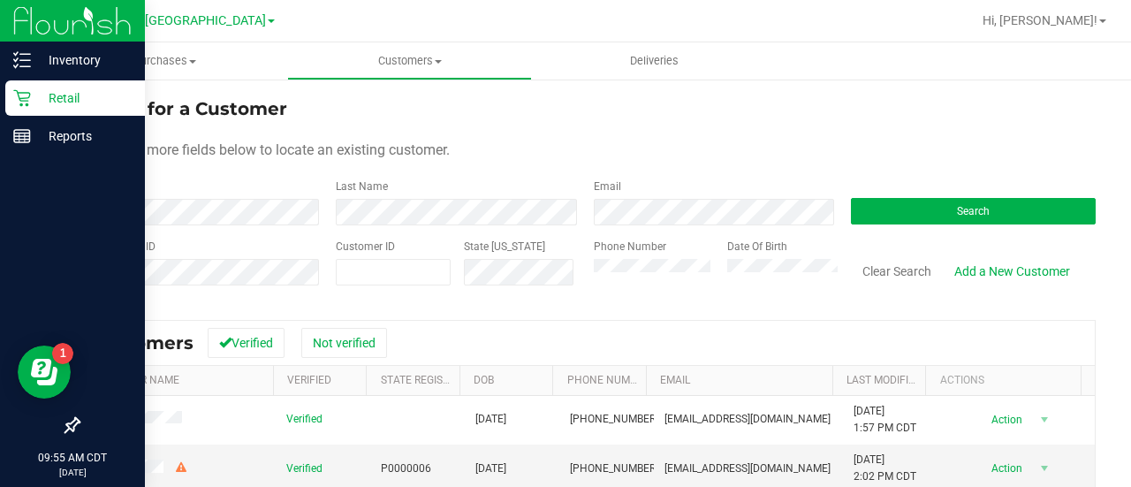
click at [76, 96] on p "Retail" at bounding box center [84, 97] width 106 height 21
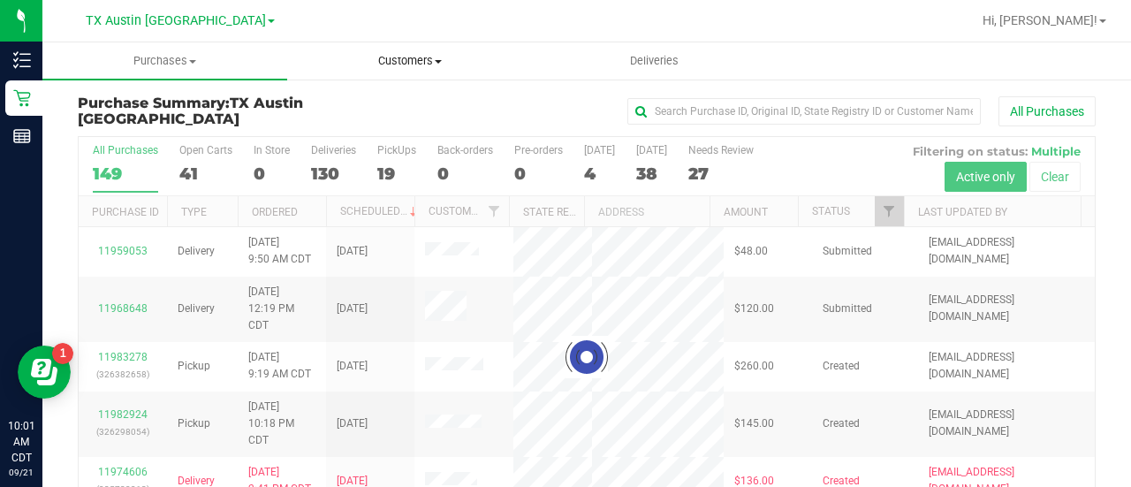
click at [417, 51] on uib-tab-heading "Customers All customers Add a new customer All physicians" at bounding box center [409, 60] width 243 height 35
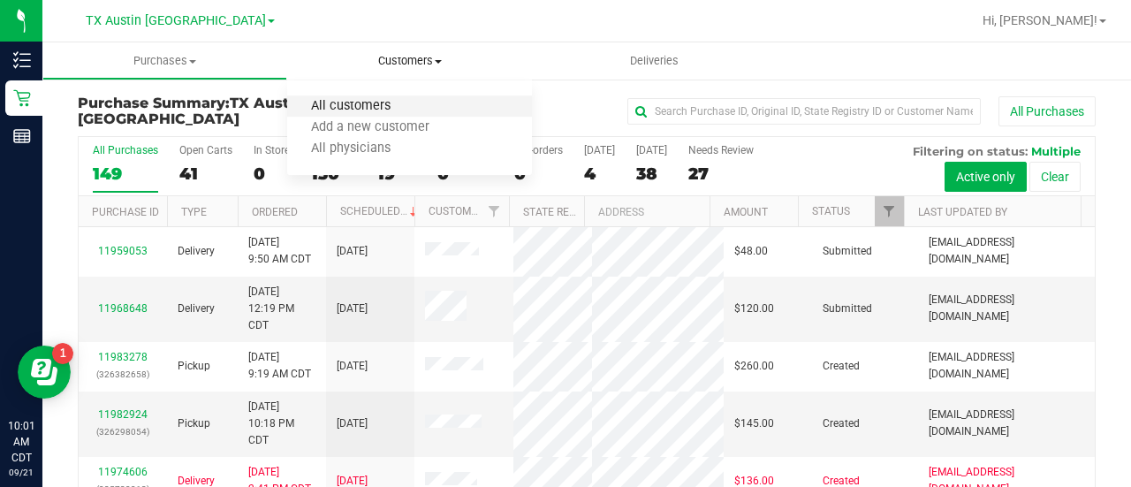
click at [409, 102] on span "All customers" at bounding box center [350, 106] width 127 height 15
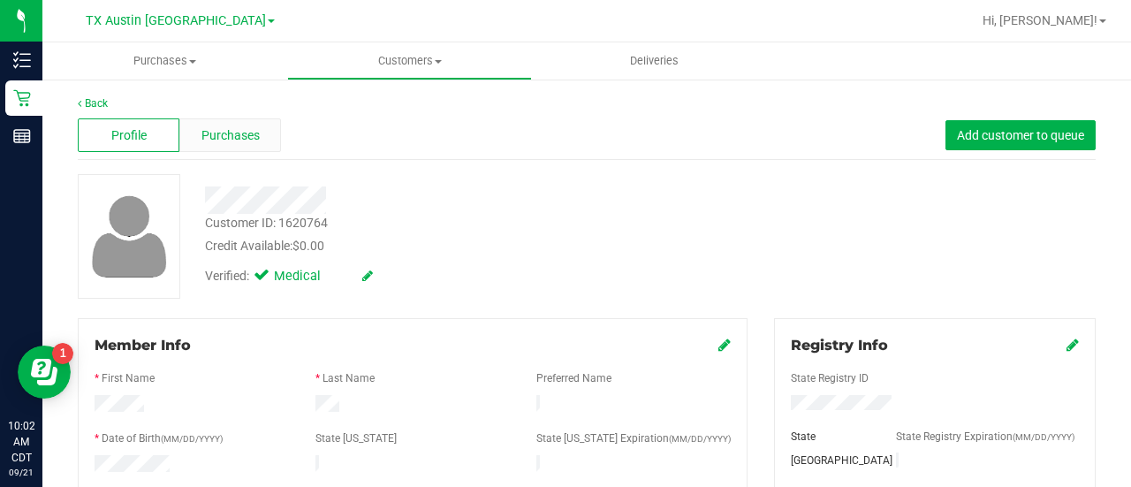
click at [253, 133] on span "Purchases" at bounding box center [230, 135] width 58 height 19
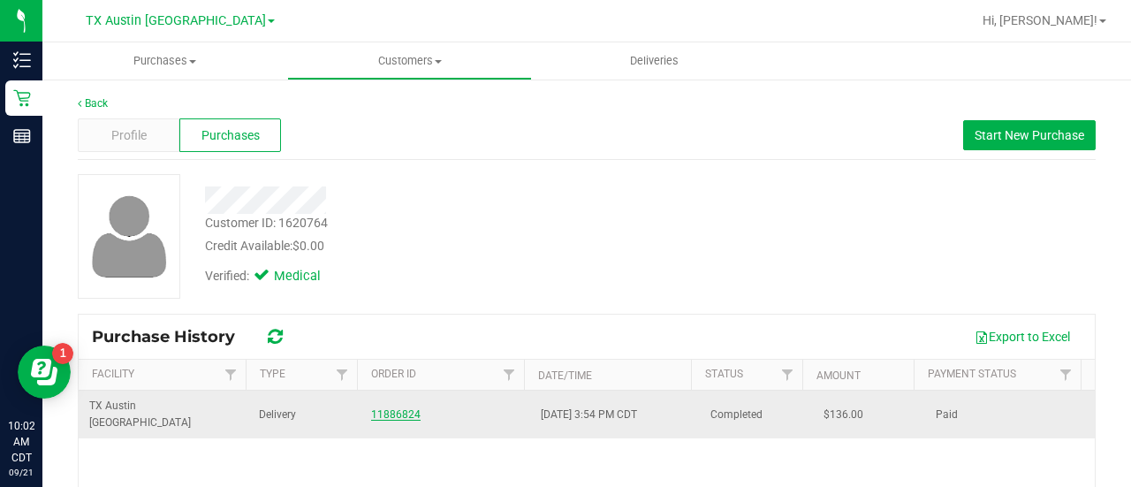
click at [380, 408] on link "11886824" at bounding box center [395, 414] width 49 height 12
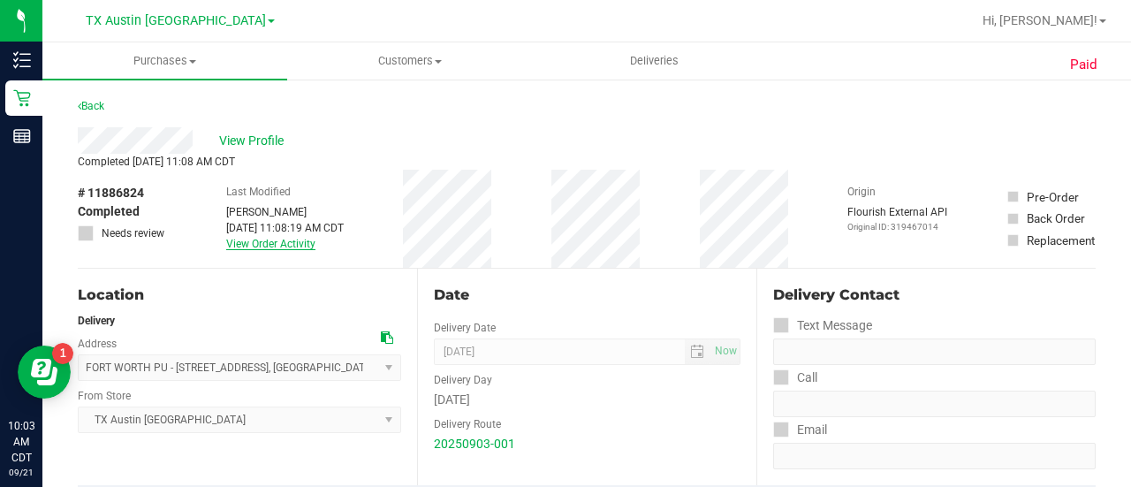
click at [275, 249] on link "View Order Activity" at bounding box center [270, 244] width 89 height 12
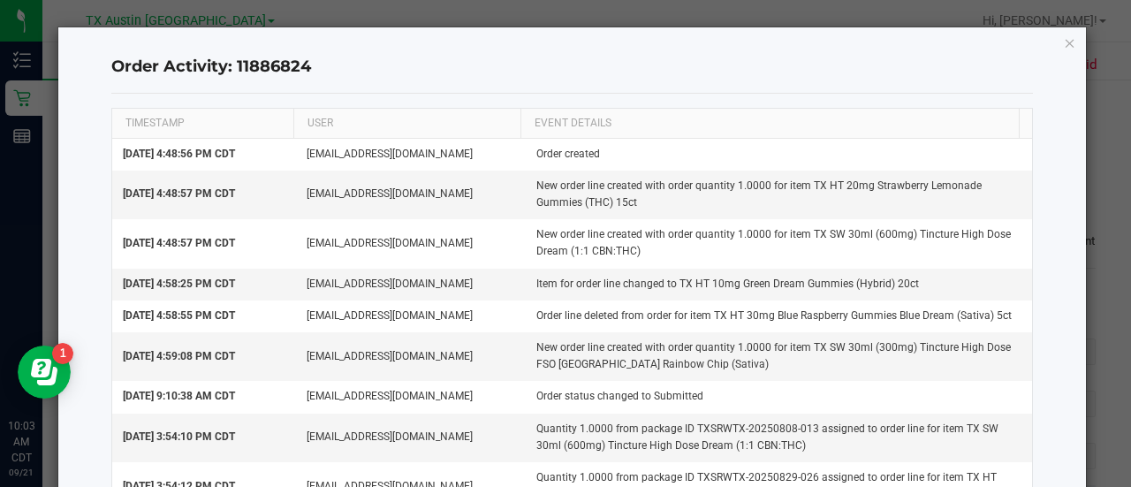
click at [1063, 41] on icon "button" at bounding box center [1069, 42] width 12 height 21
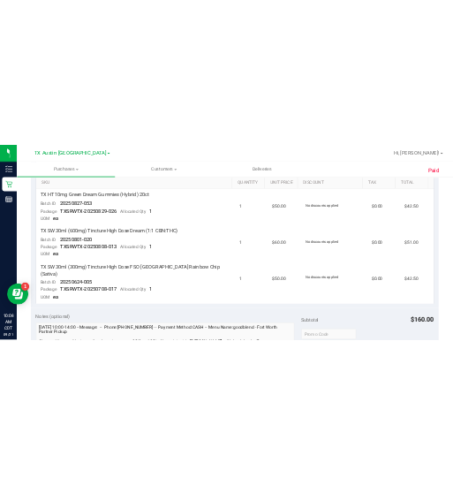
scroll to position [469, 0]
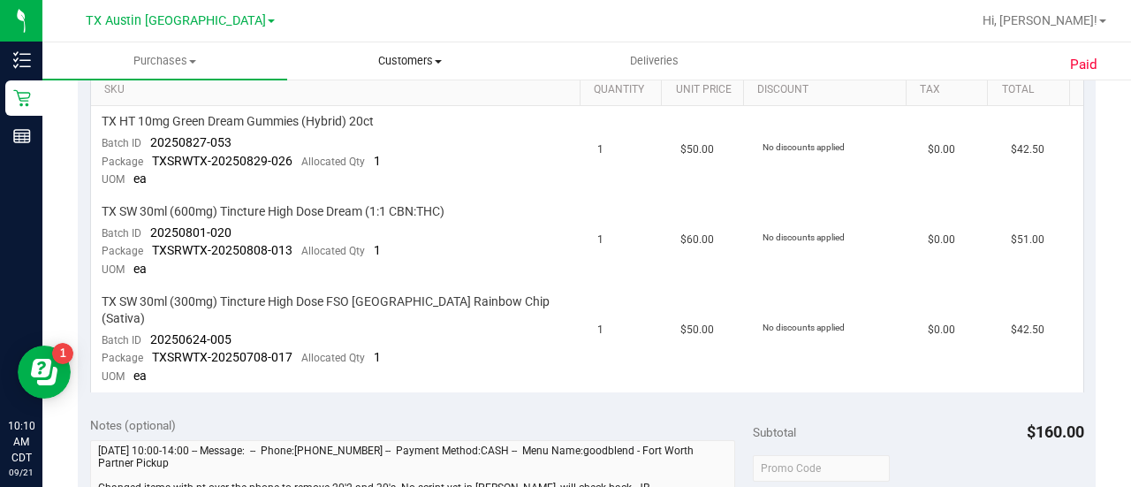
click at [389, 71] on uib-tab-heading "Customers All customers Add a new customer All physicians" at bounding box center [409, 60] width 243 height 35
click at [339, 100] on span "All customers" at bounding box center [350, 106] width 127 height 15
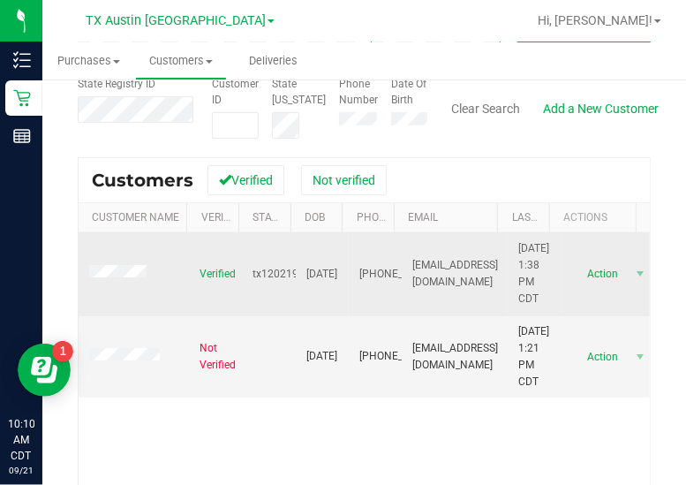
scroll to position [167, 0]
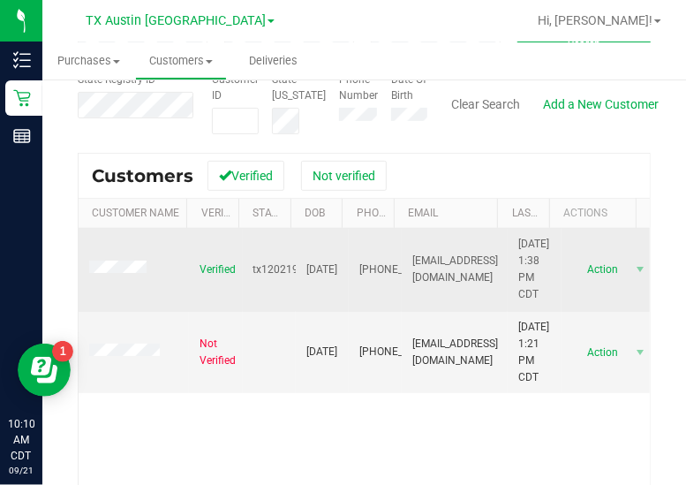
click at [452, 255] on span "ksmiley247@yahoo.com" at bounding box center [455, 270] width 86 height 34
copy span "ksmiley247@yahoo.com"
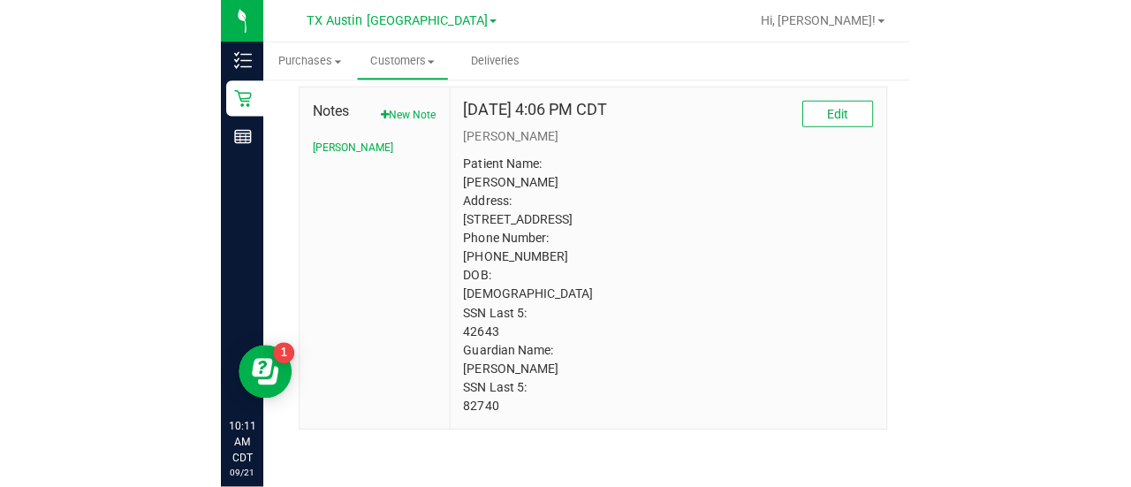
scroll to position [922, 0]
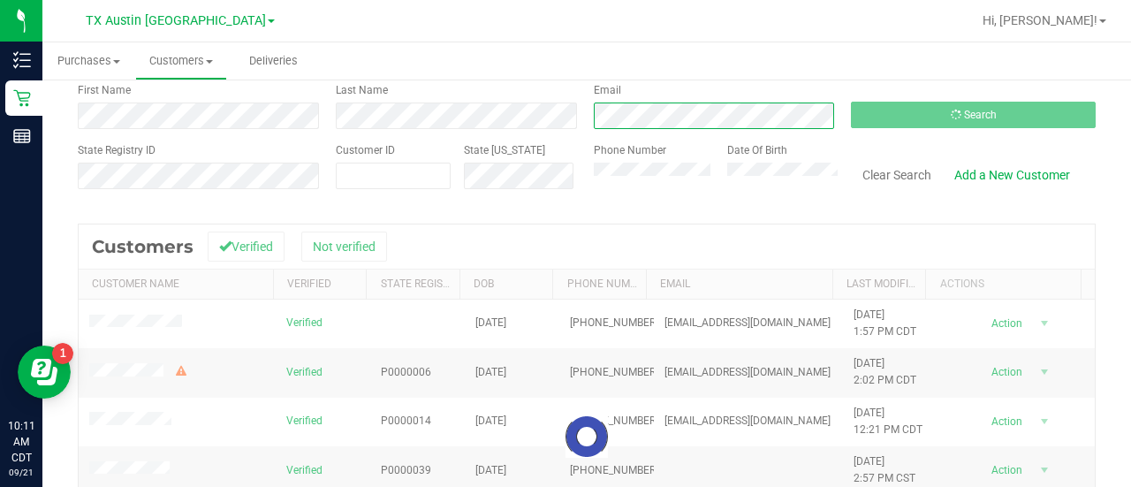
scroll to position [111, 0]
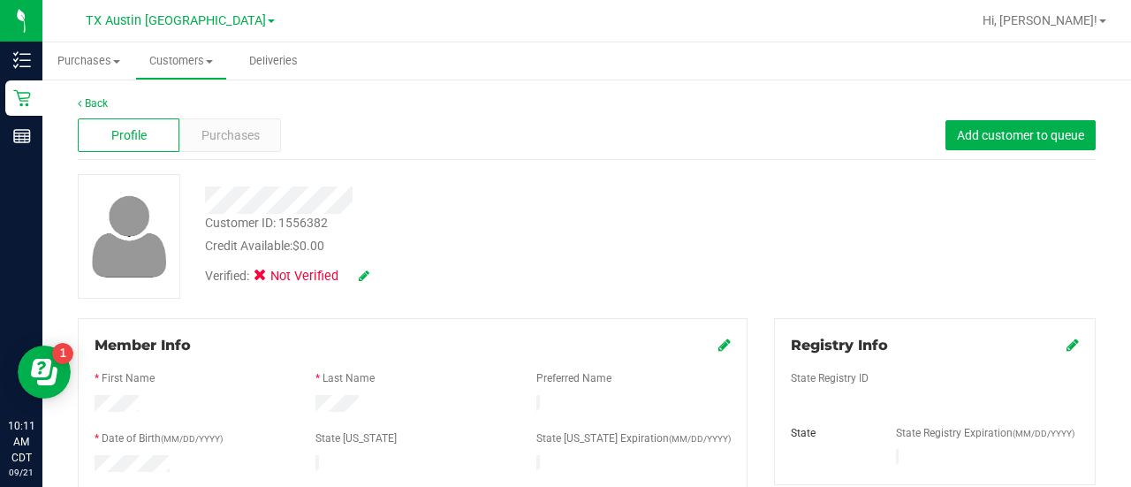
click at [238, 138] on span "Purchases" at bounding box center [230, 135] width 58 height 19
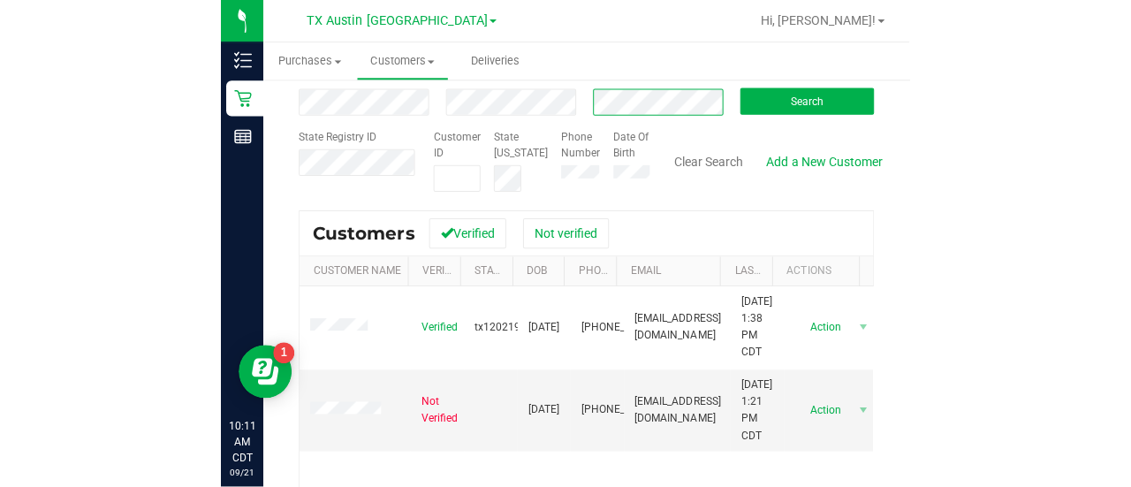
scroll to position [113, 0]
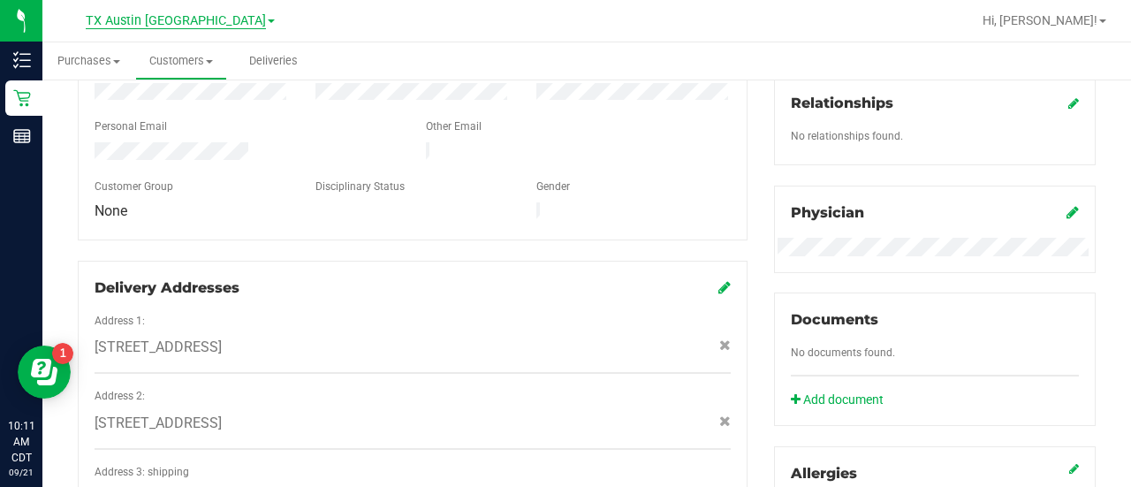
scroll to position [519, 0]
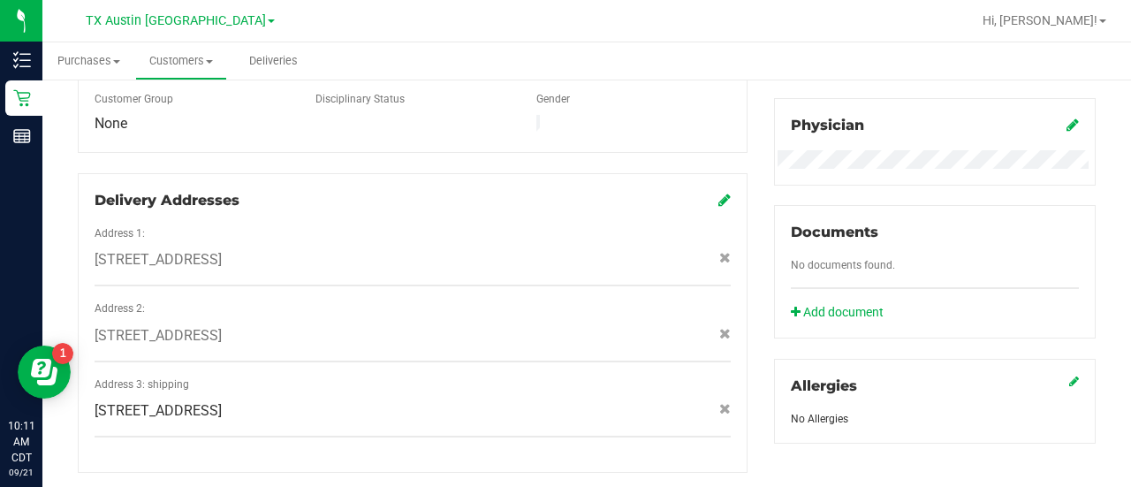
click at [222, 400] on span "1603 Shinnecock Hills Dr , Georgetown , TX 78628" at bounding box center [158, 410] width 127 height 21
copy div "1603 Shinnecock Hills Dr , Georgetown , TX 78628"
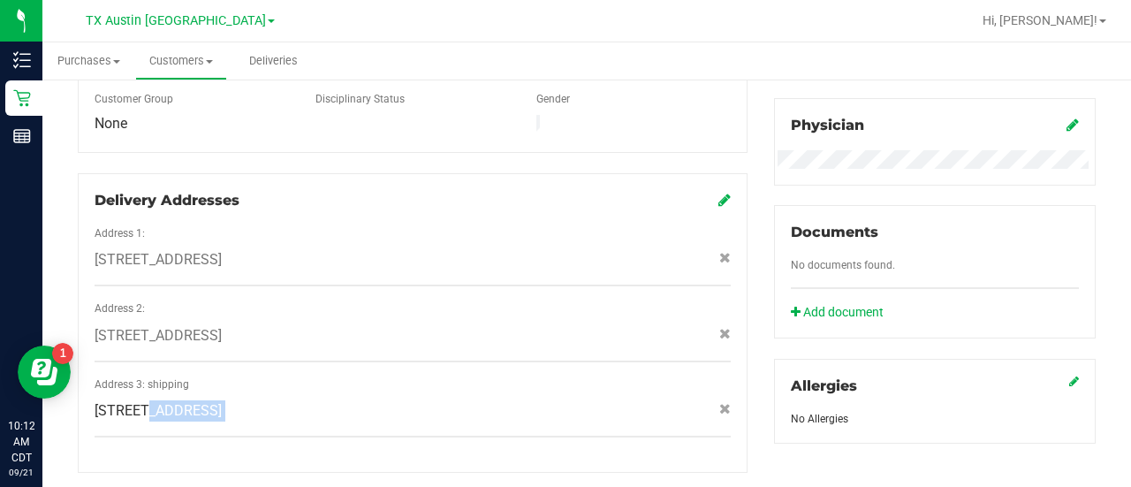
copy div "1603 Shinnecock Hills Dr , Georgetown , TX 78628"
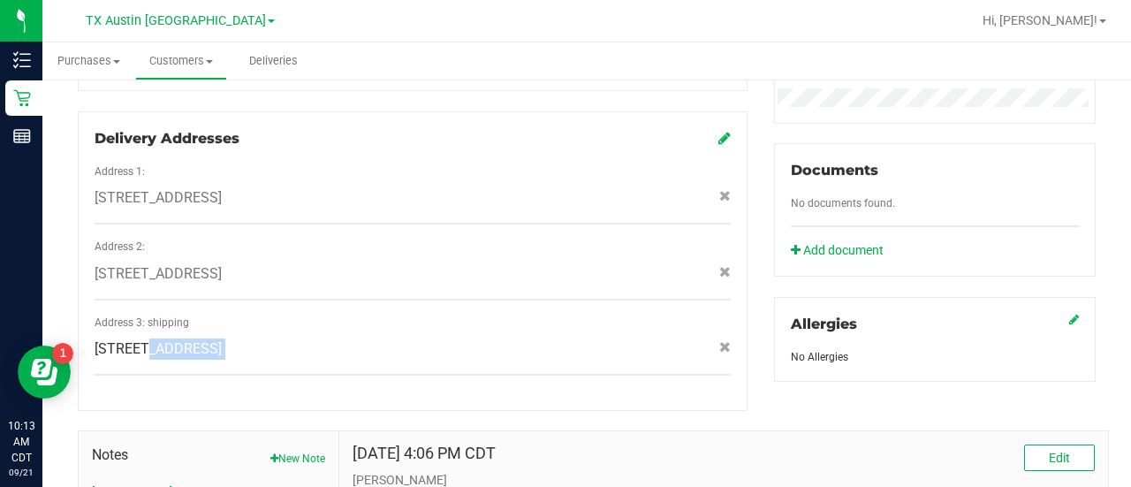
scroll to position [581, 0]
copy div "1603 Shinnecock Hills Dr , Georgetown , TX 78628"
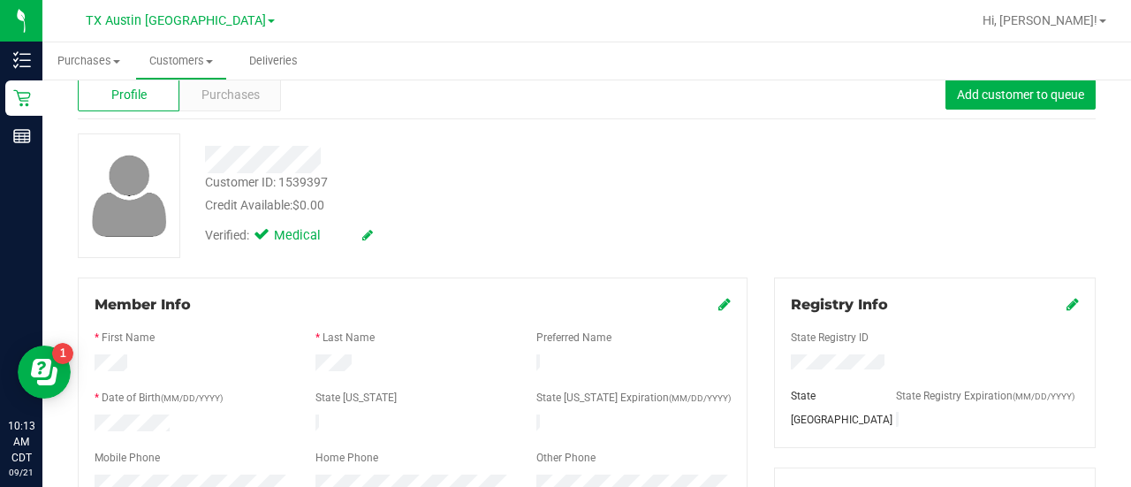
scroll to position [0, 0]
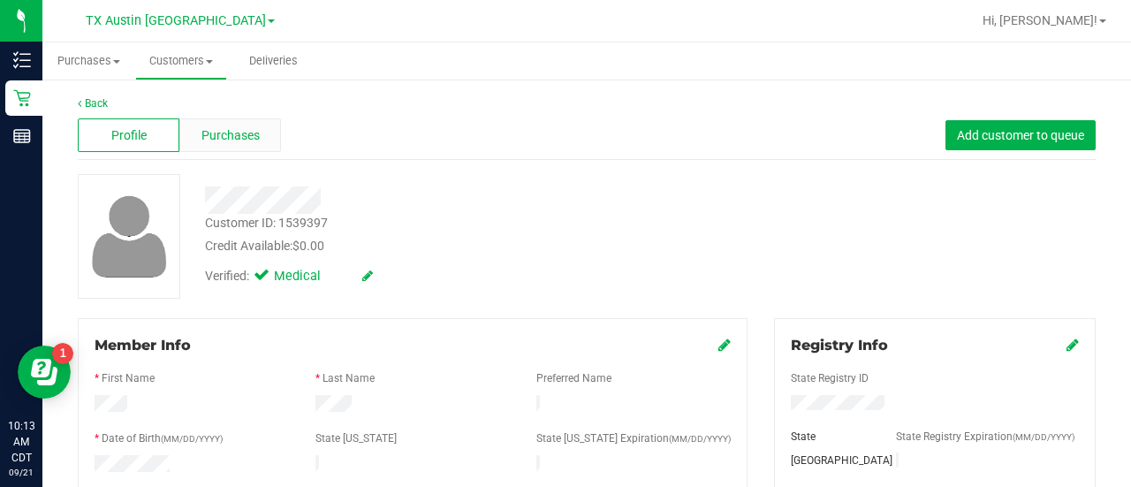
click at [237, 146] on div "Purchases" at bounding box center [230, 135] width 102 height 34
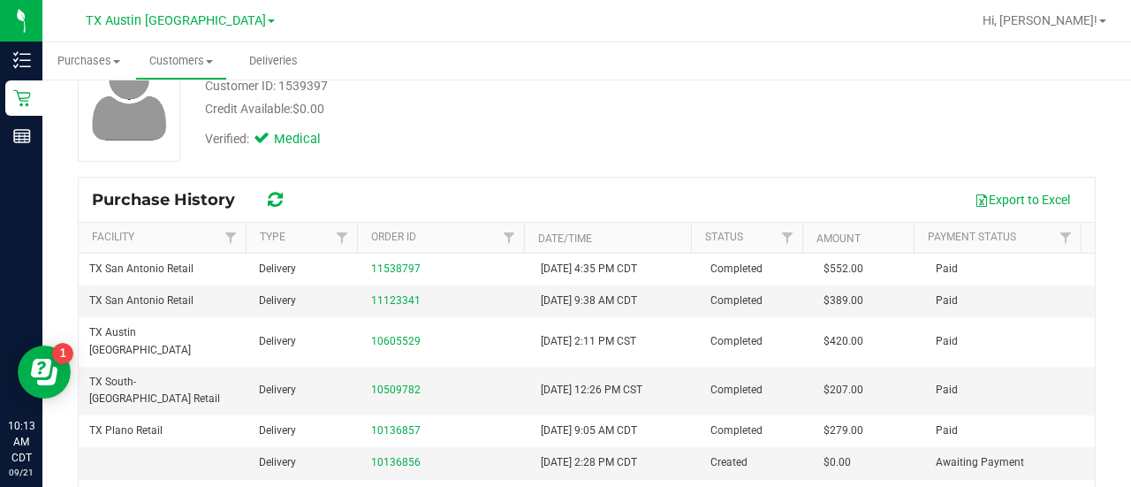
scroll to position [148, 0]
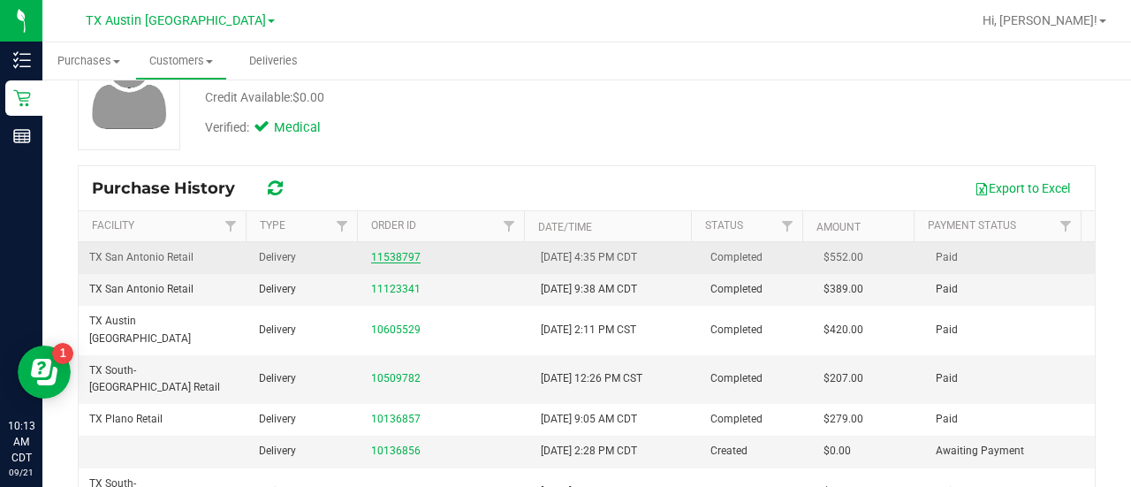
click at [388, 257] on link "11538797" at bounding box center [395, 257] width 49 height 12
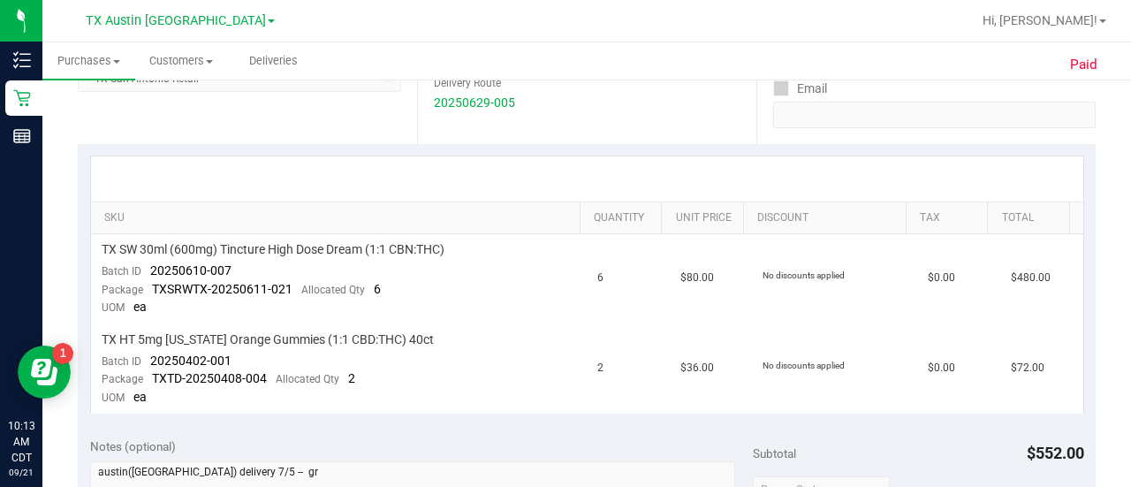
scroll to position [367, 0]
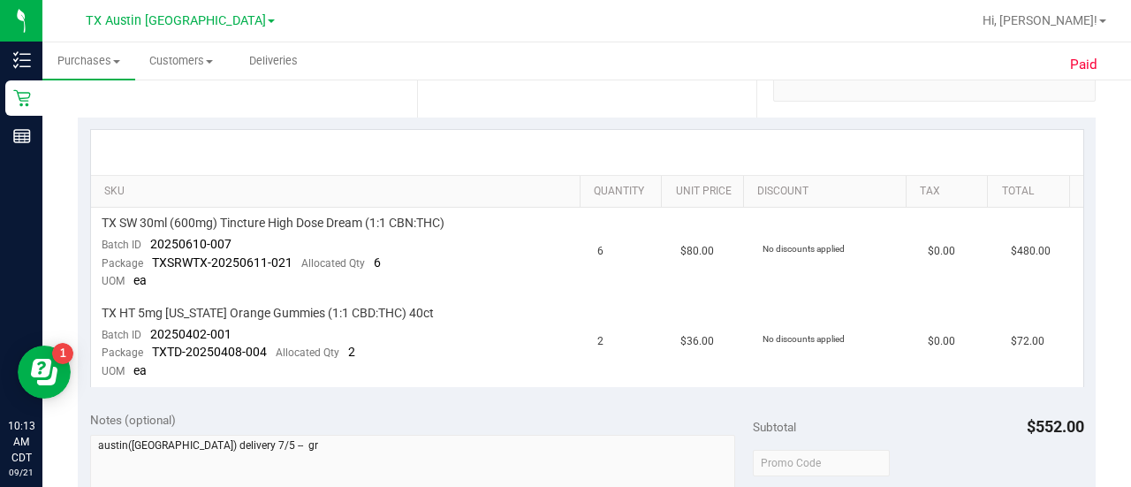
click at [465, 395] on div "SKU Quantity Unit Price Discount Tax Total TX SW 30ml (600mg) Tincture High Dos…" at bounding box center [587, 257] width 1018 height 281
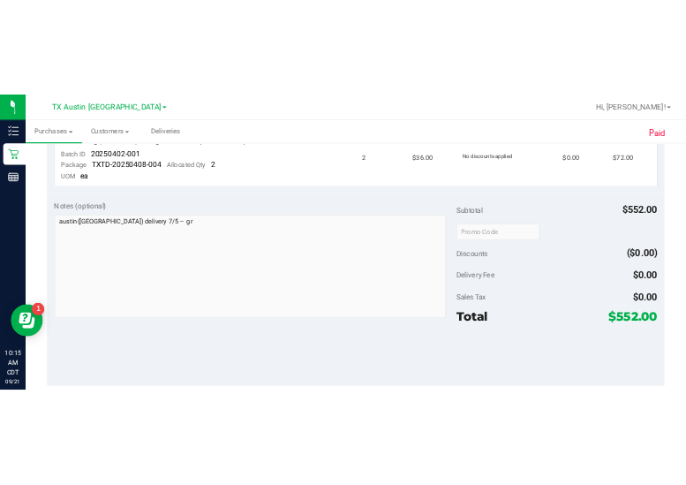
scroll to position [0, 0]
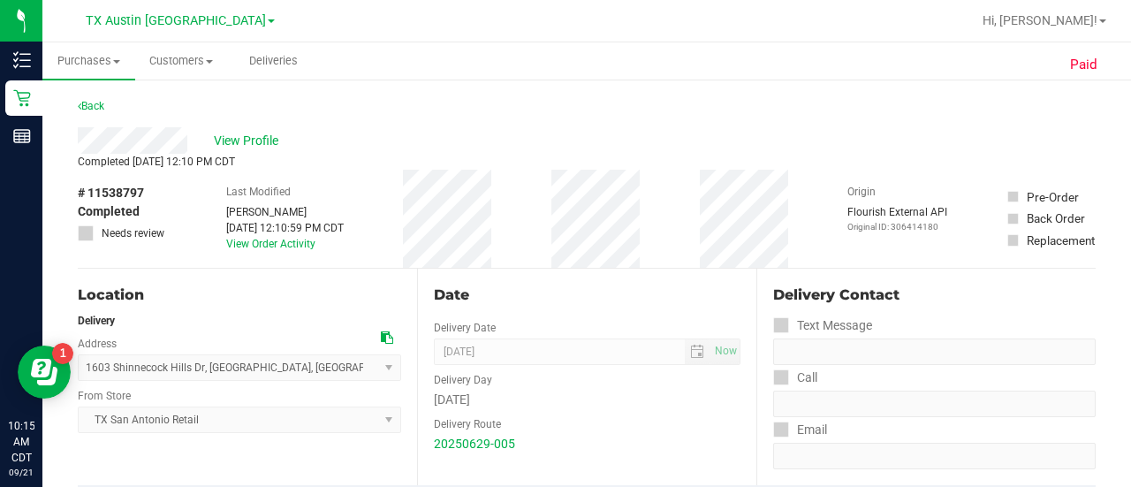
click at [381, 334] on icon at bounding box center [387, 337] width 12 height 12
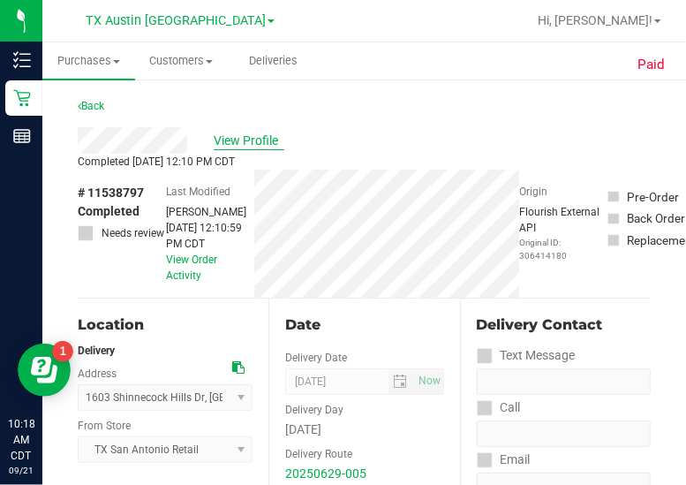
click at [259, 144] on span "View Profile" at bounding box center [249, 141] width 71 height 19
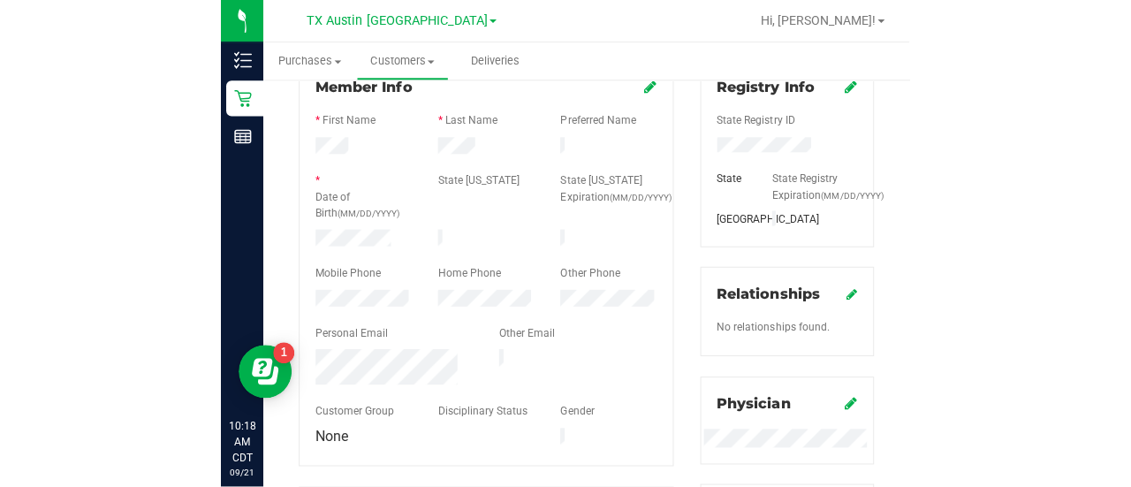
scroll to position [256, 0]
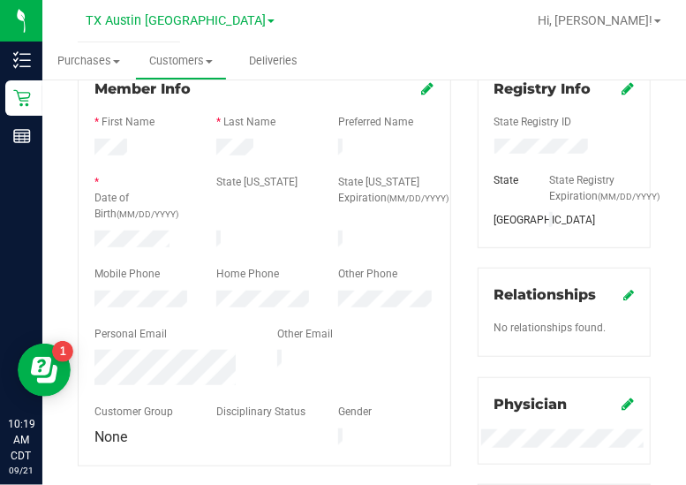
click at [152, 312] on div at bounding box center [265, 319] width 340 height 14
click at [251, 142] on div at bounding box center [264, 149] width 122 height 21
click at [159, 252] on div at bounding box center [265, 259] width 340 height 14
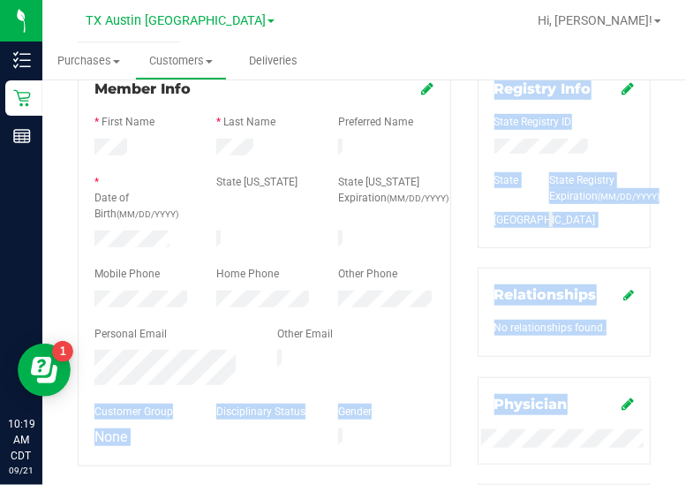
click at [184, 390] on div at bounding box center [265, 397] width 340 height 14
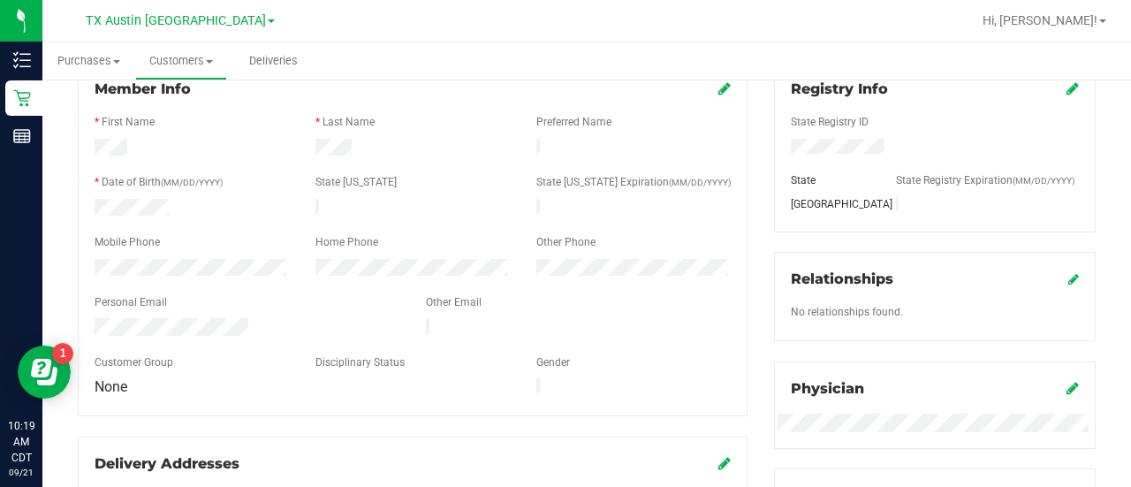
scroll to position [0, 0]
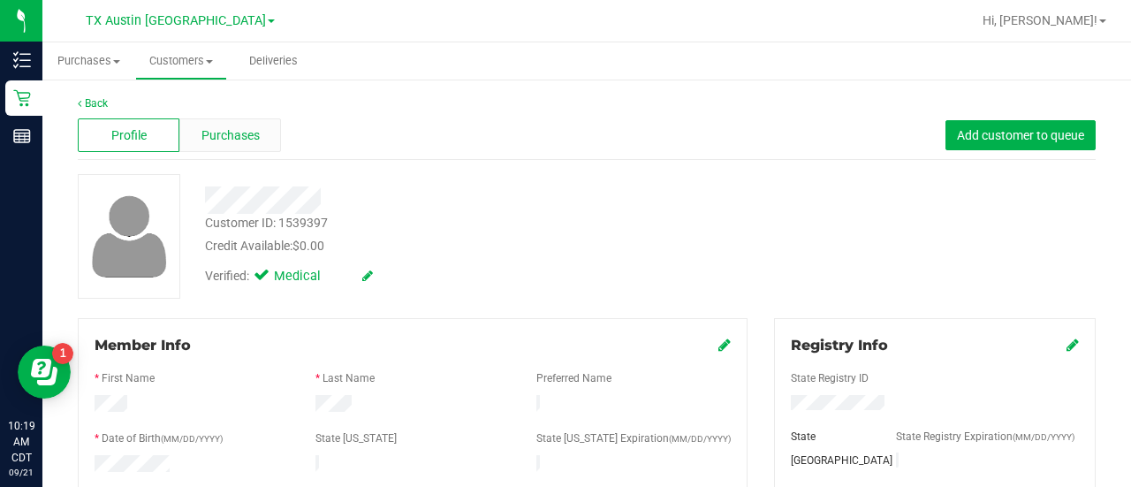
click at [228, 146] on div "Purchases" at bounding box center [230, 135] width 102 height 34
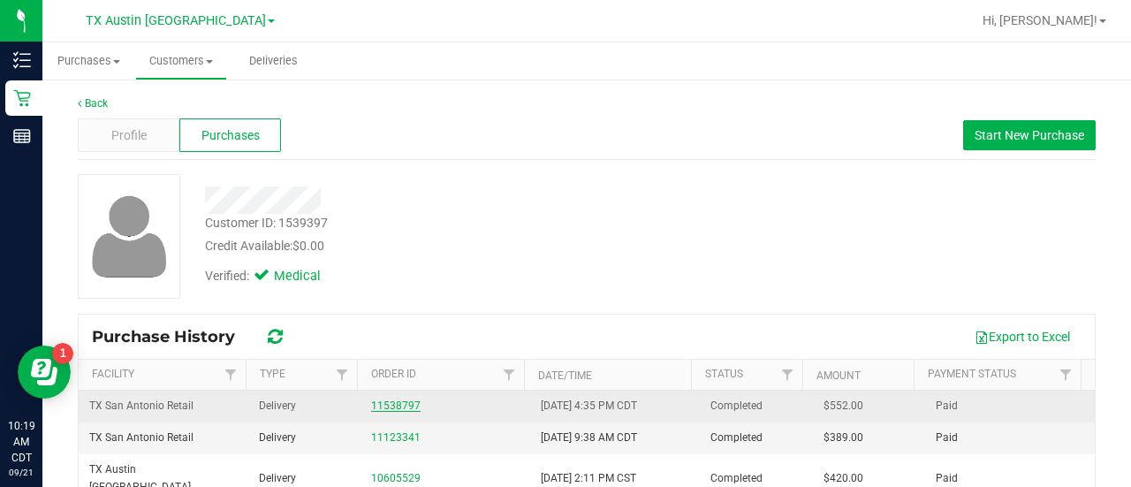
click at [371, 400] on link "11538797" at bounding box center [395, 405] width 49 height 12
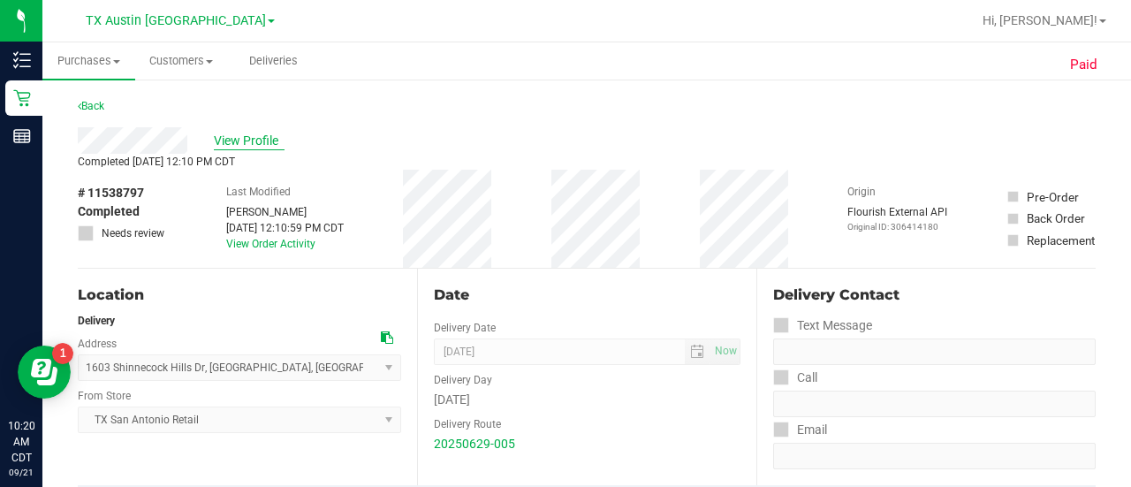
click at [253, 135] on span "View Profile" at bounding box center [249, 141] width 71 height 19
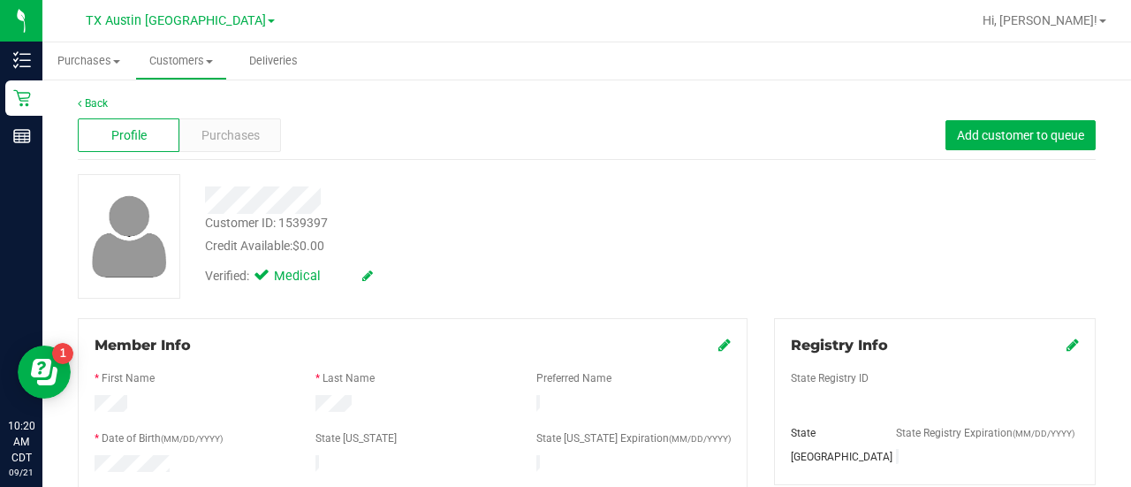
click at [253, 135] on span "Purchases" at bounding box center [230, 135] width 58 height 19
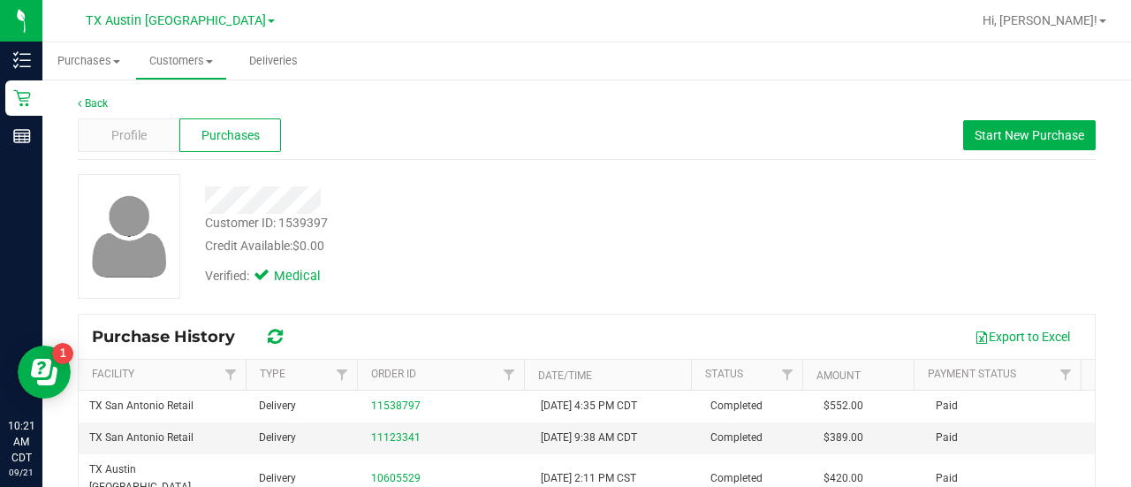
click at [132, 117] on div "Profile Purchases Start New Purchase" at bounding box center [587, 135] width 1018 height 49
click at [138, 135] on span "Profile" at bounding box center [128, 135] width 35 height 19
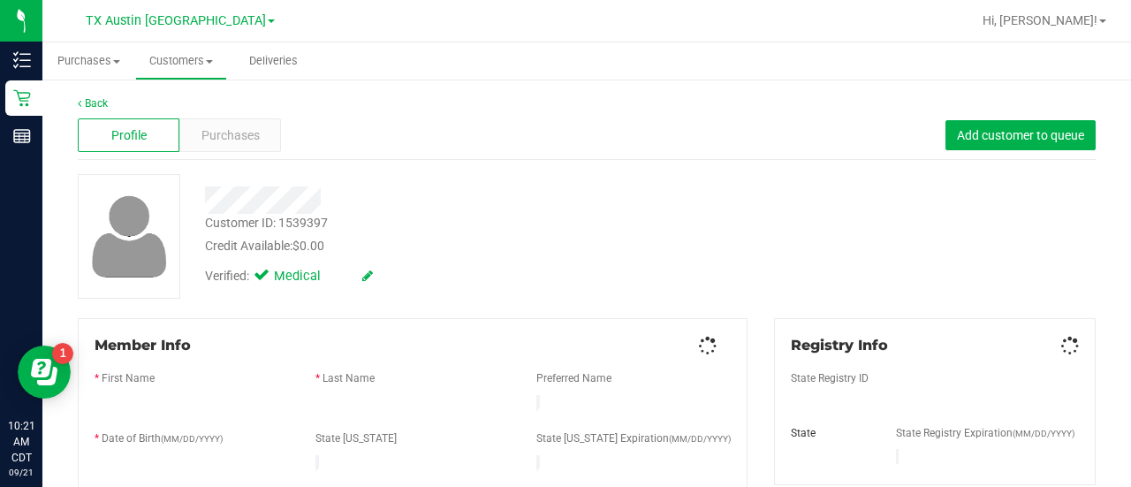
click at [242, 139] on span "Purchases" at bounding box center [230, 135] width 58 height 19
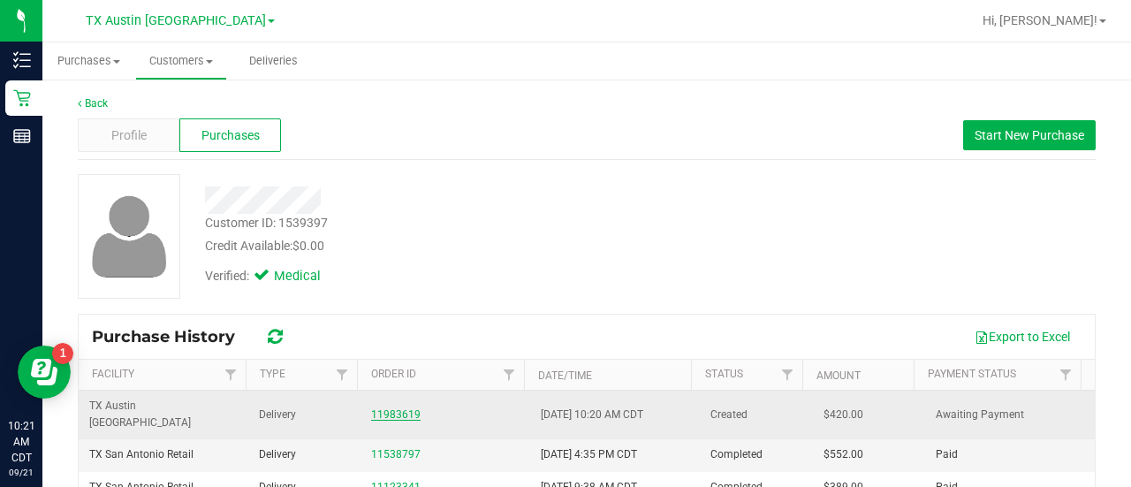
click at [384, 408] on link "11983619" at bounding box center [395, 414] width 49 height 12
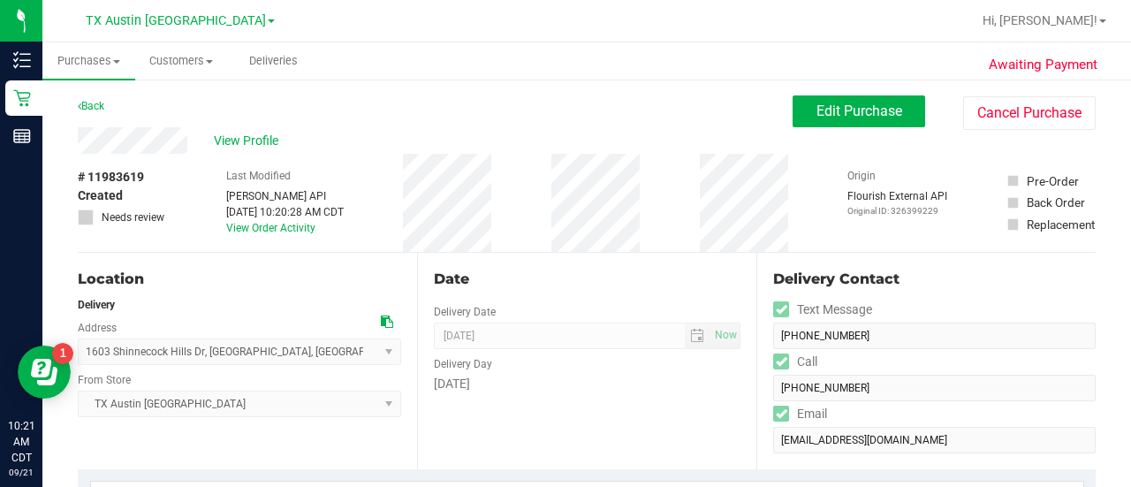
click at [548, 427] on div "Date Delivery Date 09/24/2025 Now 09/24/2025 06:00 PM Now Delivery Day Wednesday" at bounding box center [586, 361] width 339 height 216
click at [847, 116] on span "Edit Purchase" at bounding box center [859, 110] width 86 height 17
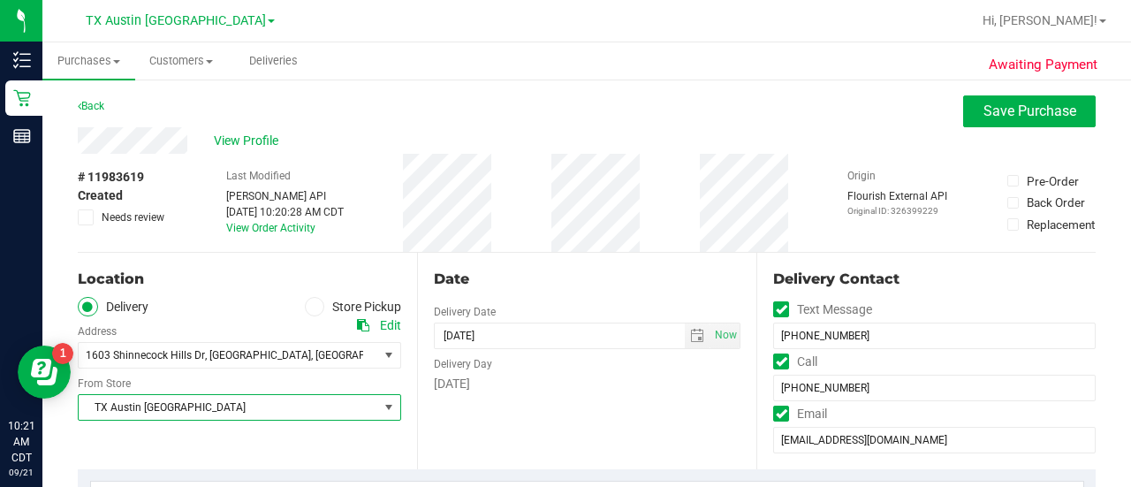
click at [260, 398] on span "TX Austin [GEOGRAPHIC_DATA]" at bounding box center [228, 407] width 299 height 25
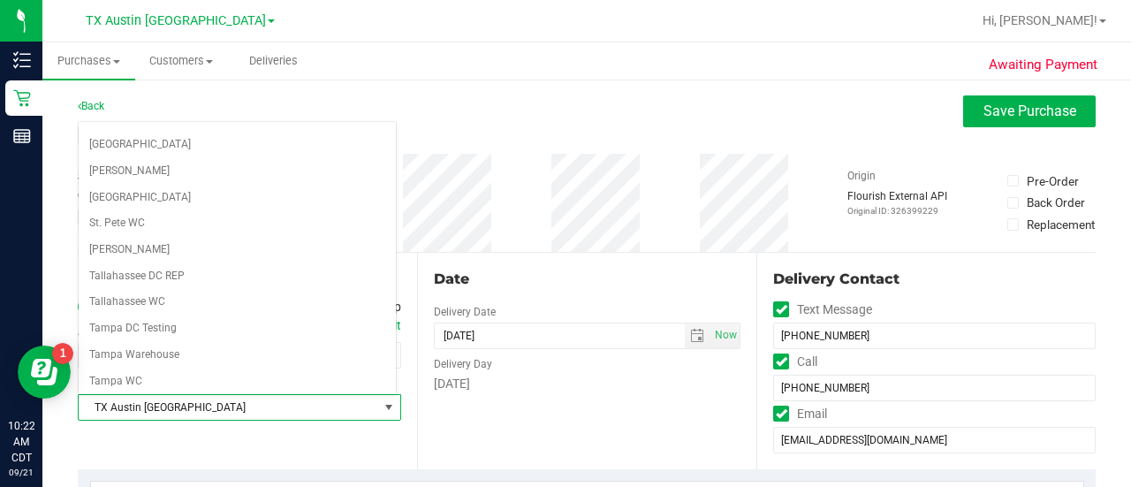
scroll to position [1249, 0]
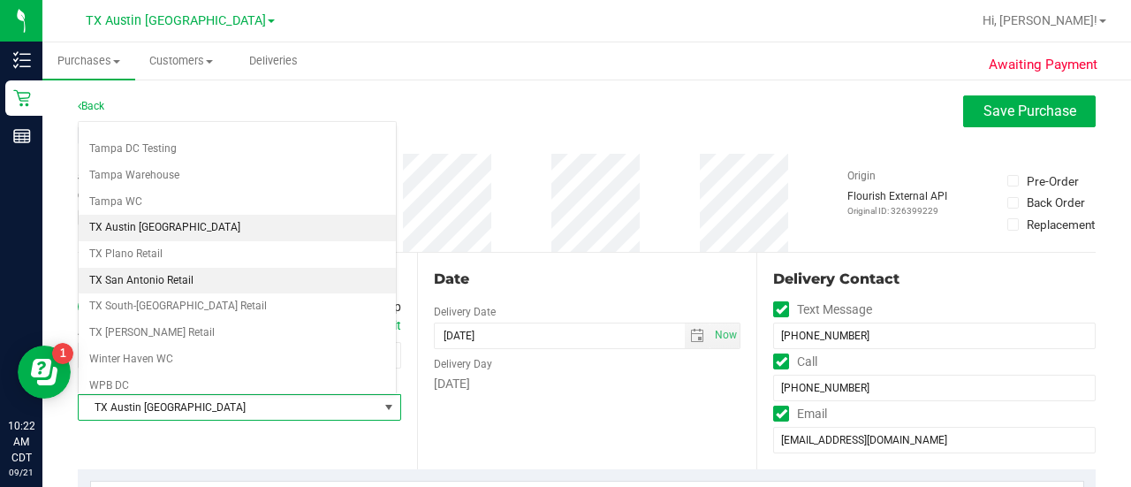
click at [152, 268] on li "TX San Antonio Retail" at bounding box center [237, 281] width 317 height 26
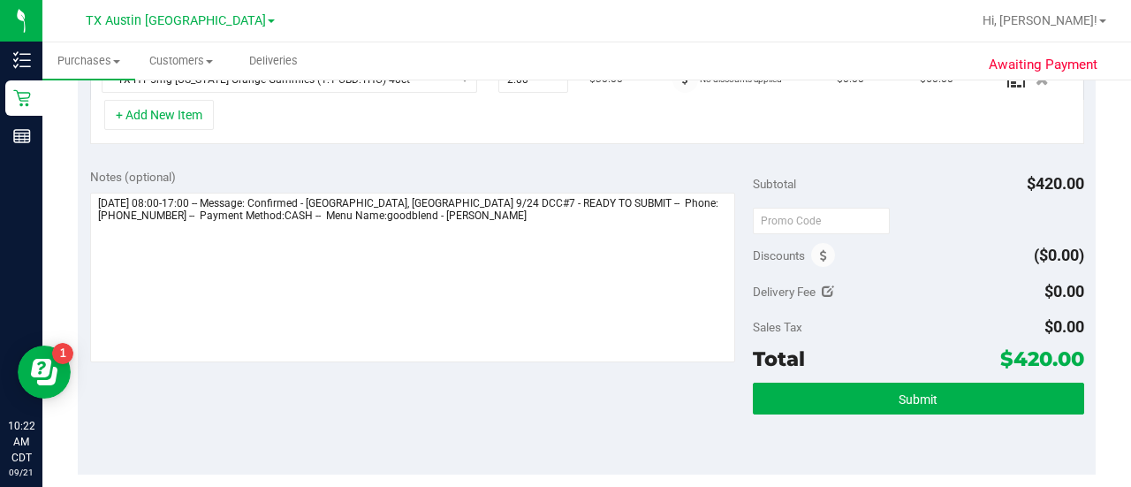
scroll to position [548, 0]
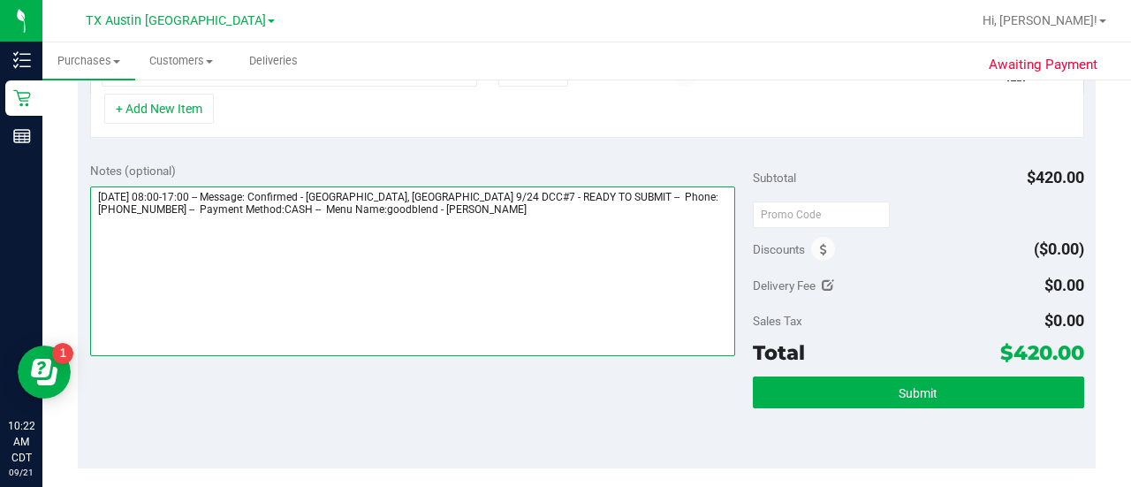
drag, startPoint x: 329, startPoint y: 192, endPoint x: 549, endPoint y: 199, distance: 220.0
click at [549, 199] on textarea at bounding box center [412, 271] width 645 height 170
click at [548, 218] on textarea at bounding box center [412, 271] width 645 height 170
paste textarea "Confirmed - SAN, AUSTIN, AUSTIN 9/24 DCC#7"
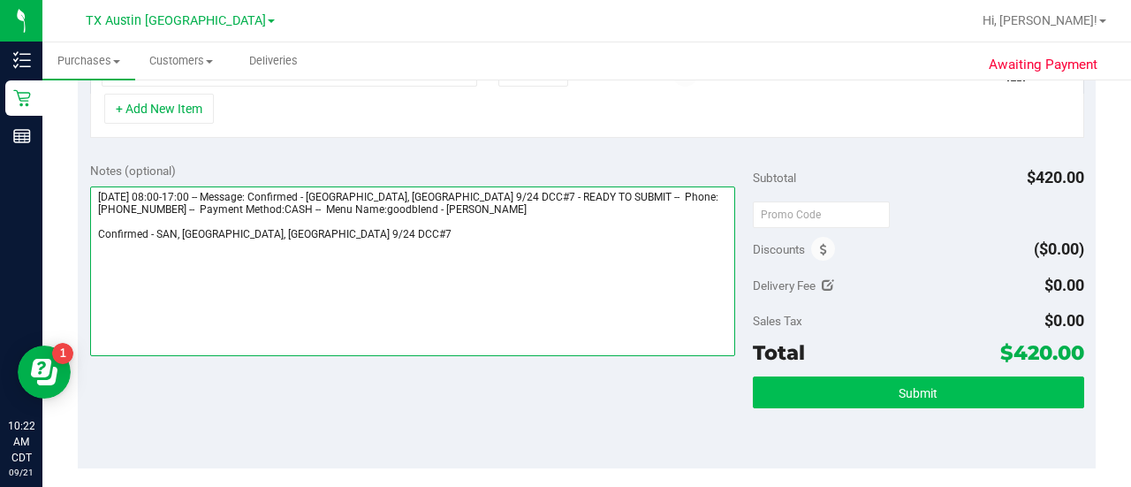
type textarea "Wednesday 09/24/2025 08:00-17:00 -- Message: Confirmed - SAN, AUSTIN, AUSTIN 9/…"
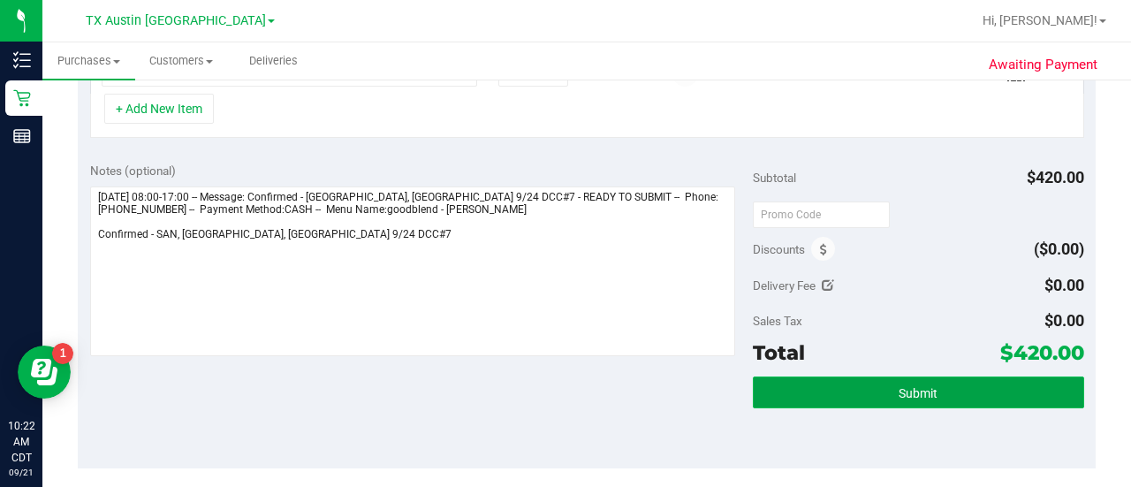
click at [967, 382] on button "Submit" at bounding box center [918, 392] width 331 height 32
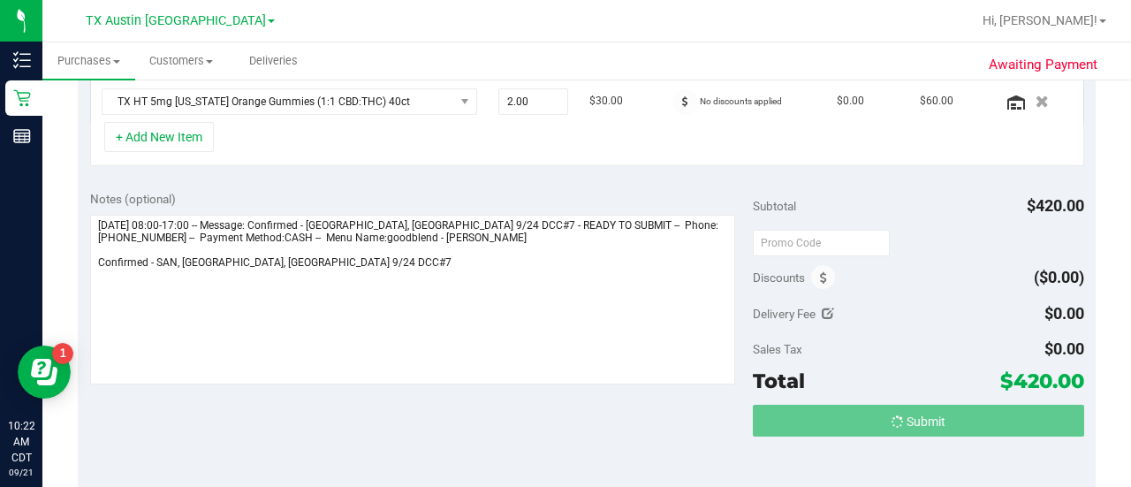
scroll to position [492, 0]
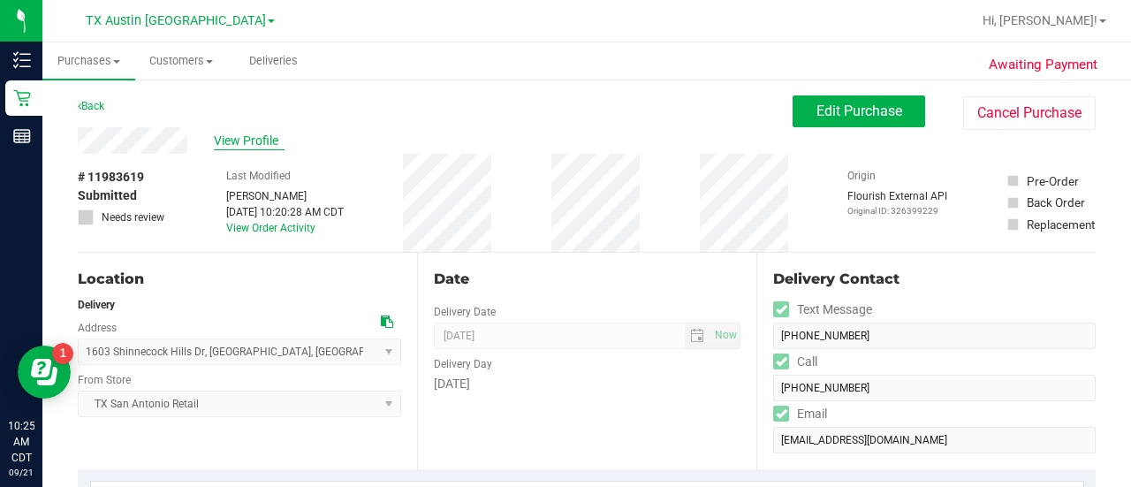
click at [248, 147] on span "View Profile" at bounding box center [249, 141] width 71 height 19
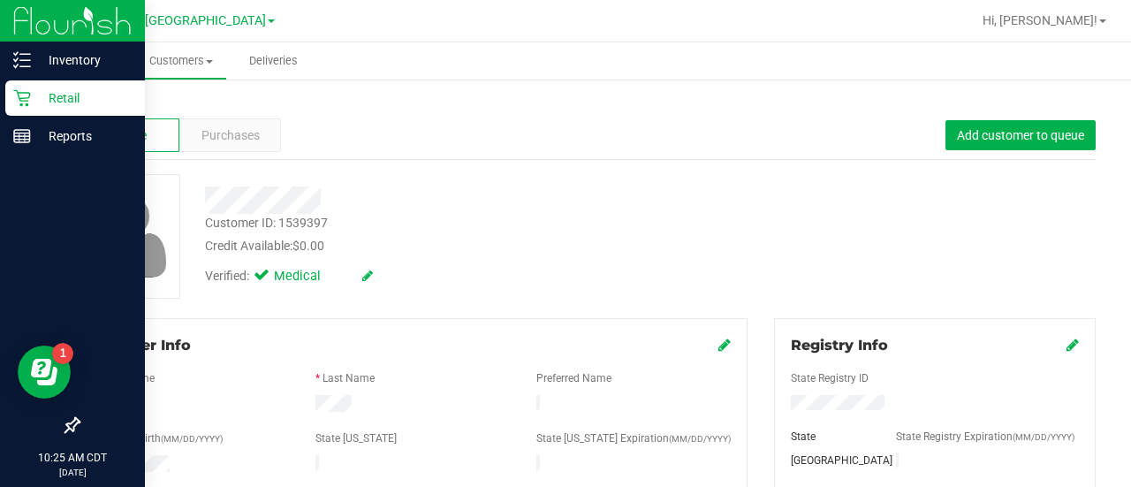
drag, startPoint x: 15, startPoint y: 105, endPoint x: 99, endPoint y: 80, distance: 87.5
click at [15, 105] on icon at bounding box center [22, 98] width 18 height 18
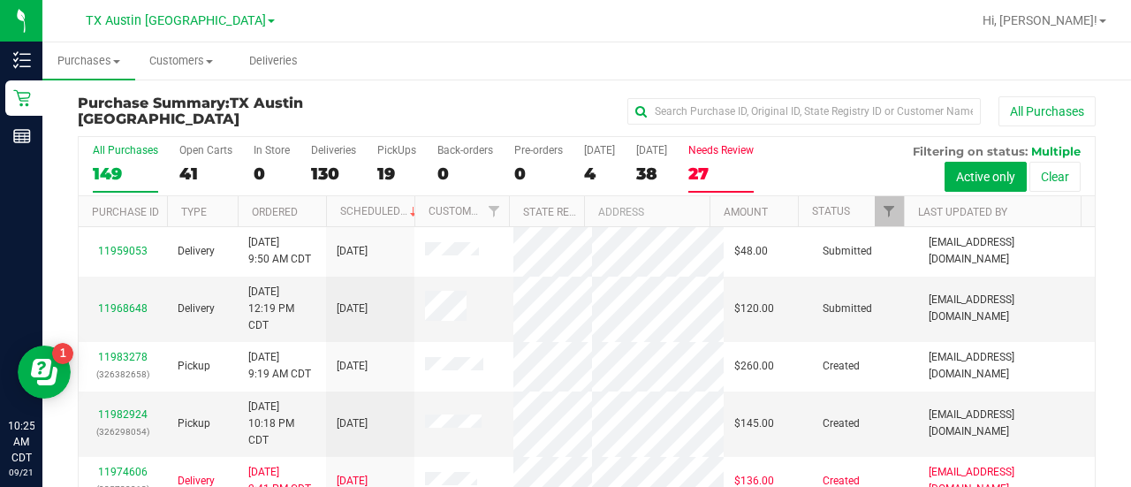
click at [725, 151] on div "Needs Review" at bounding box center [720, 150] width 65 height 12
click at [0, 0] on input "Needs Review 27" at bounding box center [0, 0] width 0 height 0
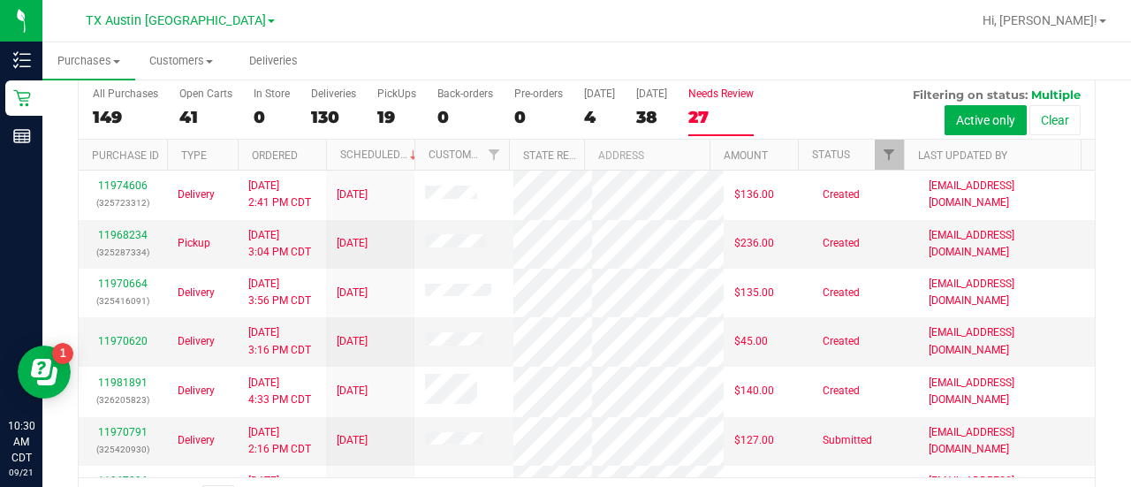
scroll to position [68, 0]
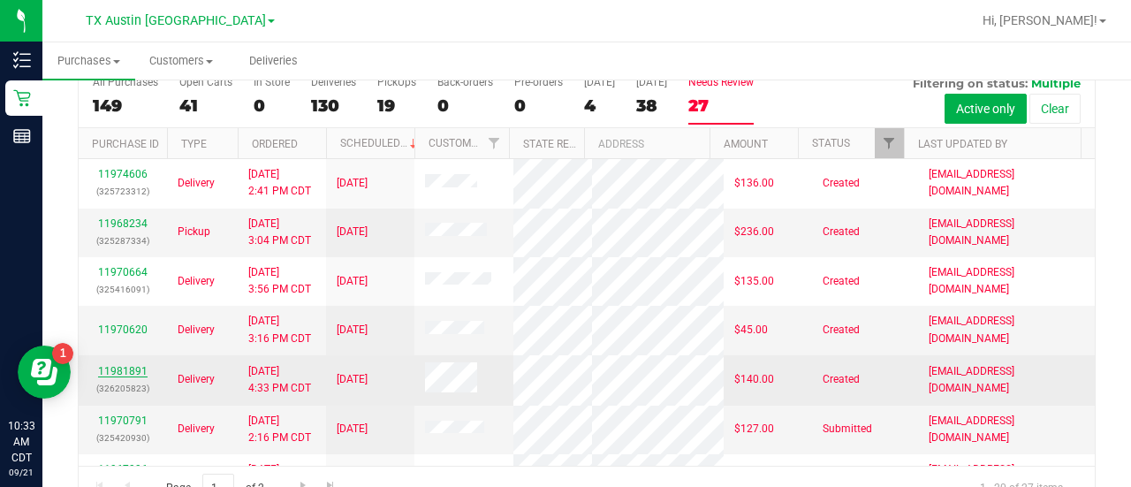
click at [108, 377] on link "11981891" at bounding box center [122, 371] width 49 height 12
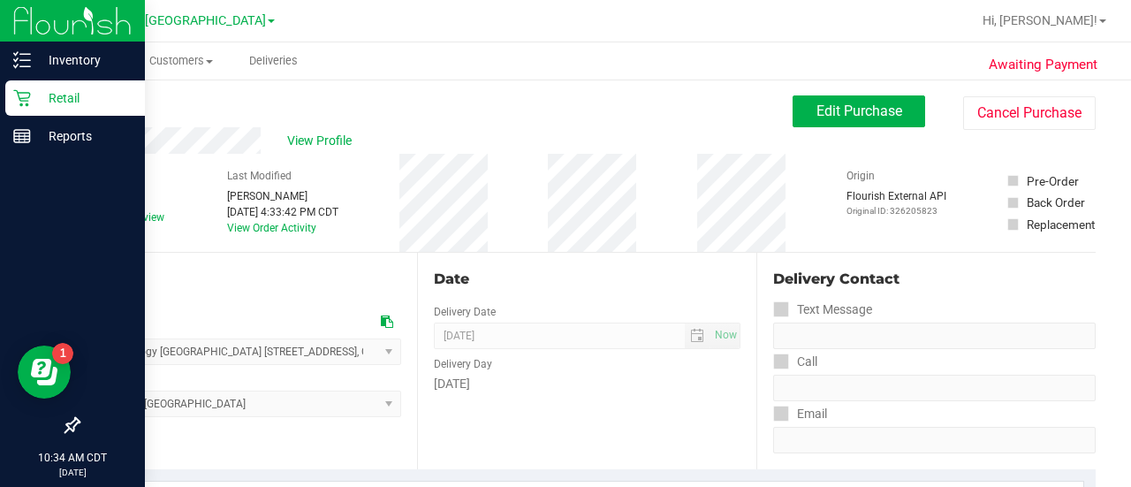
click at [40, 106] on p "Retail" at bounding box center [84, 97] width 106 height 21
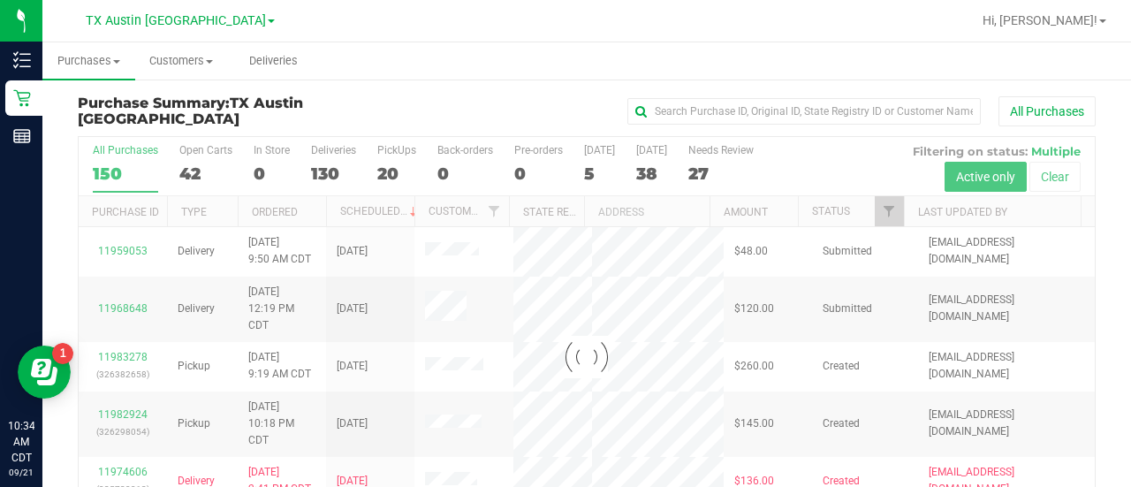
click at [712, 166] on div at bounding box center [587, 356] width 1016 height 439
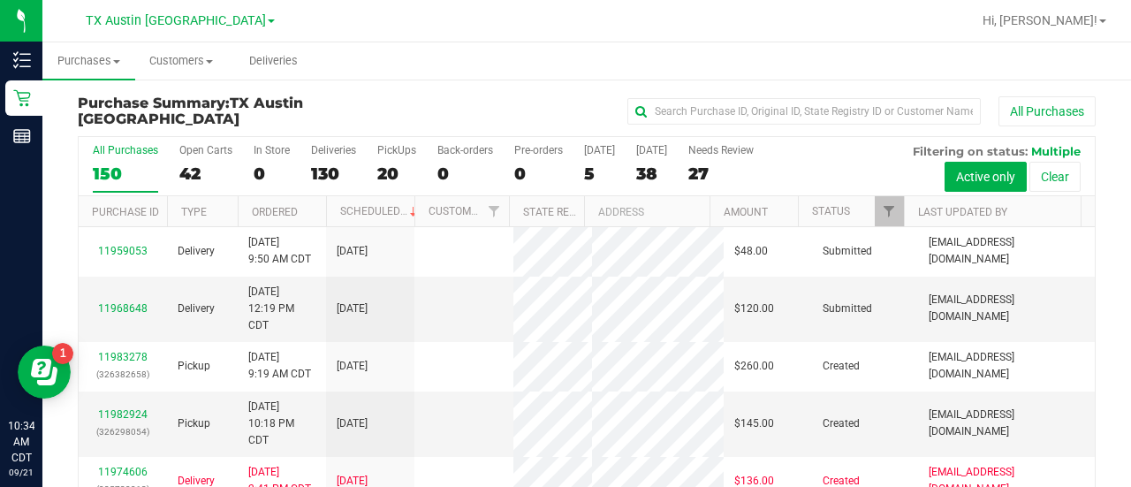
click at [712, 172] on div "27" at bounding box center [720, 173] width 65 height 20
click at [0, 0] on input "Needs Review 27" at bounding box center [0, 0] width 0 height 0
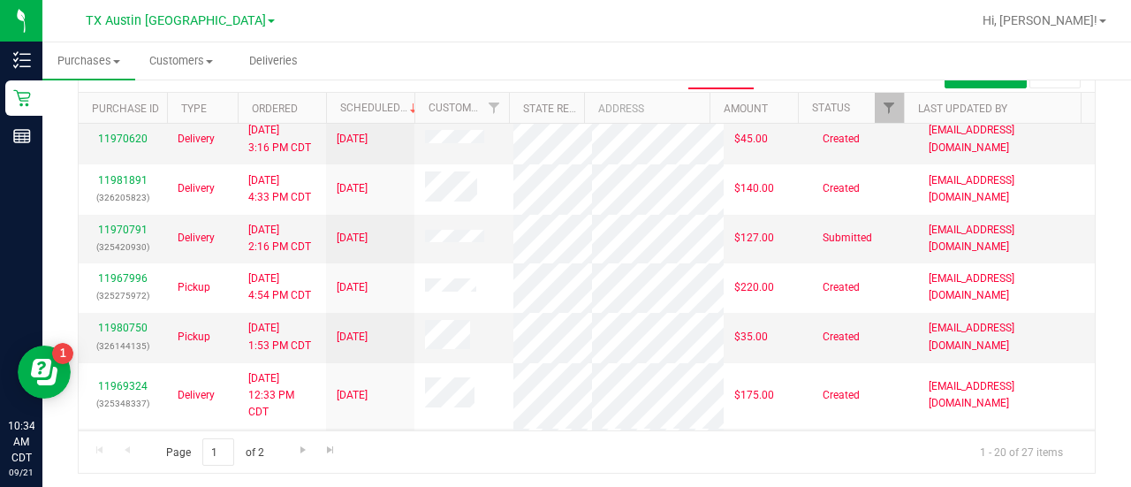
scroll to position [190, 0]
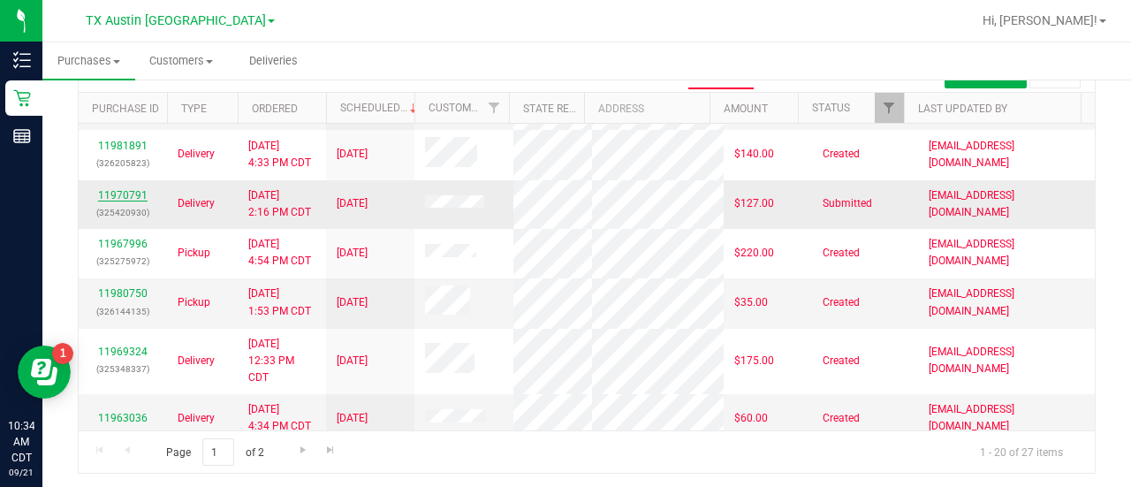
click at [111, 201] on link "11970791" at bounding box center [122, 195] width 49 height 12
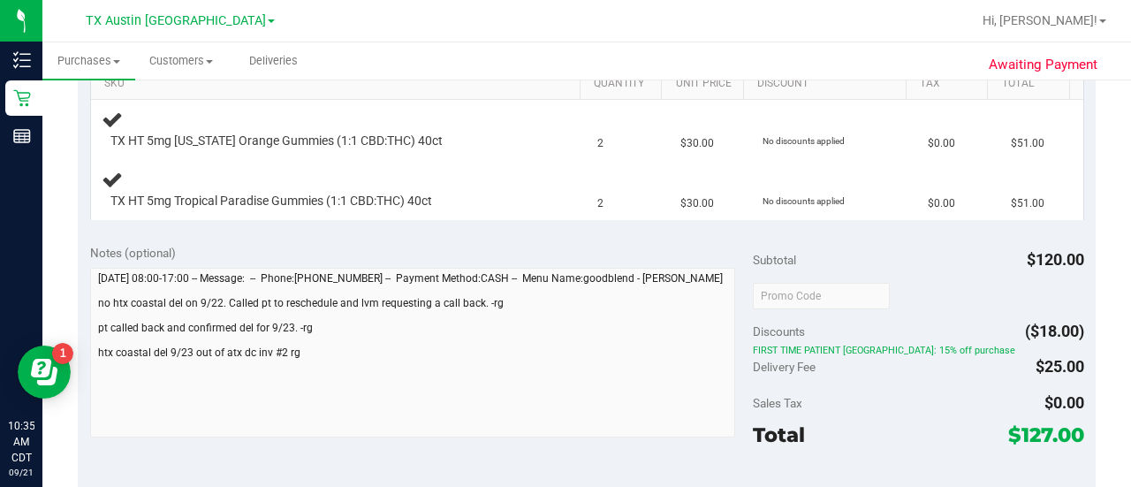
scroll to position [518, 0]
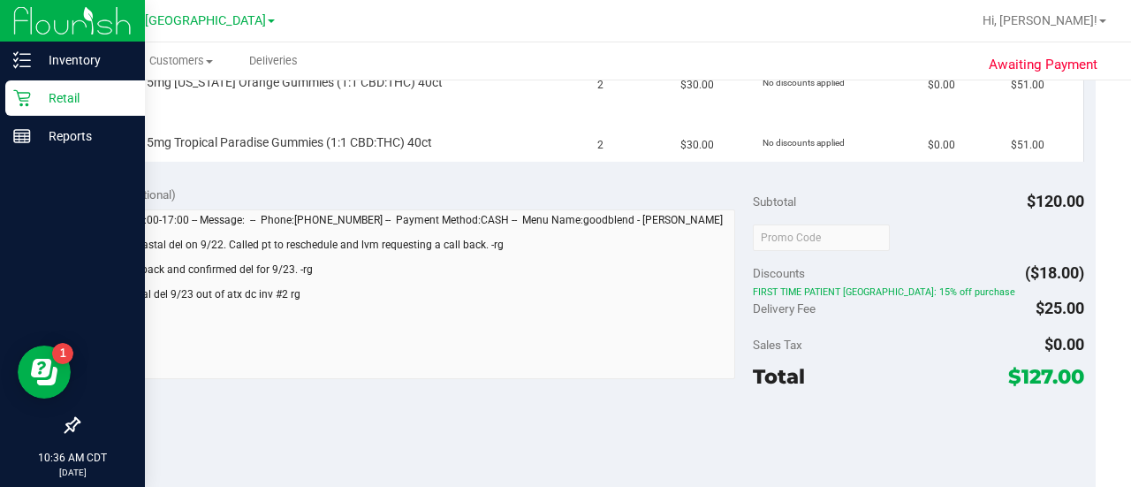
click at [32, 95] on p "Retail" at bounding box center [84, 97] width 106 height 21
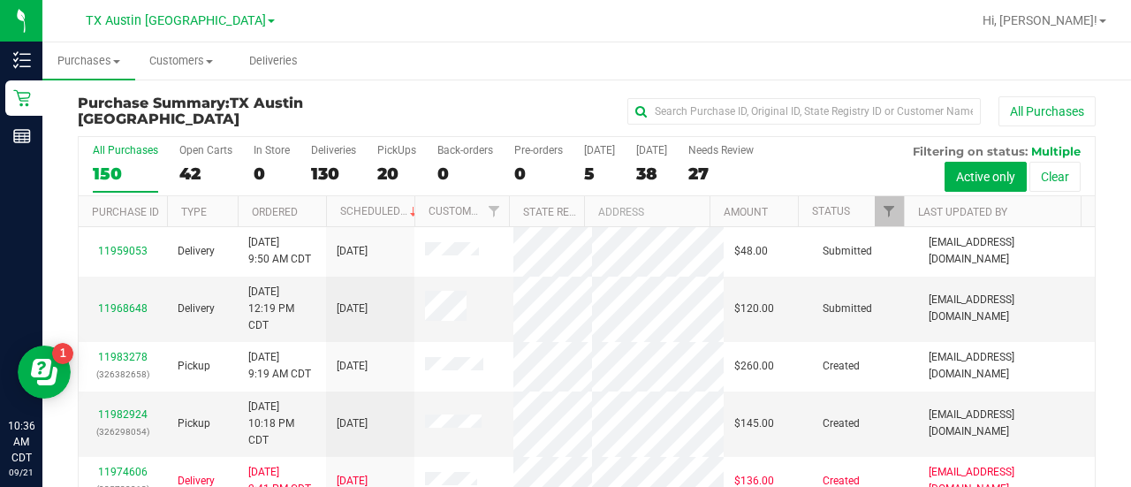
click at [714, 172] on div "27" at bounding box center [720, 173] width 65 height 20
click at [0, 0] on input "Needs Review 27" at bounding box center [0, 0] width 0 height 0
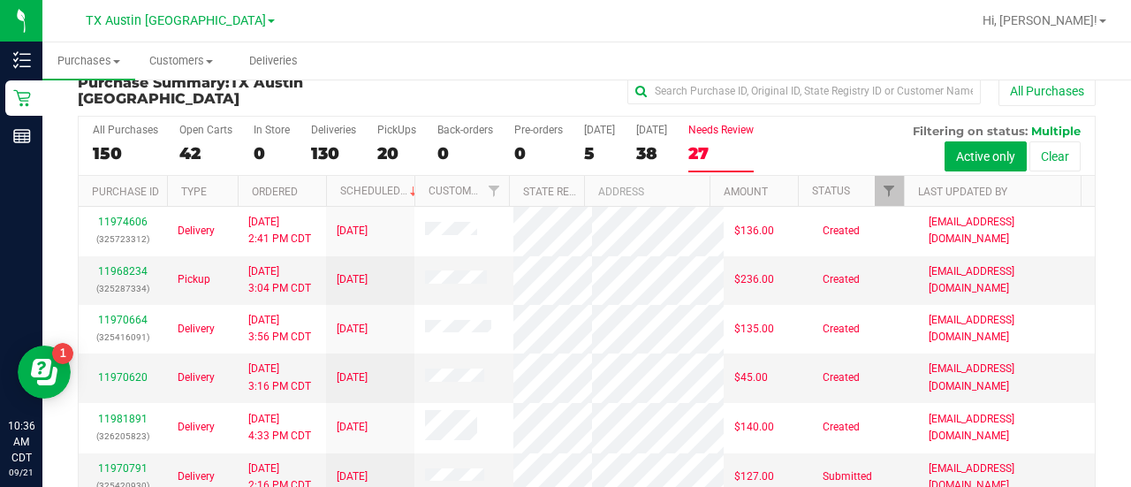
scroll to position [25, 0]
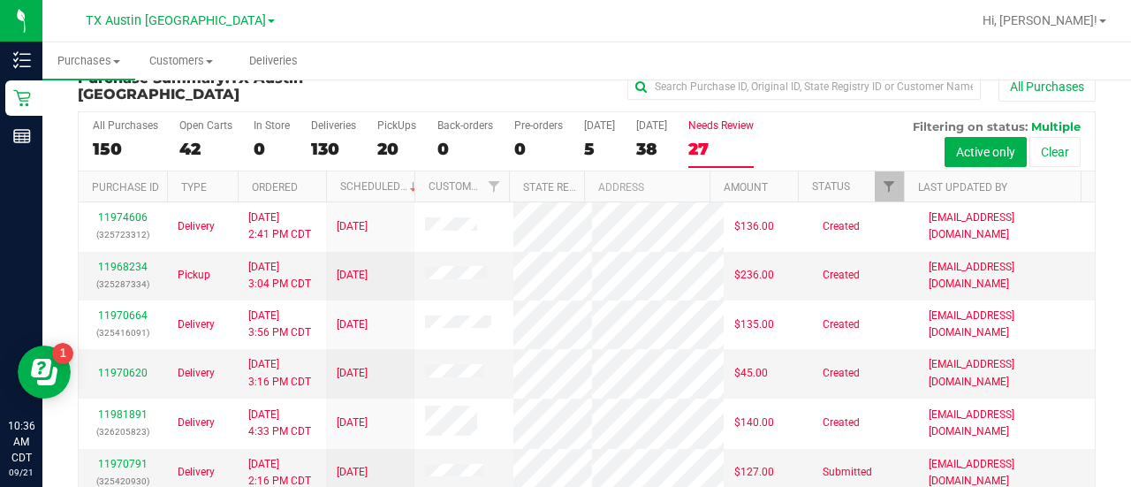
click at [176, 82] on h3 "Purchase Summary: TX Austin DC" at bounding box center [247, 86] width 339 height 31
click at [176, 63] on span "Customers" at bounding box center [181, 61] width 91 height 16
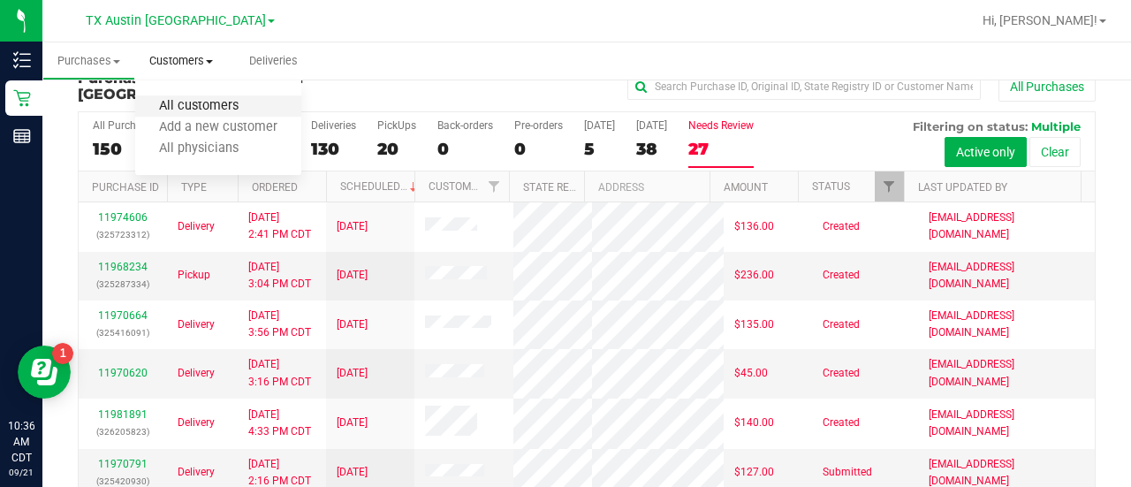
click at [233, 113] on span "All customers" at bounding box center [198, 106] width 127 height 15
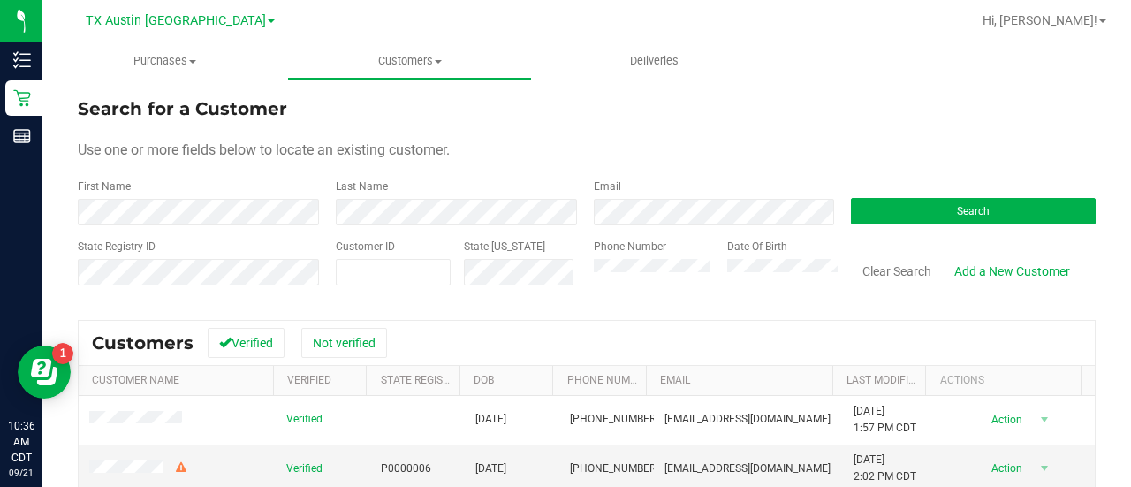
click at [283, 196] on div "First Name" at bounding box center [200, 201] width 245 height 47
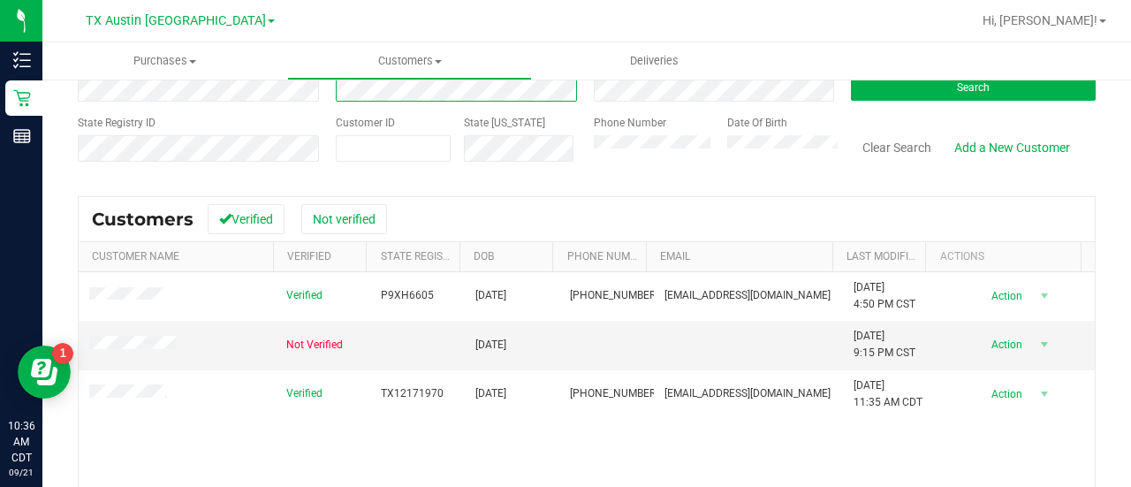
scroll to position [124, 0]
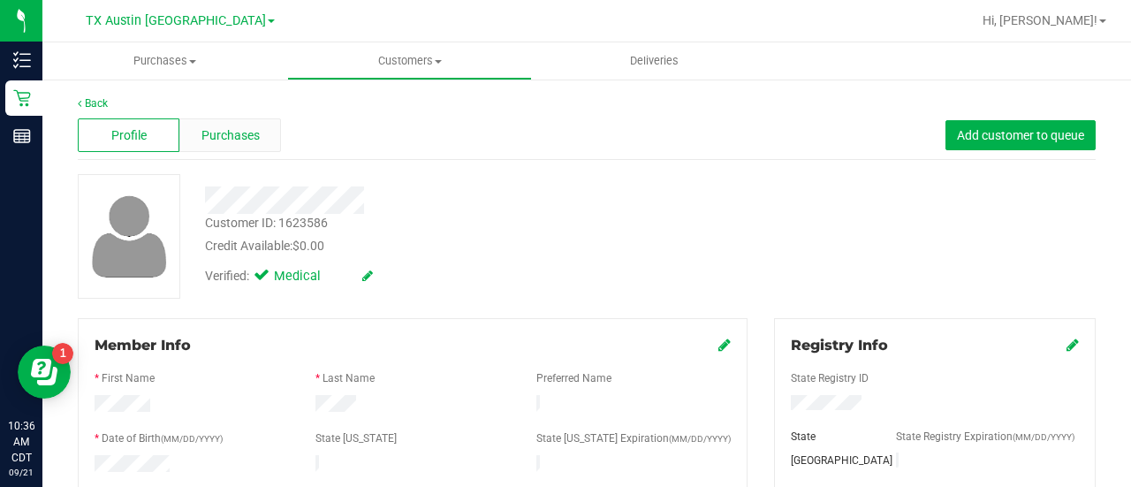
click at [231, 135] on span "Purchases" at bounding box center [230, 135] width 58 height 19
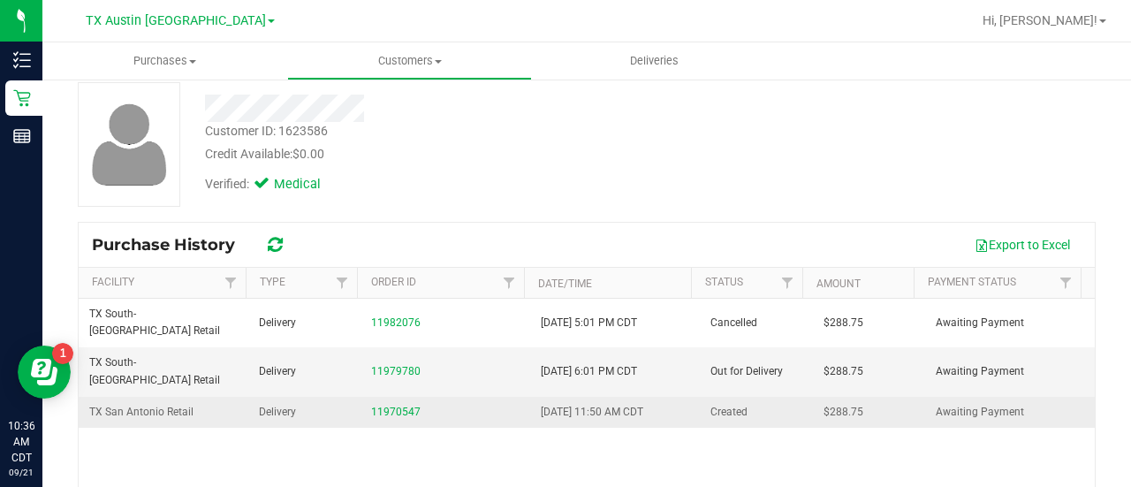
scroll to position [95, 0]
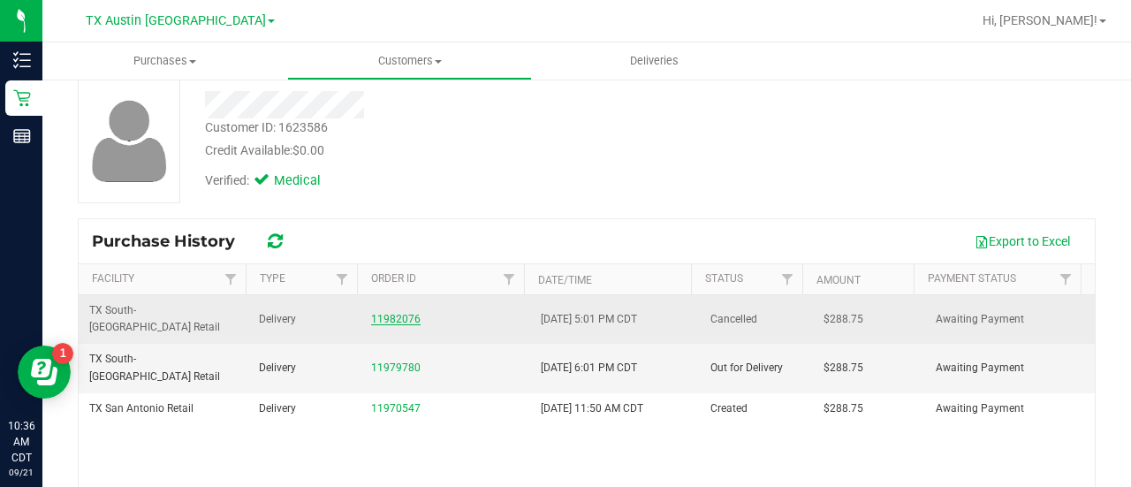
click at [384, 313] on link "11982076" at bounding box center [395, 319] width 49 height 12
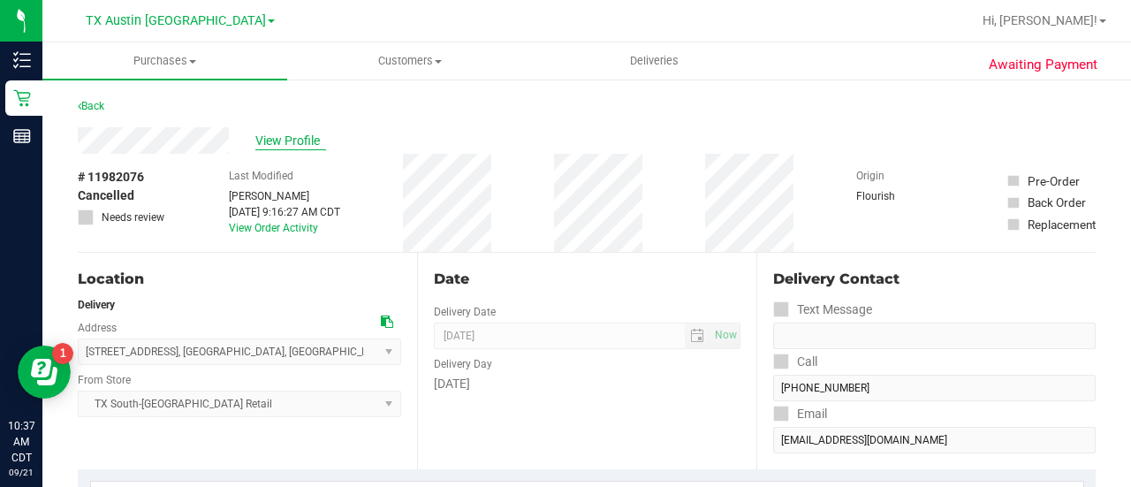
click at [266, 140] on span "View Profile" at bounding box center [290, 141] width 71 height 19
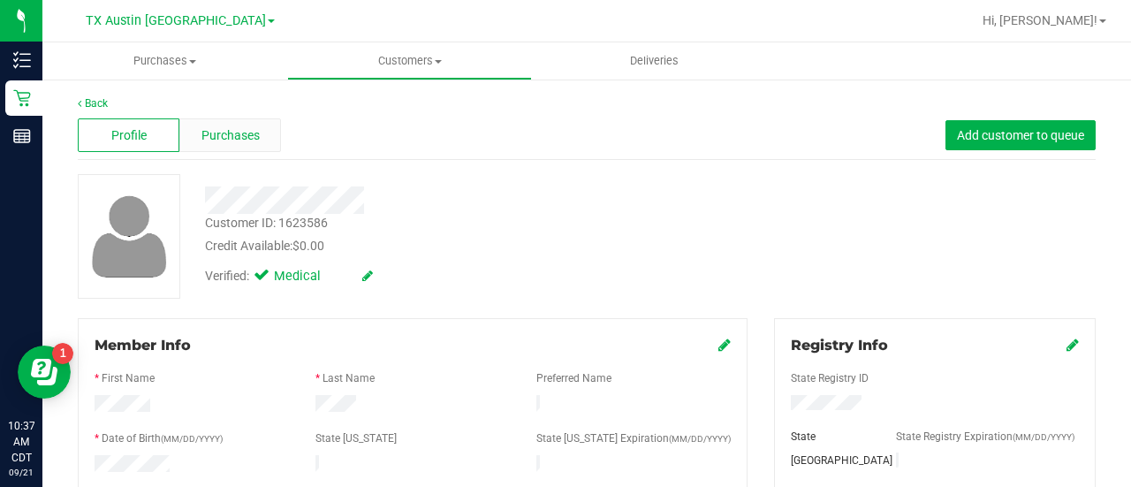
click at [221, 142] on span "Purchases" at bounding box center [230, 135] width 58 height 19
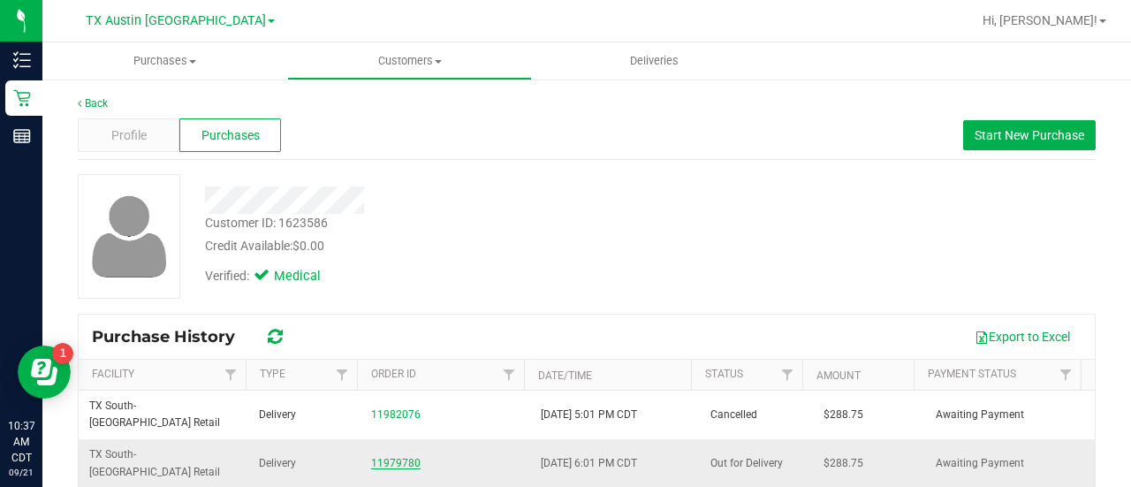
click at [393, 457] on link "11979780" at bounding box center [395, 463] width 49 height 12
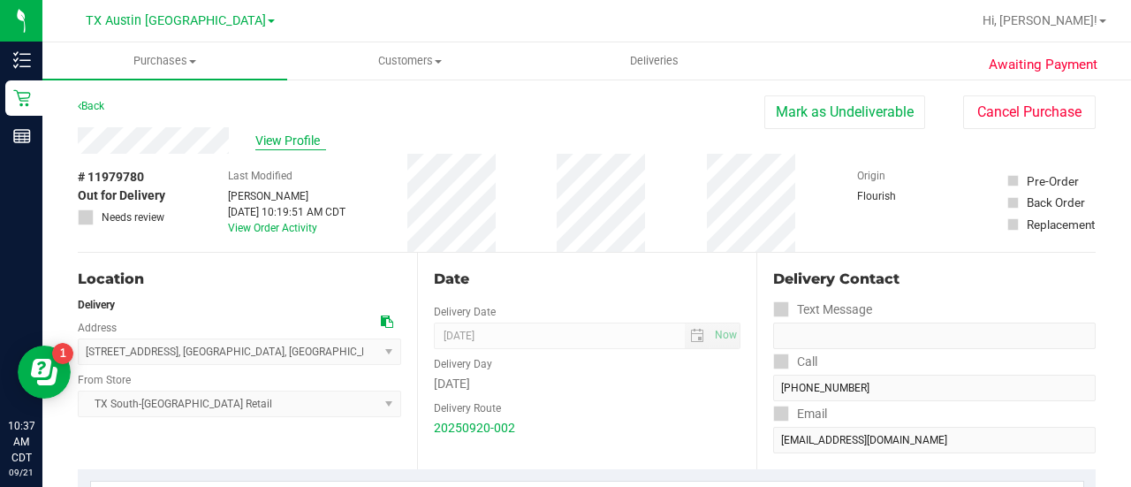
click at [297, 141] on span "View Profile" at bounding box center [290, 141] width 71 height 19
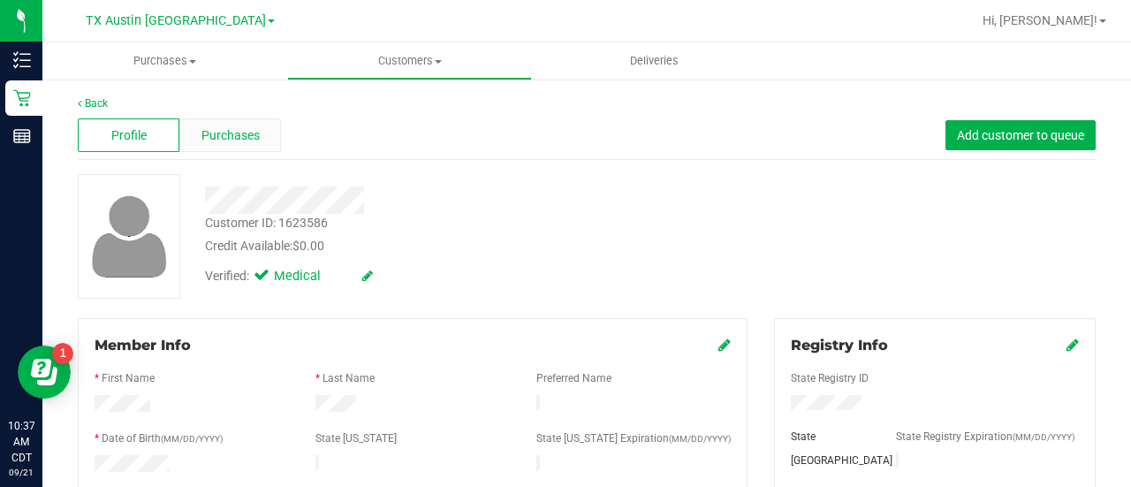
click at [251, 148] on div "Purchases" at bounding box center [230, 135] width 102 height 34
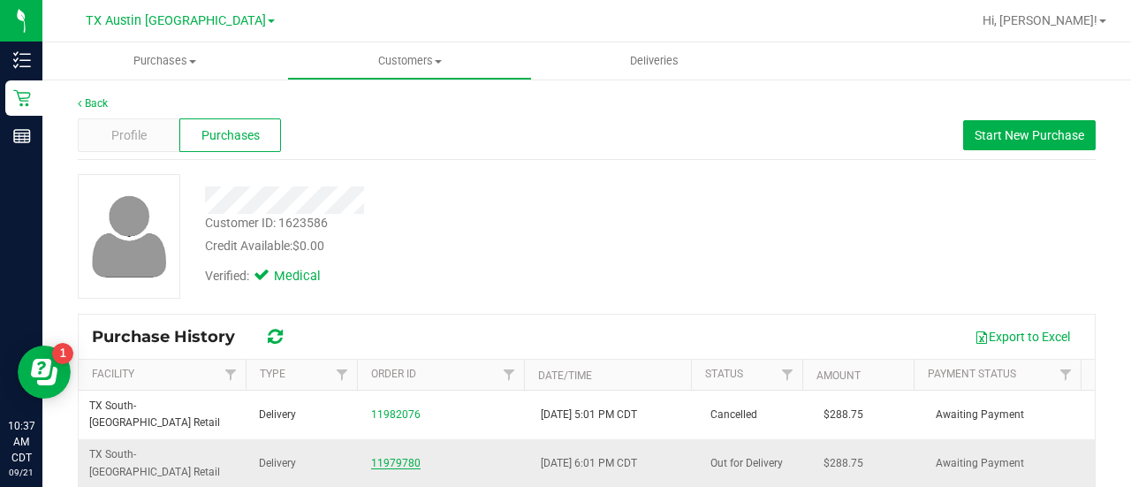
click at [403, 457] on link "11979780" at bounding box center [395, 463] width 49 height 12
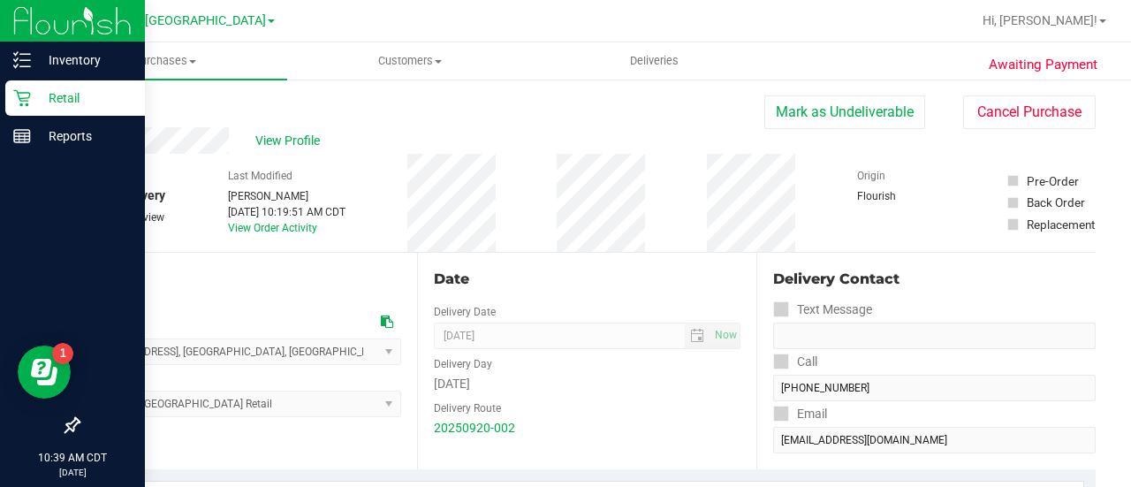
click at [71, 110] on div "Retail" at bounding box center [75, 97] width 140 height 35
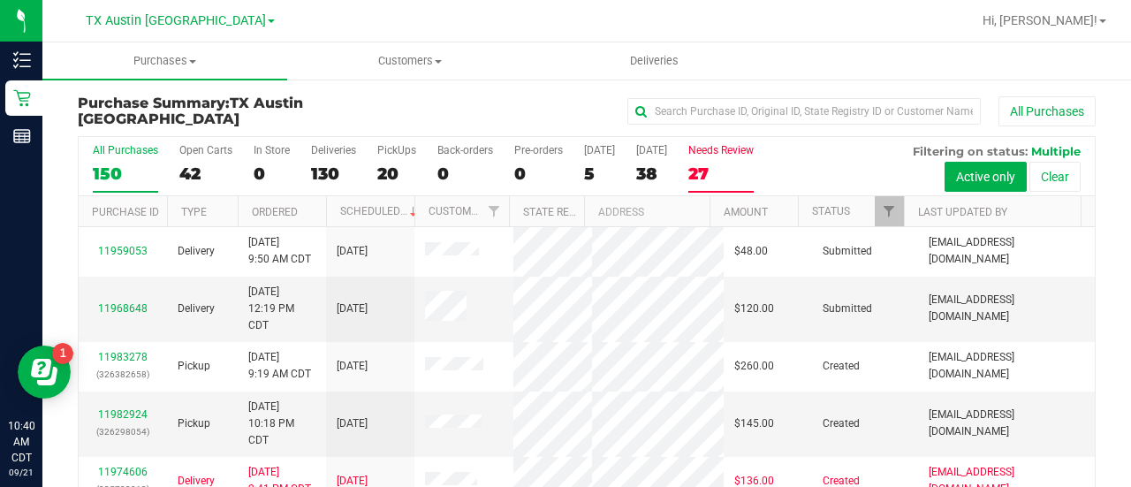
click at [717, 158] on label "Needs Review 27" at bounding box center [720, 168] width 65 height 49
click at [0, 0] on input "Needs Review 27" at bounding box center [0, 0] width 0 height 0
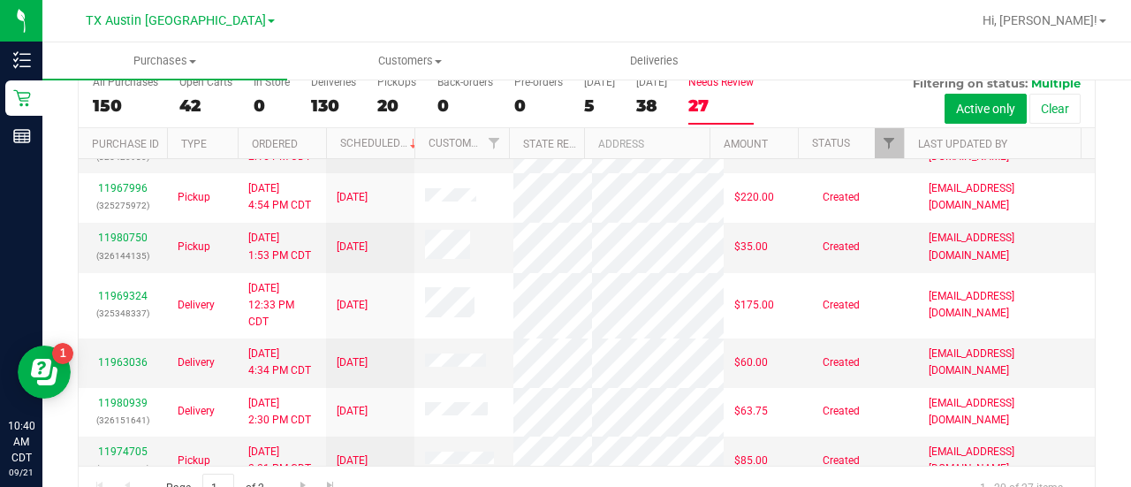
scroll to position [299, 0]
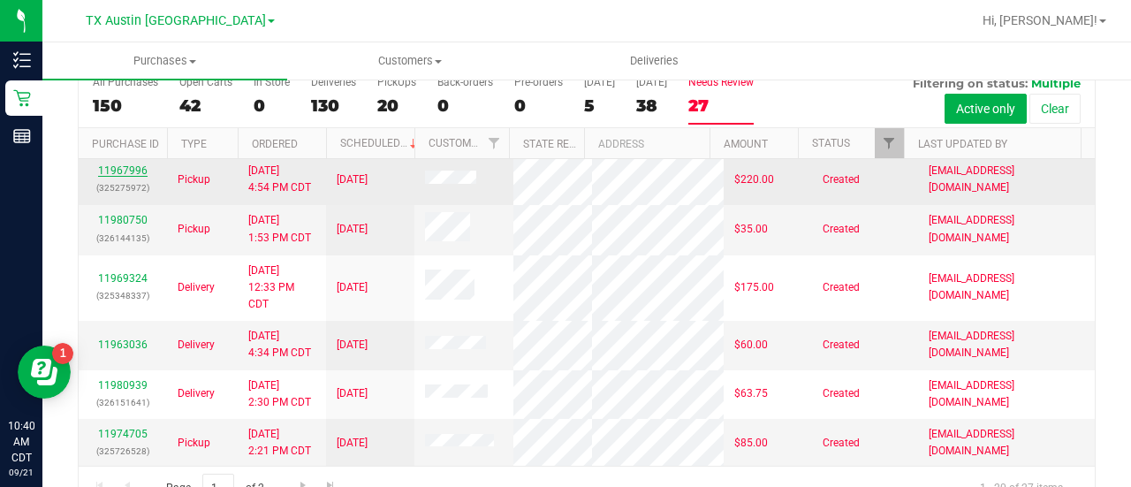
click at [136, 177] on link "11967996" at bounding box center [122, 170] width 49 height 12
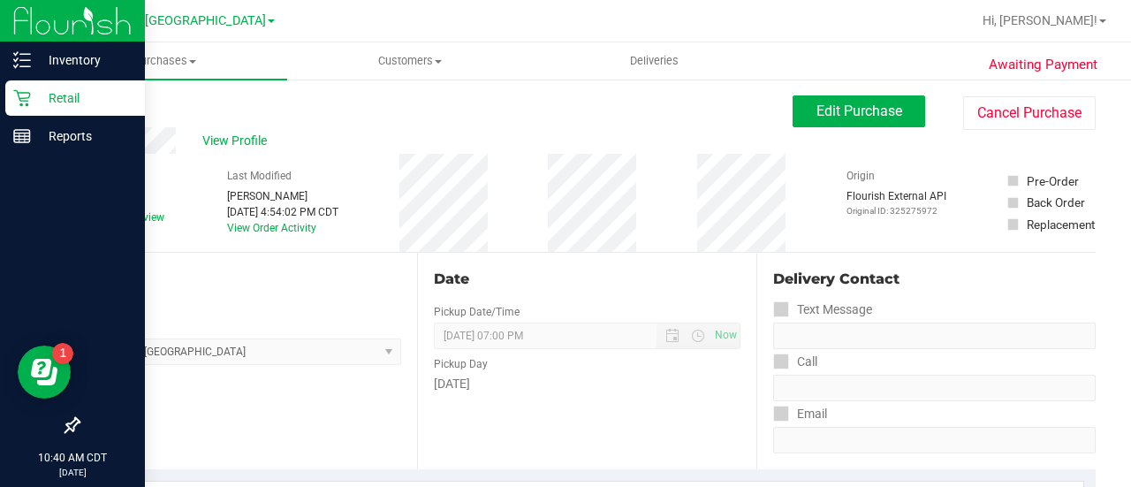
click at [17, 99] on icon at bounding box center [22, 98] width 18 height 18
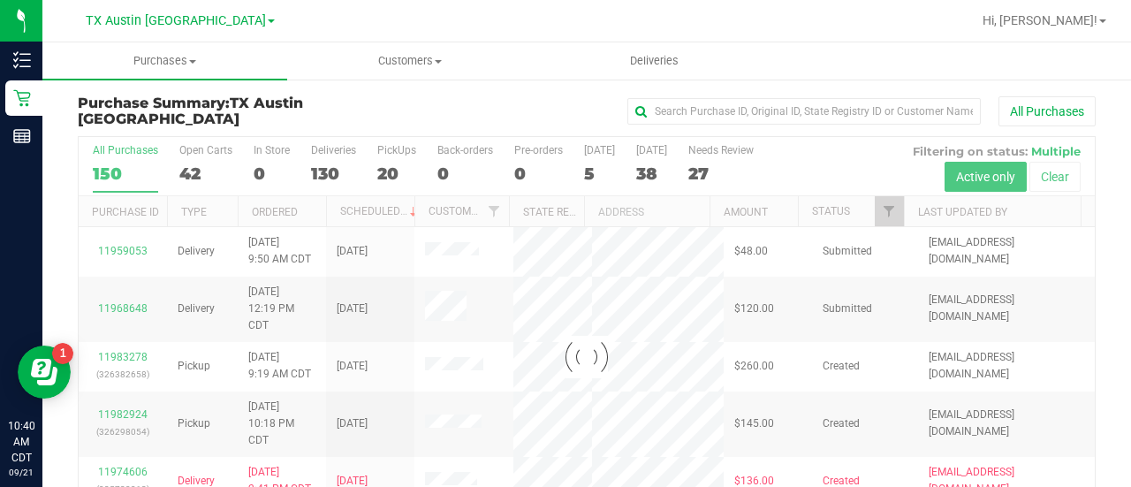
click at [718, 172] on div at bounding box center [587, 356] width 1016 height 439
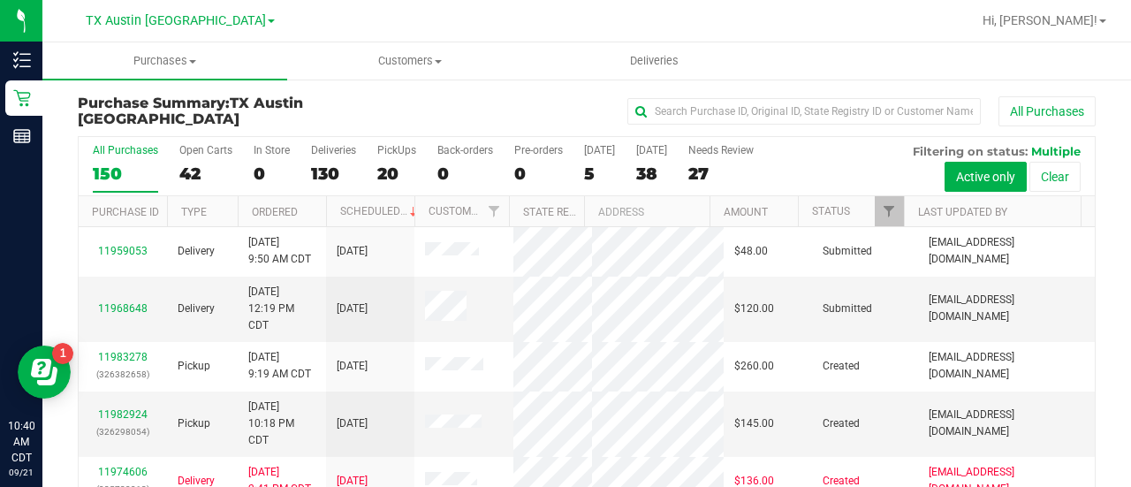
click at [718, 172] on div "27" at bounding box center [720, 173] width 65 height 20
click at [0, 0] on input "Needs Review 27" at bounding box center [0, 0] width 0 height 0
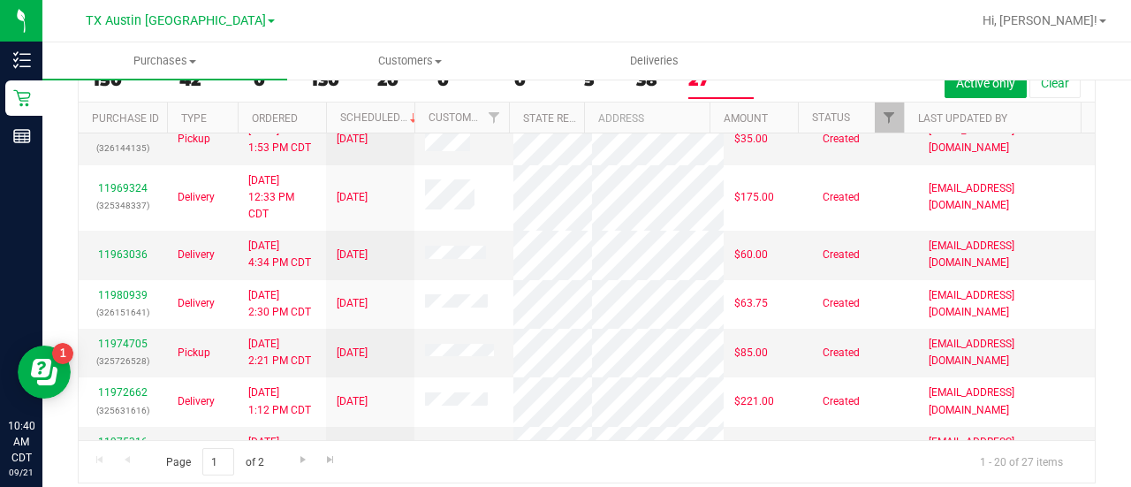
scroll to position [411, 0]
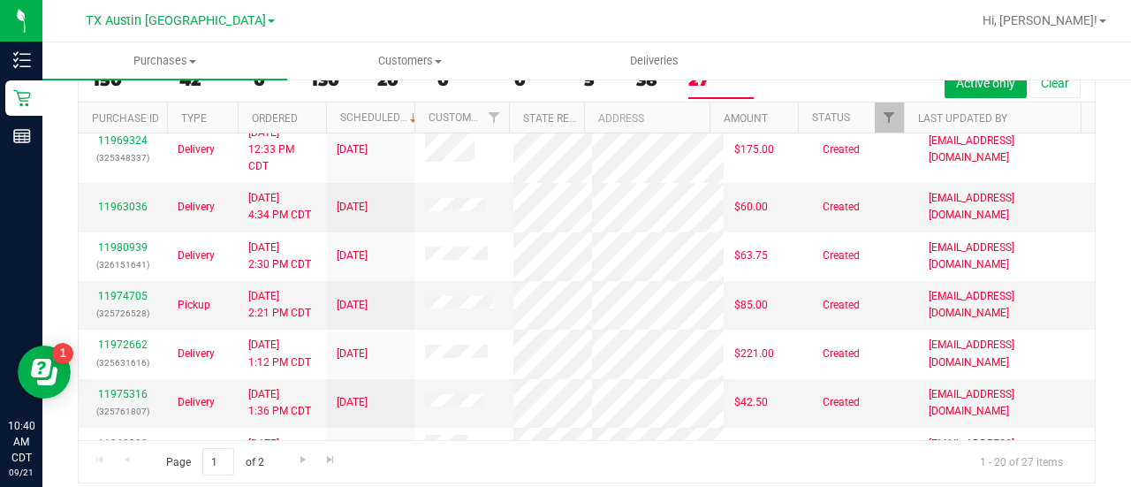
click at [115, 88] on link "11980750" at bounding box center [122, 82] width 49 height 12
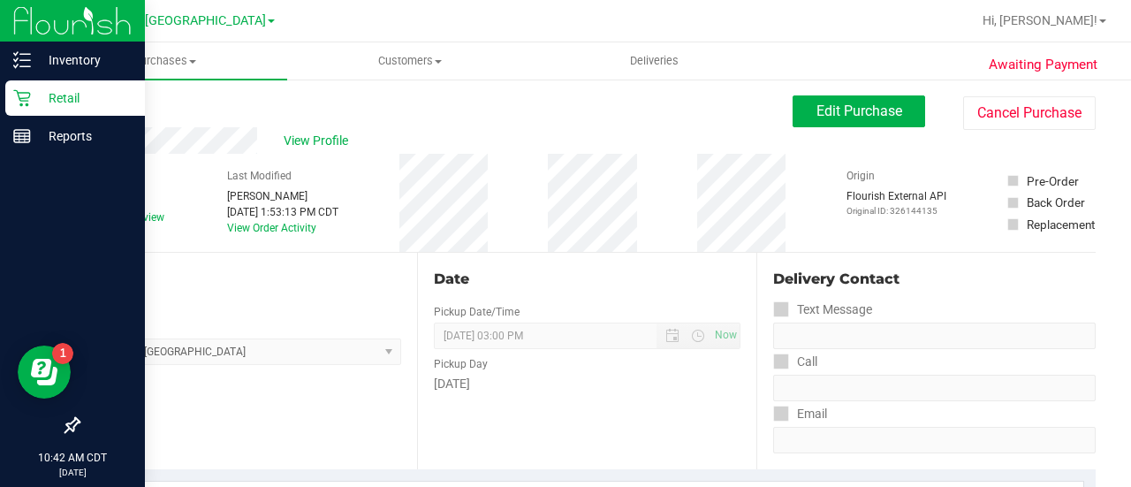
click at [13, 92] on icon at bounding box center [22, 98] width 18 height 18
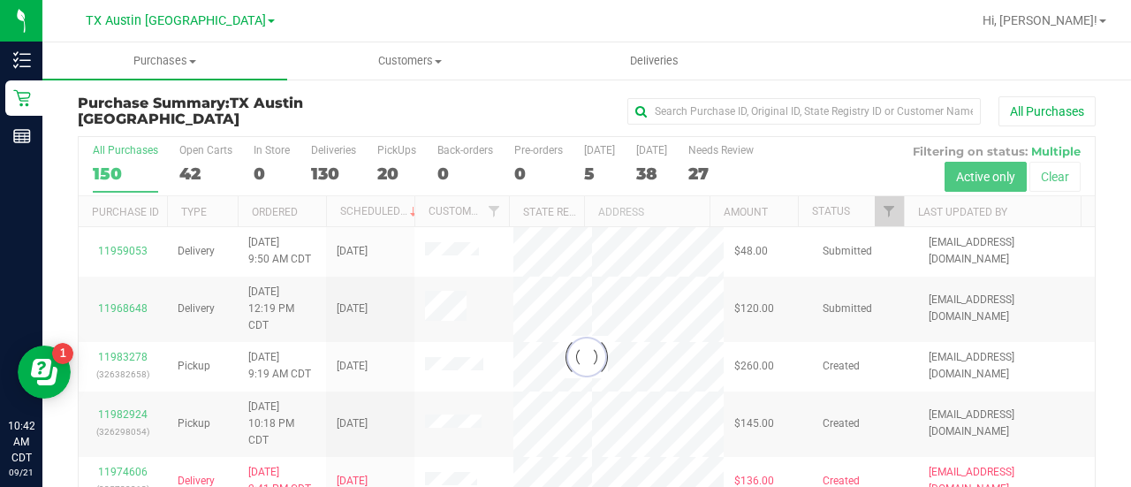
click at [717, 170] on div at bounding box center [587, 356] width 1016 height 439
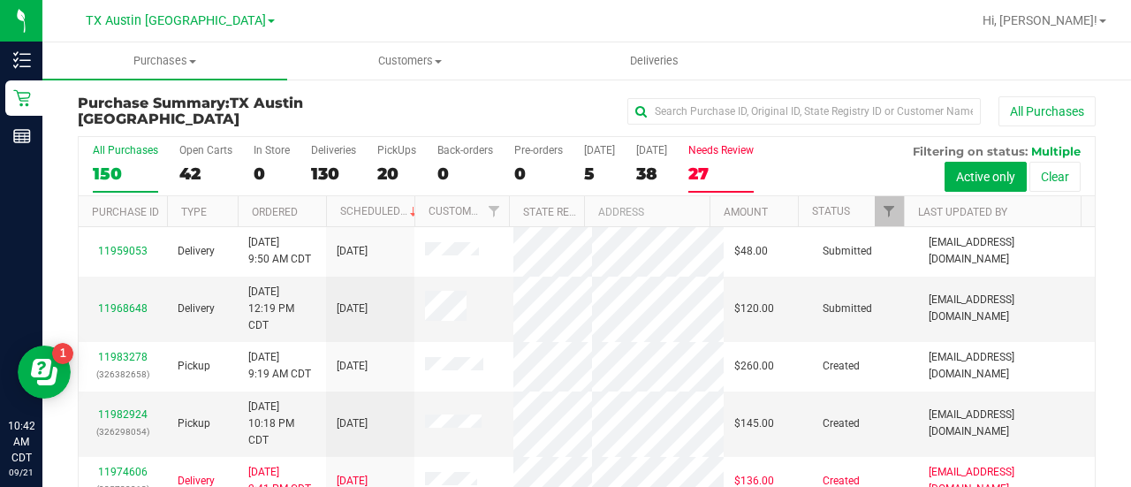
click at [719, 174] on div "27" at bounding box center [720, 173] width 65 height 20
click at [0, 0] on input "Needs Review 27" at bounding box center [0, 0] width 0 height 0
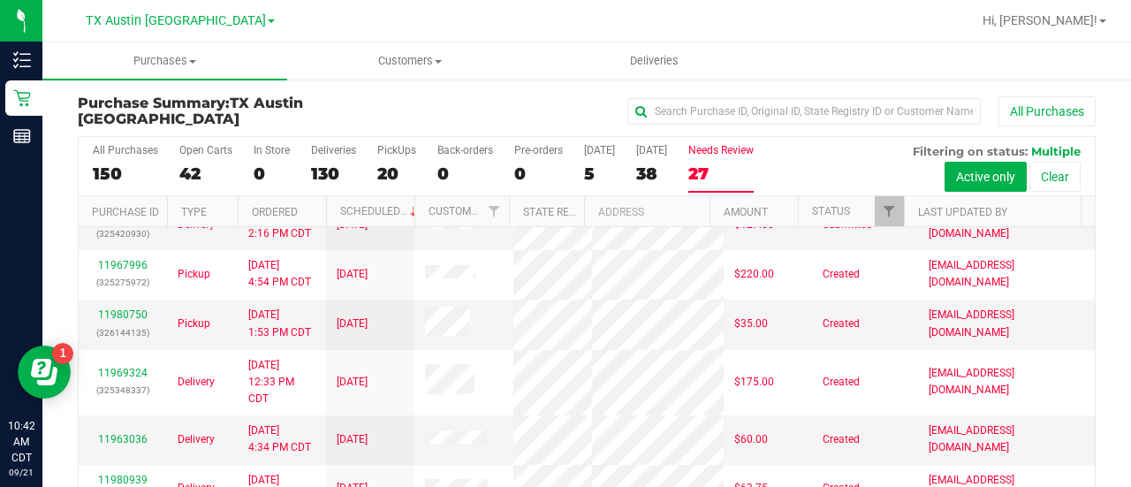
scroll to position [283, 0]
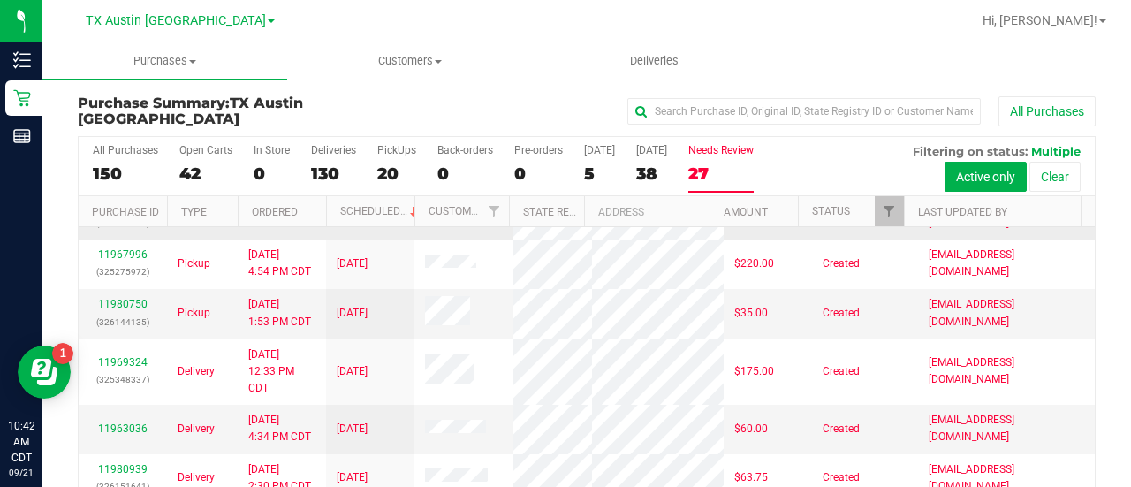
click at [125, 212] on link "11970791" at bounding box center [122, 206] width 49 height 12
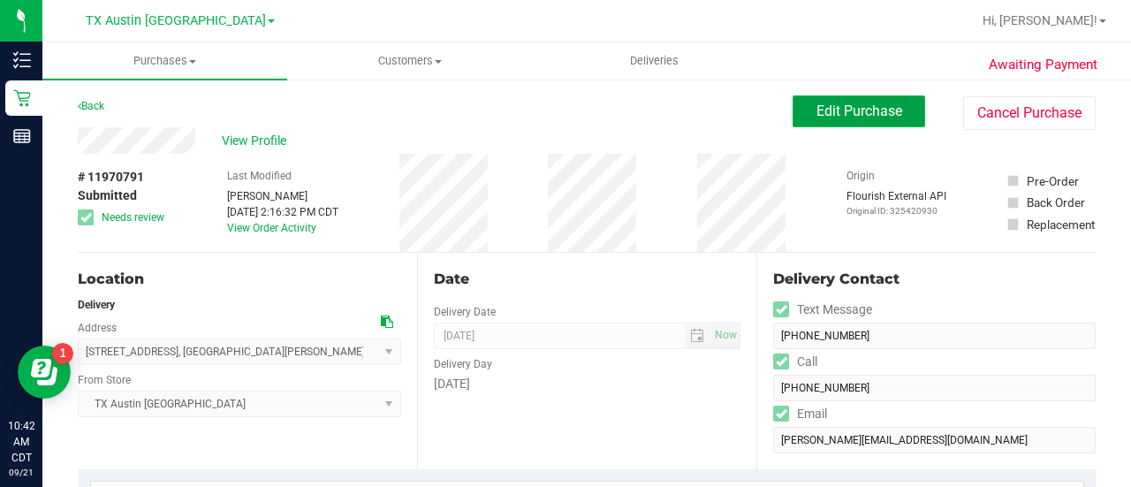
click at [829, 120] on button "Edit Purchase" at bounding box center [858, 111] width 132 height 32
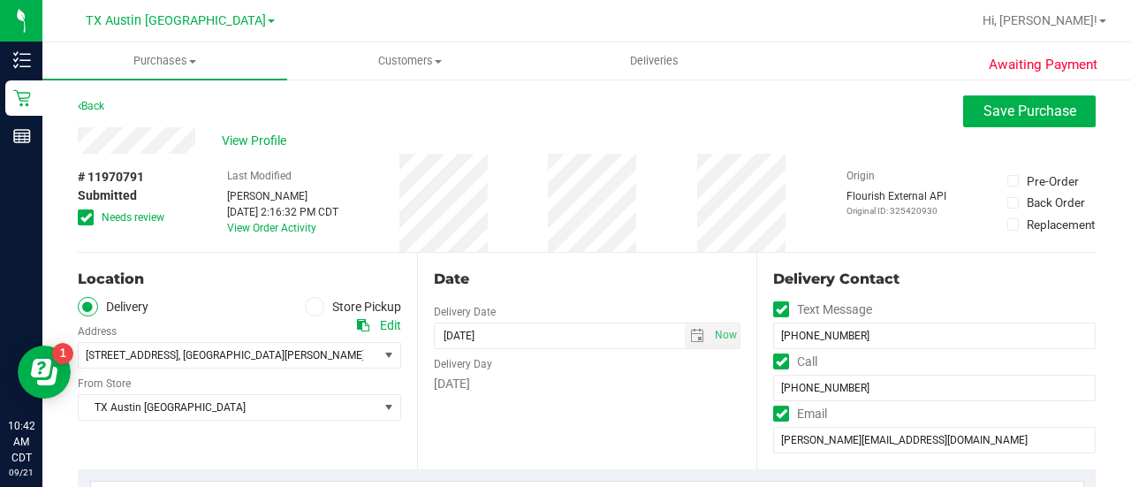
click at [80, 217] on icon at bounding box center [85, 217] width 11 height 0
click at [0, 0] on input "Needs review" at bounding box center [0, 0] width 0 height 0
click at [1033, 117] on span "Save Purchase" at bounding box center [1029, 110] width 93 height 17
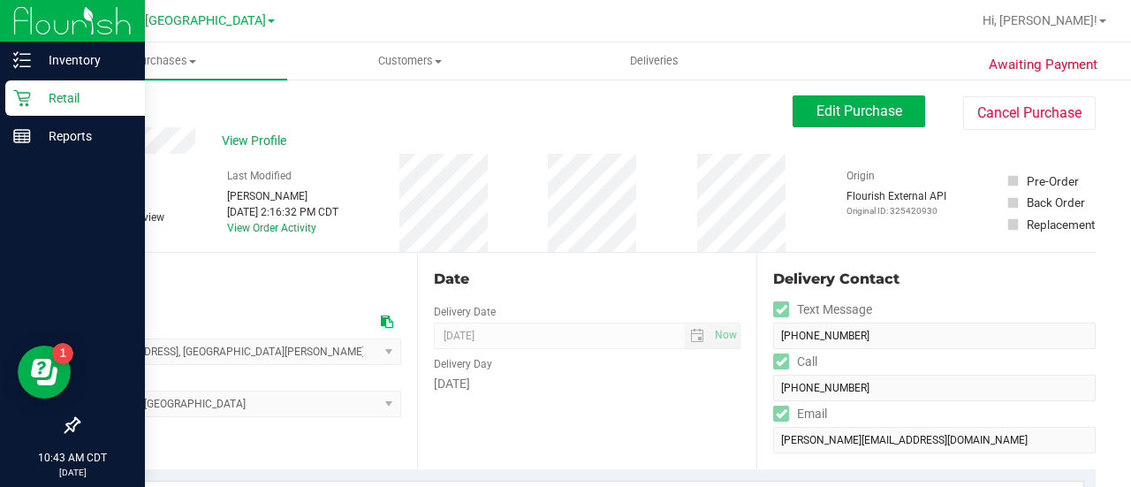
click at [15, 100] on icon at bounding box center [22, 98] width 18 height 18
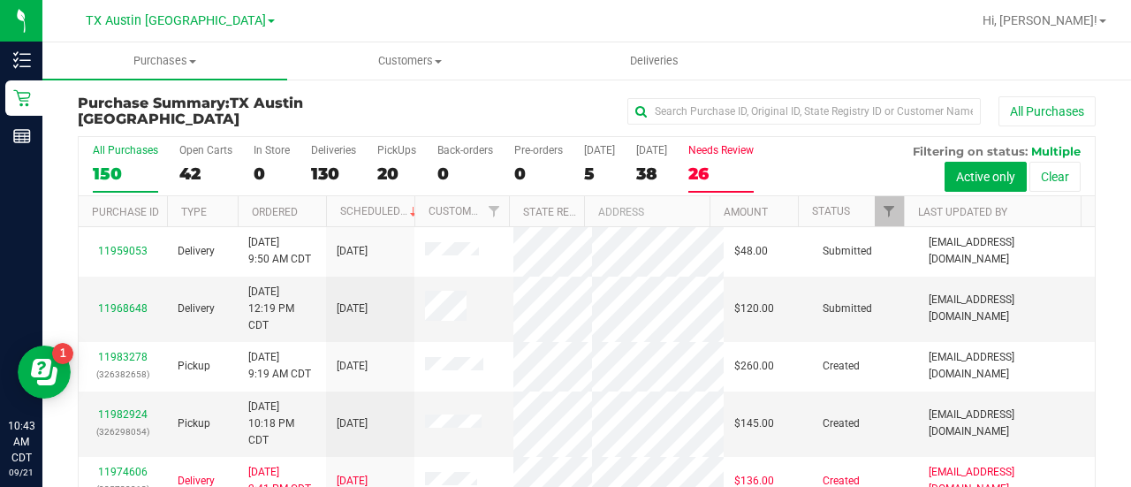
click at [717, 169] on div "26" at bounding box center [720, 173] width 65 height 20
click at [0, 0] on input "Needs Review 26" at bounding box center [0, 0] width 0 height 0
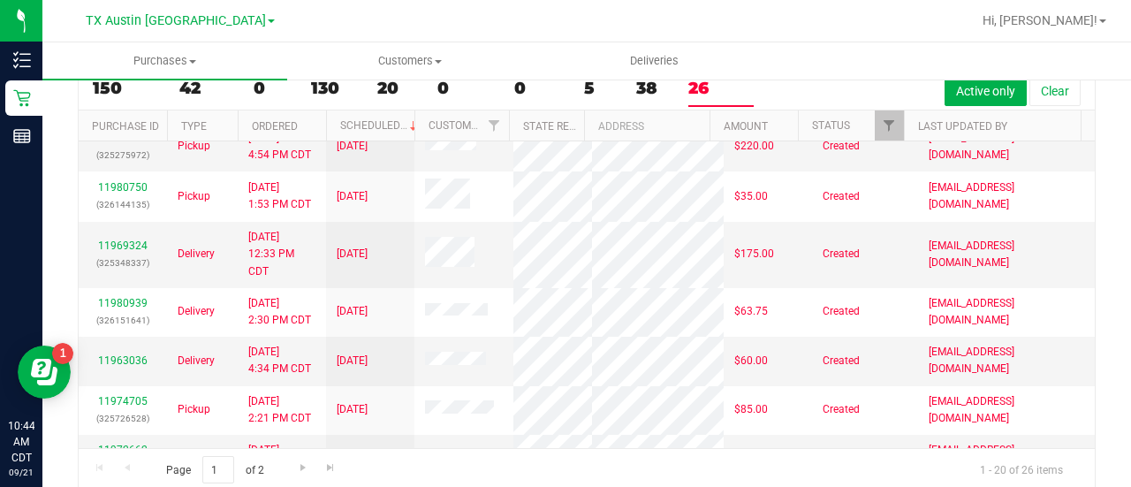
scroll to position [272, 0]
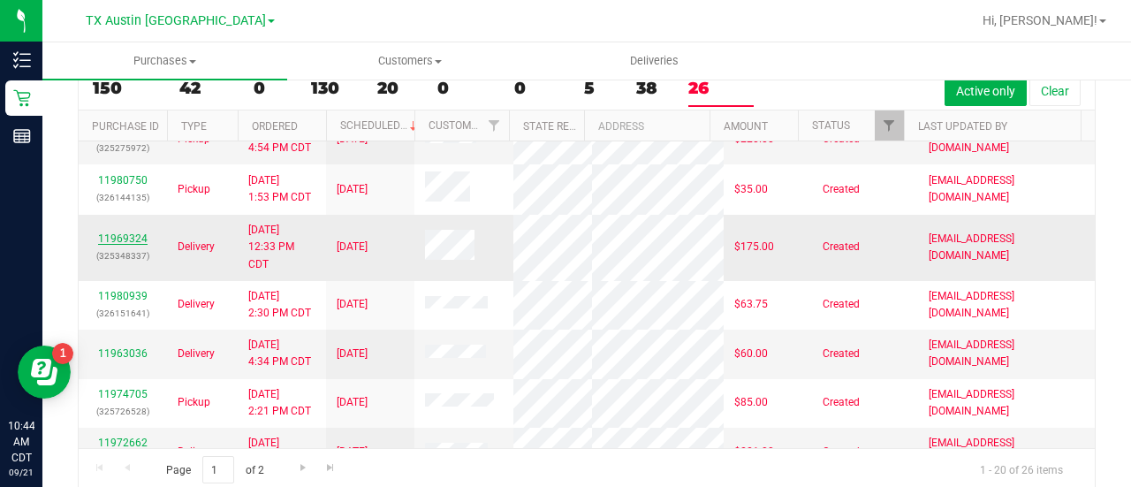
click at [131, 245] on link "11969324" at bounding box center [122, 238] width 49 height 12
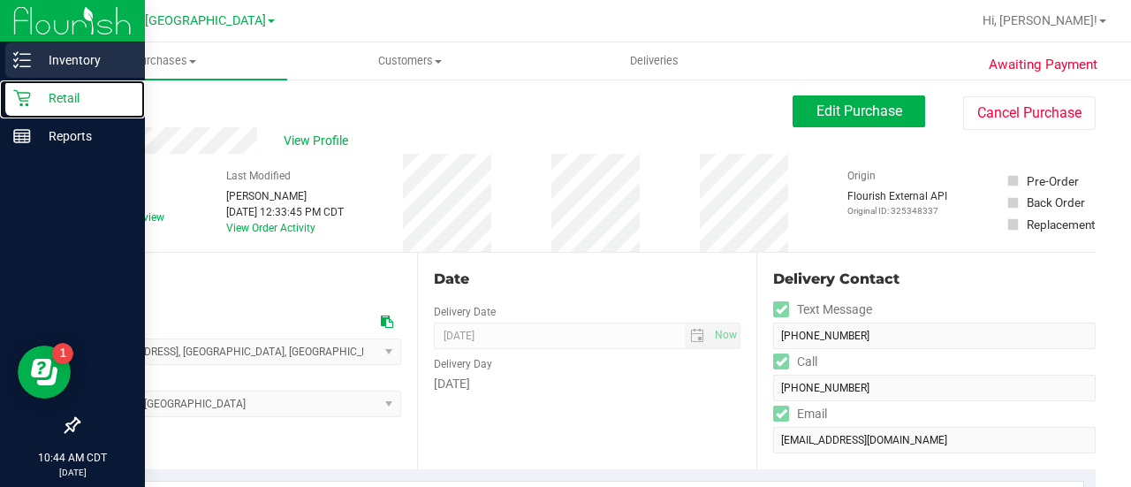
drag, startPoint x: 17, startPoint y: 96, endPoint x: 117, endPoint y: 43, distance: 113.0
click at [19, 98] on icon at bounding box center [22, 98] width 18 height 18
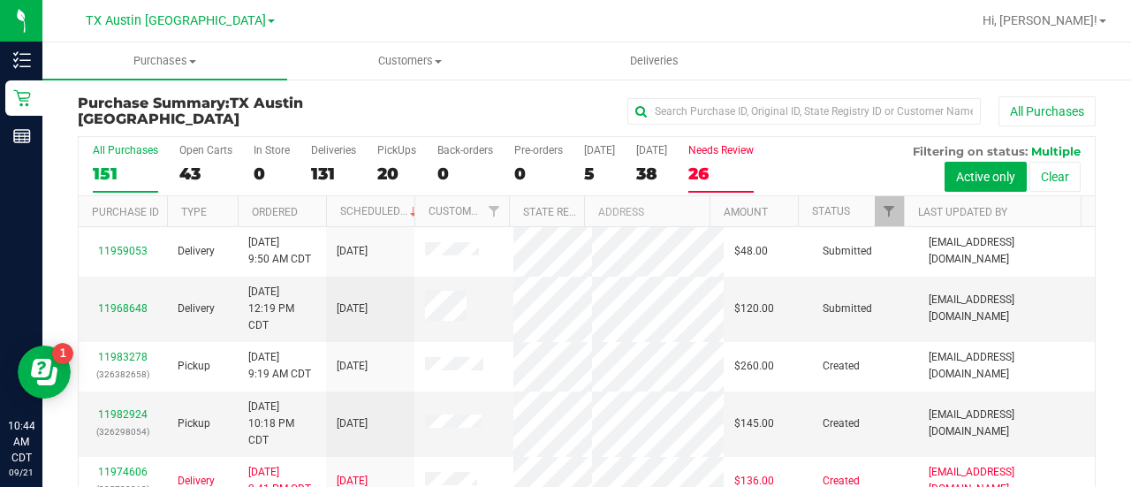
click at [708, 176] on div "26" at bounding box center [720, 173] width 65 height 20
click at [0, 0] on input "Needs Review 26" at bounding box center [0, 0] width 0 height 0
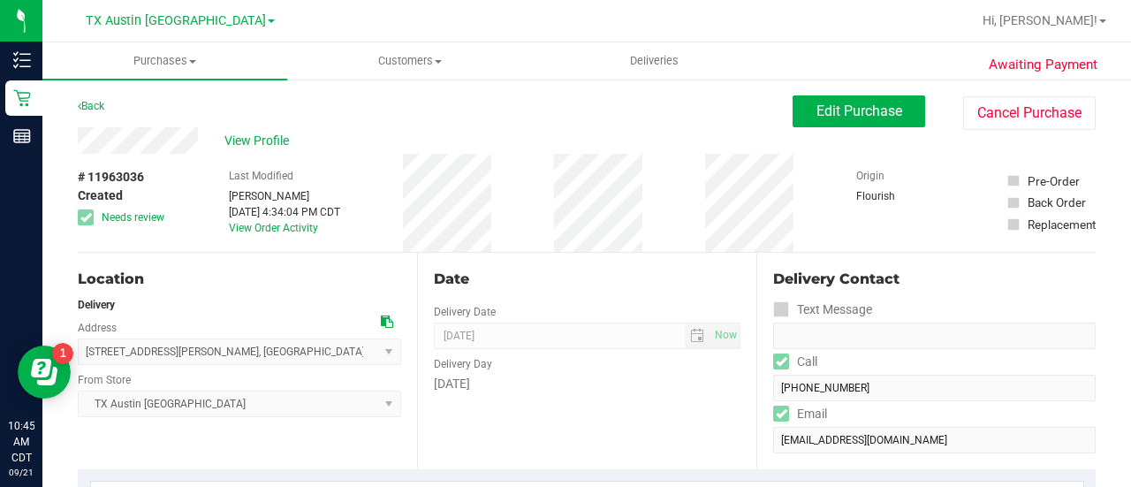
scroll to position [400, 0]
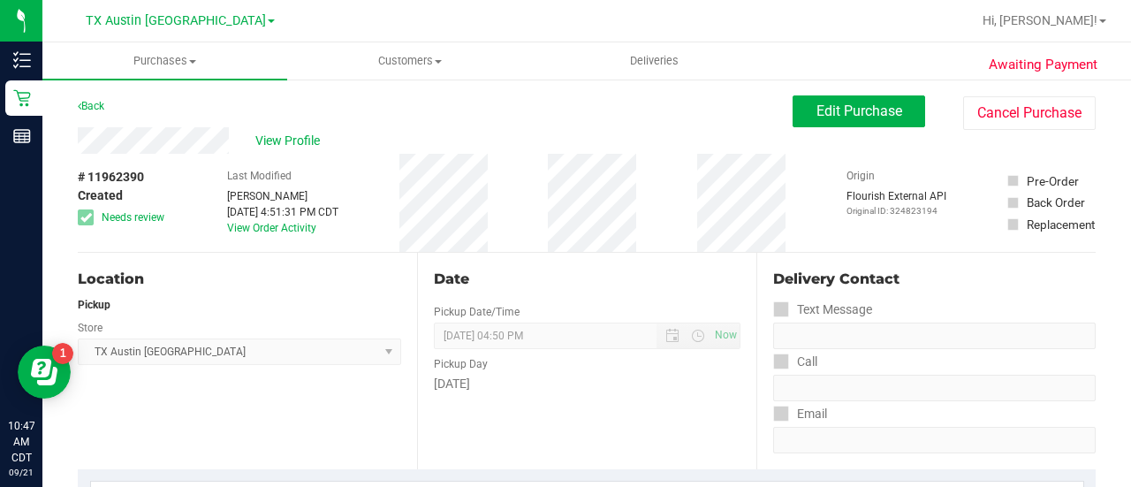
click at [166, 206] on div "# 11962390 Created Needs review Last Modified Alexander Lawson Sep 19, 2025 4:5…" at bounding box center [587, 203] width 1018 height 98
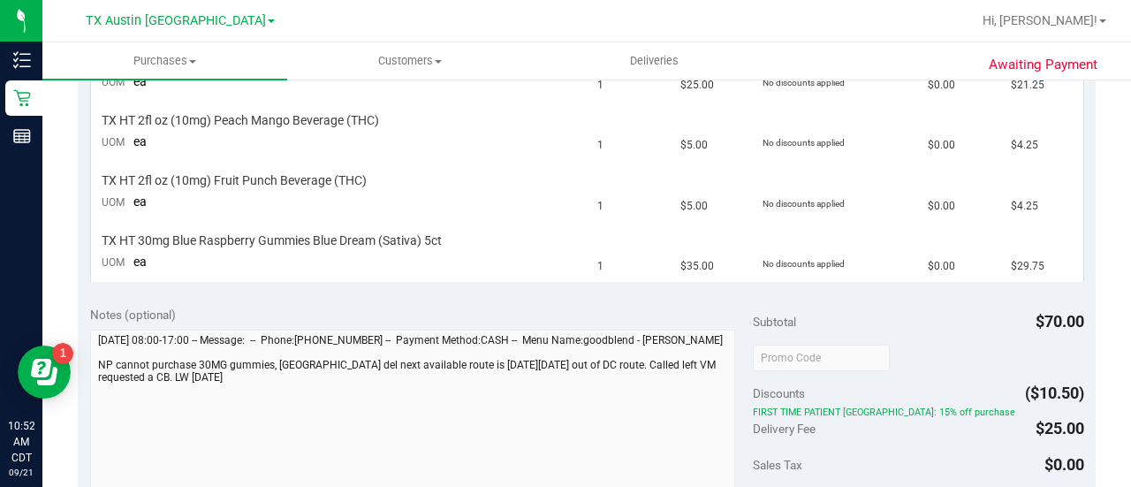
scroll to position [566, 0]
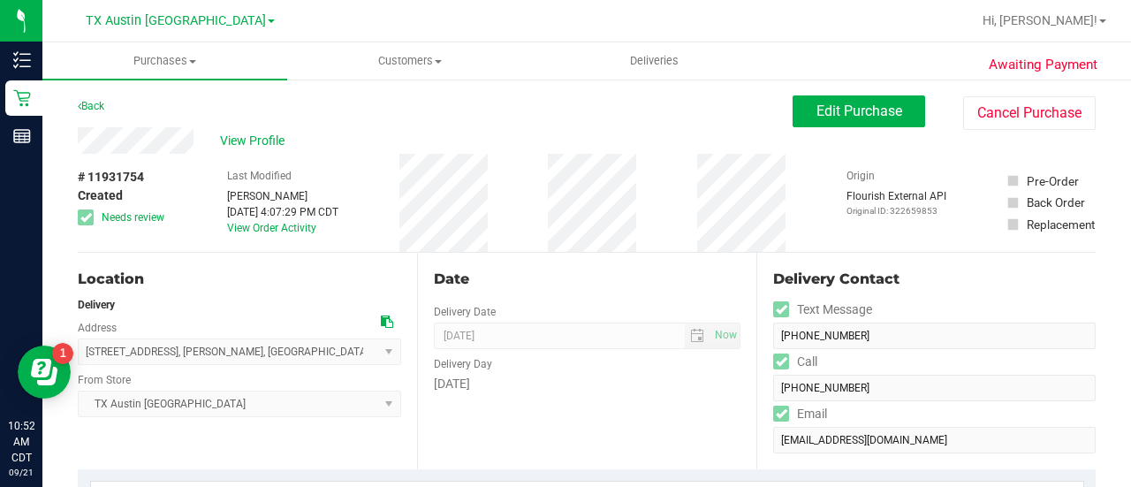
click at [654, 276] on div "Date" at bounding box center [587, 279] width 306 height 21
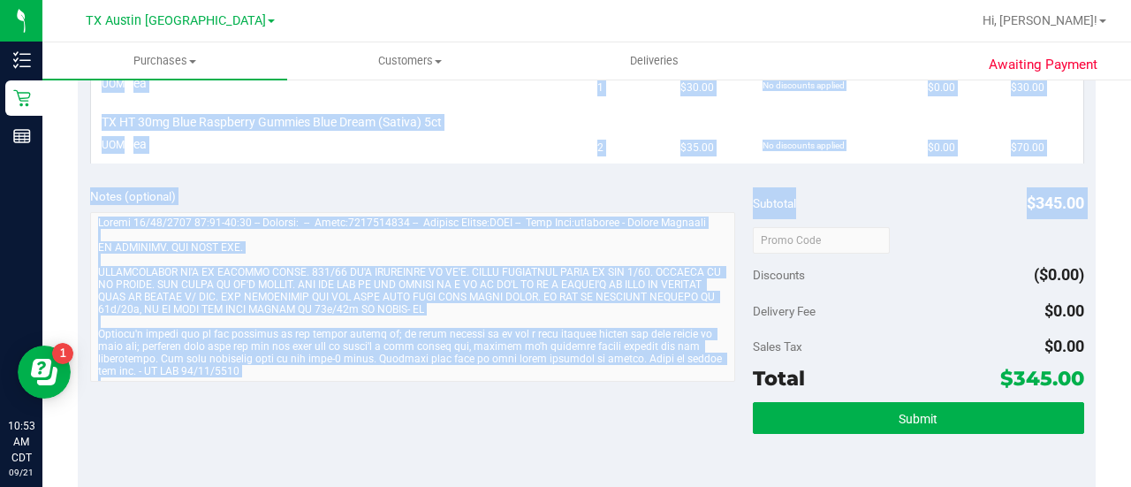
drag, startPoint x: 1091, startPoint y: 153, endPoint x: 1112, endPoint y: 236, distance: 85.7
click at [1112, 236] on div "Awaiting Payment Back Edit Purchase Cancel Purchase View Profile # 11931754 Cre…" at bounding box center [586, 167] width 1088 height 1571
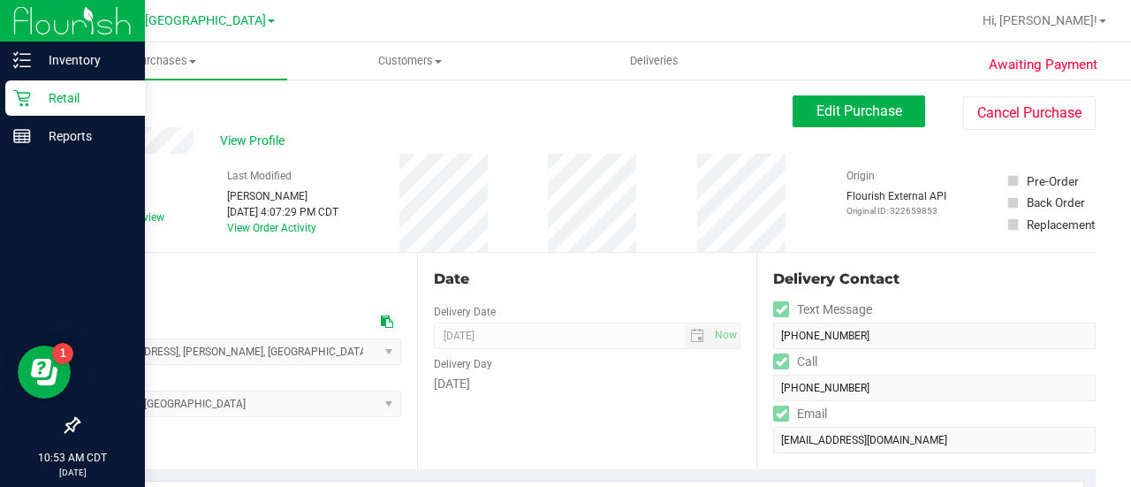
click at [33, 100] on p "Retail" at bounding box center [84, 97] width 106 height 21
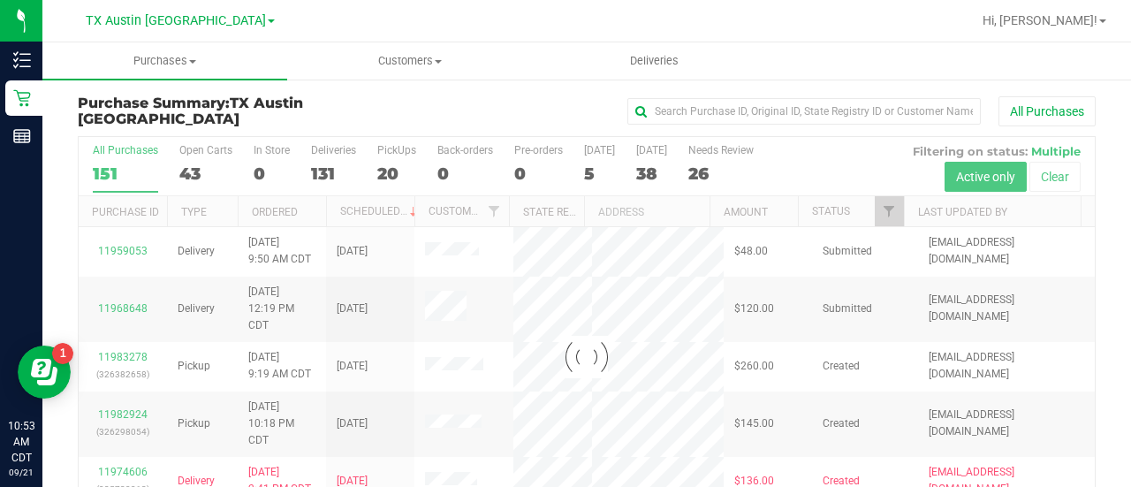
click at [720, 165] on div at bounding box center [587, 356] width 1016 height 439
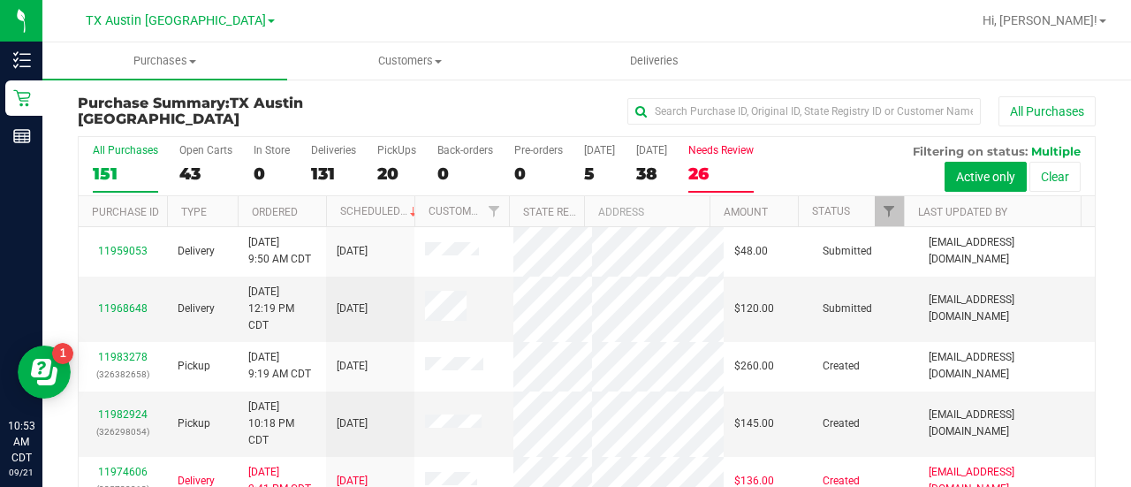
click at [716, 167] on div "26" at bounding box center [720, 173] width 65 height 20
click at [0, 0] on input "Needs Review 26" at bounding box center [0, 0] width 0 height 0
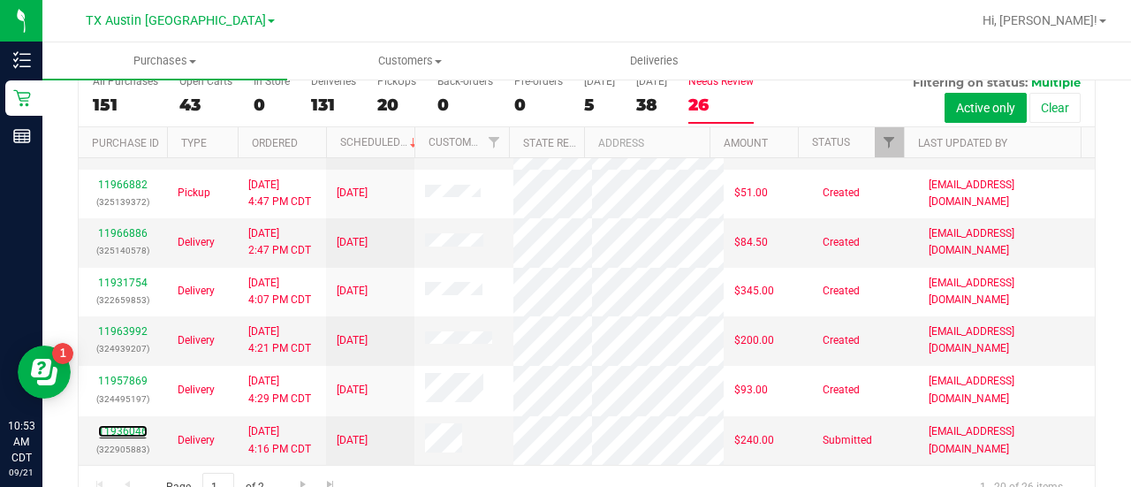
scroll to position [103, 0]
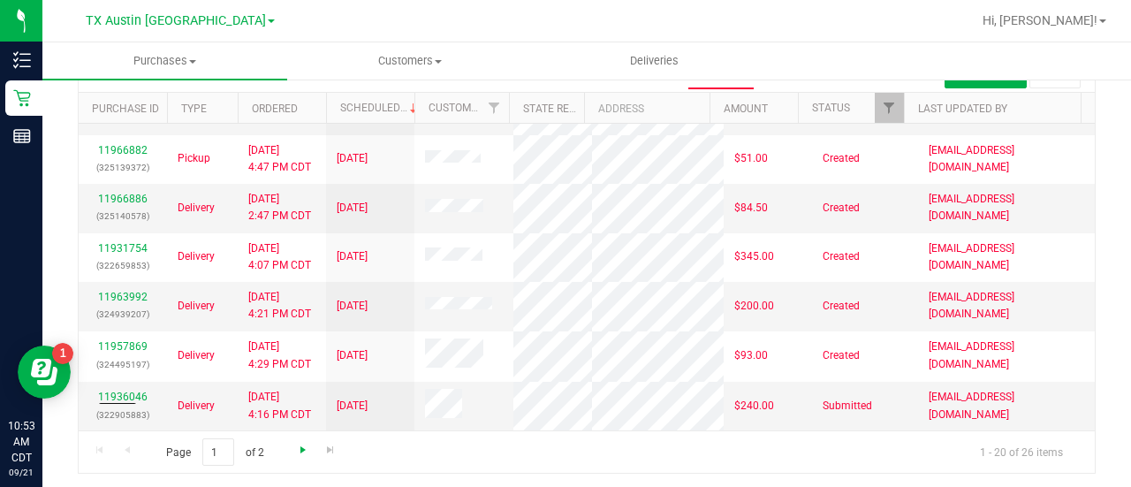
click at [299, 447] on span "Go to the next page" at bounding box center [303, 450] width 14 height 14
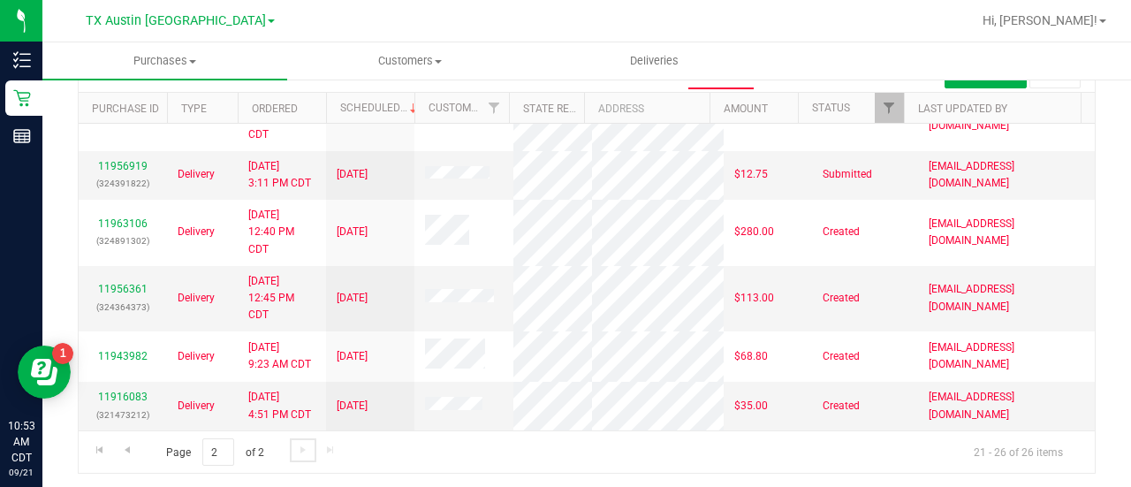
scroll to position [0, 0]
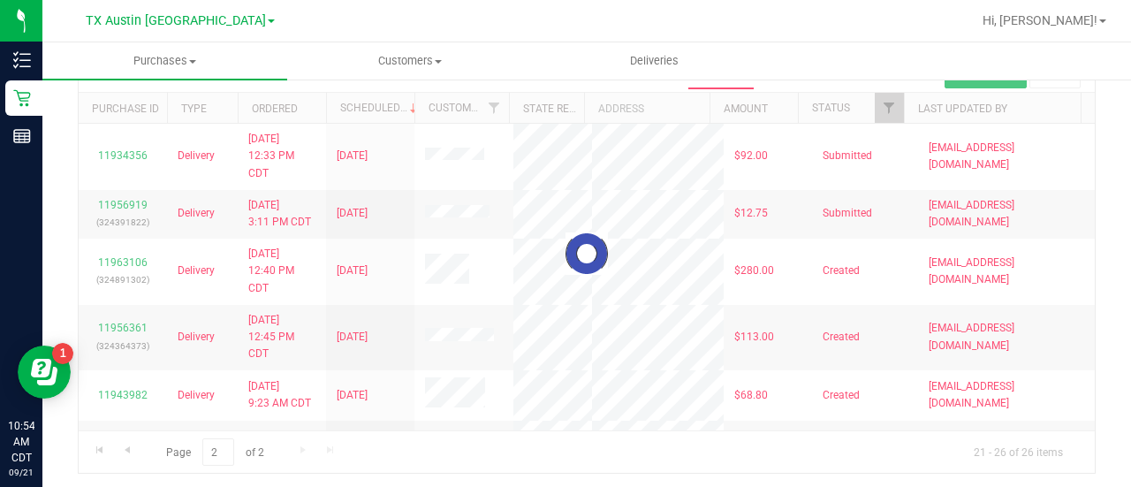
click at [120, 227] on div at bounding box center [587, 253] width 1016 height 439
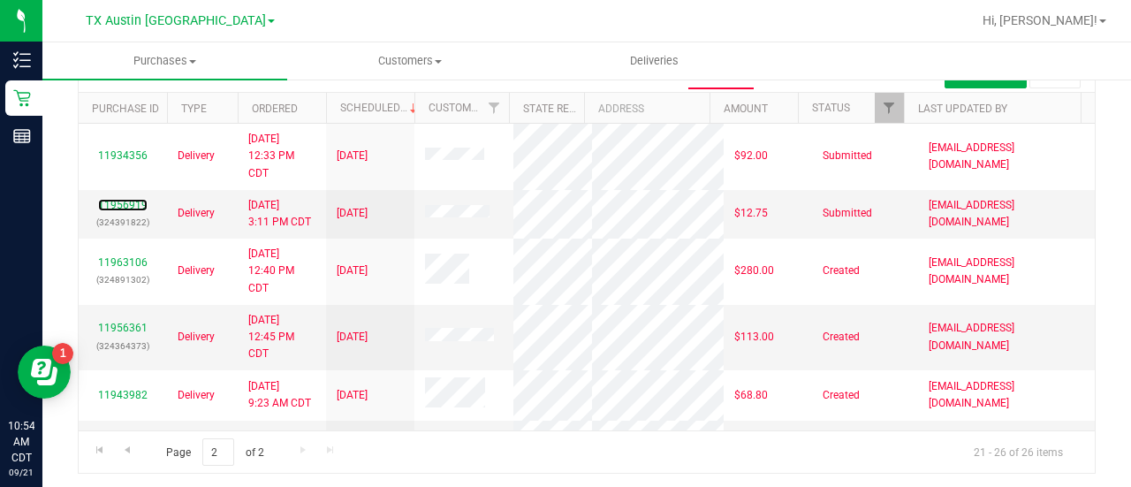
click at [120, 211] on link "11956919" at bounding box center [122, 205] width 49 height 12
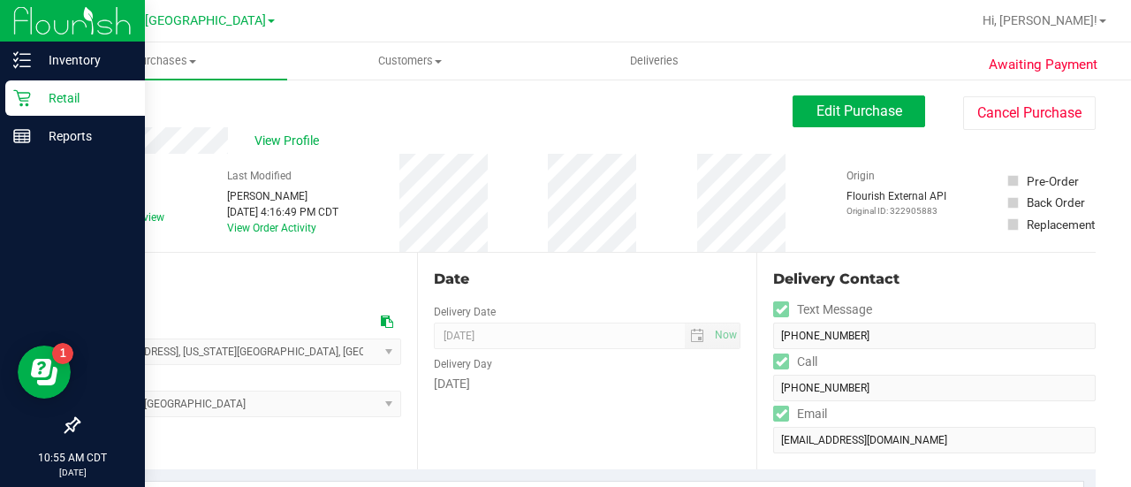
click at [4, 93] on link "Retail" at bounding box center [72, 99] width 145 height 38
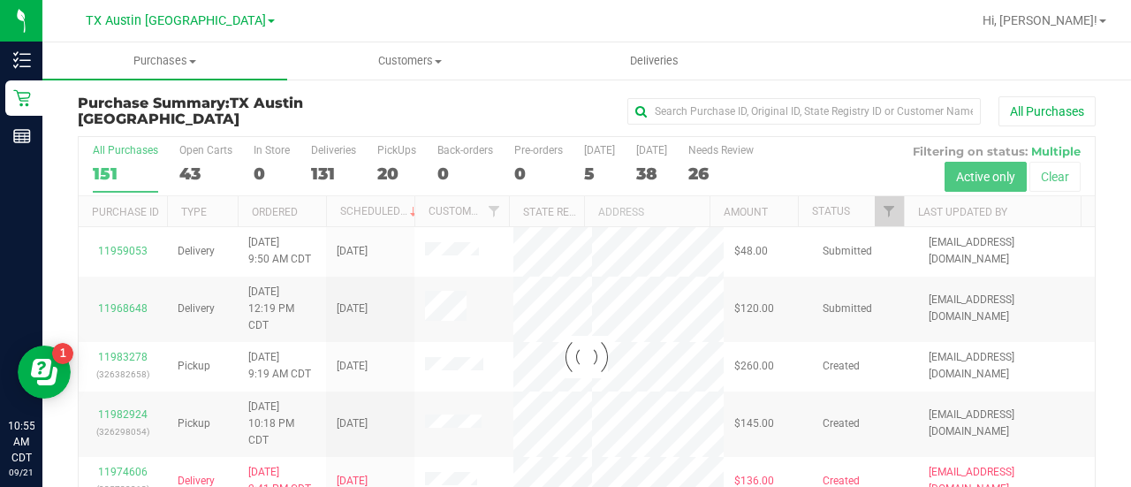
click at [722, 163] on div at bounding box center [587, 356] width 1016 height 439
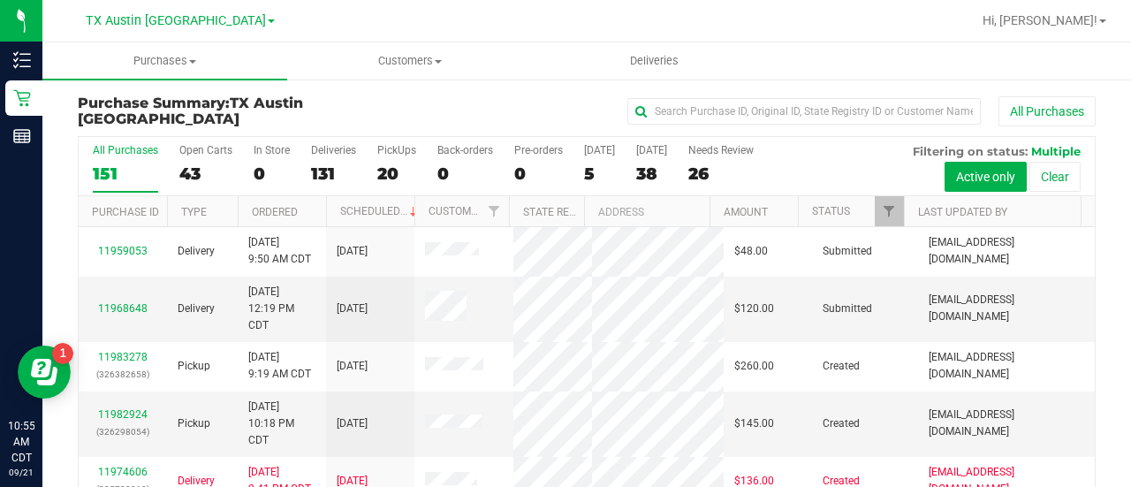
click at [722, 177] on div "26" at bounding box center [720, 173] width 65 height 20
click at [0, 0] on input "Needs Review 26" at bounding box center [0, 0] width 0 height 0
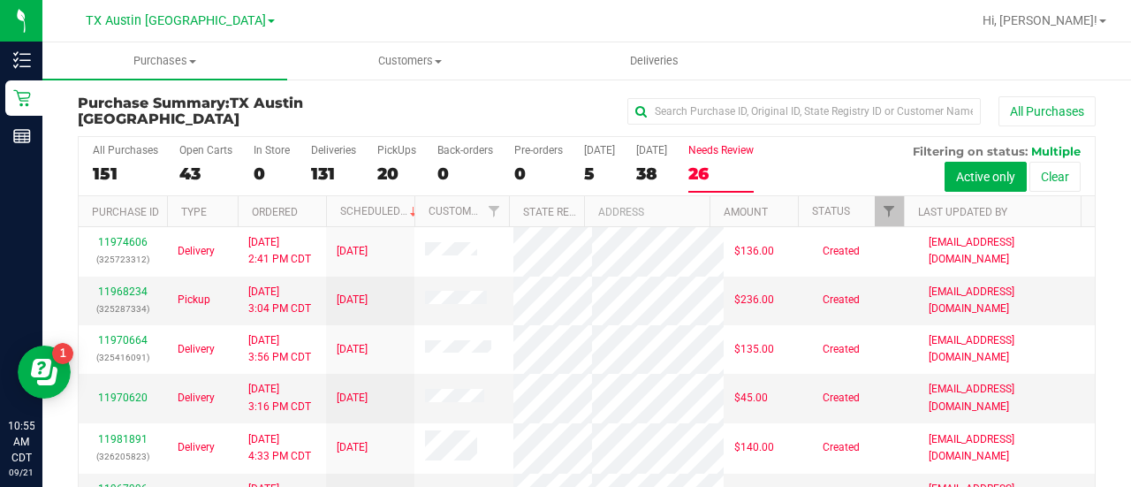
scroll to position [103, 0]
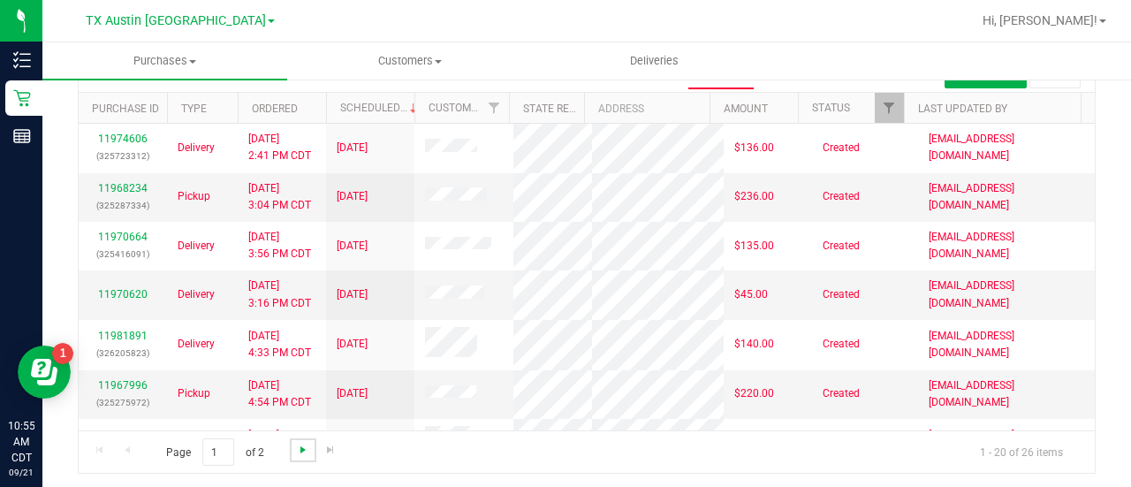
click at [306, 451] on span "Go to the next page" at bounding box center [303, 450] width 14 height 14
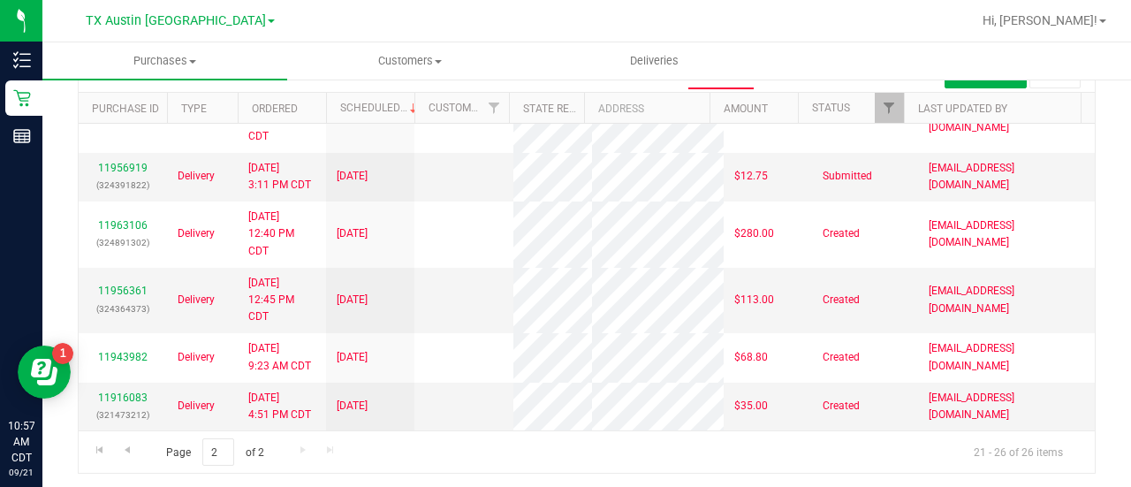
scroll to position [0, 0]
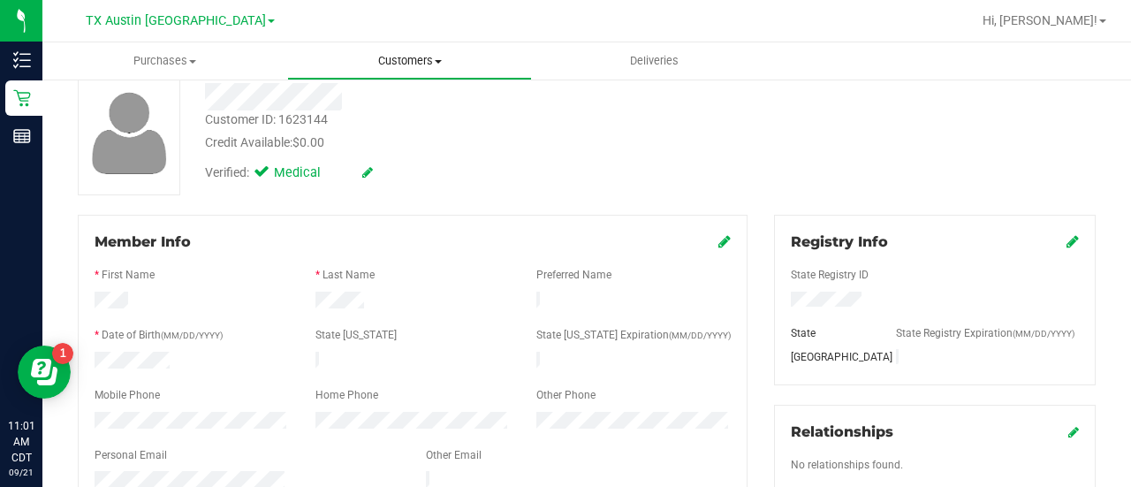
click at [435, 48] on uib-tab-heading "Customers All customers Add a new customer All physicians" at bounding box center [409, 60] width 243 height 35
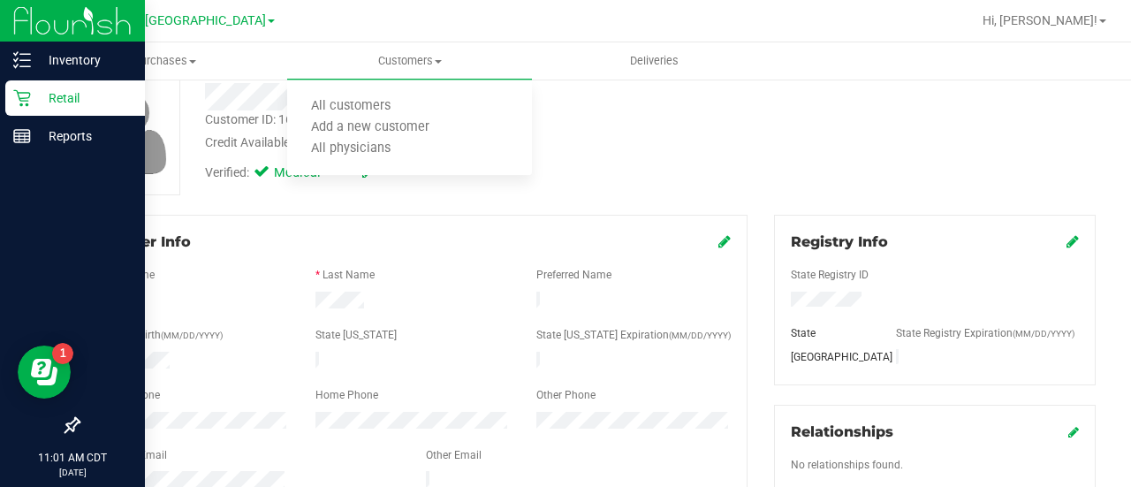
click at [34, 105] on p "Retail" at bounding box center [84, 97] width 106 height 21
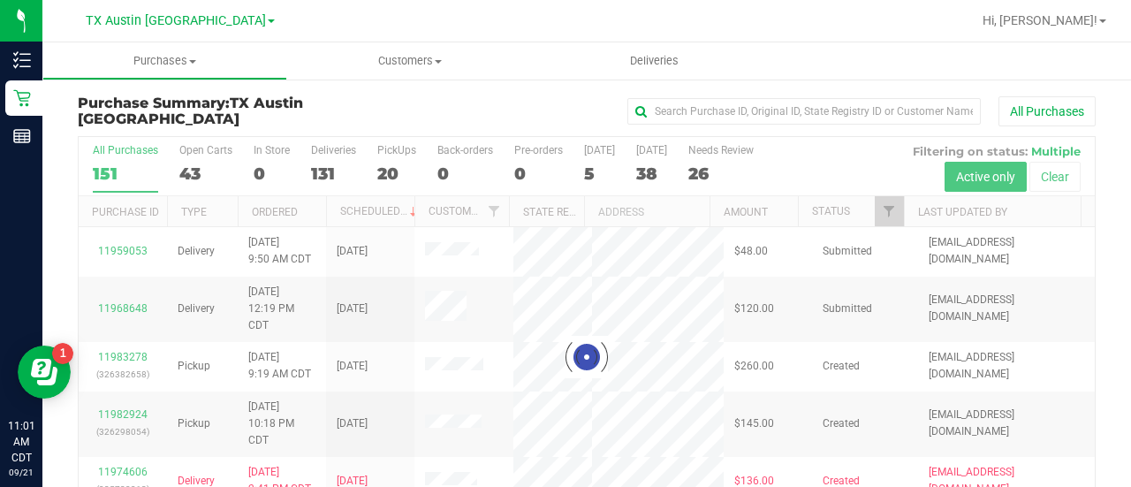
click at [708, 167] on div at bounding box center [587, 356] width 1016 height 439
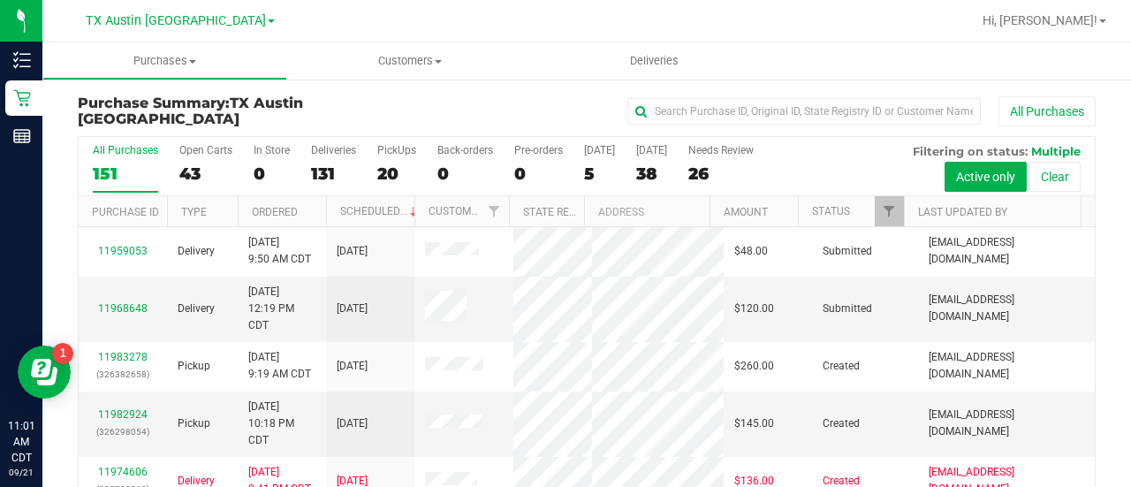
click at [708, 167] on div "26" at bounding box center [720, 173] width 65 height 20
click at [0, 0] on input "Needs Review 26" at bounding box center [0, 0] width 0 height 0
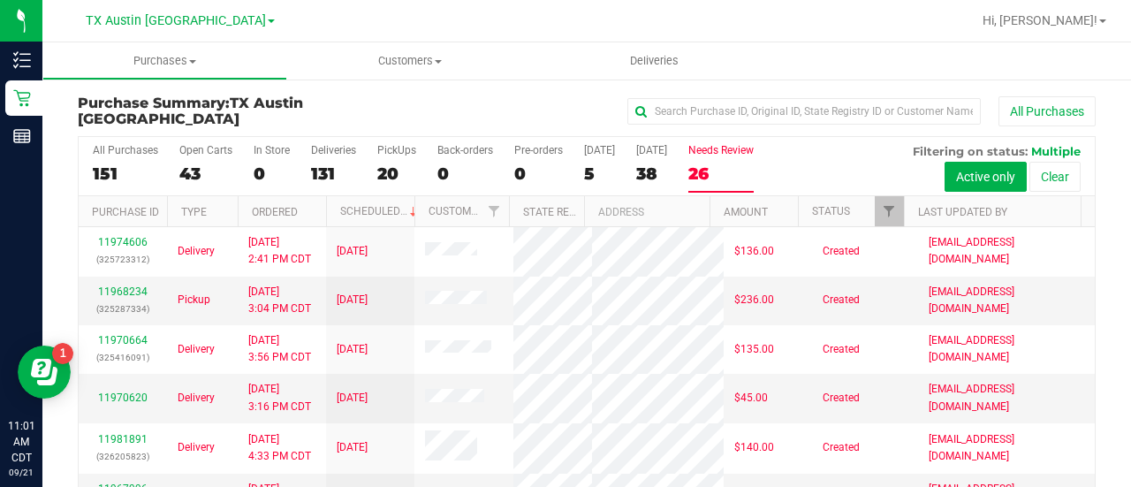
scroll to position [103, 0]
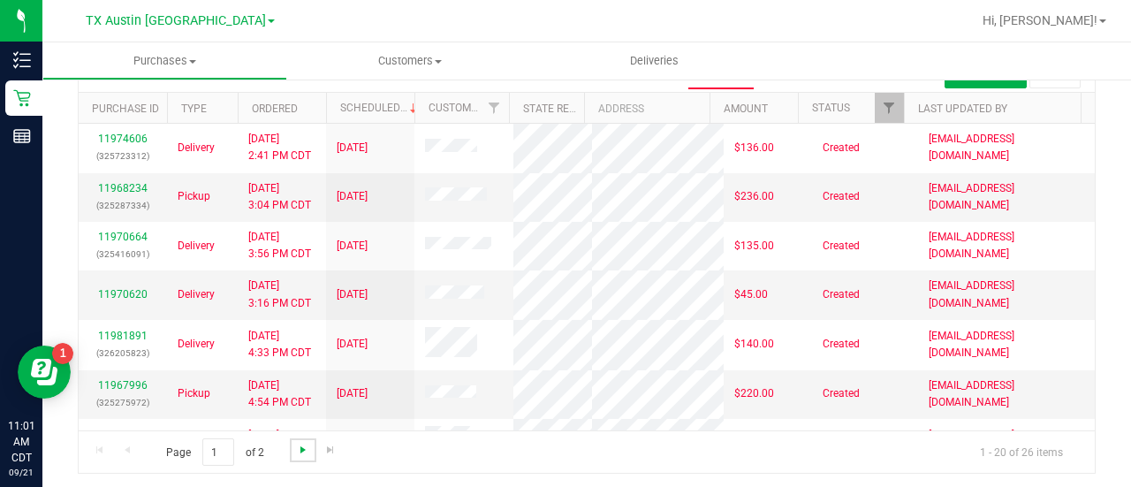
click at [300, 443] on span "Go to the next page" at bounding box center [303, 450] width 14 height 14
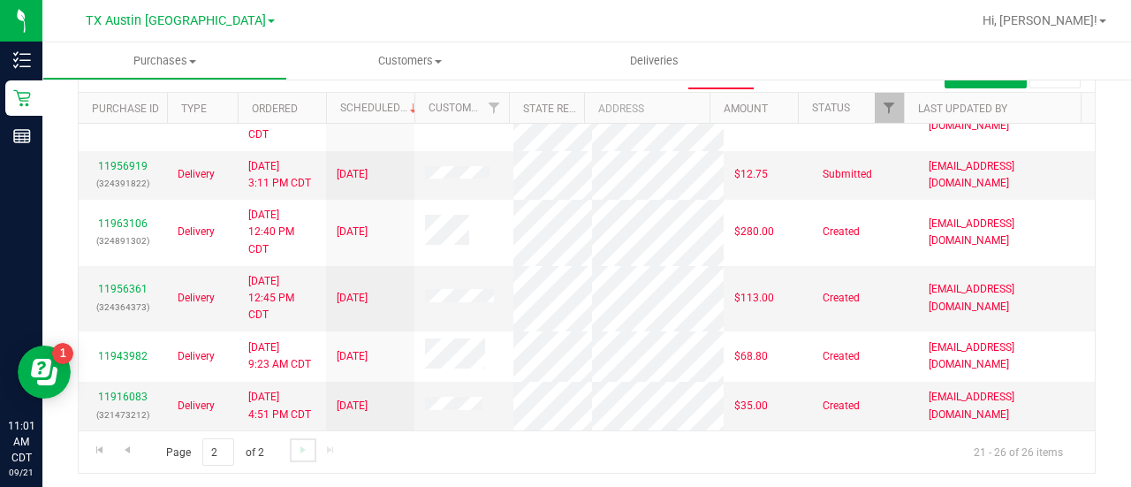
scroll to position [102, 0]
click at [125, 391] on link "11916083" at bounding box center [122, 396] width 49 height 12
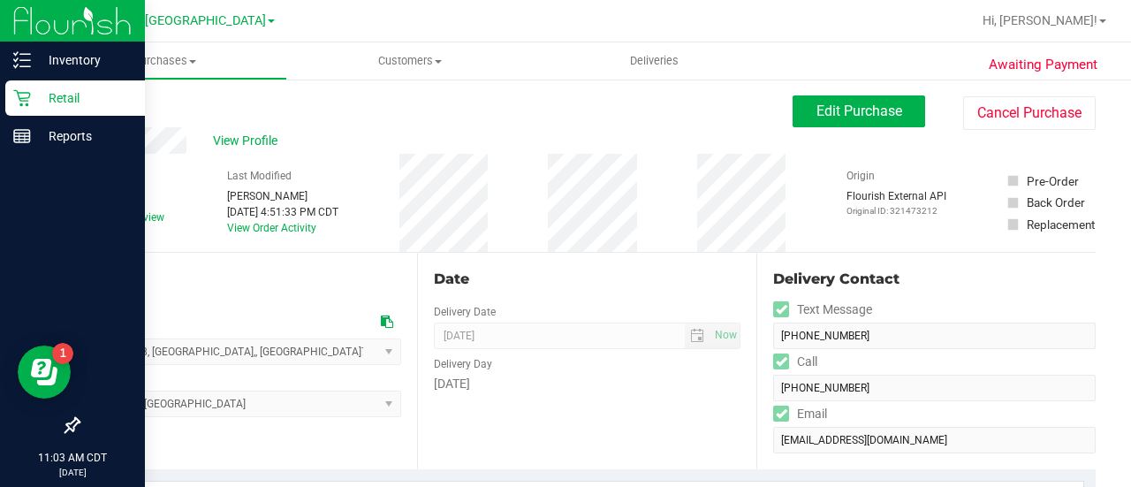
click at [30, 97] on icon at bounding box center [22, 98] width 18 height 18
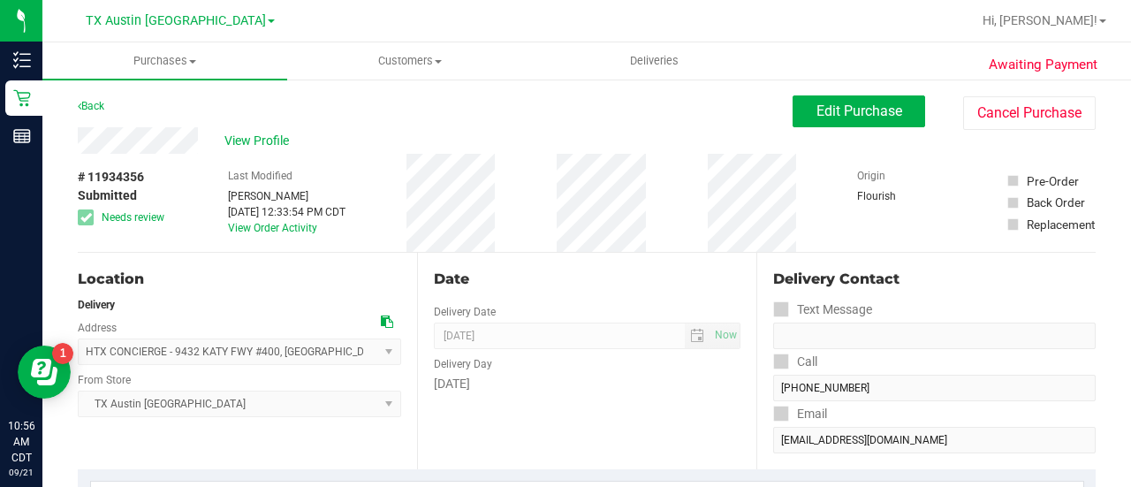
drag, startPoint x: 1115, startPoint y: 134, endPoint x: 1127, endPoint y: 144, distance: 15.7
click at [1127, 144] on div "Purchases Summary of purchases Fulfillment All purchases Customers All customer…" at bounding box center [586, 264] width 1088 height 444
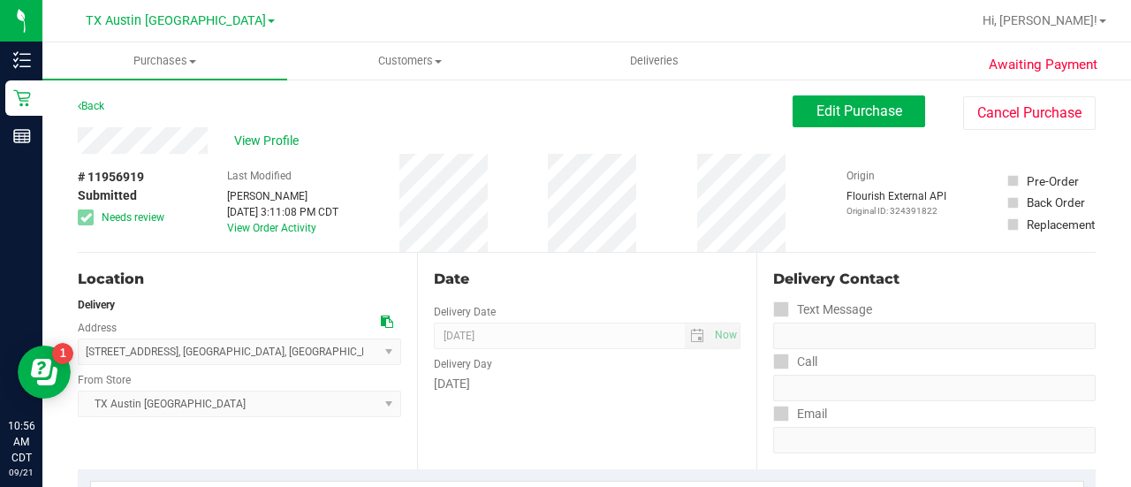
scroll to position [1, 0]
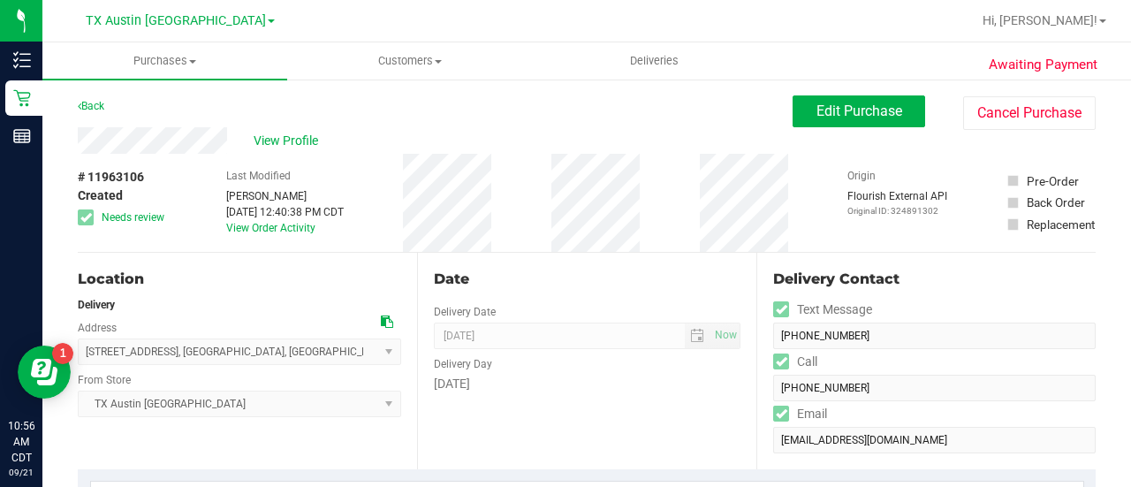
click at [156, 158] on div "# 11963106 Created Needs review" at bounding box center [122, 203] width 88 height 98
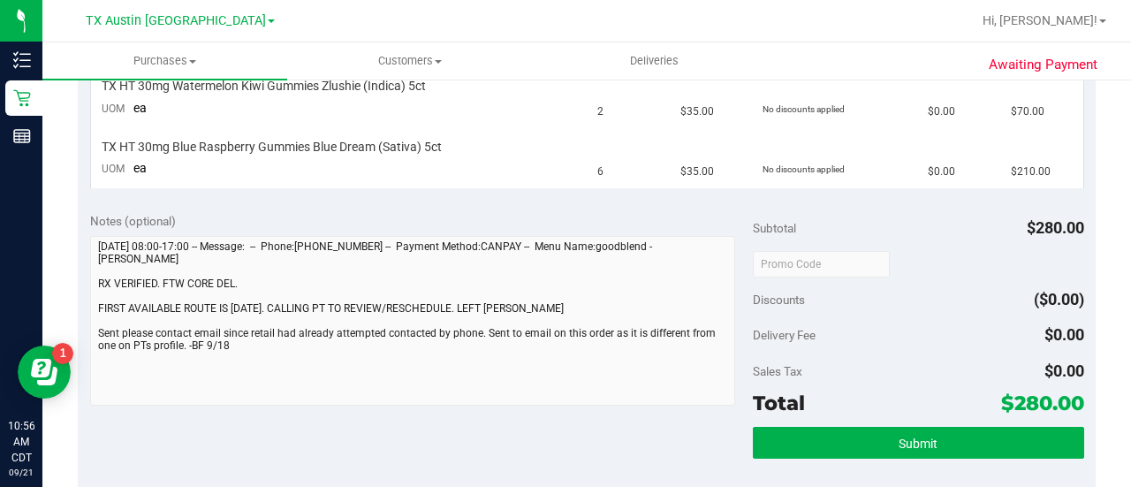
scroll to position [494, 0]
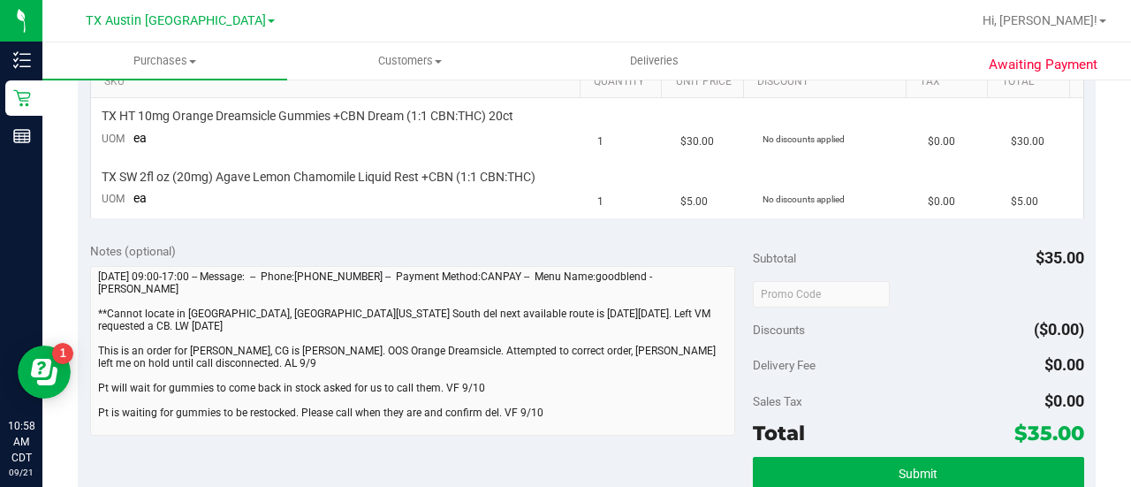
scroll to position [57, 0]
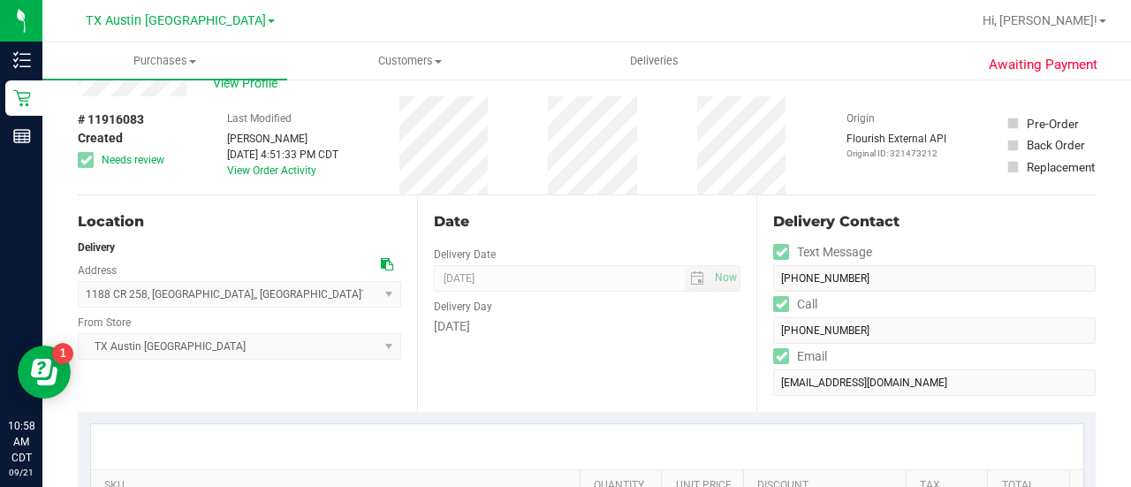
drag, startPoint x: 1115, startPoint y: 142, endPoint x: 1100, endPoint y: 85, distance: 59.3
click at [609, 324] on div "[DATE]" at bounding box center [587, 326] width 306 height 19
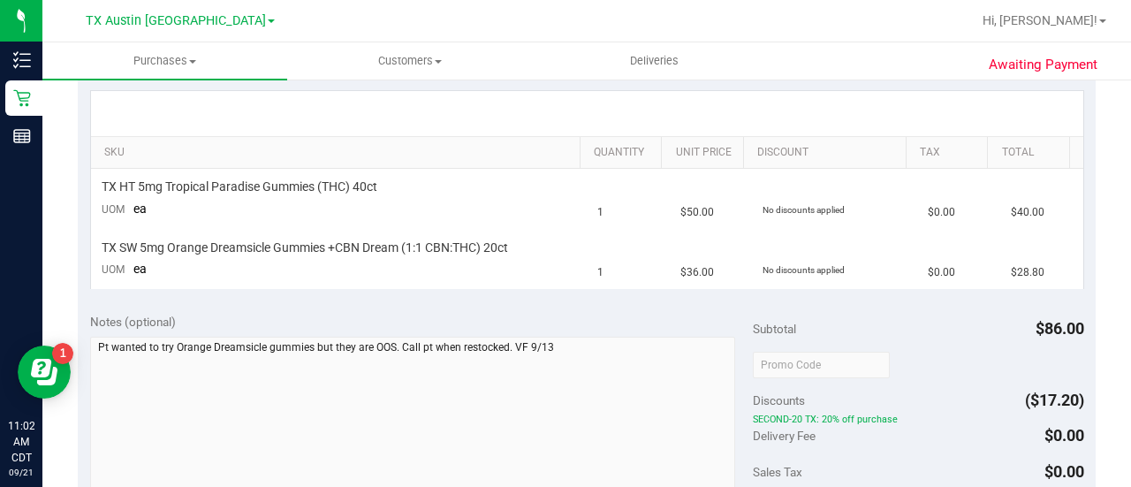
scroll to position [394, 0]
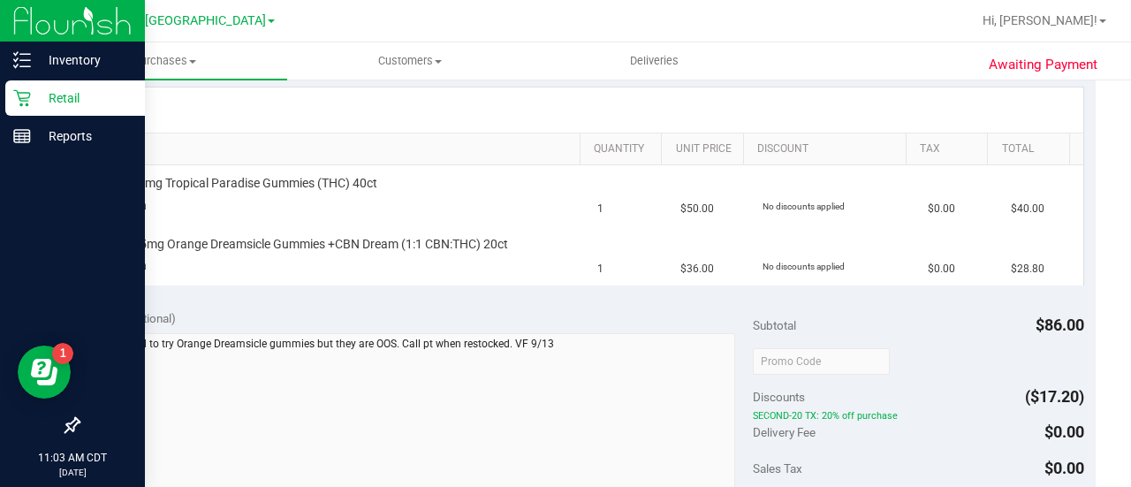
click at [18, 100] on icon at bounding box center [22, 98] width 18 height 18
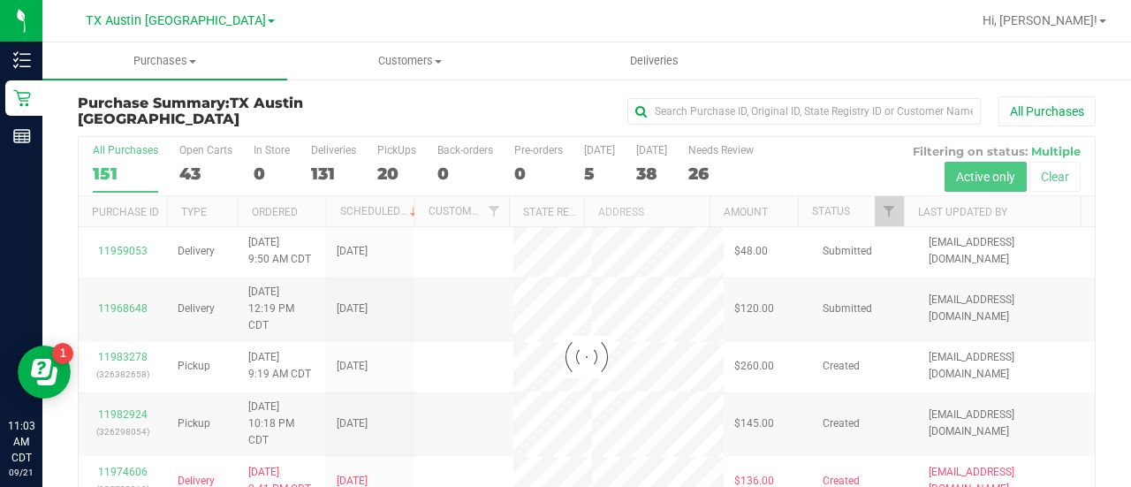
click at [708, 163] on div at bounding box center [587, 356] width 1016 height 439
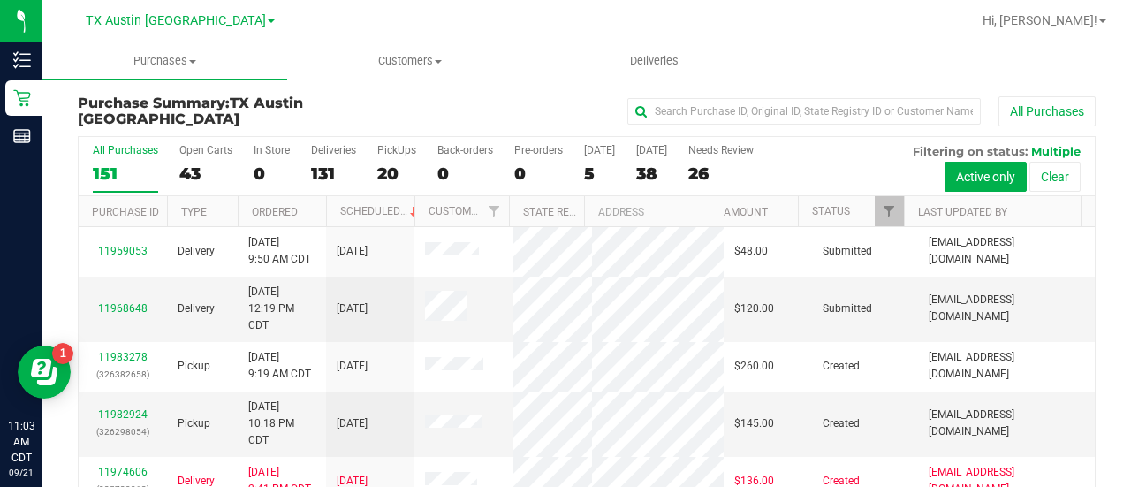
click at [708, 163] on div "26" at bounding box center [720, 173] width 65 height 20
click at [0, 0] on input "Needs Review 26" at bounding box center [0, 0] width 0 height 0
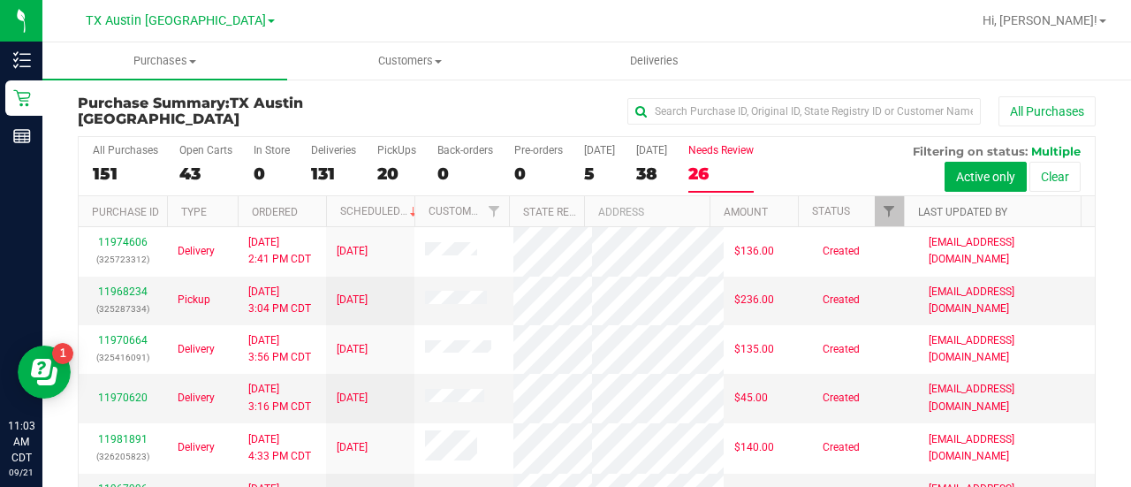
click at [935, 206] on link "Last Updated By" at bounding box center [962, 212] width 89 height 12
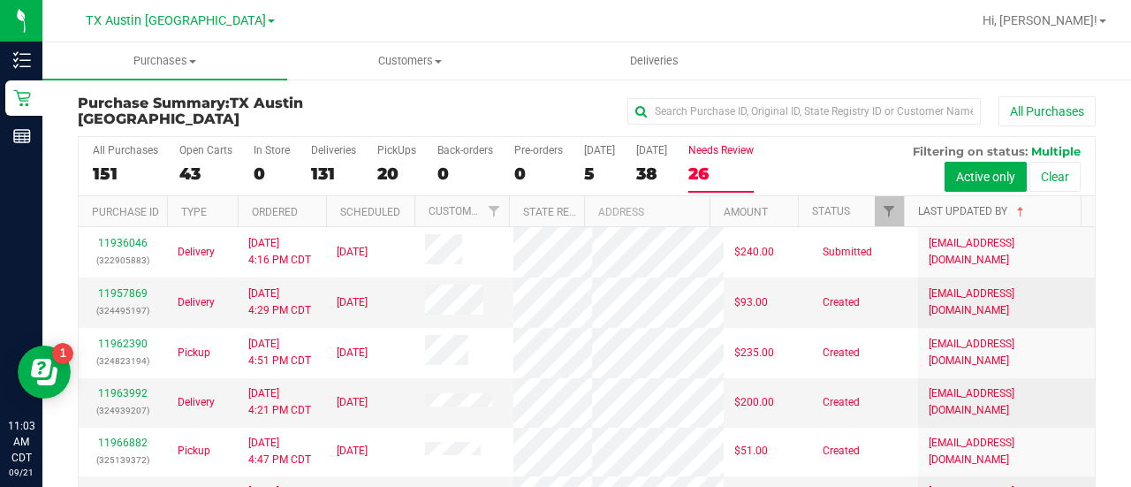
click at [937, 205] on link "Last Updated By" at bounding box center [973, 211] width 110 height 12
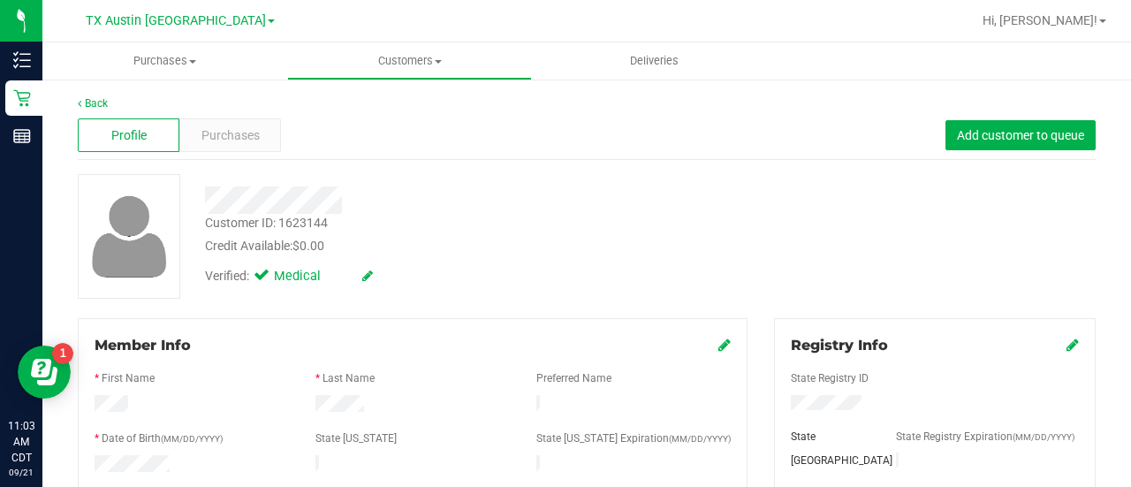
click at [227, 157] on div "Profile Purchases Add customer to queue" at bounding box center [587, 135] width 1018 height 49
click at [231, 144] on div "Purchases" at bounding box center [230, 135] width 102 height 34
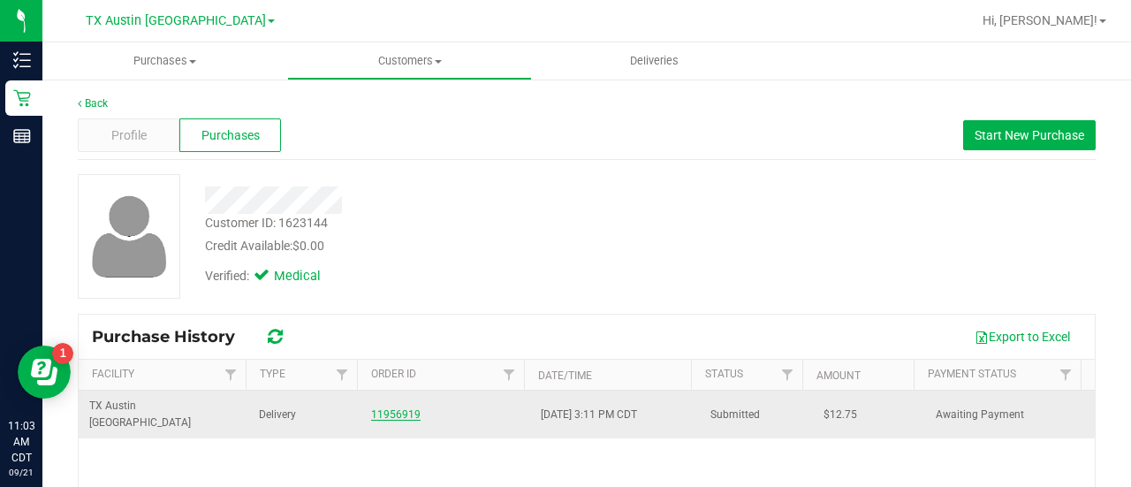
click at [389, 408] on link "11956919" at bounding box center [395, 414] width 49 height 12
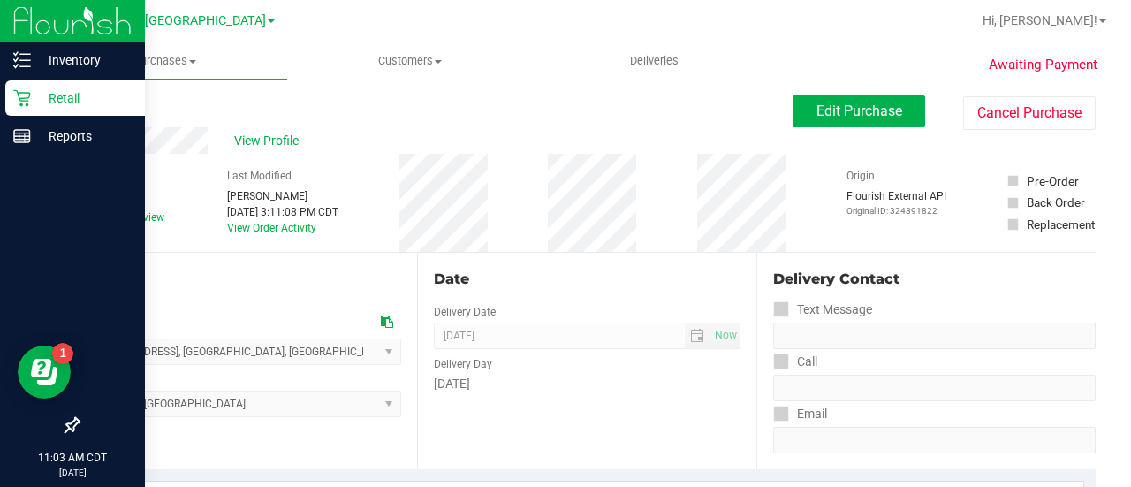
click at [11, 100] on div "Retail" at bounding box center [75, 97] width 140 height 35
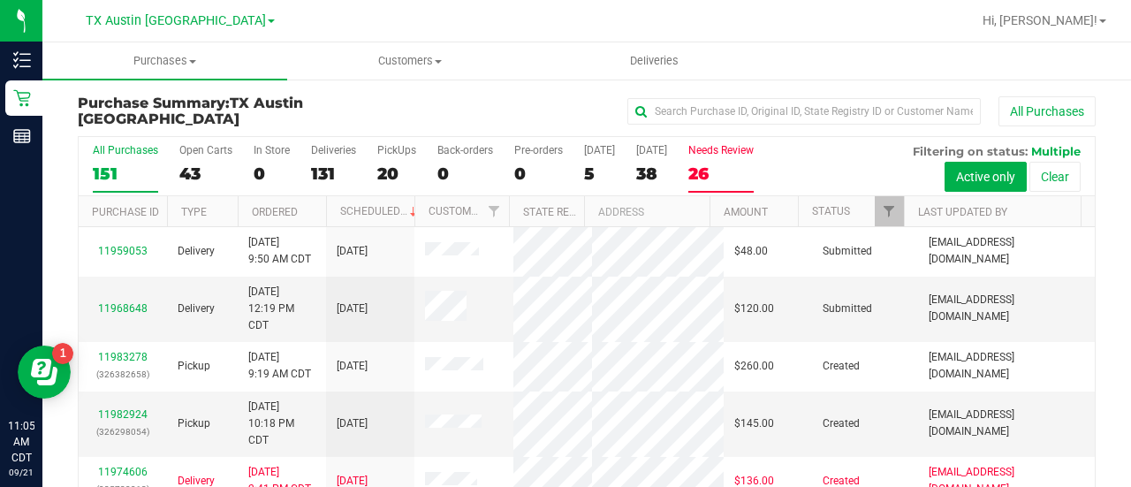
click at [726, 163] on div "26" at bounding box center [720, 173] width 65 height 20
click at [0, 0] on input "Needs Review 26" at bounding box center [0, 0] width 0 height 0
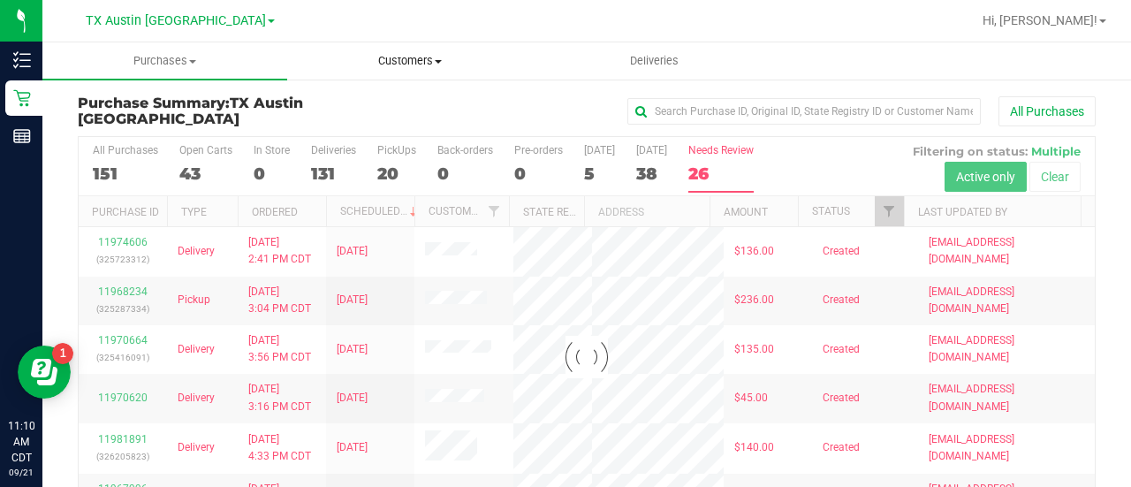
click at [403, 61] on span "Customers" at bounding box center [409, 61] width 243 height 16
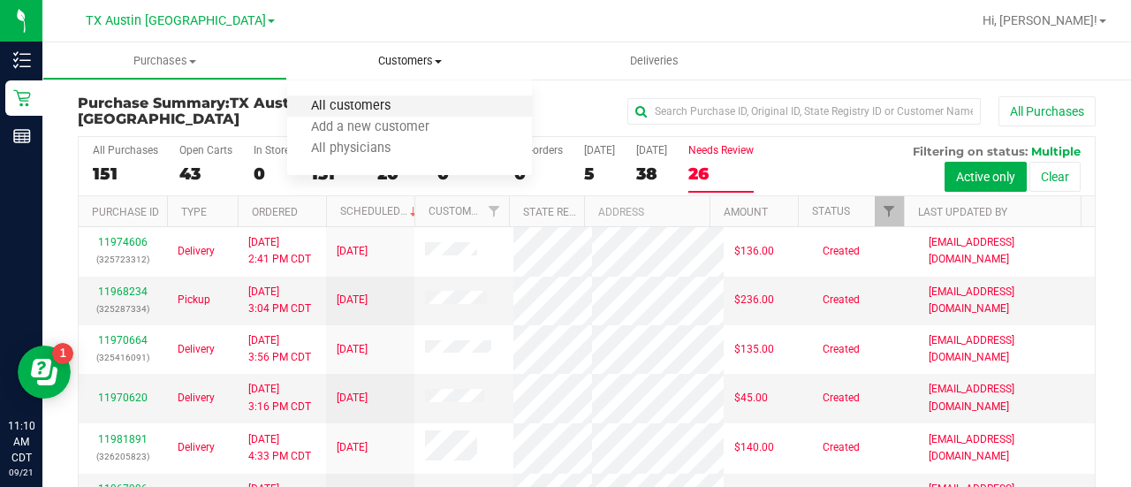
click at [399, 102] on span "All customers" at bounding box center [350, 106] width 127 height 15
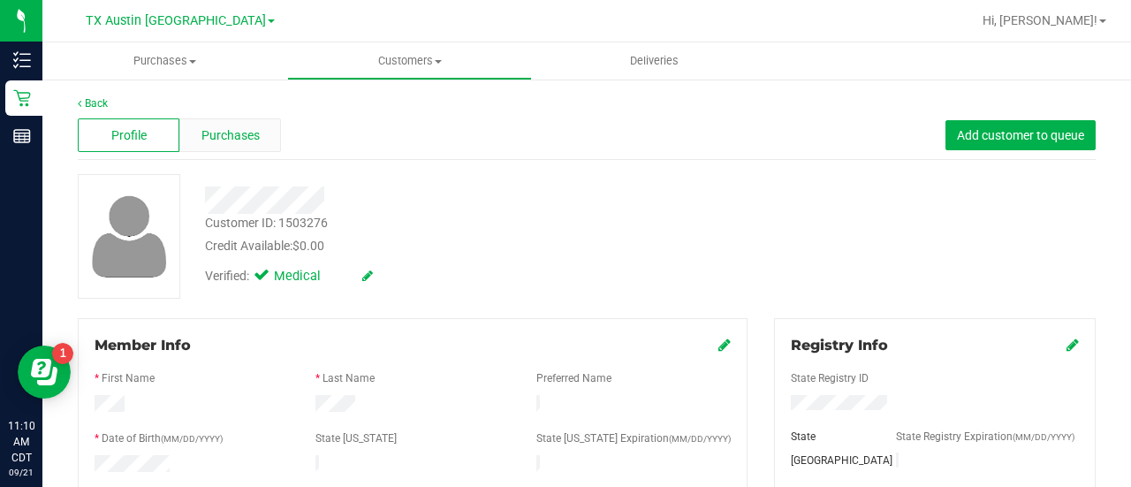
click at [179, 125] on div "Purchases" at bounding box center [230, 135] width 102 height 34
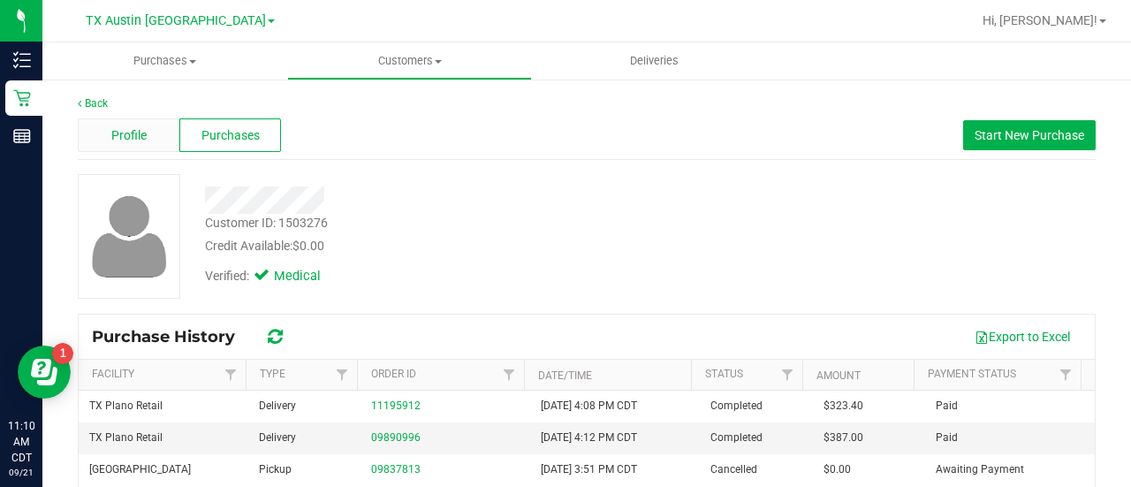
click at [134, 140] on span "Profile" at bounding box center [128, 135] width 35 height 19
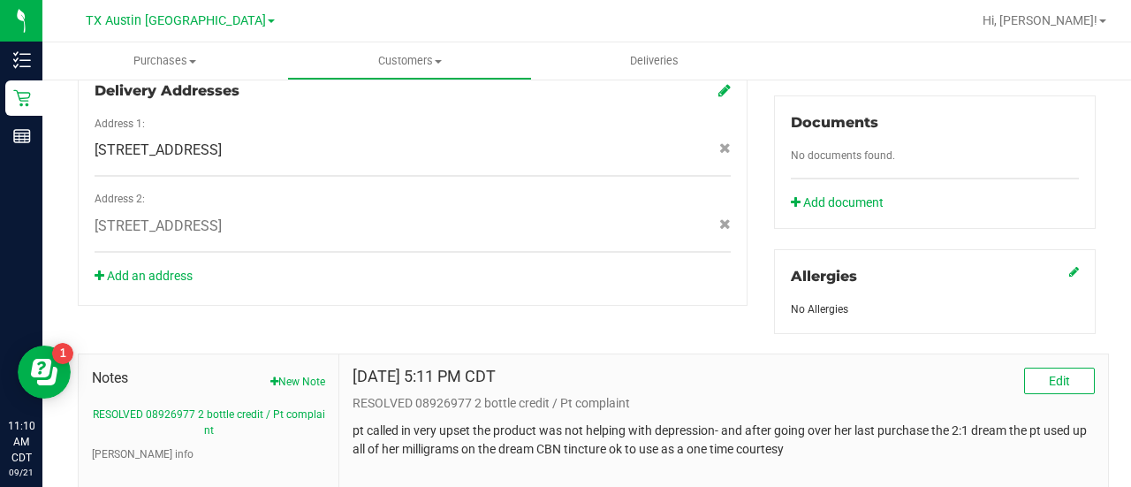
scroll to position [786, 0]
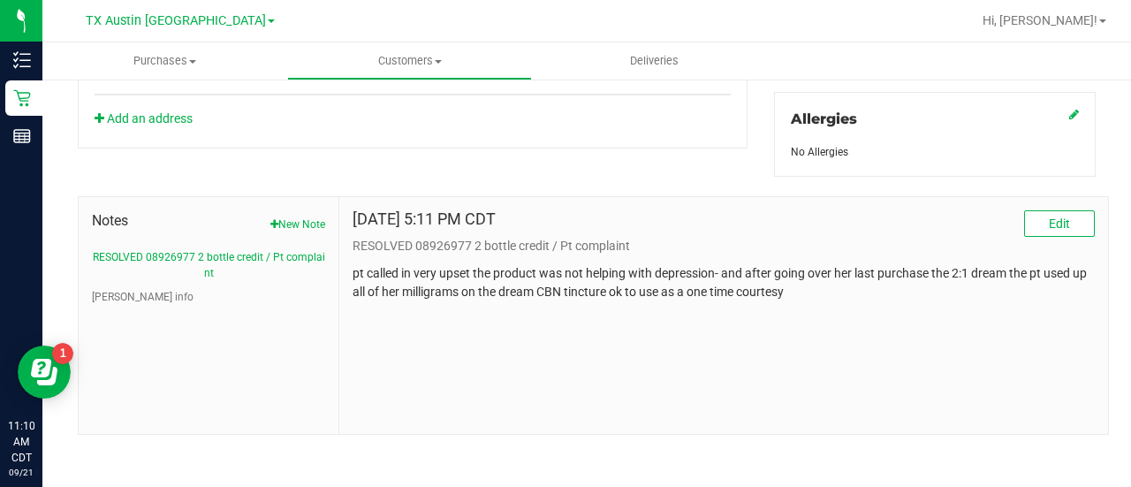
click at [292, 210] on span "Notes" at bounding box center [208, 220] width 233 height 21
click at [306, 224] on button "New Note" at bounding box center [297, 224] width 55 height 16
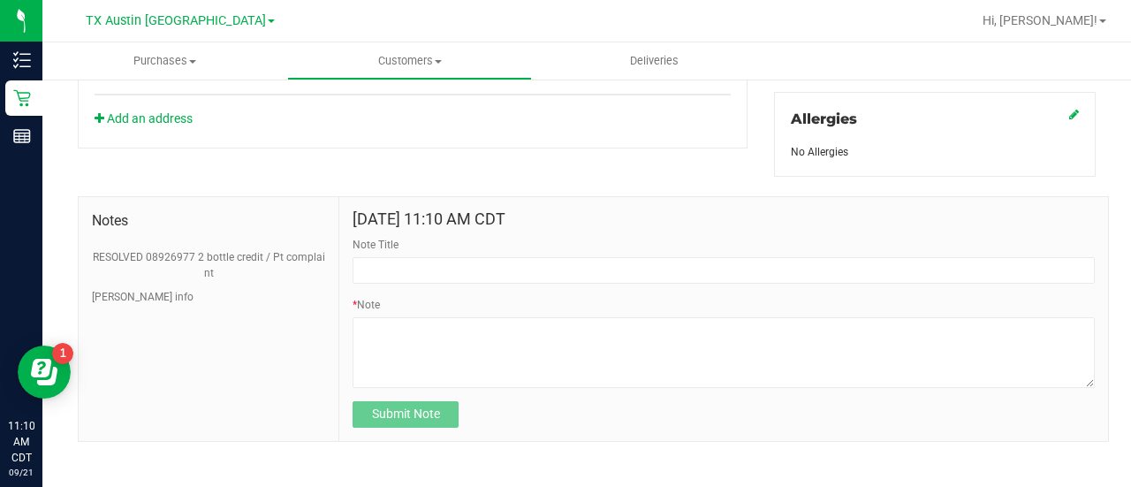
click at [439, 283] on form "Sep 21, 2025 11:10 AM CDT Note Title * Note Submit Note" at bounding box center [723, 318] width 742 height 217
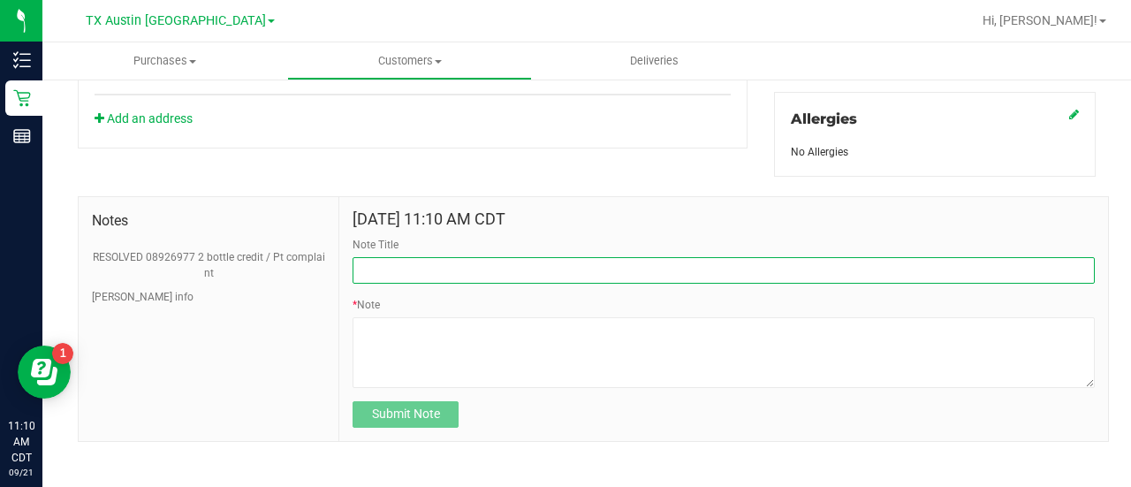
click at [440, 268] on input "Note Title" at bounding box center [723, 270] width 742 height 26
type input "HONOR $25 WINBACK - ABSENT TOGGLE."
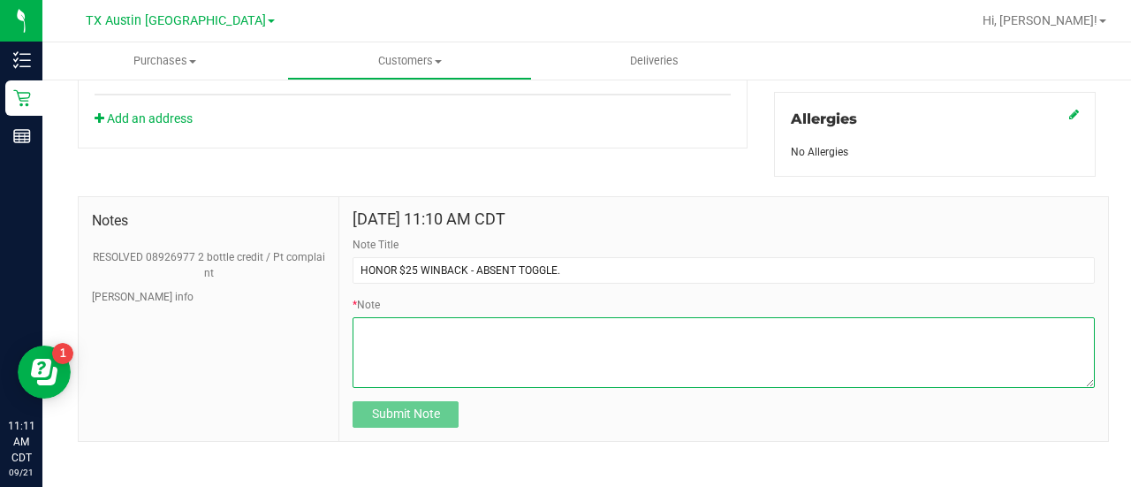
click at [412, 343] on textarea "* Note" at bounding box center [723, 352] width 742 height 71
paste textarea "Stacks with all discounts. Update once redeemed."
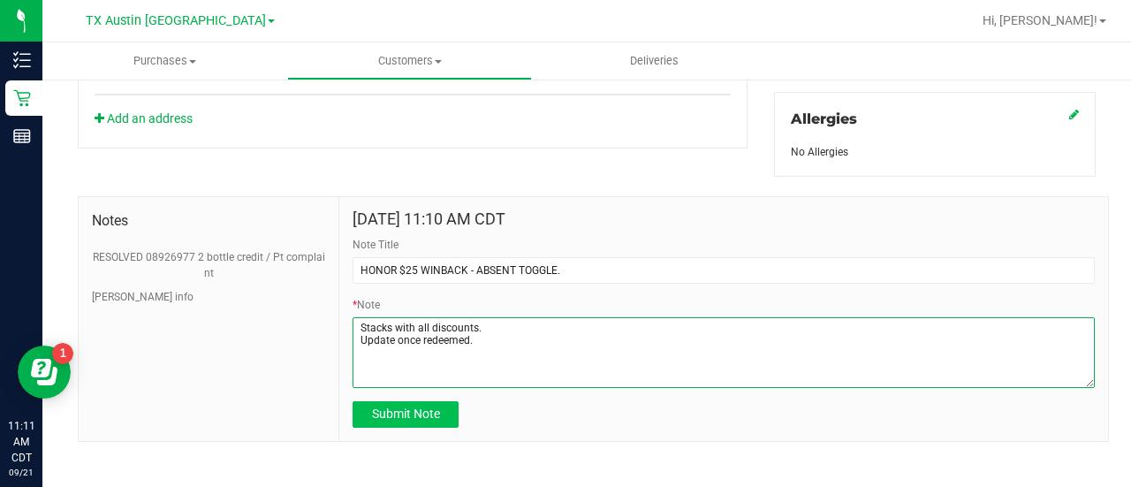
type textarea "Stacks with all discounts. Update once redeemed."
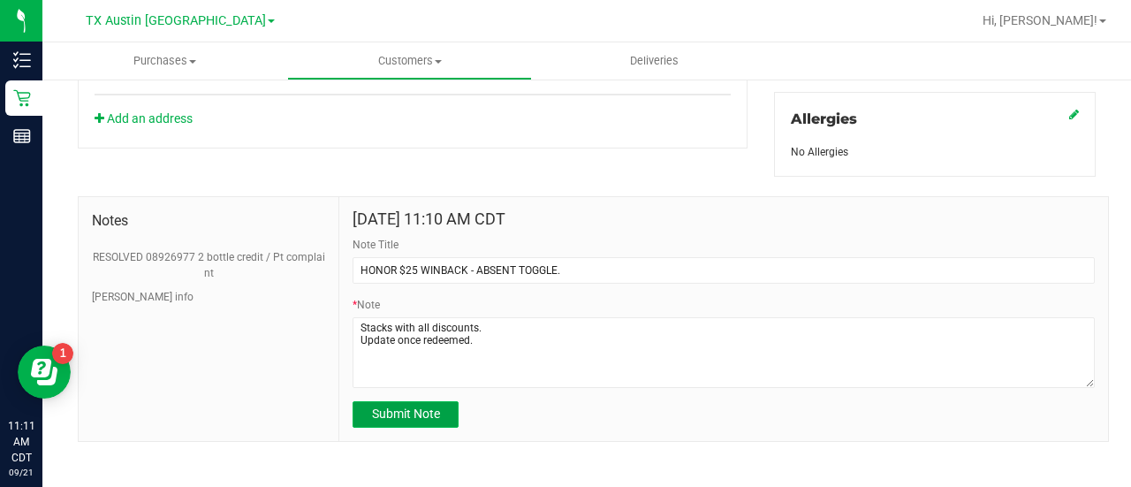
click at [424, 411] on span "Submit Note" at bounding box center [406, 413] width 68 height 14
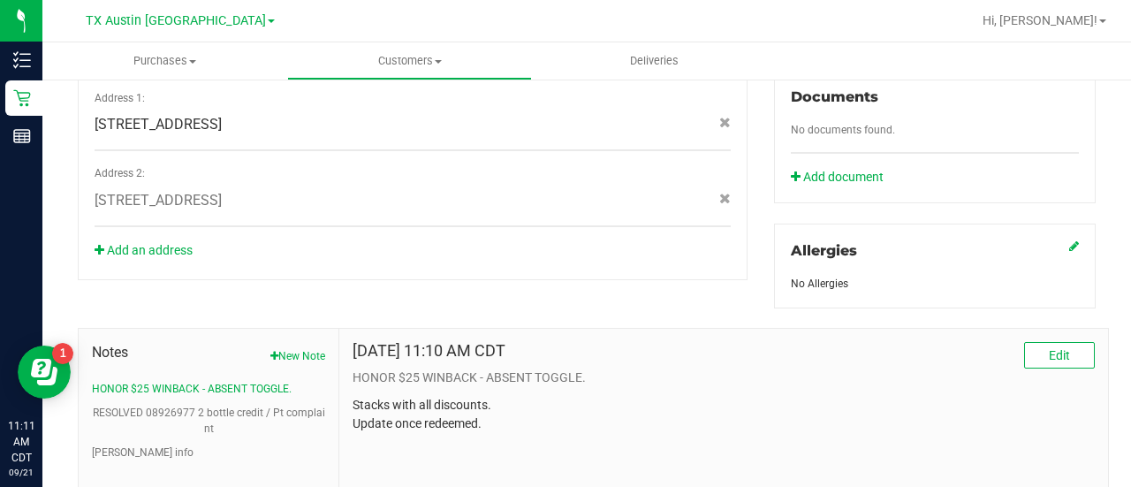
scroll to position [742, 0]
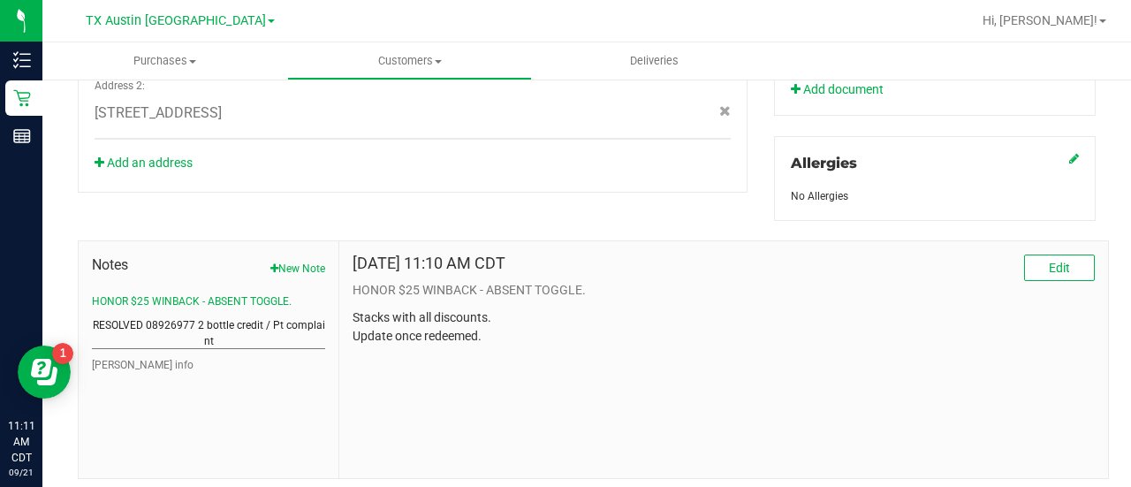
click at [271, 317] on button "RESOLVED 08926977 2 bottle credit / Pt complaint" at bounding box center [208, 333] width 233 height 32
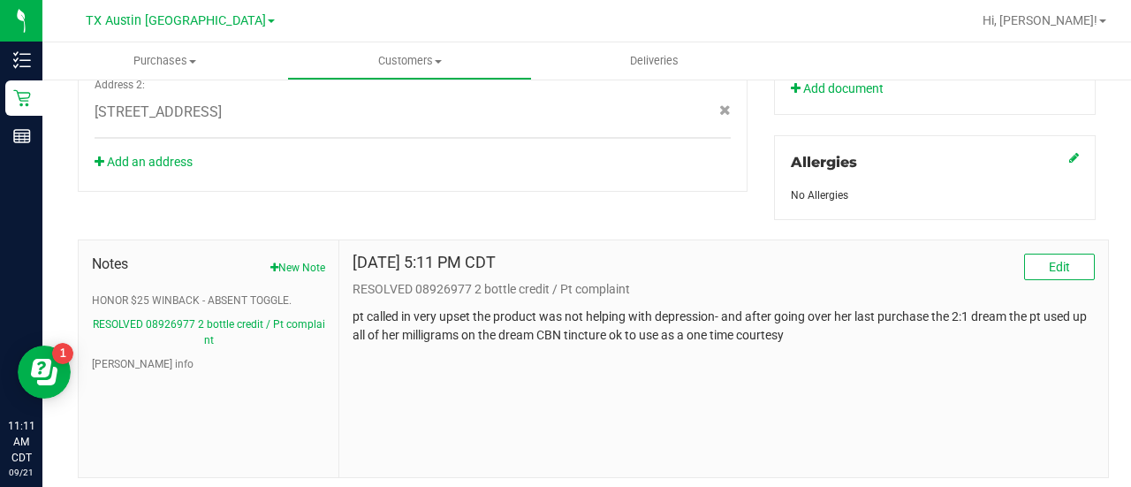
scroll to position [0, 0]
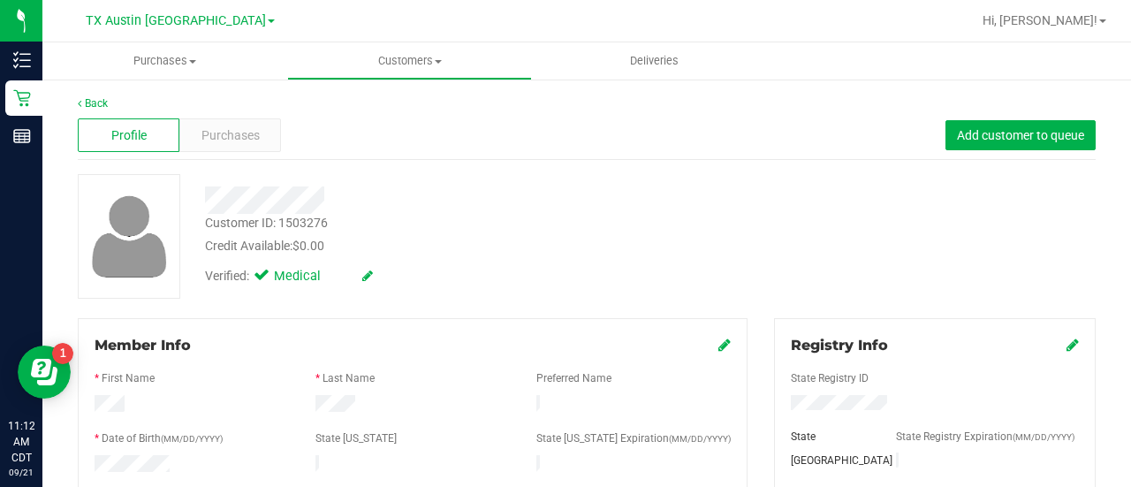
drag, startPoint x: 844, startPoint y: 213, endPoint x: 1090, endPoint y: 178, distance: 248.1
click at [841, 211] on div "Customer ID: 1503276 Credit Available: $0.00 Verified: Medical" at bounding box center [586, 236] width 1044 height 125
click at [559, 267] on div "Verified: Medical" at bounding box center [453, 274] width 522 height 39
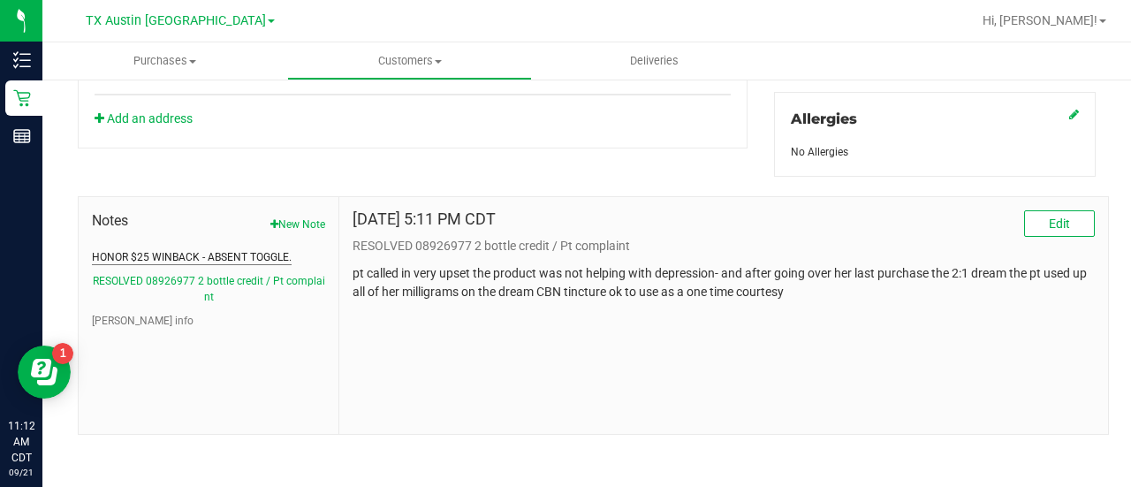
click at [193, 249] on button "HONOR $25 WINBACK - ABSENT TOGGLE." at bounding box center [192, 257] width 200 height 16
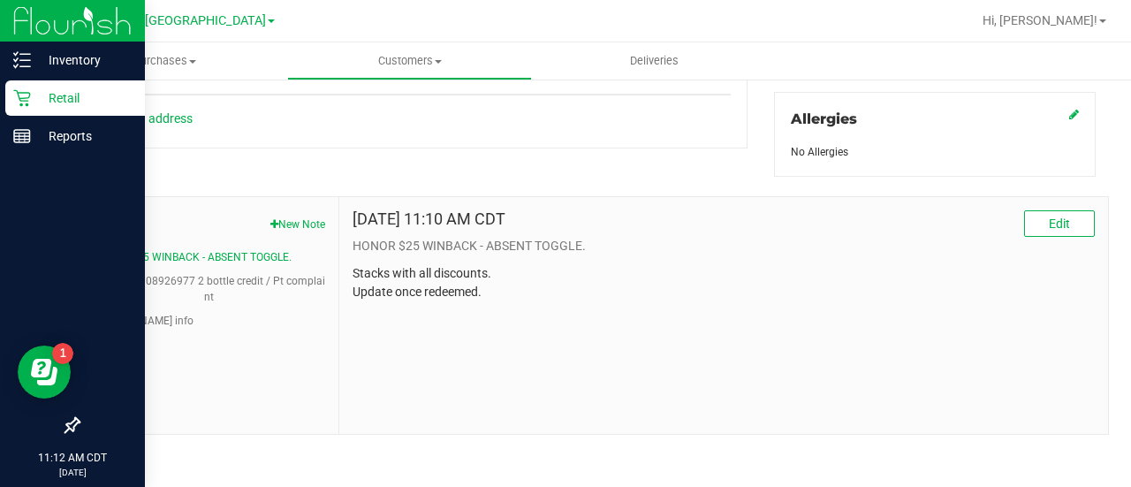
click at [26, 102] on icon at bounding box center [22, 98] width 18 height 18
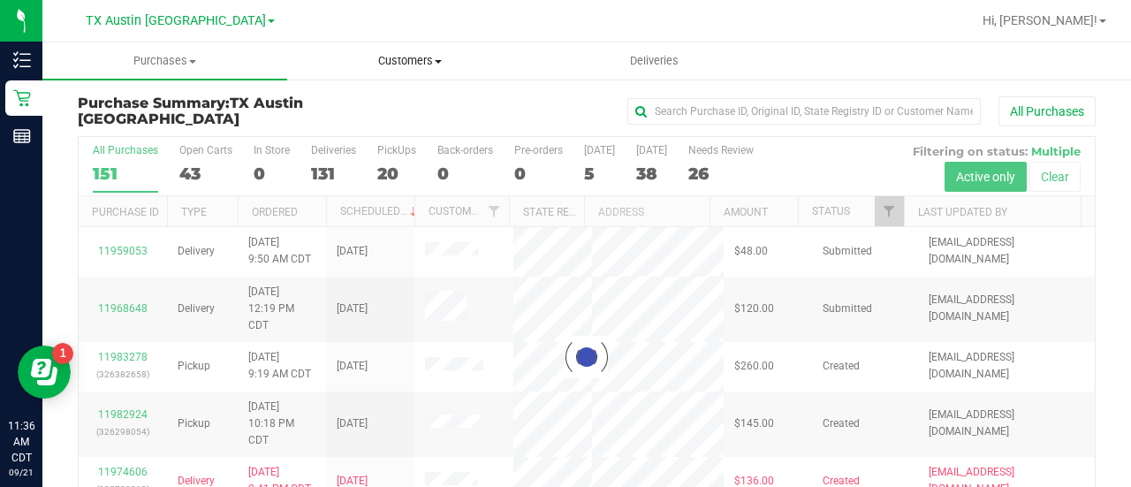
click at [405, 61] on span "Customers" at bounding box center [409, 61] width 243 height 16
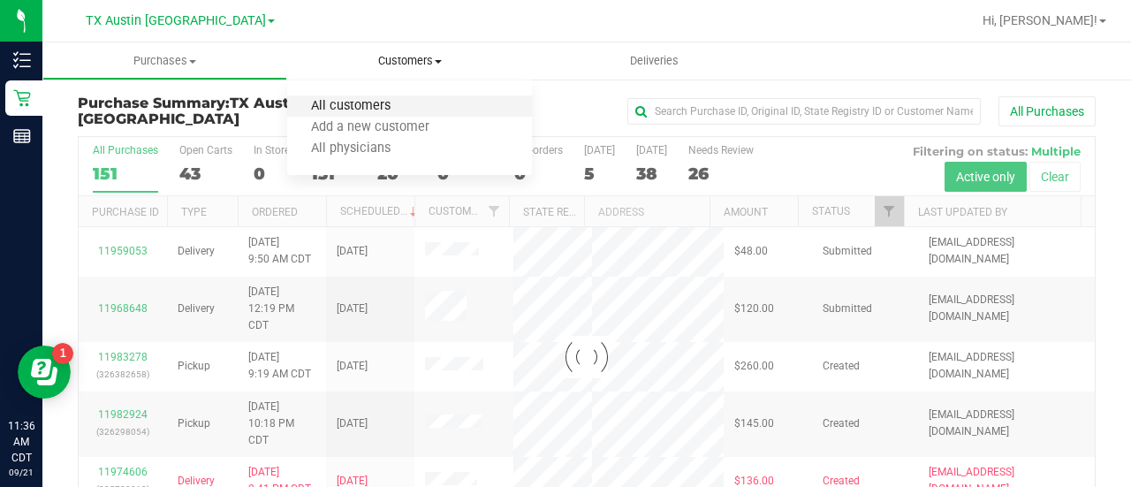
click at [378, 110] on span "All customers" at bounding box center [350, 106] width 127 height 15
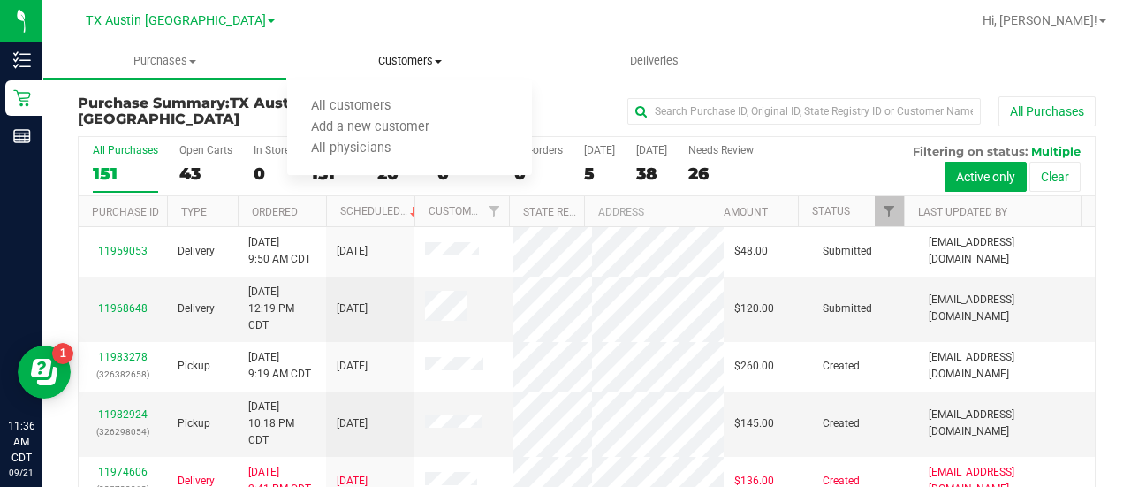
click at [379, 89] on ul "All customers Add a new customer All physicians" at bounding box center [409, 127] width 245 height 95
click at [379, 95] on ul "All customers Add a new customer All physicians" at bounding box center [370, 127] width 166 height 95
click at [394, 66] on span "Customers" at bounding box center [409, 61] width 245 height 16
click at [390, 110] on span "All customers" at bounding box center [350, 106] width 127 height 15
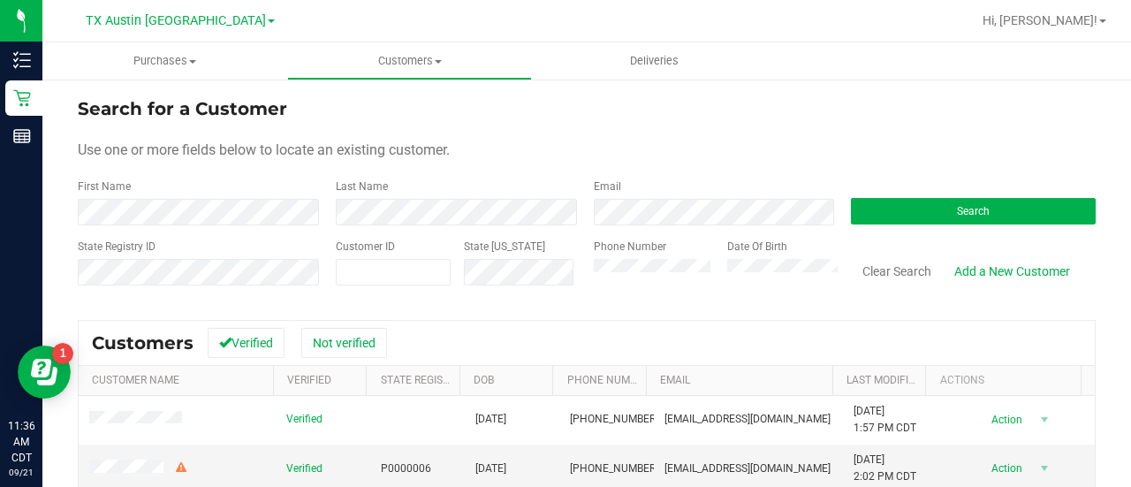
click at [702, 228] on form "Search for a Customer Use one or more fields below to locate an existing custom…" at bounding box center [587, 198] width 1018 height 206
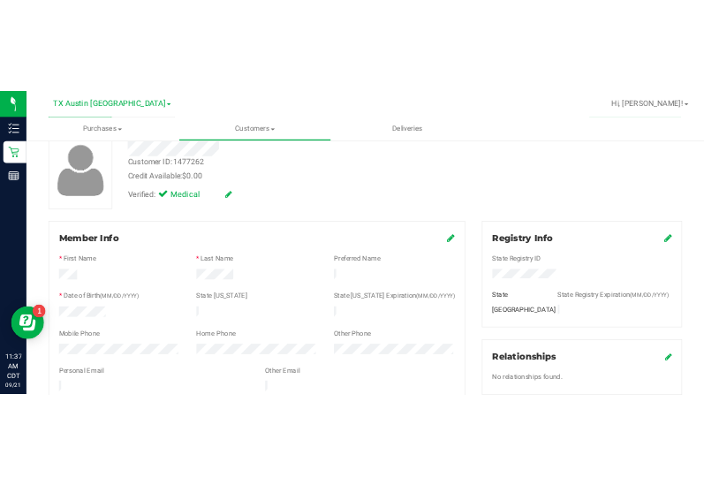
scroll to position [240, 0]
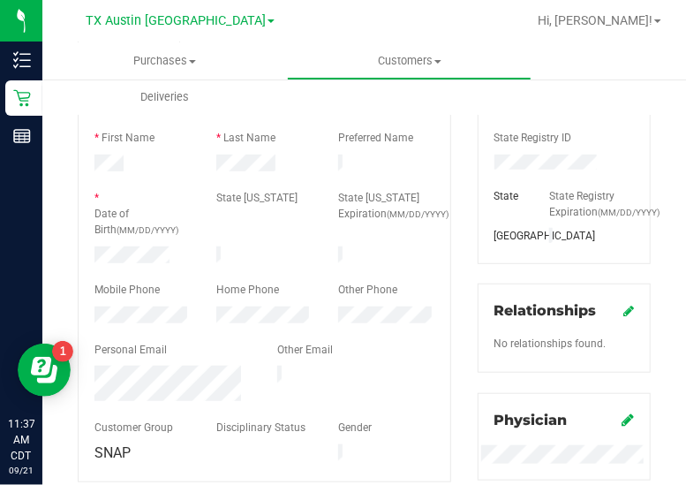
click at [685, 56] on ul "Purchases Summary of purchases Fulfillment All purchases Customers All customer…" at bounding box center [385, 61] width 686 height 38
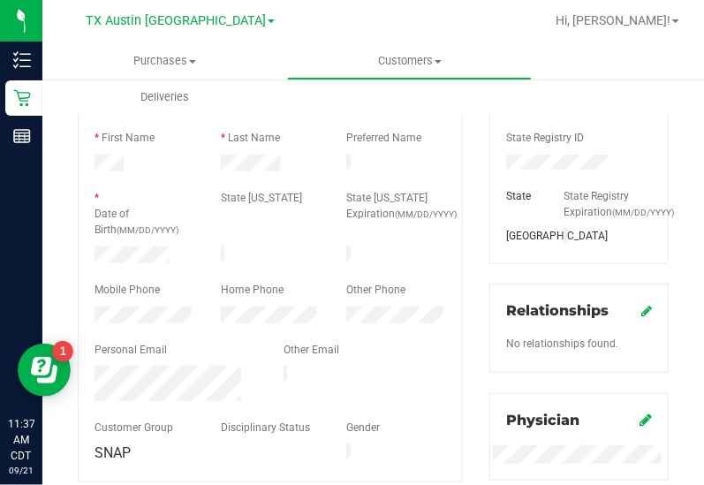
click at [452, 258] on div "Member Info * First Name * Last Name Preferred Name * Date of Birth (MM/DD/YYYY…" at bounding box center [270, 280] width 385 height 405
click at [243, 170] on div at bounding box center [271, 165] width 126 height 21
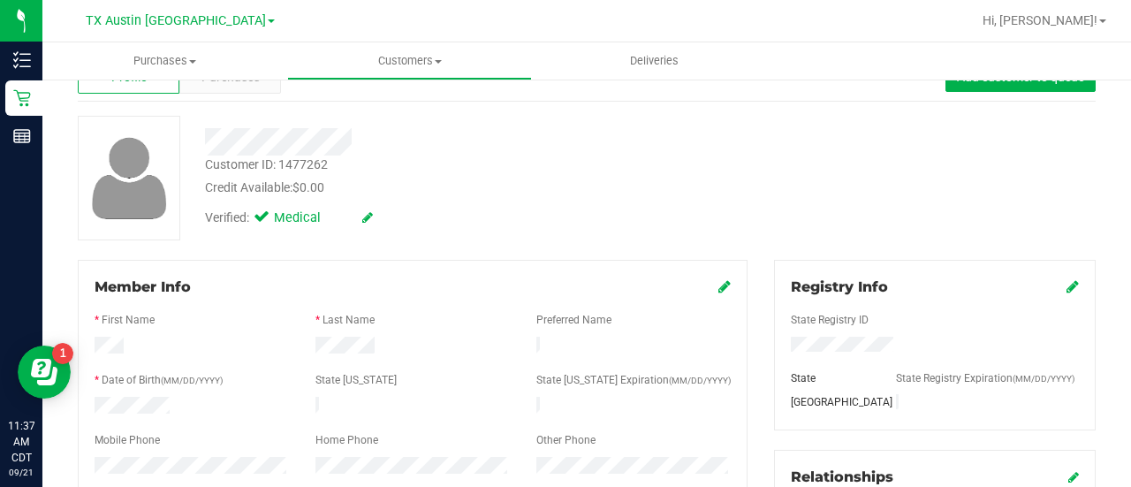
scroll to position [0, 0]
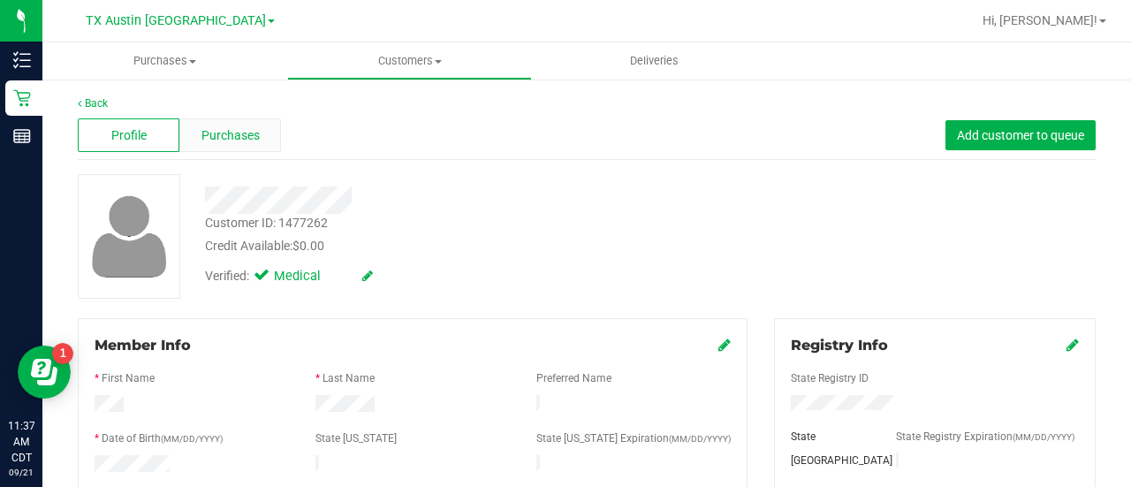
click at [217, 126] on span "Purchases" at bounding box center [230, 135] width 58 height 19
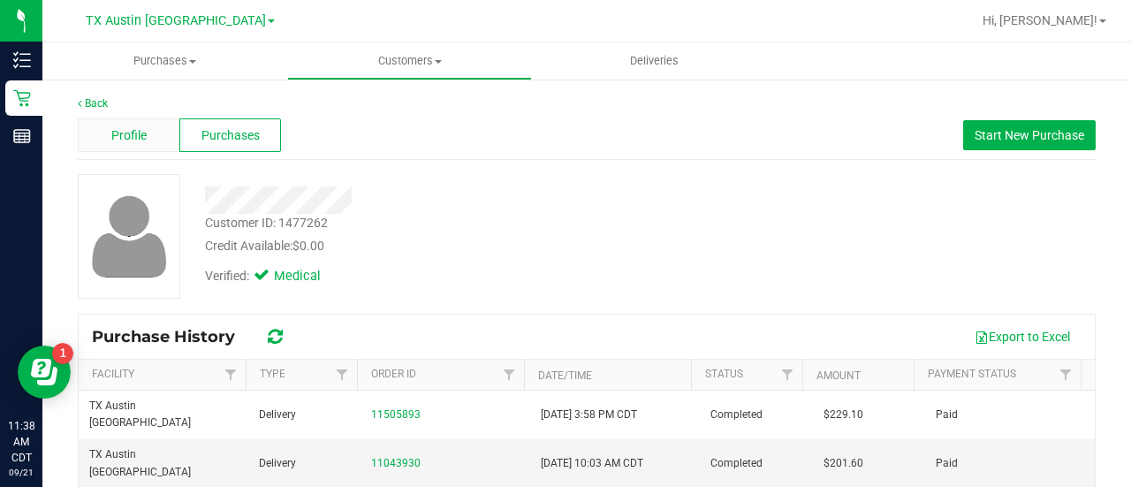
click at [132, 146] on div "Profile" at bounding box center [129, 135] width 102 height 34
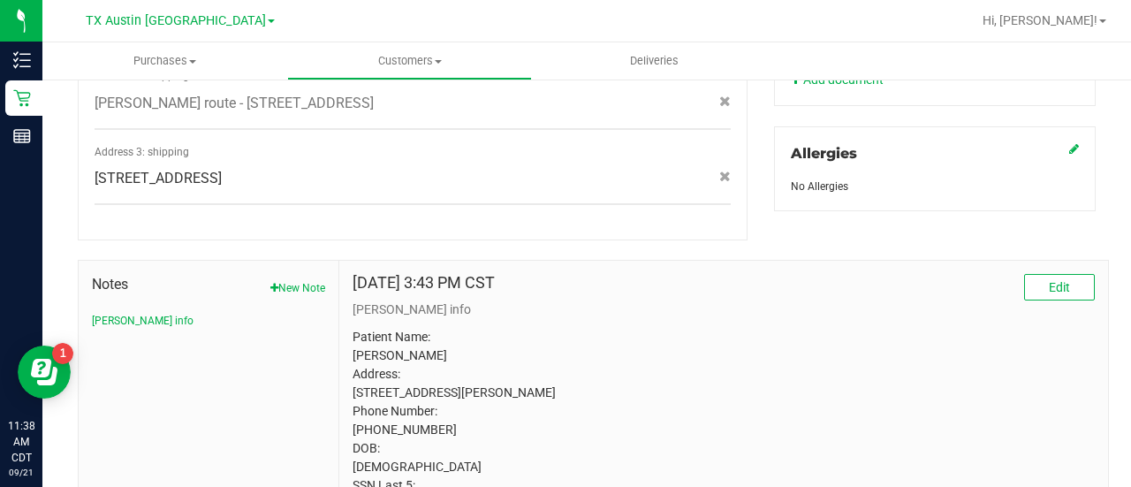
scroll to position [762, 0]
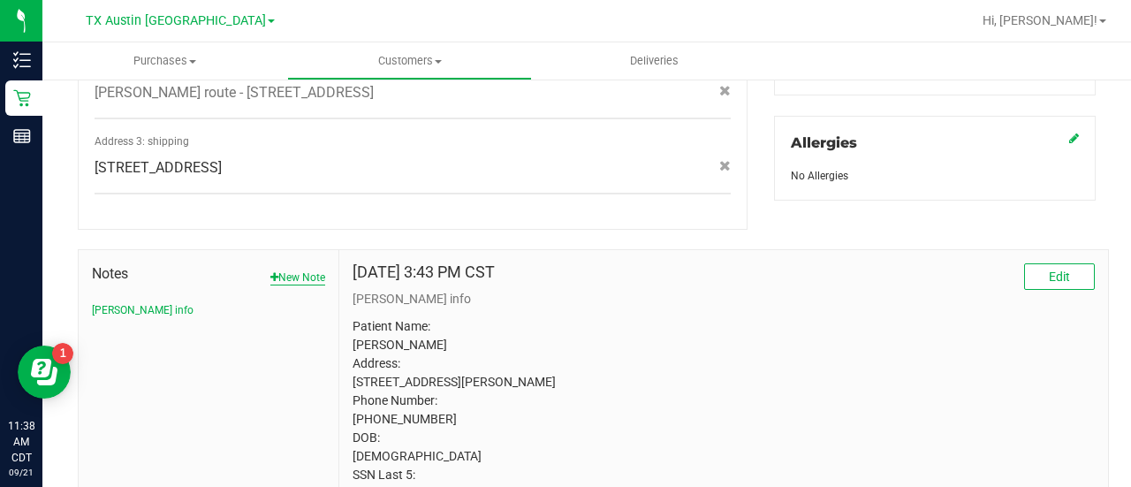
click at [322, 269] on button "New Note" at bounding box center [297, 277] width 55 height 16
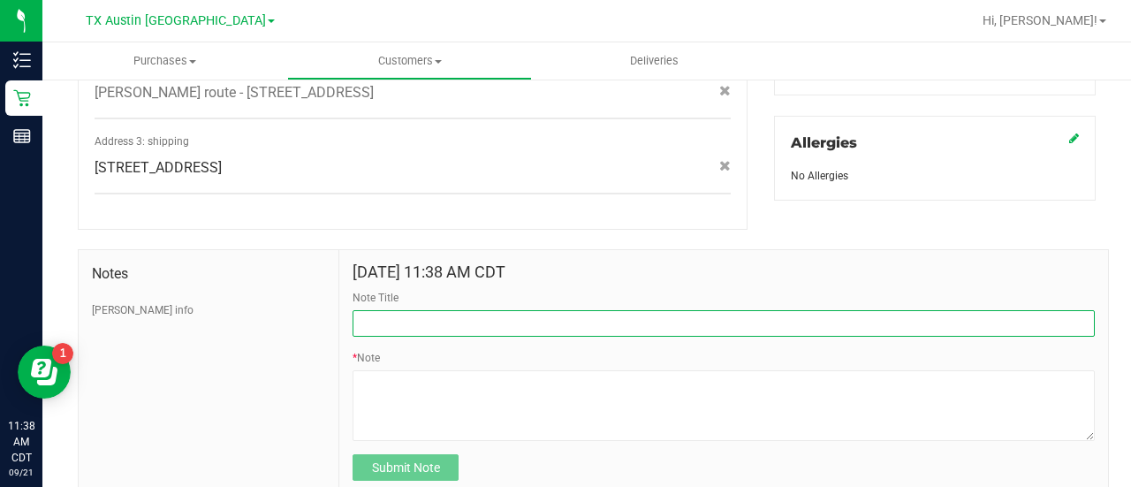
click at [430, 311] on input "Note Title" at bounding box center [723, 323] width 742 height 26
type input "HONOR $25 WINBACK - ABSENT TOGGLE."
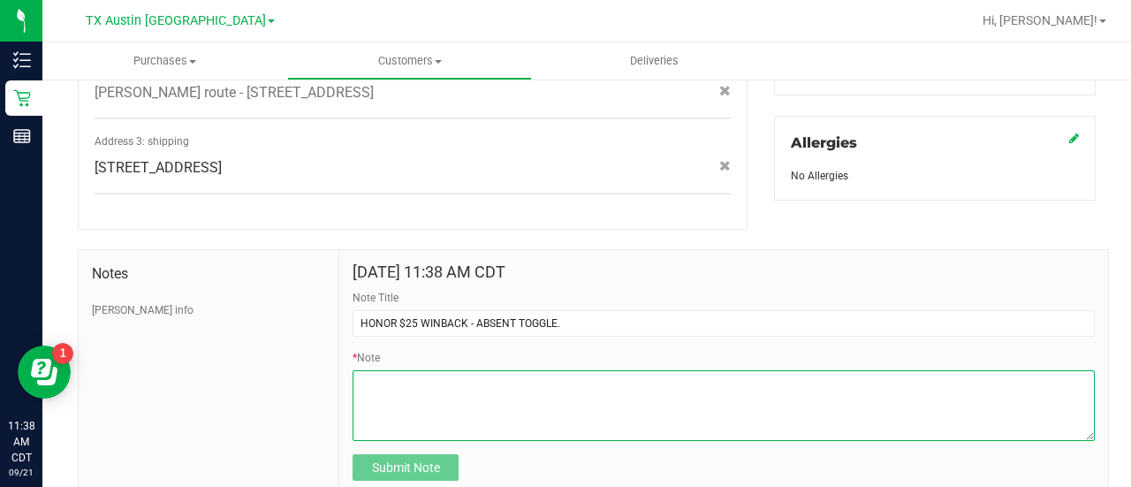
click at [409, 370] on textarea "* Note" at bounding box center [723, 405] width 742 height 71
click at [494, 370] on textarea "* Note" at bounding box center [723, 405] width 742 height 71
paste textarea "aprilrobin5@hotmail.com"
type textarea "aprilrobin5@hotmail.com"
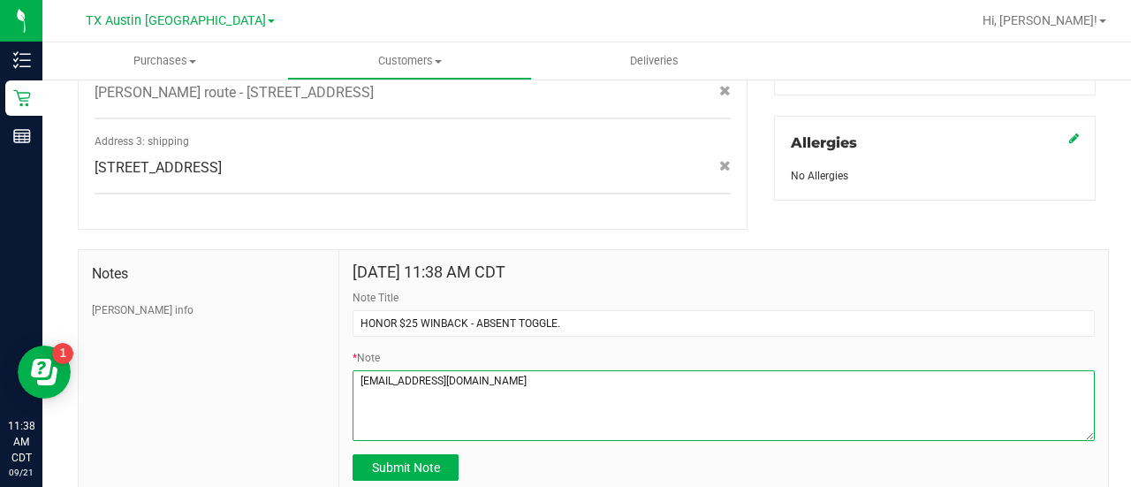
drag, startPoint x: 498, startPoint y: 364, endPoint x: 178, endPoint y: 404, distance: 322.2
click at [178, 404] on div "Notes CURT info Sep 21, 2025 11:38 AM CDT Note Title HONOR $25 WINBACK - ABSENT…" at bounding box center [593, 372] width 1031 height 246
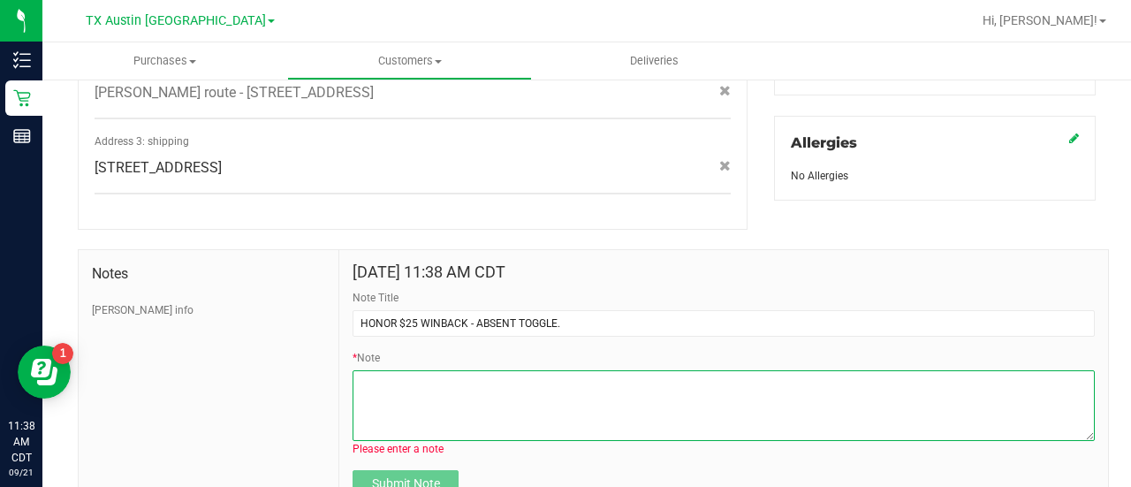
click at [456, 393] on textarea "* Note" at bounding box center [723, 405] width 742 height 71
paste textarea "aprilrobin5@hotmail.com"
type textarea "aprilrobin5@hotmail.com"
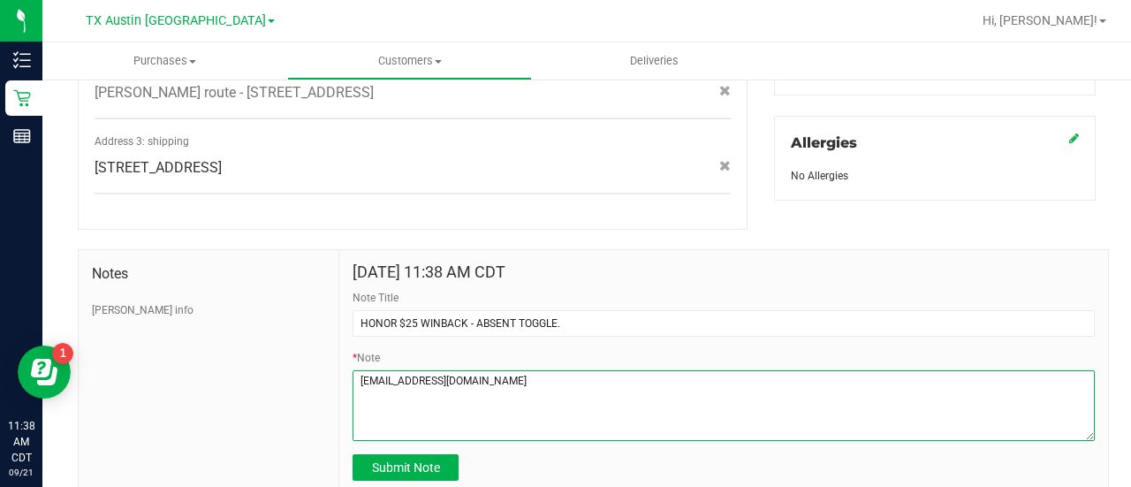
drag, startPoint x: 491, startPoint y: 381, endPoint x: 239, endPoint y: 386, distance: 251.8
click at [239, 386] on div "Notes CURT info Sep 21, 2025 11:38 AM CDT Note Title HONOR $25 WINBACK - ABSENT…" at bounding box center [593, 372] width 1031 height 246
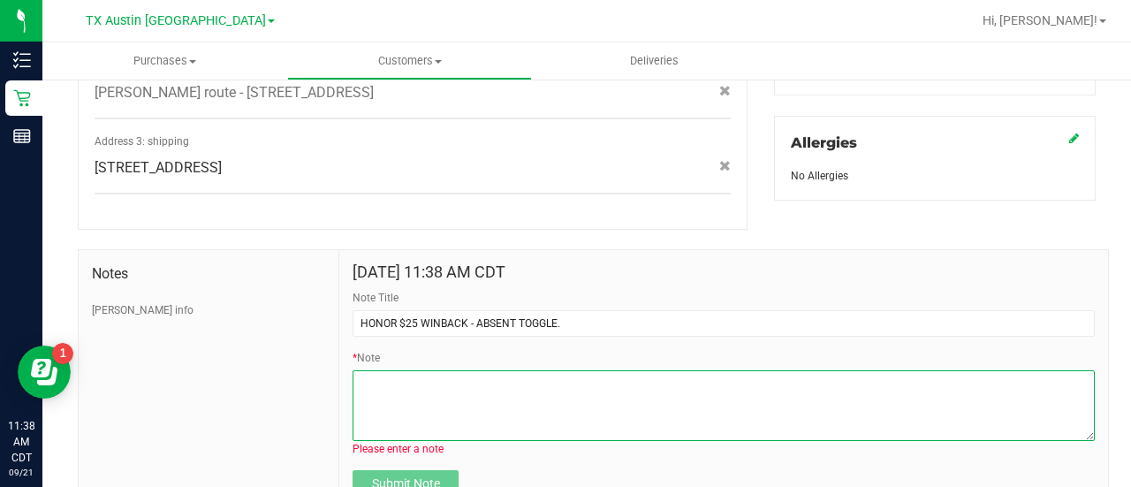
click at [473, 370] on textarea "* Note" at bounding box center [723, 405] width 742 height 71
paste textarea "aprilrobin5@hotmail.com"
type textarea "aprilrobin5@hotmail.com"
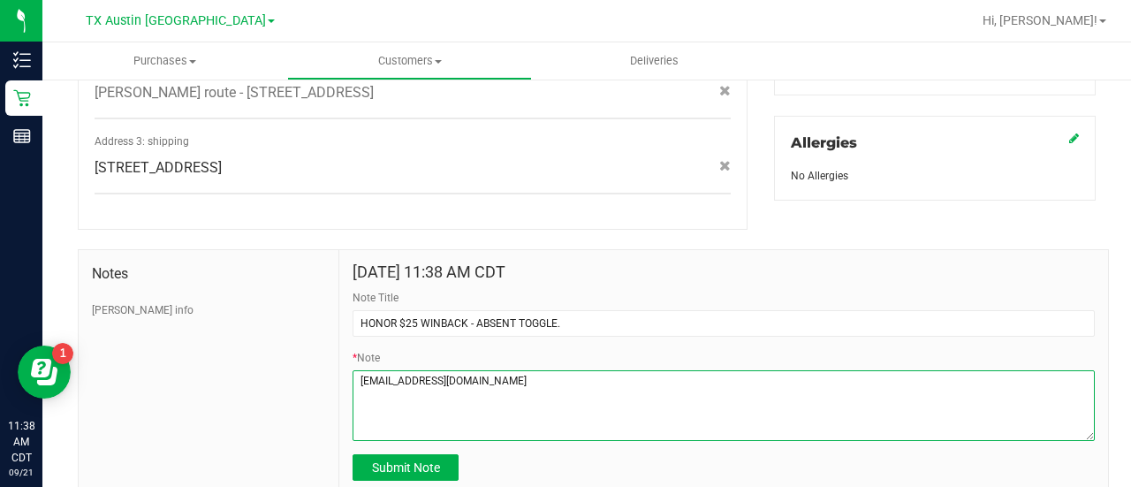
drag, startPoint x: 511, startPoint y: 372, endPoint x: 233, endPoint y: 370, distance: 277.4
click at [233, 370] on div "Notes CURT info Sep 21, 2025 11:38 AM CDT Note Title HONOR $25 WINBACK - ABSENT…" at bounding box center [593, 372] width 1031 height 246
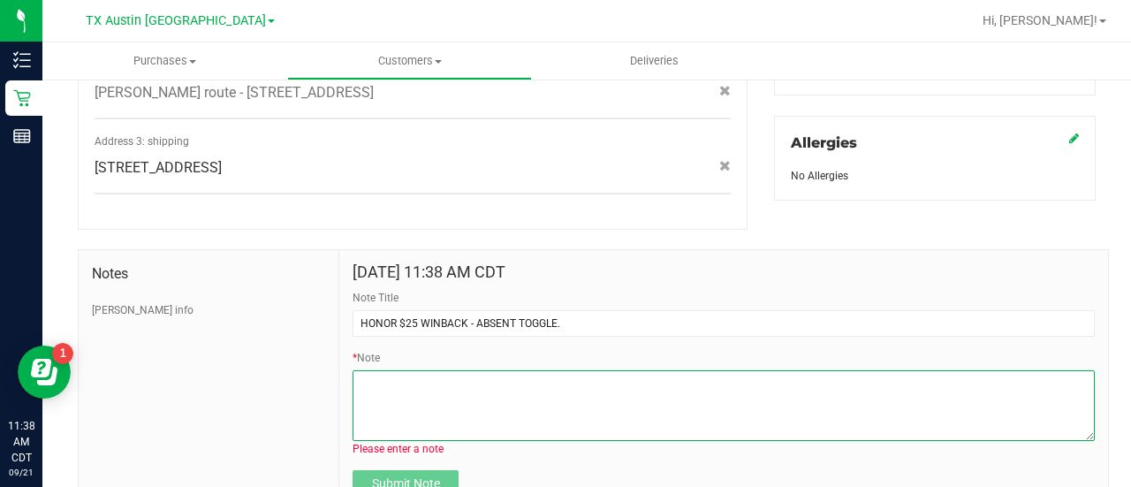
click at [488, 382] on textarea "* Note" at bounding box center [723, 405] width 742 height 71
paste textarea "Stacks with all discounts. Update once redeemed."
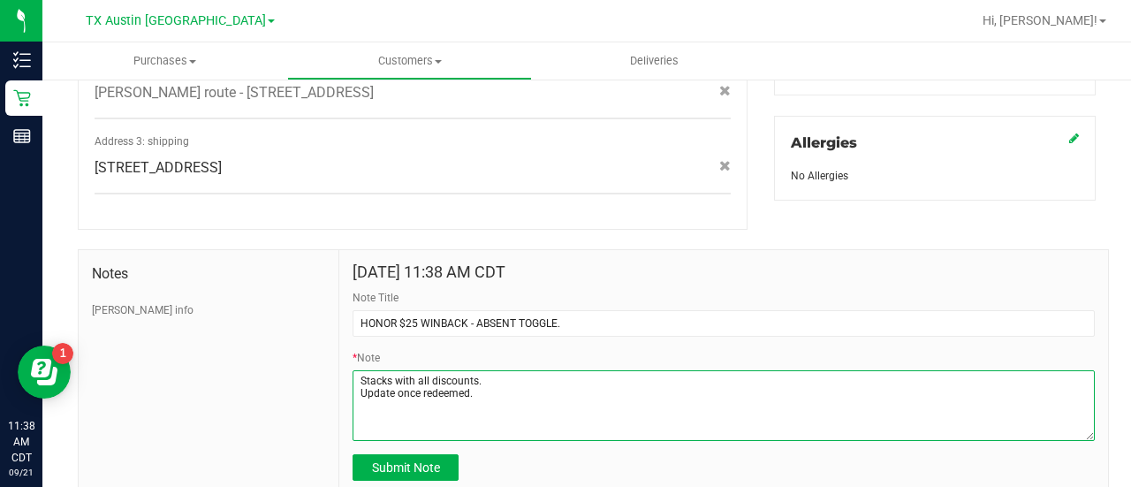
type textarea "Stacks with all discounts. Update once redeemed."
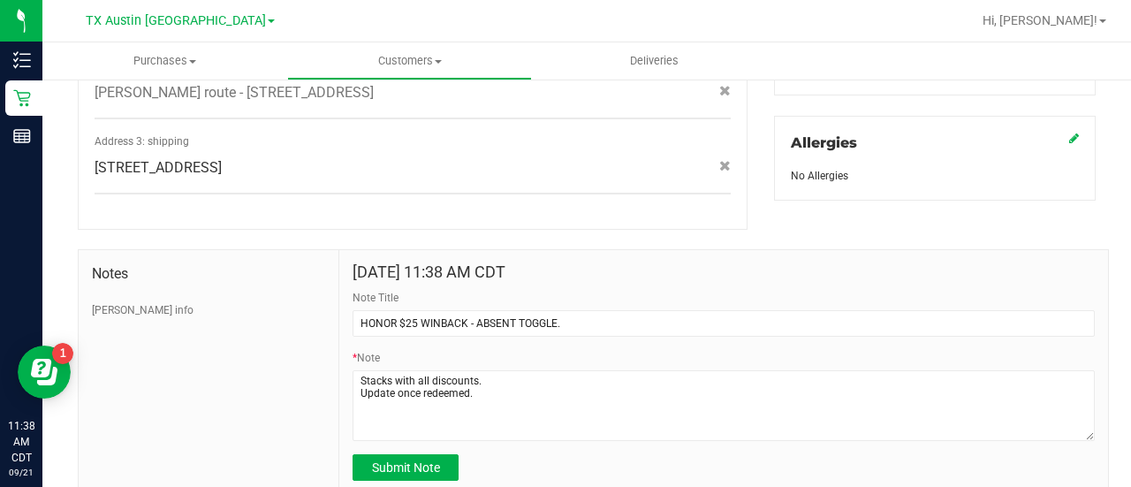
click at [399, 428] on form "Sep 21, 2025 11:38 AM CDT Note Title HONOR $25 WINBACK - ABSENT TOGGLE. * Note …" at bounding box center [723, 371] width 742 height 217
click at [400, 460] on span "Submit Note" at bounding box center [406, 467] width 68 height 14
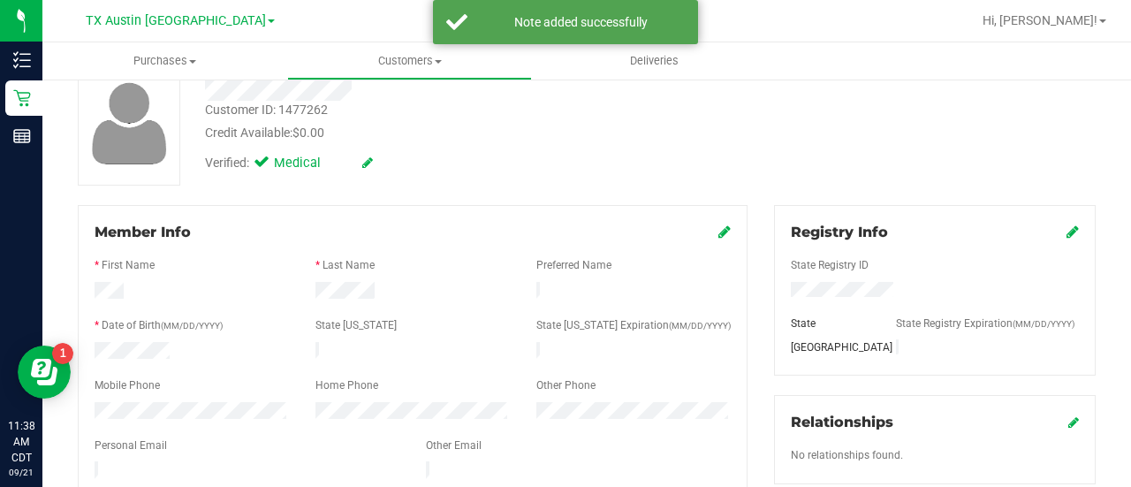
scroll to position [8, 0]
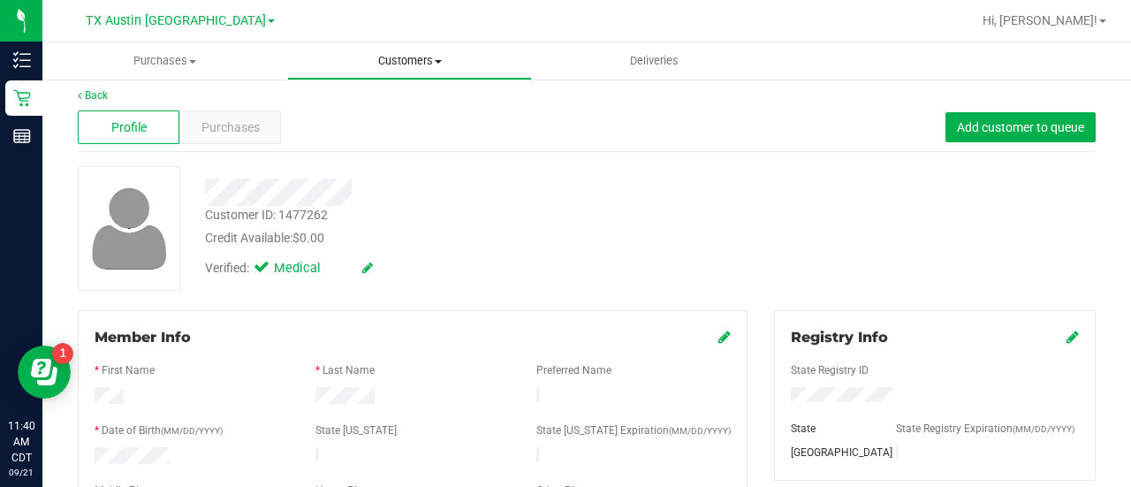
click at [385, 72] on uib-tab-heading "Customers All customers Add a new customer All physicians" at bounding box center [409, 60] width 243 height 35
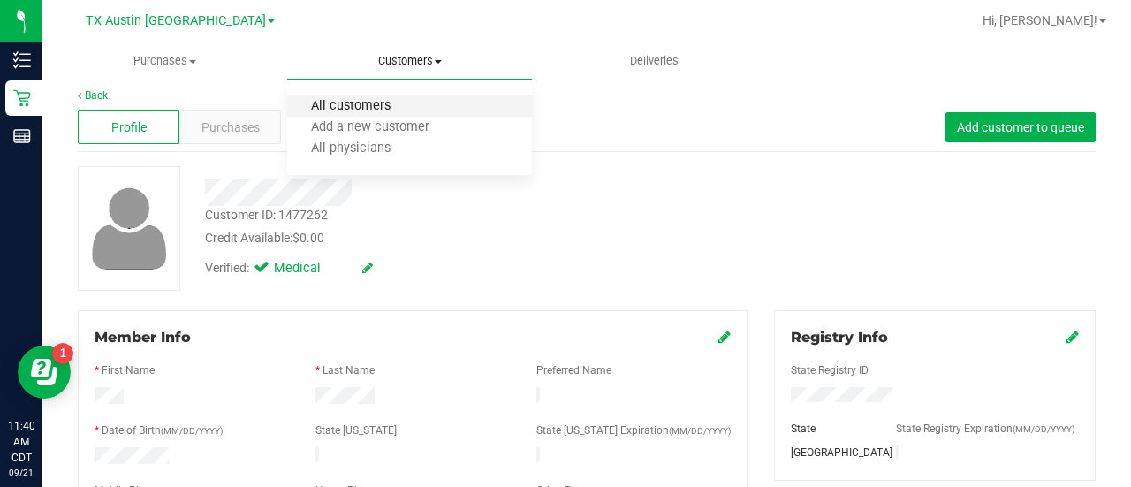
click at [356, 109] on span "All customers" at bounding box center [350, 106] width 127 height 15
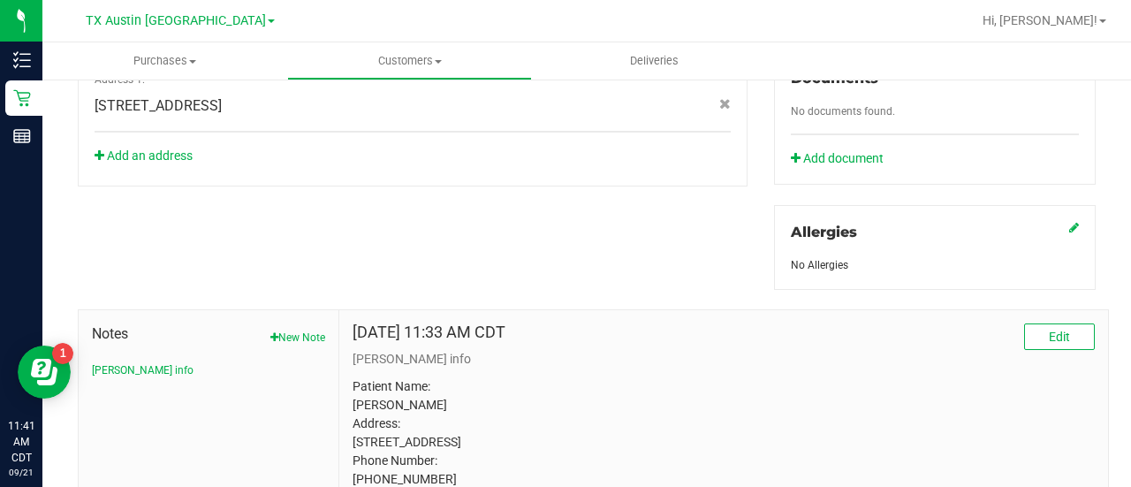
scroll to position [833, 0]
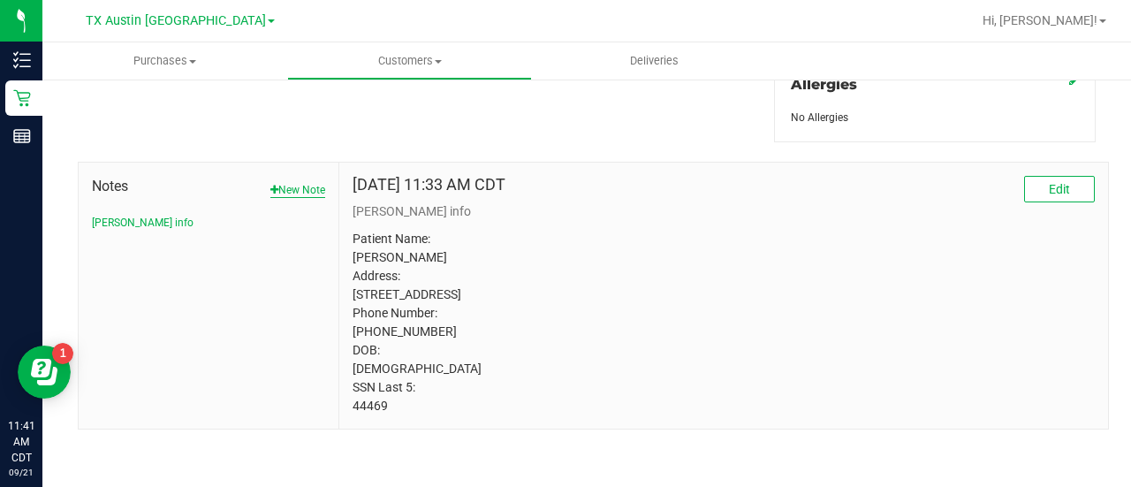
click at [282, 182] on button "New Note" at bounding box center [297, 190] width 55 height 16
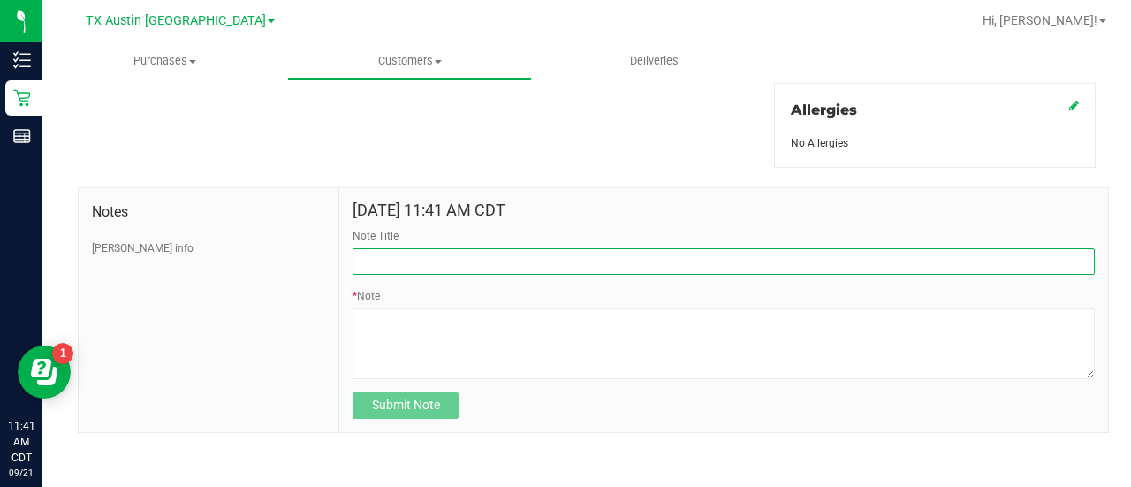
click at [459, 257] on input "Note Title" at bounding box center [723, 261] width 742 height 26
type input "HONOR $25 WINBACK - ABSENT TOGGLE."
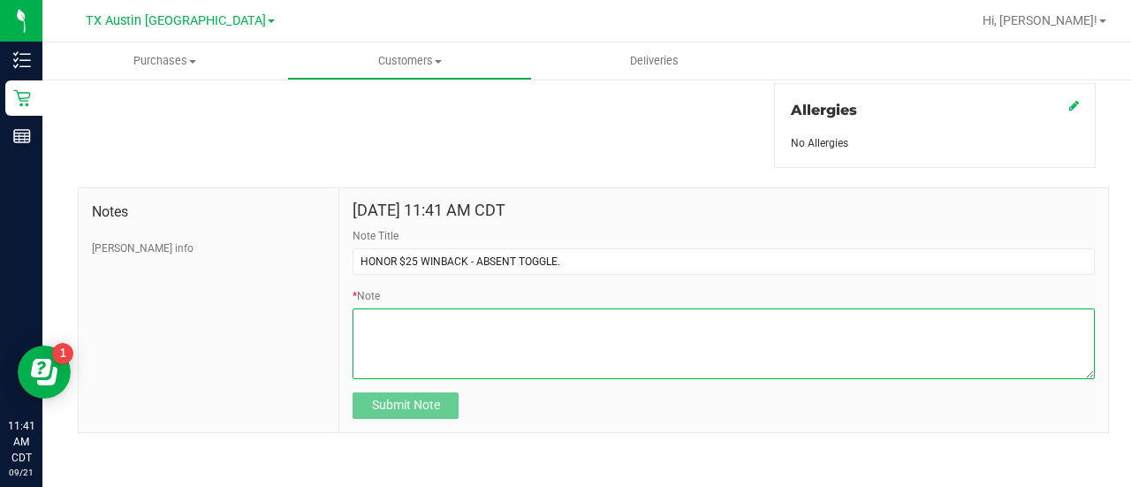
click at [443, 333] on textarea "* Note" at bounding box center [723, 343] width 742 height 71
click at [513, 324] on textarea "* Note" at bounding box center [723, 343] width 742 height 71
paste textarea "Stacks with all discounts. Update once redeemed."
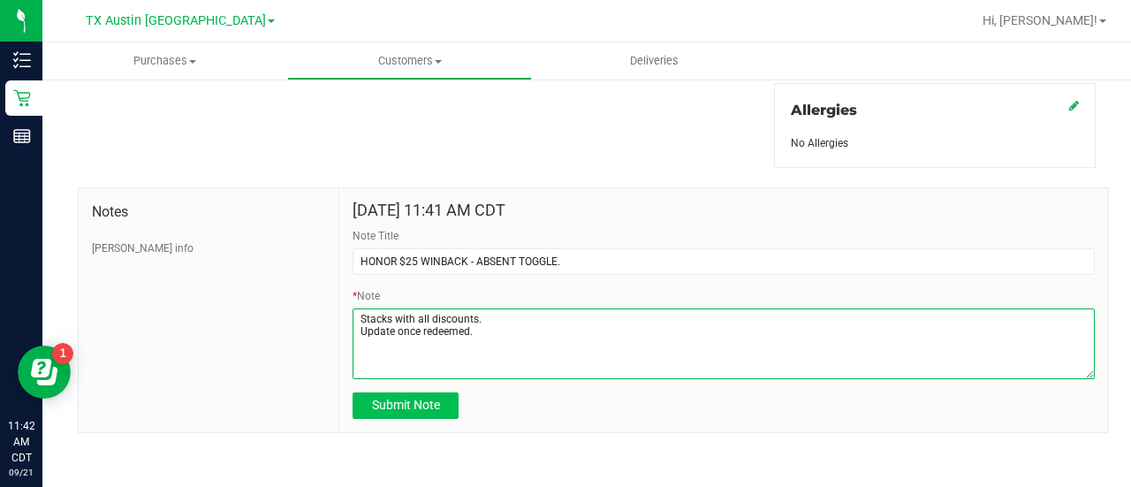
type textarea "Stacks with all discounts. Update once redeemed."
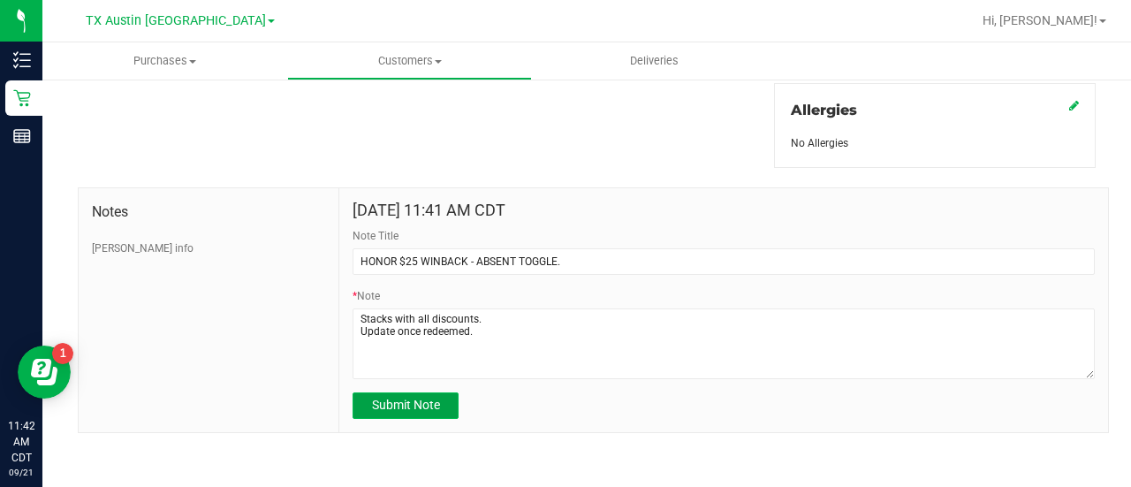
click at [420, 412] on button "Submit Note" at bounding box center [405, 405] width 106 height 26
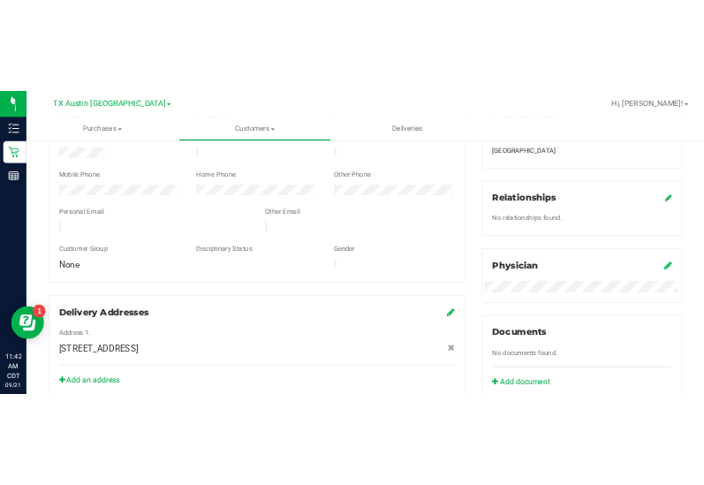
scroll to position [0, 0]
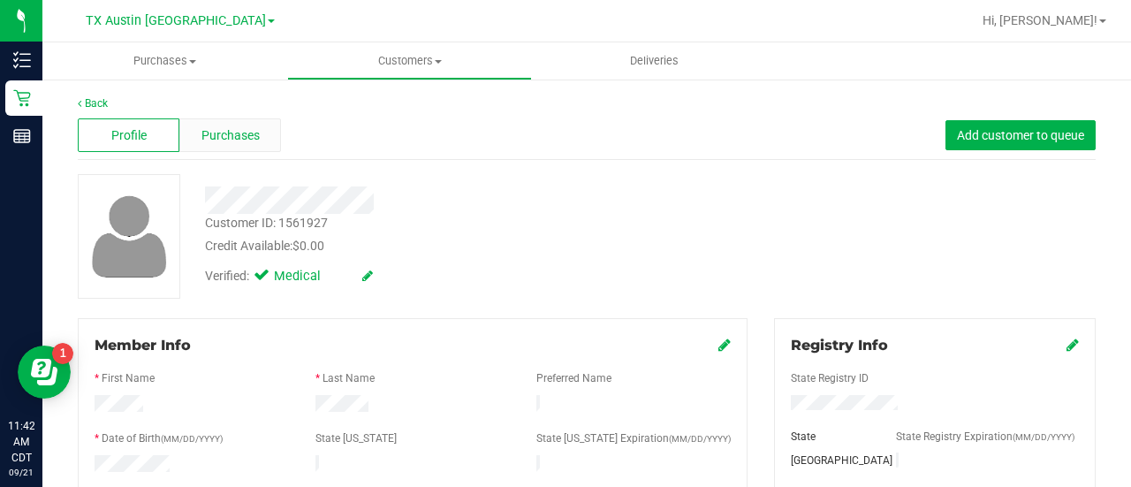
click at [215, 140] on span "Purchases" at bounding box center [230, 135] width 58 height 19
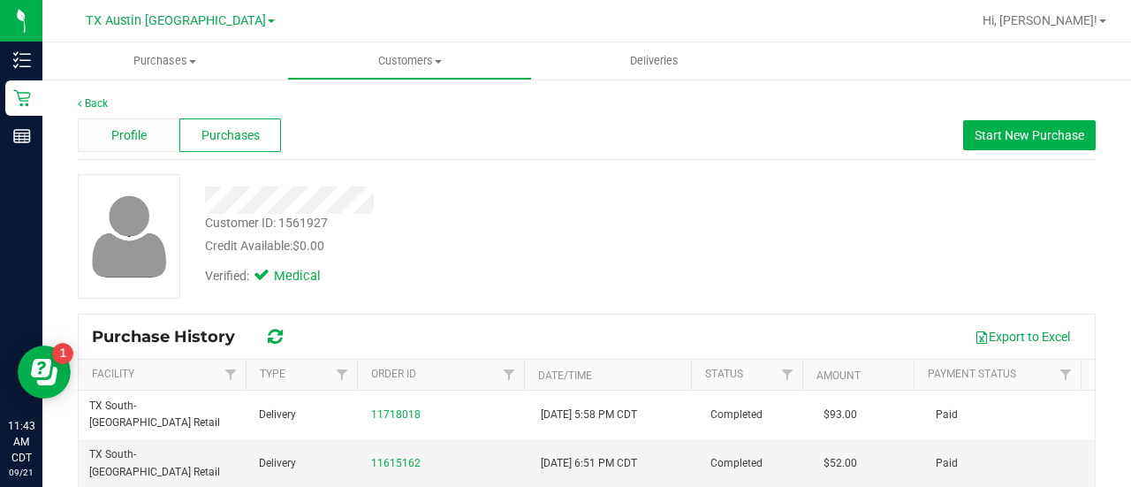
click at [140, 145] on div "Profile" at bounding box center [129, 135] width 102 height 34
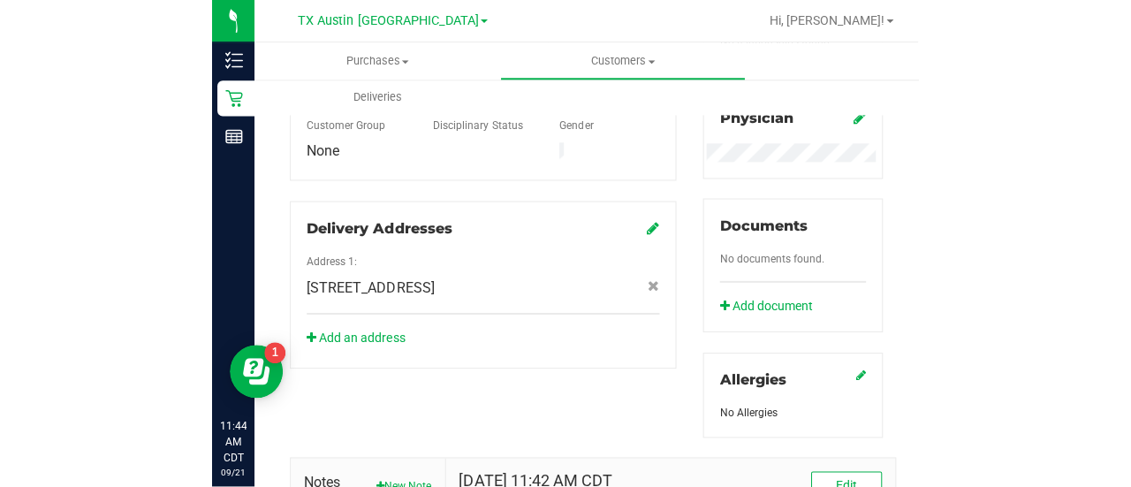
scroll to position [820, 0]
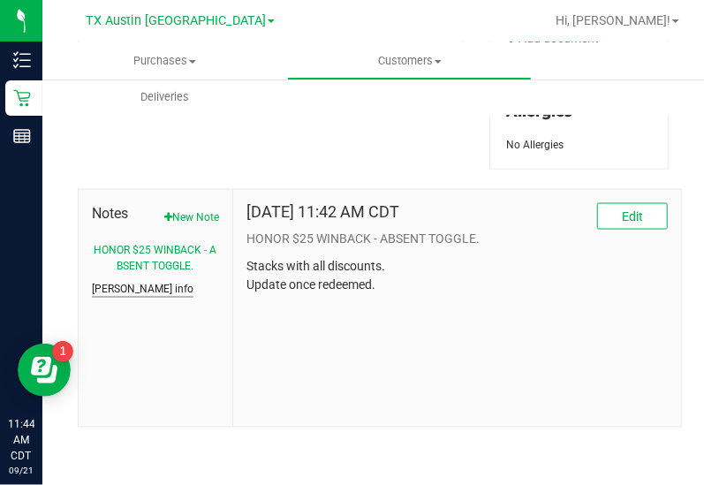
click at [95, 286] on button "CURT info" at bounding box center [143, 290] width 102 height 16
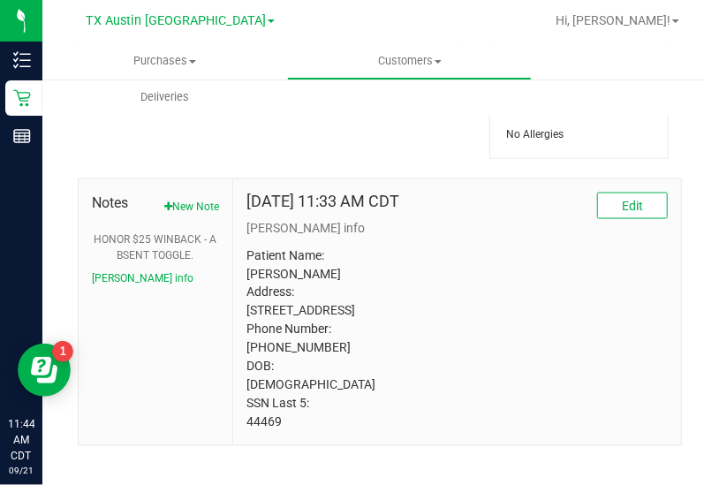
click at [325, 281] on p "Patient Name: Hannah Woerner Address: 7212 CRESTONE RD AUSTIN, TX, 78744 Phone …" at bounding box center [456, 338] width 421 height 185
click at [263, 432] on p "Patient Name: Hannah Woerner Address: 7212 CRESTONE RD AUSTIN, TX, 78744 Phone …" at bounding box center [456, 338] width 421 height 185
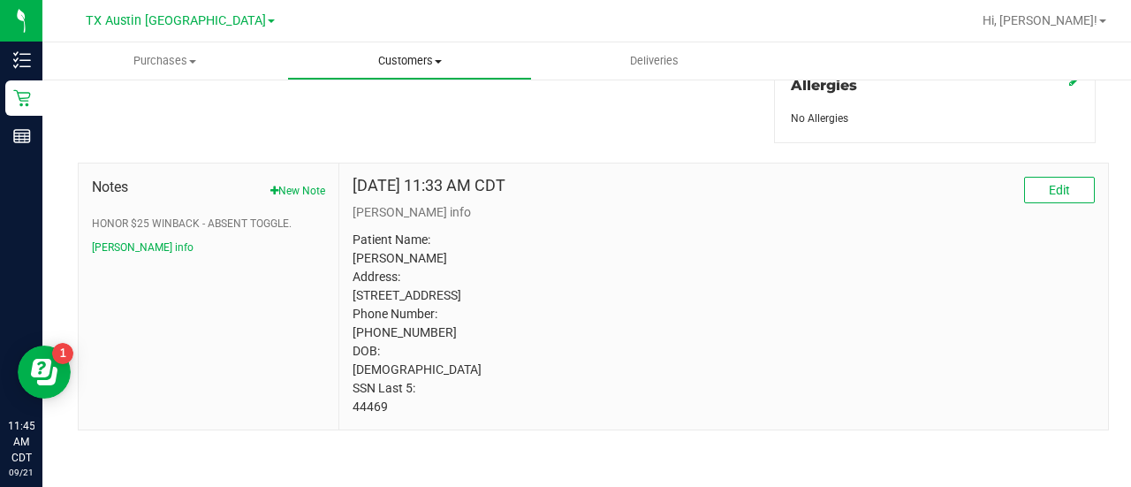
click at [419, 62] on span "Customers" at bounding box center [409, 61] width 243 height 16
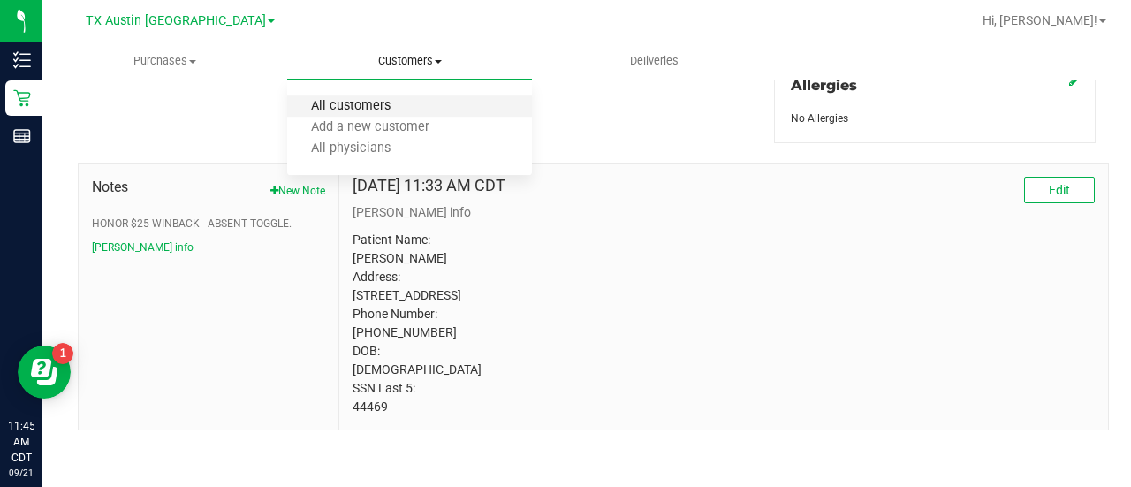
click at [387, 103] on span "All customers" at bounding box center [350, 106] width 127 height 15
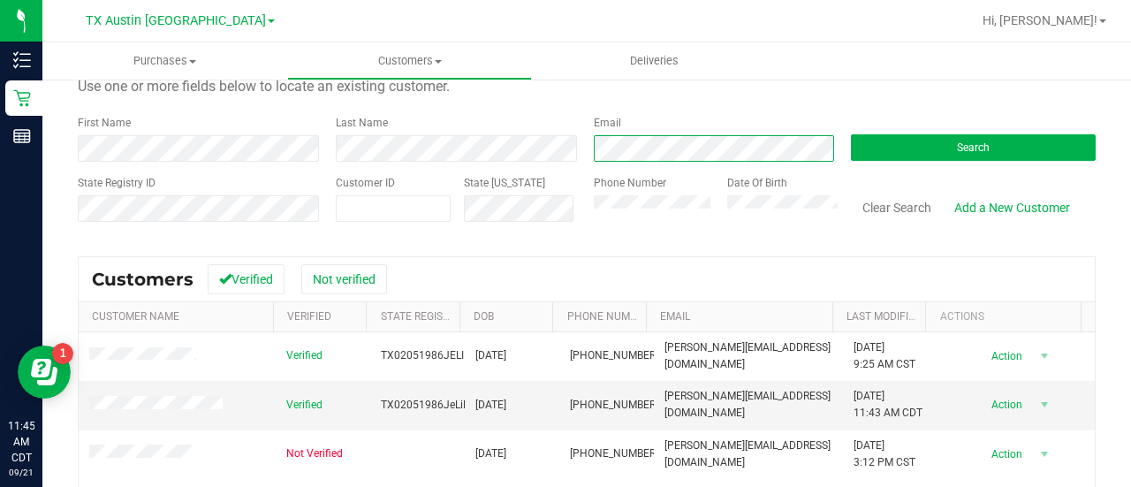
scroll to position [87, 0]
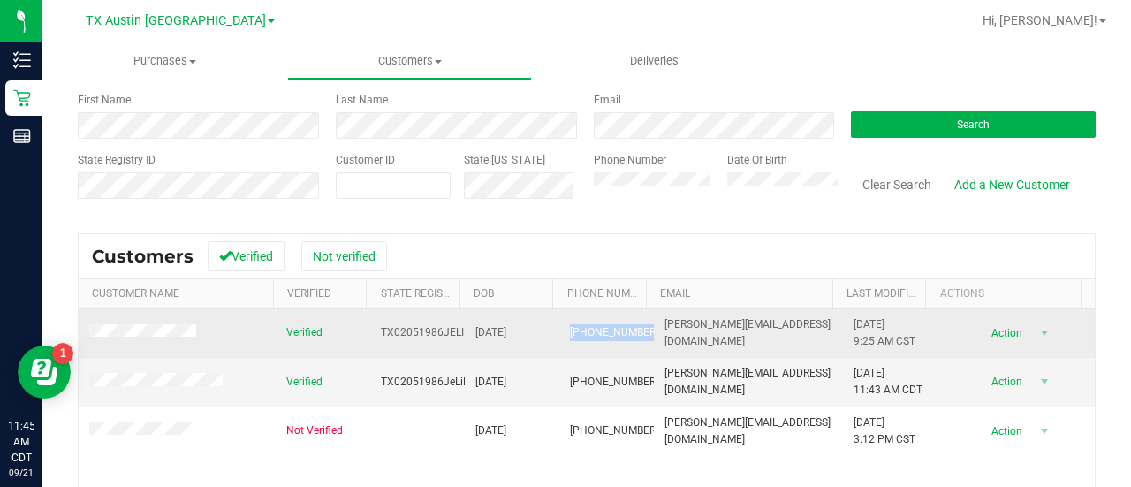
drag, startPoint x: 594, startPoint y: 342, endPoint x: 548, endPoint y: 322, distance: 50.2
click at [559, 322] on td "(682) 551-5615" at bounding box center [606, 333] width 95 height 49
copy span "(682) 551-5615"
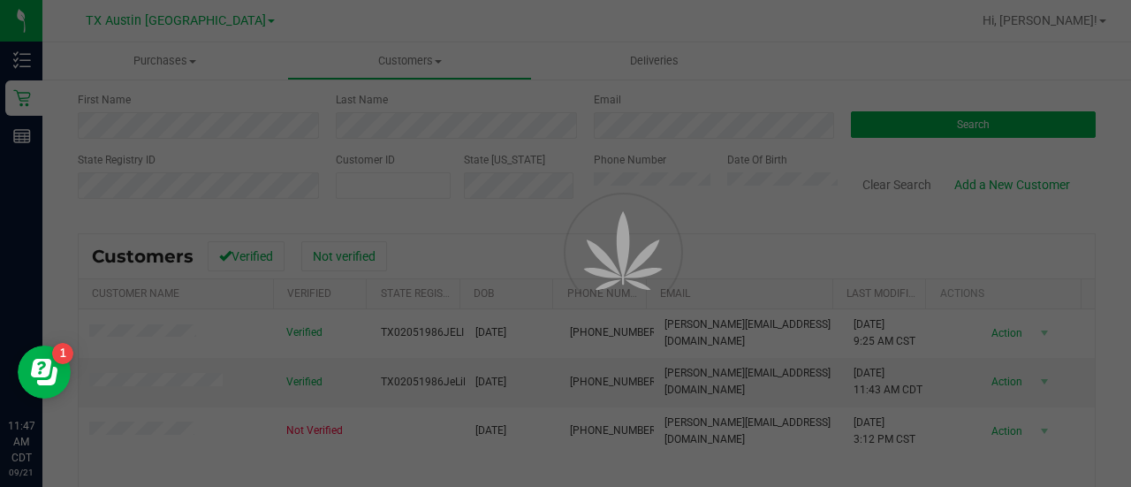
click at [1127, 189] on div at bounding box center [565, 243] width 1131 height 487
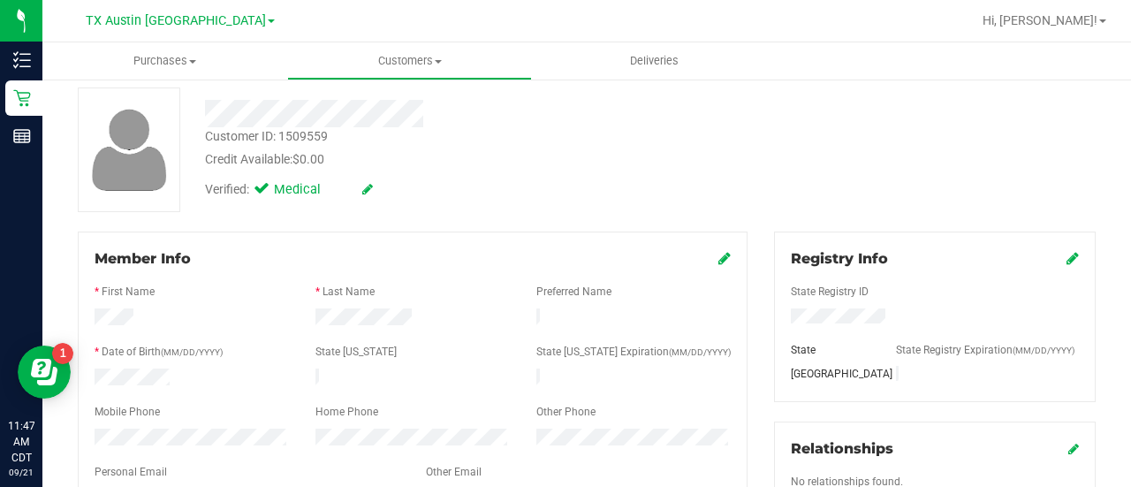
scroll to position [836, 0]
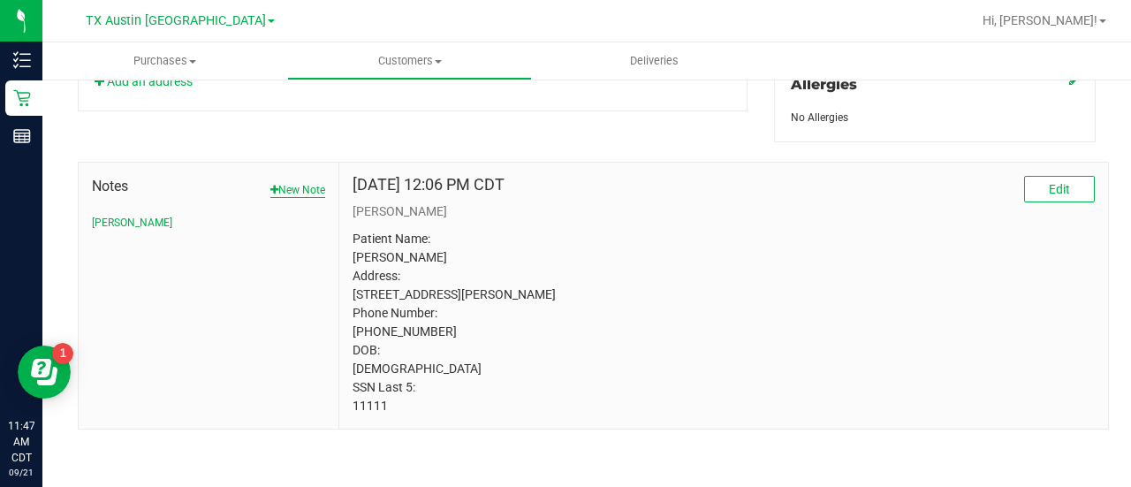
click at [279, 182] on button "New Note" at bounding box center [297, 190] width 55 height 16
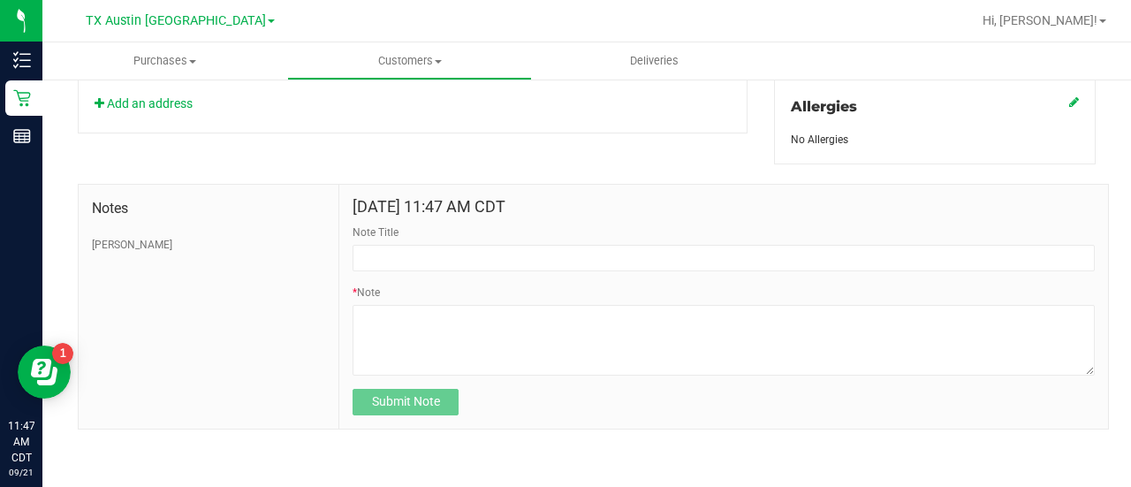
scroll to position [798, 0]
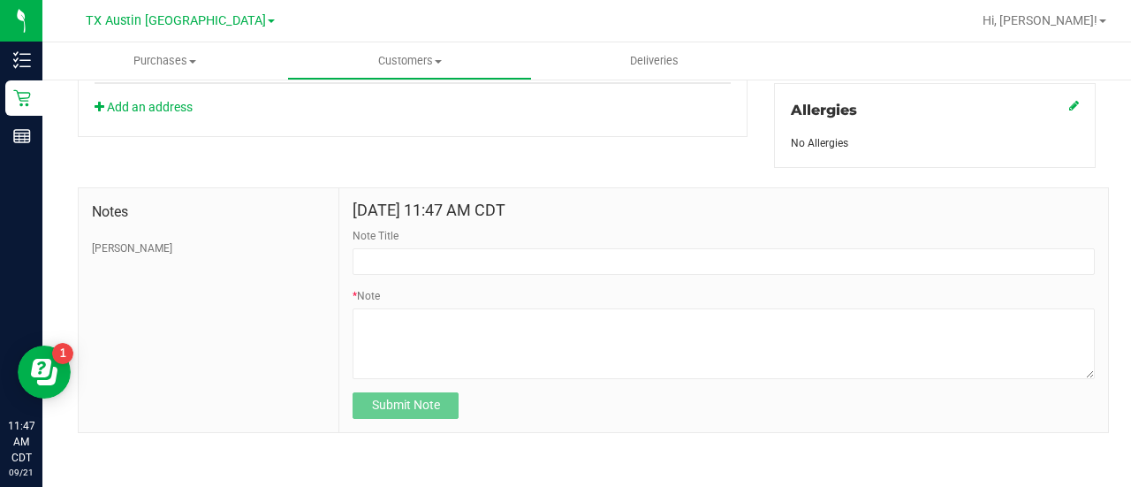
click at [435, 241] on div "Note Title" at bounding box center [723, 251] width 742 height 47
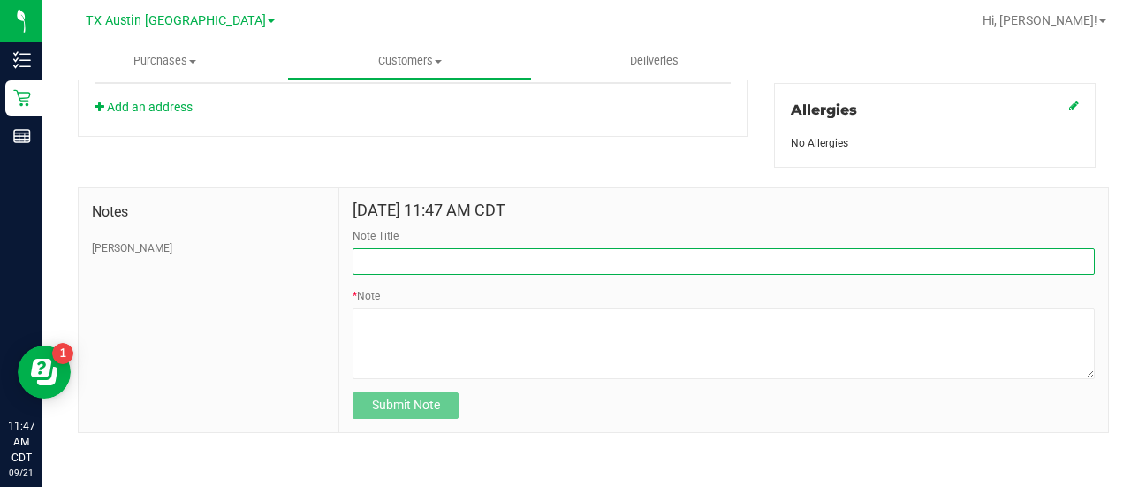
click at [440, 251] on input "Note Title" at bounding box center [723, 261] width 742 height 26
type input "HONOR $25 WINBACK - ABSENT TOGGLE."
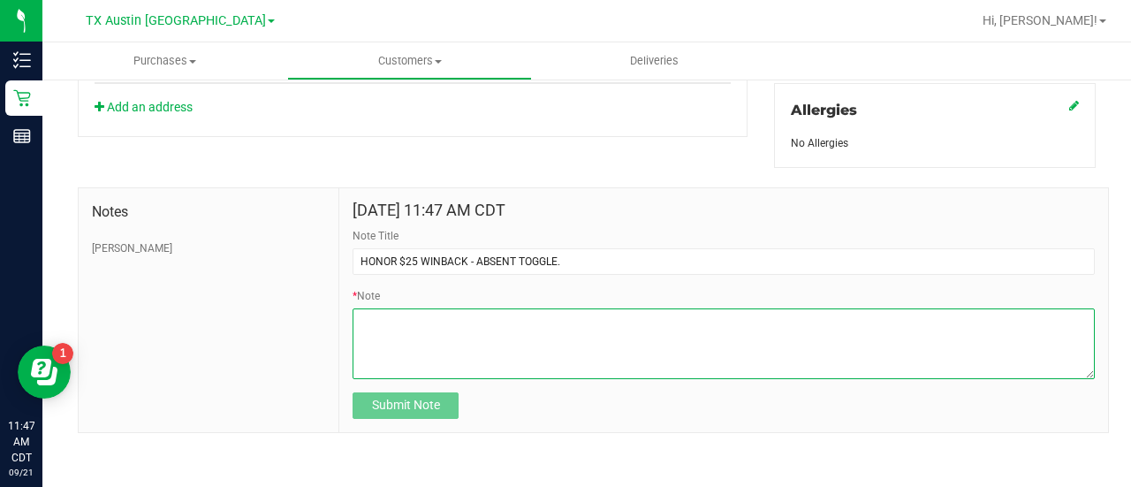
click at [468, 324] on textarea "* Note" at bounding box center [723, 343] width 742 height 71
click at [479, 354] on textarea "* Note" at bounding box center [723, 343] width 742 height 71
paste textarea "Stacks with all discounts. Update once redeemed."
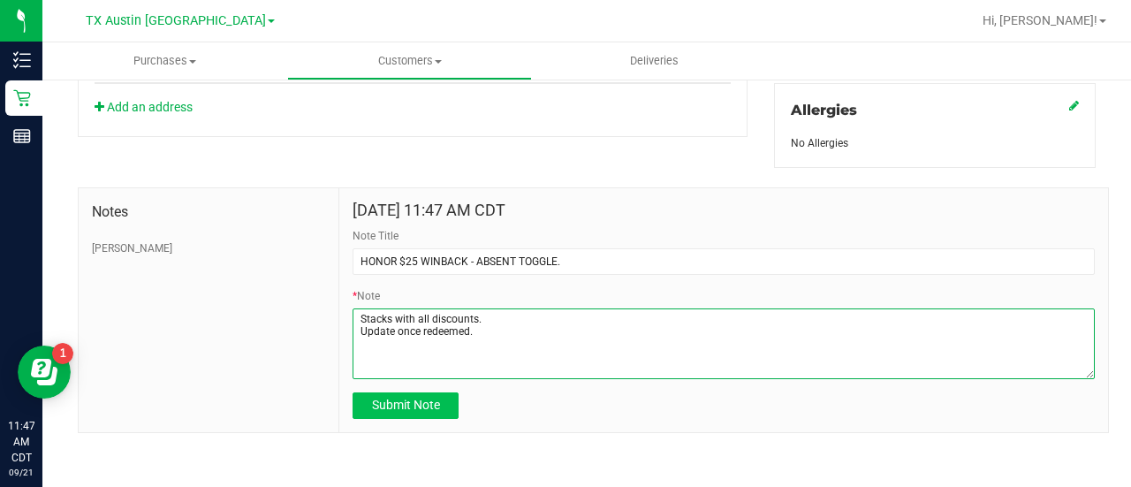
type textarea "Stacks with all discounts. Update once redeemed."
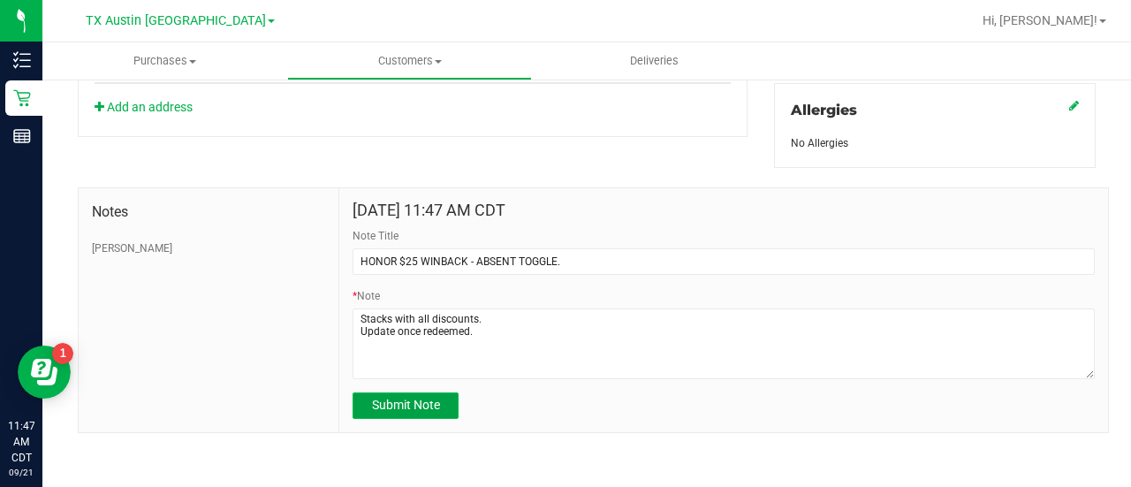
click at [429, 397] on span "Submit Note" at bounding box center [406, 404] width 68 height 14
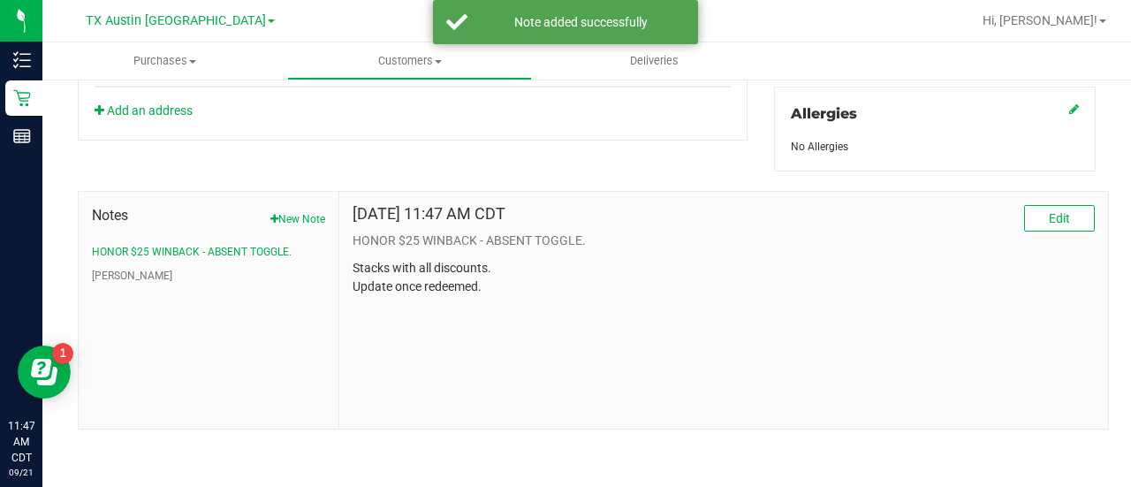
scroll to position [789, 0]
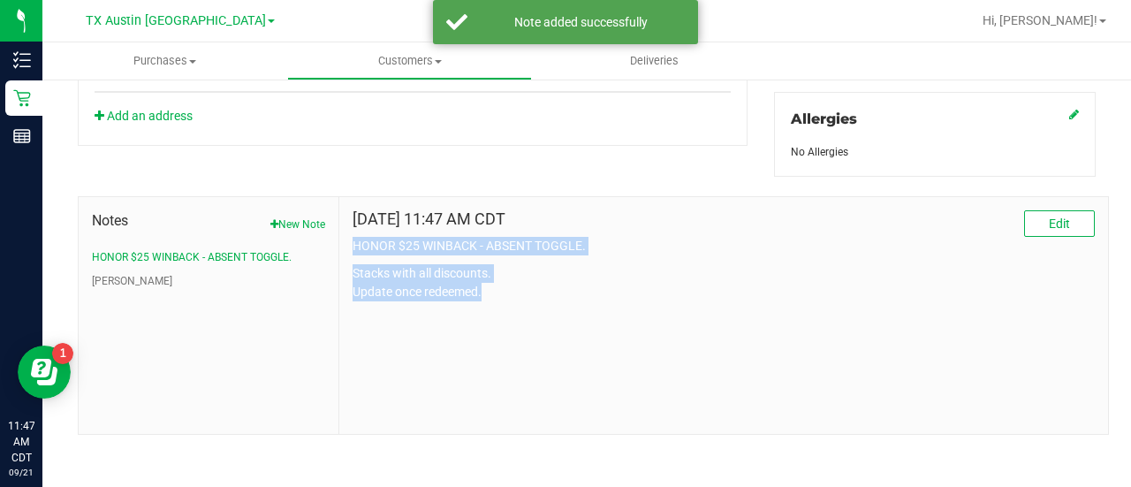
drag, startPoint x: 1125, startPoint y: 359, endPoint x: 1130, endPoint y: 205, distance: 154.6
click at [1130, 205] on div "Purchases Summary of purchases Fulfillment All purchases Customers All customer…" at bounding box center [586, 264] width 1088 height 444
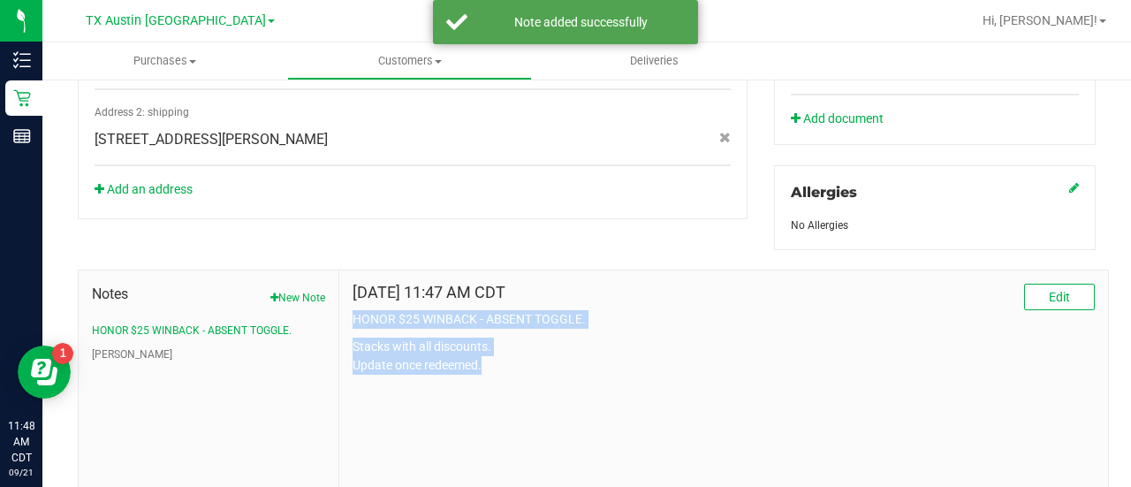
scroll to position [0, 0]
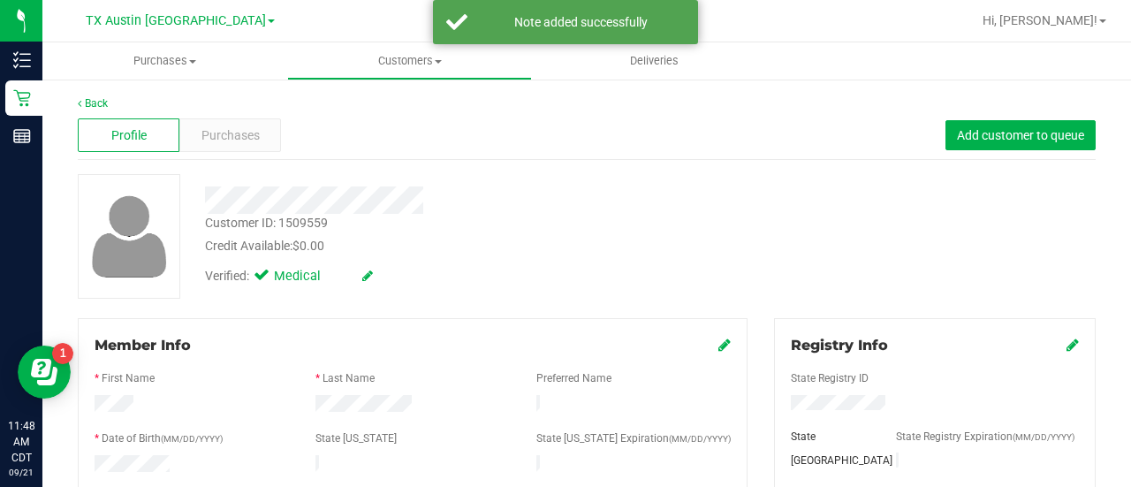
click at [675, 327] on div "Member Info * First Name * Last Name Preferred Name * Date of Birth (MM/DD/YYYY…" at bounding box center [413, 495] width 670 height 354
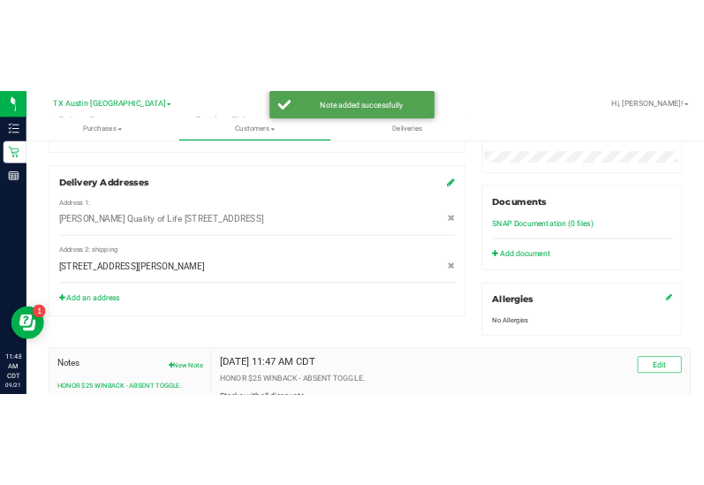
scroll to position [789, 0]
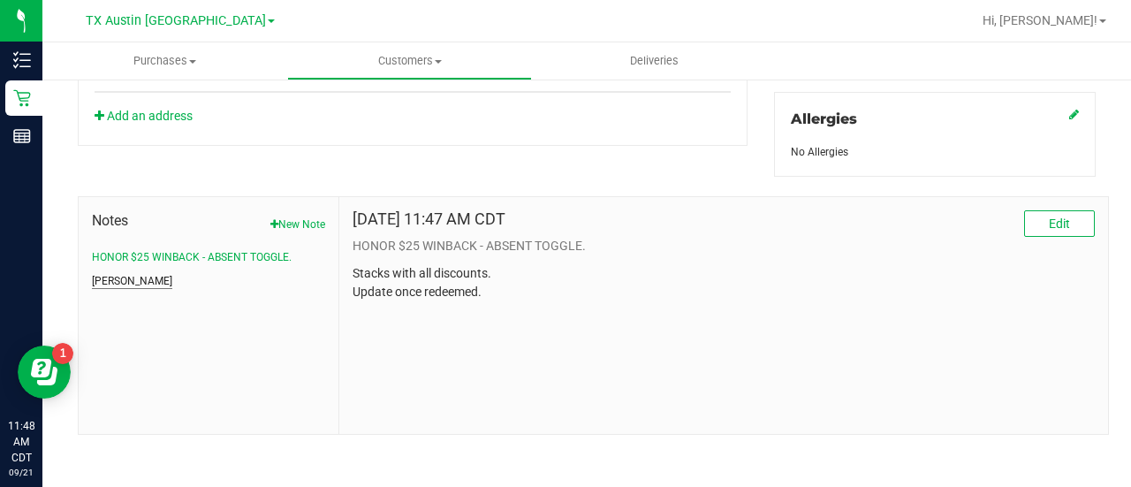
click at [115, 277] on button "CURT" at bounding box center [132, 281] width 80 height 16
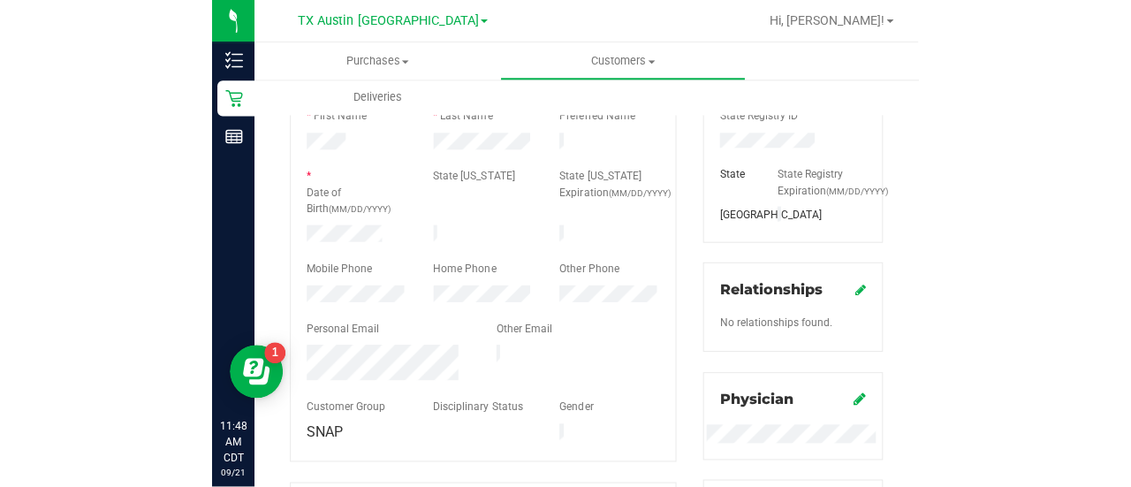
scroll to position [0, 0]
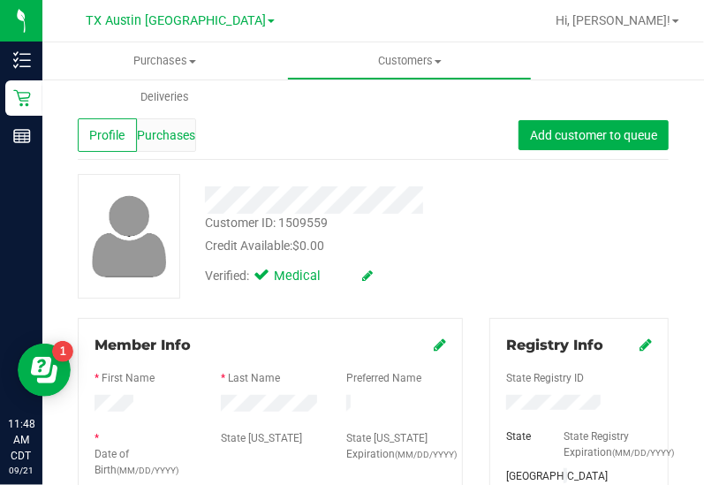
click at [184, 138] on span "Purchases" at bounding box center [166, 135] width 58 height 19
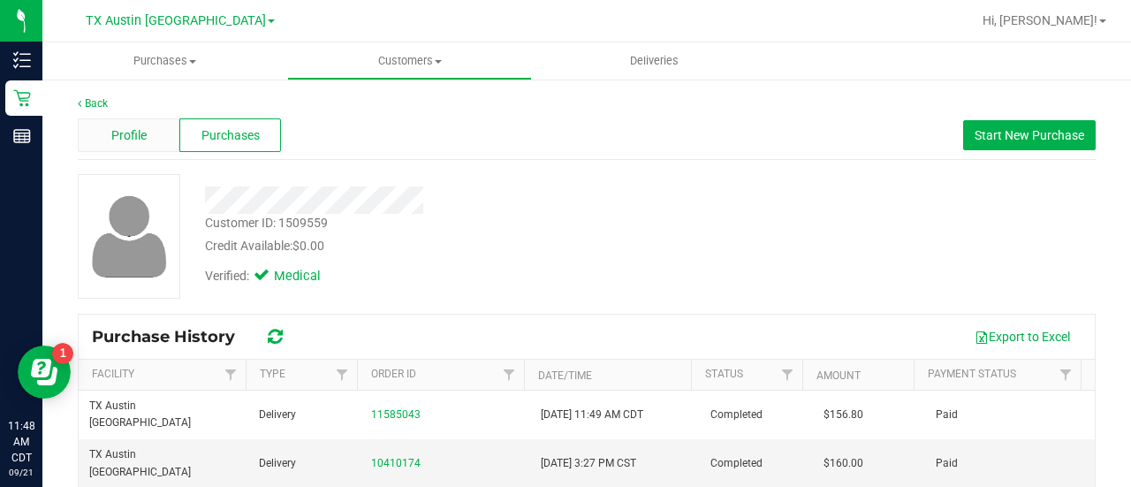
click at [143, 123] on div "Profile" at bounding box center [129, 135] width 102 height 34
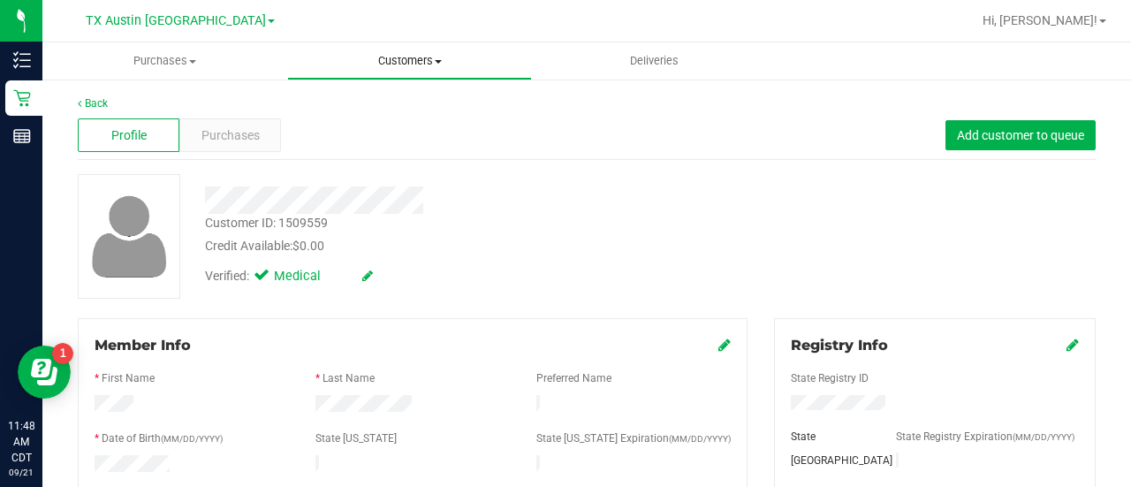
click at [413, 55] on span "Customers" at bounding box center [409, 61] width 243 height 16
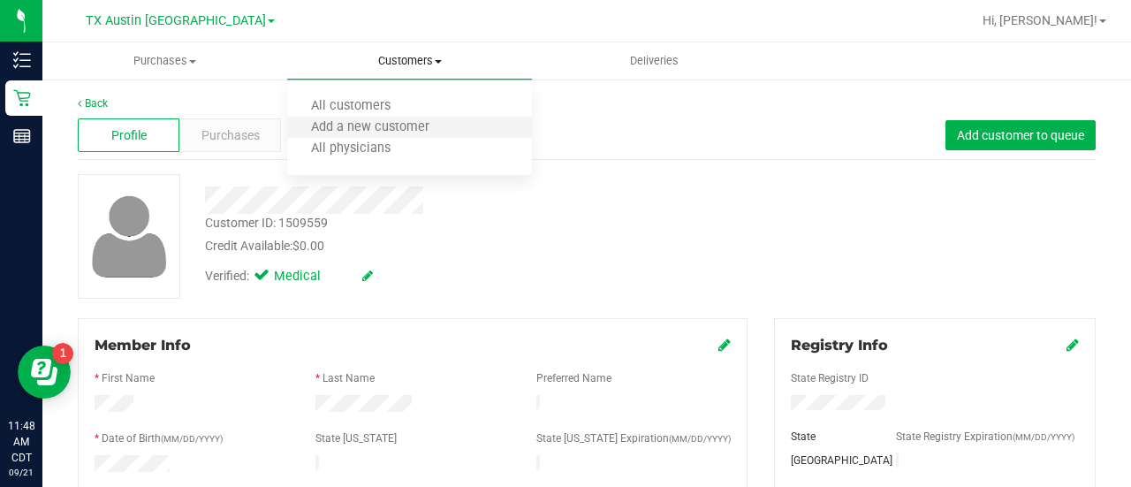
click at [382, 117] on li "Add a new customer" at bounding box center [409, 127] width 245 height 21
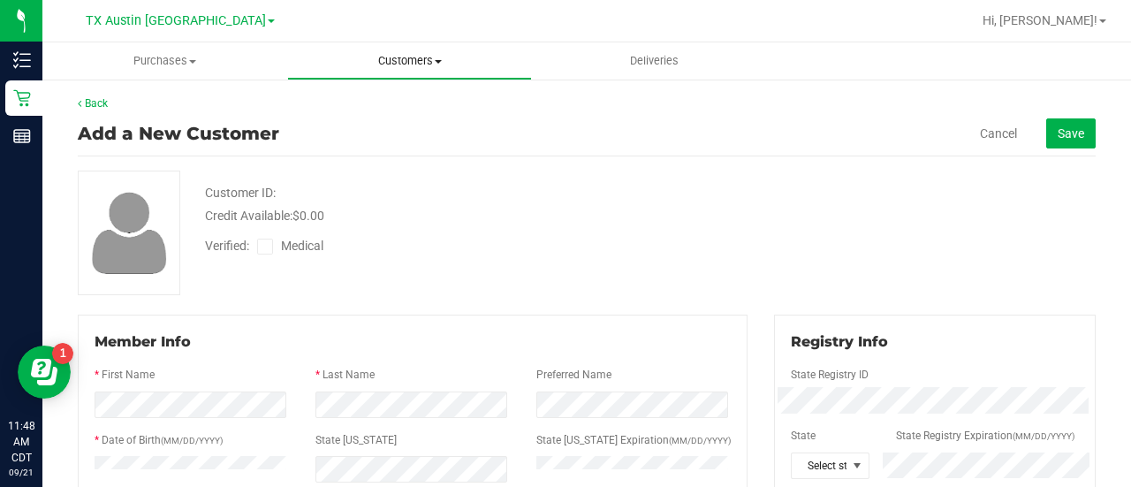
click at [382, 68] on span "Customers" at bounding box center [409, 61] width 243 height 16
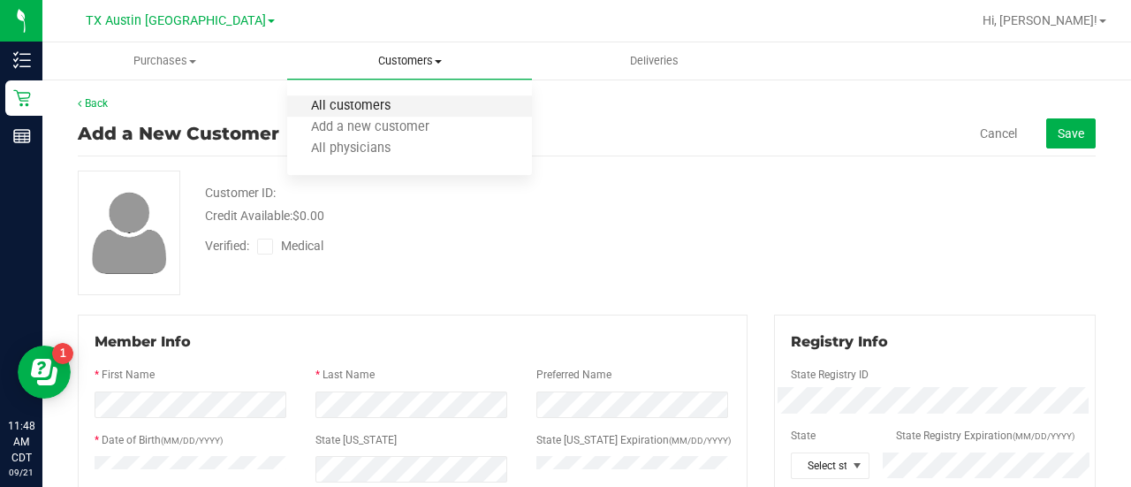
click at [366, 101] on span "All customers" at bounding box center [350, 106] width 127 height 15
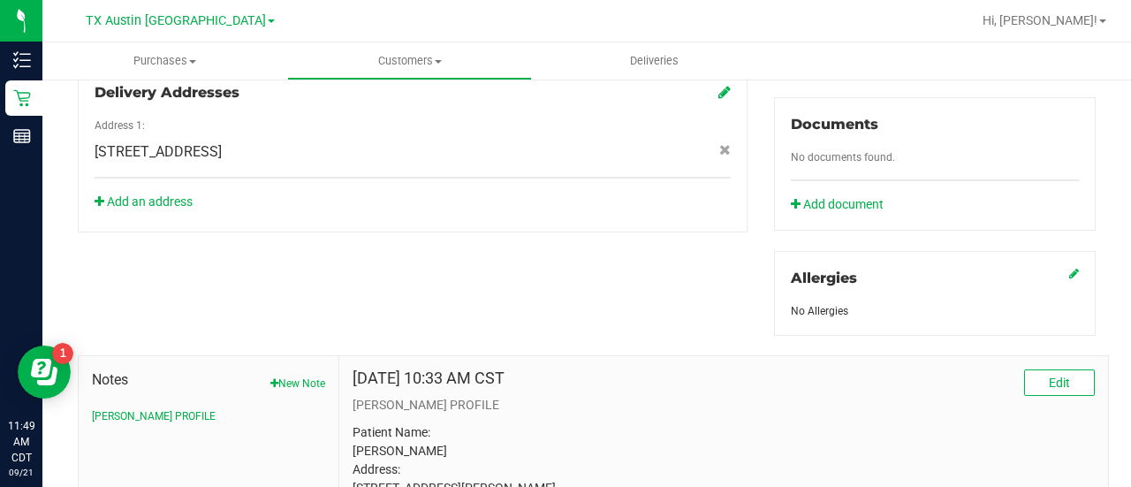
scroll to position [814, 0]
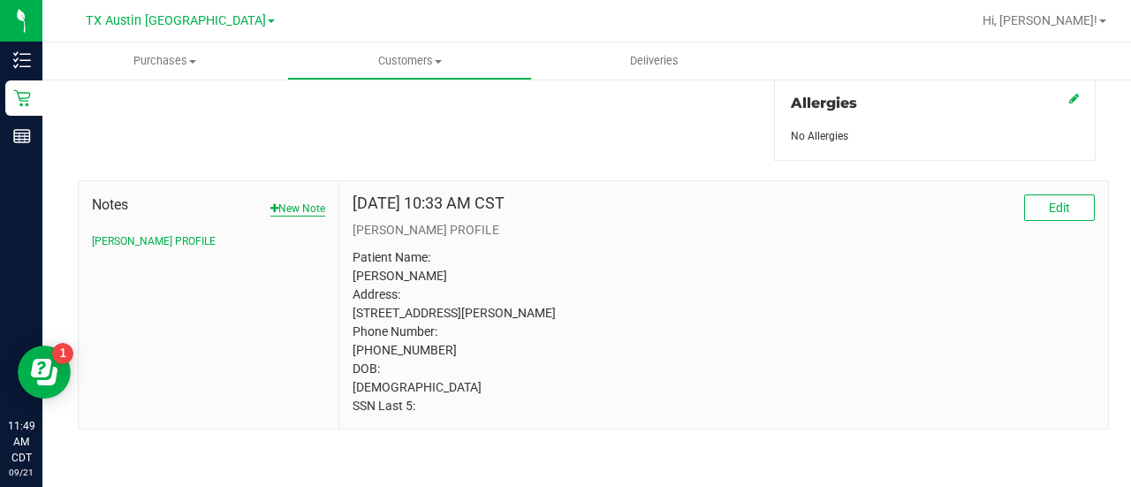
click at [288, 201] on button "New Note" at bounding box center [297, 209] width 55 height 16
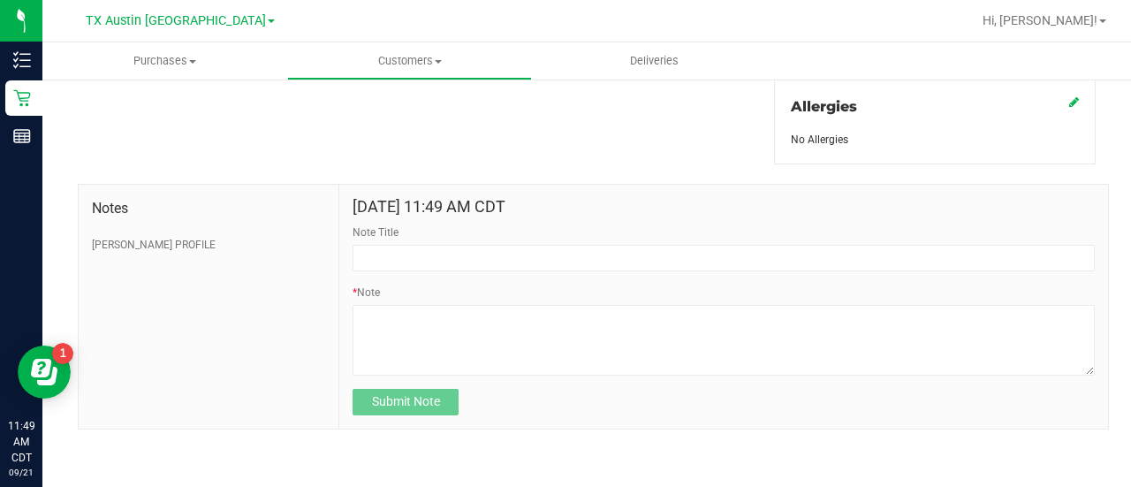
scroll to position [795, 0]
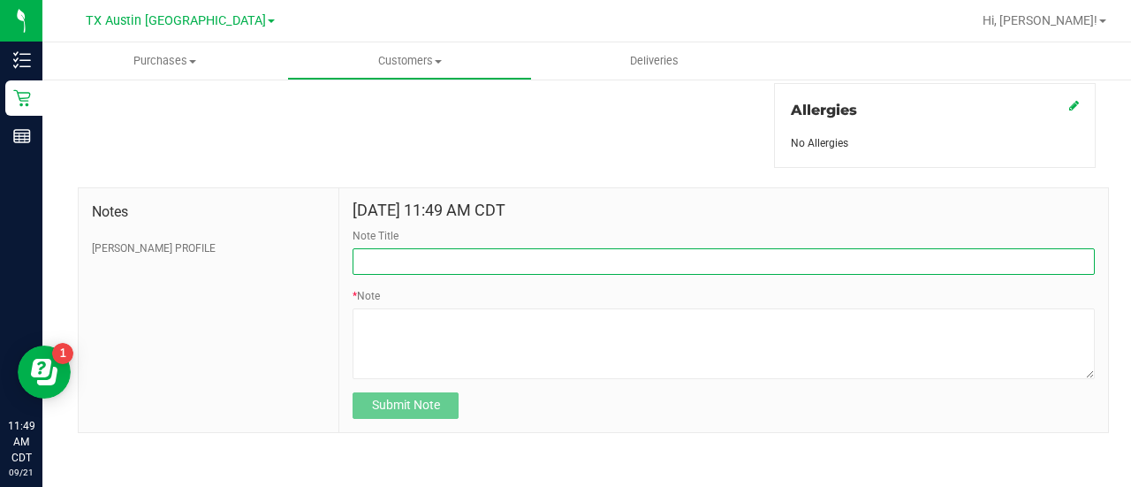
click at [400, 262] on input "Note Title" at bounding box center [723, 261] width 742 height 26
type input "HONOR $25 WINBACK - ABSENT TOGGLE."
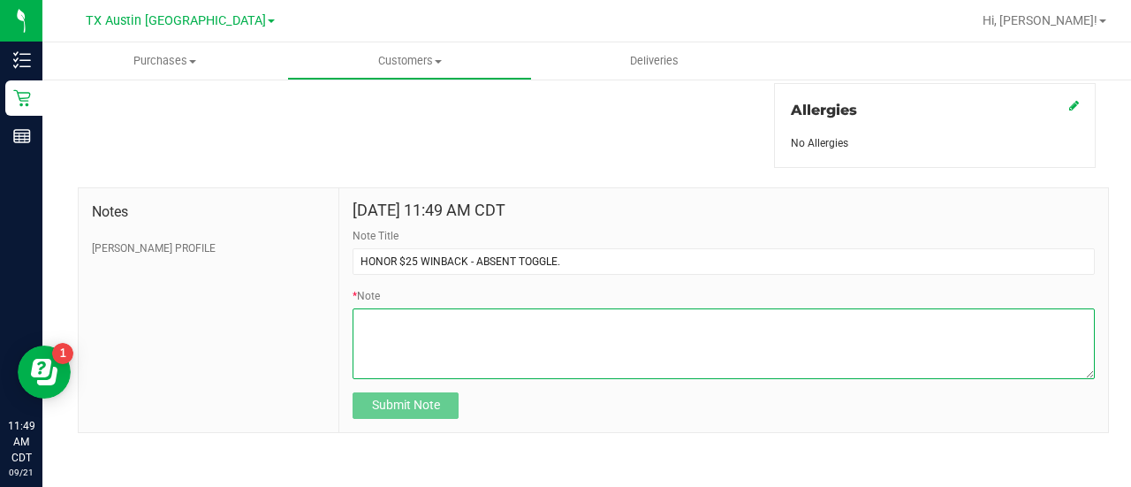
click at [463, 328] on textarea "* Note" at bounding box center [723, 343] width 742 height 71
click at [490, 327] on textarea "* Note" at bounding box center [723, 343] width 742 height 71
paste textarea "Stacks with all discounts. Update once redeemed."
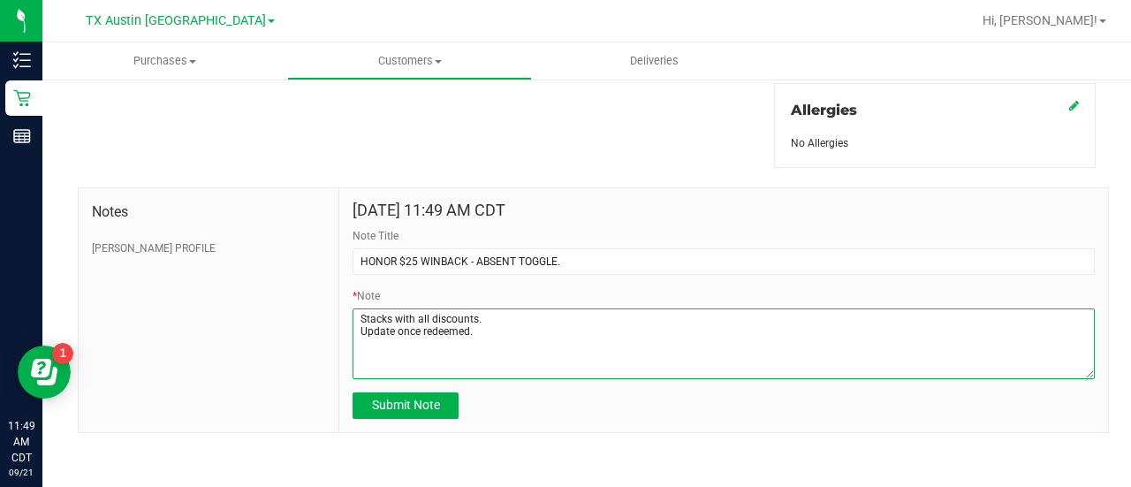
type textarea "Stacks with all discounts. Update once redeemed."
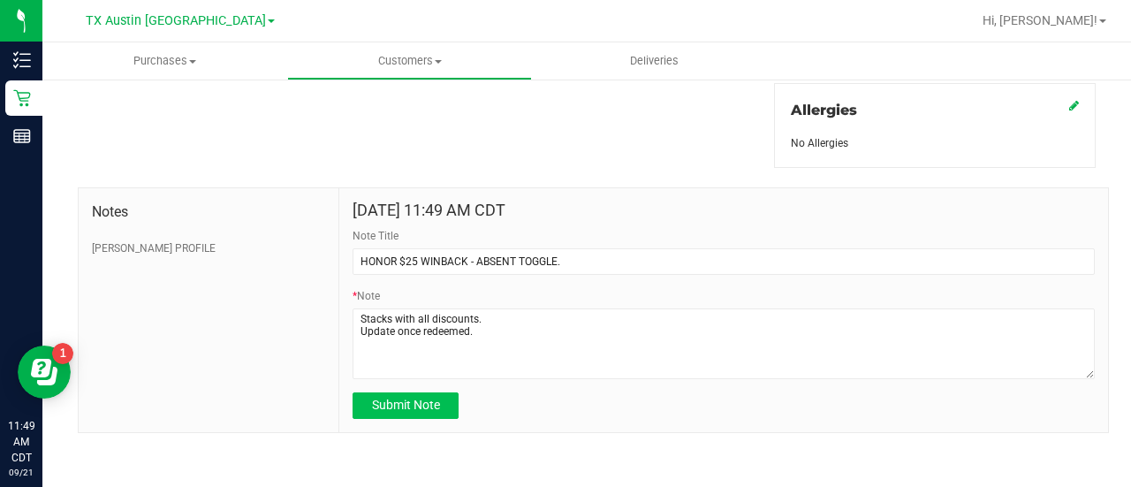
click at [388, 406] on span "Submit Note" at bounding box center [406, 404] width 68 height 14
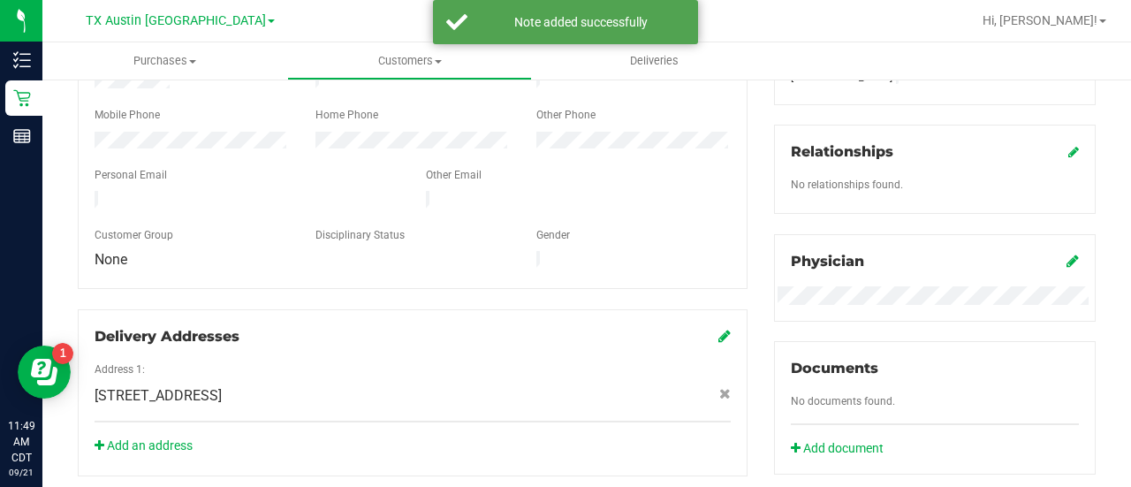
scroll to position [0, 0]
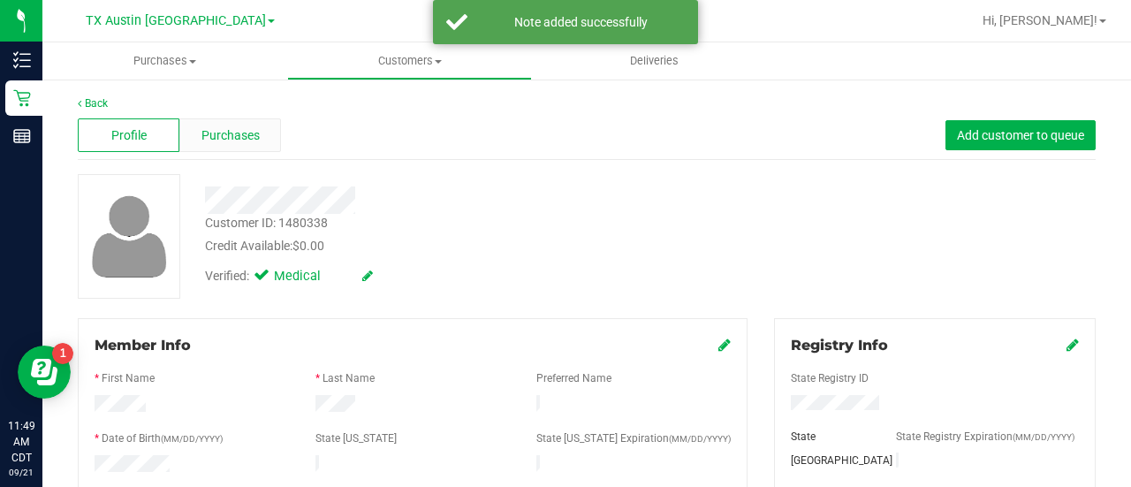
click at [230, 138] on span "Purchases" at bounding box center [230, 135] width 58 height 19
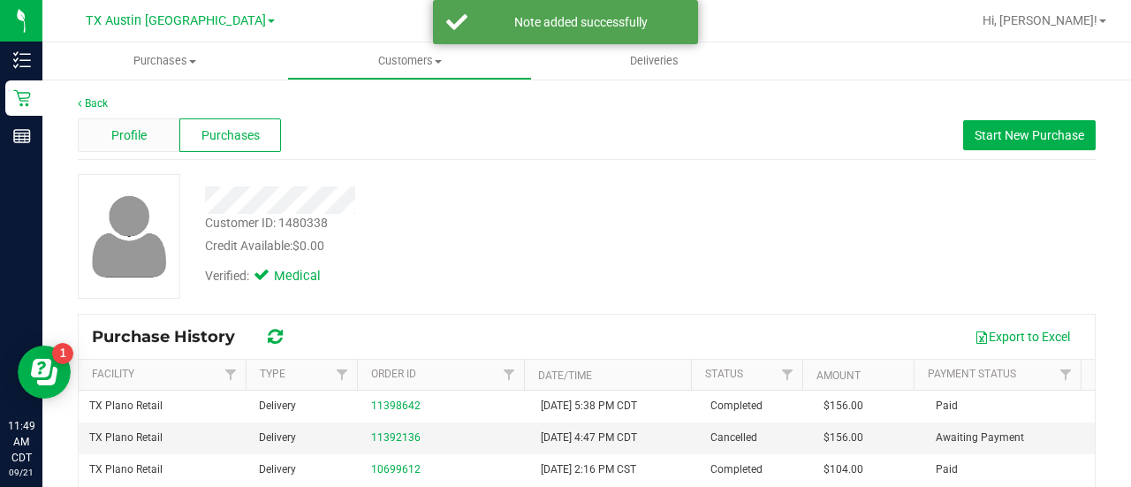
click at [127, 135] on span "Profile" at bounding box center [128, 135] width 35 height 19
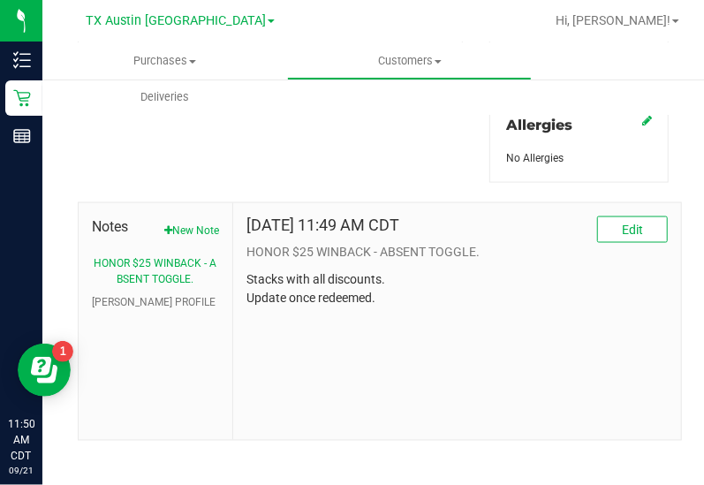
scroll to position [820, 0]
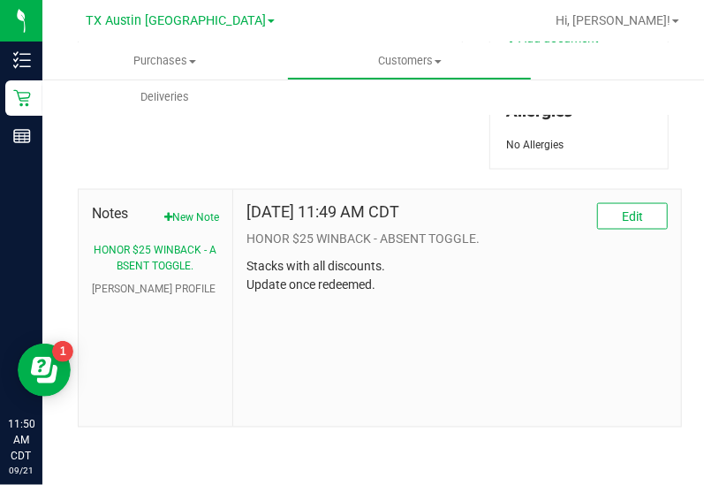
click at [171, 284] on li "CURT PROFILE" at bounding box center [155, 290] width 127 height 16
click at [152, 290] on button "CURT PROFILE" at bounding box center [154, 290] width 124 height 16
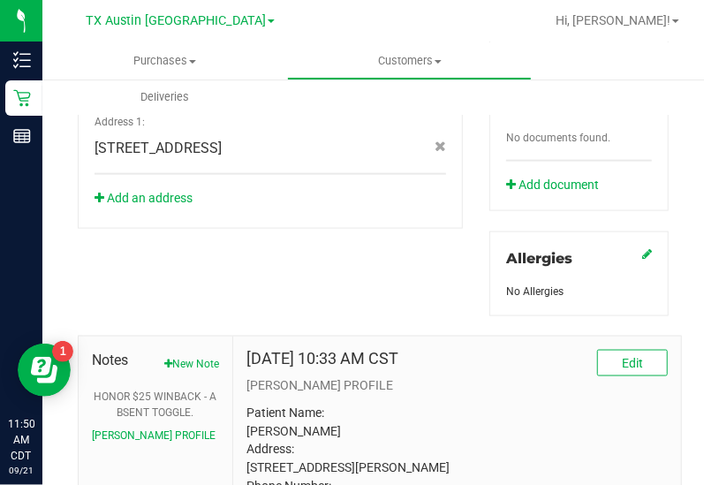
scroll to position [848, 0]
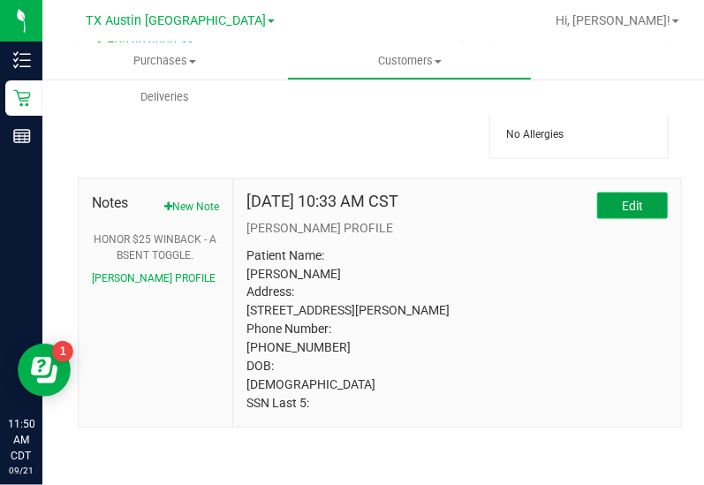
click at [597, 199] on button "Edit" at bounding box center [632, 206] width 71 height 26
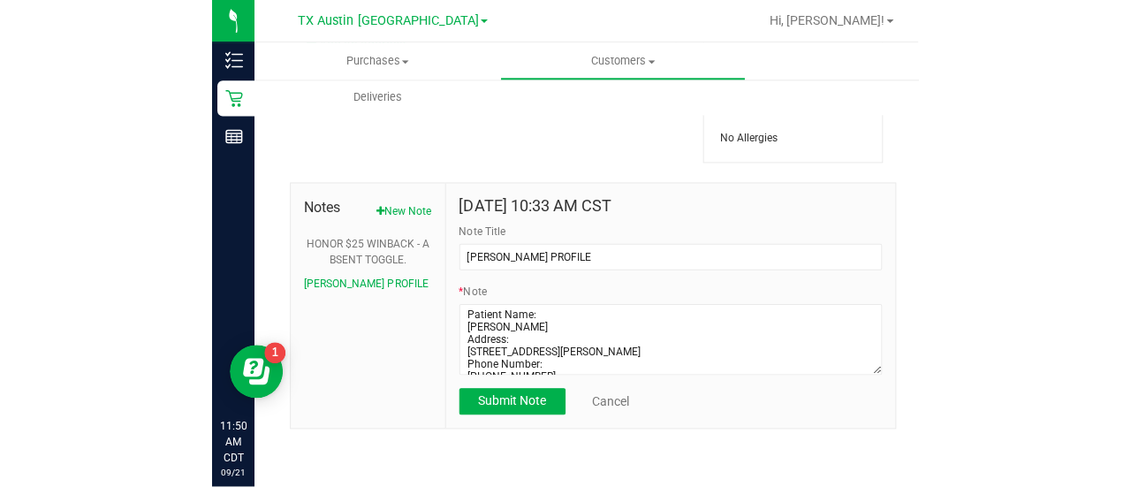
scroll to position [829, 0]
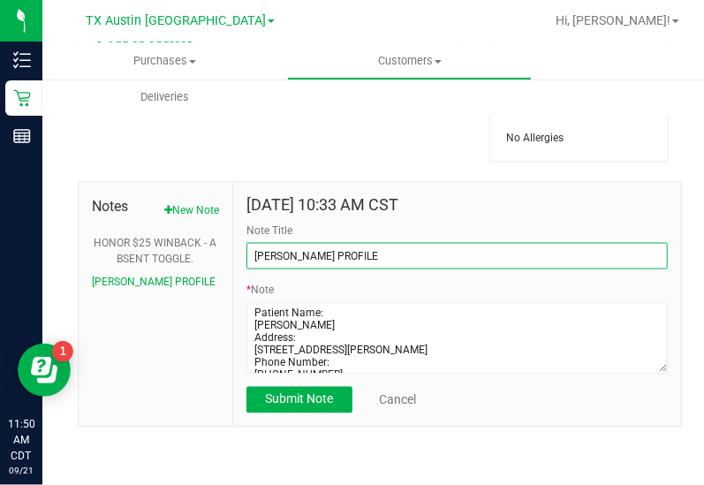
click at [386, 259] on input "CURT PROFILE" at bounding box center [456, 256] width 421 height 26
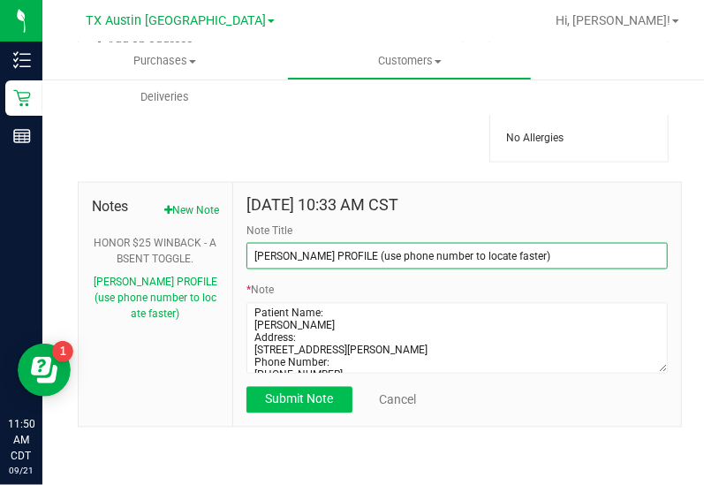
type input "CURT PROFILE (use phone number to locate faster)"
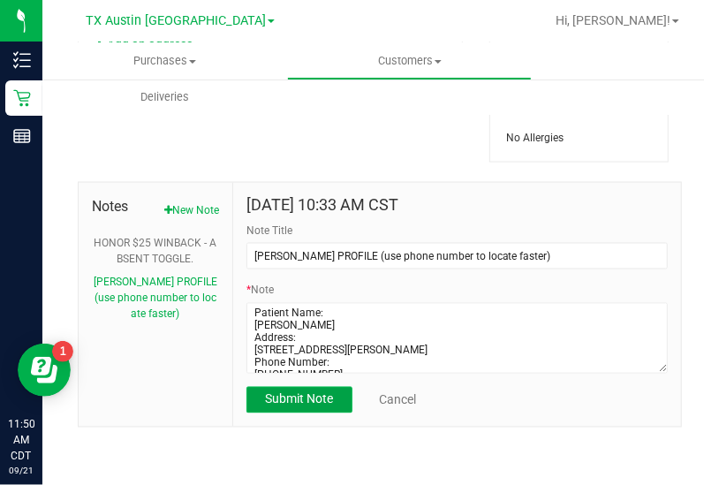
click at [318, 405] on span "Submit Note" at bounding box center [299, 399] width 68 height 14
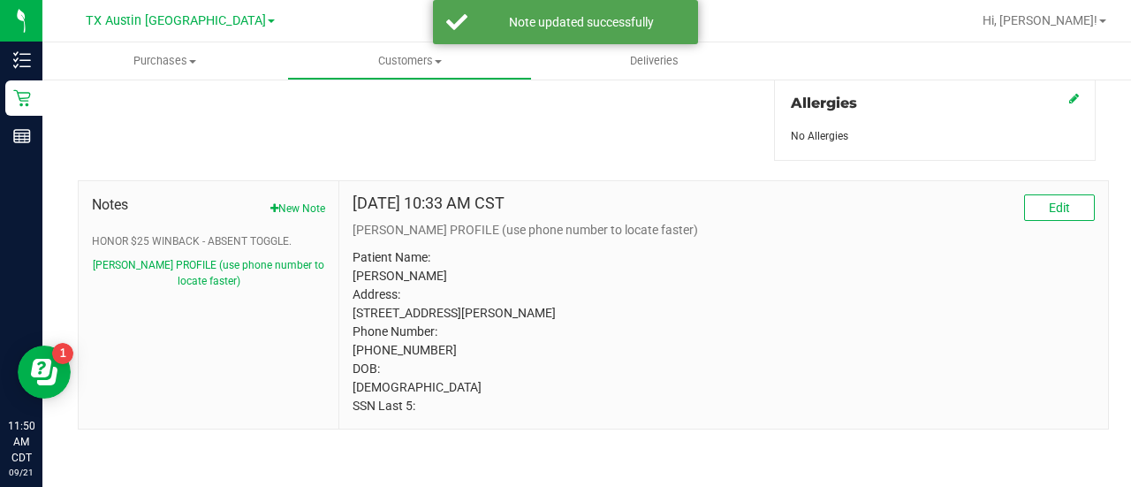
scroll to position [814, 0]
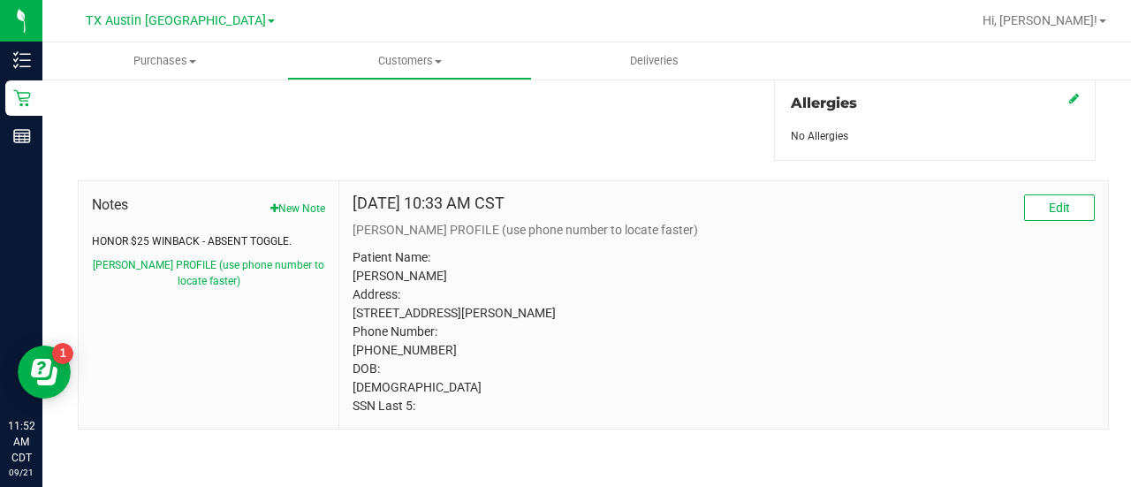
drag, startPoint x: 217, startPoint y: 215, endPoint x: 447, endPoint y: 187, distance: 231.3
click at [217, 233] on button "HONOR $25 WINBACK - ABSENT TOGGLE." at bounding box center [192, 241] width 200 height 16
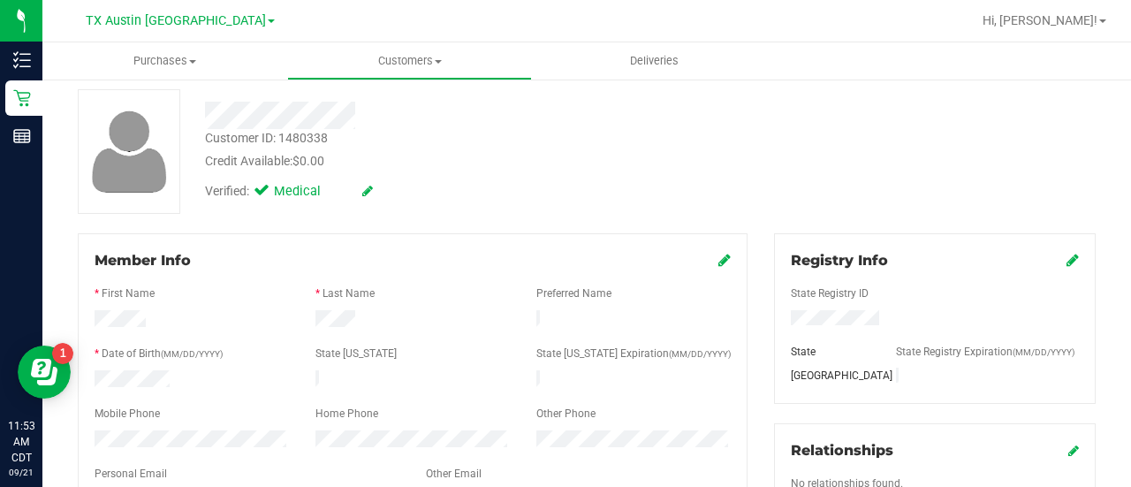
scroll to position [0, 0]
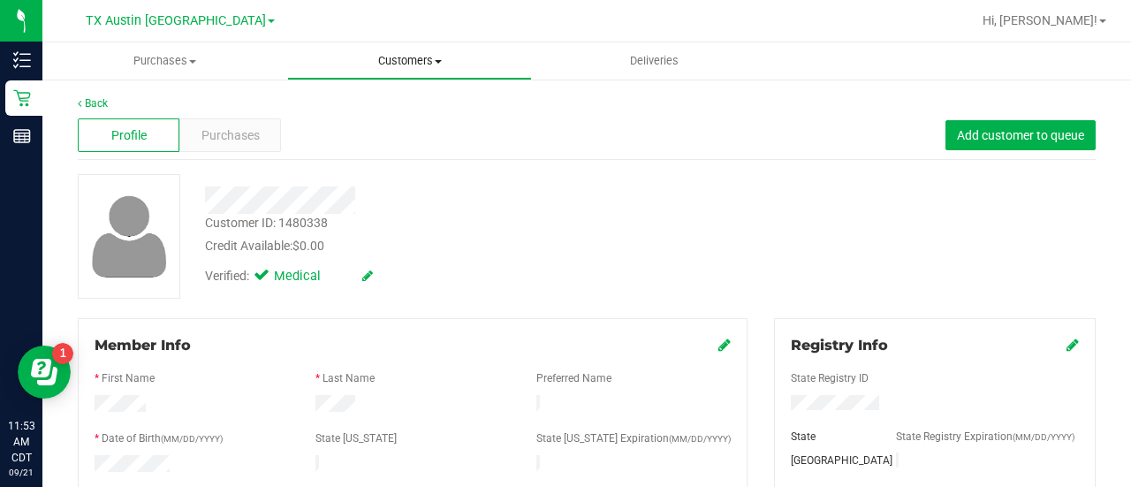
click at [417, 59] on span "Customers" at bounding box center [409, 61] width 243 height 16
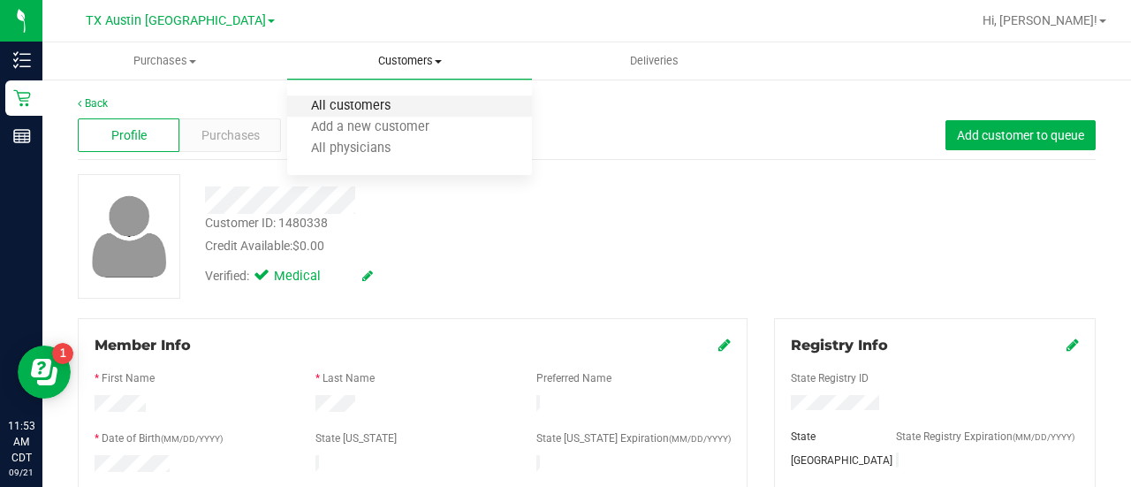
click at [341, 103] on span "All customers" at bounding box center [350, 106] width 127 height 15
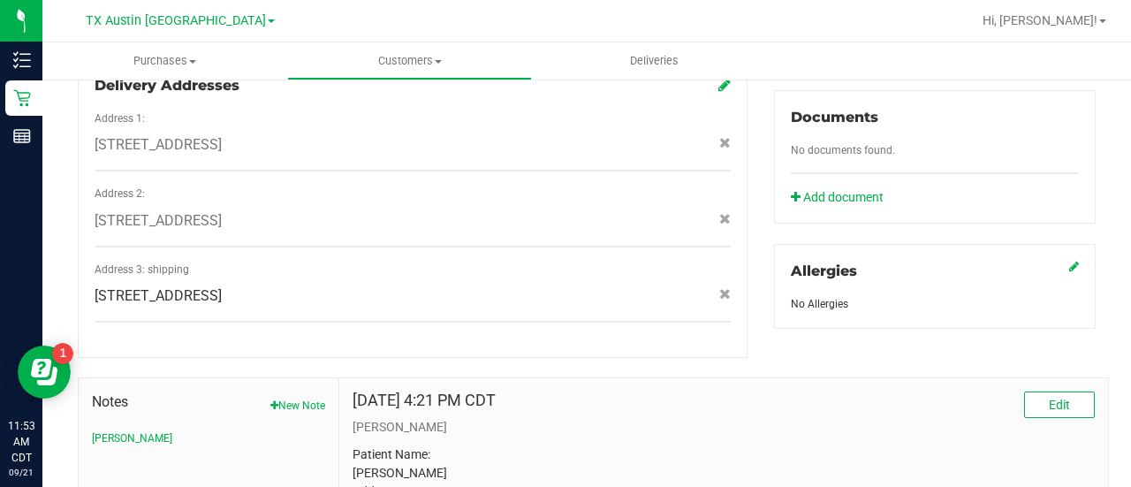
scroll to position [904, 0]
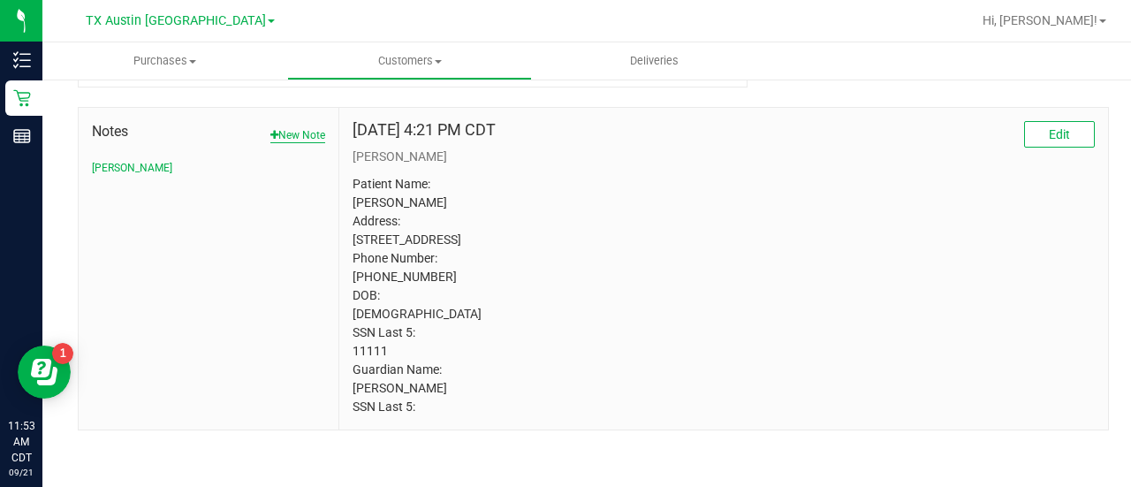
click at [313, 127] on button "New Note" at bounding box center [297, 135] width 55 height 16
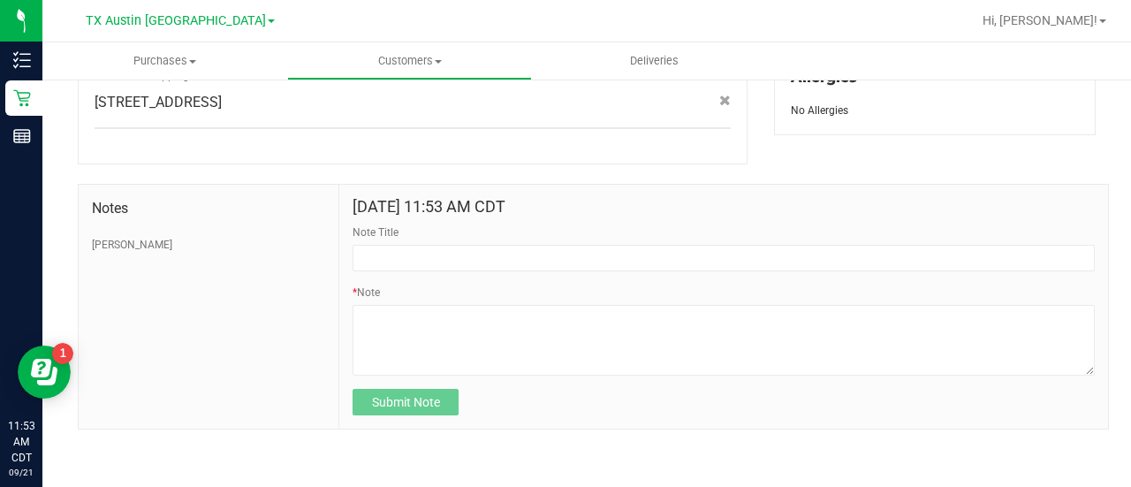
scroll to position [810, 0]
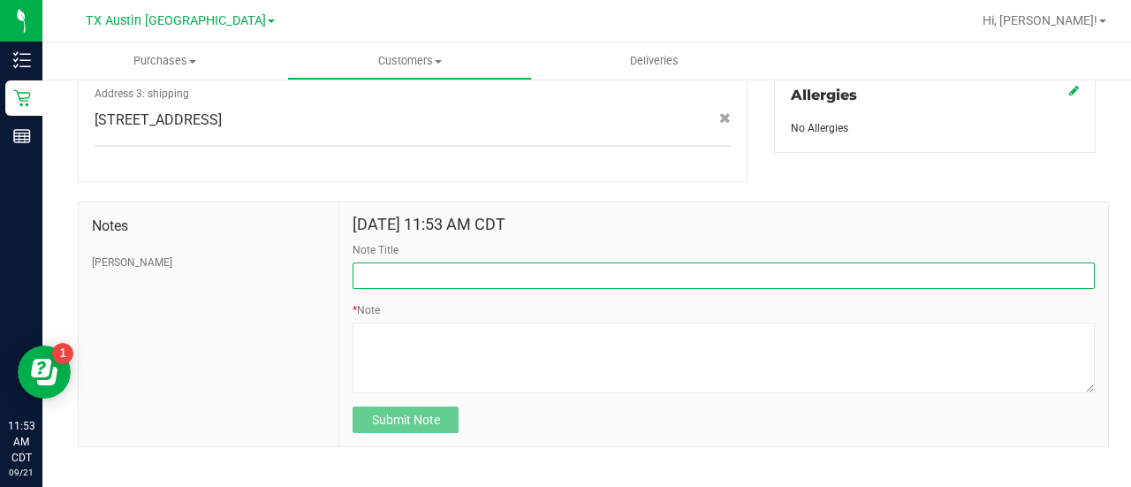
click at [445, 269] on input "Note Title" at bounding box center [723, 275] width 742 height 26
type input "HONOR $25 WINBACK - ABSENT TOGGLE."
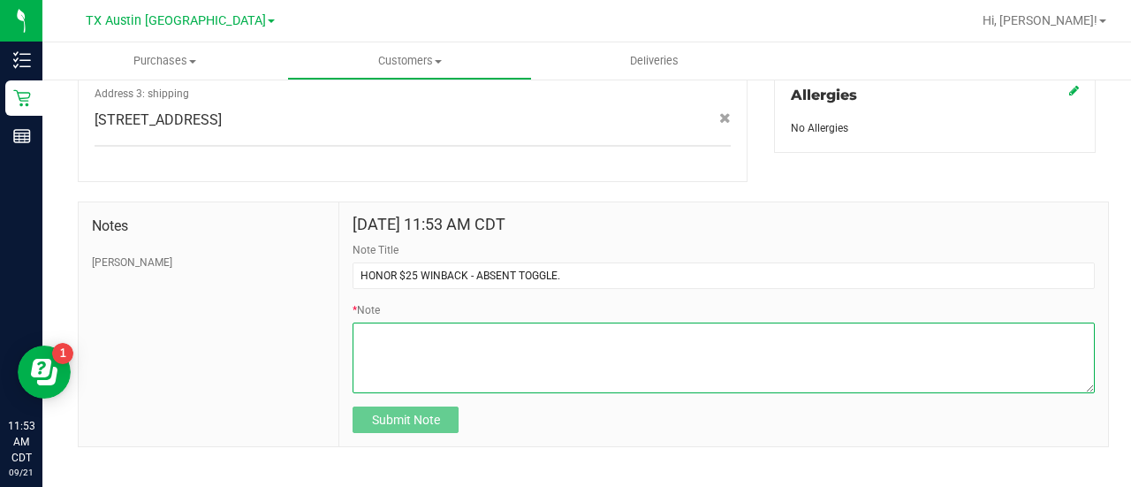
click at [374, 335] on textarea "* Note" at bounding box center [723, 357] width 742 height 71
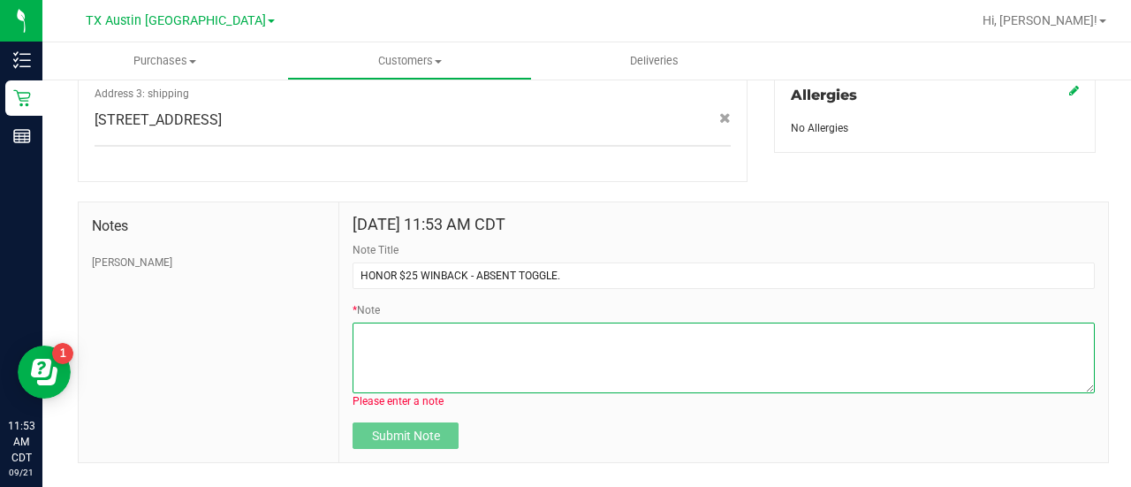
click at [474, 370] on textarea "* Note" at bounding box center [723, 357] width 742 height 71
paste textarea "Stacks with all discounts. Update once redeemed."
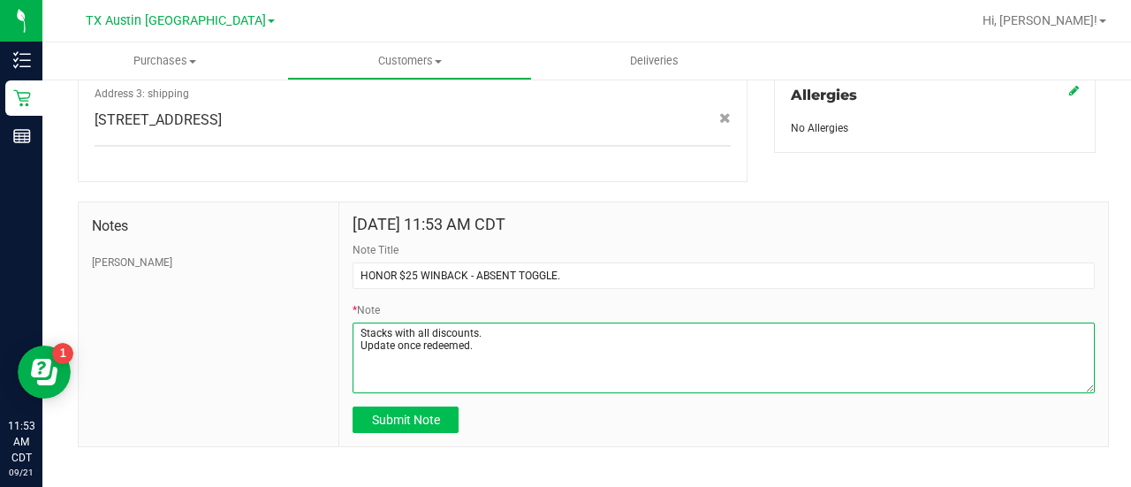
type textarea "Stacks with all discounts. Update once redeemed."
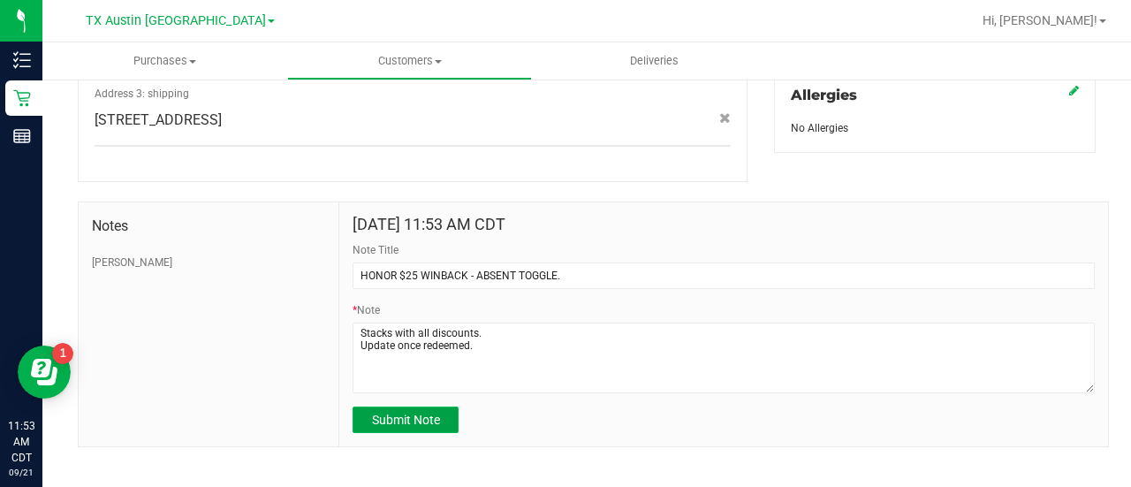
click at [396, 412] on span "Submit Note" at bounding box center [406, 419] width 68 height 14
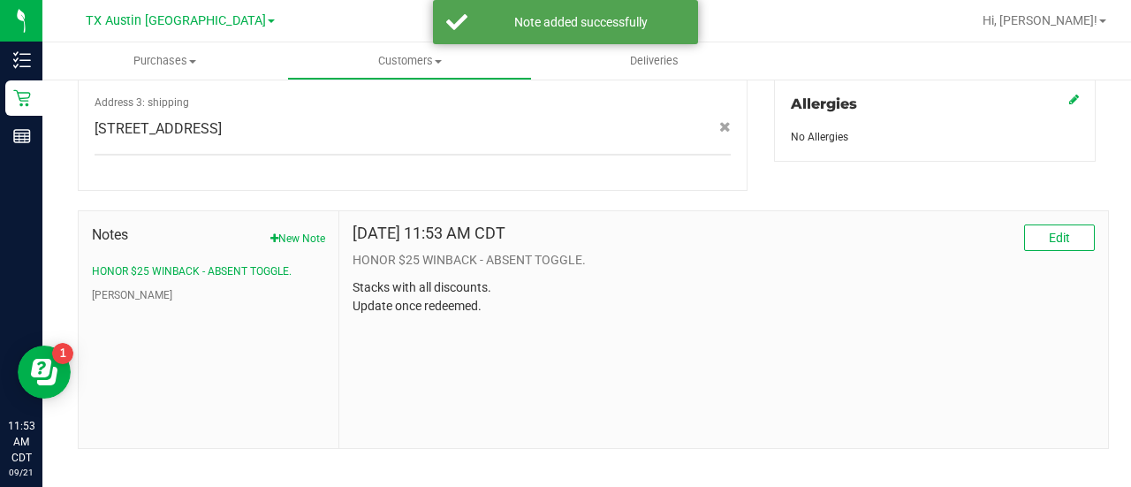
scroll to position [0, 0]
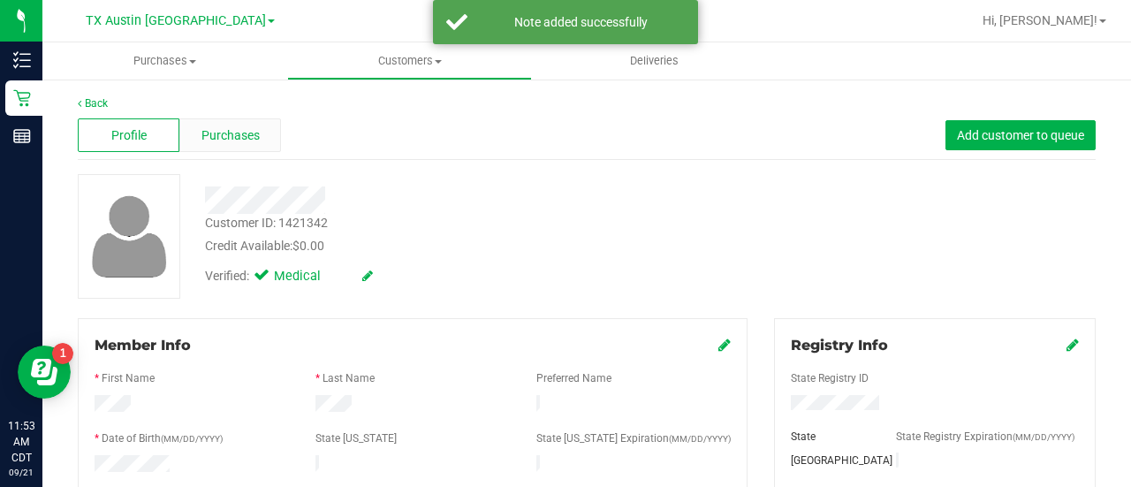
click at [231, 144] on span "Purchases" at bounding box center [230, 135] width 58 height 19
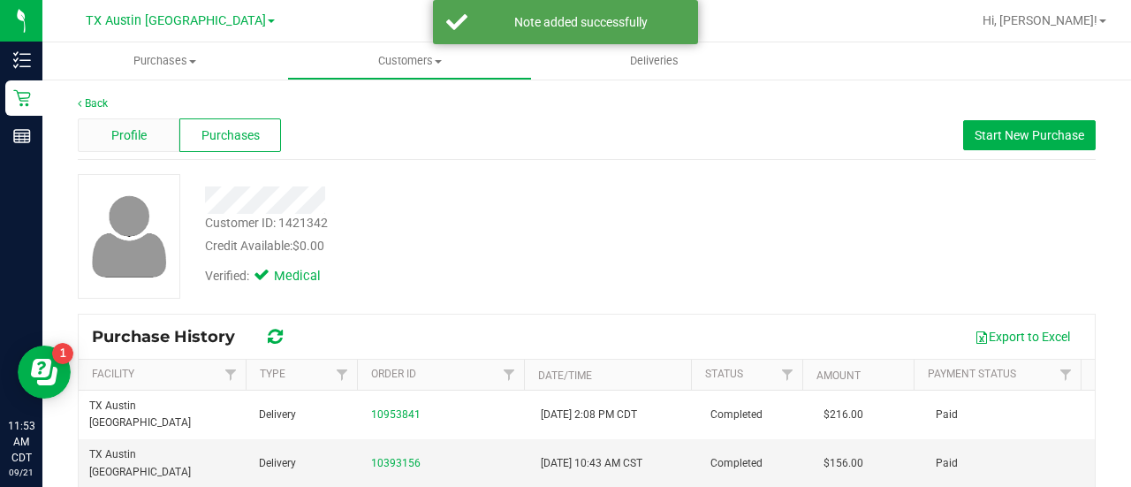
click at [159, 133] on div "Profile" at bounding box center [129, 135] width 102 height 34
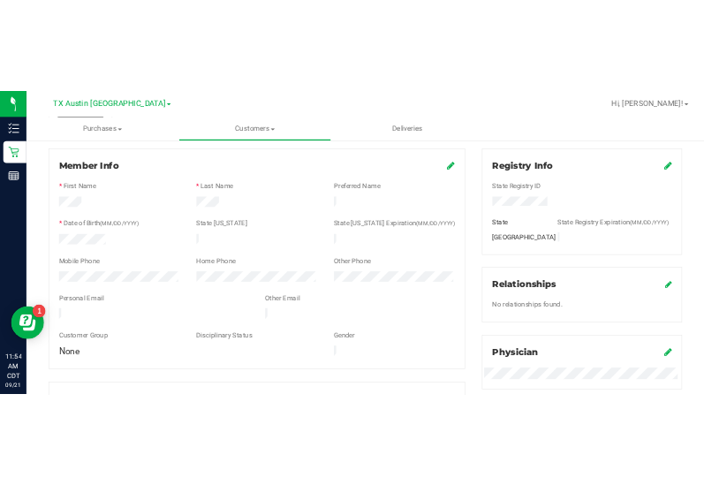
scroll to position [209, 0]
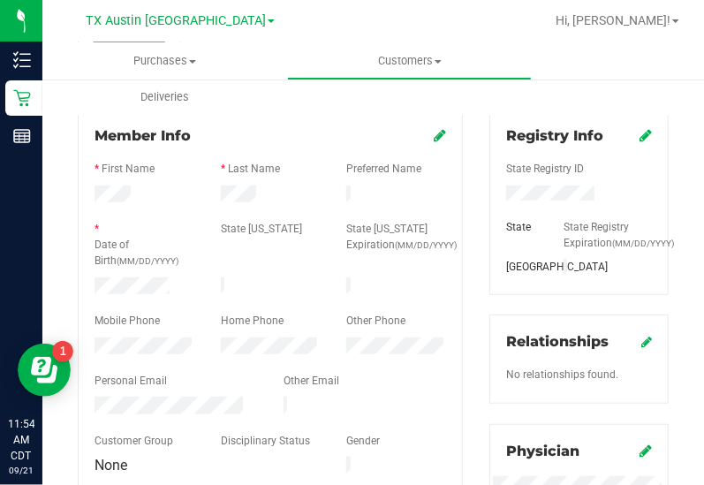
click at [458, 150] on div "Member Info * First Name * Last Name Preferred Name * Date of Birth (MM/DD/YYYY…" at bounding box center [270, 461] width 412 height 705
click at [230, 201] on form "Member Info * First Name * Last Name Preferred Name * Date of Birth (MM/DD/YYYY…" at bounding box center [271, 301] width 352 height 352
click at [125, 273] on div at bounding box center [271, 275] width 352 height 4
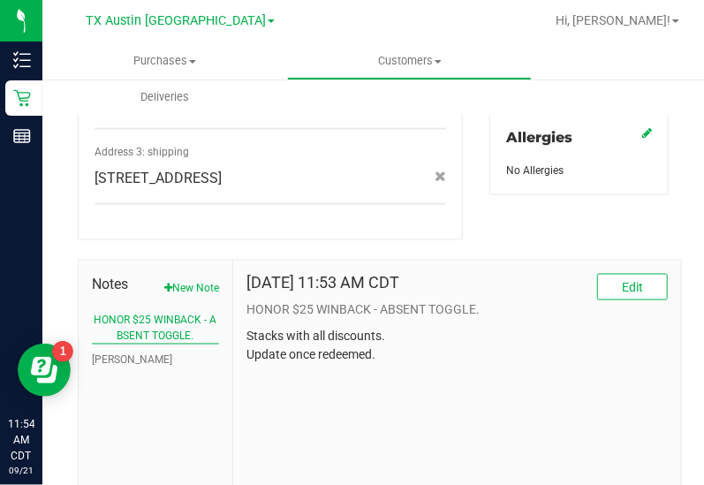
scroll to position [784, 0]
drag, startPoint x: 81, startPoint y: 324, endPoint x: 86, endPoint y: 335, distance: 11.5
click at [81, 324] on div "Notes New Note HONOR $25 WINBACK - ABSENT TOGGLE. CURT" at bounding box center [156, 378] width 155 height 237
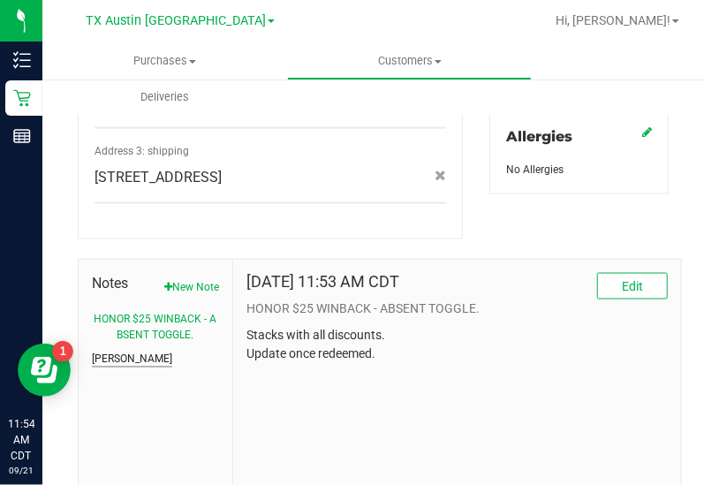
drag, startPoint x: 113, startPoint y: 351, endPoint x: 115, endPoint y: 340, distance: 10.7
click at [113, 351] on div "Notes New Note HONOR $25 WINBACK - ABSENT TOGGLE. CURT" at bounding box center [156, 378] width 155 height 237
click at [113, 331] on ul "HONOR $25 WINBACK - ABSENT TOGGLE. CURT" at bounding box center [155, 340] width 127 height 56
click at [113, 347] on div "Notes New Note HONOR $25 WINBACK - ABSENT TOGGLE. CURT" at bounding box center [156, 378] width 155 height 237
click at [113, 352] on button "CURT" at bounding box center [132, 360] width 80 height 16
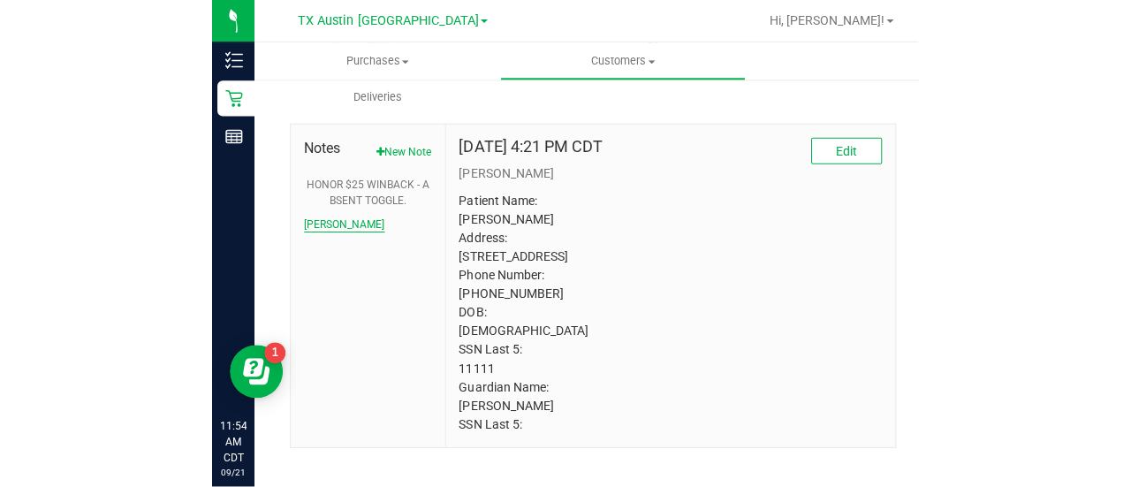
scroll to position [938, 0]
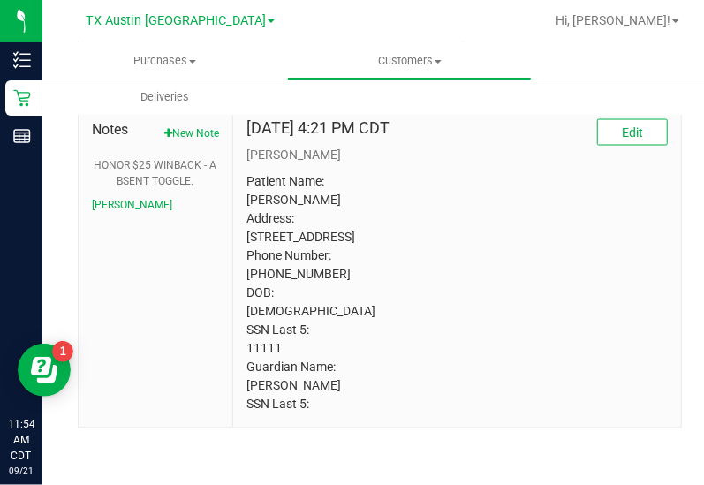
click at [261, 348] on p "Patient Name: Helen Eisert Address: 9010 Blue Quail Drive Austin, TX, 78758 Pho…" at bounding box center [456, 293] width 421 height 241
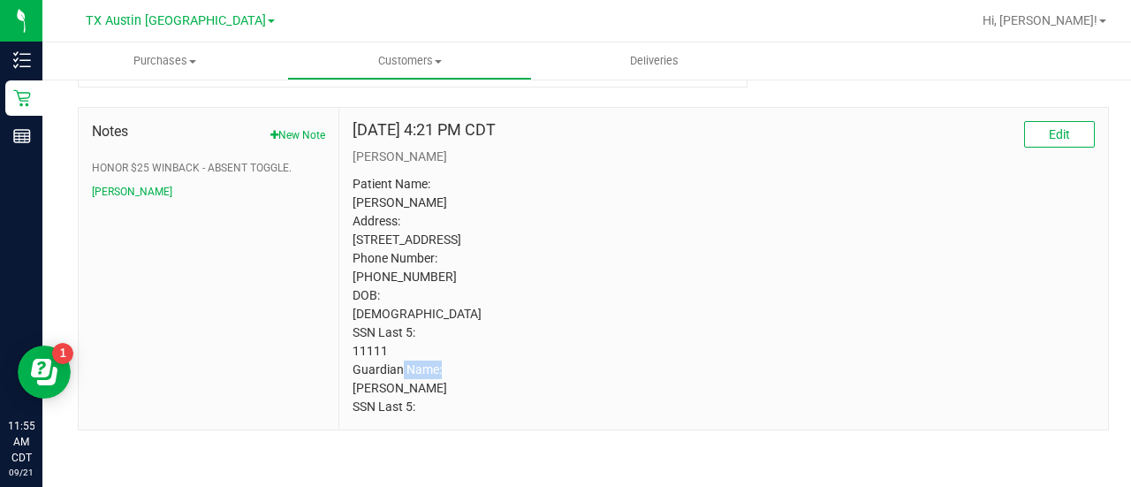
scroll to position [0, 0]
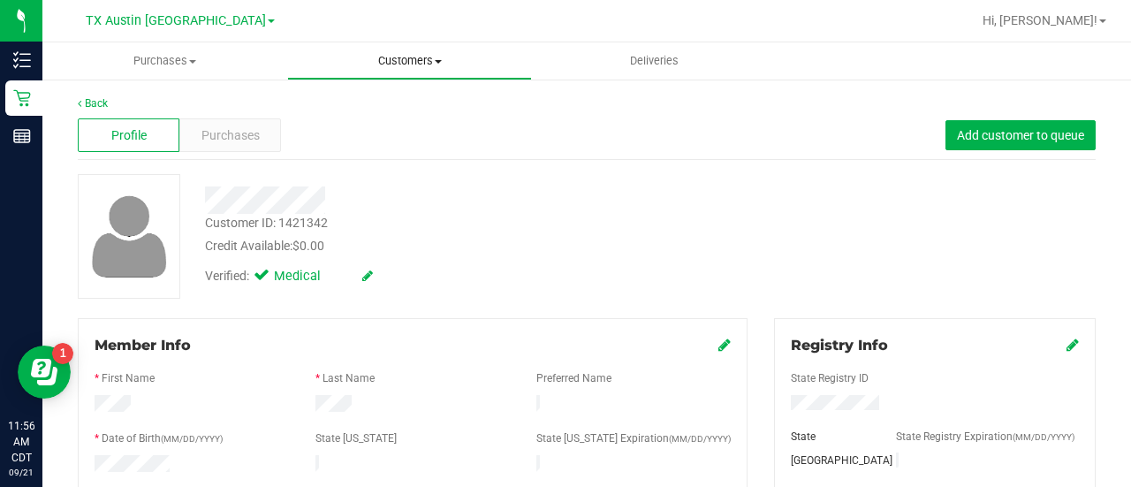
click at [417, 62] on span "Customers" at bounding box center [409, 61] width 243 height 16
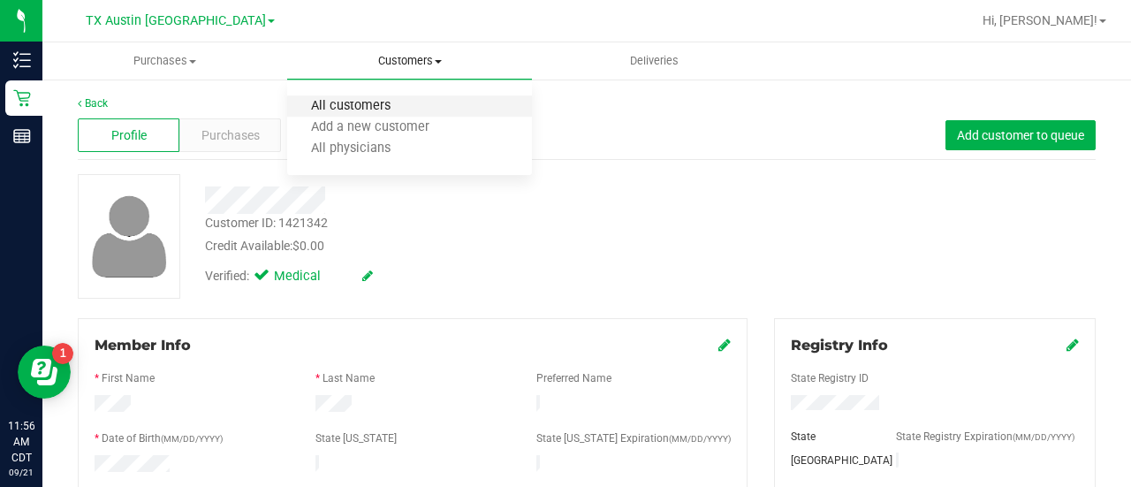
click at [378, 108] on span "All customers" at bounding box center [350, 106] width 127 height 15
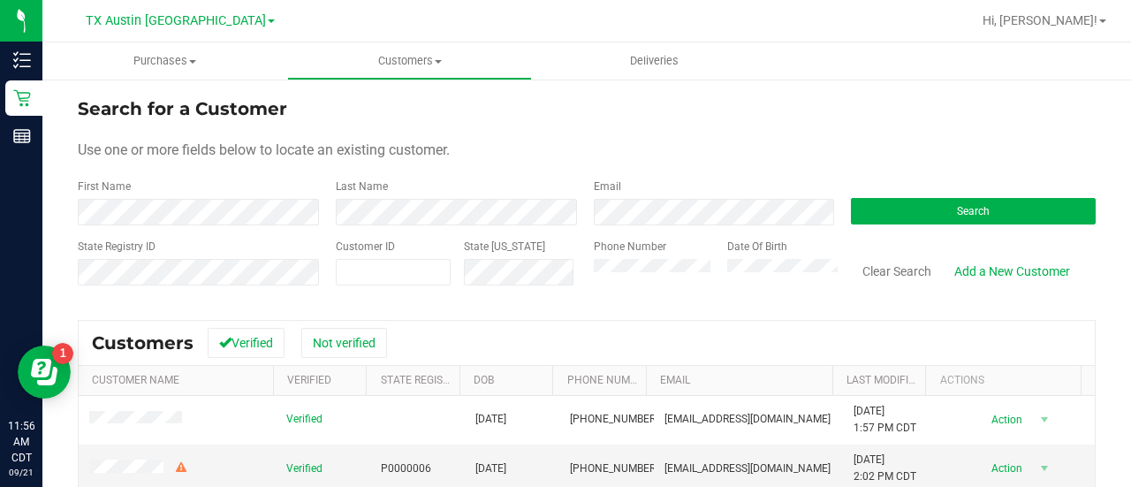
click at [620, 225] on form "Search for a Customer Use one or more fields below to locate an existing custom…" at bounding box center [587, 198] width 1018 height 206
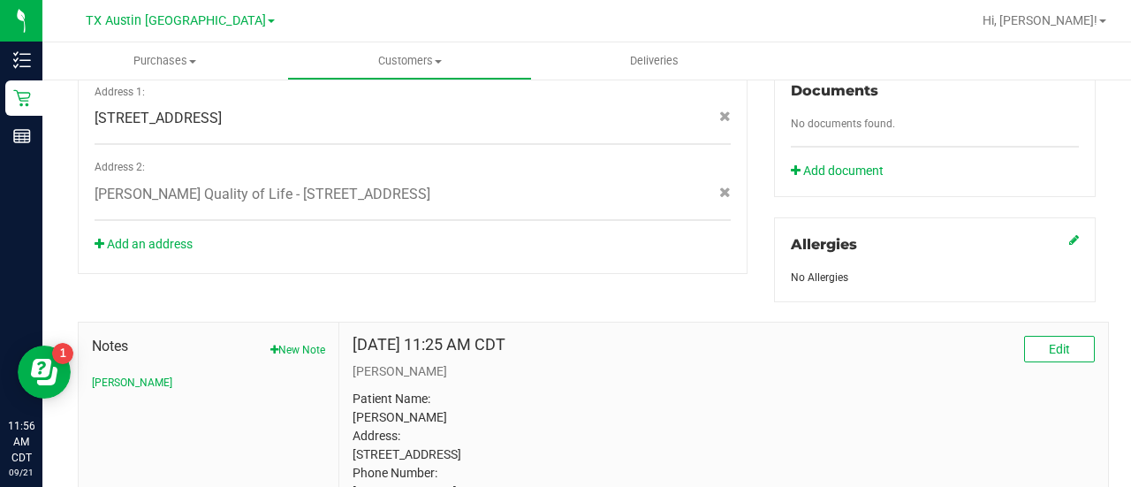
scroll to position [833, 0]
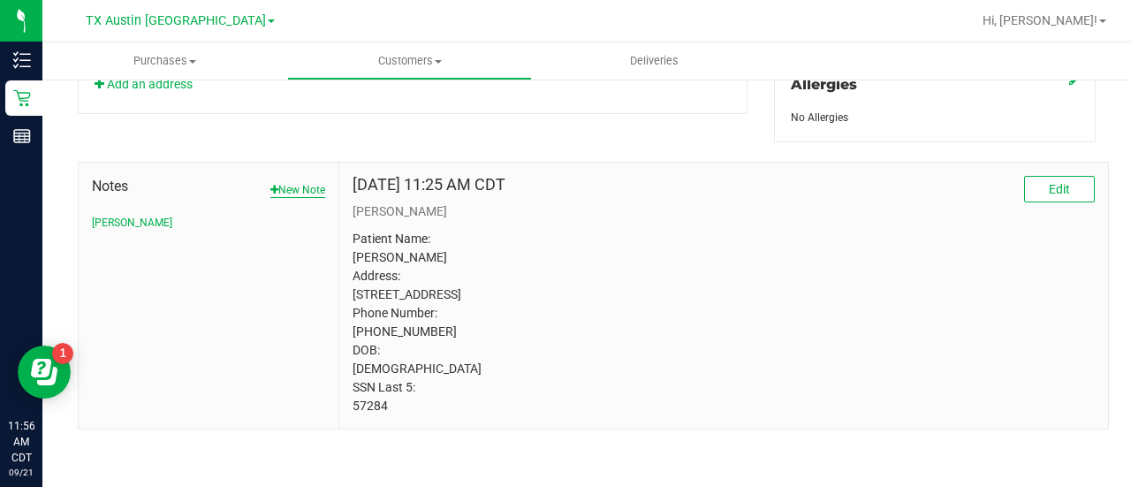
click at [288, 182] on button "New Note" at bounding box center [297, 190] width 55 height 16
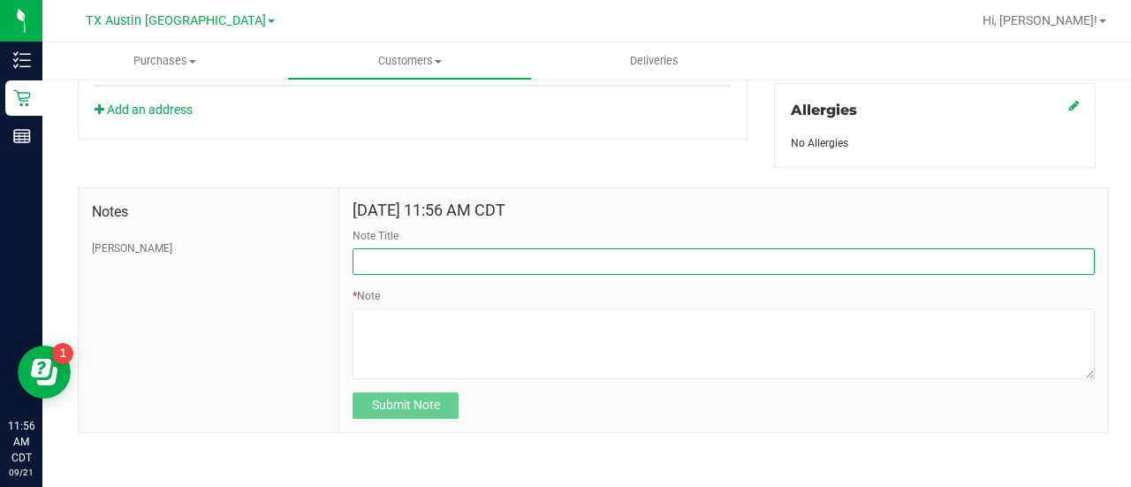
click at [462, 259] on input "Note Title" at bounding box center [723, 261] width 742 height 26
type input "HONOR $25 WINBACK - ABSENT TOGGLE."
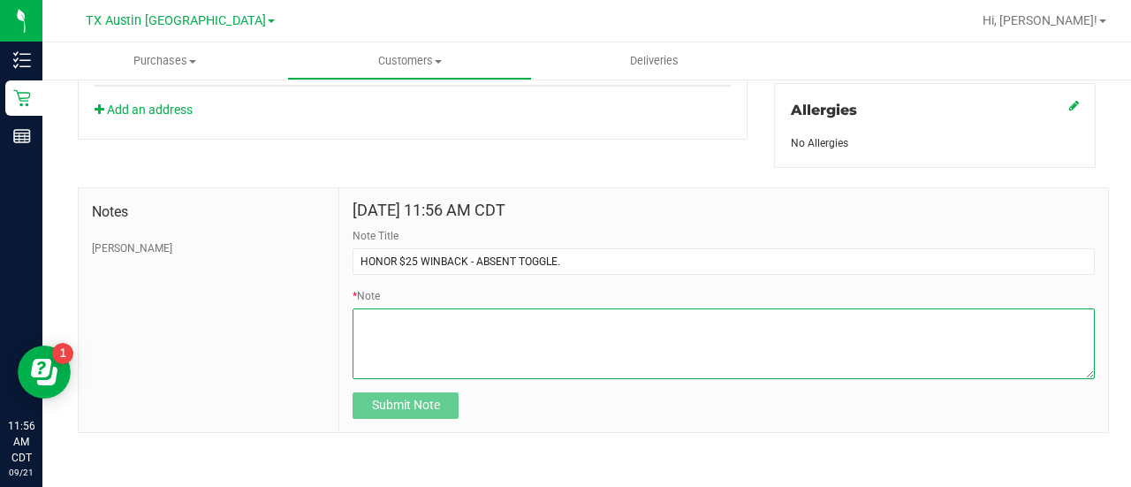
click at [482, 337] on textarea "* Note" at bounding box center [723, 343] width 742 height 71
click at [482, 335] on textarea "* Note" at bounding box center [723, 343] width 742 height 71
paste textarea "Stacks with all discounts. Update once redeemed."
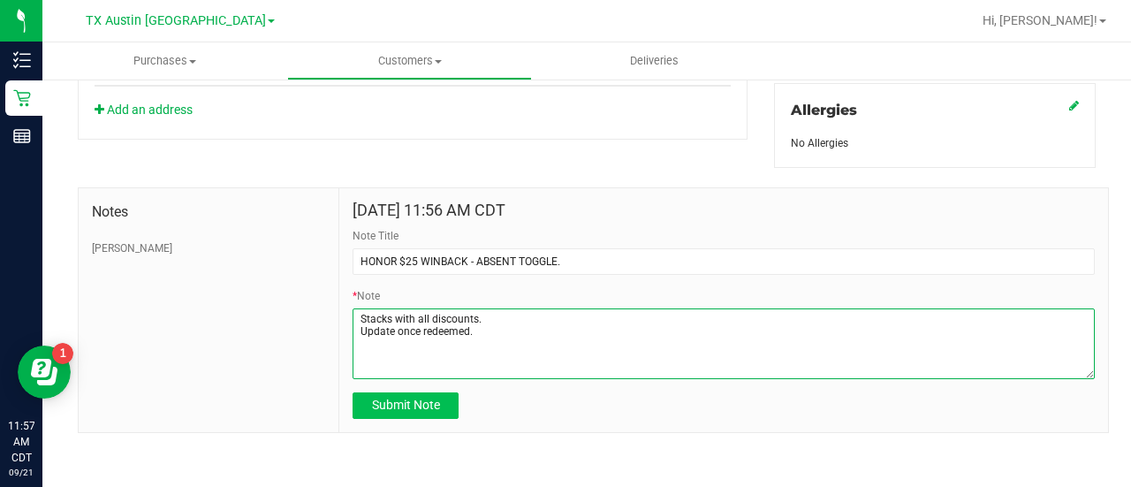
type textarea "Stacks with all discounts. Update once redeemed."
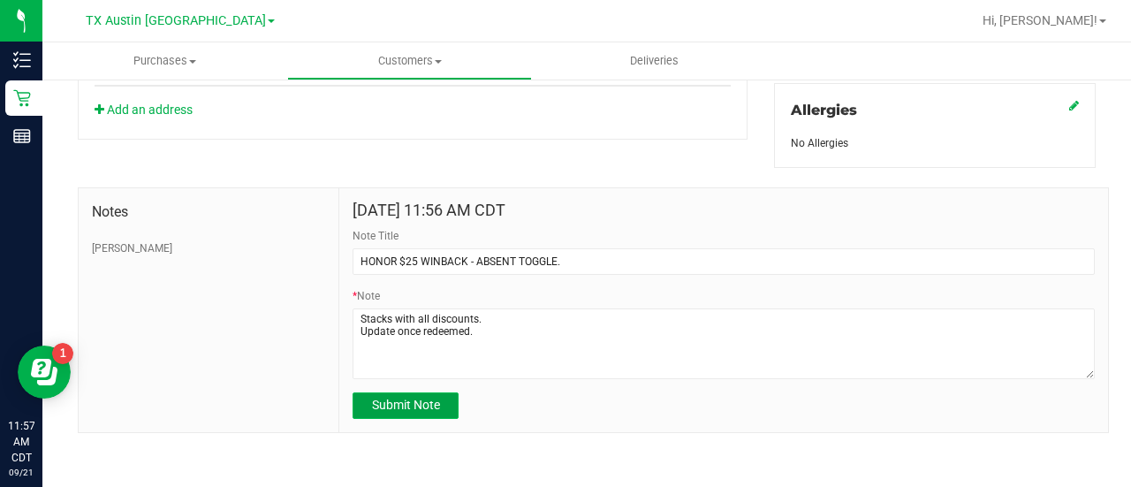
click at [432, 392] on button "Submit Note" at bounding box center [405, 405] width 106 height 26
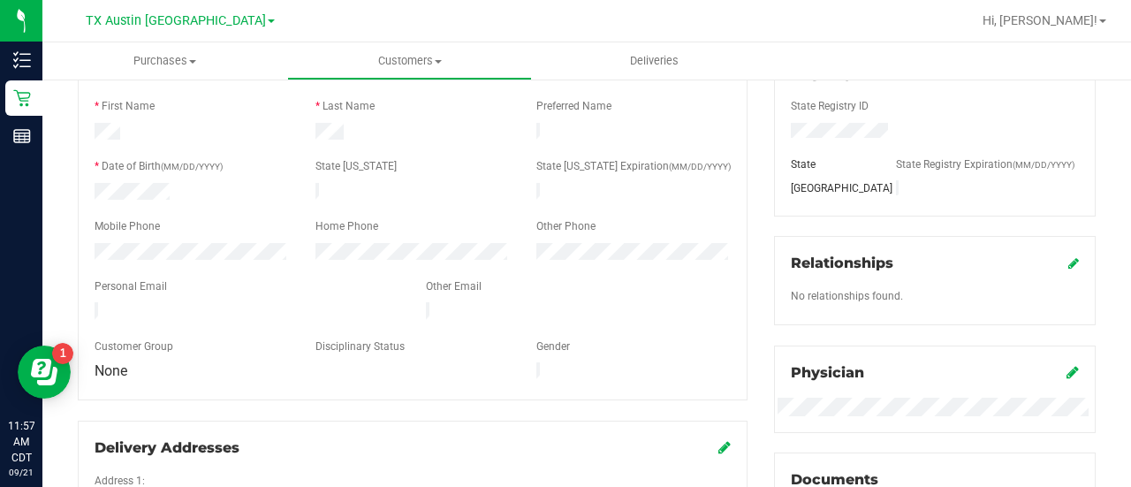
scroll to position [238, 0]
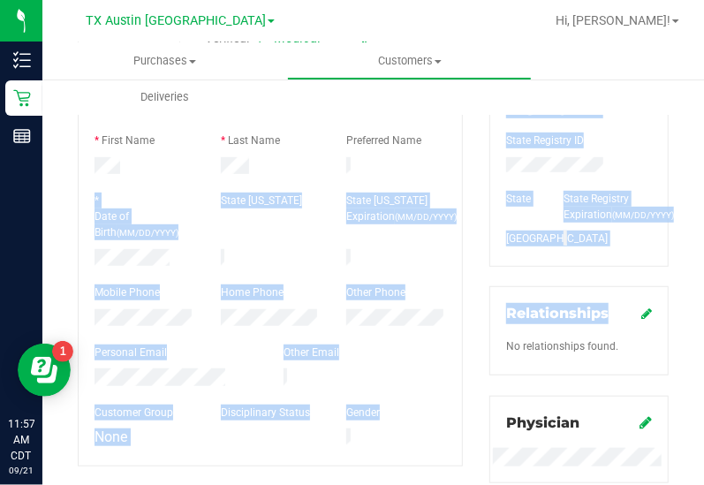
click at [704, 333] on html "Inventory Retail Reports 11:57 AM CDT 09/21/2025 09/21 TX Austin DC Hi, Lauren!…" at bounding box center [352, 242] width 704 height 485
click at [451, 263] on div "Member Info * First Name * Last Name Preferred Name * Date of Birth (MM/DD/YYYY…" at bounding box center [270, 273] width 385 height 386
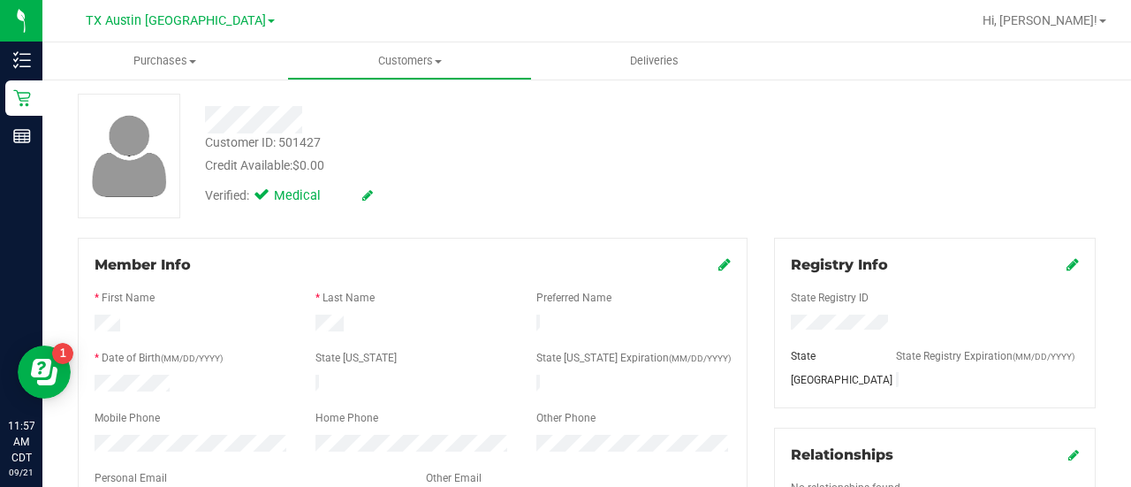
scroll to position [0, 0]
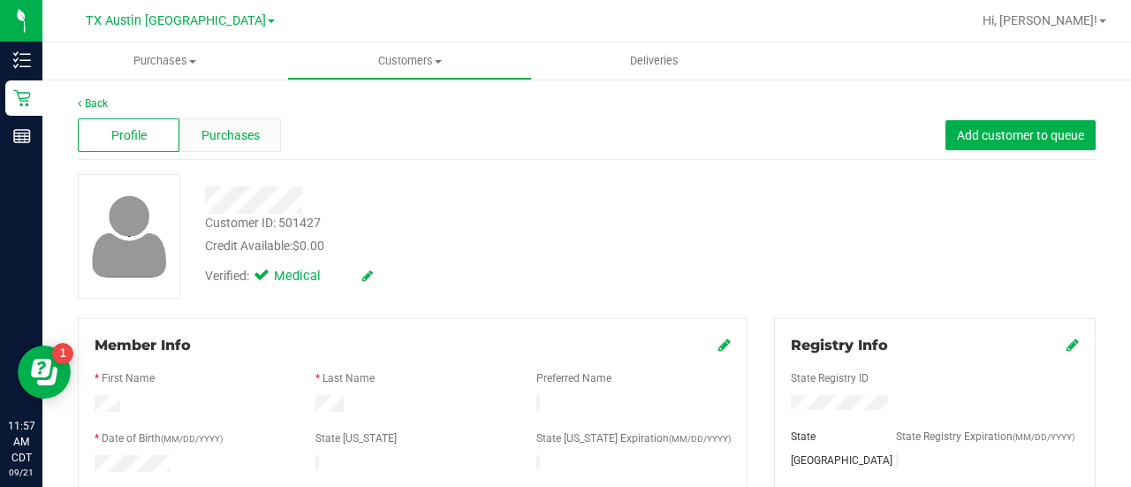
click at [244, 125] on div "Purchases" at bounding box center [230, 135] width 102 height 34
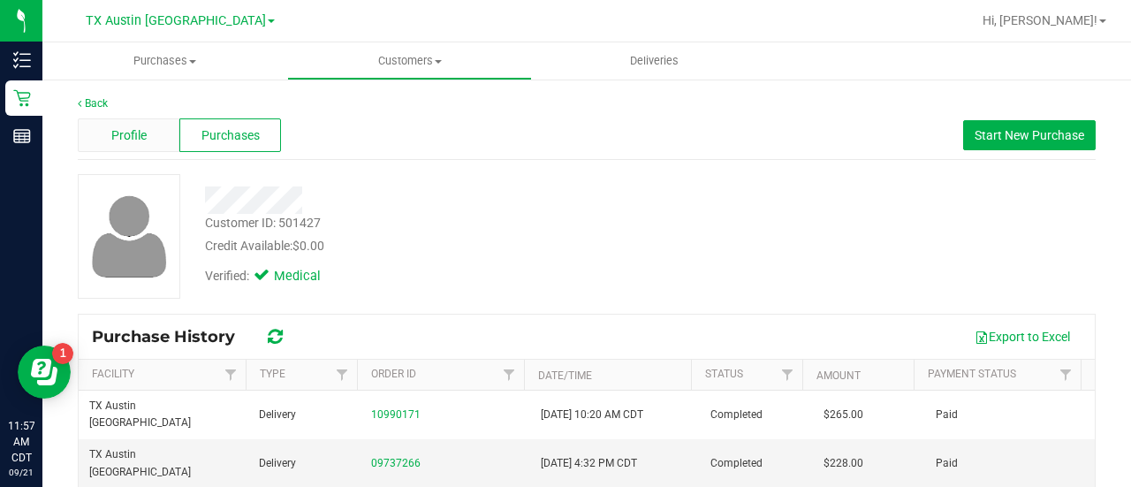
click at [124, 142] on span "Profile" at bounding box center [128, 135] width 35 height 19
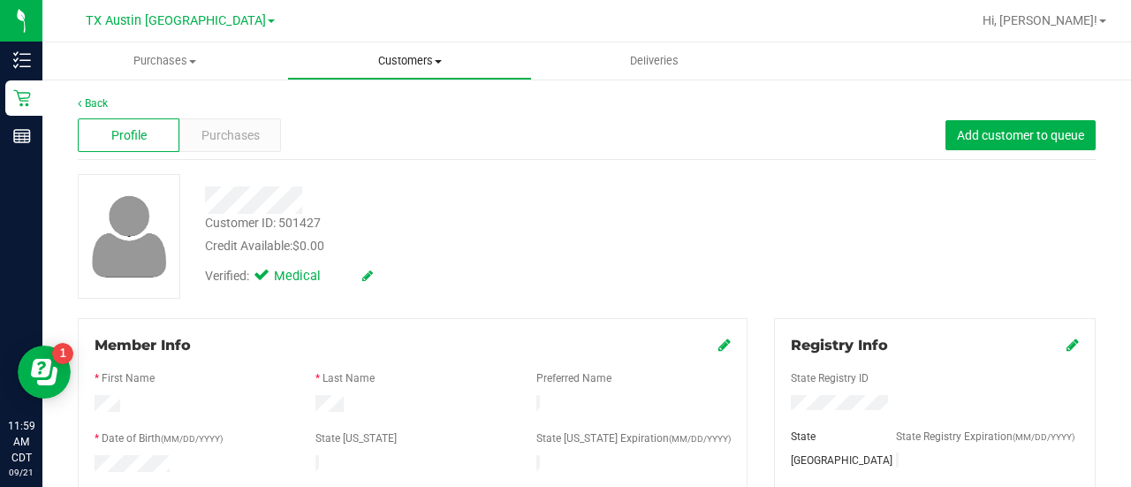
click at [405, 63] on span "Customers" at bounding box center [409, 61] width 243 height 16
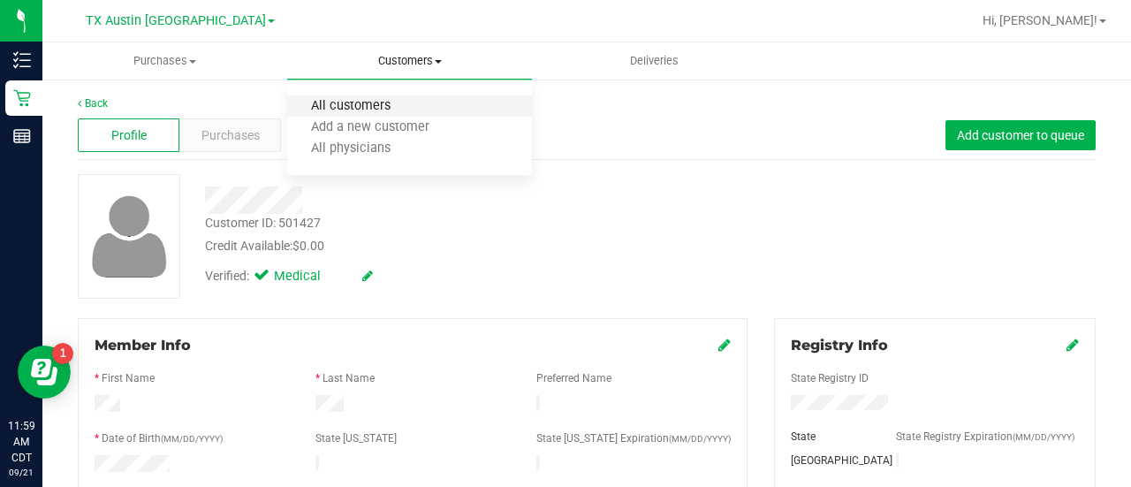
click at [337, 104] on span "All customers" at bounding box center [350, 106] width 127 height 15
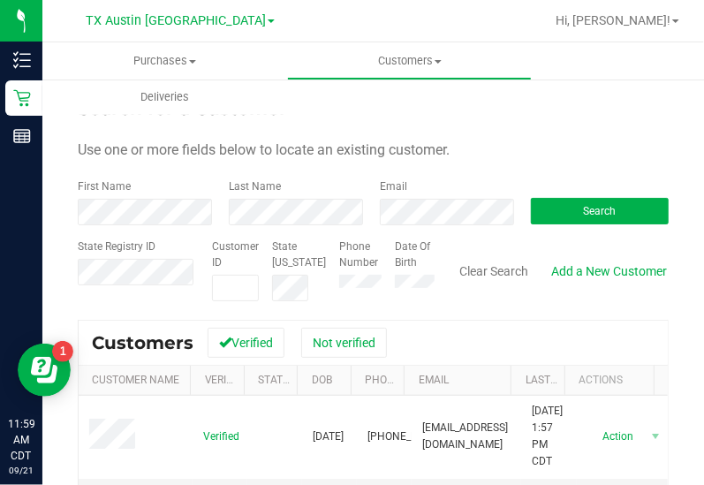
click at [437, 176] on form "Search for a Customer Use one or more fields below to locate an existing custom…" at bounding box center [373, 198] width 591 height 206
click at [431, 192] on div "Email" at bounding box center [442, 201] width 151 height 47
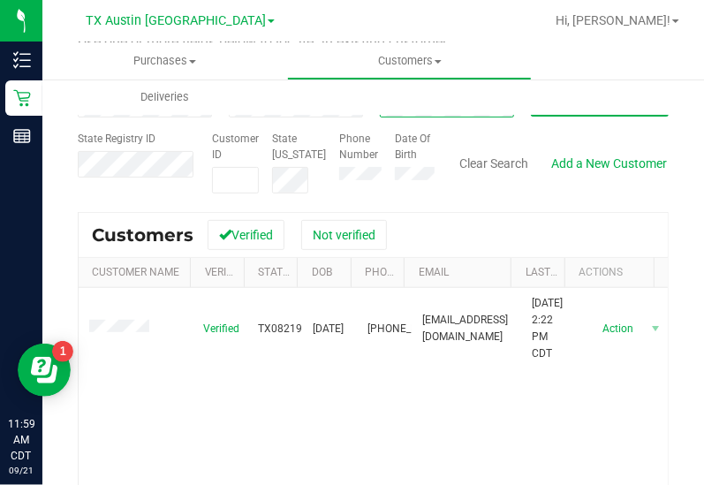
scroll to position [121, 0]
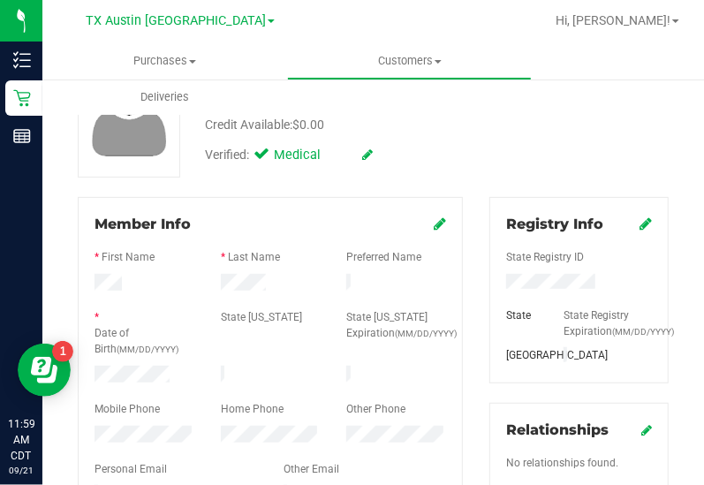
click at [137, 357] on div "* Date of Birth (MM/DD/YYYY)" at bounding box center [144, 335] width 126 height 52
click at [132, 379] on div at bounding box center [144, 376] width 126 height 21
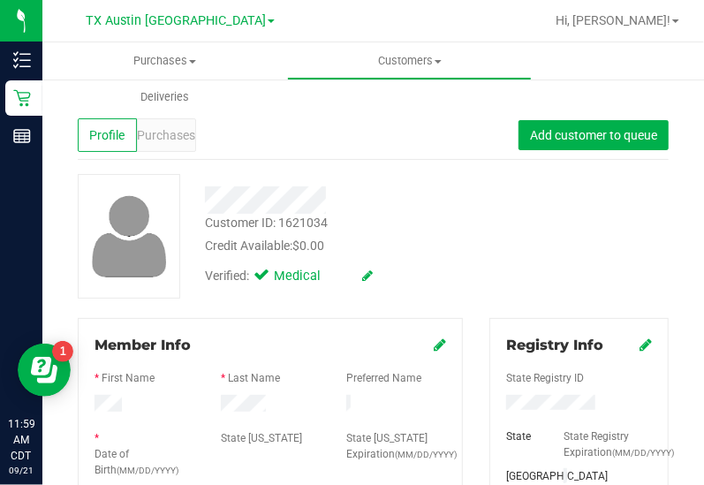
click at [164, 148] on div "Purchases" at bounding box center [166, 135] width 59 height 34
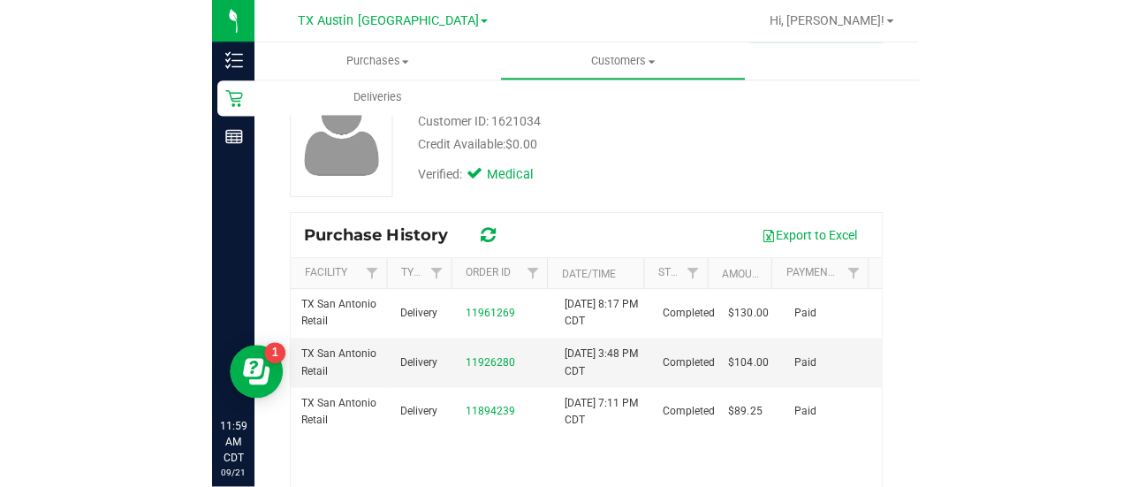
scroll to position [87, 0]
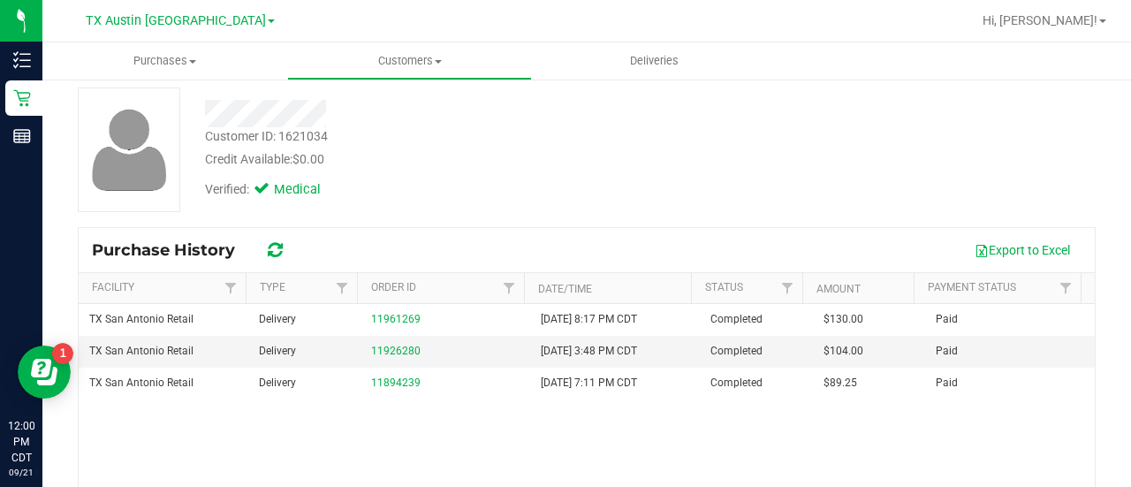
click at [524, 191] on div "Verified: Medical" at bounding box center [453, 188] width 522 height 39
drag, startPoint x: 581, startPoint y: 177, endPoint x: 571, endPoint y: 42, distance: 135.6
click at [579, 176] on div "Verified: Medical" at bounding box center [453, 188] width 522 height 39
click at [396, 64] on span "Customers" at bounding box center [409, 61] width 243 height 16
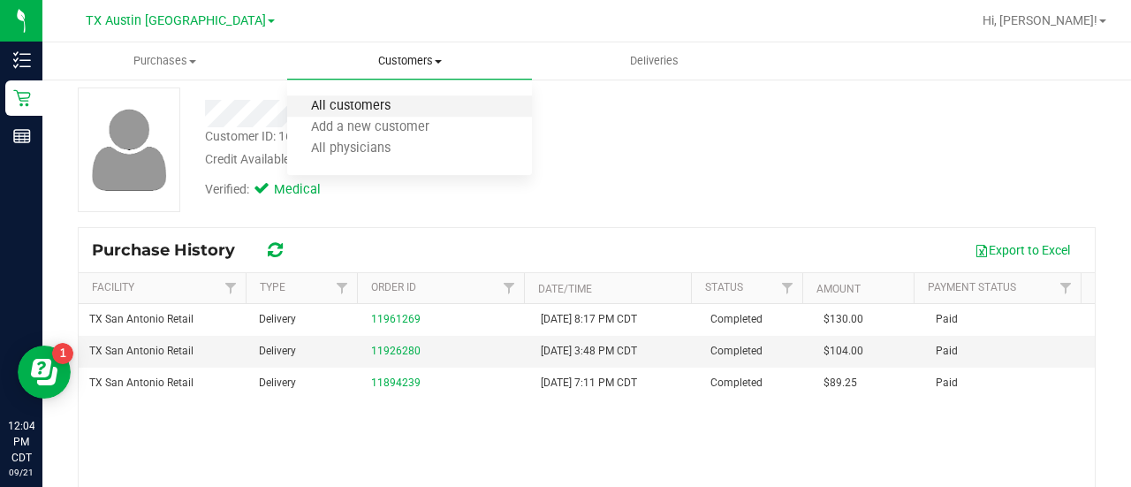
click at [378, 104] on span "All customers" at bounding box center [350, 106] width 127 height 15
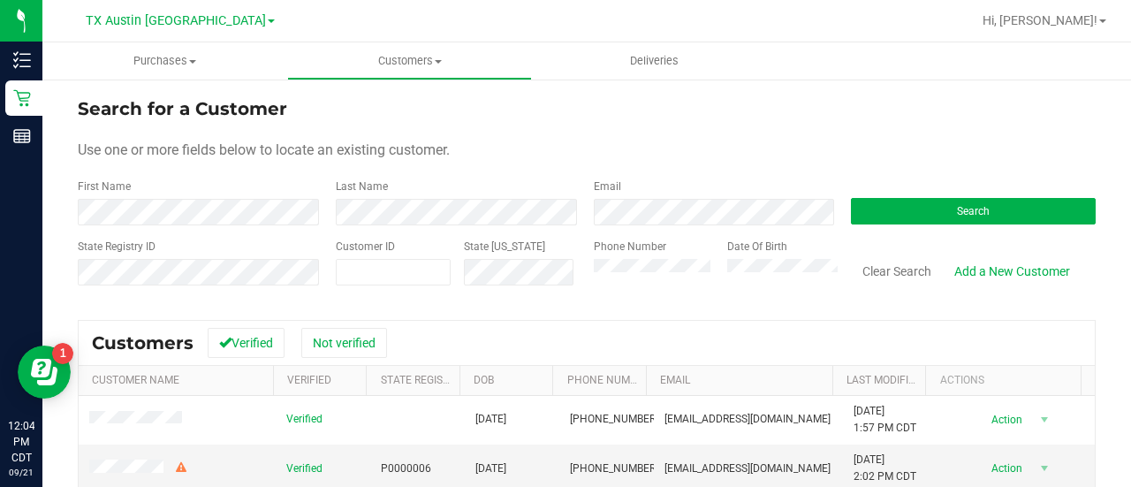
click at [647, 232] on form "Search for a Customer Use one or more fields below to locate an existing custom…" at bounding box center [587, 198] width 1018 height 206
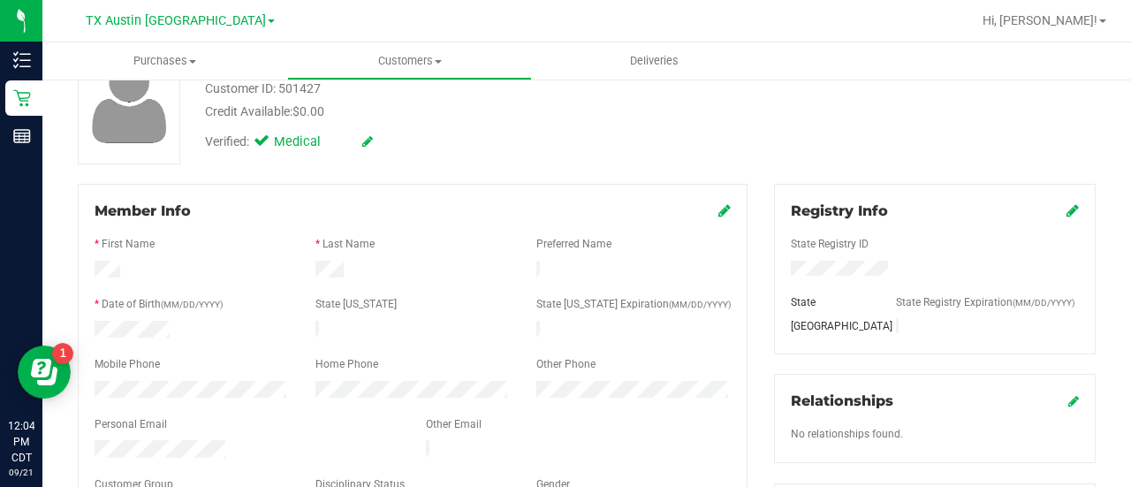
scroll to position [193, 0]
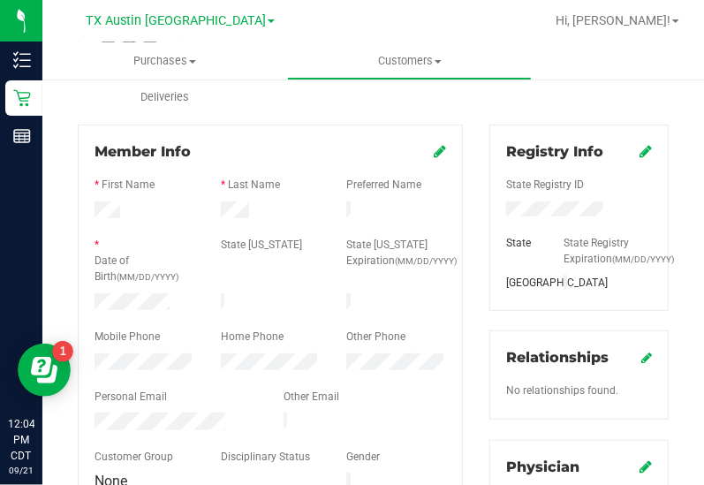
click at [160, 289] on div at bounding box center [271, 291] width 352 height 4
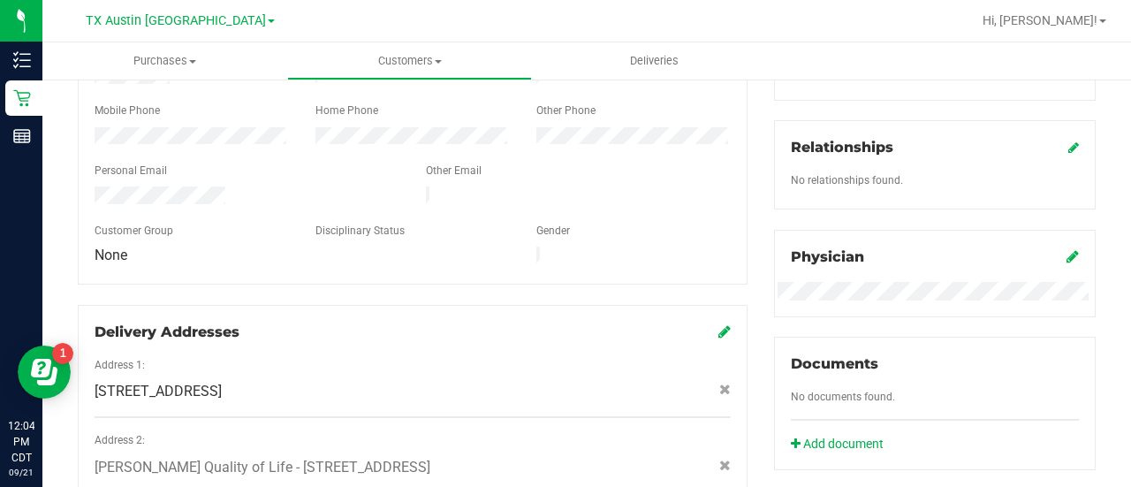
scroll to position [0, 0]
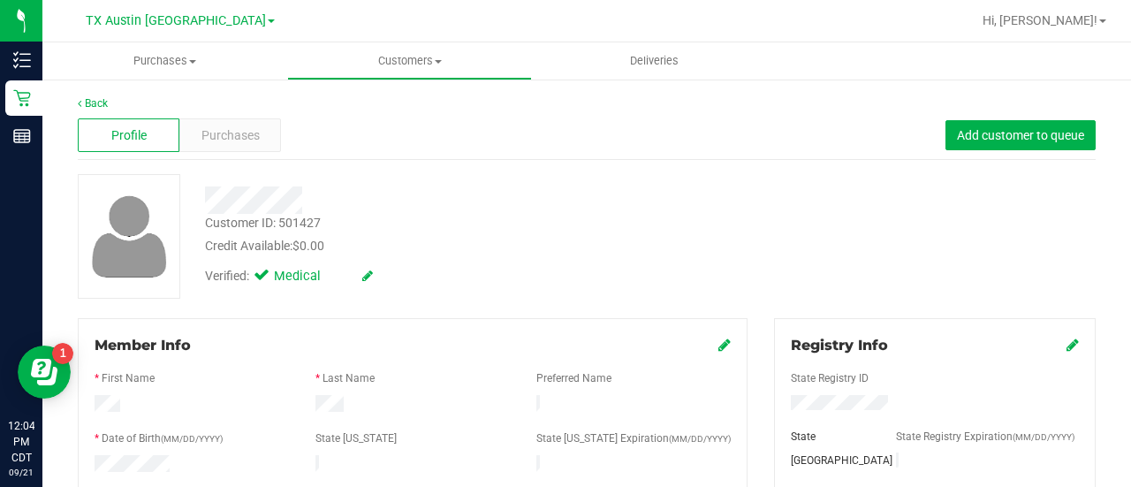
click at [405, 59] on span "Customers" at bounding box center [409, 61] width 243 height 16
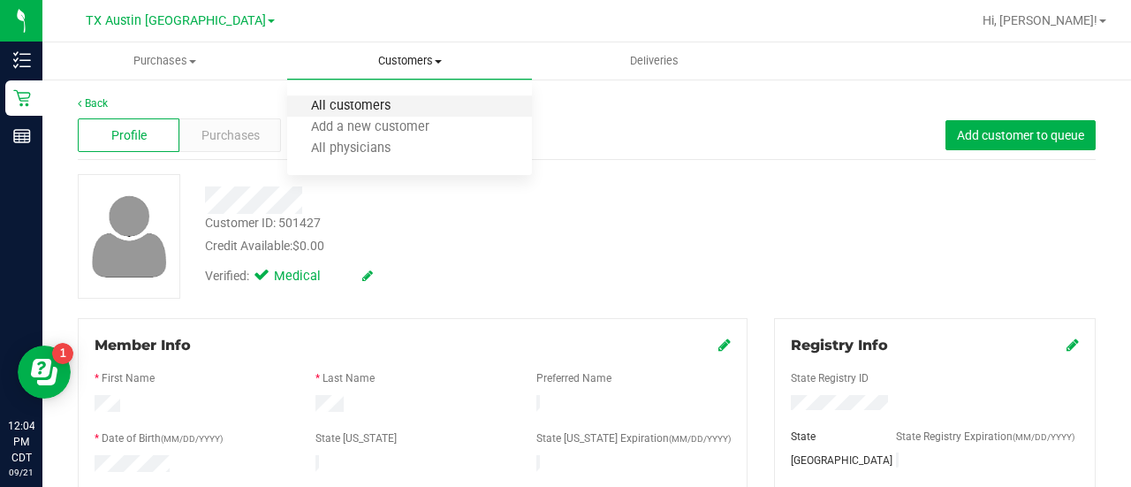
click at [357, 110] on span "All customers" at bounding box center [350, 106] width 127 height 15
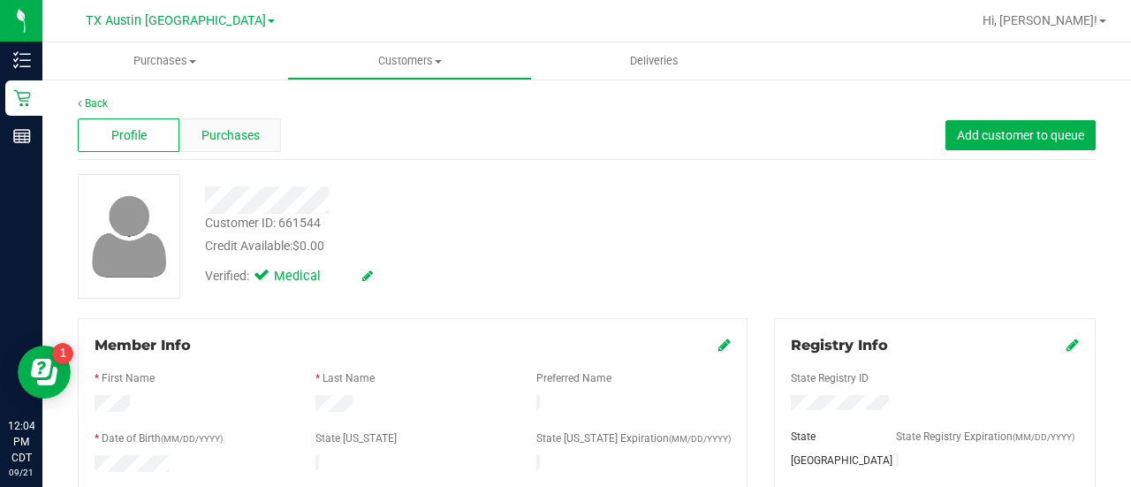
click at [215, 131] on span "Purchases" at bounding box center [230, 135] width 58 height 19
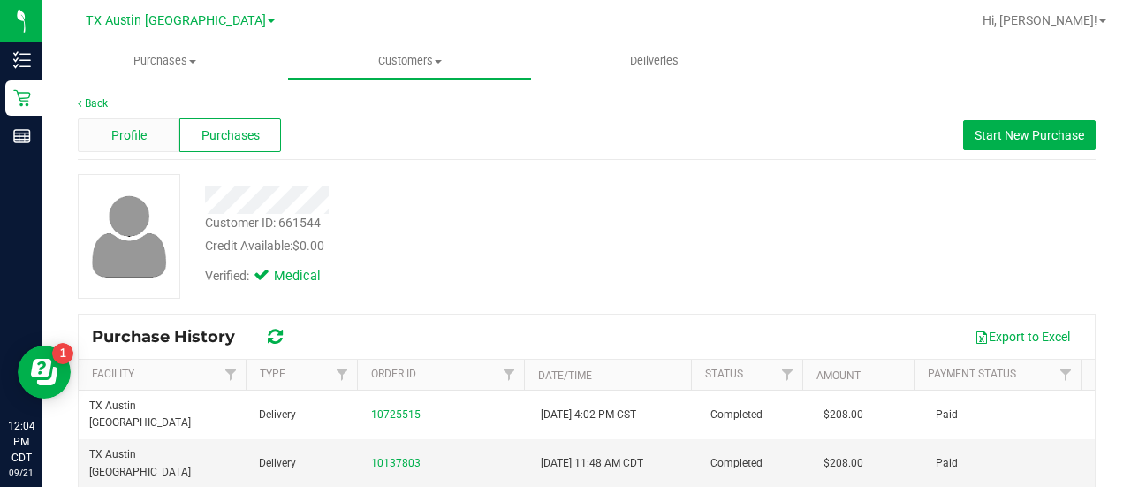
click at [160, 133] on div "Profile" at bounding box center [129, 135] width 102 height 34
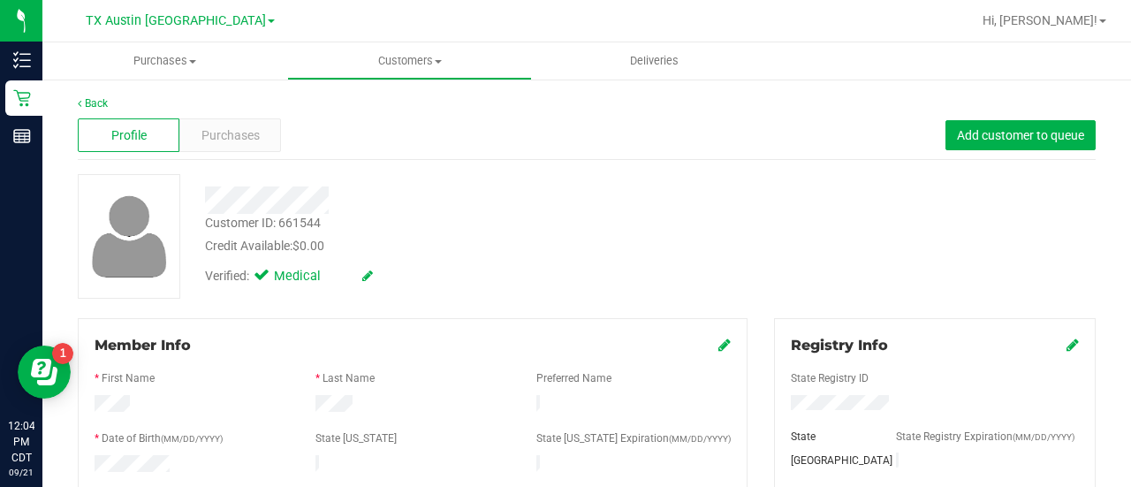
scroll to position [814, 0]
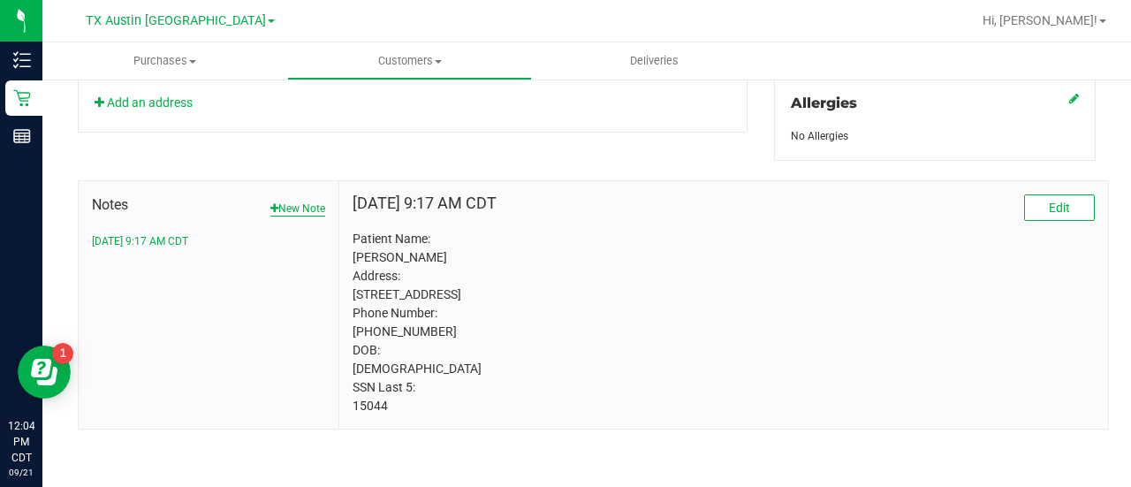
click at [272, 203] on icon "button" at bounding box center [274, 208] width 8 height 11
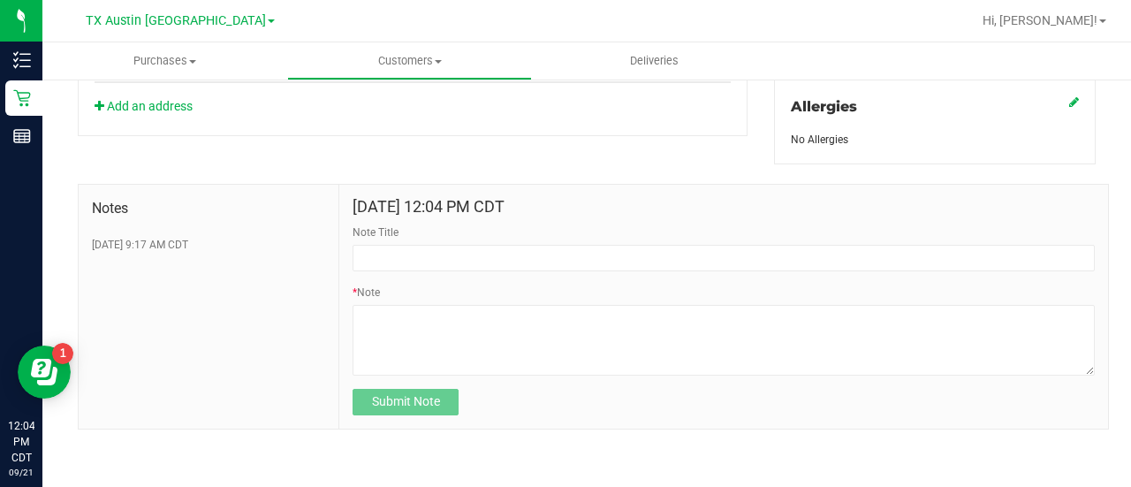
scroll to position [795, 0]
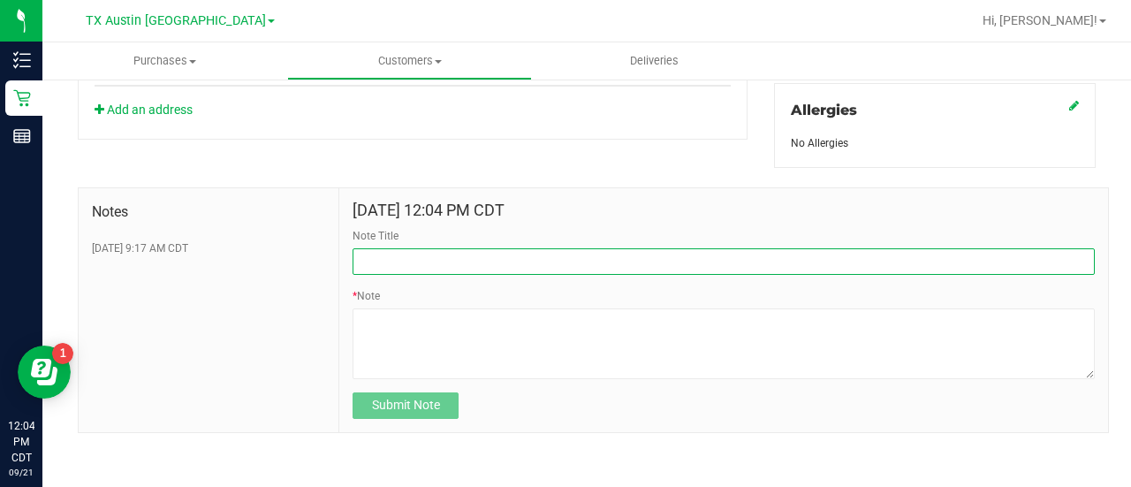
click at [412, 259] on input "Note Title" at bounding box center [723, 261] width 742 height 26
type input "HONOR $25 WINBACK - ABSENT TOGGLE."
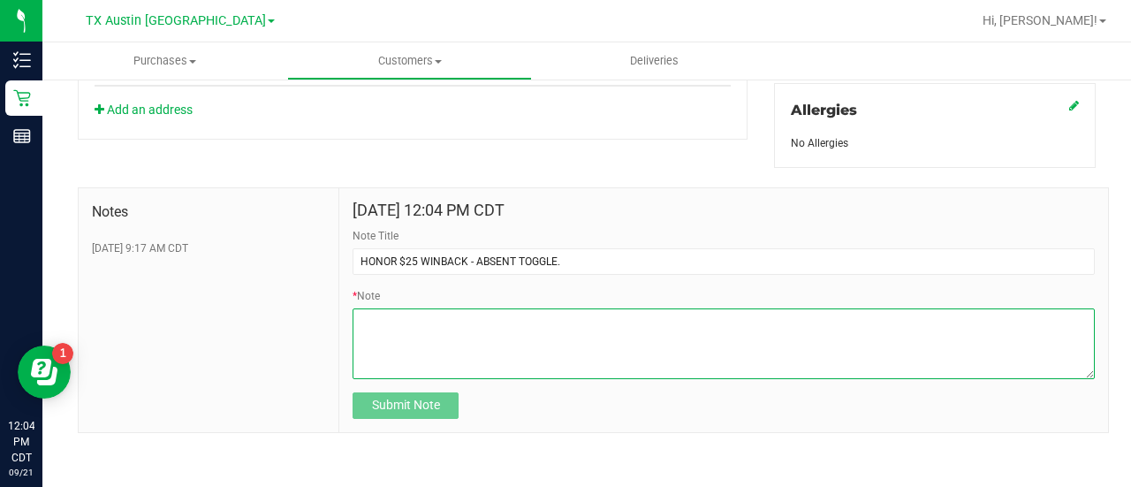
click at [466, 338] on textarea "* Note" at bounding box center [723, 343] width 742 height 71
click at [517, 329] on textarea "* Note" at bounding box center [723, 343] width 742 height 71
paste textarea "Stacks with all discounts. Update once redeemed."
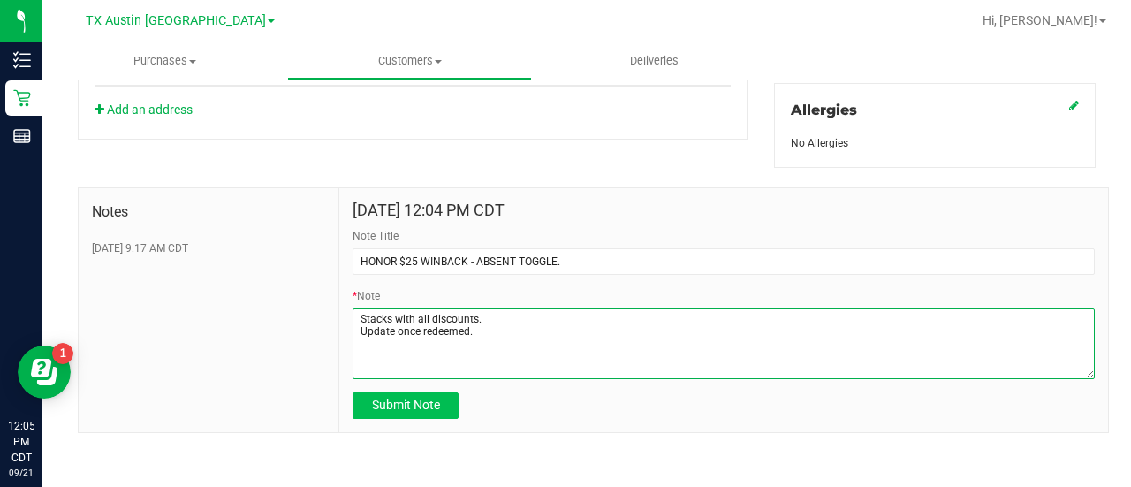
type textarea "Stacks with all discounts. Update once redeemed."
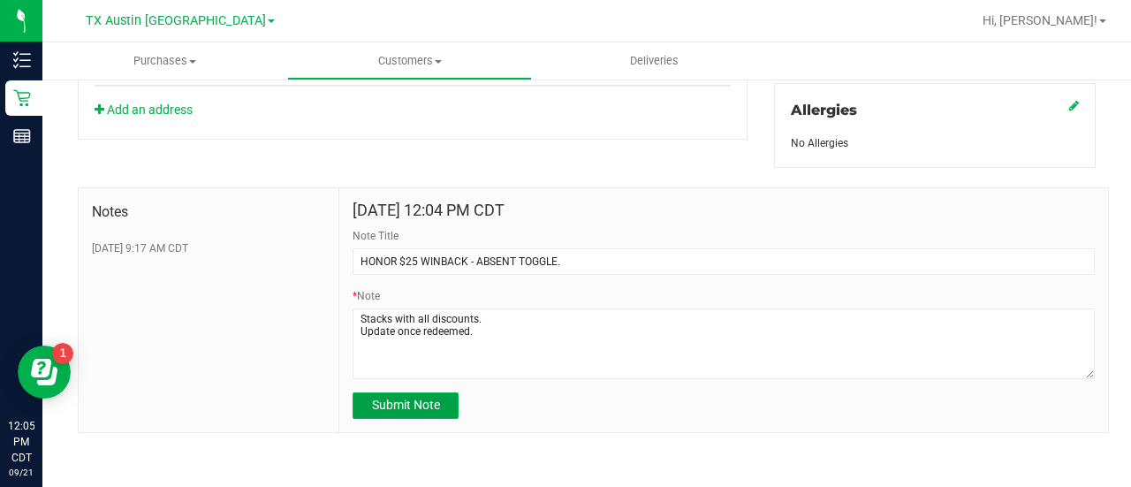
click at [373, 392] on button "Submit Note" at bounding box center [405, 405] width 106 height 26
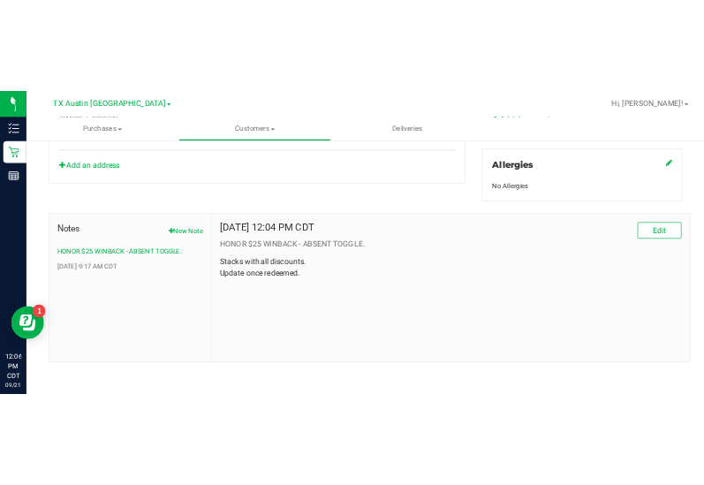
scroll to position [0, 0]
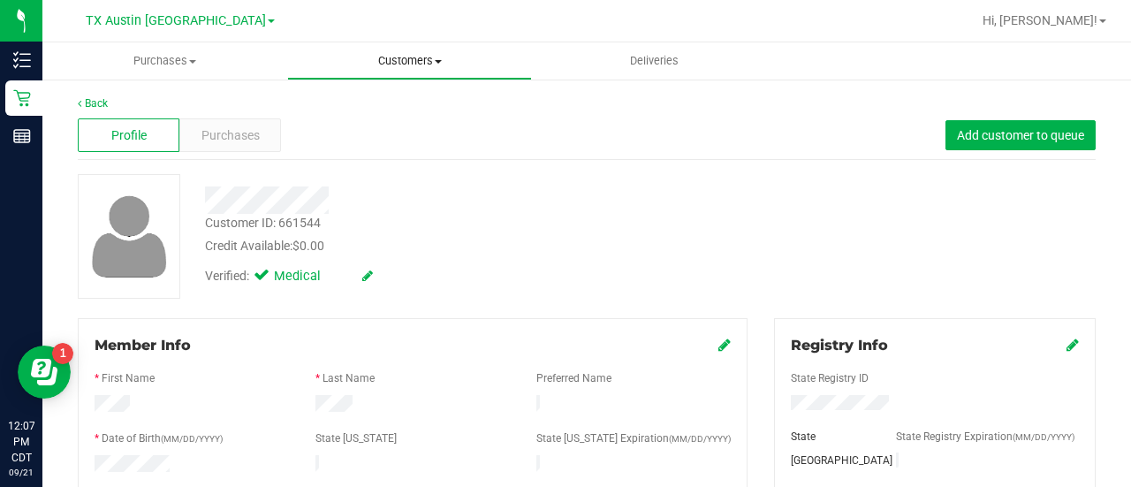
click at [399, 55] on span "Customers" at bounding box center [409, 61] width 243 height 16
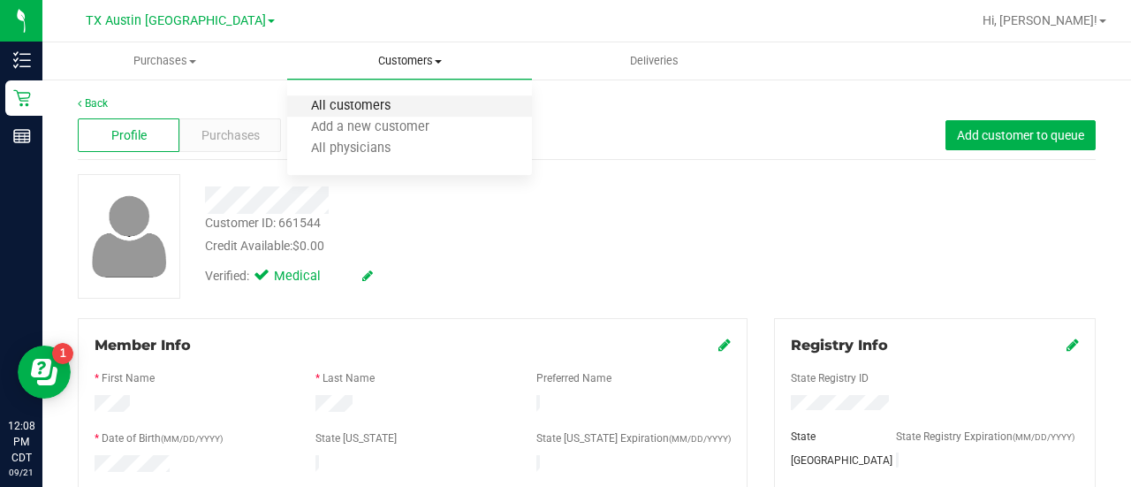
click at [364, 109] on span "All customers" at bounding box center [350, 106] width 127 height 15
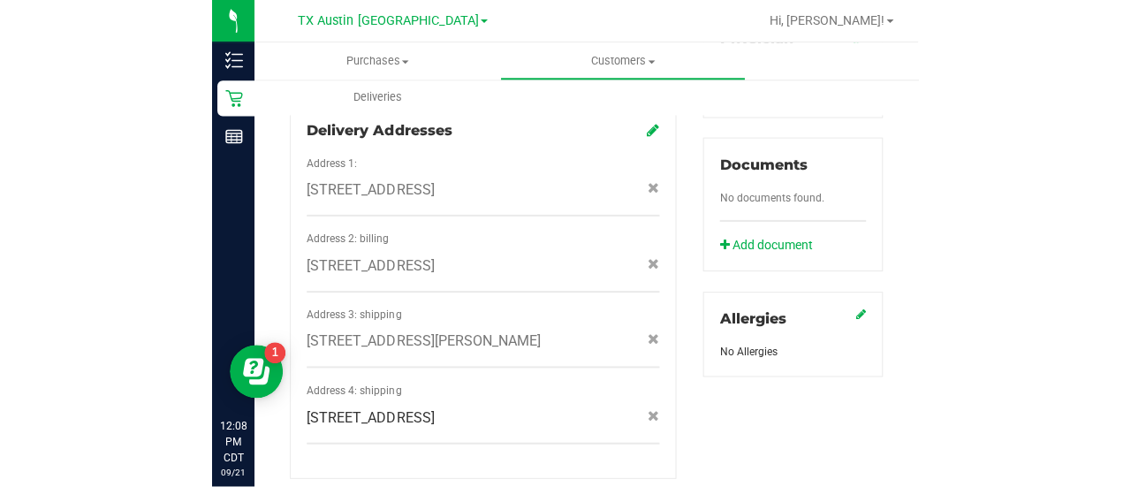
scroll to position [957, 0]
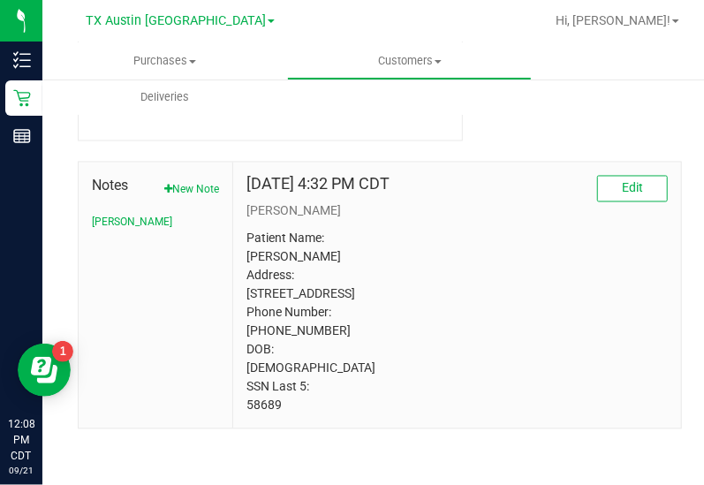
click at [538, 315] on p "Patient Name: Scott Power Address: 5018 Redleaf Forest lane Katy, TX, 77494 Pho…" at bounding box center [456, 322] width 421 height 185
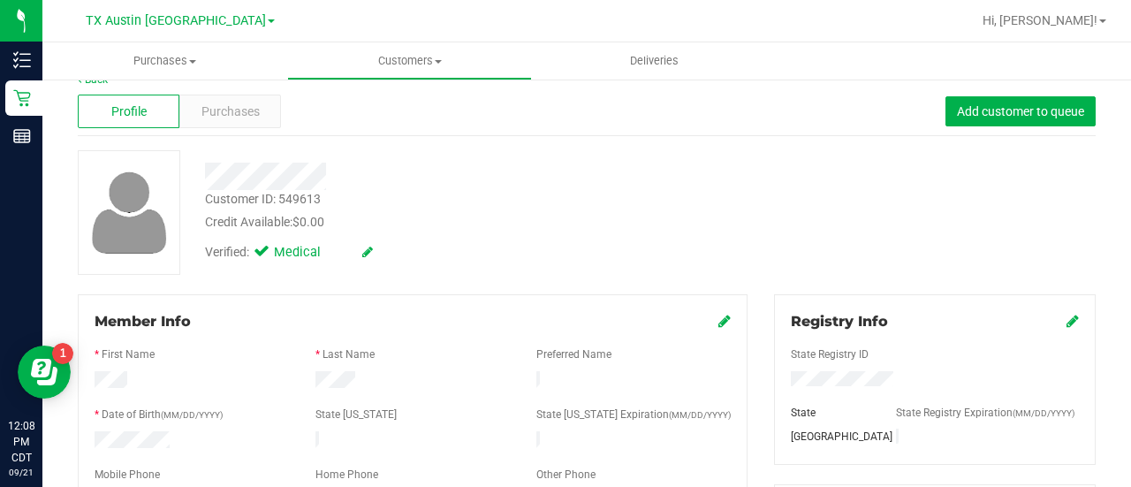
scroll to position [0, 0]
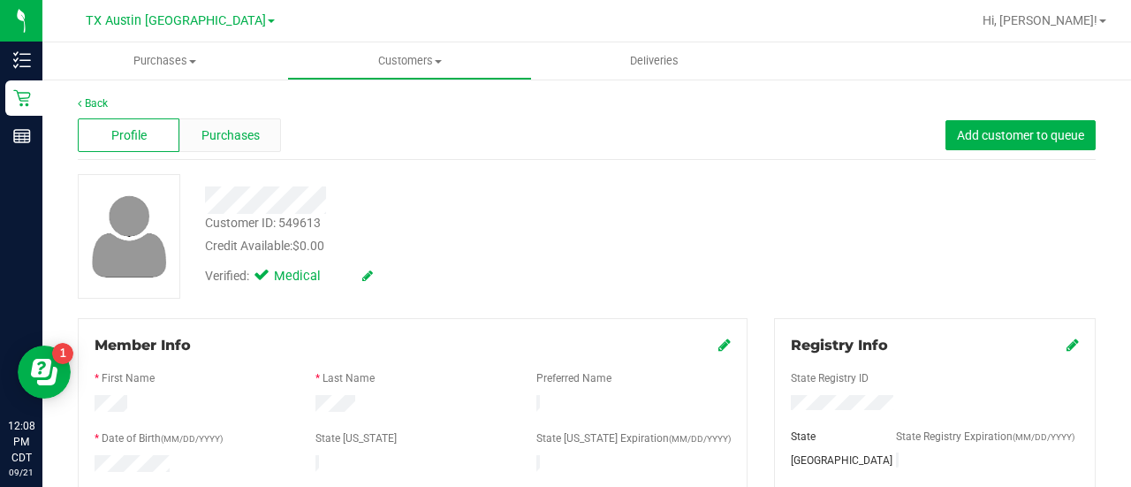
click at [208, 135] on span "Purchases" at bounding box center [230, 135] width 58 height 19
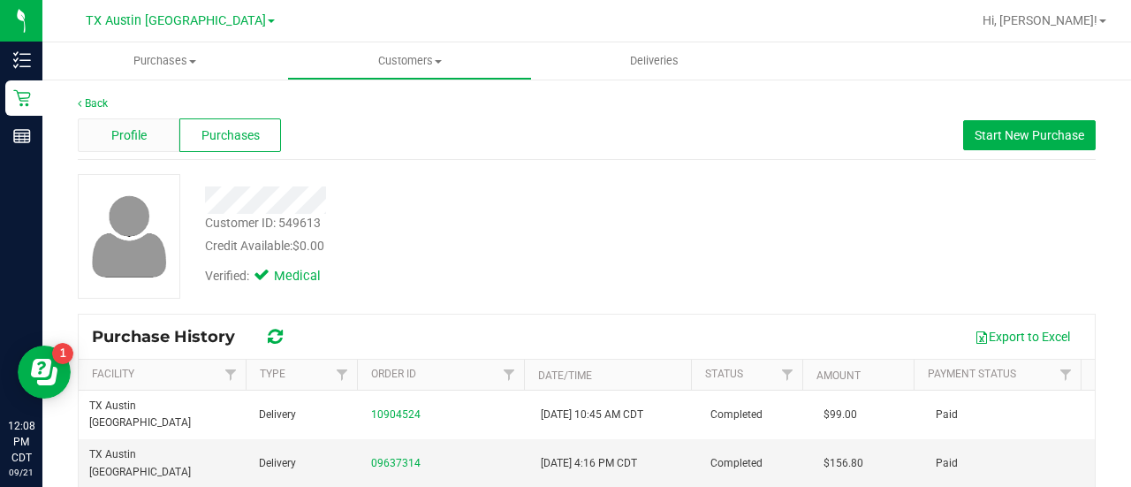
click at [127, 144] on div "Profile" at bounding box center [129, 135] width 102 height 34
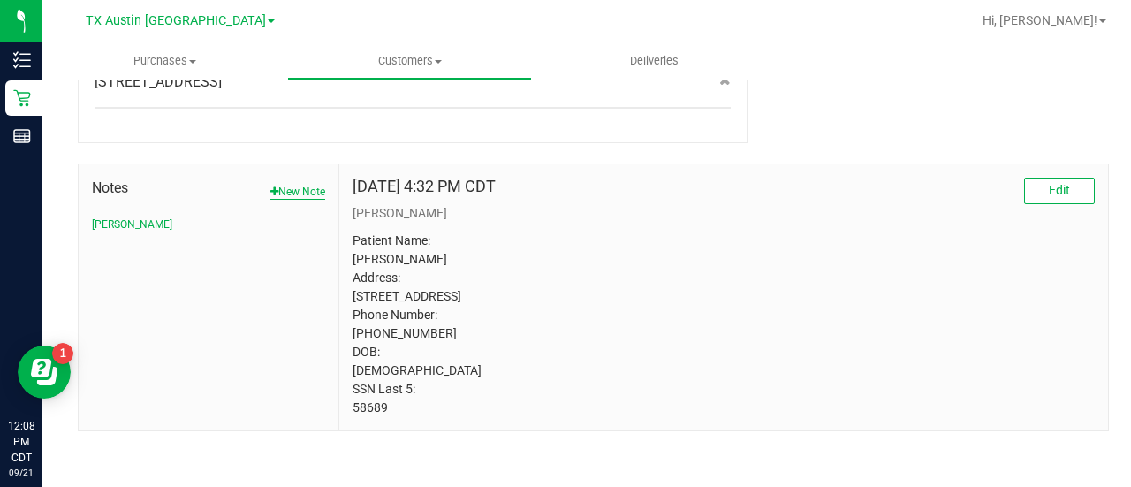
click at [288, 184] on button "New Note" at bounding box center [297, 192] width 55 height 16
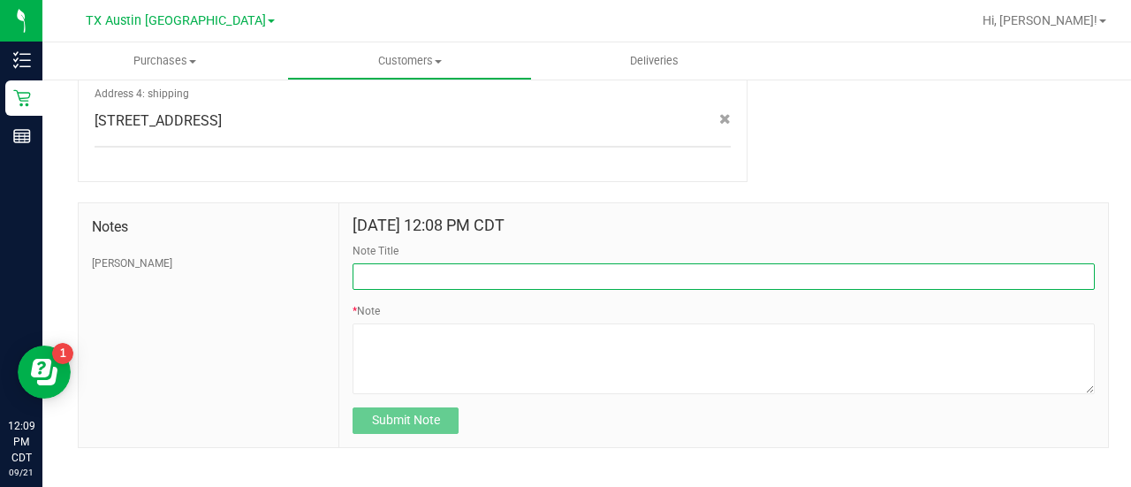
click at [576, 263] on input "Note Title" at bounding box center [723, 276] width 742 height 26
type input "HONOR $25 WINBACK - ABSENT TOGGLE."
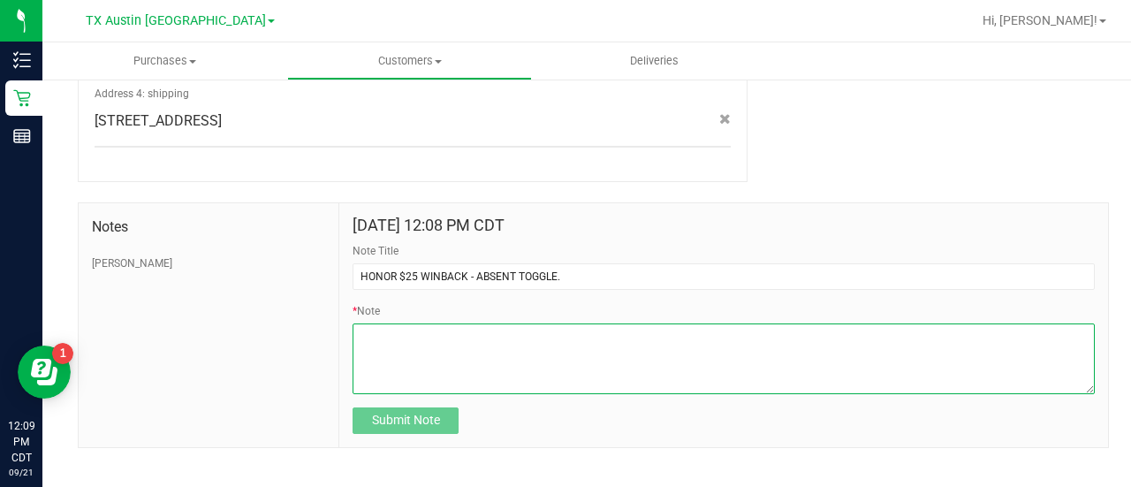
click at [466, 367] on textarea "* Note" at bounding box center [723, 358] width 742 height 71
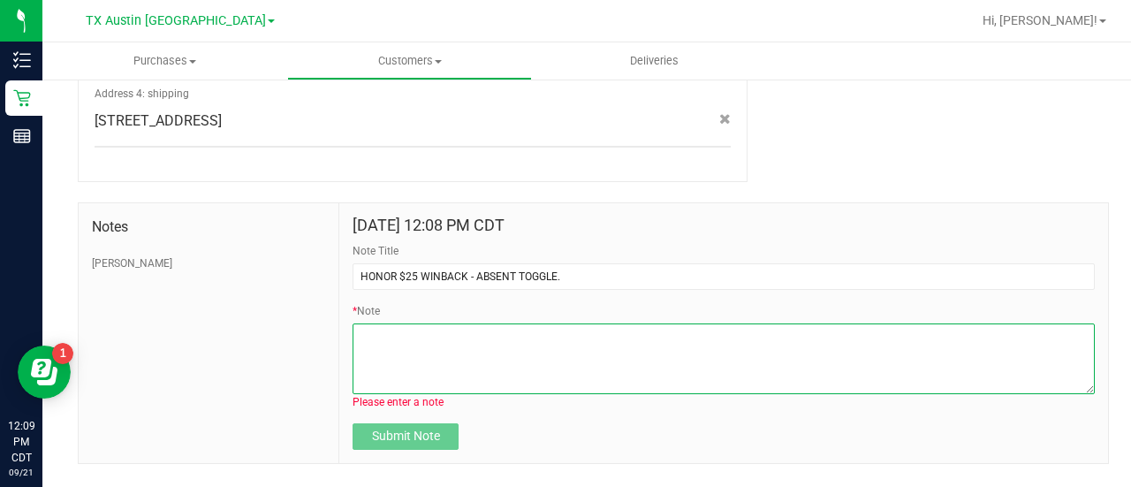
click at [471, 347] on textarea "* Note" at bounding box center [723, 358] width 742 height 71
paste textarea "Stacks with all discounts. Update once redeemed."
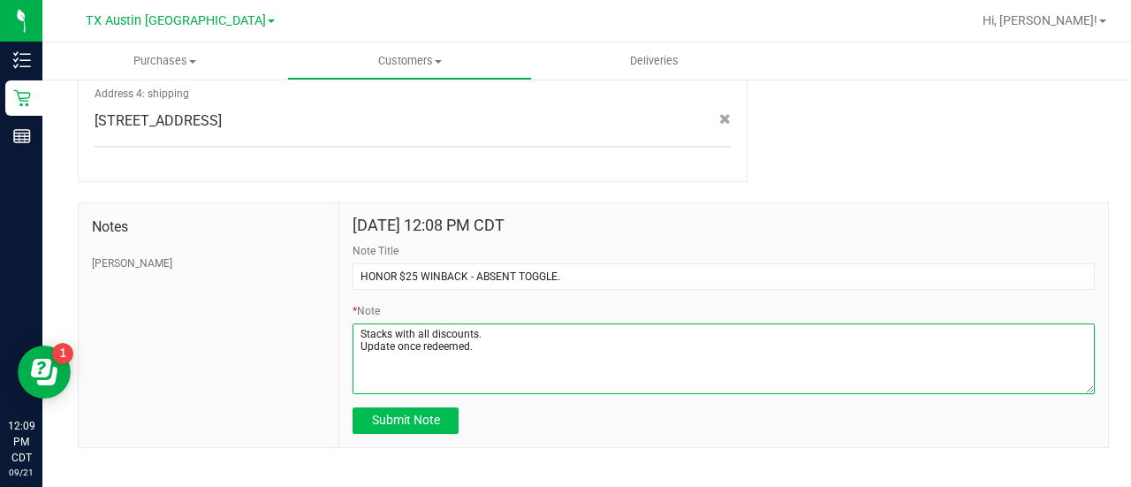
type textarea "Stacks with all discounts. Update once redeemed."
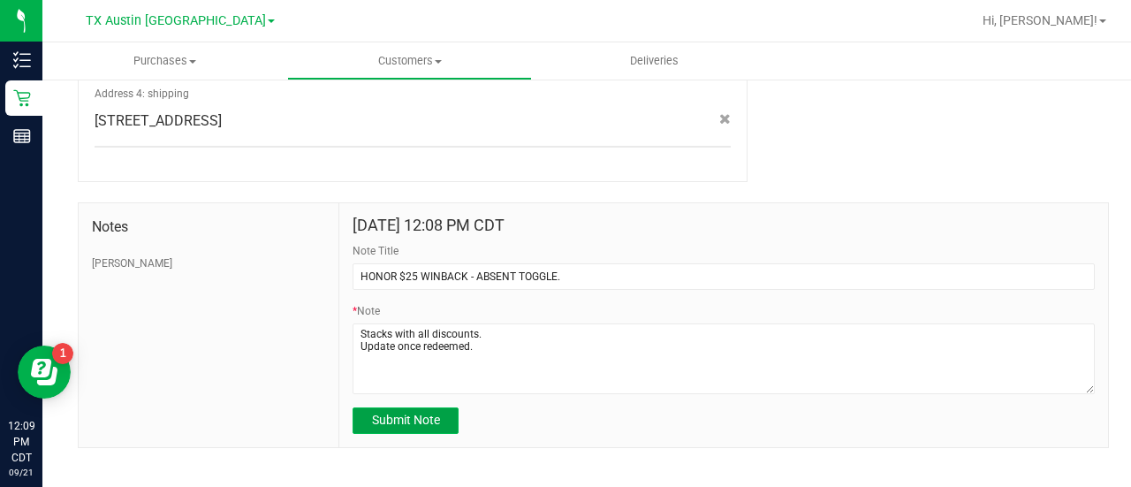
click at [387, 412] on span "Submit Note" at bounding box center [406, 419] width 68 height 14
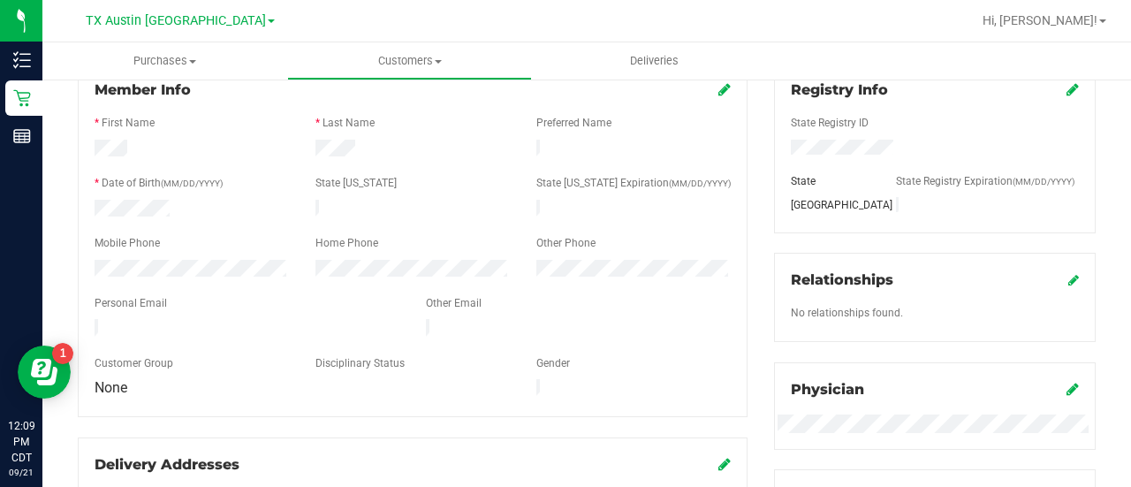
scroll to position [397, 0]
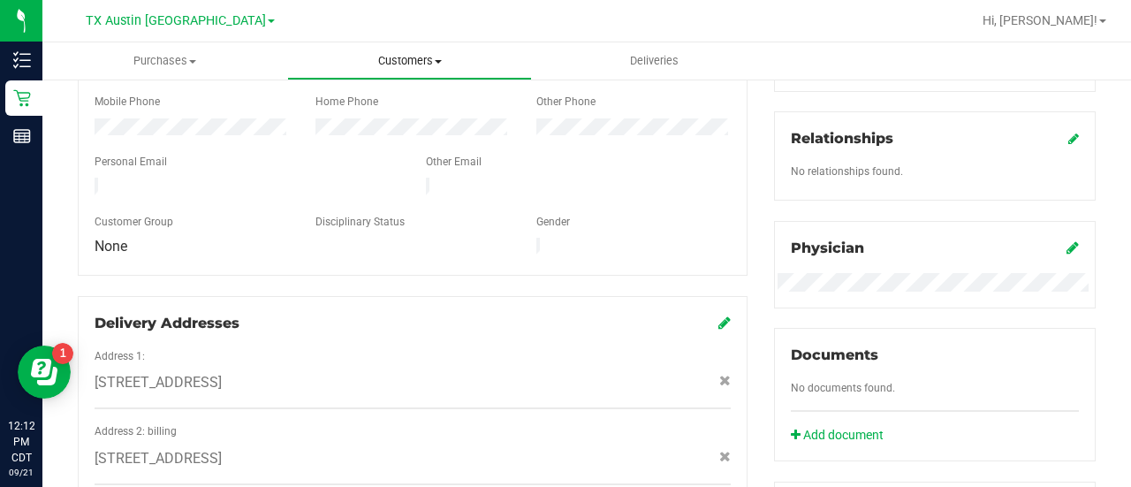
drag, startPoint x: 413, startPoint y: 60, endPoint x: 419, endPoint y: 85, distance: 25.3
click at [413, 60] on span "Customers" at bounding box center [409, 61] width 243 height 16
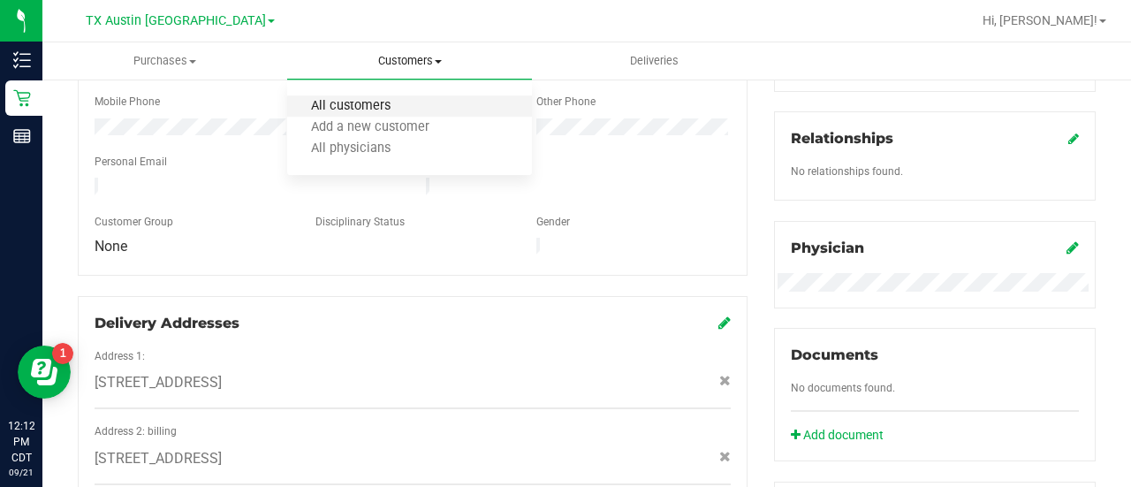
click at [407, 108] on span "All customers" at bounding box center [350, 106] width 127 height 15
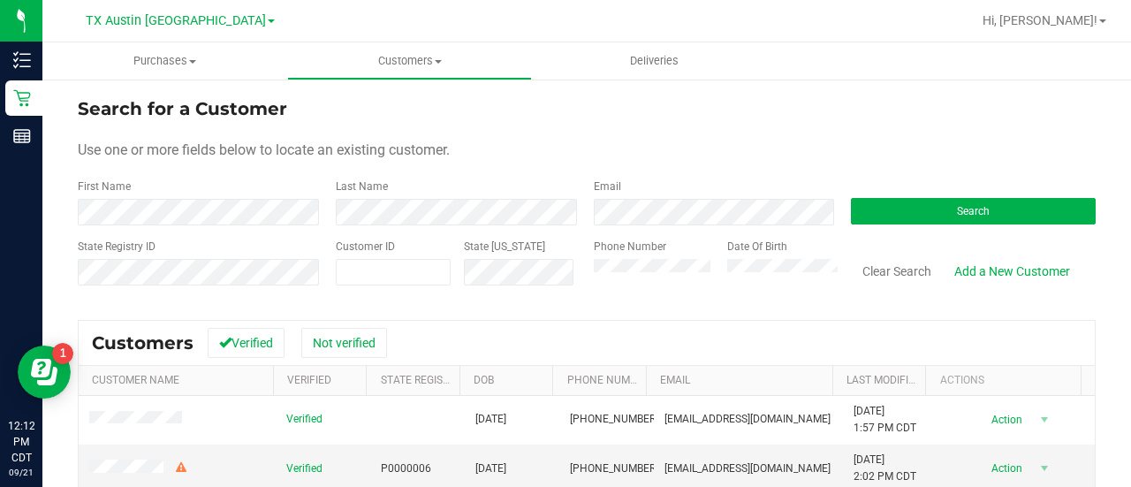
click at [684, 223] on form "Search for a Customer Use one or more fields below to locate an existing custom…" at bounding box center [587, 198] width 1018 height 206
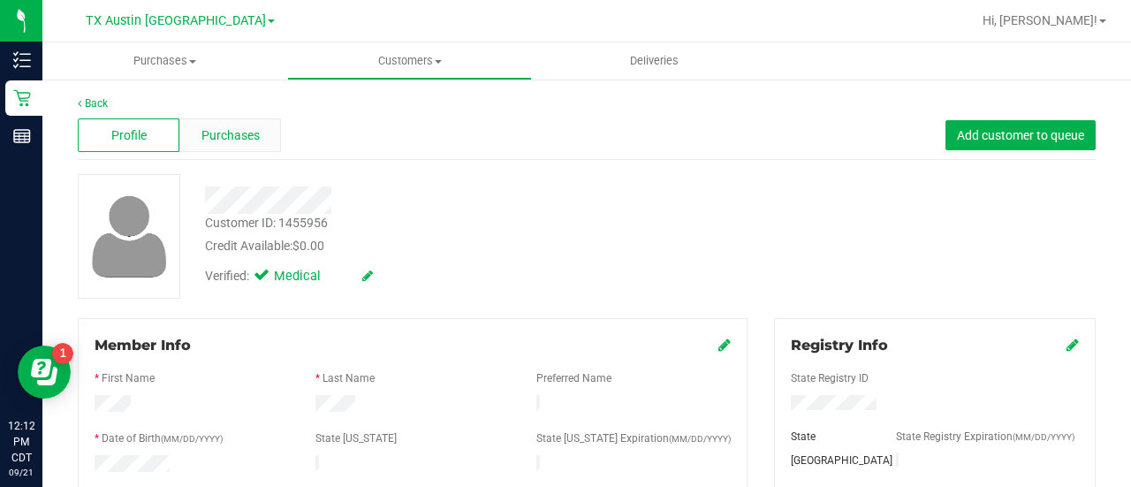
click at [223, 133] on span "Purchases" at bounding box center [230, 135] width 58 height 19
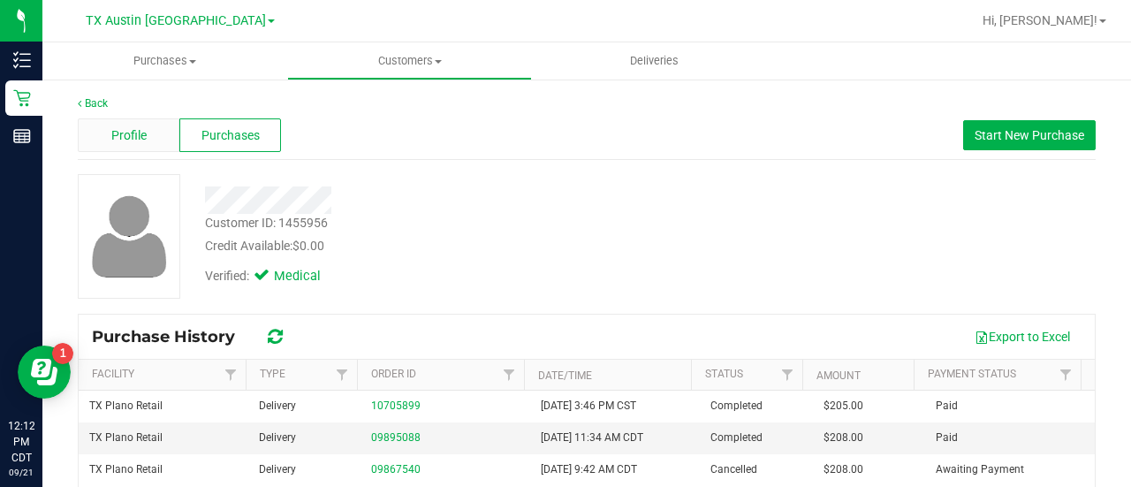
click at [128, 142] on span "Profile" at bounding box center [128, 135] width 35 height 19
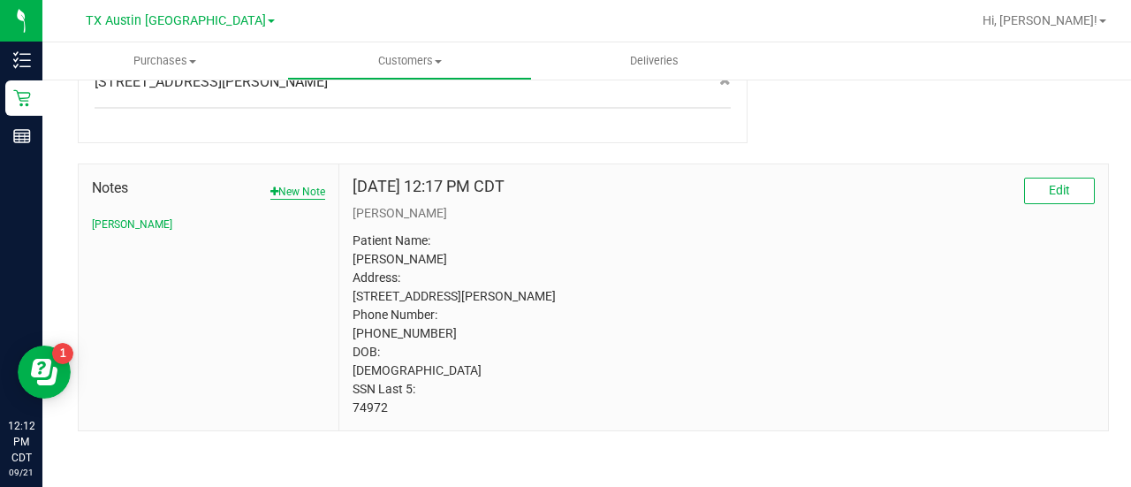
click at [284, 184] on button "New Note" at bounding box center [297, 192] width 55 height 16
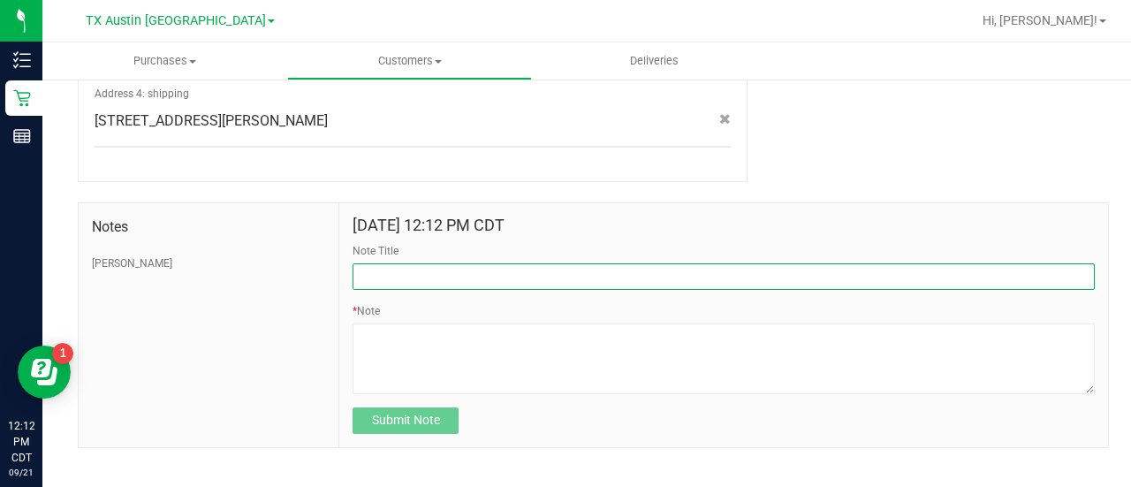
click at [583, 263] on input "Note Title" at bounding box center [723, 276] width 742 height 26
type input "CURT."
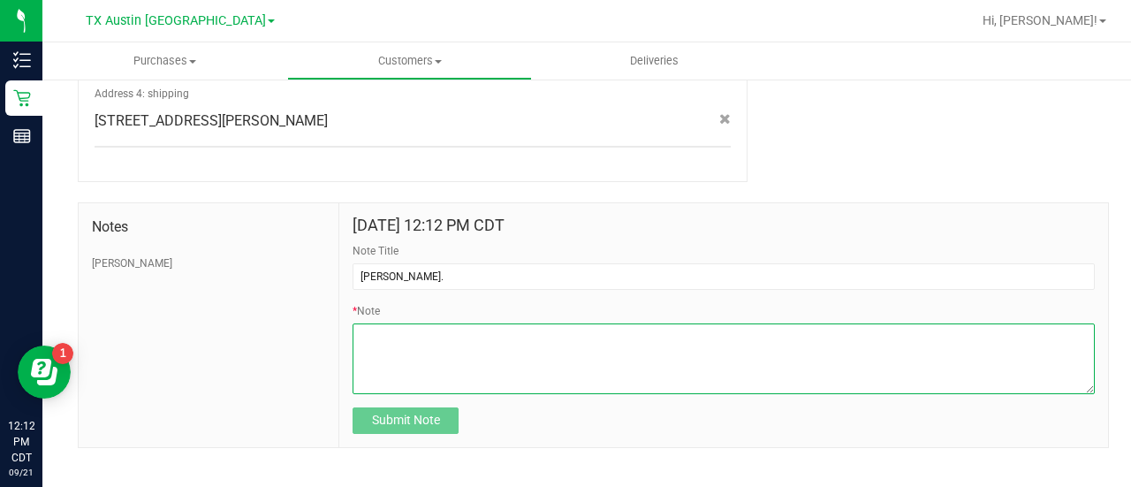
click at [461, 343] on textarea "* Note" at bounding box center [723, 358] width 742 height 71
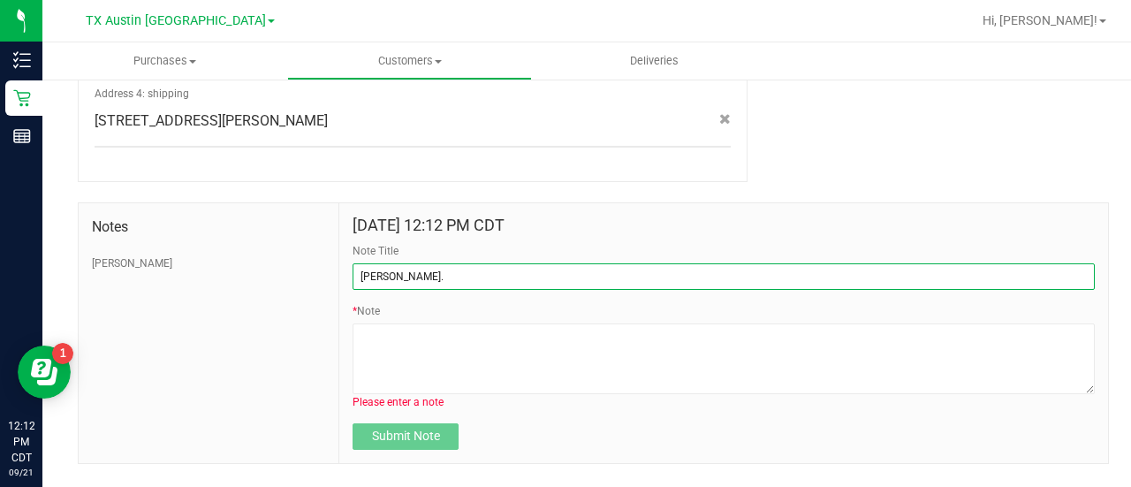
drag, startPoint x: 518, startPoint y: 250, endPoint x: 297, endPoint y: 243, distance: 220.9
click at [297, 243] on div "Notes CURT Sep 21, 2025 12:12 PM CDT Note Title CURT. * Note Please enter a not…" at bounding box center [593, 332] width 1031 height 261
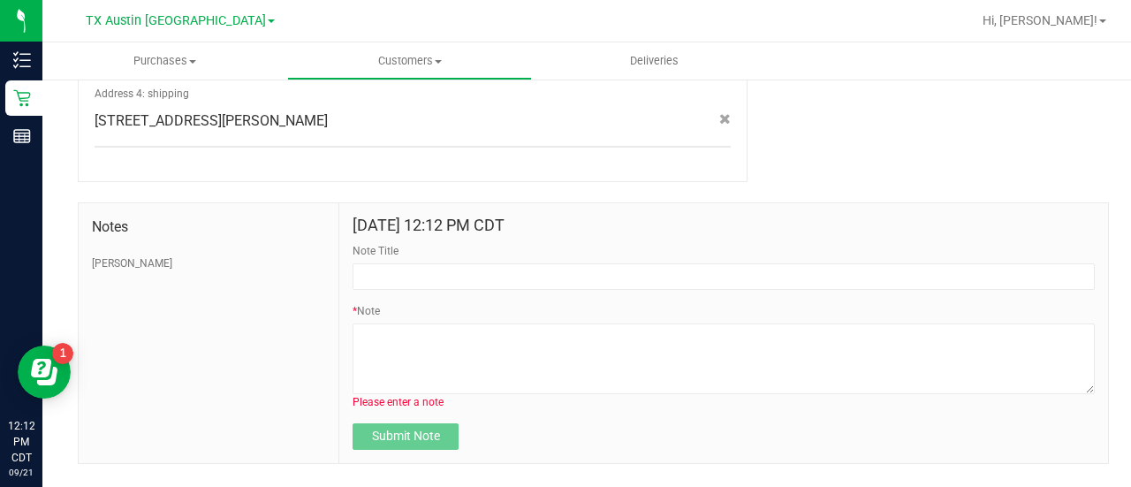
click at [472, 243] on div "Note Title" at bounding box center [723, 266] width 742 height 47
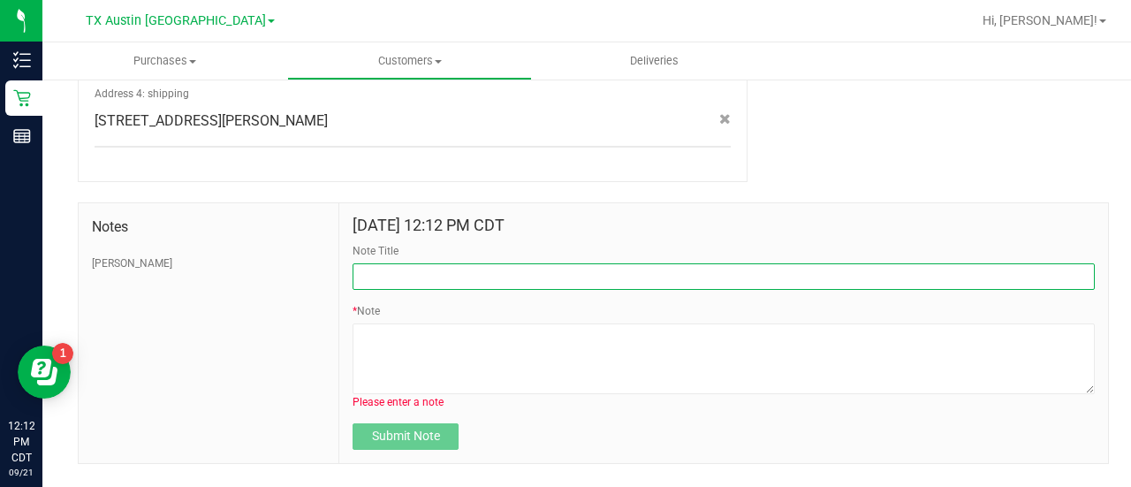
click at [473, 263] on input "Note Title" at bounding box center [723, 276] width 742 height 26
type input "HONOR $25 WINBACK - ABSENT TOGGLE."
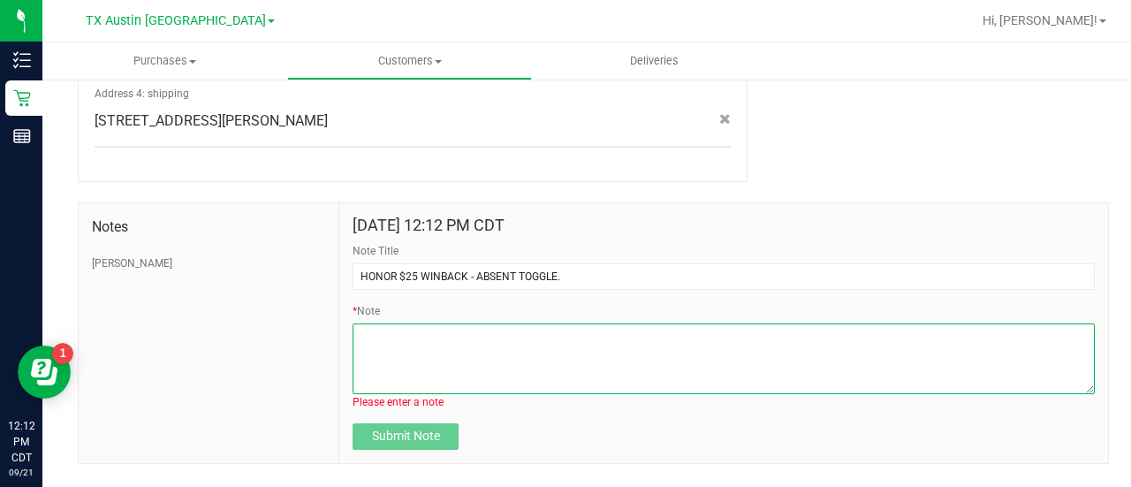
click at [447, 358] on textarea "* Note" at bounding box center [723, 358] width 742 height 71
click at [493, 326] on textarea "* Note" at bounding box center [723, 358] width 742 height 71
paste textarea "Stacks with all discounts. Update once redeemed."
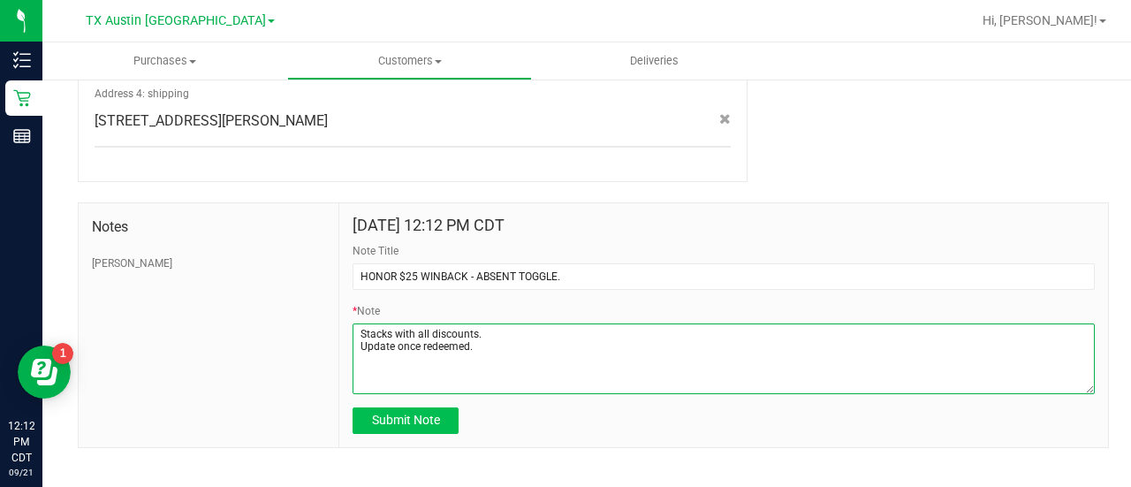
type textarea "Stacks with all discounts. Update once redeemed."
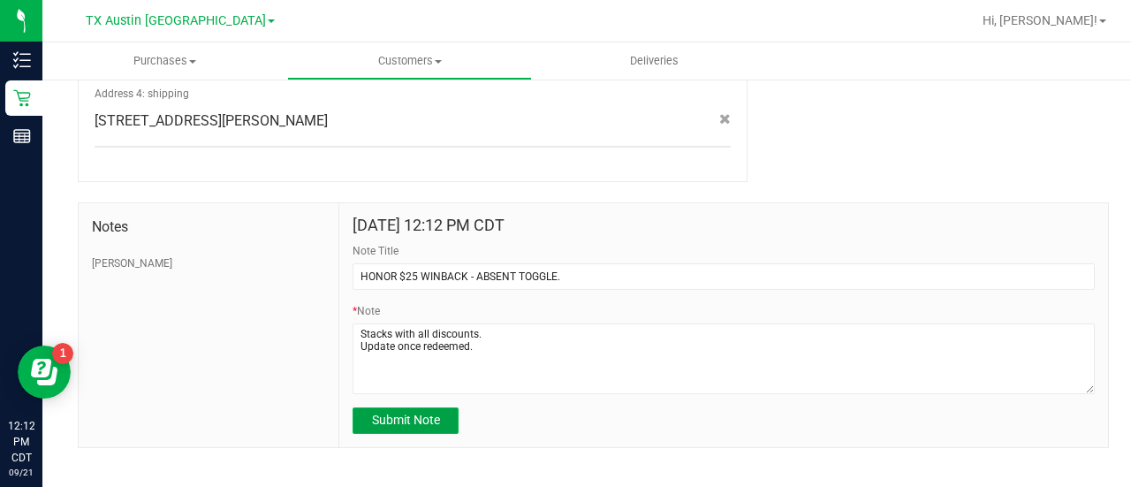
click at [393, 412] on span "Submit Note" at bounding box center [406, 419] width 68 height 14
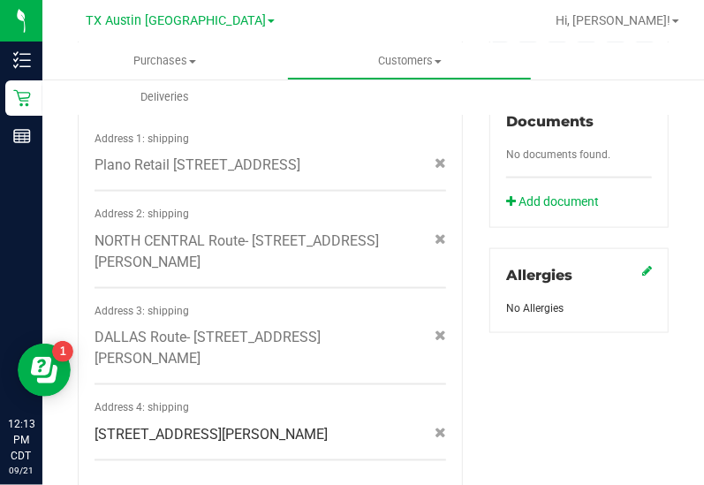
scroll to position [952, 0]
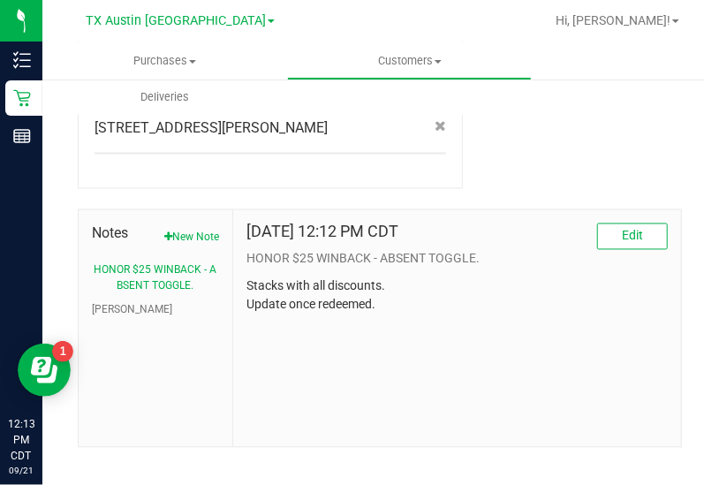
click at [121, 314] on div "Notes New Note HONOR $25 WINBACK - ABSENT TOGGLE. CURT" at bounding box center [156, 328] width 155 height 237
click at [95, 302] on button "CURT" at bounding box center [132, 310] width 80 height 16
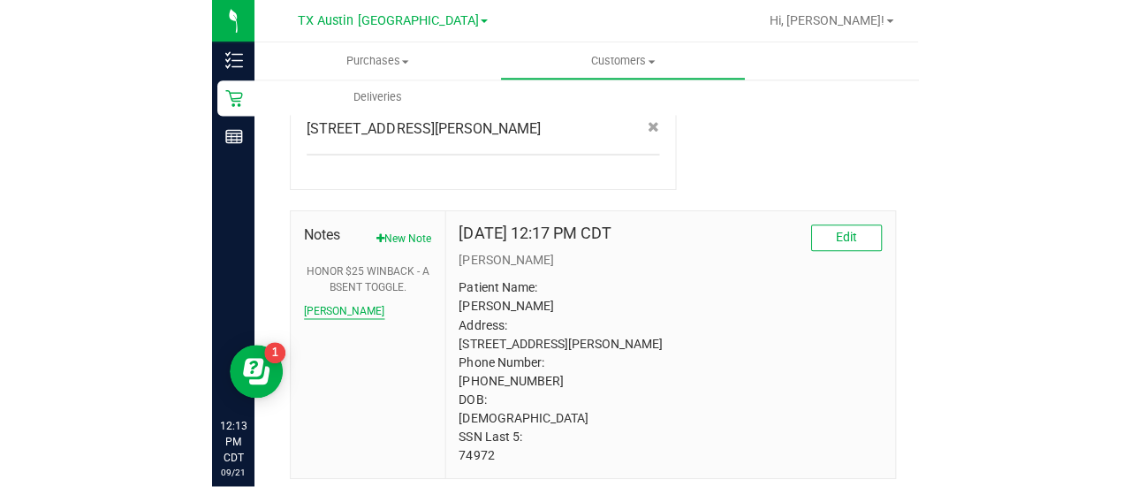
scroll to position [1000, 0]
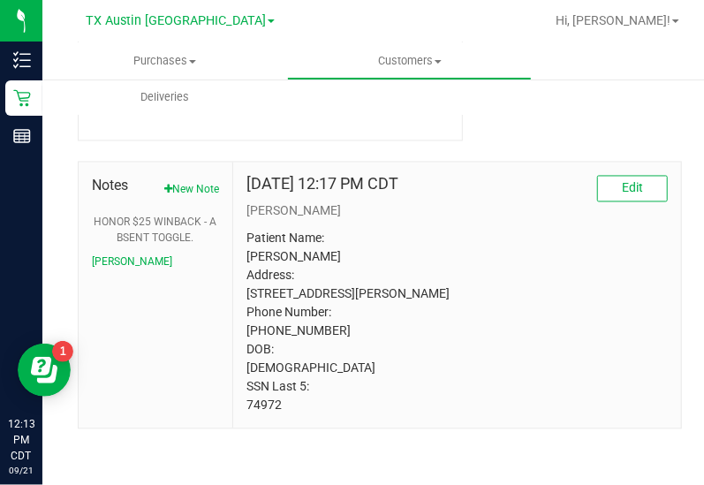
click at [254, 405] on p "Patient Name: Lezlie Dlabaj Address: 815 Lynn Ct Ennis, TX, 75119 Phone Number:…" at bounding box center [456, 322] width 421 height 185
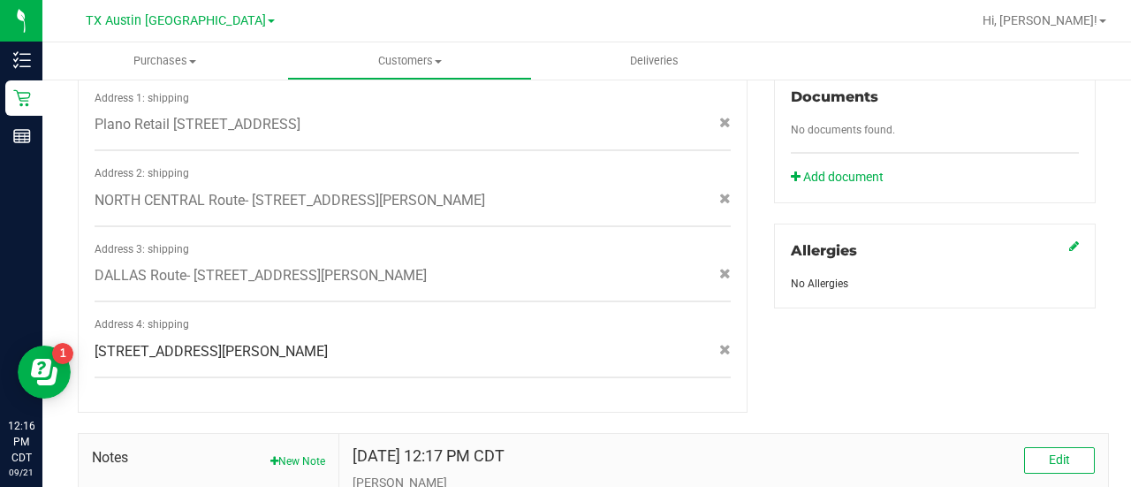
scroll to position [783, 0]
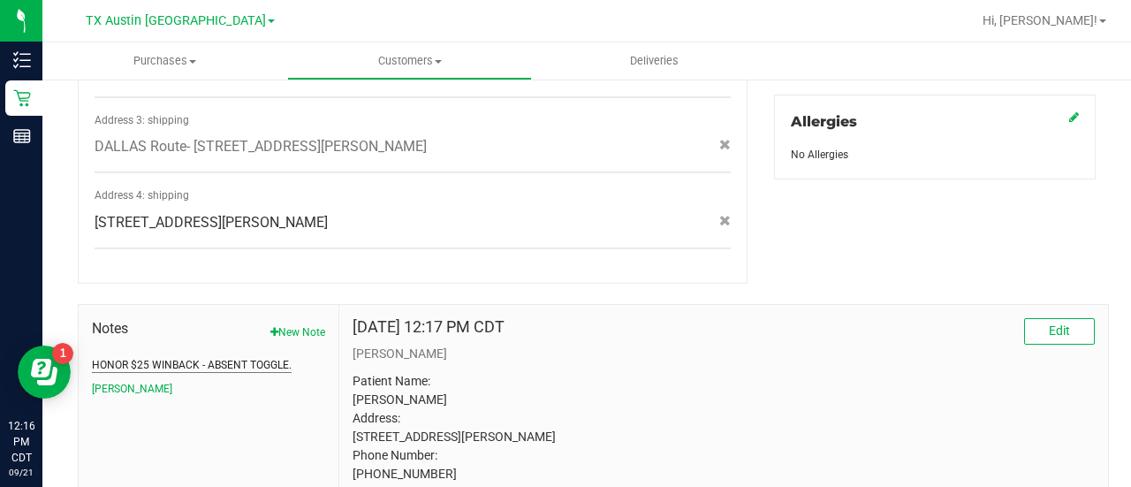
drag, startPoint x: 213, startPoint y: 366, endPoint x: 212, endPoint y: 342, distance: 23.9
click at [212, 357] on ul "HONOR $25 WINBACK - ABSENT TOGGLE. CURT" at bounding box center [208, 377] width 233 height 40
click at [212, 357] on button "HONOR $25 WINBACK - ABSENT TOGGLE." at bounding box center [192, 365] width 200 height 16
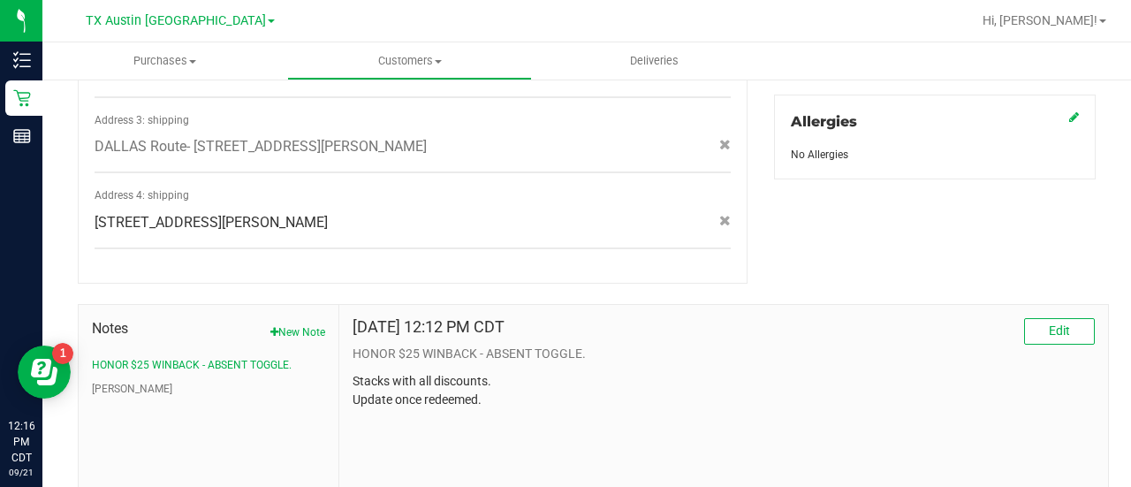
scroll to position [0, 0]
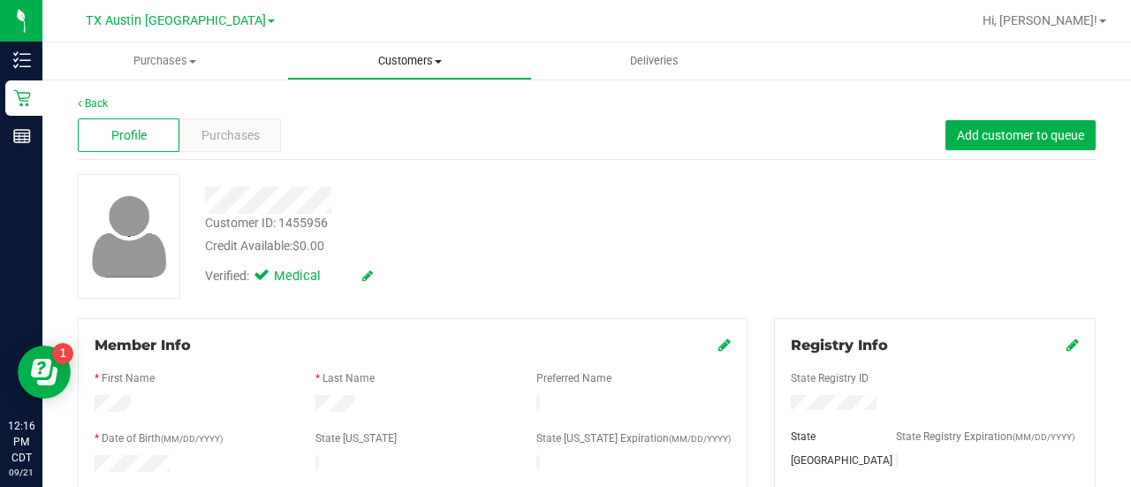
click at [403, 63] on span "Customers" at bounding box center [409, 61] width 243 height 16
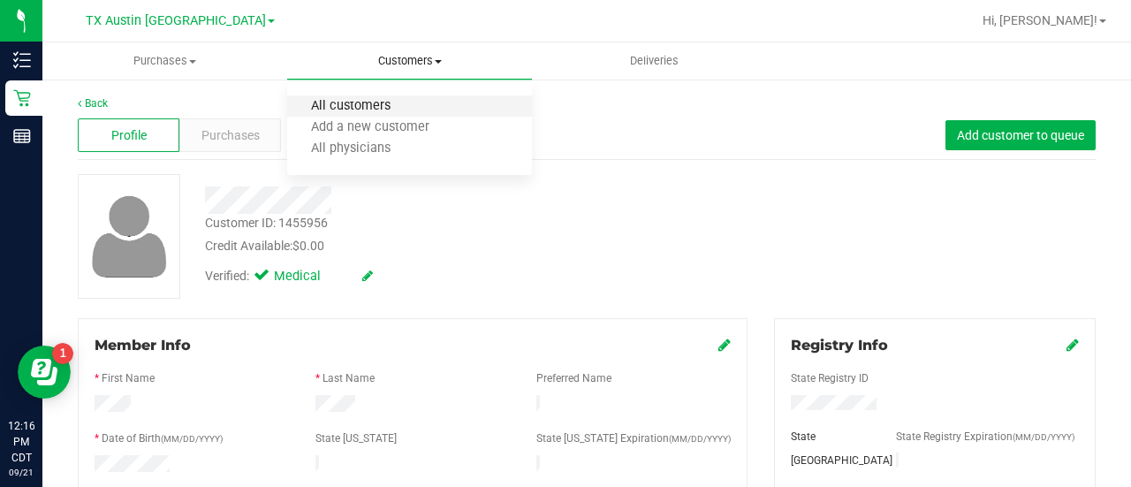
click at [387, 100] on span "All customers" at bounding box center [350, 106] width 127 height 15
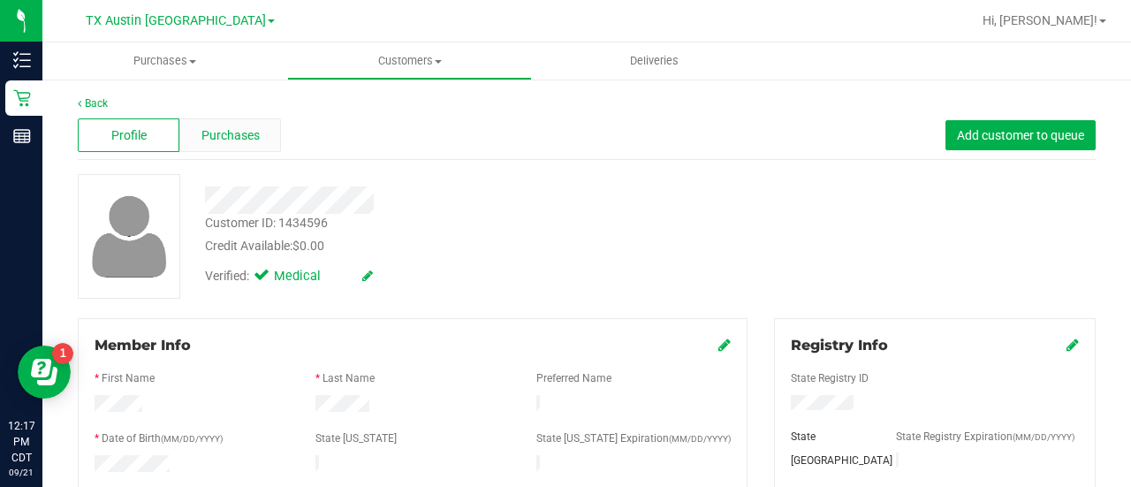
click at [226, 147] on div "Purchases" at bounding box center [230, 135] width 102 height 34
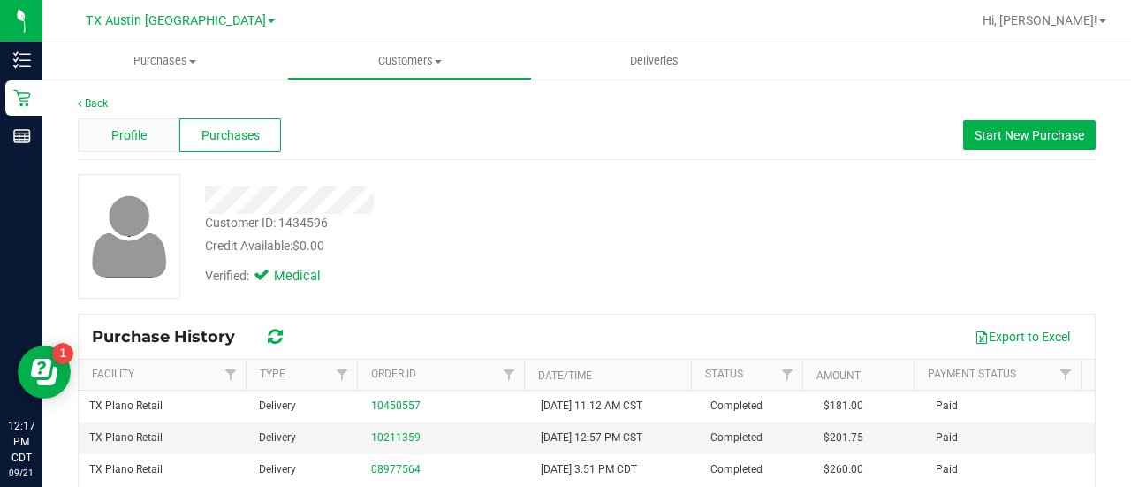
click at [143, 130] on span "Profile" at bounding box center [128, 135] width 35 height 19
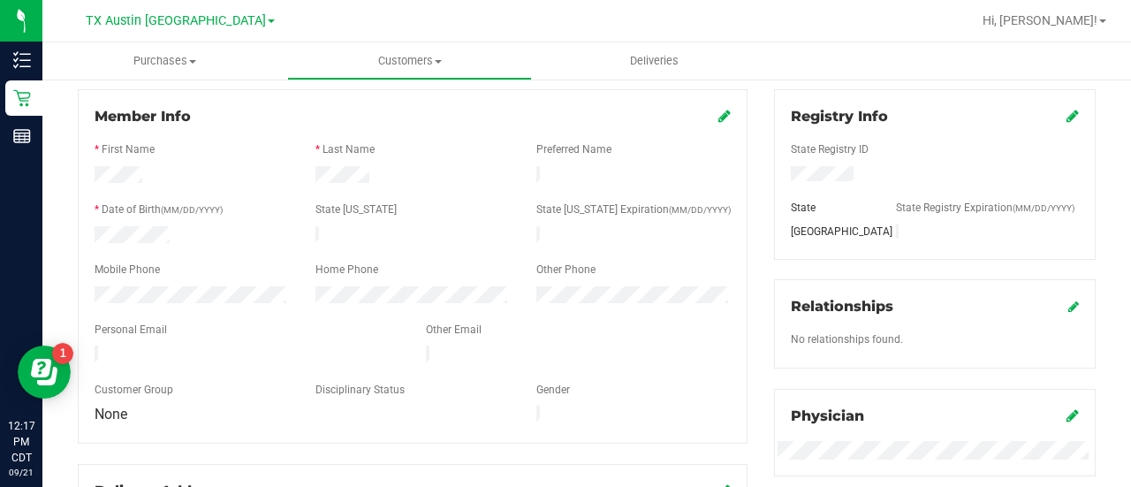
scroll to position [231, 0]
click at [415, 57] on span "Customers" at bounding box center [409, 61] width 243 height 16
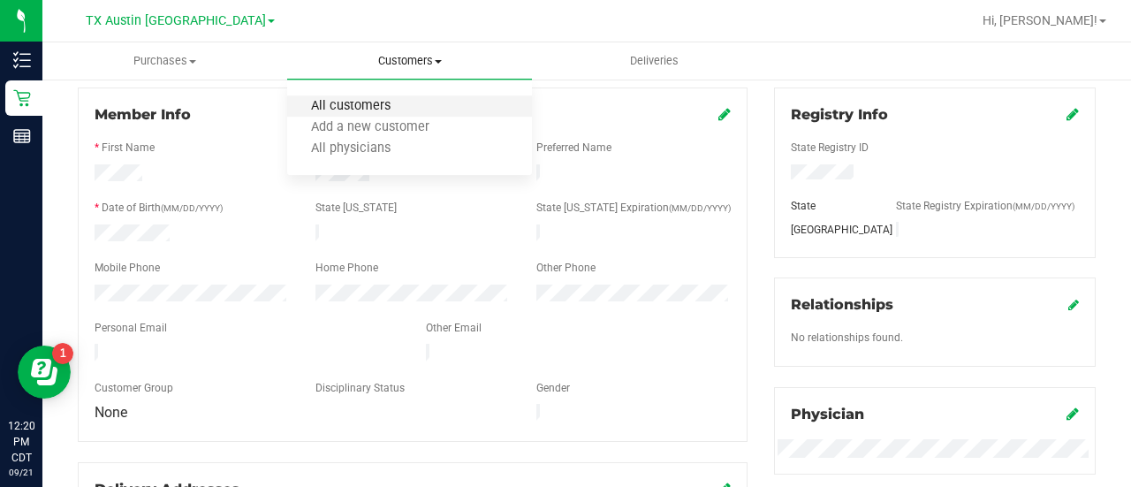
click at [385, 110] on span "All customers" at bounding box center [350, 106] width 127 height 15
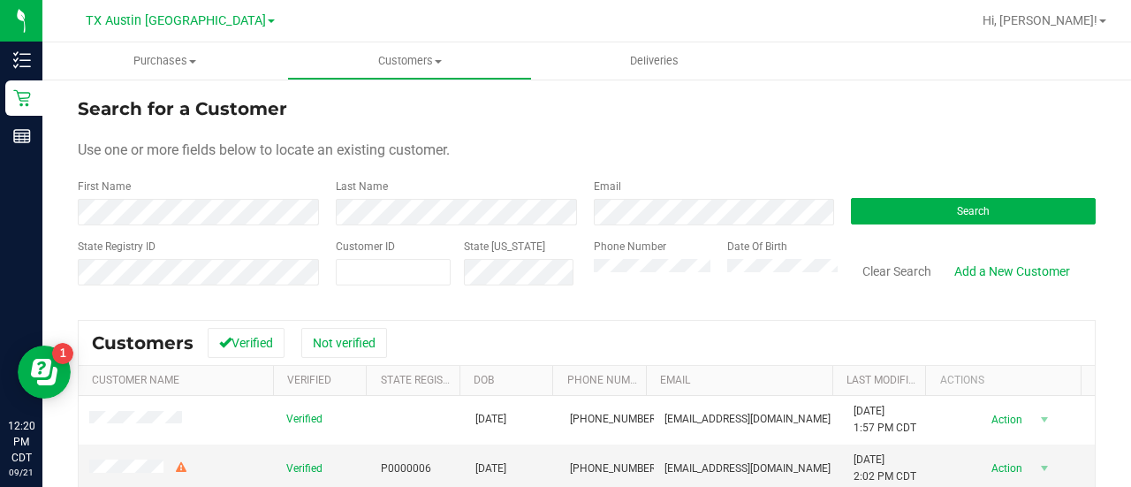
click at [926, 120] on div "Search for a Customer" at bounding box center [587, 108] width 1018 height 26
click at [870, 199] on button "Search" at bounding box center [973, 211] width 245 height 26
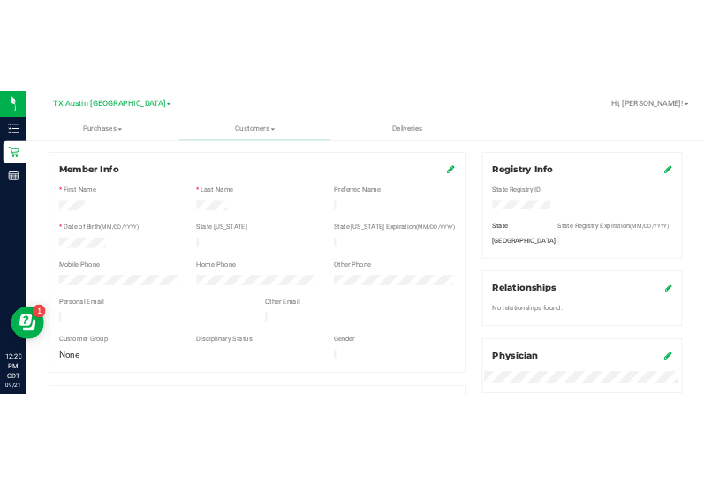
scroll to position [223, 0]
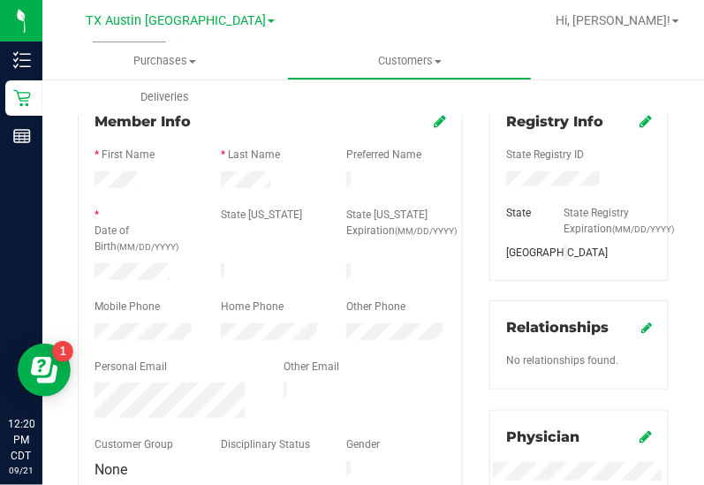
click at [231, 163] on div "* Last Name" at bounding box center [271, 157] width 126 height 20
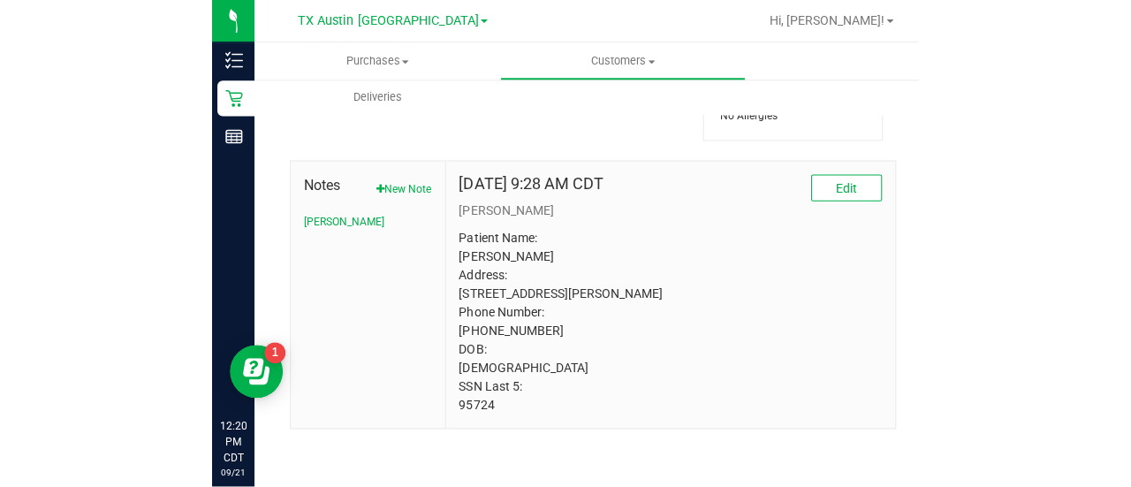
scroll to position [866, 0]
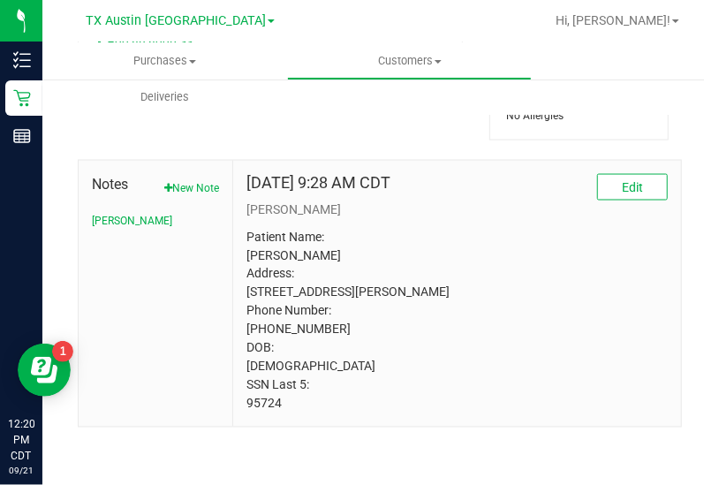
click at [266, 402] on p "Patient Name: Angela Pozniak Address: 226 Stonehollow Way Melissa, TX, 75454 Ph…" at bounding box center [456, 320] width 421 height 185
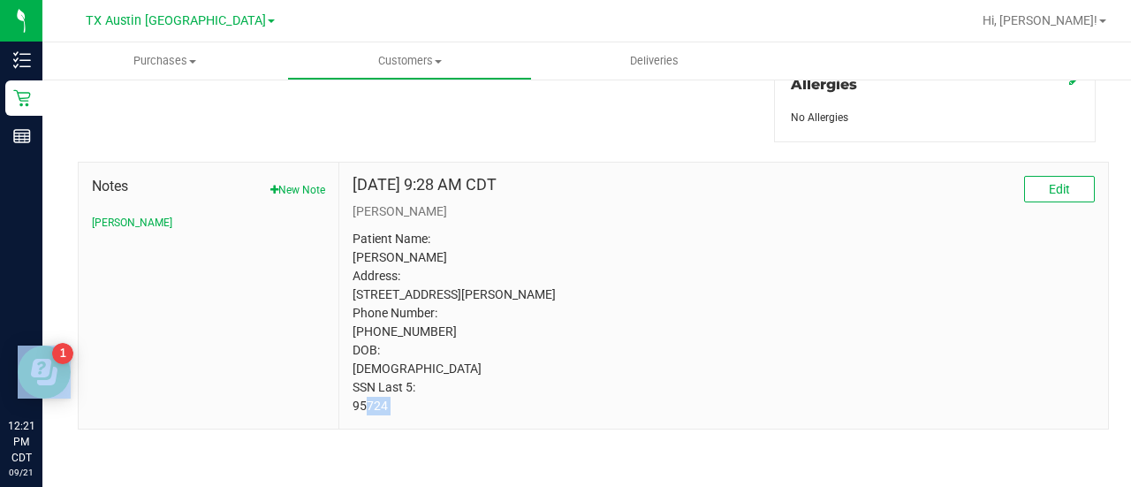
scroll to position [833, 0]
click at [304, 182] on button "New Note" at bounding box center [297, 190] width 55 height 16
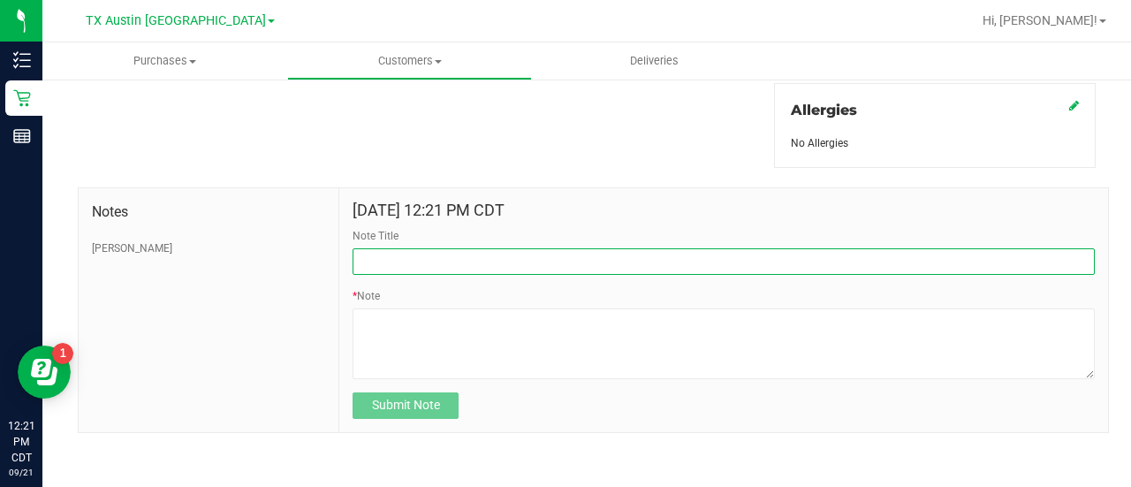
click at [461, 251] on input "Note Title" at bounding box center [723, 261] width 742 height 26
type input "HONOR $25 WINBACK - ABSENT TOGGLE."
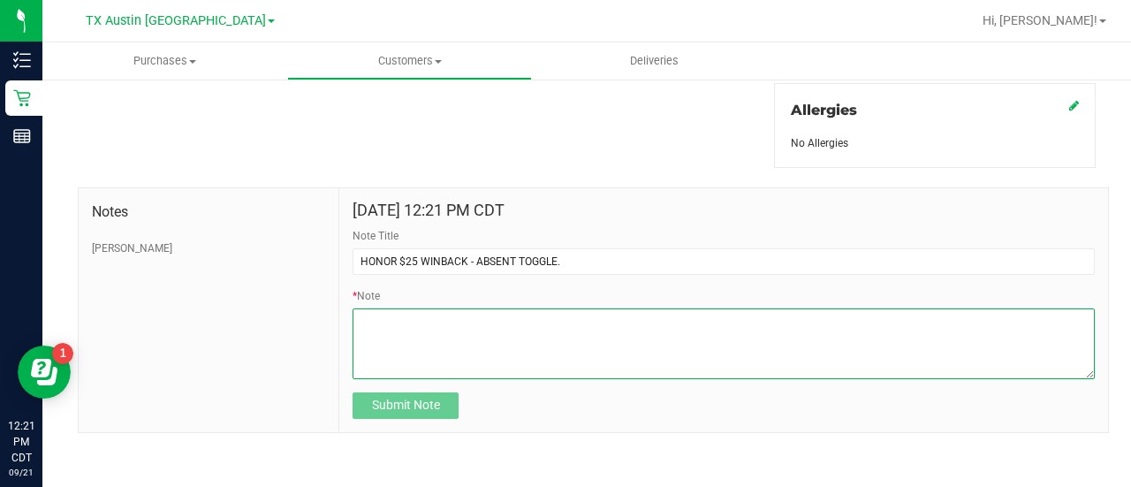
click at [443, 331] on textarea "* Note" at bounding box center [723, 343] width 742 height 71
click at [486, 347] on textarea "* Note" at bounding box center [723, 343] width 742 height 71
paste textarea "Stacks with all discounts. Update once redeemed."
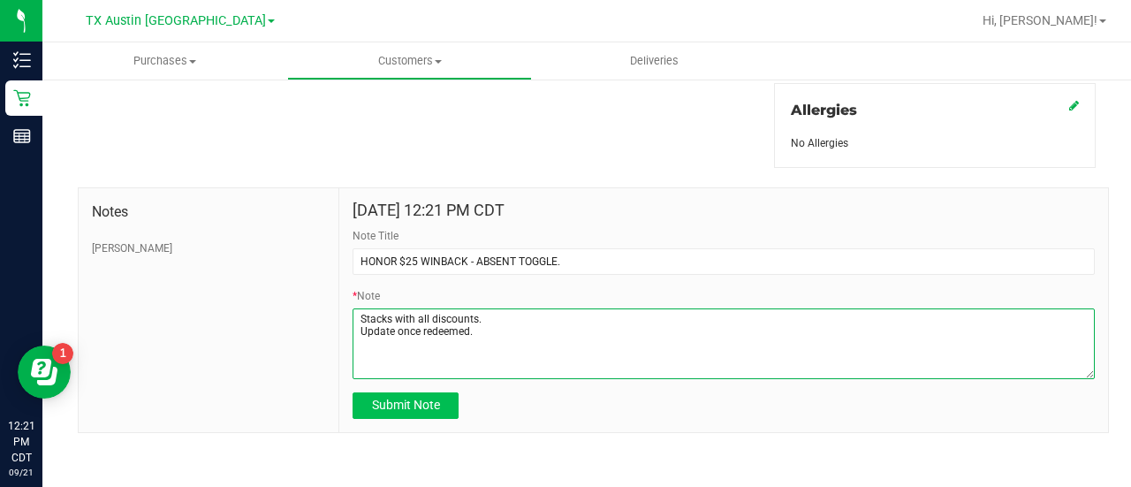
type textarea "Stacks with all discounts. Update once redeemed."
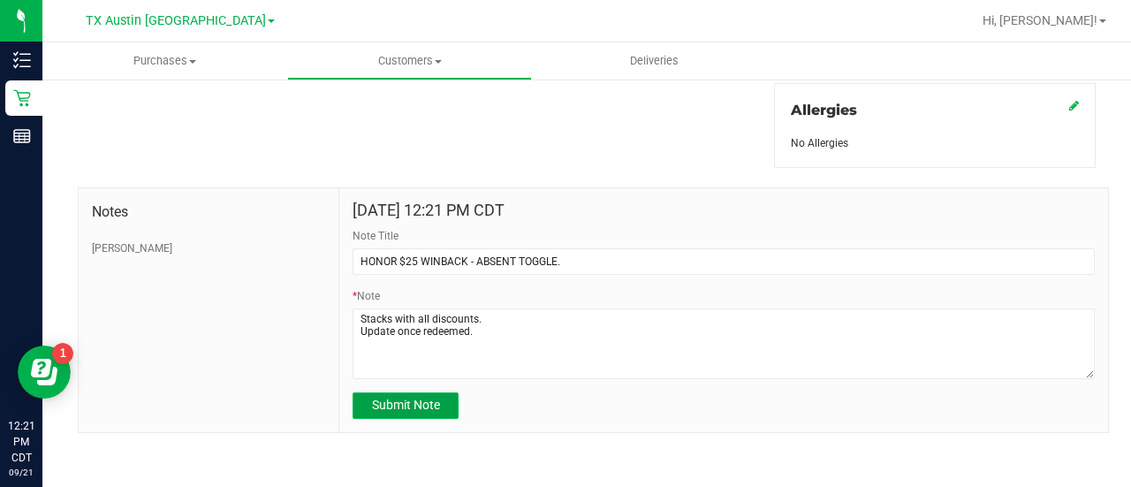
click at [421, 407] on span "Submit Note" at bounding box center [406, 404] width 68 height 14
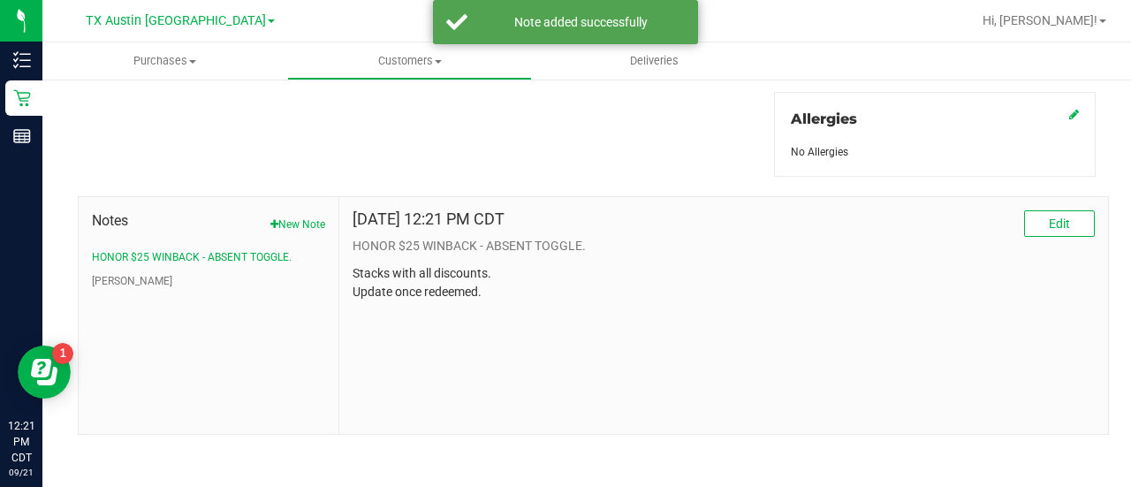
scroll to position [0, 0]
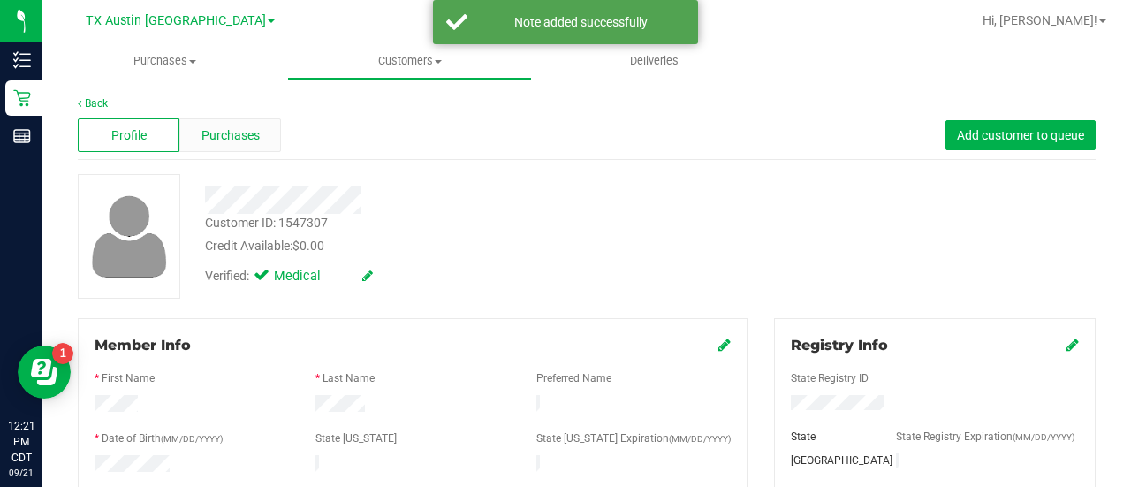
click at [238, 146] on div "Purchases" at bounding box center [230, 135] width 102 height 34
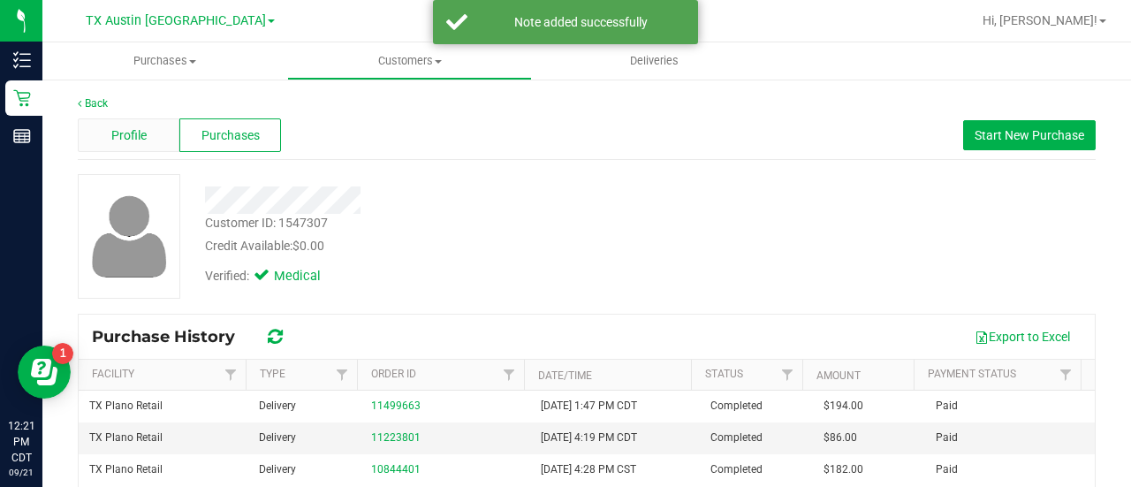
click at [137, 133] on span "Profile" at bounding box center [128, 135] width 35 height 19
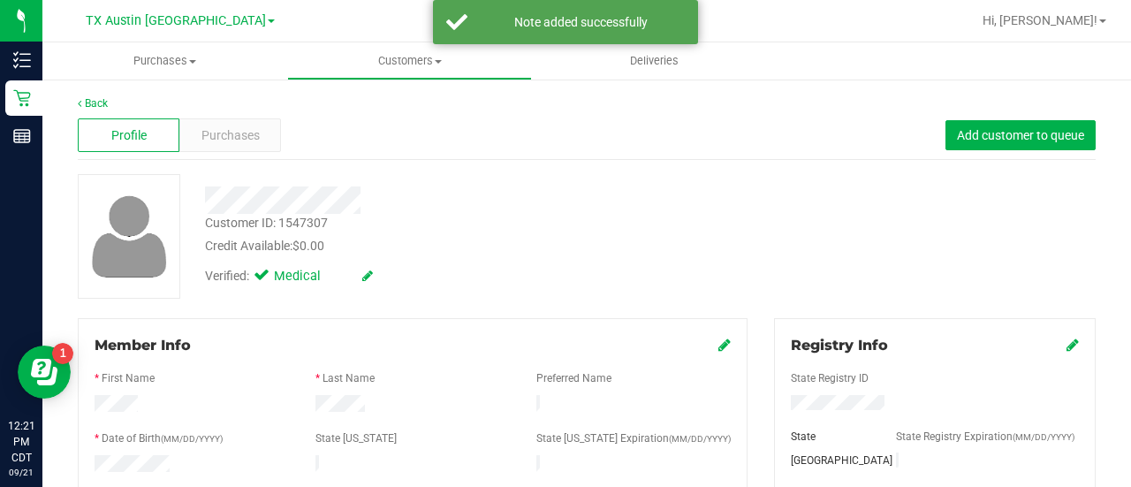
scroll to position [269, 0]
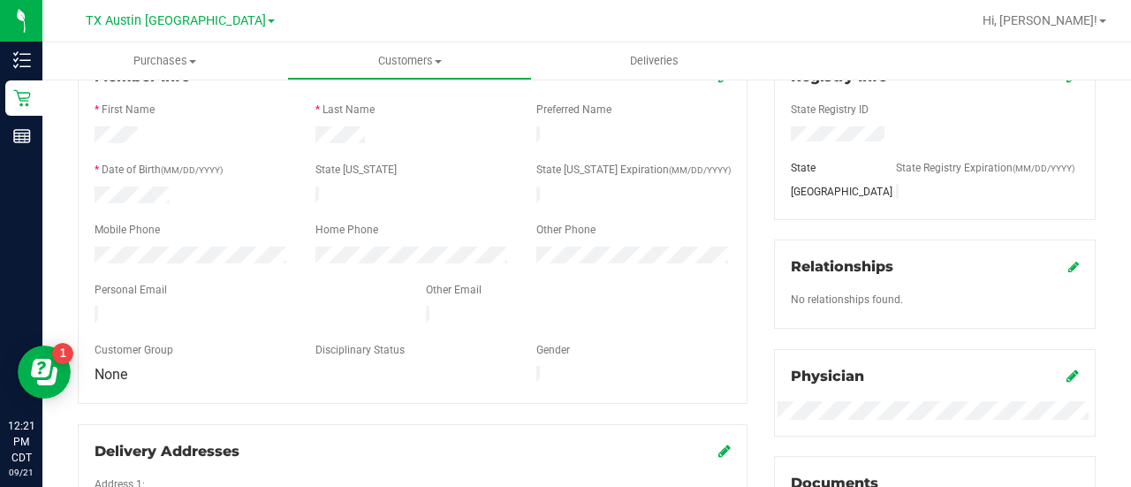
click at [211, 302] on div at bounding box center [413, 304] width 636 height 4
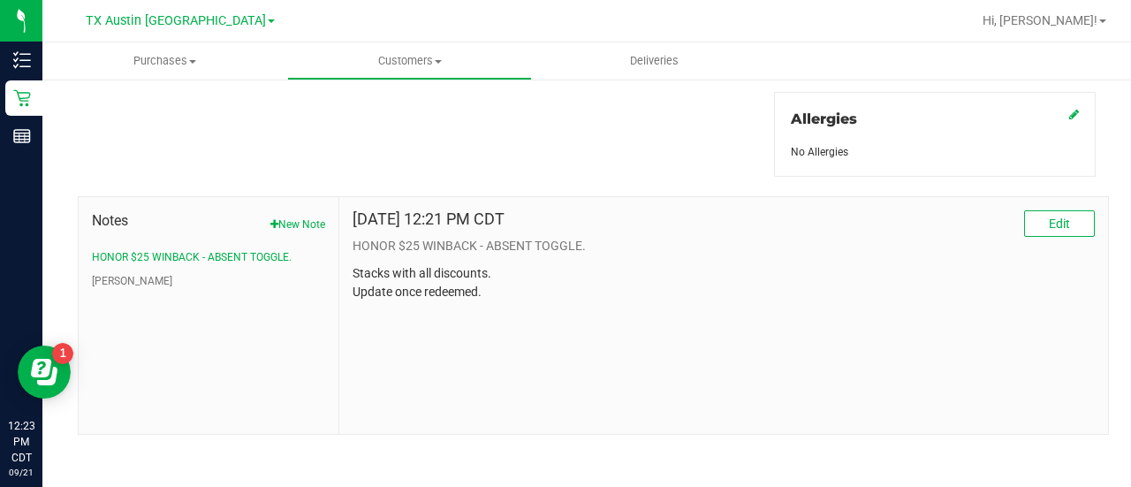
scroll to position [0, 0]
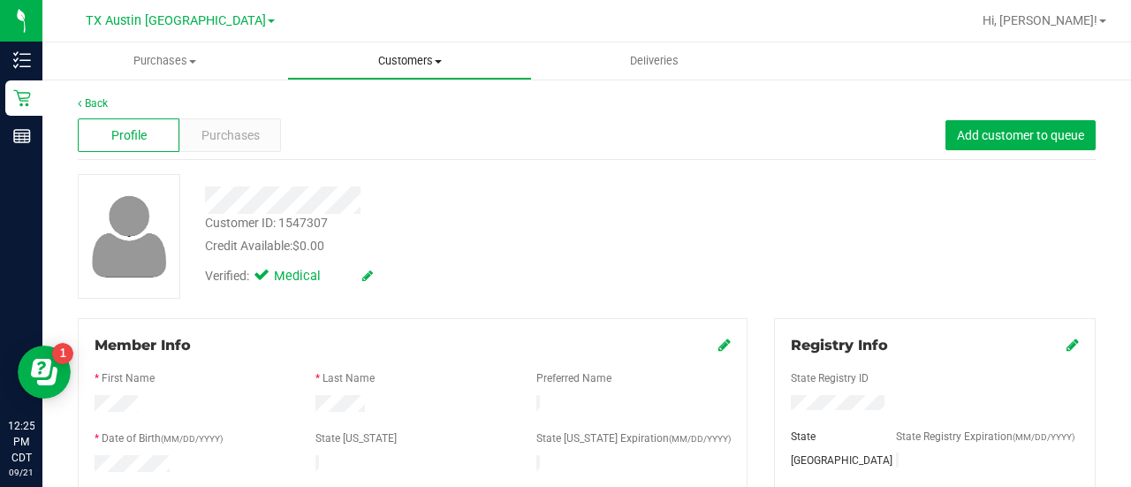
click at [382, 64] on span "Customers" at bounding box center [409, 61] width 243 height 16
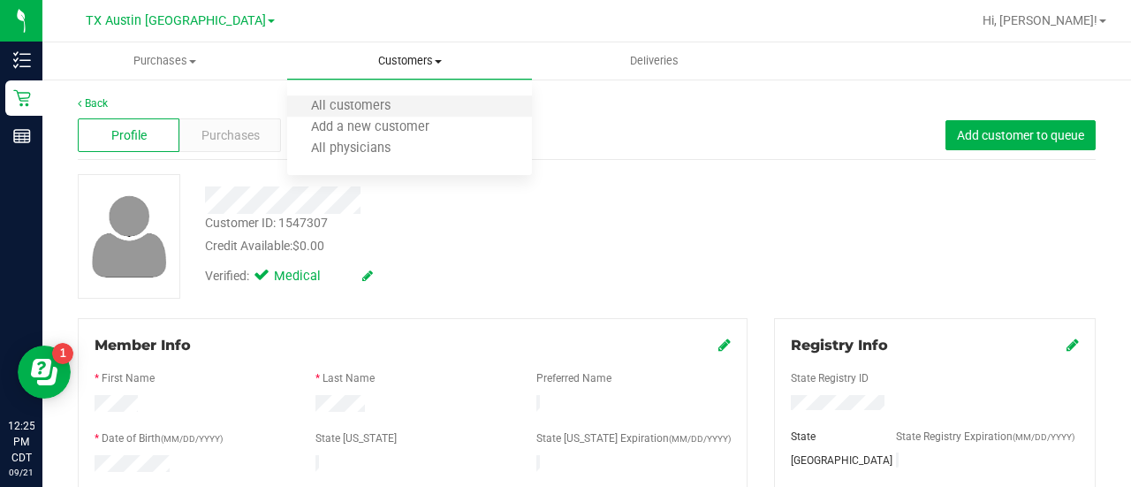
click at [370, 115] on li "All customers" at bounding box center [409, 106] width 245 height 21
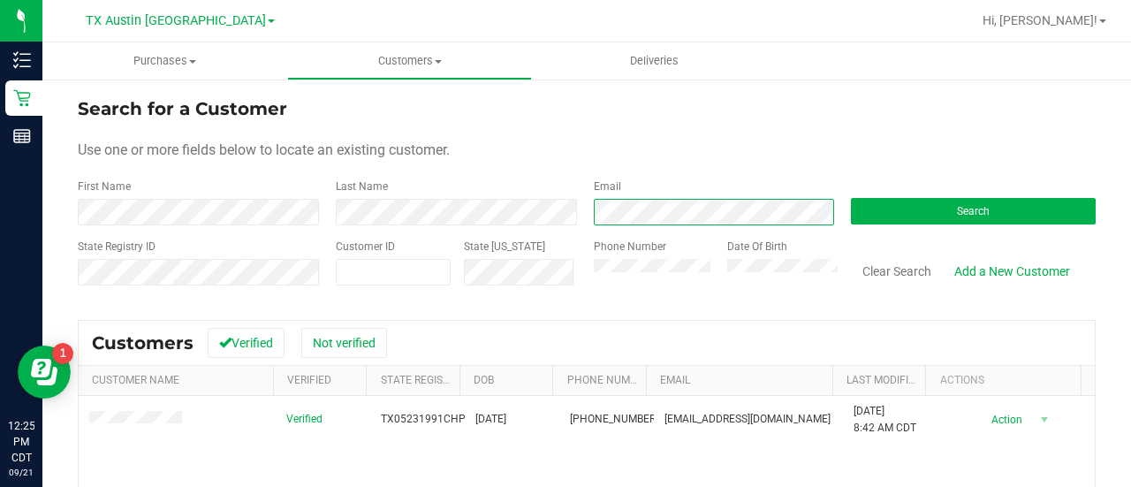
scroll to position [42, 0]
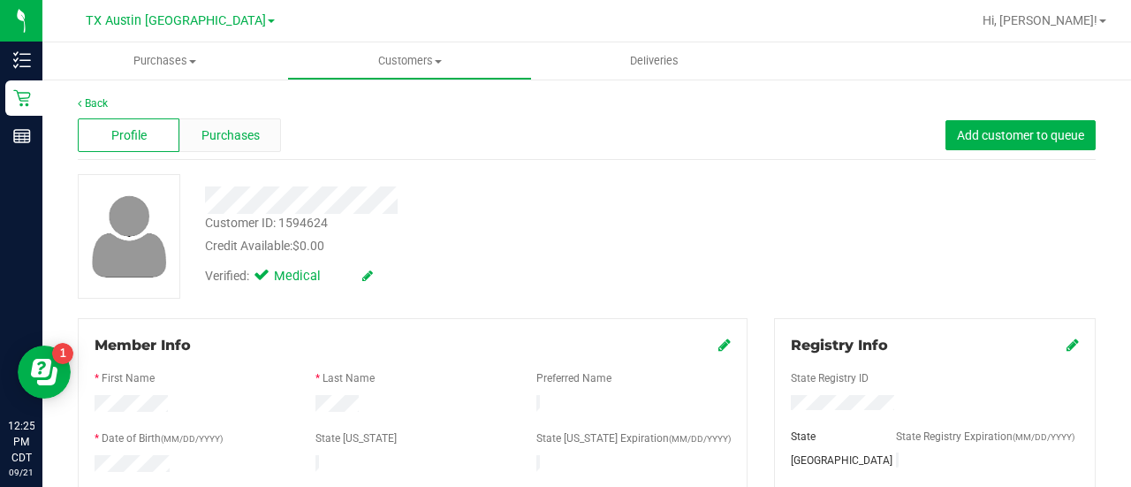
click at [246, 132] on span "Purchases" at bounding box center [230, 135] width 58 height 19
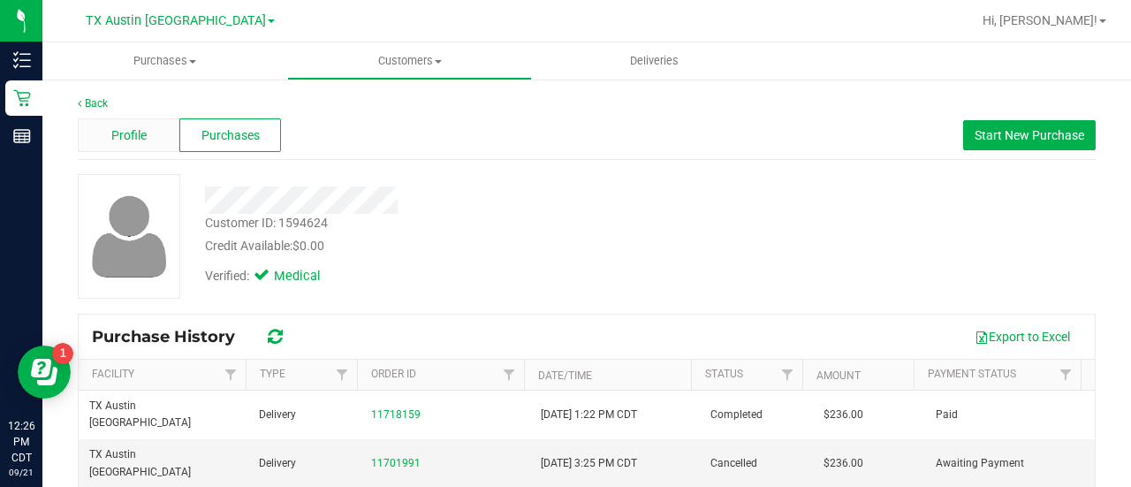
click at [140, 140] on span "Profile" at bounding box center [128, 135] width 35 height 19
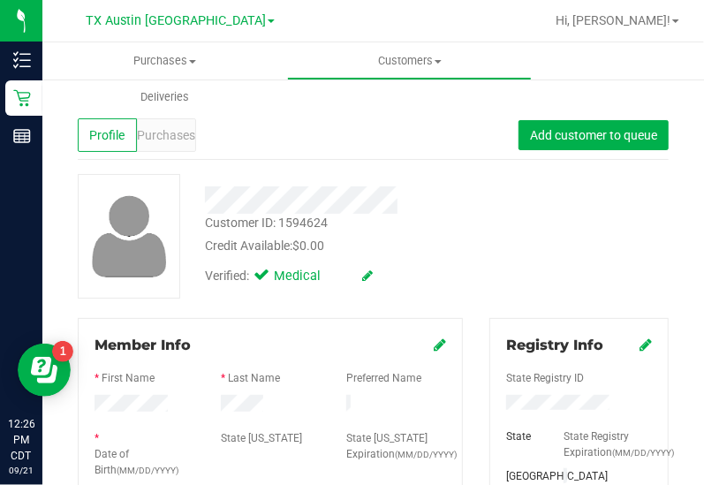
drag, startPoint x: 529, startPoint y: 229, endPoint x: 655, endPoint y: 160, distance: 143.9
click at [549, 223] on div "Customer ID: 1594624 Credit Available: $0.00 Verified: Medical" at bounding box center [372, 236] width 617 height 125
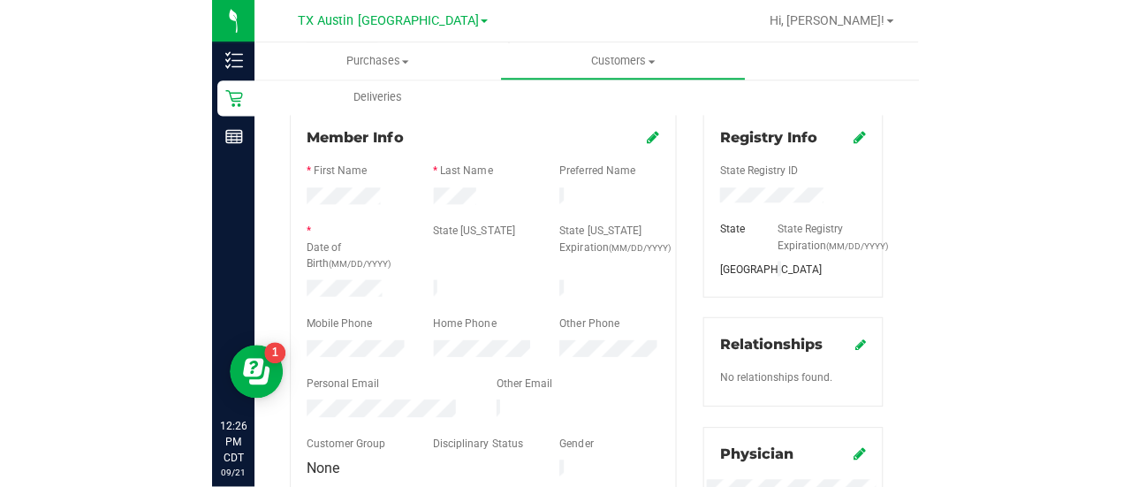
scroll to position [191, 0]
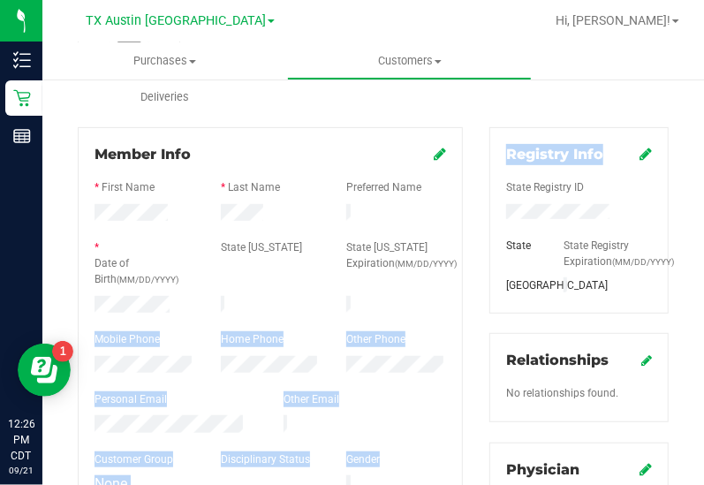
click at [704, 125] on html "Inventory Retail Reports 12:26 PM CDT 09/21/2025 09/21 TX Austin DC Hi, Lauren!…" at bounding box center [352, 242] width 704 height 485
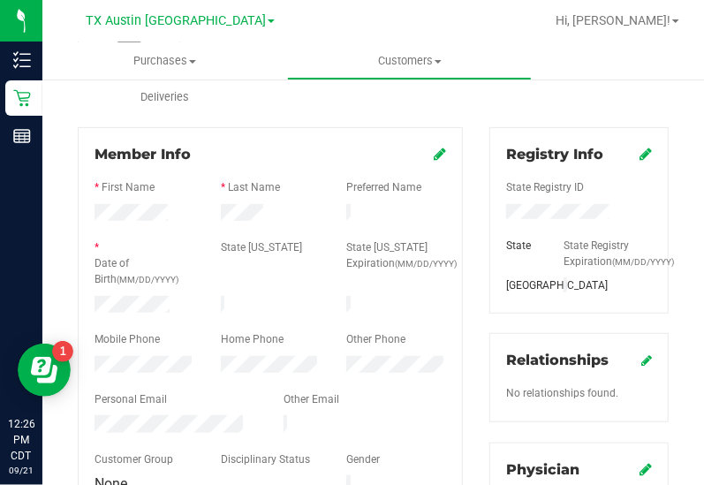
click at [203, 291] on div at bounding box center [271, 293] width 352 height 4
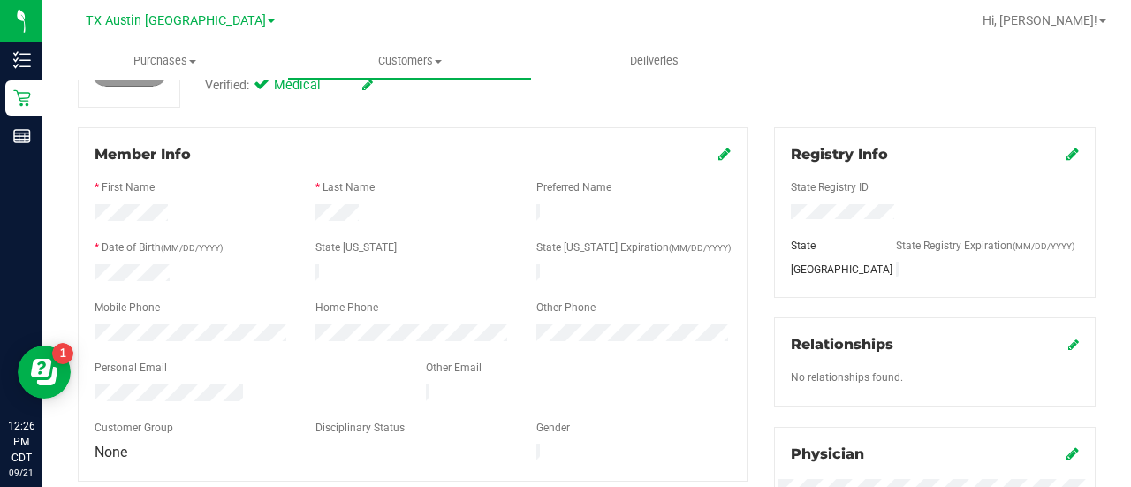
scroll to position [0, 0]
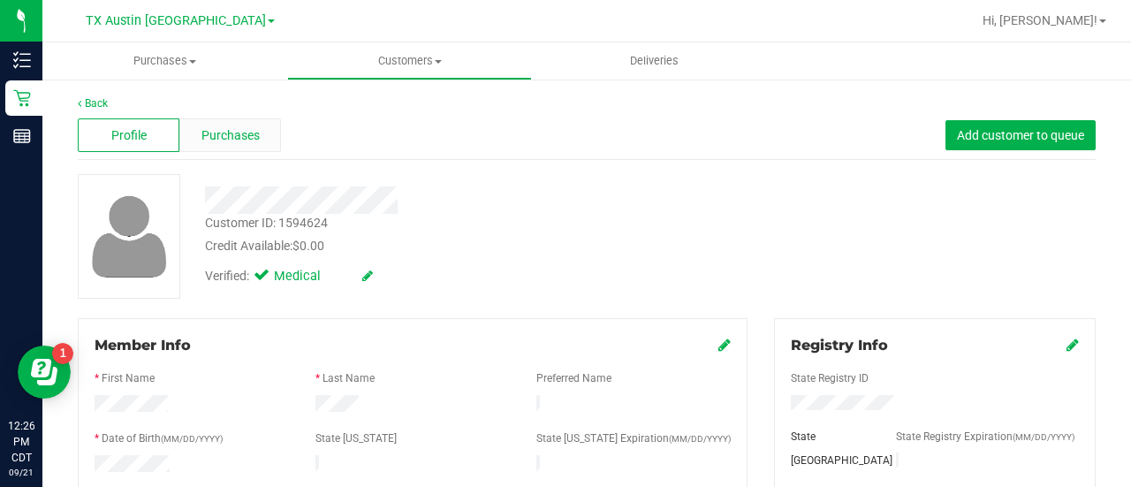
click at [231, 132] on span "Purchases" at bounding box center [230, 135] width 58 height 19
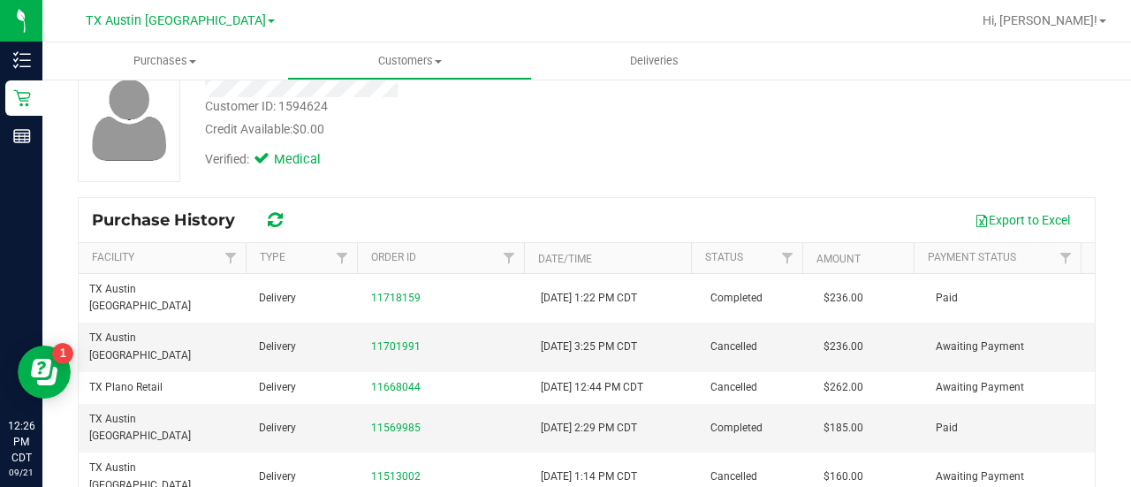
scroll to position [134, 0]
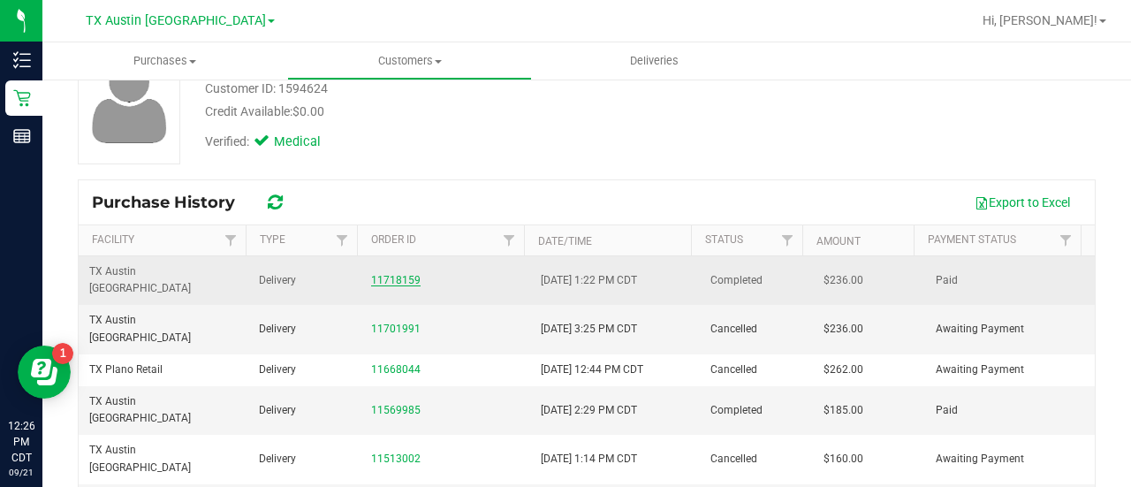
click at [399, 275] on link "11718159" at bounding box center [395, 280] width 49 height 12
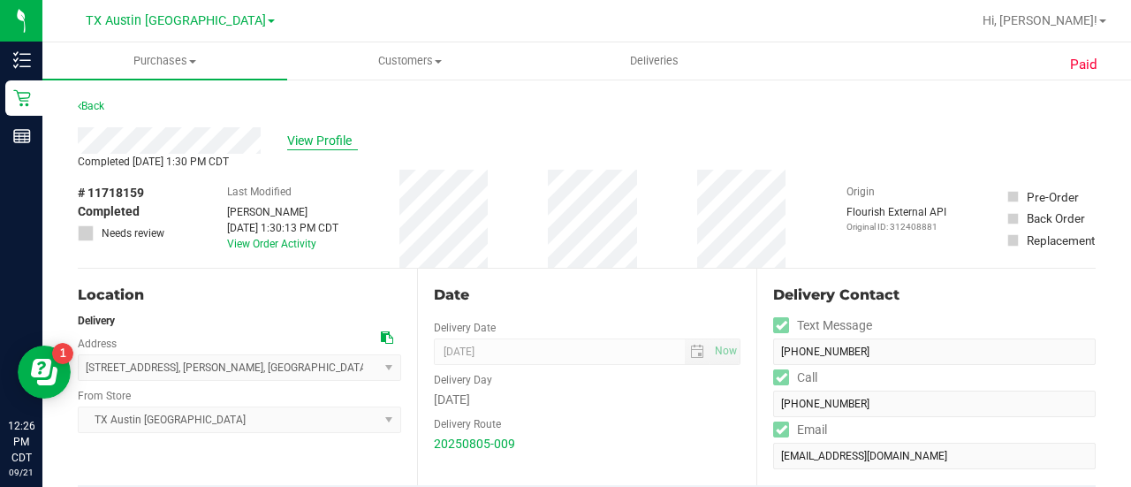
click at [312, 146] on span "View Profile" at bounding box center [322, 141] width 71 height 19
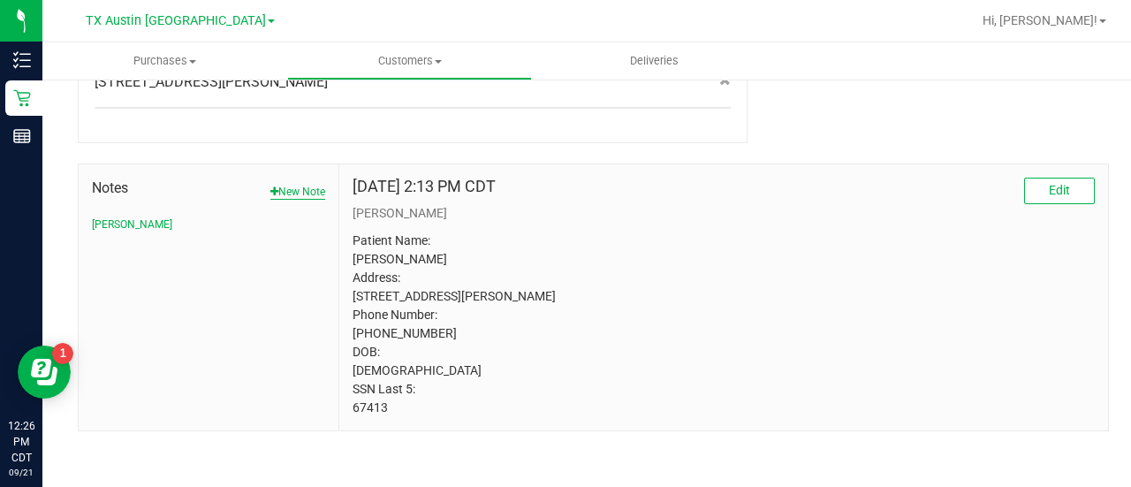
click at [281, 184] on button "New Note" at bounding box center [297, 192] width 55 height 16
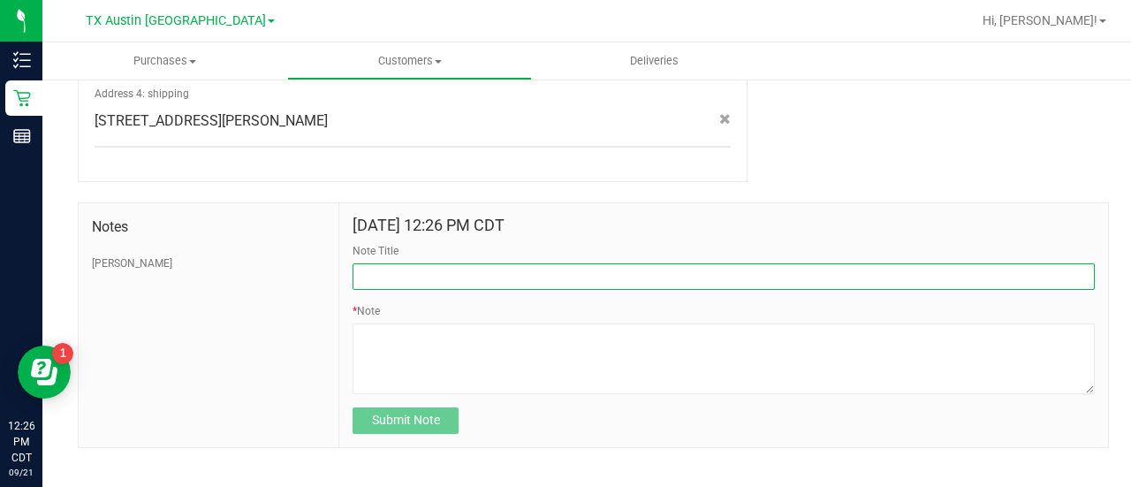
click at [668, 263] on input "Note Title" at bounding box center [723, 276] width 742 height 26
type input "HONOR $25 WINBACK - ABSENT TOGGLE."
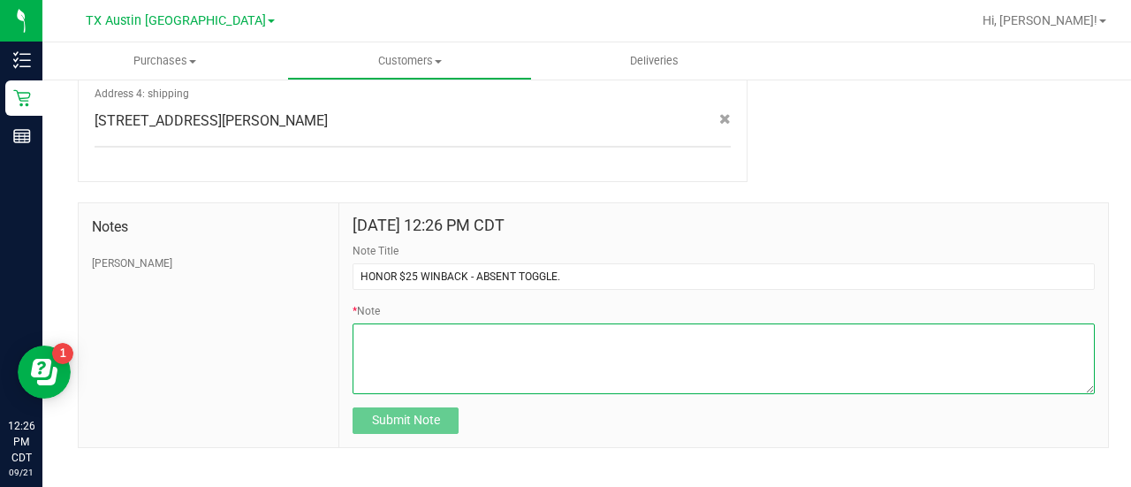
click at [505, 339] on textarea "* Note" at bounding box center [723, 358] width 742 height 71
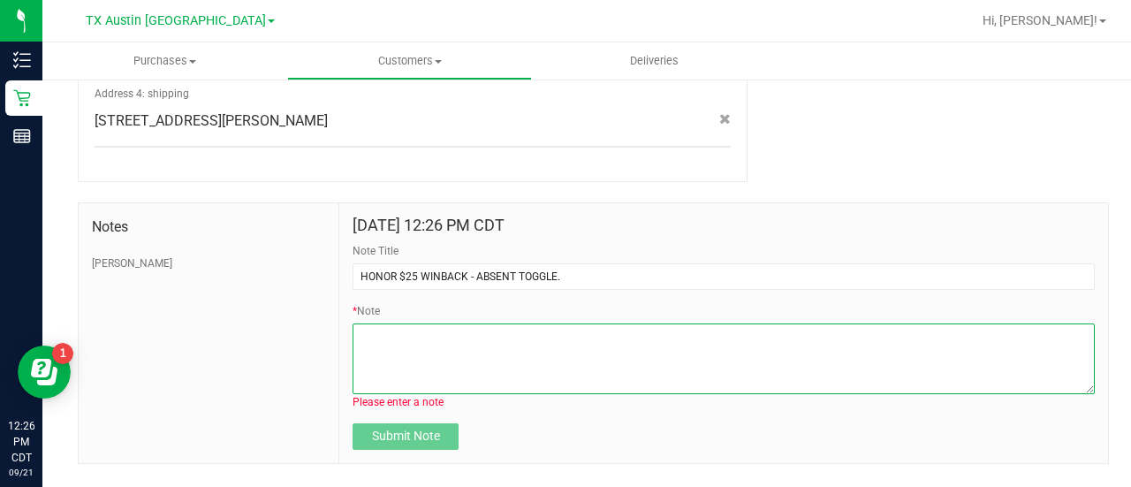
click at [556, 342] on textarea "* Note" at bounding box center [723, 358] width 742 height 71
paste textarea "Stacks with all discounts. Update once redeemed."
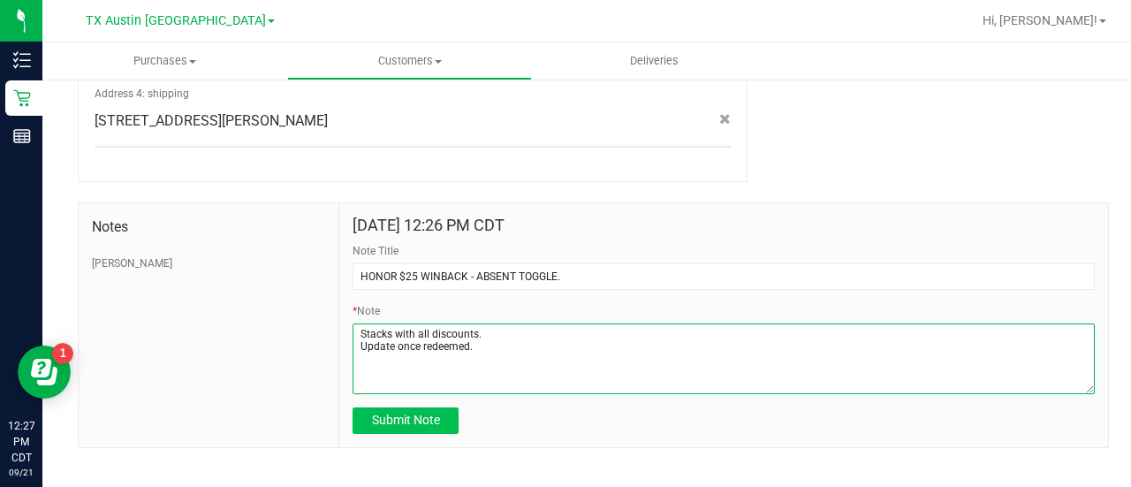
type textarea "Stacks with all discounts. Update once redeemed."
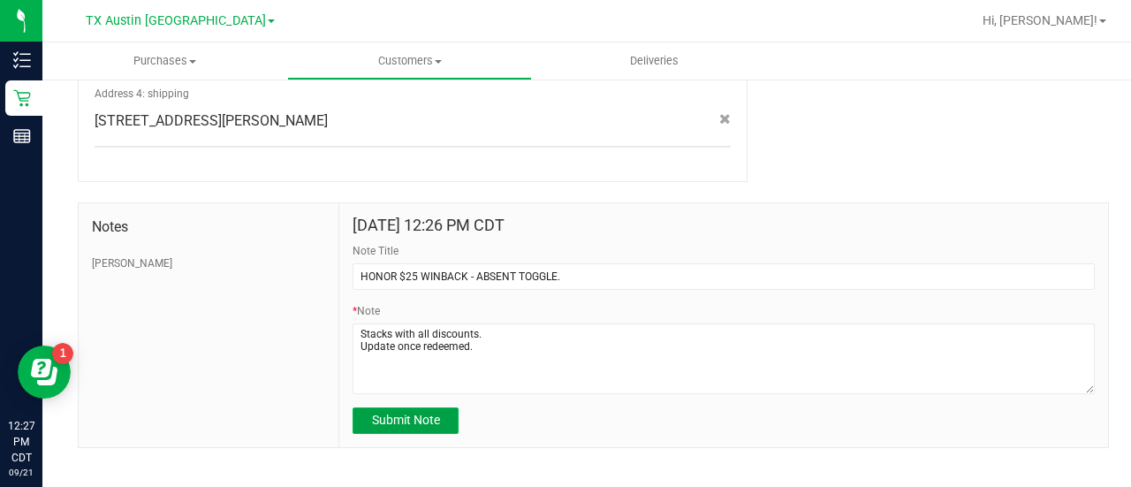
click at [398, 411] on button "Submit Note" at bounding box center [405, 420] width 106 height 26
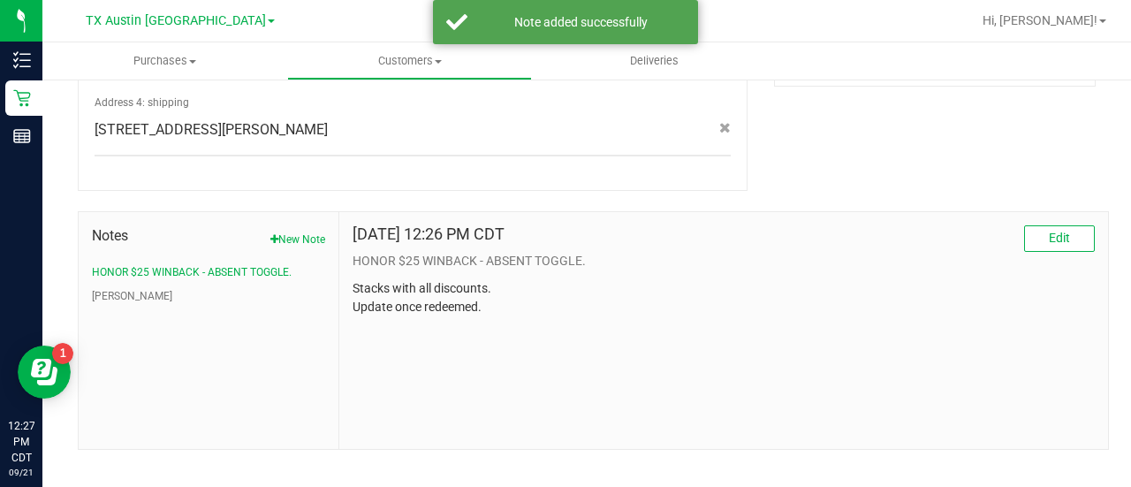
scroll to position [0, 0]
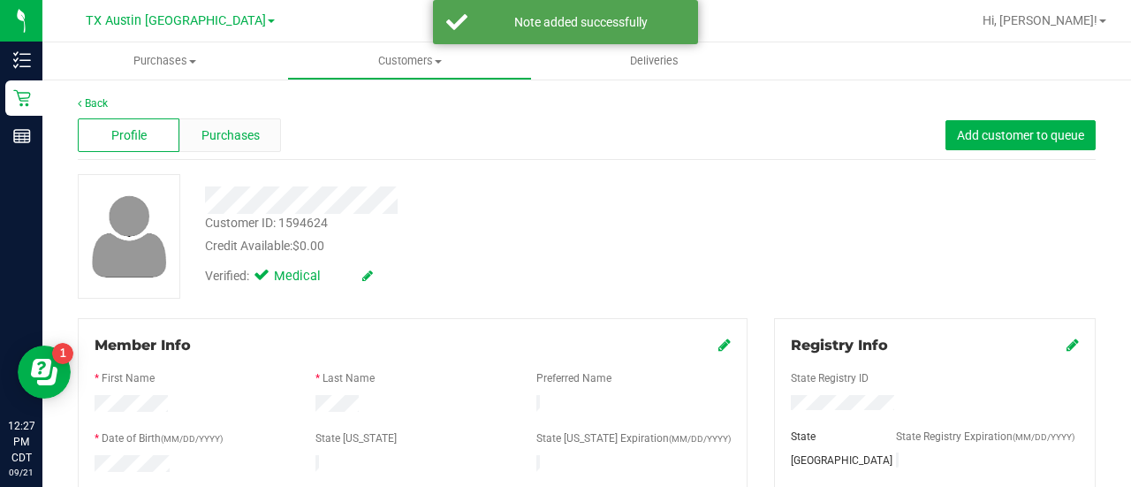
click at [229, 145] on div "Purchases" at bounding box center [230, 135] width 102 height 34
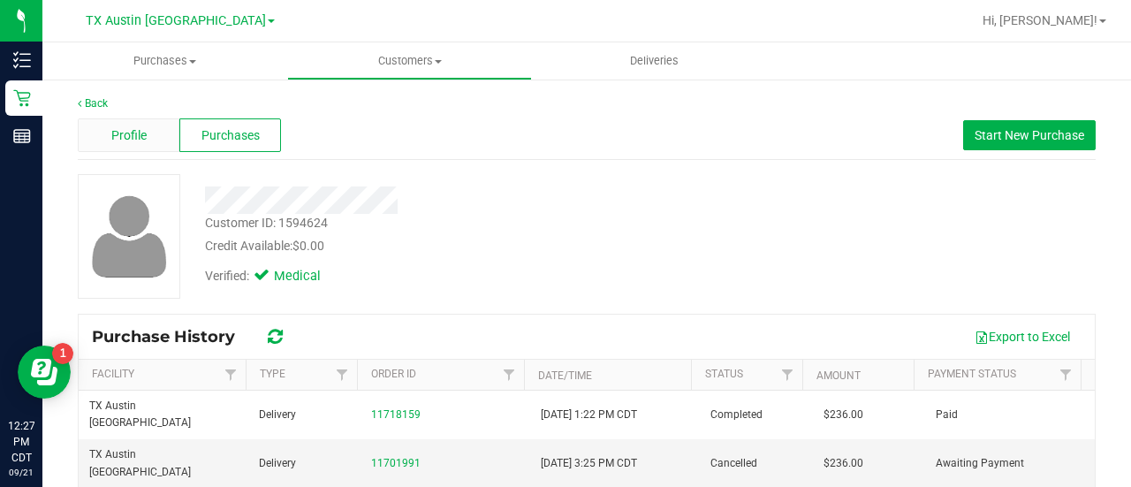
click at [149, 136] on div "Profile" at bounding box center [129, 135] width 102 height 34
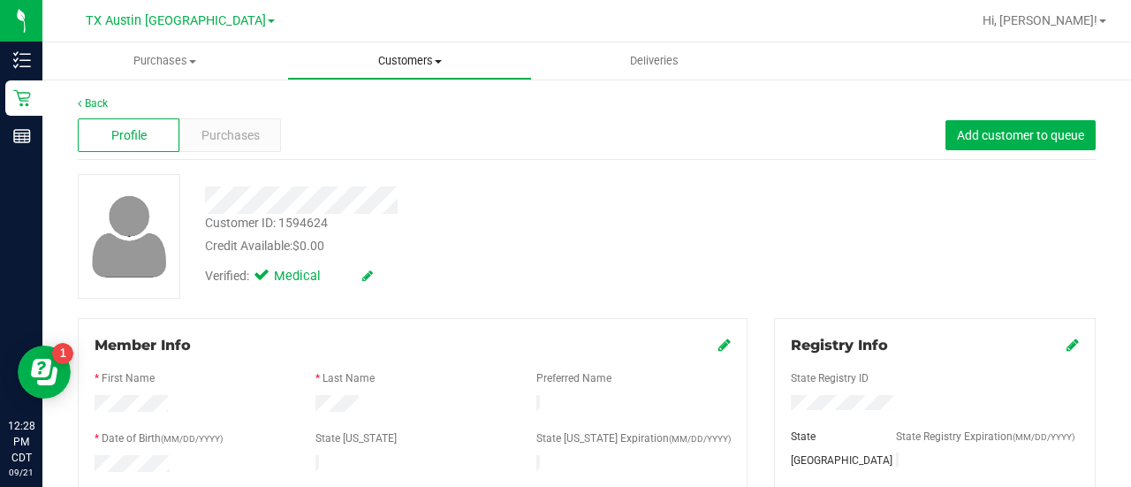
click at [383, 64] on span "Customers" at bounding box center [409, 61] width 243 height 16
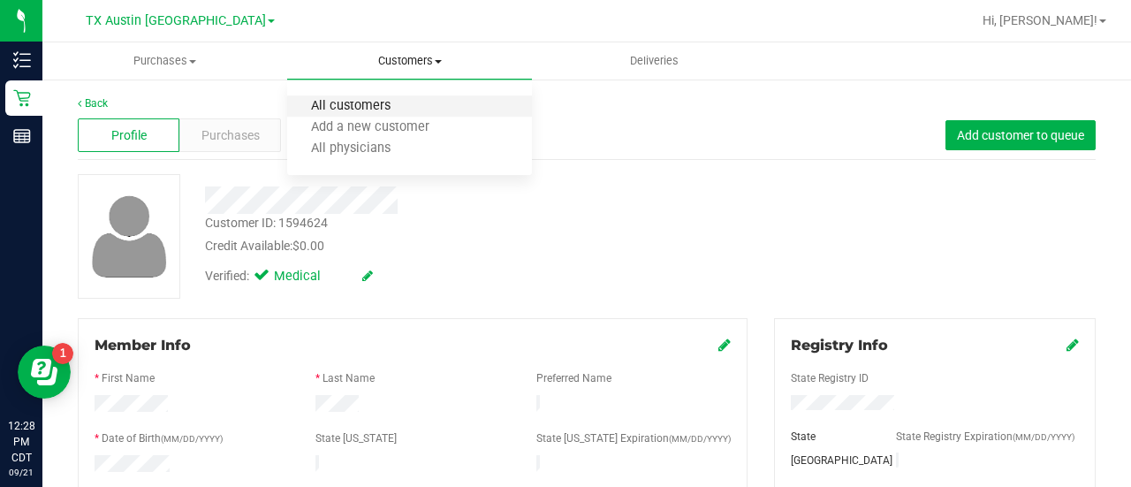
click at [355, 101] on span "All customers" at bounding box center [350, 106] width 127 height 15
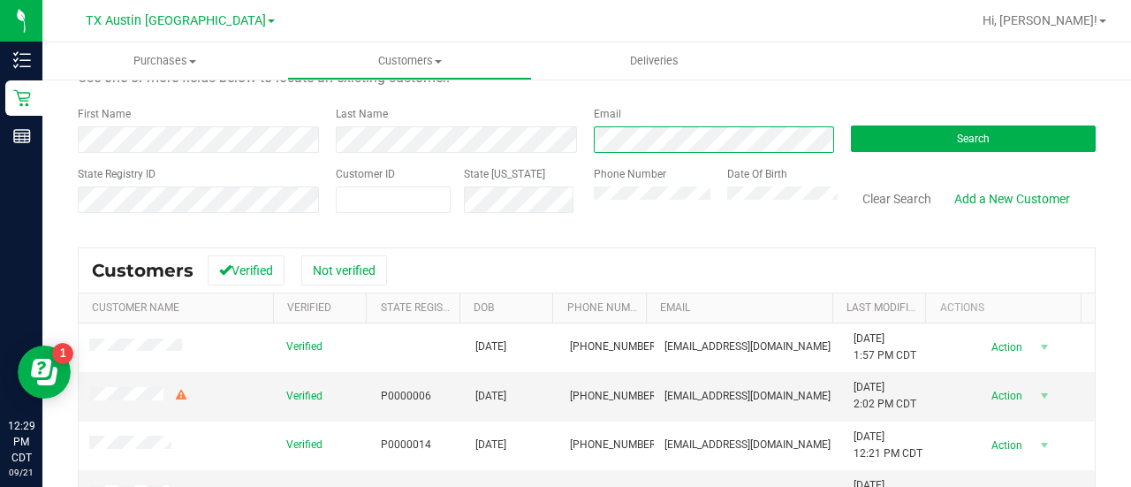
scroll to position [26, 0]
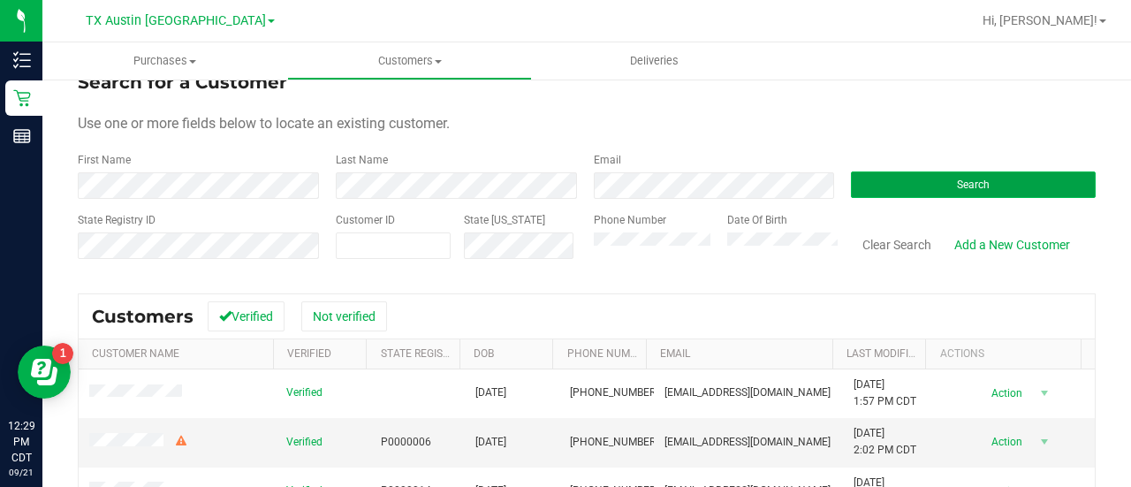
click at [934, 177] on button "Search" at bounding box center [973, 184] width 245 height 26
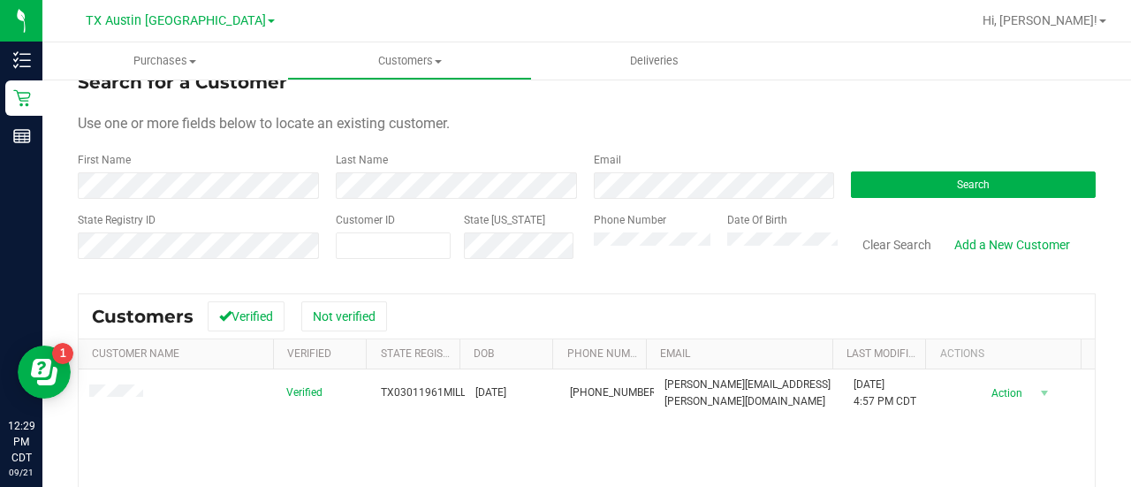
scroll to position [47, 0]
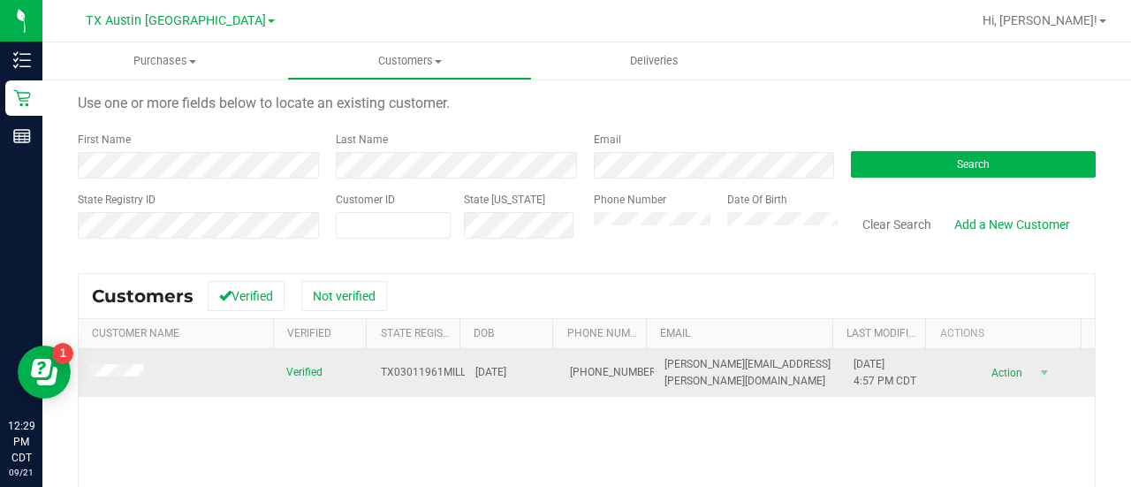
click at [118, 361] on td at bounding box center [177, 373] width 197 height 48
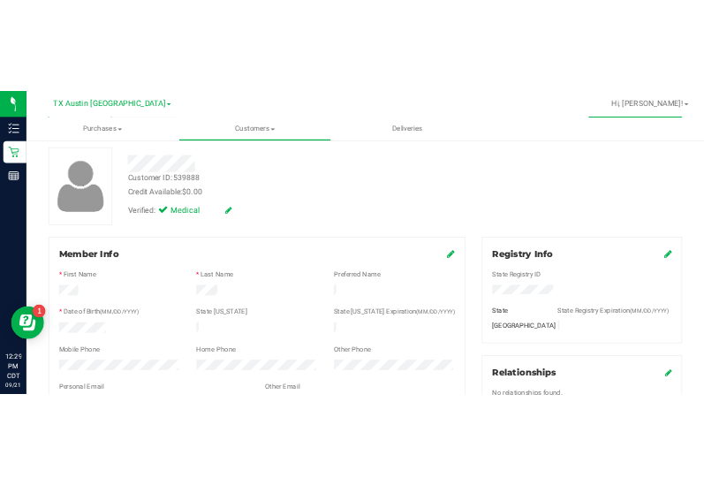
scroll to position [242, 0]
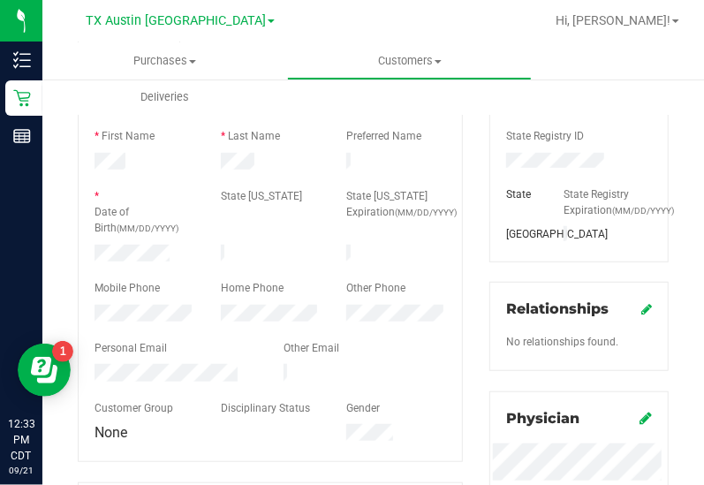
click at [216, 163] on div at bounding box center [271, 163] width 126 height 21
click at [131, 240] on div at bounding box center [271, 242] width 352 height 4
drag, startPoint x: 652, startPoint y: 263, endPoint x: 661, endPoint y: 261, distance: 9.2
click at [652, 261] on div "Registry Info State Registry ID State State Registry Expiration (MM/DD/YYYY) TX" at bounding box center [578, 168] width 179 height 185
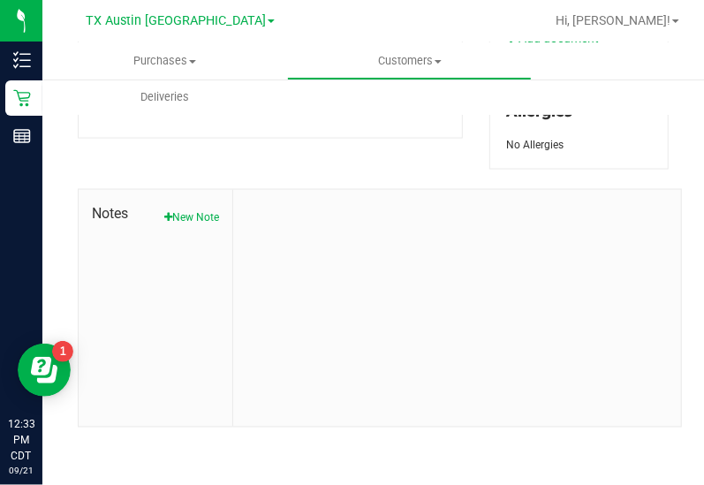
scroll to position [838, 0]
click at [188, 217] on button "New Note" at bounding box center [191, 217] width 55 height 16
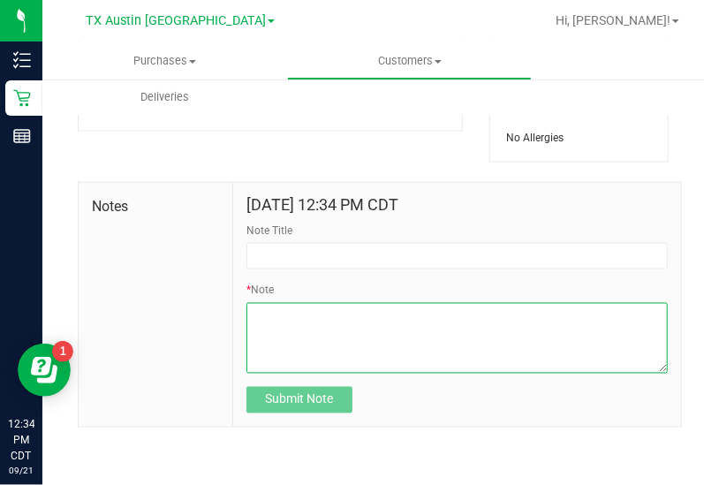
click at [396, 336] on textarea "* Note" at bounding box center [456, 338] width 421 height 71
paste textarea "Patient Name: Mitzi Lloyd Address: 421 Coventry Street Bullard, TX, 75757 Phone…"
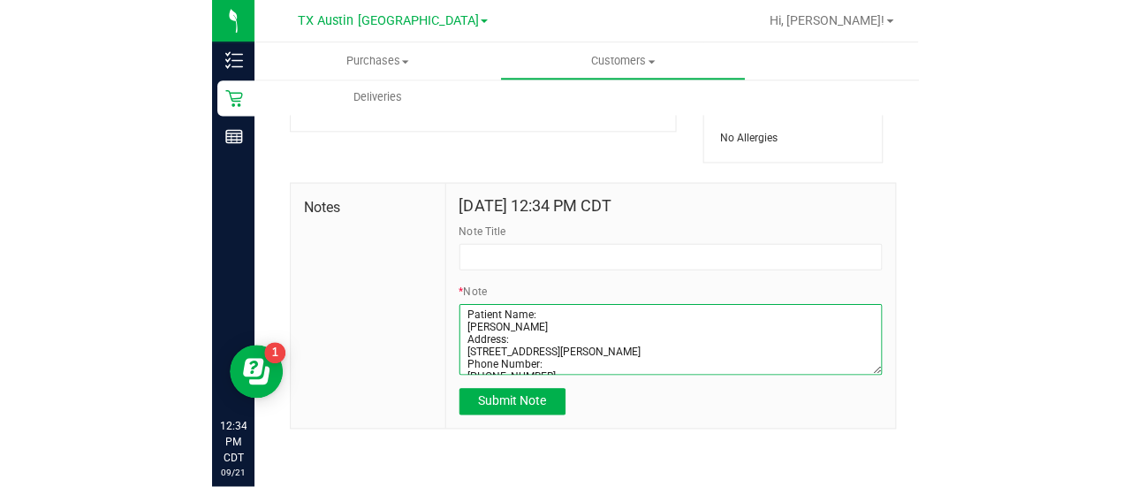
scroll to position [74, 0]
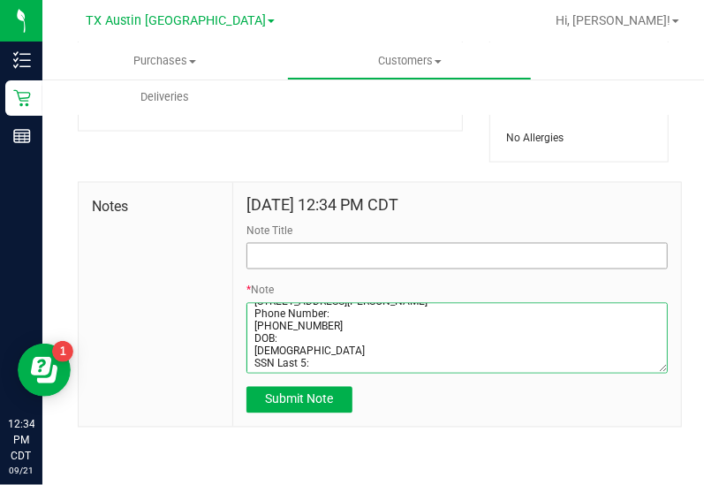
type textarea "Patient Name: Mitzi Lloyd Address: 421 Coventry Street Bullard, TX, 75757 Phone…"
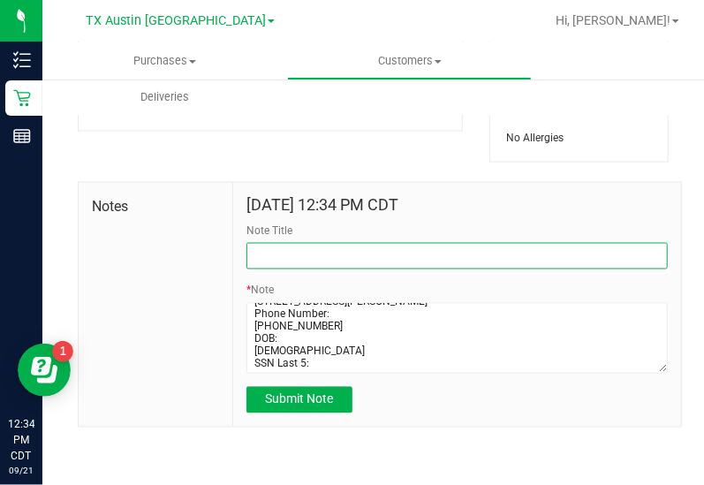
click at [407, 269] on input "Note Title" at bounding box center [456, 256] width 421 height 26
type input "CURT."
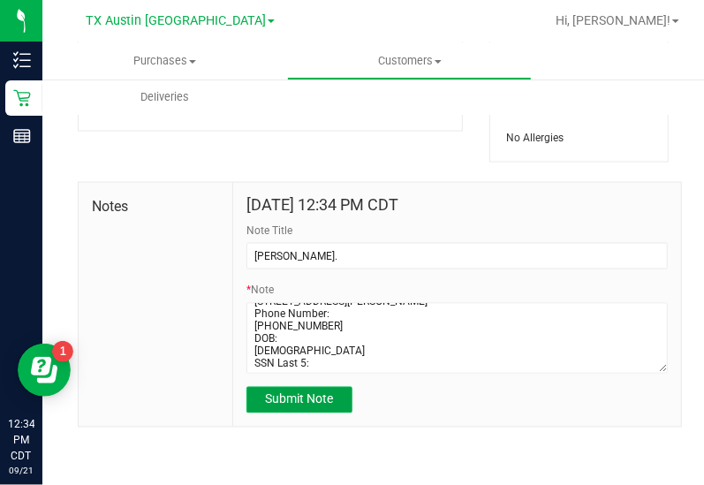
click at [304, 406] on span "Submit Note" at bounding box center [299, 399] width 68 height 14
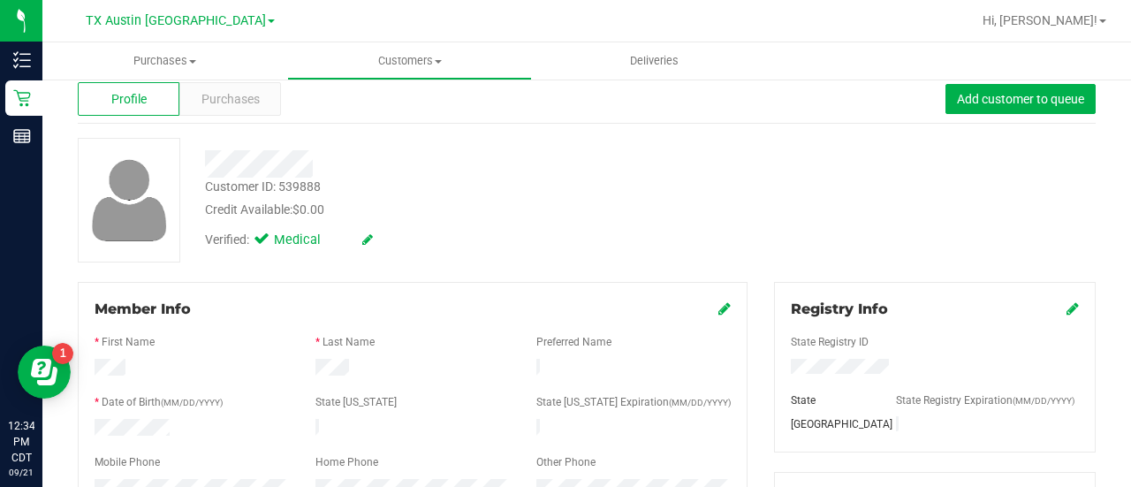
scroll to position [0, 0]
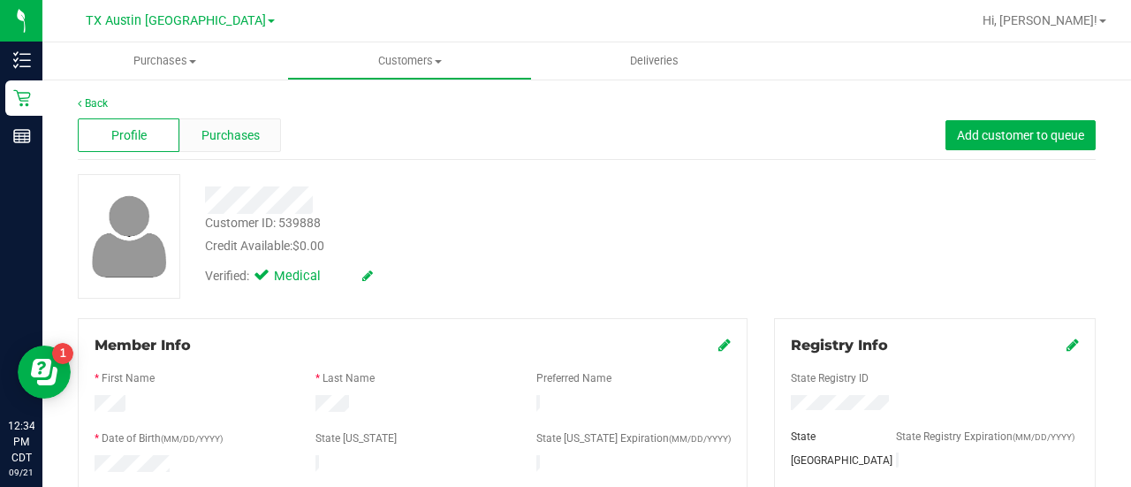
click at [232, 140] on span "Purchases" at bounding box center [230, 135] width 58 height 19
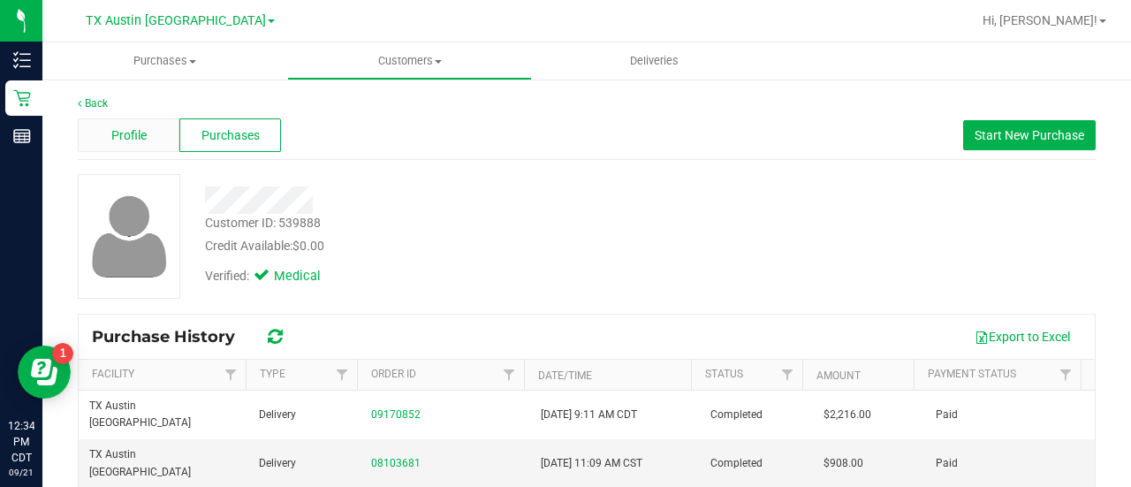
click at [164, 142] on div "Profile" at bounding box center [129, 135] width 102 height 34
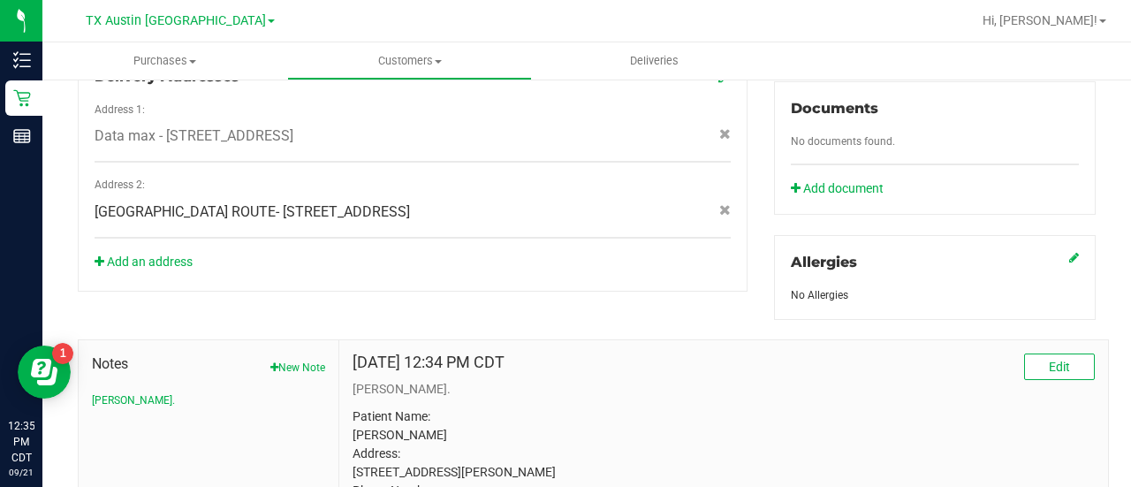
scroll to position [753, 0]
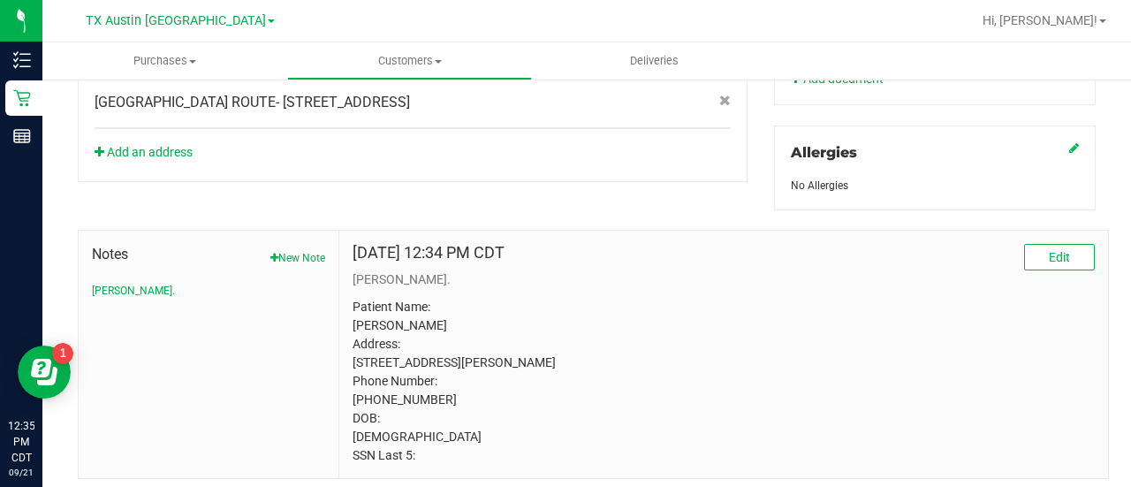
click at [481, 270] on p "CURT." at bounding box center [723, 279] width 742 height 19
click at [311, 254] on button "New Note" at bounding box center [297, 258] width 55 height 16
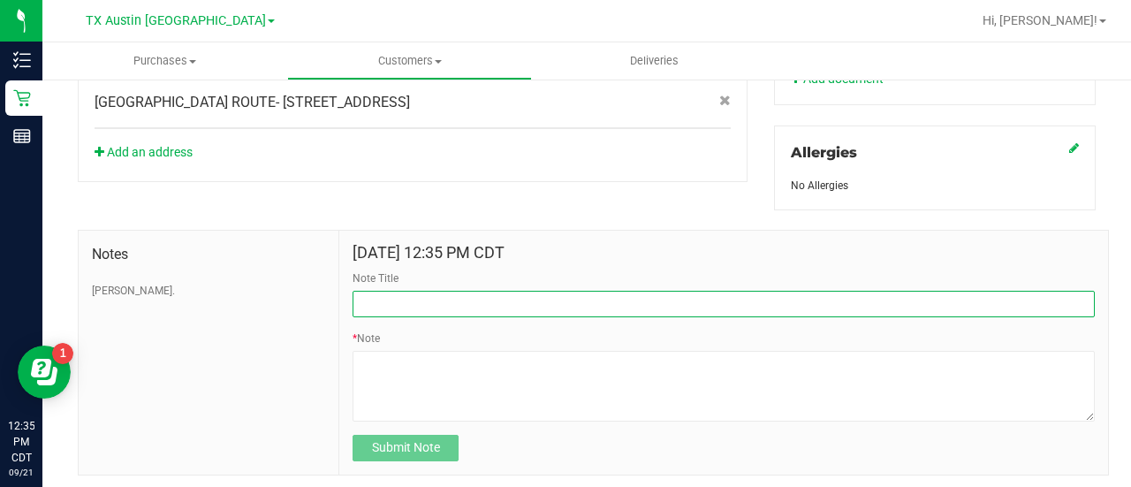
click at [497, 292] on input "Note Title" at bounding box center [723, 304] width 742 height 26
type input "HONOR $25 WINBACK - ABSENT TOGGLE."
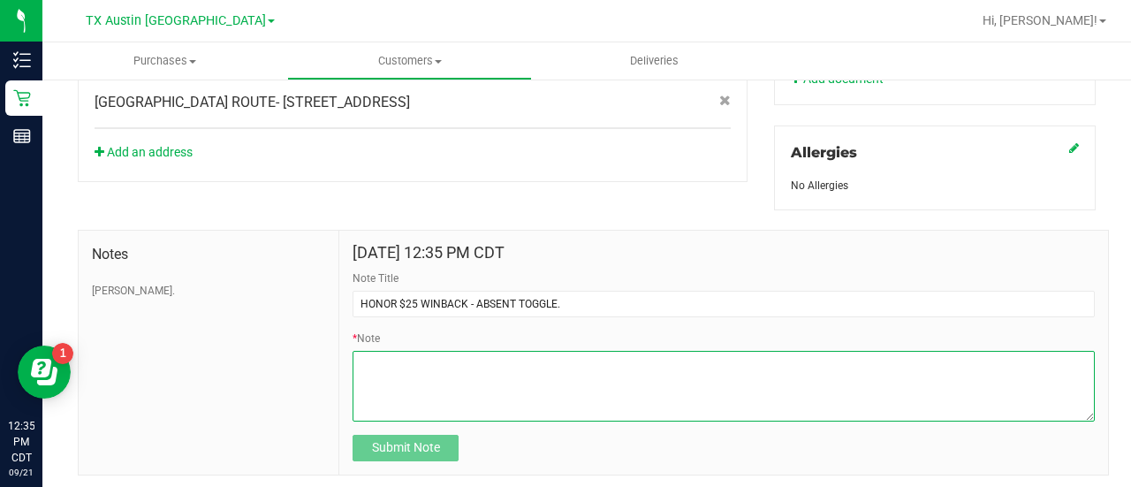
click at [473, 379] on textarea "* Note" at bounding box center [723, 386] width 742 height 71
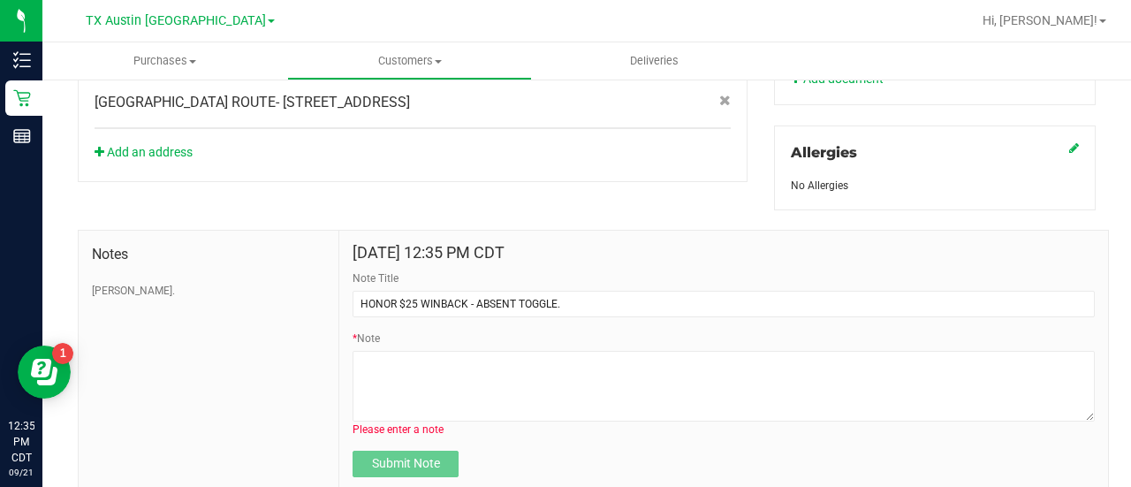
click at [428, 443] on form "Sep 21, 2025 12:35 PM CDT Note Title HONOR $25 WINBACK - ABSENT TOGGLE. * Note …" at bounding box center [723, 360] width 742 height 233
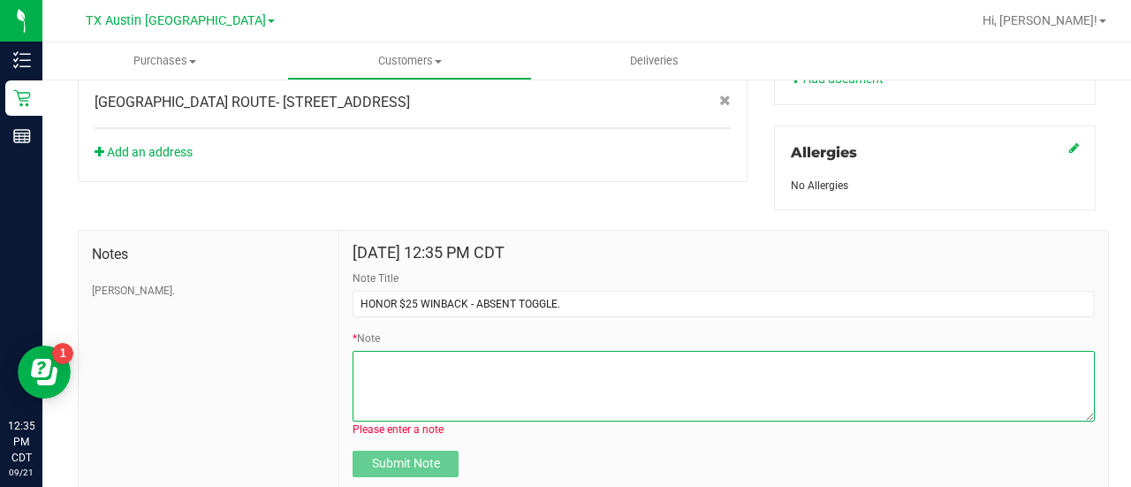
click at [474, 382] on textarea "* Note" at bounding box center [723, 386] width 742 height 71
paste textarea "Stacks with all discounts. Update once redeemed."
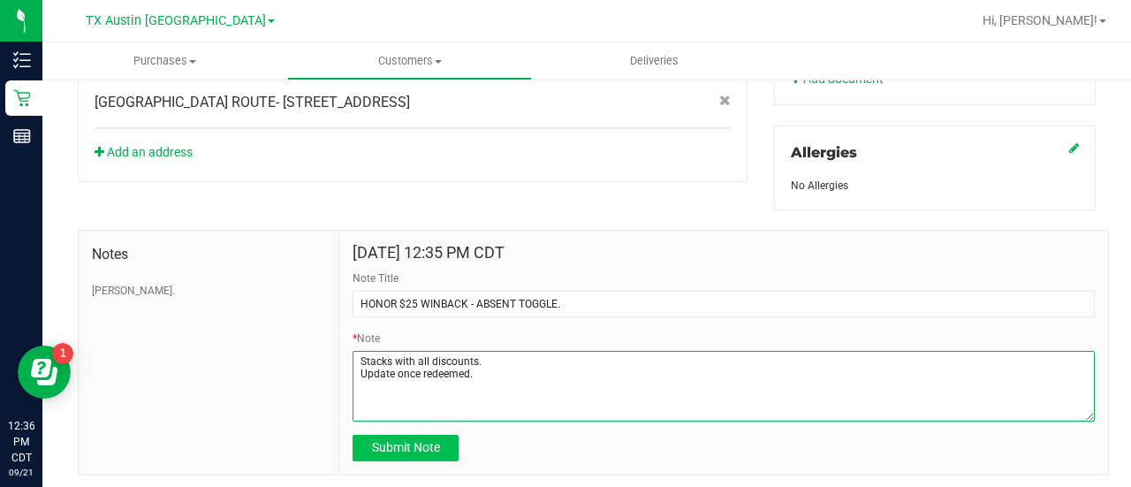
type textarea "Stacks with all discounts. Update once redeemed."
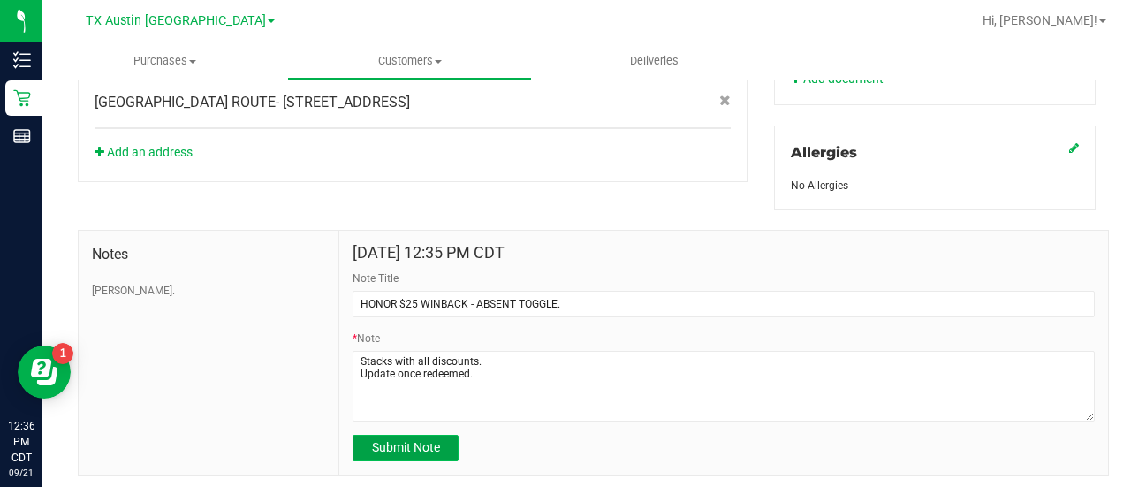
click at [415, 449] on span "Submit Note" at bounding box center [406, 447] width 68 height 14
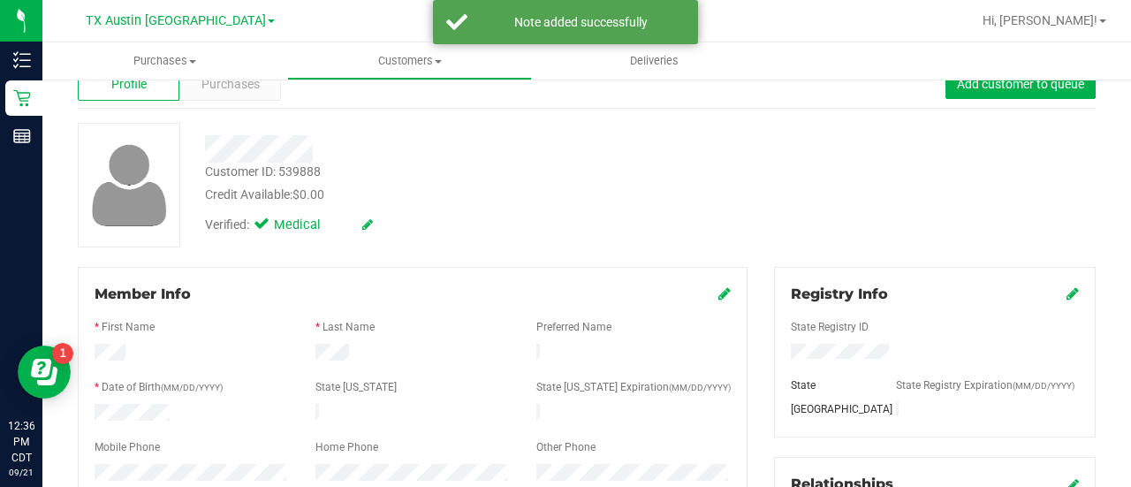
scroll to position [0, 0]
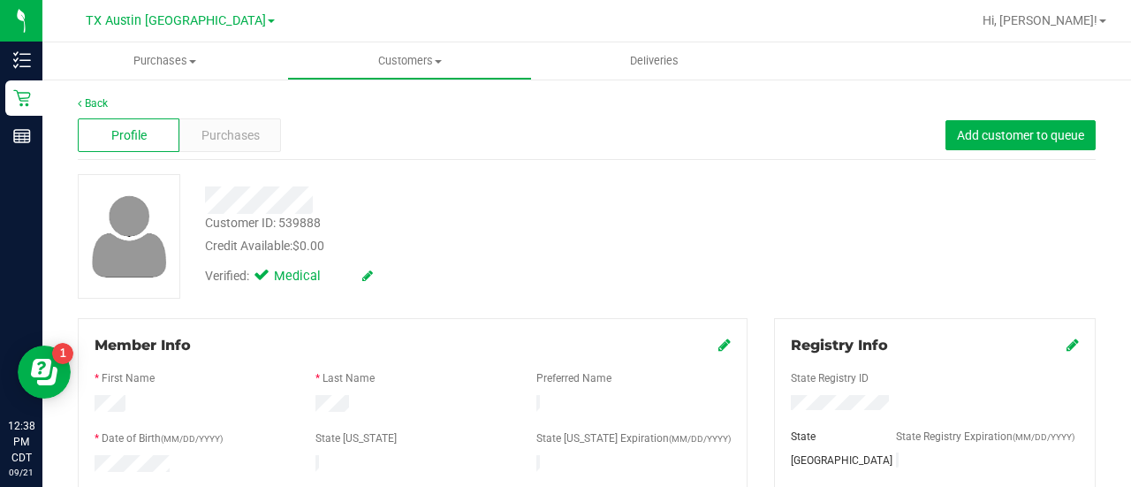
click at [237, 155] on div "Profile Purchases Add customer to queue" at bounding box center [587, 135] width 1018 height 49
click at [241, 137] on span "Purchases" at bounding box center [230, 135] width 58 height 19
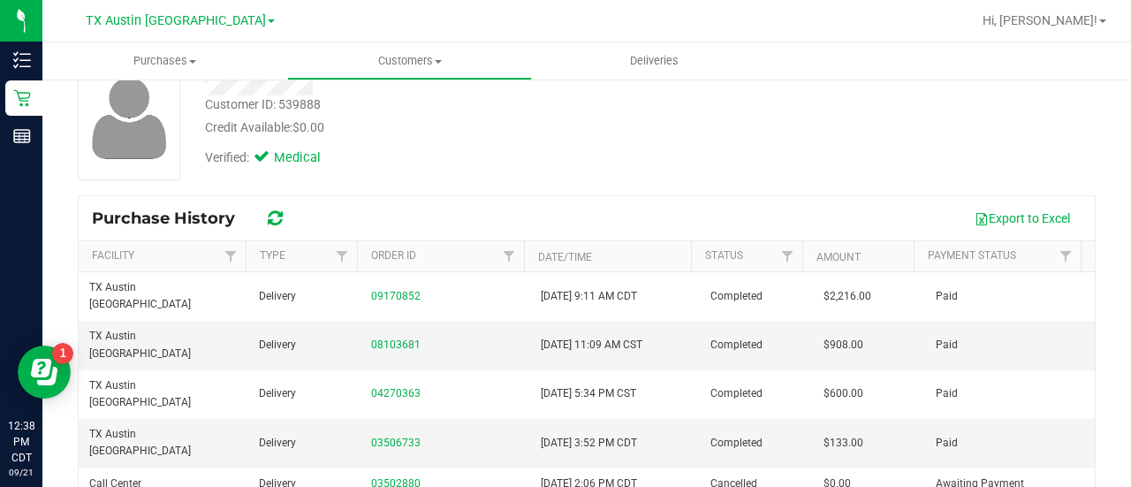
scroll to position [134, 0]
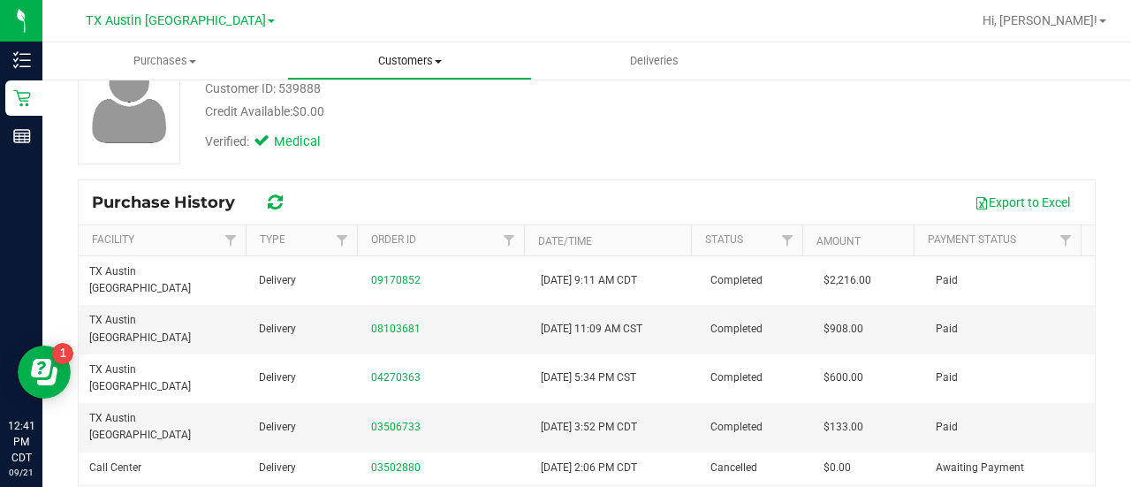
click at [405, 61] on span "Customers" at bounding box center [409, 61] width 243 height 16
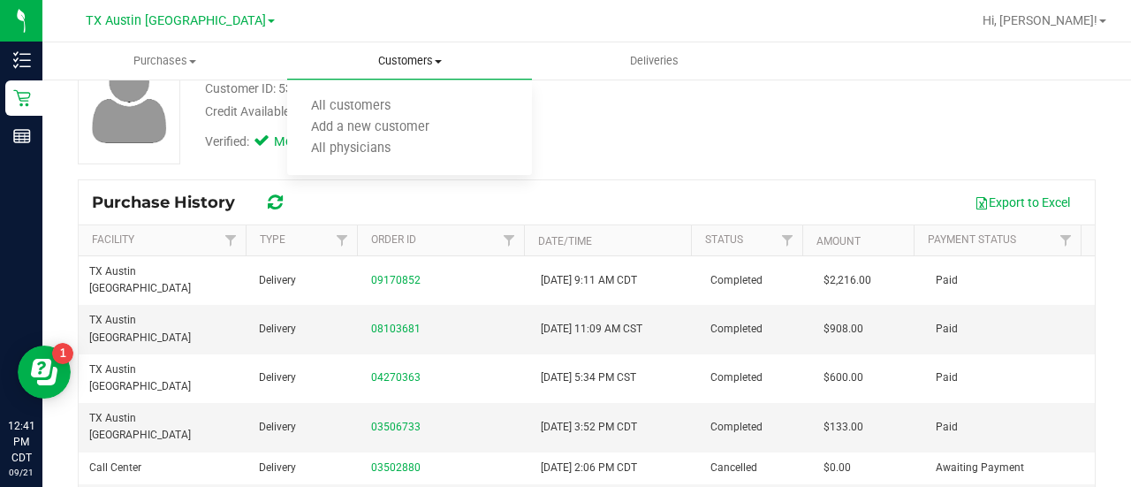
click at [385, 93] on ul "All customers Add a new customer All physicians" at bounding box center [409, 127] width 245 height 95
click at [402, 61] on span "Customers" at bounding box center [409, 61] width 245 height 16
click at [390, 102] on span "All customers" at bounding box center [350, 106] width 127 height 15
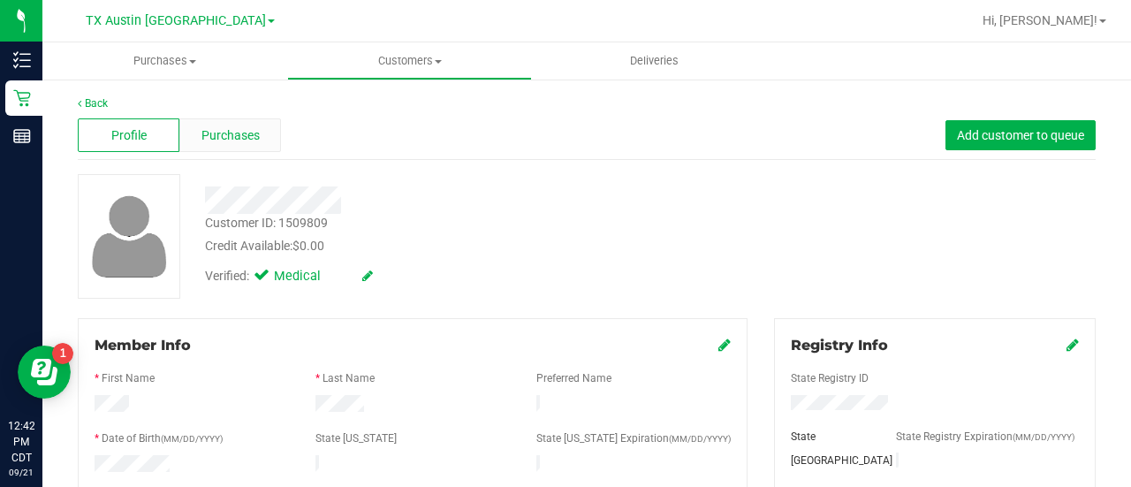
click at [223, 129] on span "Purchases" at bounding box center [230, 135] width 58 height 19
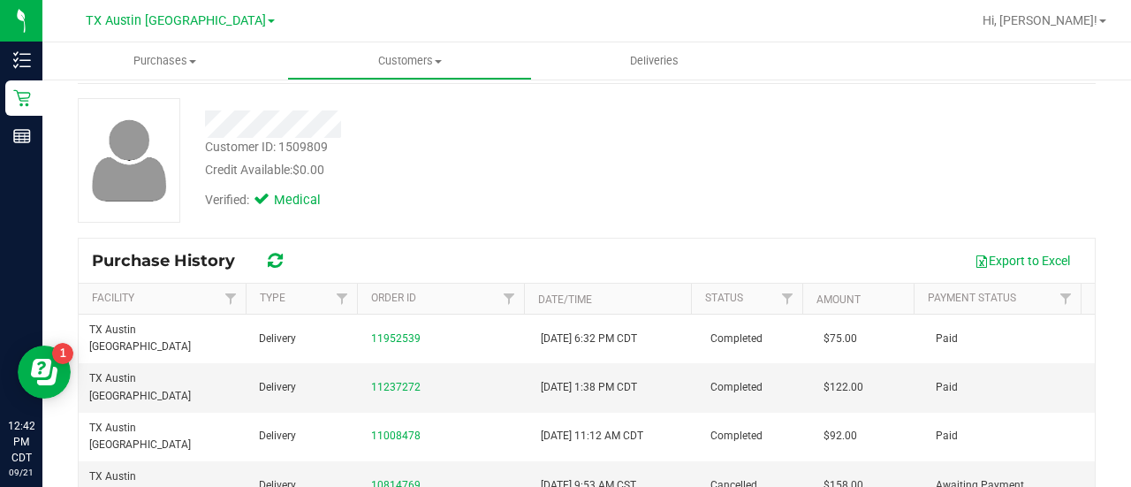
scroll to position [79, 0]
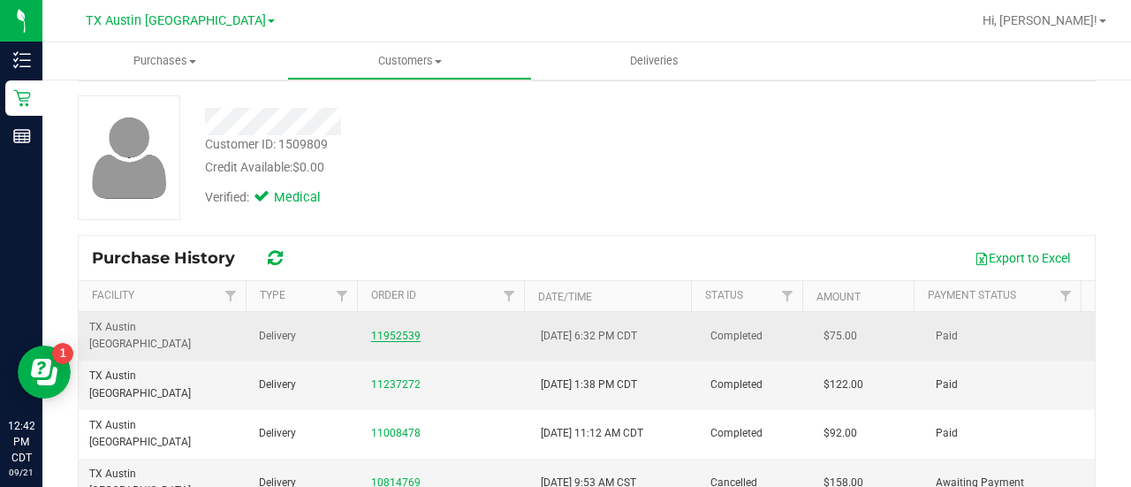
click at [390, 329] on link "11952539" at bounding box center [395, 335] width 49 height 12
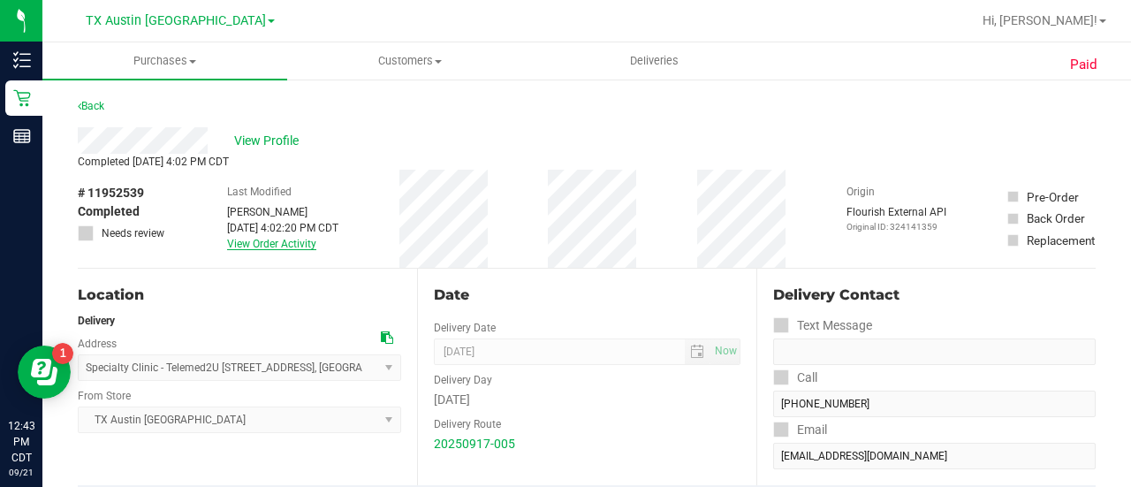
click at [273, 246] on link "View Order Activity" at bounding box center [271, 244] width 89 height 12
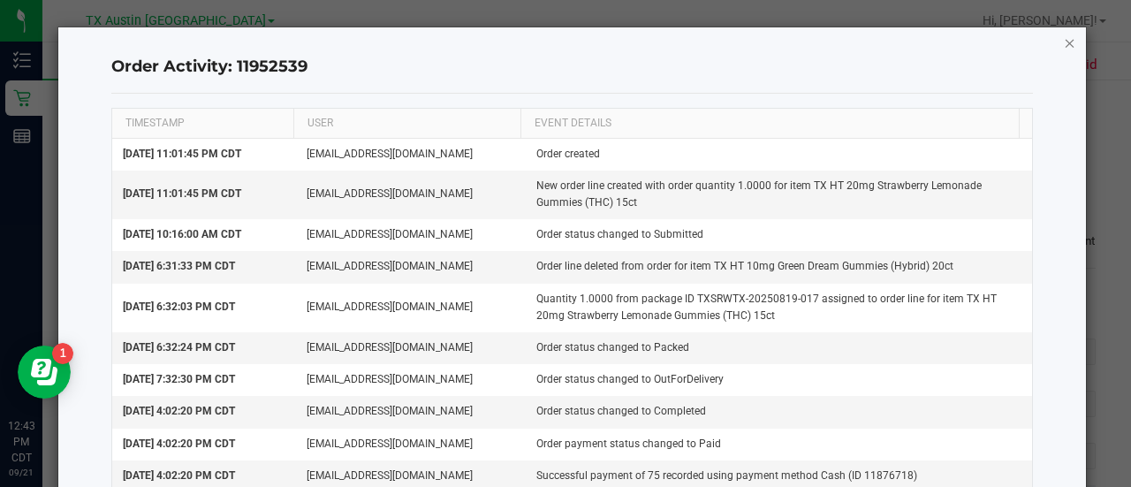
click at [1063, 49] on icon "button" at bounding box center [1069, 42] width 12 height 21
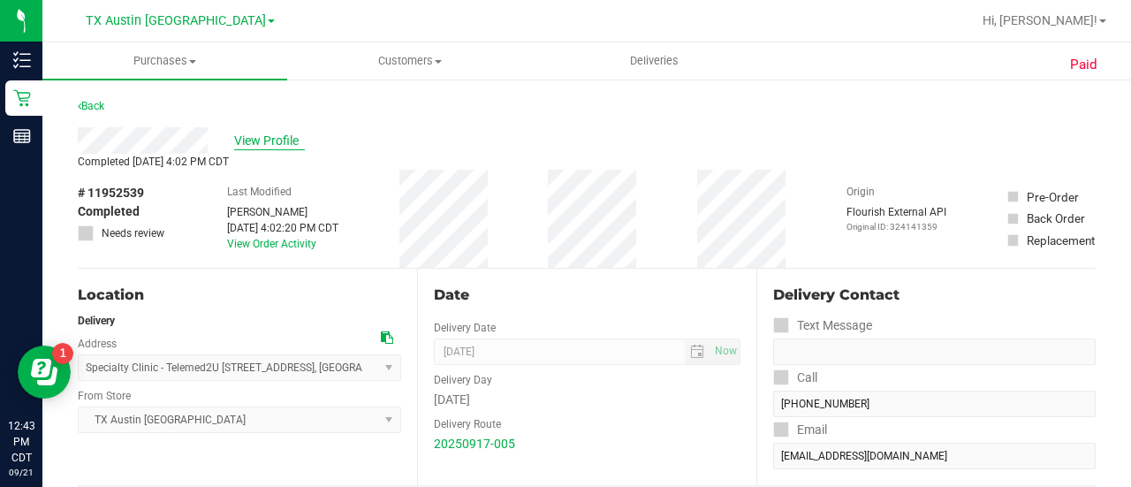
click at [281, 132] on span "View Profile" at bounding box center [269, 141] width 71 height 19
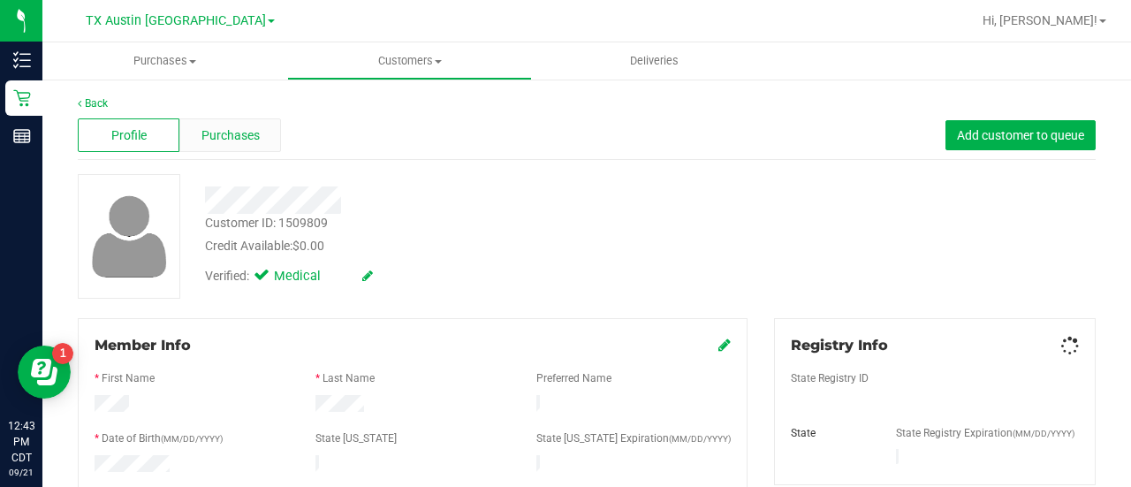
click at [241, 140] on span "Purchases" at bounding box center [230, 135] width 58 height 19
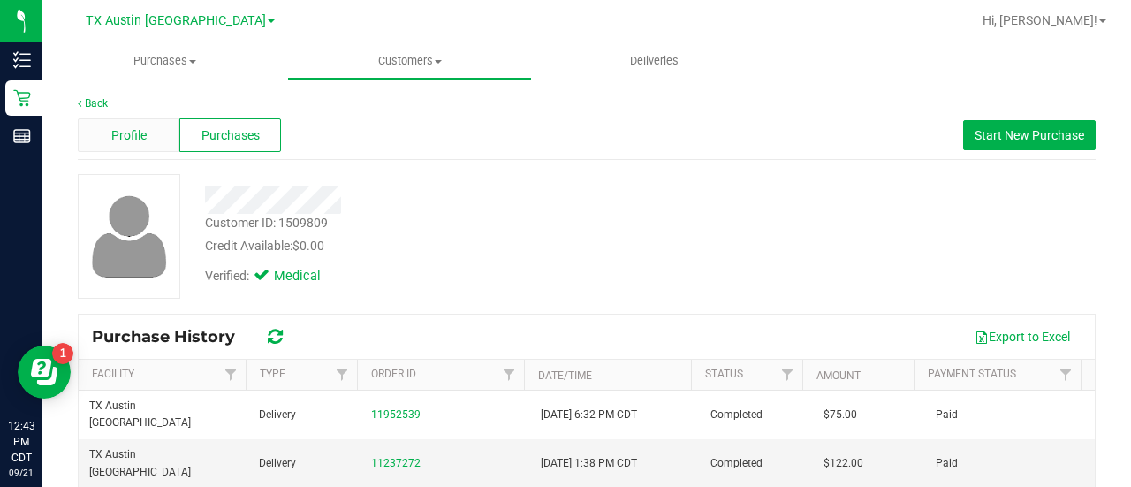
click at [135, 127] on span "Profile" at bounding box center [128, 135] width 35 height 19
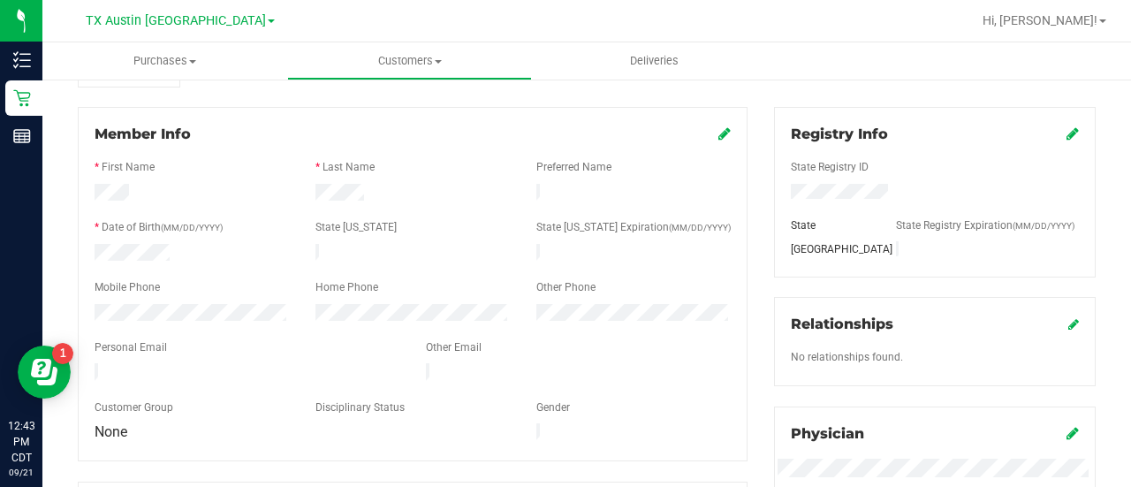
scroll to position [216, 0]
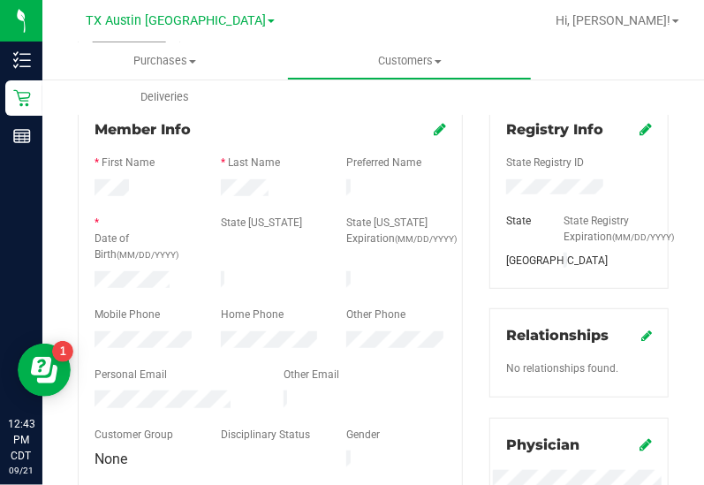
click at [258, 201] on div at bounding box center [271, 208] width 352 height 14
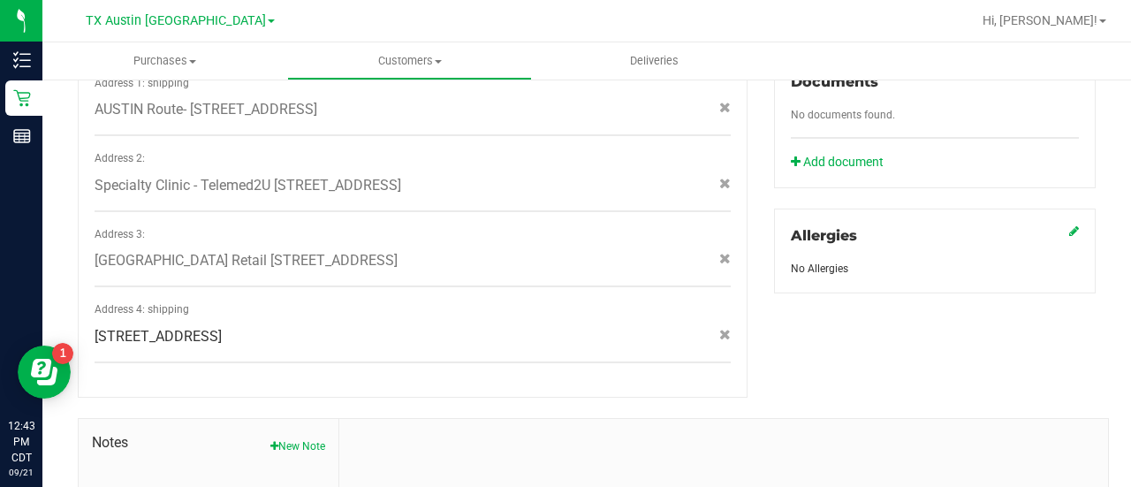
scroll to position [897, 0]
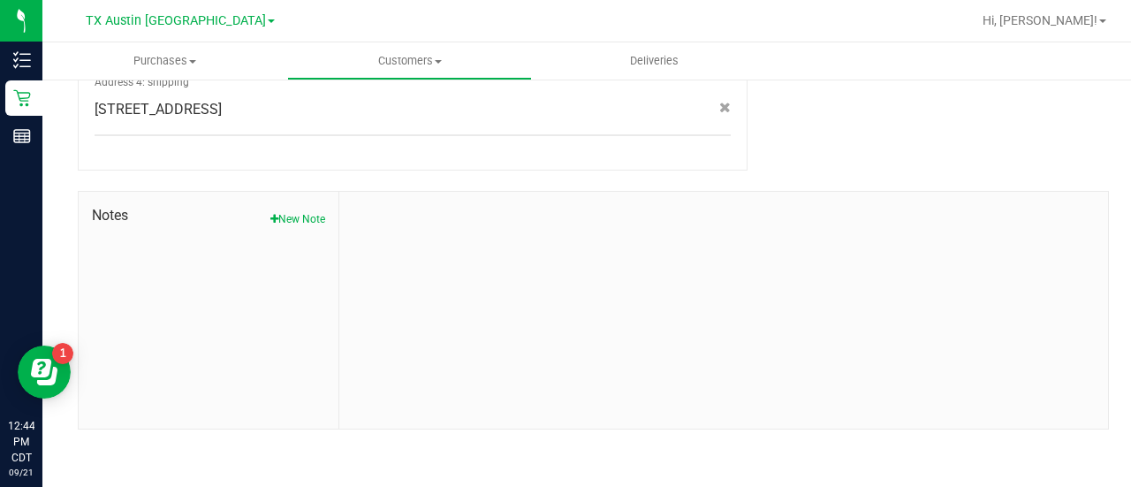
click at [270, 222] on icon "button" at bounding box center [274, 219] width 8 height 11
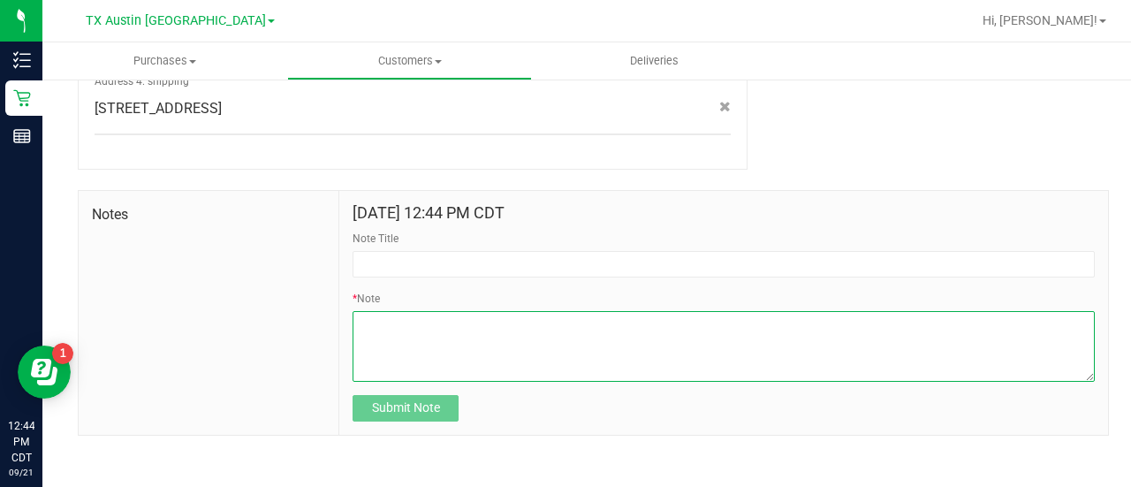
click at [572, 327] on textarea "* Note" at bounding box center [723, 346] width 742 height 71
paste textarea "Patient Name: Linda Hughes Address: 3758 gentle winds lane Round Rock, TX, 7868…"
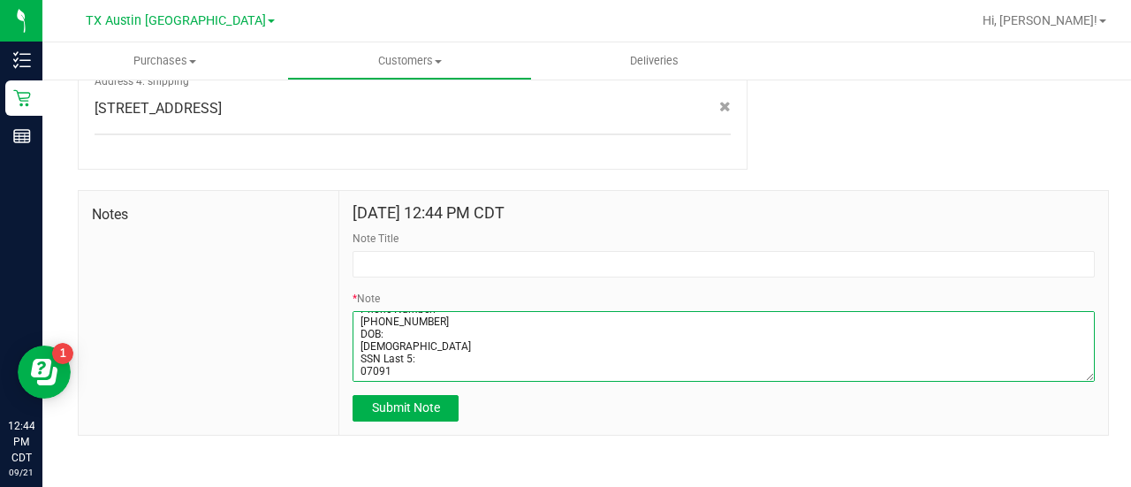
type textarea "Patient Name: Linda Hughes Address: 3758 gentle winds lane Round Rock, TX, 7868…"
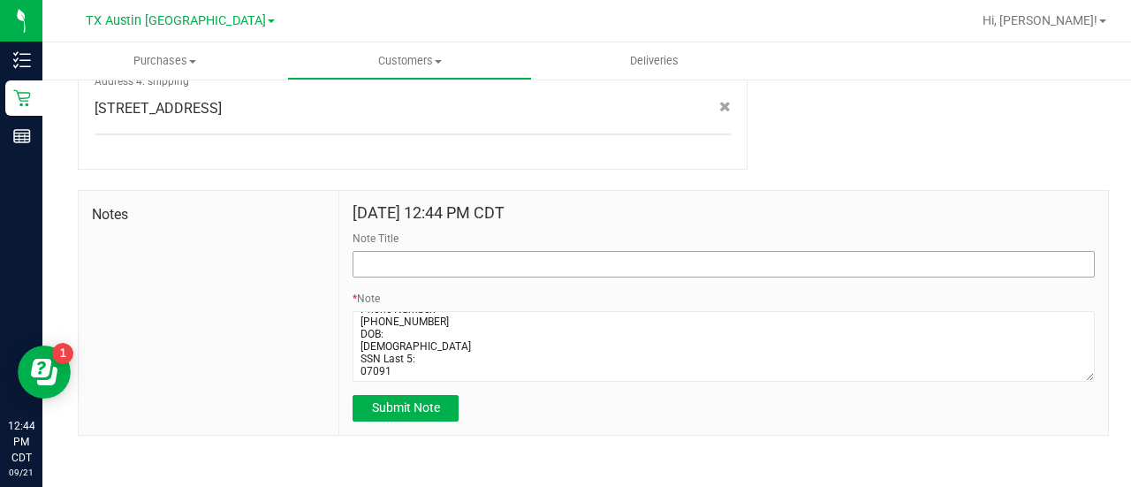
click at [615, 261] on input "Note Title" at bounding box center [723, 264] width 742 height 26
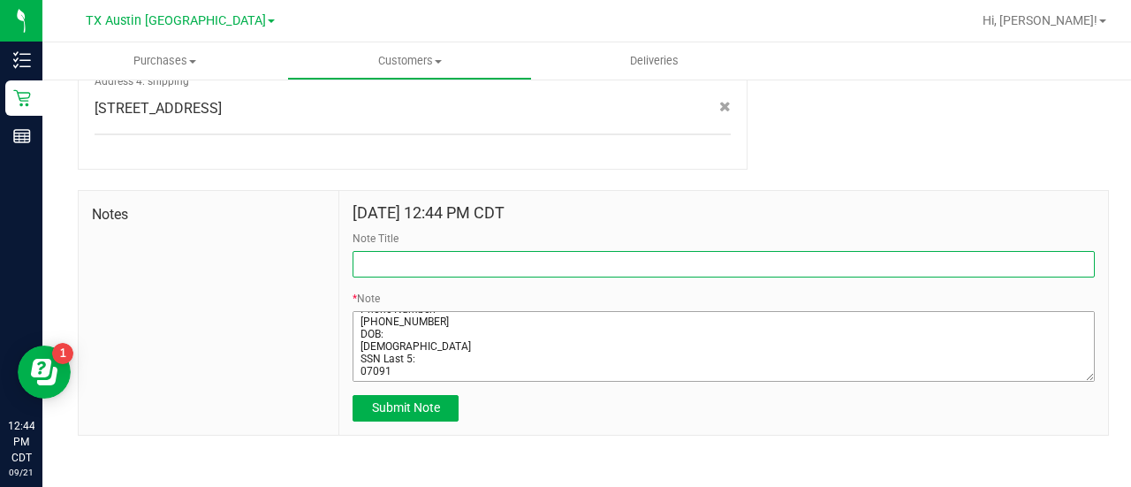
type input "CURT."
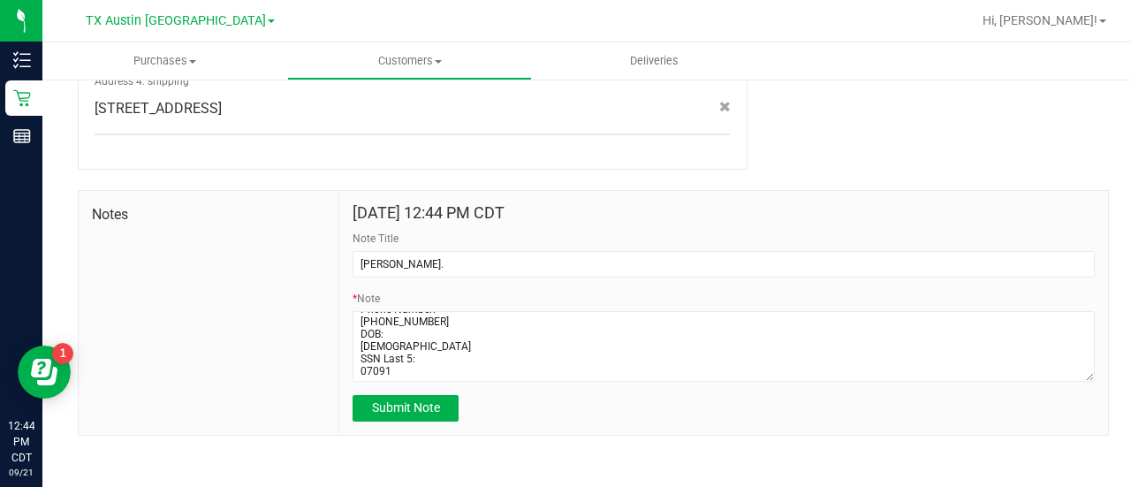
click at [425, 428] on div "Sep 21, 2025 12:44 PM CDT Note Title CURT. * Note Submit Note" at bounding box center [723, 313] width 768 height 244
click at [427, 418] on button "Submit Note" at bounding box center [405, 408] width 106 height 26
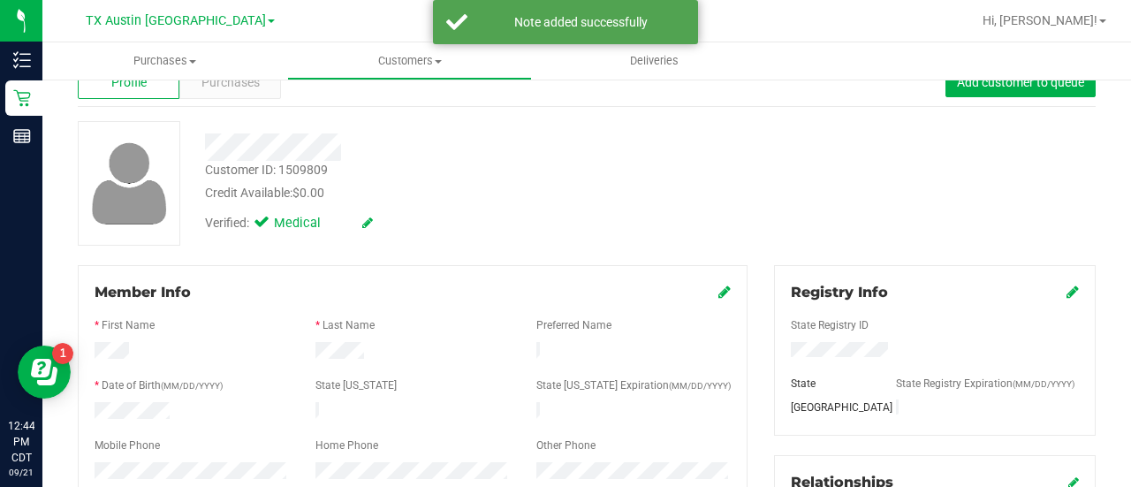
scroll to position [0, 0]
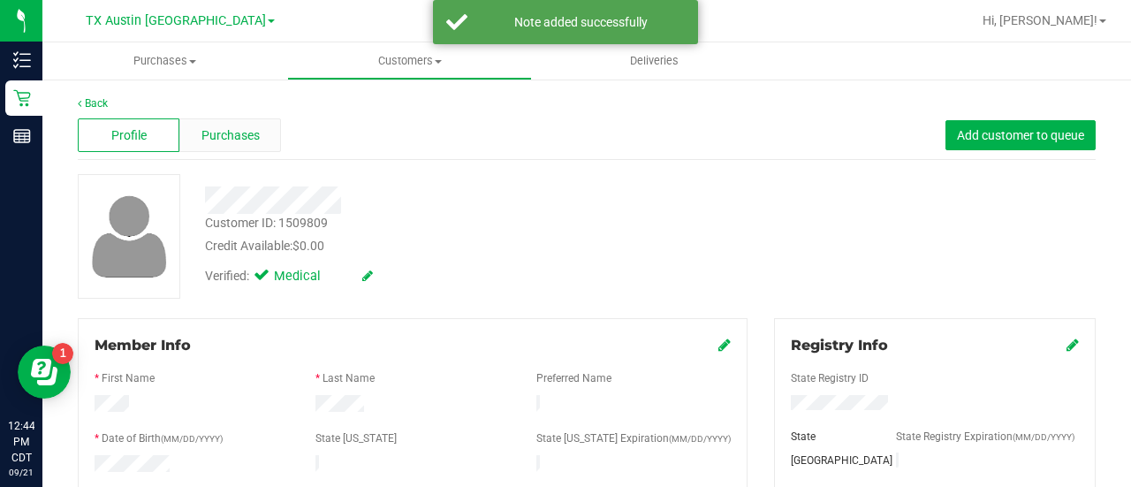
click at [224, 141] on span "Purchases" at bounding box center [230, 135] width 58 height 19
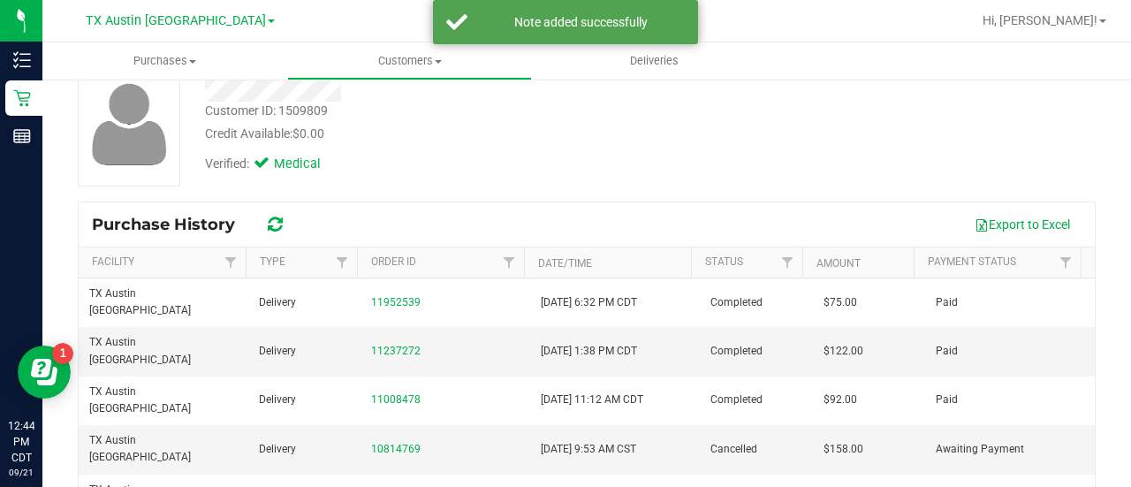
scroll to position [181, 0]
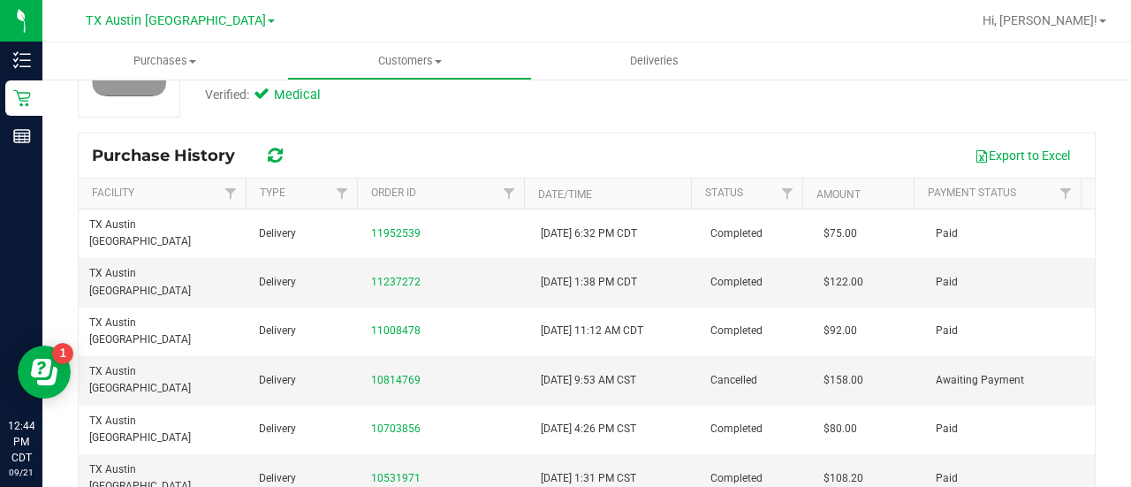
click at [807, 100] on div "Customer ID: 1509809 Credit Available: $0.00 Verified: Medical" at bounding box center [586, 55] width 1044 height 125
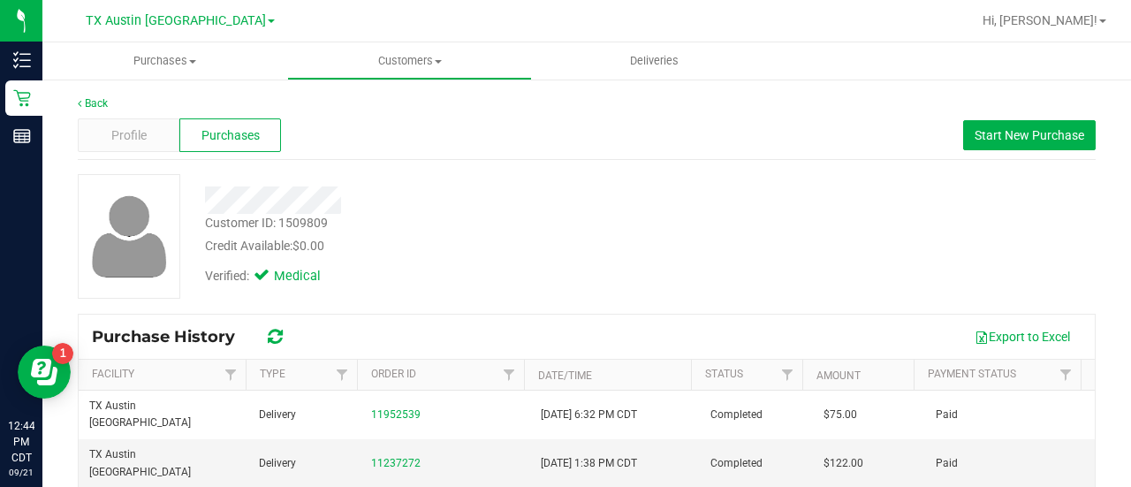
click at [138, 136] on span "Profile" at bounding box center [128, 135] width 35 height 19
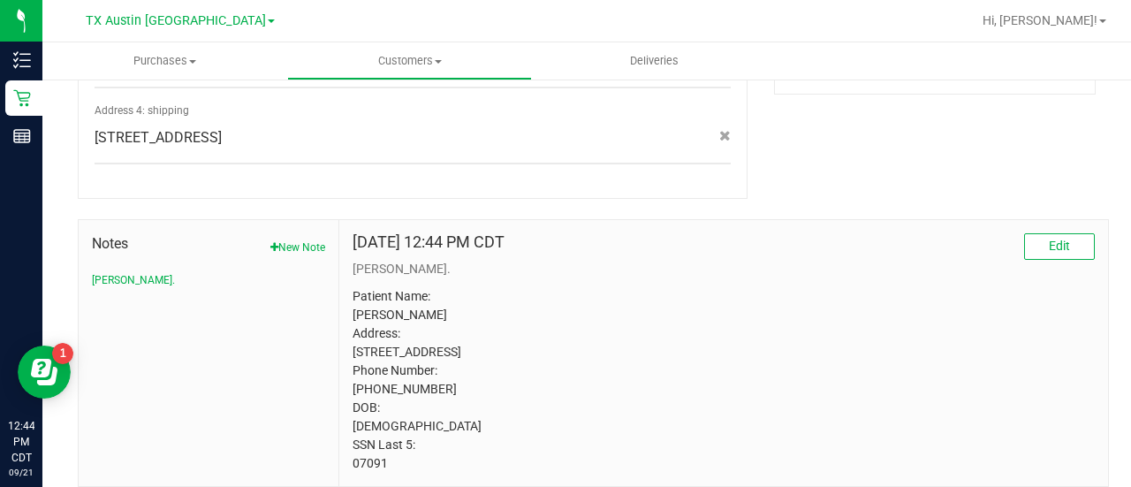
scroll to position [876, 0]
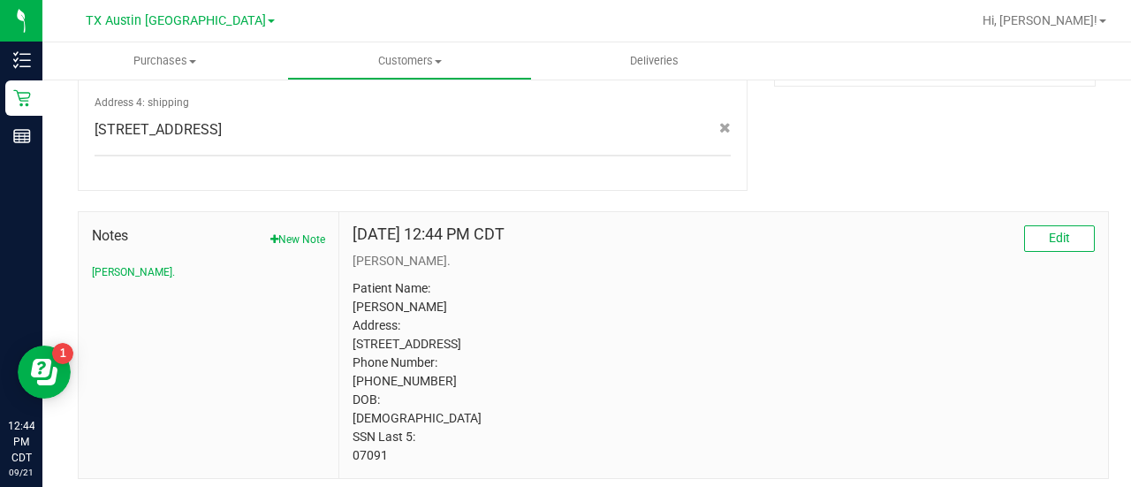
click at [291, 223] on div "Notes New Note CURT." at bounding box center [209, 345] width 261 height 266
click at [294, 251] on div "Notes New Note CURT." at bounding box center [208, 252] width 233 height 55
drag, startPoint x: 294, startPoint y: 250, endPoint x: 294, endPoint y: 240, distance: 9.7
click at [294, 248] on div "Notes New Note CURT." at bounding box center [208, 252] width 233 height 55
click at [294, 239] on button "New Note" at bounding box center [297, 239] width 55 height 16
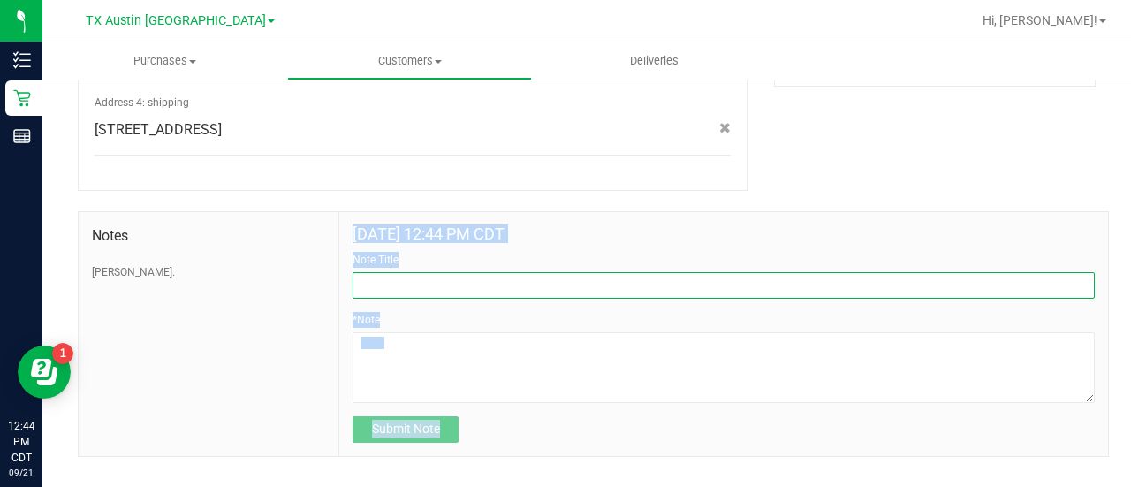
click at [496, 288] on input "Note Title" at bounding box center [723, 285] width 742 height 26
type input "HONOR $25 WINBACK - ABSENT TOGGLE."
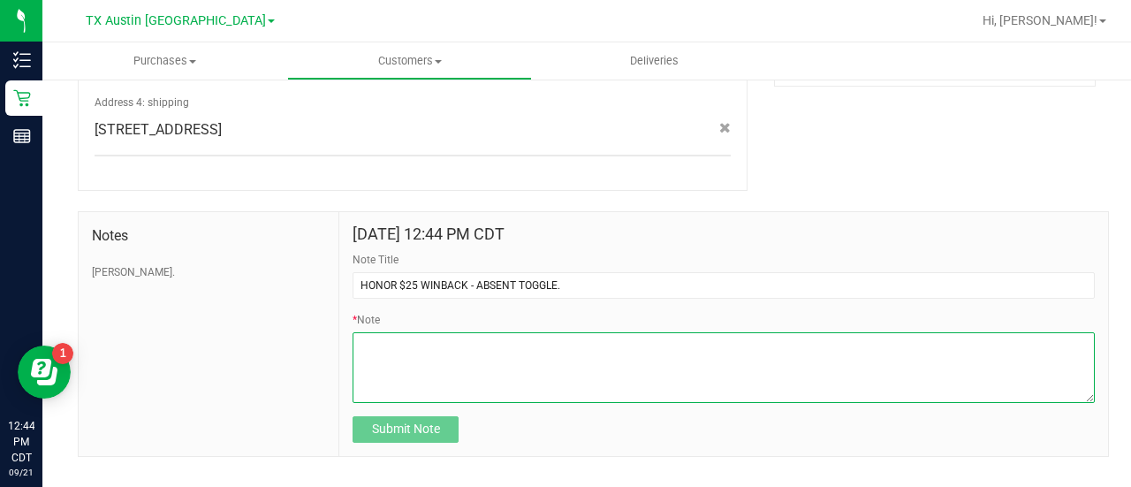
click at [473, 375] on textarea "* Note" at bounding box center [723, 367] width 742 height 71
click at [523, 375] on textarea "* Note" at bounding box center [723, 367] width 742 height 71
paste textarea "Stacks with all discounts. Update once redeemed."
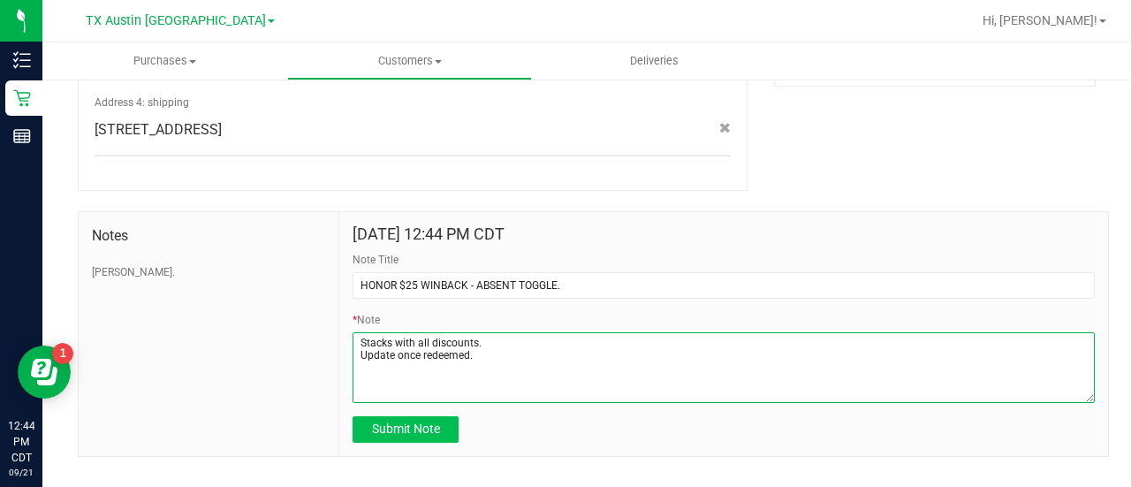
type textarea "Stacks with all discounts. Update once redeemed."
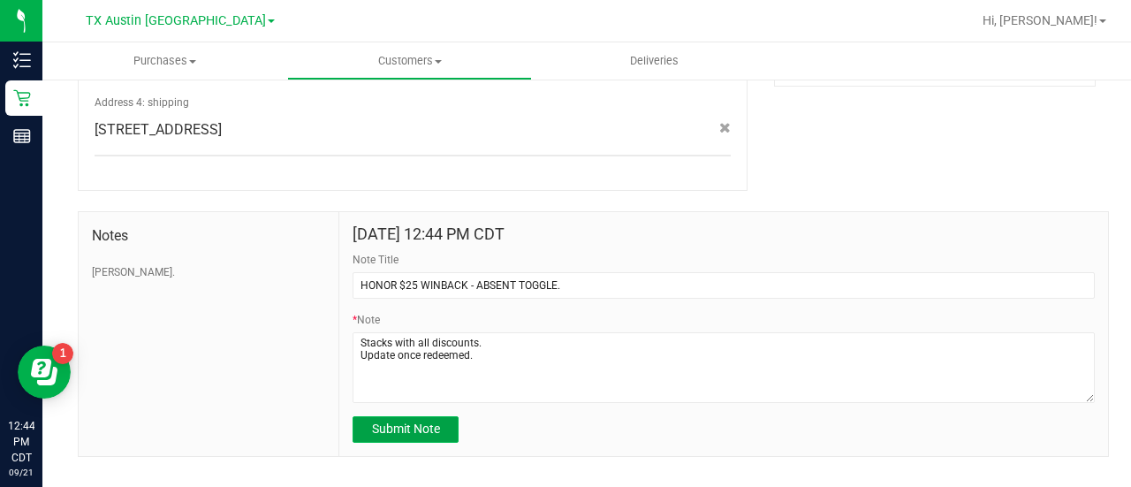
click at [429, 434] on span "Submit Note" at bounding box center [406, 428] width 68 height 14
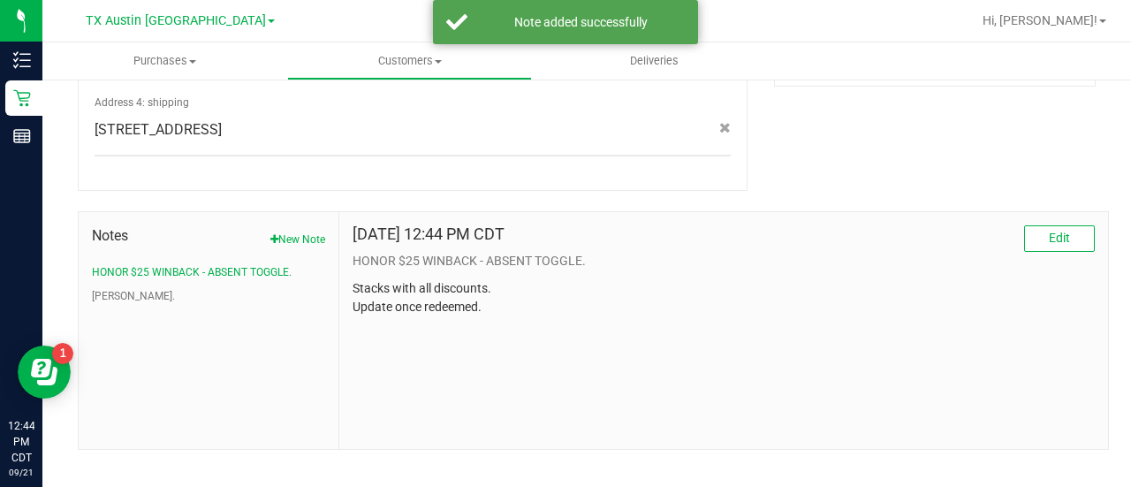
scroll to position [0, 0]
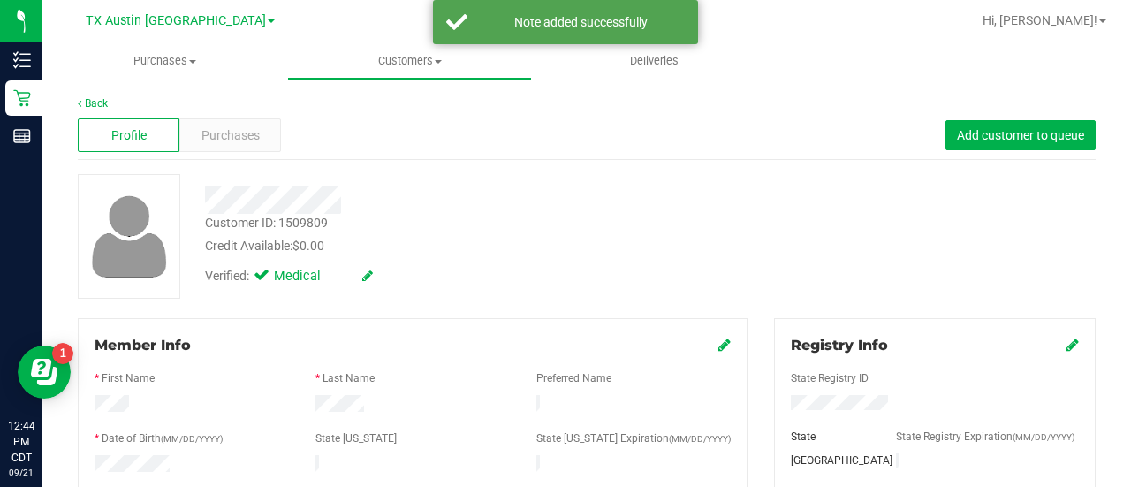
click at [442, 287] on div "Verified: Medical" at bounding box center [453, 274] width 522 height 39
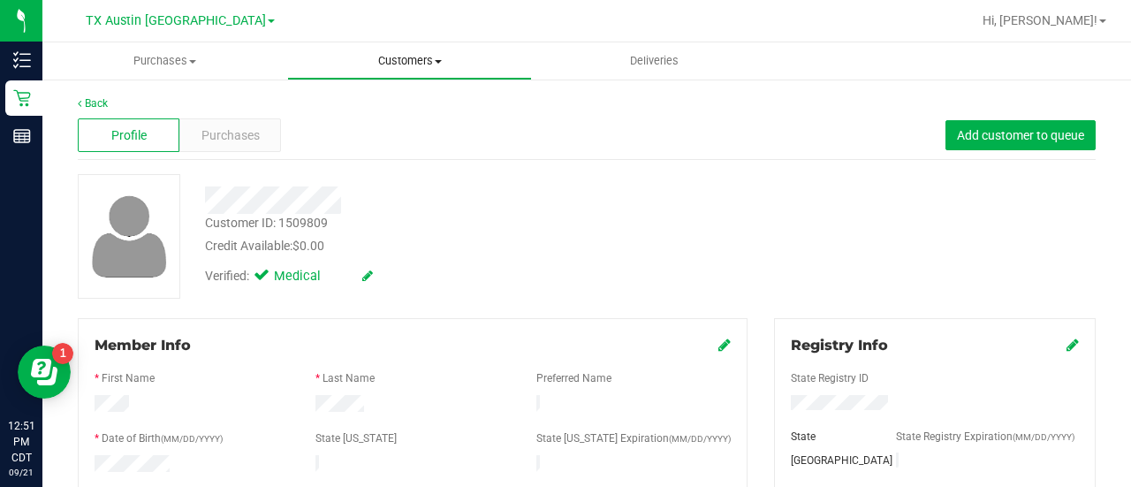
click at [403, 72] on uib-tab-heading "Customers All customers Add a new customer All physicians" at bounding box center [409, 60] width 243 height 35
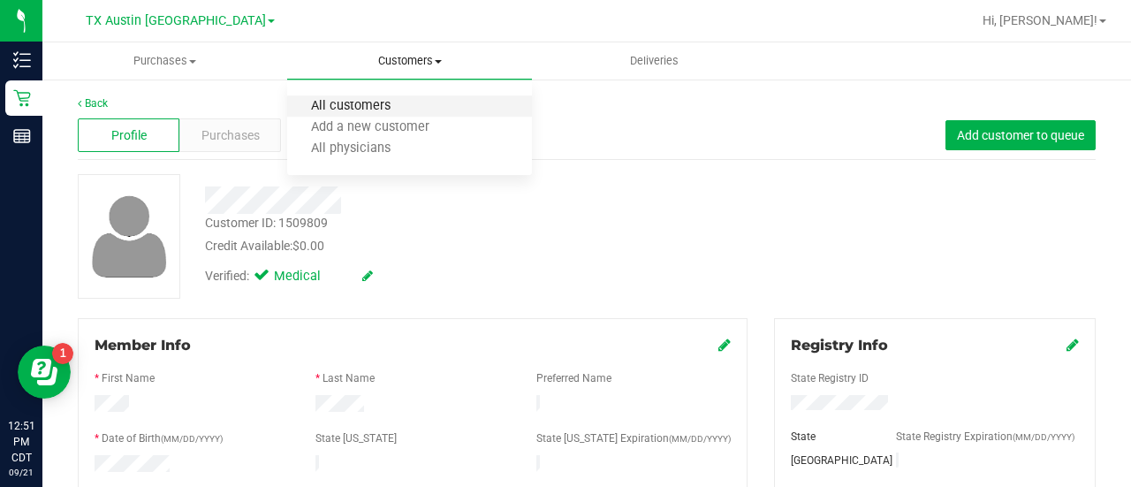
click at [367, 110] on span "All customers" at bounding box center [350, 106] width 127 height 15
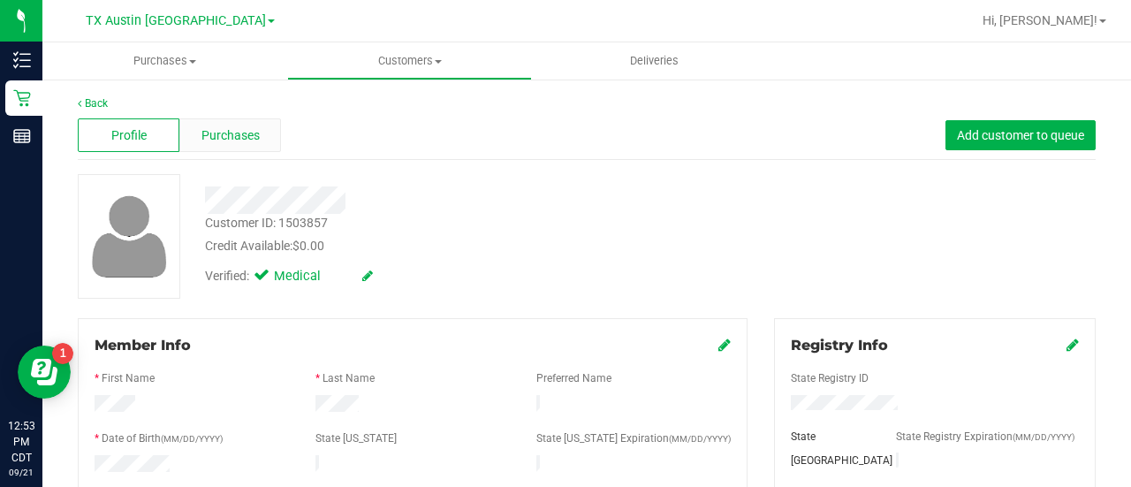
click at [233, 133] on span "Purchases" at bounding box center [230, 135] width 58 height 19
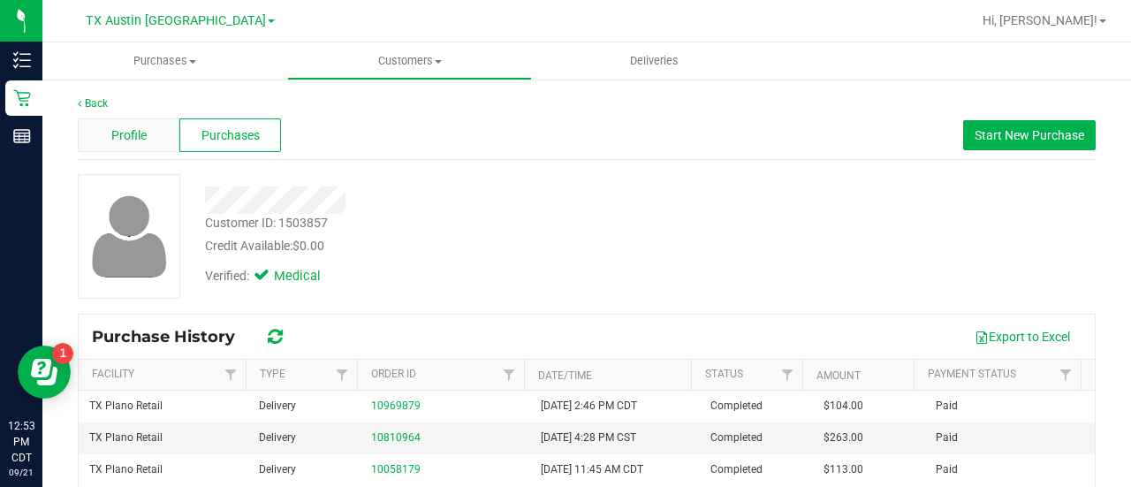
click at [151, 149] on div "Profile" at bounding box center [129, 135] width 102 height 34
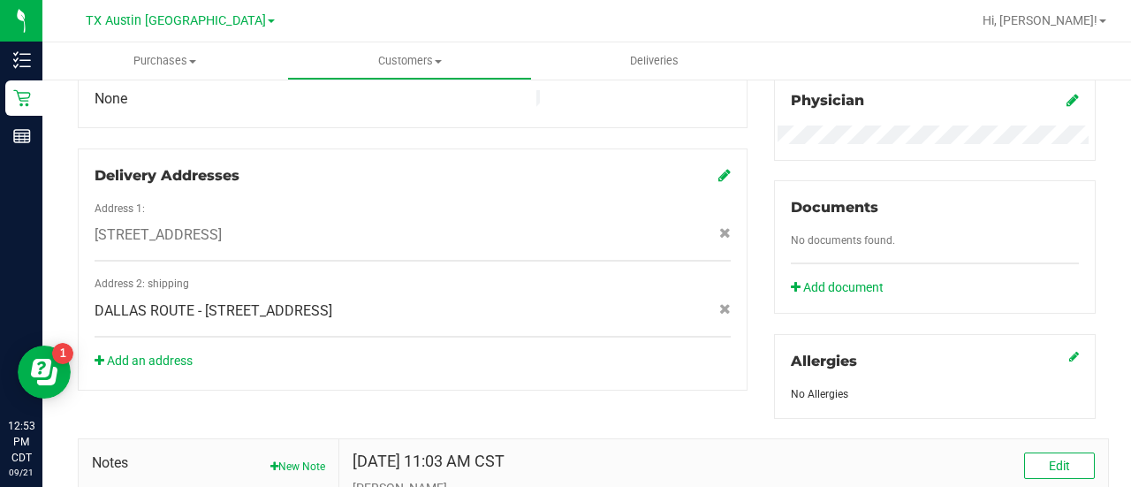
scroll to position [708, 0]
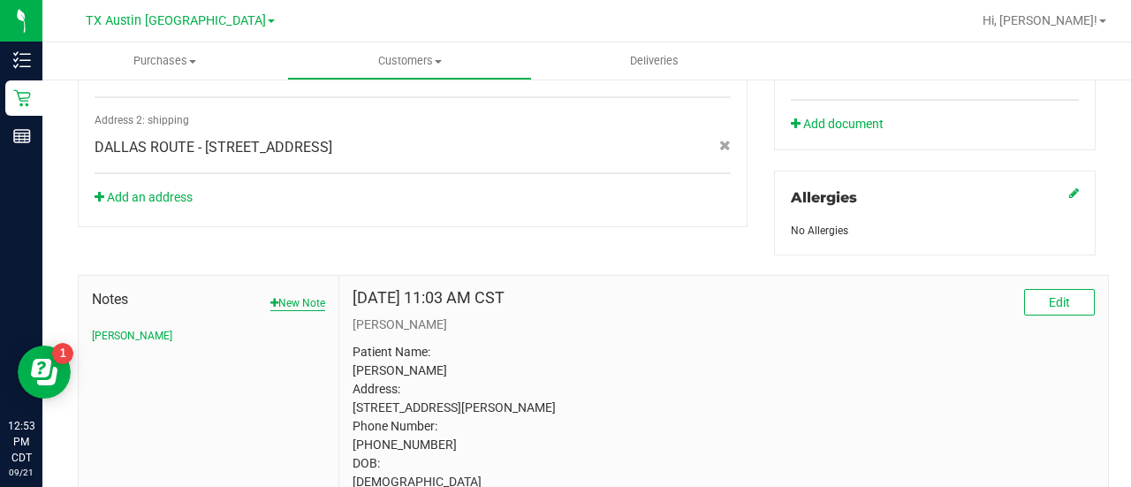
click at [307, 299] on button "New Note" at bounding box center [297, 303] width 55 height 16
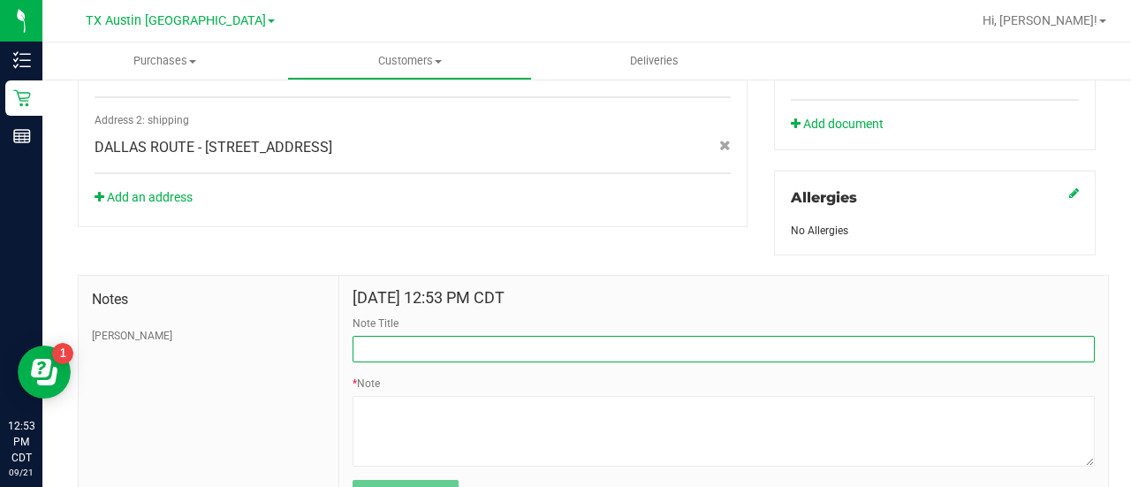
click at [572, 346] on input "Note Title" at bounding box center [723, 349] width 742 height 26
type input "HONOR $25 WINBACK - ABSENT TOGGLE."
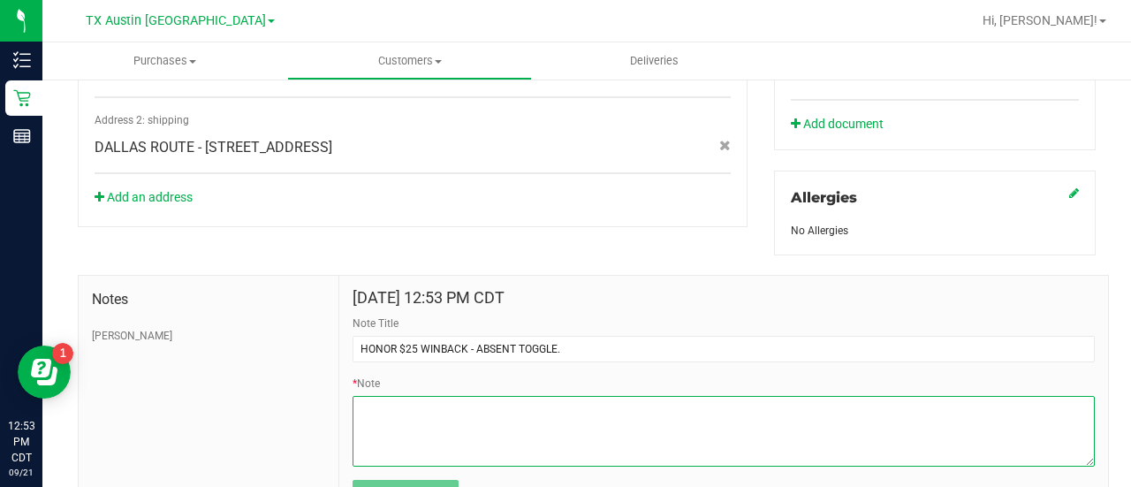
click at [526, 403] on textarea "* Note" at bounding box center [723, 431] width 742 height 71
click at [555, 437] on textarea "* Note" at bounding box center [723, 431] width 742 height 71
paste textarea "Stacks with all discounts. Update once redeemed."
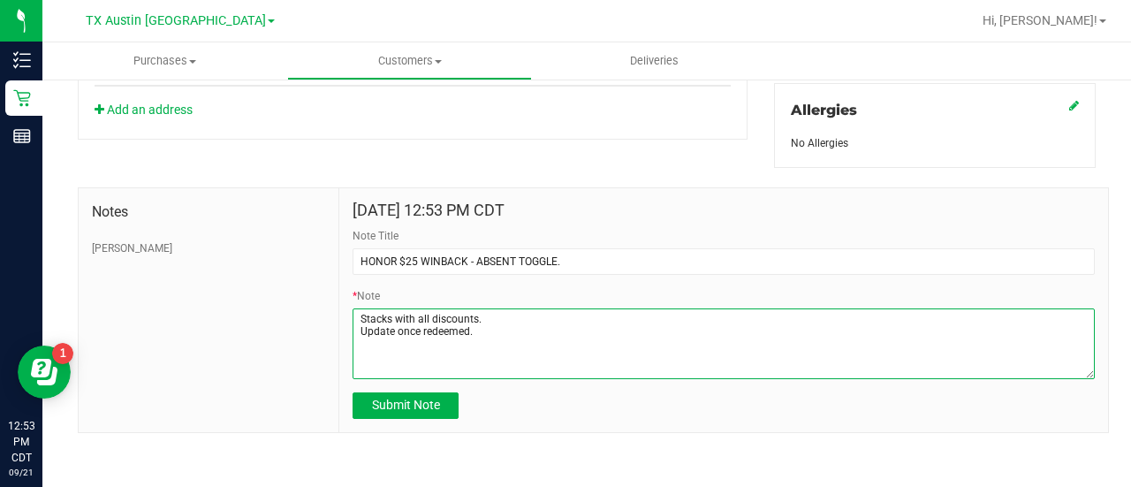
type textarea "Stacks with all discounts. Update once redeemed."
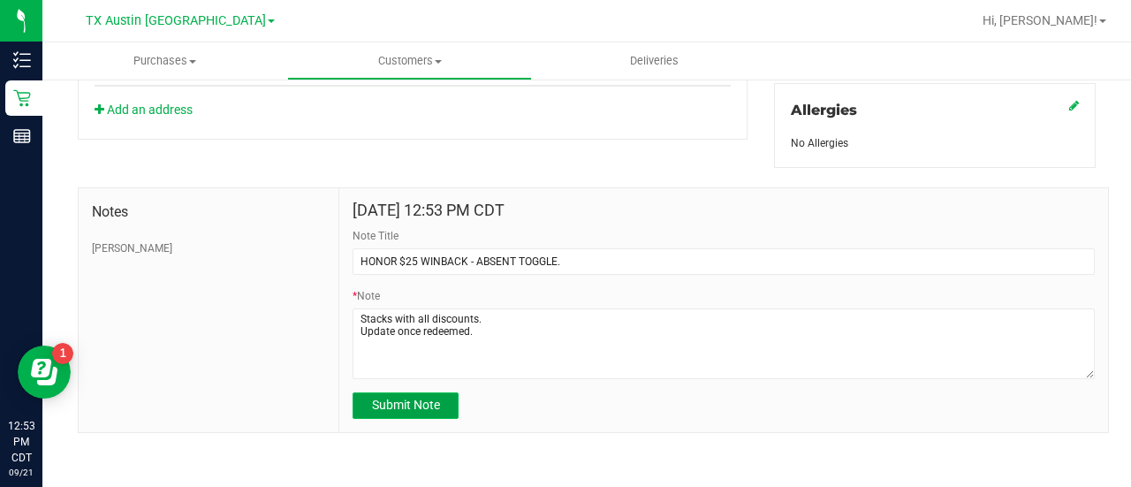
click at [400, 406] on span "Submit Note" at bounding box center [406, 404] width 68 height 14
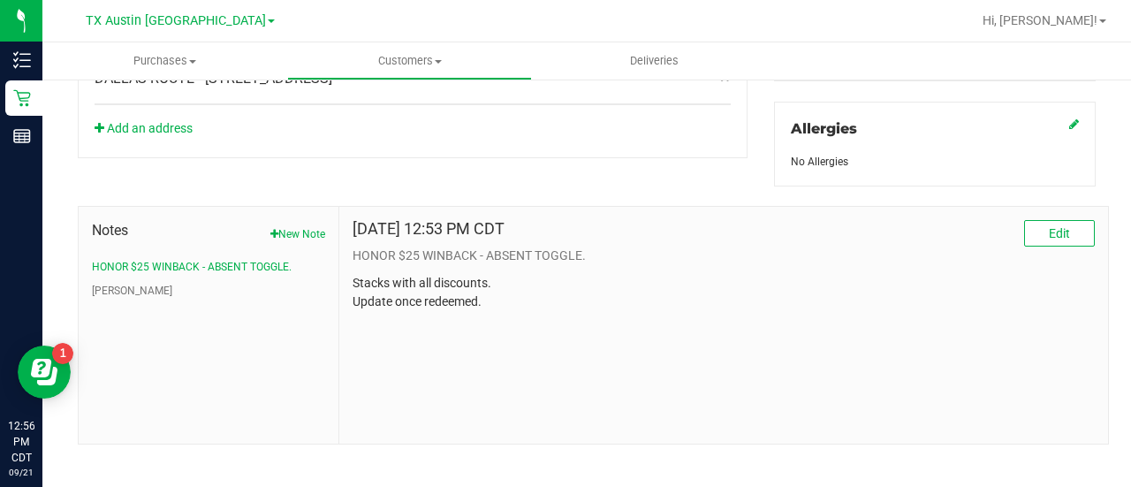
scroll to position [0, 0]
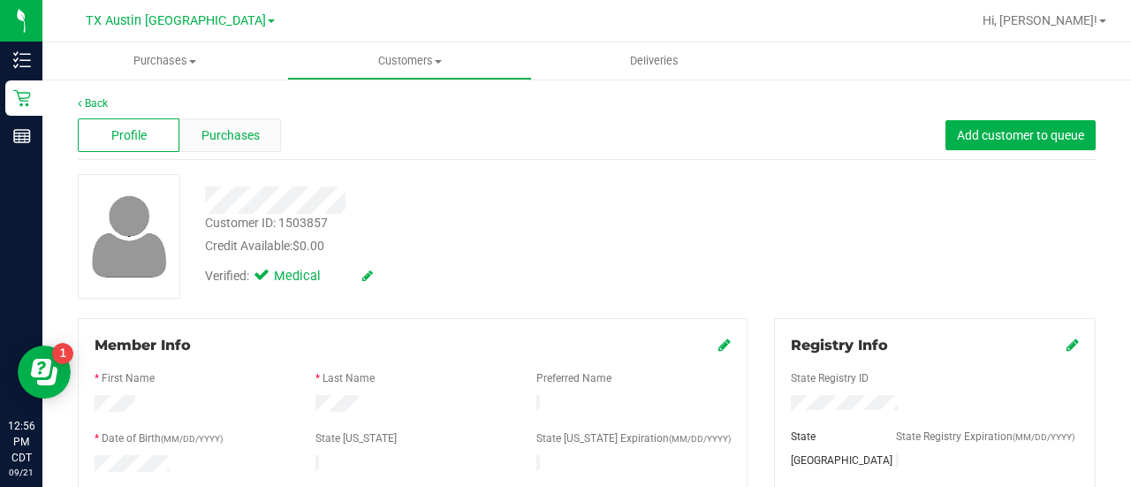
click at [205, 133] on span "Purchases" at bounding box center [230, 135] width 58 height 19
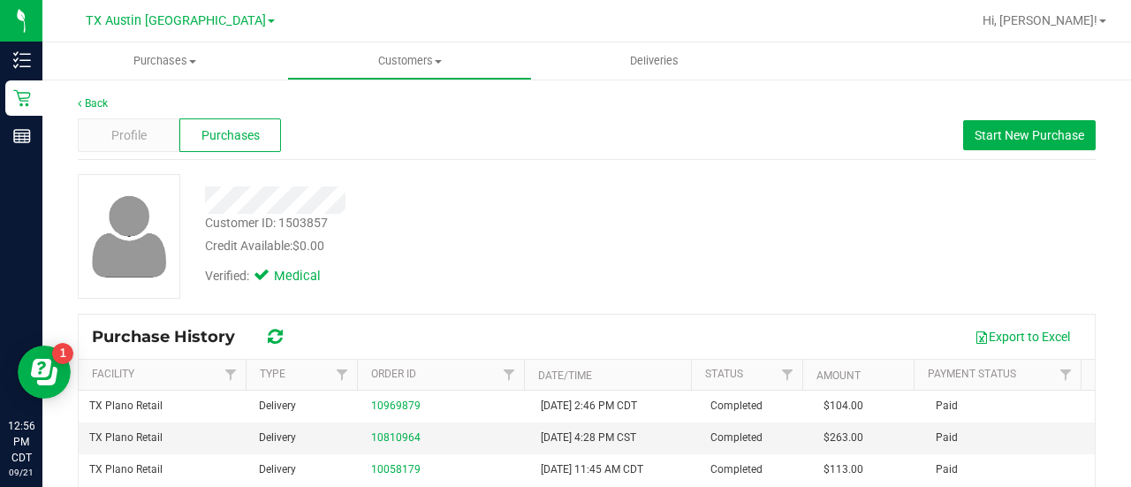
click at [152, 133] on div "Profile" at bounding box center [129, 135] width 102 height 34
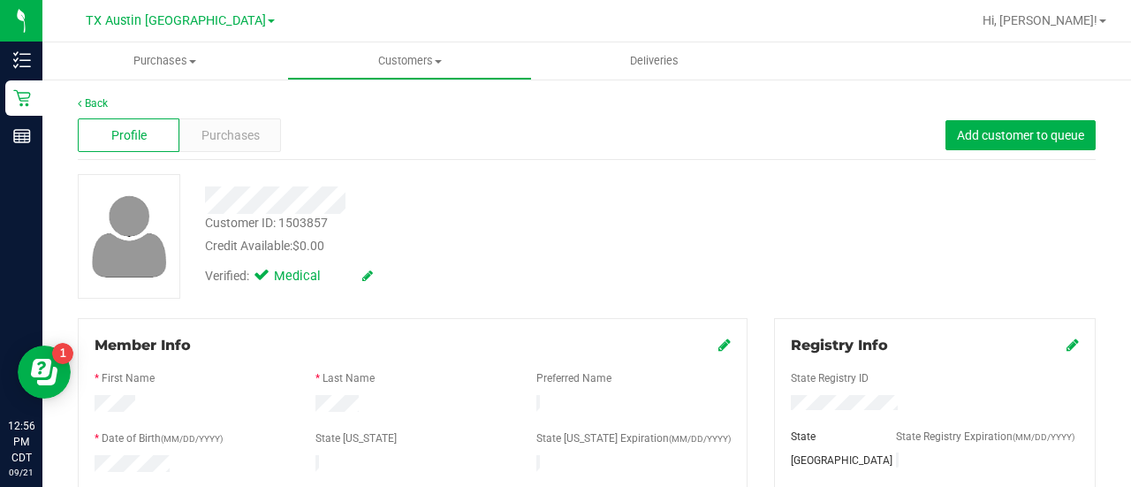
click at [735, 229] on div "Customer ID: 1503857 Credit Available: $0.00 Verified: Medical" at bounding box center [586, 236] width 1044 height 125
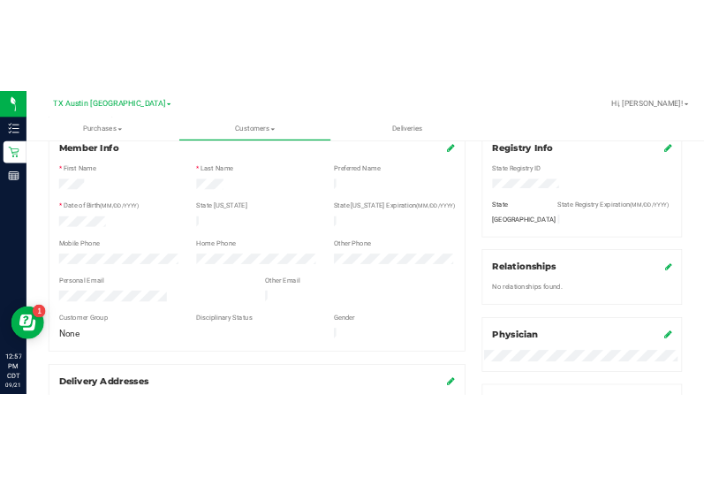
scroll to position [208, 0]
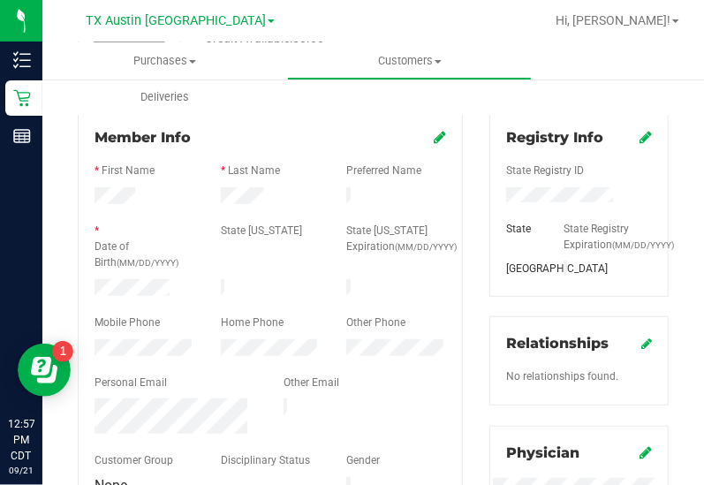
click at [662, 290] on div "Registry Info State Registry ID State State Registry Expiration (MM/DD/YYYY) TX…" at bounding box center [579, 440] width 206 height 660
click at [655, 142] on div "Registry Info State Registry ID State State Registry Expiration (MM/DD/YYYY) TX…" at bounding box center [579, 440] width 206 height 660
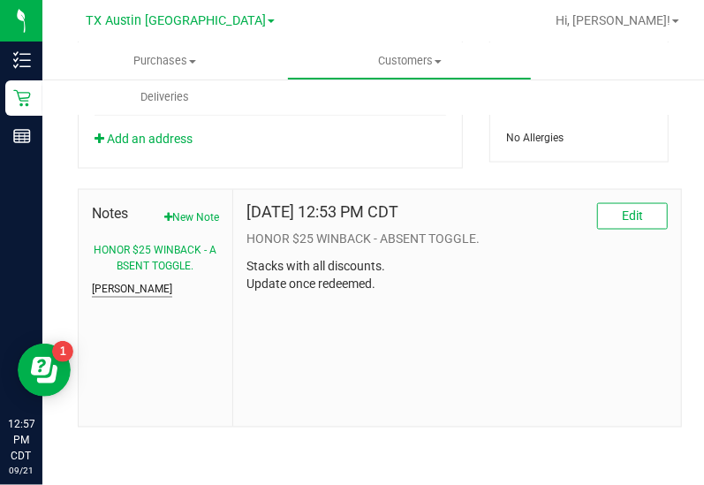
click at [98, 292] on button "CURT" at bounding box center [132, 290] width 80 height 16
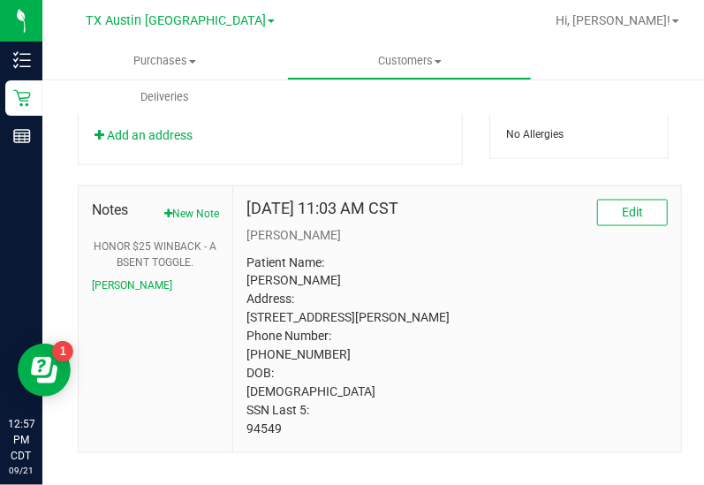
click at [284, 439] on p "Patient Name: Dorian Dean Woods Address: 3328 Overland Dr Plano, TX, 75023 Phon…" at bounding box center [456, 346] width 421 height 185
click at [252, 439] on p "Patient Name: Dorian Dean Woods Address: 3328 Overland Dr Plano, TX, 75023 Phon…" at bounding box center [456, 346] width 421 height 185
drag, startPoint x: 532, startPoint y: 299, endPoint x: 571, endPoint y: 226, distance: 82.6
click at [532, 294] on p "Patient Name: Dorian Dean Woods Address: 3328 Overland Dr Plano, TX, 75023 Phon…" at bounding box center [456, 346] width 421 height 185
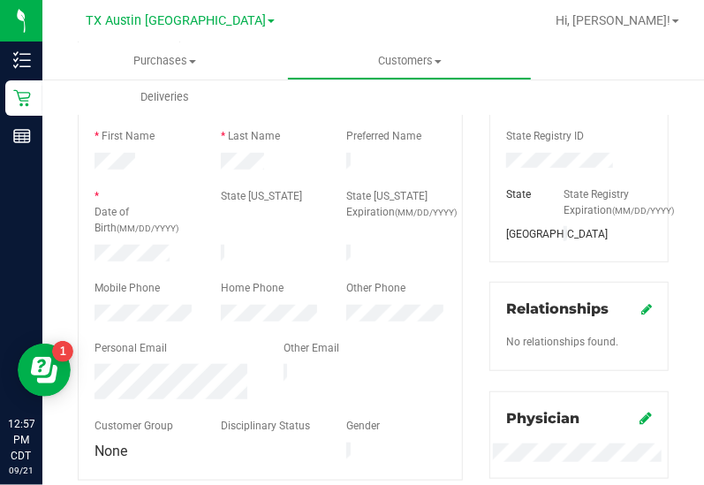
scroll to position [0, 0]
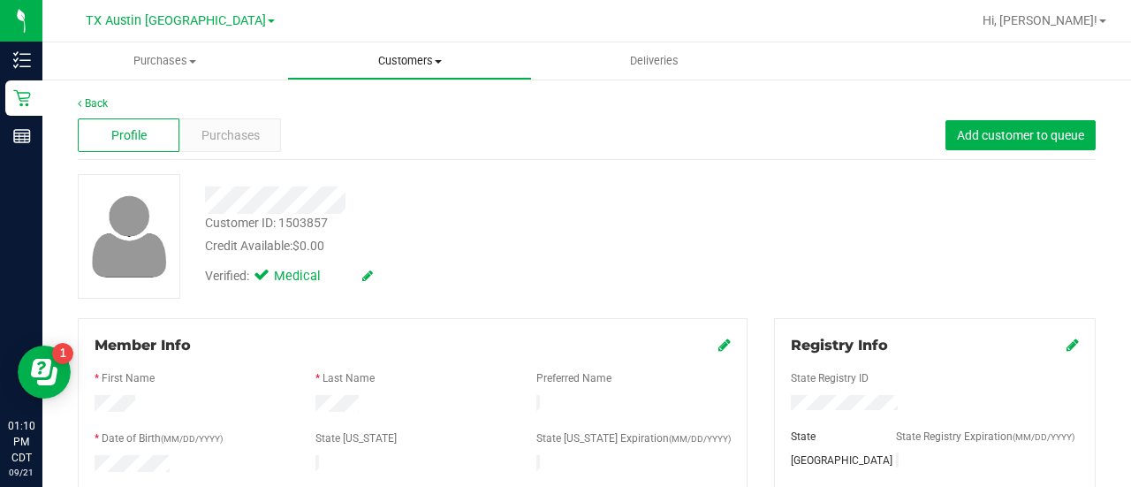
click at [401, 66] on span "Customers" at bounding box center [409, 61] width 243 height 16
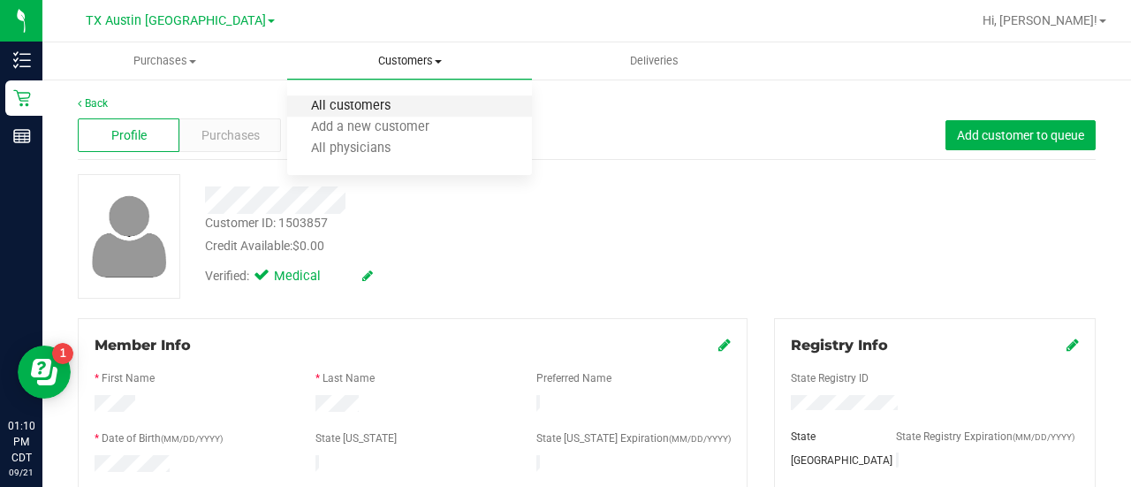
click at [352, 110] on span "All customers" at bounding box center [350, 106] width 127 height 15
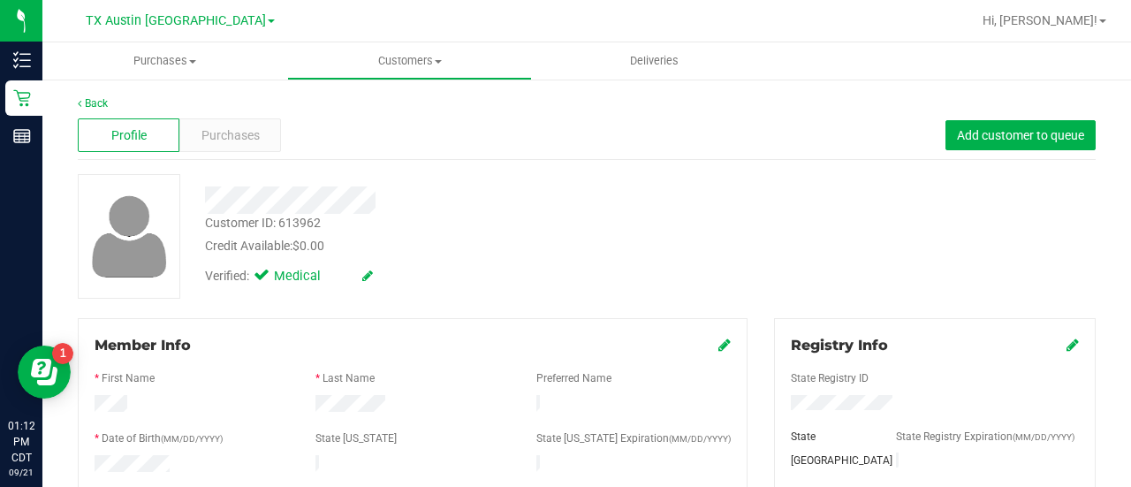
click at [640, 245] on div "Credit Available: $0.00" at bounding box center [453, 246] width 496 height 19
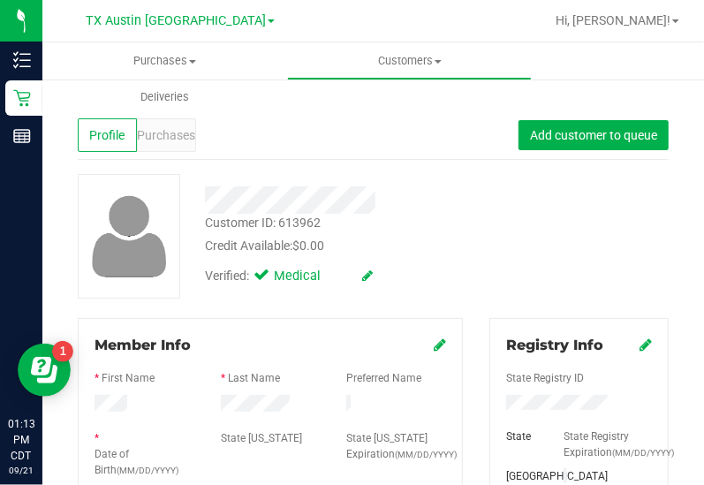
click at [564, 250] on div "Customer ID: 613962 Credit Available: $0.00 Verified: Medical" at bounding box center [372, 236] width 617 height 125
click at [523, 256] on div "Customer ID: 613962 Credit Available: $0.00 Verified: Medical" at bounding box center [372, 236] width 617 height 125
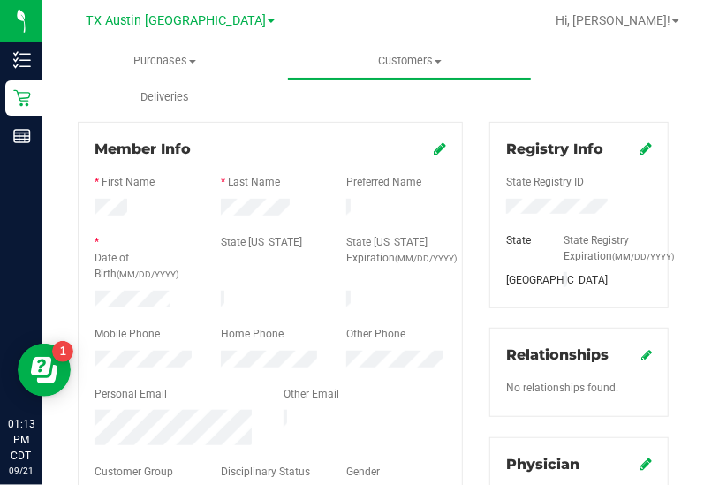
scroll to position [201, 0]
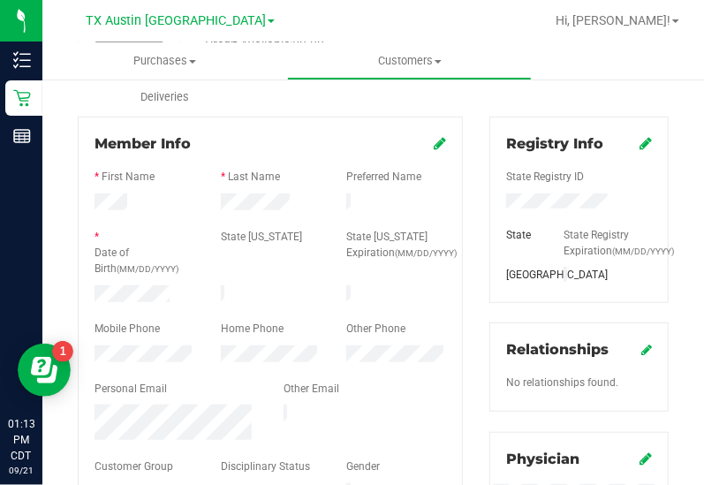
drag, startPoint x: 645, startPoint y: 291, endPoint x: 692, endPoint y: 229, distance: 77.6
click at [645, 286] on div at bounding box center [607, 276] width 115 height 19
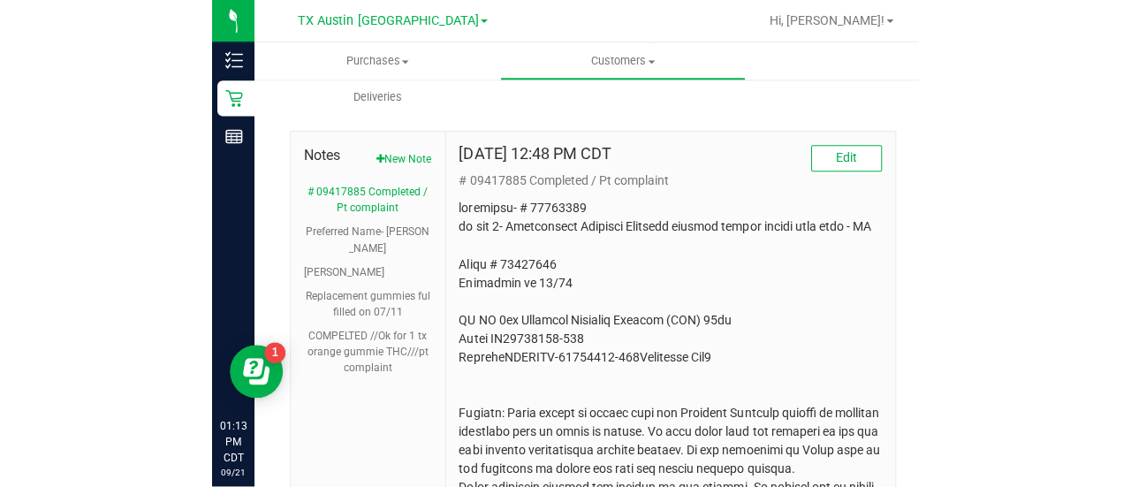
scroll to position [1005, 0]
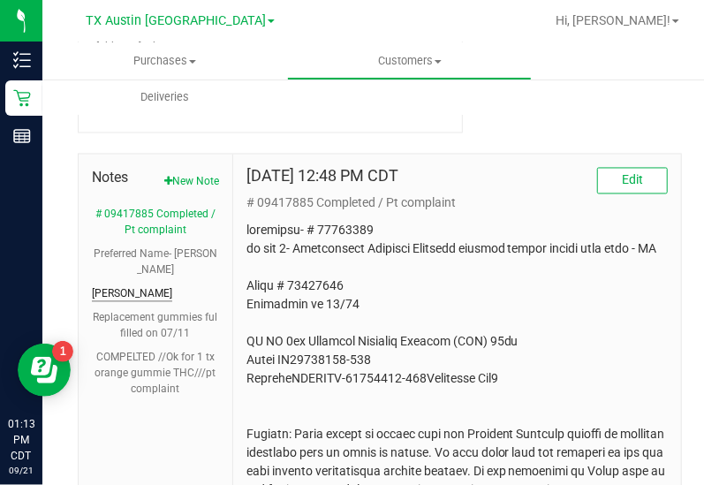
click at [113, 249] on ul "# 09417885 Completed / Pt complaint Preferred Name- Steve CURT Replacement gumm…" at bounding box center [155, 302] width 127 height 191
click at [113, 286] on button "CURT" at bounding box center [132, 294] width 80 height 16
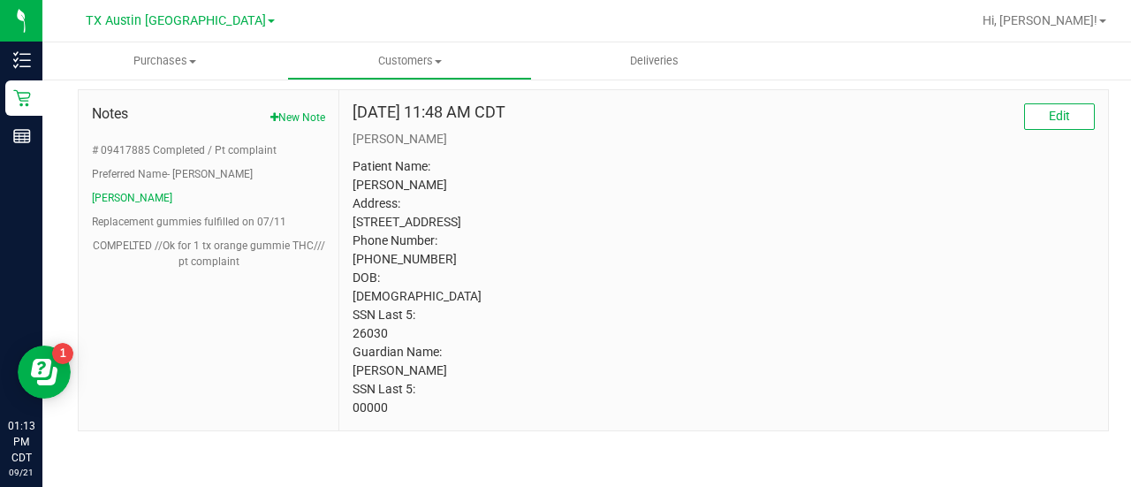
scroll to position [0, 0]
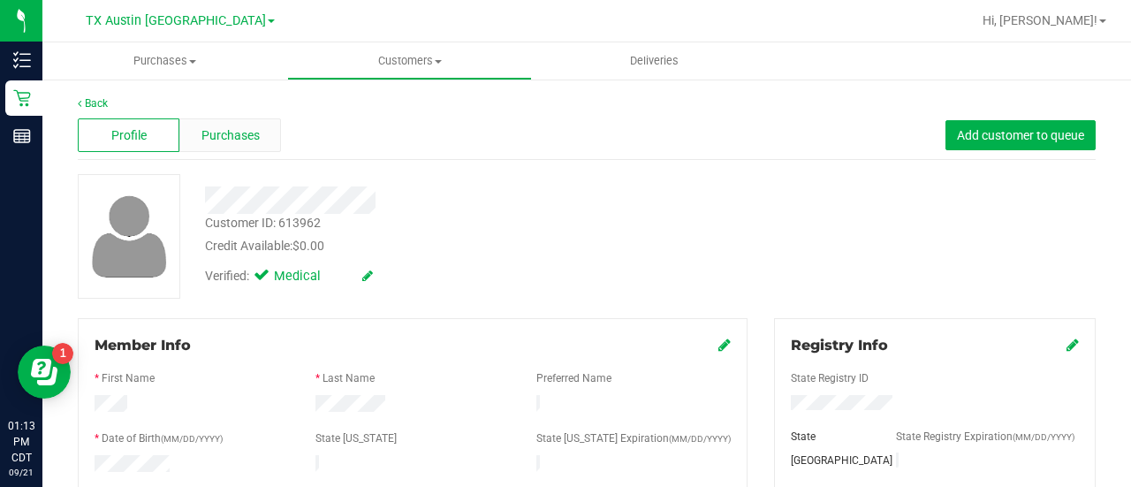
click at [264, 133] on div "Purchases" at bounding box center [230, 135] width 102 height 34
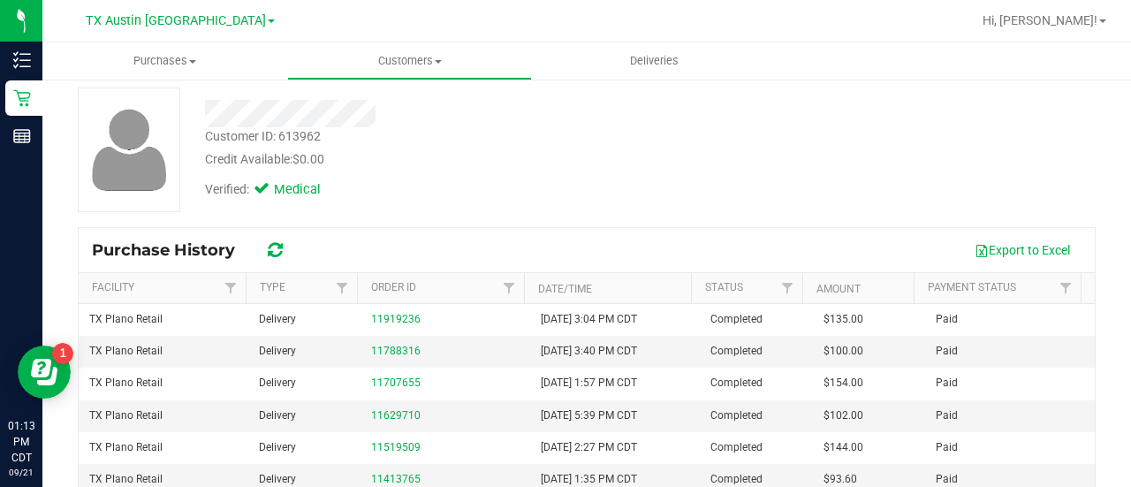
scroll to position [95, 0]
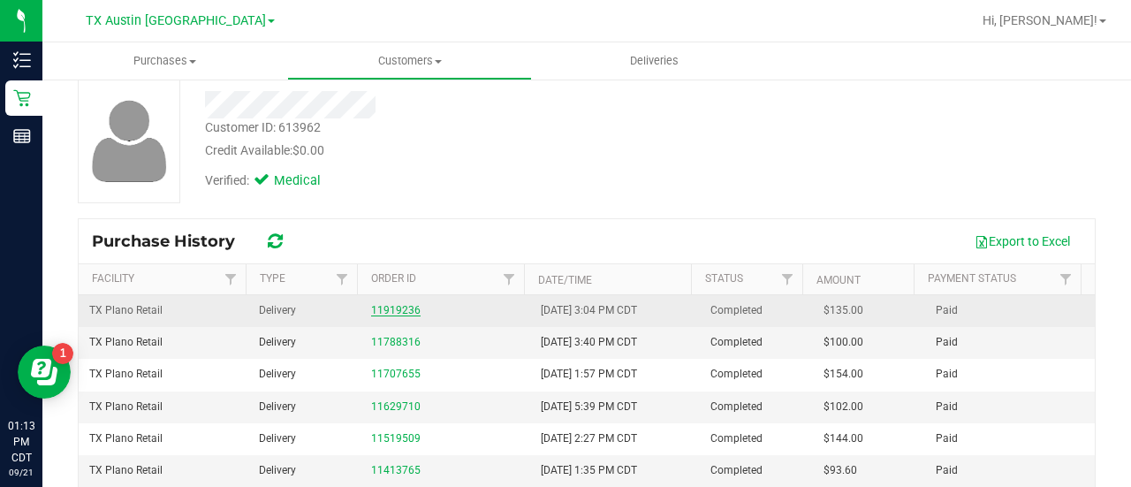
click at [400, 312] on link "11919236" at bounding box center [395, 310] width 49 height 12
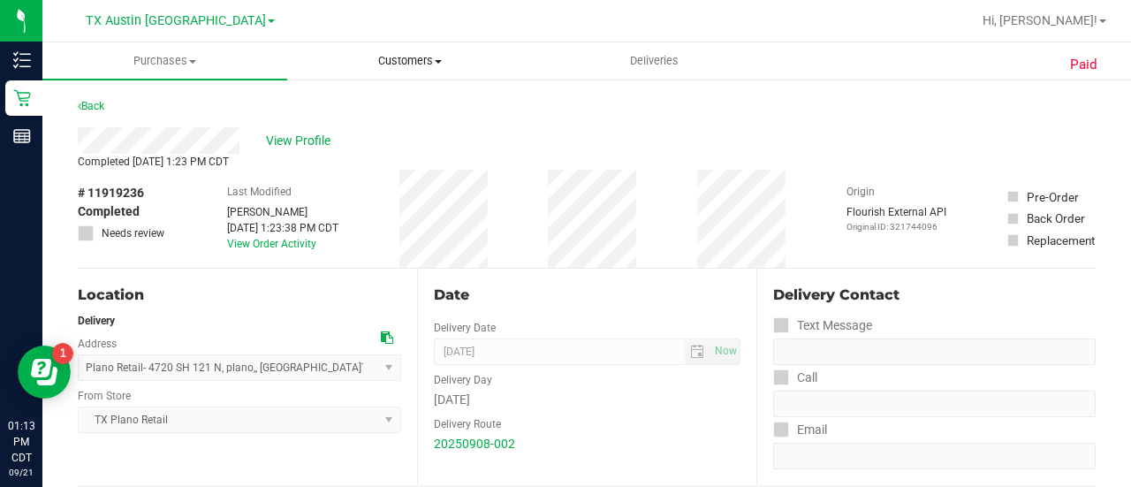
click at [415, 53] on span "Customers" at bounding box center [409, 61] width 243 height 16
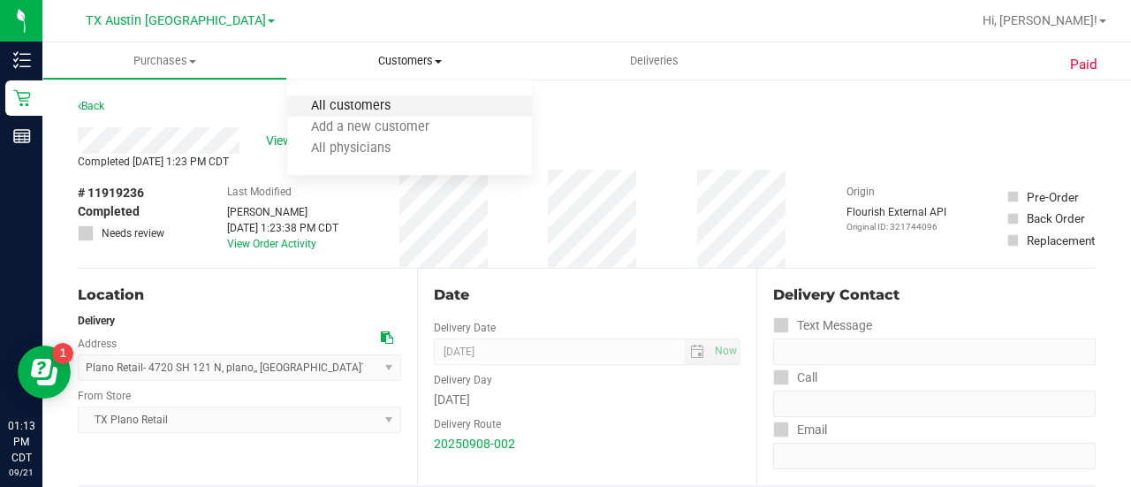
click at [355, 103] on span "All customers" at bounding box center [350, 106] width 127 height 15
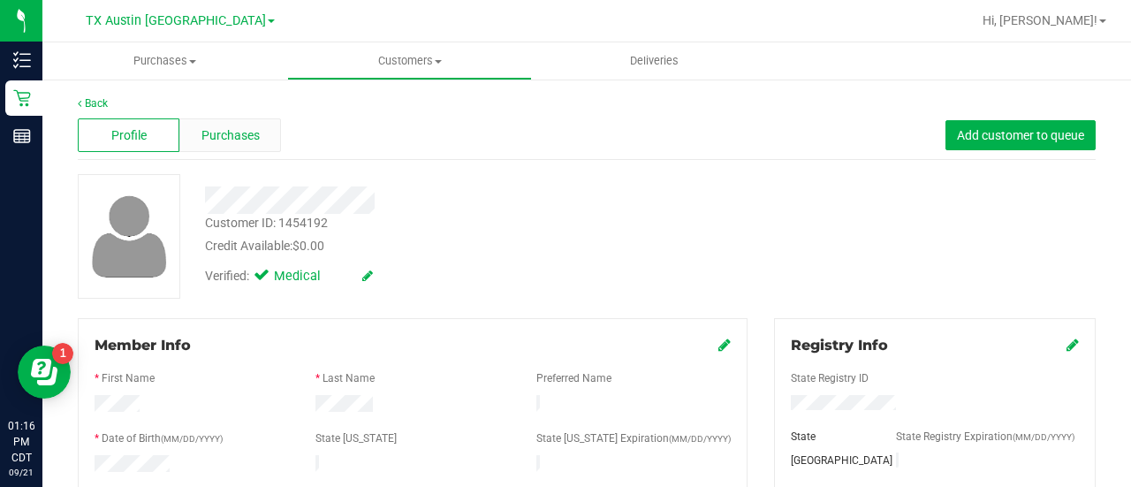
click at [222, 132] on span "Purchases" at bounding box center [230, 135] width 58 height 19
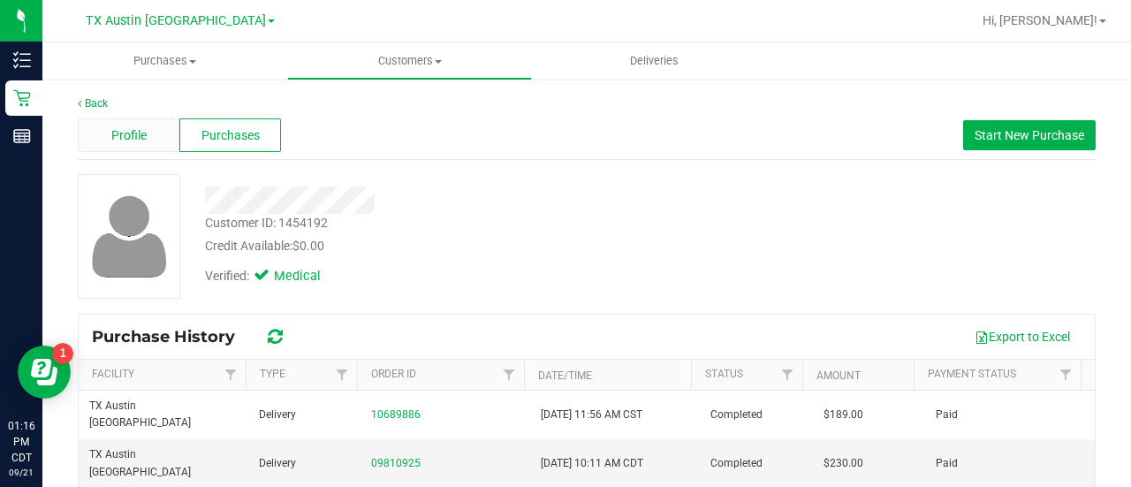
click at [154, 118] on div "Profile" at bounding box center [129, 135] width 102 height 34
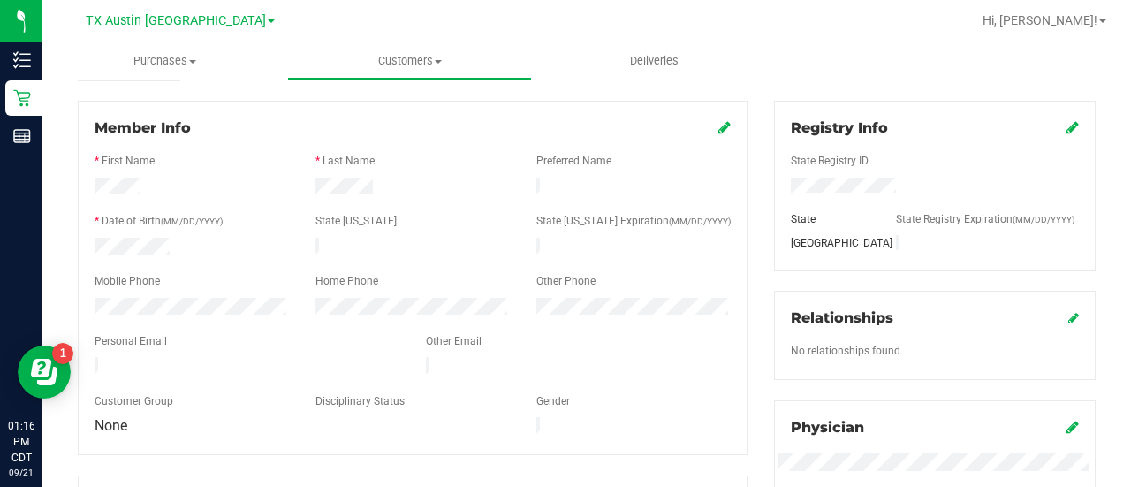
scroll to position [221, 0]
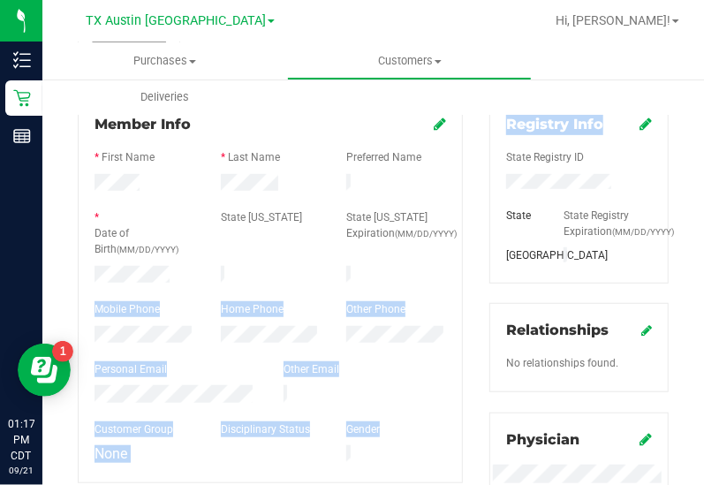
drag, startPoint x: 95, startPoint y: 283, endPoint x: 742, endPoint y: 142, distance: 661.6
click at [704, 142] on html "Inventory Retail Reports 01:17 PM CDT 09/21/2025 09/21 TX Austin DC Hi, Lauren!…" at bounding box center [352, 242] width 704 height 485
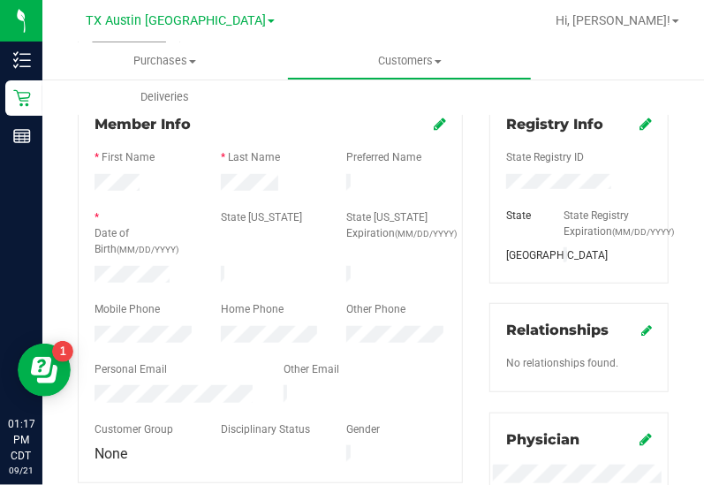
click at [180, 261] on div at bounding box center [271, 263] width 352 height 4
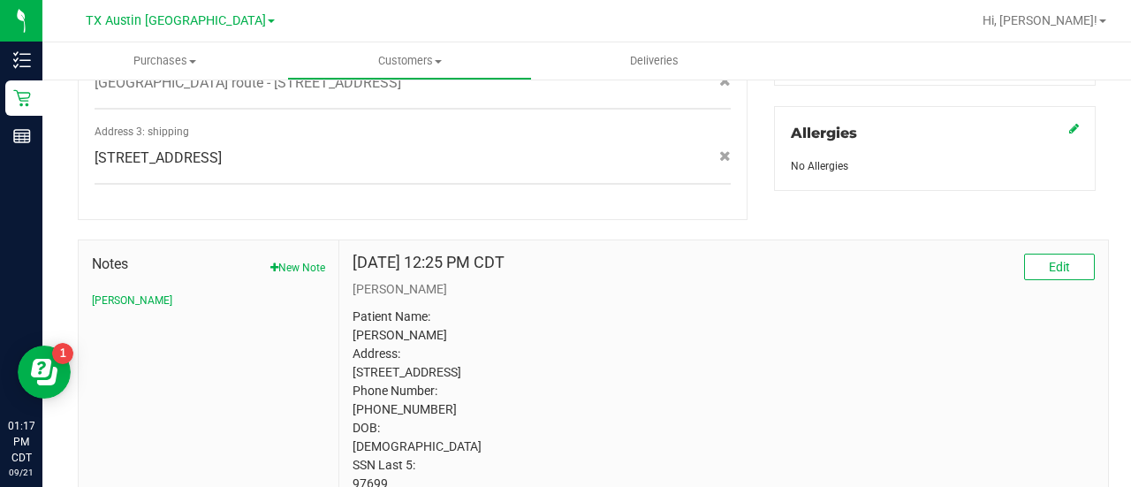
scroll to position [776, 0]
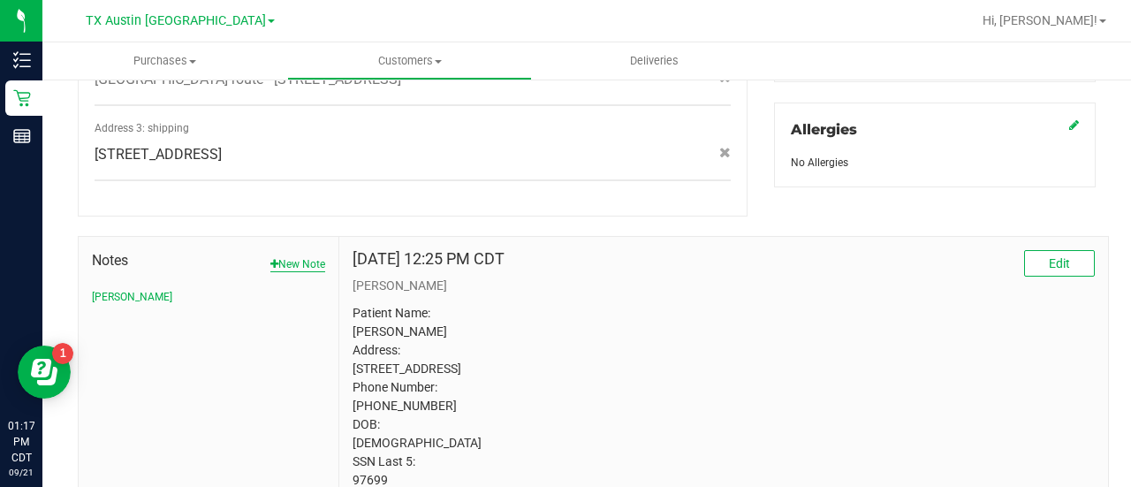
click at [283, 256] on button "New Note" at bounding box center [297, 264] width 55 height 16
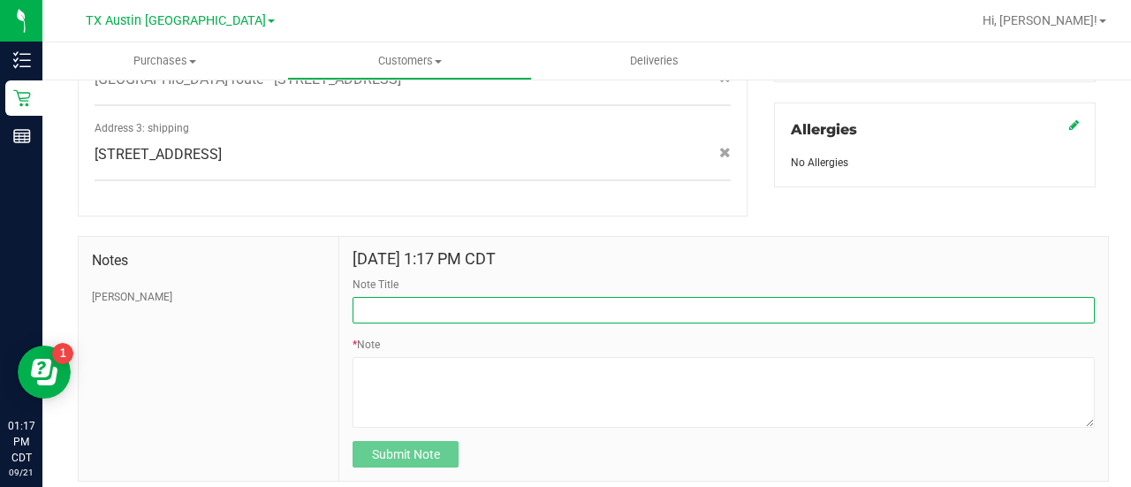
click at [420, 297] on input "Note Title" at bounding box center [723, 310] width 742 height 26
type input "HONOR $25 WINBACK - ABSENT TOGGLE."
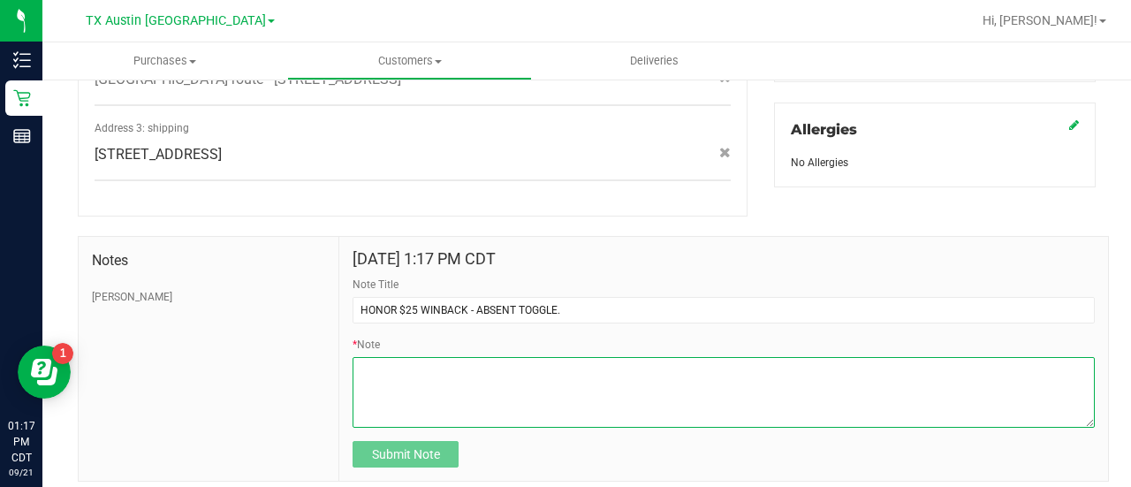
click at [452, 383] on textarea "* Note" at bounding box center [723, 392] width 742 height 71
click at [502, 357] on textarea "* Note" at bounding box center [723, 392] width 742 height 71
click at [483, 357] on textarea "* Note" at bounding box center [723, 392] width 742 height 71
paste textarea "Stacks with all discounts. Update once redeemed"
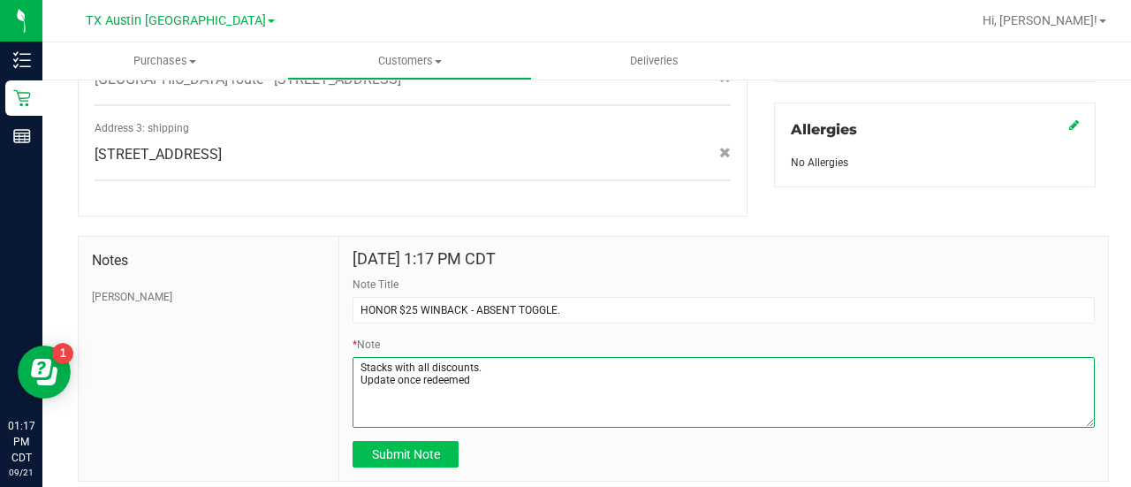
type textarea "Stacks with all discounts. Update once redeemed"
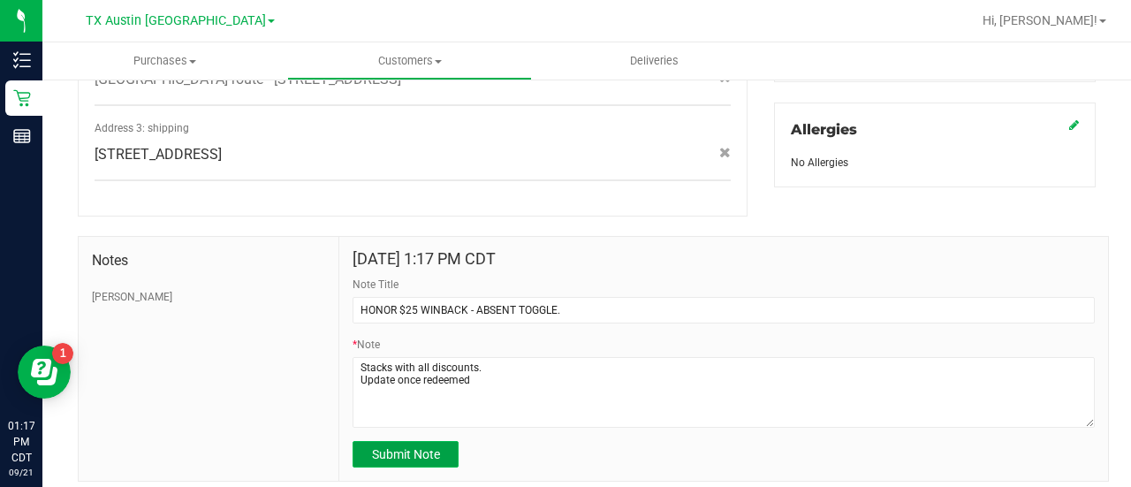
click at [400, 441] on button "Submit Note" at bounding box center [405, 454] width 106 height 26
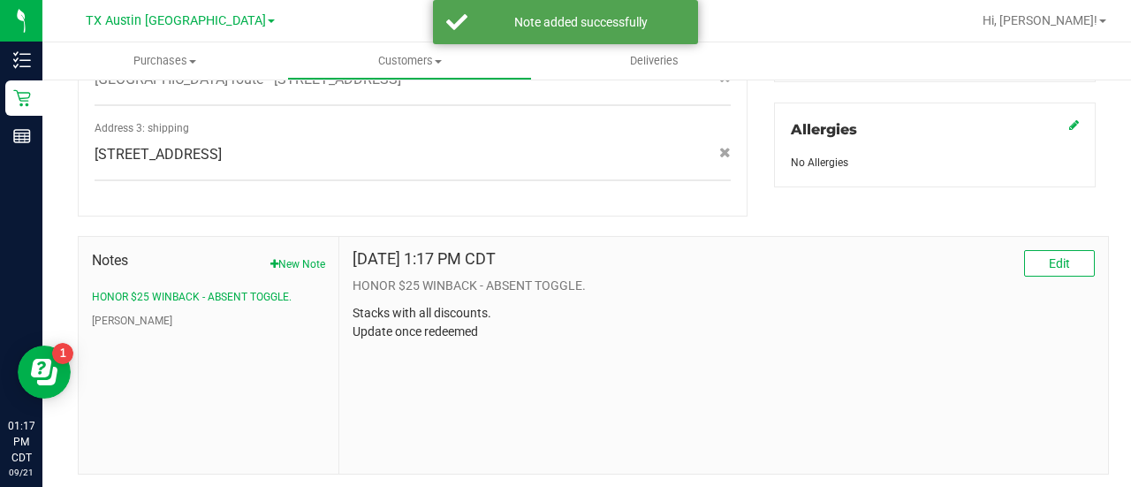
scroll to position [0, 0]
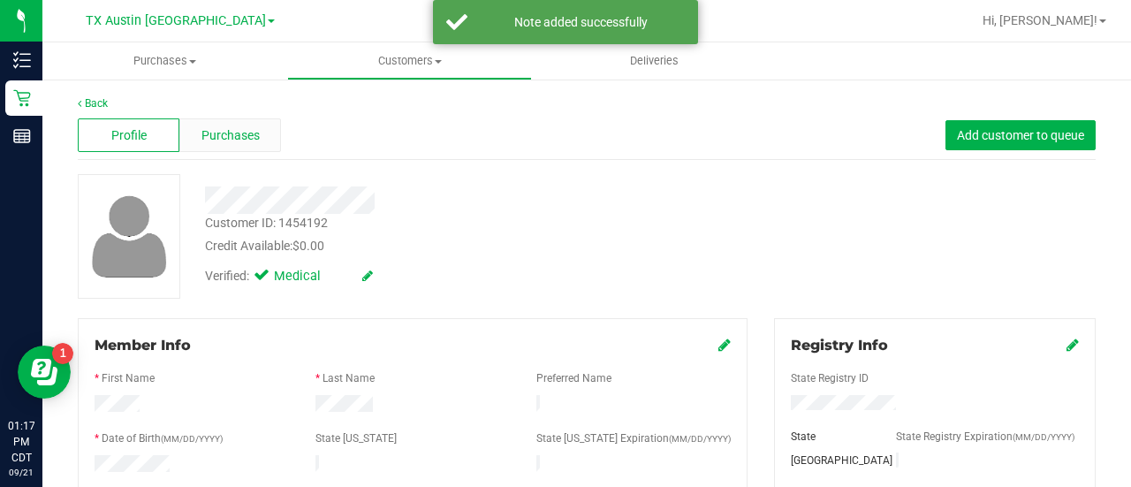
click at [255, 130] on span "Purchases" at bounding box center [230, 135] width 58 height 19
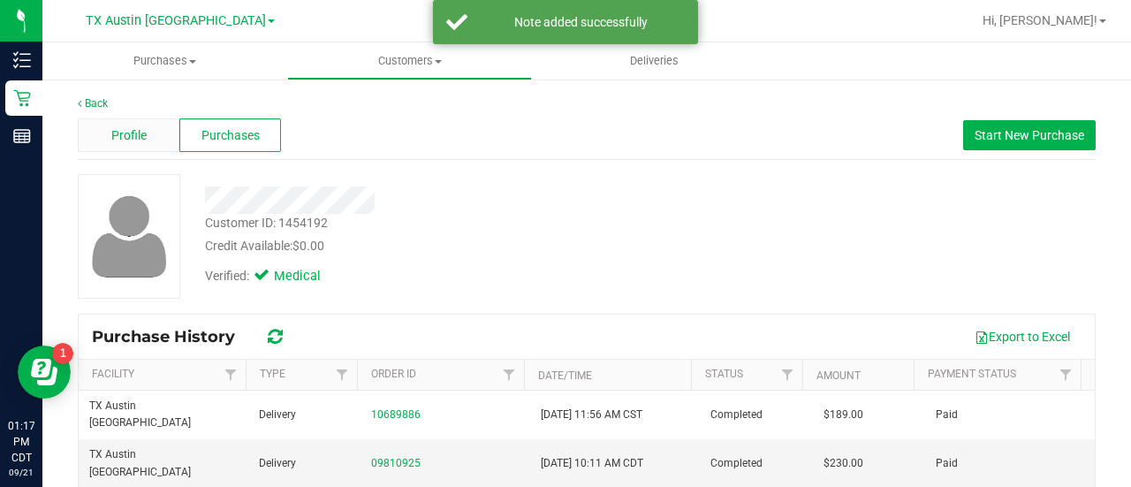
click at [126, 146] on div "Profile" at bounding box center [129, 135] width 102 height 34
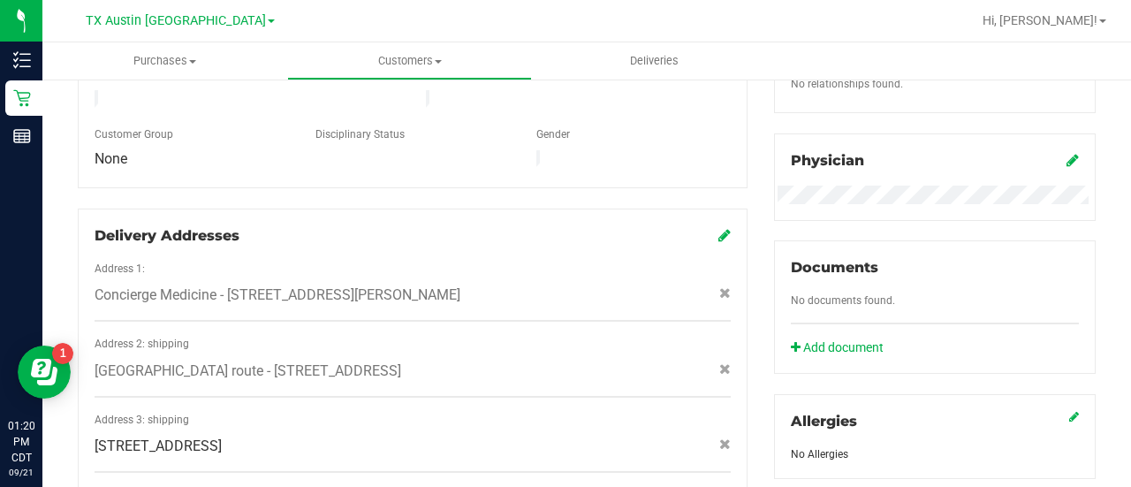
scroll to position [801, 0]
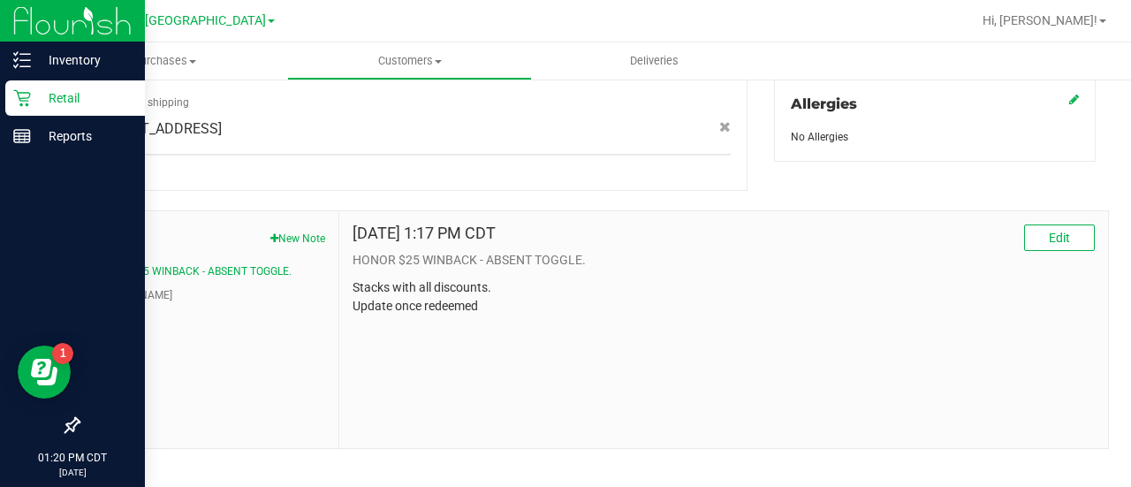
click at [29, 100] on icon at bounding box center [22, 98] width 18 height 18
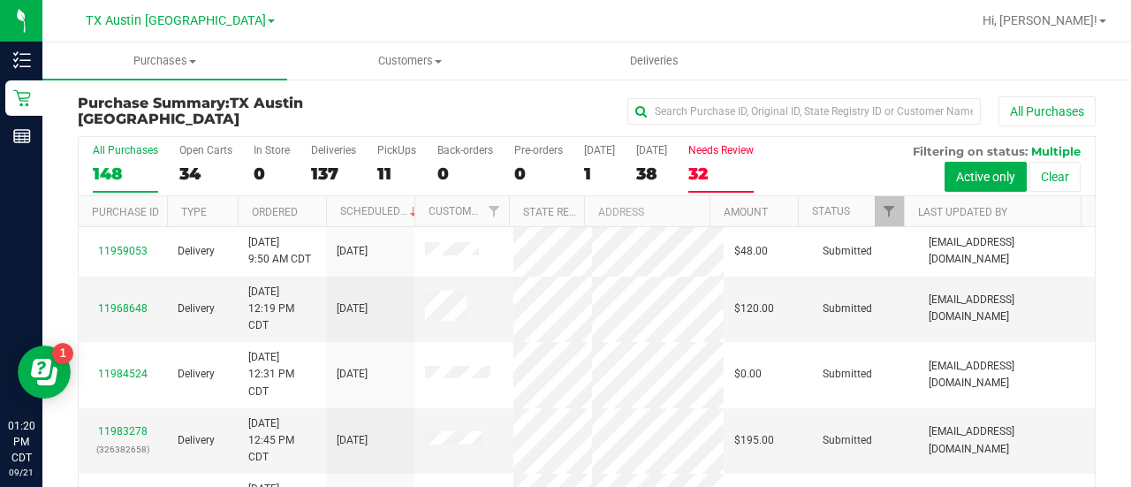
click at [708, 176] on div "32" at bounding box center [720, 173] width 65 height 20
click at [0, 0] on input "Needs Review 32" at bounding box center [0, 0] width 0 height 0
click at [723, 180] on div "32" at bounding box center [720, 173] width 65 height 20
click at [0, 0] on input "Needs Review 32" at bounding box center [0, 0] width 0 height 0
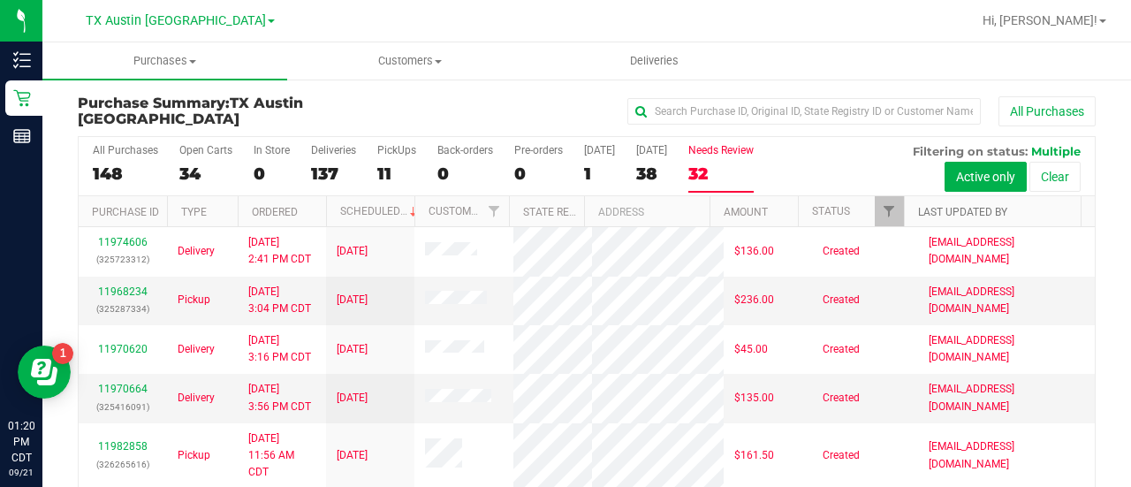
click at [934, 215] on link "Last Updated By" at bounding box center [962, 212] width 89 height 12
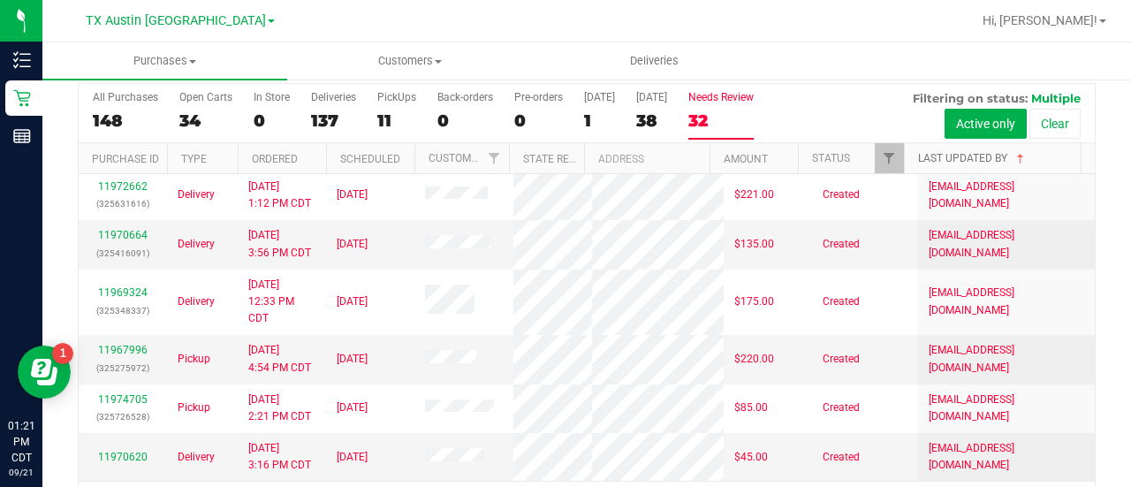
scroll to position [103, 0]
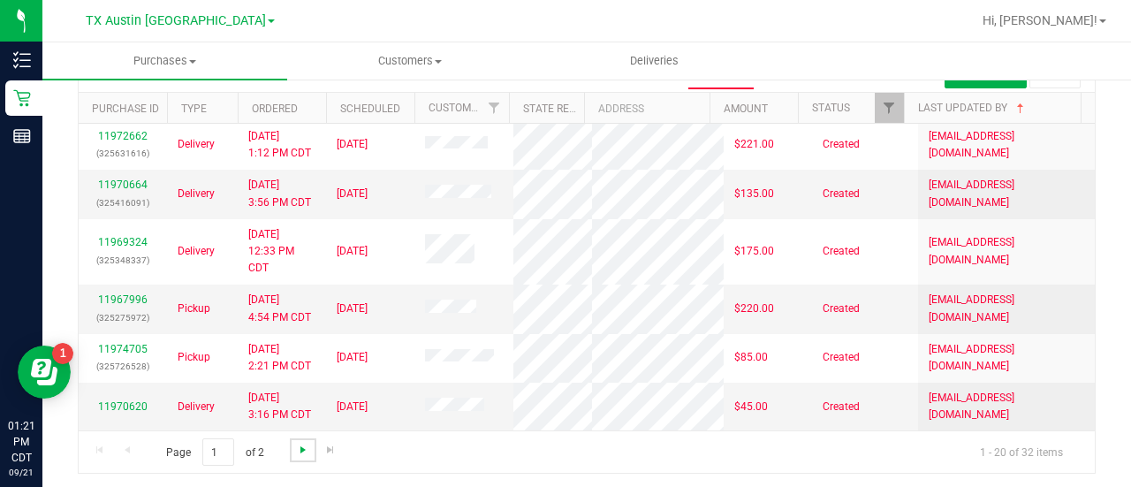
click at [297, 445] on span "Go to the next page" at bounding box center [303, 450] width 14 height 14
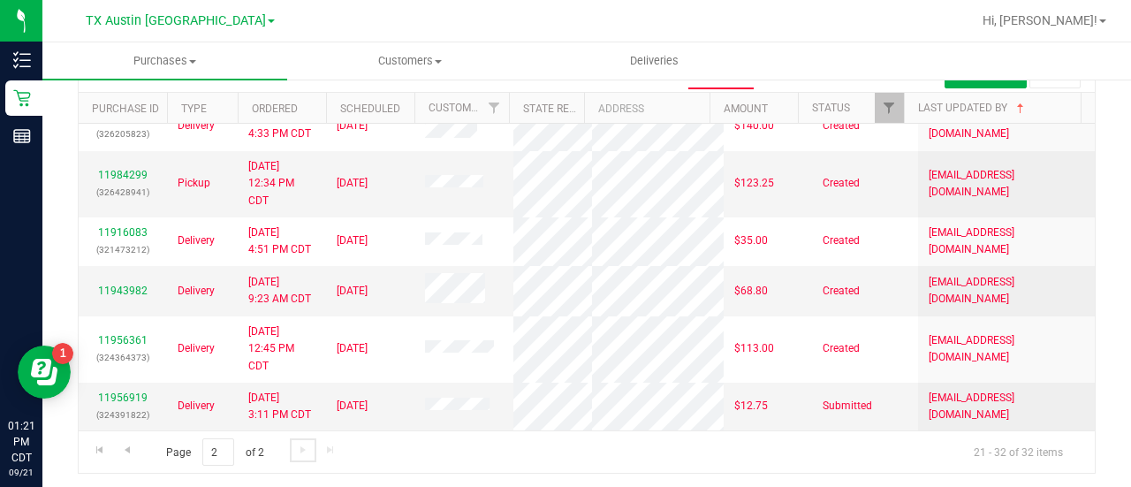
scroll to position [0, 0]
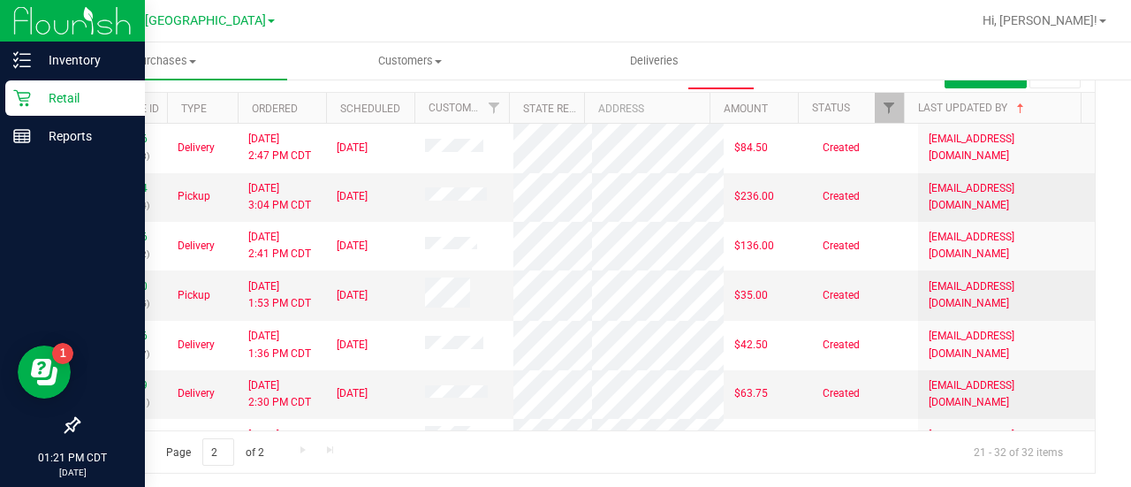
click at [7, 85] on div "Retail" at bounding box center [75, 97] width 140 height 35
click at [34, 78] on link "Inventory" at bounding box center [72, 61] width 145 height 38
click at [39, 99] on p "Retail" at bounding box center [84, 97] width 106 height 21
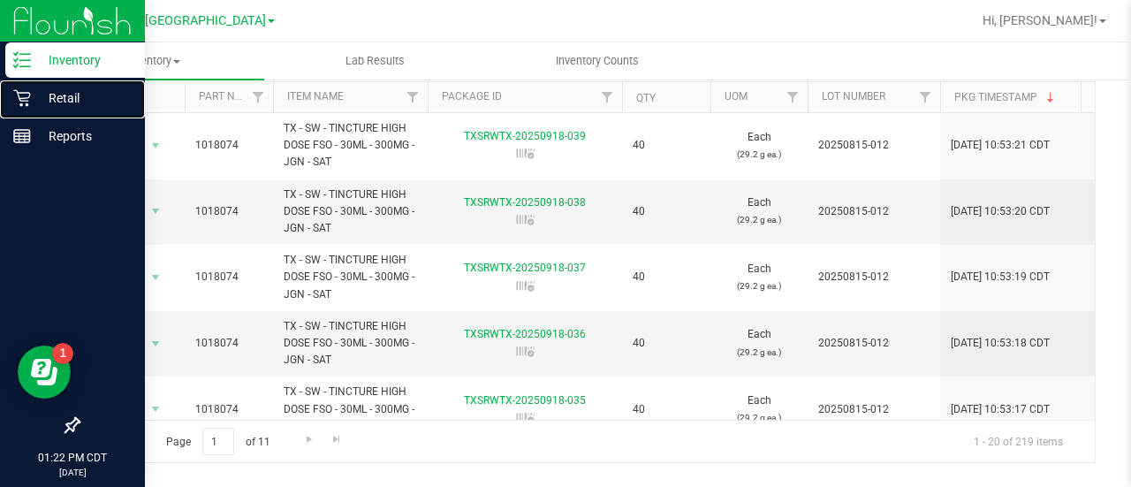
click at [39, 99] on p "Retail" at bounding box center [84, 97] width 106 height 21
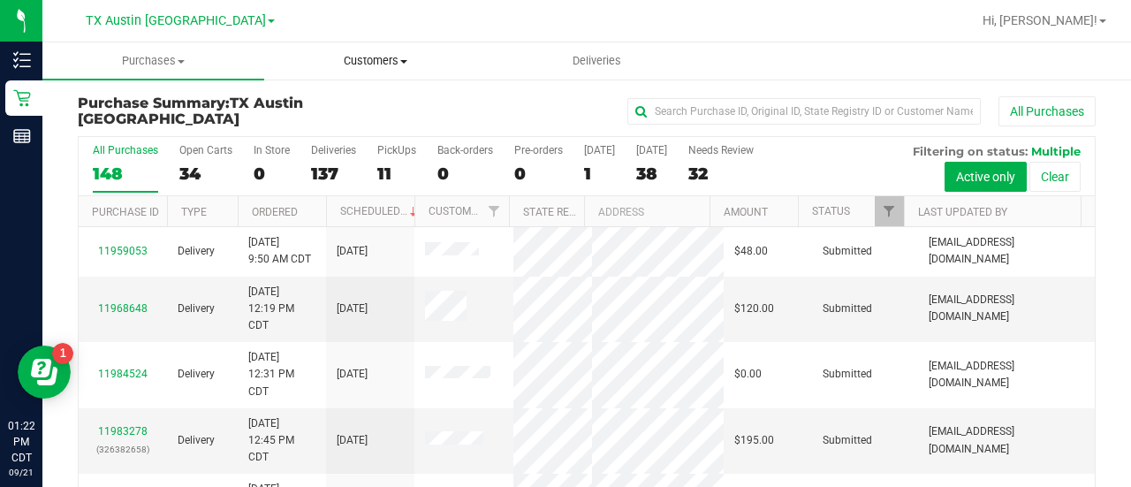
click at [397, 69] on uib-tab-heading "Customers All customers Add a new customer All physicians" at bounding box center [375, 60] width 220 height 35
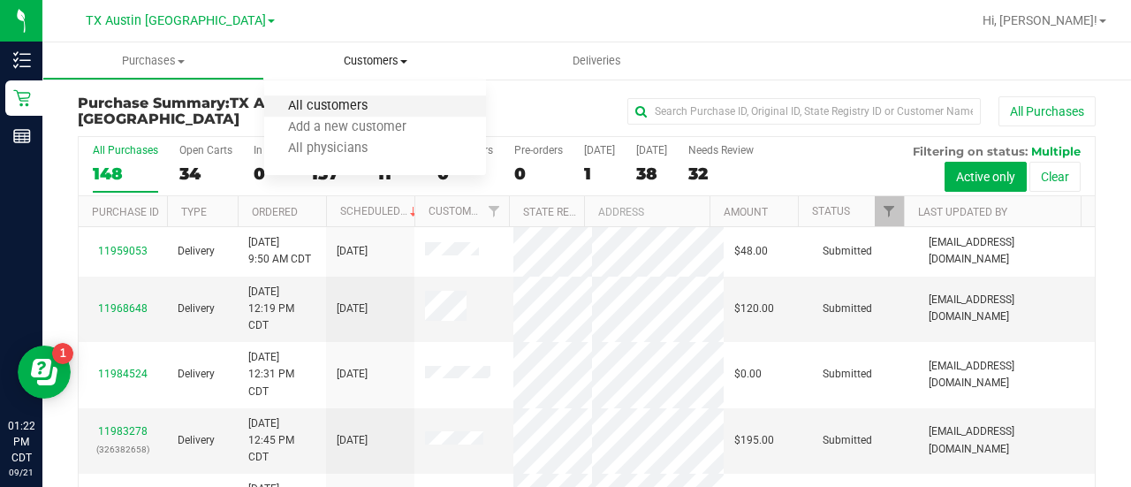
click at [322, 102] on span "All customers" at bounding box center [327, 106] width 127 height 15
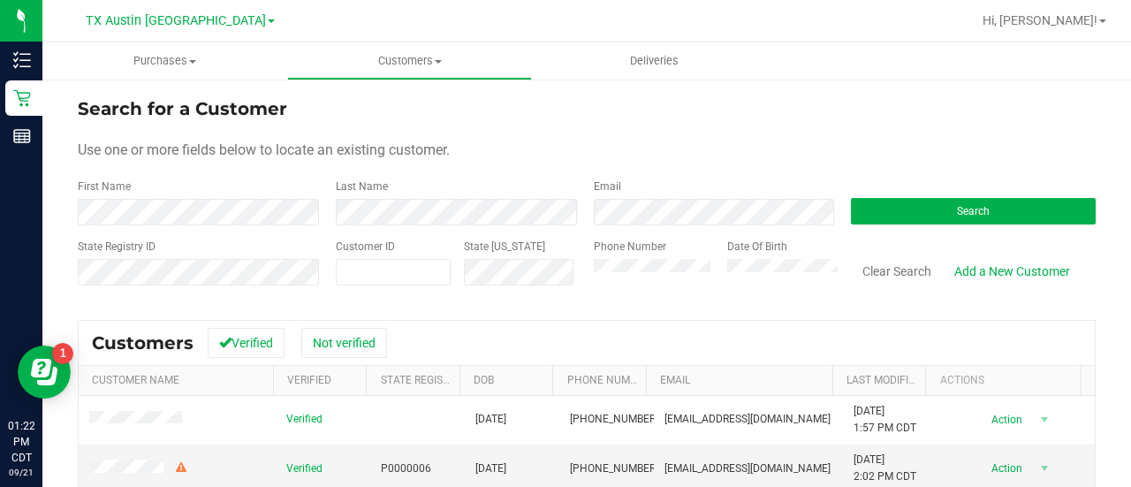
click at [652, 225] on form "Search for a Customer Use one or more fields below to locate an existing custom…" at bounding box center [587, 198] width 1018 height 206
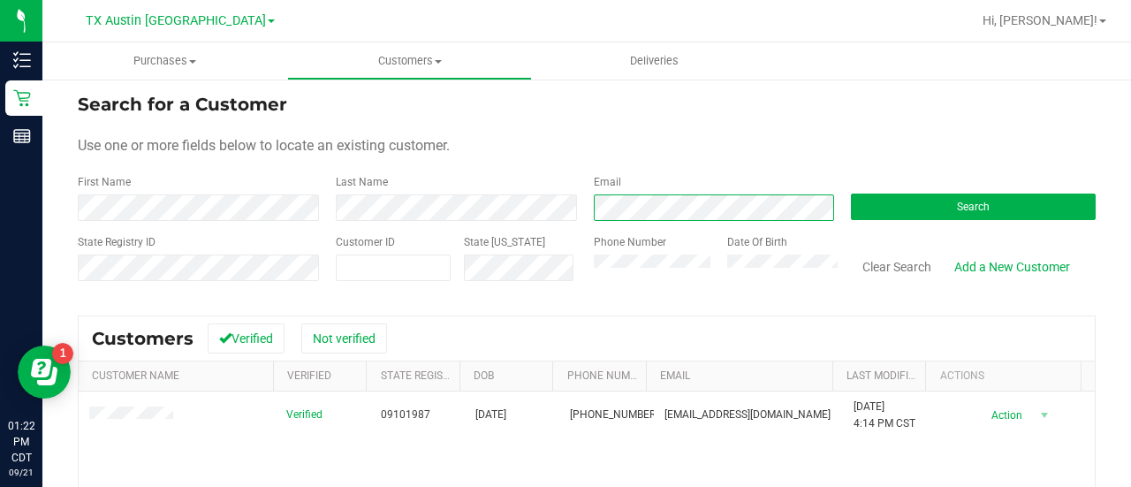
scroll to position [61, 0]
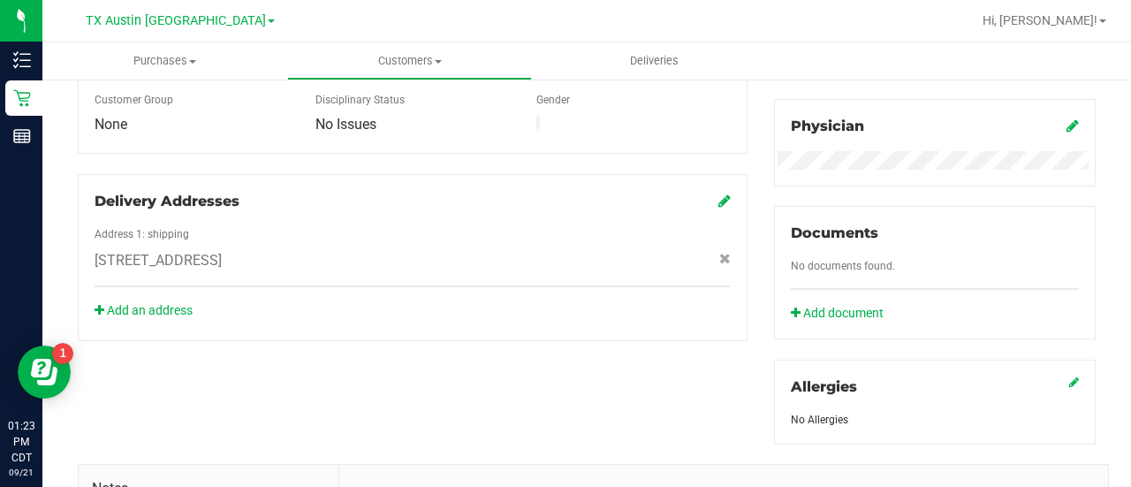
scroll to position [537, 0]
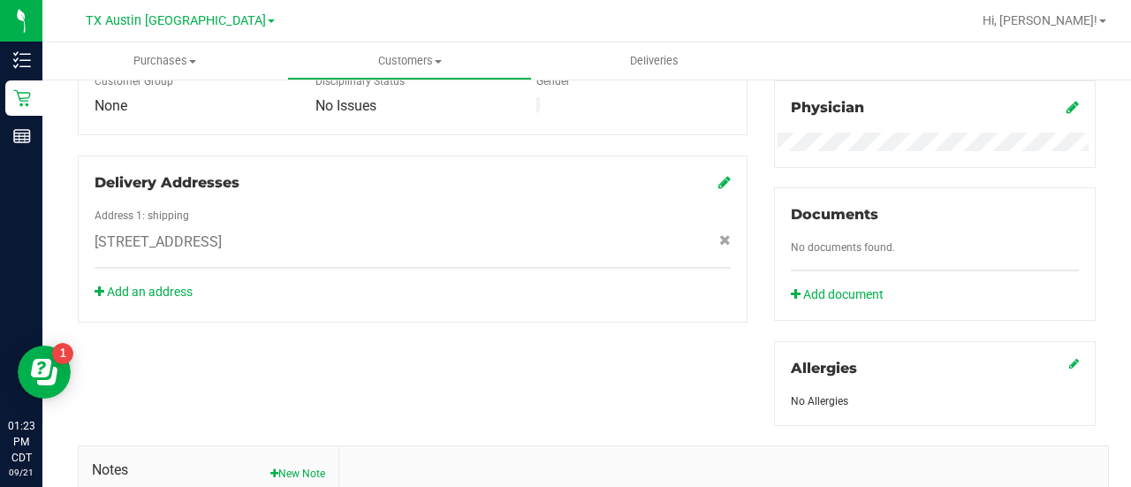
click at [222, 231] on span "5627 Sunkist , San Antonio , TX 78228" at bounding box center [158, 241] width 127 height 21
copy div "5627 Sunkist , San Antonio , TX 78228"
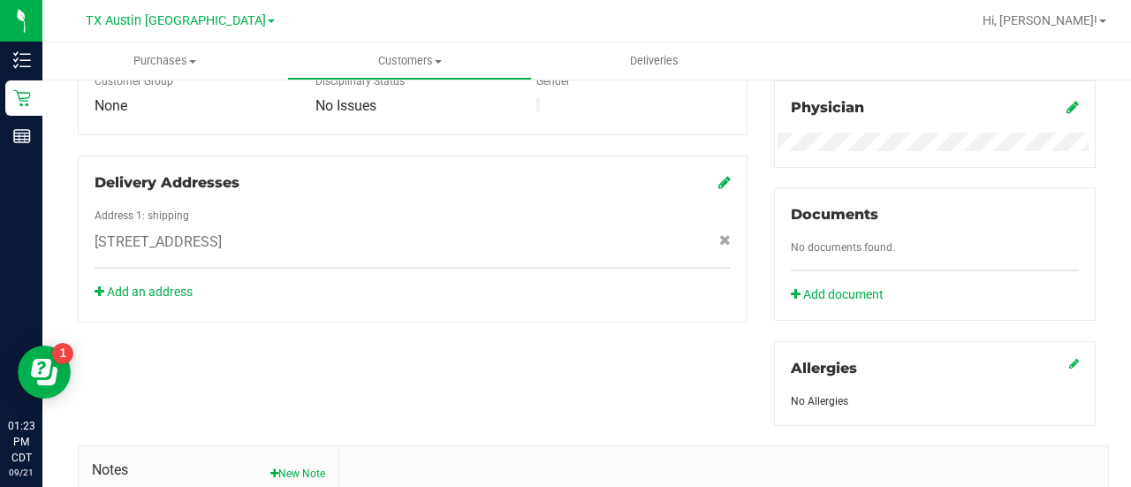
drag, startPoint x: 535, startPoint y: 293, endPoint x: 615, endPoint y: 227, distance: 103.5
click at [564, 268] on div "Delivery Addresses Address 1: shipping 5627 Sunkist , San Antonio , TX 78228 Ad…" at bounding box center [413, 238] width 670 height 167
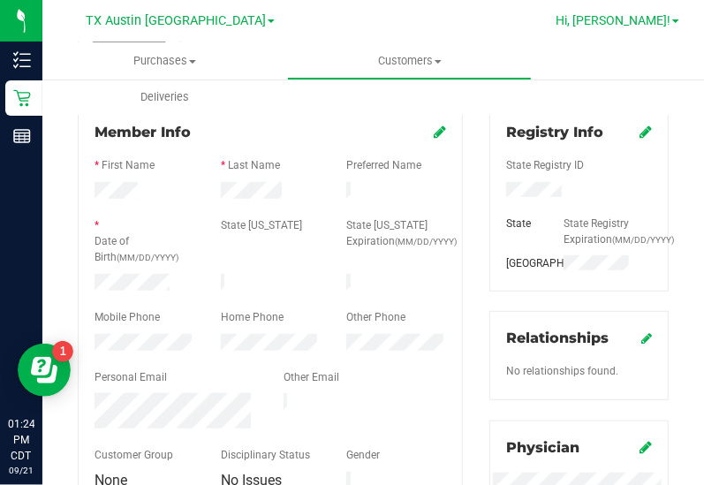
scroll to position [229, 0]
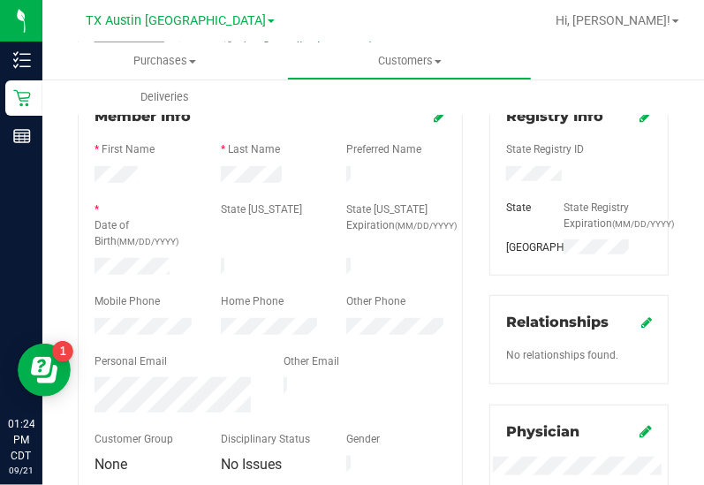
click at [632, 182] on div at bounding box center [579, 175] width 172 height 19
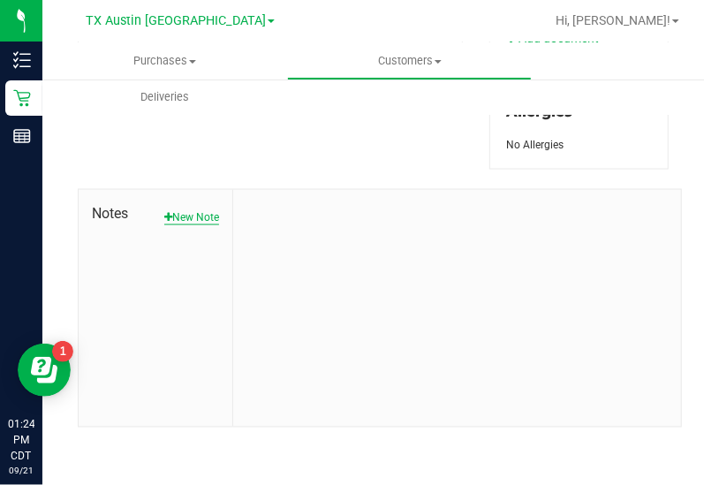
click at [169, 216] on button "New Note" at bounding box center [191, 217] width 55 height 16
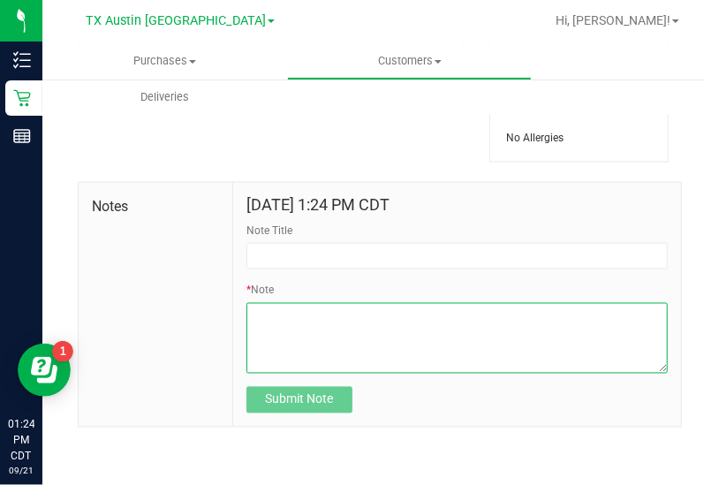
click at [320, 312] on textarea "* Note" at bounding box center [456, 338] width 421 height 71
paste textarea "ANGELA HAGEMAN Address: 5627 Sunkist San Antonio, TX, 78228 Phone Number: (210)…"
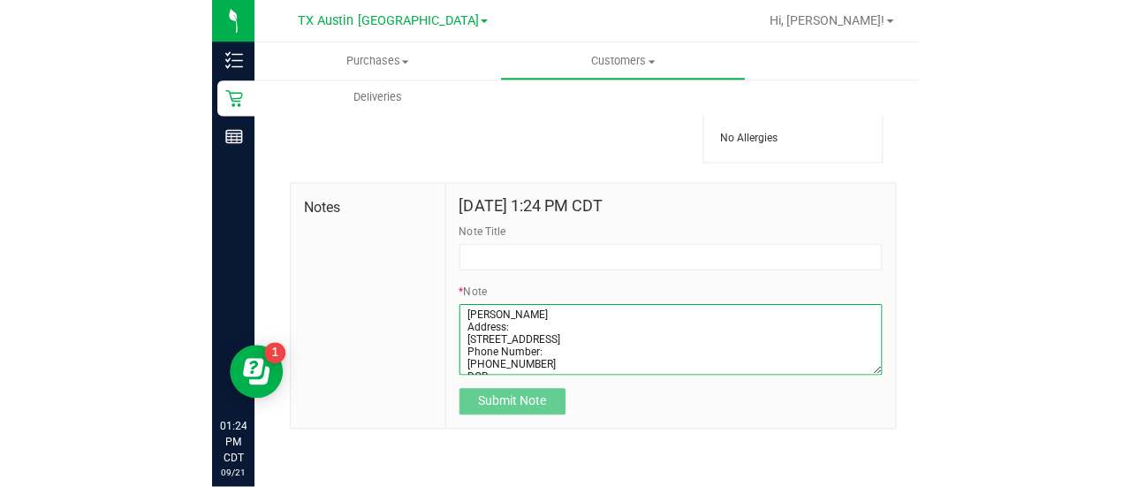
scroll to position [61, 0]
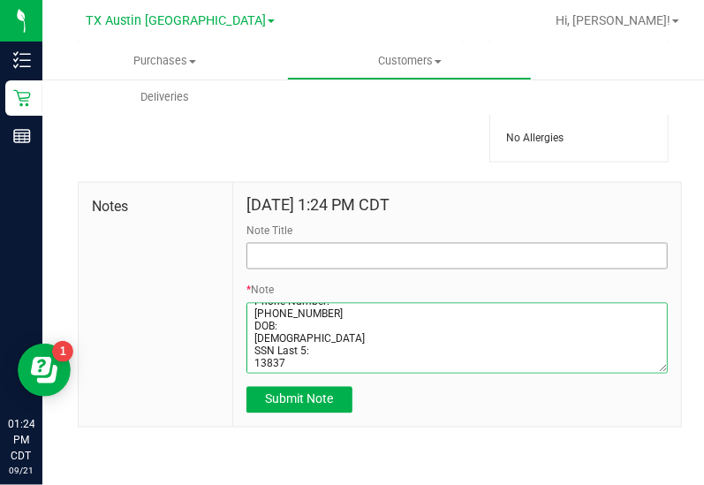
type textarea "ANGELA HAGEMAN Address: 5627 Sunkist San Antonio, TX, 78228 Phone Number: (210)…"
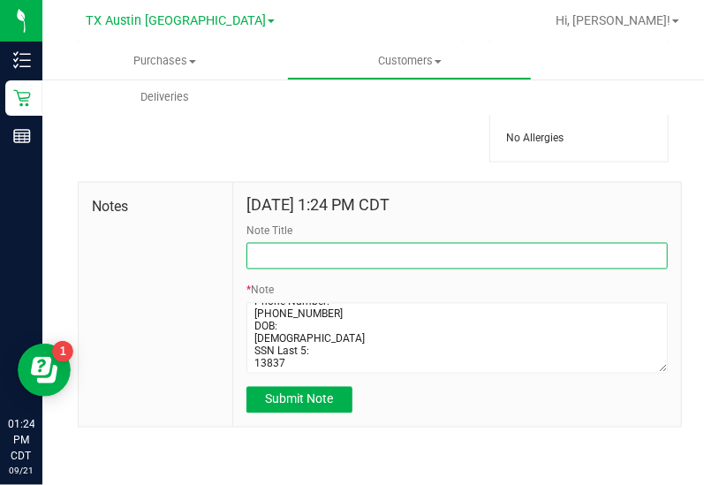
click at [332, 269] on input "Note Title" at bounding box center [456, 256] width 421 height 26
type input "CURT."
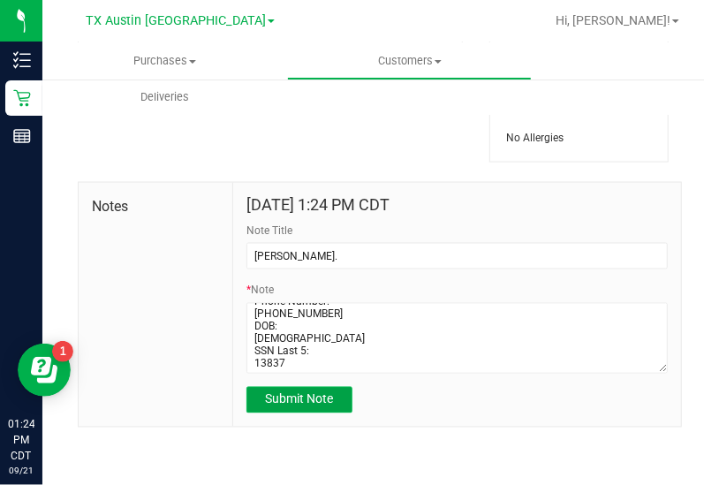
click at [331, 407] on button "Submit Note" at bounding box center [299, 400] width 106 height 26
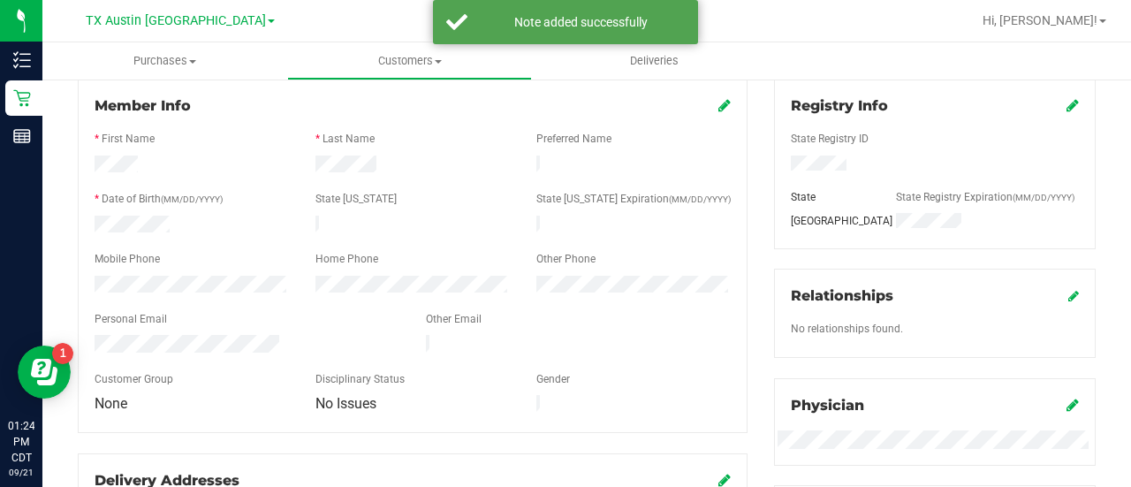
scroll to position [0, 0]
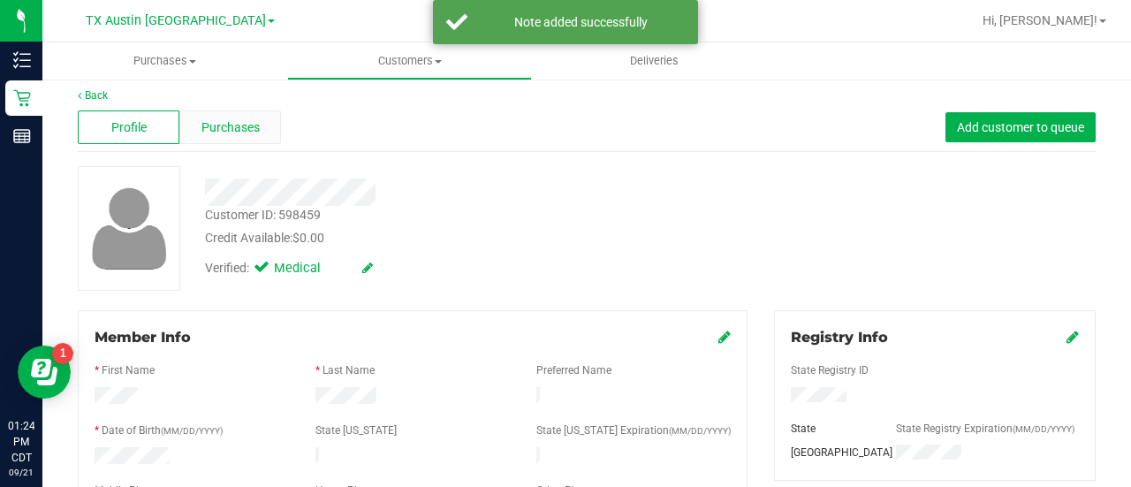
click at [196, 140] on div "Purchases" at bounding box center [230, 127] width 102 height 34
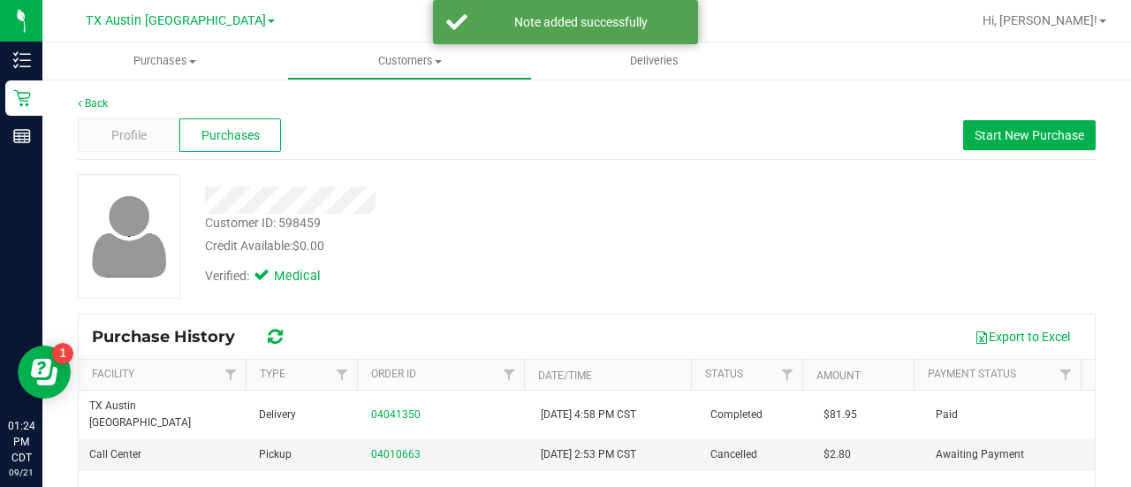
click at [500, 264] on div "Verified: Medical" at bounding box center [453, 274] width 522 height 39
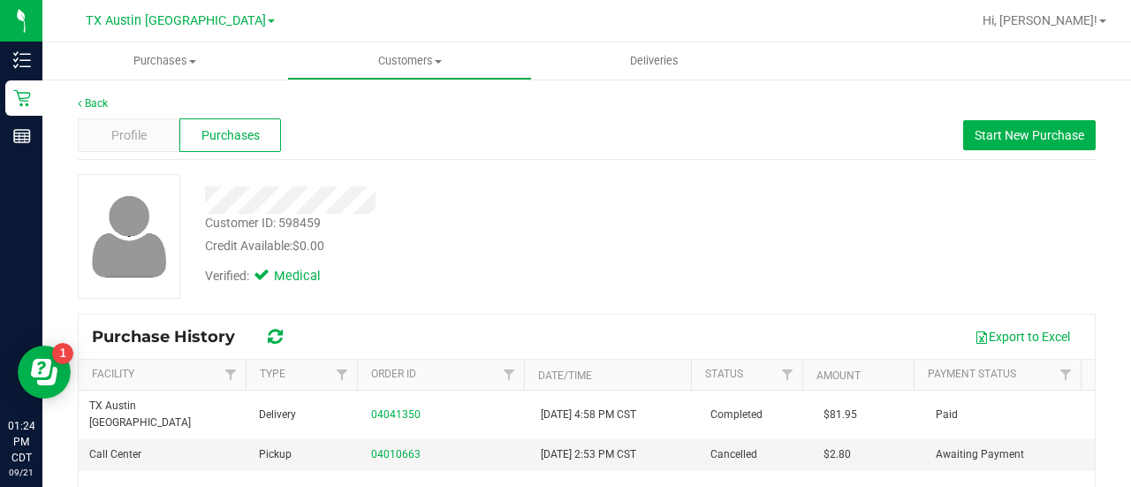
scroll to position [21, 0]
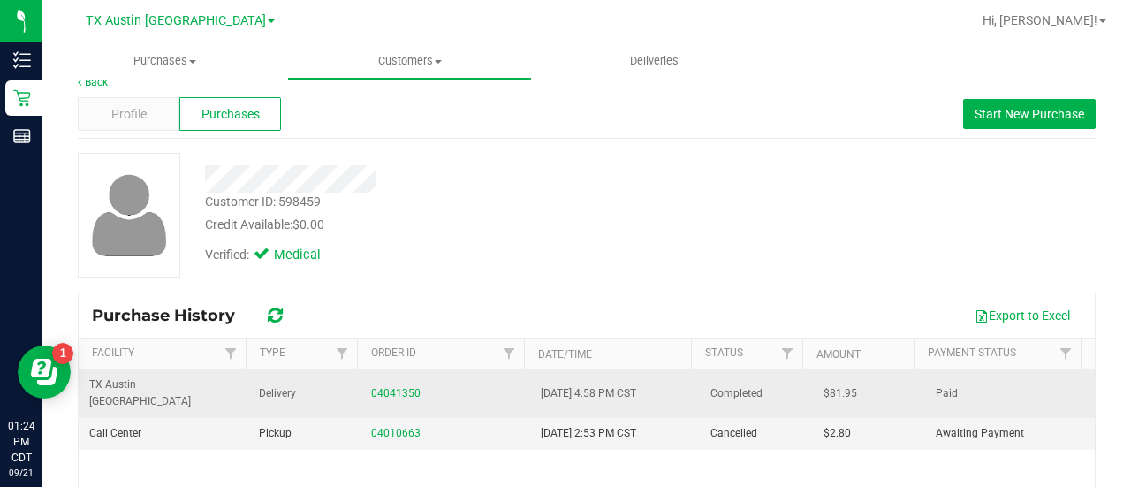
click at [383, 387] on link "04041350" at bounding box center [395, 393] width 49 height 12
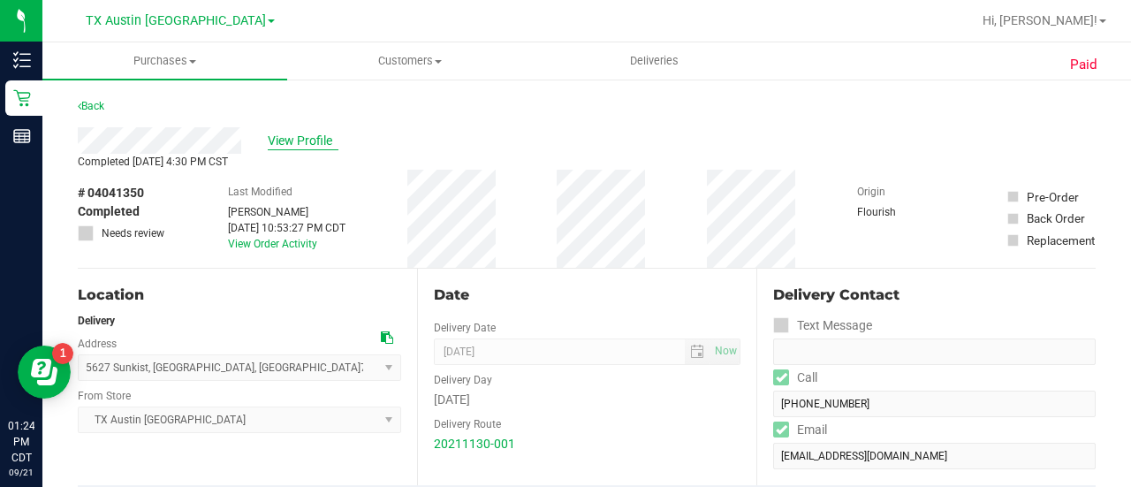
click at [284, 135] on span "View Profile" at bounding box center [303, 141] width 71 height 19
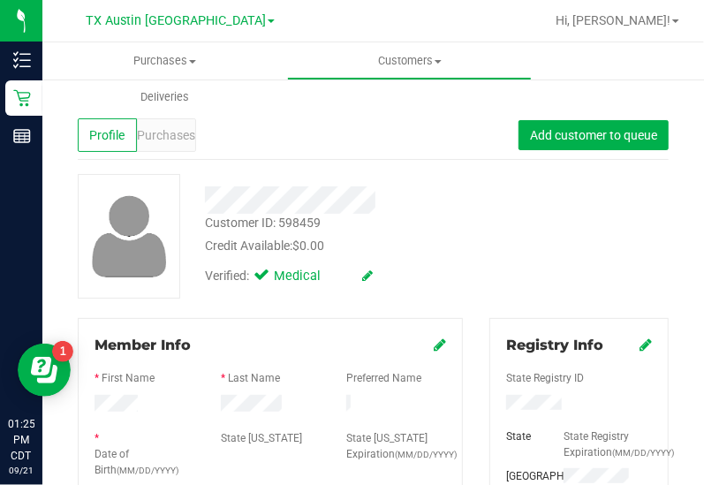
click at [541, 245] on div "Customer ID: 598459 Credit Available: $0.00 Verified: Medical" at bounding box center [372, 236] width 617 height 125
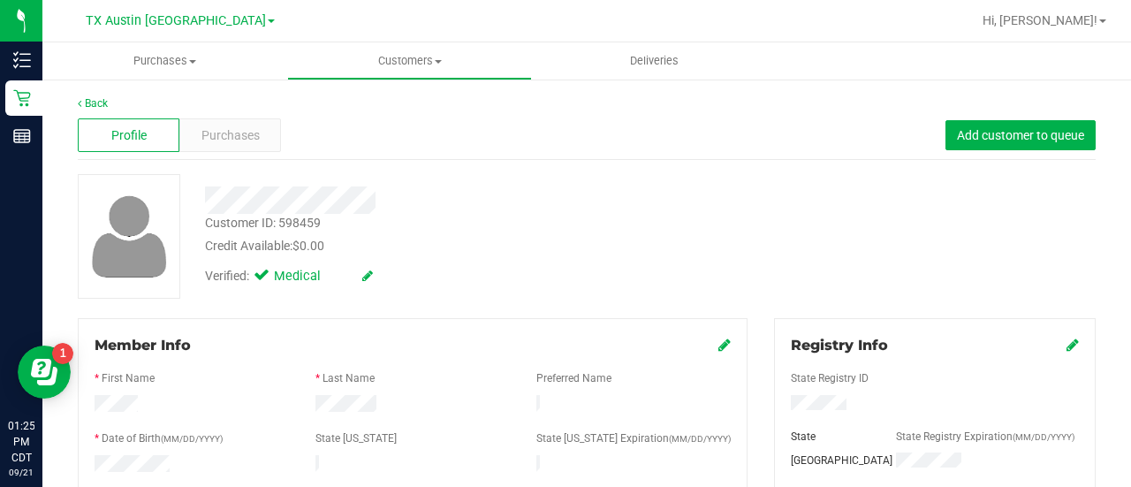
click at [420, 155] on div "Profile Purchases Add customer to queue" at bounding box center [587, 135] width 1018 height 49
click at [231, 130] on span "Purchases" at bounding box center [230, 135] width 58 height 19
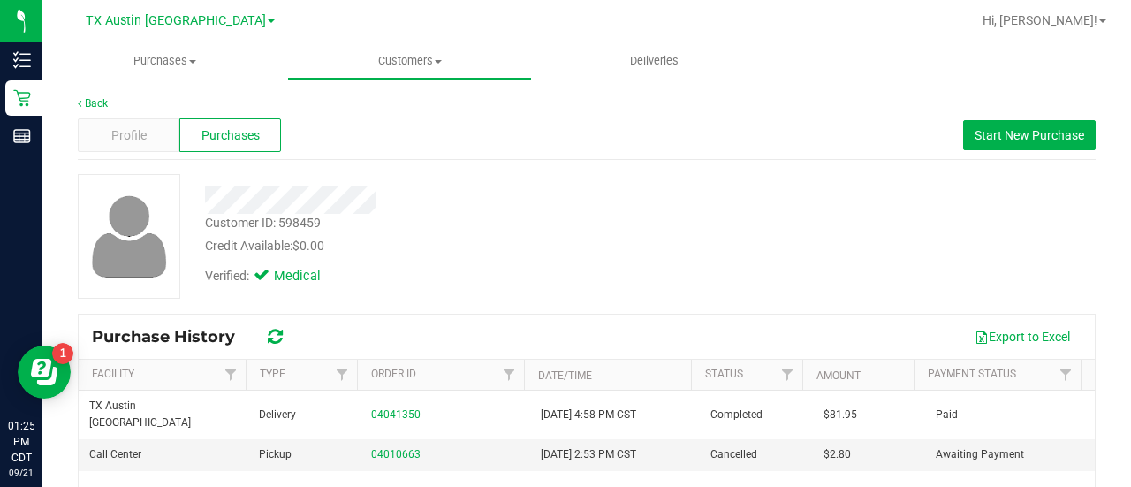
click at [638, 225] on div "Customer ID: 598459 Credit Available: $0.00" at bounding box center [453, 235] width 522 height 42
click at [1000, 148] on button "Start New Purchase" at bounding box center [1029, 135] width 132 height 30
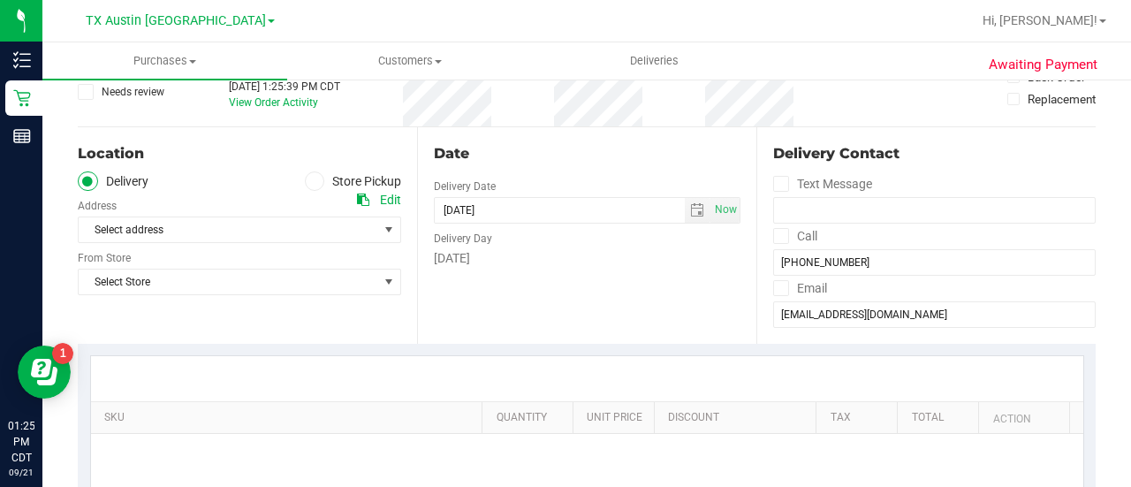
scroll to position [118, 0]
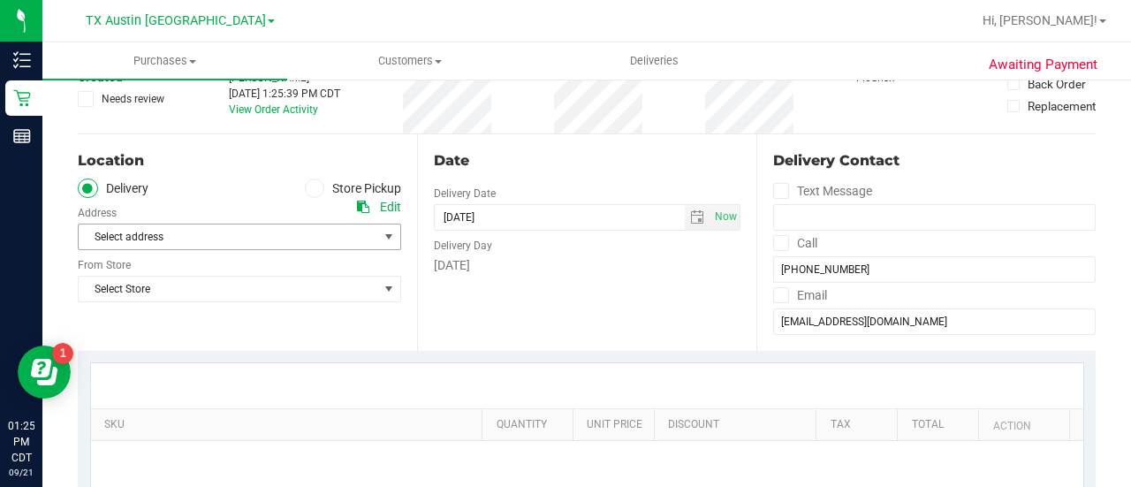
click at [208, 250] on div "Select Store Select Store Bonita Springs WC Boynton Beach WC Bradenton WC Brand…" at bounding box center [239, 276] width 323 height 52
click at [208, 243] on span "Select address" at bounding box center [221, 236] width 284 height 25
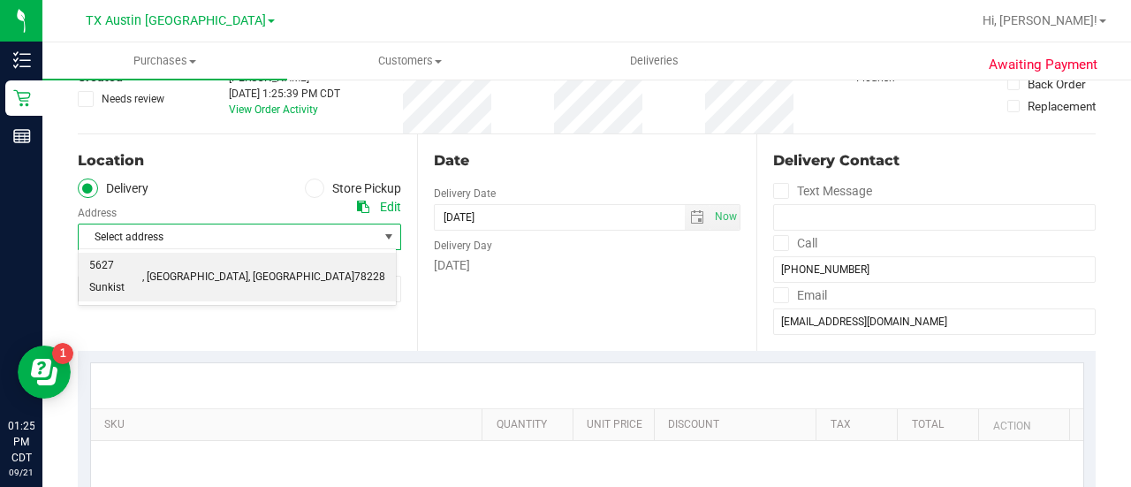
click at [207, 253] on li "5627 Sunkist , San Antonio , TX 78228" at bounding box center [237, 277] width 317 height 49
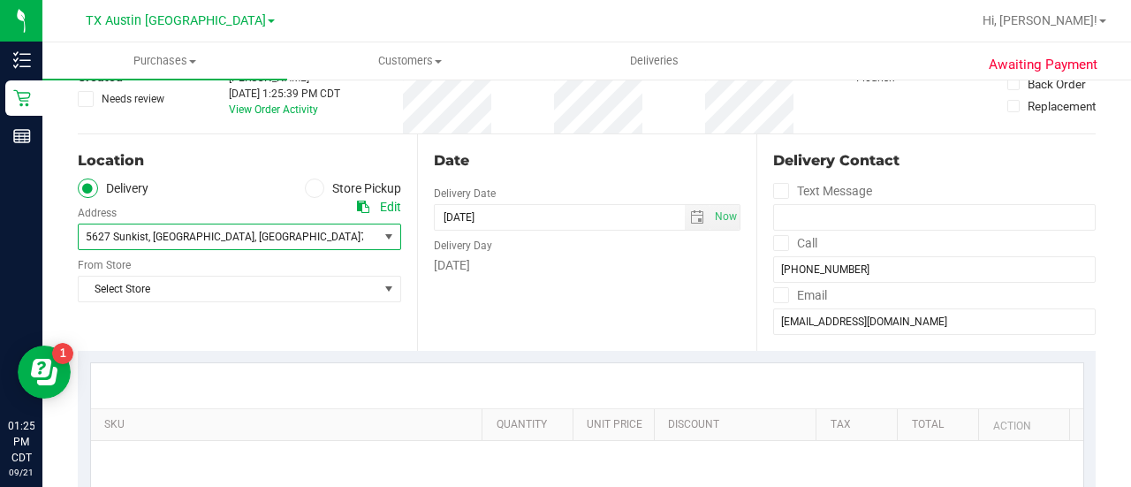
drag, startPoint x: 344, startPoint y: 237, endPoint x: 673, endPoint y: 230, distance: 328.7
click at [371, 236] on span "5627 Sunkist , San Antonio , TX 78228" at bounding box center [239, 236] width 323 height 26
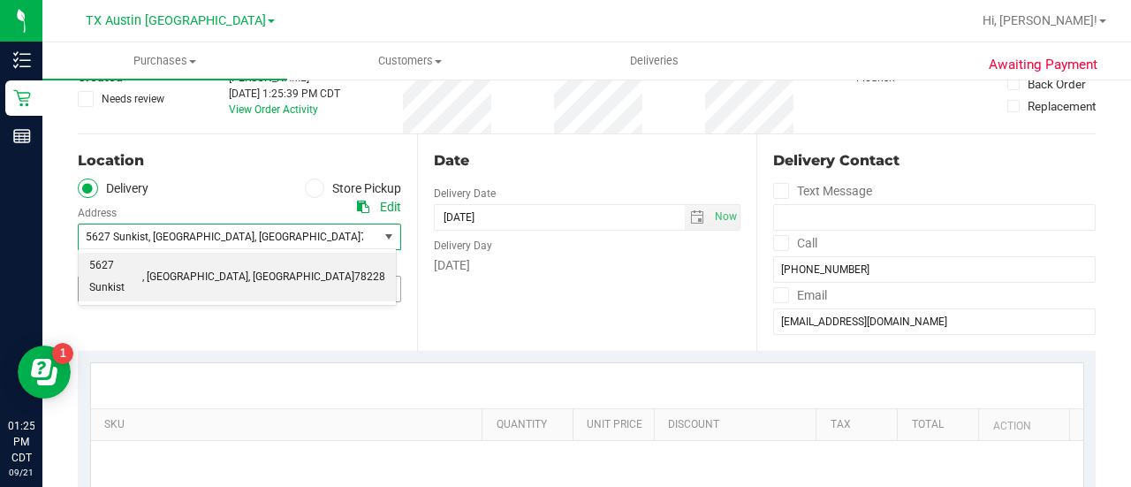
click at [356, 302] on div "Location Delivery Store Pickup Address Edit 5627 Sunkist , San Antonio , TX 782…" at bounding box center [247, 242] width 339 height 216
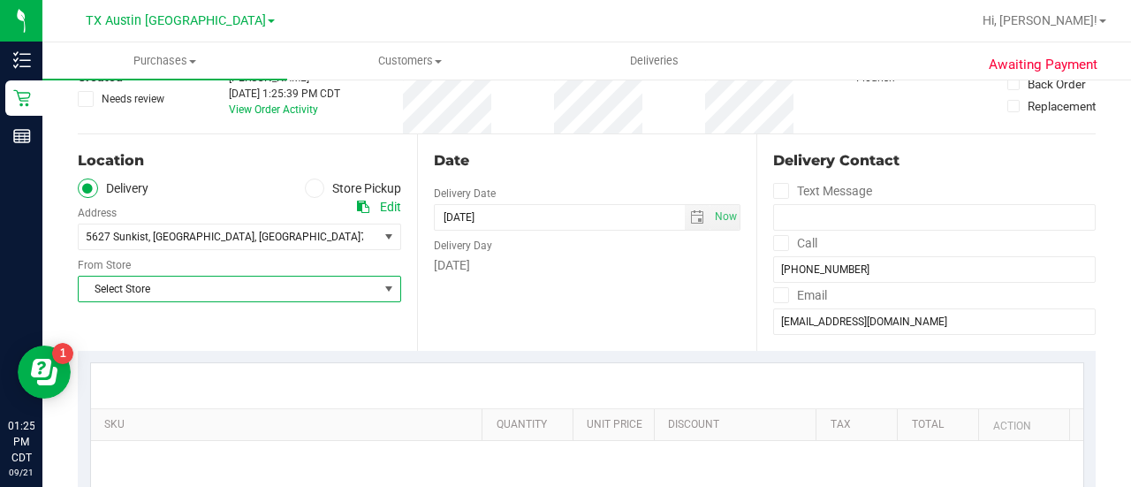
click at [357, 287] on span "Select Store" at bounding box center [228, 288] width 299 height 25
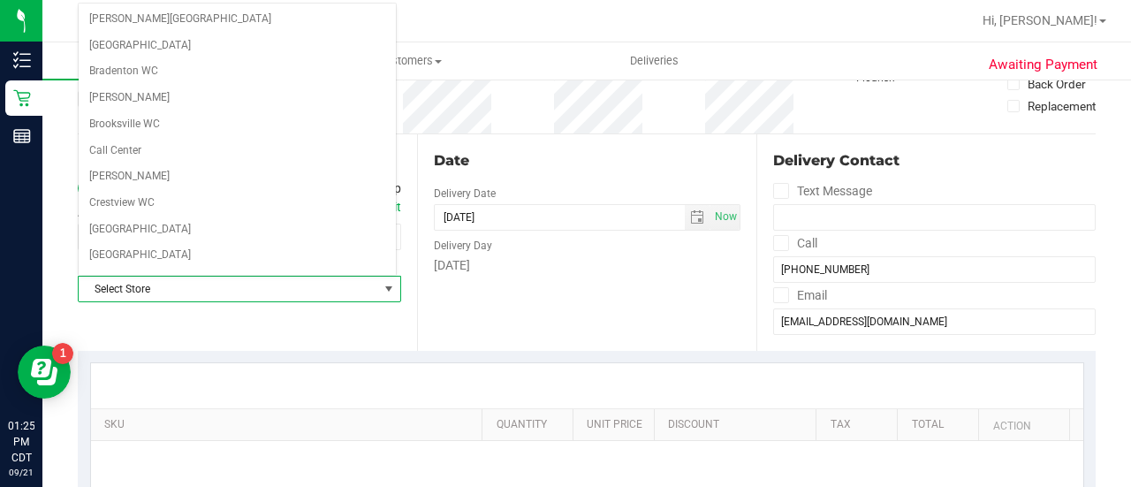
scroll to position [1249, 0]
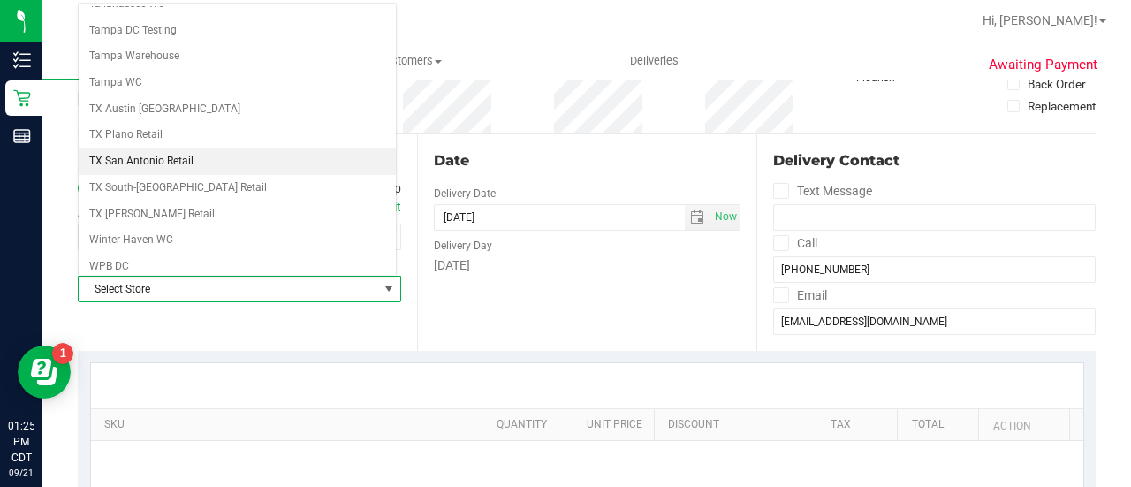
click at [147, 148] on li "TX San Antonio Retail" at bounding box center [237, 161] width 317 height 26
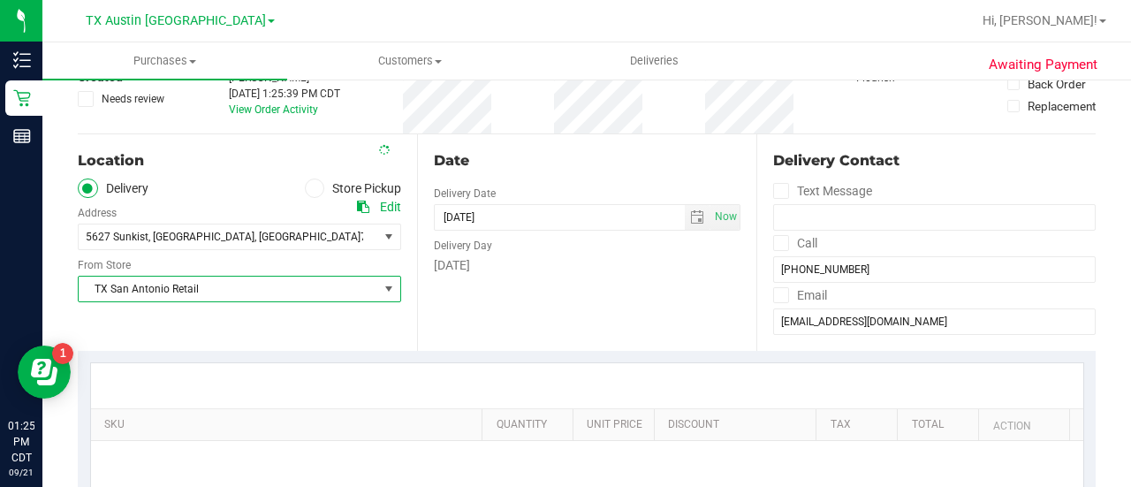
click at [564, 270] on div "Sunday" at bounding box center [587, 265] width 306 height 19
click at [690, 212] on span "select" at bounding box center [697, 217] width 14 height 14
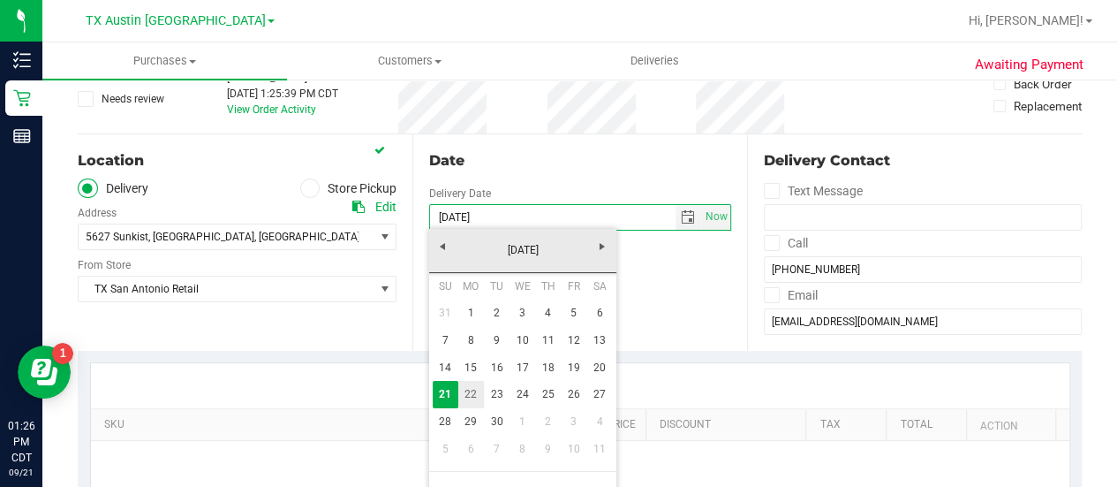
click at [468, 393] on link "22" at bounding box center [471, 394] width 26 height 27
type input "[DATE]"
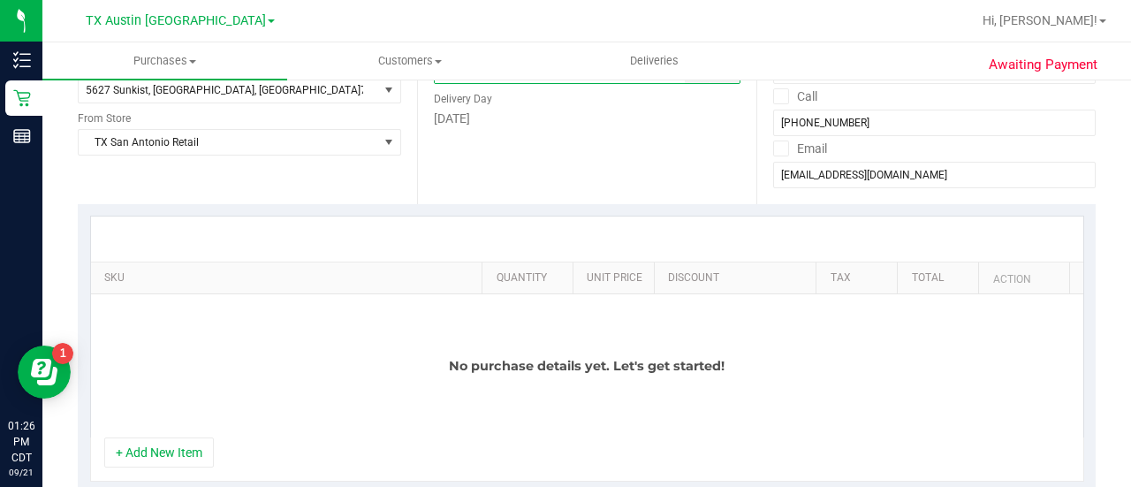
scroll to position [297, 0]
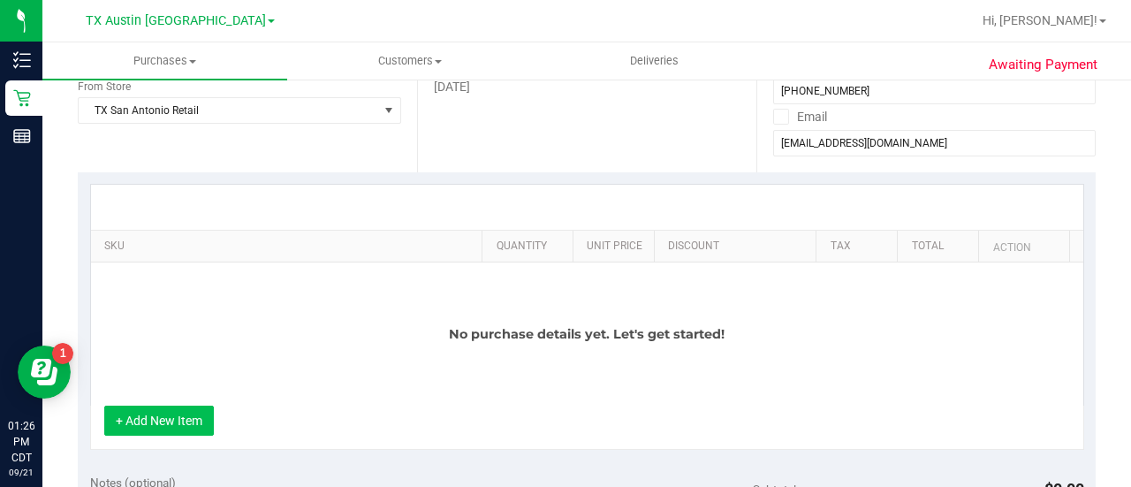
click at [159, 426] on button "+ Add New Item" at bounding box center [159, 420] width 110 height 30
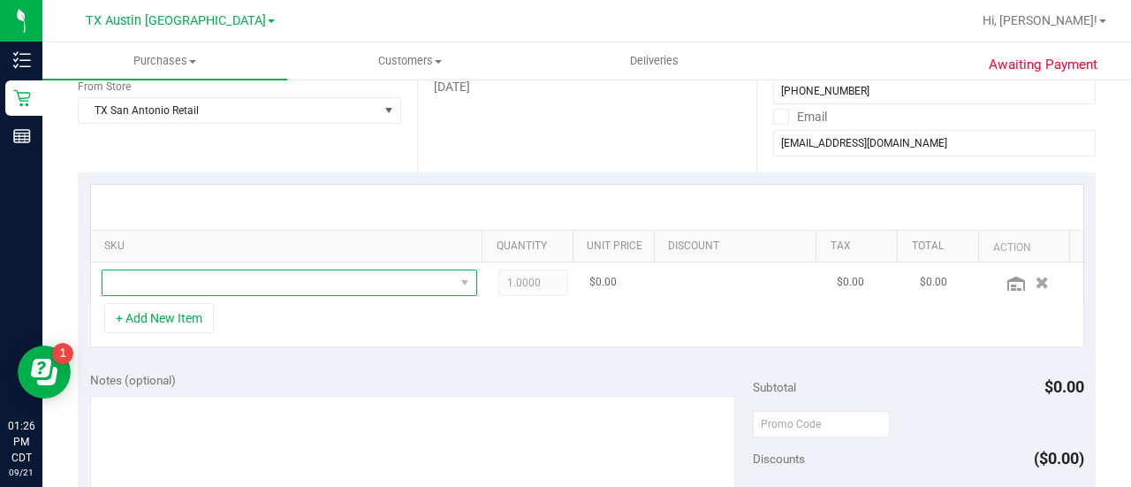
click at [304, 275] on span "NO DATA FOUND" at bounding box center [278, 282] width 352 height 25
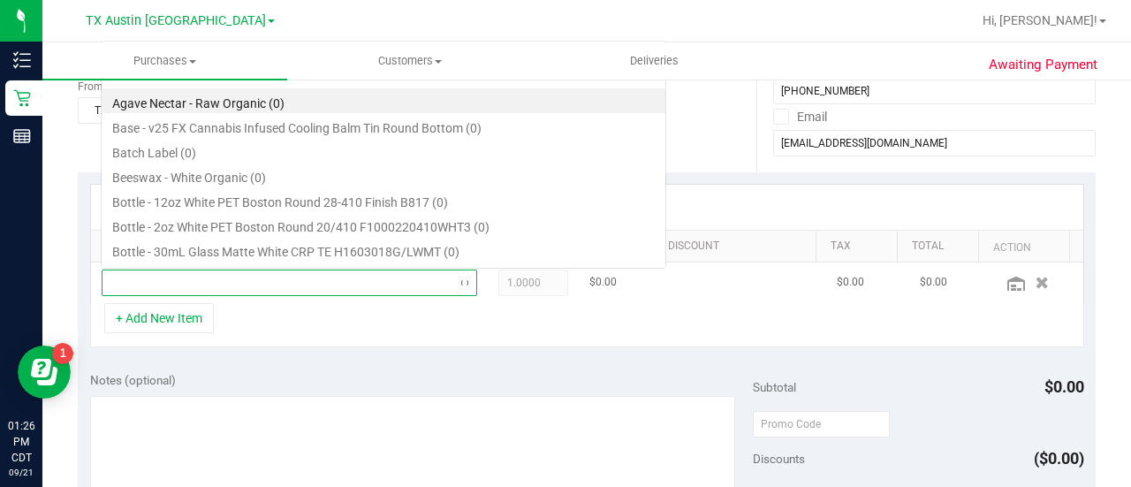
scroll to position [26, 356]
type input "texas orange"
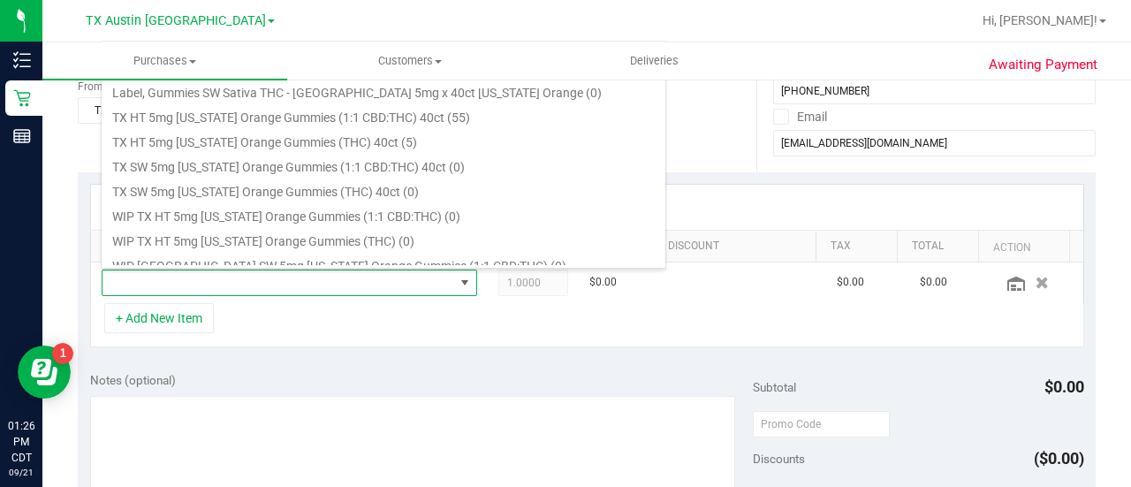
scroll to position [238, 0]
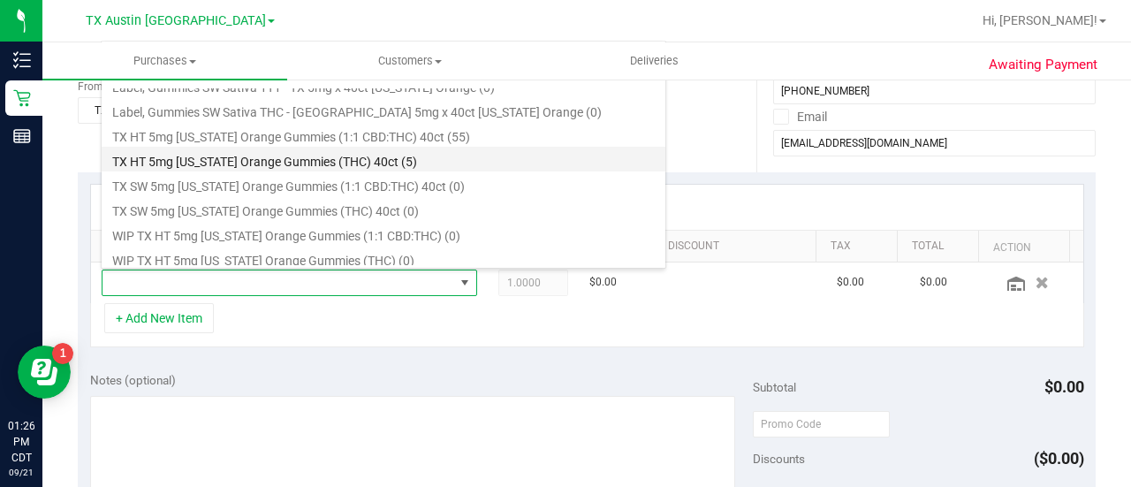
click at [373, 166] on li "TX HT 5mg Texas Orange Gummies (THC) 40ct (5)" at bounding box center [384, 159] width 564 height 25
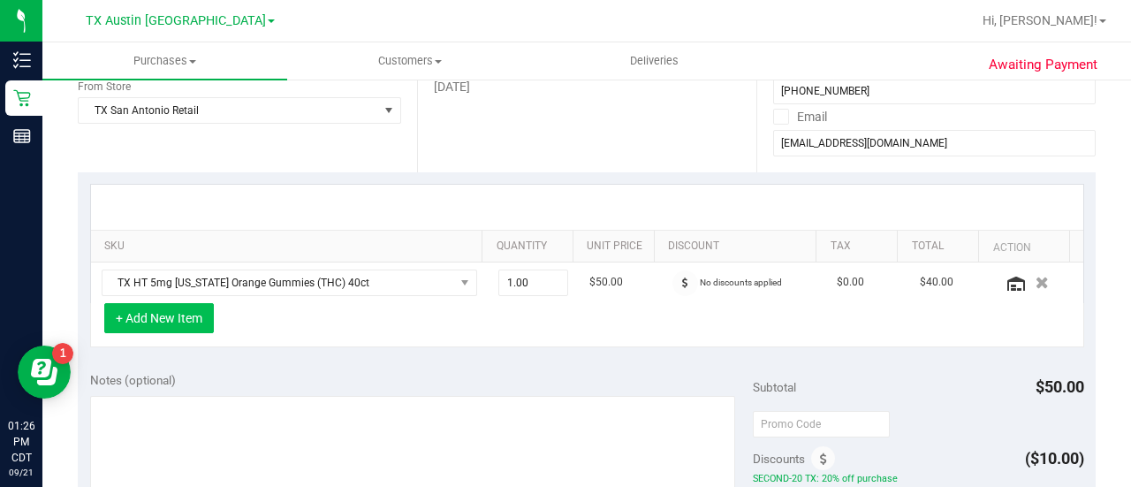
click at [184, 308] on button "+ Add New Item" at bounding box center [159, 318] width 110 height 30
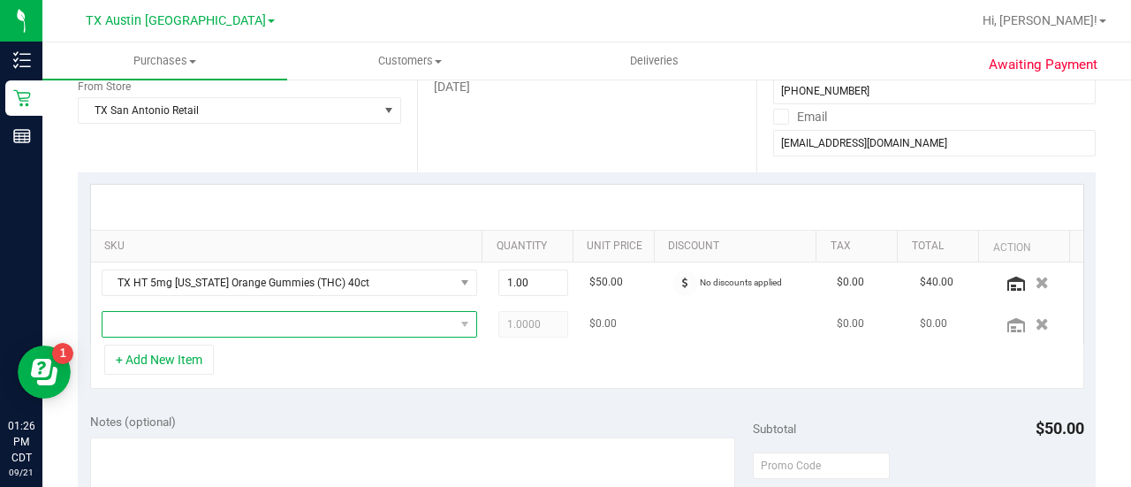
click at [284, 317] on span "NO DATA FOUND" at bounding box center [278, 324] width 352 height 25
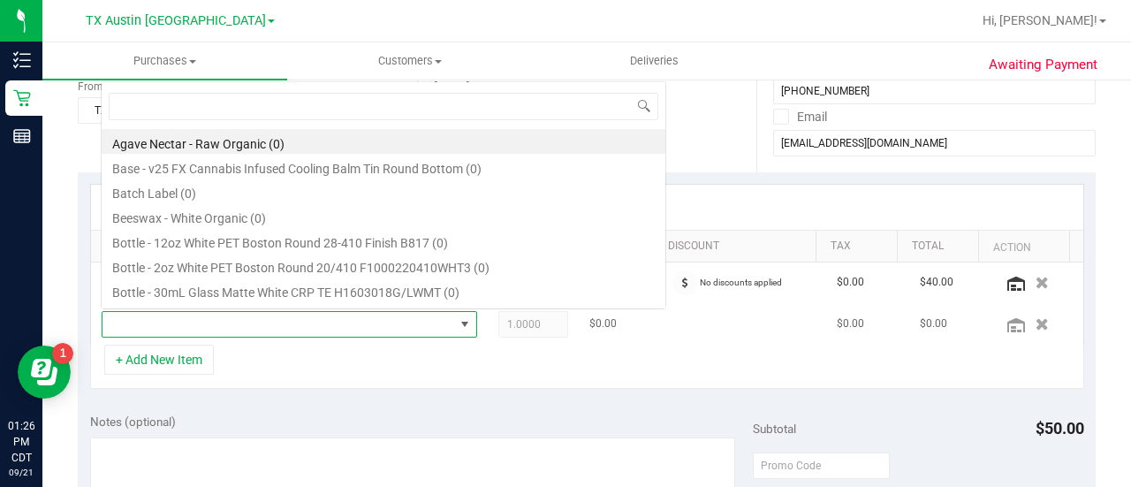
scroll to position [26, 356]
type input "tropical"
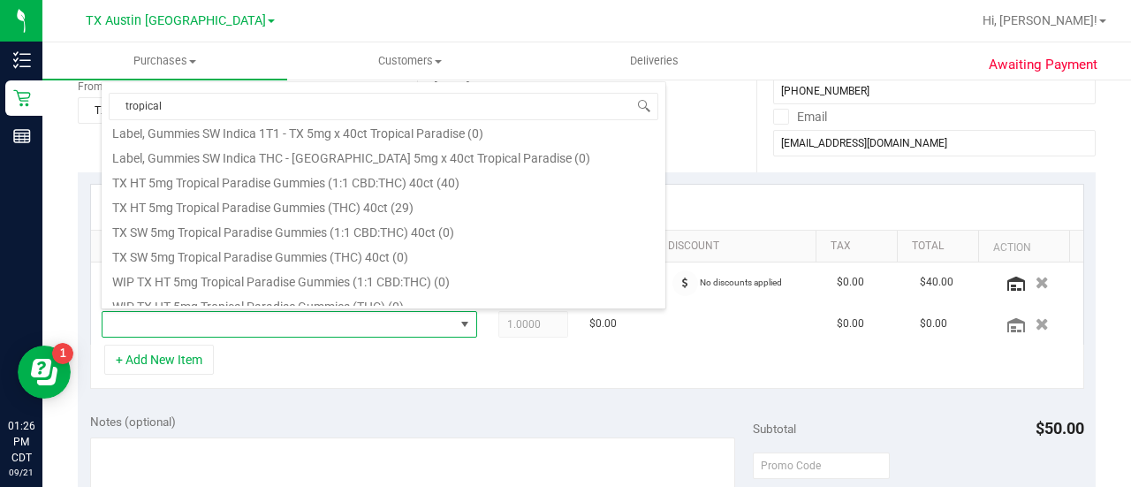
scroll to position [318, 0]
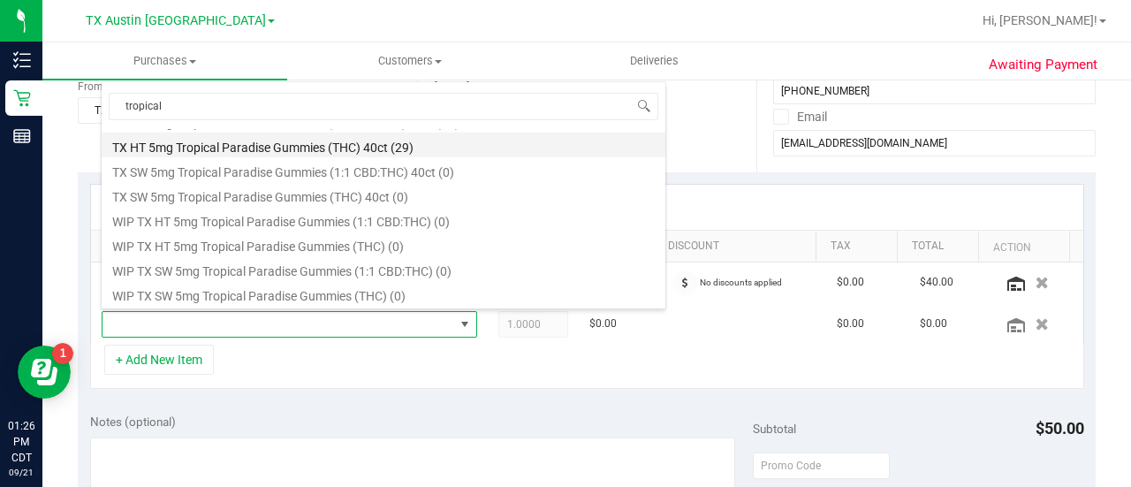
click at [383, 137] on li "TX HT 5mg Tropical Paradise Gummies (THC) 40ct (29)" at bounding box center [384, 144] width 564 height 25
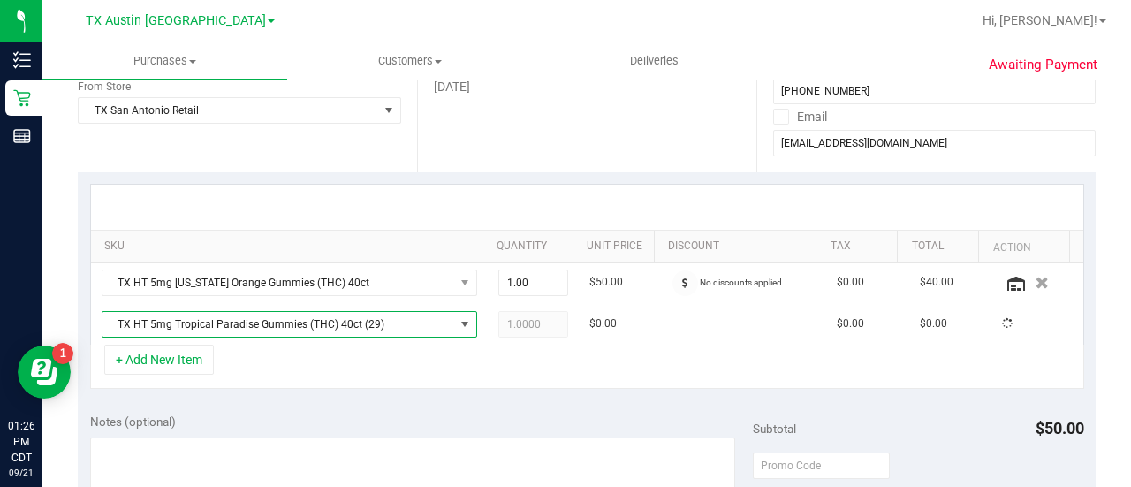
click at [427, 379] on div "+ Add New Item" at bounding box center [587, 366] width 994 height 44
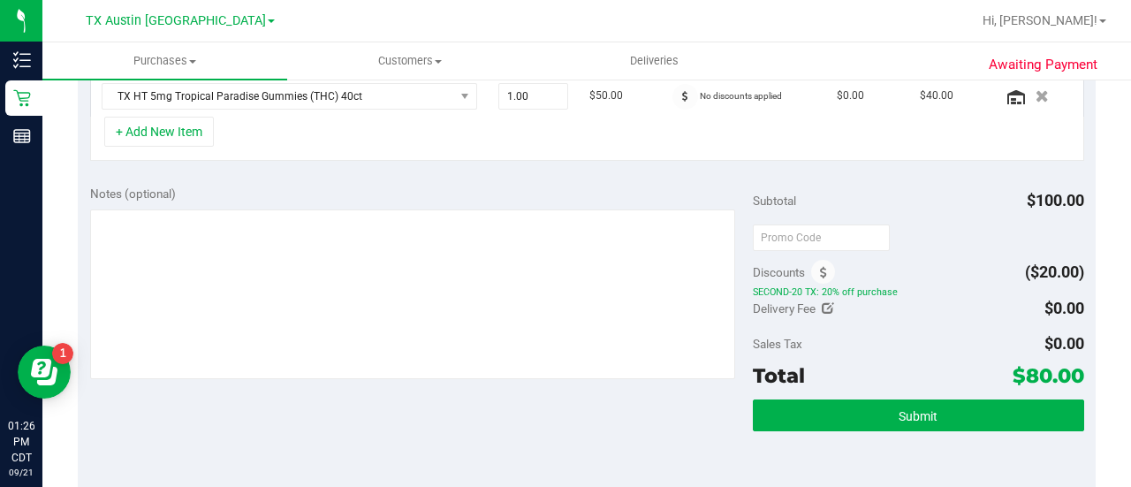
scroll to position [526, 0]
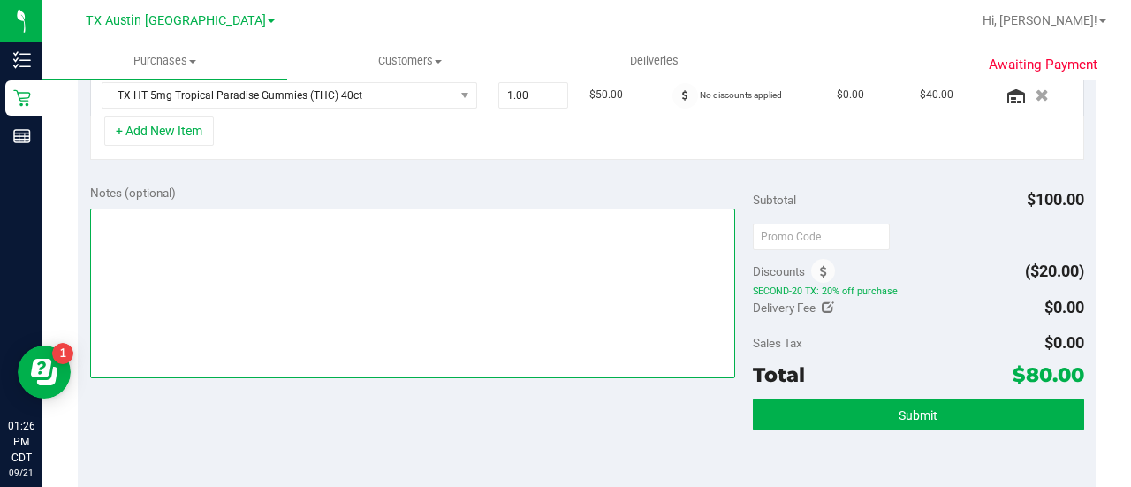
drag, startPoint x: 495, startPoint y: 269, endPoint x: 472, endPoint y: 291, distance: 31.9
click at [472, 291] on textarea at bounding box center [412, 293] width 645 height 170
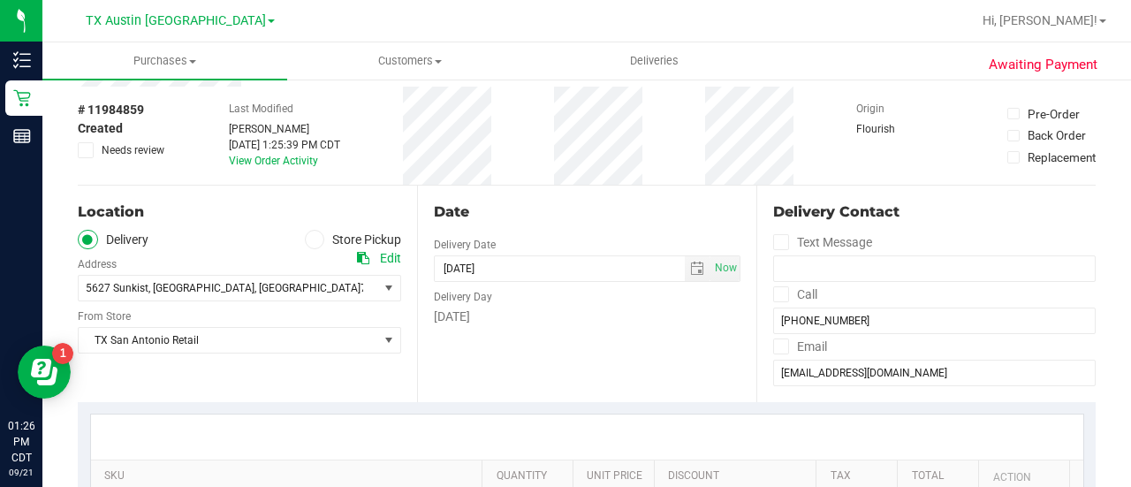
scroll to position [43, 0]
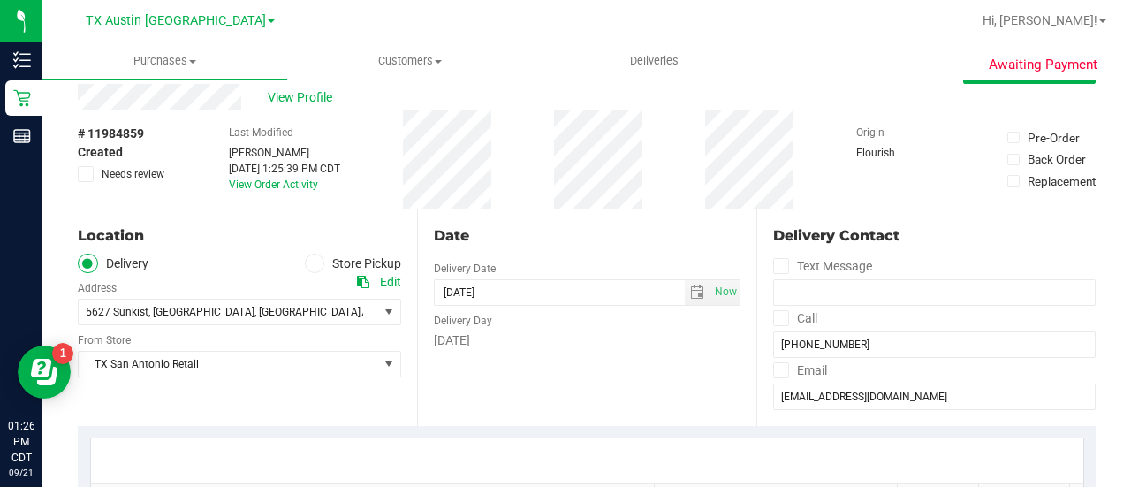
type textarea "SAN PU 9/22 CCLM9/21"
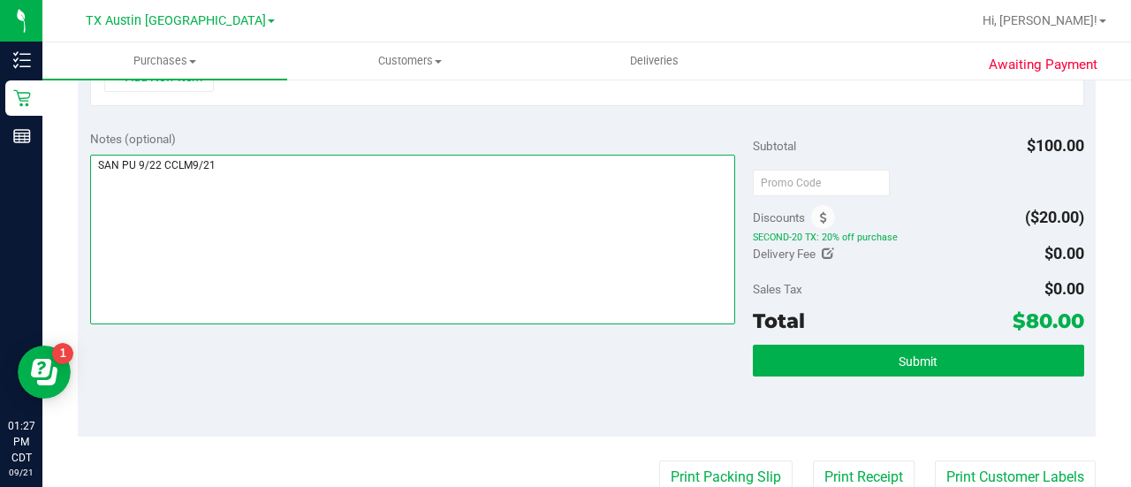
scroll to position [0, 0]
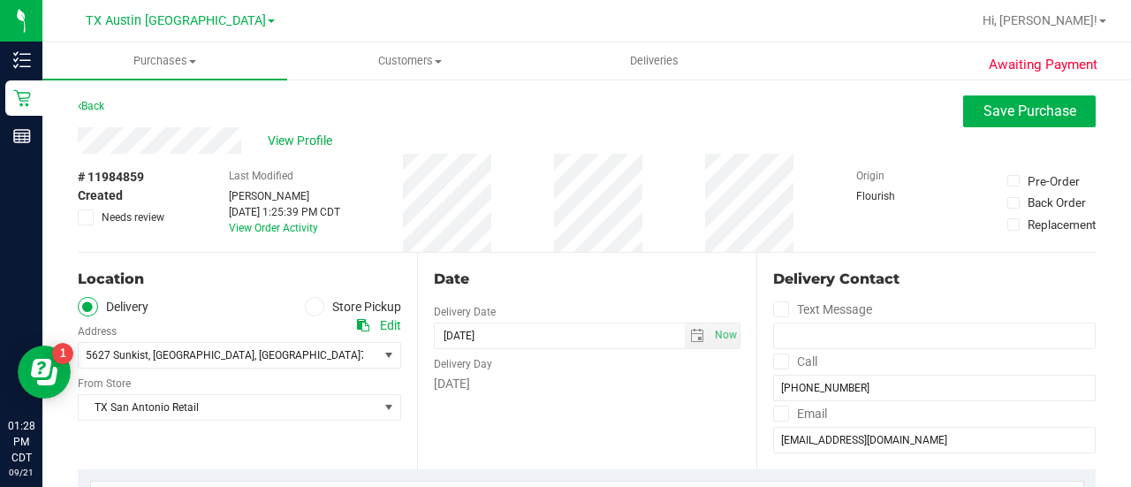
click at [357, 322] on icon at bounding box center [363, 325] width 12 height 12
click at [390, 328] on div "Edit" at bounding box center [390, 325] width 21 height 19
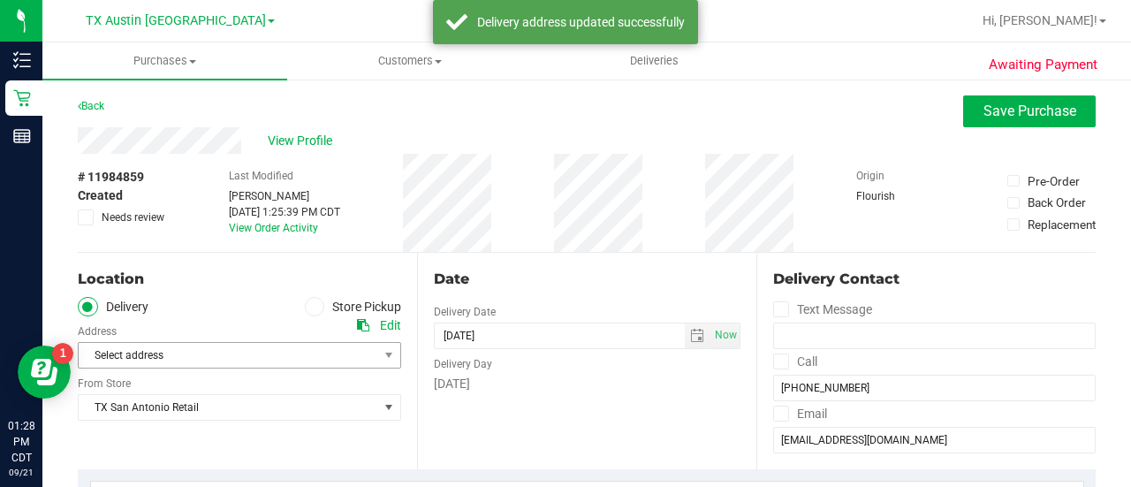
click at [241, 363] on span "Select address" at bounding box center [221, 355] width 284 height 25
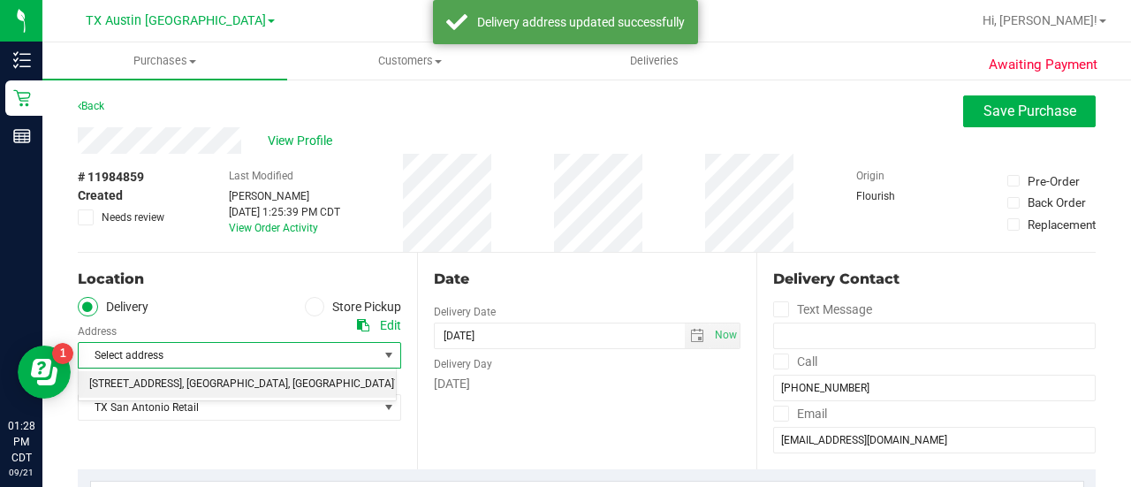
click at [251, 391] on span ", [GEOGRAPHIC_DATA]" at bounding box center [235, 384] width 106 height 23
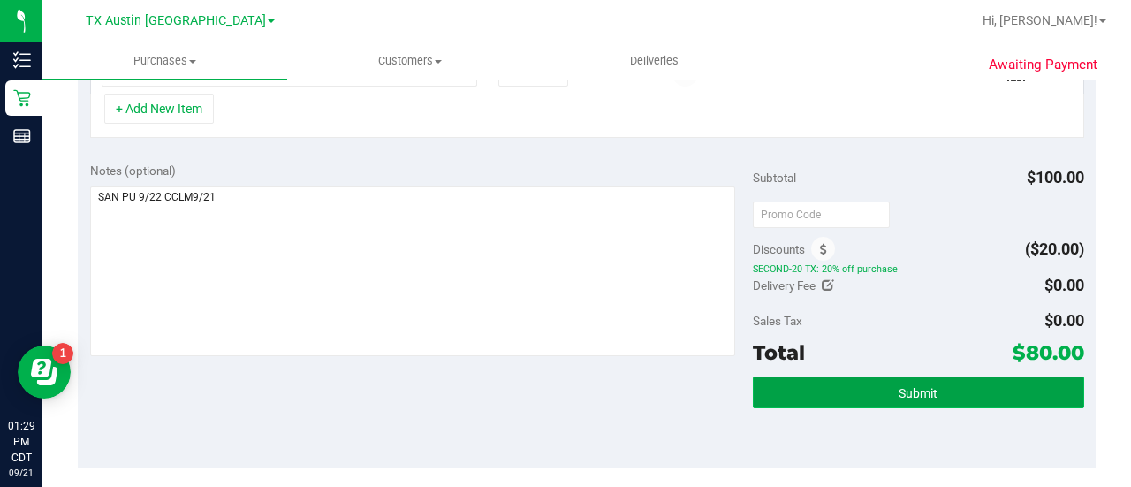
click at [914, 376] on button "Submit" at bounding box center [918, 392] width 331 height 32
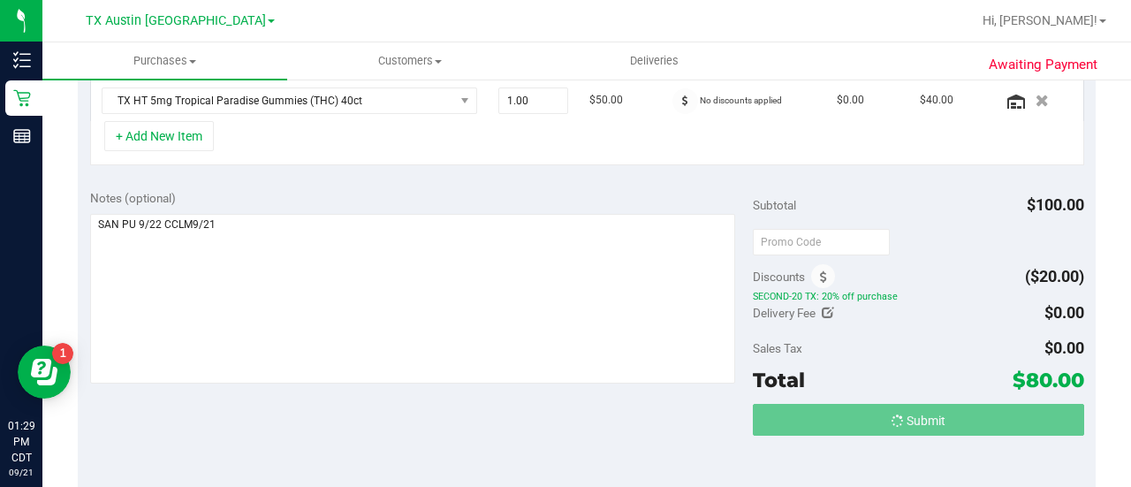
scroll to position [493, 0]
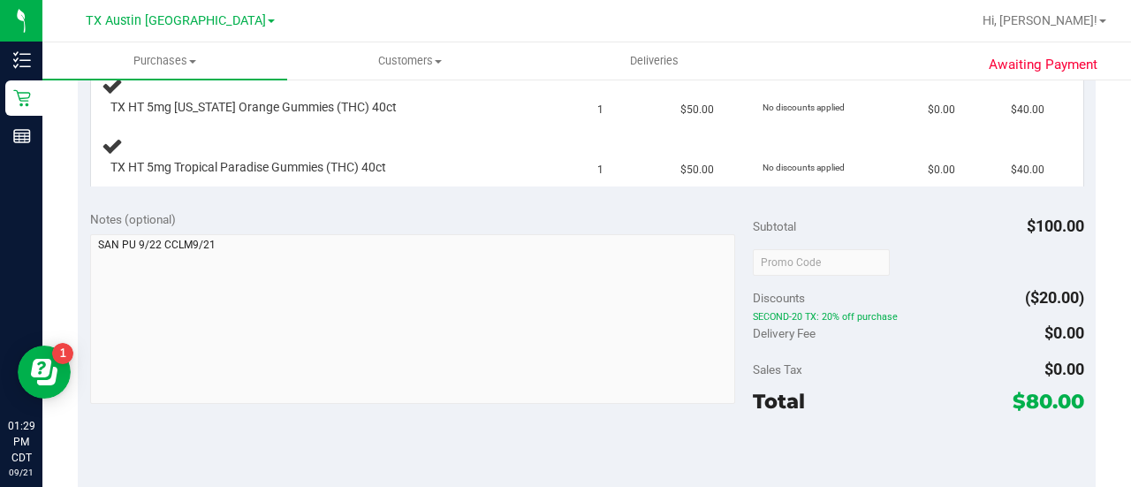
drag, startPoint x: 1118, startPoint y: 190, endPoint x: 1130, endPoint y: 279, distance: 89.9
click at [1109, 216] on div "Awaiting Payment Back Edit Purchase Cancel Purchase View Profile # 11984859 Sub…" at bounding box center [586, 261] width 1088 height 1353
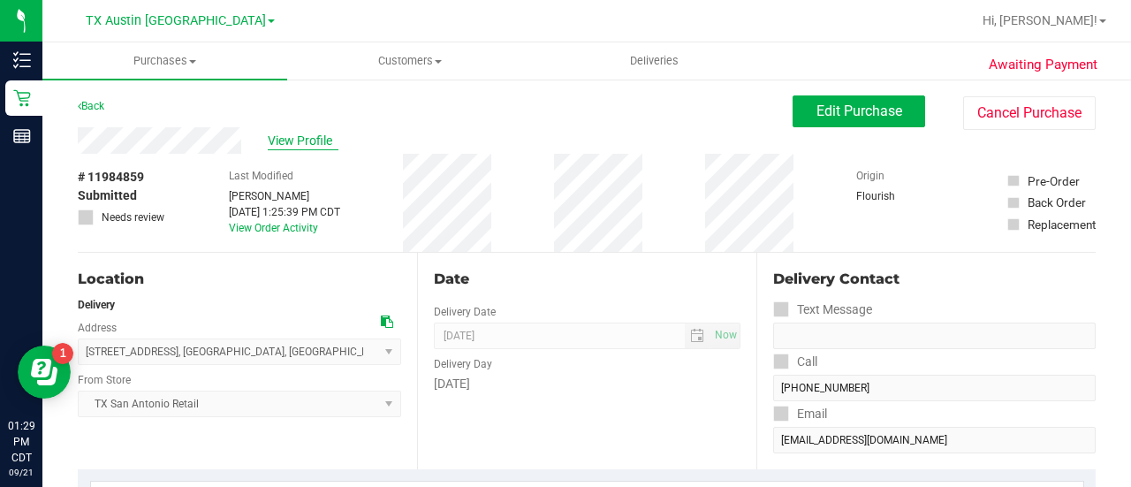
click at [300, 136] on span "View Profile" at bounding box center [303, 141] width 71 height 19
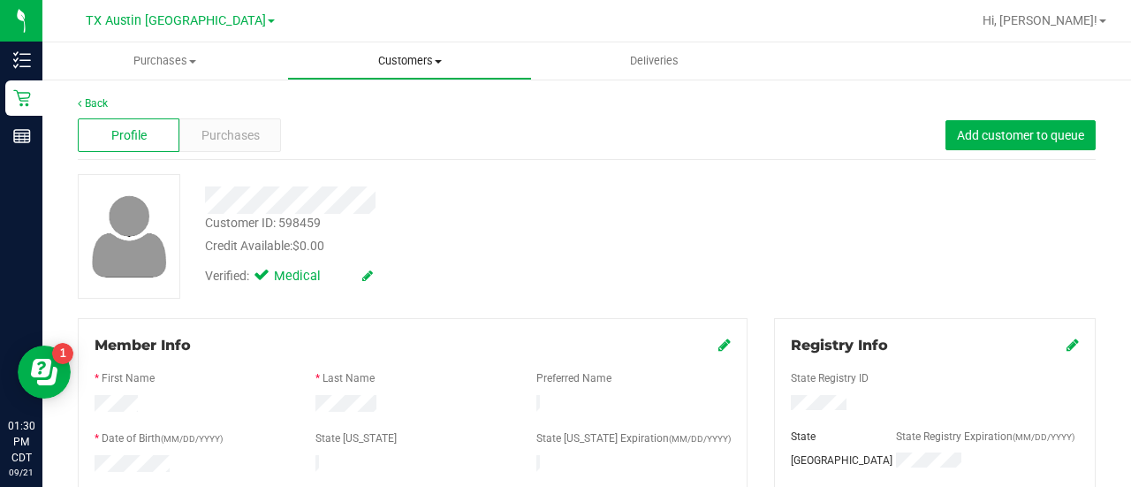
click at [414, 70] on uib-tab-heading "Customers All customers Add a new customer All physicians" at bounding box center [409, 60] width 243 height 35
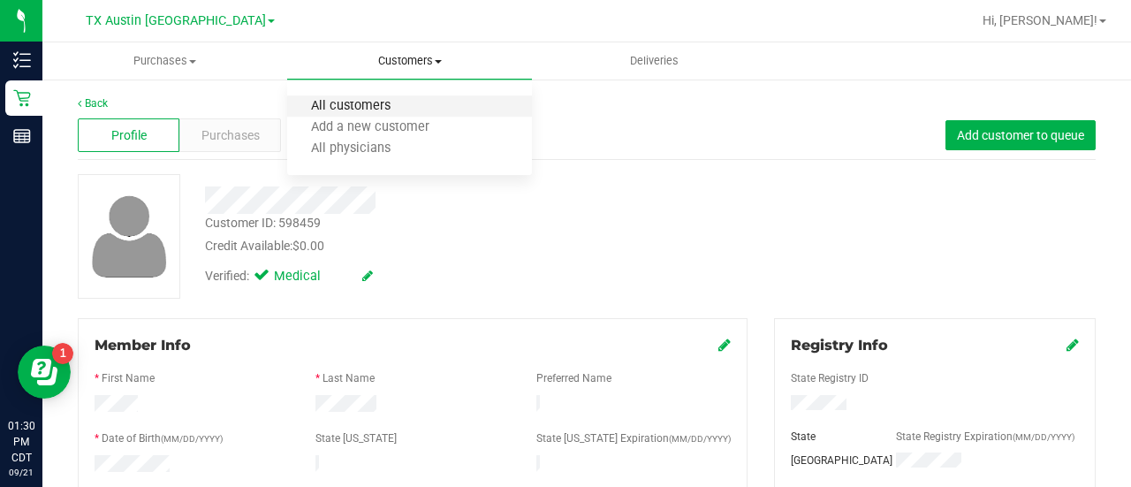
click at [348, 112] on span "All customers" at bounding box center [350, 106] width 127 height 15
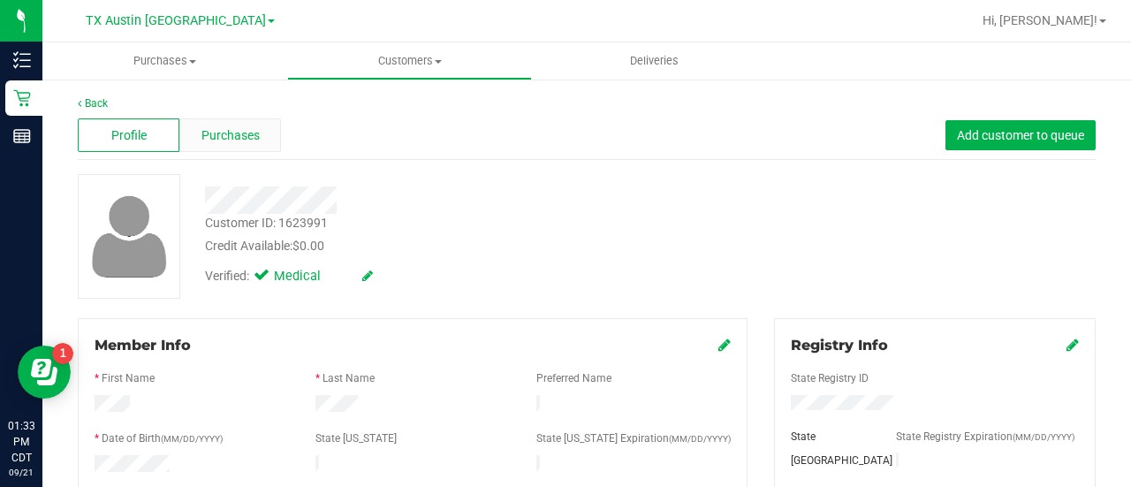
click at [231, 136] on span "Purchases" at bounding box center [230, 135] width 58 height 19
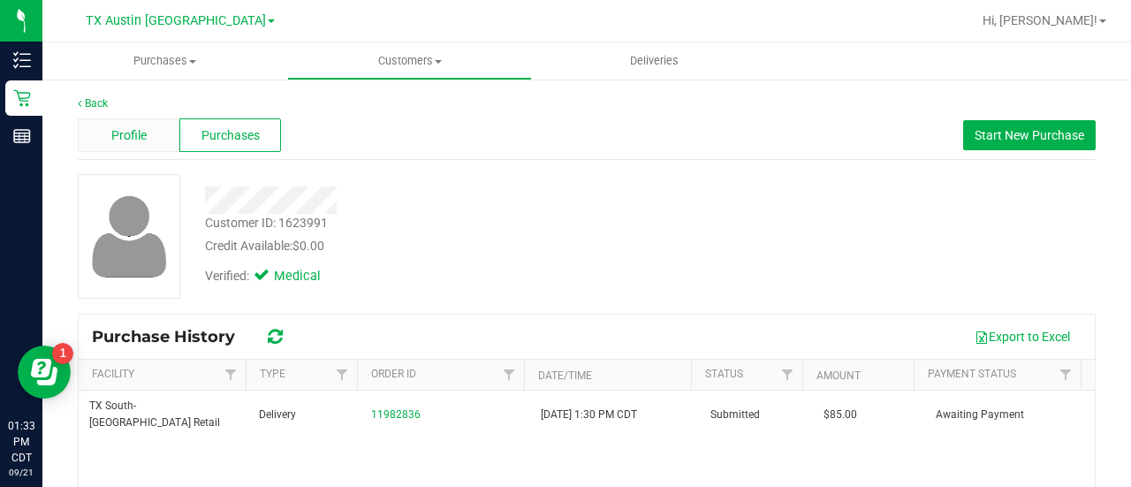
click at [119, 140] on span "Profile" at bounding box center [128, 135] width 35 height 19
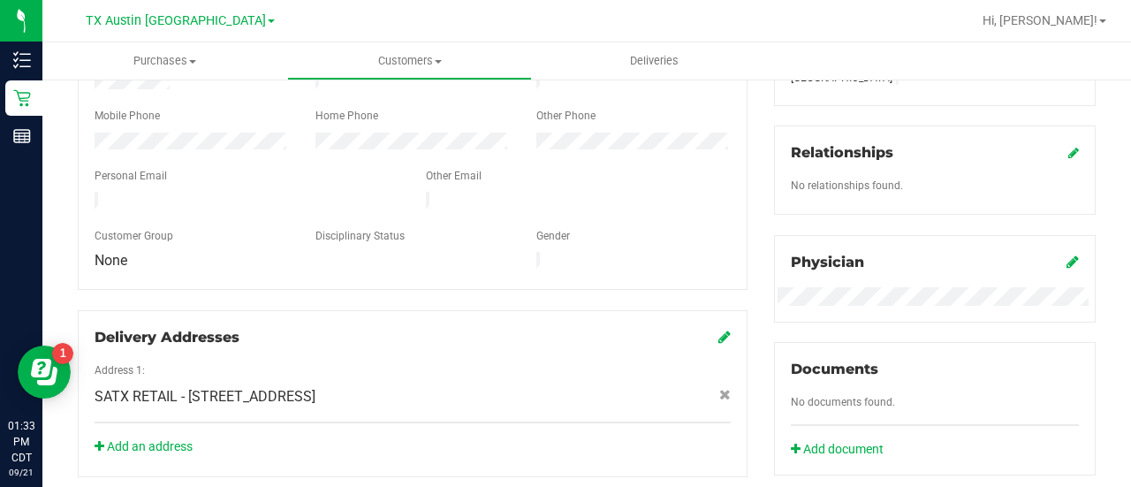
scroll to position [58, 0]
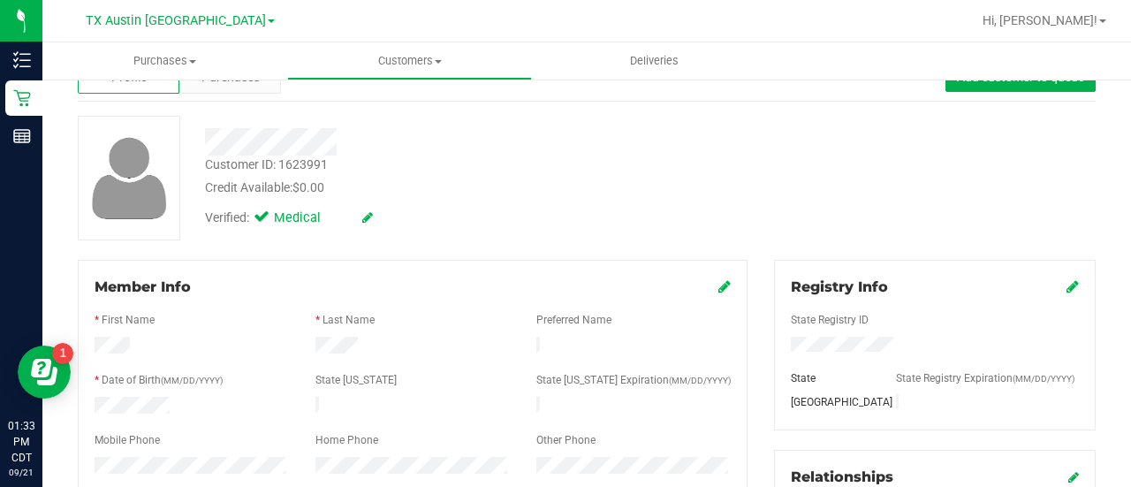
click at [231, 88] on div "Purchases" at bounding box center [230, 77] width 102 height 34
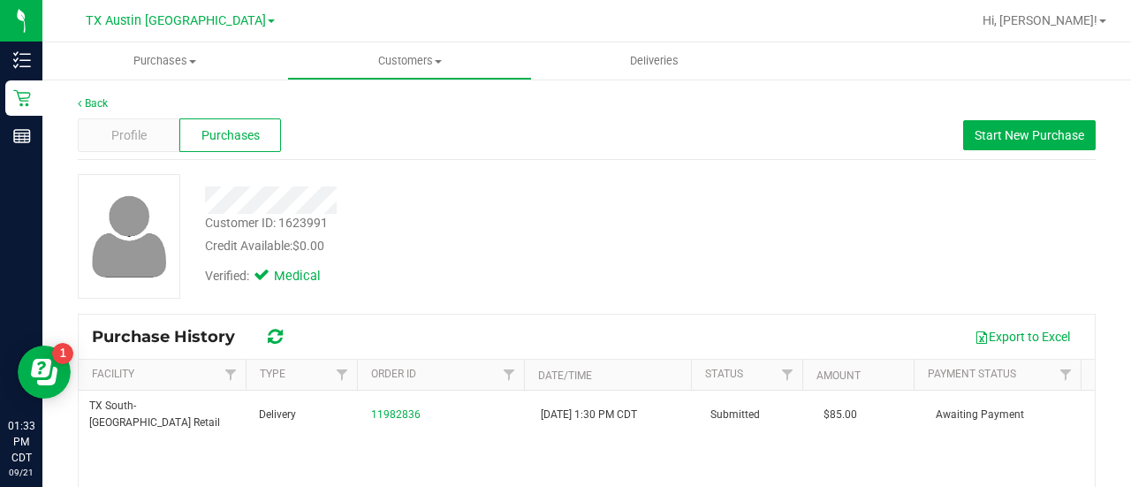
scroll to position [81, 0]
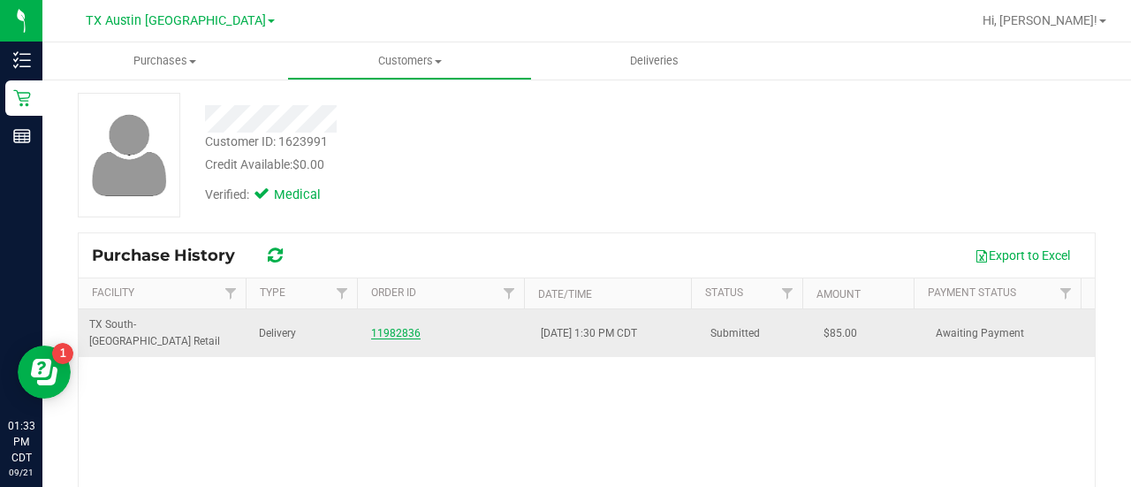
click at [409, 327] on link "11982836" at bounding box center [395, 333] width 49 height 12
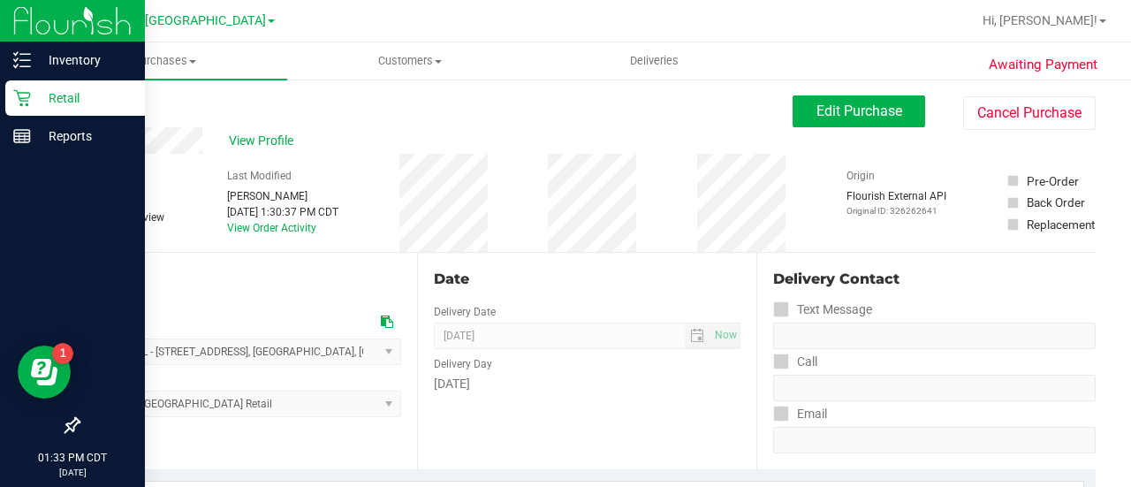
click at [7, 105] on div "Retail" at bounding box center [75, 97] width 140 height 35
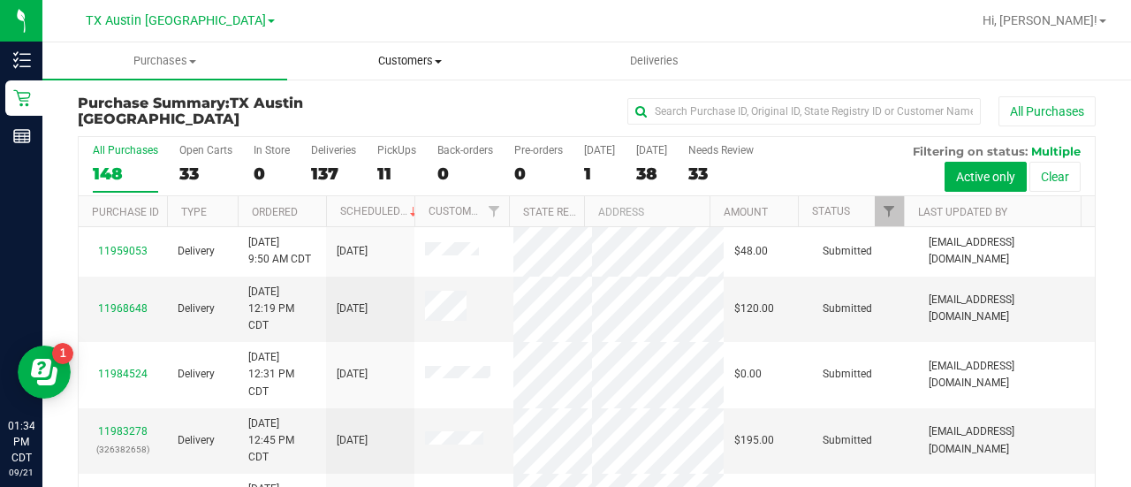
click at [403, 64] on span "Customers" at bounding box center [409, 61] width 243 height 16
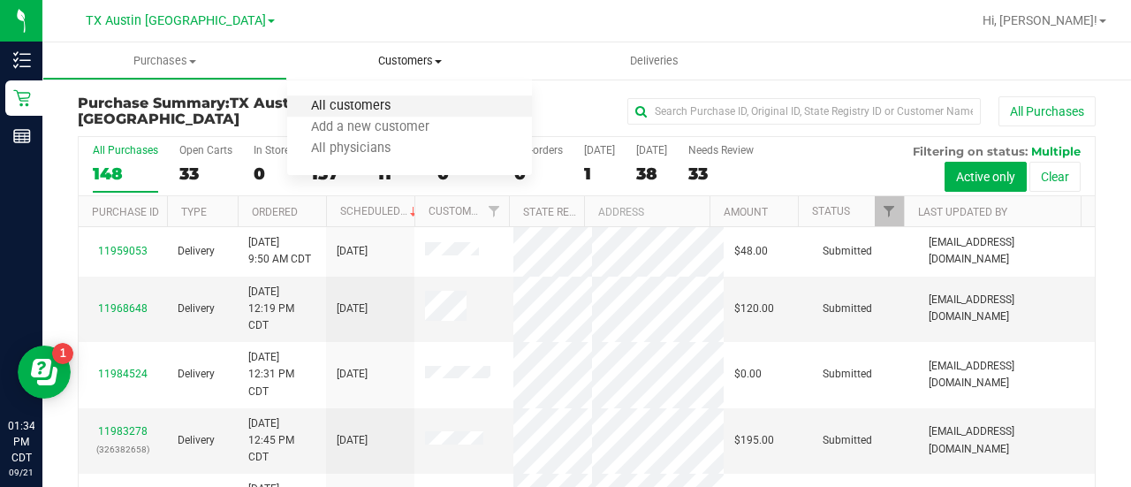
click at [357, 109] on span "All customers" at bounding box center [350, 106] width 127 height 15
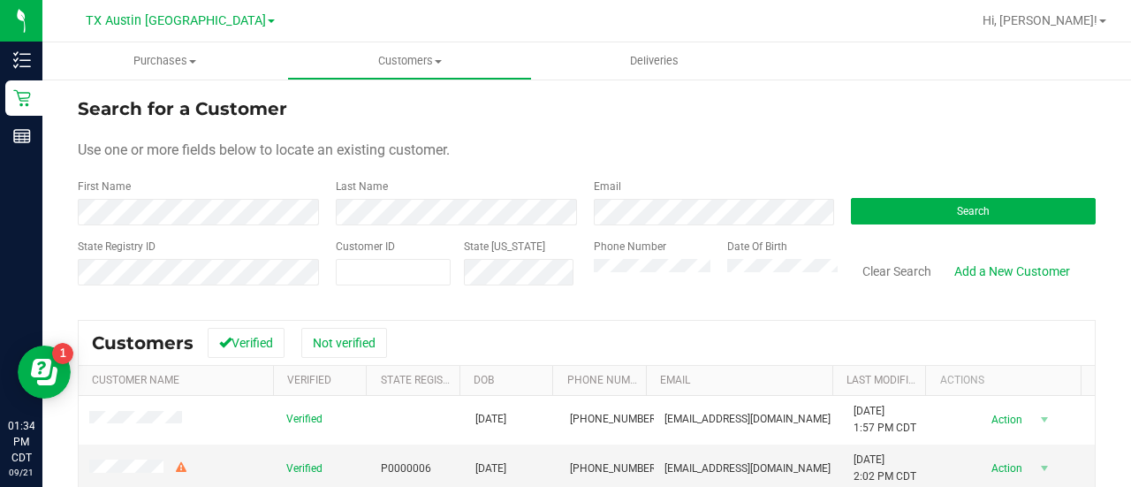
click at [662, 227] on form "Search for a Customer Use one or more fields below to locate an existing custom…" at bounding box center [587, 198] width 1018 height 206
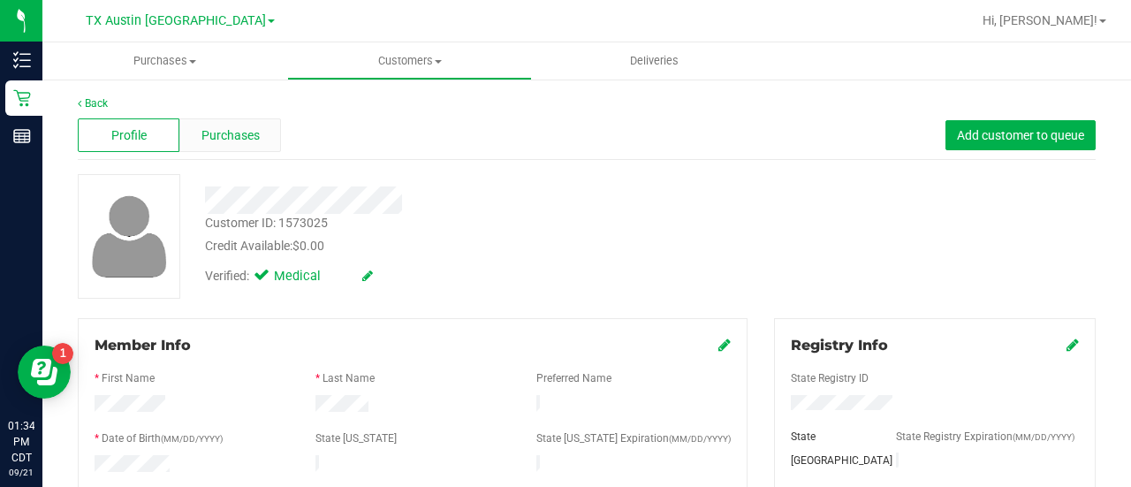
click at [208, 136] on span "Purchases" at bounding box center [230, 135] width 58 height 19
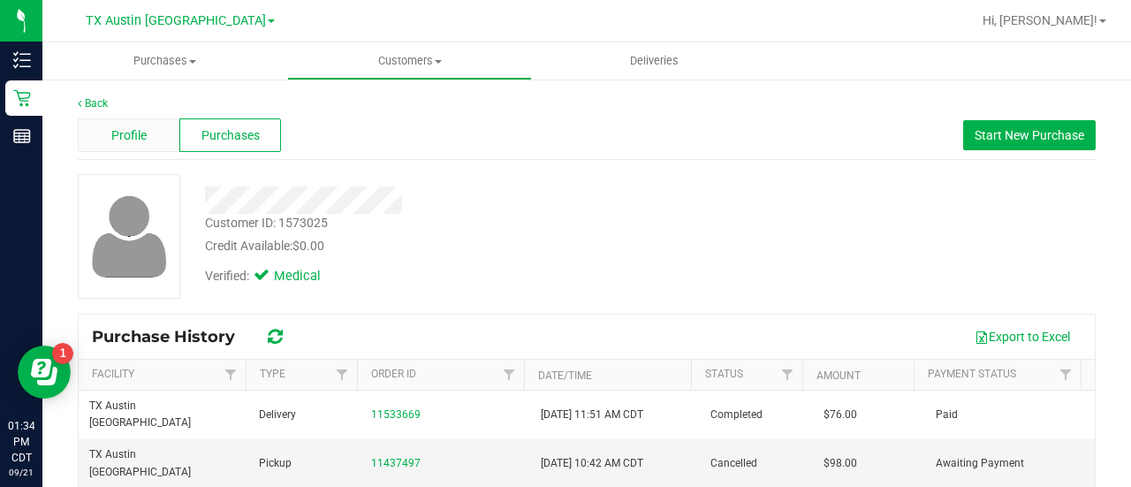
click at [163, 132] on div "Profile" at bounding box center [129, 135] width 102 height 34
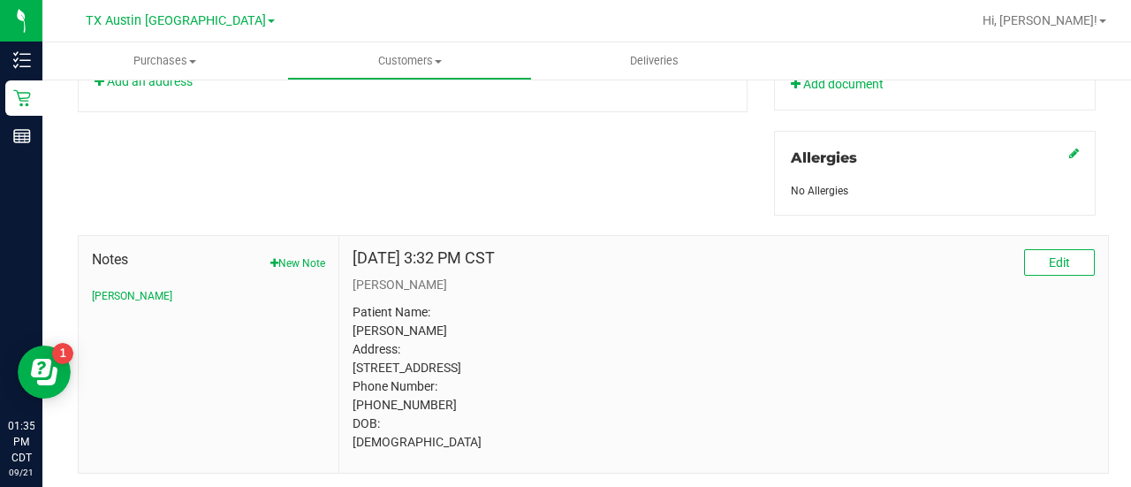
scroll to position [753, 0]
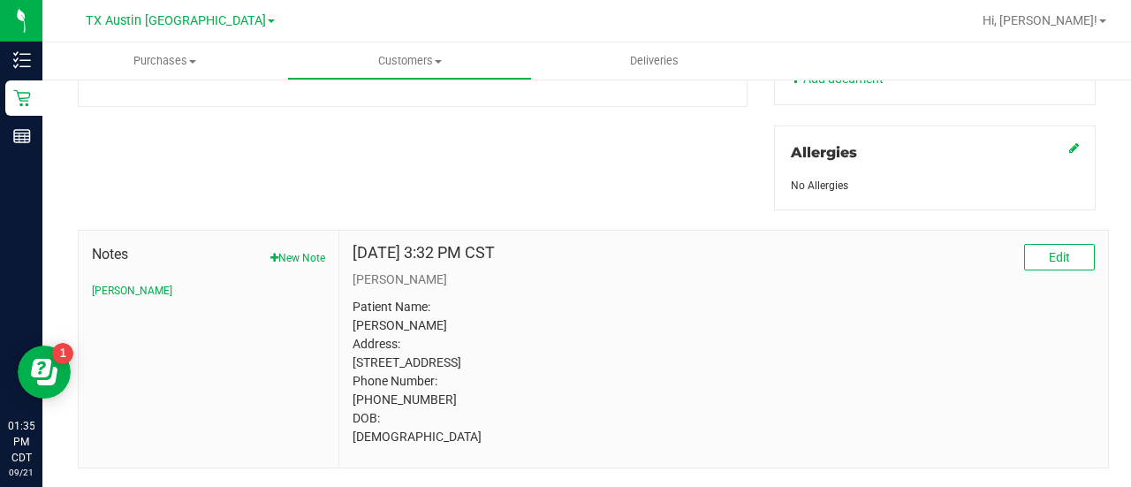
click at [294, 244] on span "Notes" at bounding box center [208, 254] width 233 height 21
drag, startPoint x: 288, startPoint y: 253, endPoint x: 340, endPoint y: 255, distance: 52.2
click at [289, 253] on button "New Note" at bounding box center [297, 258] width 55 height 16
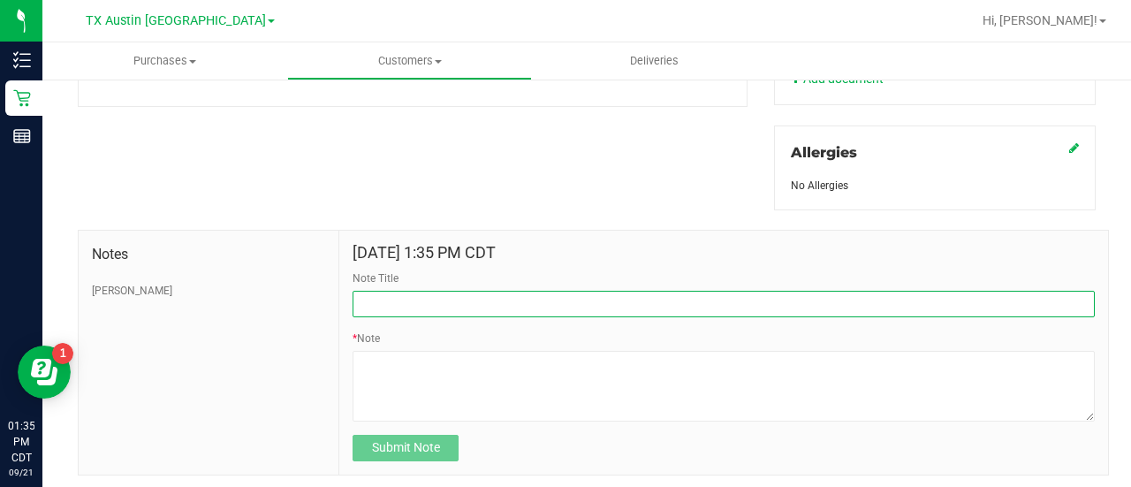
click at [586, 294] on input "Note Title" at bounding box center [723, 304] width 742 height 26
type input "HONOR $25 WINBACK - ABSENT TOGGLE."
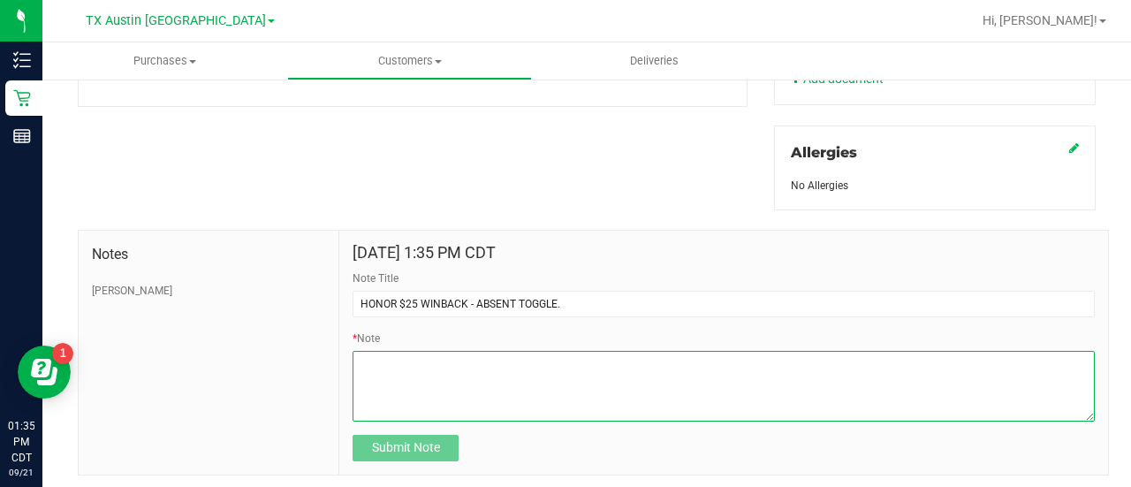
click at [495, 398] on textarea "* Note" at bounding box center [723, 386] width 742 height 71
click at [516, 377] on textarea "* Note" at bounding box center [723, 386] width 742 height 71
paste textarea "Stacks with all discounts. Update once redeemed"
type textarea "Stacks with all discounts. Update once redeemed"
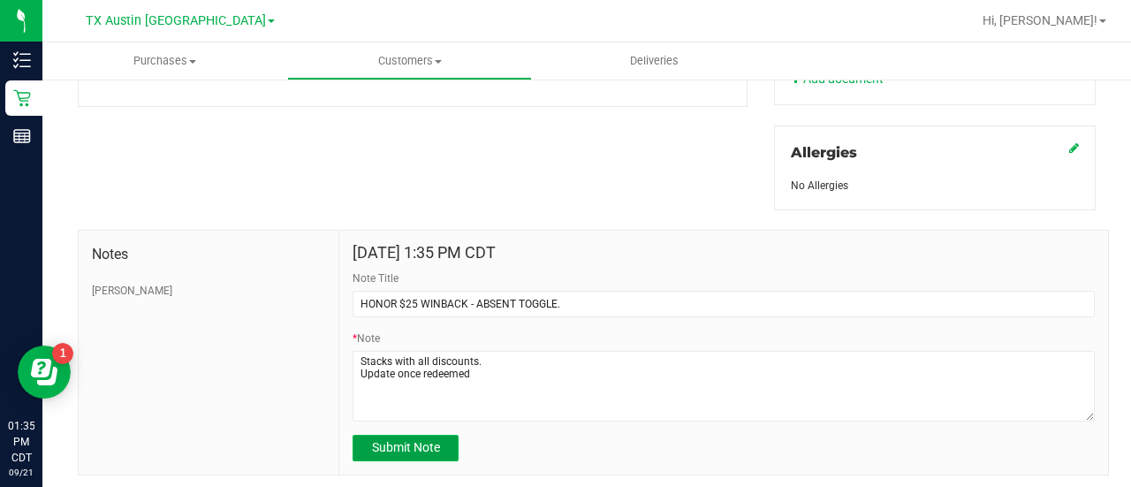
click at [420, 443] on span "Submit Note" at bounding box center [406, 447] width 68 height 14
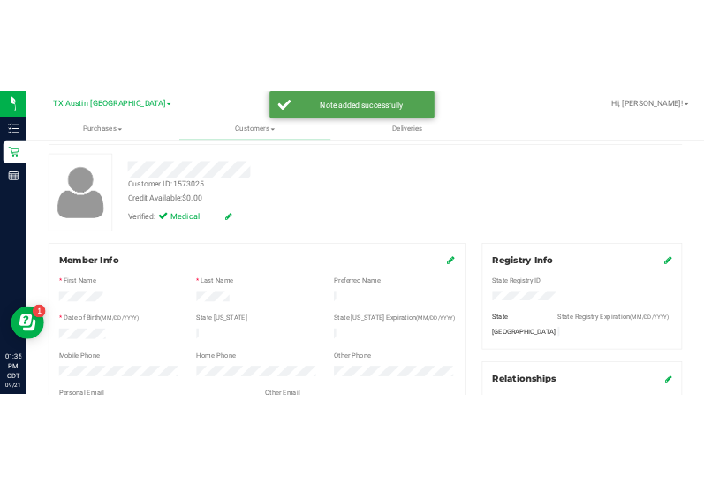
scroll to position [0, 0]
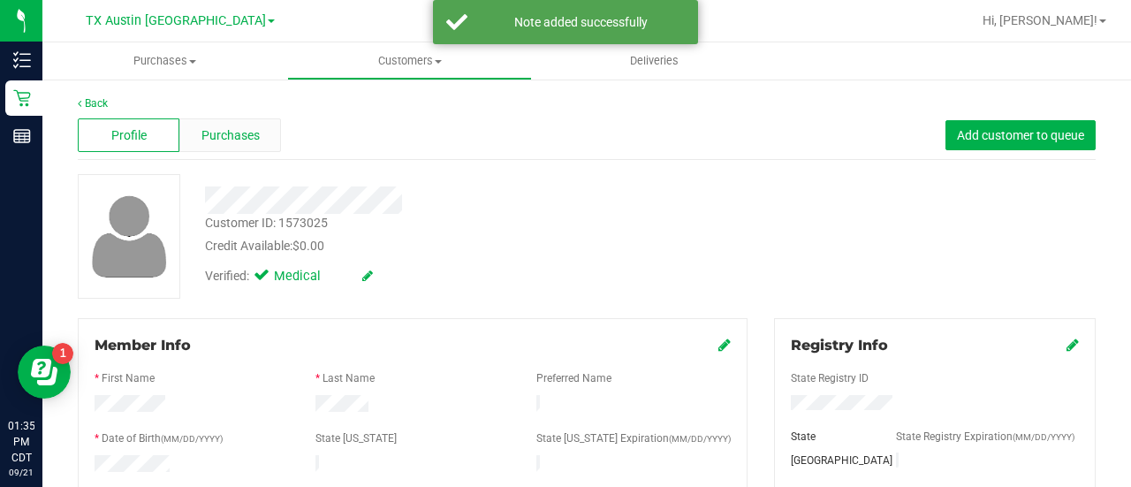
click at [266, 139] on div "Purchases" at bounding box center [230, 135] width 102 height 34
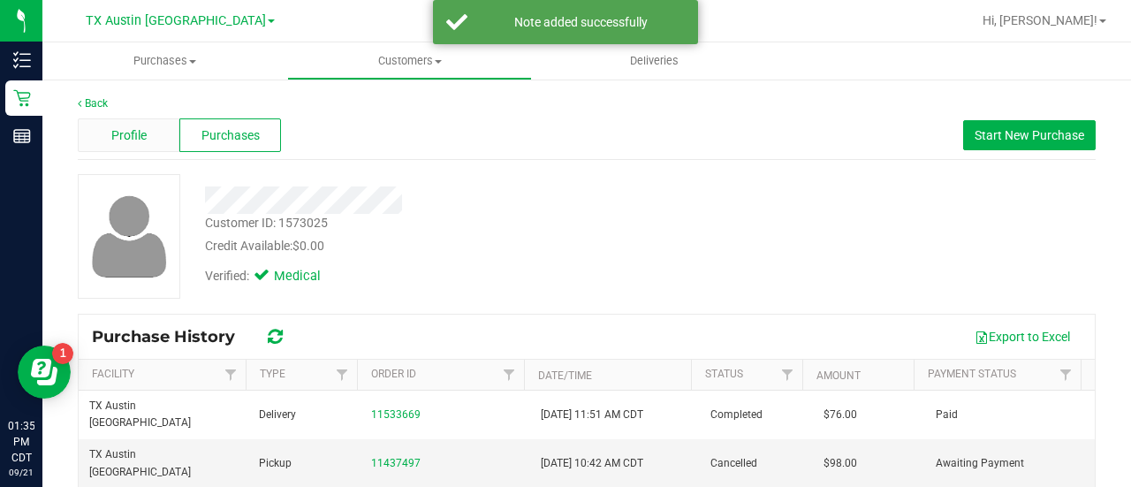
click at [113, 137] on span "Profile" at bounding box center [128, 135] width 35 height 19
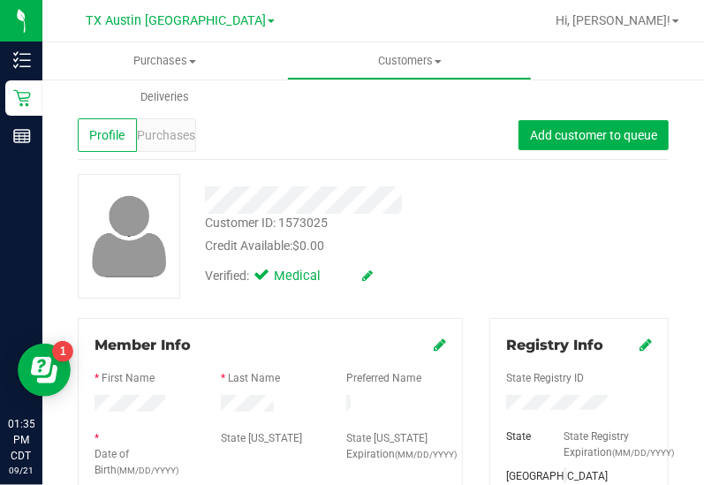
click at [552, 250] on div "Customer ID: 1573025 Credit Available: $0.00 Verified: Medical" at bounding box center [372, 236] width 617 height 125
click at [181, 148] on div "Purchases" at bounding box center [166, 135] width 59 height 34
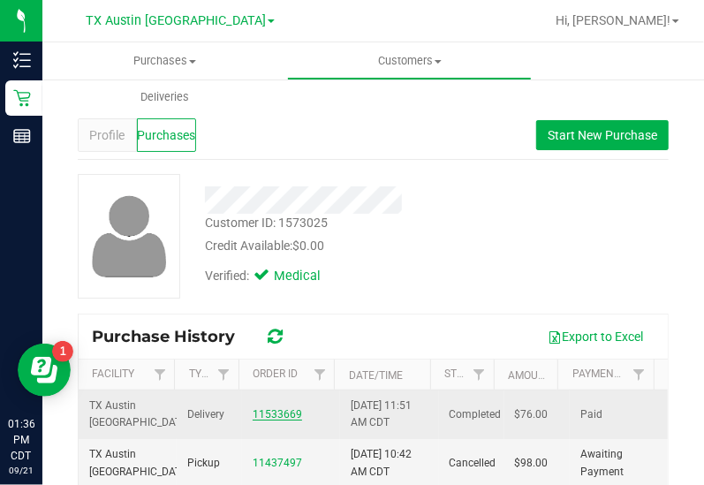
click at [269, 415] on link "11533669" at bounding box center [277, 414] width 49 height 12
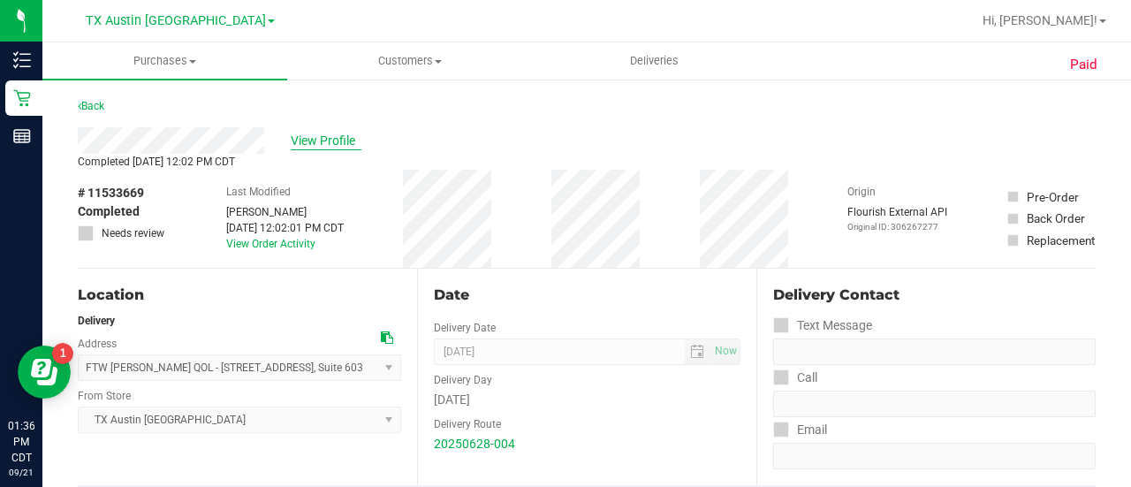
click at [334, 139] on span "View Profile" at bounding box center [326, 141] width 71 height 19
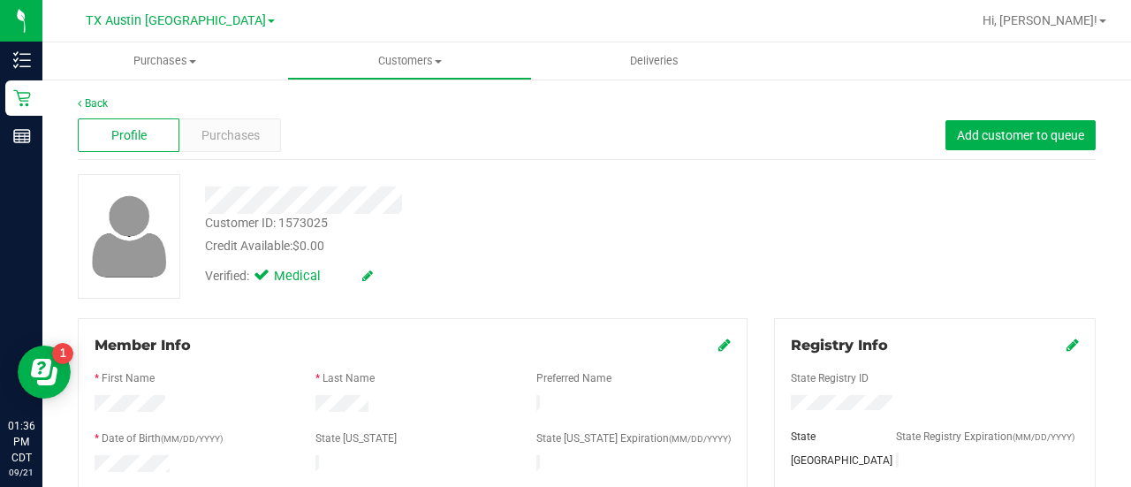
scroll to position [786, 0]
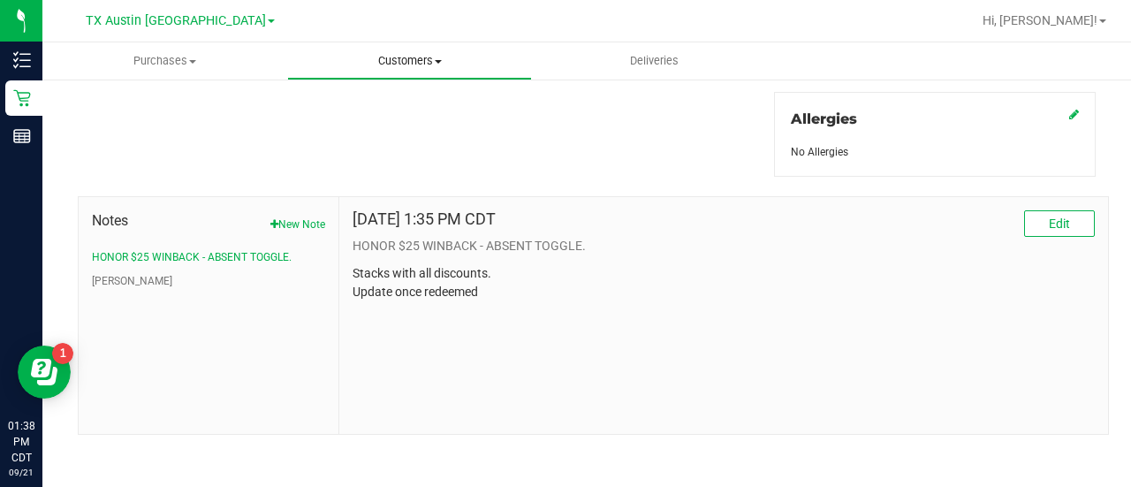
click at [420, 70] on uib-tab-heading "Customers All customers Add a new customer All physicians" at bounding box center [409, 60] width 243 height 35
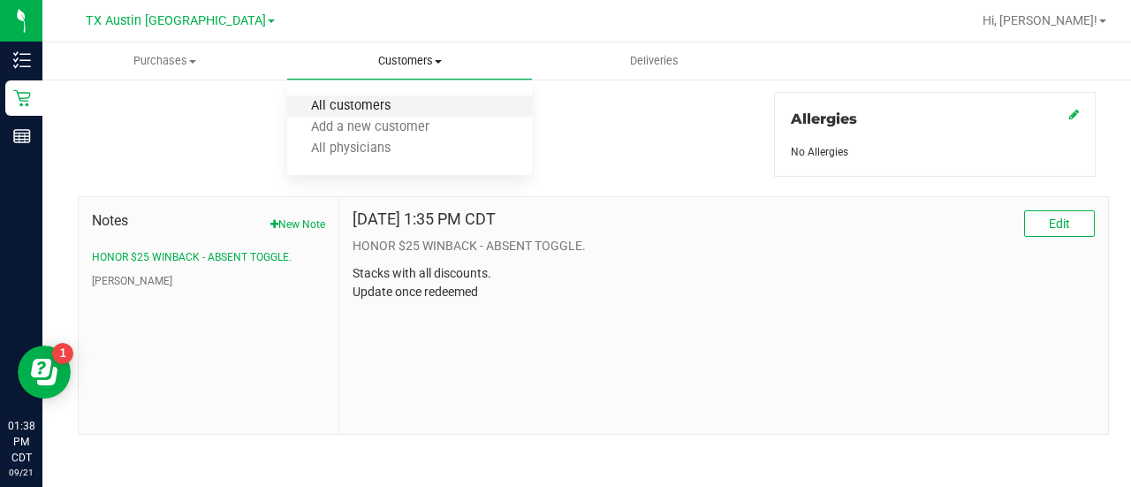
click at [382, 111] on span "All customers" at bounding box center [350, 106] width 127 height 15
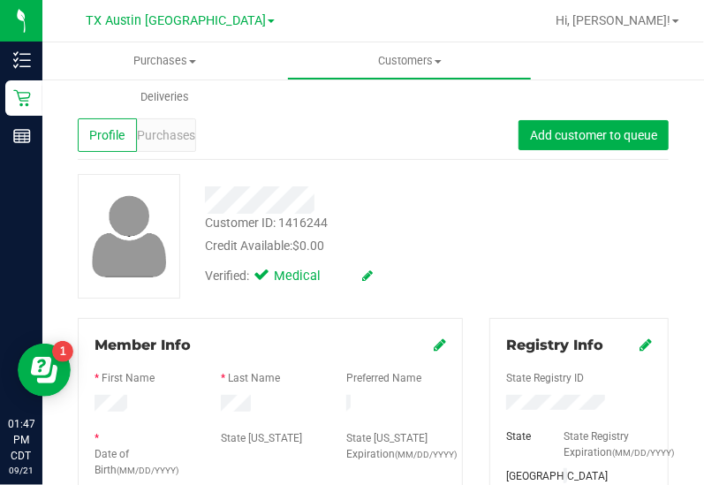
click at [486, 224] on div "Customer ID: 1416244 Credit Available: $0.00" at bounding box center [346, 235] width 309 height 42
click at [579, 220] on div "Customer ID: 1416244 Credit Available: $0.00 Verified: Medical" at bounding box center [372, 236] width 617 height 125
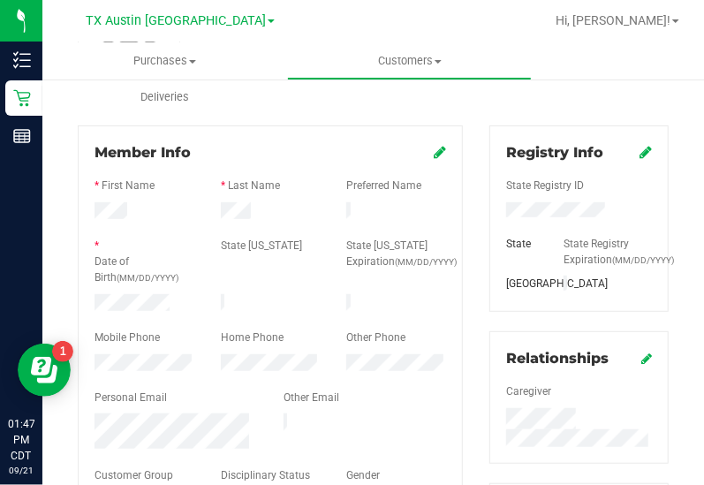
scroll to position [196, 0]
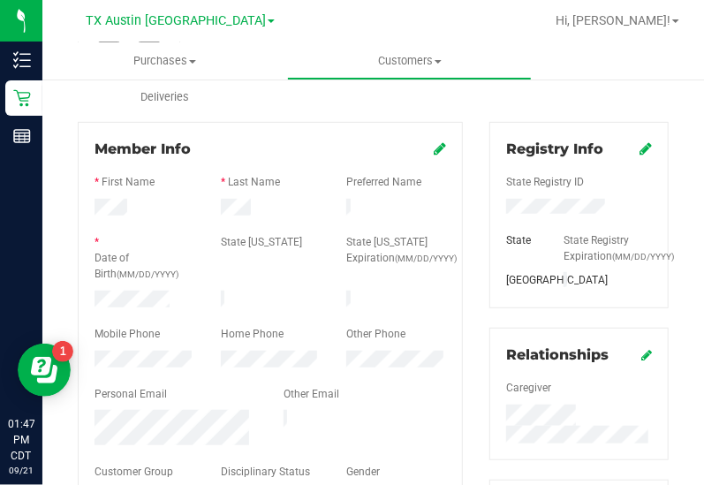
click at [436, 291] on div at bounding box center [396, 301] width 126 height 21
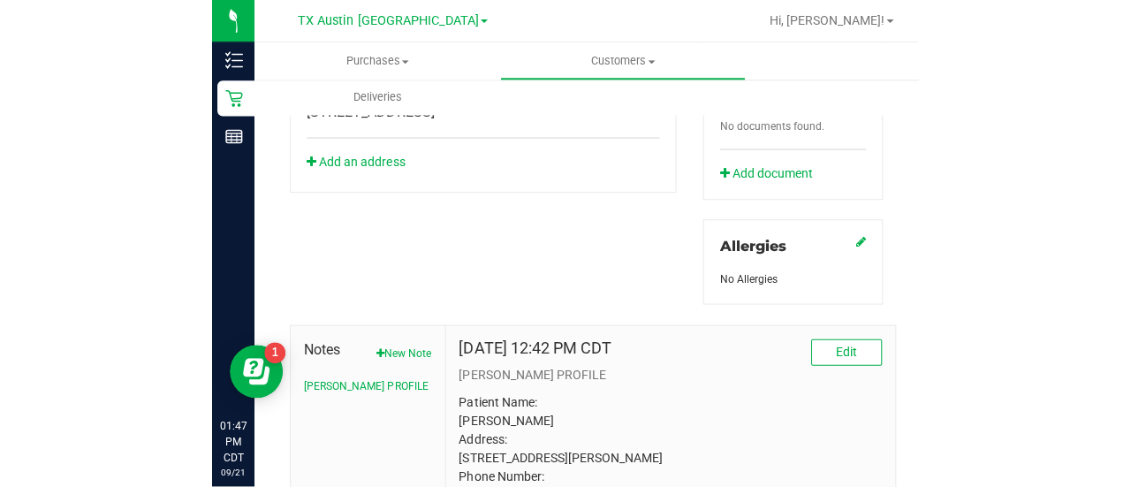
scroll to position [910, 0]
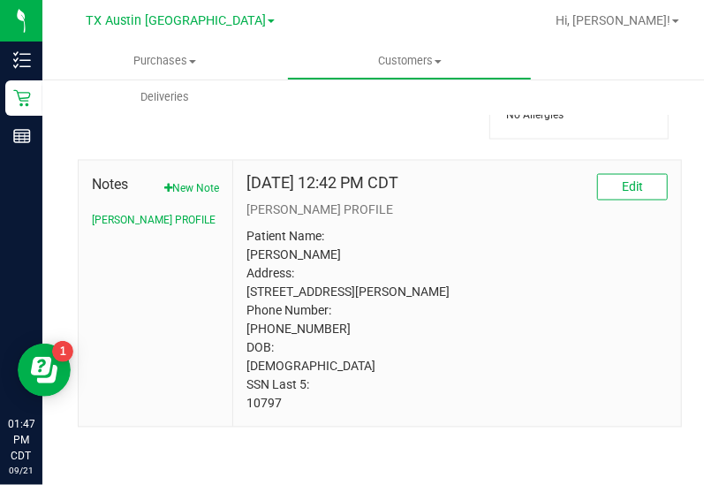
click at [267, 397] on p "Patient Name: Darin Ingle Address: 502 Fort Pena San Antonio, TX, 78245 Phone N…" at bounding box center [456, 320] width 421 height 185
drag, startPoint x: 533, startPoint y: 258, endPoint x: 572, endPoint y: 4, distance: 256.5
click at [534, 236] on p "Patient Name: Darin Ingle Address: 502 Fort Pena San Antonio, TX, 78245 Phone N…" at bounding box center [456, 320] width 421 height 185
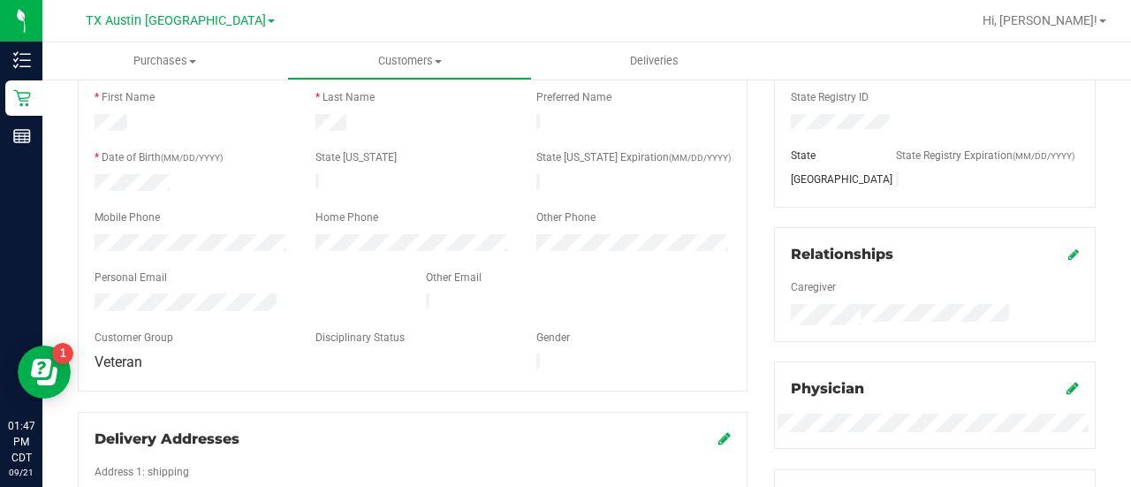
scroll to position [0, 0]
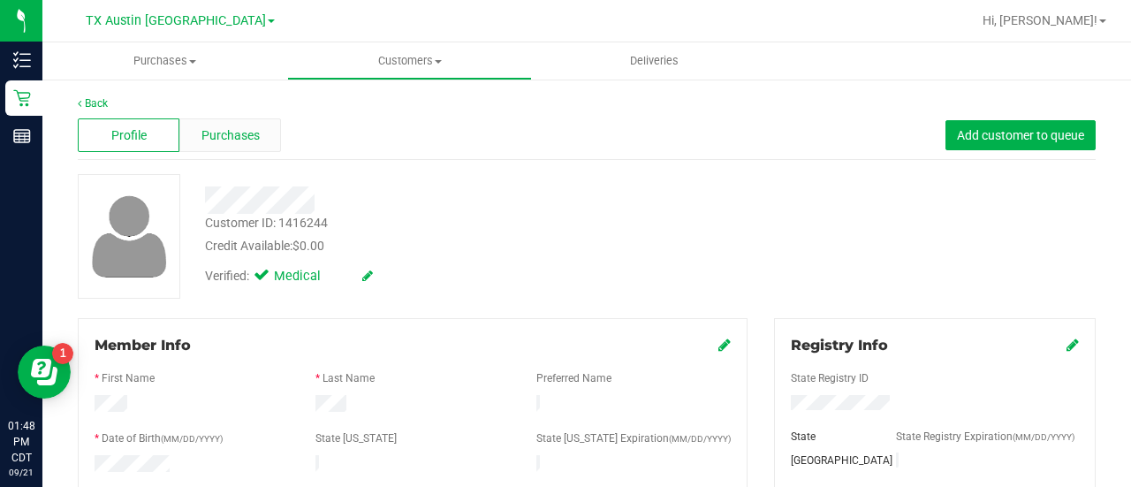
click at [227, 138] on span "Purchases" at bounding box center [230, 135] width 58 height 19
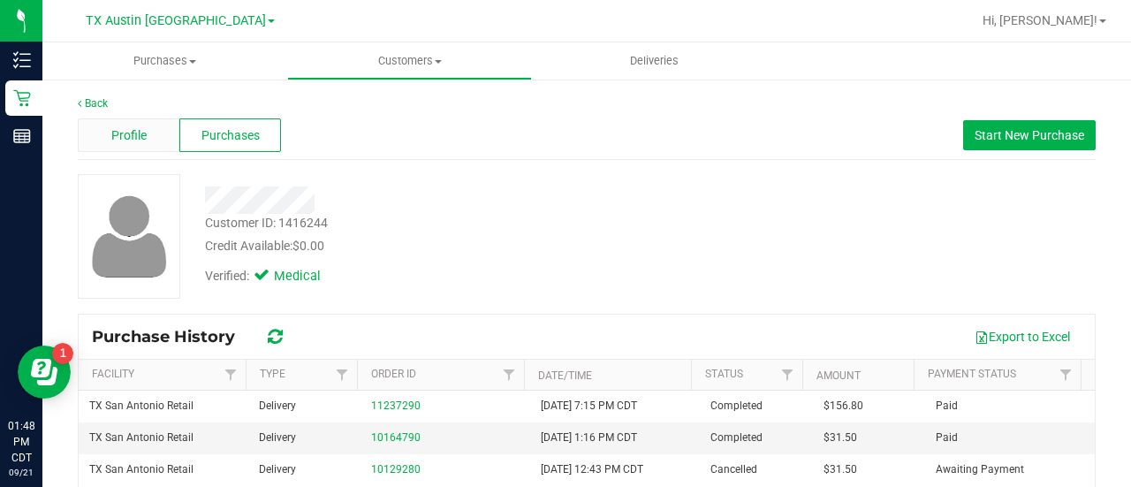
click at [139, 141] on span "Profile" at bounding box center [128, 135] width 35 height 19
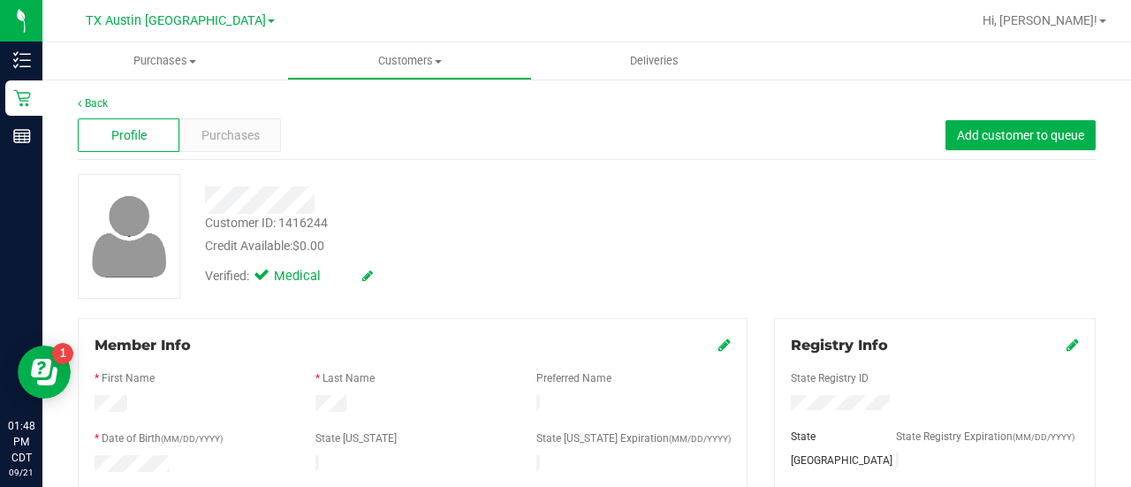
scroll to position [141, 0]
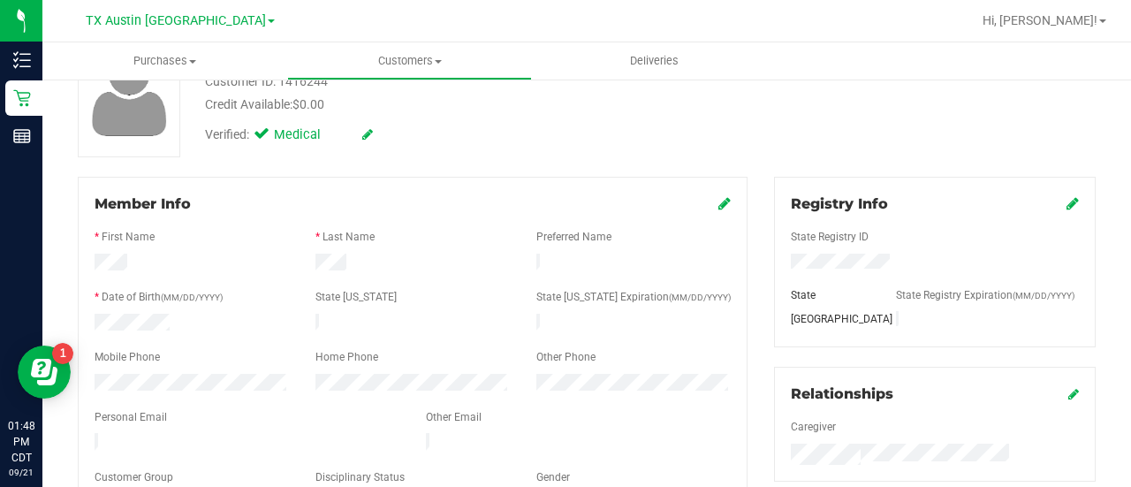
click at [208, 429] on div at bounding box center [413, 431] width 636 height 4
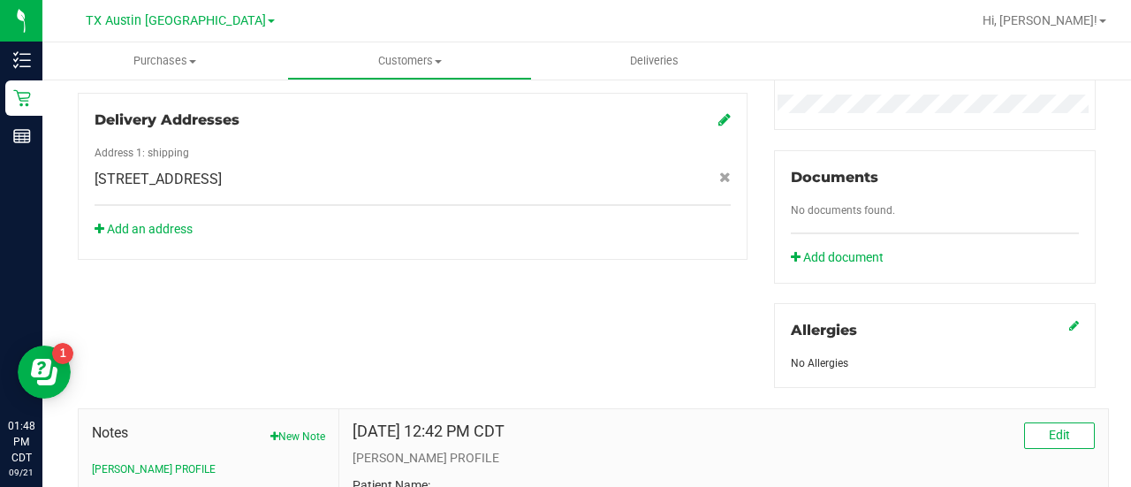
scroll to position [677, 0]
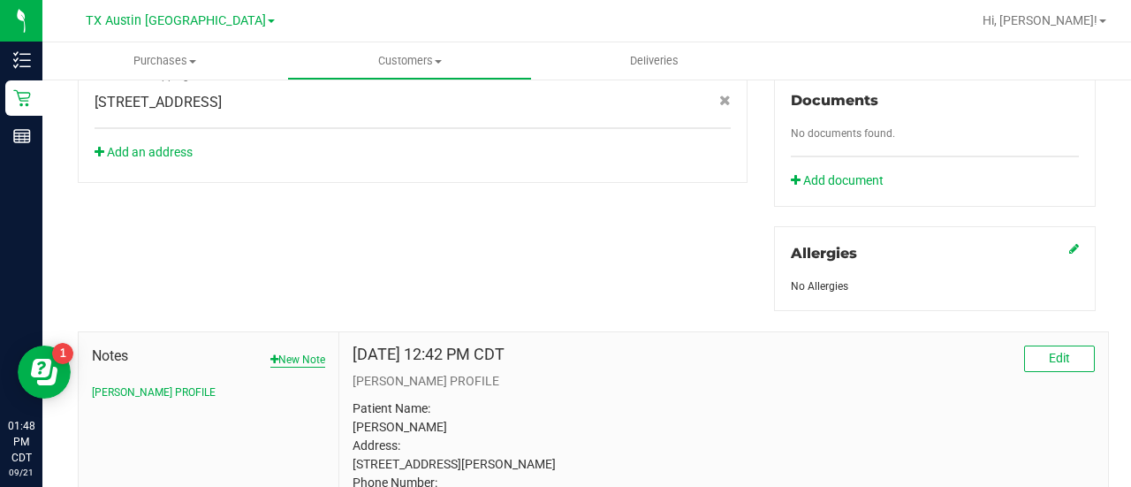
click at [315, 358] on button "New Note" at bounding box center [297, 360] width 55 height 16
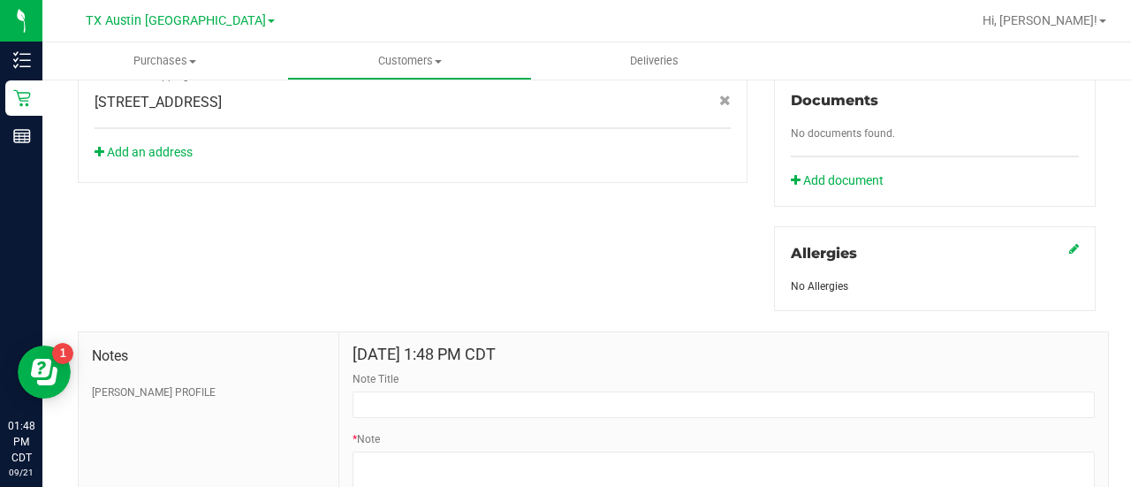
scroll to position [820, 0]
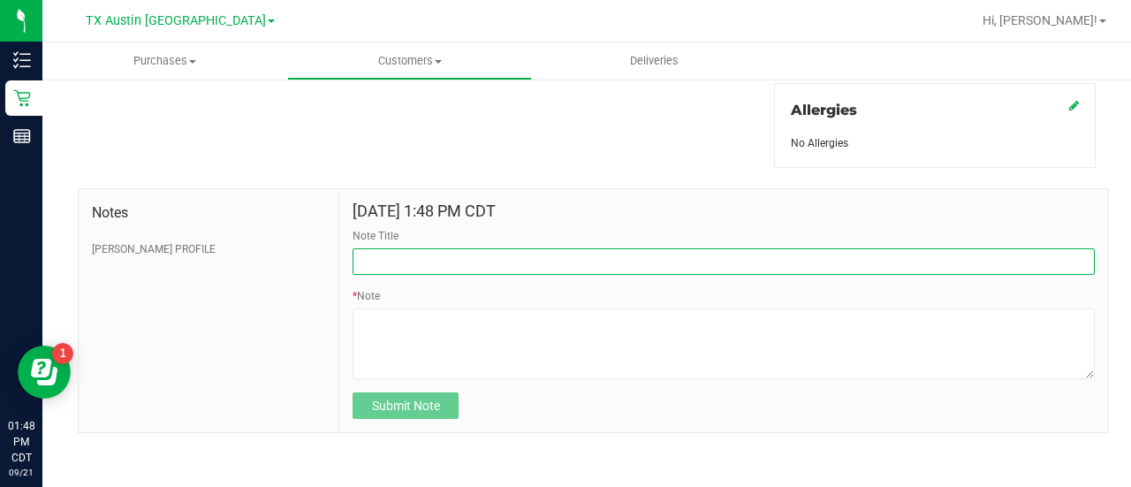
click at [668, 258] on input "Note Title" at bounding box center [723, 261] width 742 height 26
type input "HONOR $25 WINBACK - ABSENT TOGGLE."
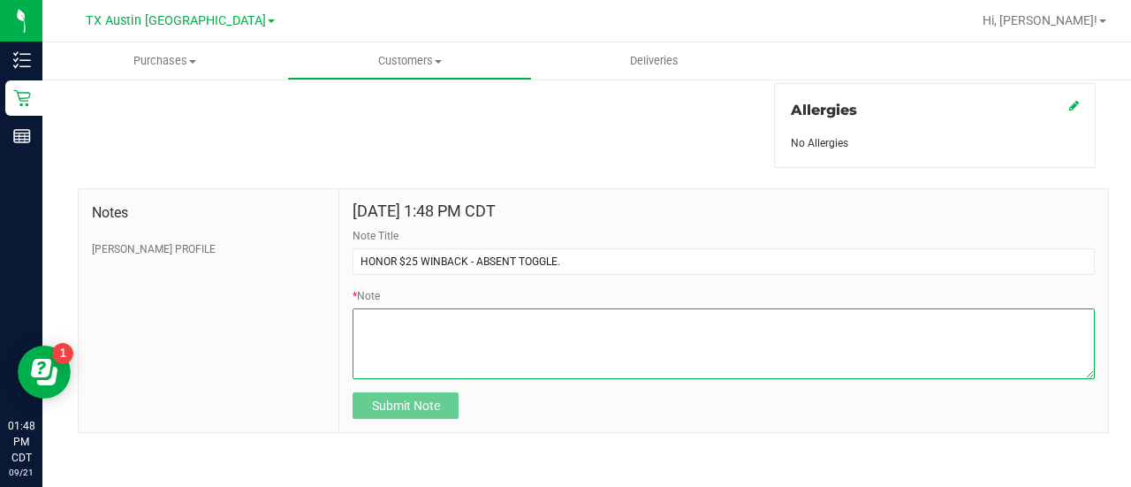
click at [517, 313] on textarea "* Note" at bounding box center [723, 343] width 742 height 71
click at [510, 340] on textarea "* Note" at bounding box center [723, 343] width 742 height 71
paste textarea "Stacks with all discounts. Update once redeemed"
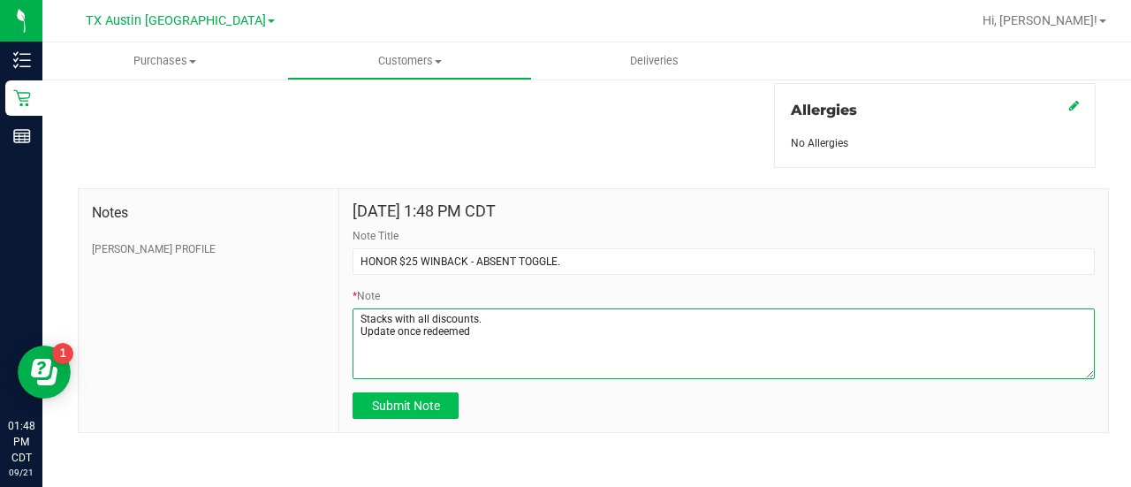
type textarea "Stacks with all discounts. Update once redeemed"
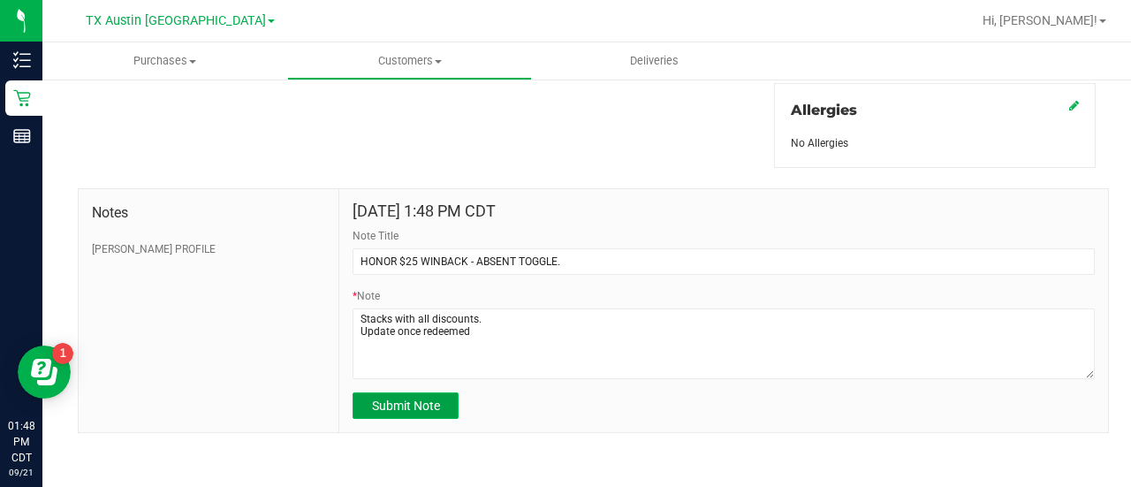
click at [437, 397] on button "Submit Note" at bounding box center [405, 405] width 106 height 26
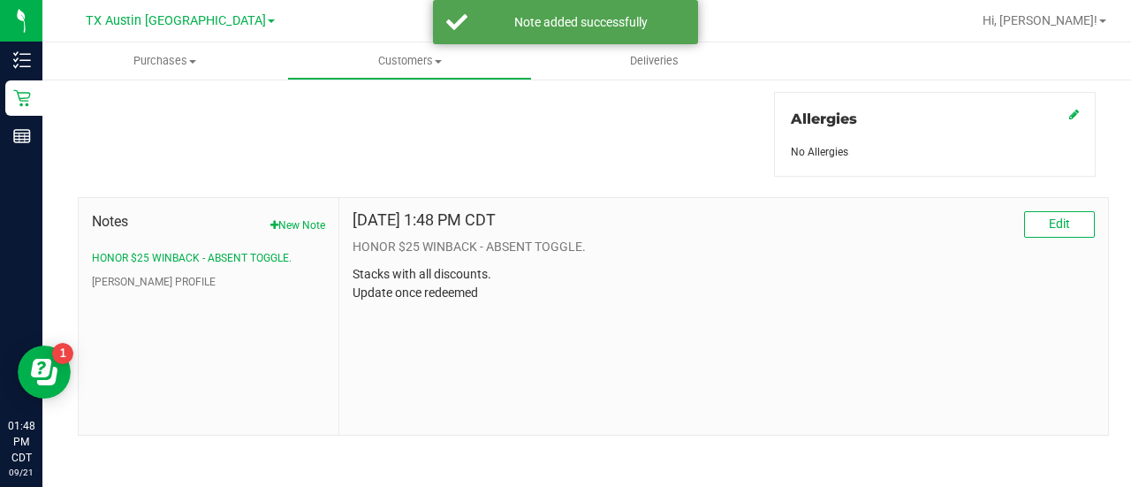
scroll to position [0, 0]
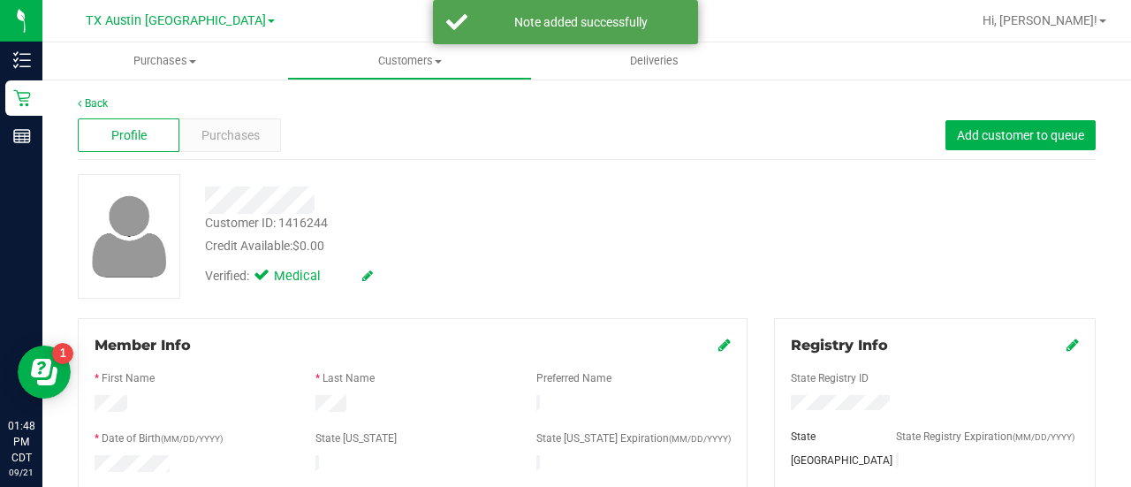
click at [212, 155] on div "Profile Purchases Add customer to queue" at bounding box center [587, 135] width 1018 height 49
click at [208, 137] on span "Purchases" at bounding box center [230, 135] width 58 height 19
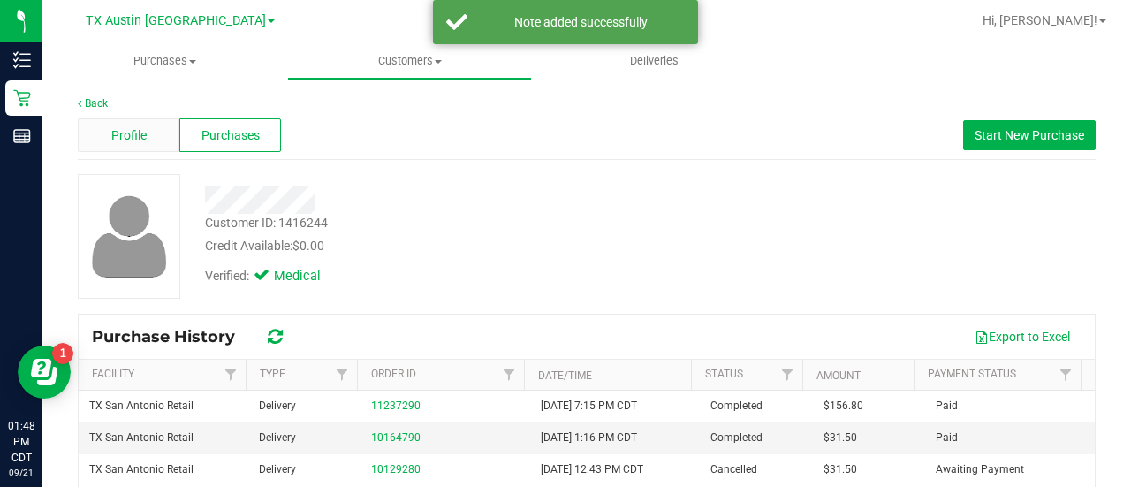
click at [123, 130] on span "Profile" at bounding box center [128, 135] width 35 height 19
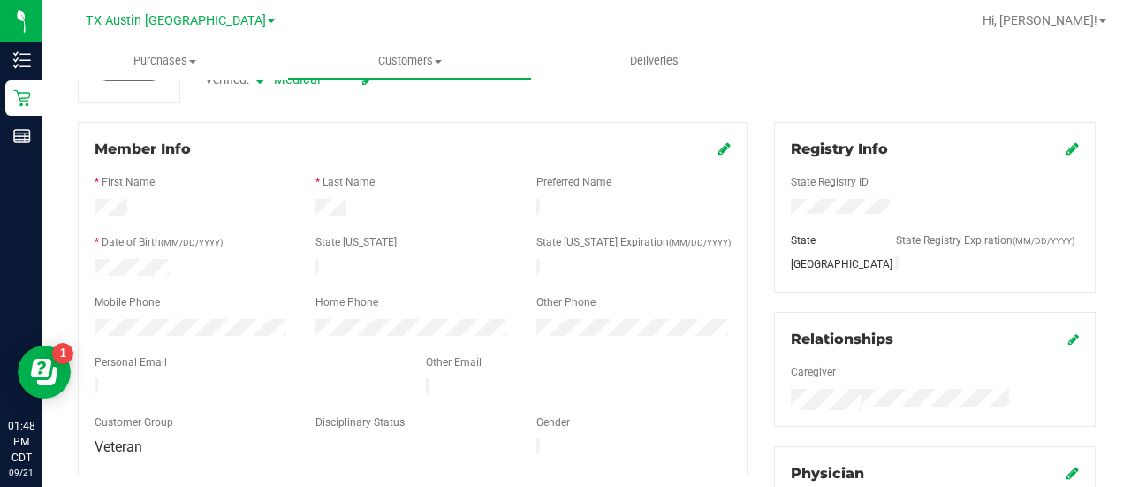
scroll to position [228, 0]
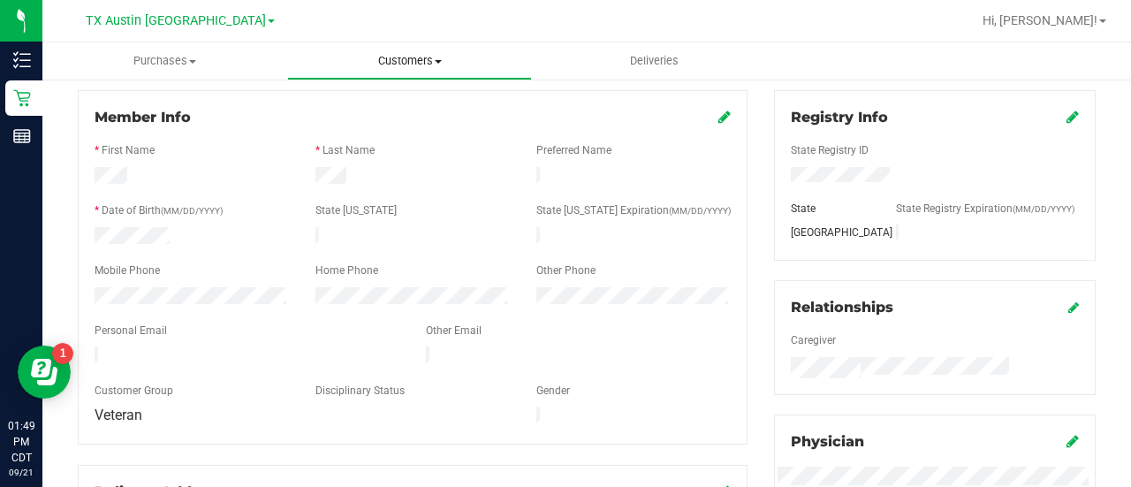
click at [428, 64] on span "Customers" at bounding box center [409, 61] width 243 height 16
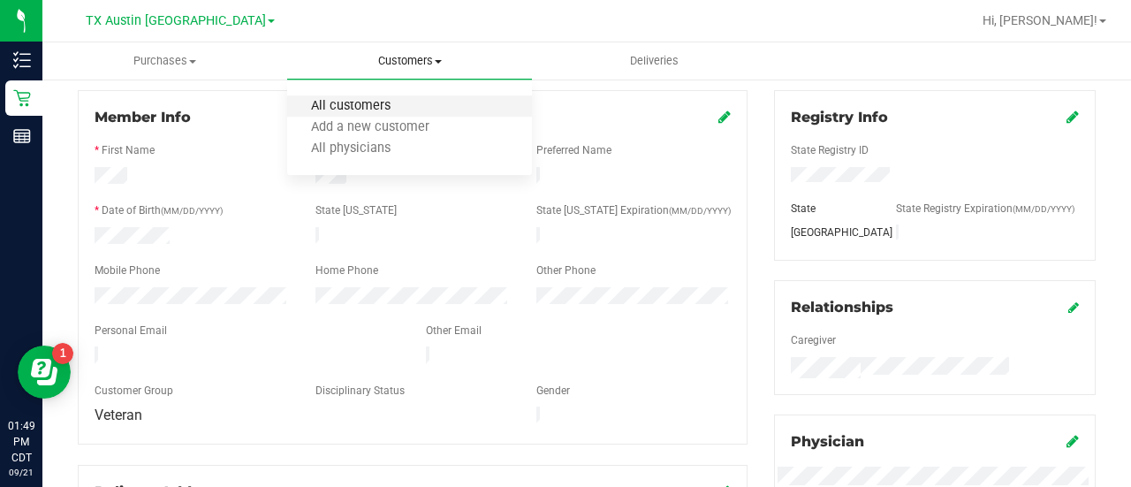
click at [368, 110] on span "All customers" at bounding box center [350, 106] width 127 height 15
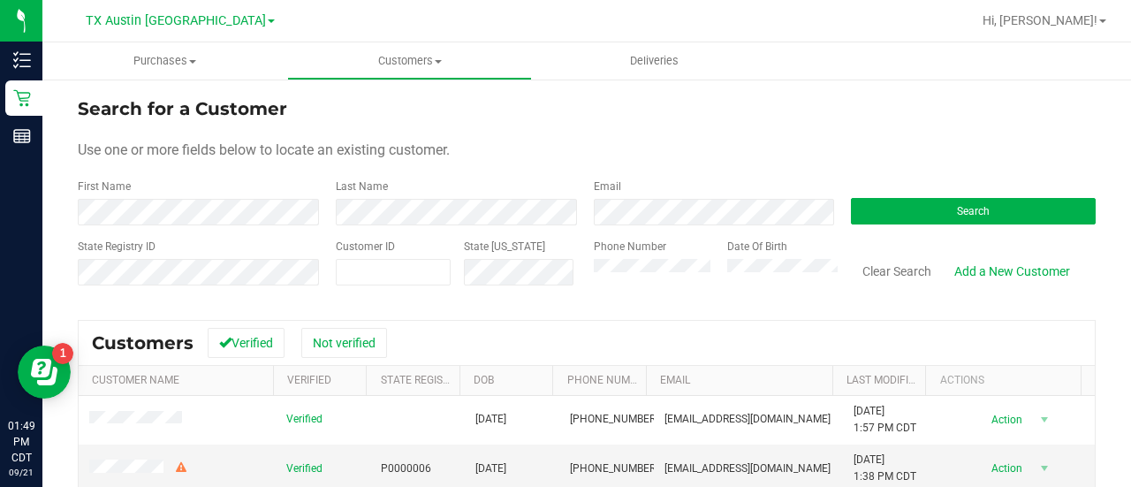
click at [678, 193] on div "Email" at bounding box center [709, 201] width 258 height 47
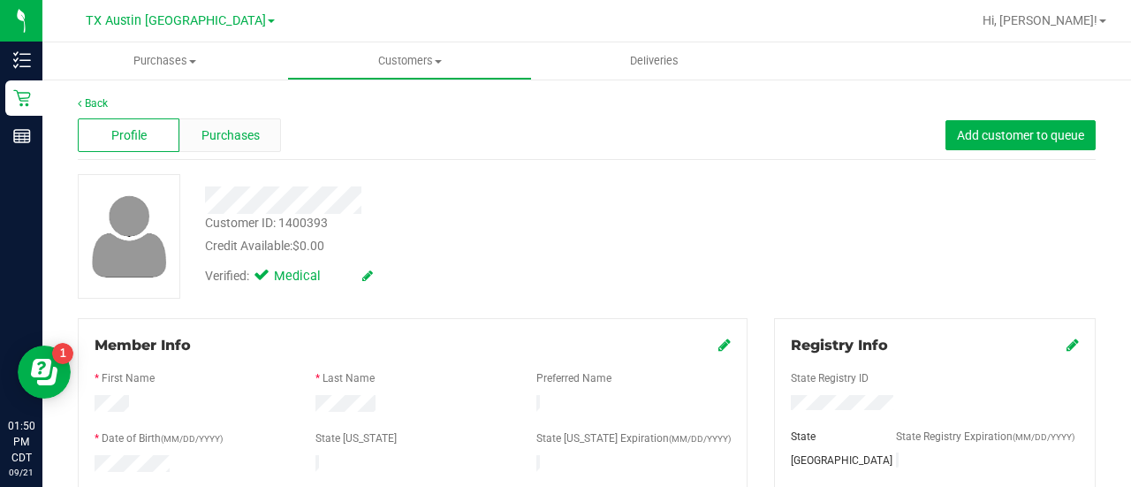
click at [181, 144] on div "Purchases" at bounding box center [230, 135] width 102 height 34
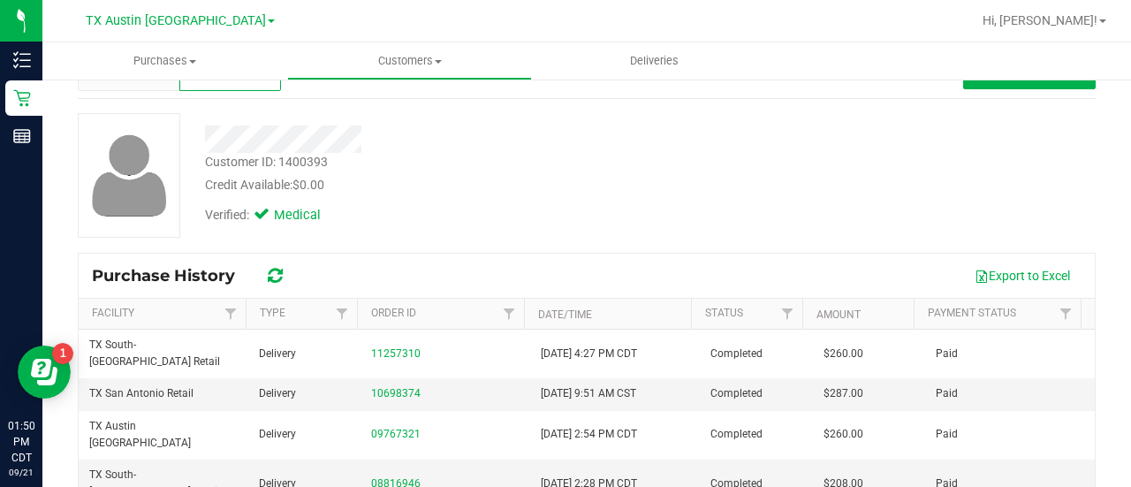
scroll to position [65, 0]
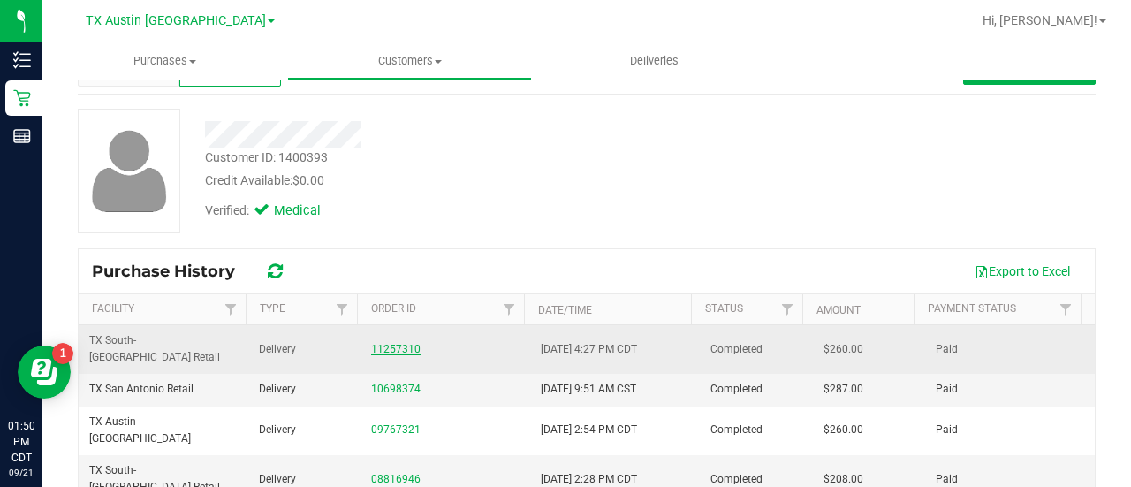
click at [380, 343] on link "11257310" at bounding box center [395, 349] width 49 height 12
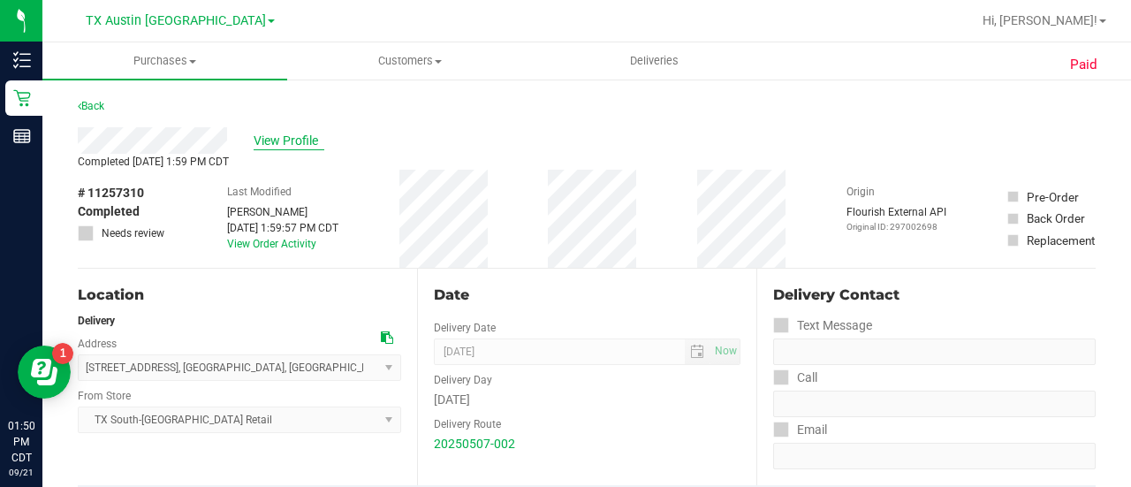
click at [305, 134] on span "View Profile" at bounding box center [289, 141] width 71 height 19
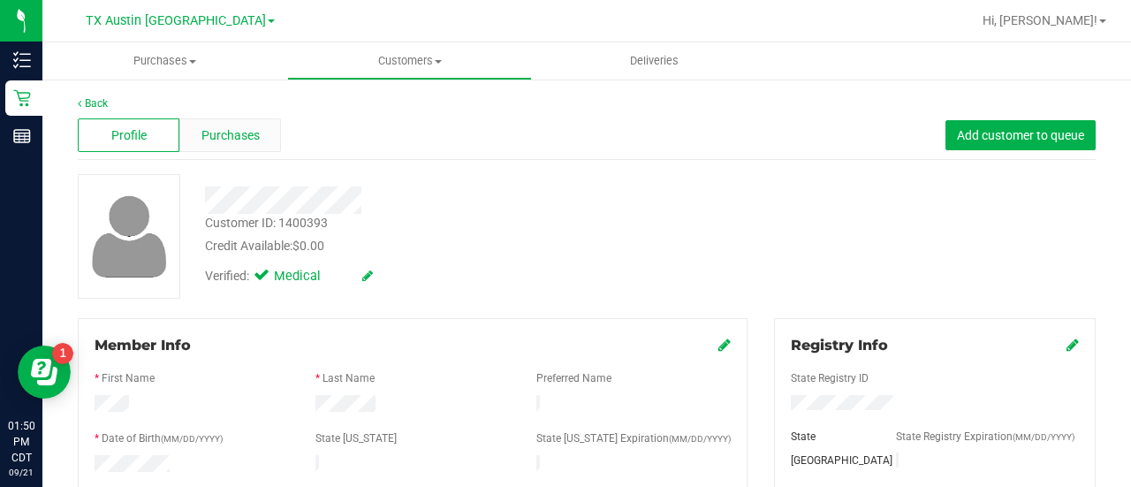
click at [242, 132] on span "Purchases" at bounding box center [230, 135] width 58 height 19
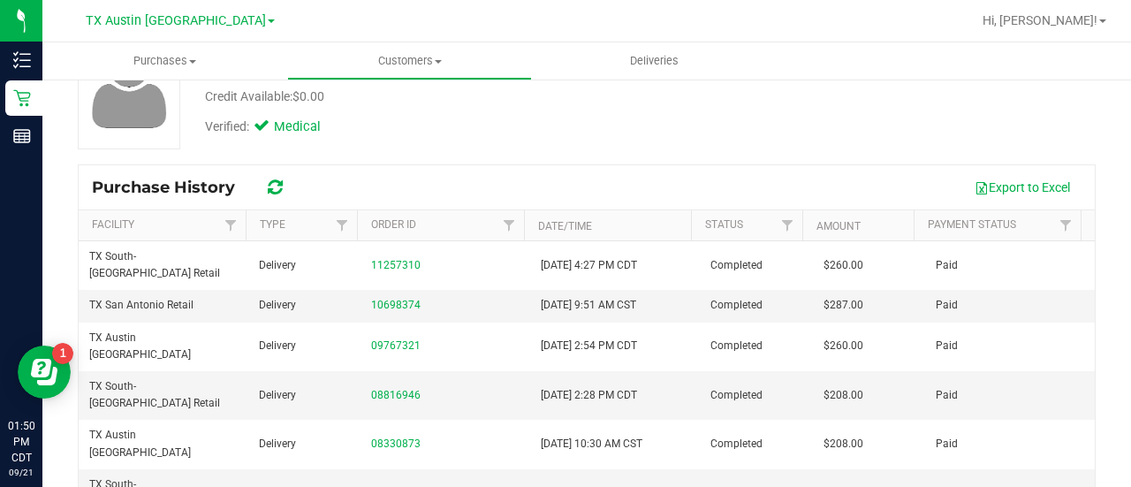
scroll to position [152, 0]
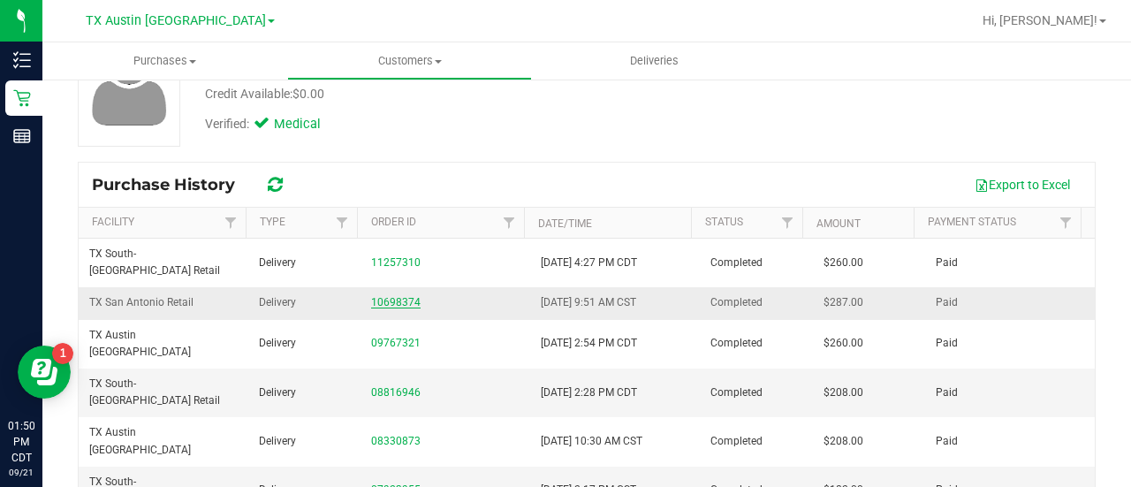
click at [389, 296] on link "10698374" at bounding box center [395, 302] width 49 height 12
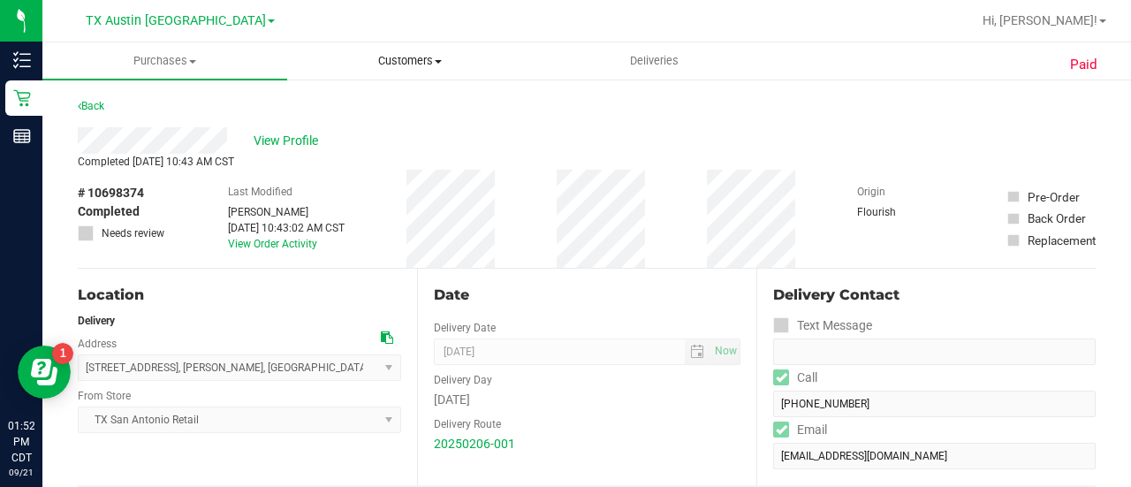
click at [389, 47] on uib-tab-heading "Customers All customers Add a new customer All physicians" at bounding box center [409, 60] width 243 height 35
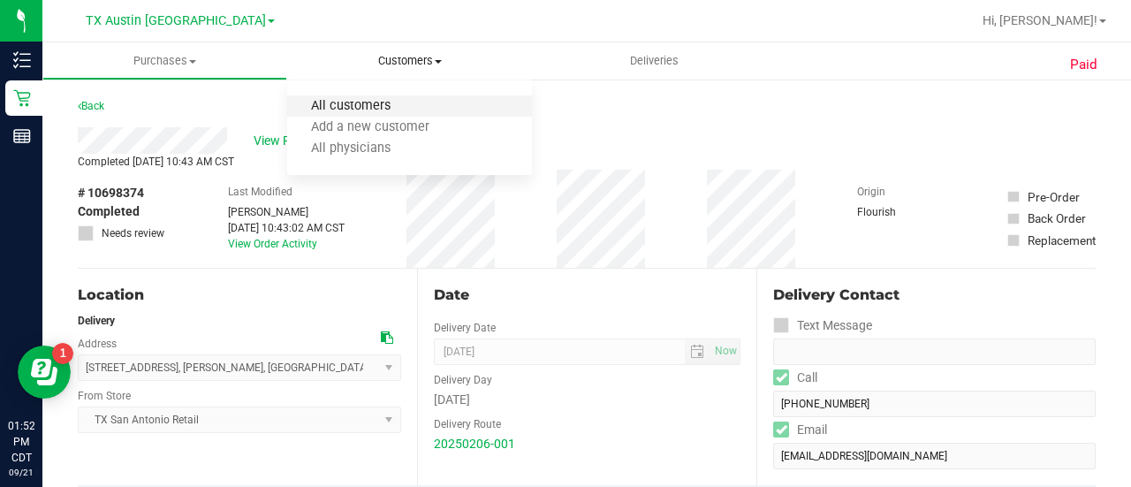
click at [373, 101] on span "All customers" at bounding box center [350, 106] width 127 height 15
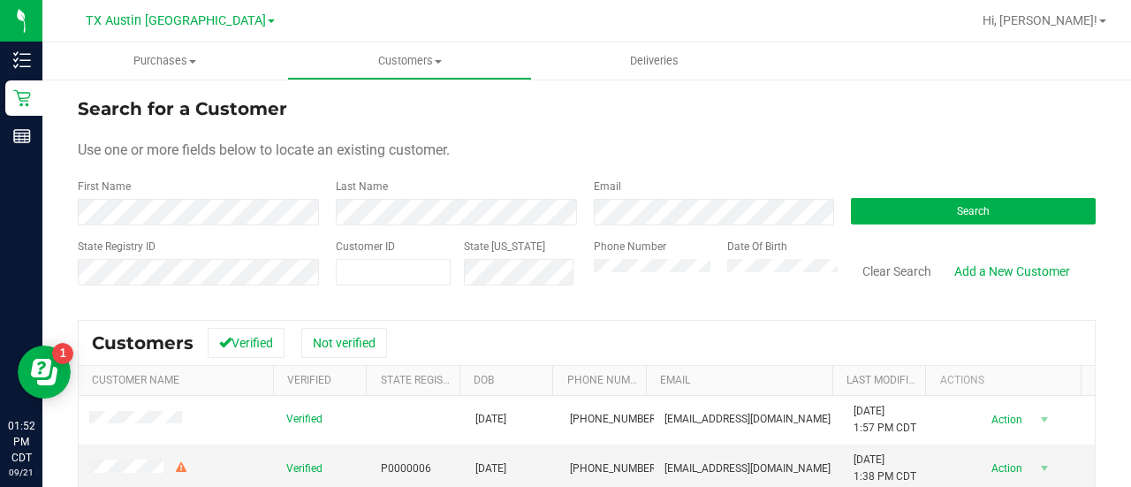
click at [641, 198] on div "Email" at bounding box center [709, 201] width 258 height 47
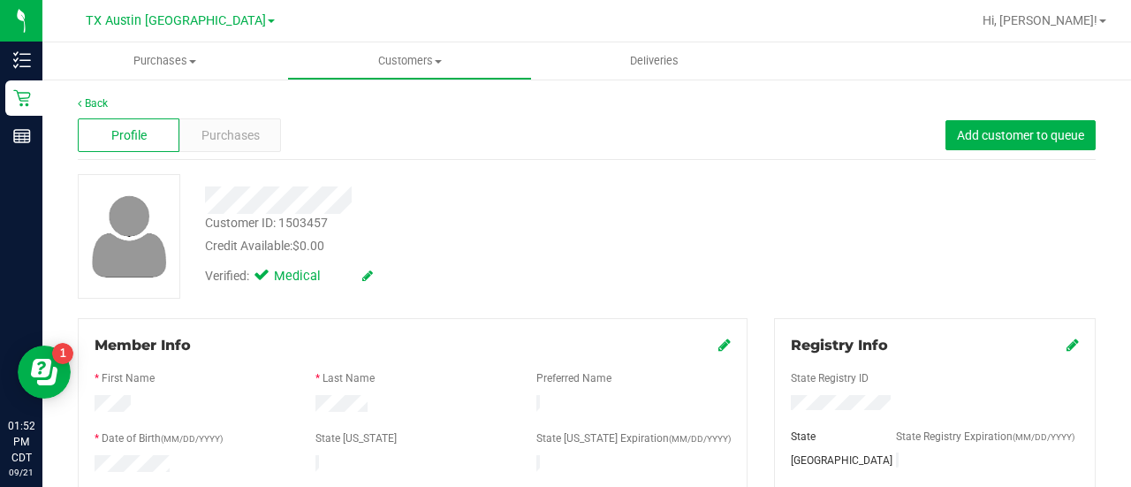
click at [238, 102] on div "Back" at bounding box center [587, 103] width 1018 height 16
click at [239, 141] on span "Purchases" at bounding box center [230, 135] width 58 height 19
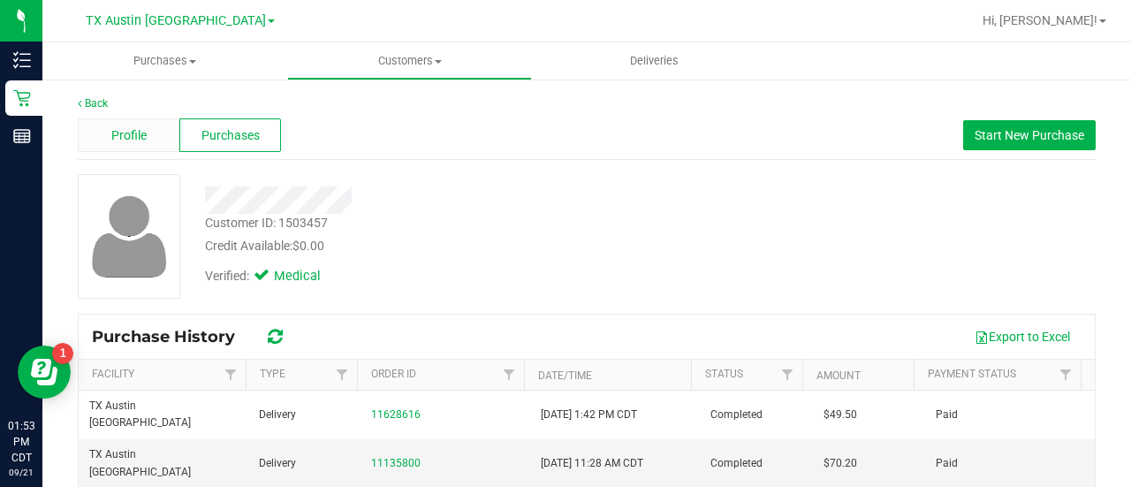
click at [143, 139] on span "Profile" at bounding box center [128, 135] width 35 height 19
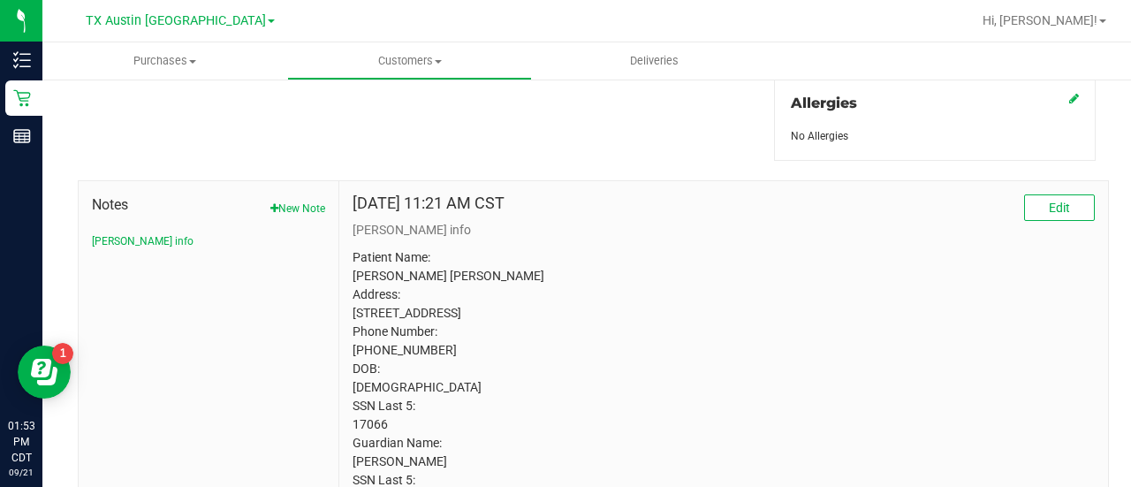
scroll to position [786, 0]
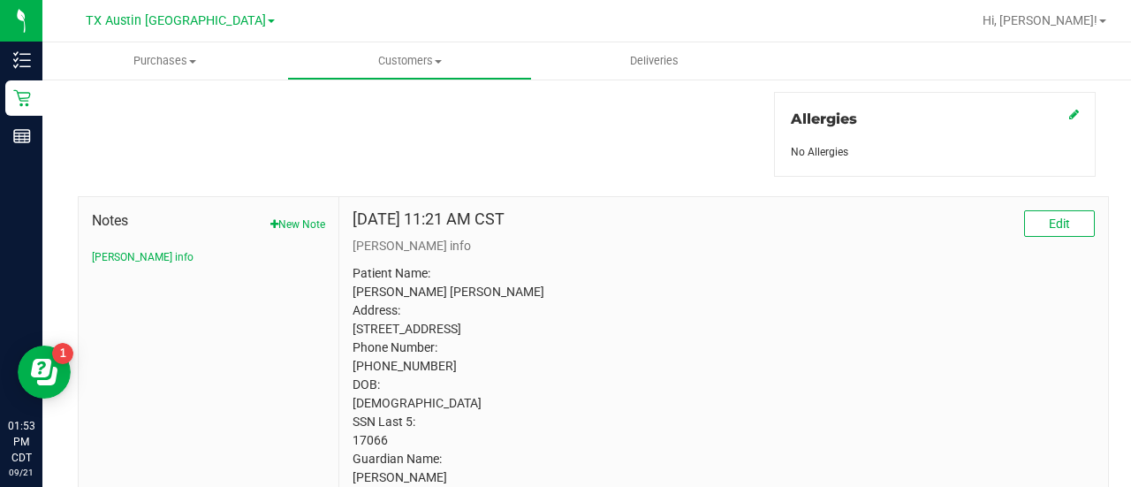
click at [284, 237] on div "Notes New Note CURT info" at bounding box center [208, 237] width 233 height 55
click at [284, 217] on button "New Note" at bounding box center [297, 224] width 55 height 16
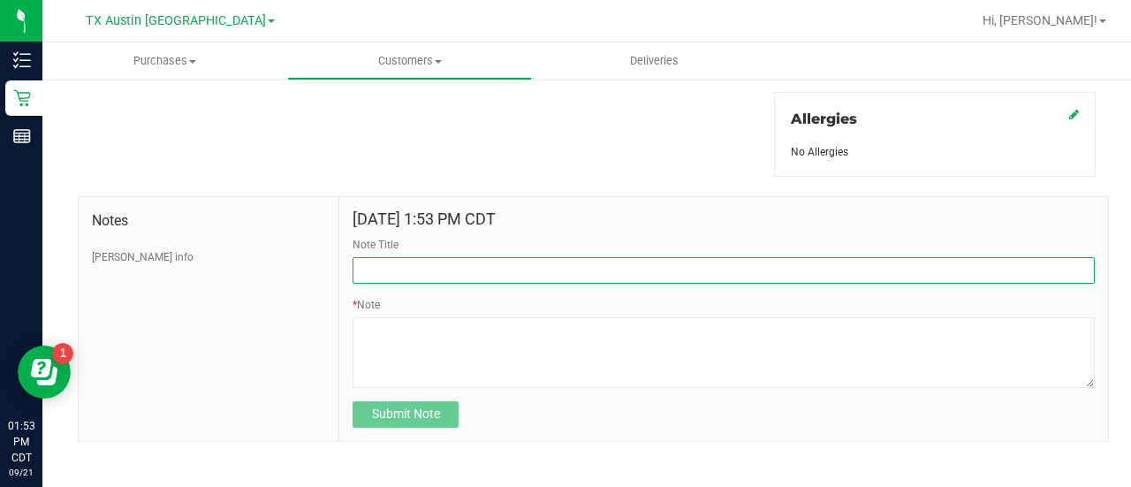
click at [603, 275] on input "Note Title" at bounding box center [723, 270] width 742 height 26
type input "HONOR $25 WINBACK - ABSENT TOGGLE."
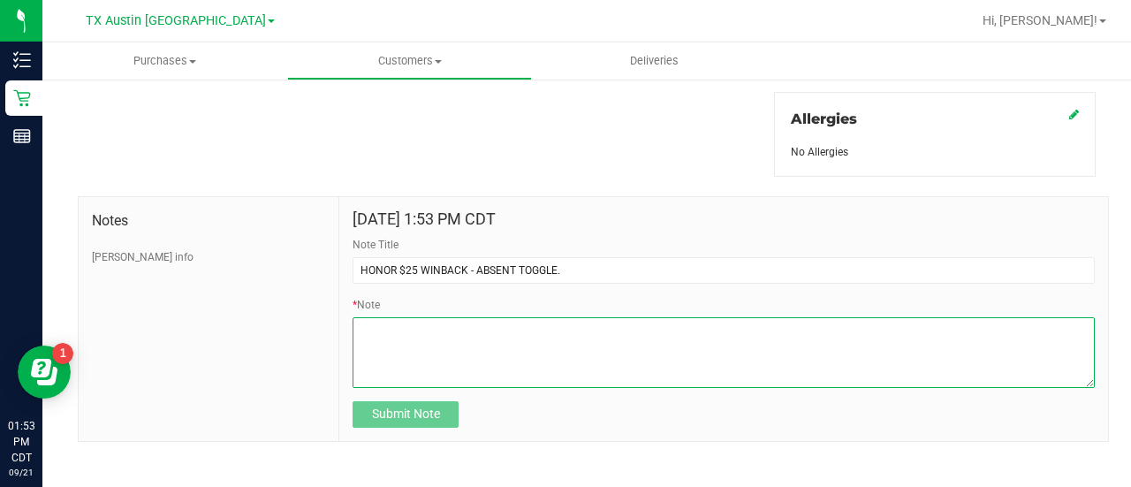
click at [422, 335] on textarea "* Note" at bounding box center [723, 352] width 742 height 71
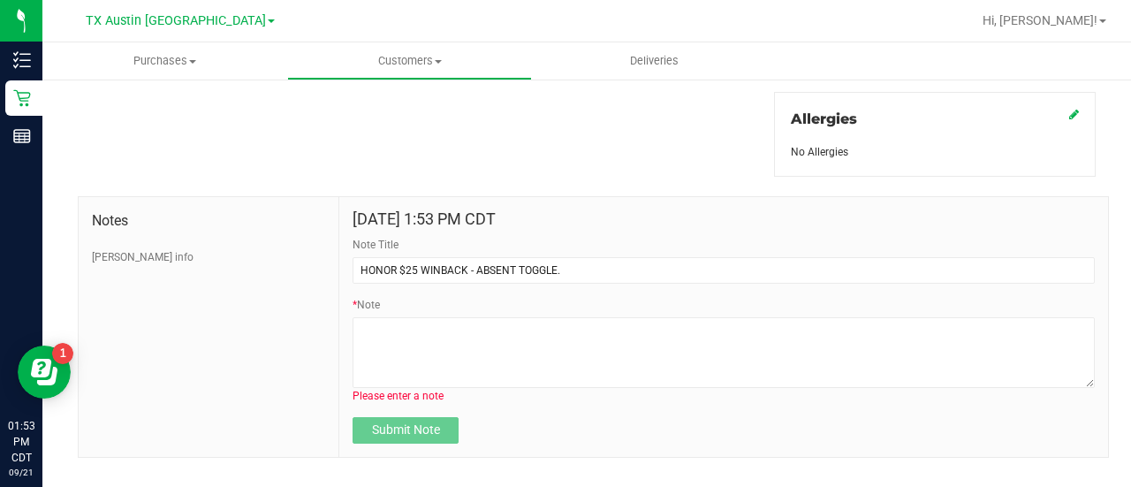
drag, startPoint x: 507, startPoint y: 294, endPoint x: 504, endPoint y: 306, distance: 11.8
click at [506, 299] on div "* Note Please enter a note" at bounding box center [723, 350] width 742 height 107
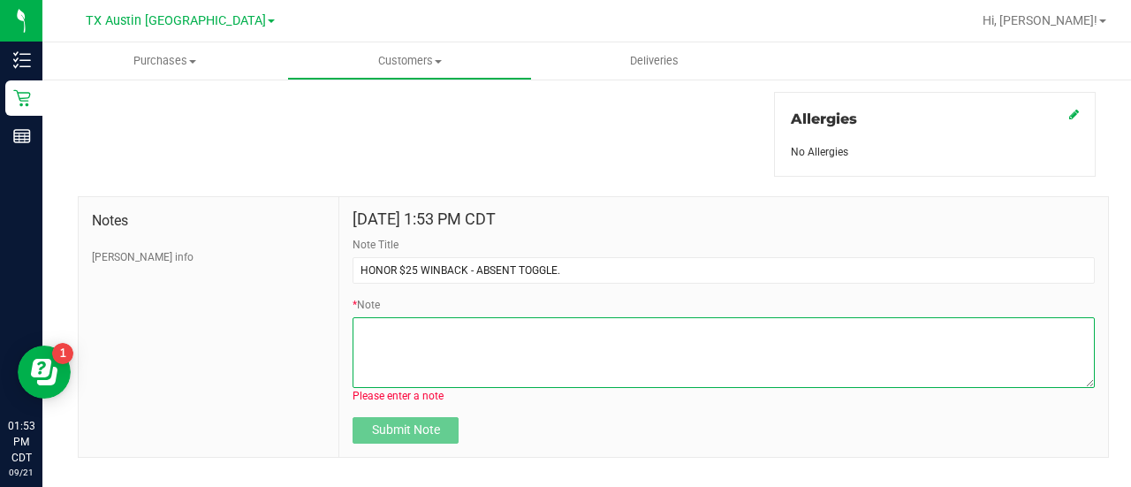
click at [500, 344] on textarea "* Note" at bounding box center [723, 352] width 742 height 71
paste textarea "Stacks with all discounts. Update once redeemed"
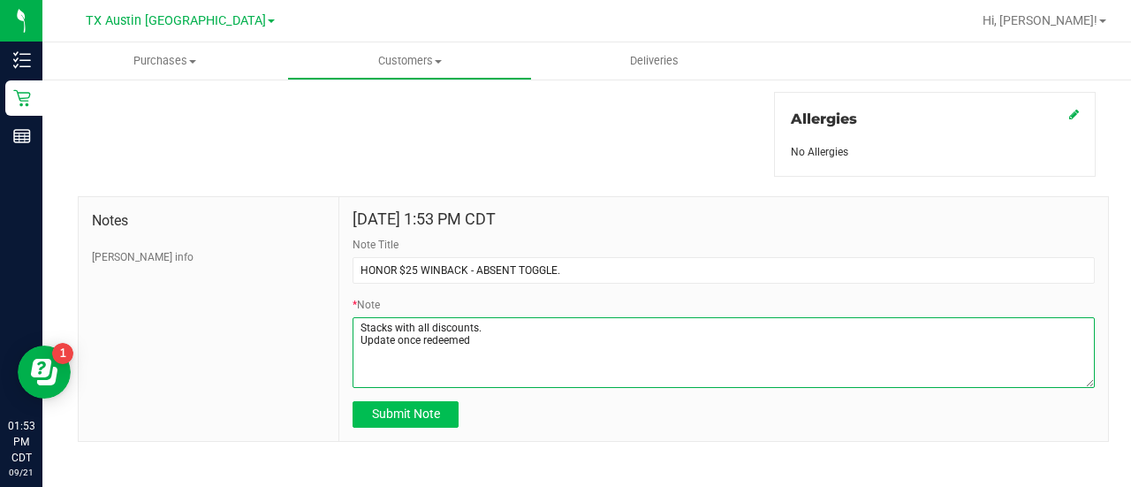
type textarea "Stacks with all discounts. Update once redeemed"
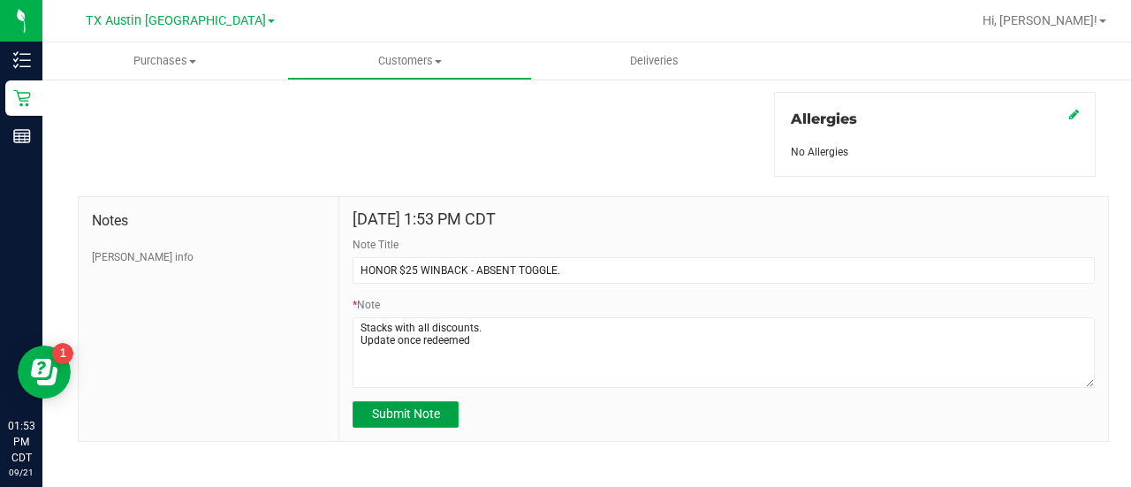
click at [416, 401] on button "Submit Note" at bounding box center [405, 414] width 106 height 26
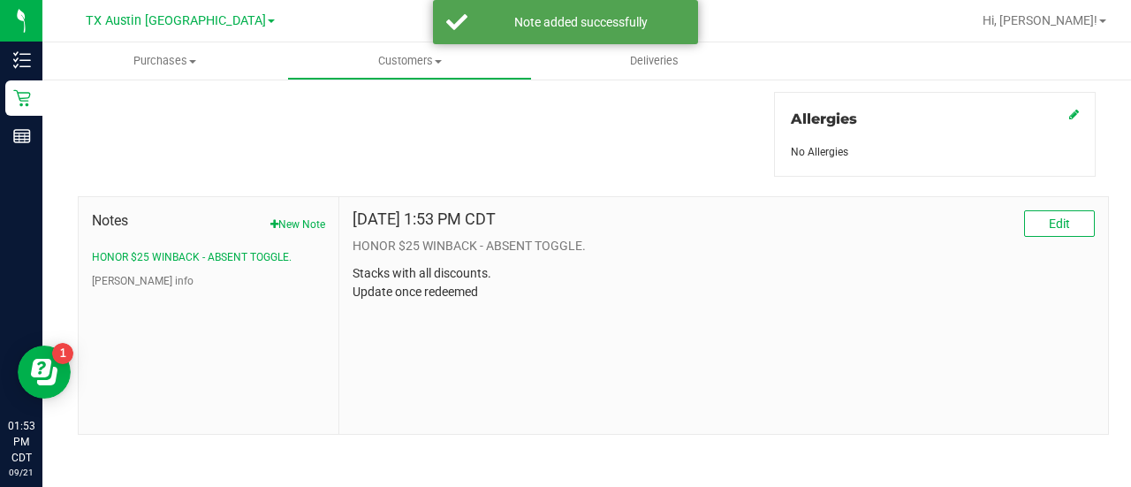
scroll to position [0, 0]
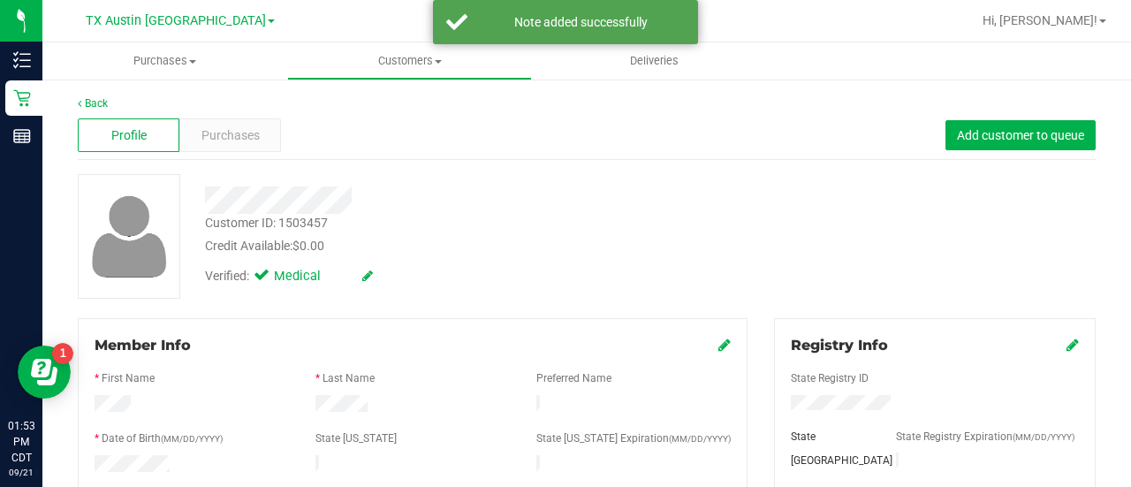
click at [586, 222] on div "Customer ID: 1503457 Credit Available: $0.00" at bounding box center [453, 235] width 522 height 42
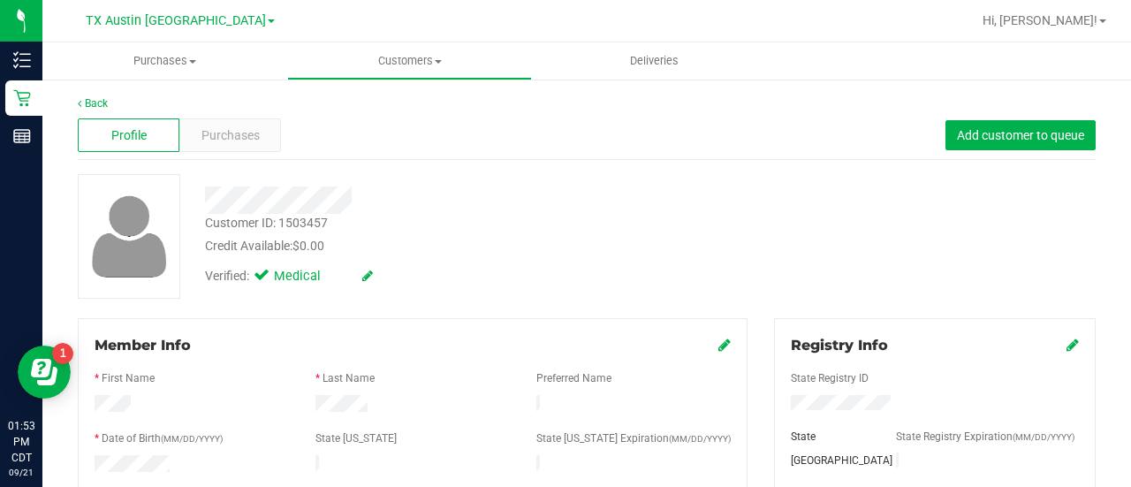
click at [542, 246] on div "Credit Available: $0.00" at bounding box center [453, 246] width 496 height 19
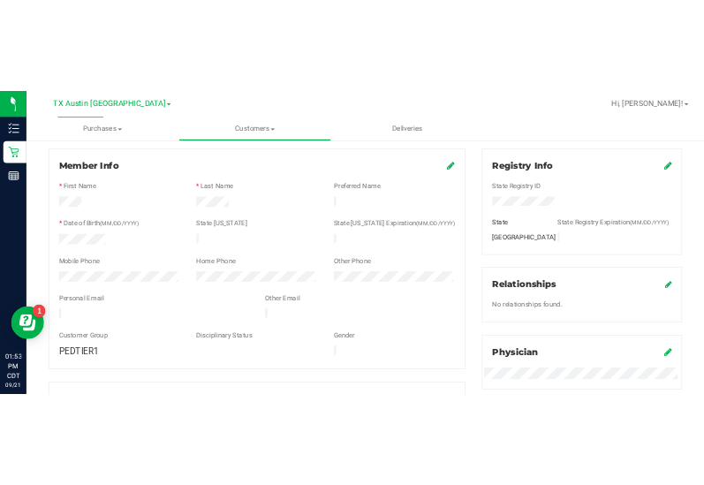
scroll to position [272, 0]
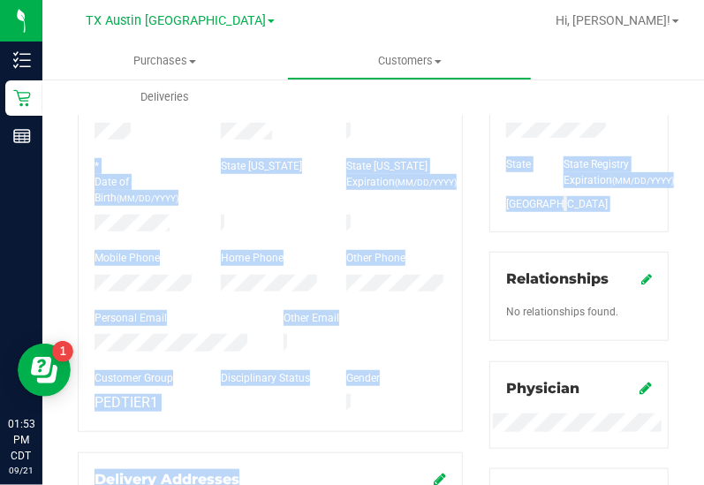
click at [704, 222] on html "Inventory Retail Reports 01:53 PM CDT 09/21/2025 09/21 TX Austin DC Hi, Lauren!…" at bounding box center [352, 242] width 704 height 485
click at [155, 174] on label "Date of Birth (MM/DD/YYYY)" at bounding box center [145, 190] width 100 height 32
click at [704, 209] on html "Inventory Retail Reports 01:53 PM CDT 09/21/2025 09/21 TX Austin DC Hi, Lauren!…" at bounding box center [352, 242] width 704 height 485
click at [163, 96] on span "Deliveries" at bounding box center [165, 97] width 96 height 16
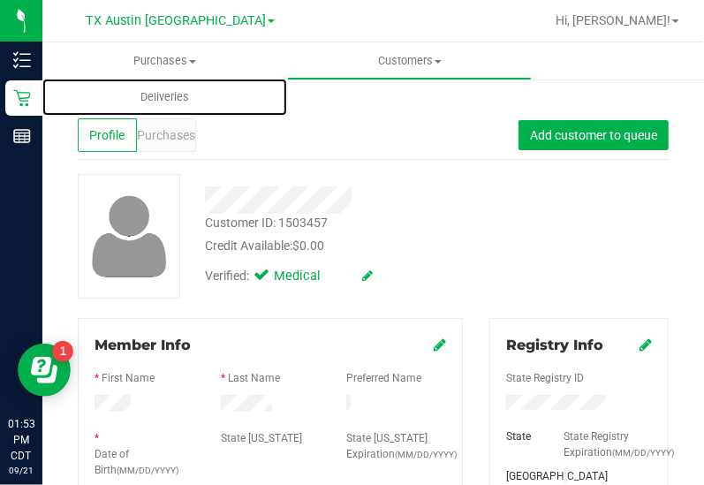
scroll to position [199, 0]
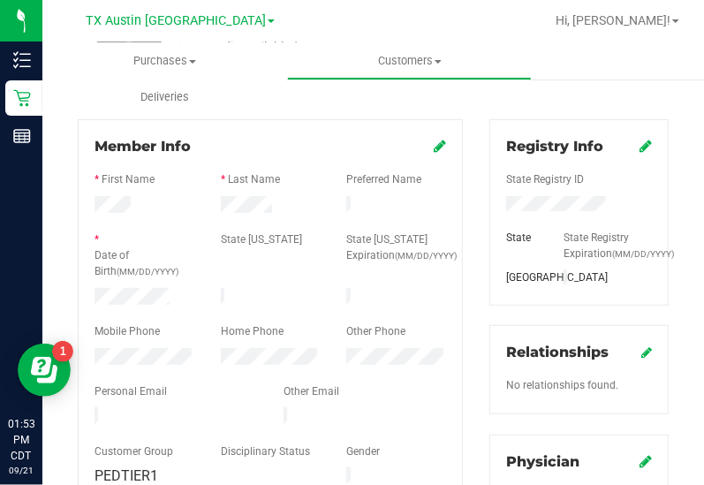
click at [154, 284] on div at bounding box center [271, 286] width 352 height 4
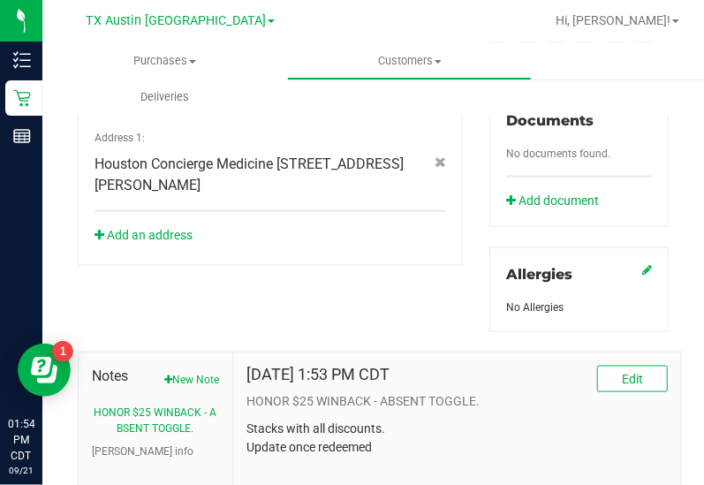
scroll to position [820, 0]
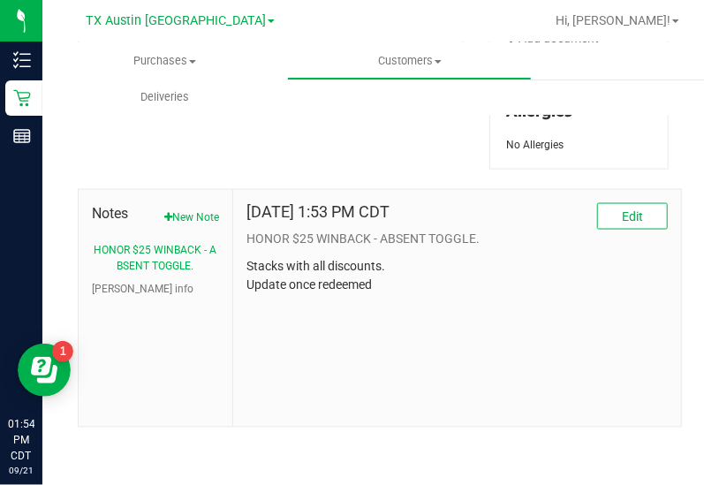
click at [190, 288] on li "CURT info" at bounding box center [155, 290] width 127 height 16
click at [110, 303] on div "Notes New Note HONOR $25 WINBACK - ABSENT TOGGLE. CURT info" at bounding box center [156, 308] width 155 height 237
click at [110, 301] on div "Notes New Note HONOR $25 WINBACK - ABSENT TOGGLE. CURT info" at bounding box center [156, 308] width 155 height 237
click at [110, 291] on button "CURT info" at bounding box center [143, 290] width 102 height 16
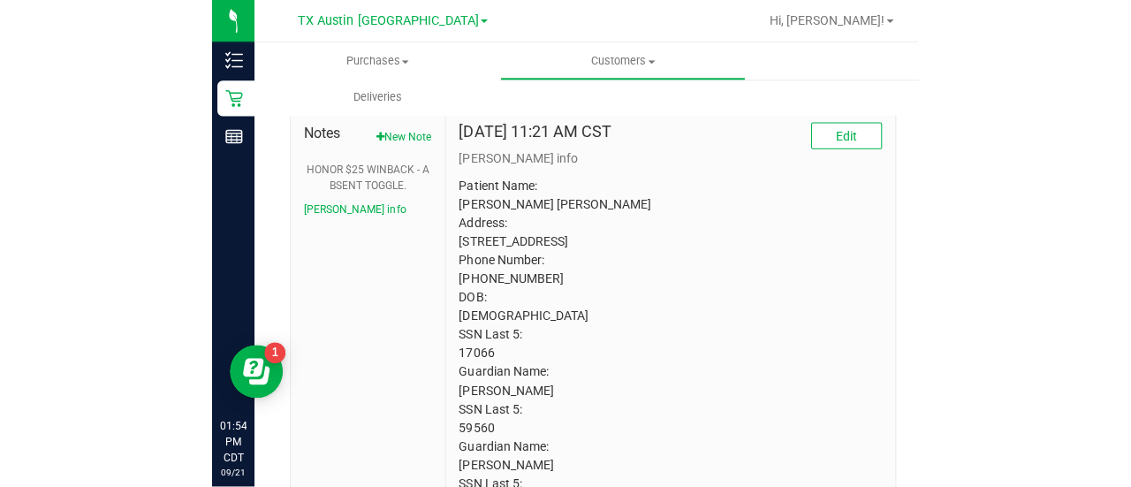
scroll to position [895, 0]
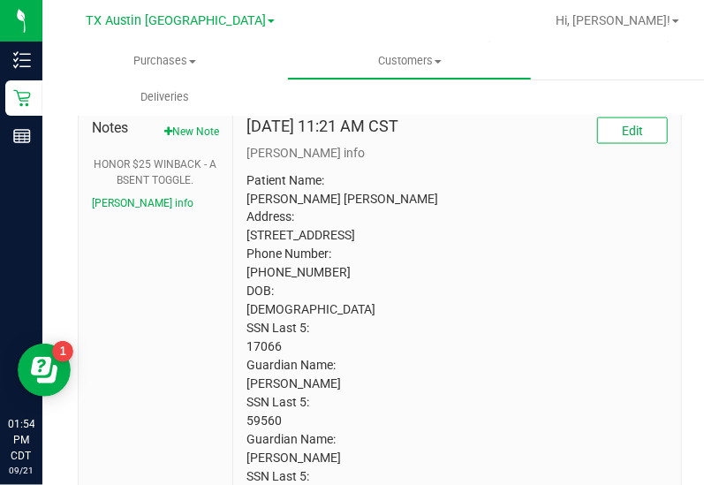
click at [258, 377] on p "Patient Name: STONE BLANSETT Address: 9027 BLUE CEDAR LANE HUMBLE, TX, 77338 Ph…" at bounding box center [456, 338] width 421 height 334
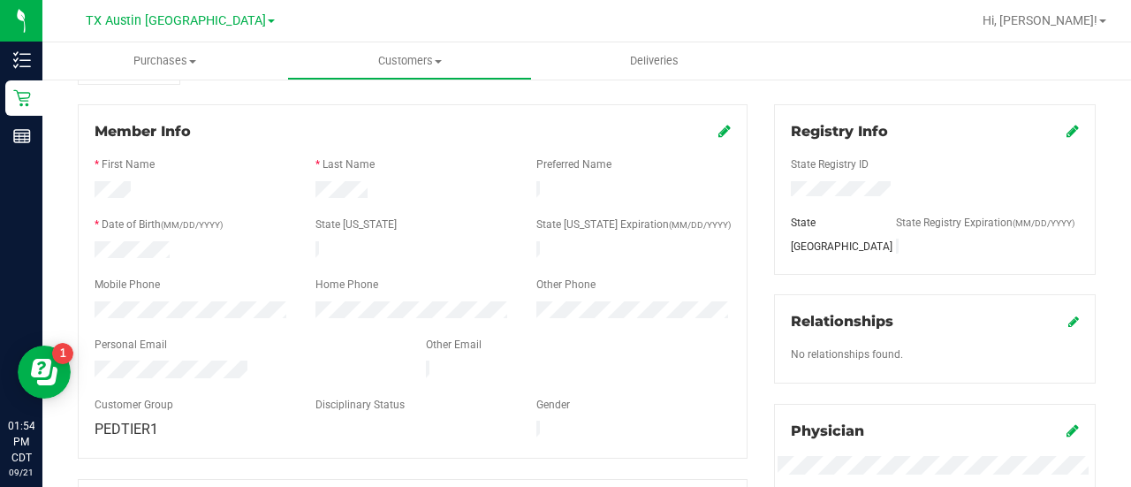
scroll to position [212, 0]
click at [433, 254] on div at bounding box center [412, 253] width 221 height 21
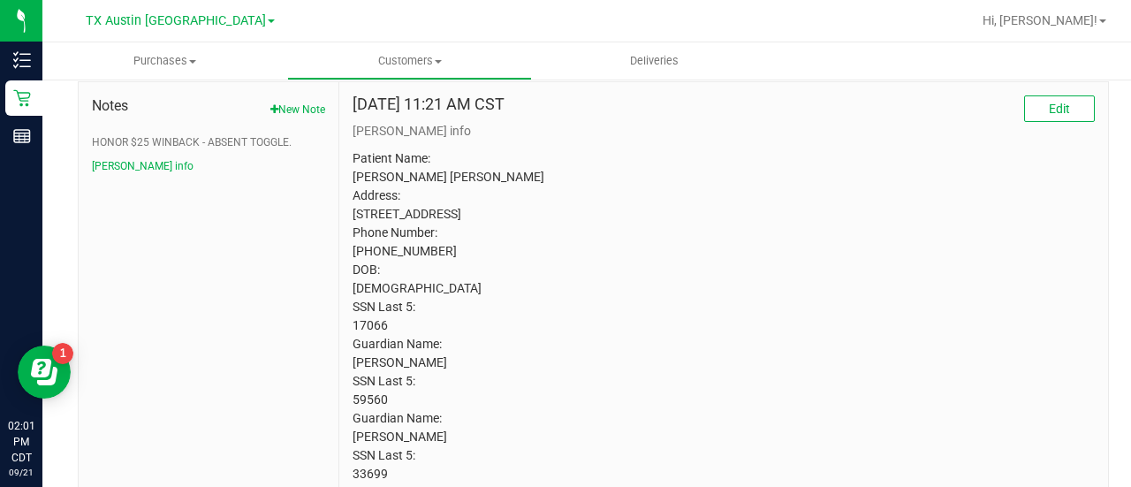
scroll to position [0, 0]
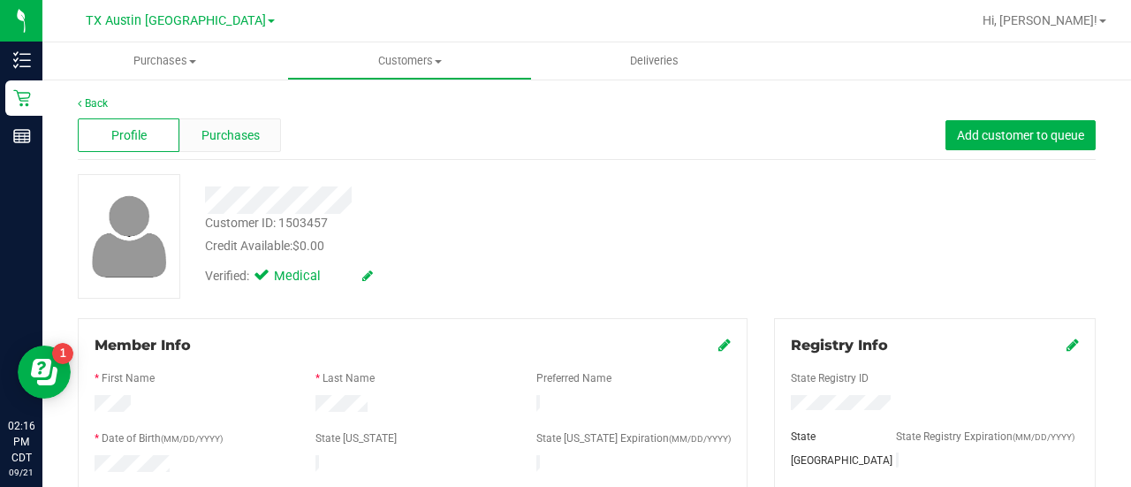
click at [244, 126] on span "Purchases" at bounding box center [230, 135] width 58 height 19
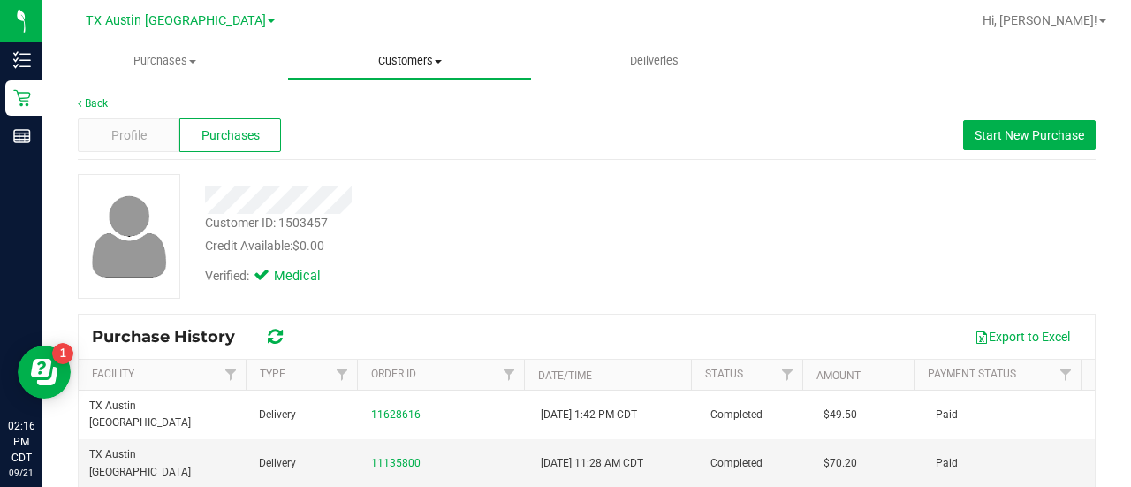
click at [444, 56] on span "Customers" at bounding box center [409, 61] width 243 height 16
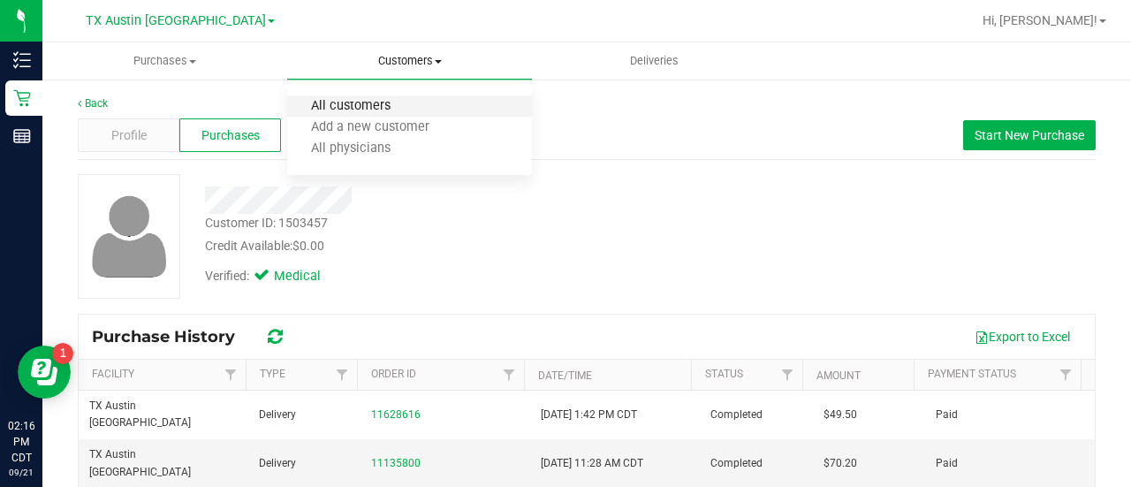
click at [383, 108] on span "All customers" at bounding box center [350, 106] width 127 height 15
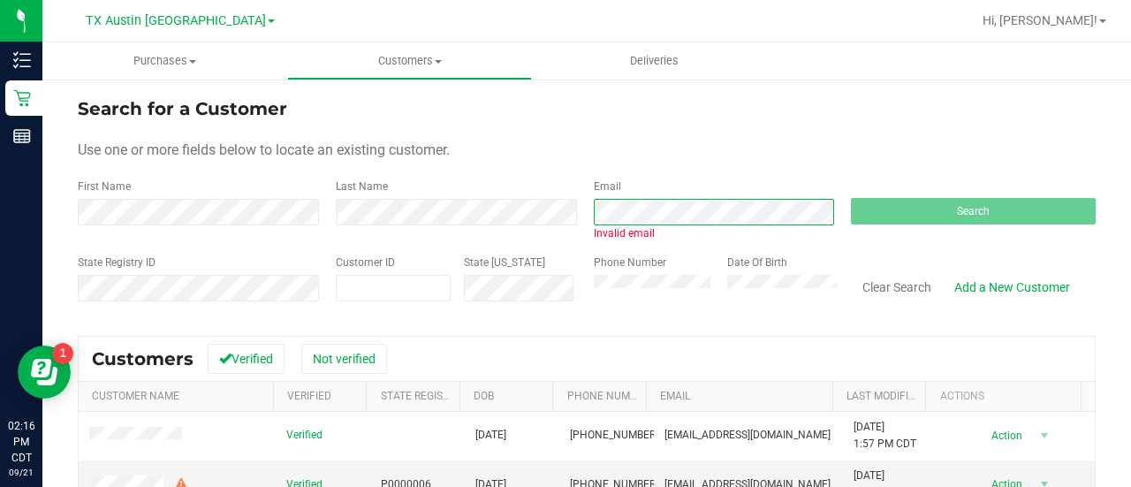
click at [491, 211] on div "First Name Last Name Email Invalid email Search" at bounding box center [587, 209] width 1018 height 63
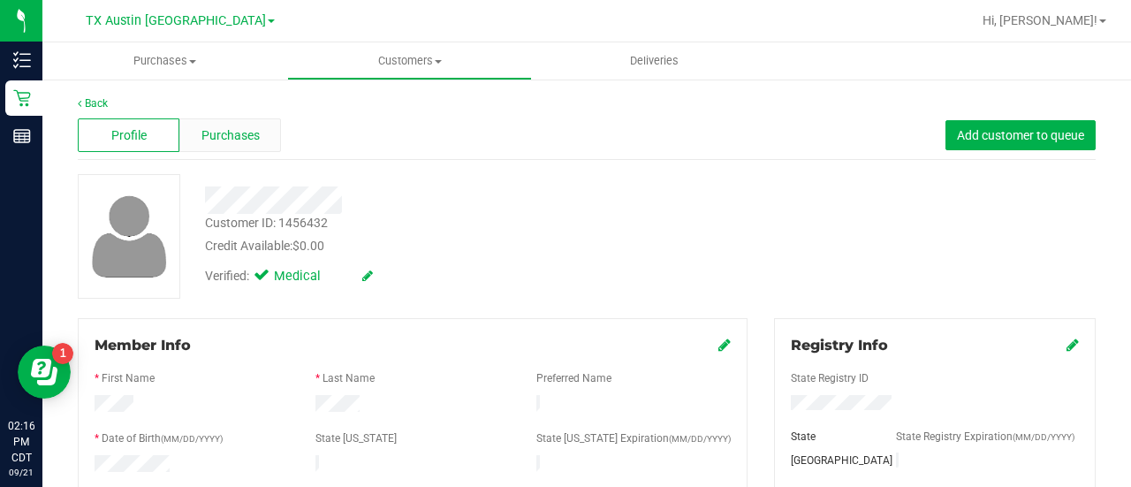
click at [221, 140] on span "Purchases" at bounding box center [230, 135] width 58 height 19
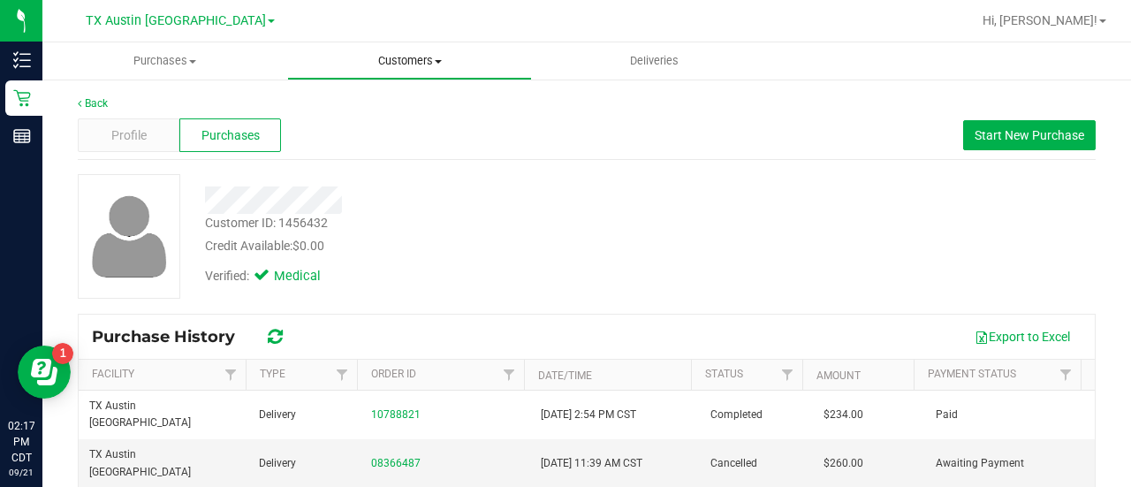
click at [371, 73] on uib-tab-heading "Customers All customers Add a new customer All physicians" at bounding box center [409, 60] width 243 height 35
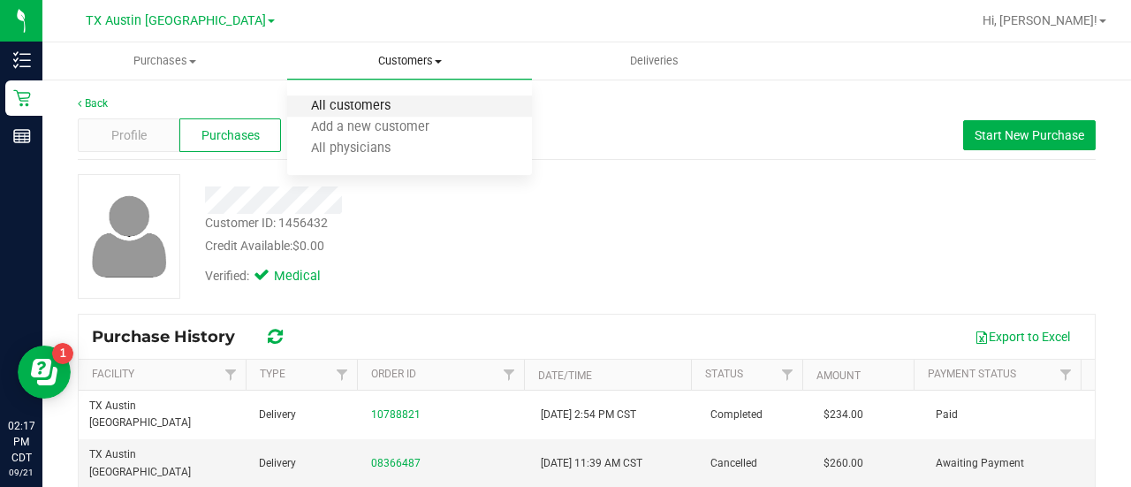
click at [354, 102] on span "All customers" at bounding box center [350, 106] width 127 height 15
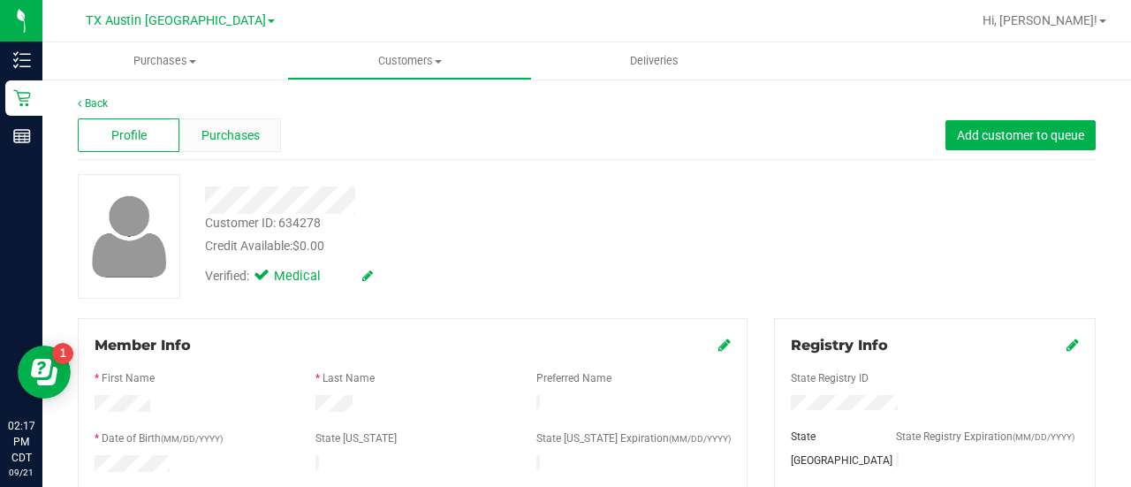
click at [263, 138] on div "Purchases" at bounding box center [230, 135] width 102 height 34
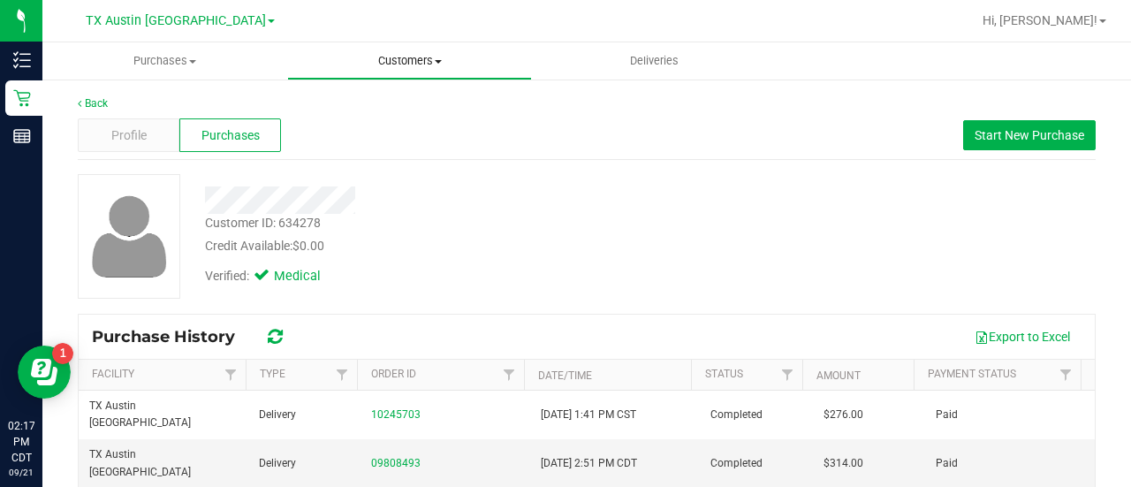
click at [408, 66] on span "Customers" at bounding box center [409, 61] width 243 height 16
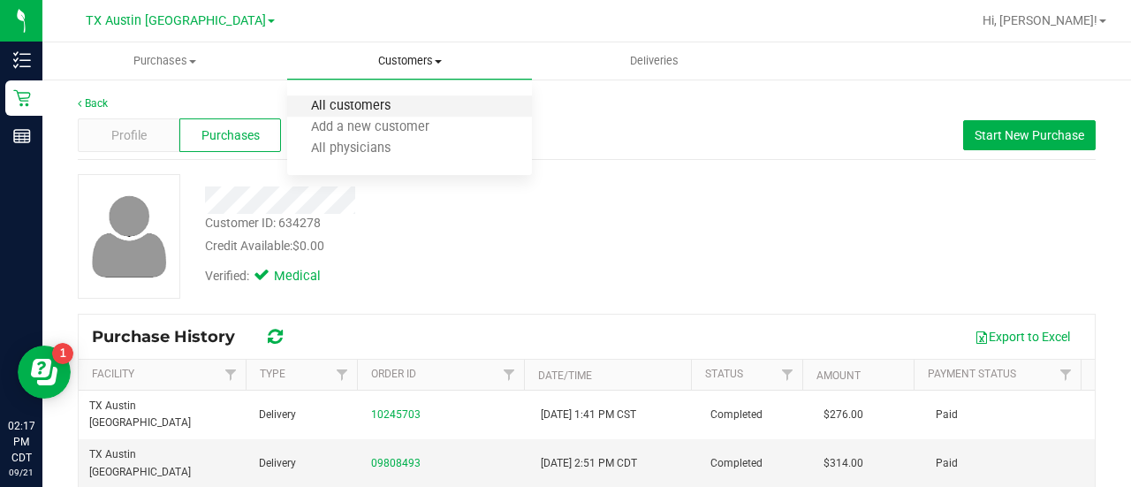
click at [411, 110] on span "All customers" at bounding box center [350, 106] width 127 height 15
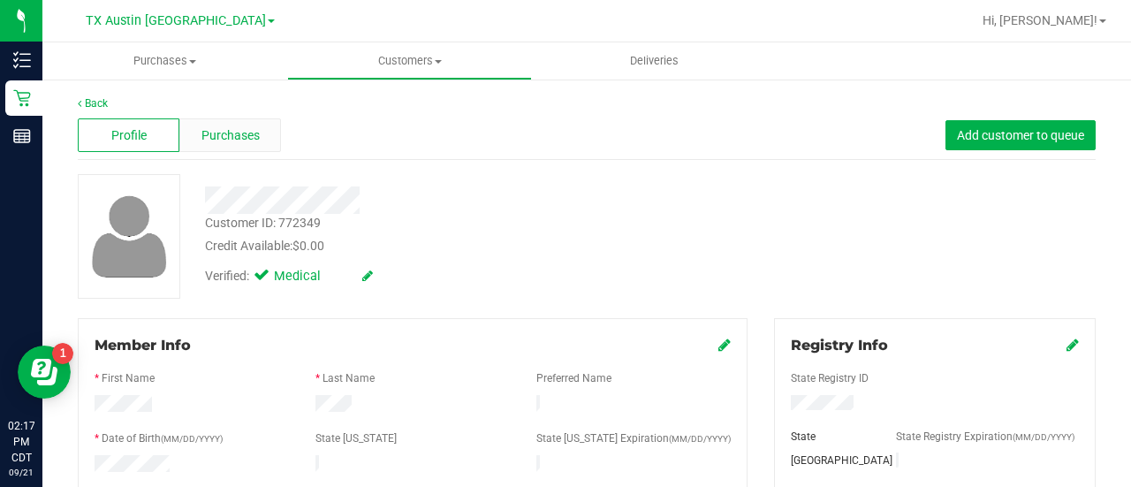
click at [238, 135] on span "Purchases" at bounding box center [230, 135] width 58 height 19
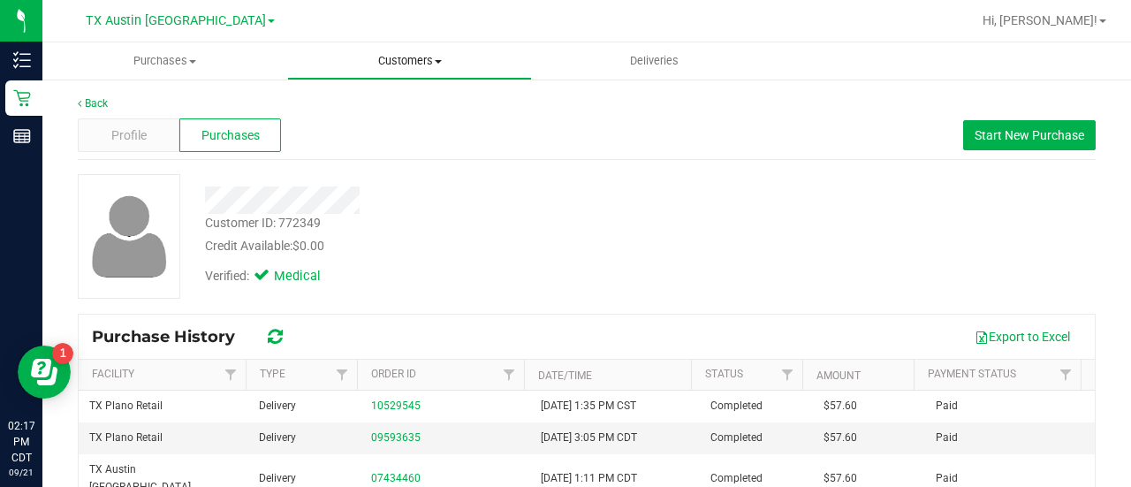
drag, startPoint x: 425, startPoint y: 57, endPoint x: 419, endPoint y: 70, distance: 13.8
click at [425, 57] on span "Customers" at bounding box center [409, 61] width 243 height 16
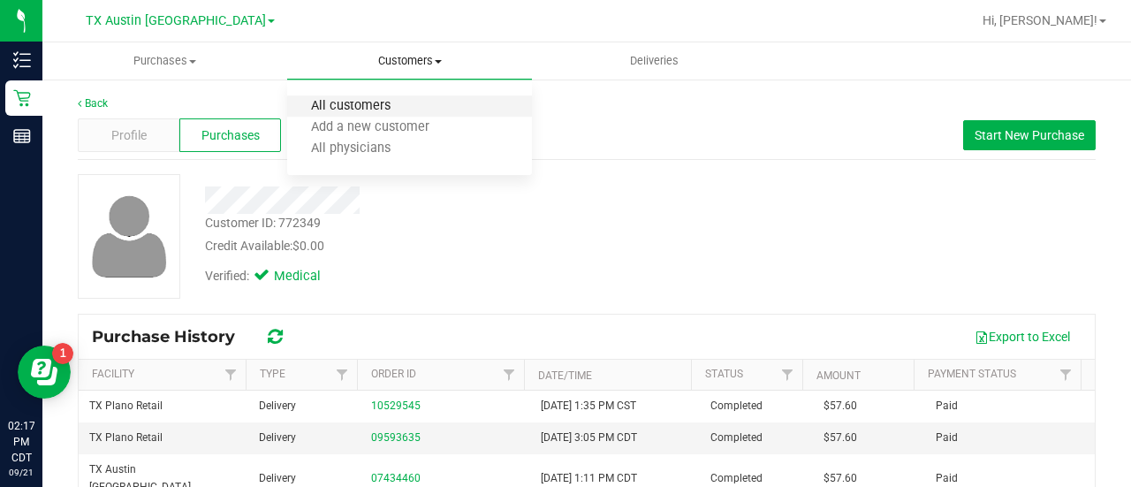
click at [383, 110] on span "All customers" at bounding box center [350, 106] width 127 height 15
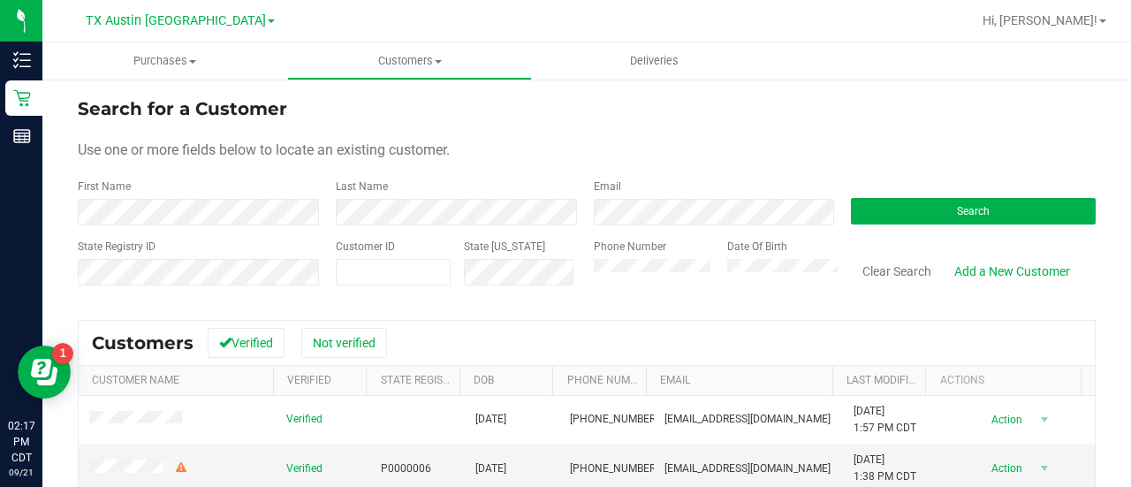
click at [730, 229] on form "Search for a Customer Use one or more fields below to locate an existing custom…" at bounding box center [587, 198] width 1018 height 206
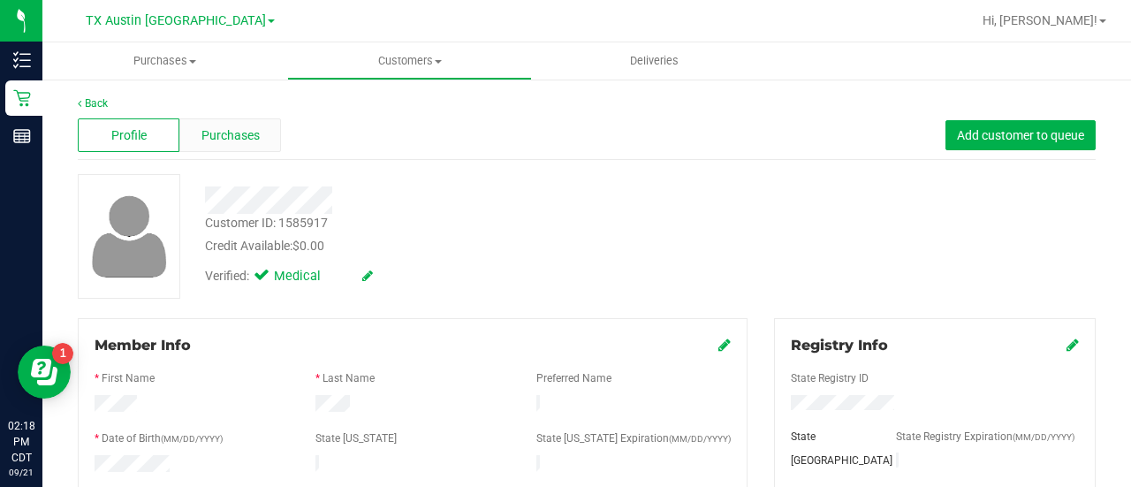
click at [247, 133] on span "Purchases" at bounding box center [230, 135] width 58 height 19
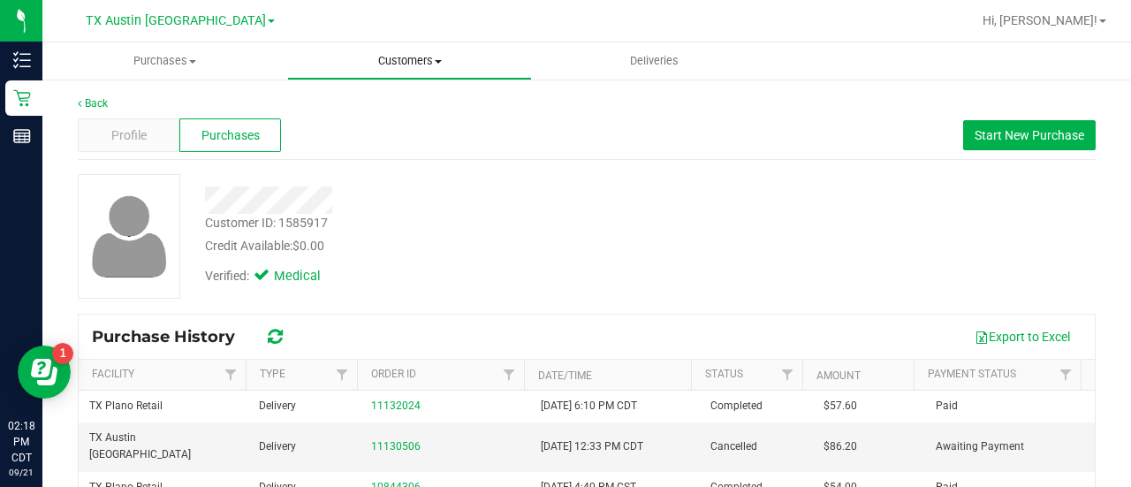
click at [381, 55] on span "Customers" at bounding box center [409, 61] width 243 height 16
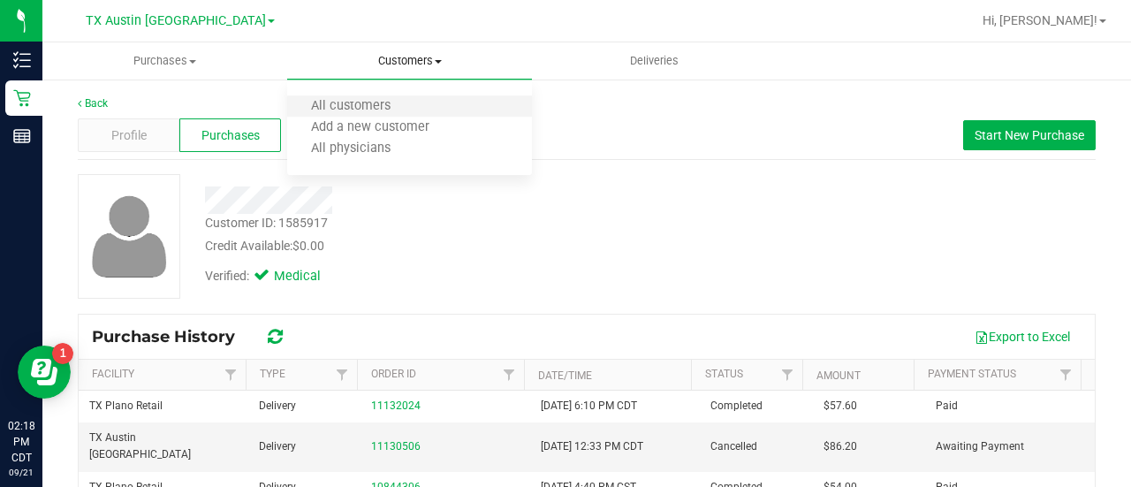
click at [374, 97] on li "All customers" at bounding box center [409, 106] width 245 height 21
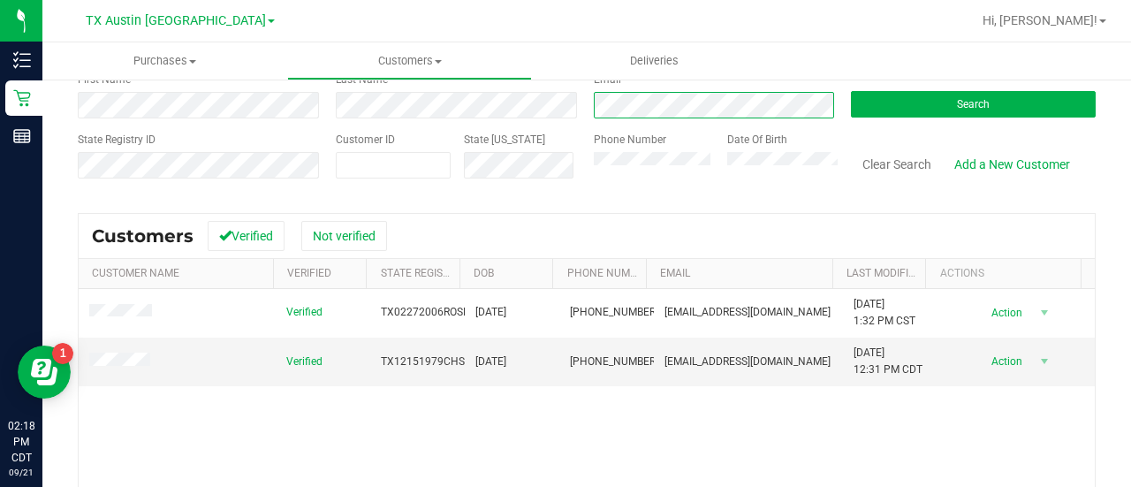
scroll to position [97, 0]
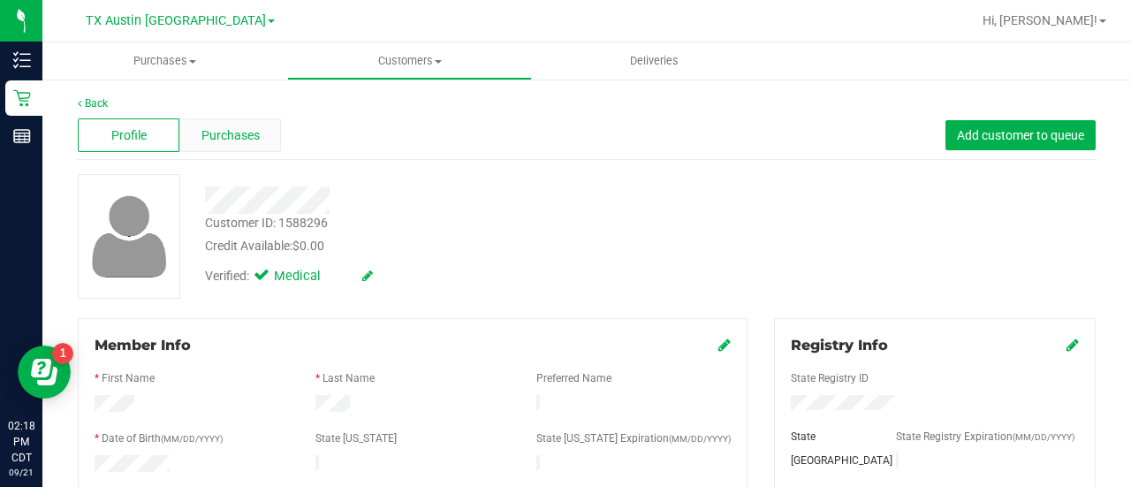
click at [235, 129] on span "Purchases" at bounding box center [230, 135] width 58 height 19
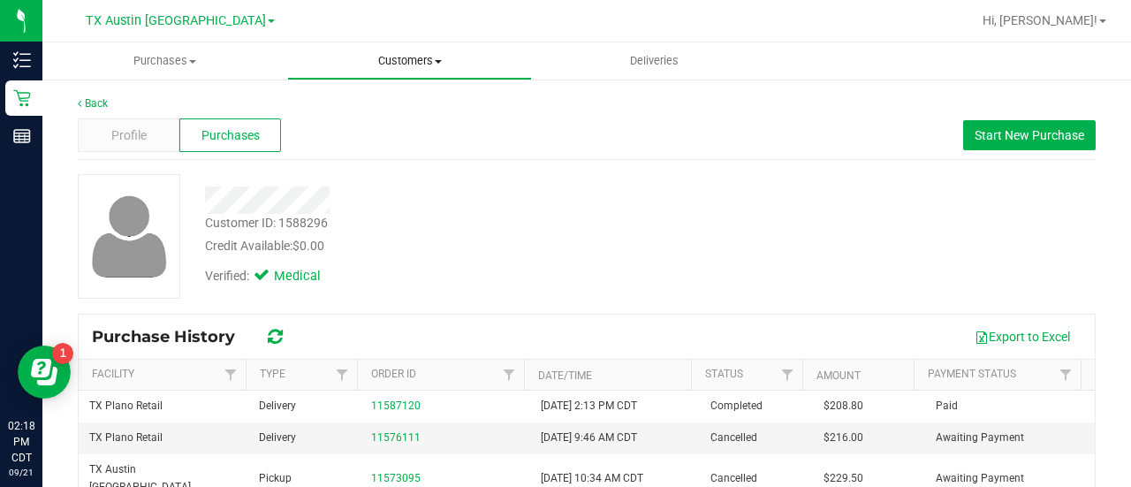
click at [383, 66] on span "Customers" at bounding box center [409, 61] width 243 height 16
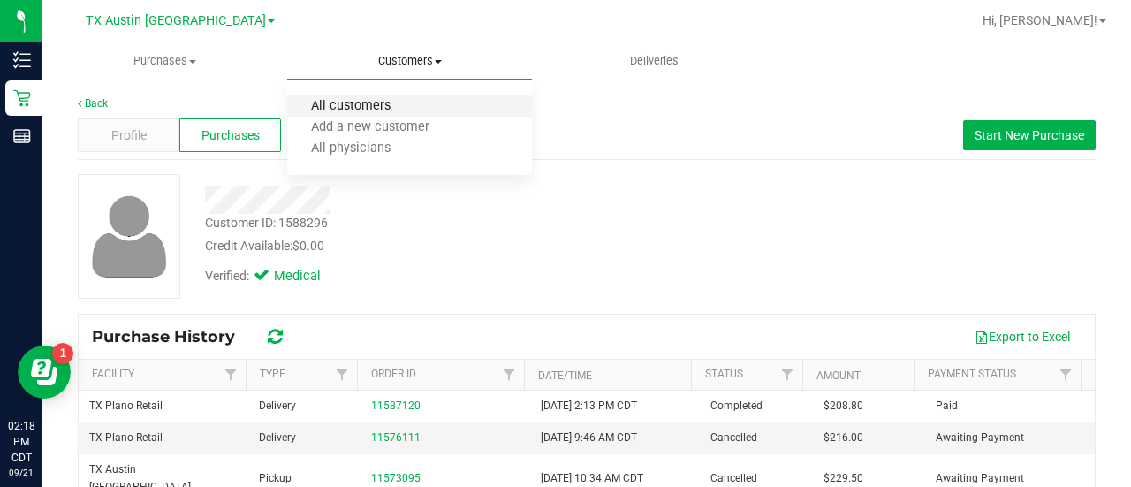
click at [362, 112] on span "All customers" at bounding box center [350, 106] width 127 height 15
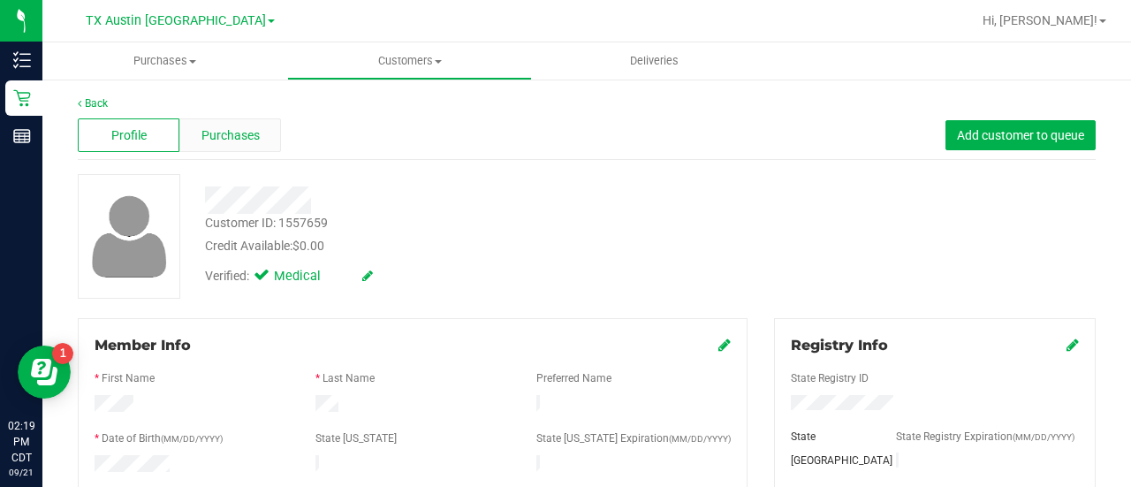
click at [246, 133] on span "Purchases" at bounding box center [230, 135] width 58 height 19
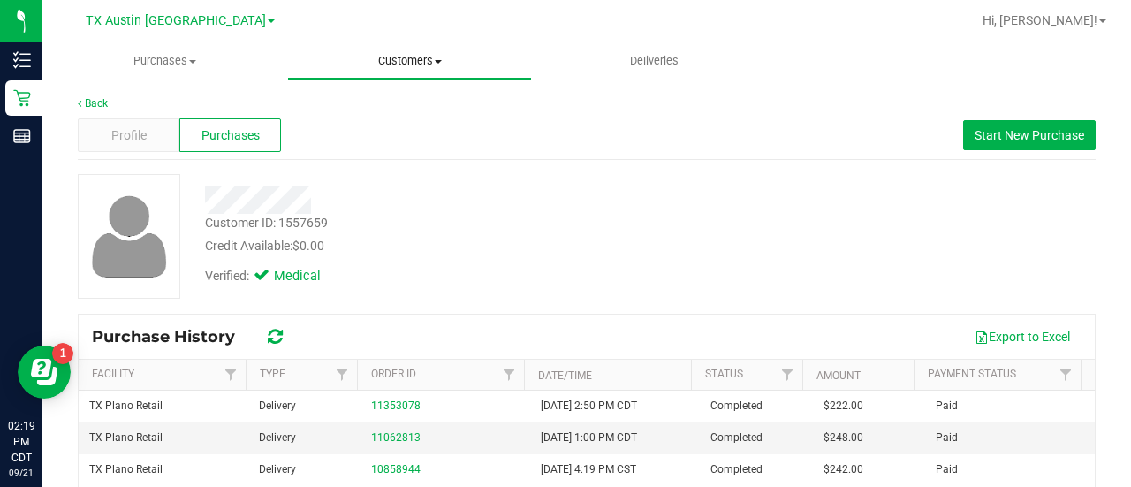
click at [413, 61] on span "Customers" at bounding box center [409, 61] width 243 height 16
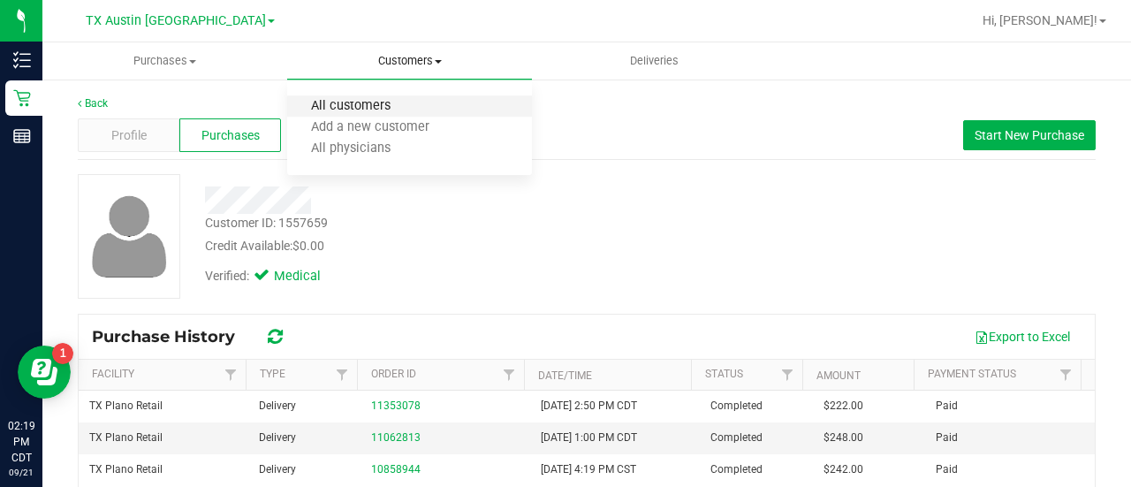
click at [408, 103] on span "All customers" at bounding box center [350, 106] width 127 height 15
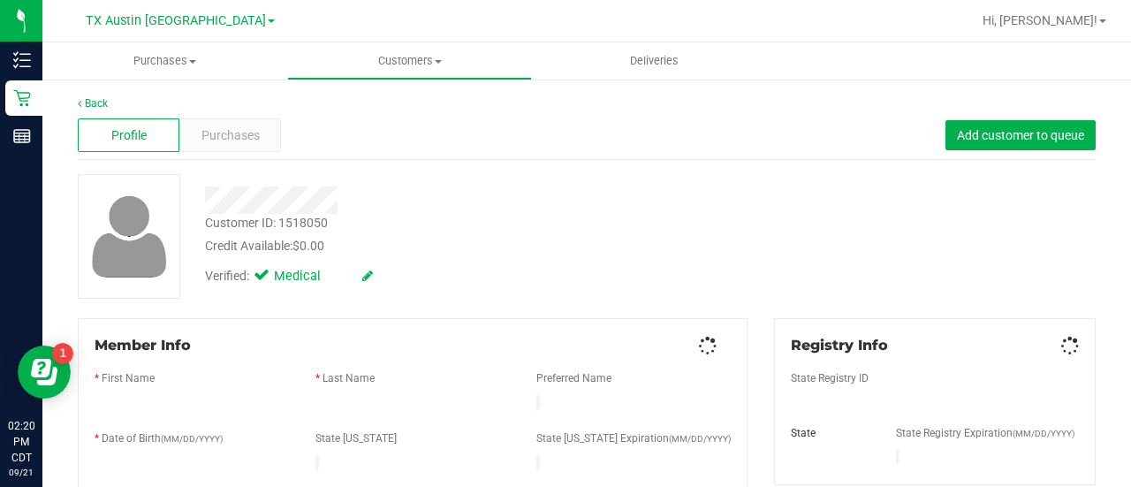
click at [269, 111] on div "Profile Purchases Add customer to queue" at bounding box center [587, 135] width 1018 height 49
click at [249, 134] on span "Purchases" at bounding box center [230, 135] width 58 height 19
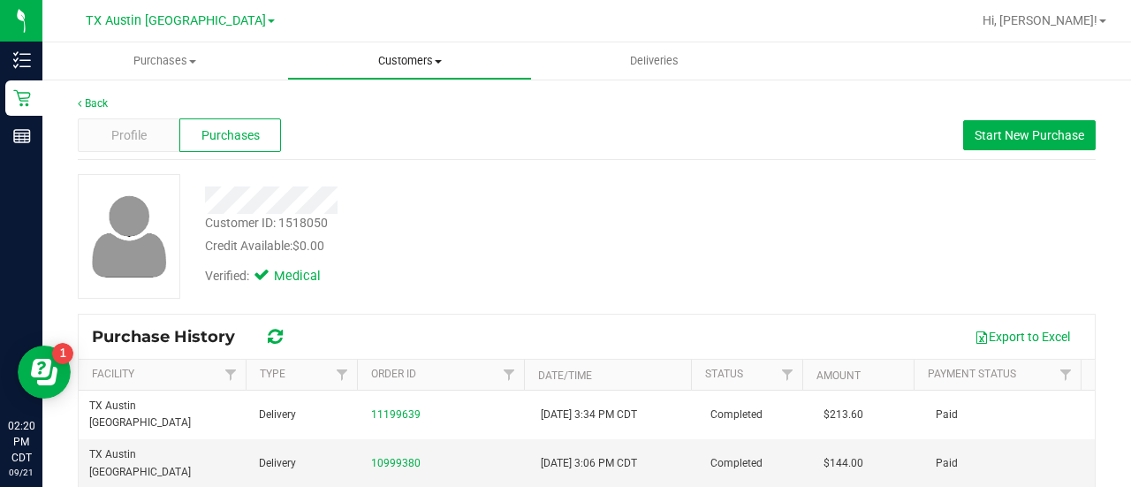
click at [420, 56] on span "Customers" at bounding box center [409, 61] width 243 height 16
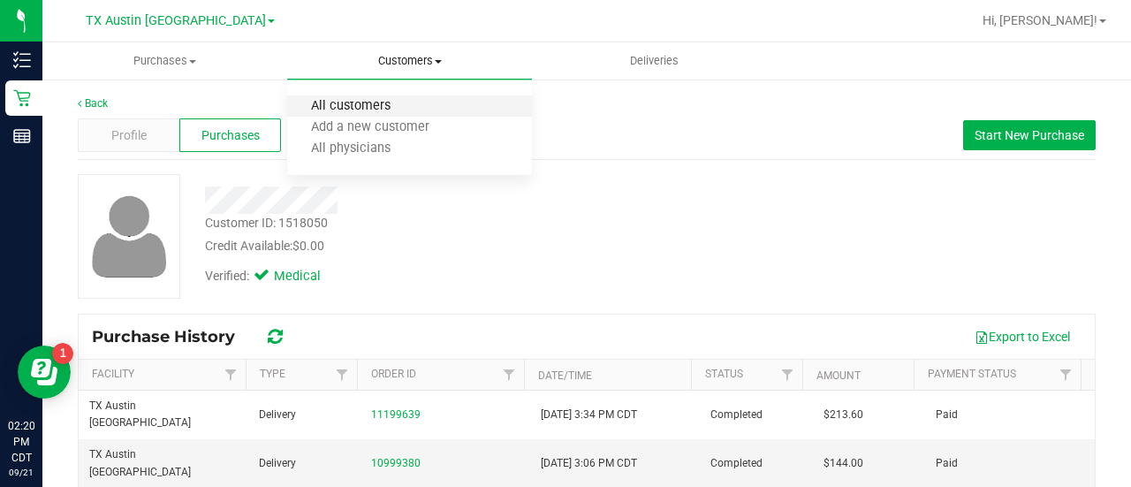
click at [369, 107] on span "All customers" at bounding box center [350, 106] width 127 height 15
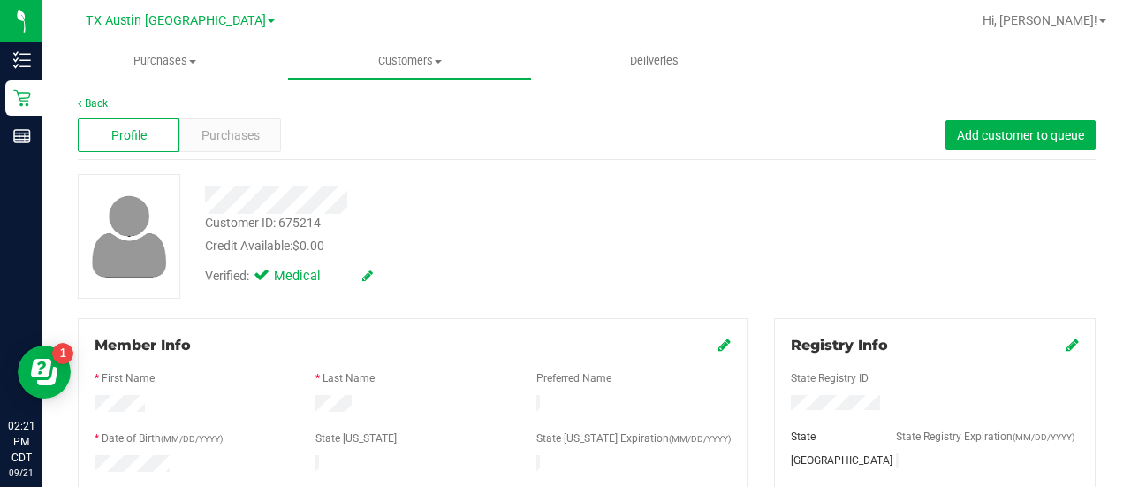
click at [579, 197] on div at bounding box center [453, 199] width 522 height 27
click at [261, 128] on div "Purchases" at bounding box center [230, 135] width 102 height 34
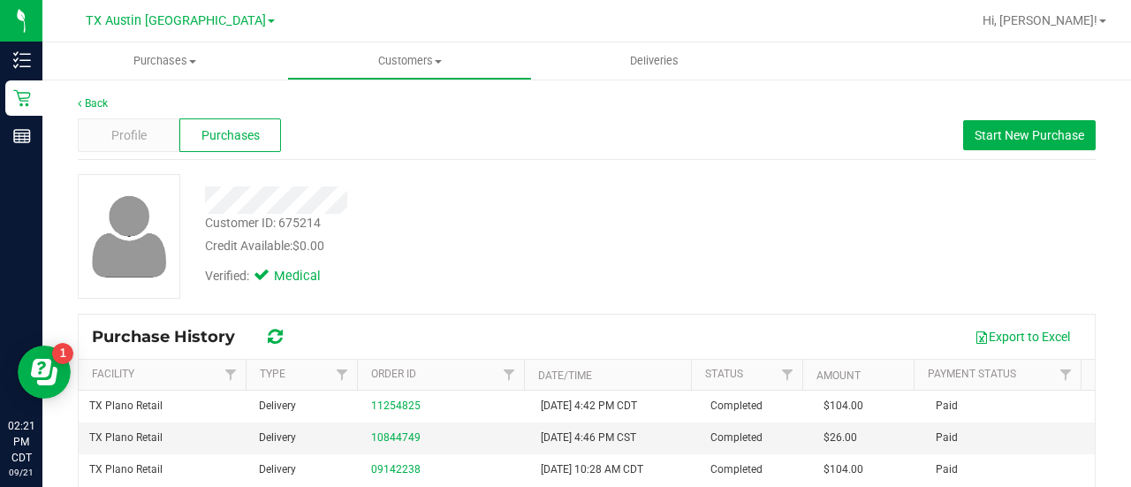
click at [401, 79] on link "Customers All customers Add a new customer All physicians" at bounding box center [409, 60] width 245 height 37
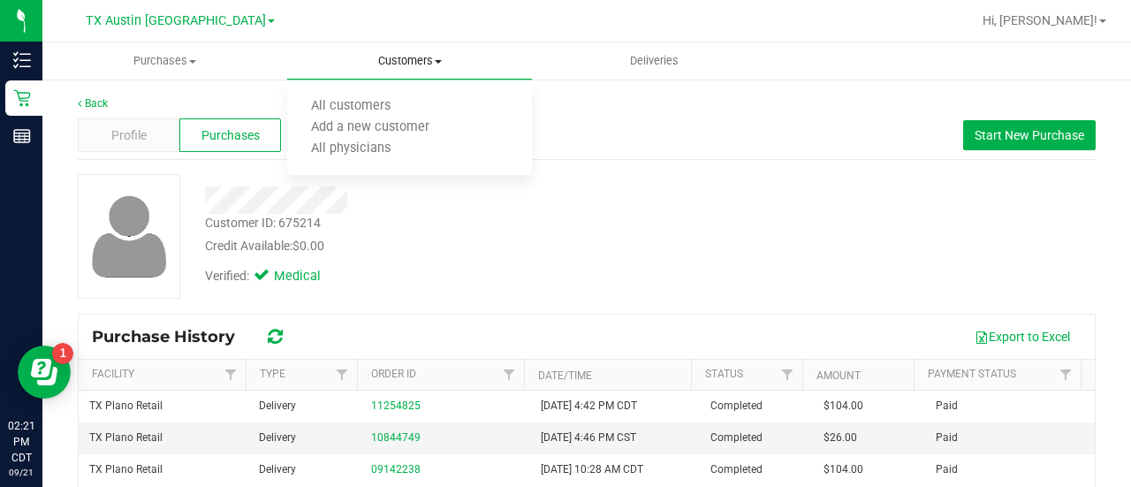
click at [375, 91] on ul "All customers Add a new customer All physicians" at bounding box center [409, 127] width 245 height 95
click at [401, 68] on span "Customers" at bounding box center [409, 61] width 245 height 16
click at [367, 104] on span "All customers" at bounding box center [350, 106] width 127 height 15
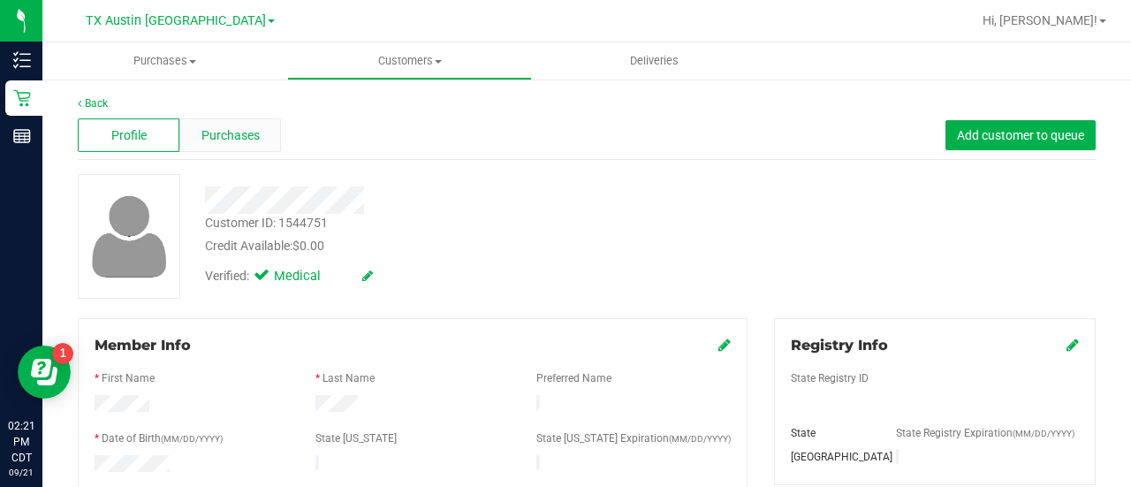
click at [250, 127] on span "Purchases" at bounding box center [230, 135] width 58 height 19
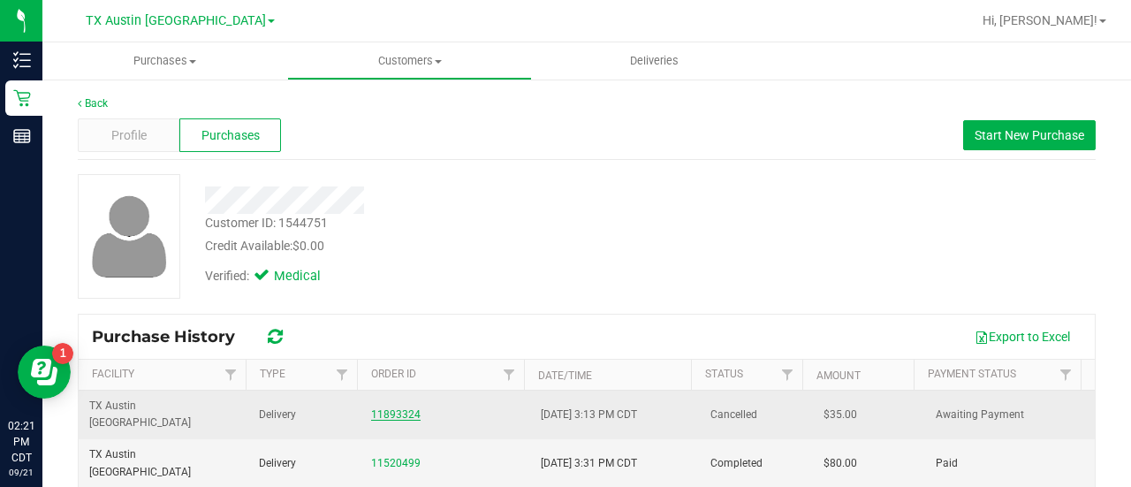
click at [383, 408] on link "11893324" at bounding box center [395, 414] width 49 height 12
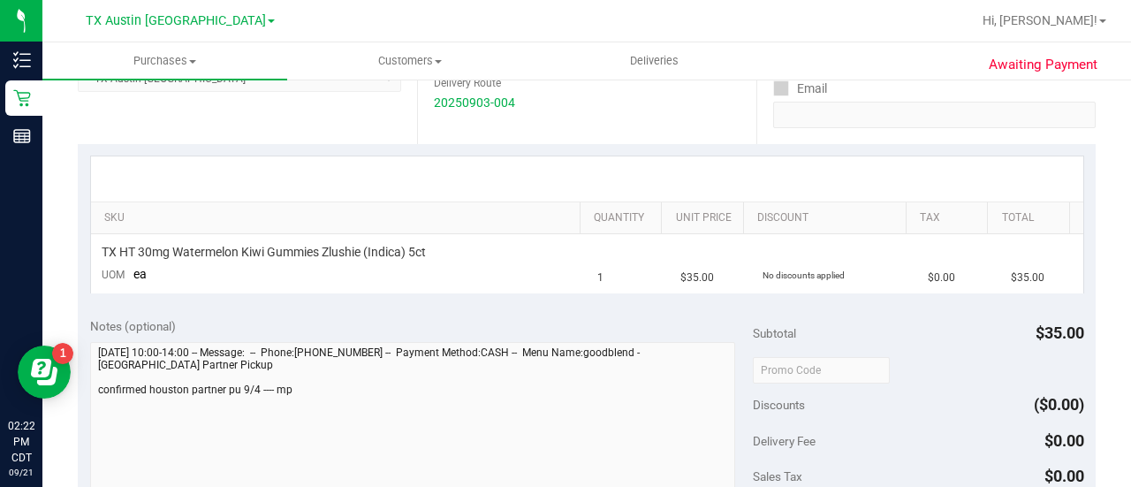
scroll to position [327, 0]
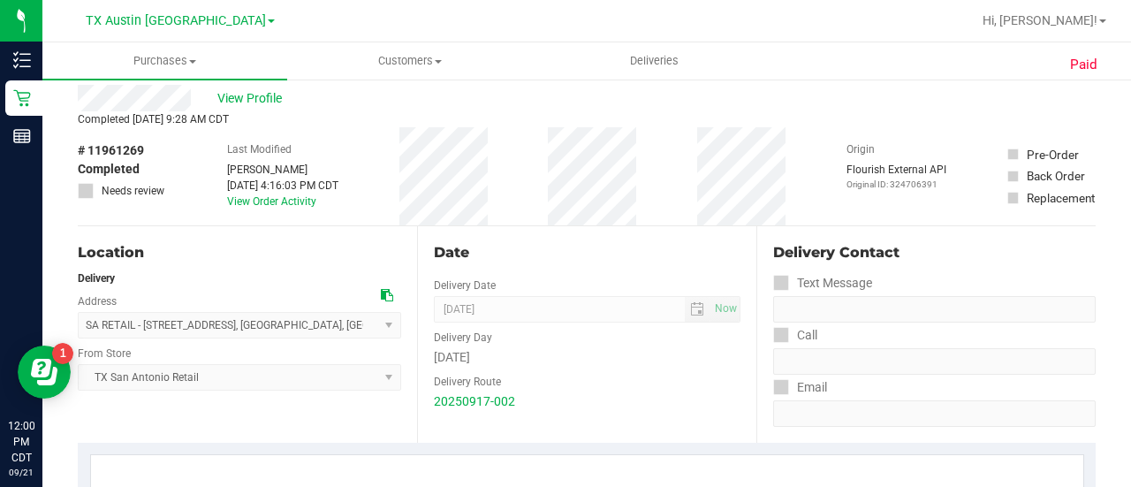
scroll to position [371, 0]
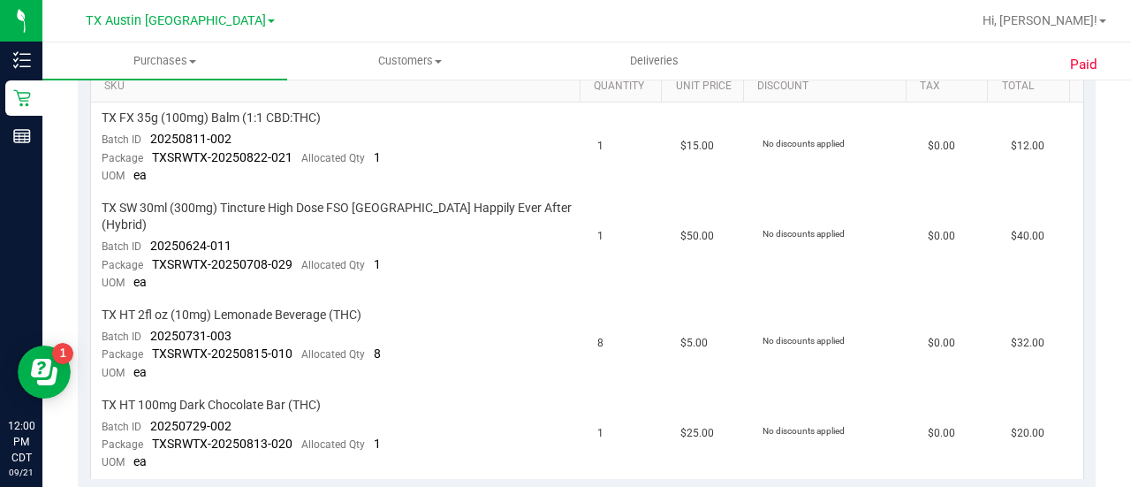
scroll to position [477, 0]
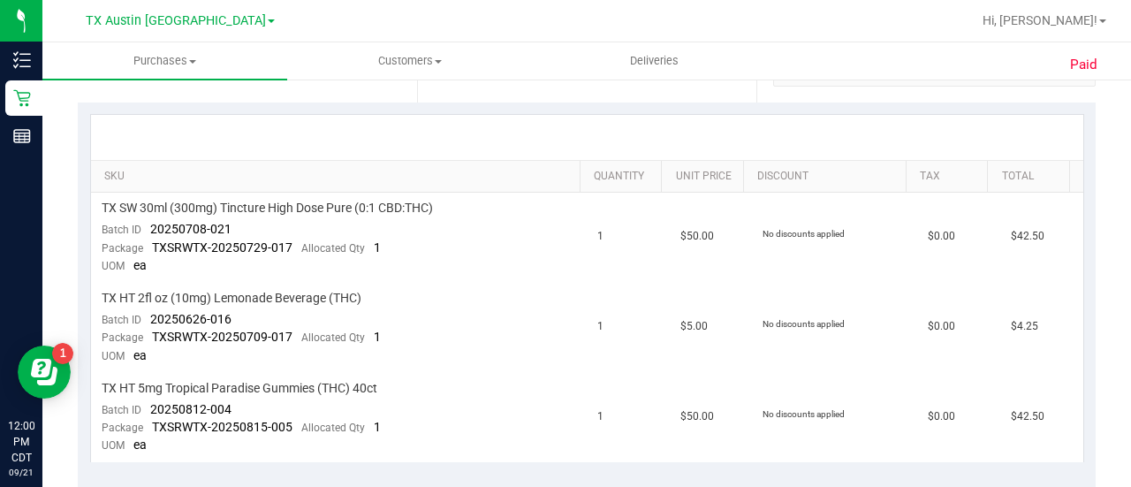
scroll to position [384, 0]
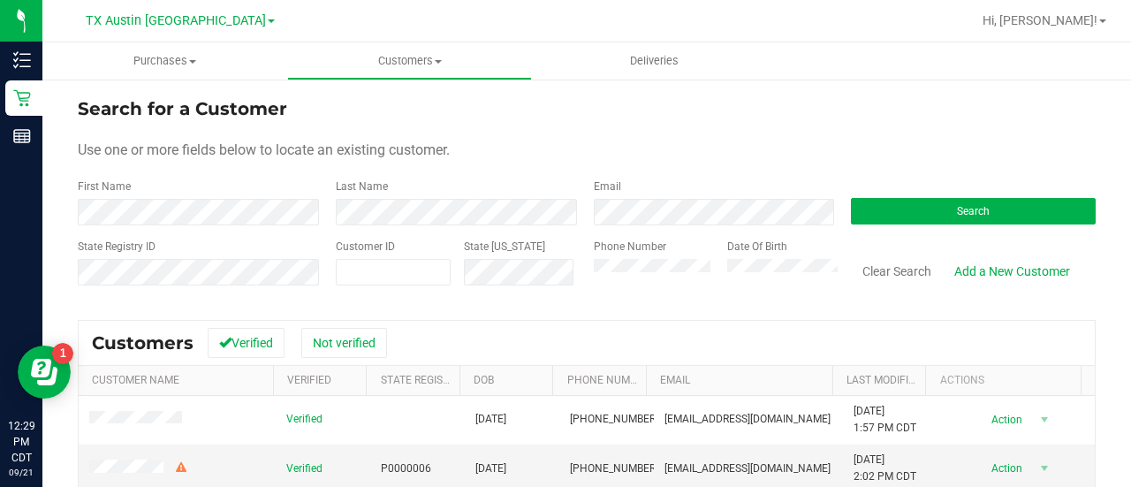
click at [655, 198] on div "Email" at bounding box center [709, 201] width 258 height 47
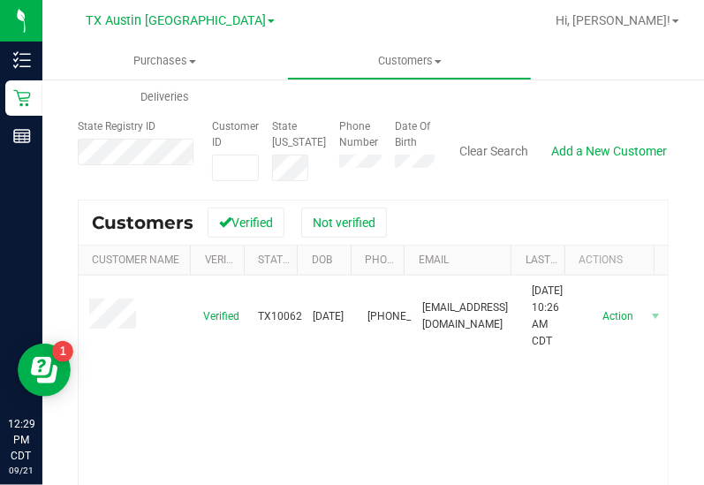
scroll to position [198, 0]
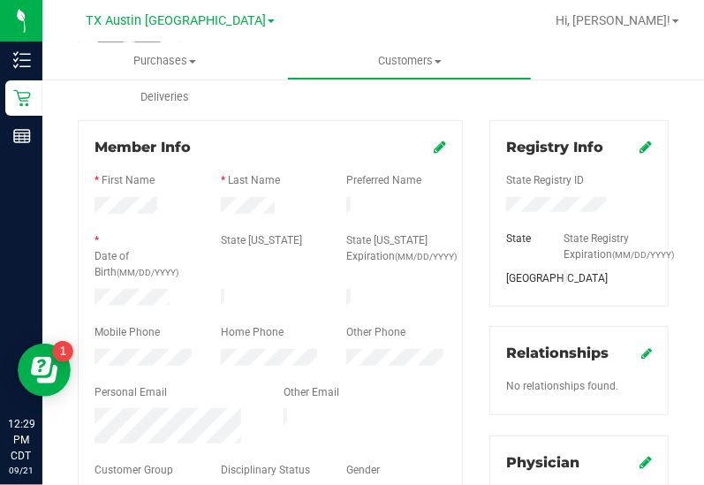
click at [238, 191] on div "* Last Name" at bounding box center [271, 182] width 126 height 20
click at [124, 275] on label "Date of Birth (MM/DD/YYYY)" at bounding box center [145, 264] width 100 height 32
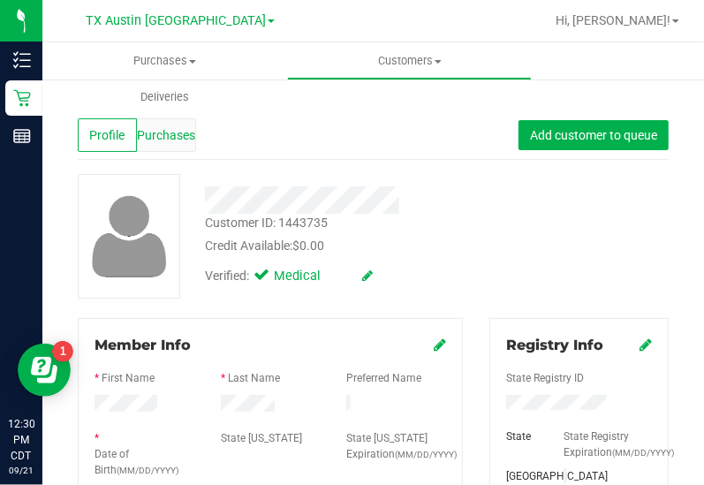
click at [192, 149] on div "Purchases" at bounding box center [166, 135] width 59 height 34
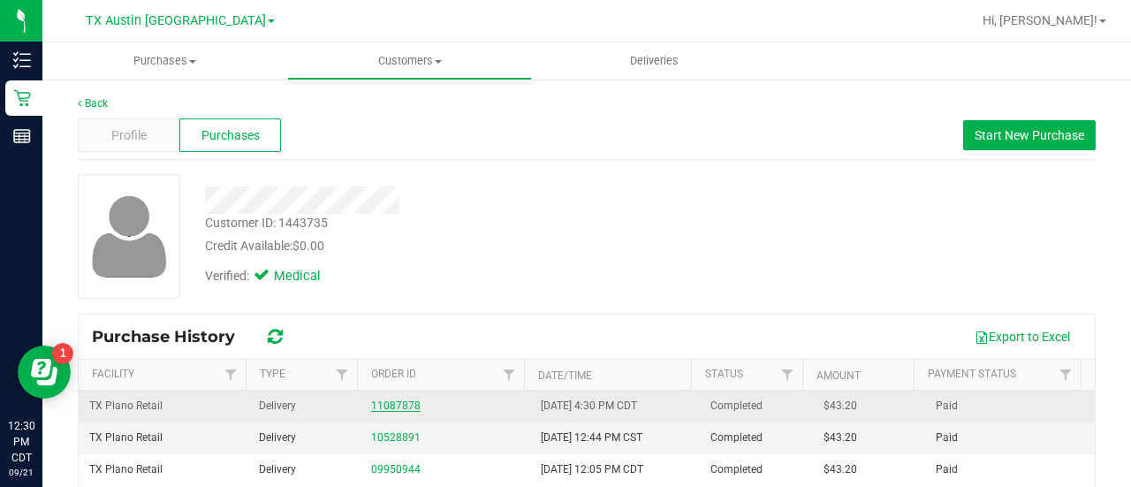
click at [405, 406] on link "11087878" at bounding box center [395, 405] width 49 height 12
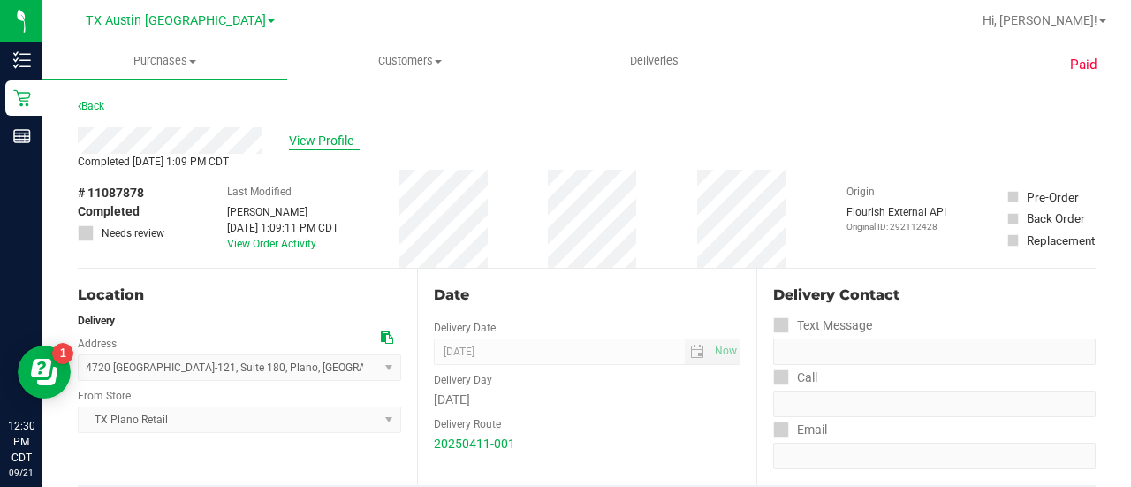
click at [315, 135] on span "View Profile" at bounding box center [324, 141] width 71 height 19
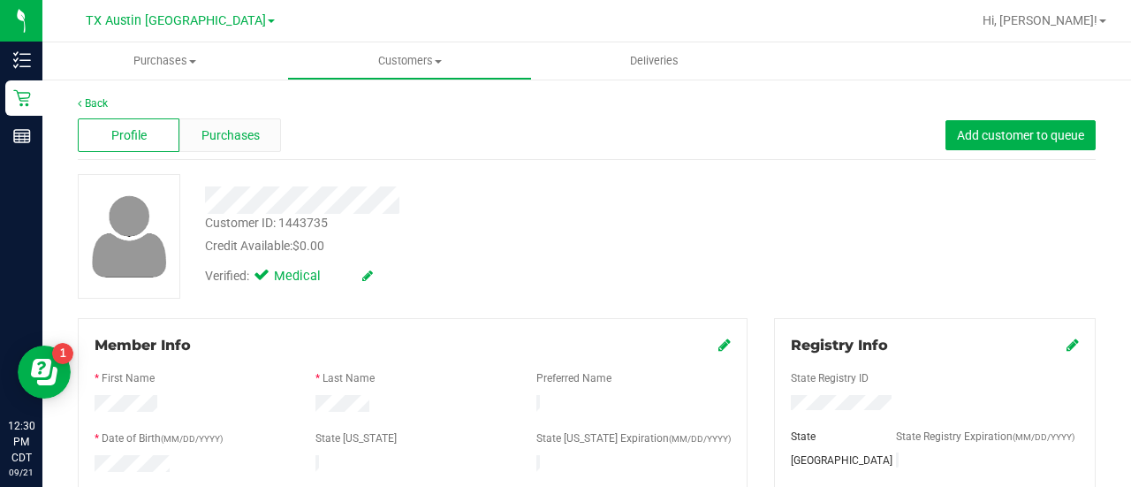
click at [226, 141] on span "Purchases" at bounding box center [230, 135] width 58 height 19
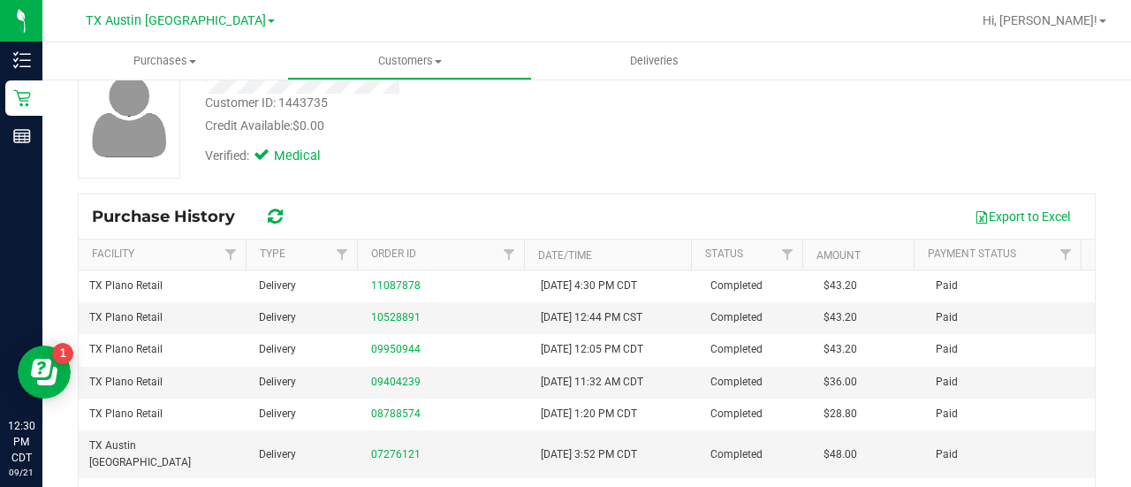
scroll to position [128, 0]
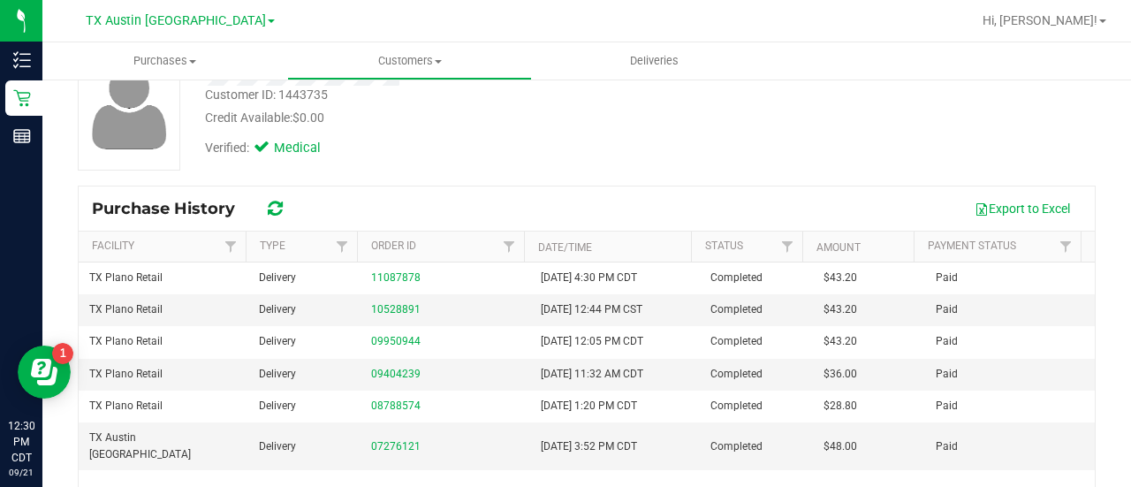
click at [544, 164] on div "Verified: Medical" at bounding box center [453, 146] width 522 height 39
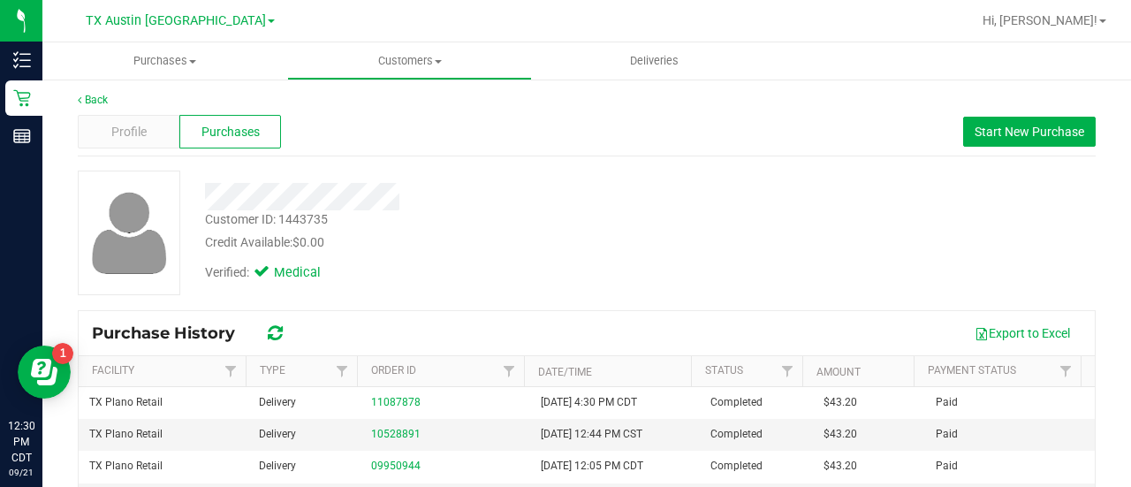
scroll to position [0, 0]
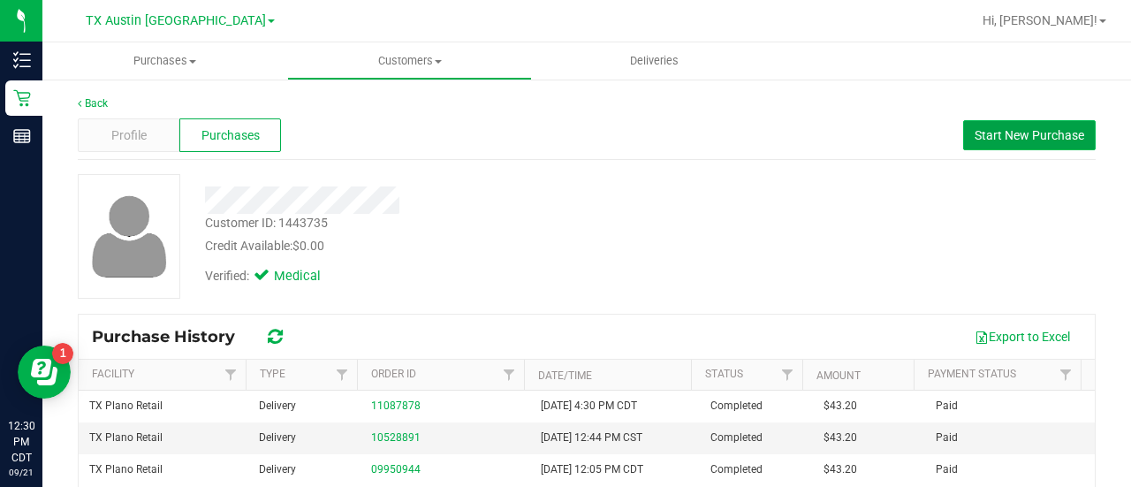
click at [991, 148] on button "Start New Purchase" at bounding box center [1029, 135] width 132 height 30
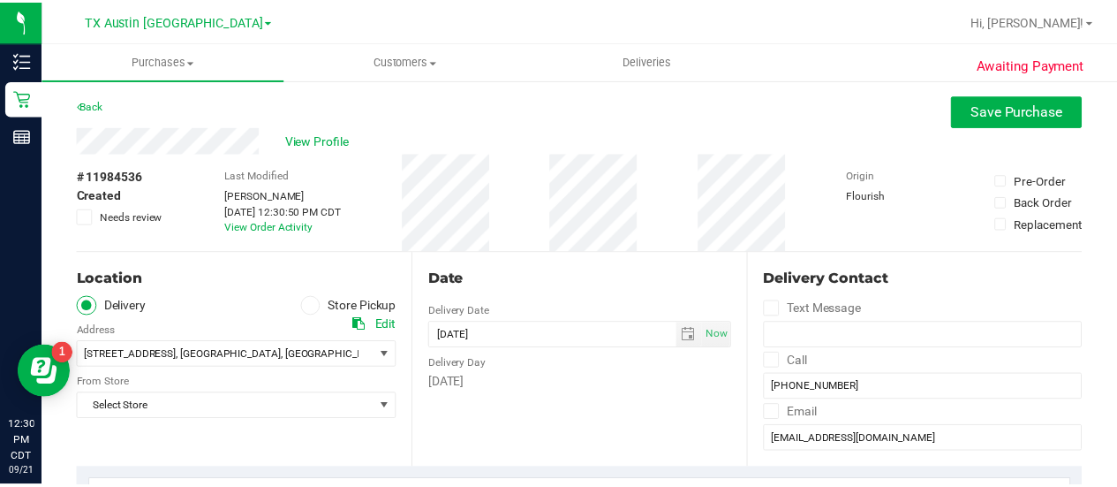
scroll to position [173, 0]
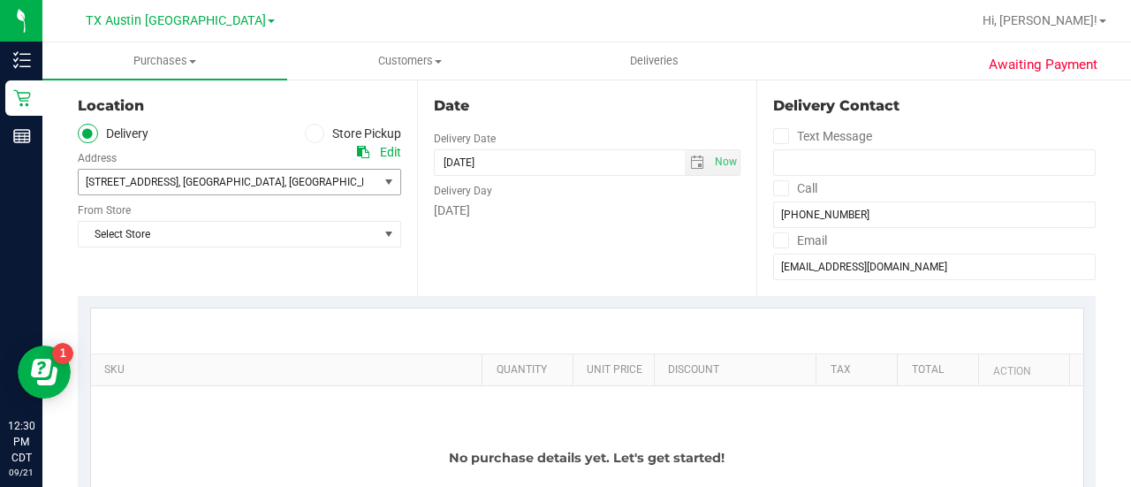
click at [329, 188] on span "[STREET_ADDRESS] , [GEOGRAPHIC_DATA] , [GEOGRAPHIC_DATA] 75010" at bounding box center [221, 182] width 284 height 25
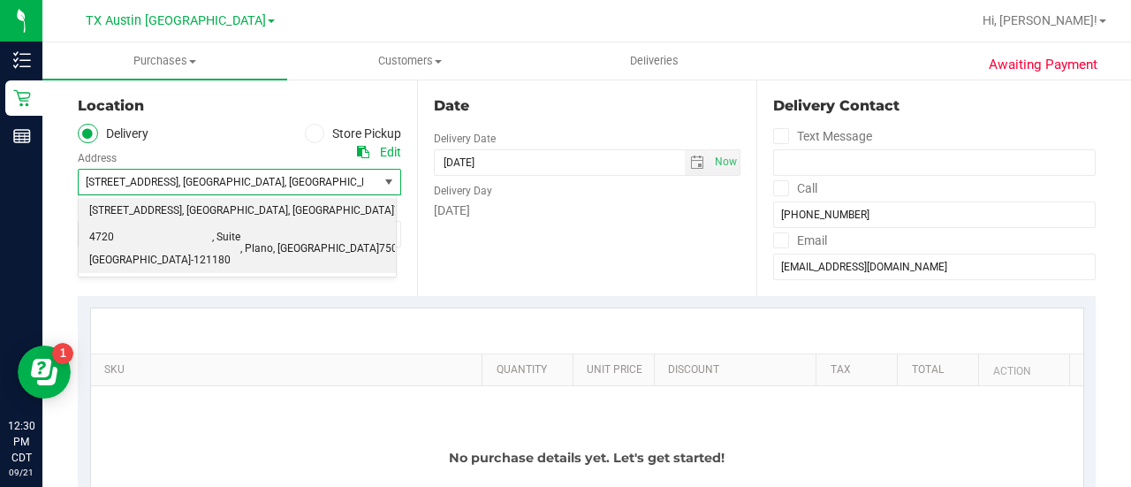
click at [300, 224] on li "4720 [GEOGRAPHIC_DATA]-121 , Suite 180 , [GEOGRAPHIC_DATA] , [GEOGRAPHIC_DATA] …" at bounding box center [237, 248] width 317 height 49
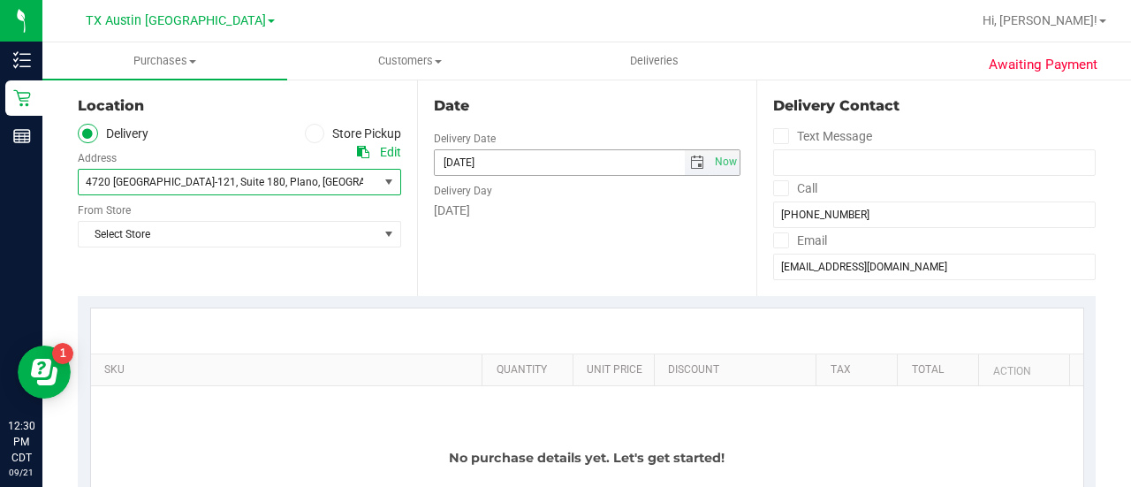
click at [690, 160] on span "select" at bounding box center [697, 162] width 14 height 14
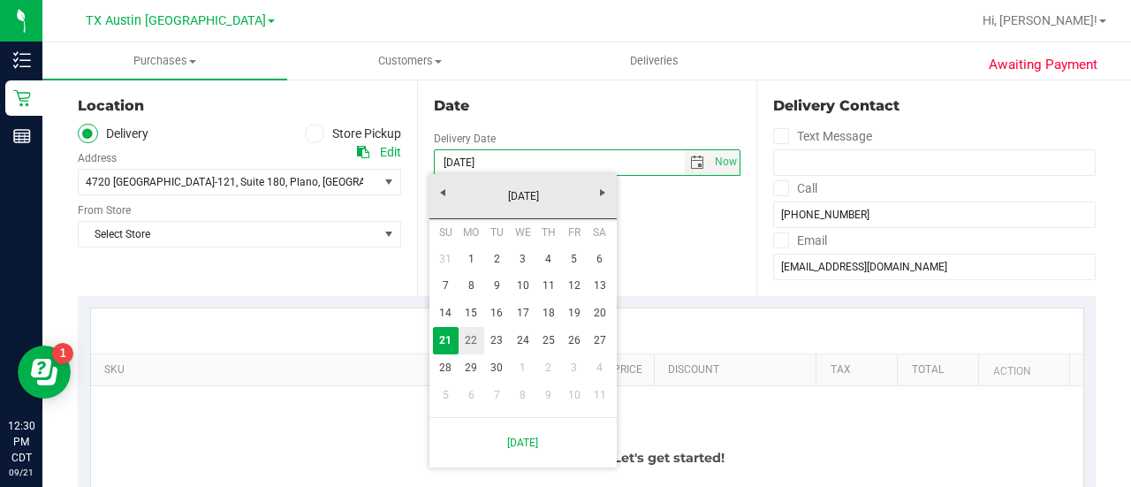
click at [466, 342] on link "22" at bounding box center [471, 340] width 26 height 27
type input "[DATE]"
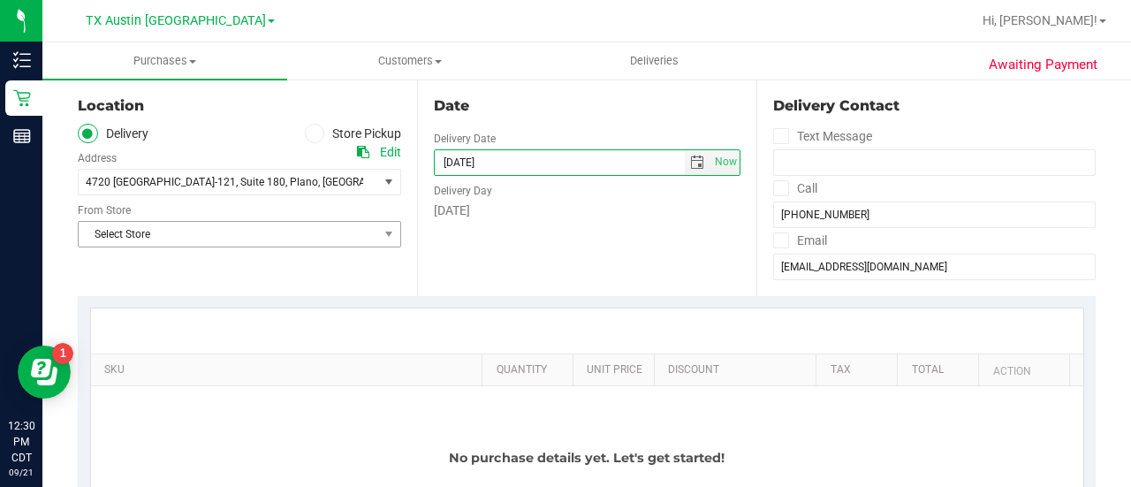
drag, startPoint x: 285, startPoint y: 252, endPoint x: 286, endPoint y: 239, distance: 12.4
click at [285, 250] on div "Location Delivery Store Pickup Address Edit 4720 [GEOGRAPHIC_DATA]-121 , Suite …" at bounding box center [247, 187] width 339 height 216
click at [287, 231] on span "Select Store" at bounding box center [228, 234] width 299 height 25
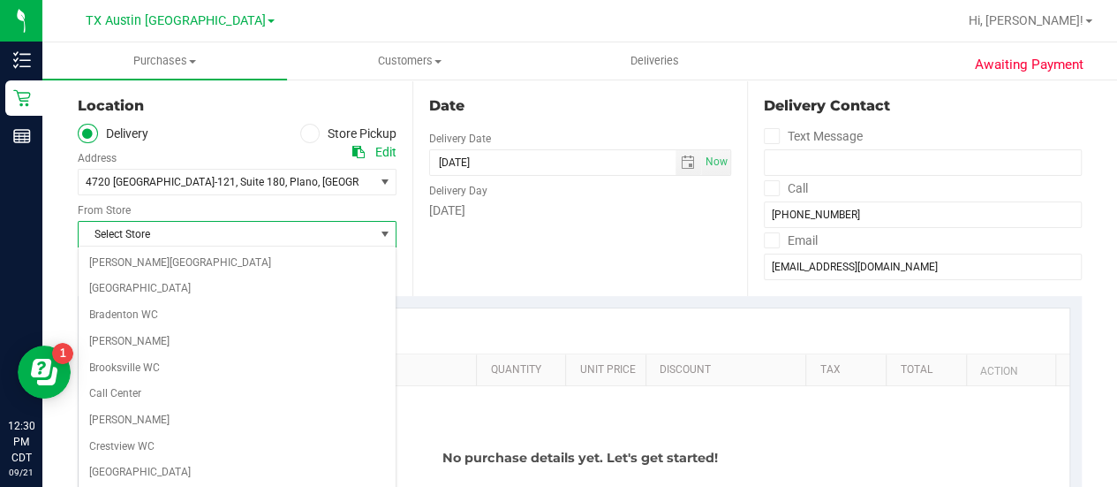
click at [396, 273] on div "Select Store Bonita Springs WC Boynton Beach WC Bradenton WC Brandon WC Brooksv…" at bounding box center [237, 382] width 319 height 272
drag, startPoint x: 396, startPoint y: 273, endPoint x: 416, endPoint y: 458, distance: 186.6
click at [416, 458] on body "Inventory Retail Reports 12:31 PM CDT 09/21/2025 09/21 TX Austin DC Hi, Lauren!…" at bounding box center [558, 243] width 1117 height 487
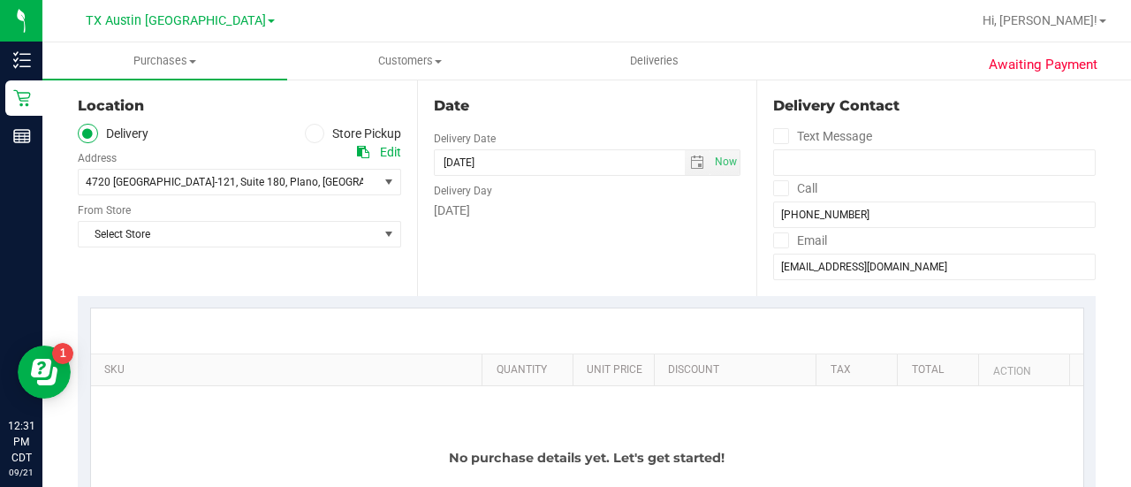
click at [416, 457] on div "No purchase details yet. Let's get started!" at bounding box center [587, 457] width 992 height 143
click at [270, 235] on span "Select Store" at bounding box center [228, 234] width 299 height 25
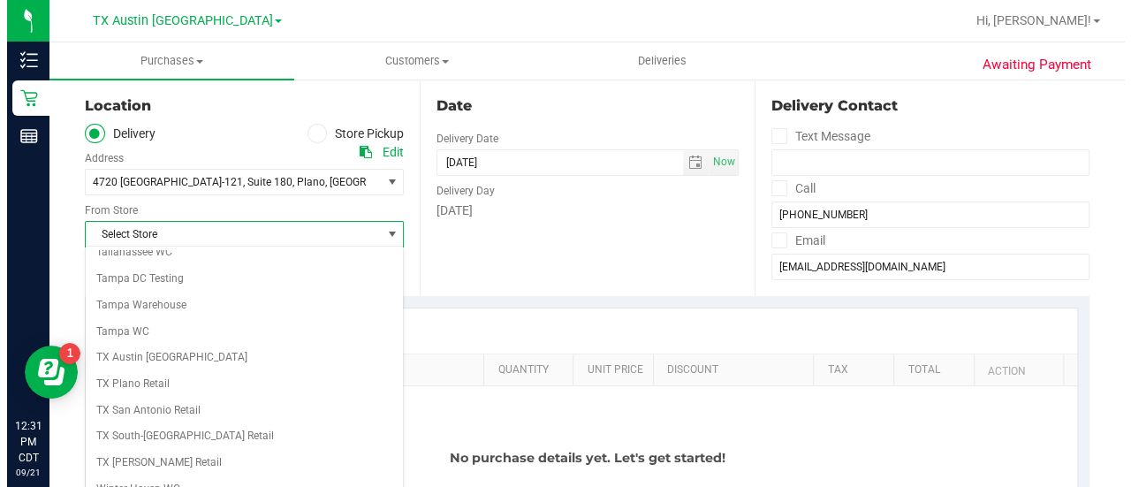
scroll to position [1249, 0]
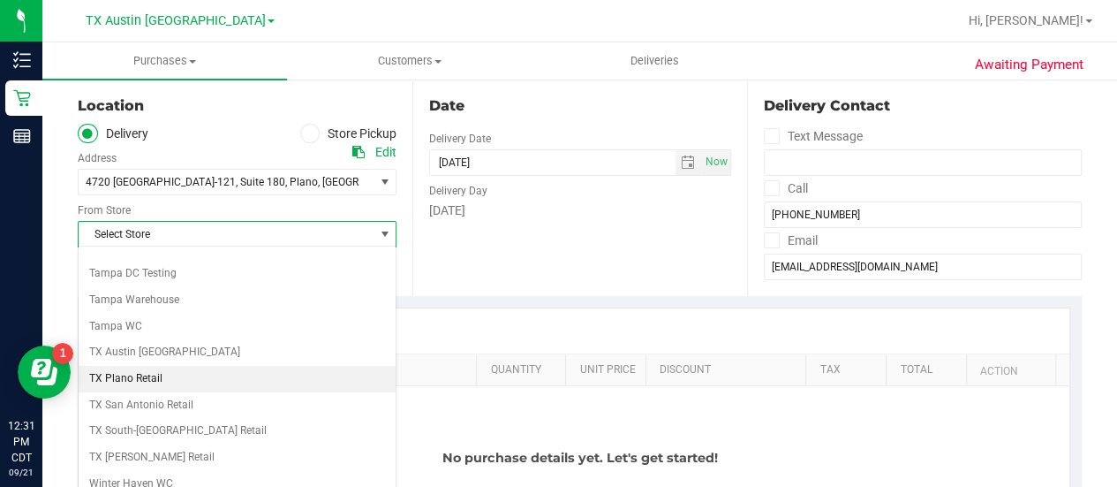
click at [135, 366] on li "TX Plano Retail" at bounding box center [237, 379] width 317 height 26
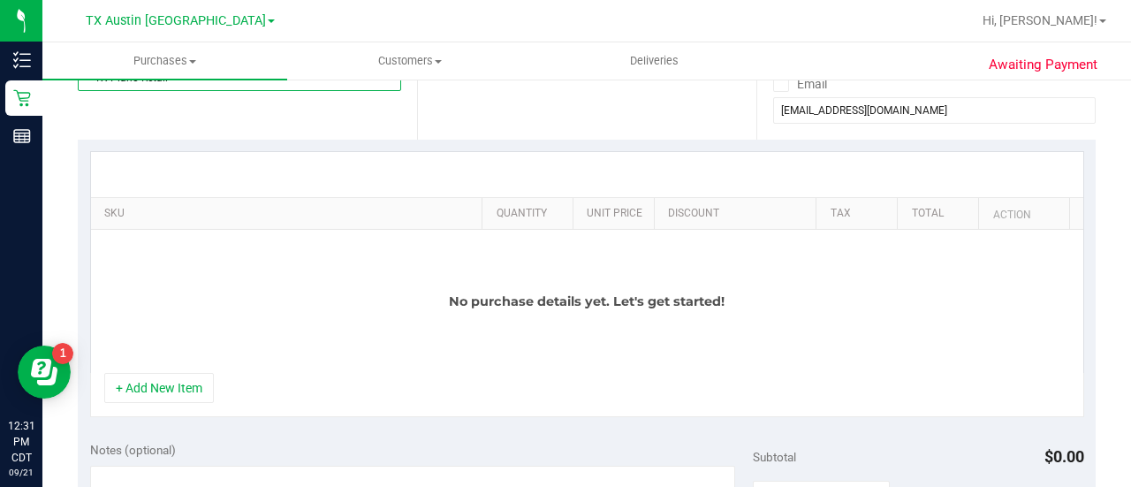
scroll to position [351, 0]
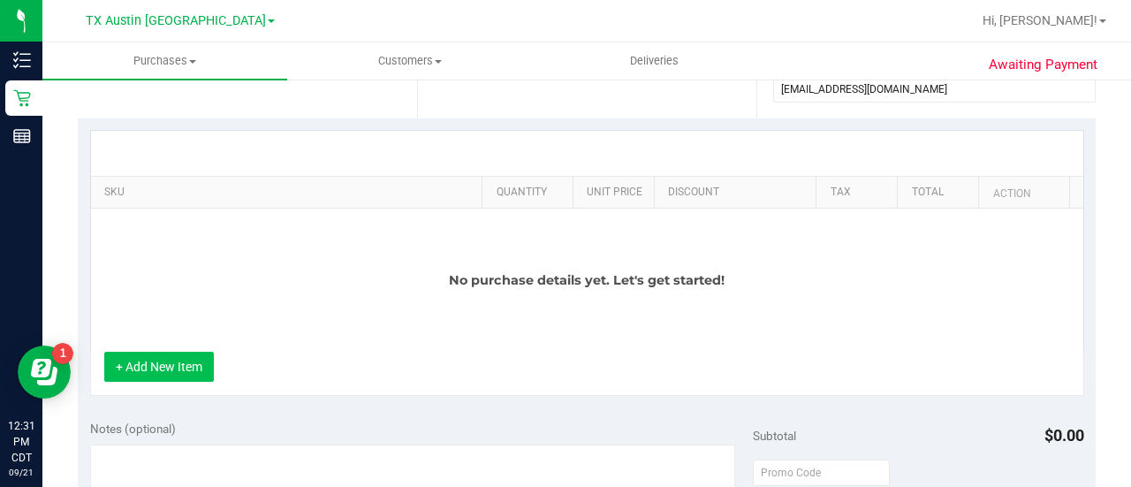
click at [173, 373] on button "+ Add New Item" at bounding box center [159, 367] width 110 height 30
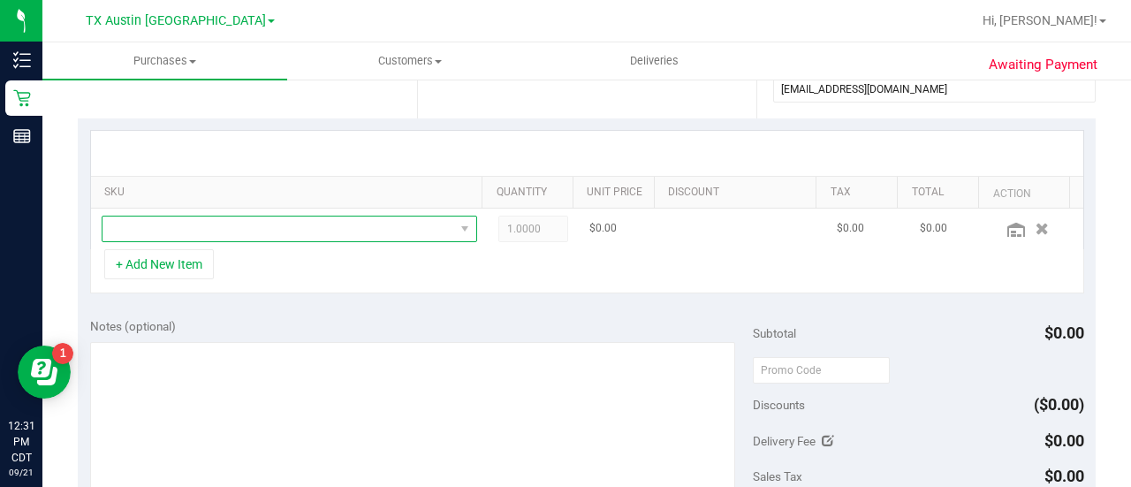
click at [370, 223] on span "NO DATA FOUND" at bounding box center [278, 228] width 352 height 25
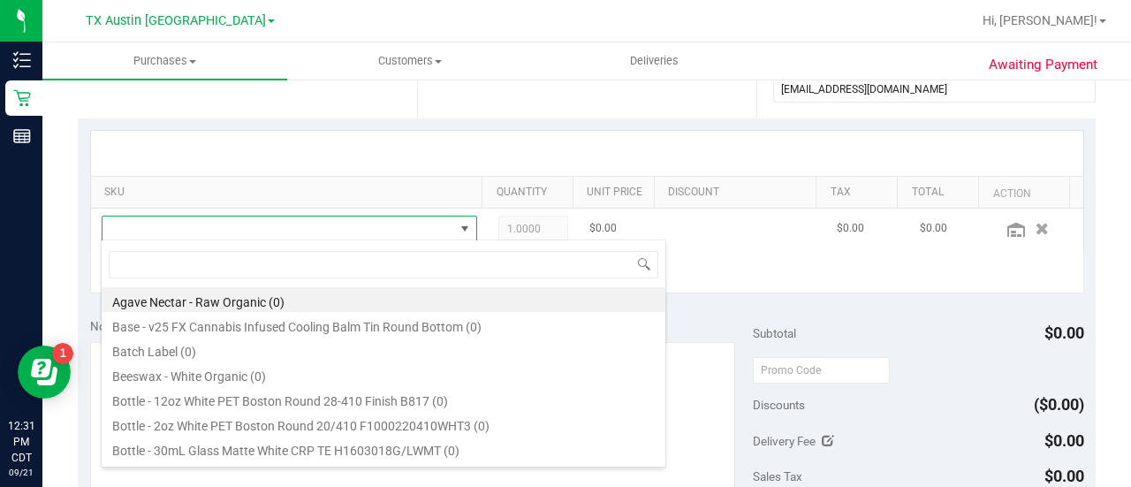
scroll to position [26, 356]
type input "soothe"
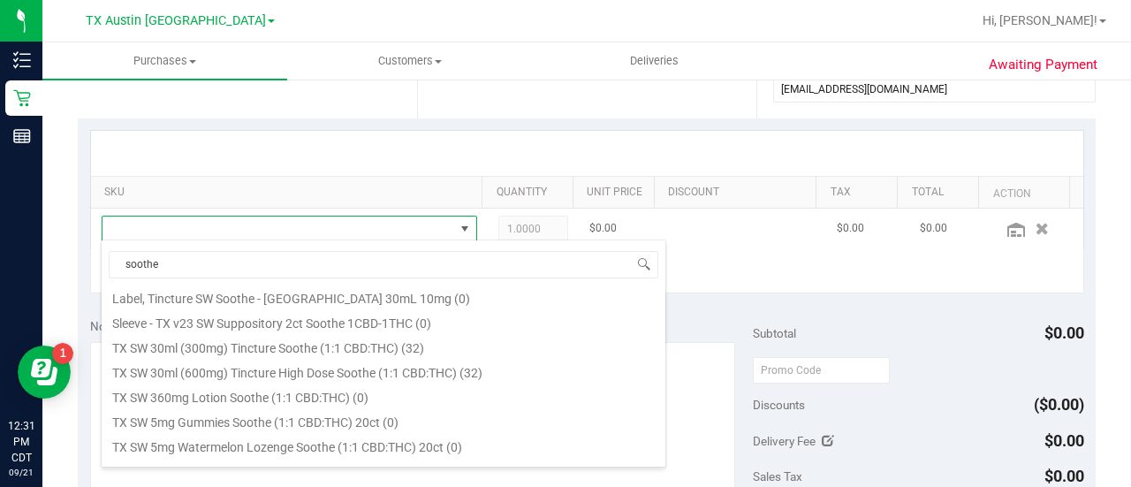
scroll to position [548, 0]
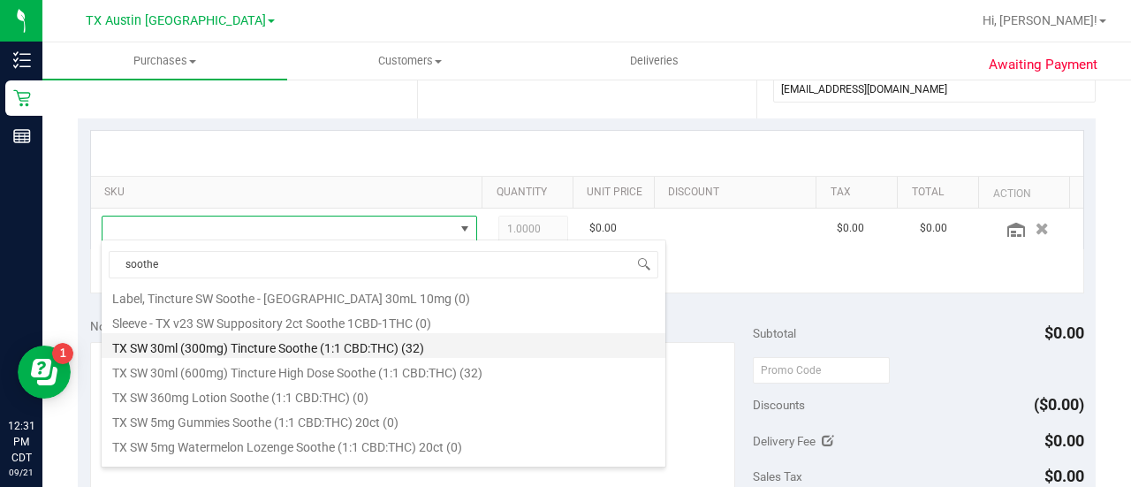
click at [424, 348] on li "TX SW 30ml (300mg) Tincture Soothe (1:1 CBD:THC) (32)" at bounding box center [384, 345] width 564 height 25
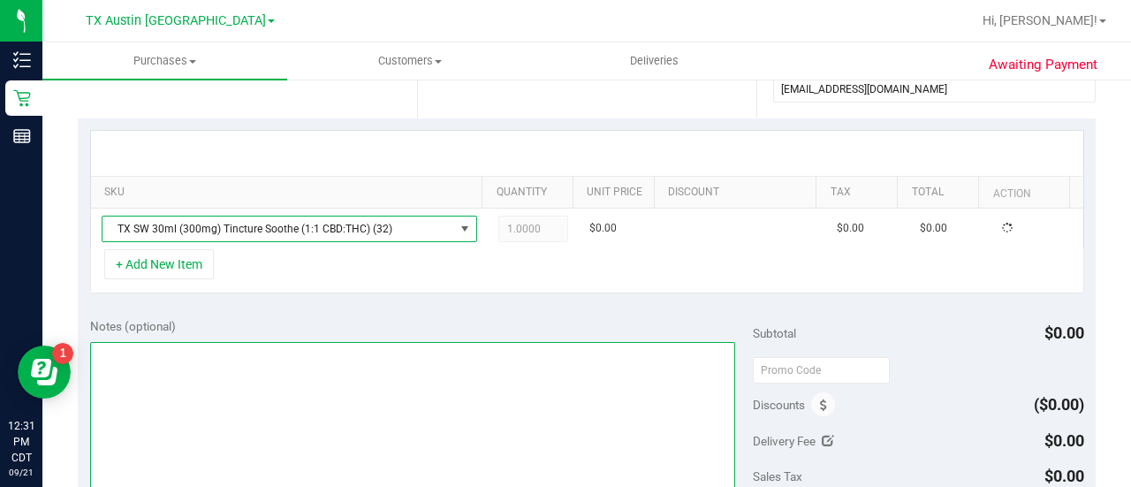
click at [498, 343] on textarea at bounding box center [412, 427] width 645 height 170
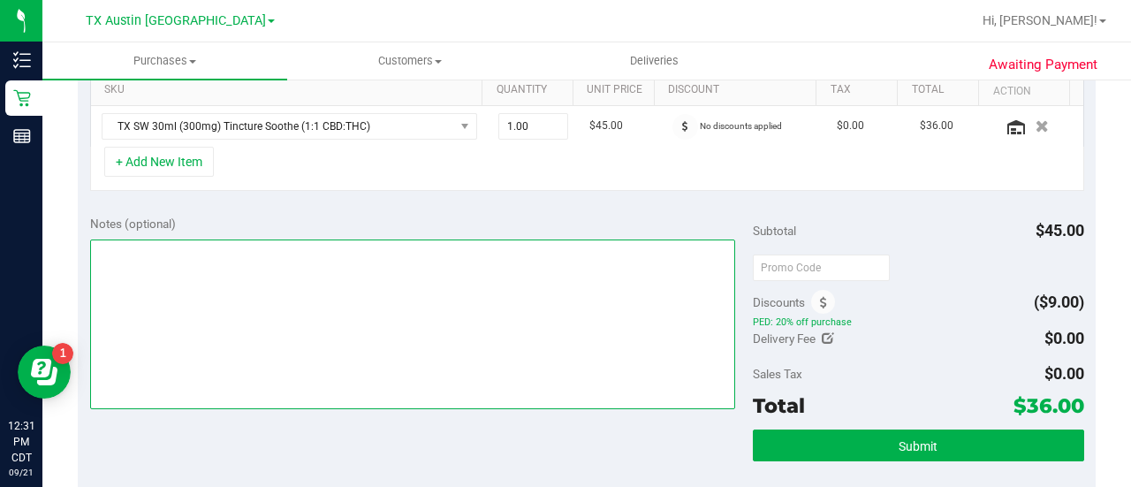
scroll to position [459, 0]
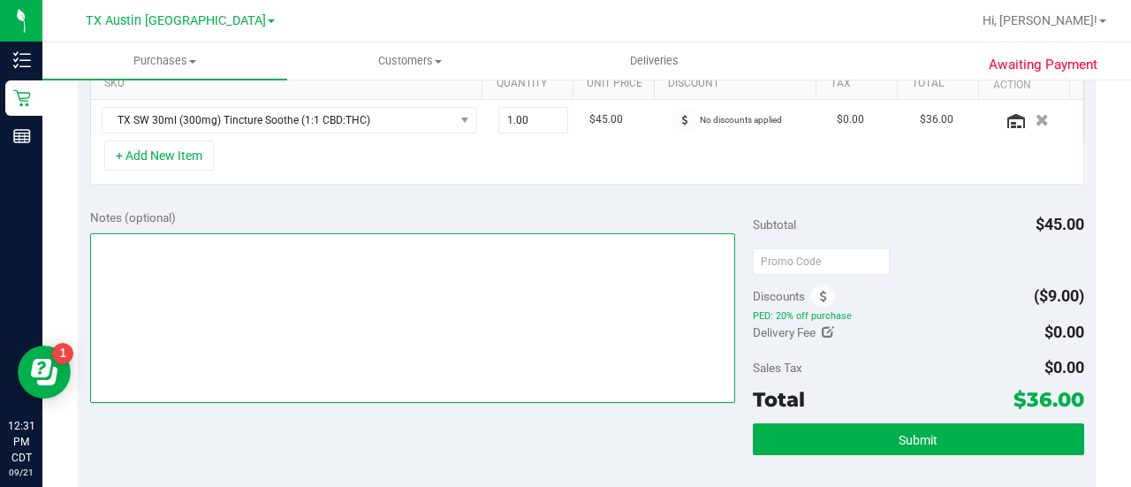
click at [380, 352] on textarea at bounding box center [412, 318] width 645 height 170
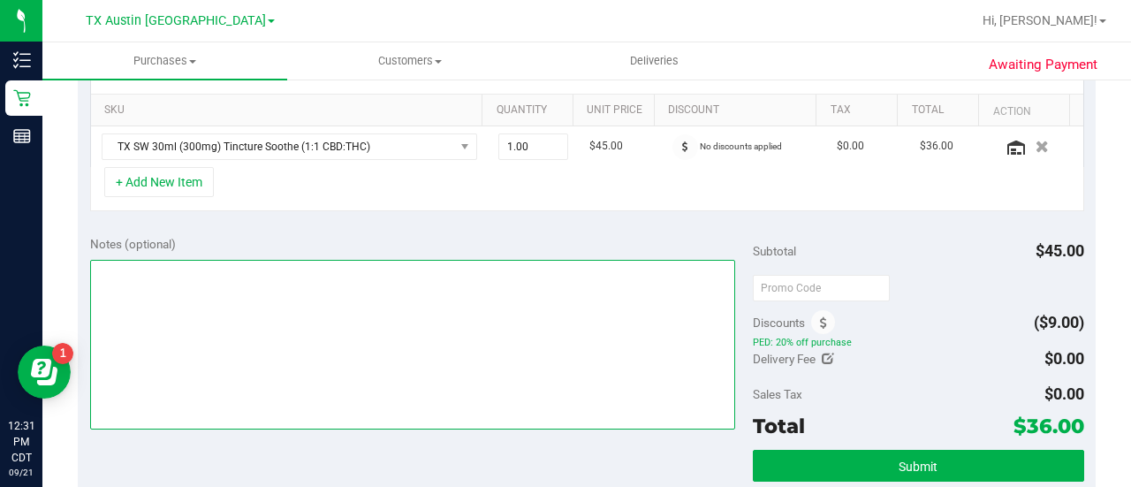
scroll to position [434, 0]
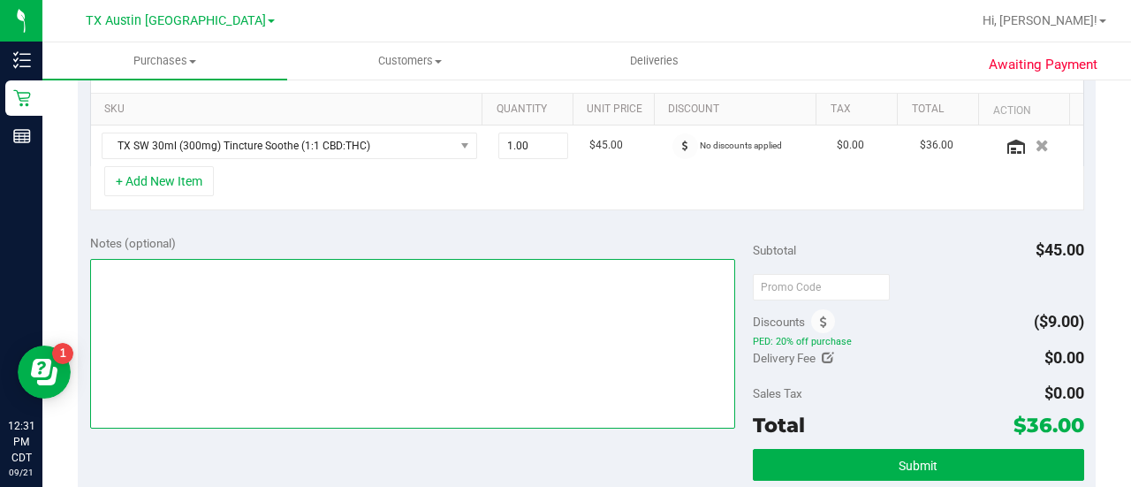
click at [473, 382] on textarea at bounding box center [412, 344] width 645 height 170
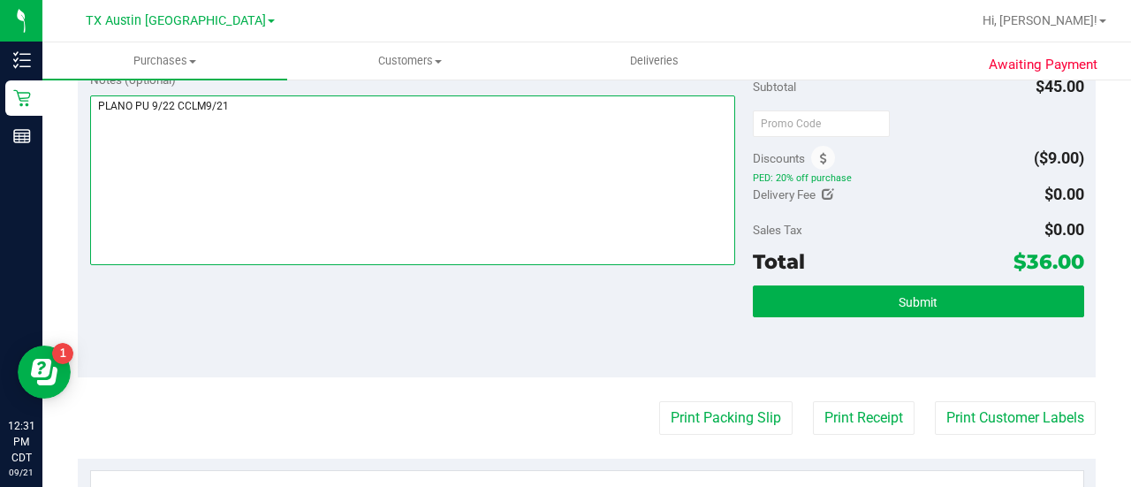
scroll to position [597, 0]
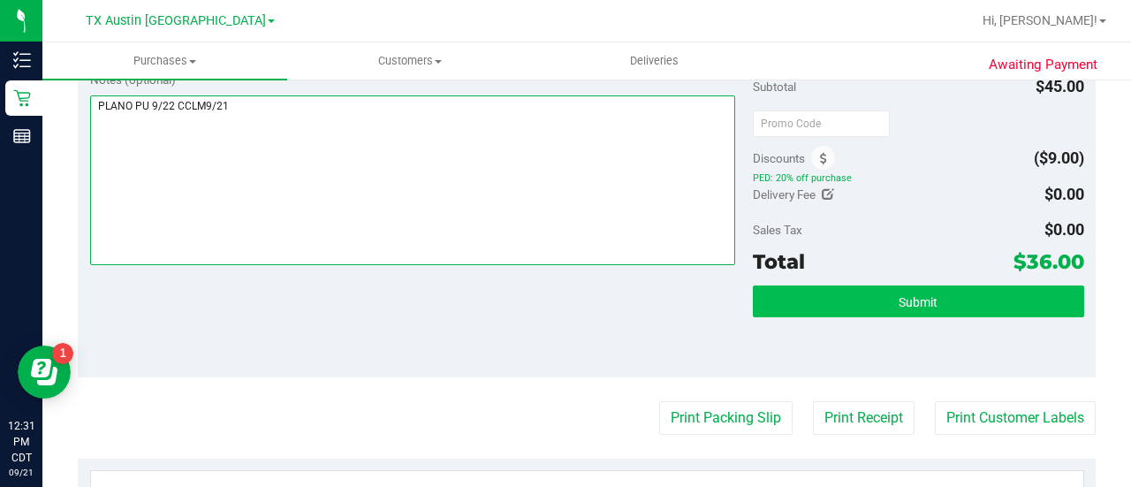
type textarea "PLANO PU 9/22 CCLM9/21"
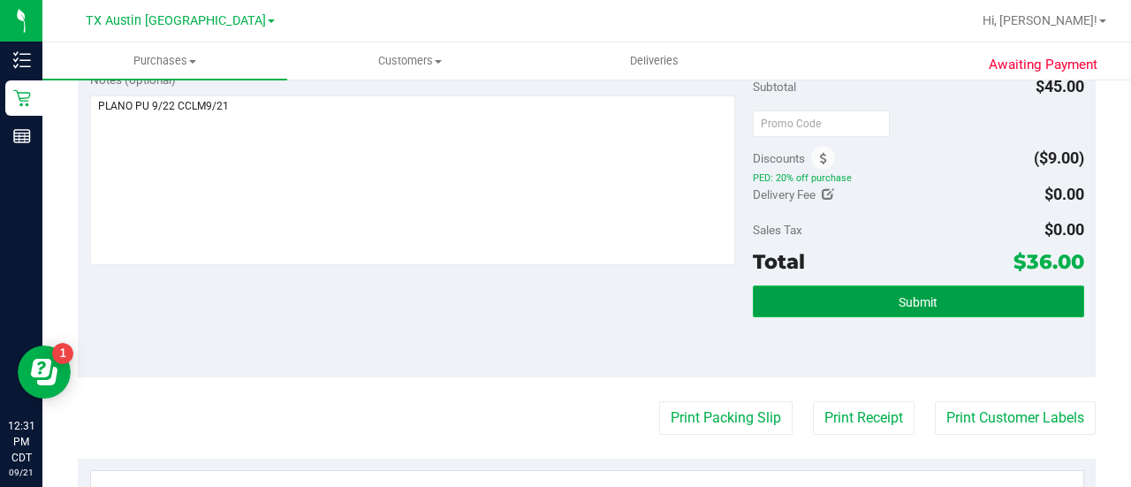
click at [897, 286] on button "Submit" at bounding box center [918, 301] width 331 height 32
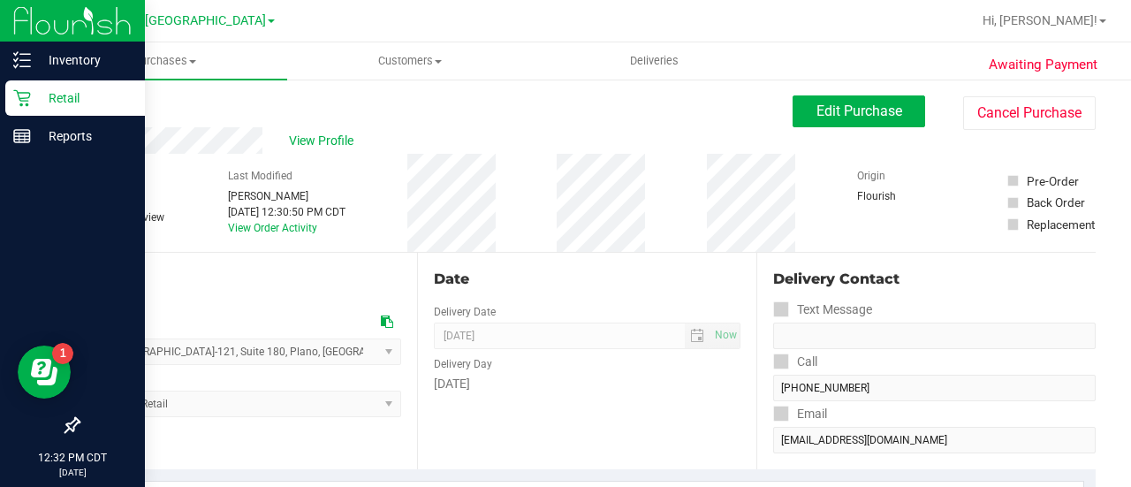
click at [7, 88] on div "Retail" at bounding box center [75, 97] width 140 height 35
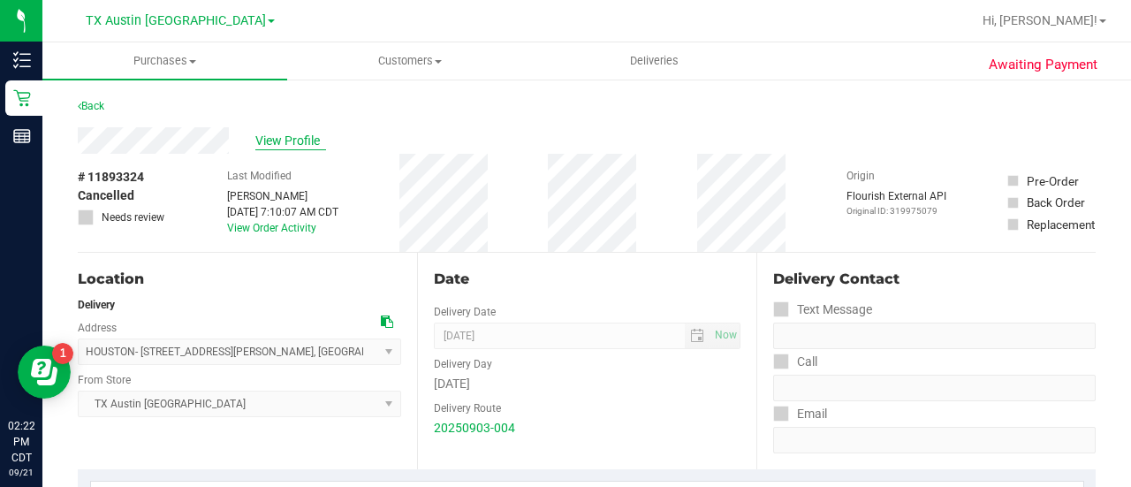
click at [302, 138] on span "View Profile" at bounding box center [290, 141] width 71 height 19
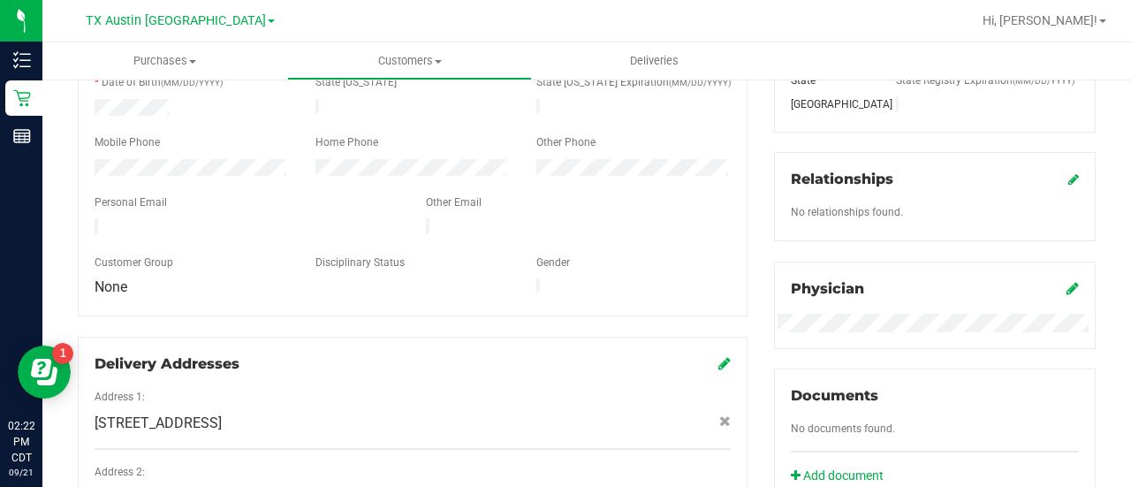
scroll to position [203, 0]
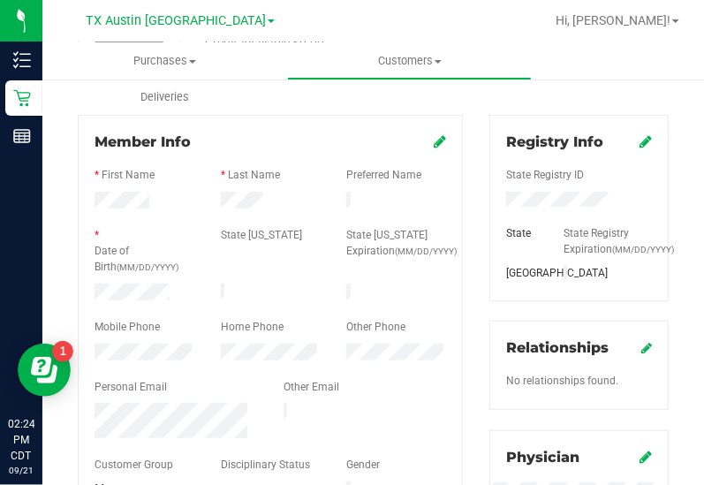
drag, startPoint x: 173, startPoint y: 294, endPoint x: 654, endPoint y: 130, distance: 507.8
click at [654, 130] on div "Registry Info State Registry ID State State Registry Expiration (MM/DD/YYYY) [G…" at bounding box center [578, 207] width 179 height 185
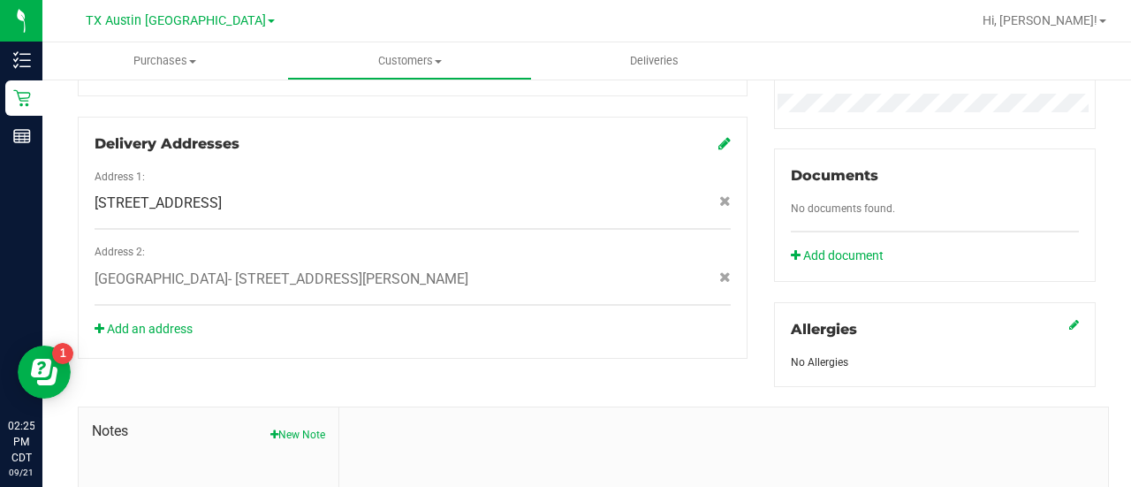
scroll to position [786, 0]
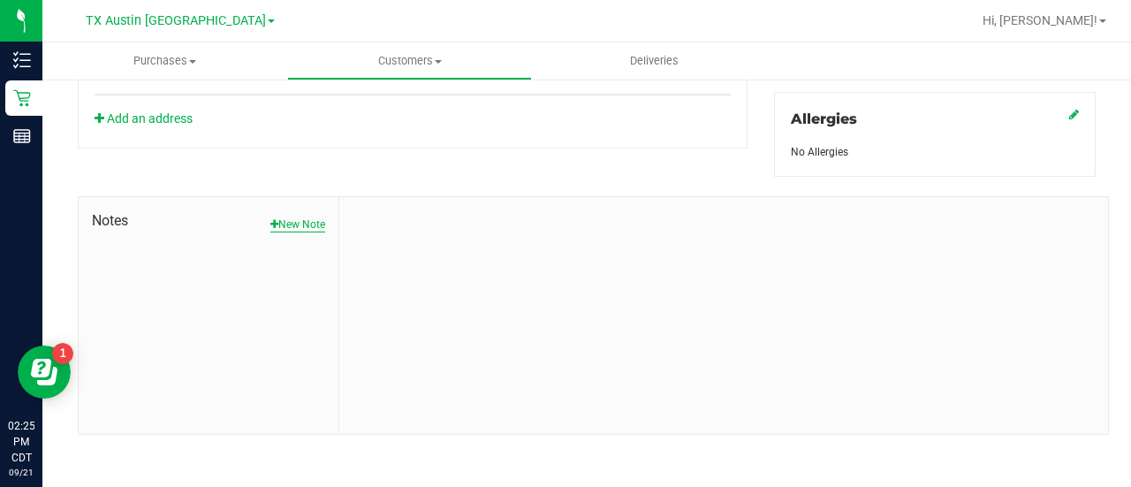
click at [301, 216] on button "New Note" at bounding box center [297, 224] width 55 height 16
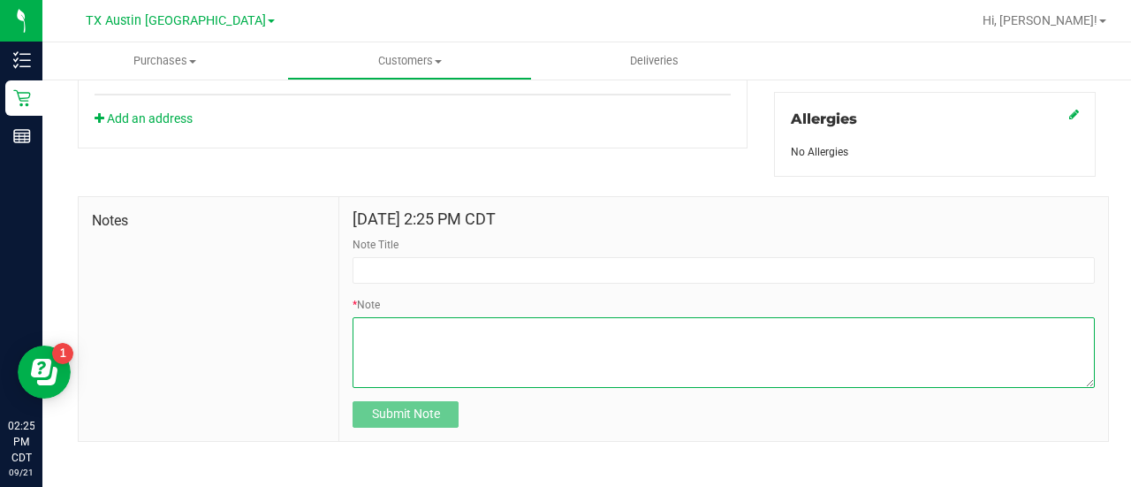
click at [640, 362] on textarea "* Note" at bounding box center [723, 352] width 742 height 71
paste textarea "[PERSON_NAME] Address: [STREET_ADDRESS] Phone Number: [PHONE_NUMBER] DOB: [DEMO…"
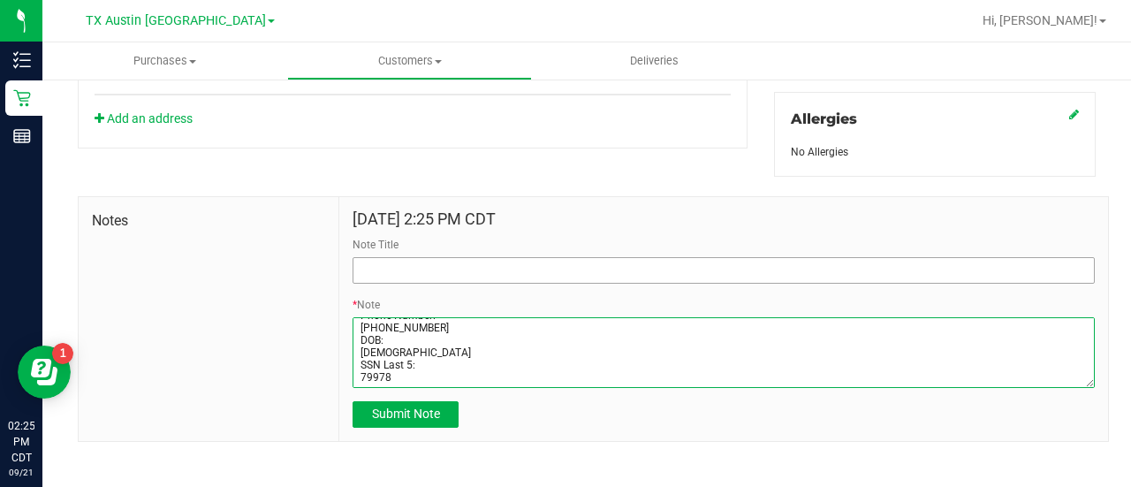
type textarea "[PERSON_NAME] Address: [STREET_ADDRESS] Phone Number: [PHONE_NUMBER] DOB: [DEMO…"
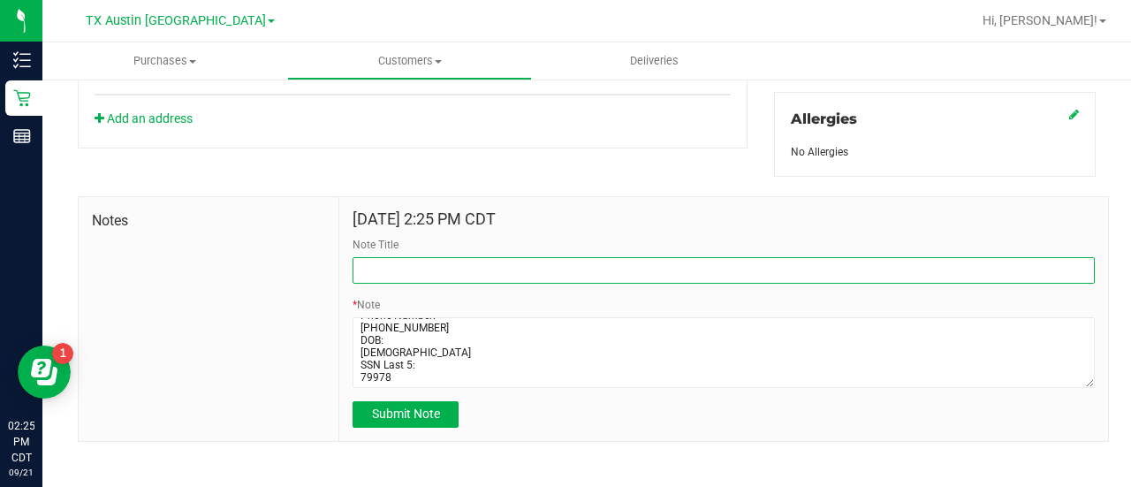
click at [641, 262] on input "Note Title" at bounding box center [723, 270] width 742 height 26
type input "[PERSON_NAME]."
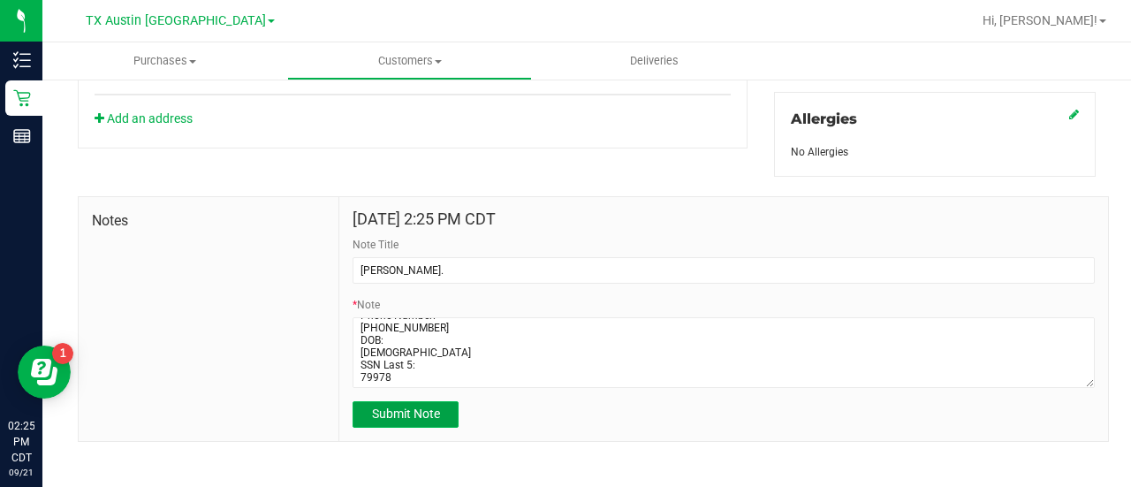
click at [433, 411] on span "Submit Note" at bounding box center [406, 413] width 68 height 14
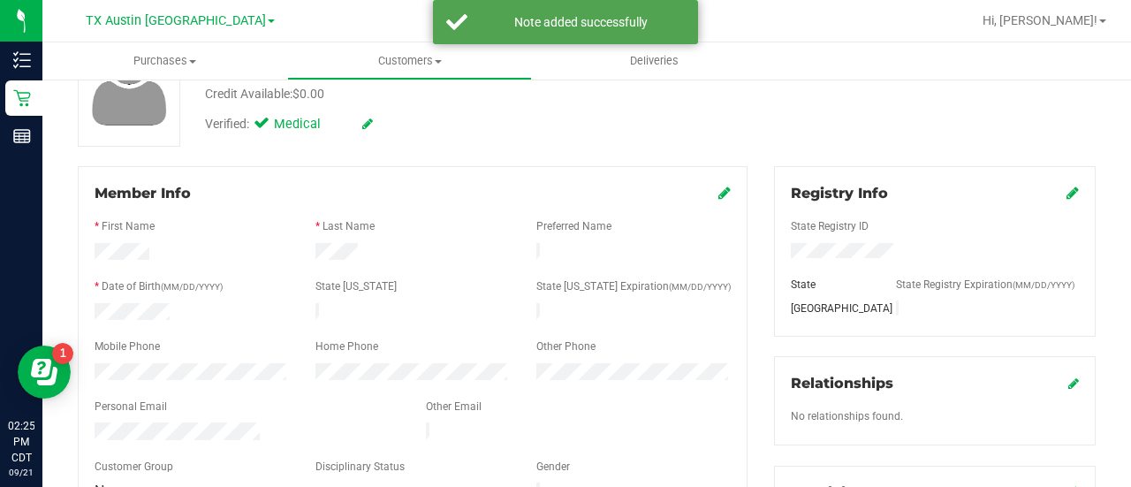
scroll to position [0, 0]
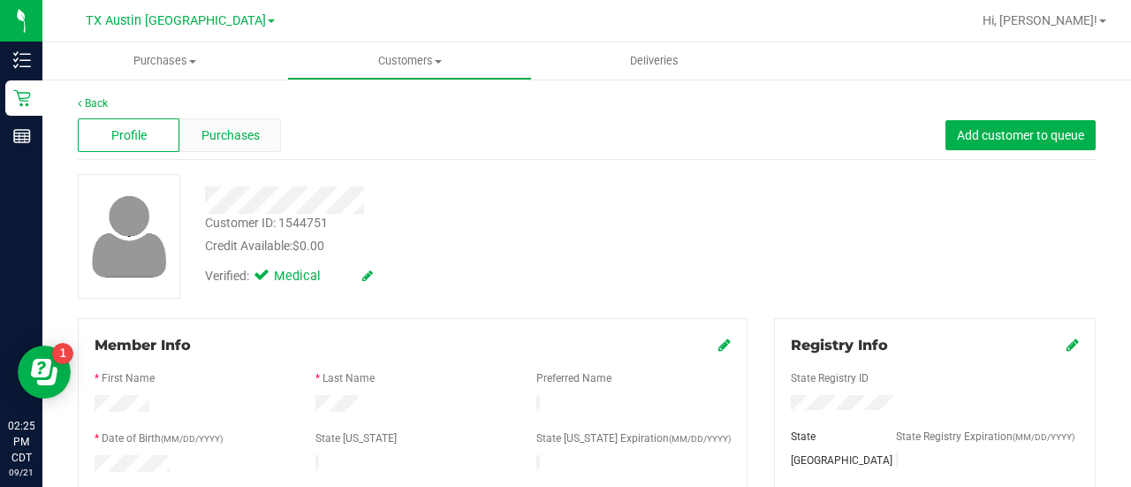
click at [229, 147] on div "Purchases" at bounding box center [230, 135] width 102 height 34
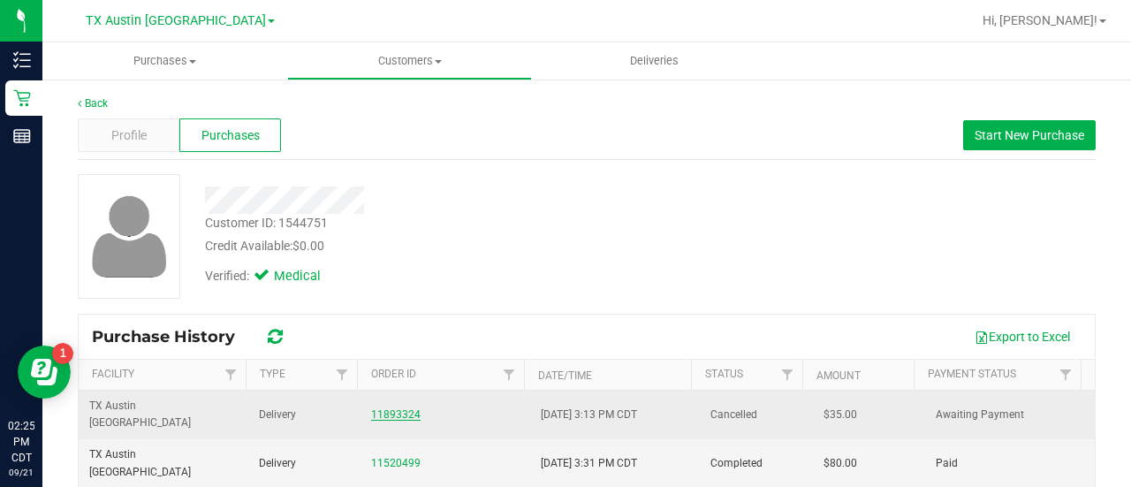
click at [377, 408] on link "11893324" at bounding box center [395, 414] width 49 height 12
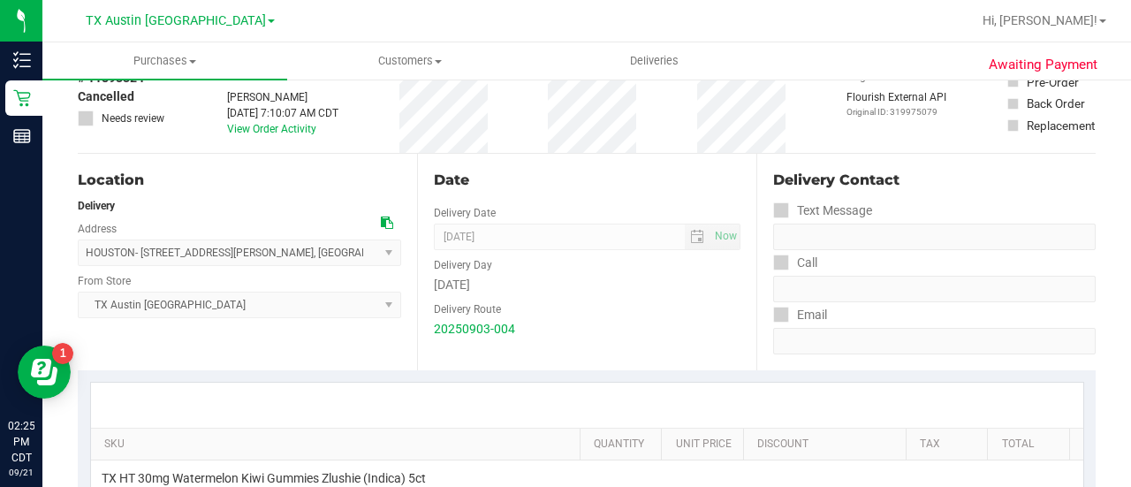
scroll to position [3, 0]
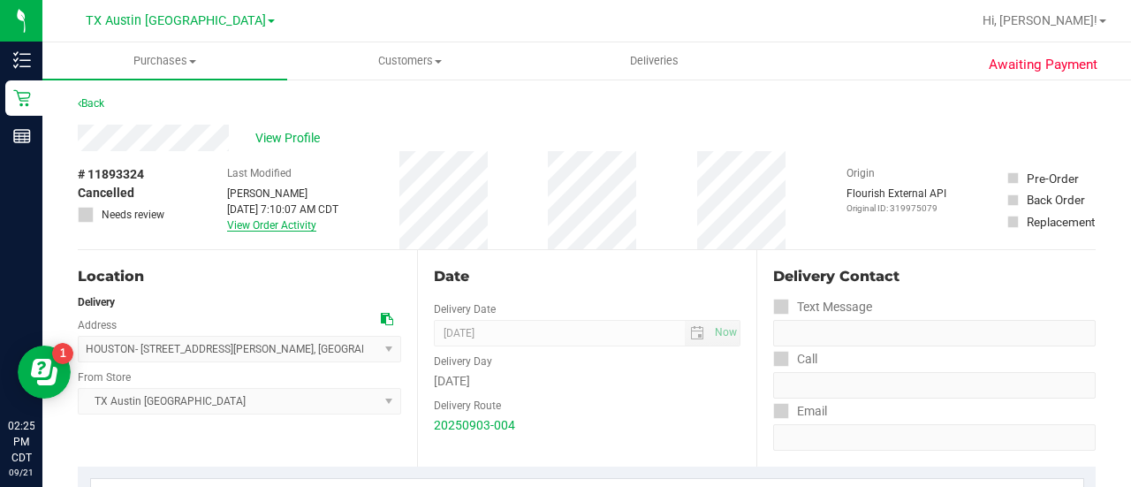
click at [247, 225] on link "View Order Activity" at bounding box center [271, 225] width 89 height 12
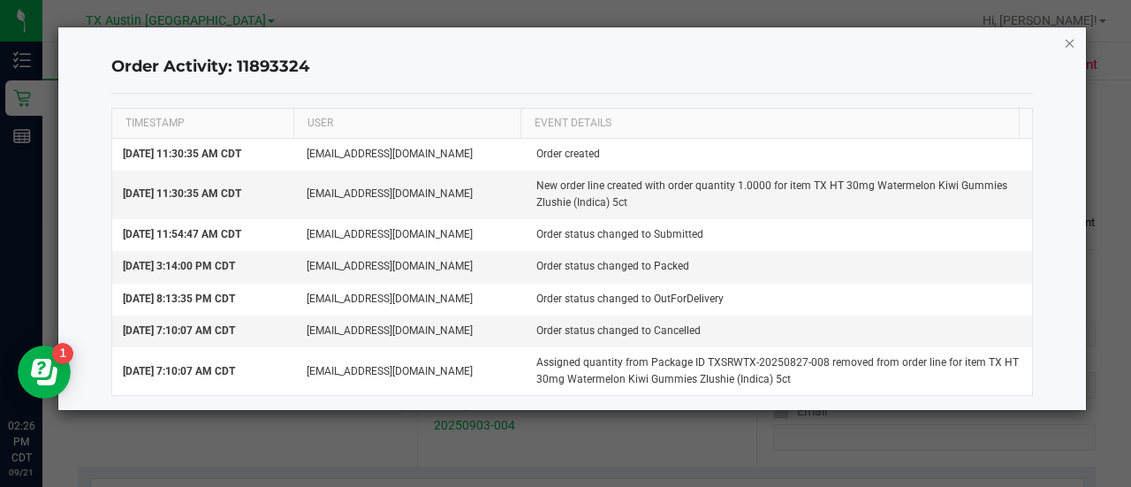
click at [1071, 49] on icon "button" at bounding box center [1069, 42] width 12 height 21
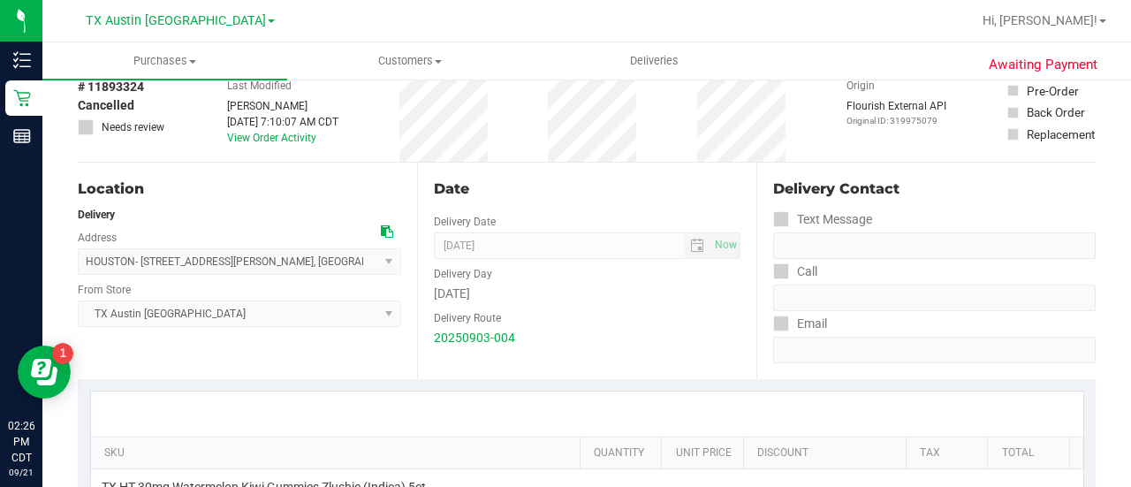
scroll to position [0, 0]
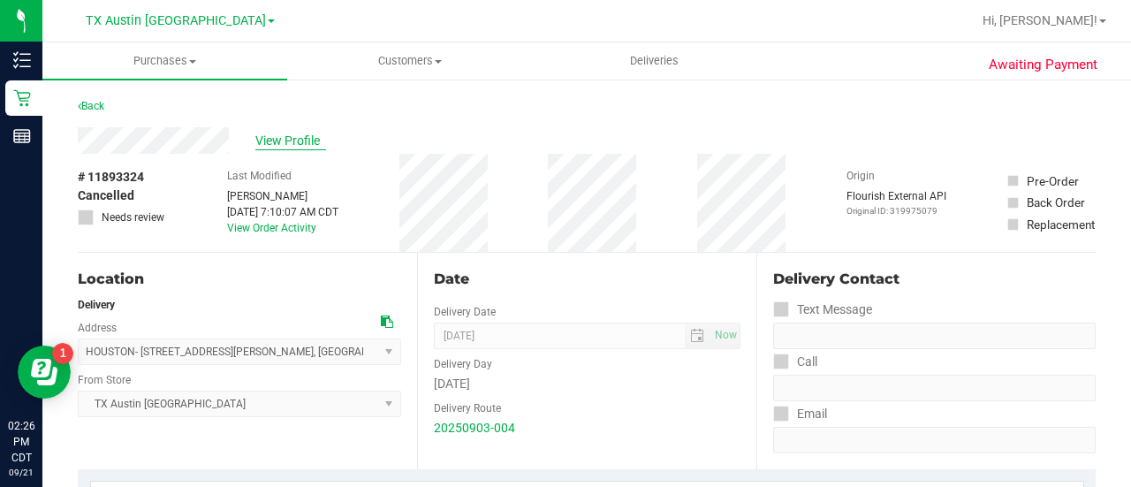
click at [306, 148] on span "View Profile" at bounding box center [290, 141] width 71 height 19
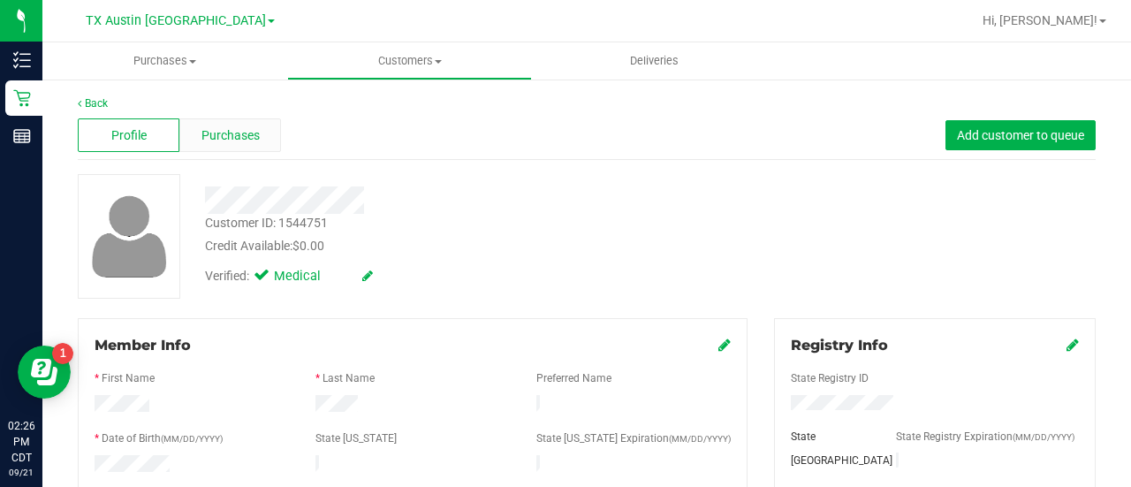
click at [272, 149] on div "Purchases" at bounding box center [230, 135] width 102 height 34
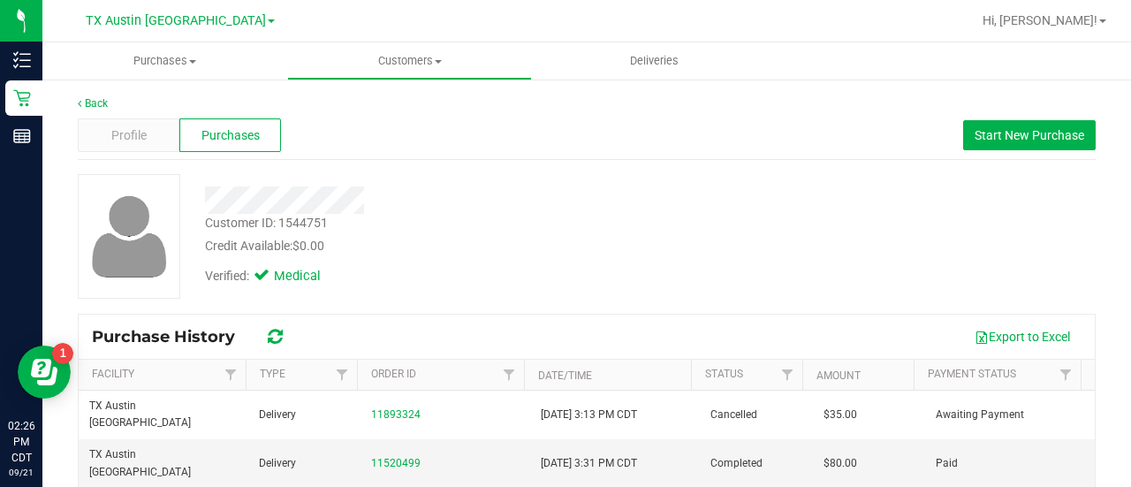
scroll to position [79, 0]
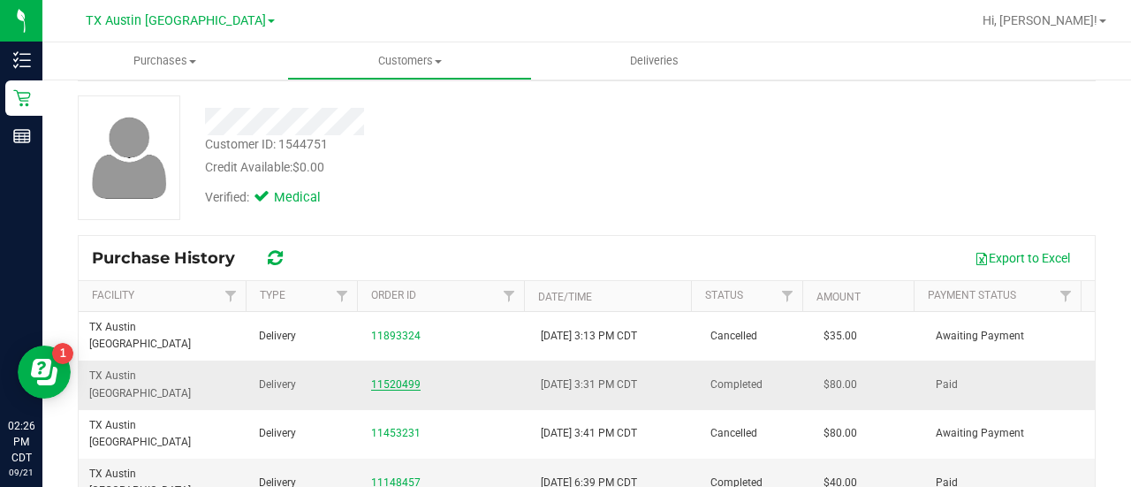
click at [391, 378] on link "11520499" at bounding box center [395, 384] width 49 height 12
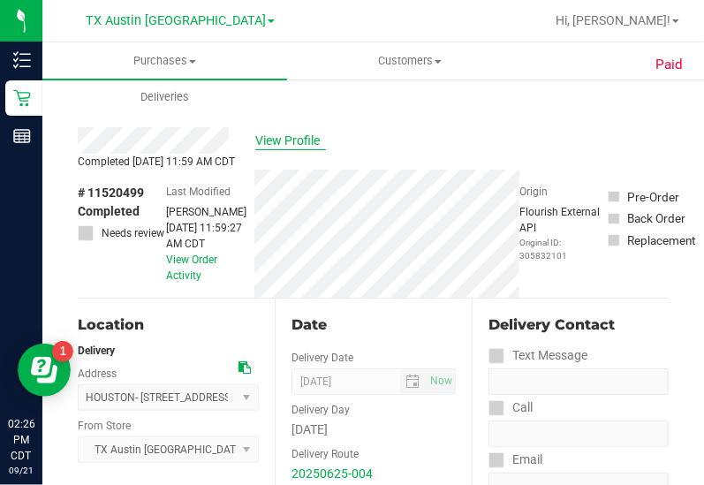
click at [290, 145] on span "View Profile" at bounding box center [290, 141] width 71 height 19
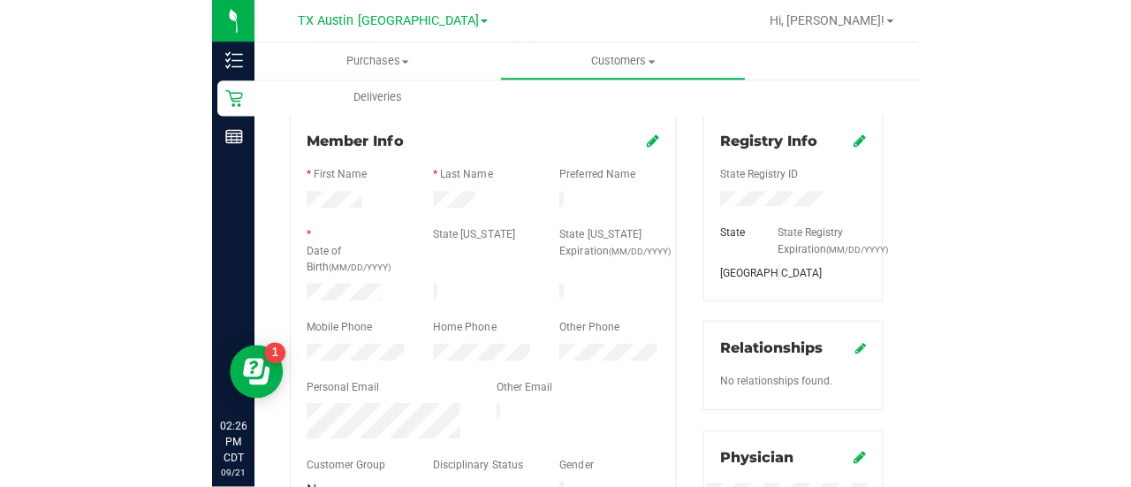
scroll to position [209, 0]
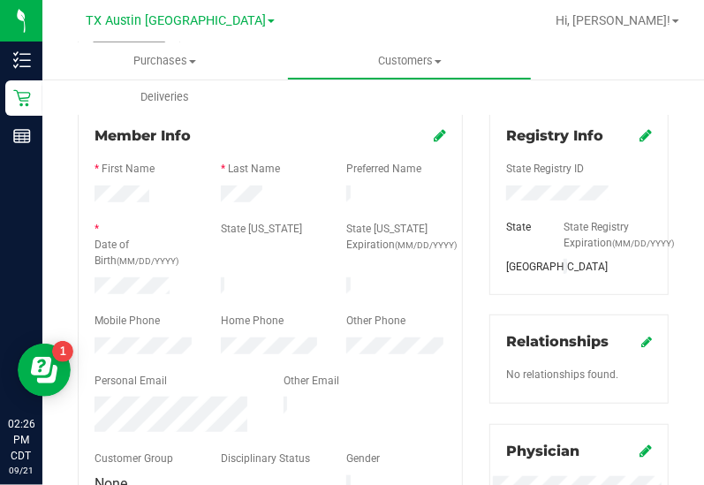
click at [252, 207] on div at bounding box center [271, 214] width 352 height 14
click at [246, 207] on div at bounding box center [271, 214] width 352 height 14
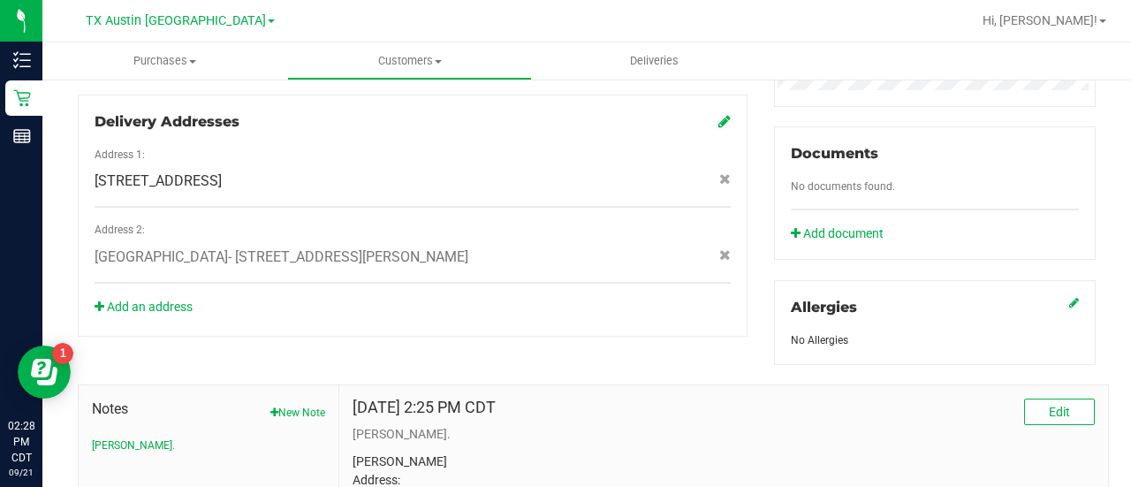
scroll to position [0, 0]
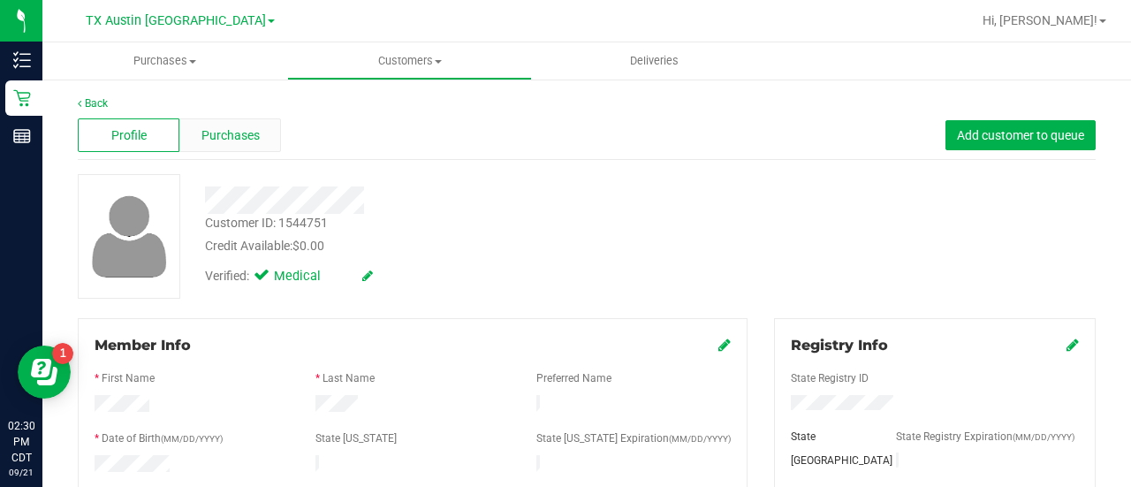
click at [240, 138] on span "Purchases" at bounding box center [230, 135] width 58 height 19
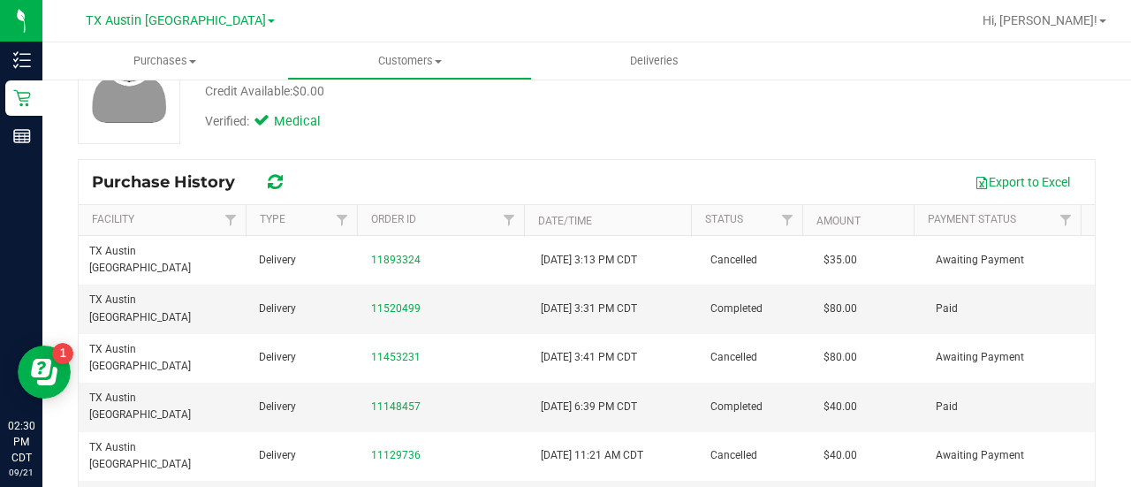
scroll to position [269, 0]
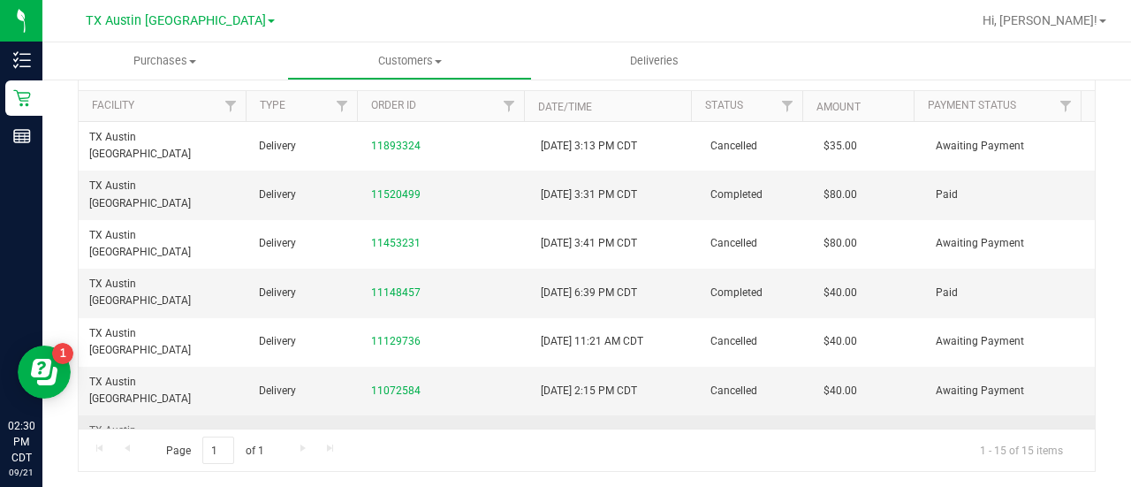
click at [394, 433] on link "10850359" at bounding box center [395, 439] width 49 height 12
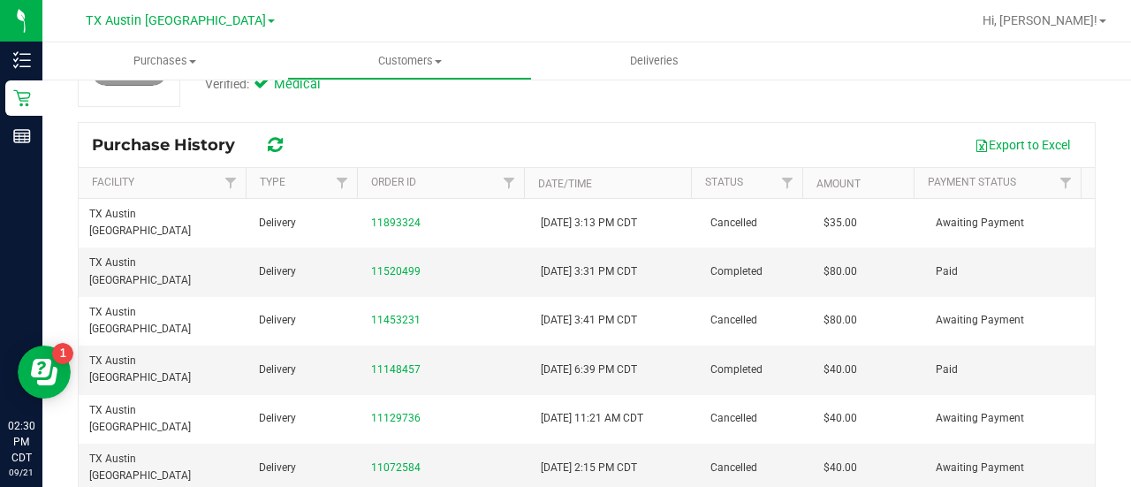
scroll to position [193, 0]
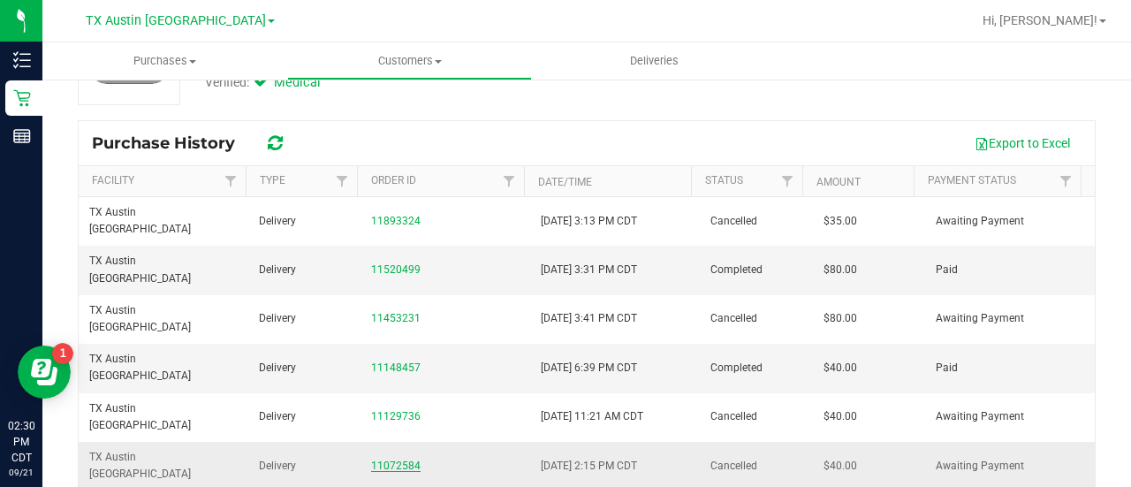
click at [407, 459] on link "11072584" at bounding box center [395, 465] width 49 height 12
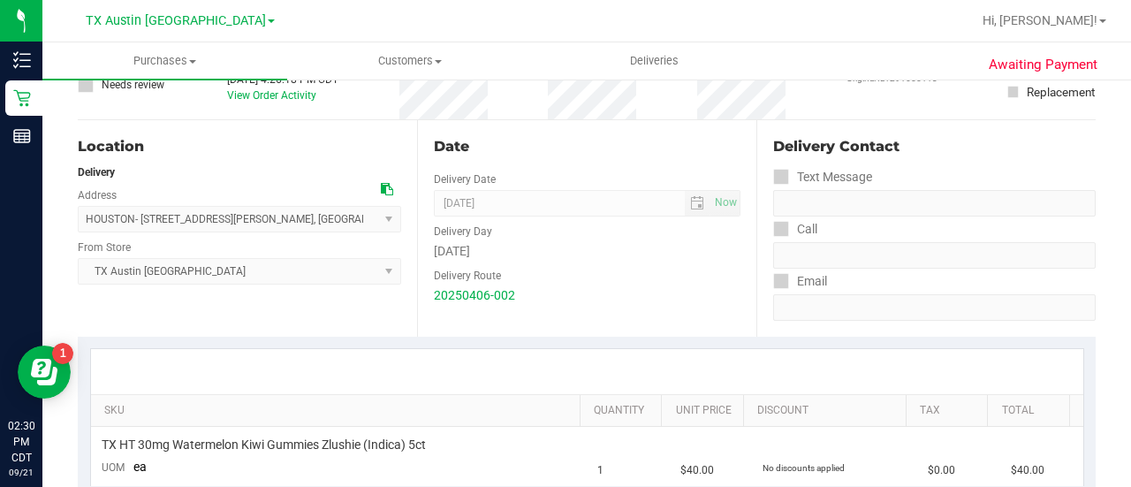
scroll to position [34, 0]
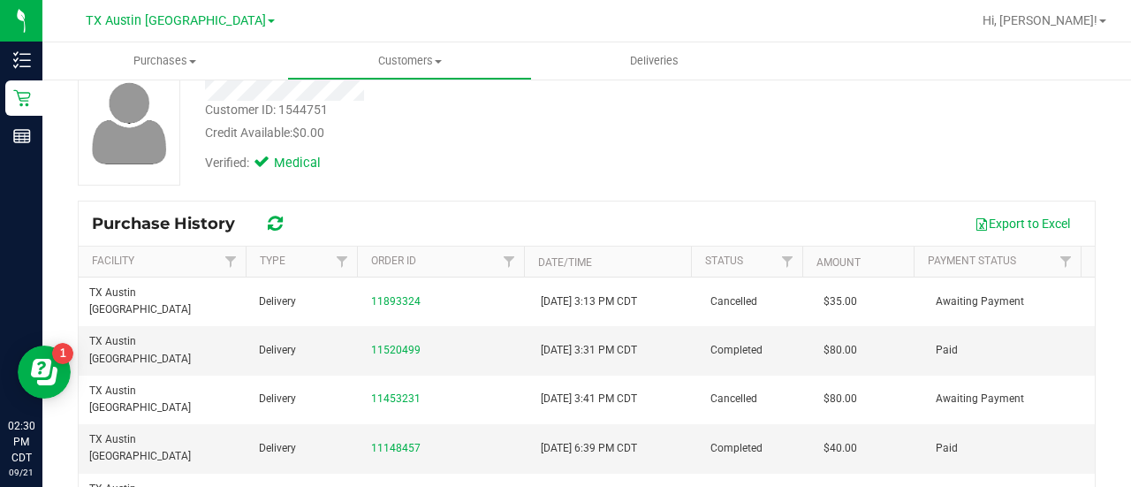
scroll to position [181, 0]
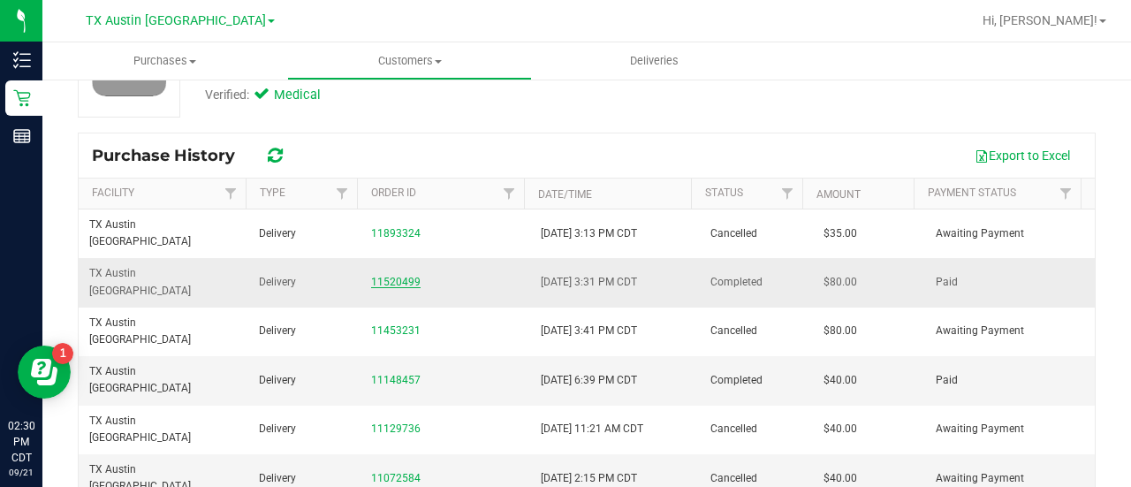
click at [383, 276] on link "11520499" at bounding box center [395, 282] width 49 height 12
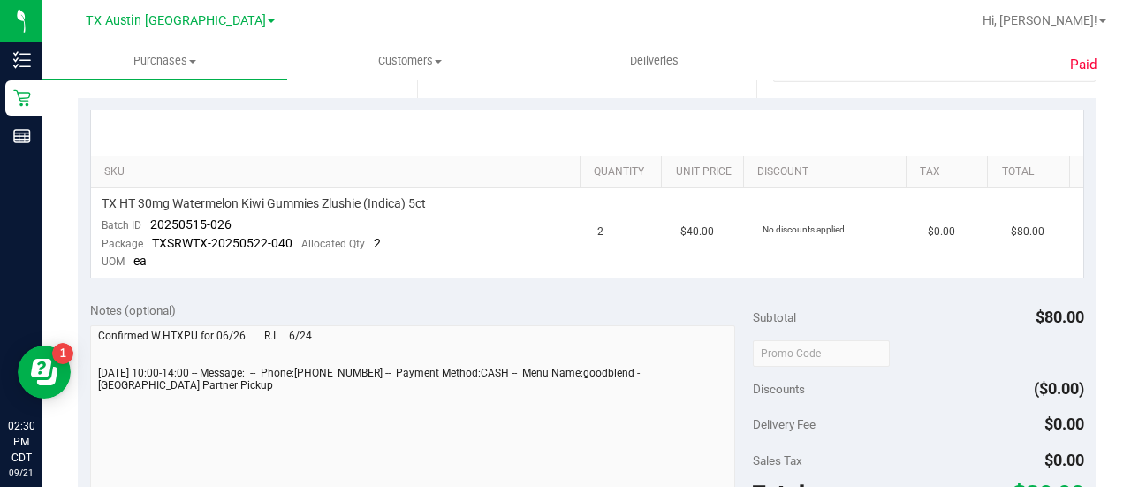
scroll to position [389, 0]
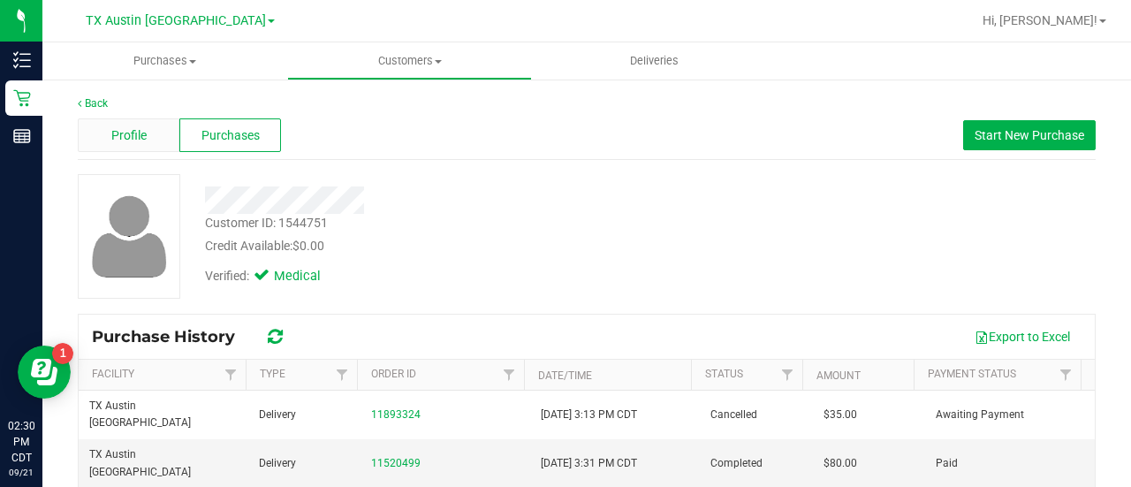
click at [145, 125] on div "Profile" at bounding box center [129, 135] width 102 height 34
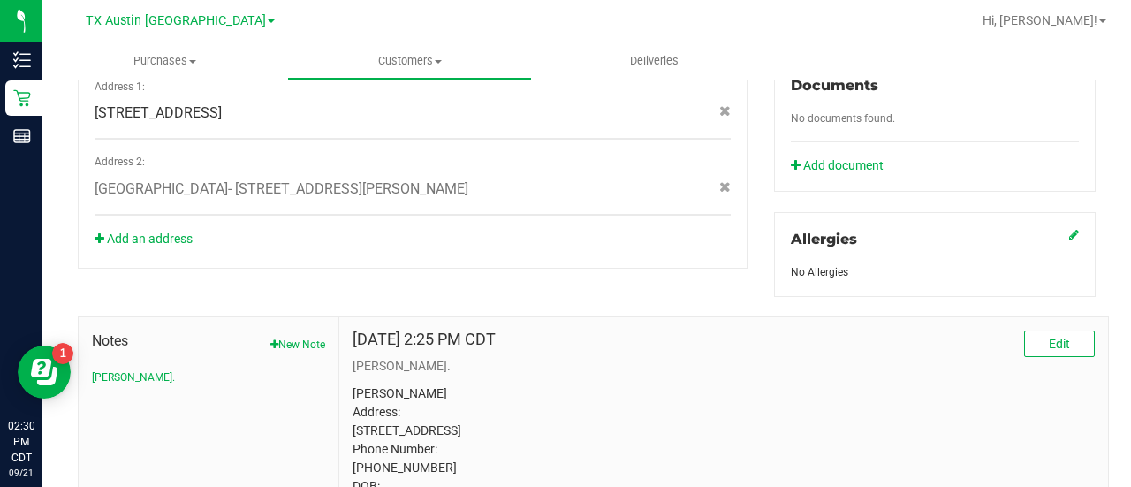
scroll to position [814, 0]
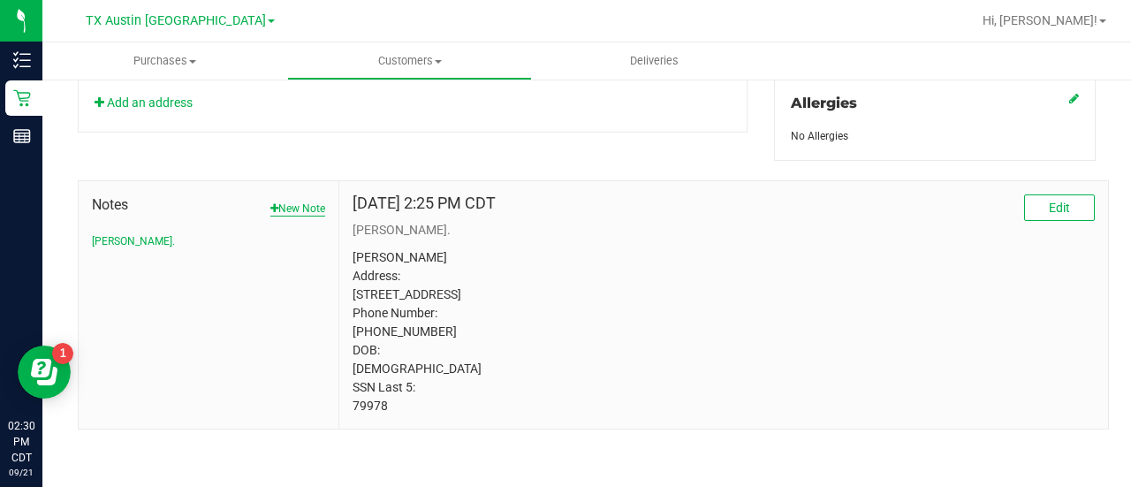
click at [291, 201] on button "New Note" at bounding box center [297, 209] width 55 height 16
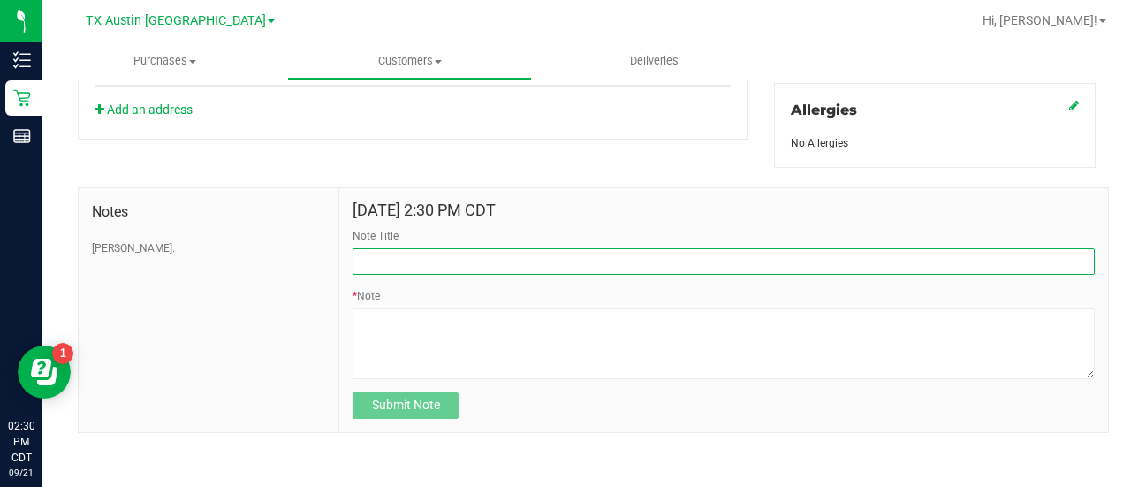
click at [443, 263] on input "Note Title" at bounding box center [723, 261] width 742 height 26
type input "HONOR $25 WINBACK - ABSENT TOGGLE."
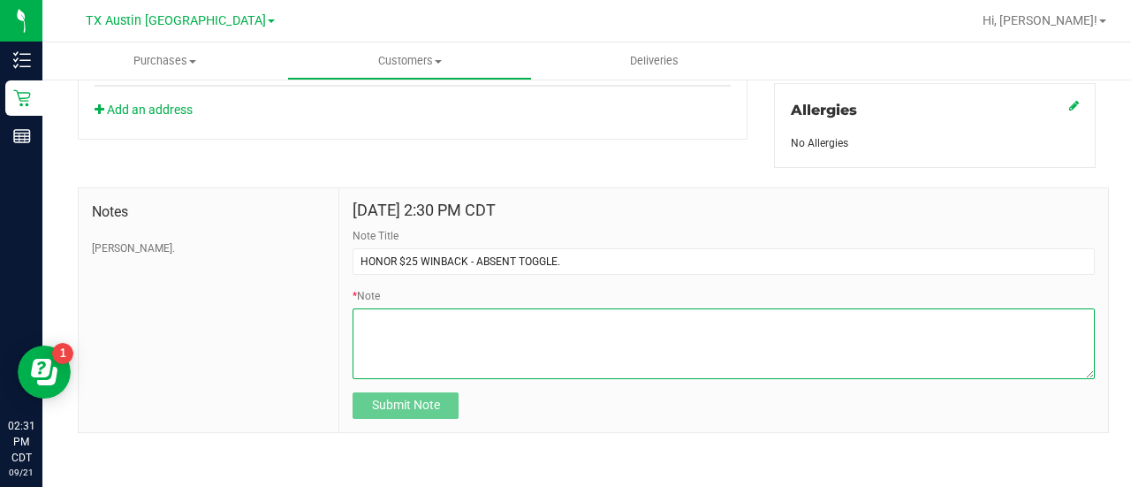
click at [444, 346] on textarea "* Note" at bounding box center [723, 343] width 742 height 71
click at [525, 350] on textarea "* Note" at bounding box center [723, 343] width 742 height 71
paste textarea "Stacks with all discounts. Update once redeemed"
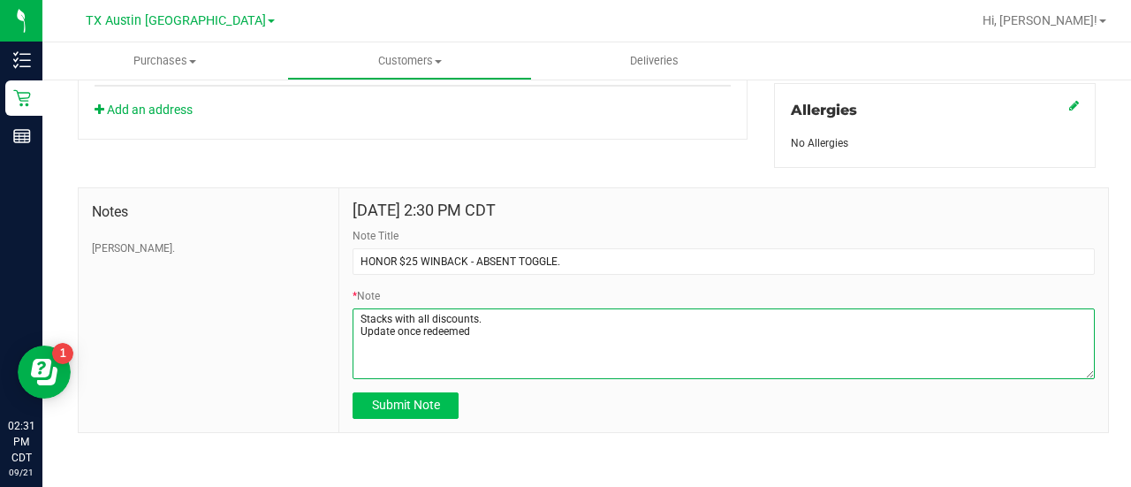
type textarea "Stacks with all discounts. Update once redeemed"
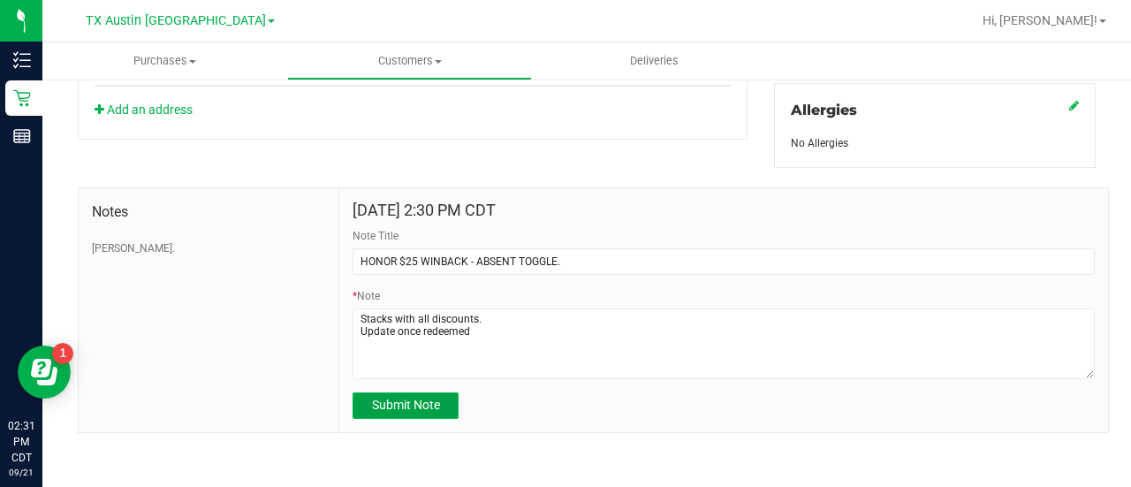
click at [418, 397] on span "Submit Note" at bounding box center [406, 404] width 68 height 14
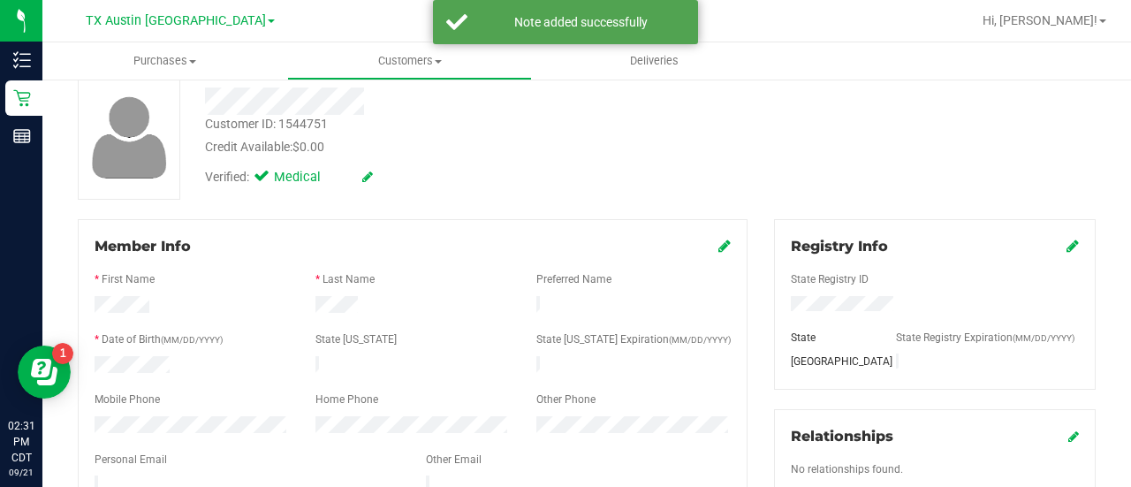
scroll to position [0, 0]
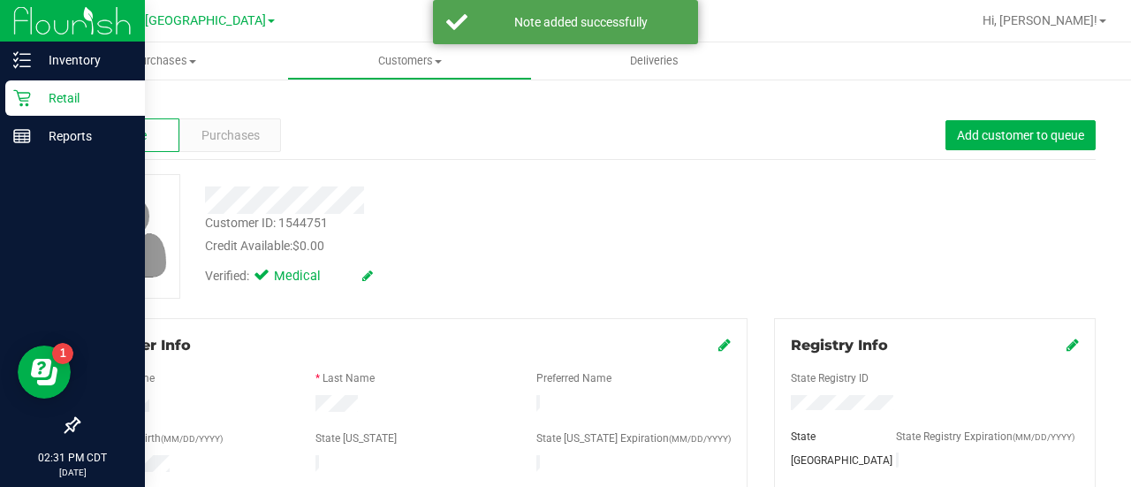
drag, startPoint x: 21, startPoint y: 109, endPoint x: 62, endPoint y: 107, distance: 40.7
click at [21, 109] on div "Retail" at bounding box center [75, 97] width 140 height 35
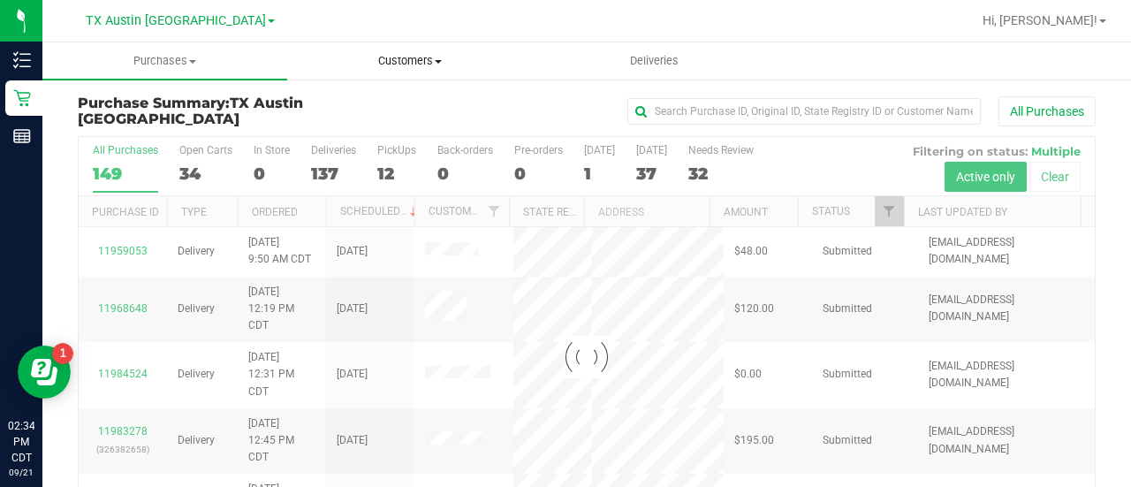
click at [394, 54] on span "Customers" at bounding box center [409, 61] width 243 height 16
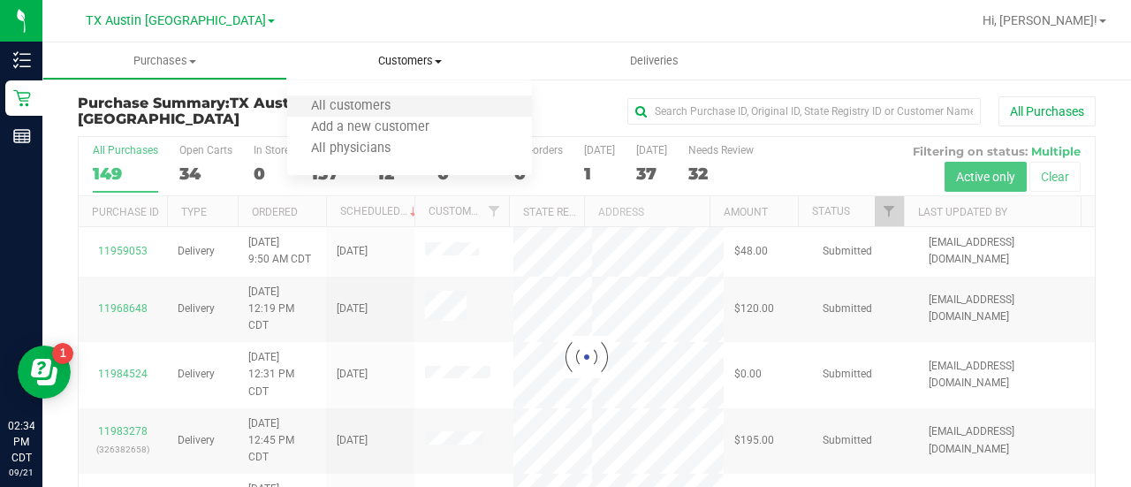
click at [375, 96] on li "All customers" at bounding box center [409, 106] width 245 height 21
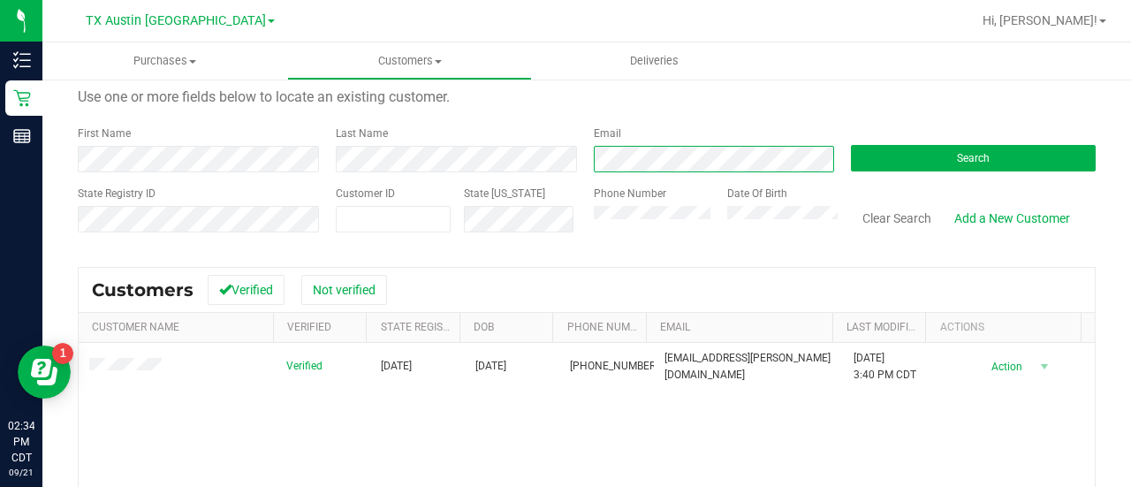
scroll to position [64, 0]
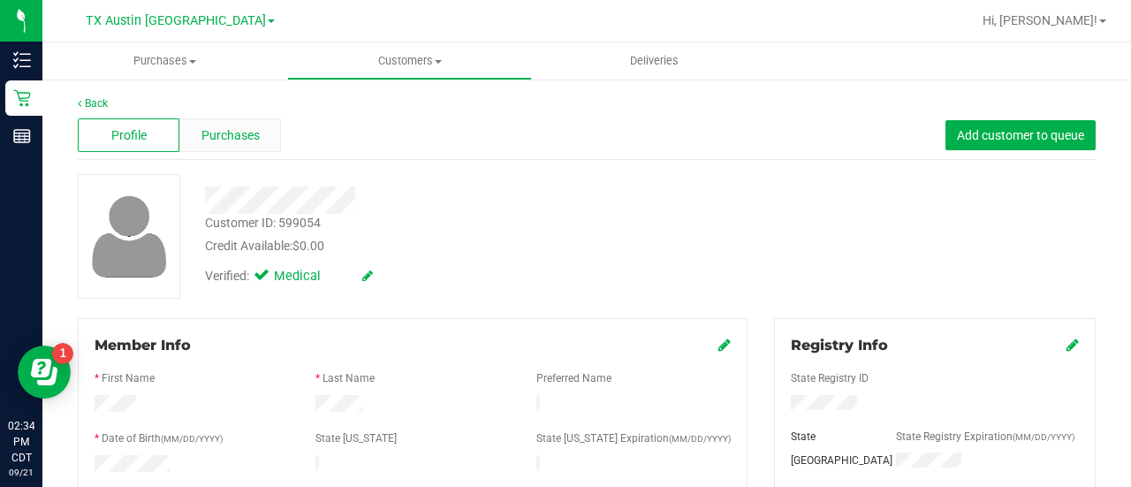
click at [265, 133] on div "Purchases" at bounding box center [230, 135] width 102 height 34
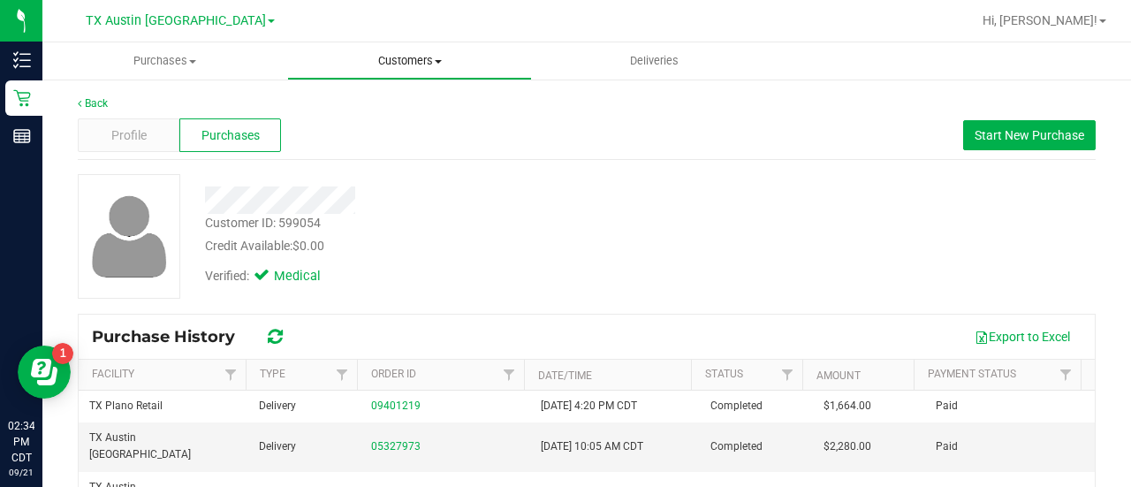
click at [428, 49] on uib-tab-heading "Customers All customers Add a new customer All physicians" at bounding box center [409, 60] width 243 height 35
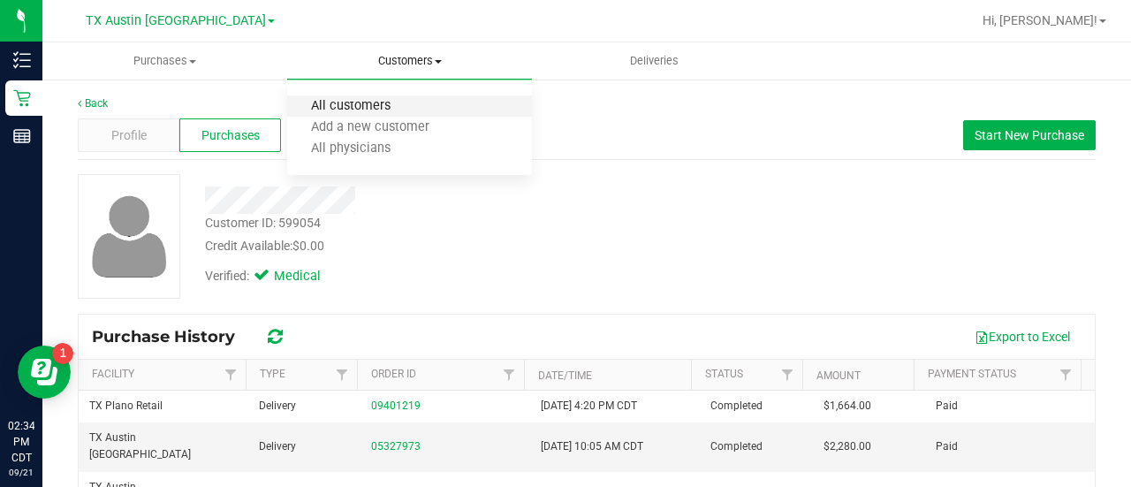
click at [364, 102] on span "All customers" at bounding box center [350, 106] width 127 height 15
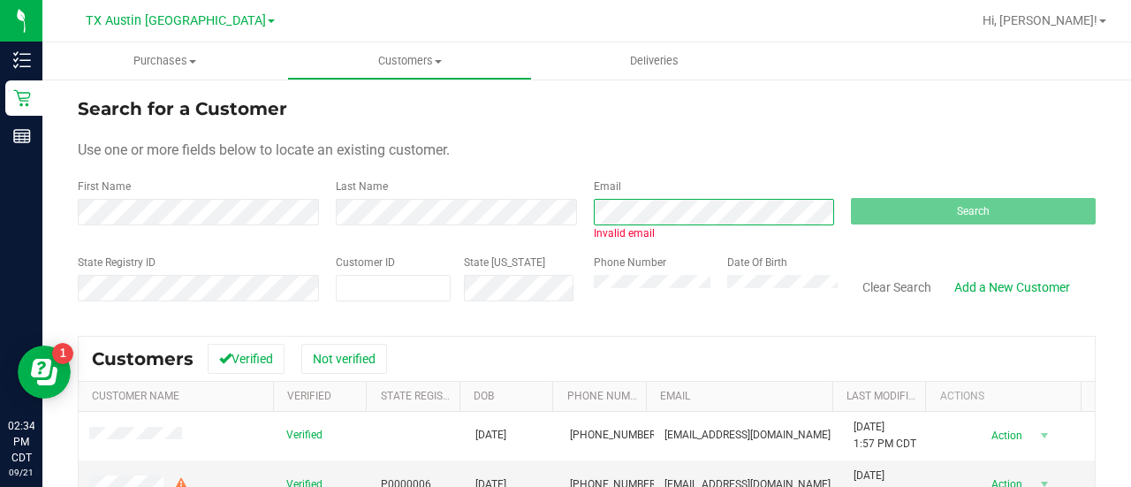
click at [496, 206] on div "First Name Last Name Email Invalid email Search" at bounding box center [587, 209] width 1018 height 63
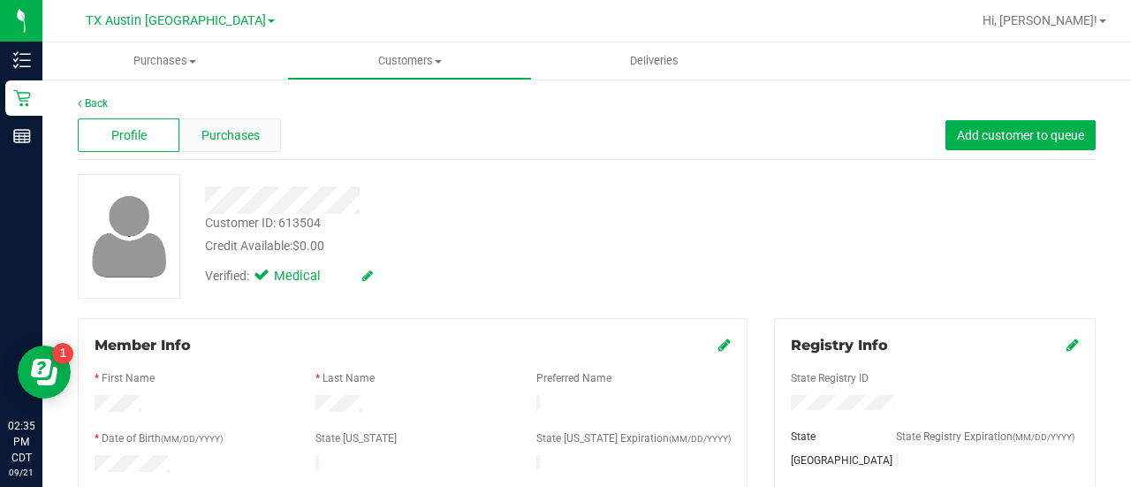
click at [193, 136] on div "Purchases" at bounding box center [230, 135] width 102 height 34
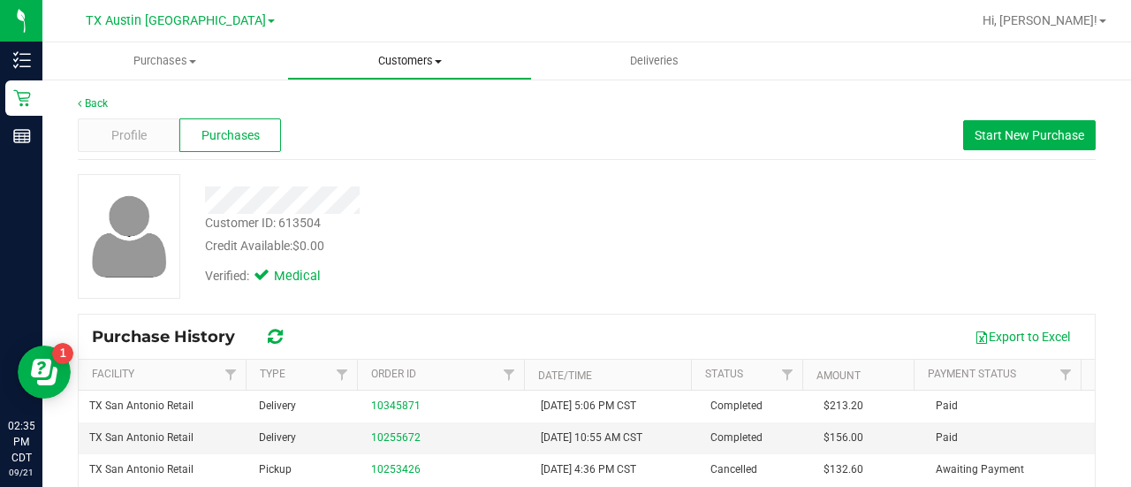
click at [384, 68] on span "Customers" at bounding box center [409, 61] width 243 height 16
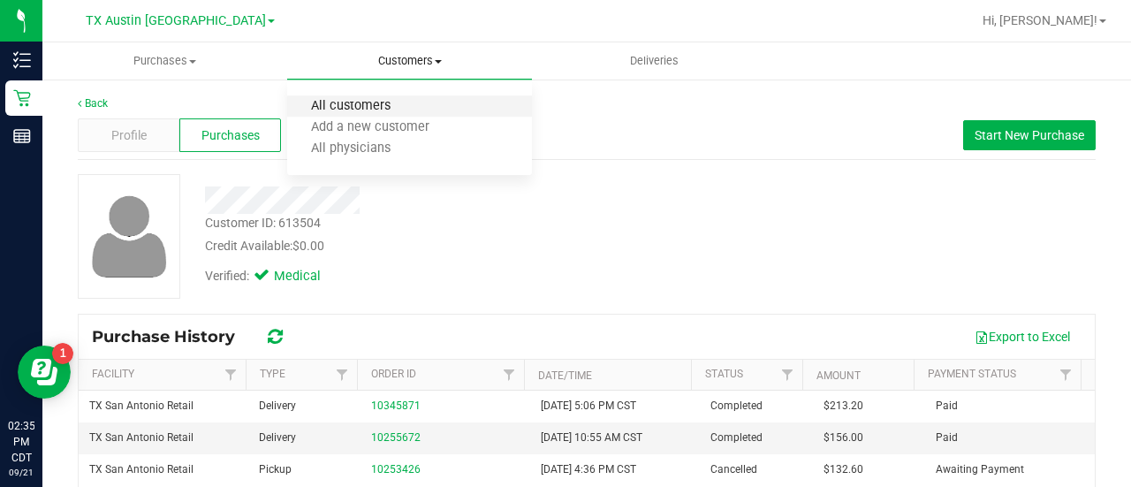
click at [364, 100] on span "All customers" at bounding box center [350, 106] width 127 height 15
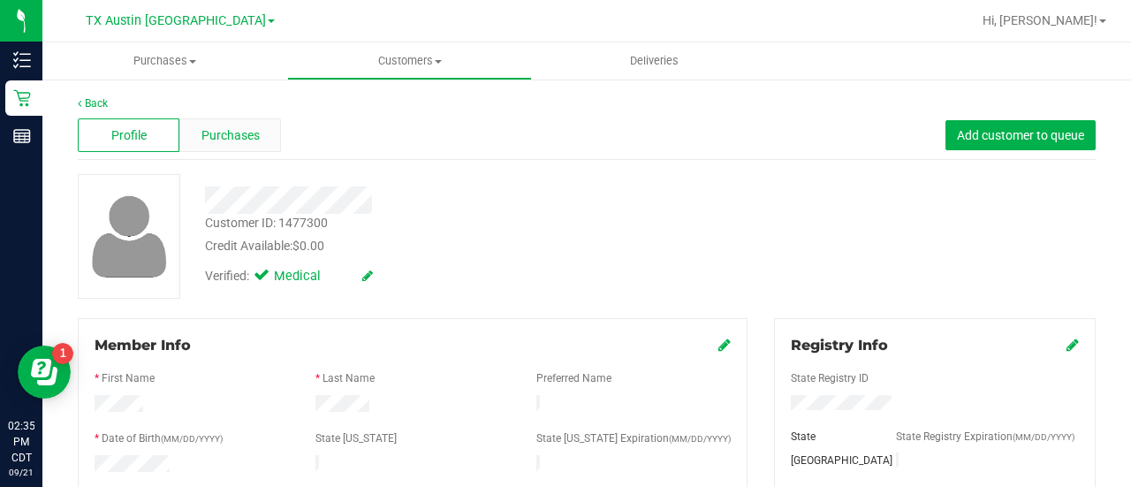
click at [238, 137] on span "Purchases" at bounding box center [230, 135] width 58 height 19
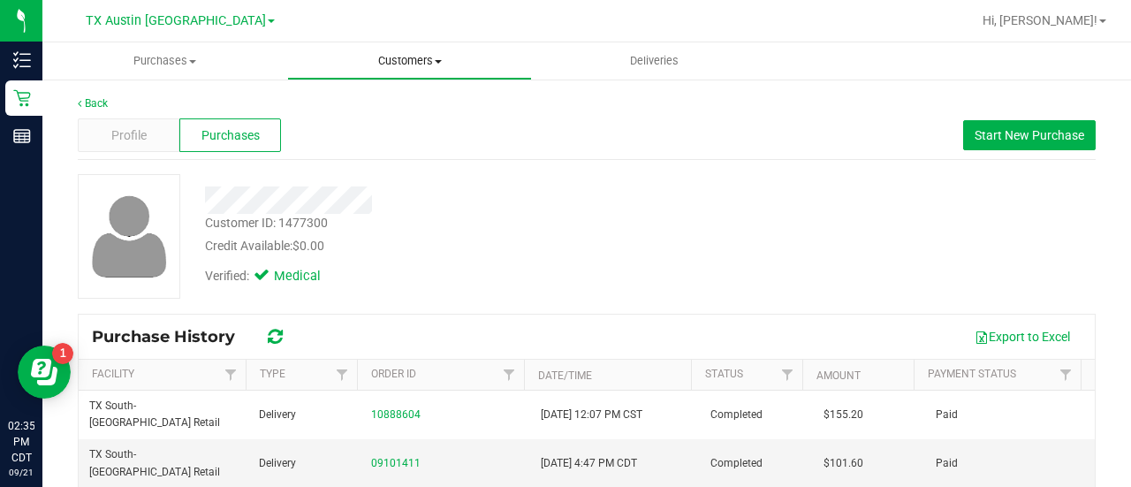
click at [364, 64] on span "Customers" at bounding box center [409, 61] width 243 height 16
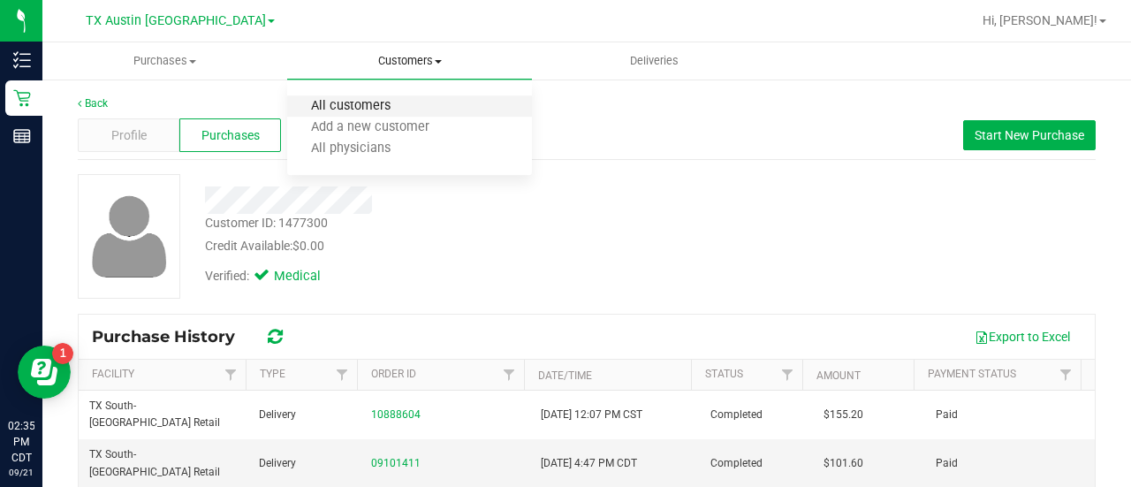
click at [366, 104] on span "All customers" at bounding box center [350, 106] width 127 height 15
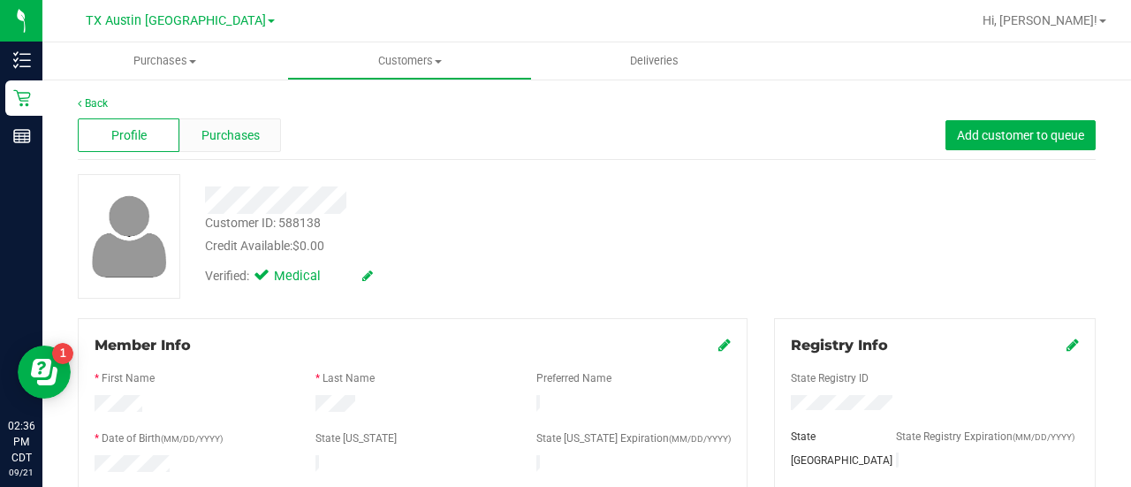
click at [233, 149] on div "Purchases" at bounding box center [230, 135] width 102 height 34
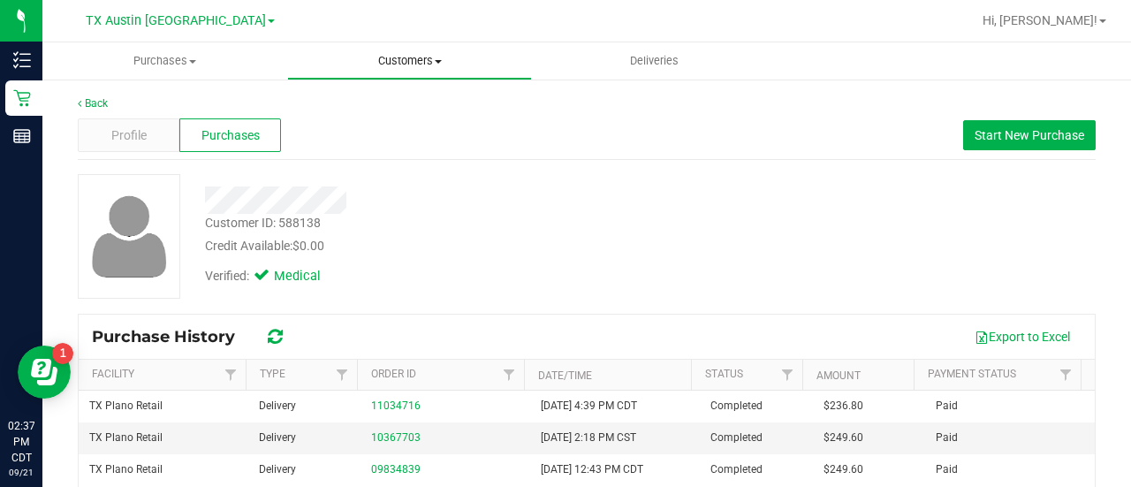
click at [408, 66] on span "Customers" at bounding box center [409, 61] width 243 height 16
click at [397, 93] on ul "All customers Add a new customer All physicians" at bounding box center [409, 127] width 245 height 95
click at [405, 56] on span "Customers" at bounding box center [409, 61] width 245 height 16
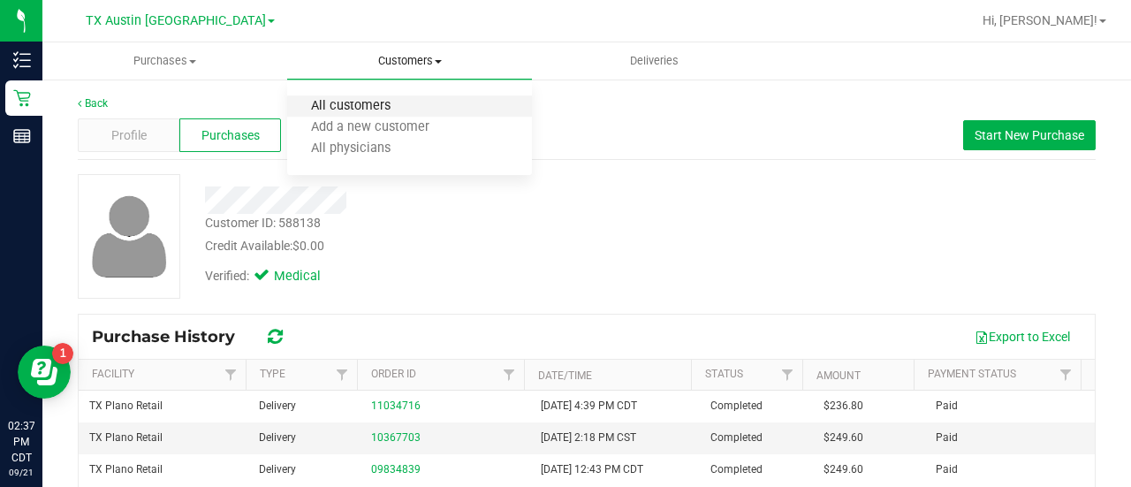
click at [389, 112] on span "All customers" at bounding box center [350, 106] width 127 height 15
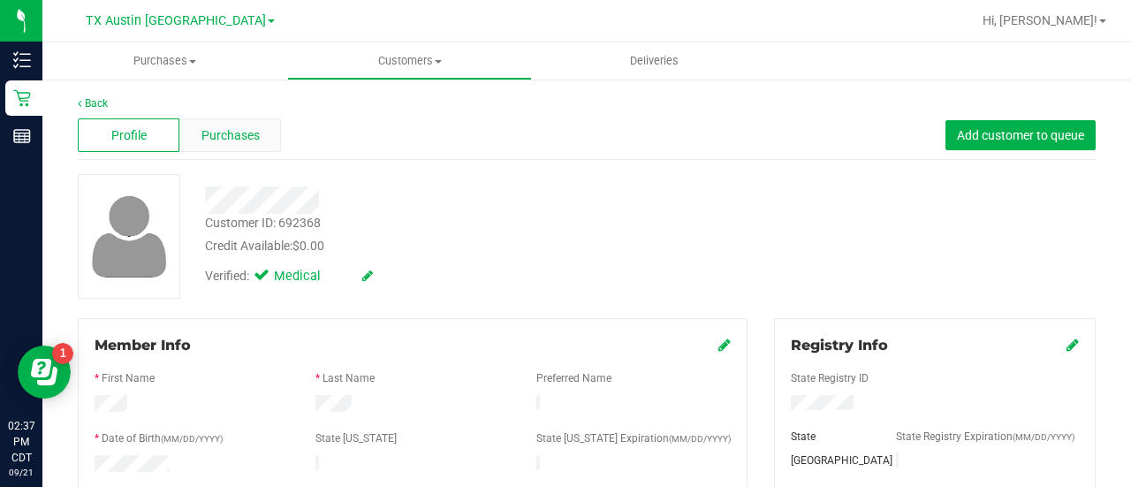
click at [266, 131] on div "Purchases" at bounding box center [230, 135] width 102 height 34
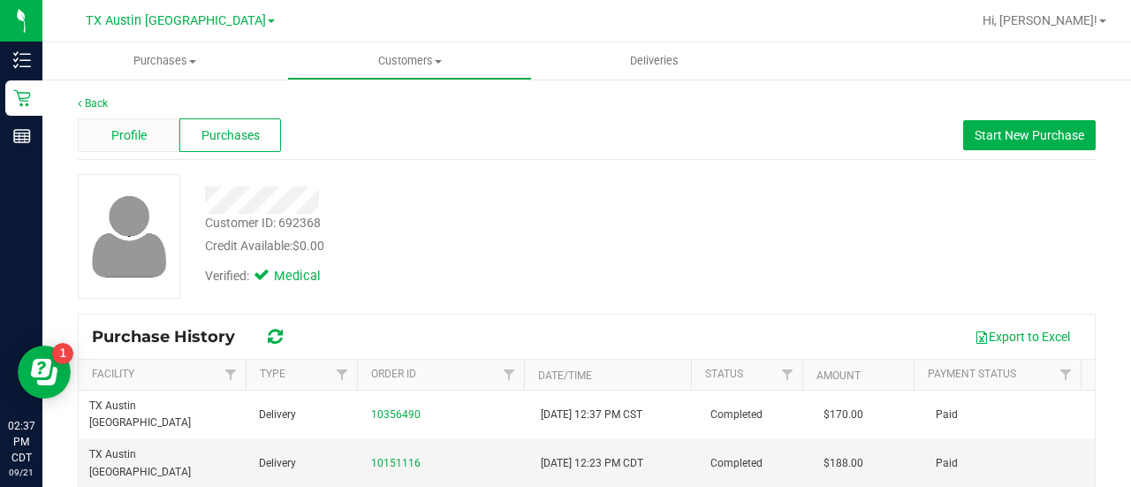
click at [147, 144] on div "Profile" at bounding box center [129, 135] width 102 height 34
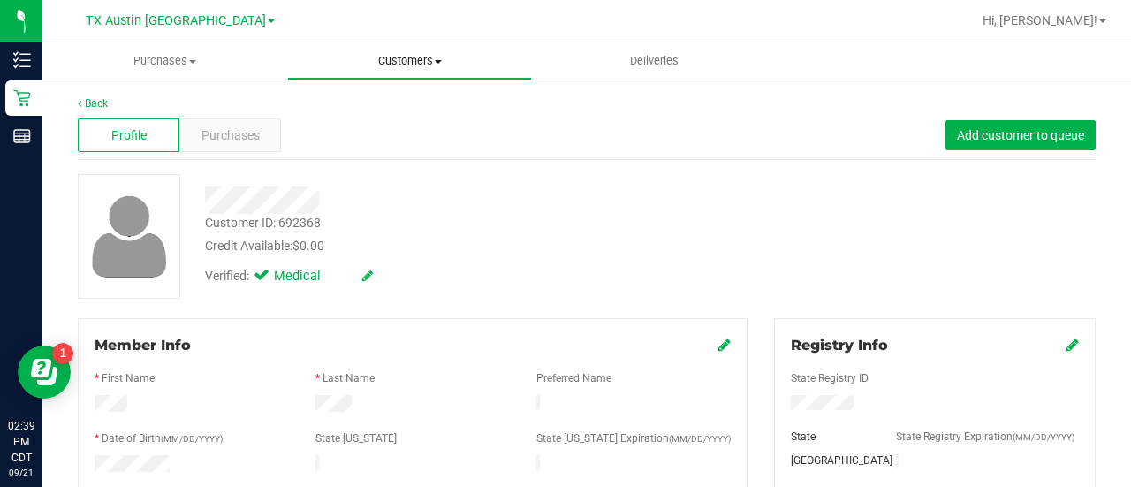
click at [392, 55] on span "Customers" at bounding box center [409, 61] width 243 height 16
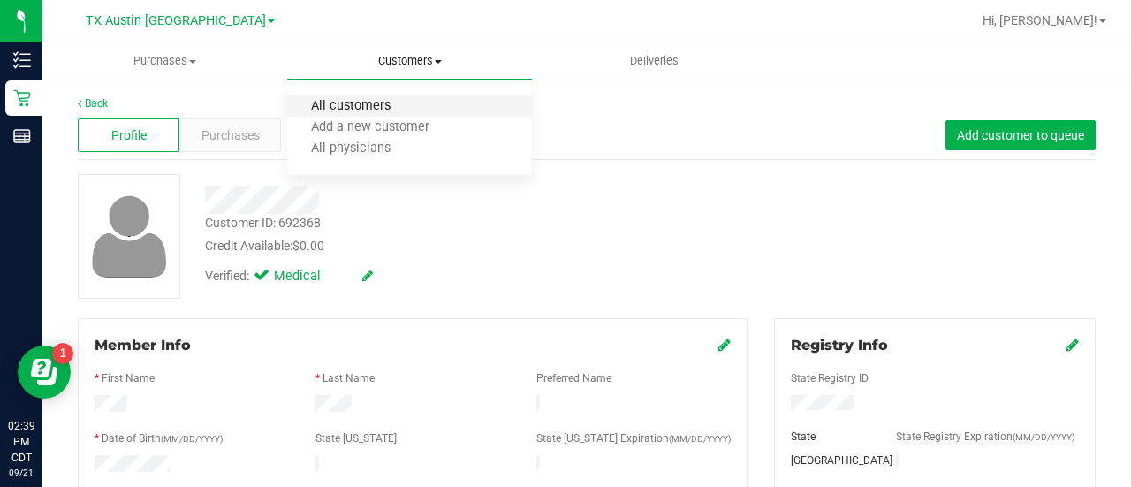
click at [376, 109] on span "All customers" at bounding box center [350, 106] width 127 height 15
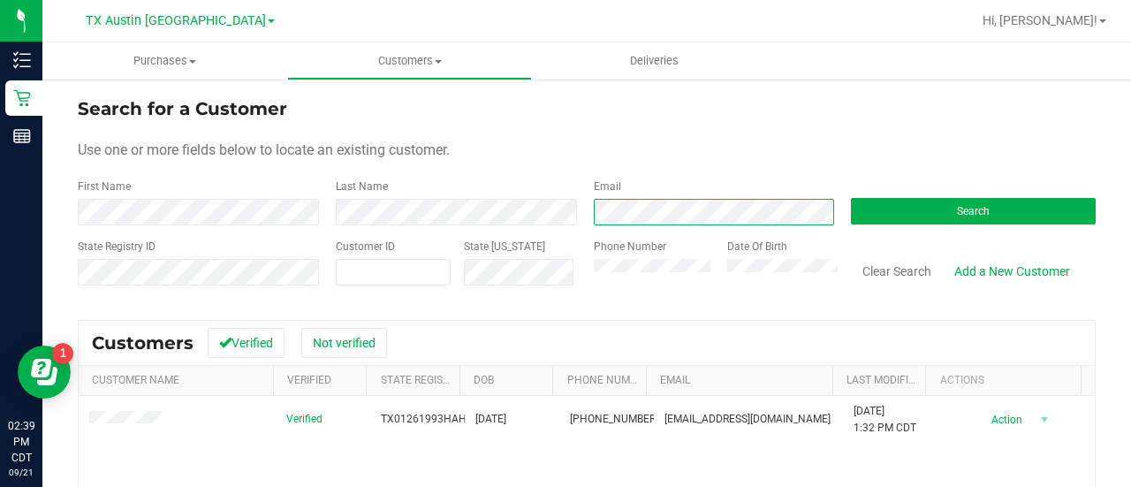
scroll to position [93, 0]
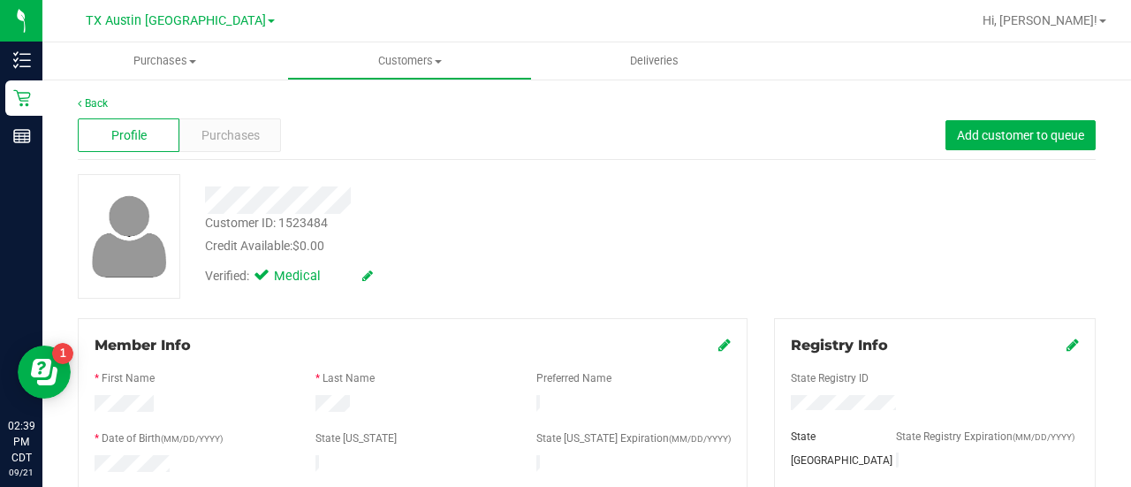
click at [230, 112] on div "Profile Purchases Add customer to queue" at bounding box center [587, 135] width 1018 height 49
click at [223, 155] on div "Profile Purchases Add customer to queue" at bounding box center [587, 135] width 1018 height 49
click at [223, 152] on div "Profile Purchases Add customer to queue" at bounding box center [587, 135] width 1018 height 49
click at [238, 132] on span "Purchases" at bounding box center [230, 135] width 58 height 19
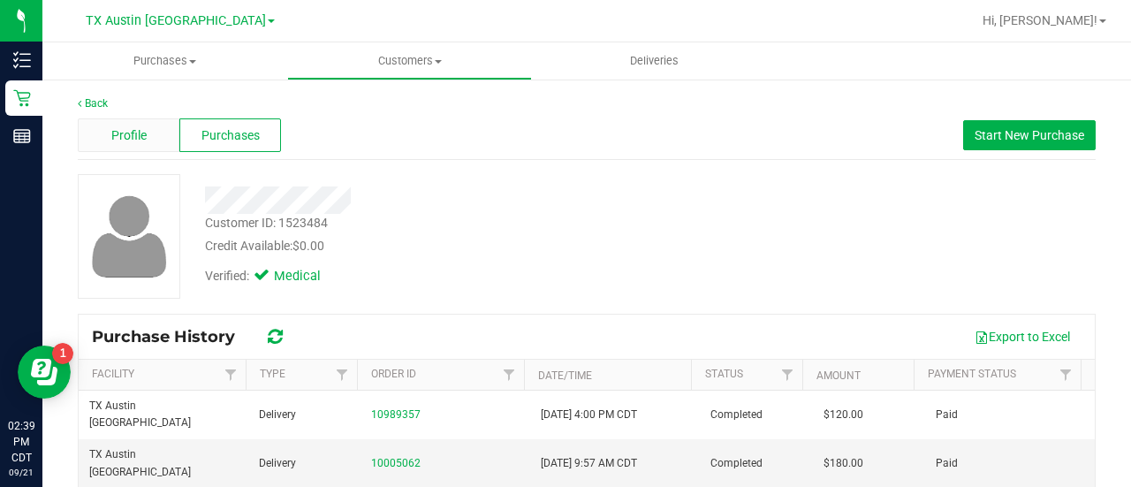
click at [114, 142] on span "Profile" at bounding box center [128, 135] width 35 height 19
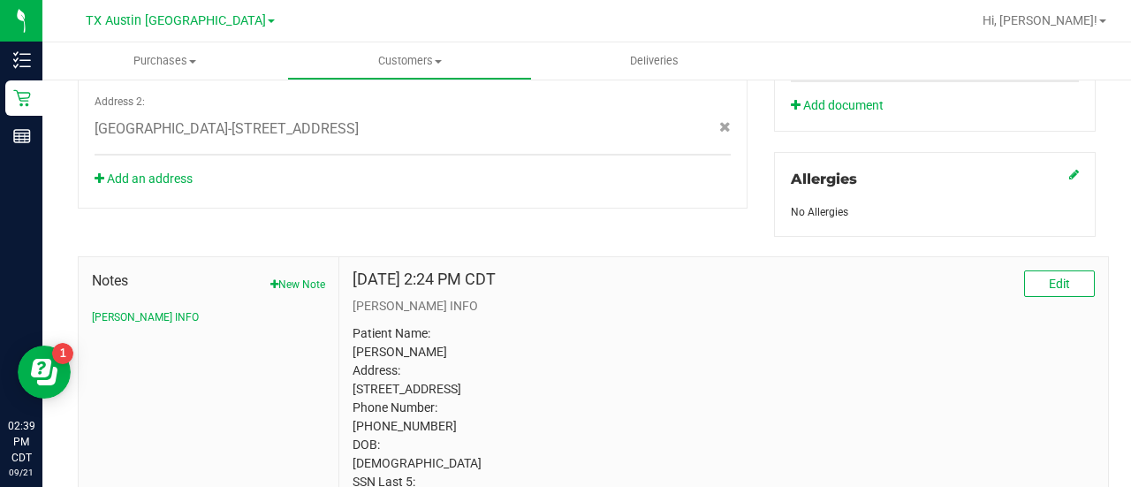
scroll to position [833, 0]
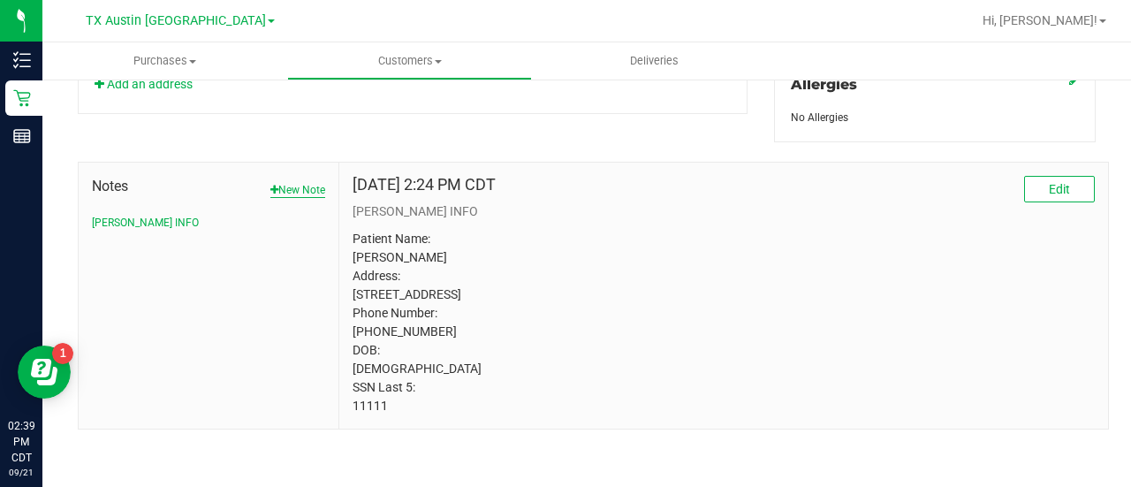
click at [270, 182] on button "New Note" at bounding box center [297, 190] width 55 height 16
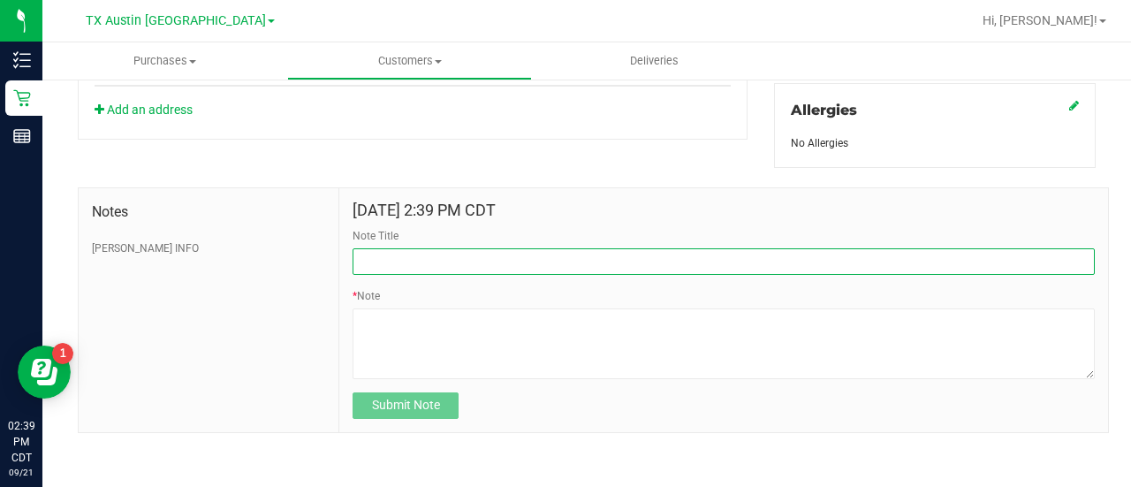
click at [442, 254] on input "Note Title" at bounding box center [723, 261] width 742 height 26
type input "HONOR $25 WINBACK - ABSENT TOGGLE."
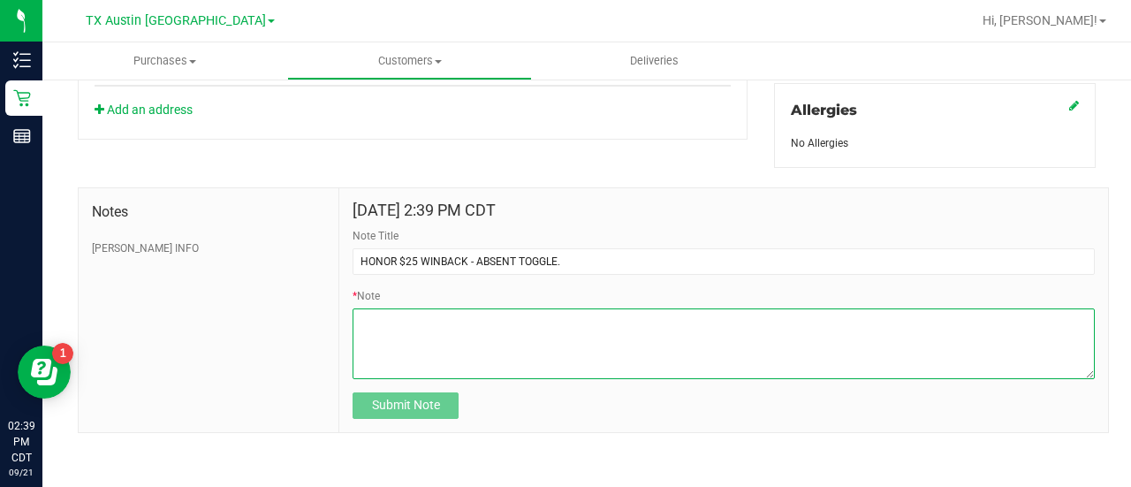
click at [465, 340] on textarea "* Note" at bounding box center [723, 343] width 742 height 71
click at [436, 363] on textarea "* Note" at bounding box center [723, 343] width 742 height 71
paste textarea "Stacks with all discounts. Update once redeemed"
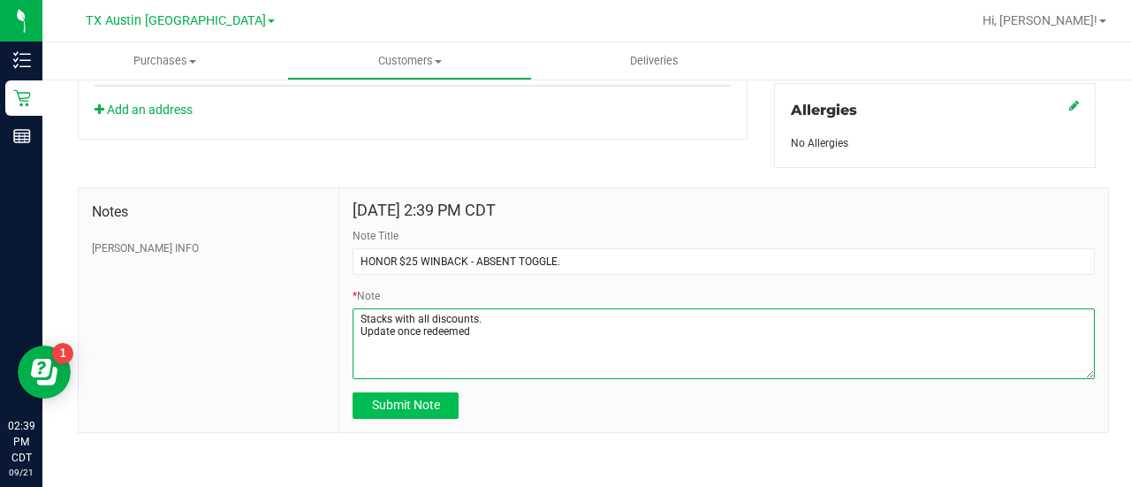
type textarea "Stacks with all discounts. Update once redeemed"
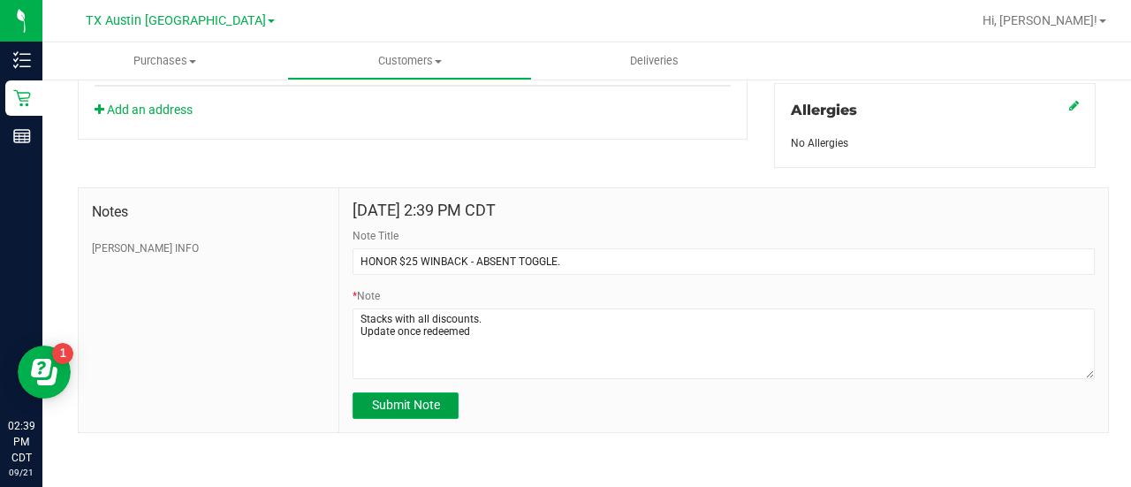
click at [390, 407] on span "Submit Note" at bounding box center [406, 404] width 68 height 14
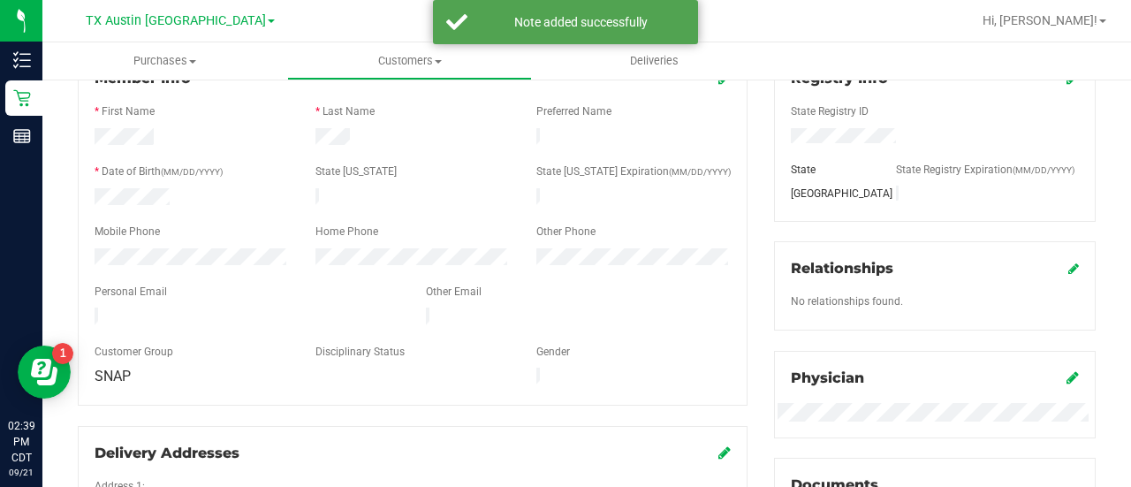
scroll to position [201, 0]
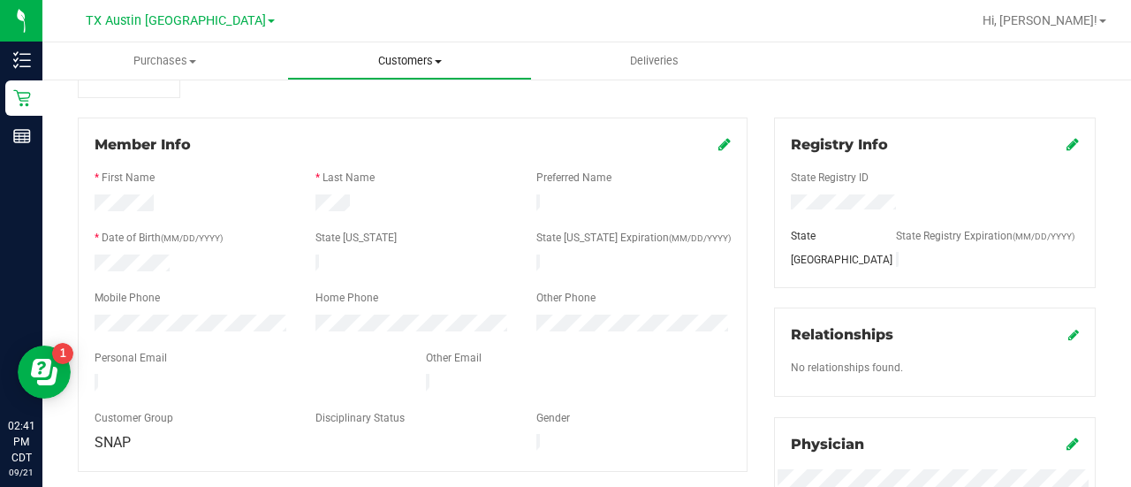
click at [394, 59] on span "Customers" at bounding box center [409, 61] width 243 height 16
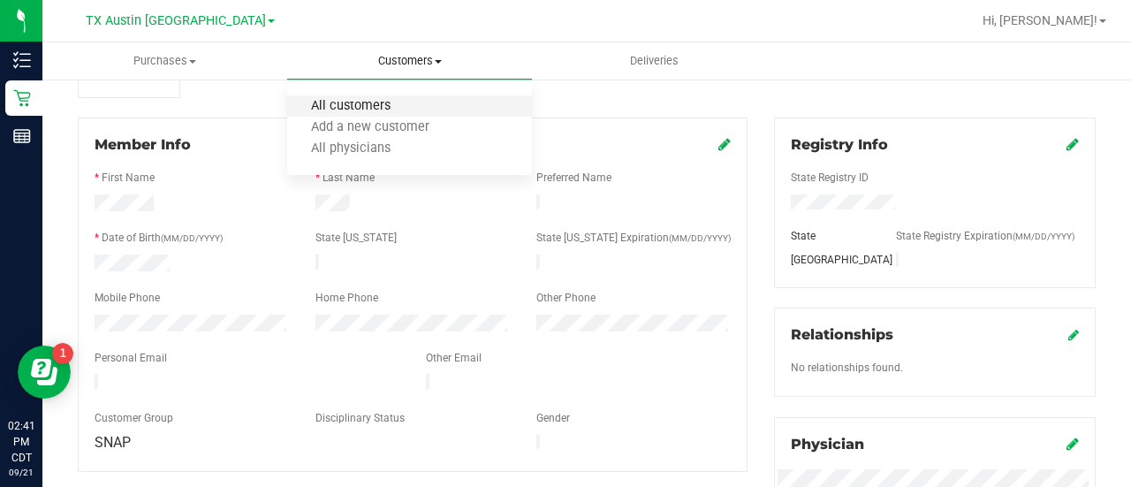
click at [368, 103] on span "All customers" at bounding box center [350, 106] width 127 height 15
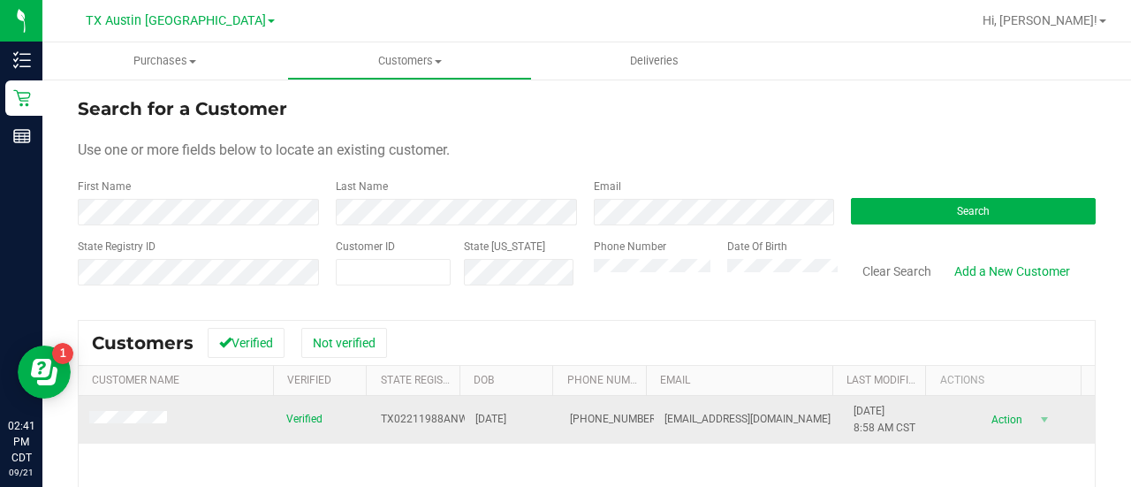
click at [134, 426] on span at bounding box center [130, 420] width 83 height 19
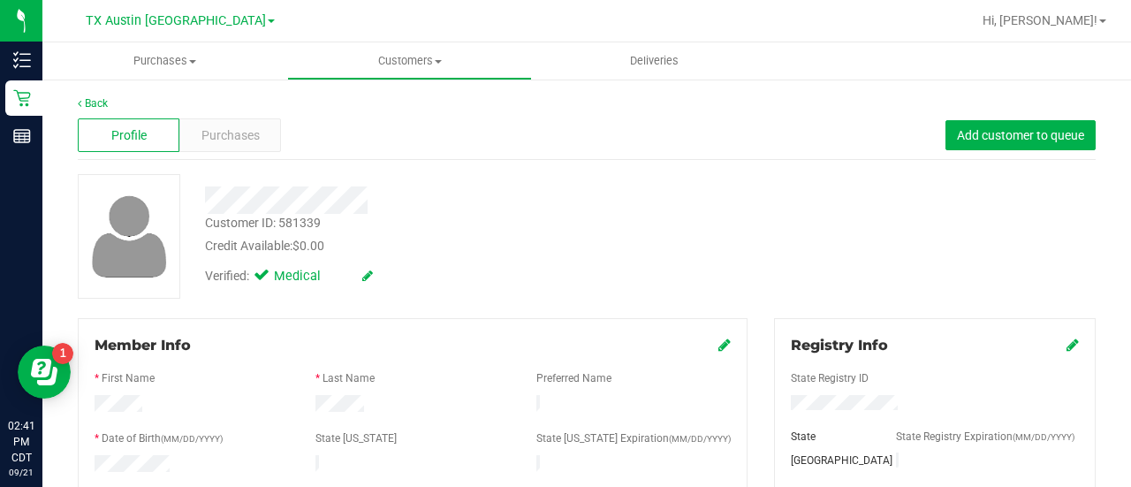
drag, startPoint x: 773, startPoint y: 234, endPoint x: 912, endPoint y: 192, distance: 145.0
click at [781, 231] on div "Customer ID: 581339 Credit Available: $0.00 Verified: Medical" at bounding box center [586, 236] width 1044 height 125
click at [201, 140] on span "Purchases" at bounding box center [230, 135] width 58 height 19
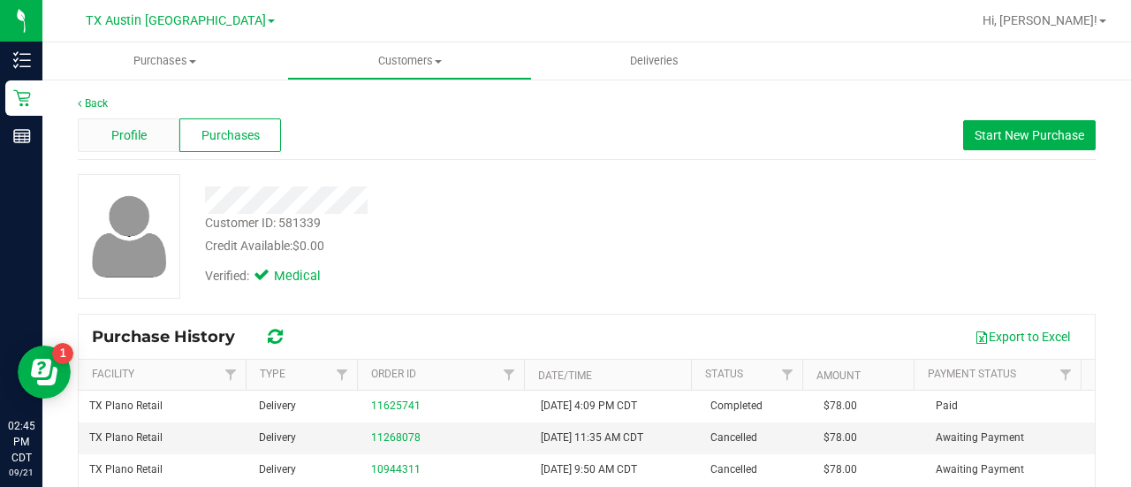
click at [147, 124] on div "Profile" at bounding box center [129, 135] width 102 height 34
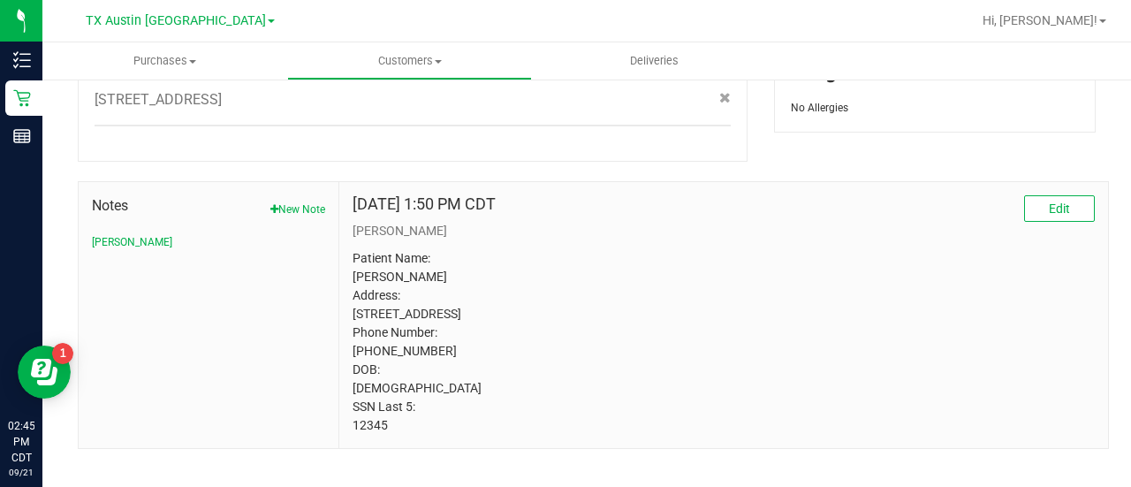
scroll to position [845, 0]
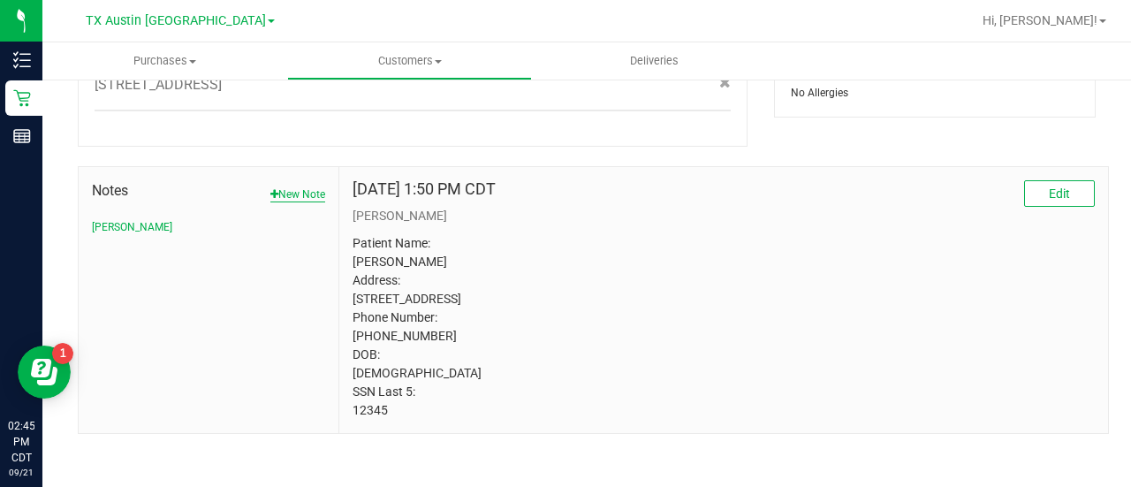
click at [284, 186] on button "New Note" at bounding box center [297, 194] width 55 height 16
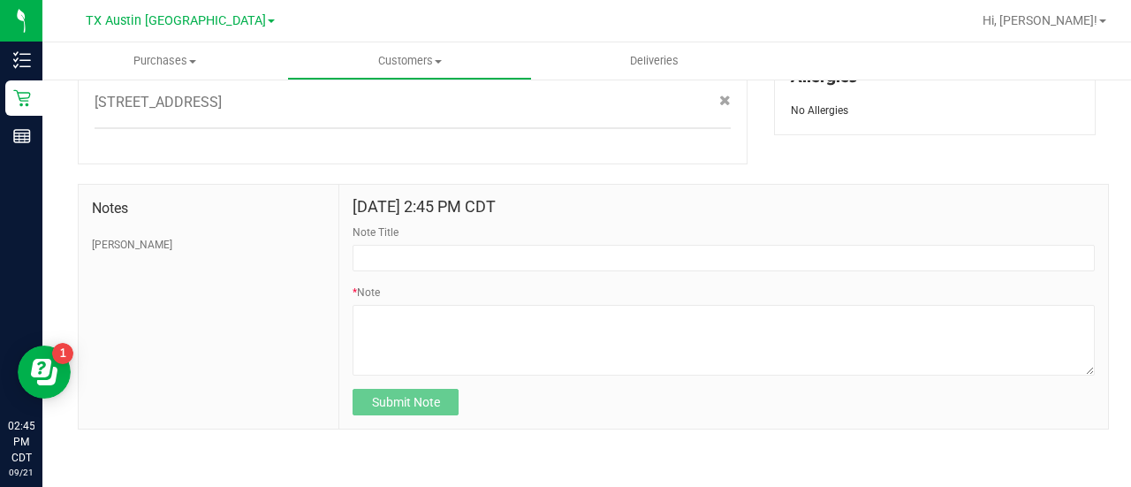
scroll to position [810, 0]
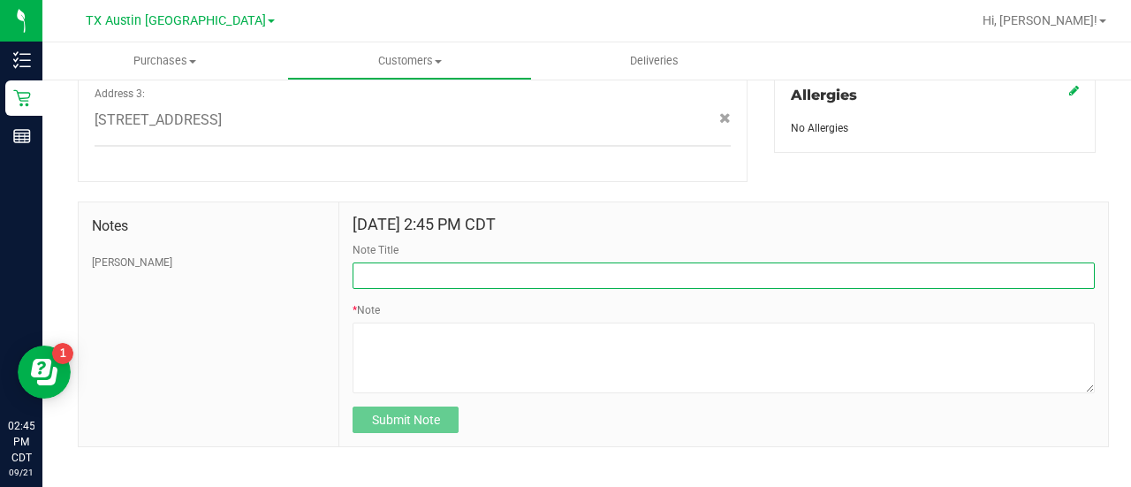
click at [423, 262] on input "Note Title" at bounding box center [723, 275] width 742 height 26
type input "HONOR $25 WINBACK - ABSENT TOGGLE."
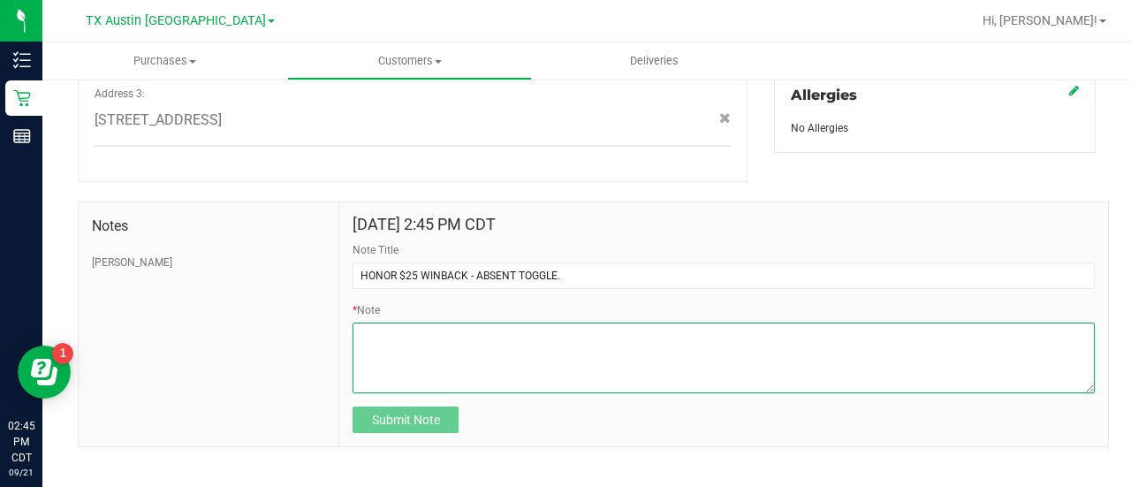
drag, startPoint x: 411, startPoint y: 345, endPoint x: 518, endPoint y: 446, distance: 146.8
click at [411, 347] on textarea "* Note" at bounding box center [723, 357] width 742 height 71
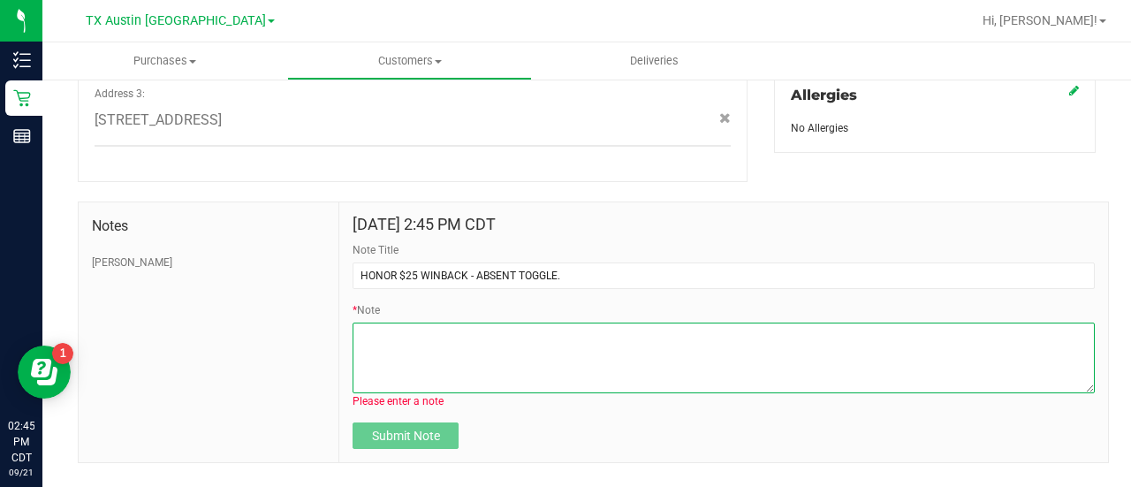
click at [493, 322] on textarea "* Note" at bounding box center [723, 357] width 742 height 71
paste textarea "Stacks with all discounts. Update once redeemed"
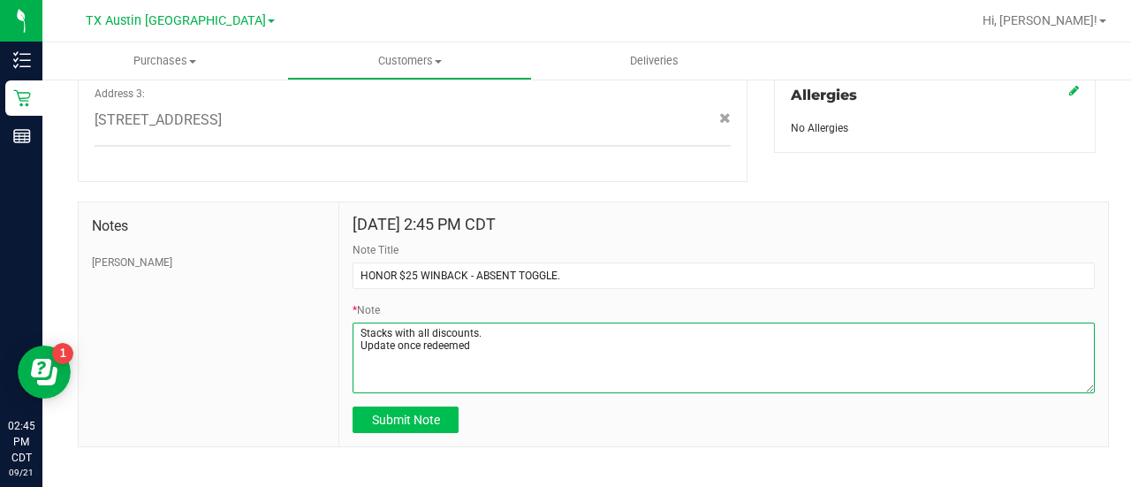
type textarea "Stacks with all discounts. Update once redeemed"
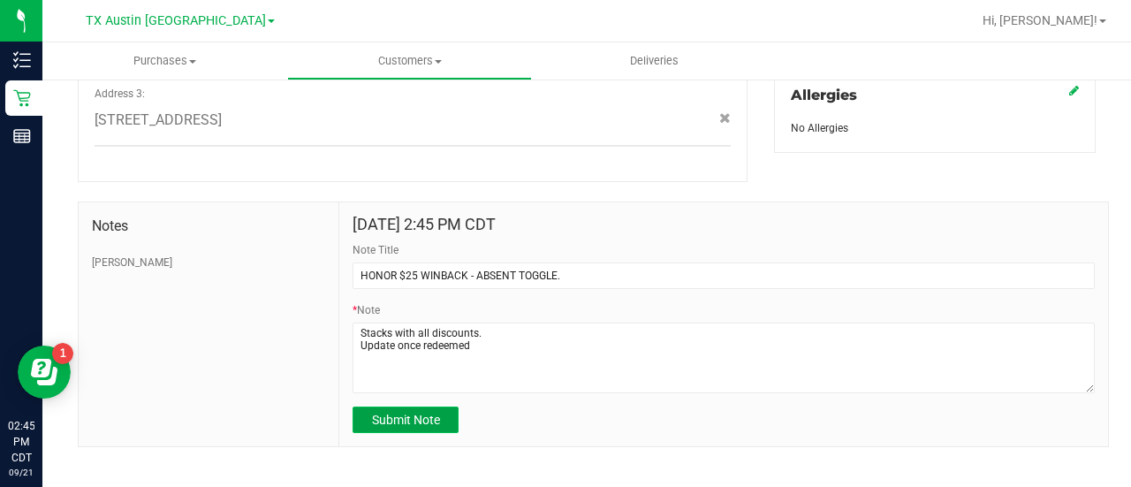
click at [421, 412] on span "Submit Note" at bounding box center [406, 419] width 68 height 14
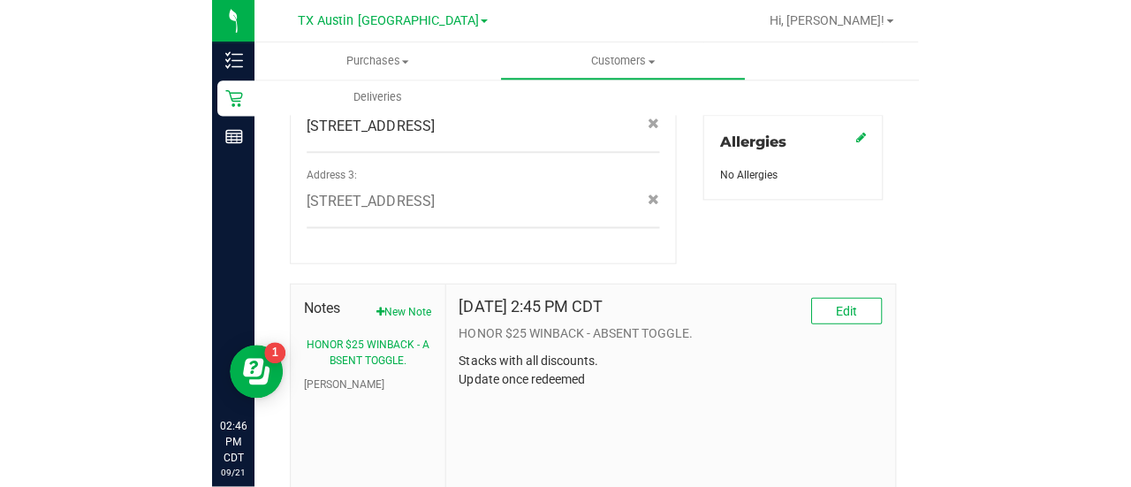
scroll to position [853, 0]
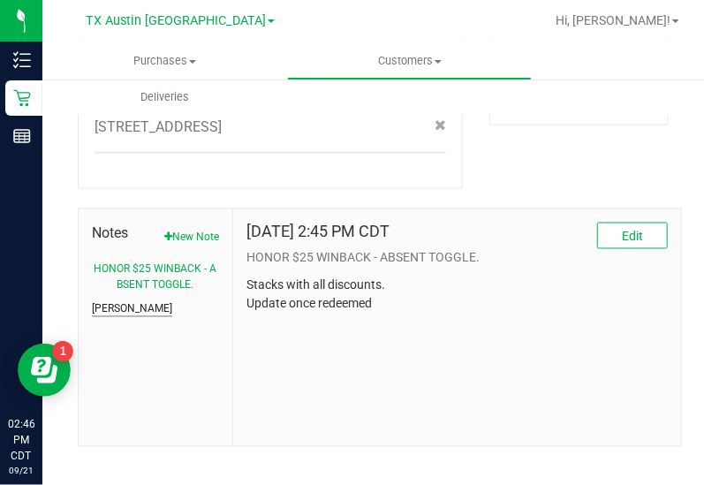
click at [101, 301] on button "CURT" at bounding box center [132, 309] width 80 height 16
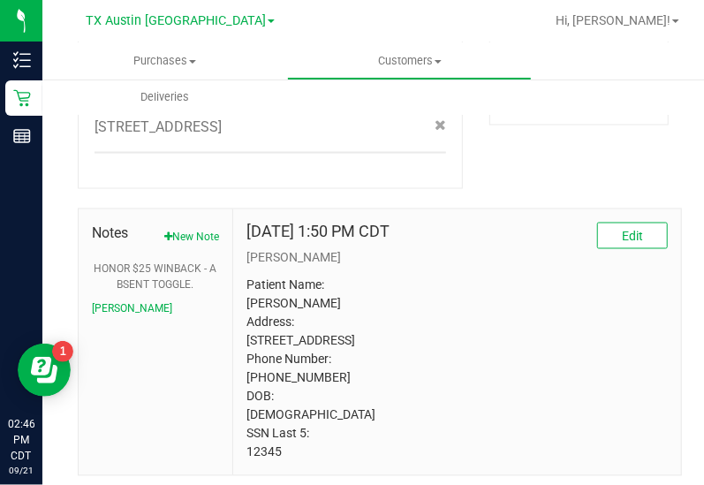
click at [265, 457] on p "Patient Name: Andrew wooten Address: 9809 belfort drive Frisco, TX, 75035 Phone…" at bounding box center [456, 368] width 421 height 185
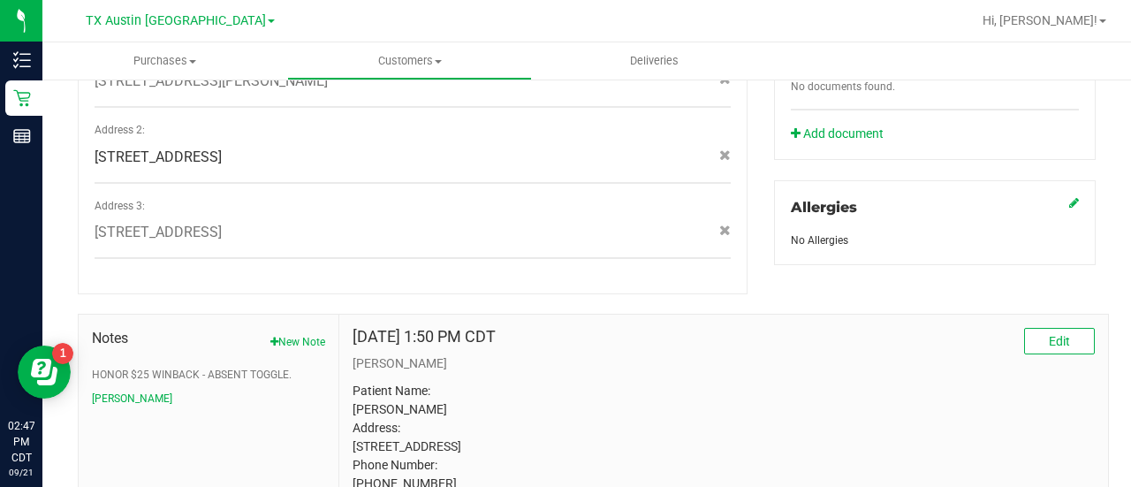
scroll to position [0, 0]
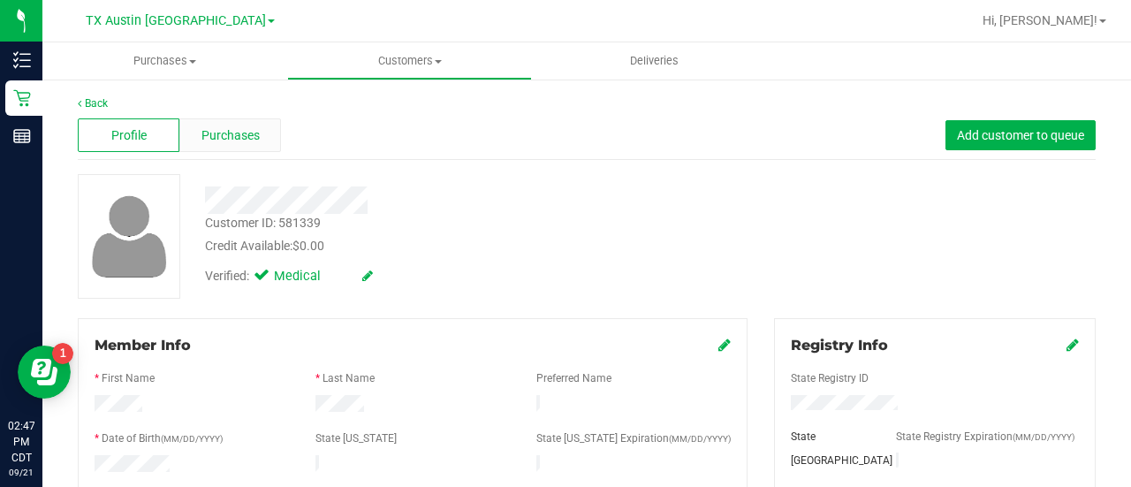
click at [233, 136] on span "Purchases" at bounding box center [230, 135] width 58 height 19
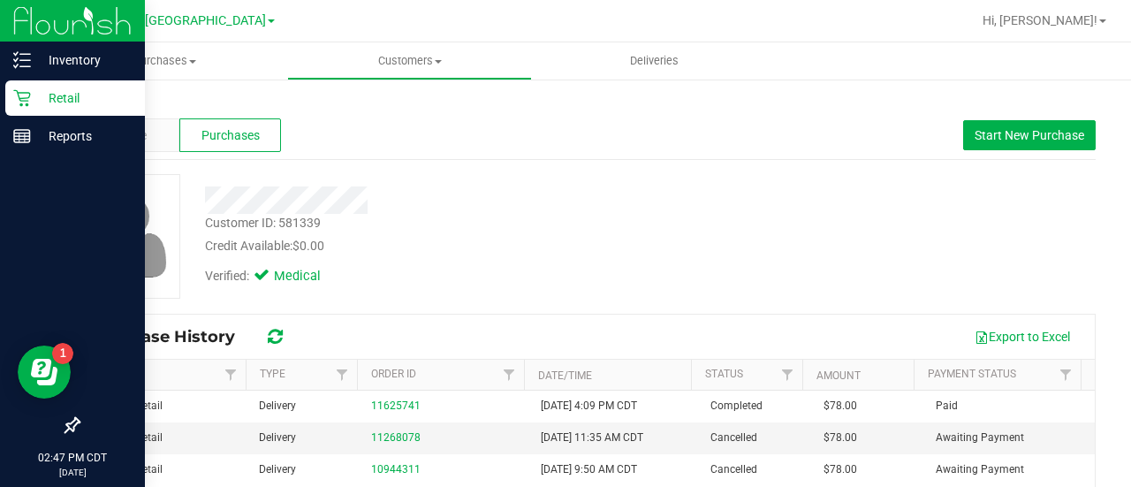
click at [27, 95] on icon at bounding box center [22, 98] width 18 height 18
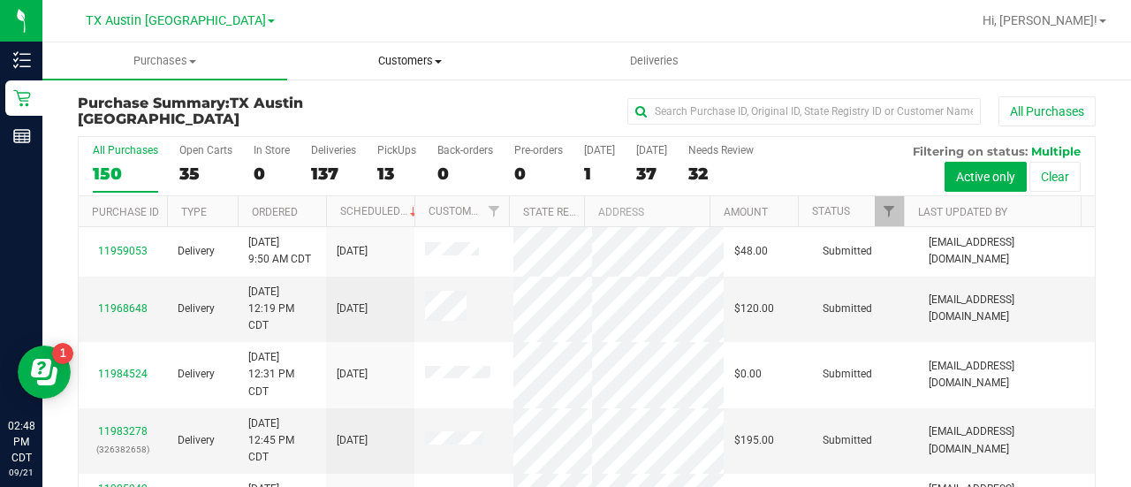
click at [390, 77] on uib-tab-heading "Customers All customers Add a new customer All physicians" at bounding box center [409, 60] width 243 height 35
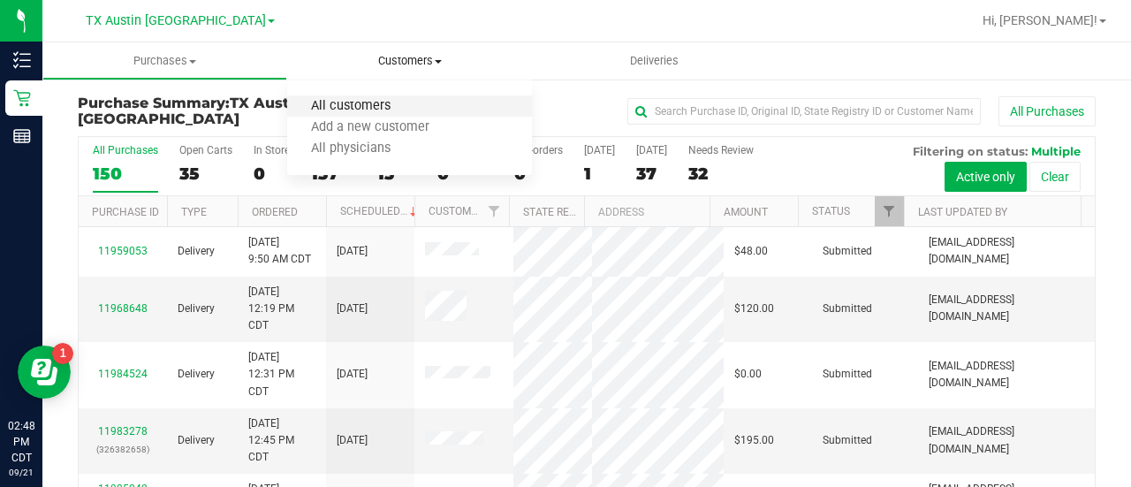
click at [330, 107] on span "All customers" at bounding box center [350, 106] width 127 height 15
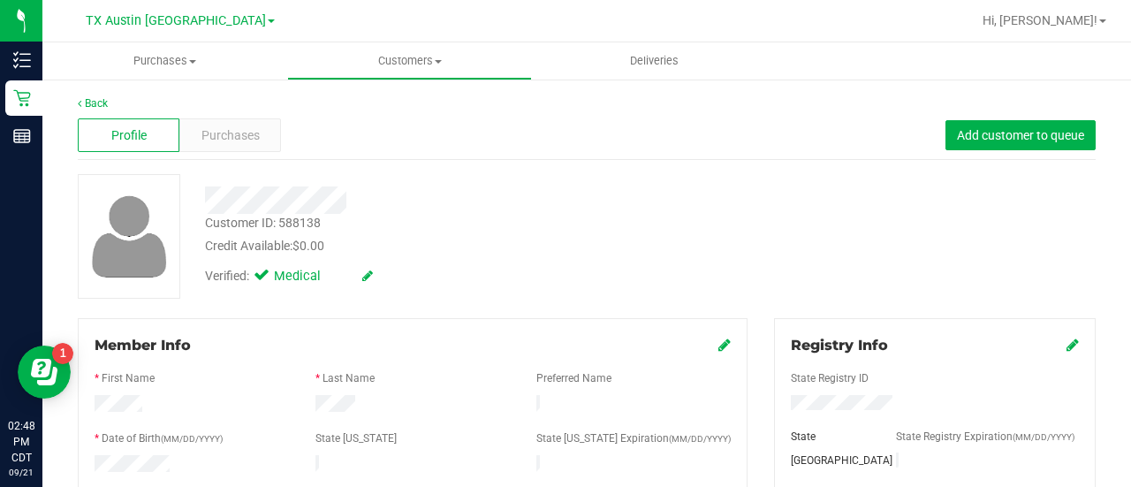
click at [617, 247] on div "Credit Available: $0.00" at bounding box center [453, 246] width 496 height 19
click at [219, 124] on div "Purchases" at bounding box center [230, 135] width 102 height 34
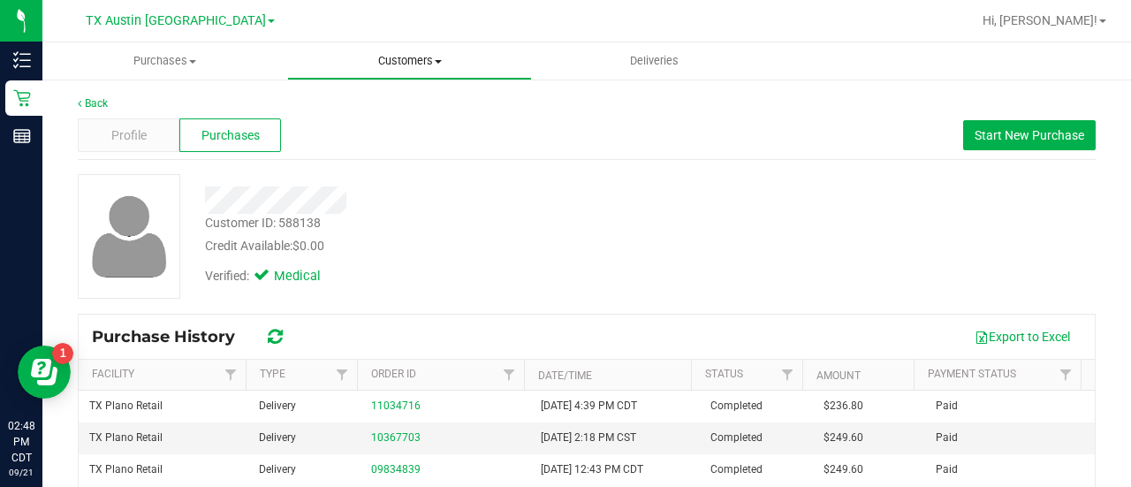
click at [385, 58] on span "Customers" at bounding box center [409, 61] width 243 height 16
click at [366, 94] on ul "All customers Add a new customer All physicians" at bounding box center [409, 127] width 245 height 95
click at [388, 64] on span "Customers" at bounding box center [409, 61] width 245 height 16
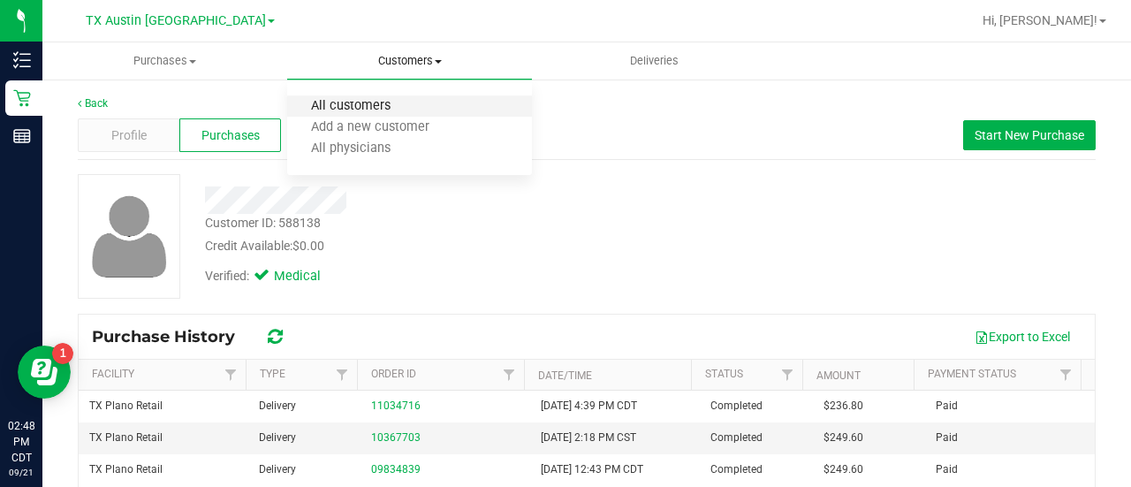
click at [373, 108] on span "All customers" at bounding box center [350, 106] width 127 height 15
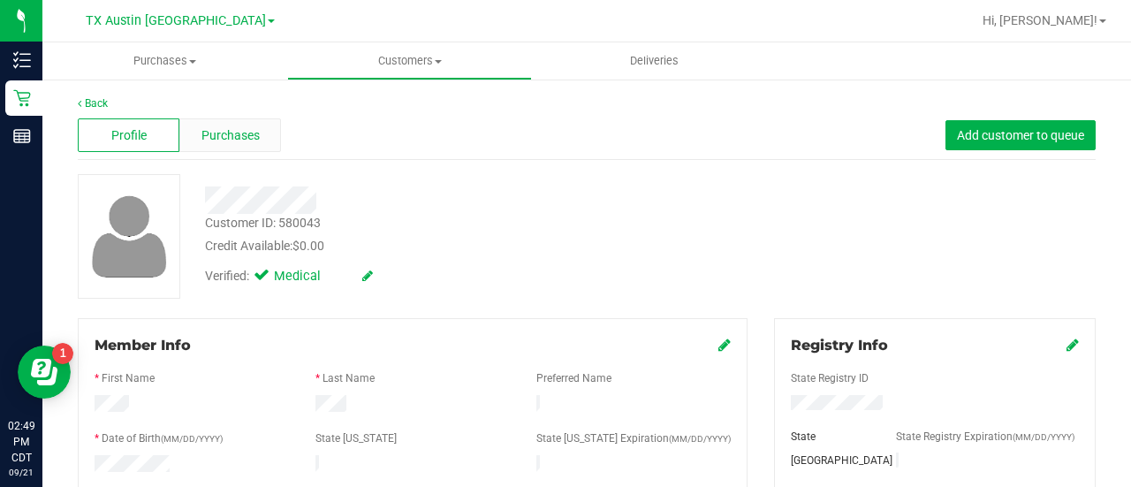
click at [210, 137] on span "Purchases" at bounding box center [230, 135] width 58 height 19
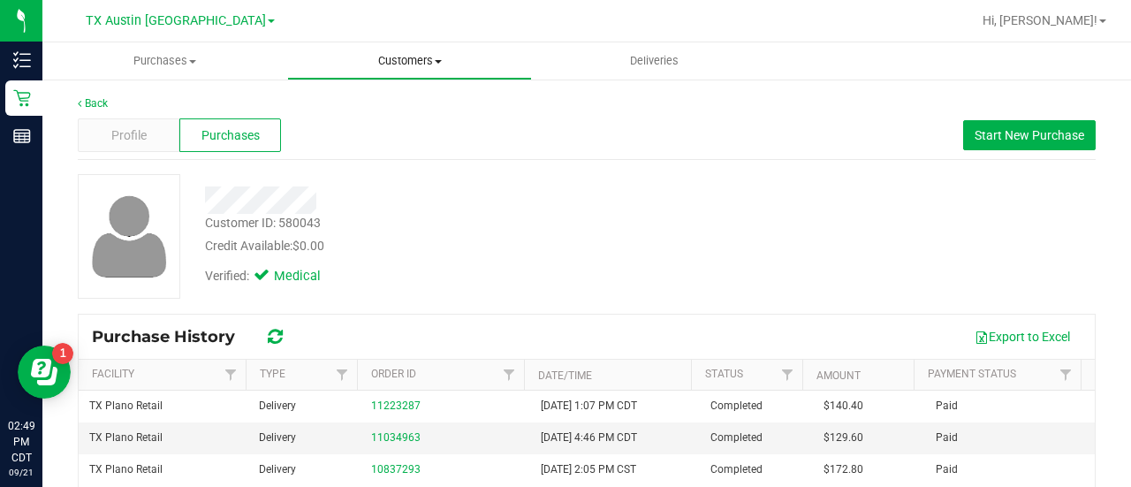
click at [385, 54] on span "Customers" at bounding box center [409, 61] width 243 height 16
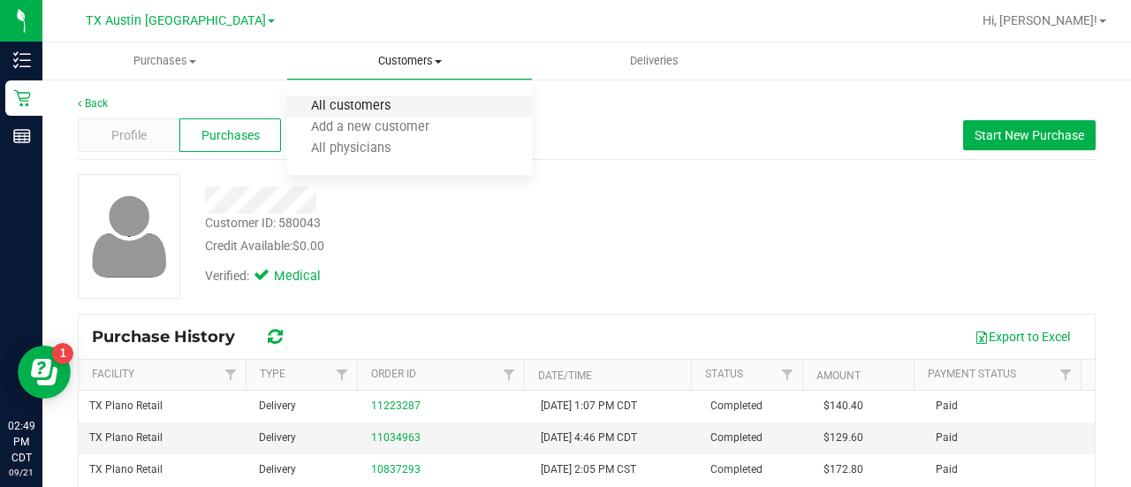
click at [363, 114] on span "All customers" at bounding box center [350, 106] width 127 height 15
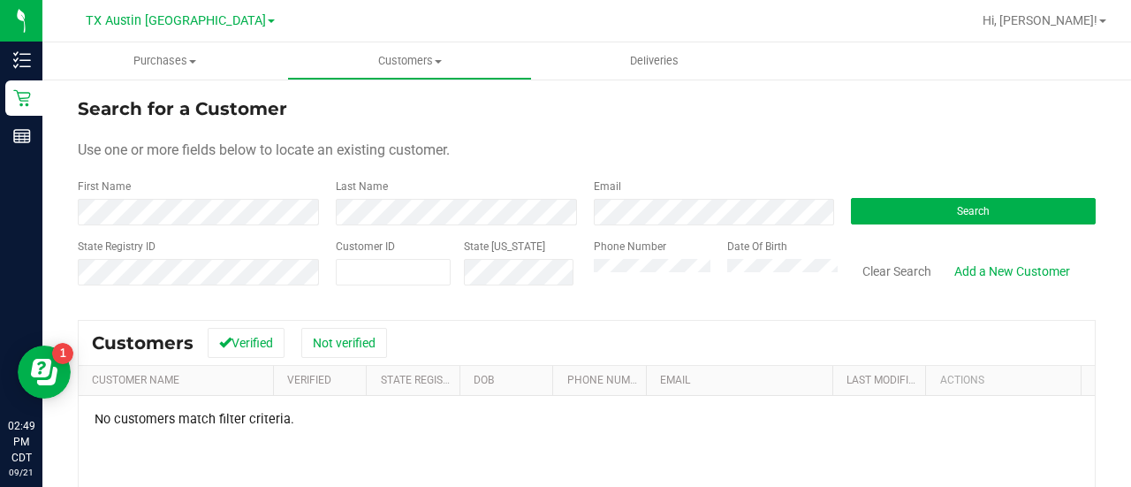
click at [683, 195] on div "Email" at bounding box center [709, 201] width 258 height 47
click at [284, 226] on form "Search for a Customer Use one or more fields below to locate an existing custom…" at bounding box center [587, 198] width 1018 height 206
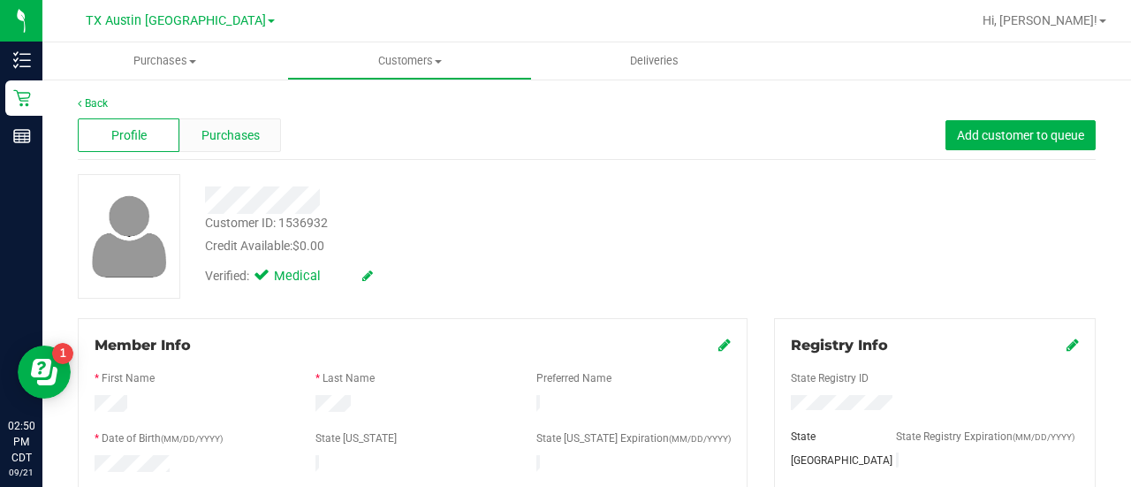
click at [246, 130] on span "Purchases" at bounding box center [230, 135] width 58 height 19
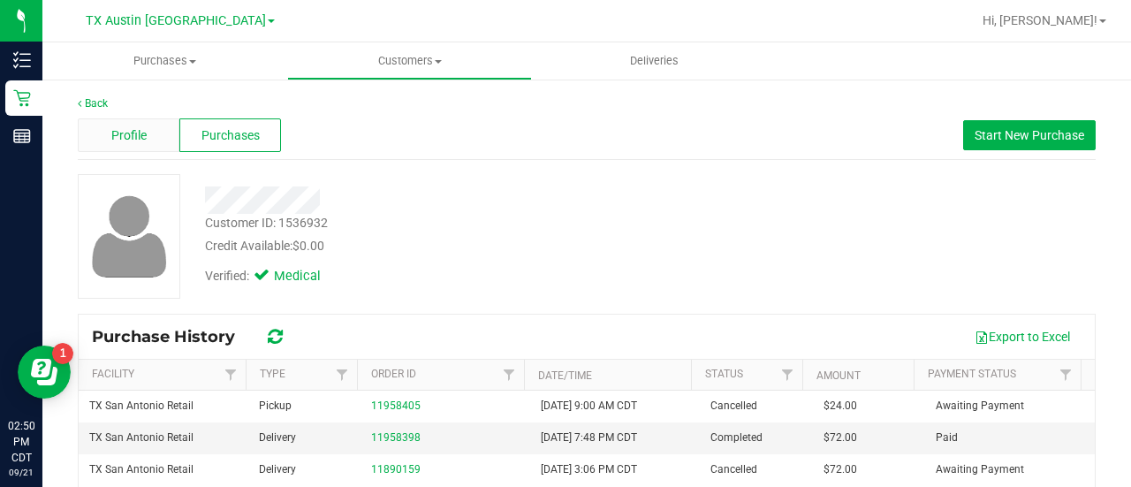
click at [136, 146] on div "Profile" at bounding box center [129, 135] width 102 height 34
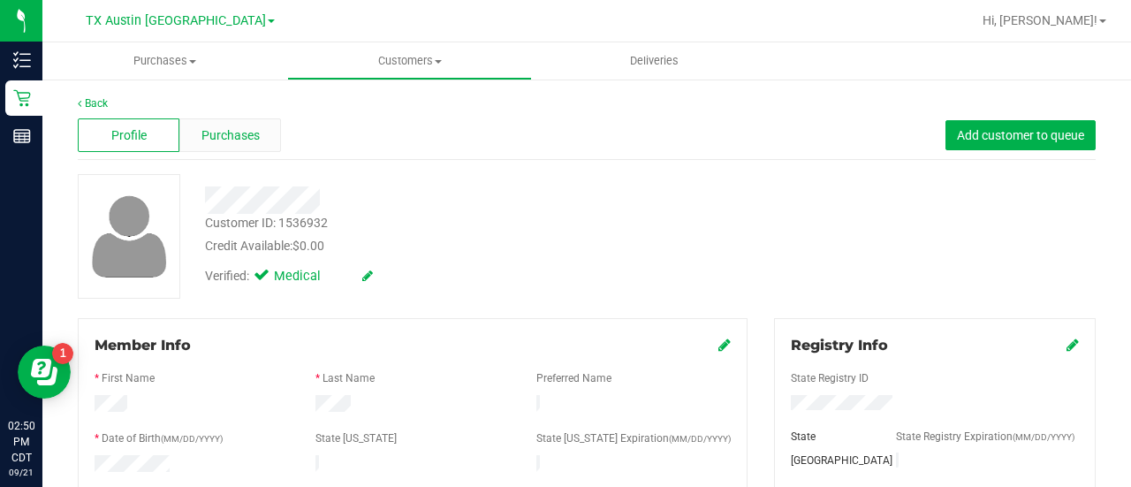
click at [227, 139] on span "Purchases" at bounding box center [230, 135] width 58 height 19
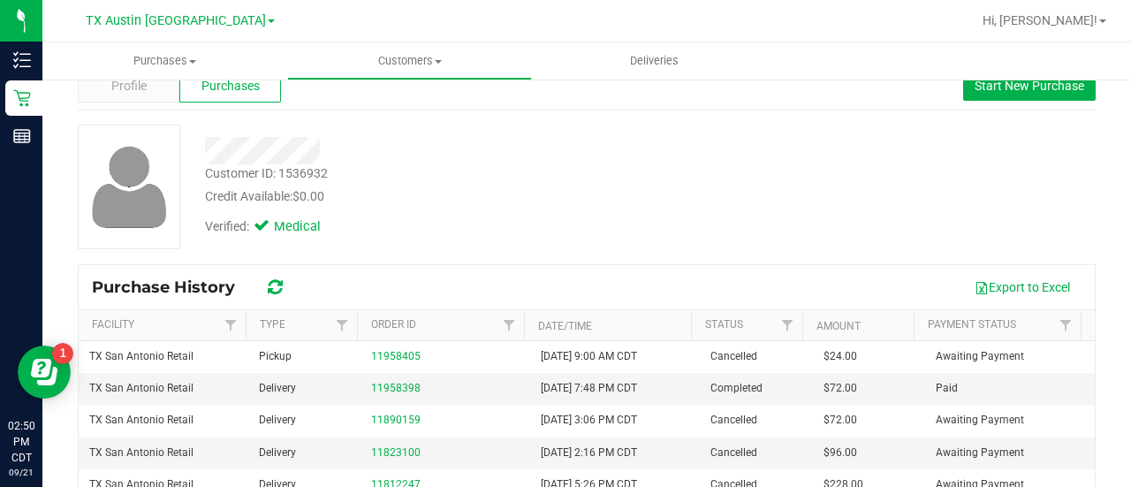
scroll to position [59, 0]
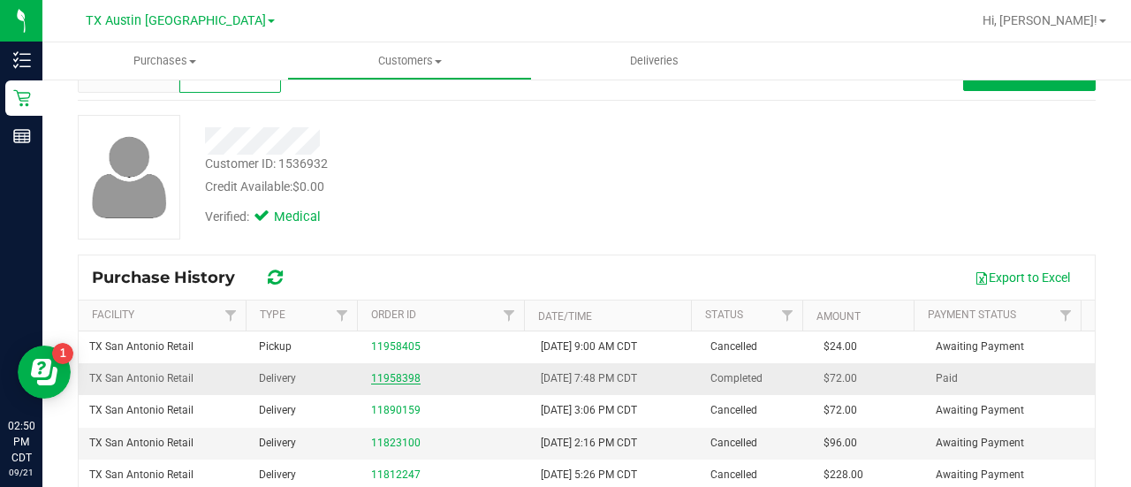
click at [385, 382] on link "11958398" at bounding box center [395, 378] width 49 height 12
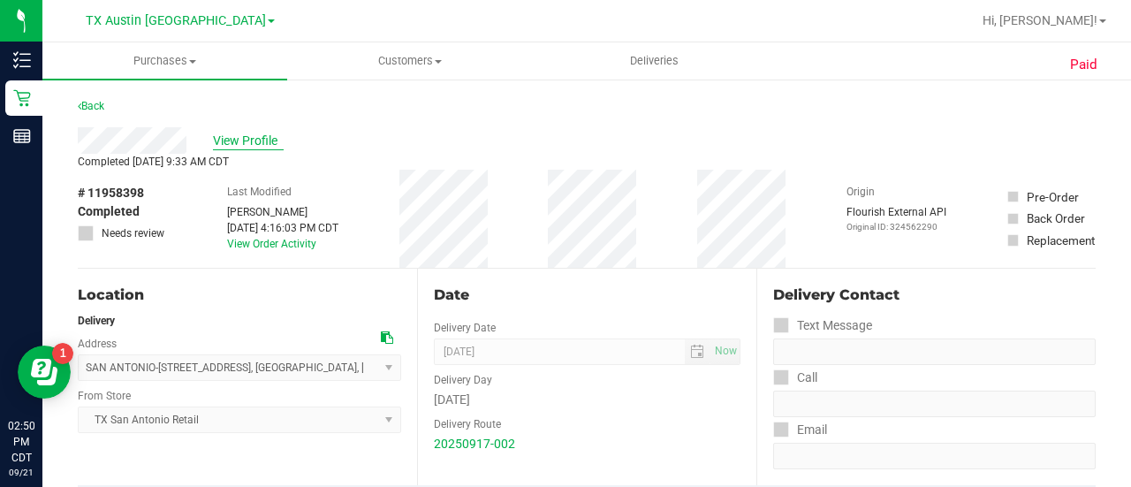
click at [246, 136] on span "View Profile" at bounding box center [248, 141] width 71 height 19
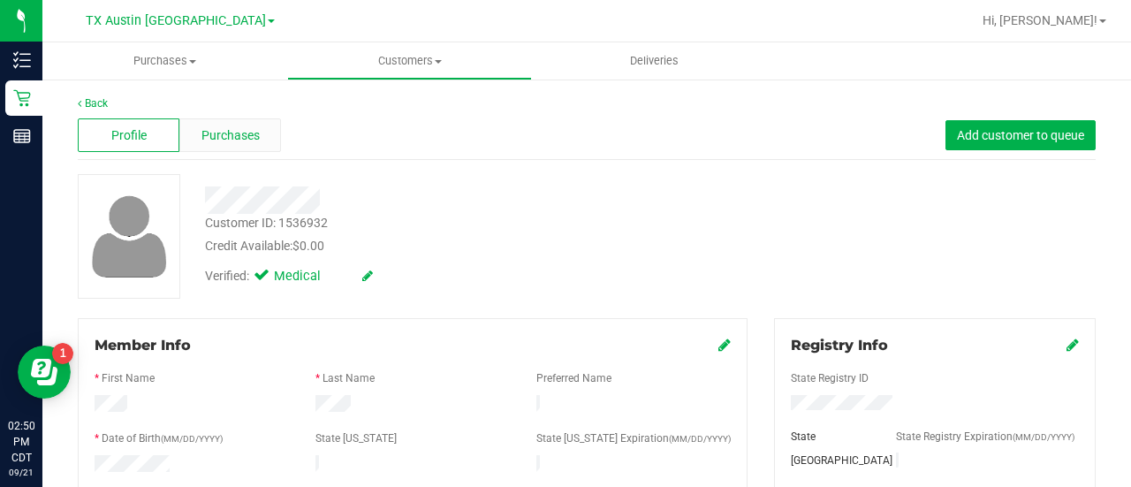
click at [259, 126] on div "Purchases" at bounding box center [230, 135] width 102 height 34
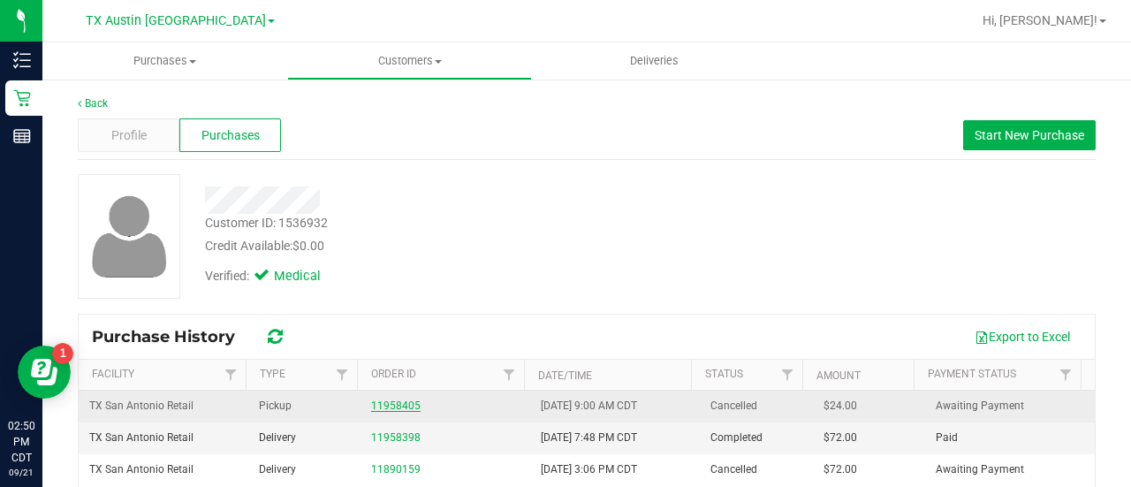
click at [389, 402] on link "11958405" at bounding box center [395, 405] width 49 height 12
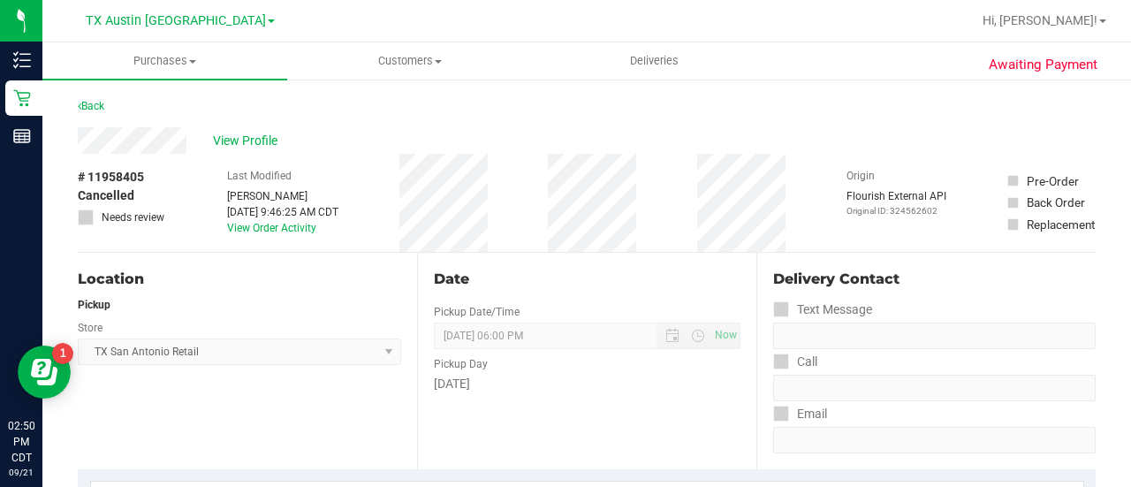
click at [246, 130] on div "View Profile" at bounding box center [587, 140] width 1018 height 26
click at [249, 140] on span "View Profile" at bounding box center [248, 141] width 71 height 19
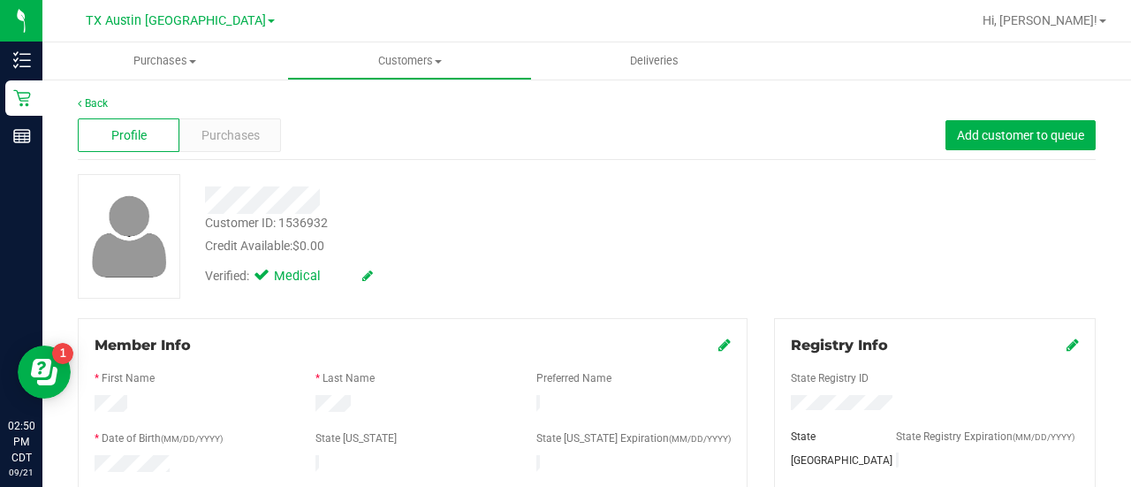
click at [230, 108] on div "Back" at bounding box center [587, 103] width 1018 height 16
click at [230, 128] on span "Purchases" at bounding box center [230, 135] width 58 height 19
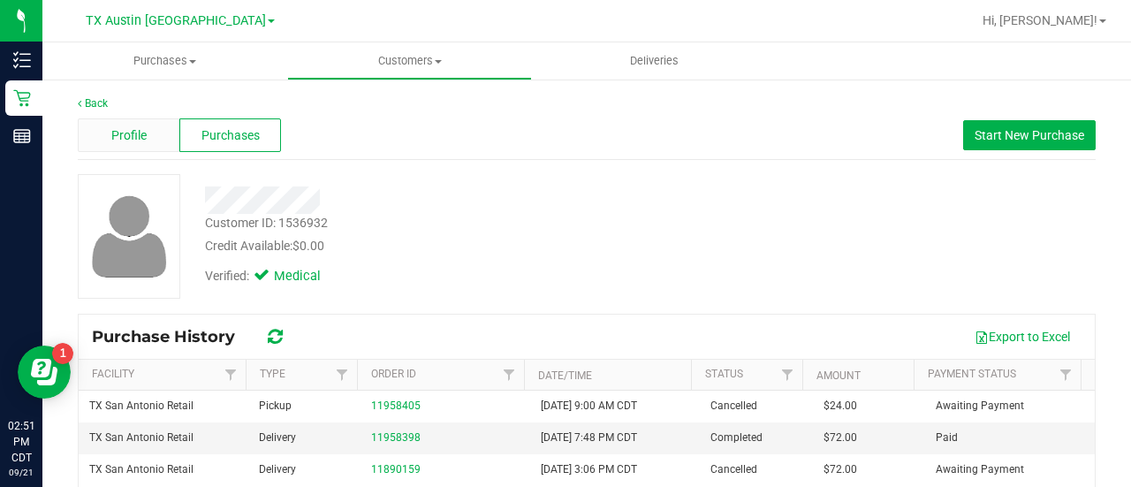
click at [129, 125] on div "Profile" at bounding box center [129, 135] width 102 height 34
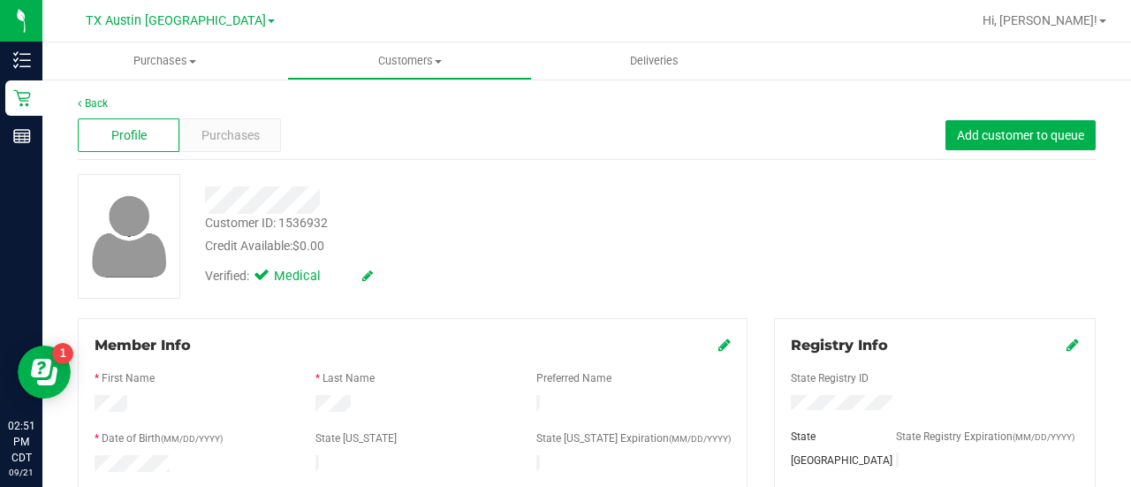
click at [394, 70] on uib-tab-heading "Customers All customers Add a new customer All physicians" at bounding box center [409, 60] width 243 height 35
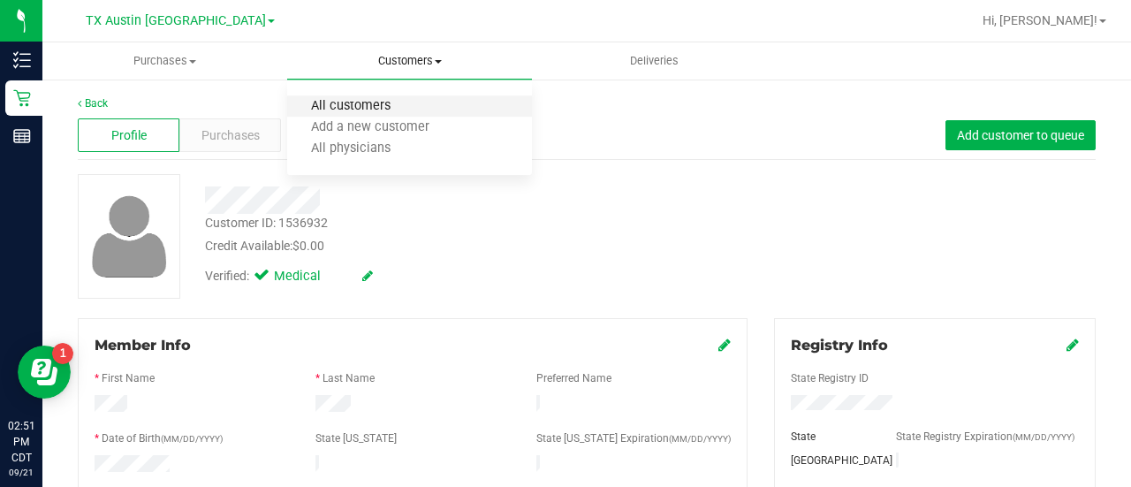
click at [354, 99] on span "All customers" at bounding box center [350, 106] width 127 height 15
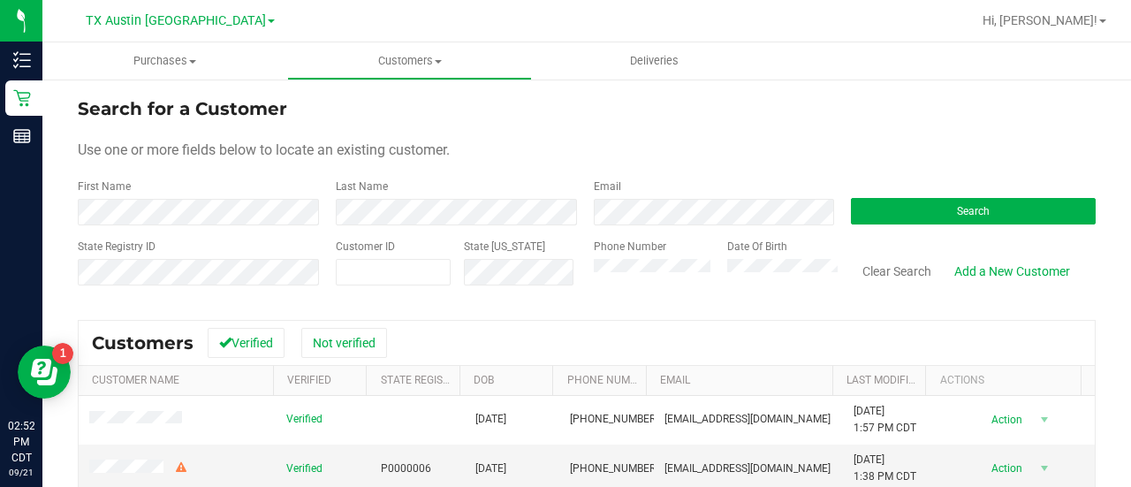
click at [607, 229] on form "Search for a Customer Use one or more fields below to locate an existing custom…" at bounding box center [587, 198] width 1018 height 206
click at [609, 225] on form "Search for a Customer Use one or more fields below to locate an existing custom…" at bounding box center [587, 198] width 1018 height 206
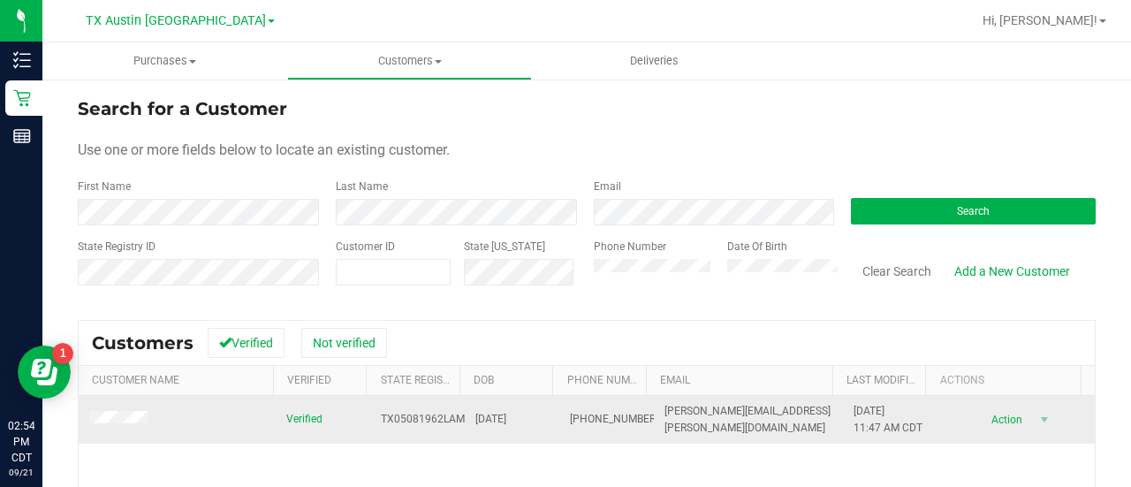
click at [99, 403] on td at bounding box center [177, 420] width 197 height 48
click at [115, 429] on td at bounding box center [177, 420] width 197 height 48
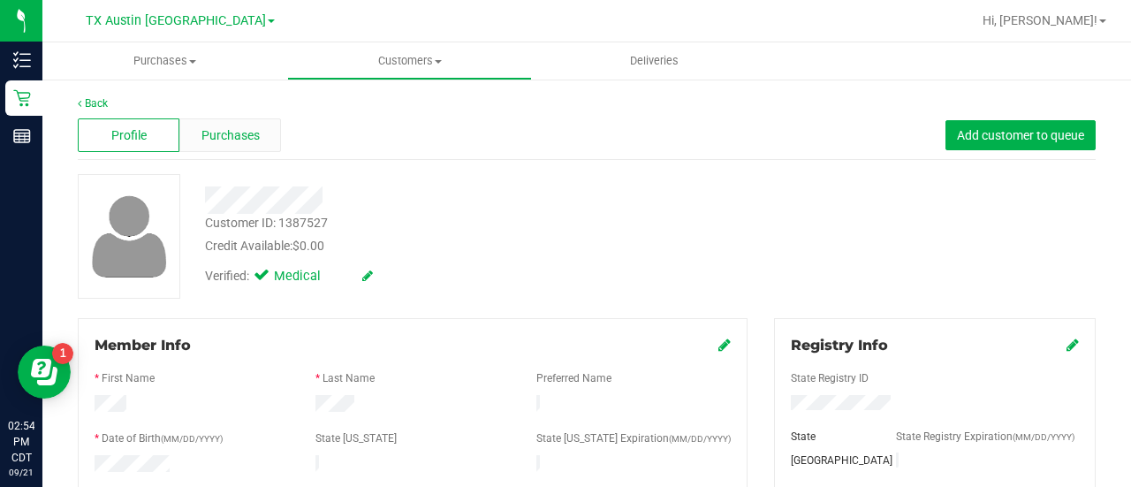
click at [245, 133] on span "Purchases" at bounding box center [230, 135] width 58 height 19
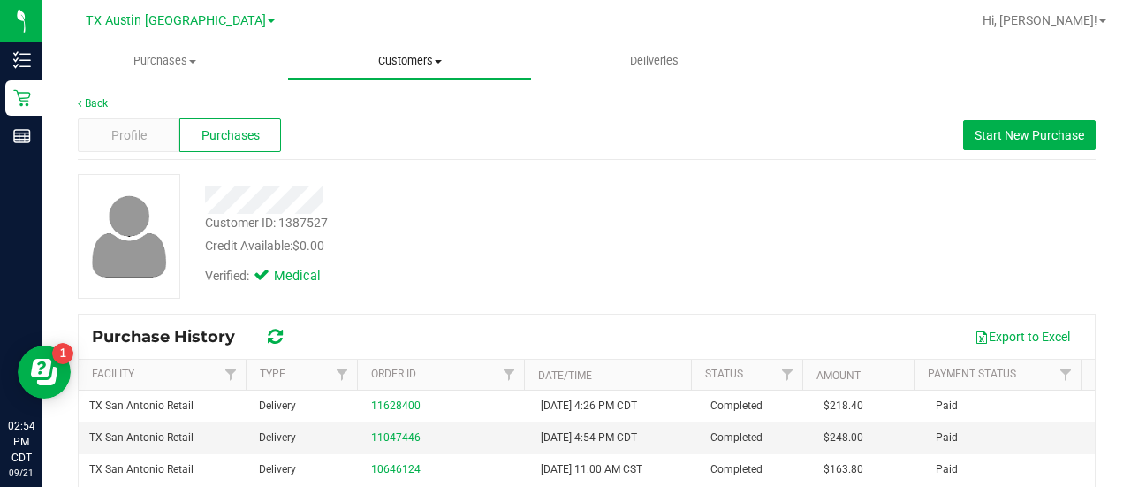
click at [384, 61] on span "Customers" at bounding box center [409, 61] width 243 height 16
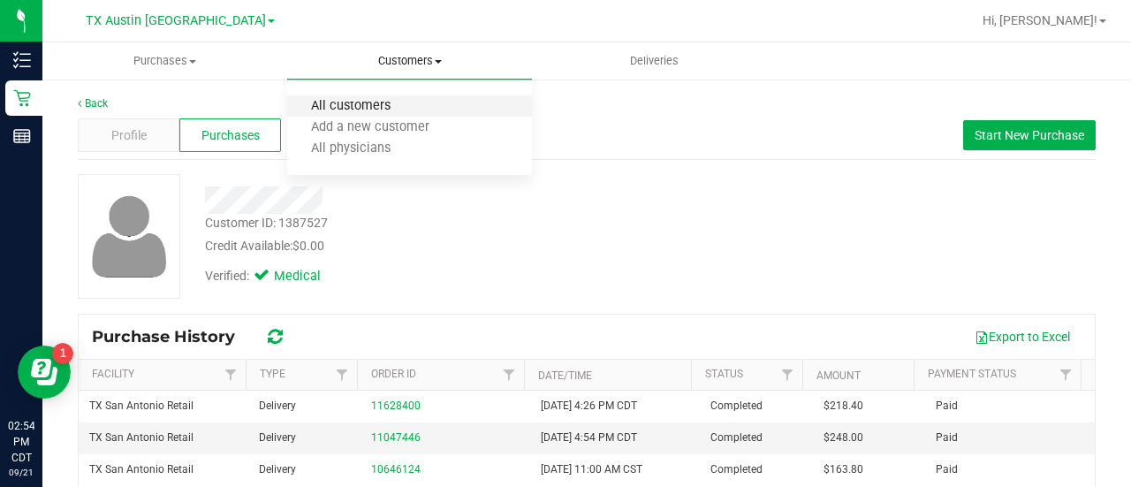
click at [346, 107] on span "All customers" at bounding box center [350, 106] width 127 height 15
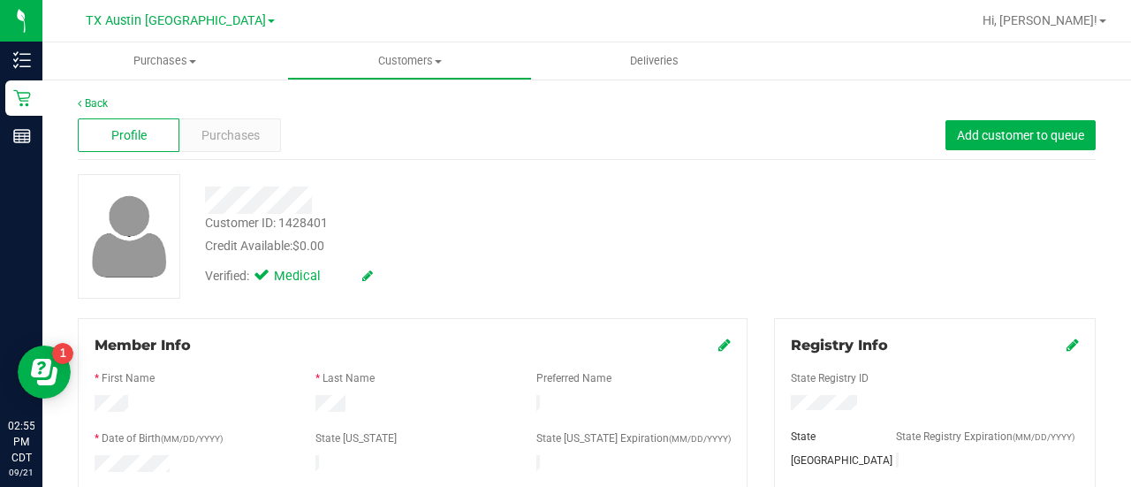
click at [231, 117] on div "Profile Purchases Add customer to queue" at bounding box center [587, 135] width 1018 height 49
click at [228, 132] on span "Purchases" at bounding box center [230, 135] width 58 height 19
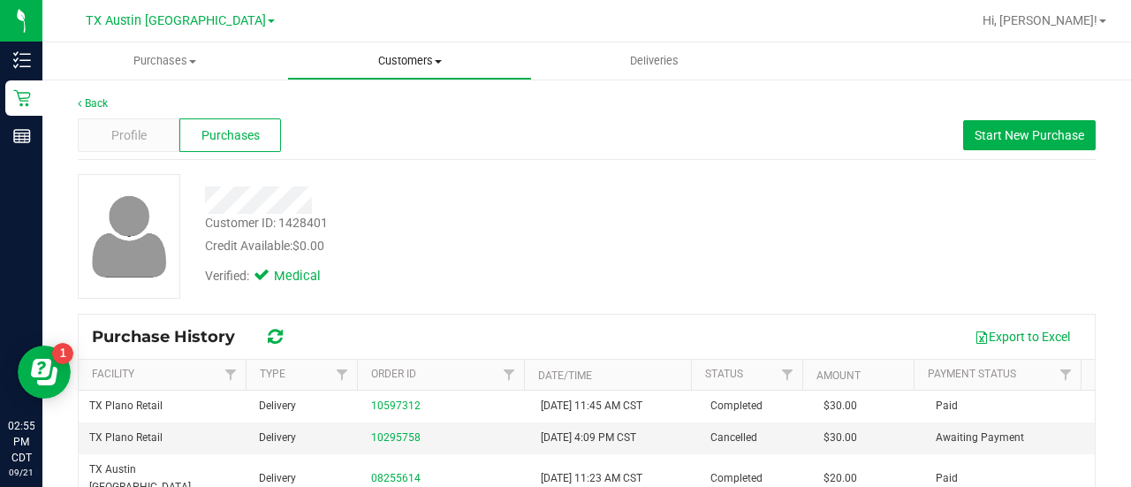
click at [412, 62] on span "Customers" at bounding box center [409, 61] width 243 height 16
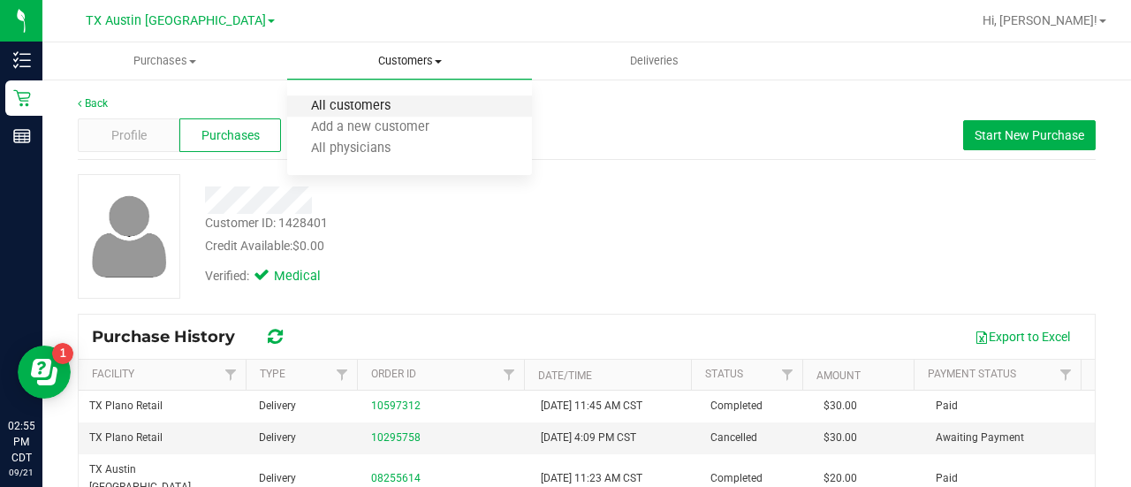
click at [375, 99] on span "All customers" at bounding box center [350, 106] width 127 height 15
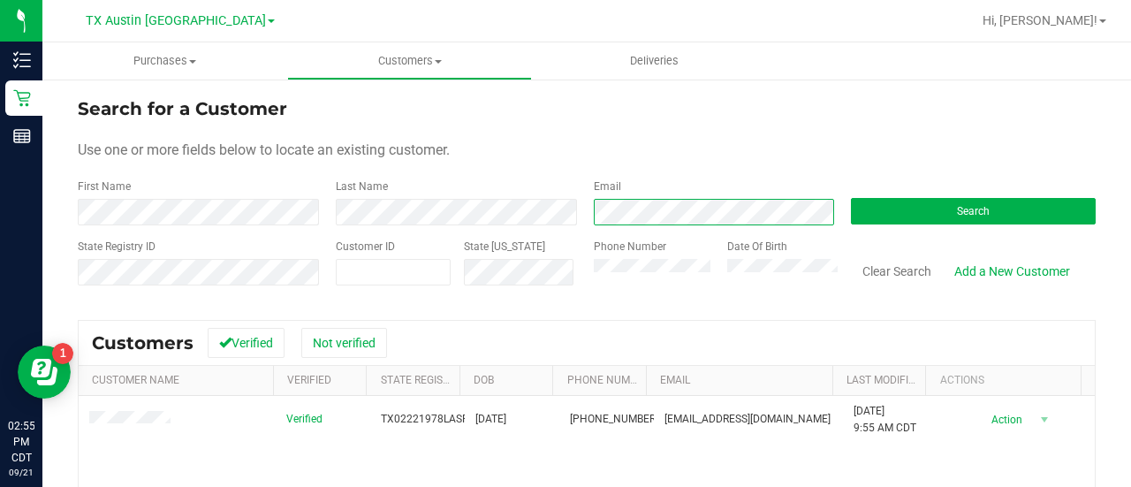
scroll to position [6, 0]
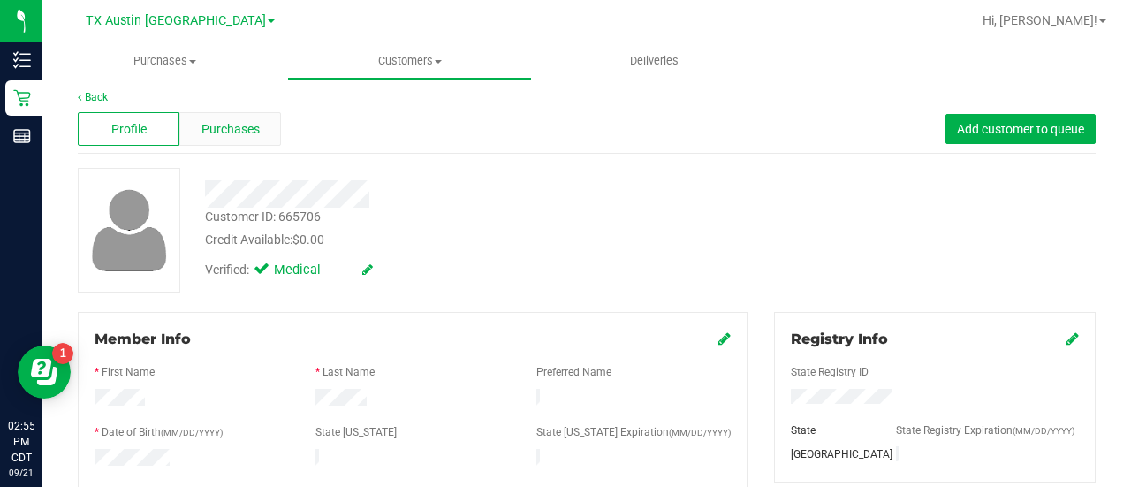
click at [258, 126] on div "Purchases" at bounding box center [230, 129] width 102 height 34
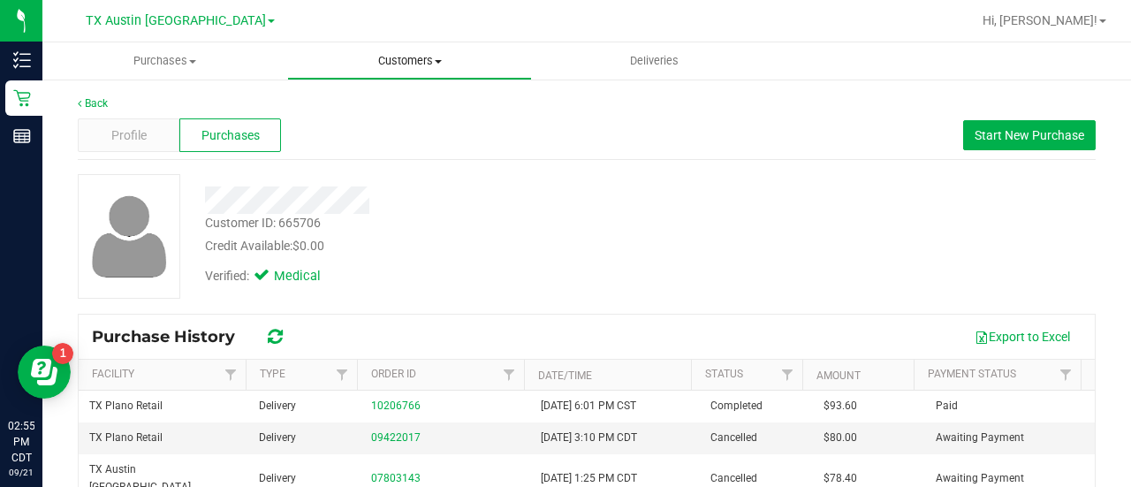
click at [424, 60] on span "Customers" at bounding box center [409, 61] width 243 height 16
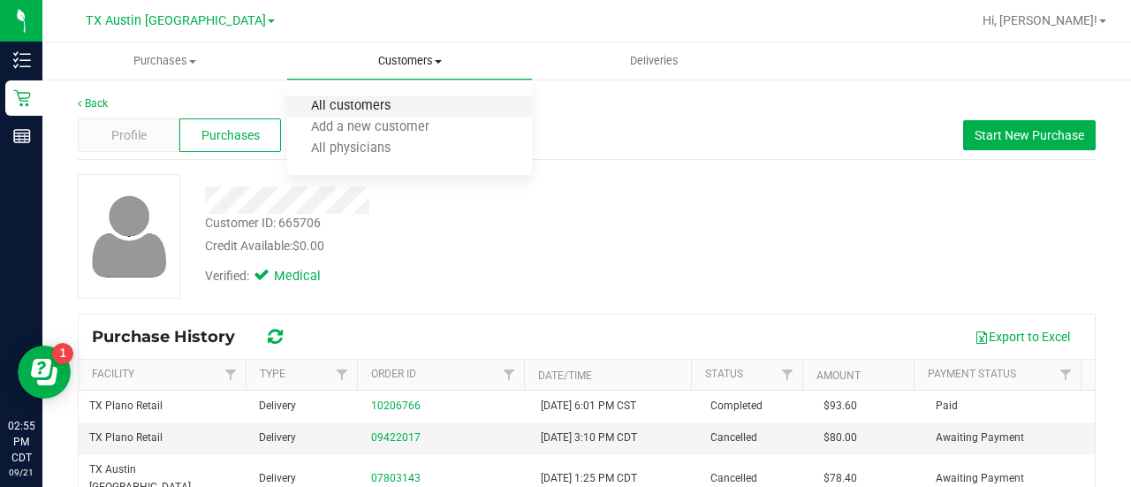
click at [369, 108] on span "All customers" at bounding box center [350, 106] width 127 height 15
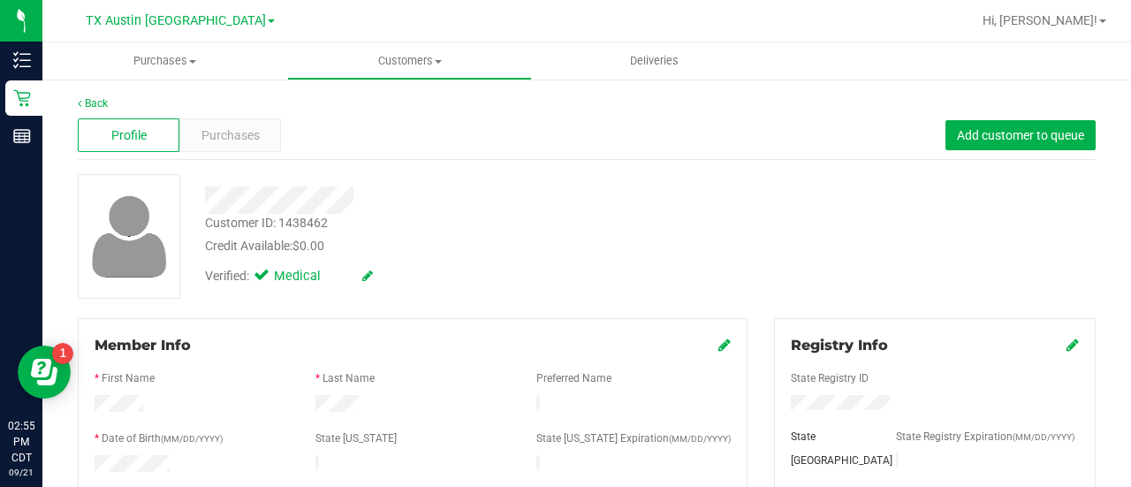
click at [240, 140] on span "Purchases" at bounding box center [230, 135] width 58 height 19
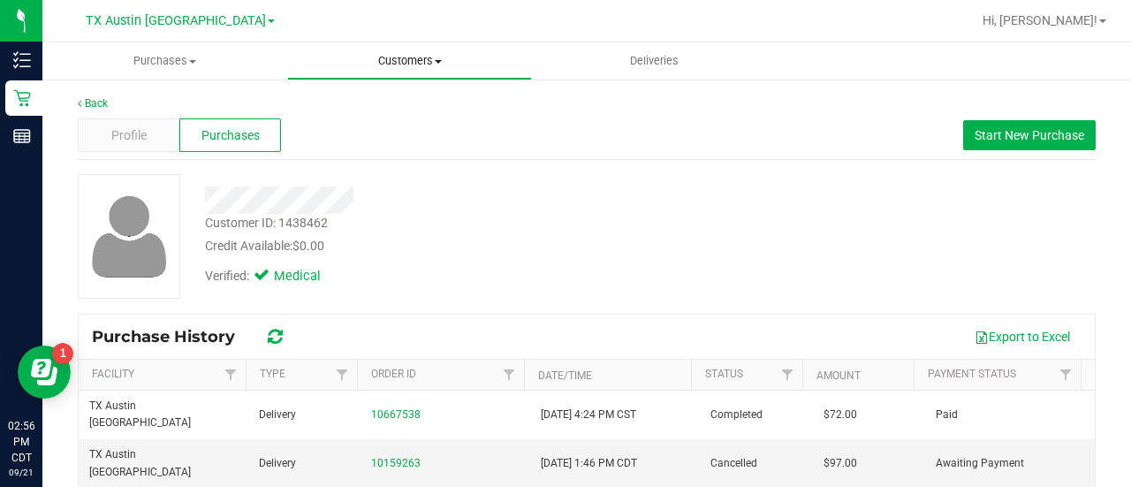
click at [417, 59] on span "Customers" at bounding box center [409, 61] width 243 height 16
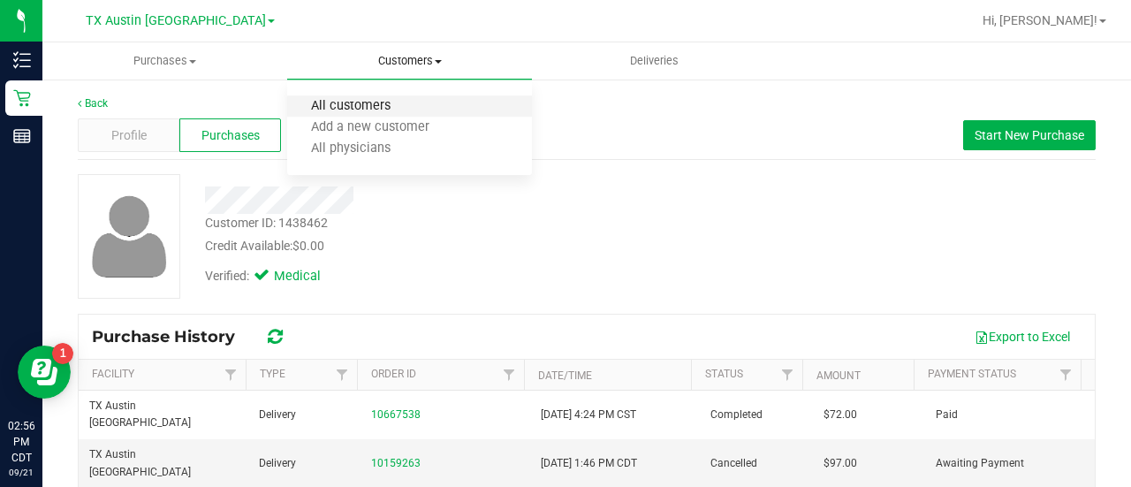
click at [373, 114] on span "All customers" at bounding box center [350, 106] width 127 height 15
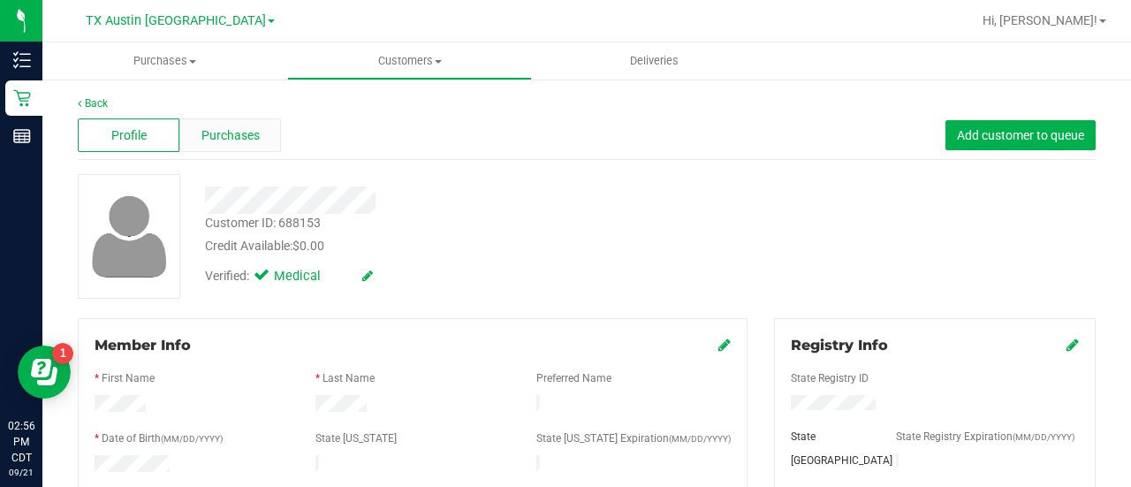
click at [238, 143] on span "Purchases" at bounding box center [230, 135] width 58 height 19
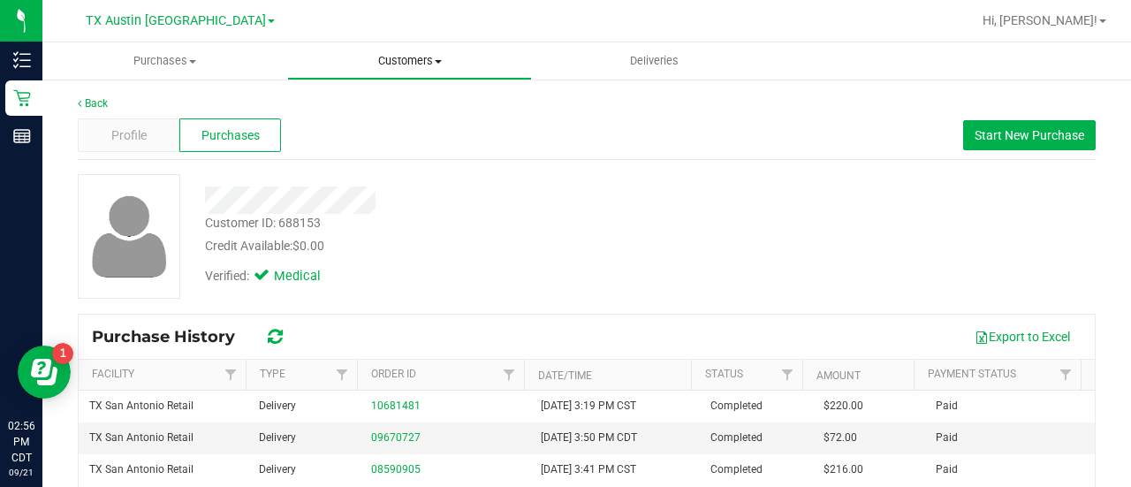
click at [425, 65] on span "Customers" at bounding box center [409, 61] width 243 height 16
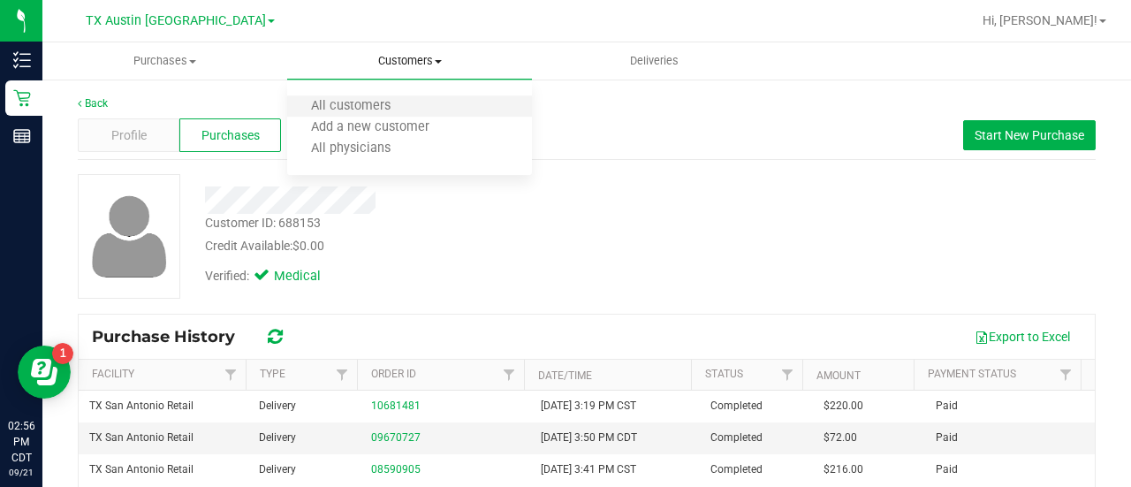
click at [416, 102] on li "All customers" at bounding box center [409, 106] width 245 height 21
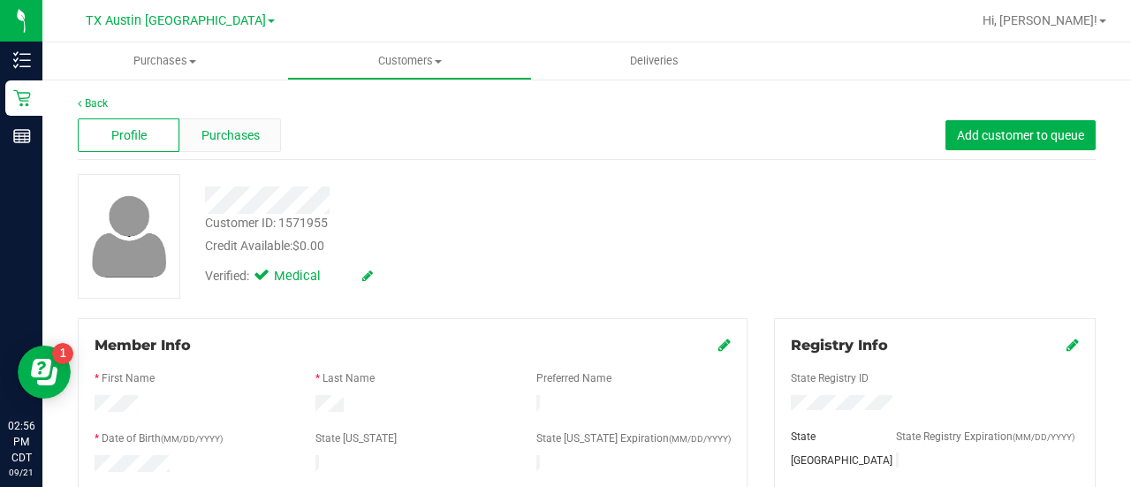
click at [224, 146] on div "Purchases" at bounding box center [230, 135] width 102 height 34
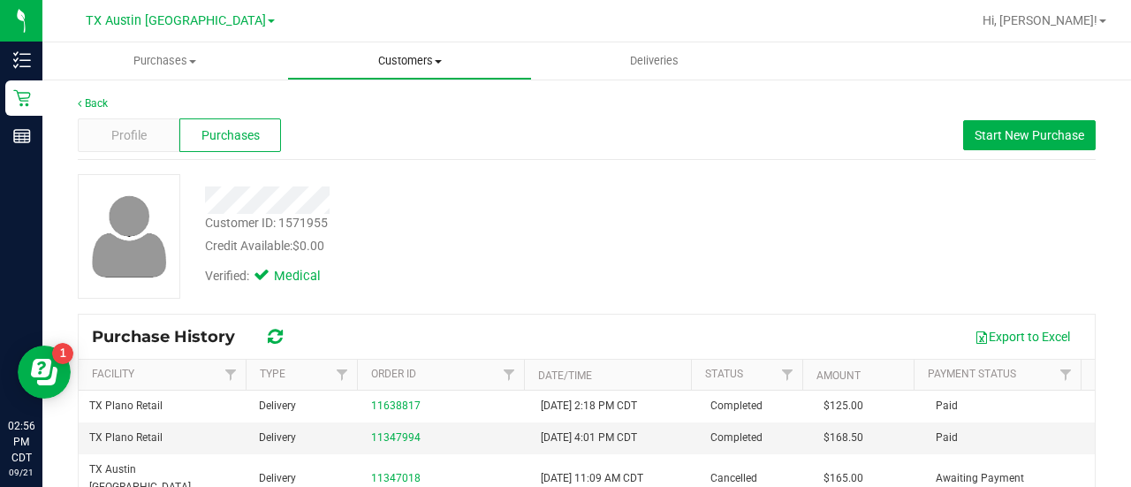
click at [392, 64] on span "Customers" at bounding box center [409, 61] width 243 height 16
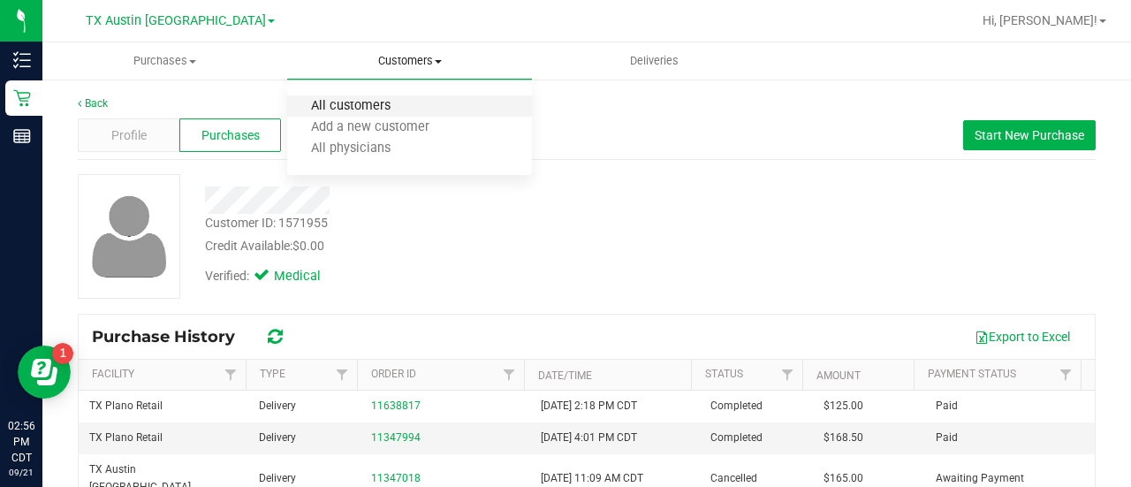
click at [366, 109] on span "All customers" at bounding box center [350, 106] width 127 height 15
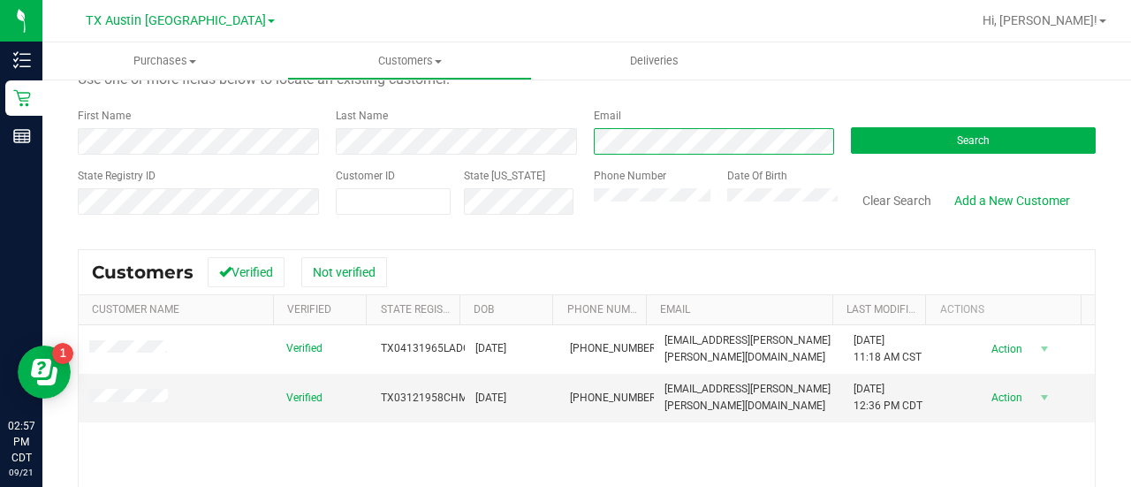
scroll to position [89, 0]
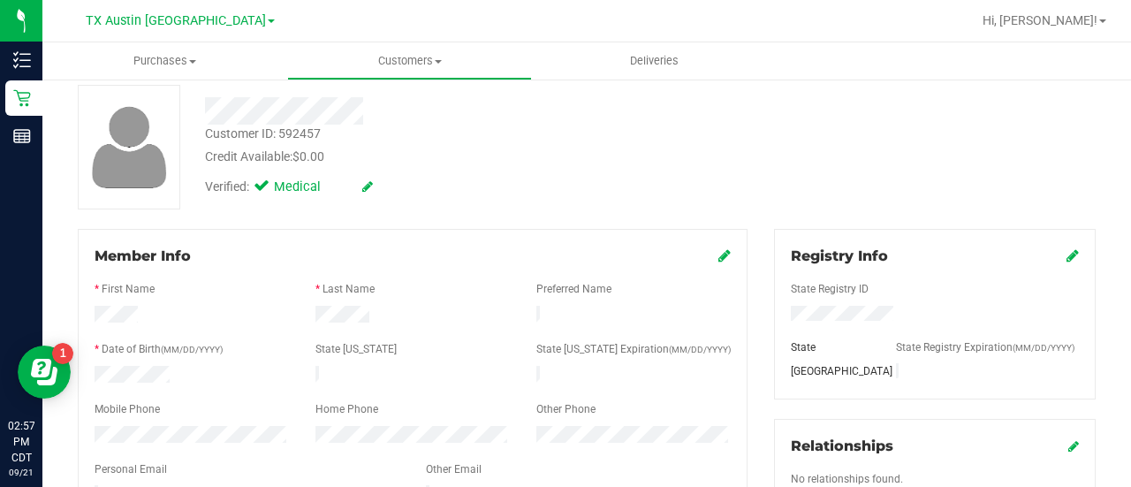
drag, startPoint x: 1130, startPoint y: 119, endPoint x: 1130, endPoint y: 276, distance: 157.2
click at [1130, 276] on div "Purchases Summary of purchases Fulfillment All purchases Customers All customer…" at bounding box center [586, 264] width 1088 height 444
click at [634, 189] on div "Verified: Medical" at bounding box center [453, 185] width 522 height 39
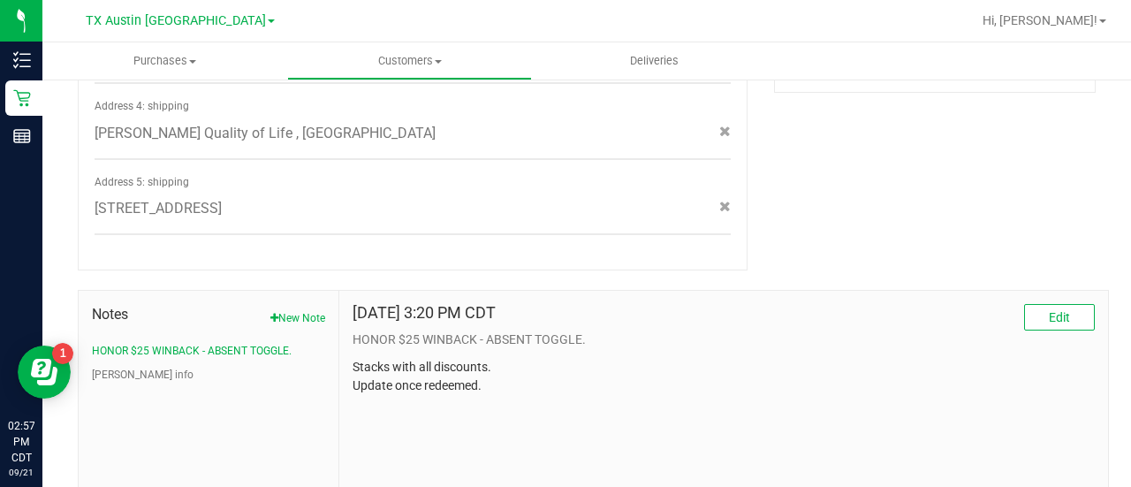
scroll to position [877, 0]
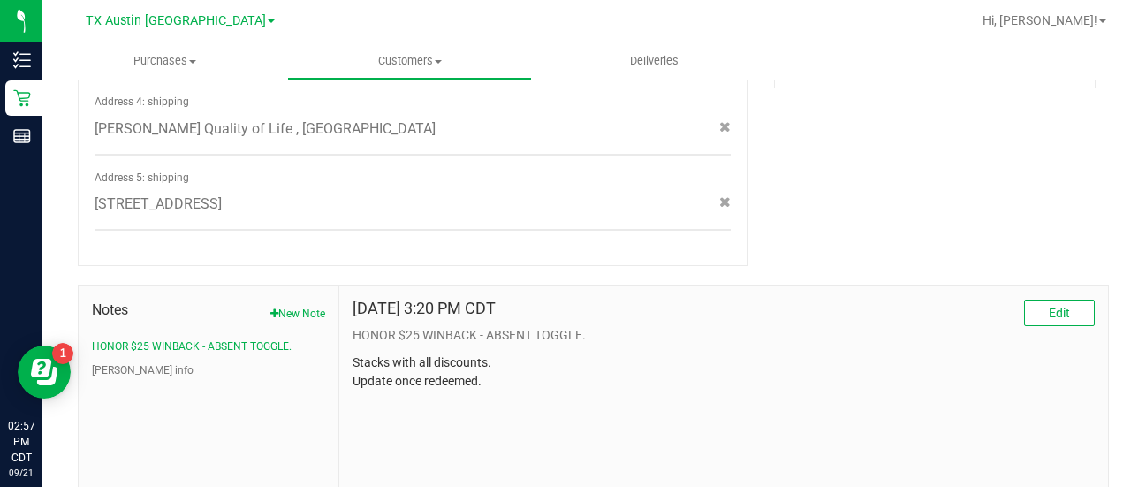
click at [737, 354] on p "Stacks with all discounts. Update once redeemed." at bounding box center [723, 371] width 742 height 37
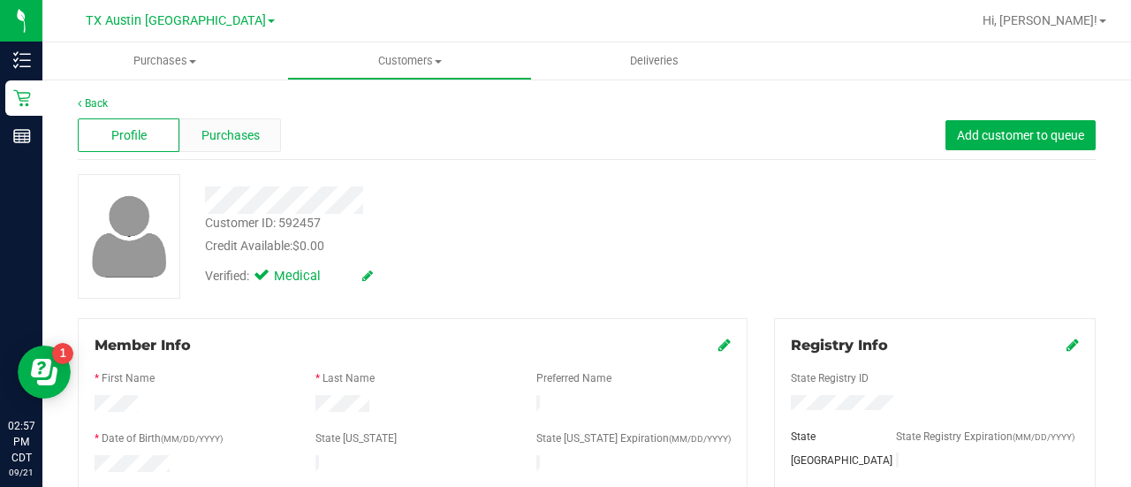
click at [256, 140] on span "Purchases" at bounding box center [230, 135] width 58 height 19
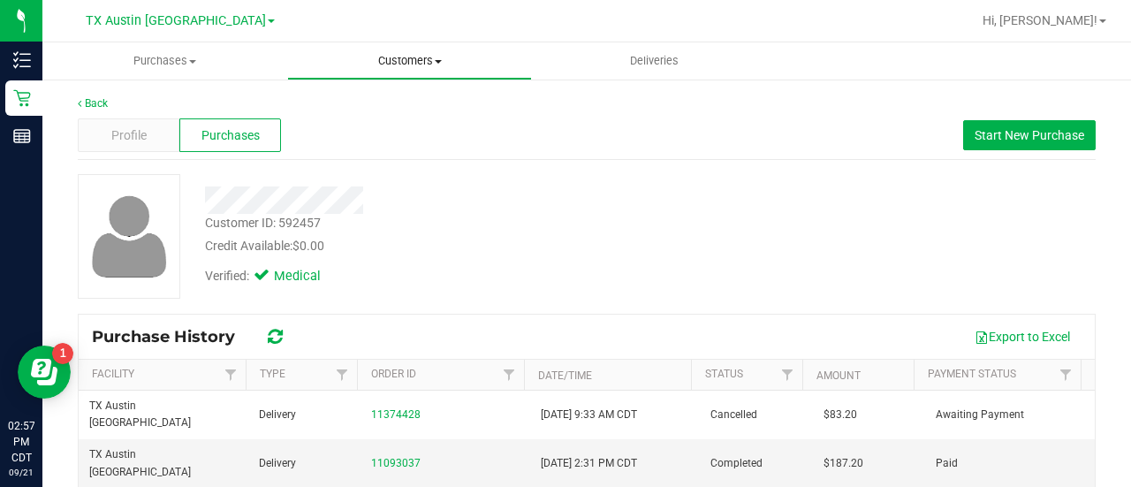
click at [391, 61] on span "Customers" at bounding box center [409, 61] width 243 height 16
click at [375, 91] on ul "All customers Add a new customer All physicians" at bounding box center [409, 127] width 245 height 95
click at [385, 47] on uib-tab-heading "Customers All customers Add a new customer All physicians" at bounding box center [409, 60] width 245 height 37
click at [387, 66] on span "Customers" at bounding box center [409, 61] width 245 height 16
click at [387, 67] on span "Customers" at bounding box center [409, 61] width 245 height 16
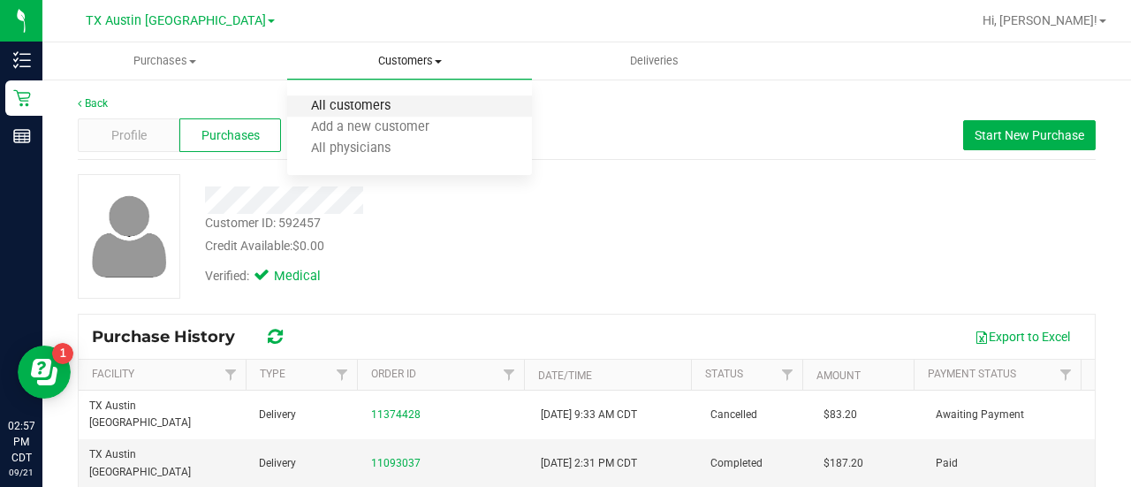
click at [355, 108] on span "All customers" at bounding box center [350, 106] width 127 height 15
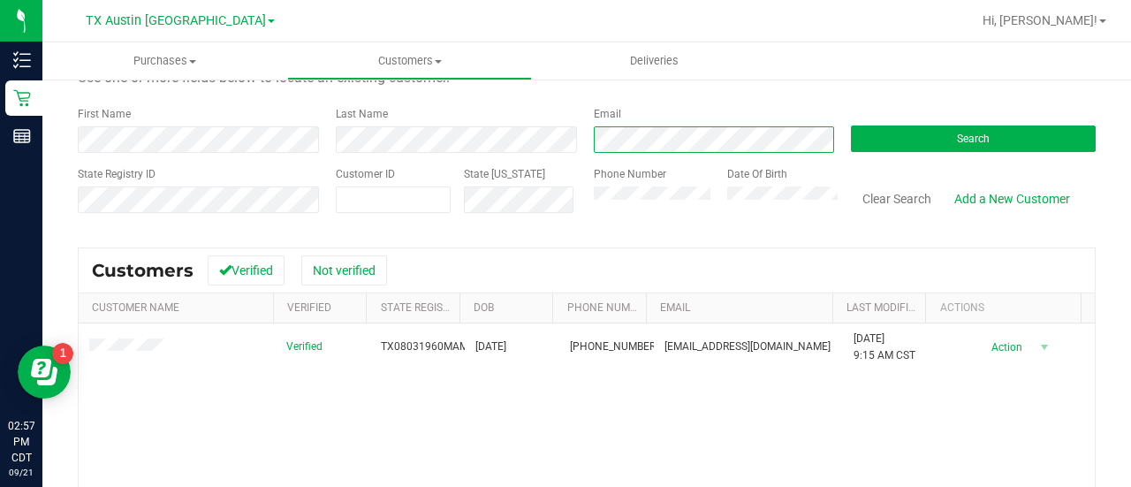
scroll to position [97, 0]
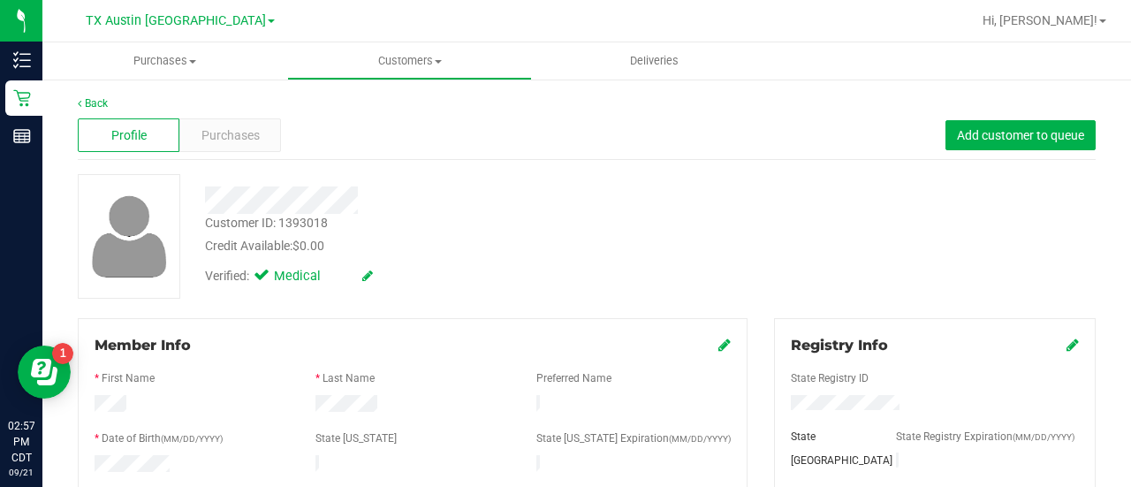
click at [296, 121] on div "Profile Purchases Add customer to queue" at bounding box center [587, 135] width 1018 height 49
click at [269, 127] on div "Purchases" at bounding box center [230, 135] width 102 height 34
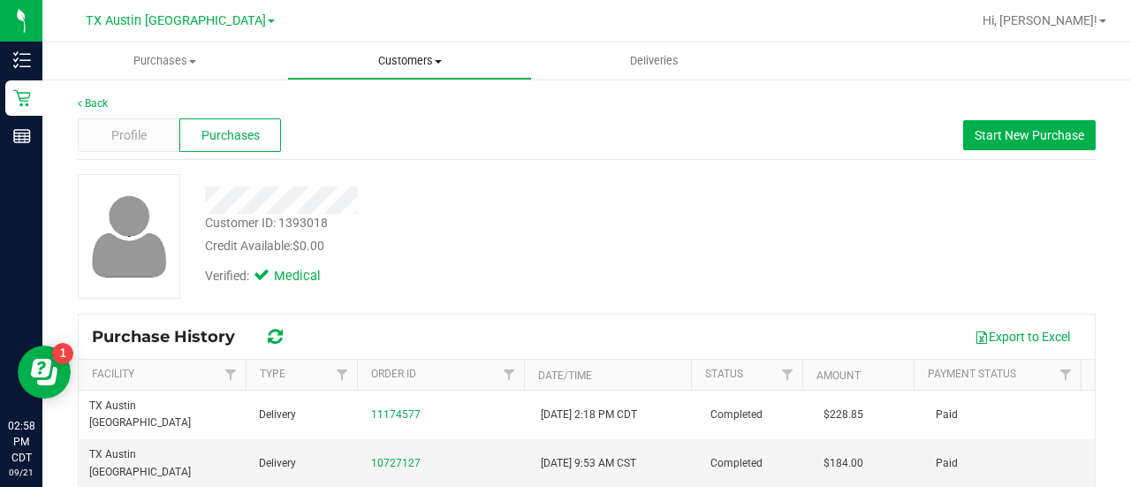
click at [389, 69] on uib-tab-heading "Customers All customers Add a new customer All physicians" at bounding box center [409, 60] width 243 height 35
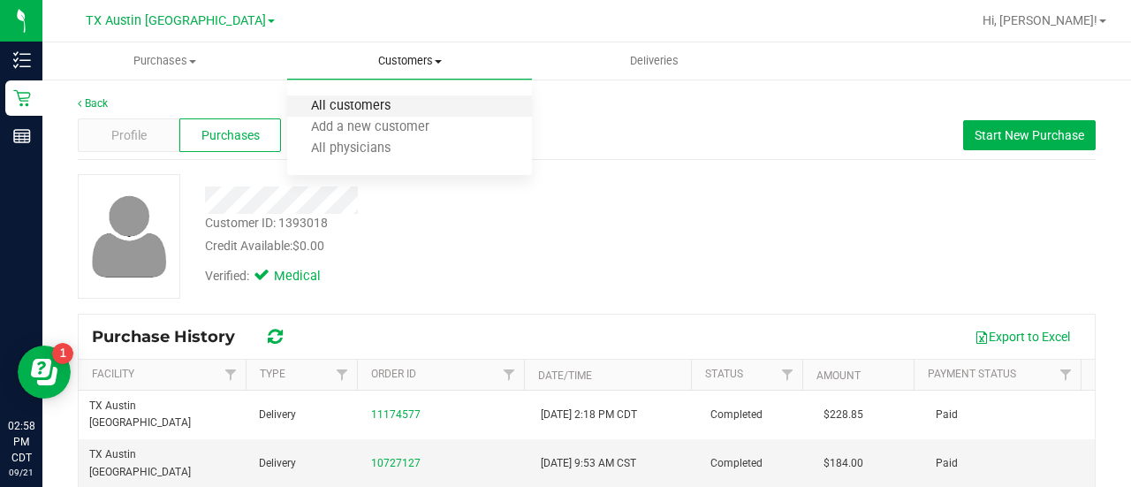
click at [372, 110] on span "All customers" at bounding box center [350, 106] width 127 height 15
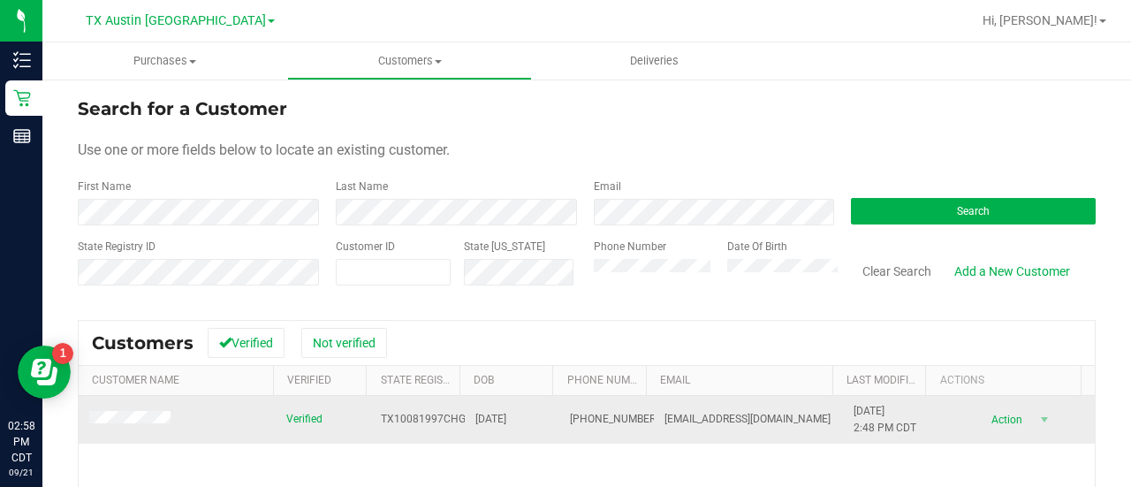
click at [108, 406] on td at bounding box center [177, 420] width 197 height 48
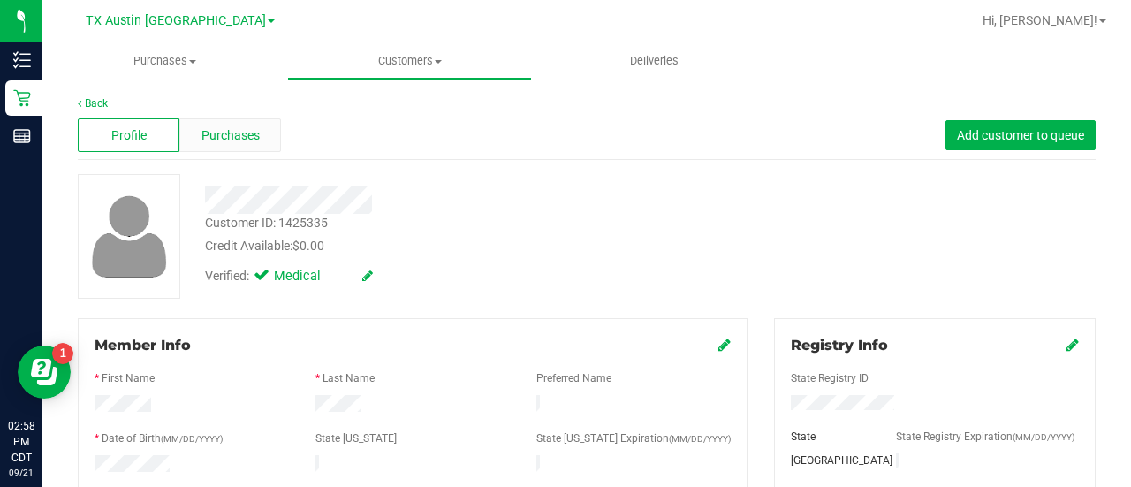
click at [249, 129] on span "Purchases" at bounding box center [230, 135] width 58 height 19
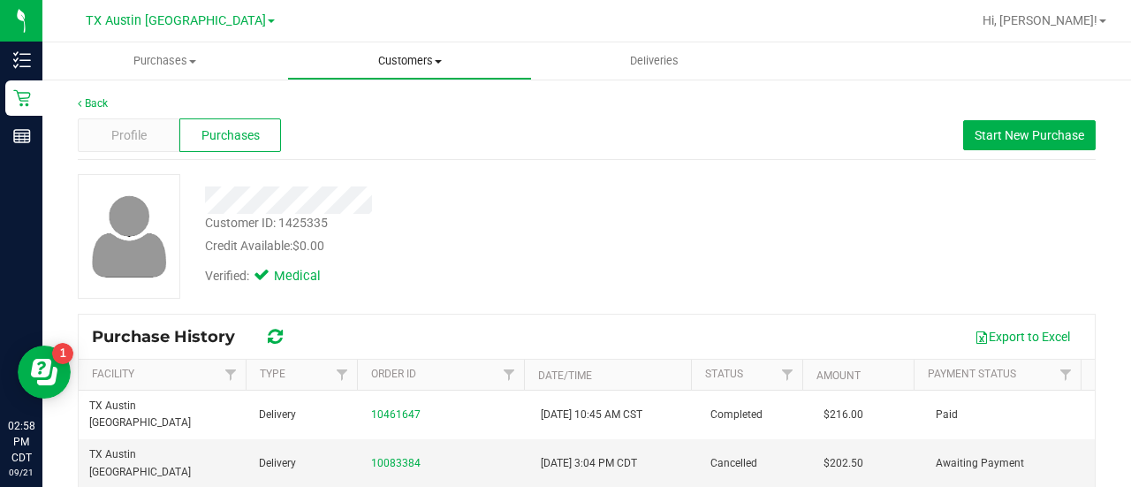
click at [412, 51] on uib-tab-heading "Customers All customers Add a new customer All physicians" at bounding box center [409, 60] width 243 height 35
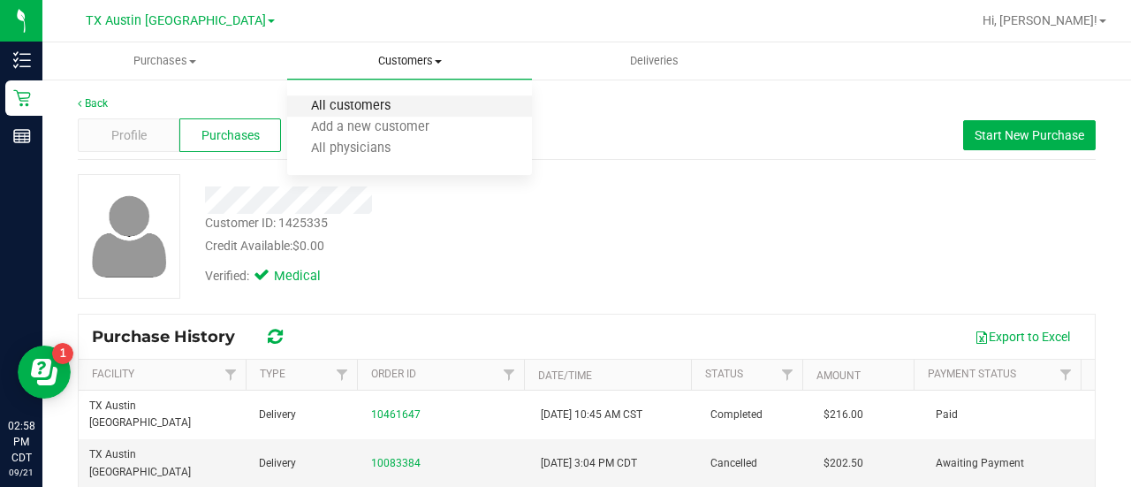
click at [373, 111] on span "All customers" at bounding box center [350, 106] width 127 height 15
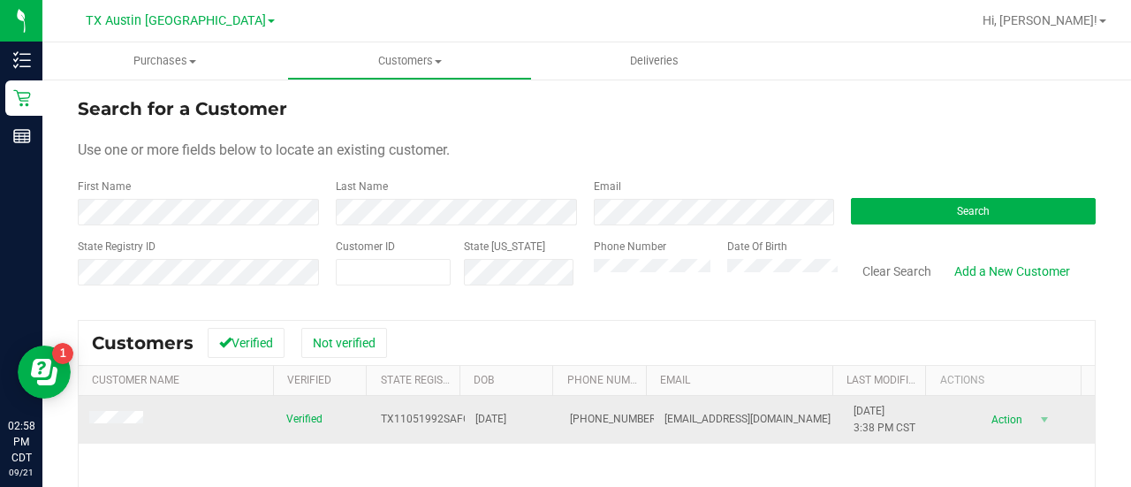
click at [108, 411] on span at bounding box center [118, 420] width 59 height 19
click at [110, 425] on span at bounding box center [118, 420] width 59 height 19
click at [110, 411] on span at bounding box center [118, 420] width 59 height 19
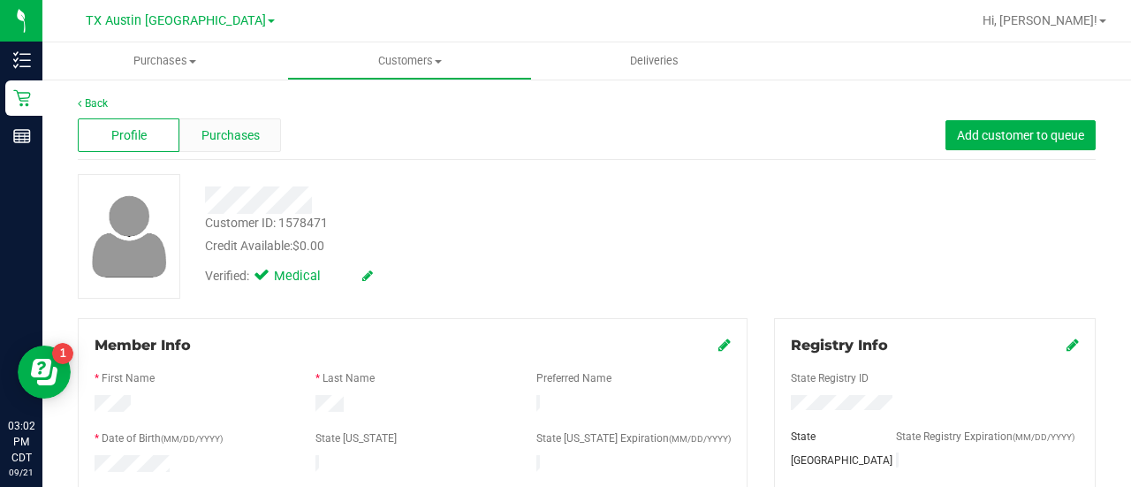
click at [198, 129] on div "Purchases" at bounding box center [230, 135] width 102 height 34
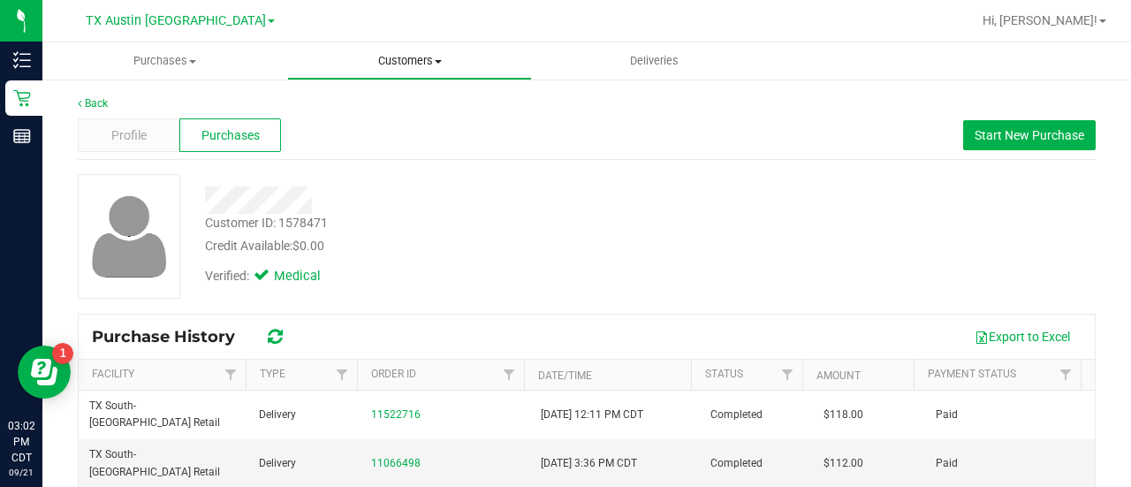
click at [378, 61] on span "Customers" at bounding box center [409, 61] width 243 height 16
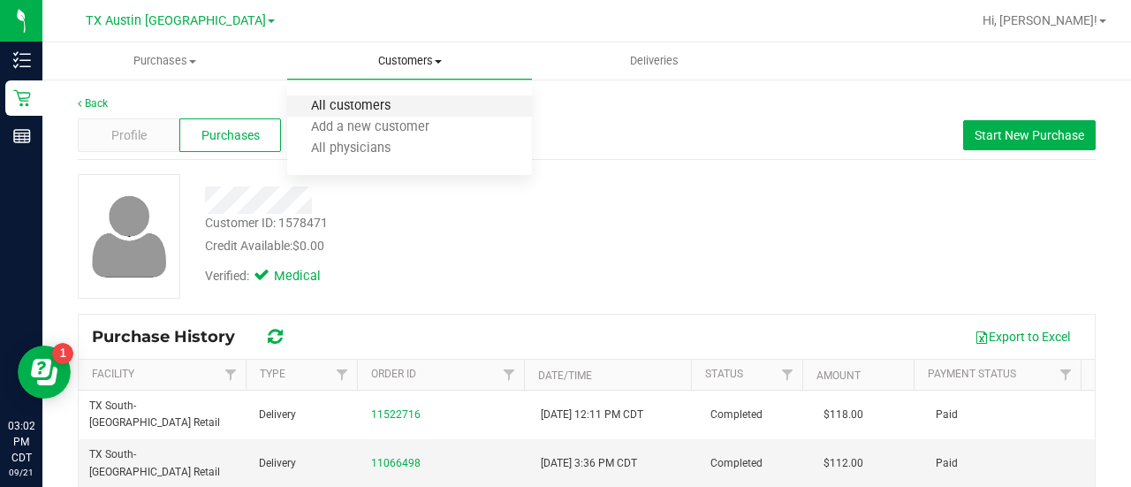
click at [352, 113] on span "All customers" at bounding box center [350, 106] width 127 height 15
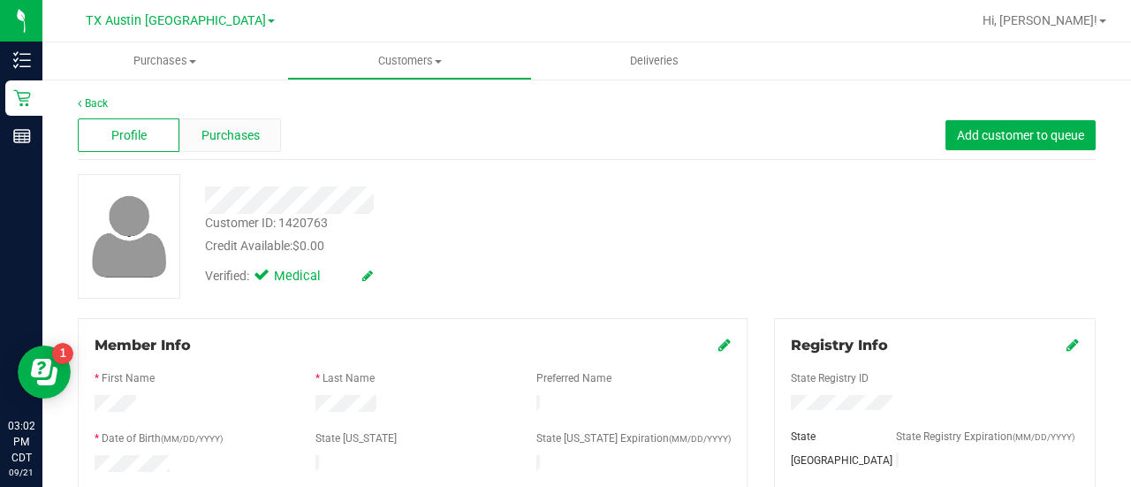
click at [249, 132] on span "Purchases" at bounding box center [230, 135] width 58 height 19
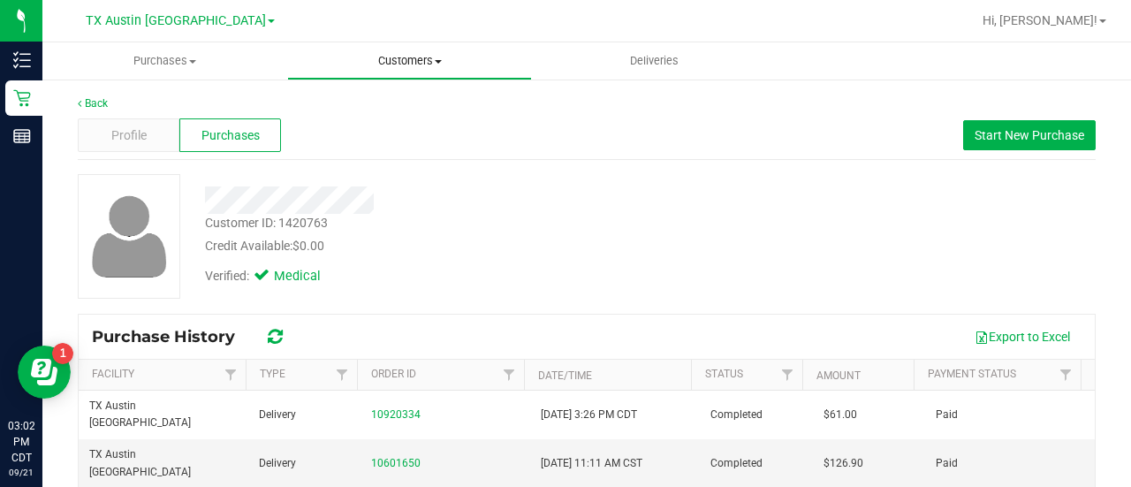
click at [419, 62] on span "Customers" at bounding box center [409, 61] width 243 height 16
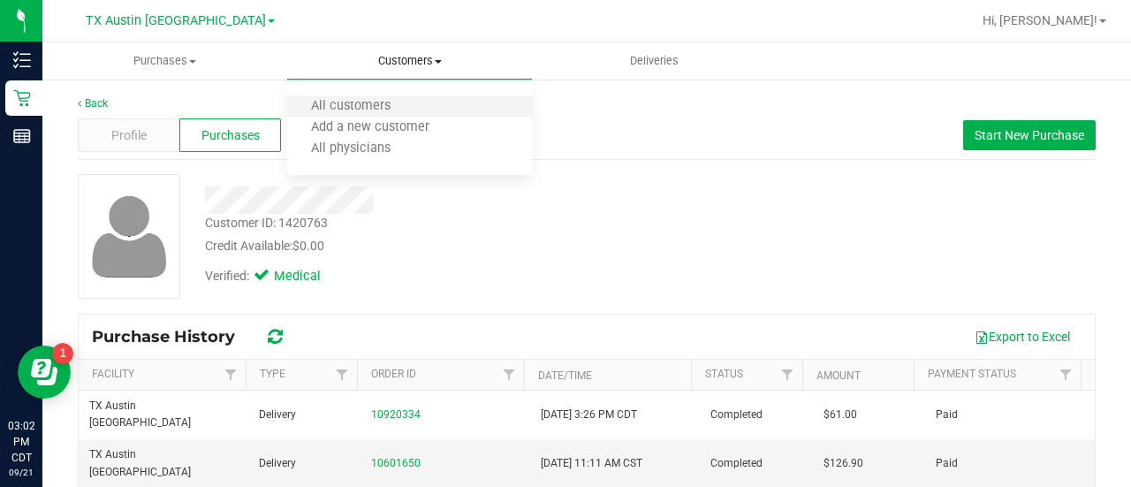
click at [399, 116] on li "All customers" at bounding box center [409, 106] width 245 height 21
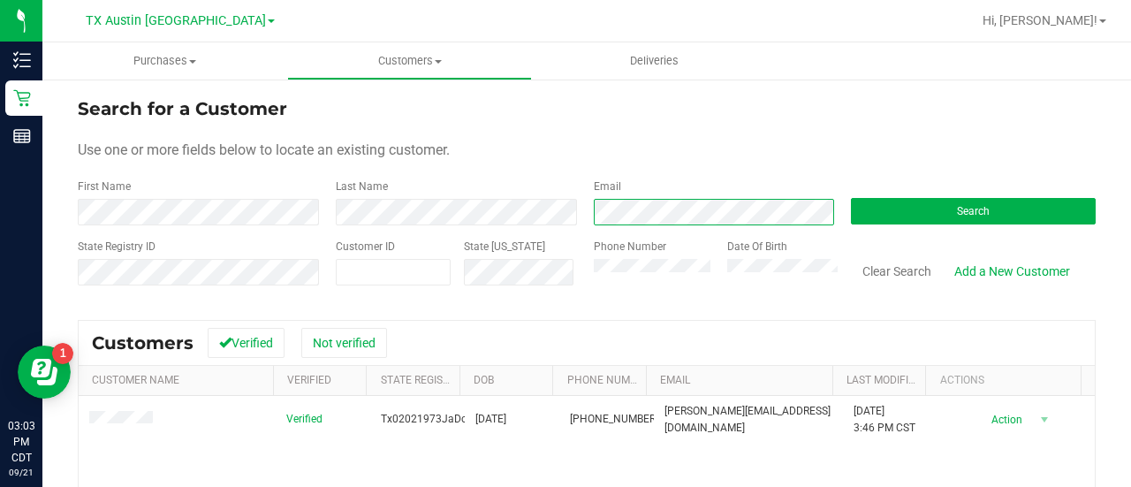
click at [546, 225] on form "Search for a Customer Use one or more fields below to locate an existing custom…" at bounding box center [587, 198] width 1018 height 206
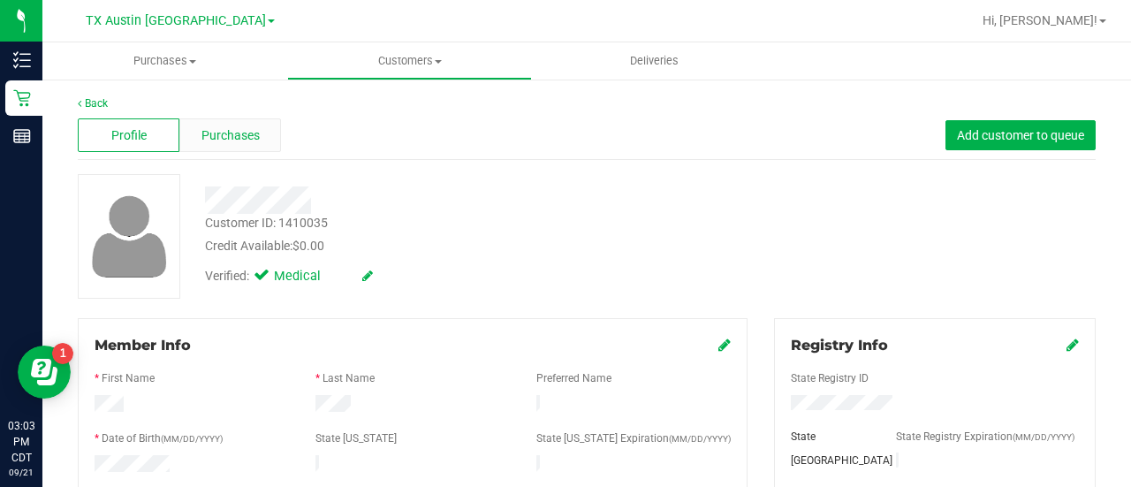
click at [218, 142] on span "Purchases" at bounding box center [230, 135] width 58 height 19
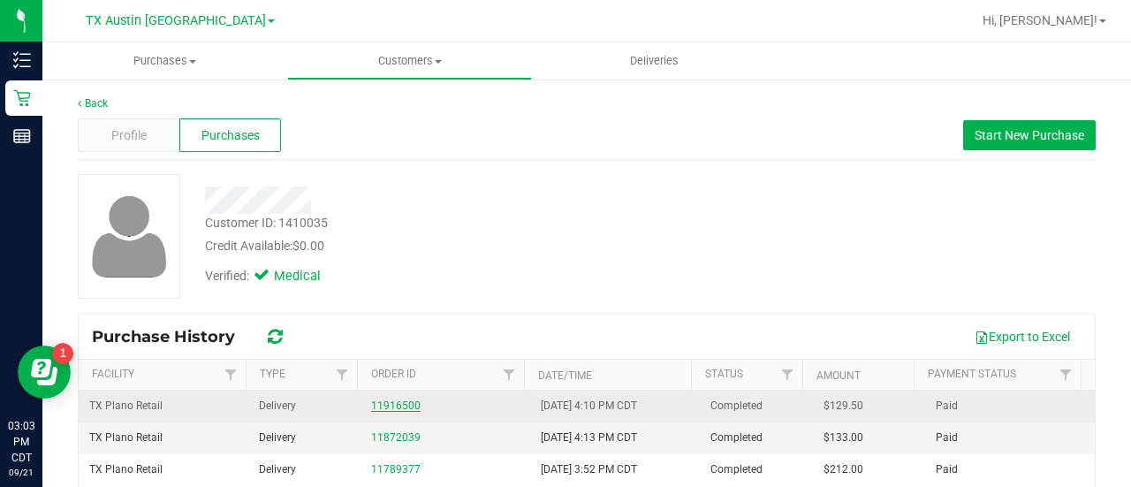
click at [395, 399] on link "11916500" at bounding box center [395, 405] width 49 height 12
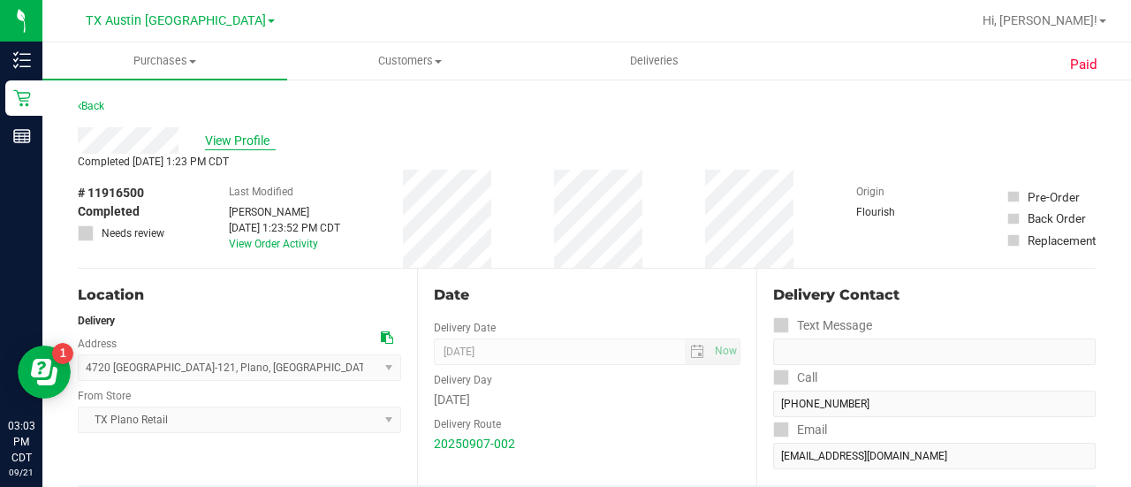
click at [257, 137] on span "View Profile" at bounding box center [240, 141] width 71 height 19
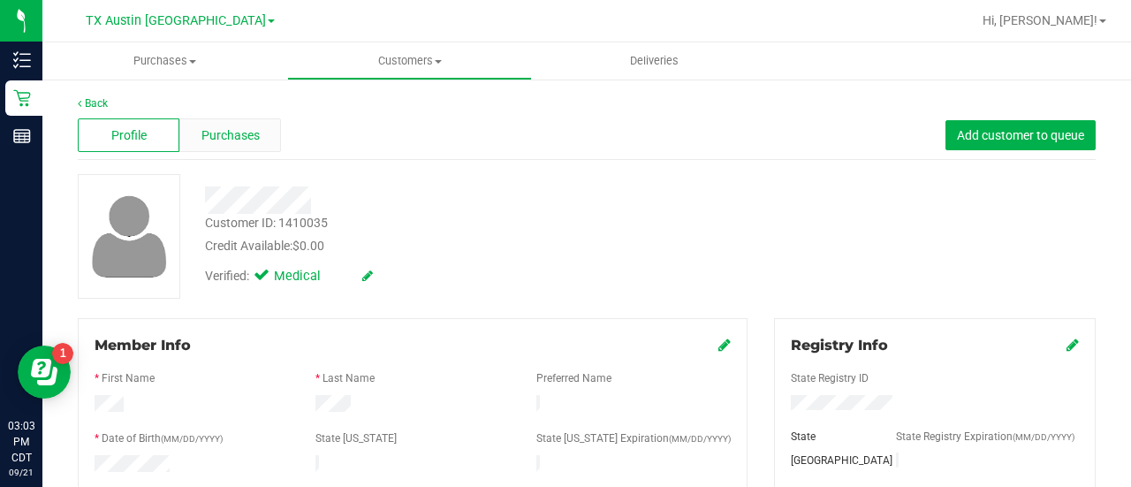
click at [244, 126] on span "Purchases" at bounding box center [230, 135] width 58 height 19
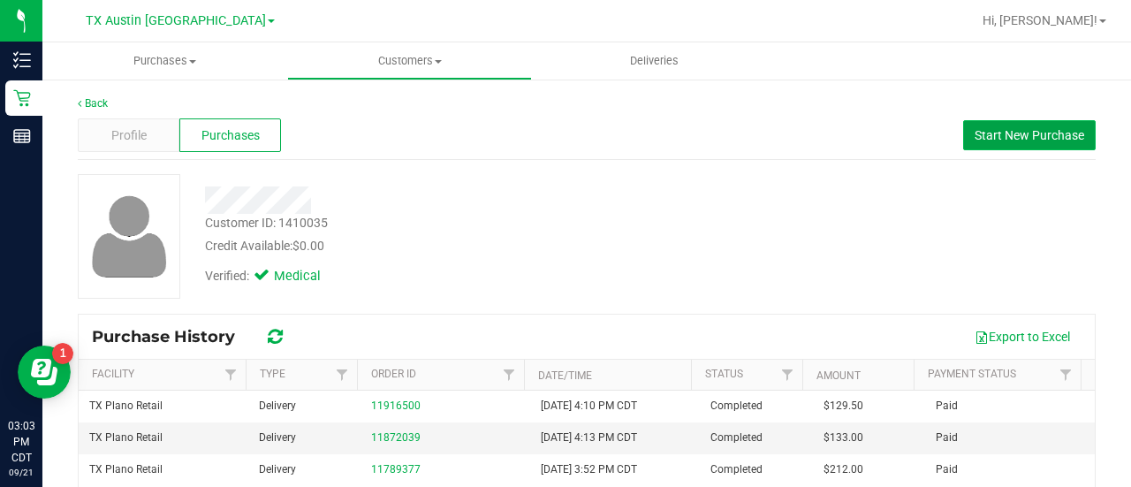
click at [996, 142] on span "Start New Purchase" at bounding box center [1029, 135] width 110 height 14
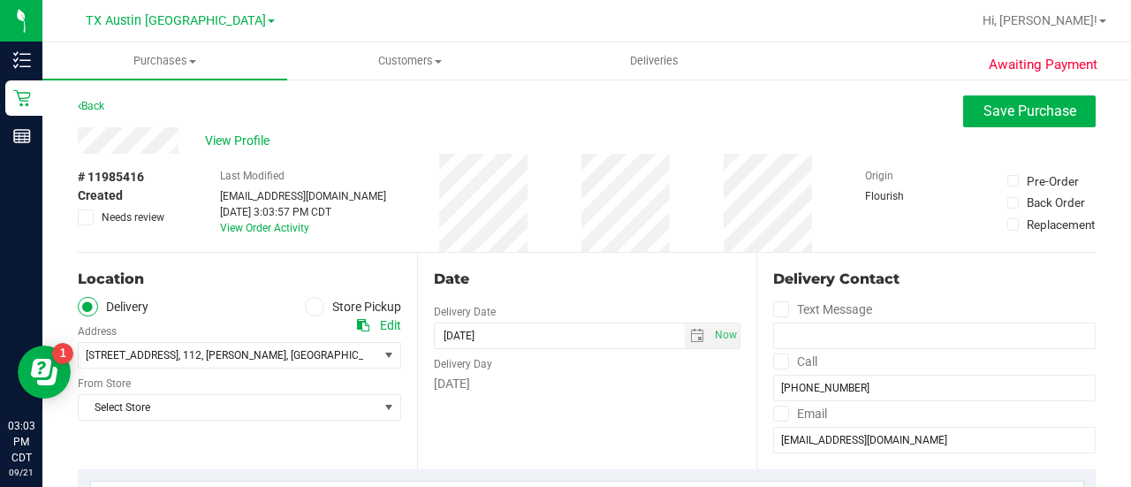
drag, startPoint x: 1004, startPoint y: 142, endPoint x: 1130, endPoint y: 231, distance: 153.4
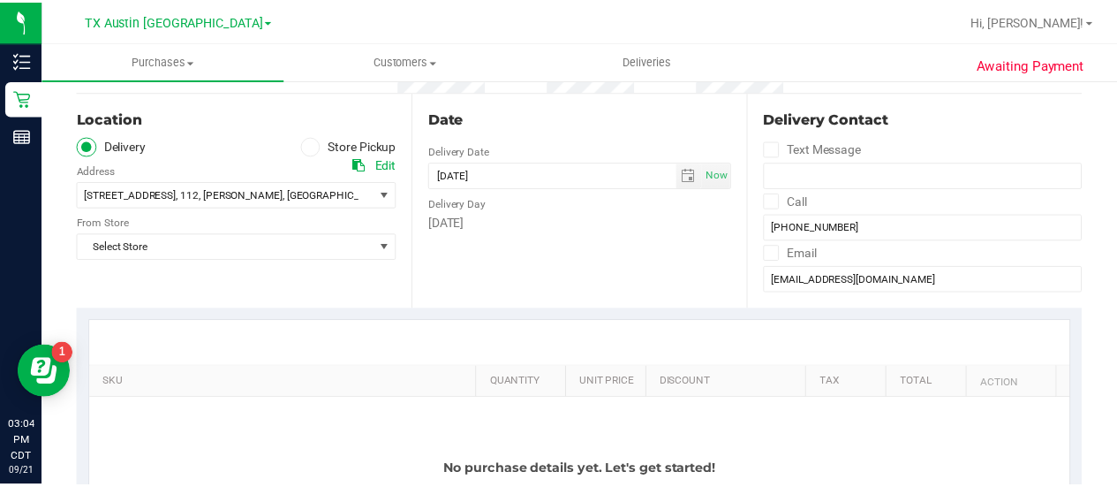
scroll to position [144, 0]
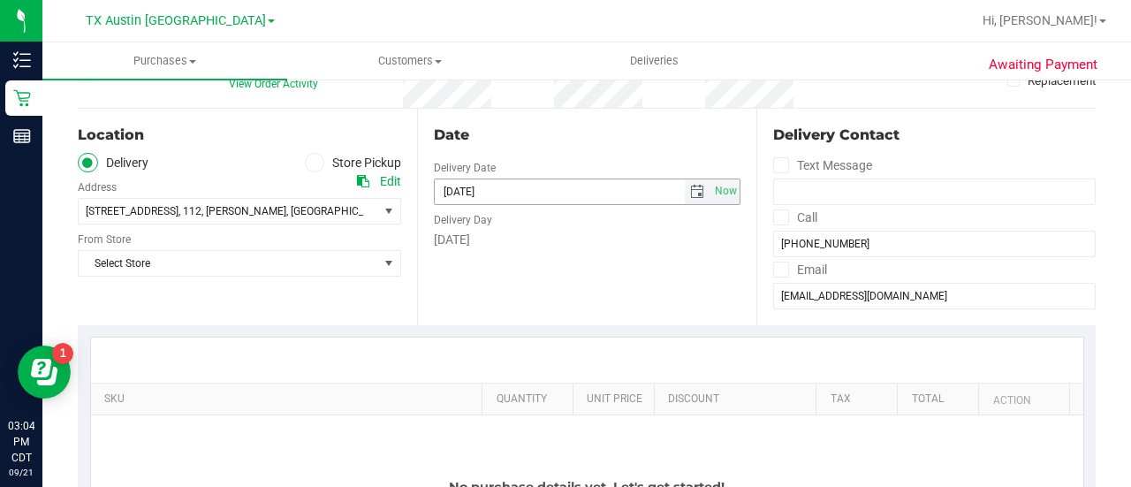
click at [685, 193] on span "select" at bounding box center [698, 191] width 26 height 25
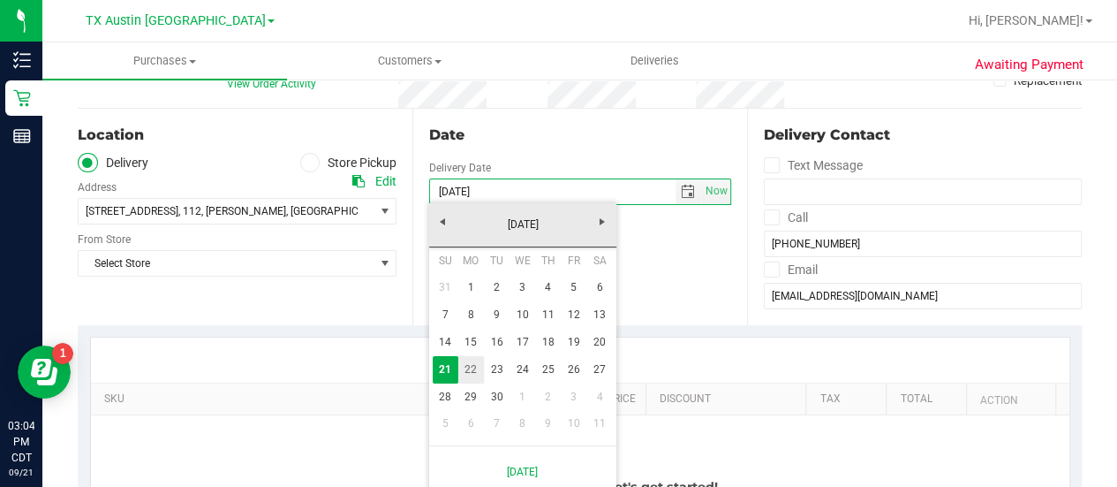
click at [466, 370] on link "22" at bounding box center [471, 369] width 26 height 27
type input "[DATE]"
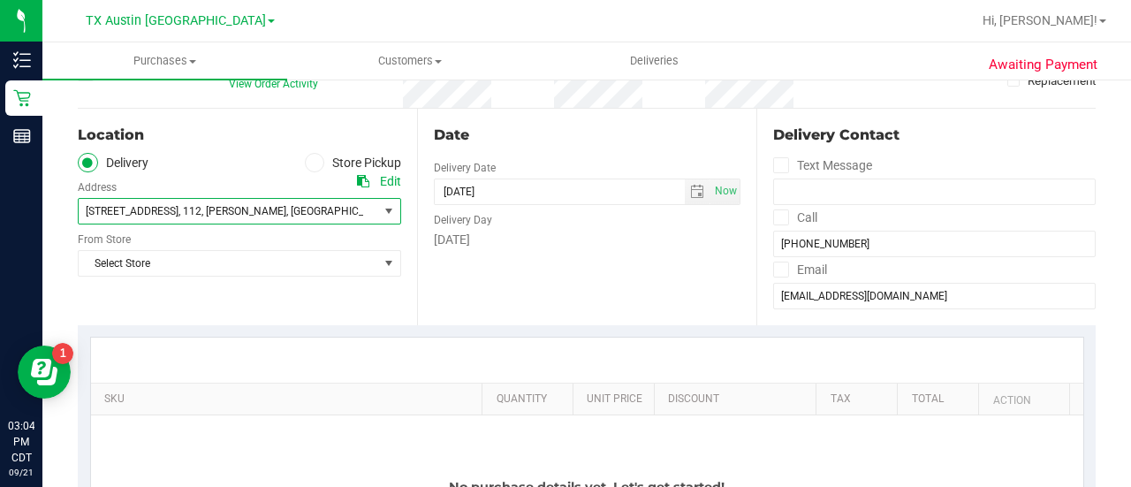
click at [323, 208] on span "4700 Ridge Rd , 112 , McKinney , TX 75070" at bounding box center [221, 211] width 284 height 25
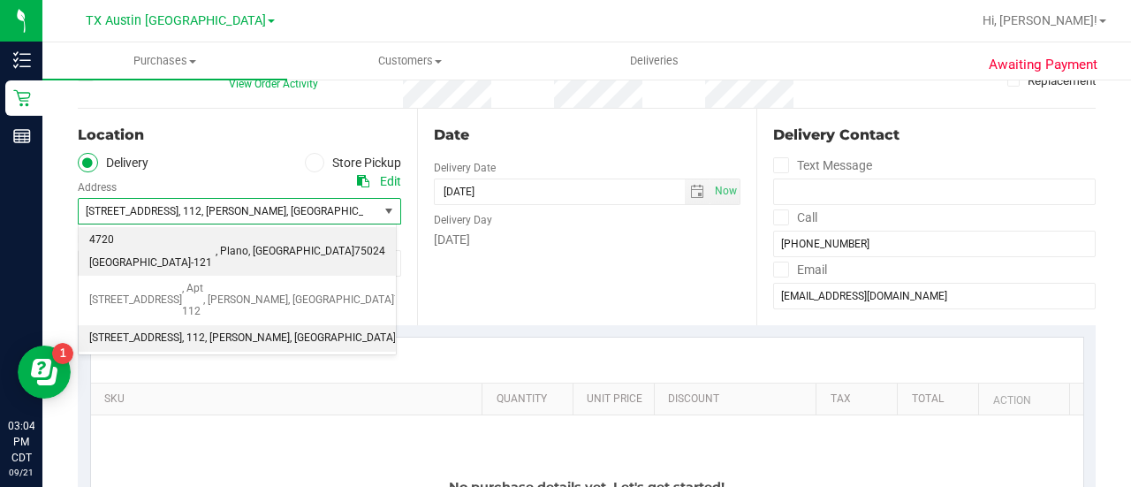
click at [264, 246] on li "4720 TX-121 , Plano , TX 75024" at bounding box center [237, 251] width 317 height 49
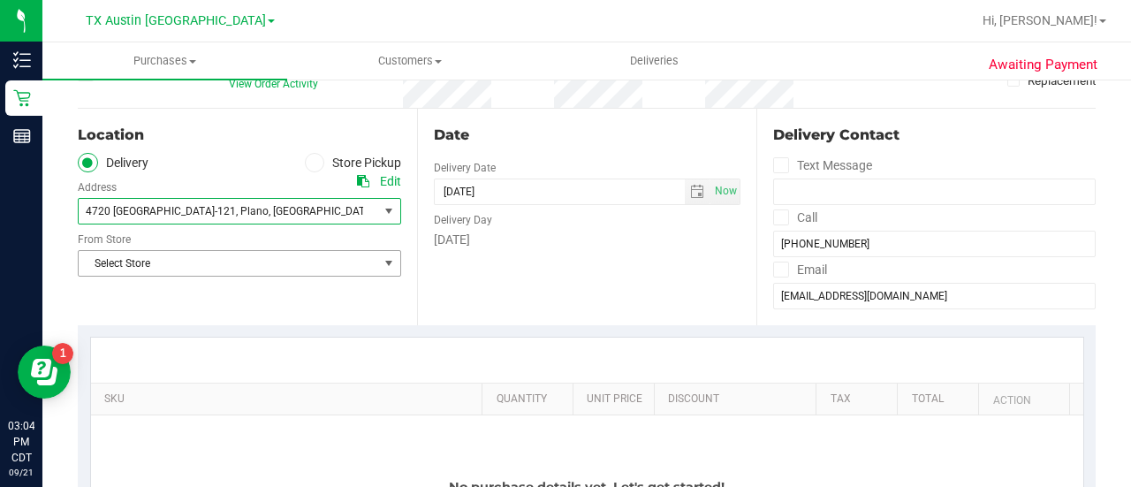
click at [265, 264] on span "Select Store" at bounding box center [228, 263] width 299 height 25
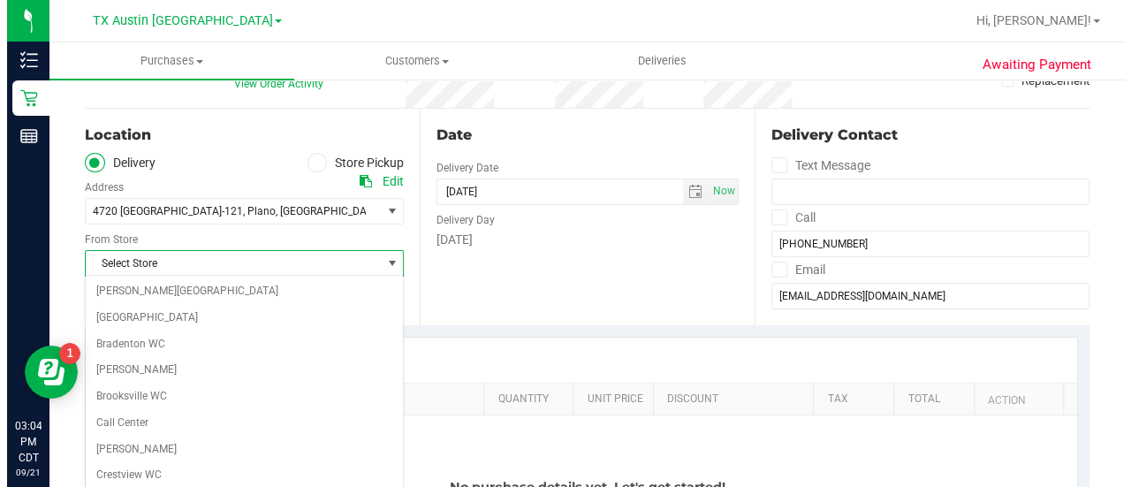
scroll to position [1249, 0]
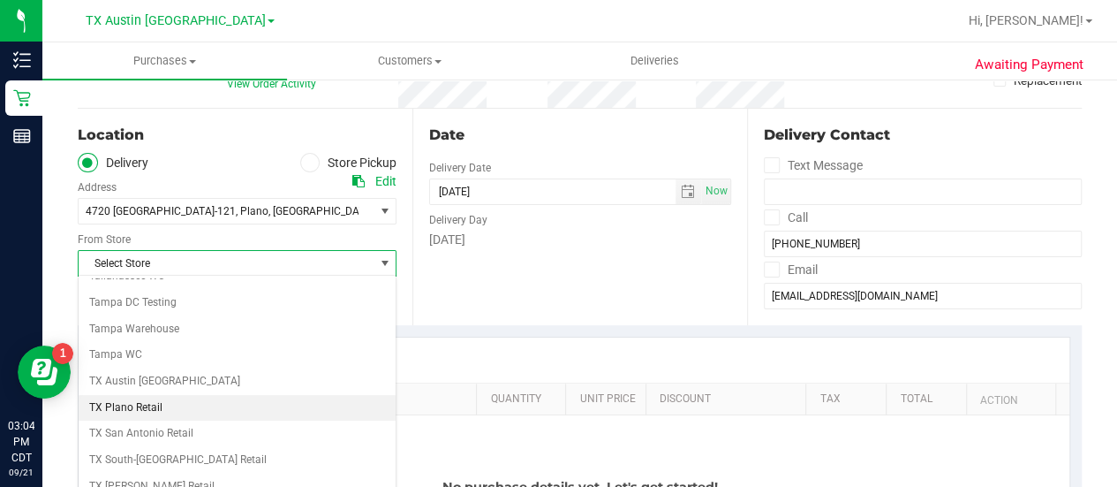
click at [132, 395] on li "TX Plano Retail" at bounding box center [237, 408] width 317 height 26
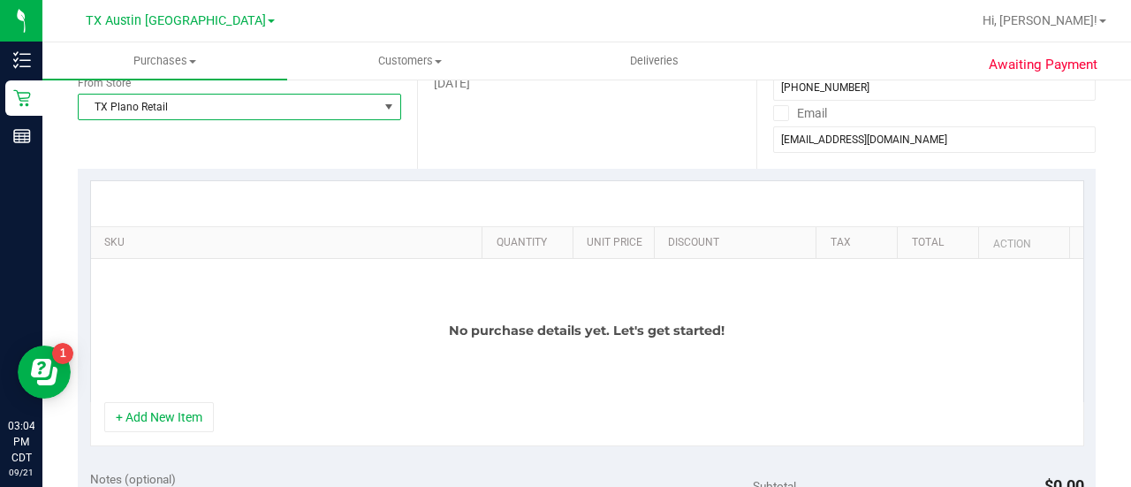
scroll to position [378, 0]
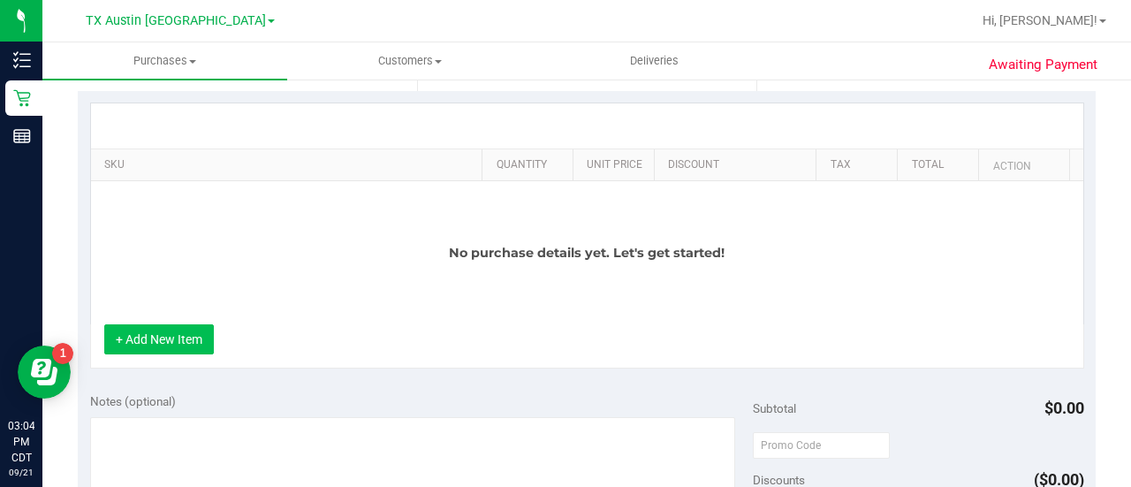
click at [163, 344] on button "+ Add New Item" at bounding box center [159, 339] width 110 height 30
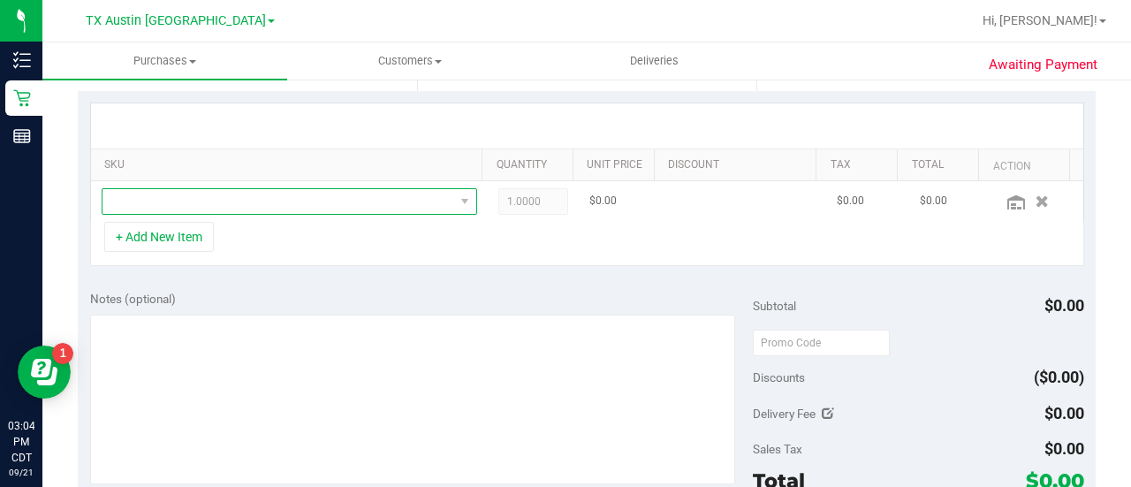
click at [332, 206] on span "NO DATA FOUND" at bounding box center [278, 201] width 352 height 25
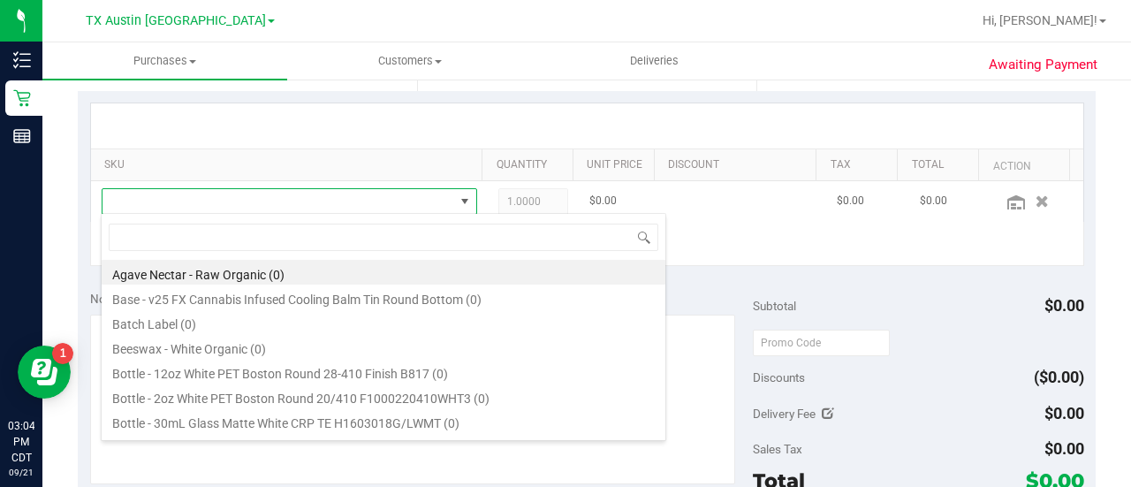
scroll to position [26, 356]
click at [373, 171] on th "SKU" at bounding box center [286, 165] width 391 height 32
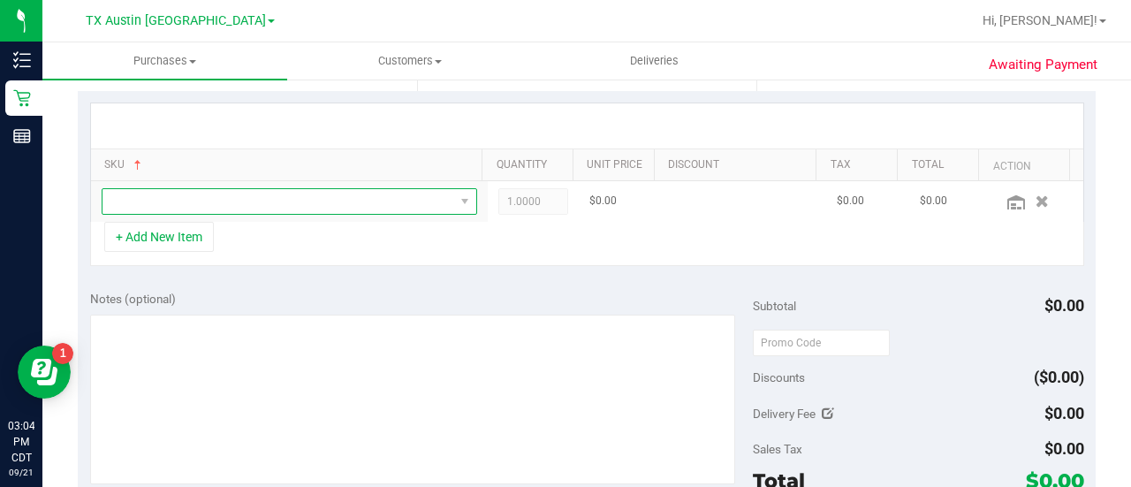
click at [359, 200] on span "NO DATA FOUND" at bounding box center [278, 201] width 352 height 25
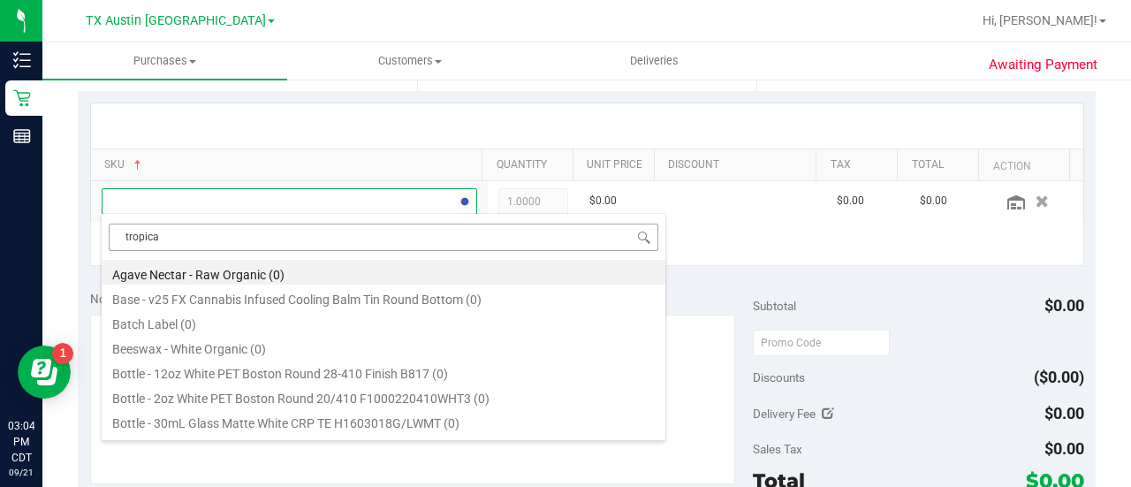
type input "tropical"
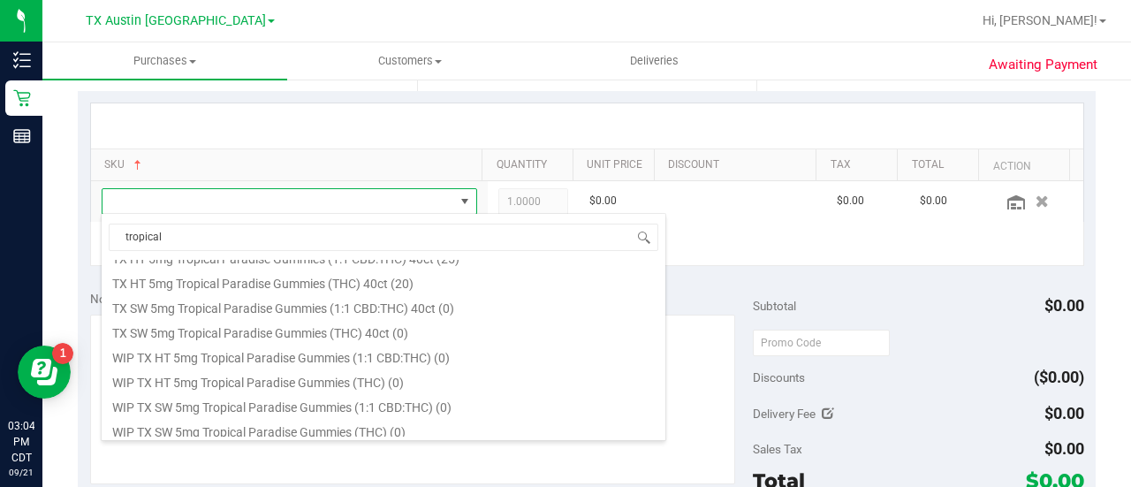
scroll to position [318, 0]
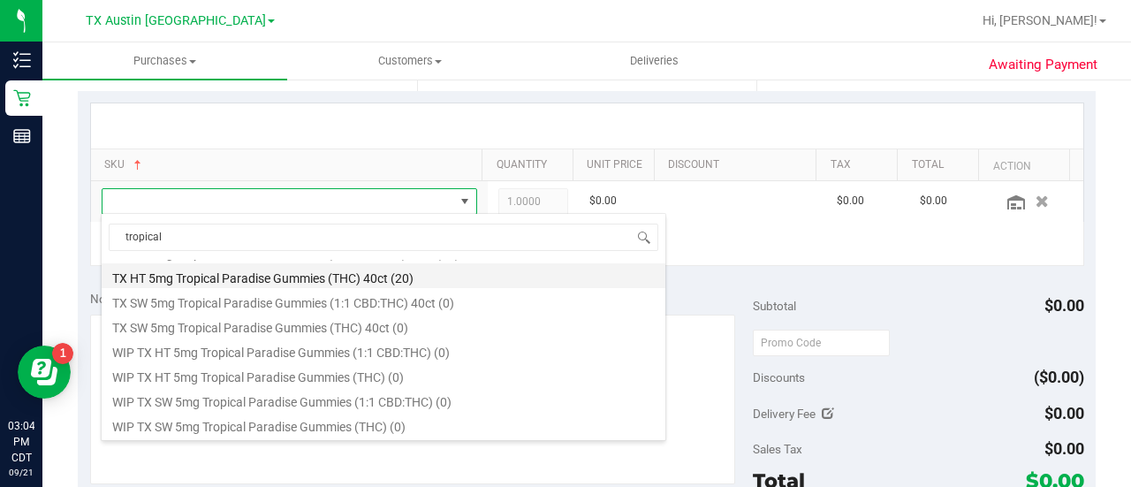
click at [348, 278] on li "TX HT 5mg Tropical Paradise Gummies (THC) 40ct (20)" at bounding box center [384, 275] width 564 height 25
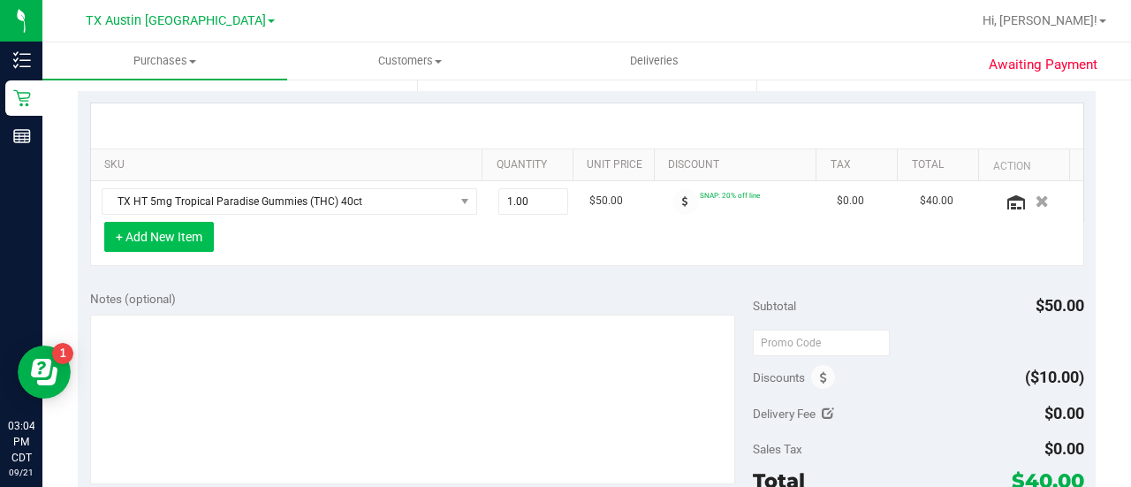
click at [164, 238] on button "+ Add New Item" at bounding box center [159, 237] width 110 height 30
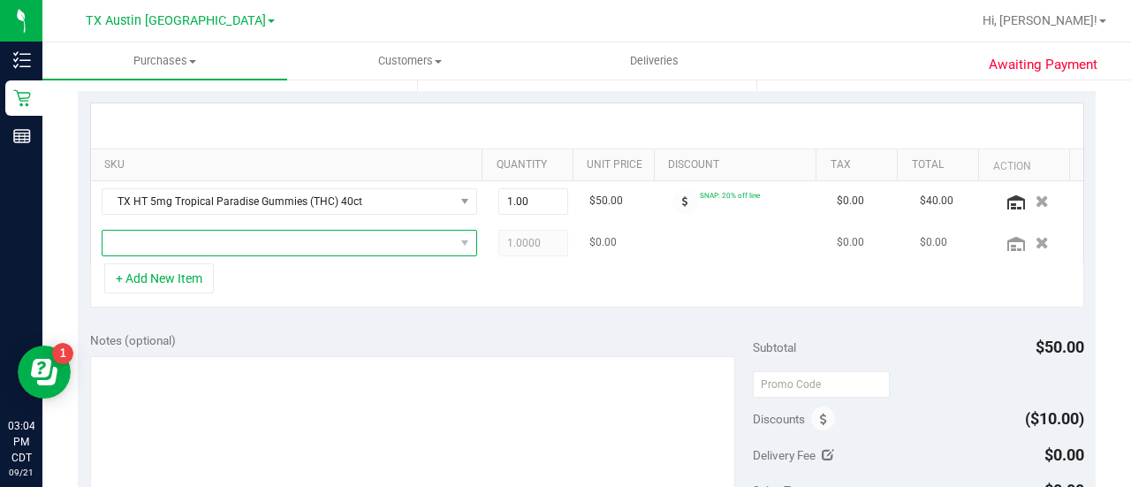
click at [217, 239] on span "NO DATA FOUND" at bounding box center [278, 243] width 352 height 25
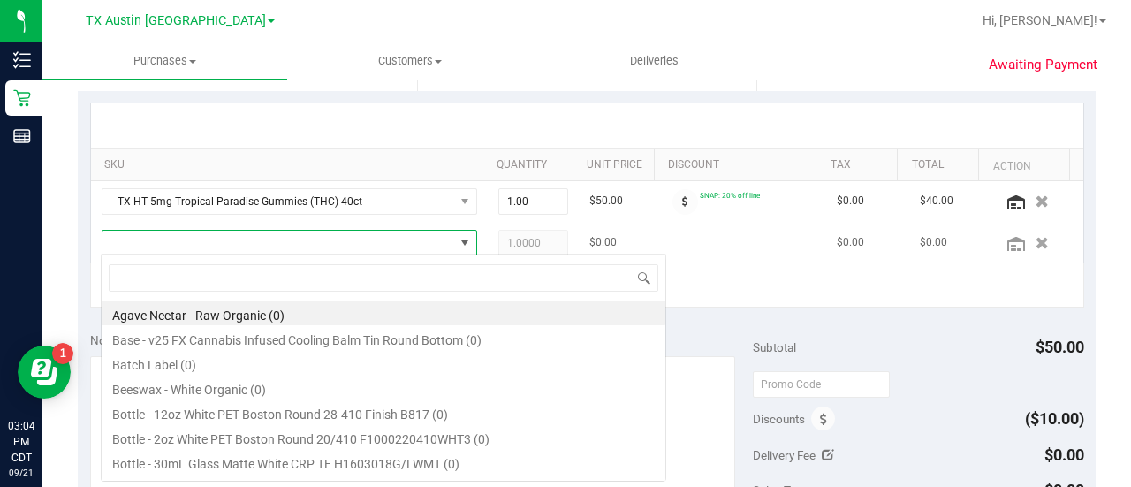
scroll to position [26, 356]
type input "texas orange"
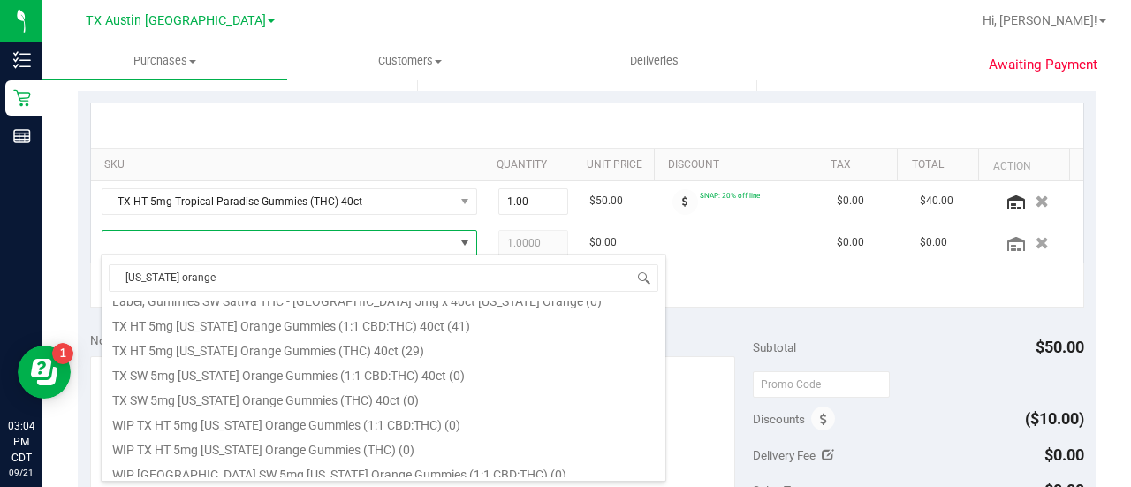
scroll to position [222, 0]
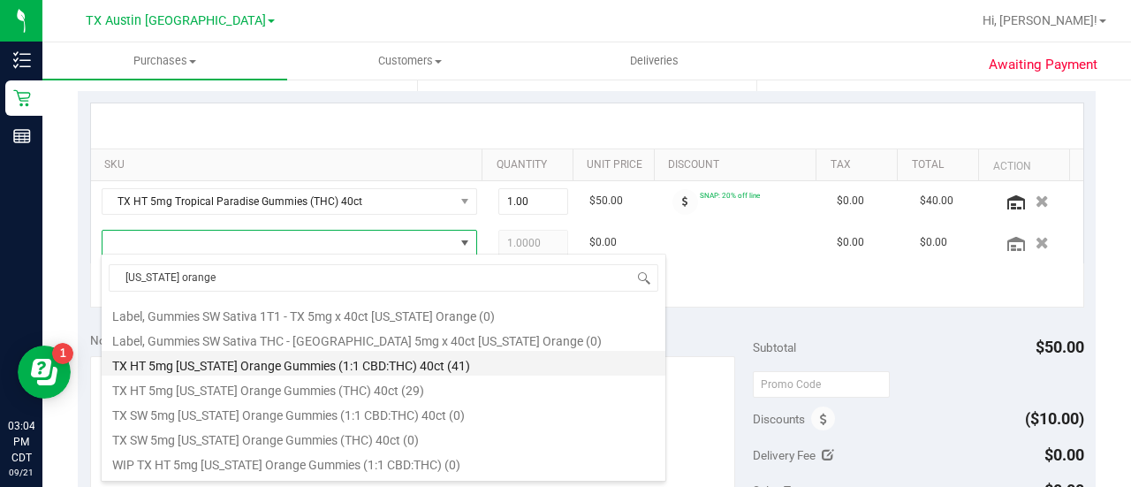
click at [429, 370] on li "TX HT 5mg Texas Orange Gummies (1:1 CBD:THC) 40ct (41)" at bounding box center [384, 363] width 564 height 25
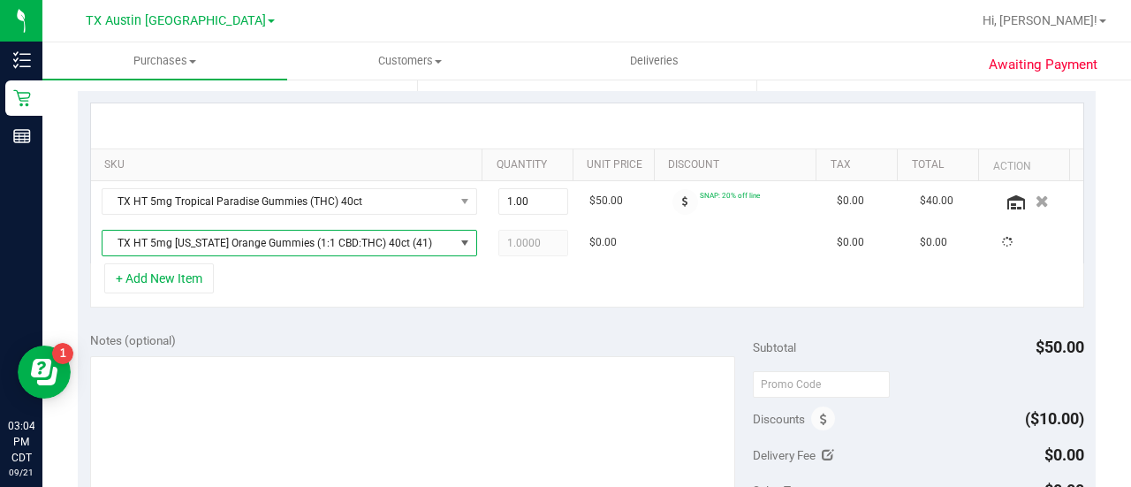
click at [382, 293] on div "+ Add New Item" at bounding box center [587, 285] width 994 height 44
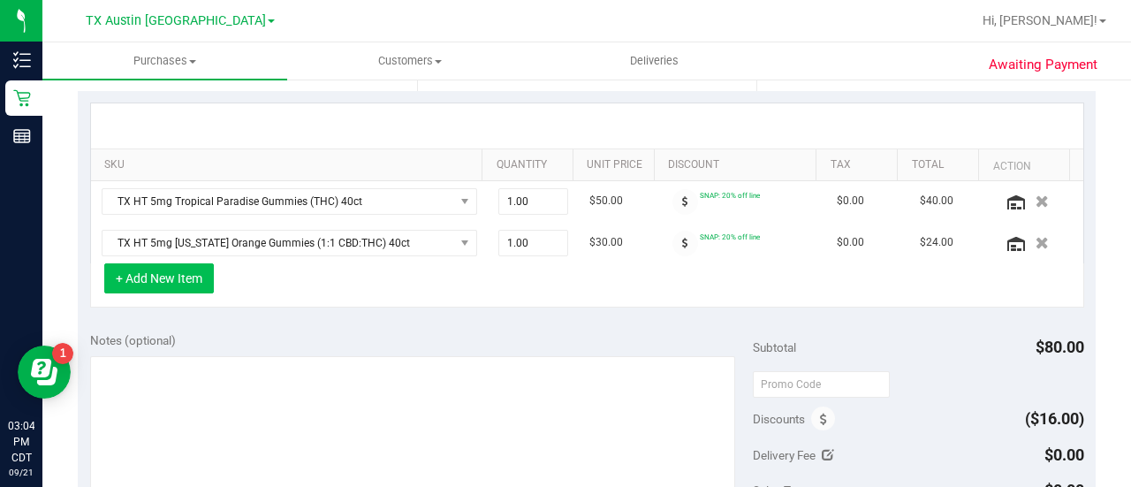
click at [164, 276] on button "+ Add New Item" at bounding box center [159, 278] width 110 height 30
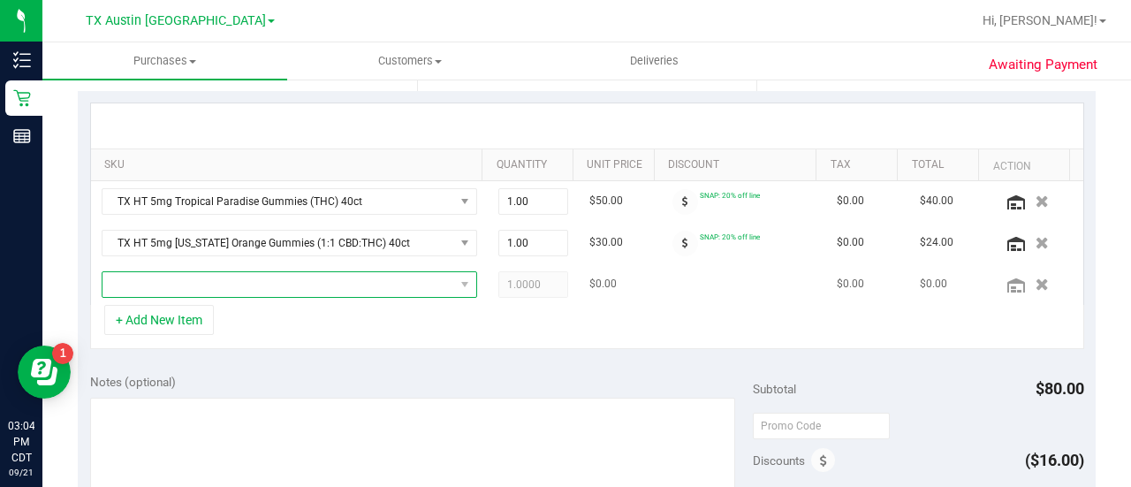
click at [266, 277] on span "NO DATA FOUND" at bounding box center [278, 284] width 352 height 25
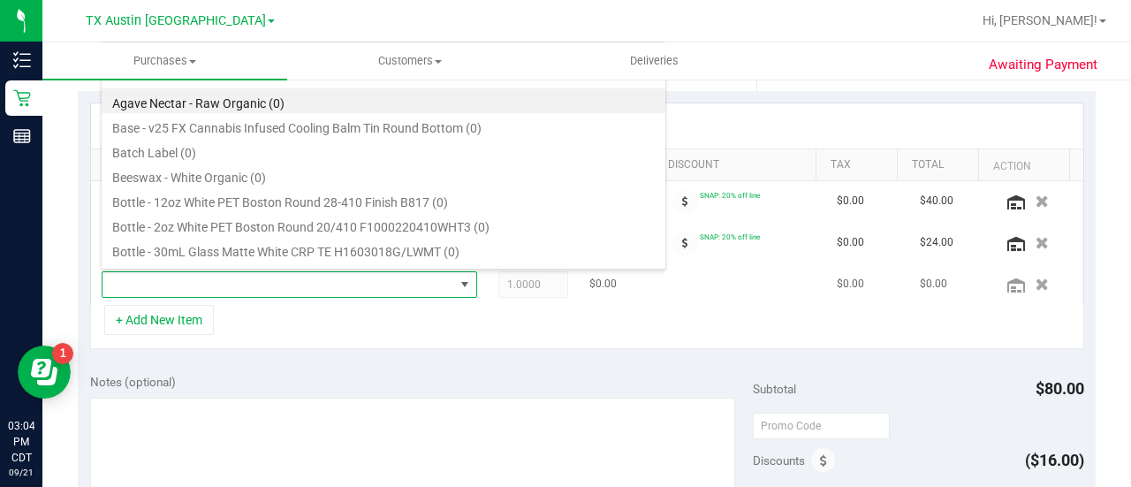
scroll to position [26, 356]
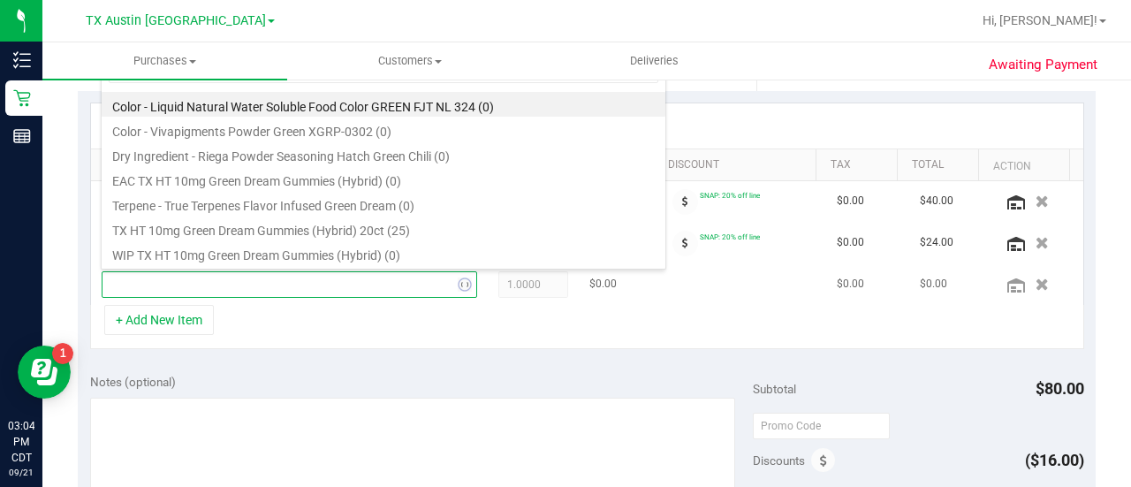
type input "green dream"
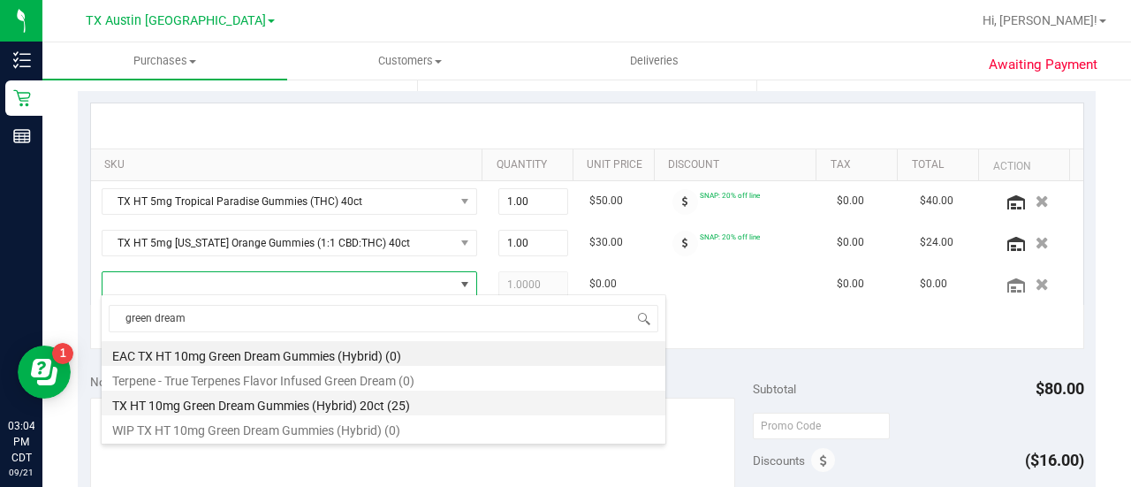
click at [428, 403] on li "TX HT 10mg Green Dream Gummies (Hybrid) 20ct (25)" at bounding box center [384, 402] width 564 height 25
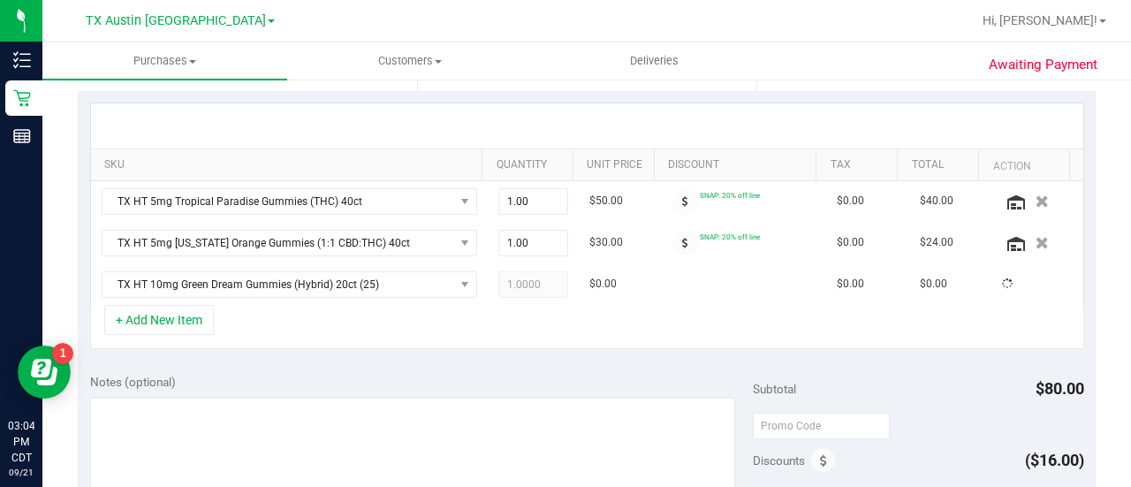
click at [380, 339] on div "+ Add New Item" at bounding box center [587, 327] width 994 height 44
click at [432, 337] on div "+ Add New Item" at bounding box center [587, 327] width 994 height 44
click at [390, 354] on div "SKU Quantity Unit Price Discount Tax Total Action TX HT 5mg Tropical Paradise G…" at bounding box center [587, 226] width 1018 height 270
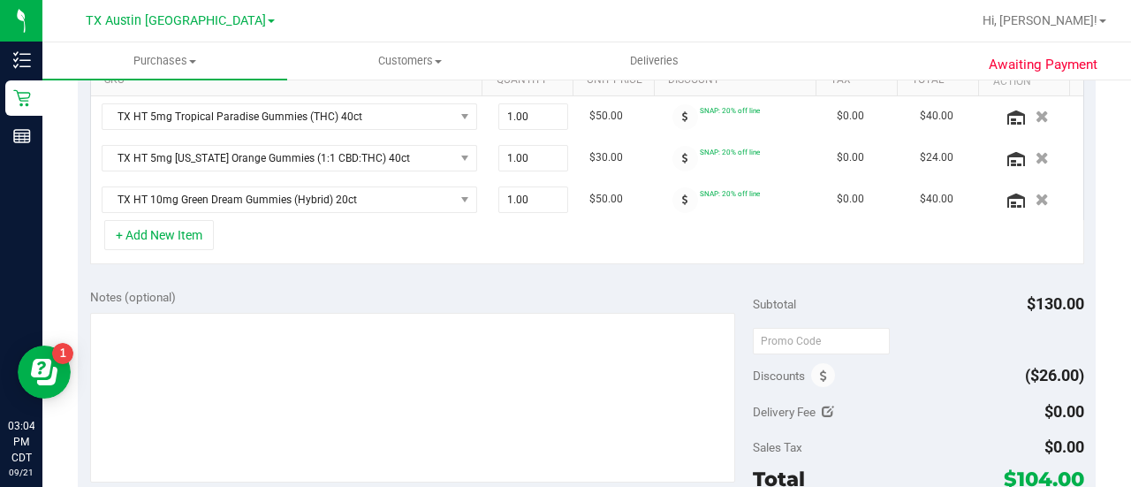
scroll to position [0, 0]
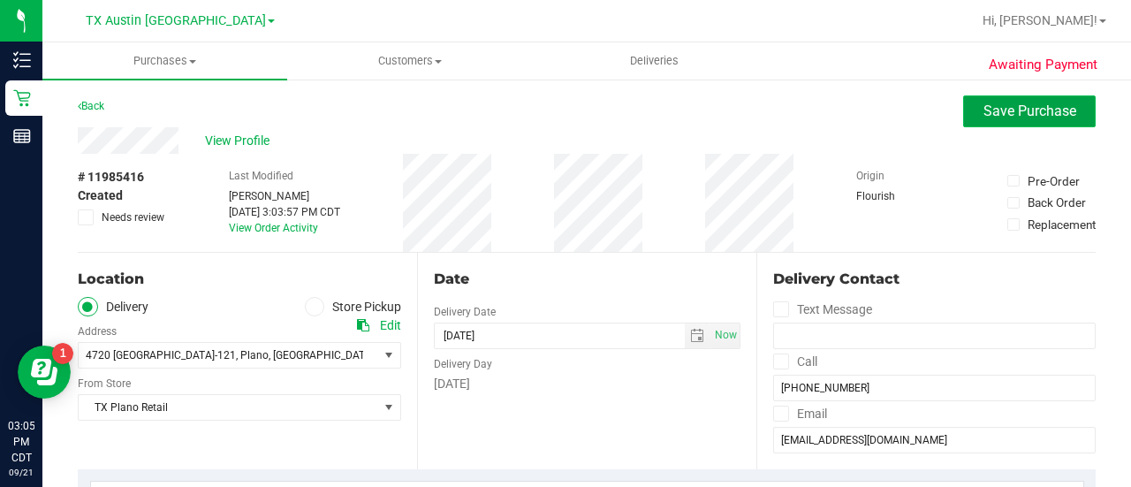
click at [993, 113] on span "Save Purchase" at bounding box center [1029, 110] width 93 height 17
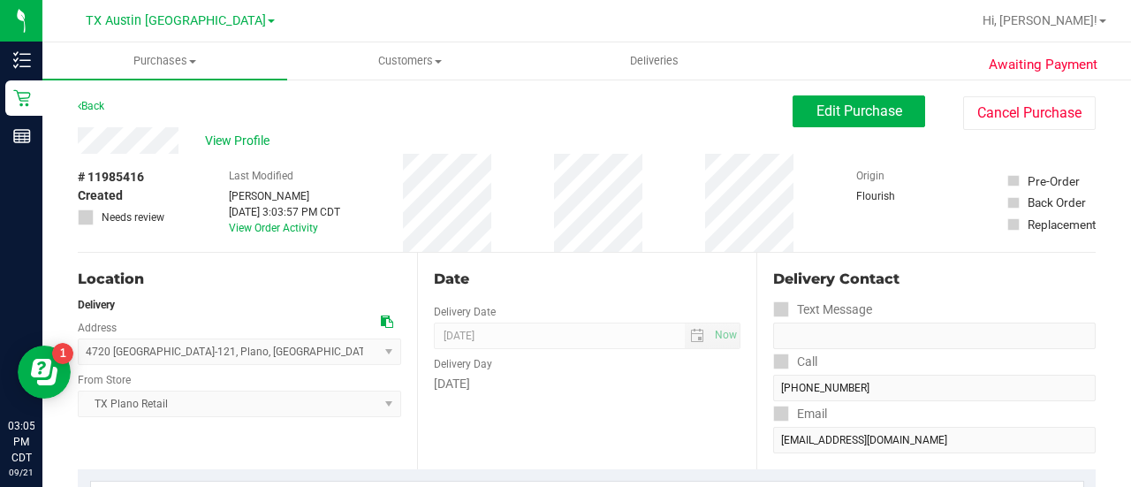
click at [232, 142] on span "View Profile" at bounding box center [240, 141] width 71 height 19
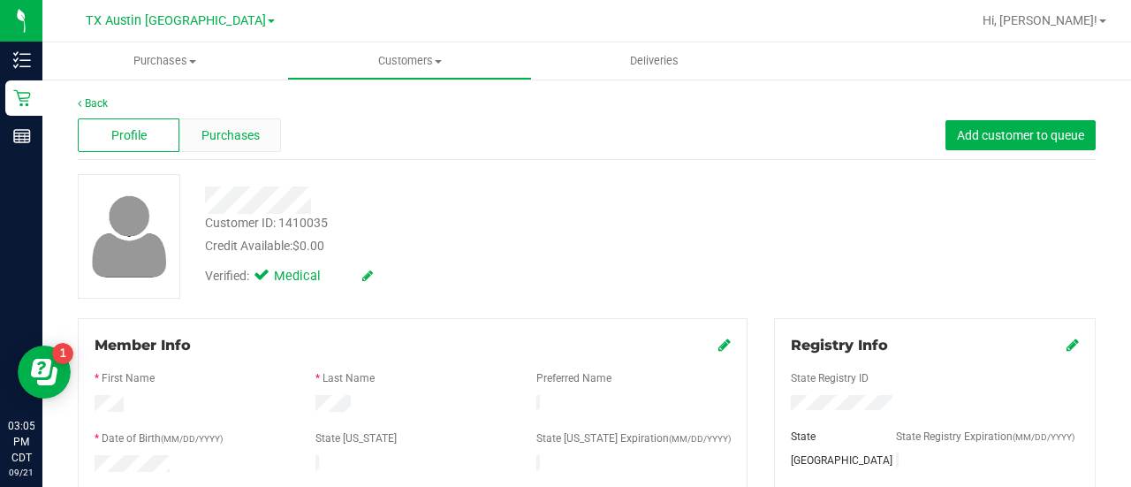
click at [222, 132] on span "Purchases" at bounding box center [230, 135] width 58 height 19
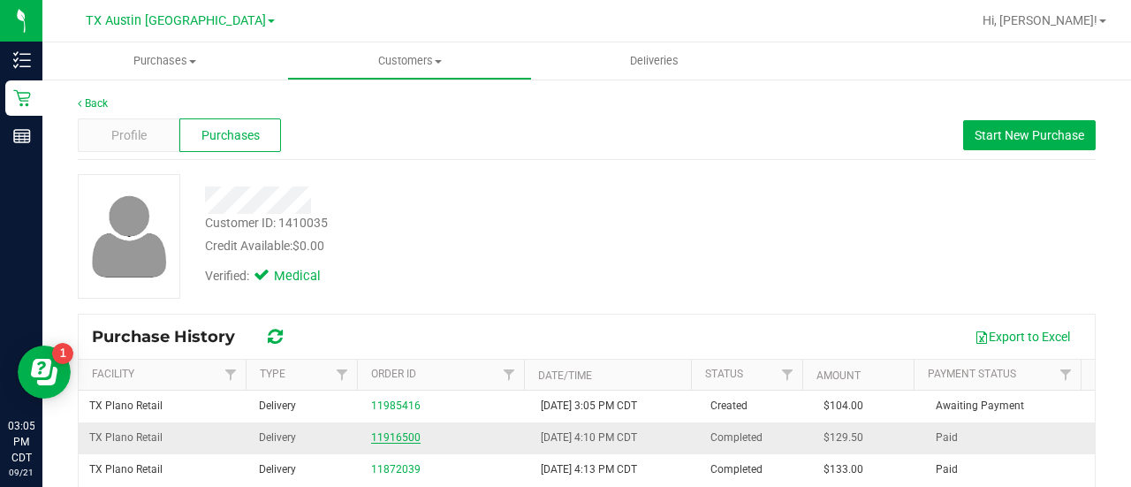
click at [380, 431] on link "11916500" at bounding box center [395, 437] width 49 height 12
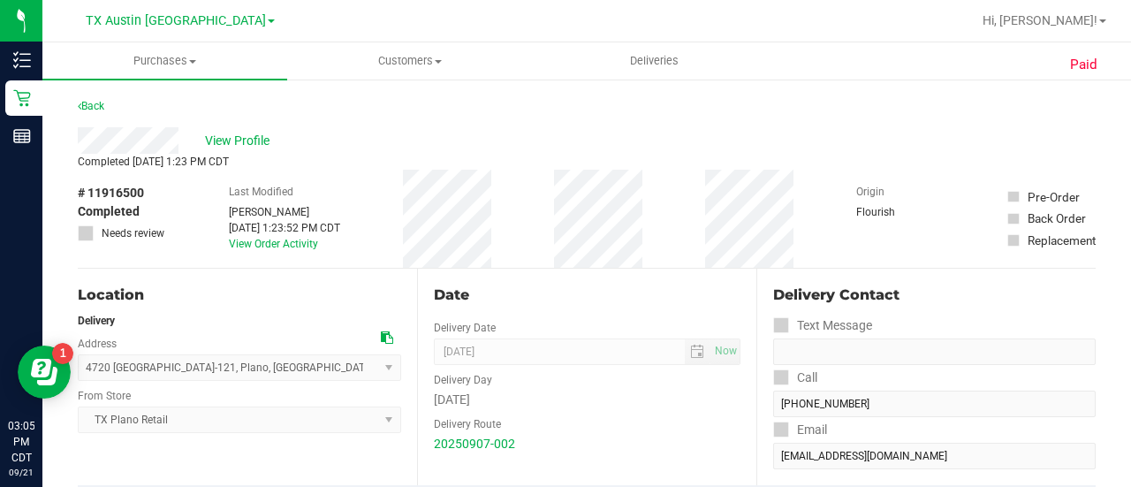
click at [258, 122] on div "Back" at bounding box center [587, 111] width 1018 height 32
click at [224, 145] on span "View Profile" at bounding box center [240, 141] width 71 height 19
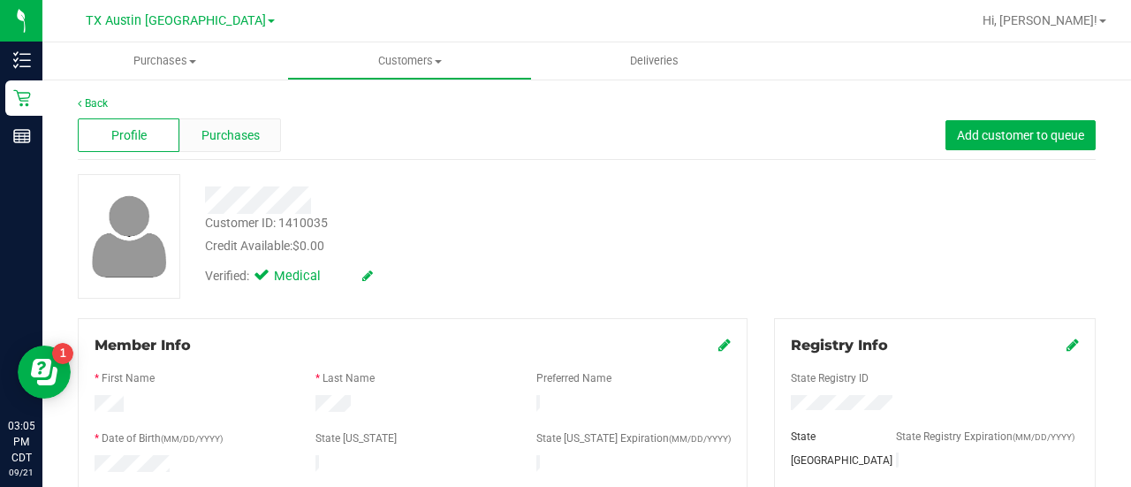
click at [242, 125] on div "Purchases" at bounding box center [230, 135] width 102 height 34
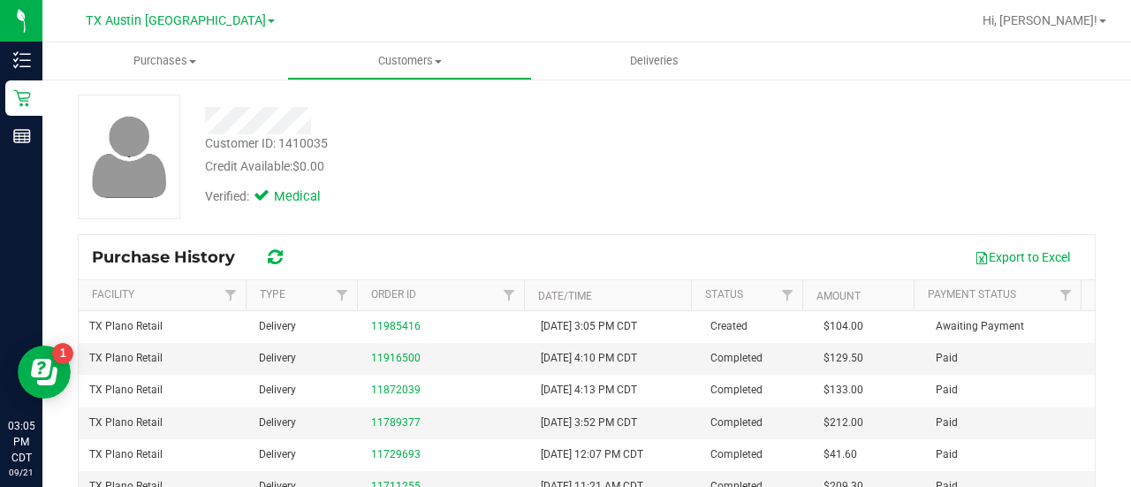
scroll to position [94, 0]
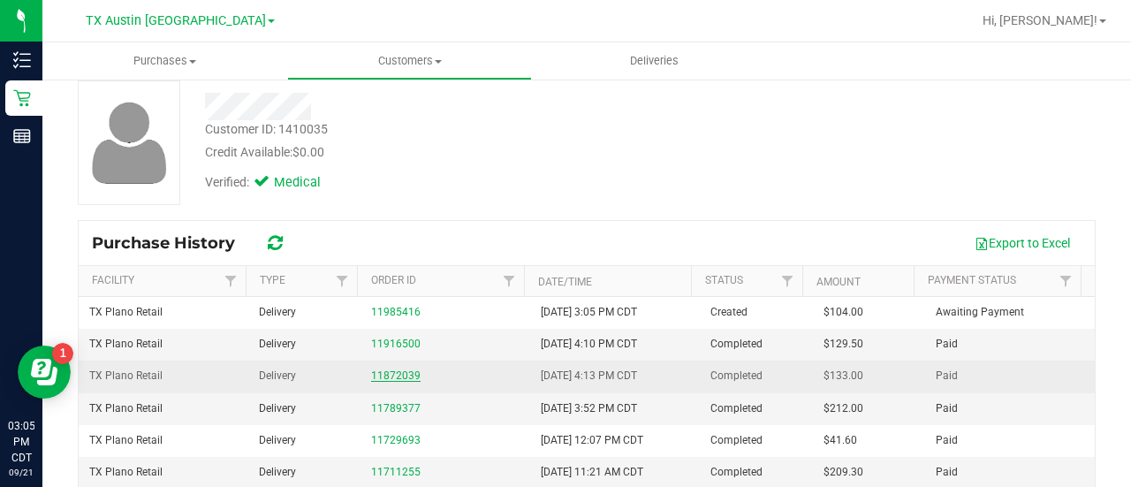
click at [404, 375] on link "11872039" at bounding box center [395, 375] width 49 height 12
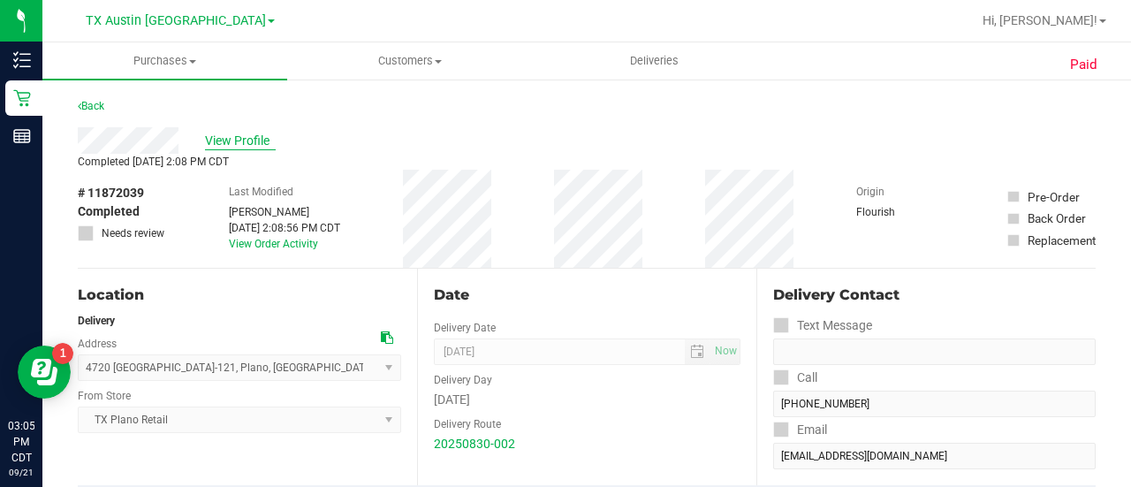
click at [242, 147] on span "View Profile" at bounding box center [240, 141] width 71 height 19
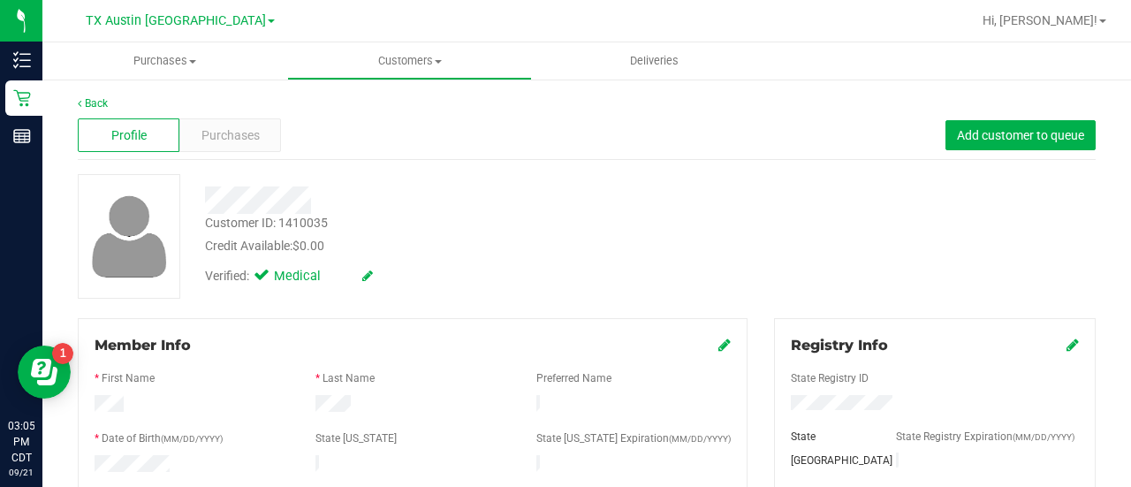
click at [238, 128] on span "Purchases" at bounding box center [230, 135] width 58 height 19
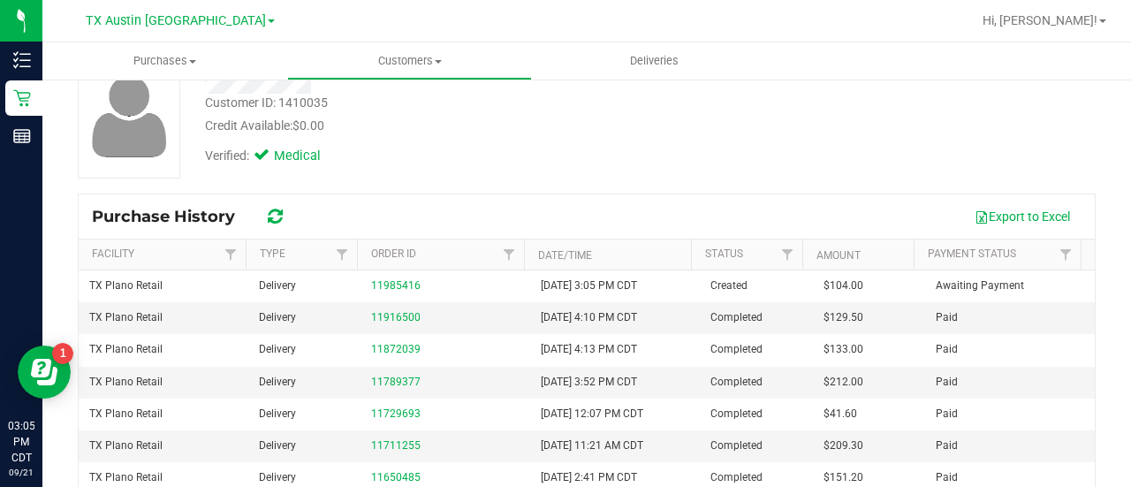
scroll to position [136, 0]
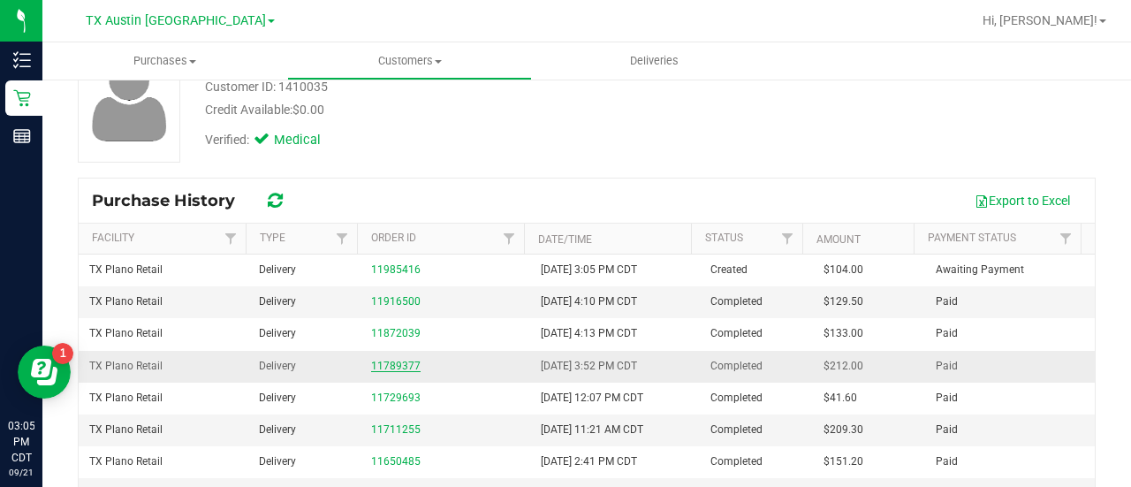
click at [392, 366] on link "11789377" at bounding box center [395, 365] width 49 height 12
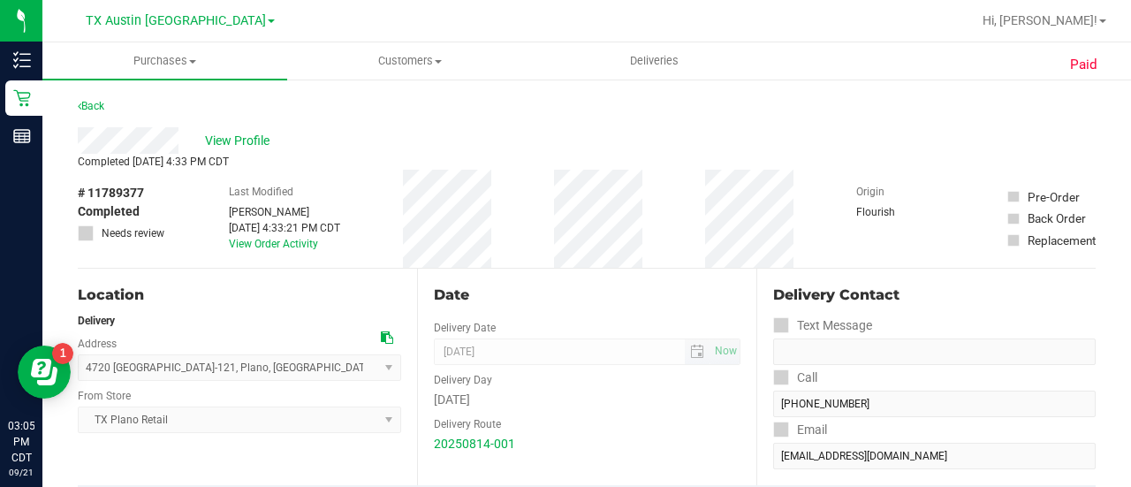
click at [554, 359] on span "08/15/2025 Now" at bounding box center [587, 351] width 306 height 26
click at [254, 145] on span "View Profile" at bounding box center [240, 141] width 71 height 19
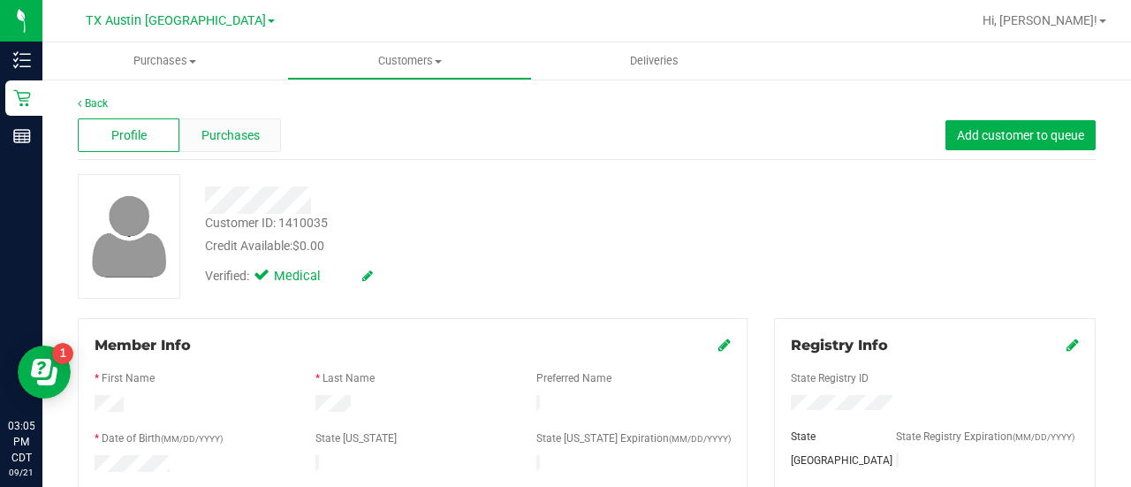
click at [232, 134] on span "Purchases" at bounding box center [230, 135] width 58 height 19
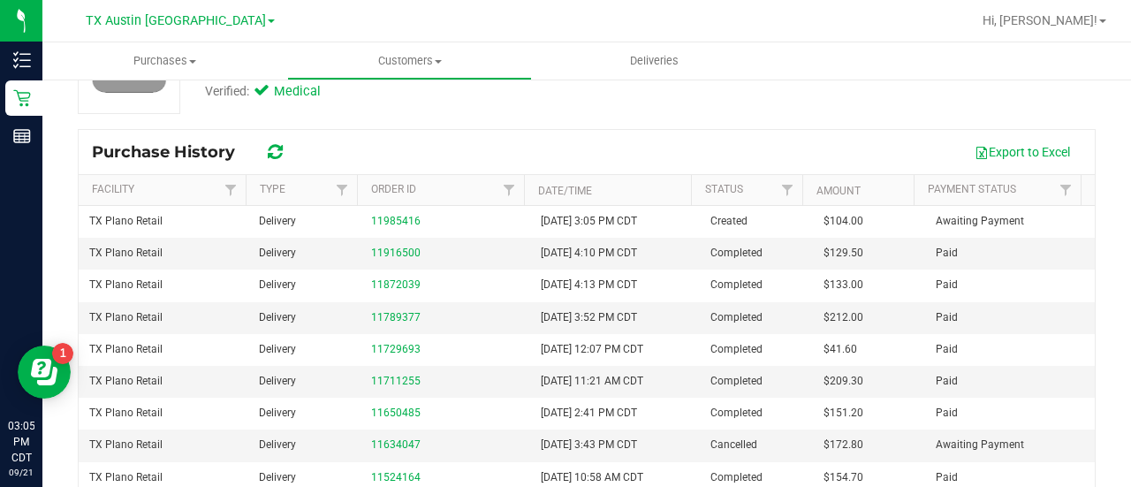
scroll to position [194, 0]
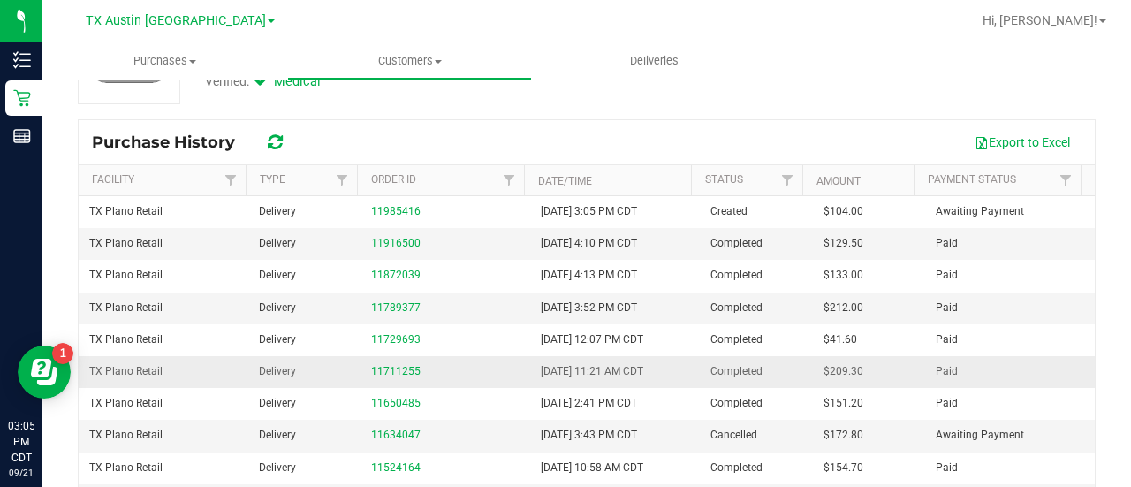
click at [400, 369] on link "11711255" at bounding box center [395, 371] width 49 height 12
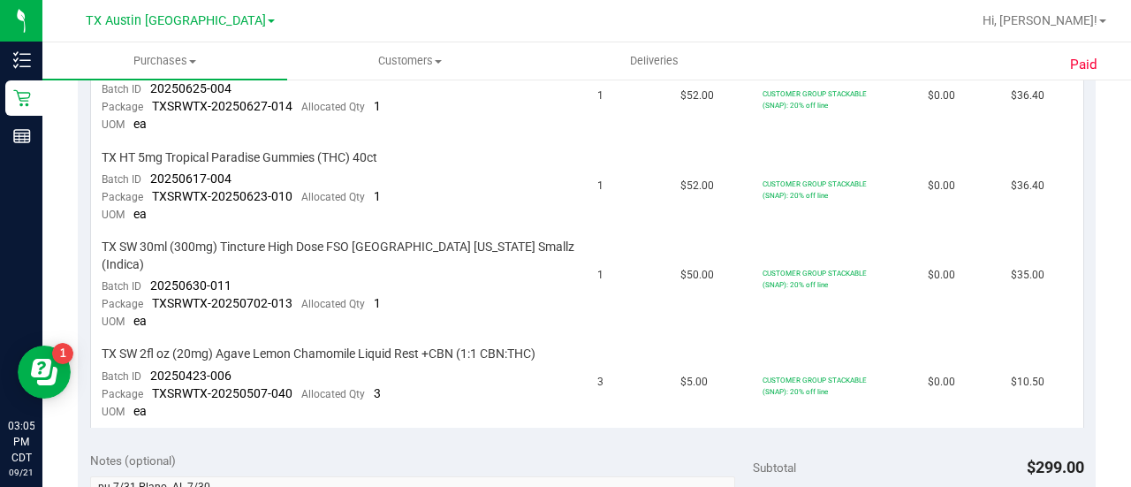
scroll to position [708, 0]
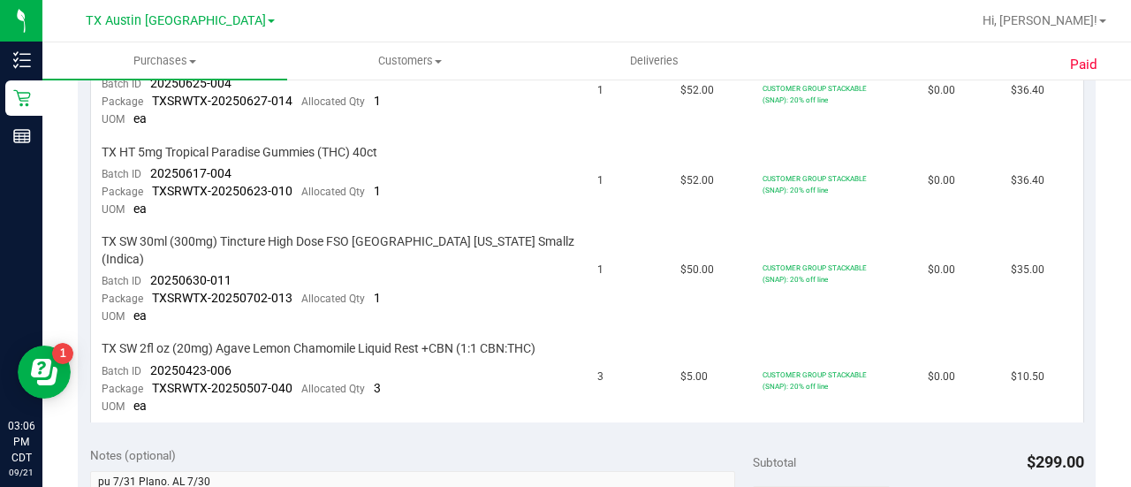
click at [520, 446] on div "Notes (optional)" at bounding box center [421, 455] width 662 height 18
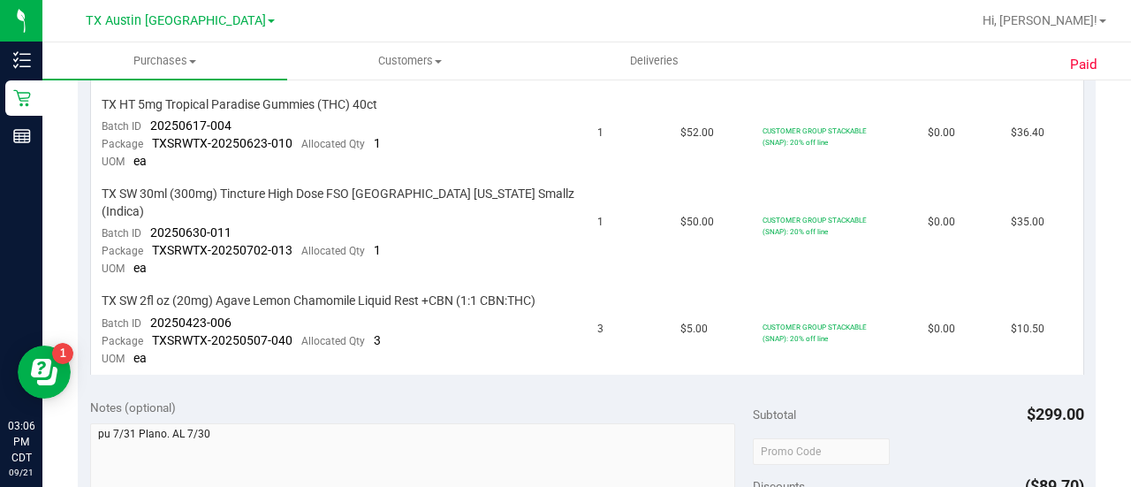
scroll to position [0, 0]
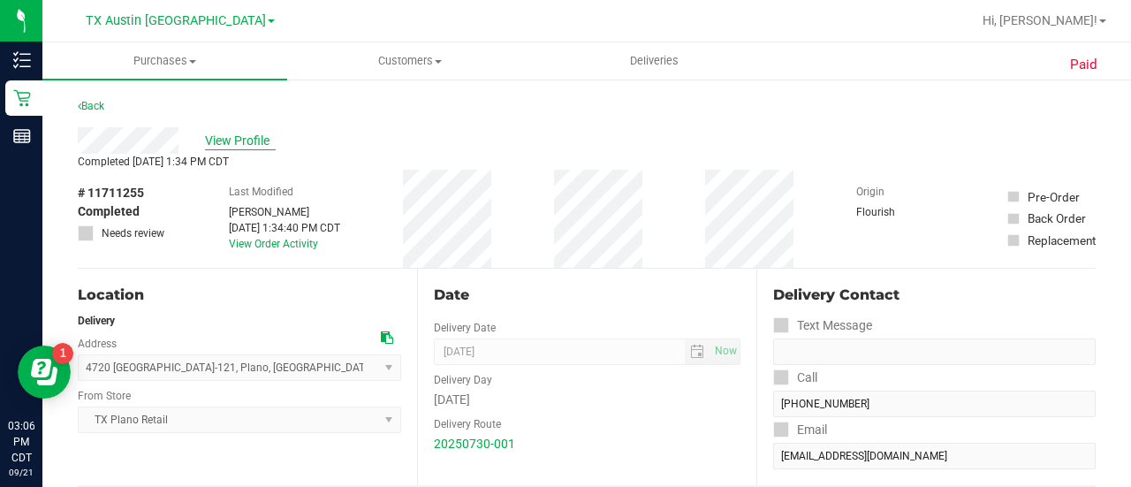
click at [254, 137] on span "View Profile" at bounding box center [240, 141] width 71 height 19
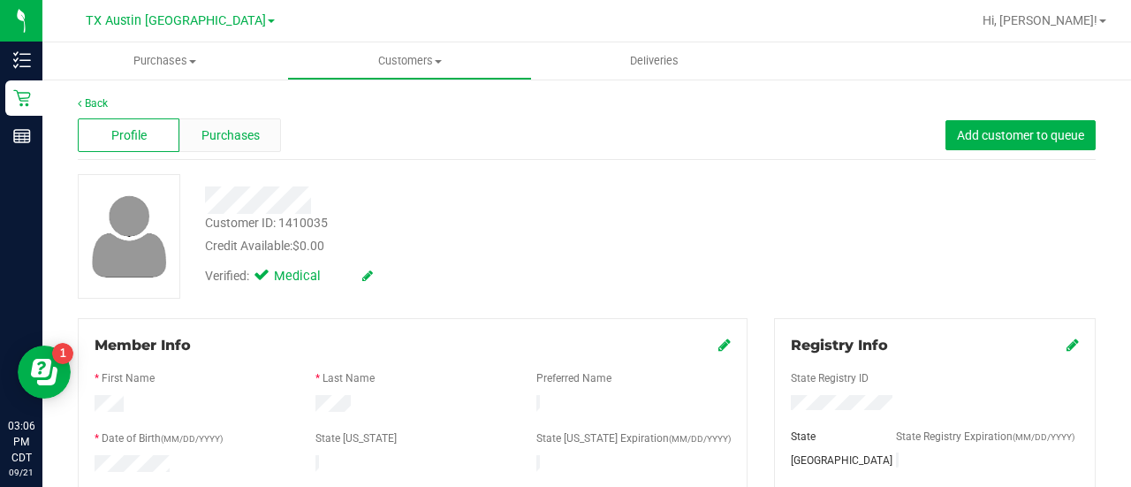
click at [254, 140] on span "Purchases" at bounding box center [230, 135] width 58 height 19
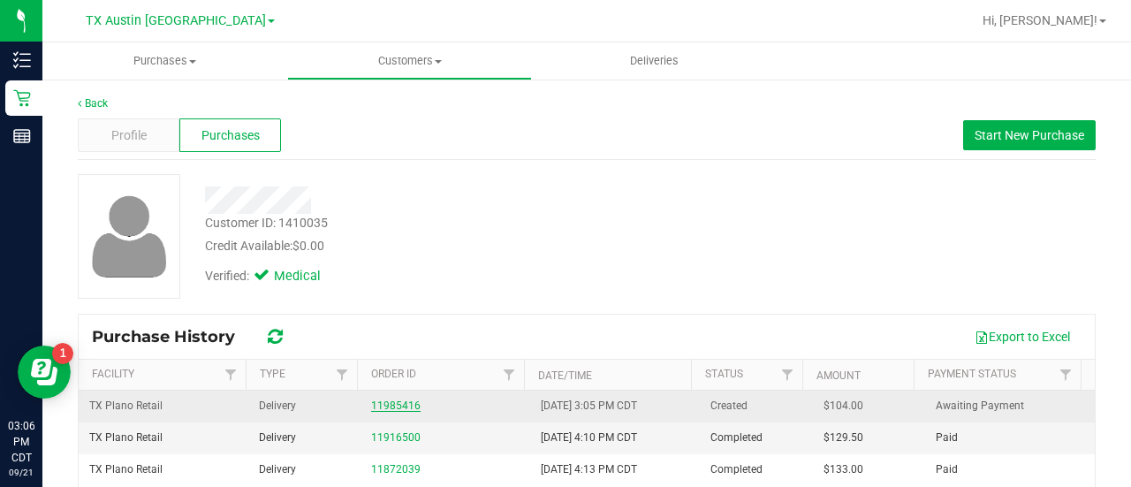
click at [382, 402] on link "11985416" at bounding box center [395, 405] width 49 height 12
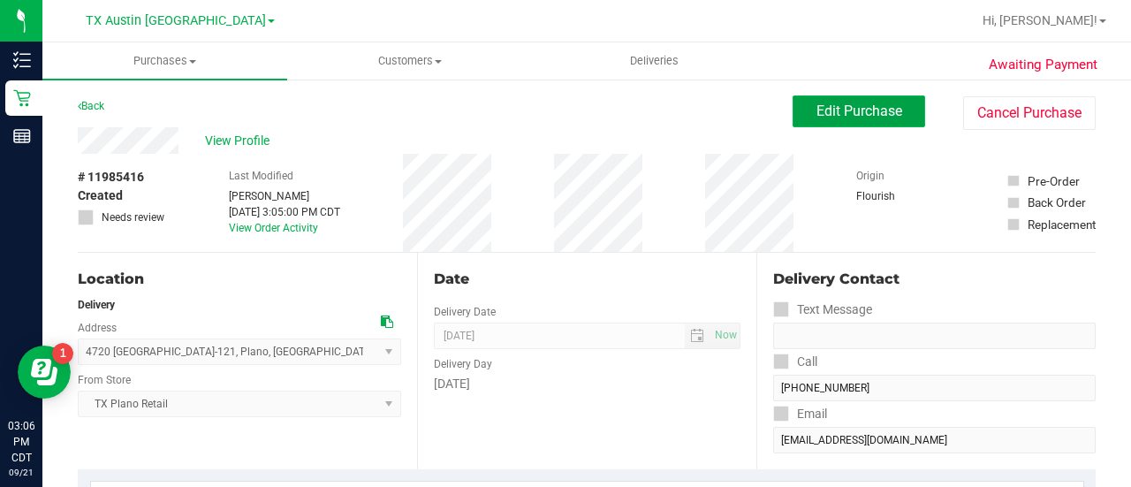
click at [875, 121] on button "Edit Purchase" at bounding box center [858, 111] width 132 height 32
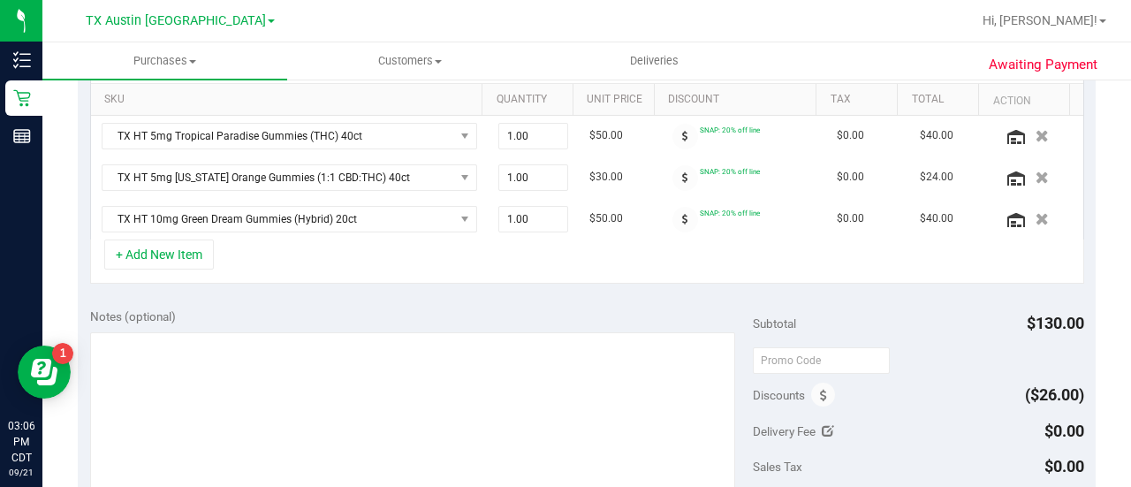
scroll to position [456, 0]
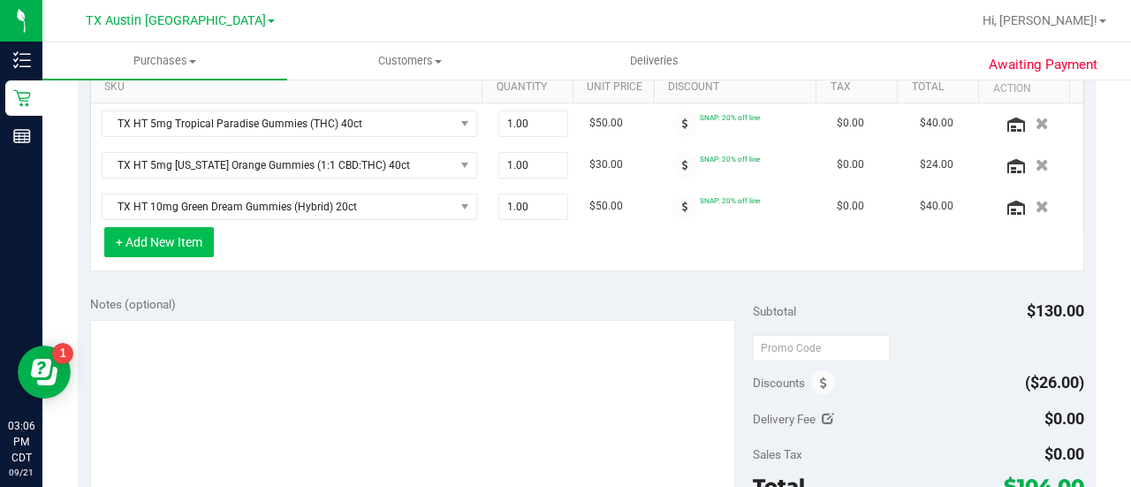
click at [174, 238] on button "+ Add New Item" at bounding box center [159, 242] width 110 height 30
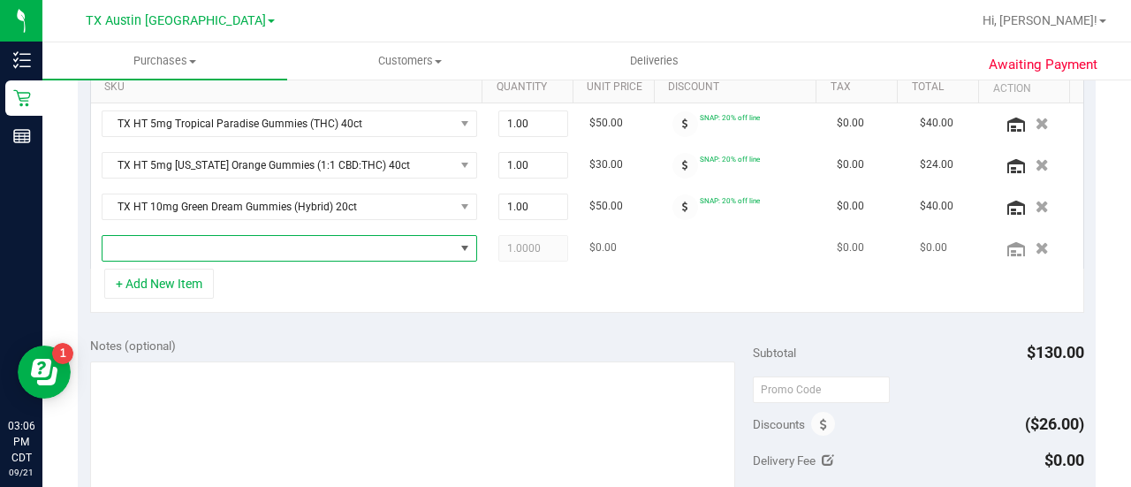
click at [302, 239] on span "NO DATA FOUND" at bounding box center [278, 248] width 352 height 25
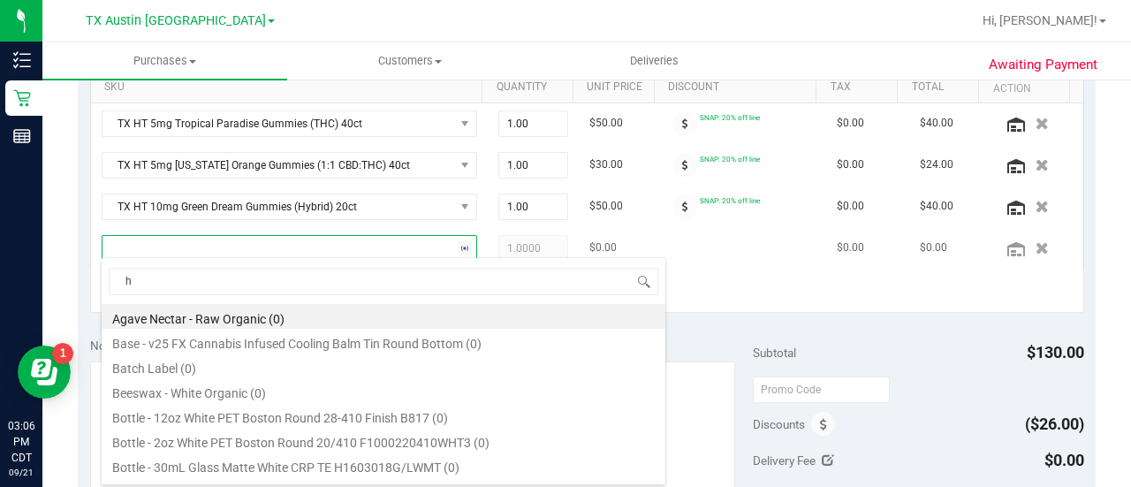
scroll to position [26, 356]
type input "hybri"
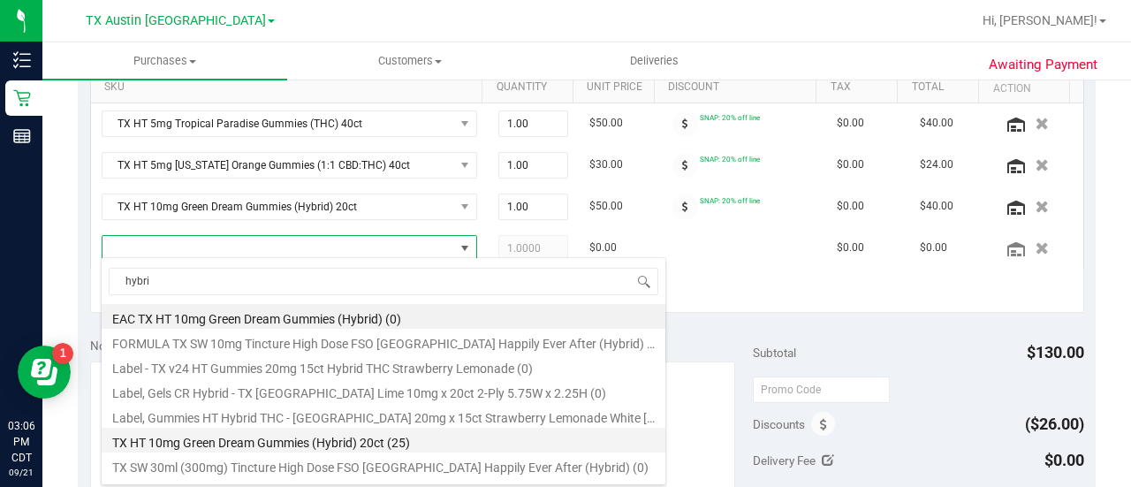
click at [421, 441] on li "TX HT 10mg Green Dream Gummies (Hybrid) 20ct (25)" at bounding box center [384, 440] width 564 height 25
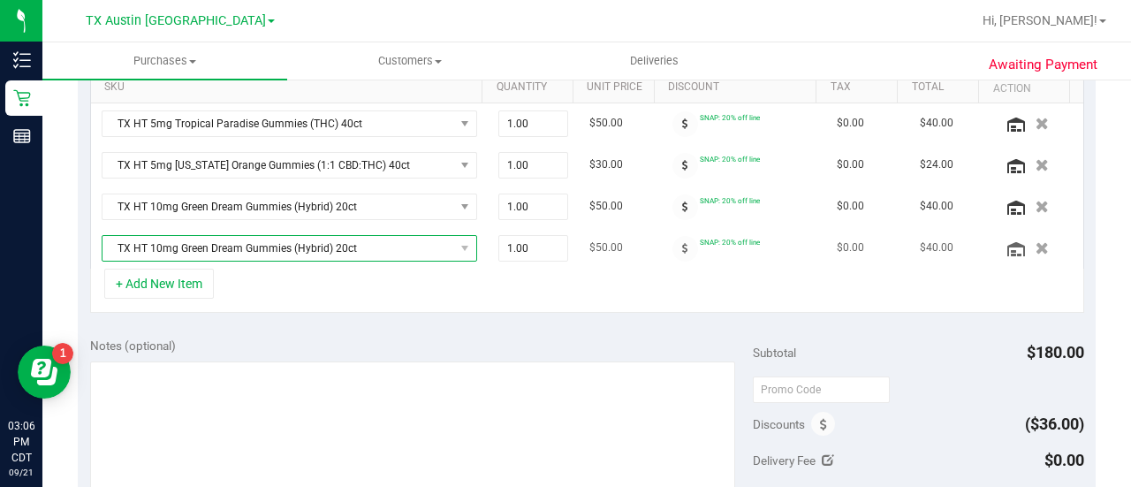
click at [335, 244] on span "TX HT 10mg Green Dream Gummies (Hybrid) 20ct" at bounding box center [278, 248] width 352 height 25
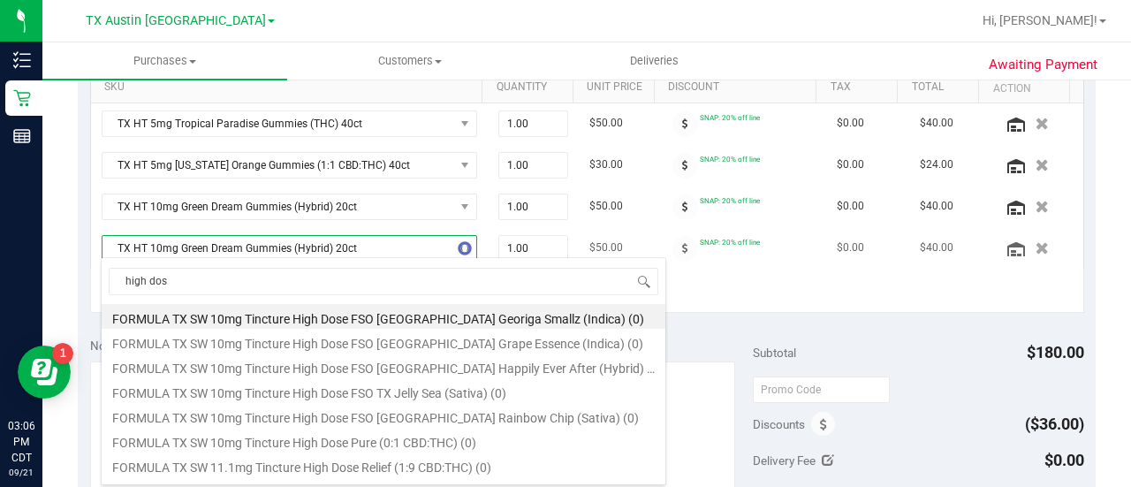
type input "high dose"
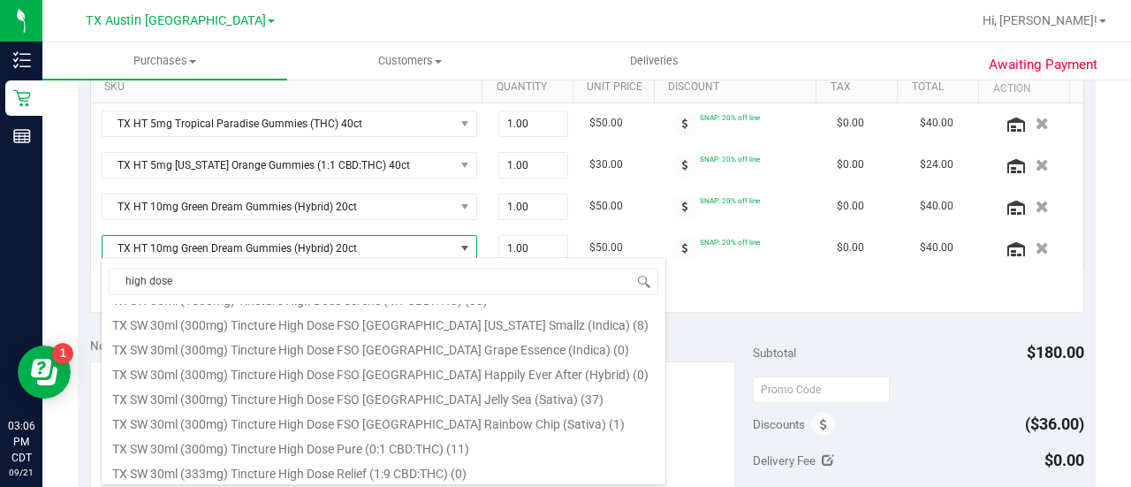
scroll to position [293, 0]
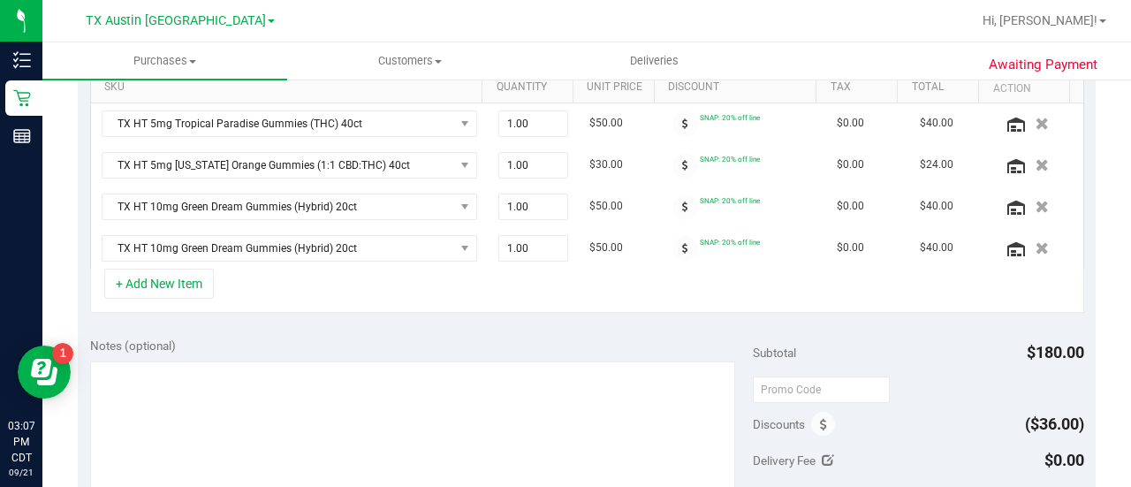
click at [540, 354] on div "Notes (optional)" at bounding box center [421, 436] width 662 height 198
click at [275, 307] on div "SKU Quantity Unit Price Discount Tax Total Action TX HT 5mg Tropical Paradise G…" at bounding box center [587, 169] width 1018 height 312
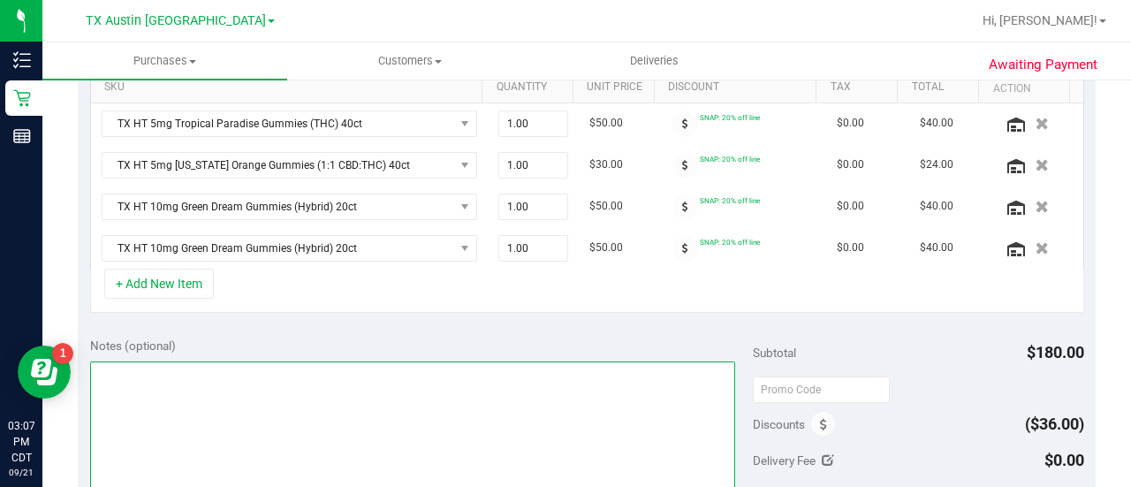
click at [318, 397] on textarea at bounding box center [412, 446] width 645 height 170
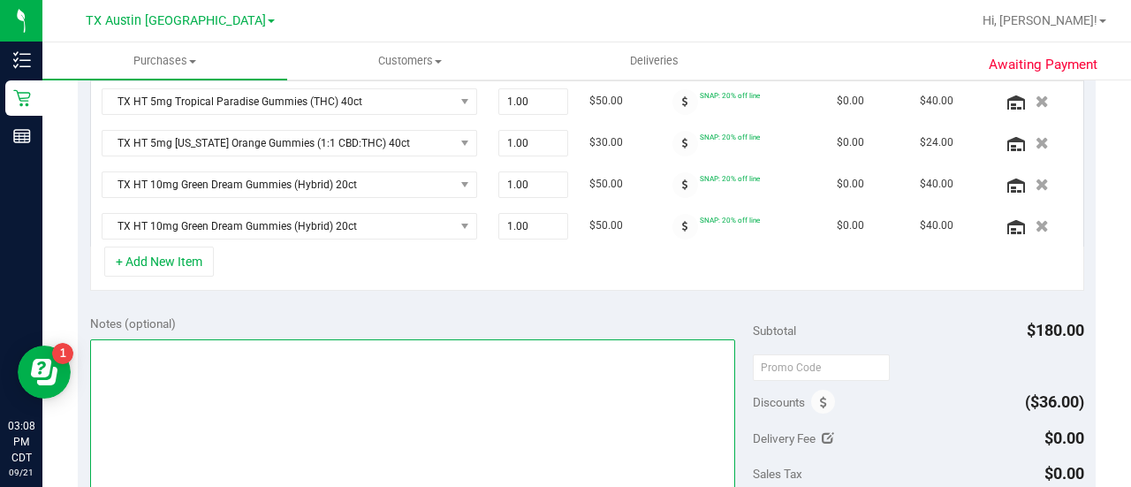
scroll to position [402, 0]
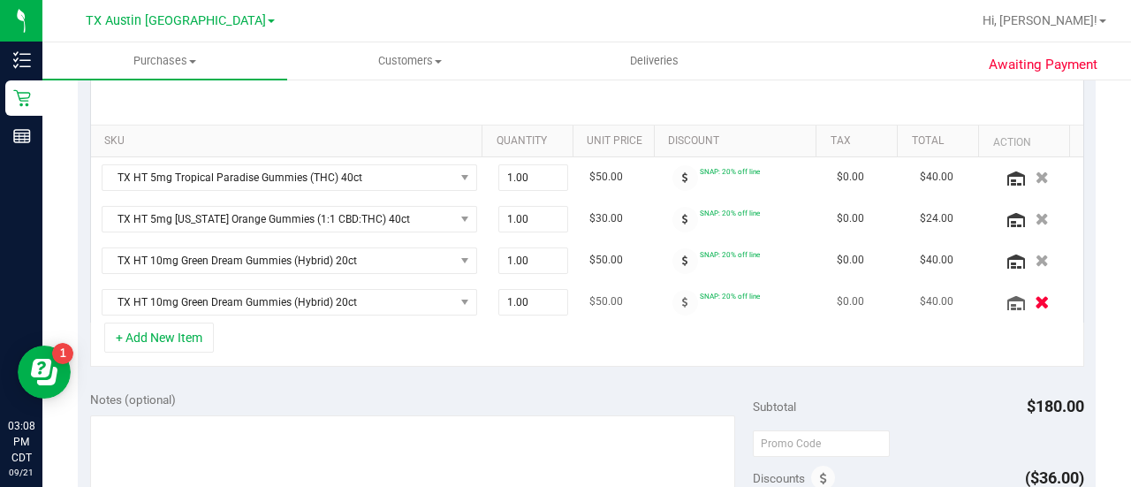
click at [1034, 295] on icon "button" at bounding box center [1041, 301] width 15 height 13
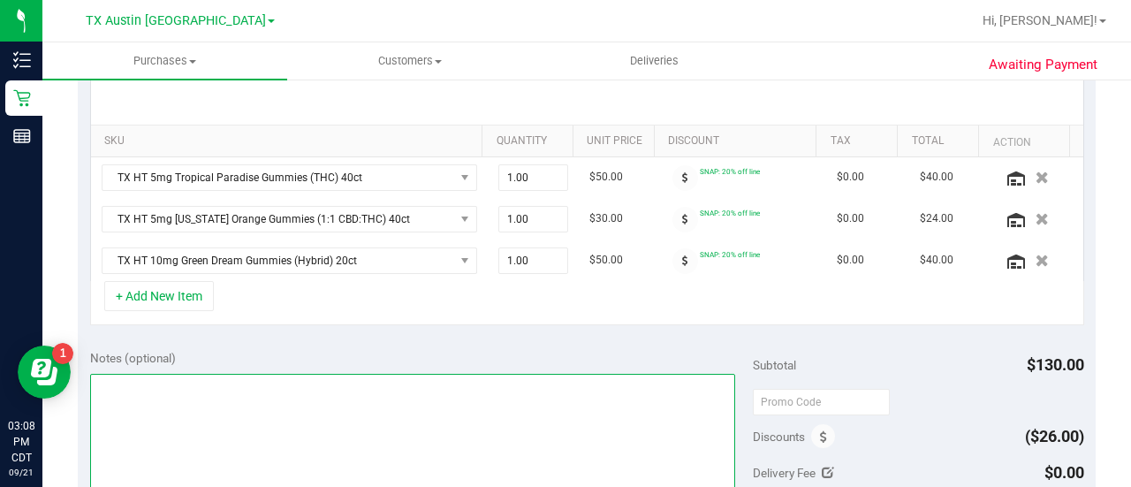
click at [387, 420] on textarea at bounding box center [412, 459] width 645 height 170
type textarea "H"
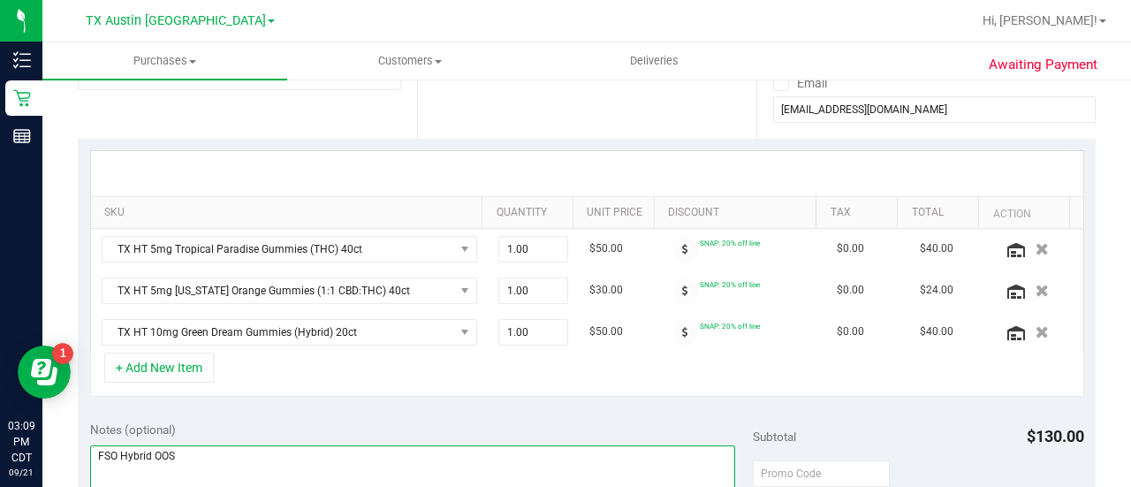
scroll to position [428, 0]
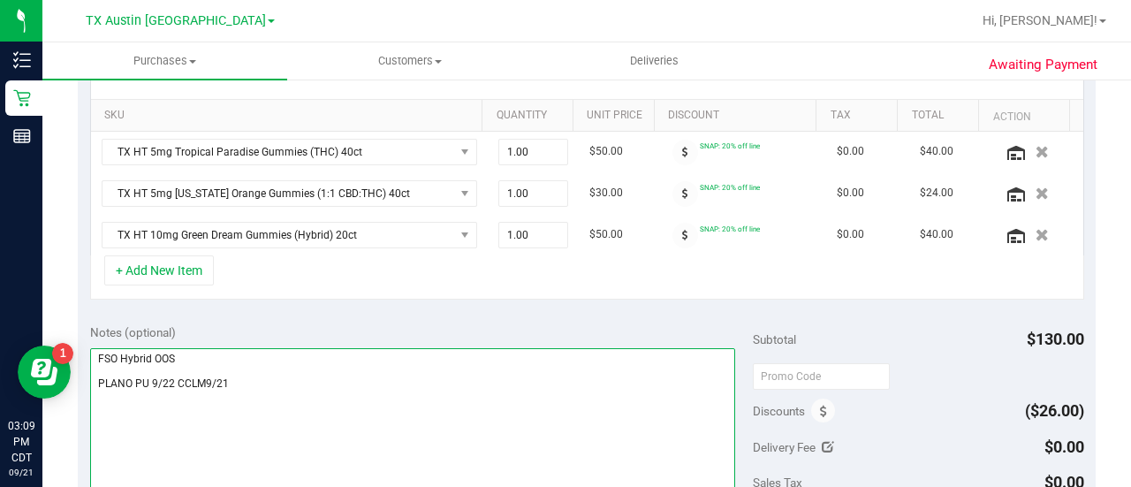
type textarea "FSO Hybrid OOS PLANO PU 9/22 CCLM9/21"
click at [535, 382] on textarea at bounding box center [412, 433] width 645 height 170
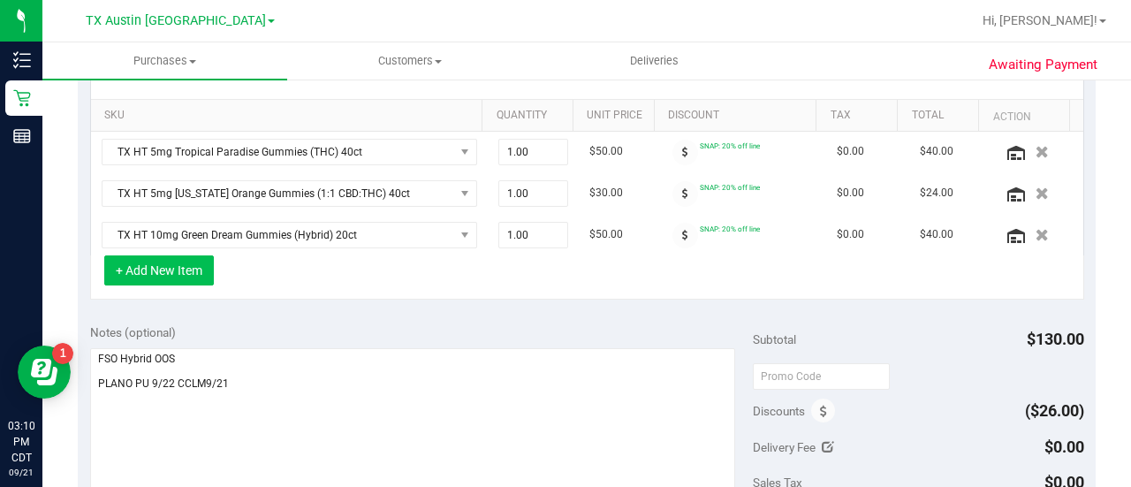
click at [146, 268] on button "+ Add New Item" at bounding box center [159, 270] width 110 height 30
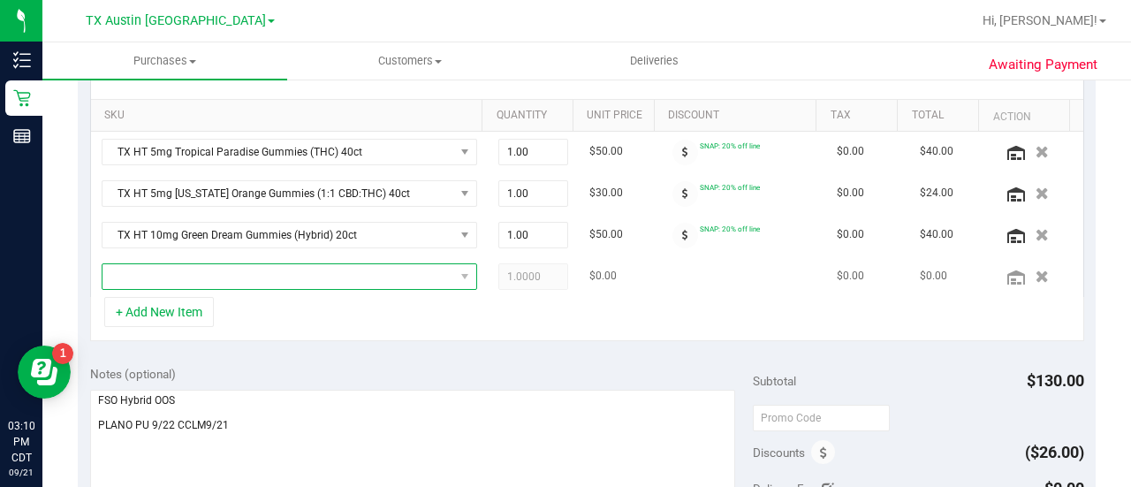
click at [238, 278] on span "NO DATA FOUND" at bounding box center [278, 276] width 352 height 25
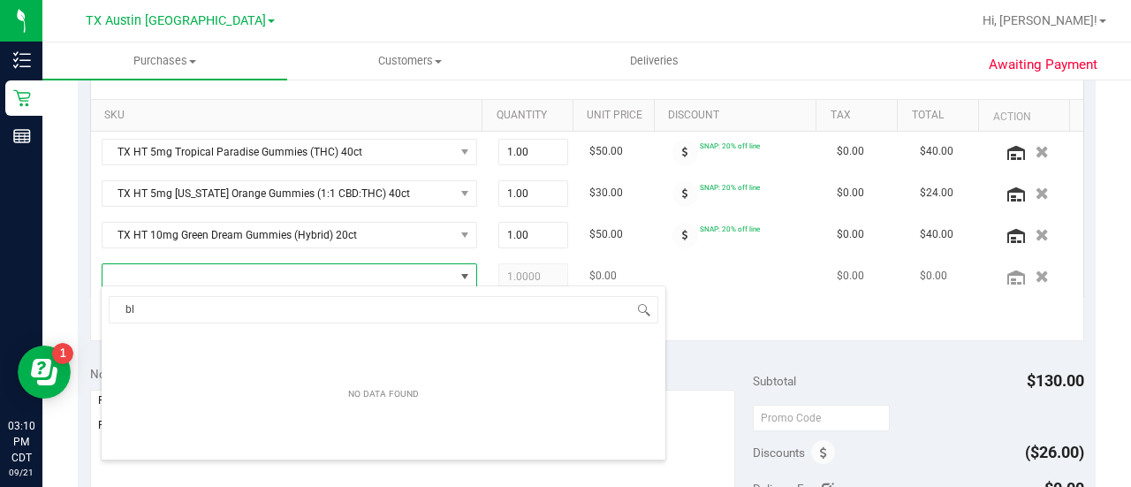
scroll to position [26, 356]
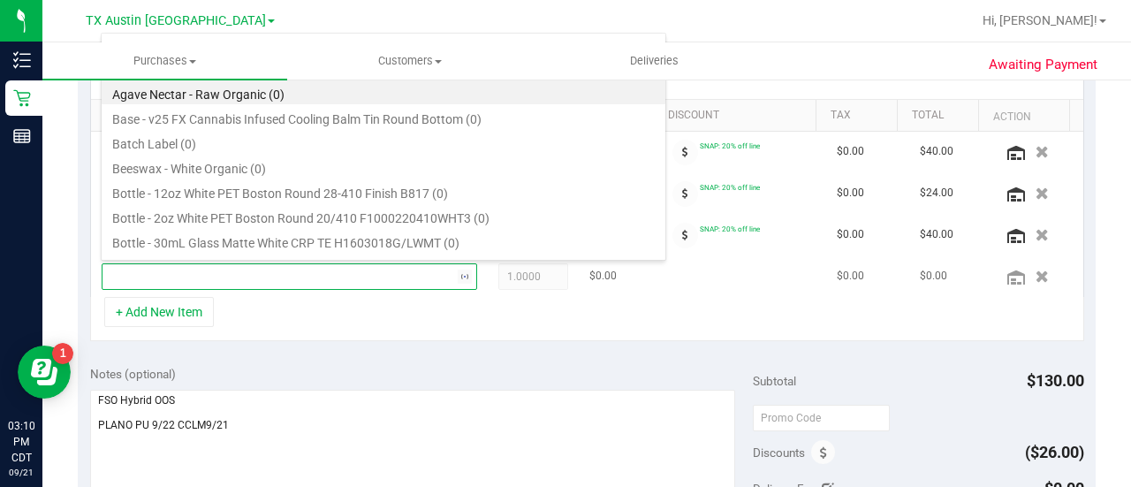
type input "blue rasp"
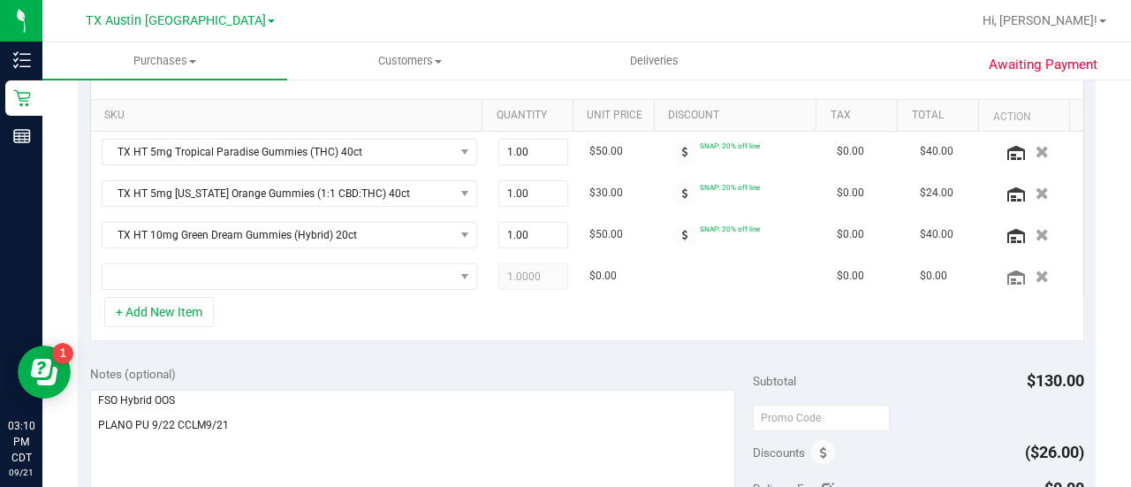
click at [410, 306] on div "+ Add New Item" at bounding box center [587, 319] width 994 height 44
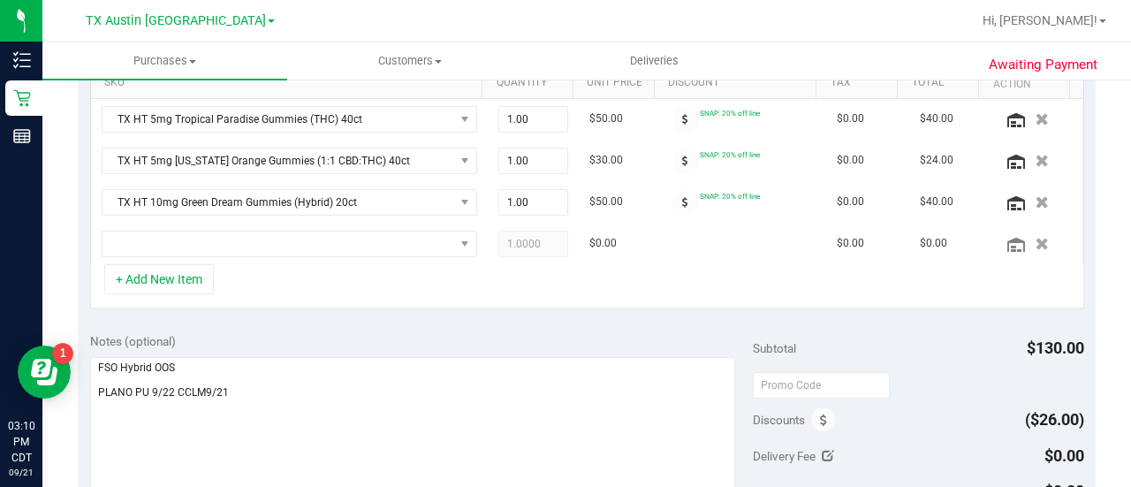
scroll to position [458, 0]
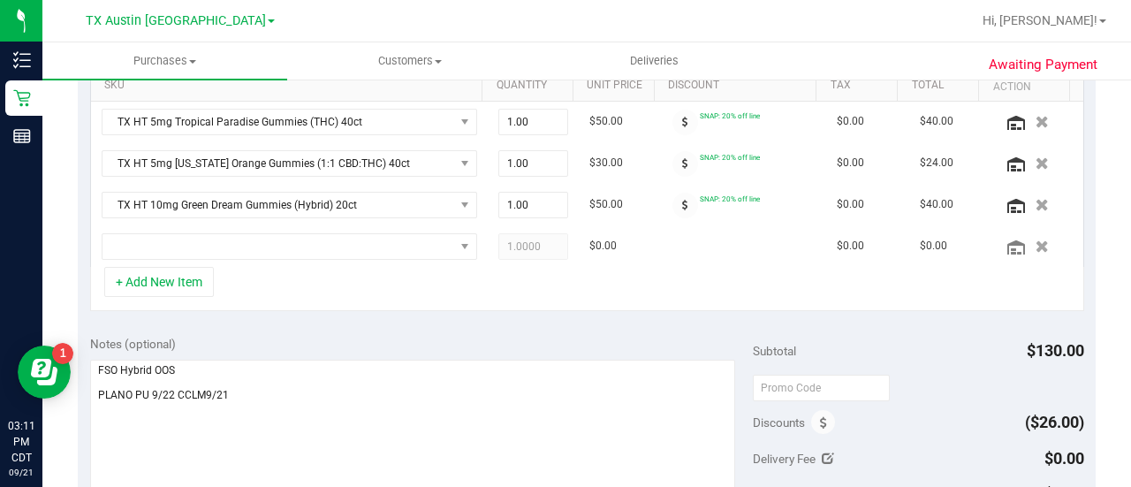
click at [538, 323] on div "Notes (optional) Subtotal $130.00 Discounts ($26.00) Delivery Fee $0.00 Sales T…" at bounding box center [587, 482] width 1018 height 318
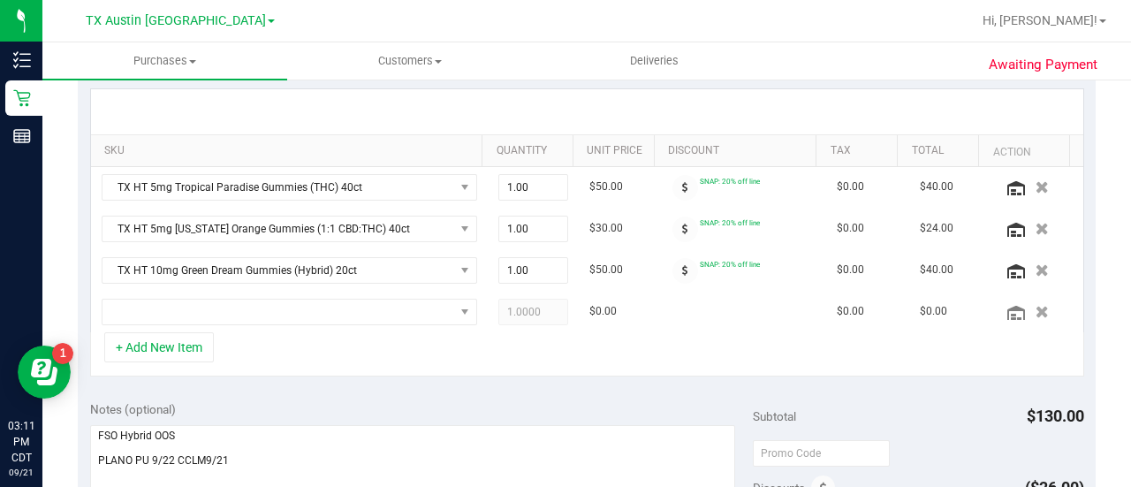
scroll to position [479, 0]
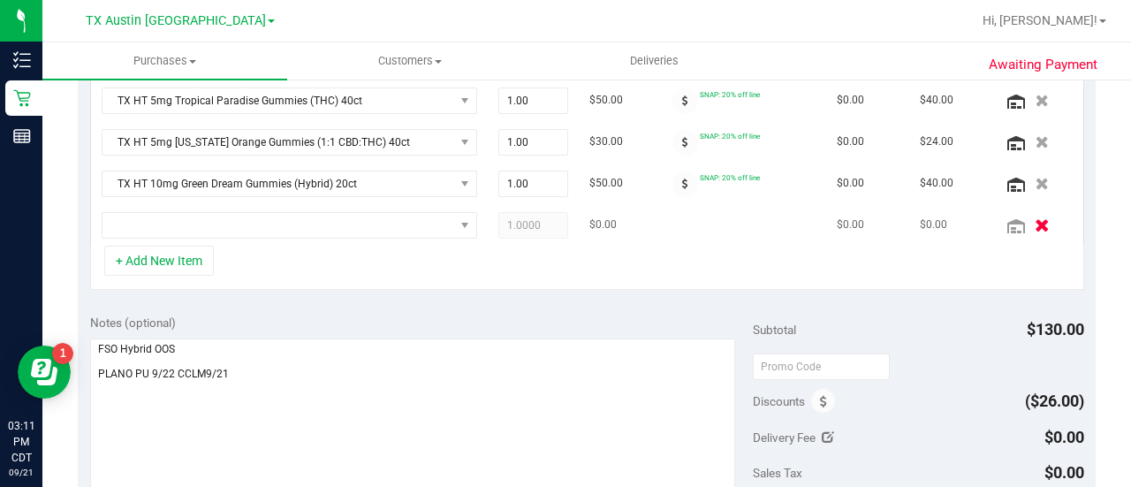
click at [1034, 224] on icon "button" at bounding box center [1041, 224] width 15 height 13
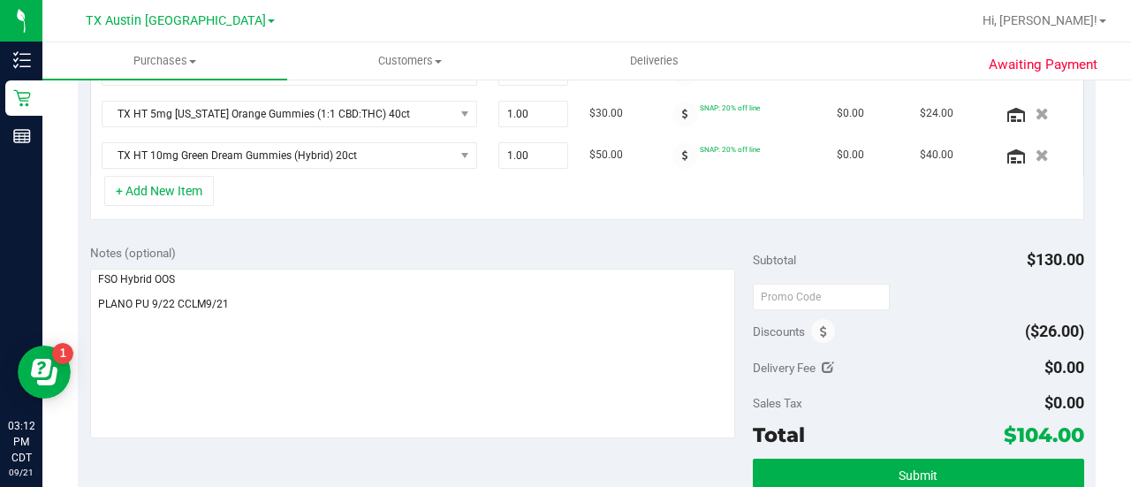
scroll to position [549, 0]
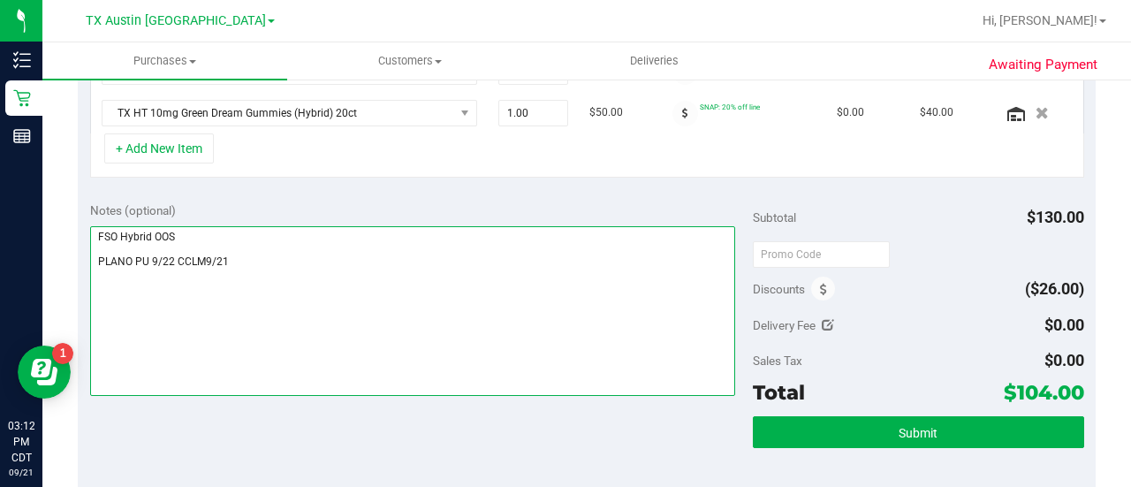
drag, startPoint x: 193, startPoint y: 229, endPoint x: 49, endPoint y: 233, distance: 144.0
click at [49, 233] on div "Awaiting Payment Back Save Purchase View Profile # 11985416 Created Needs revie…" at bounding box center [586, 228] width 1088 height 1401
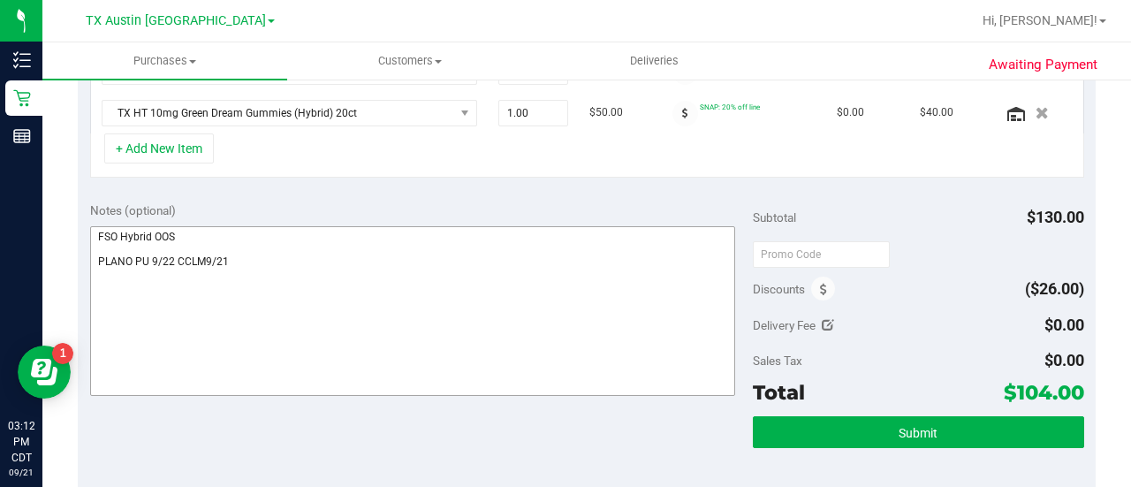
drag, startPoint x: 128, startPoint y: 220, endPoint x: 115, endPoint y: 220, distance: 13.2
click at [115, 220] on div "Notes (optional)" at bounding box center [421, 300] width 662 height 198
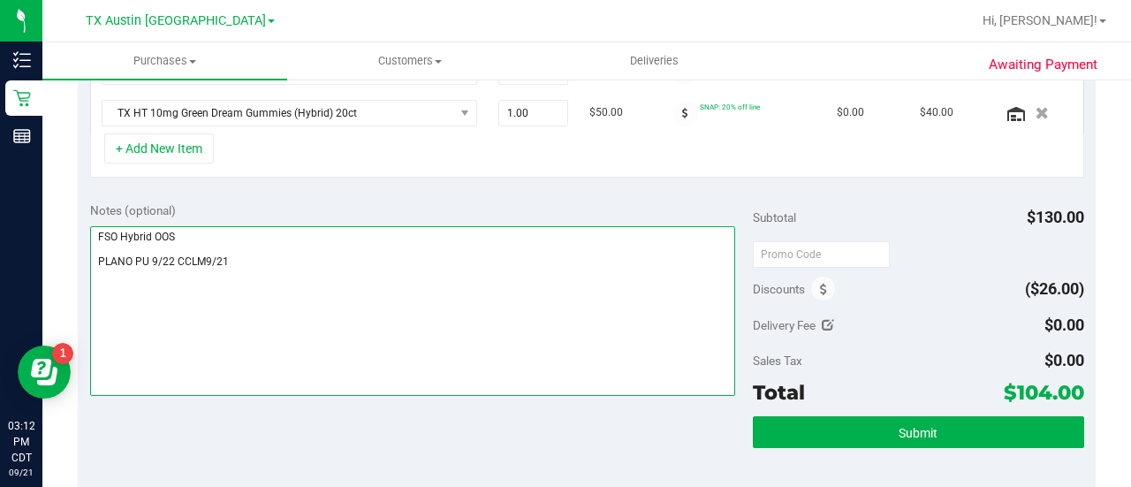
drag, startPoint x: 179, startPoint y: 233, endPoint x: 51, endPoint y: 231, distance: 128.1
click at [51, 231] on div "Awaiting Payment Back Save Purchase View Profile # 11985416 Created Needs revie…" at bounding box center [586, 228] width 1088 height 1401
click at [94, 264] on textarea at bounding box center [412, 311] width 645 height 170
click at [272, 234] on textarea at bounding box center [412, 311] width 645 height 170
paste textarea "FSO Hybrid OOS"
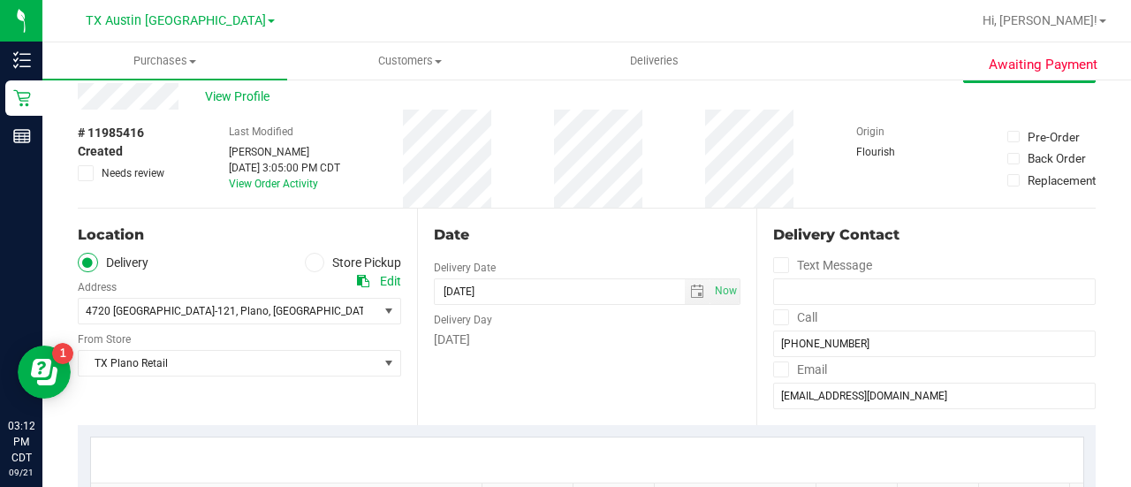
scroll to position [34, 0]
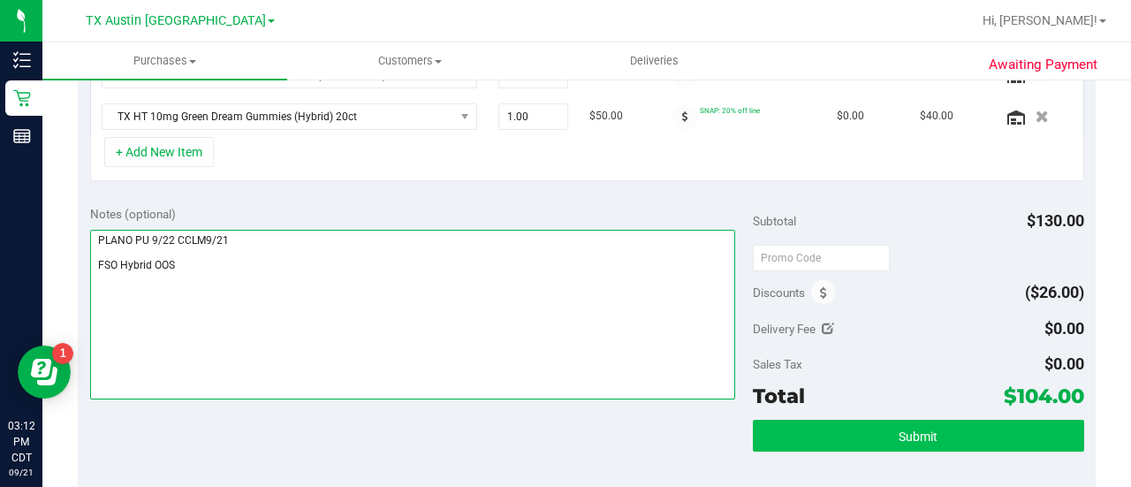
type textarea "PLANO PU 9/22 CCLM9/21 FSO Hybrid OOS"
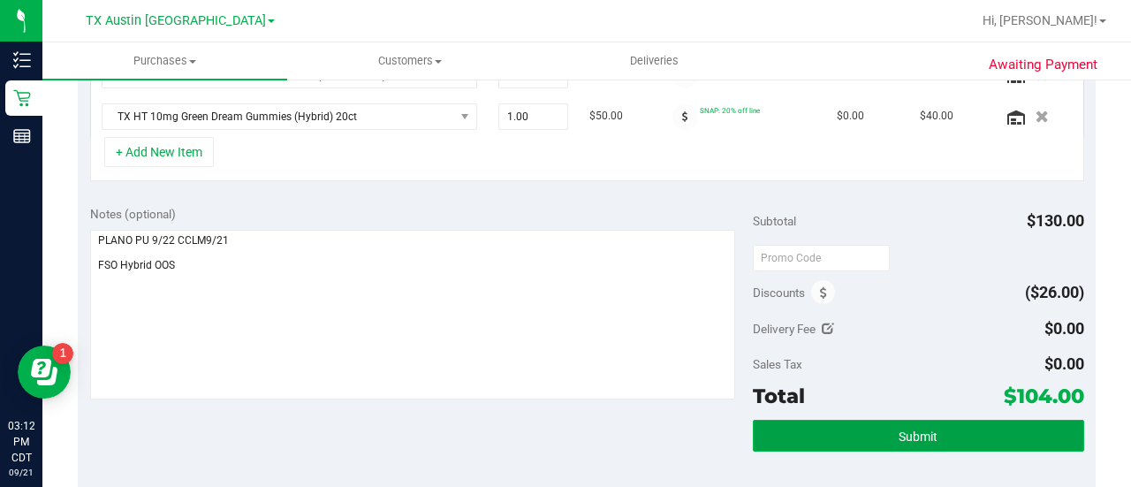
click at [884, 428] on button "Submit" at bounding box center [918, 436] width 331 height 32
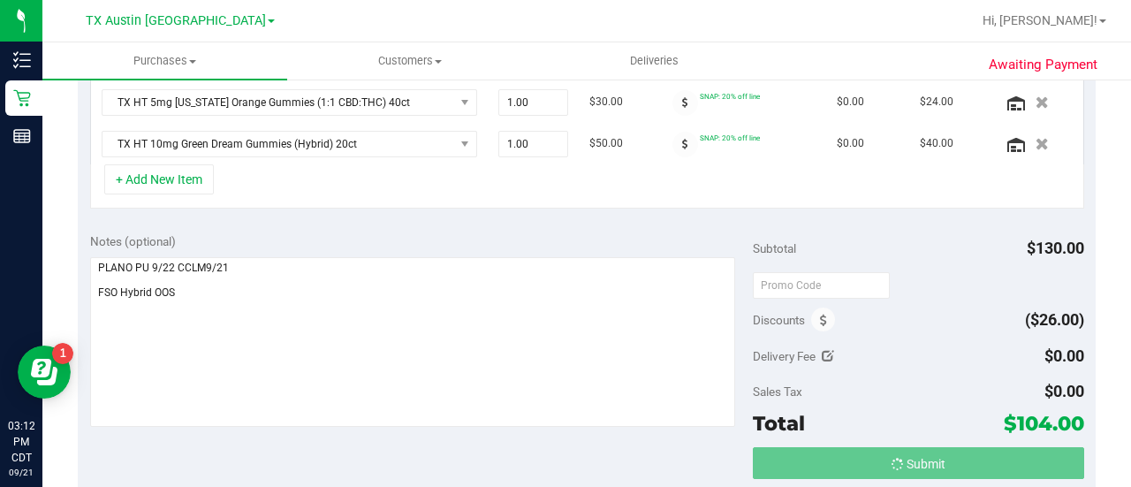
scroll to position [491, 0]
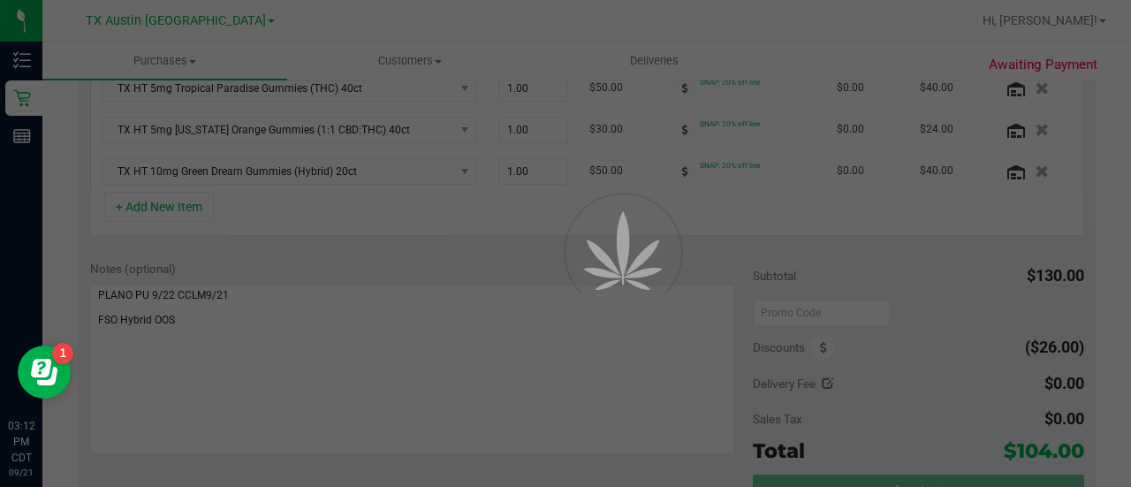
click at [1130, 240] on div at bounding box center [565, 243] width 1131 height 487
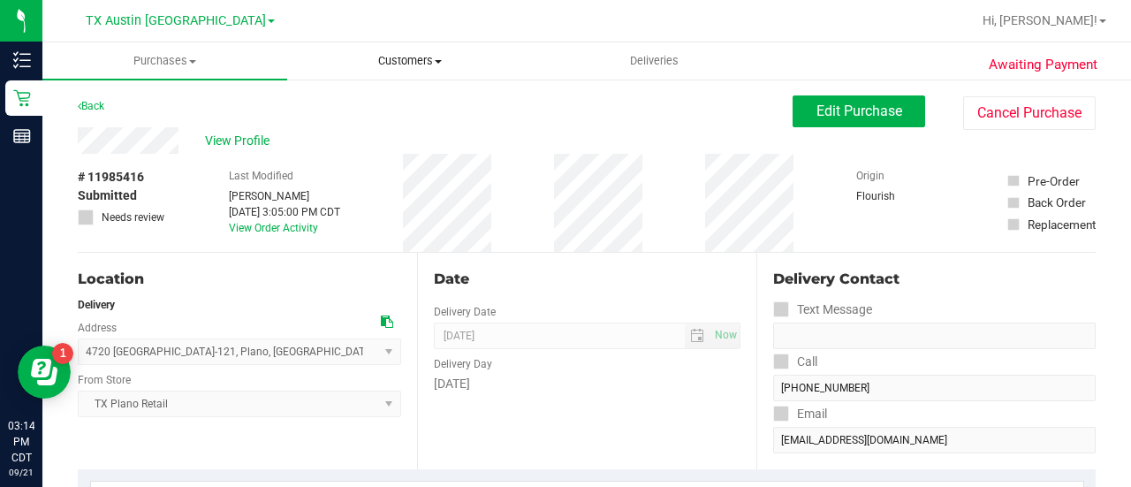
click at [412, 66] on span "Customers" at bounding box center [409, 61] width 243 height 16
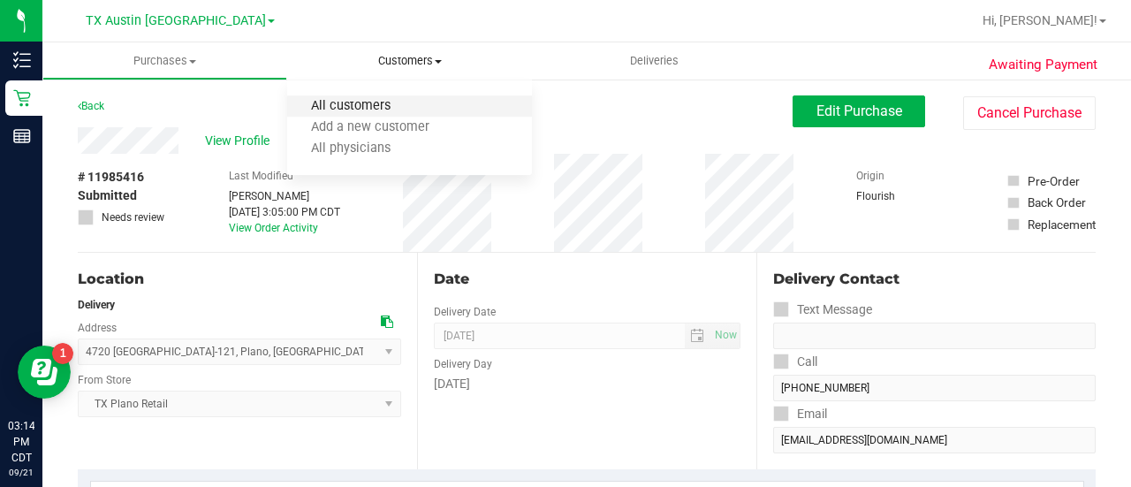
click at [385, 110] on span "All customers" at bounding box center [350, 106] width 127 height 15
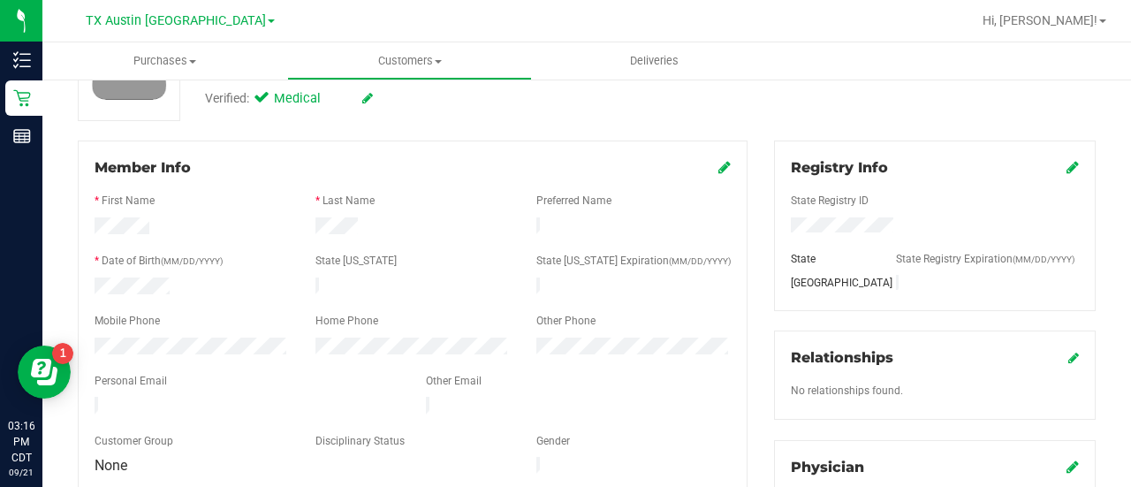
scroll to position [211, 0]
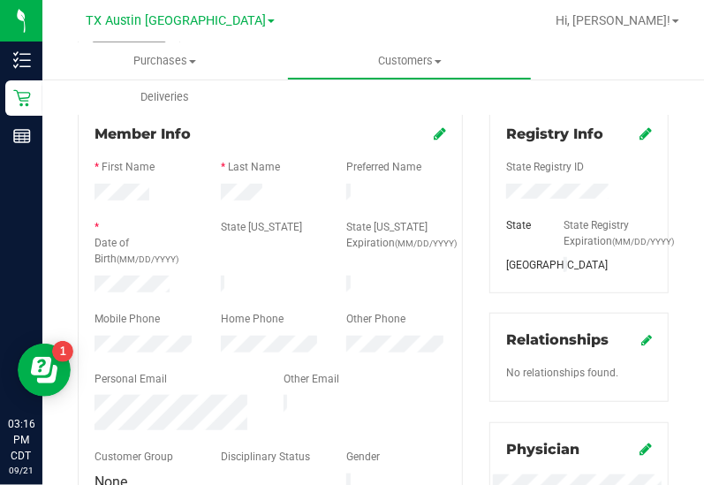
click at [223, 180] on div at bounding box center [271, 181] width 352 height 4
click at [136, 271] on div at bounding box center [271, 273] width 352 height 4
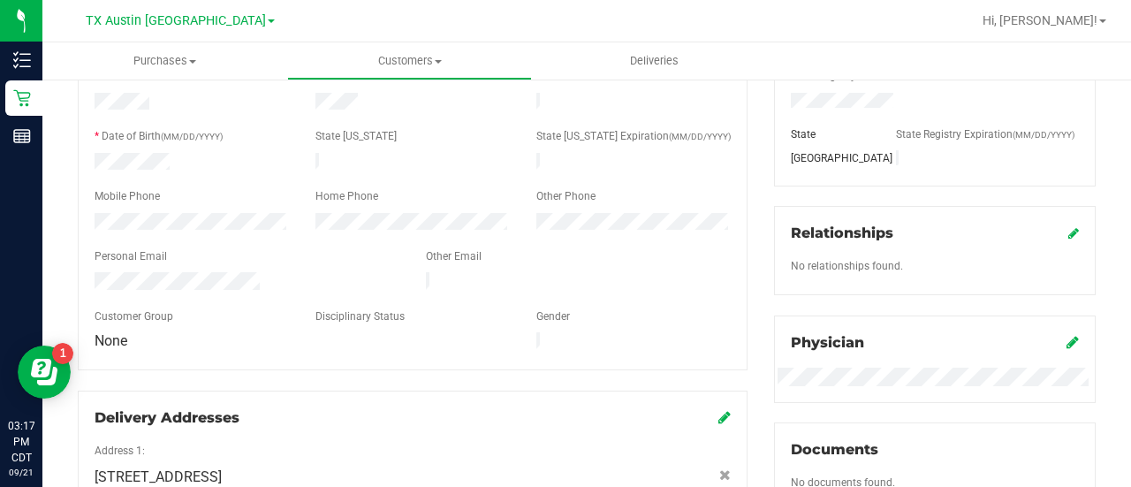
scroll to position [0, 0]
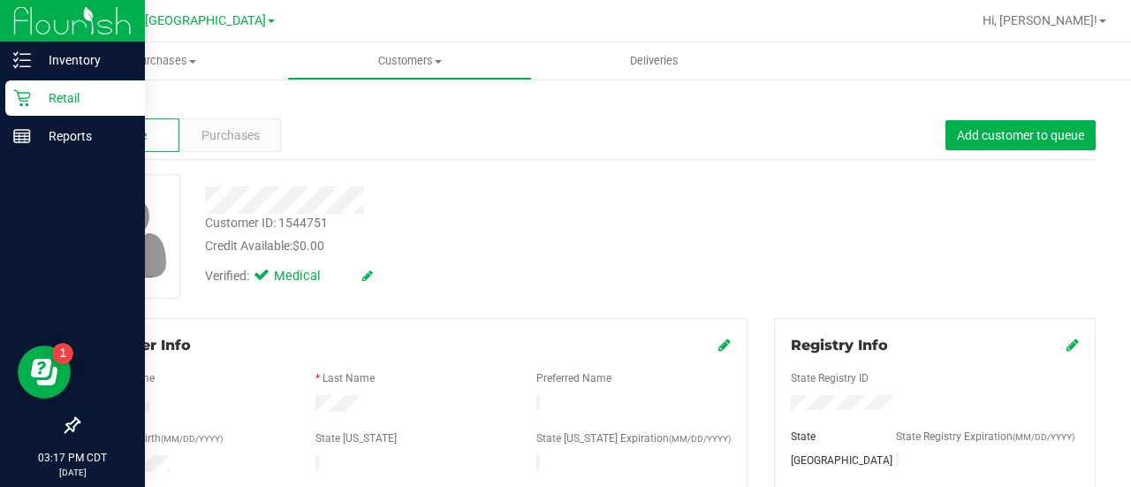
click at [41, 95] on p "Retail" at bounding box center [84, 97] width 106 height 21
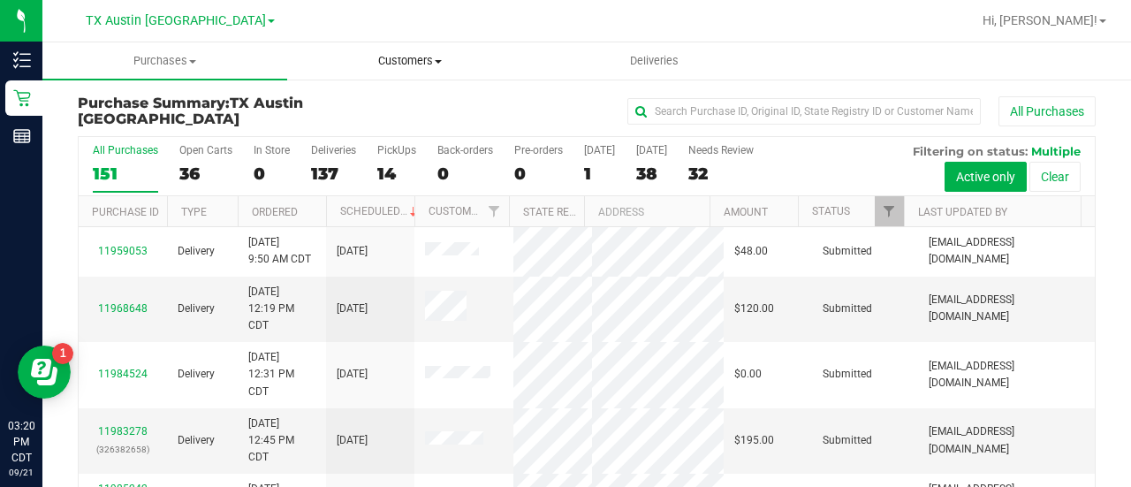
click at [378, 70] on uib-tab-heading "Customers All customers Add a new customer All physicians" at bounding box center [409, 60] width 243 height 35
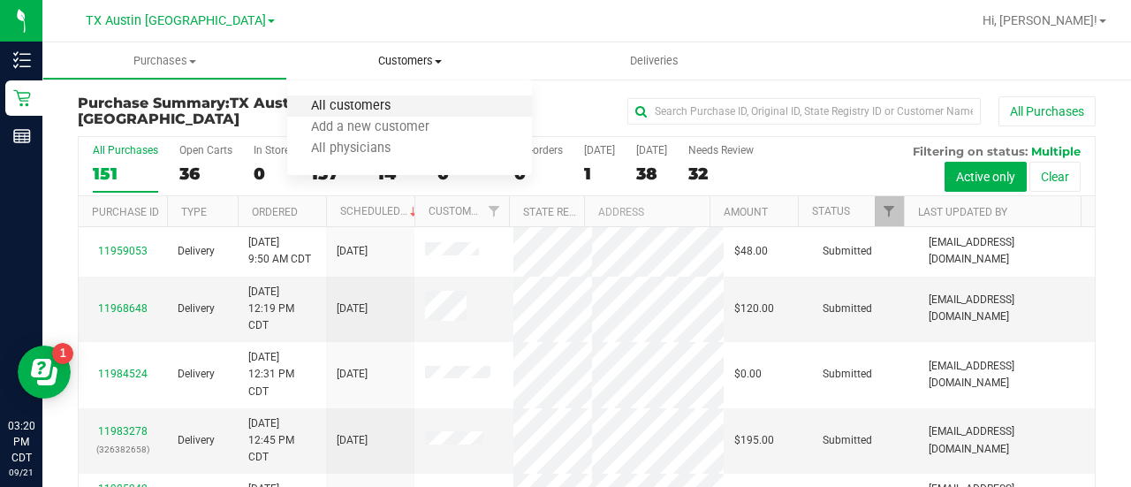
click at [337, 102] on span "All customers" at bounding box center [350, 106] width 127 height 15
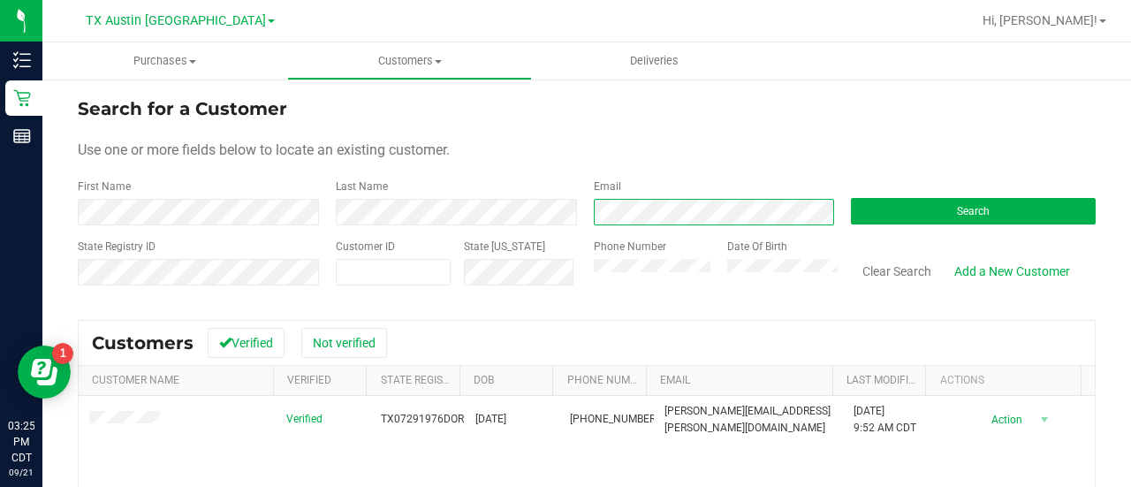
click at [518, 231] on form "Search for a Customer Use one or more fields below to locate an existing custom…" at bounding box center [587, 198] width 1018 height 206
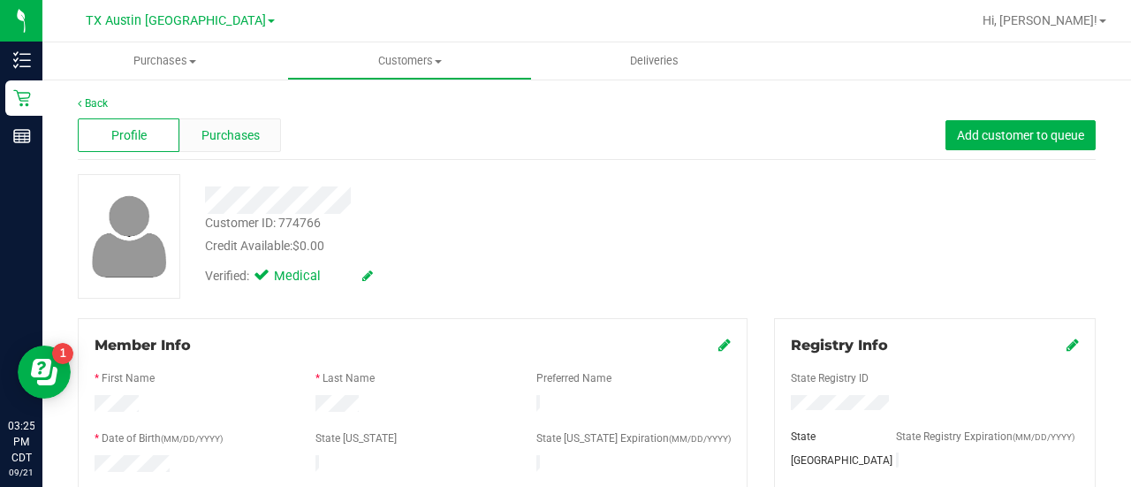
click at [254, 140] on span "Purchases" at bounding box center [230, 135] width 58 height 19
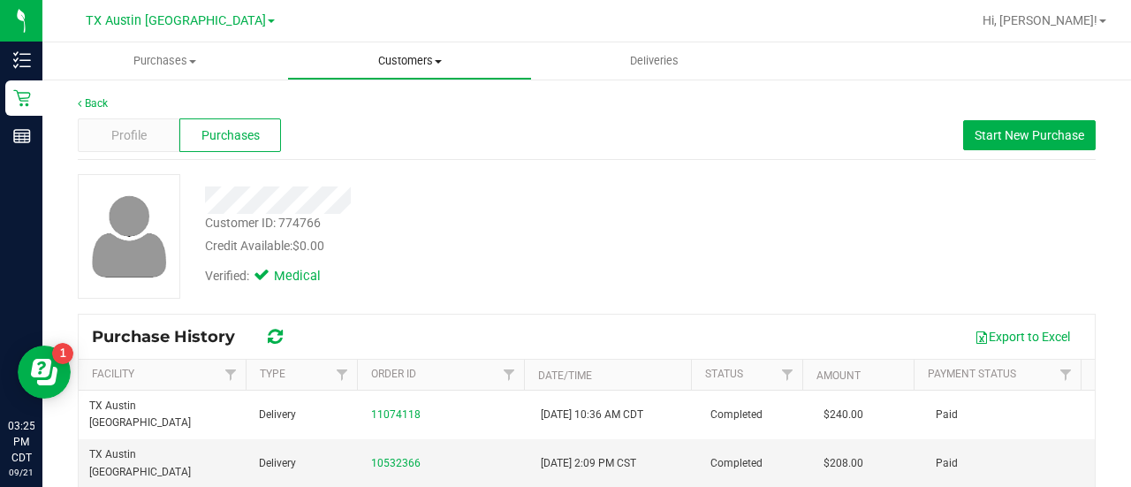
click at [401, 54] on span "Customers" at bounding box center [409, 61] width 243 height 16
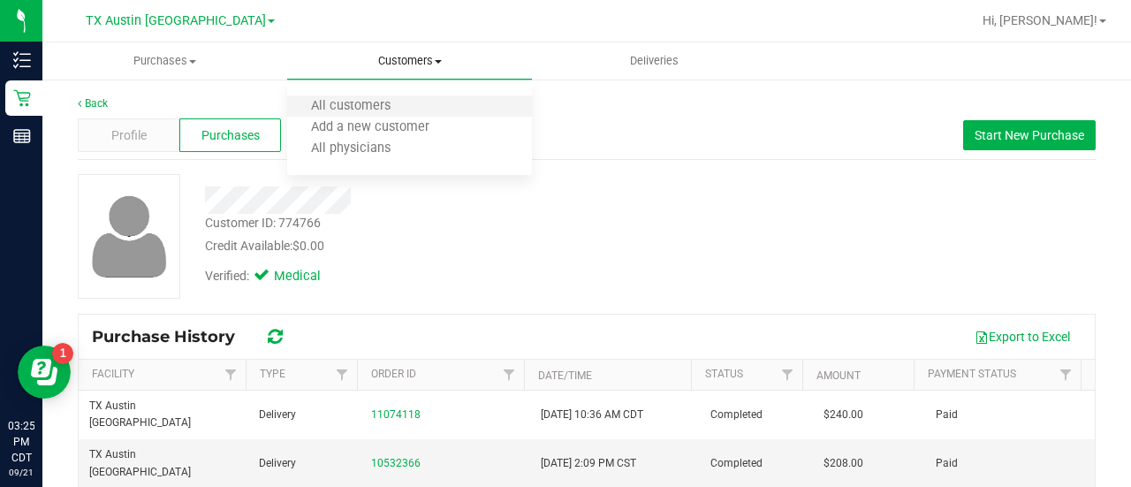
click at [395, 99] on span "All customers" at bounding box center [350, 106] width 127 height 15
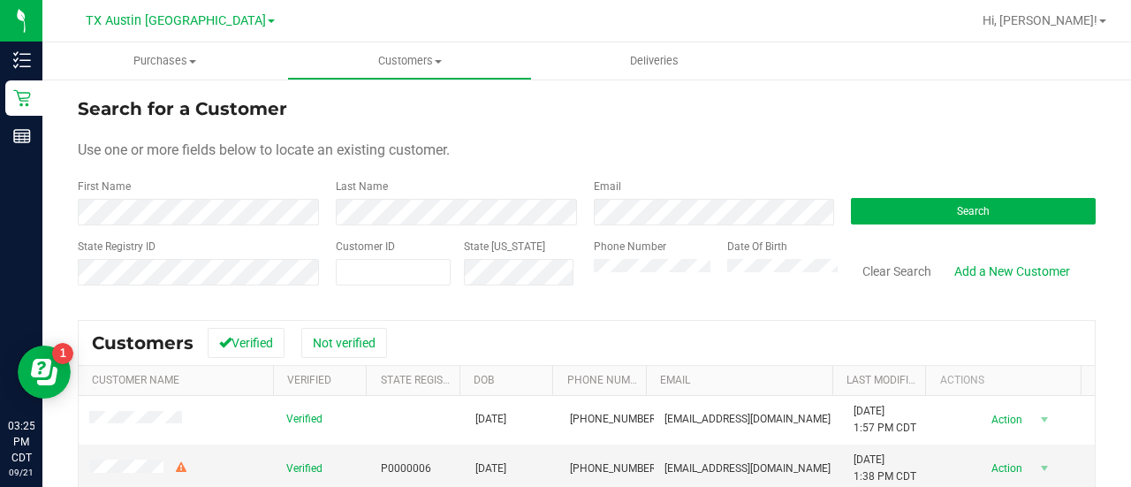
click at [632, 227] on form "Search for a Customer Use one or more fields below to locate an existing custom…" at bounding box center [587, 198] width 1018 height 206
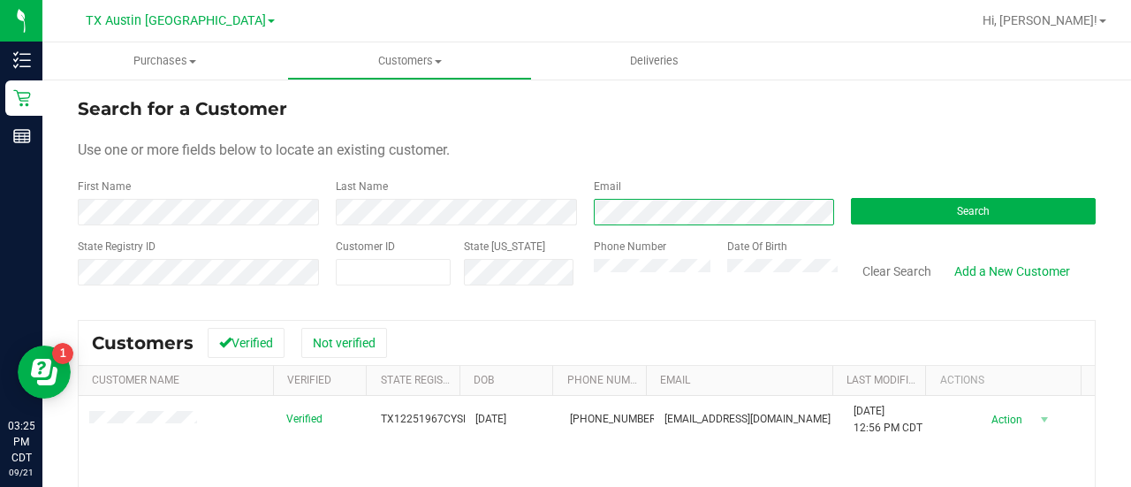
scroll to position [49, 0]
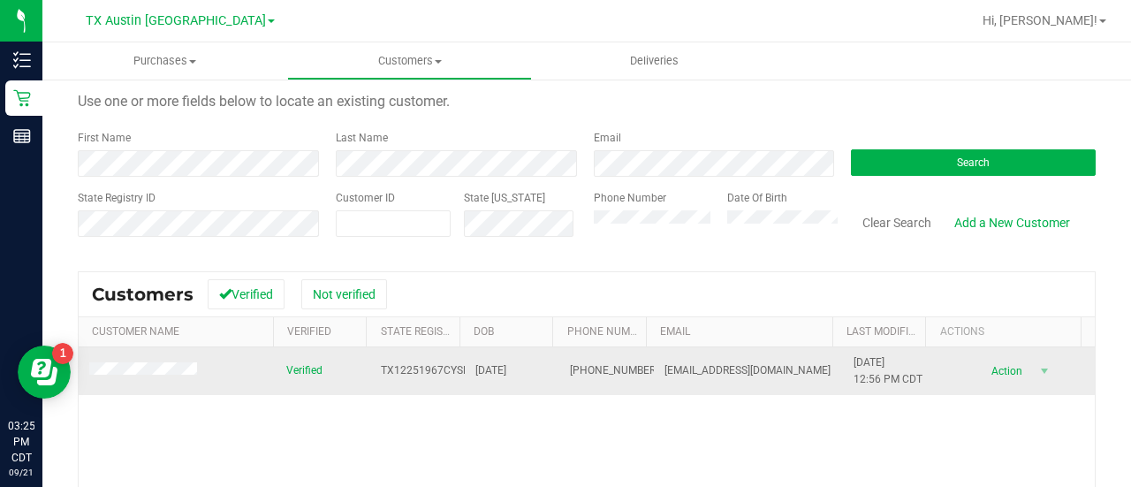
click at [161, 379] on td at bounding box center [177, 371] width 197 height 48
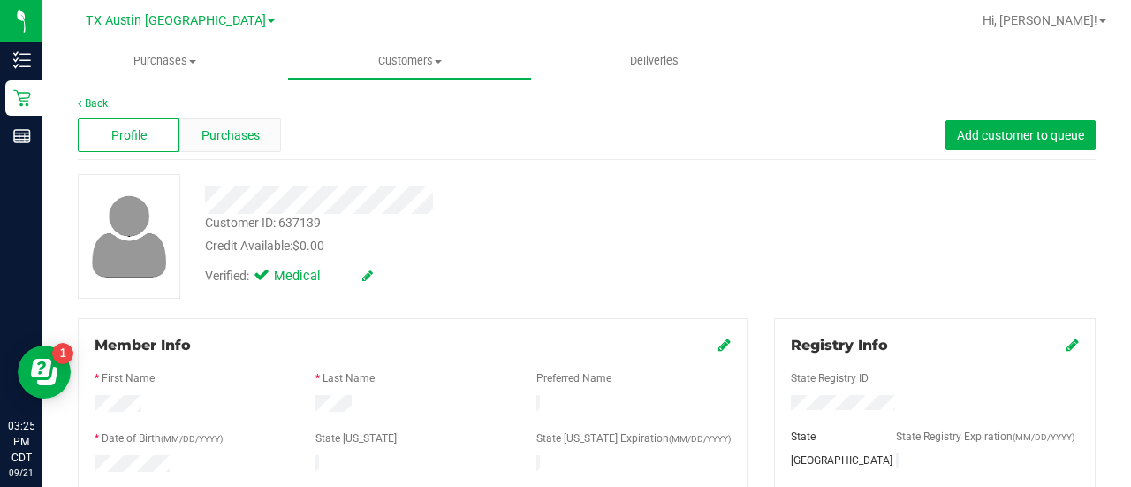
click at [229, 132] on span "Purchases" at bounding box center [230, 135] width 58 height 19
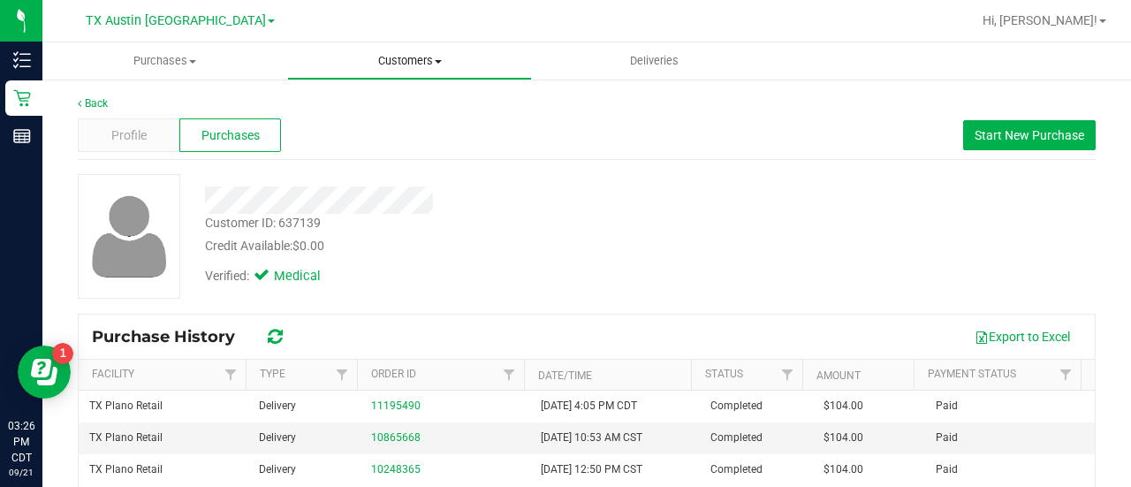
click at [423, 72] on uib-tab-heading "Customers All customers Add a new customer All physicians" at bounding box center [409, 60] width 243 height 35
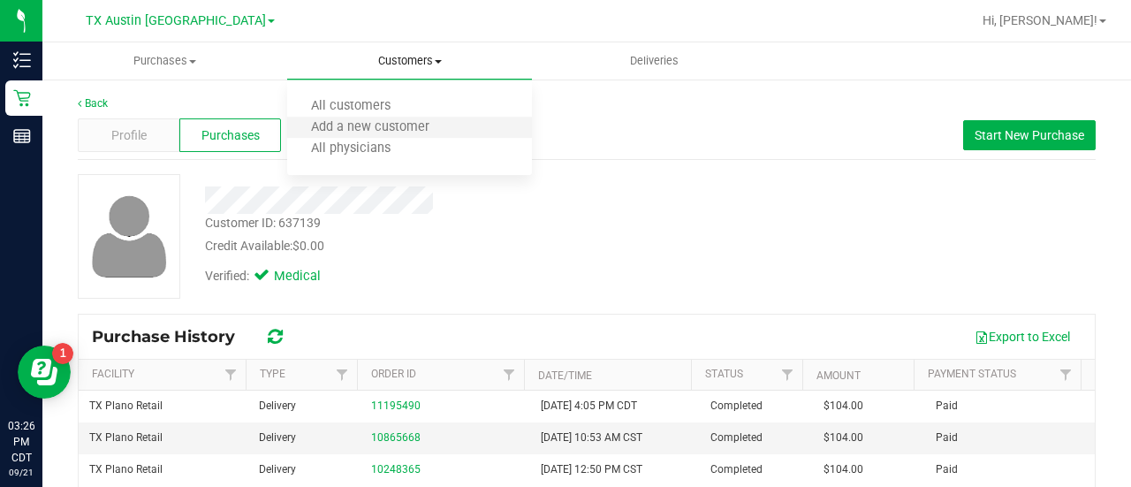
click at [359, 117] on li "Add a new customer" at bounding box center [409, 127] width 245 height 21
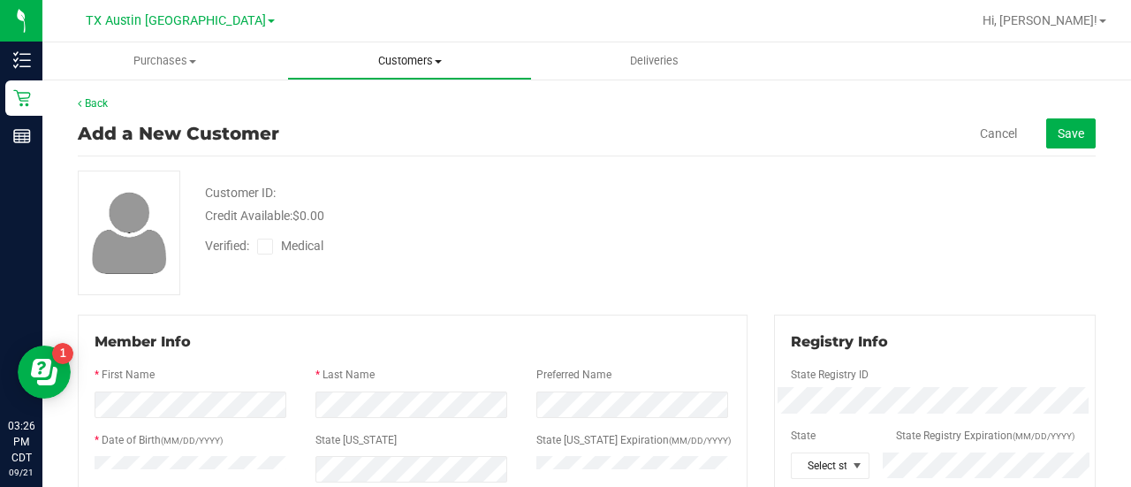
click at [393, 66] on span "Customers" at bounding box center [409, 61] width 243 height 16
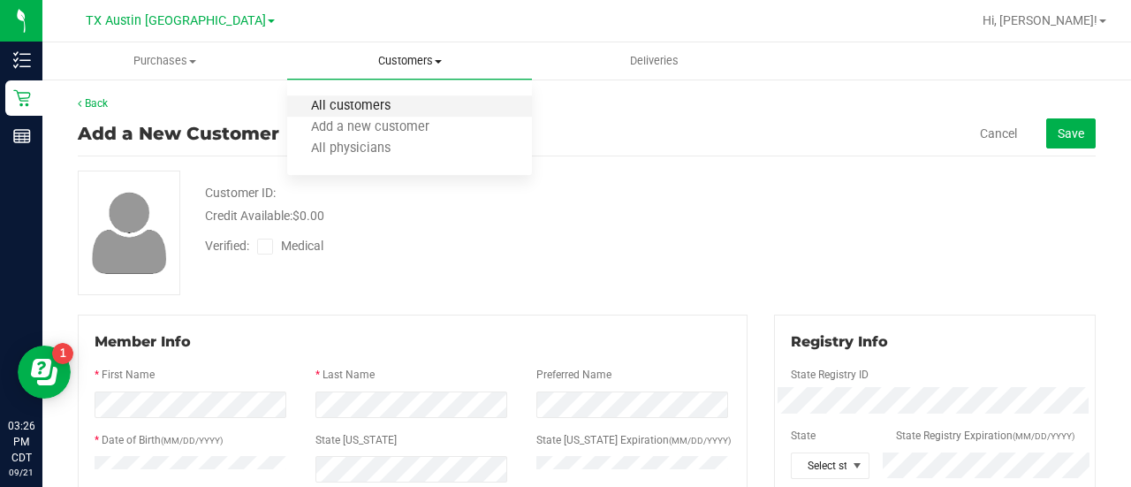
click at [369, 102] on span "All customers" at bounding box center [350, 106] width 127 height 15
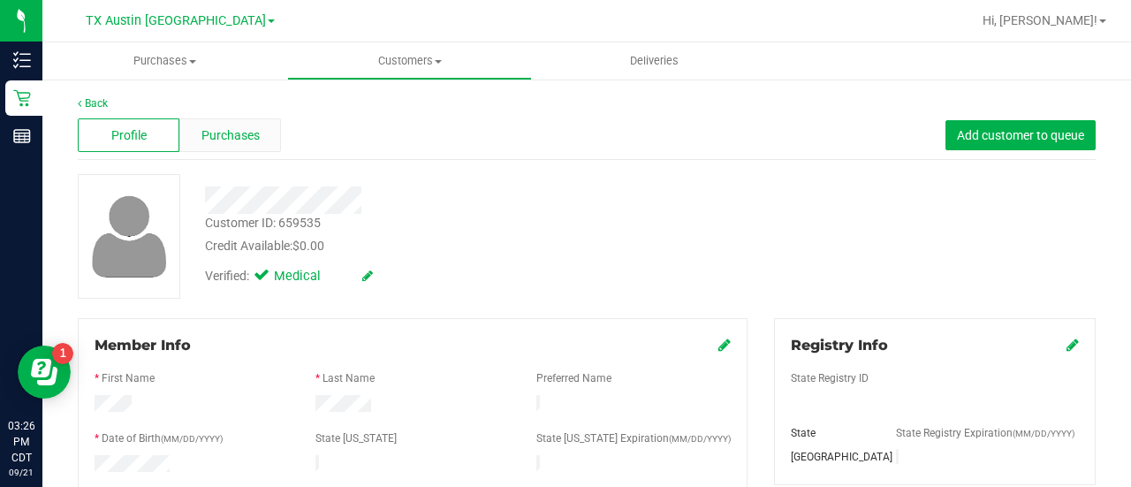
click at [249, 139] on span "Purchases" at bounding box center [230, 135] width 58 height 19
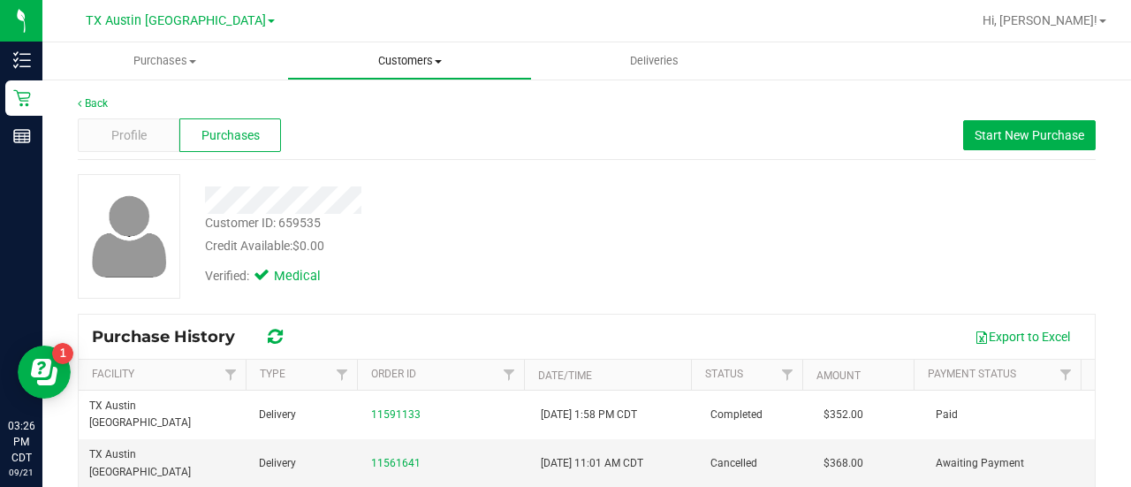
click at [430, 73] on uib-tab-heading "Customers All customers Add a new customer All physicians" at bounding box center [409, 60] width 243 height 35
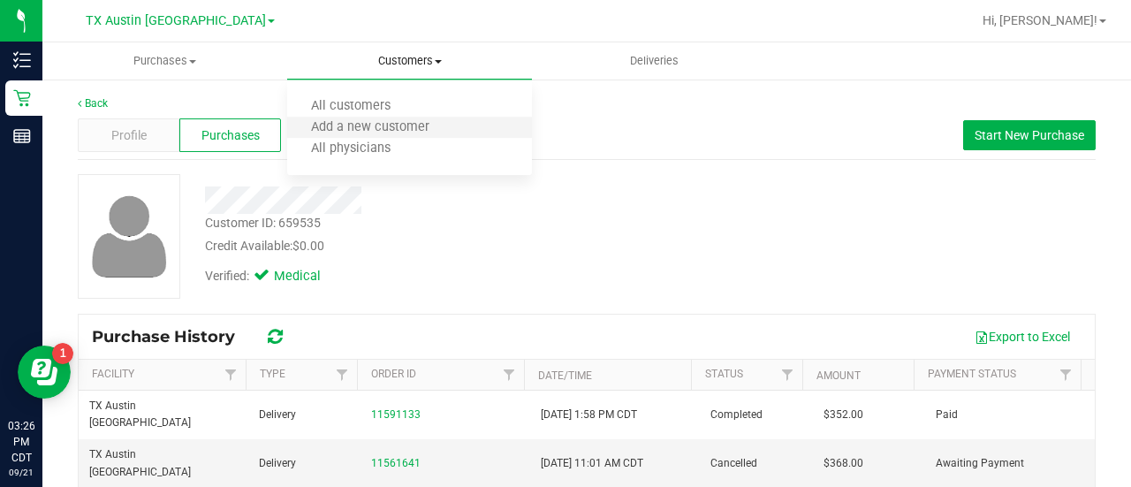
click at [360, 118] on li "Add a new customer" at bounding box center [409, 127] width 245 height 21
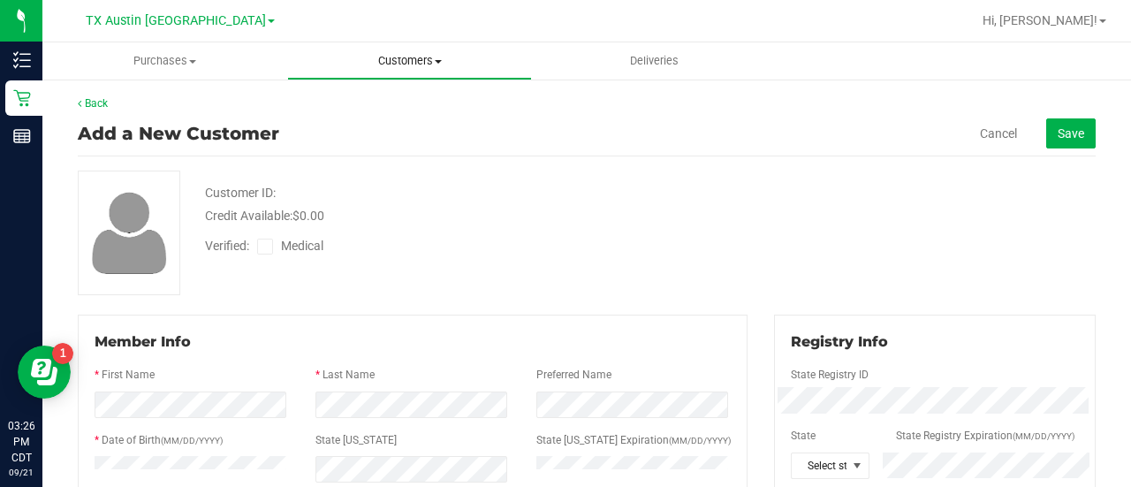
click at [431, 65] on span "Customers" at bounding box center [409, 61] width 243 height 16
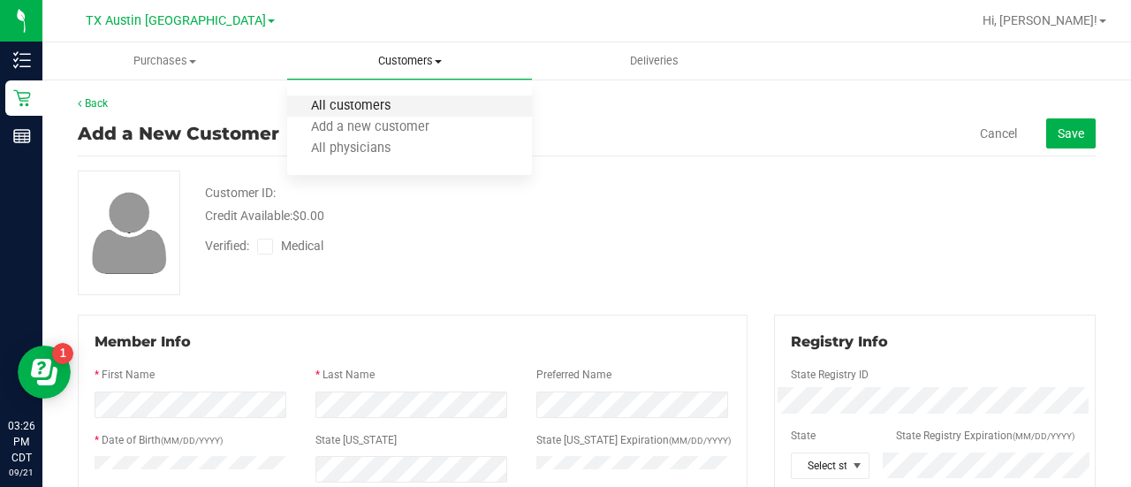
click at [382, 103] on span "All customers" at bounding box center [350, 106] width 127 height 15
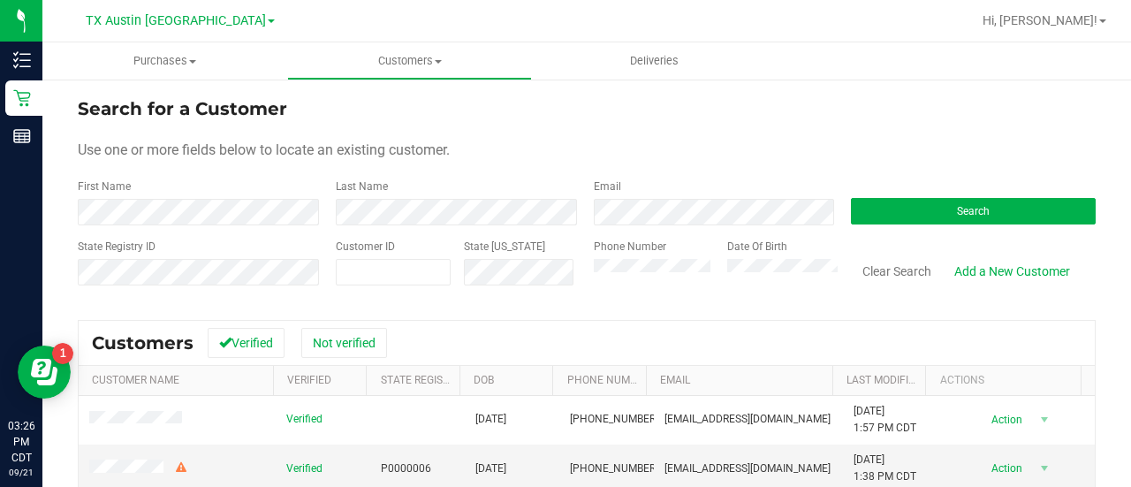
click at [662, 195] on div "Email" at bounding box center [709, 201] width 258 height 47
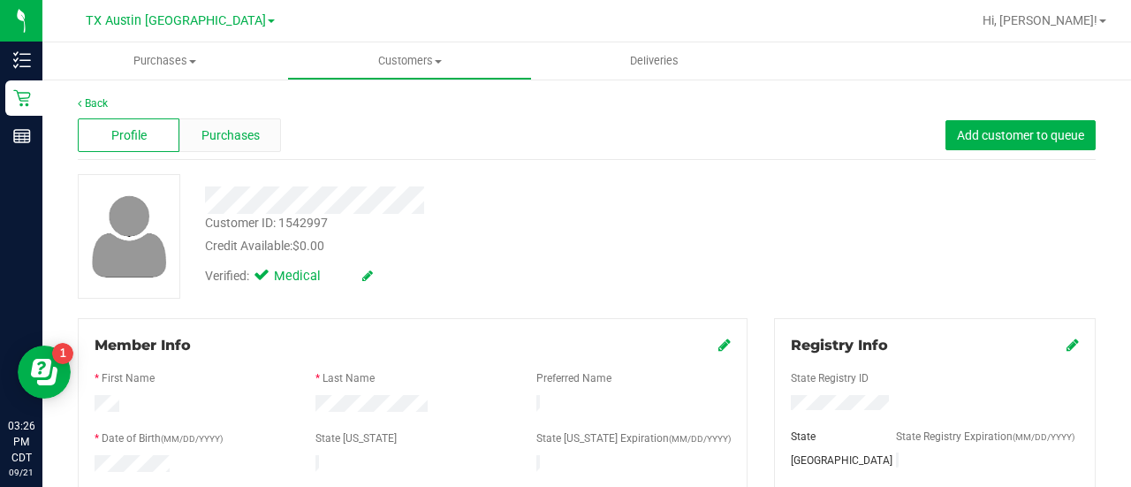
click at [233, 137] on span "Purchases" at bounding box center [230, 135] width 58 height 19
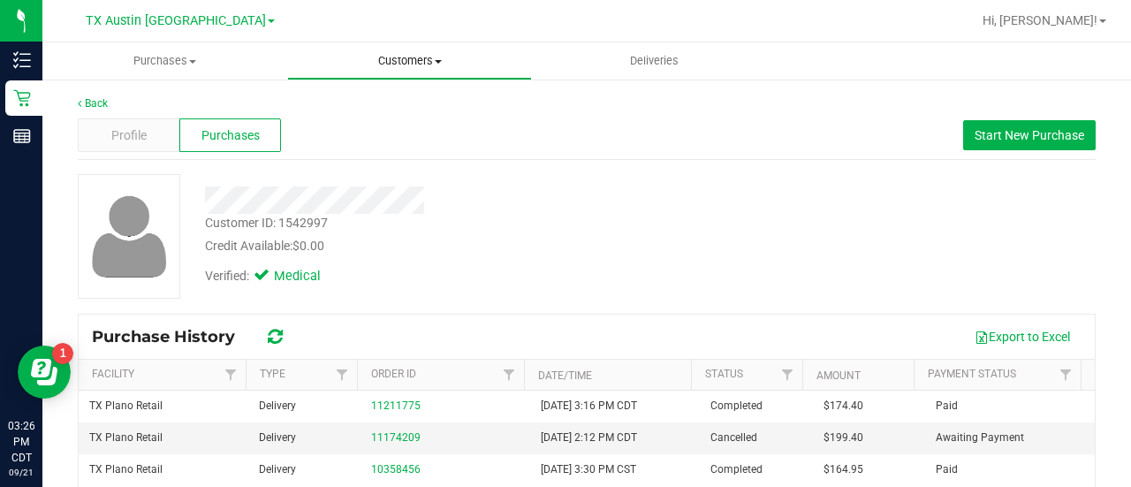
click at [436, 71] on uib-tab-heading "Customers All customers Add a new customer All physicians" at bounding box center [409, 60] width 243 height 35
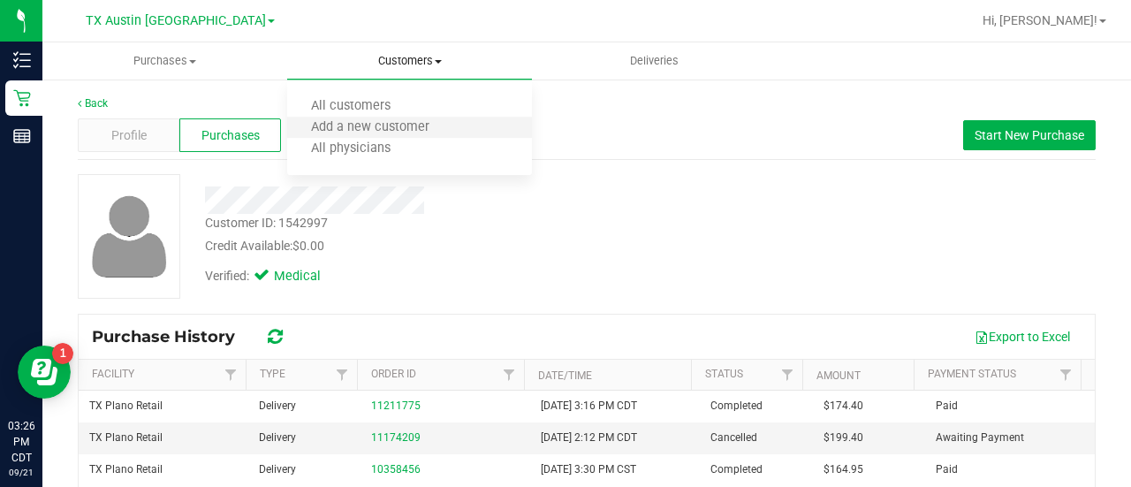
click at [387, 119] on li "Add a new customer" at bounding box center [409, 127] width 245 height 21
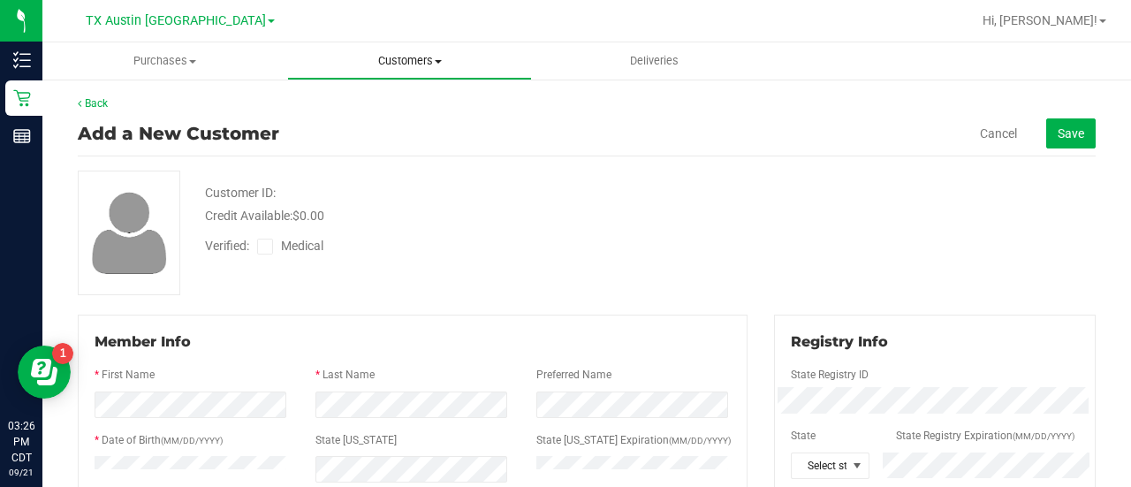
click at [414, 75] on uib-tab-heading "Customers All customers Add a new customer All physicians" at bounding box center [409, 60] width 243 height 35
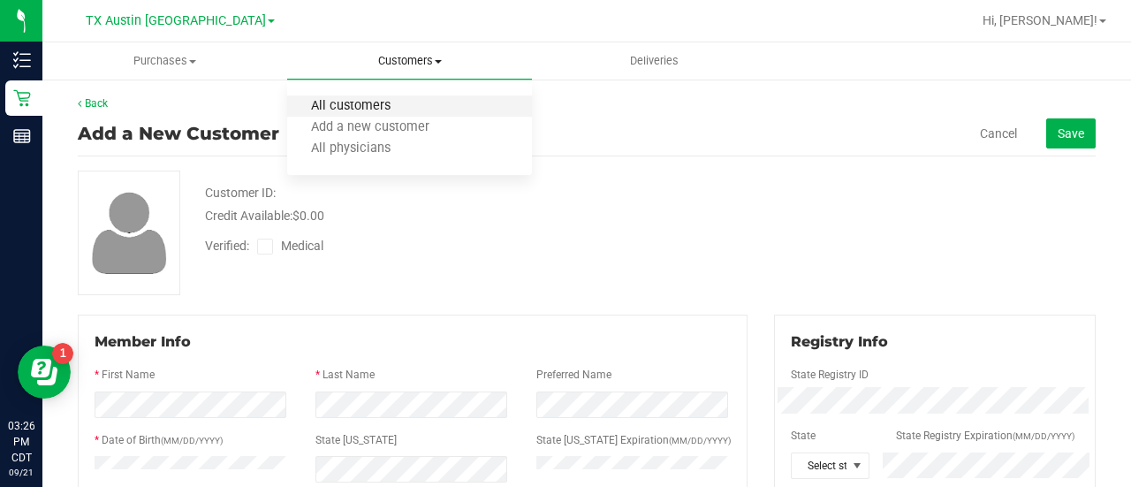
click at [379, 103] on span "All customers" at bounding box center [350, 106] width 127 height 15
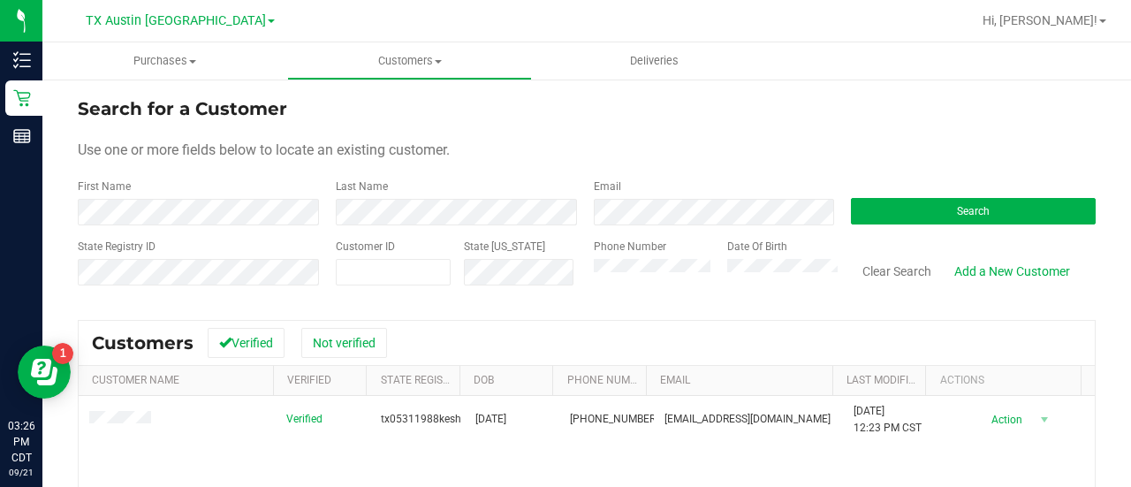
click at [161, 417] on td at bounding box center [177, 420] width 197 height 48
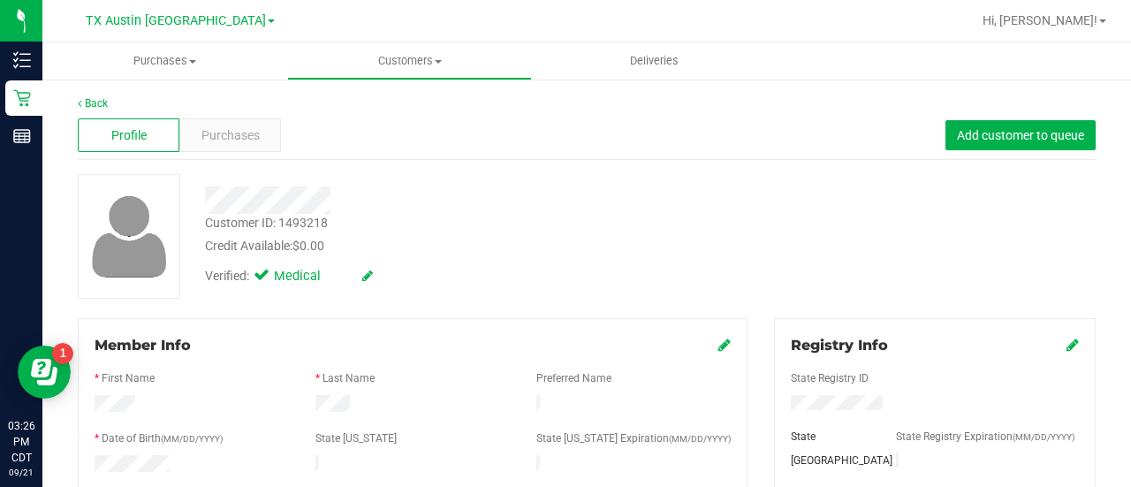
click at [246, 152] on div "Profile Purchases Add customer to queue" at bounding box center [587, 135] width 1018 height 49
click at [246, 150] on div "Purchases" at bounding box center [230, 135] width 102 height 34
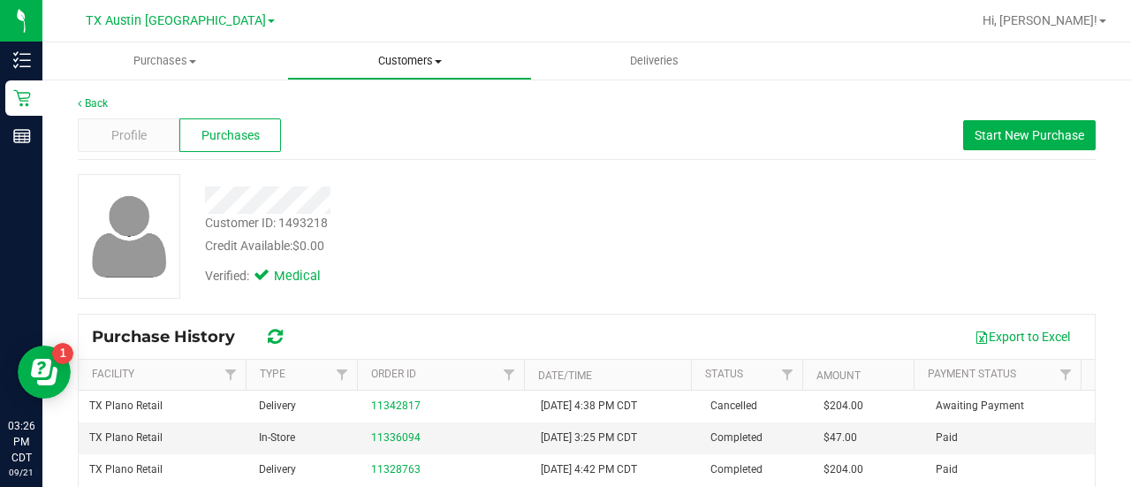
click at [410, 65] on span "Customers" at bounding box center [409, 61] width 243 height 16
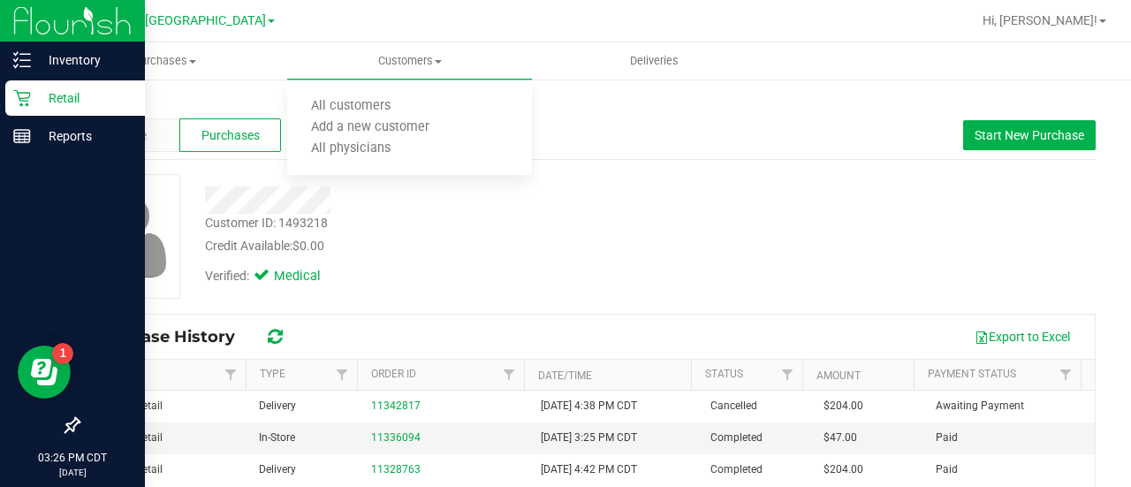
click at [13, 103] on icon at bounding box center [22, 98] width 18 height 18
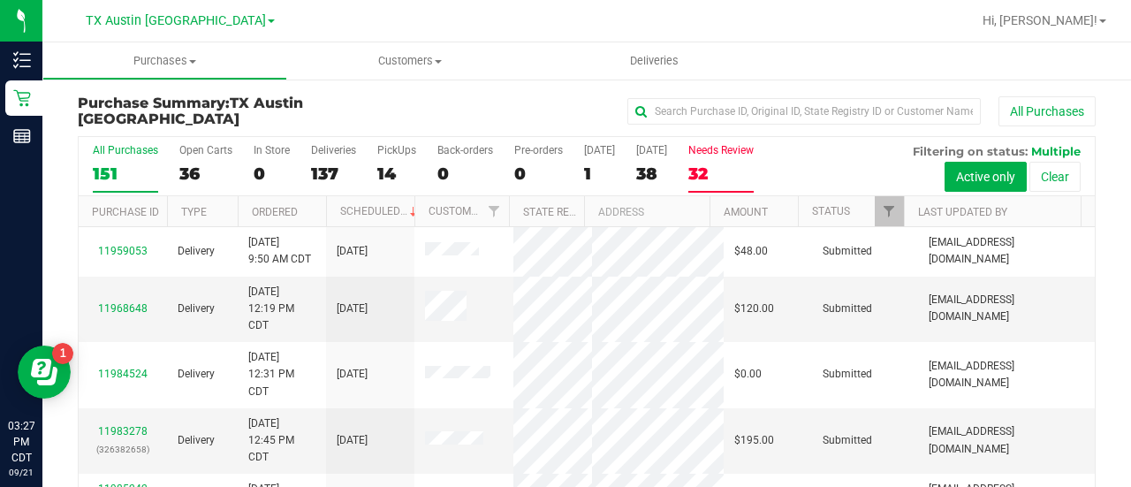
click at [732, 158] on label "Needs Review 32" at bounding box center [720, 168] width 65 height 49
click at [0, 0] on input "Needs Review 32" at bounding box center [0, 0] width 0 height 0
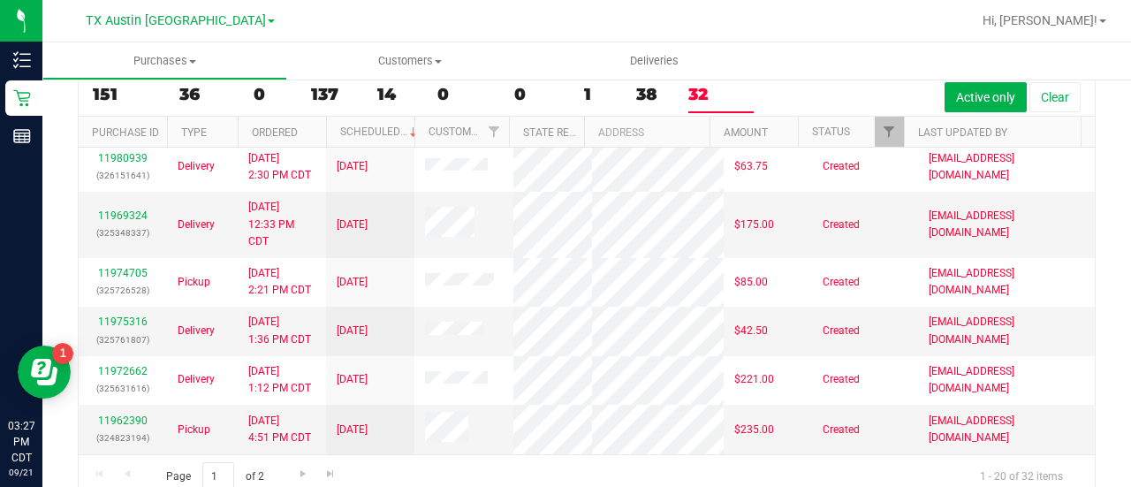
scroll to position [919, 0]
click at [110, 315] on link "11975316" at bounding box center [122, 321] width 49 height 12
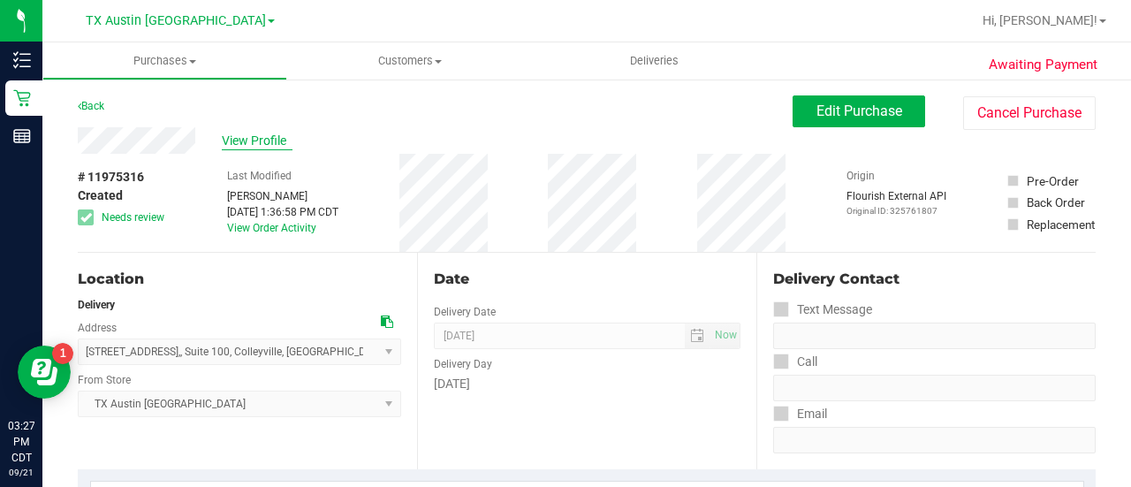
click at [226, 140] on span "View Profile" at bounding box center [257, 141] width 71 height 19
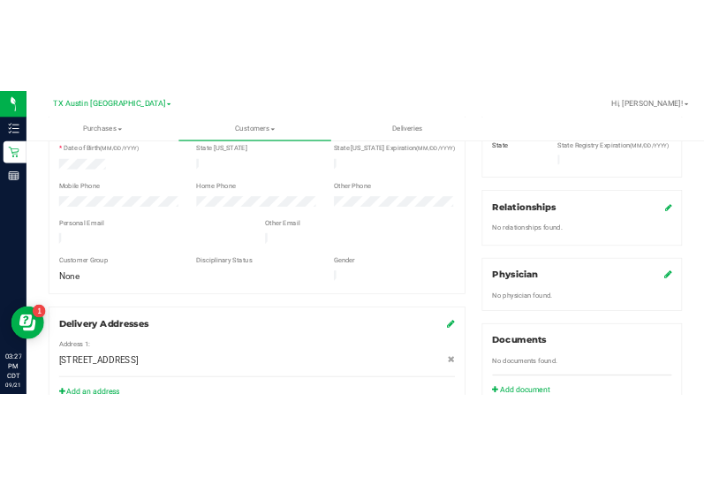
scroll to position [347, 0]
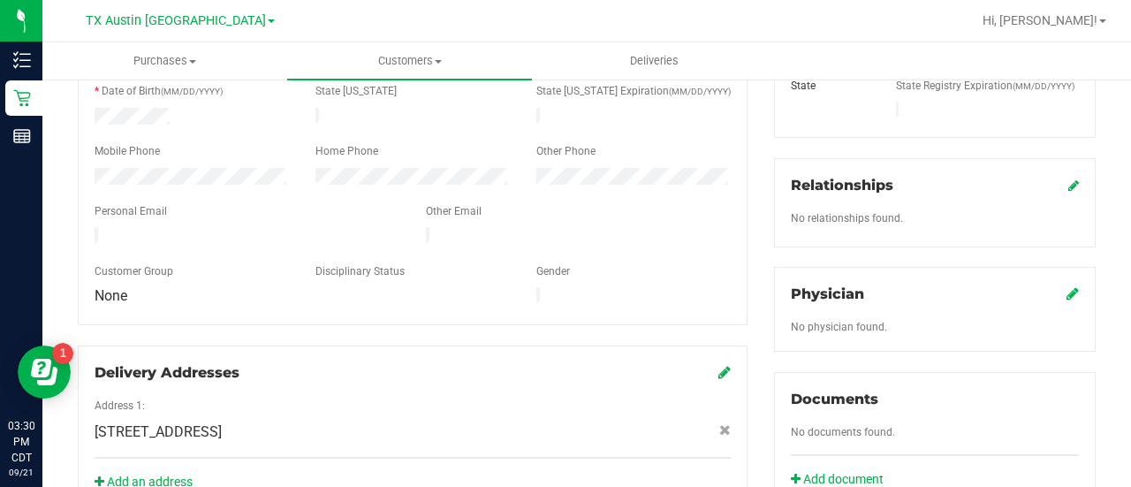
click at [424, 345] on div "Delivery Addresses Address 1: 6213 Colleyville Blvd, , Suite 100, Colleyville ,…" at bounding box center [413, 428] width 670 height 167
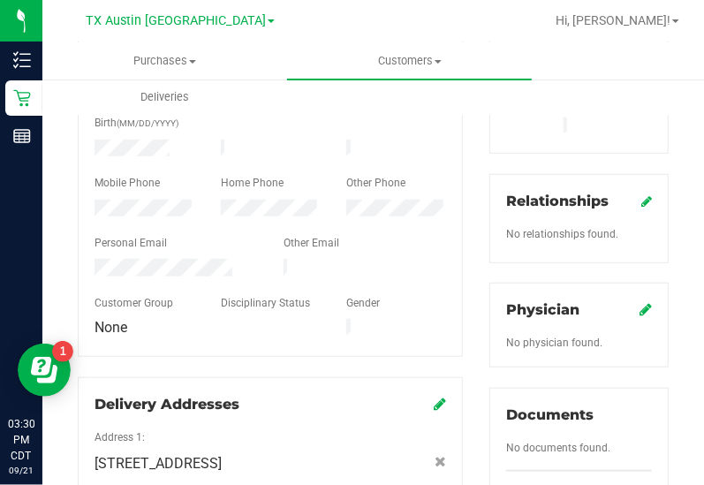
click at [657, 110] on div "Purchases Summary of purchases Fulfillment All purchases Customers All customer…" at bounding box center [394, 78] width 704 height 72
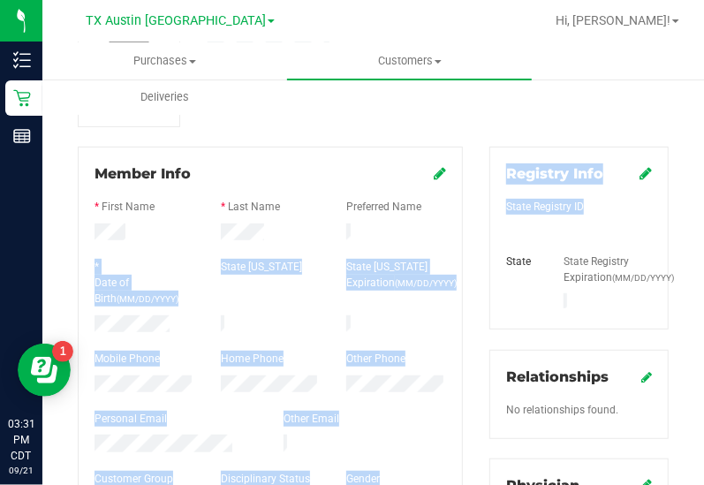
drag, startPoint x: 219, startPoint y: 221, endPoint x: 709, endPoint y: 236, distance: 490.4
click at [704, 236] on html "Inventory Retail Reports 03:31 PM CDT 09/21/2025 09/21 TX Austin DC Hi, Lauren!…" at bounding box center [352, 242] width 704 height 485
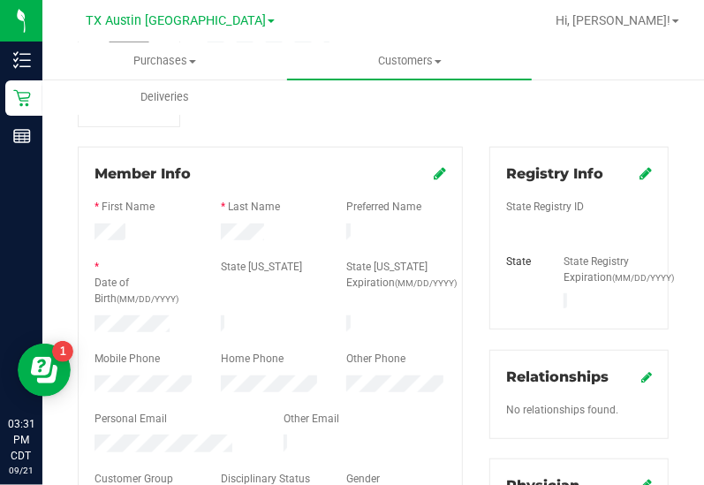
click at [123, 311] on div at bounding box center [271, 313] width 352 height 4
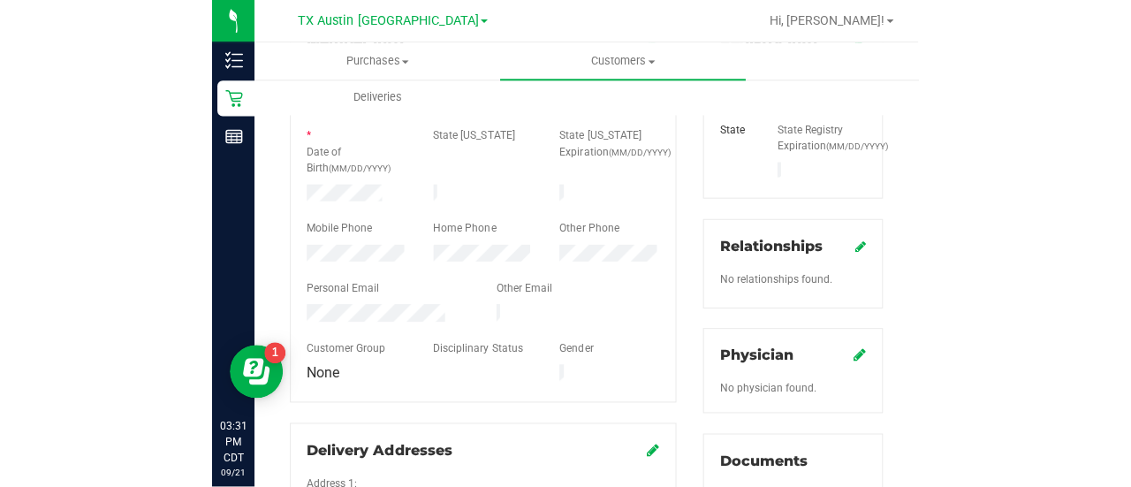
scroll to position [309, 0]
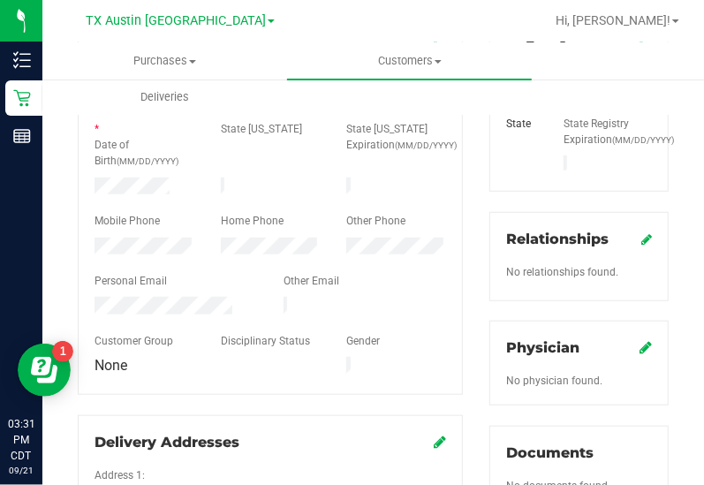
click at [582, 201] on div "Registry Info State Registry ID State State Registry Expiration (MM/DD/YYYY) Re…" at bounding box center [579, 336] width 206 height 655
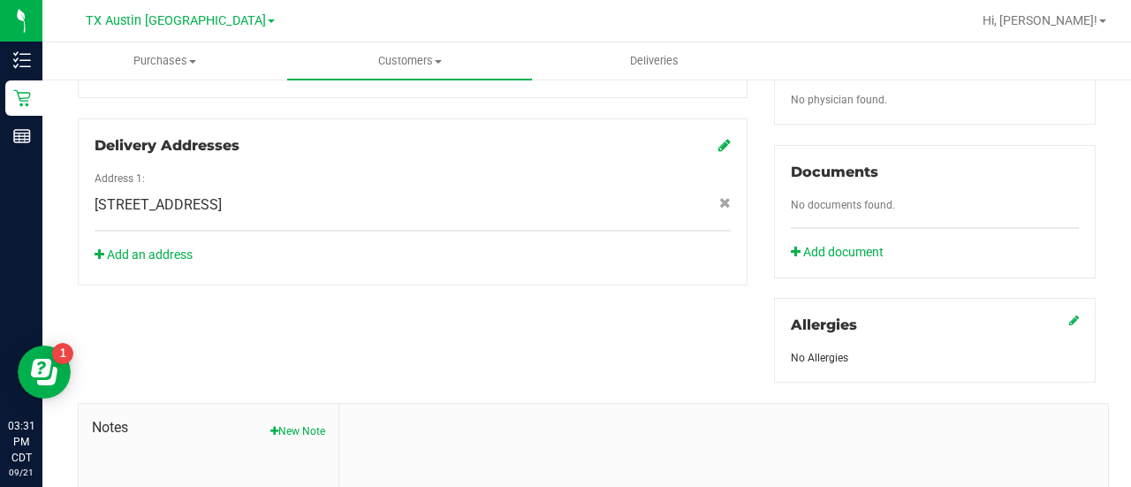
scroll to position [766, 0]
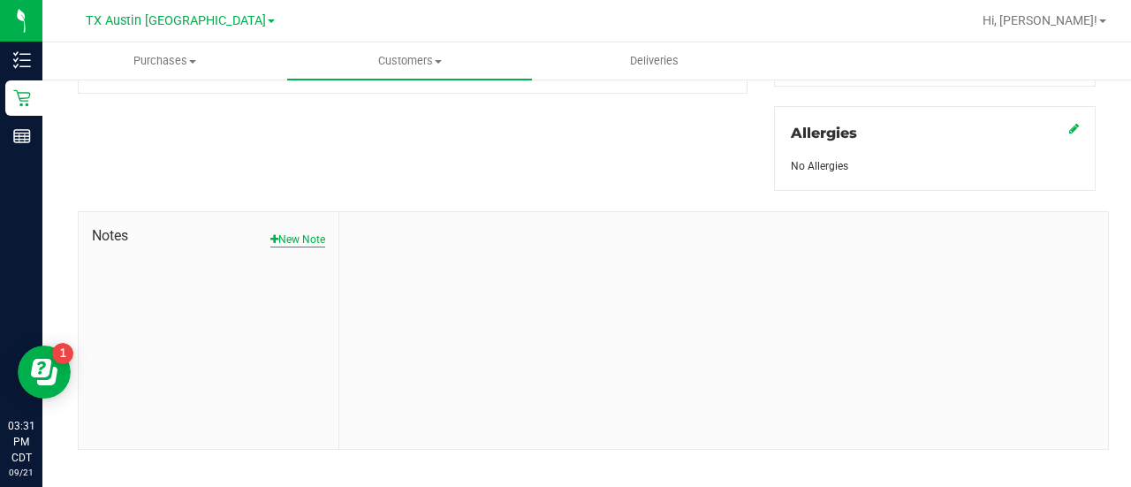
click at [290, 231] on button "New Note" at bounding box center [297, 239] width 55 height 16
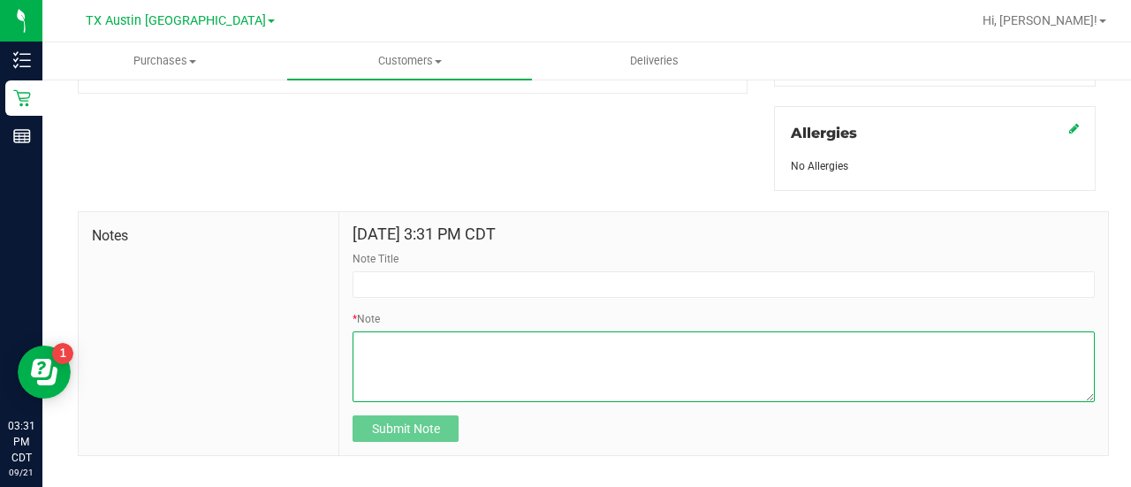
click at [582, 359] on textarea "* Note" at bounding box center [723, 366] width 742 height 71
paste textarea "Lane Parrott Address: 1803 Signet Dr Euless, TX, 76040 Phone Number: (651) 315-…"
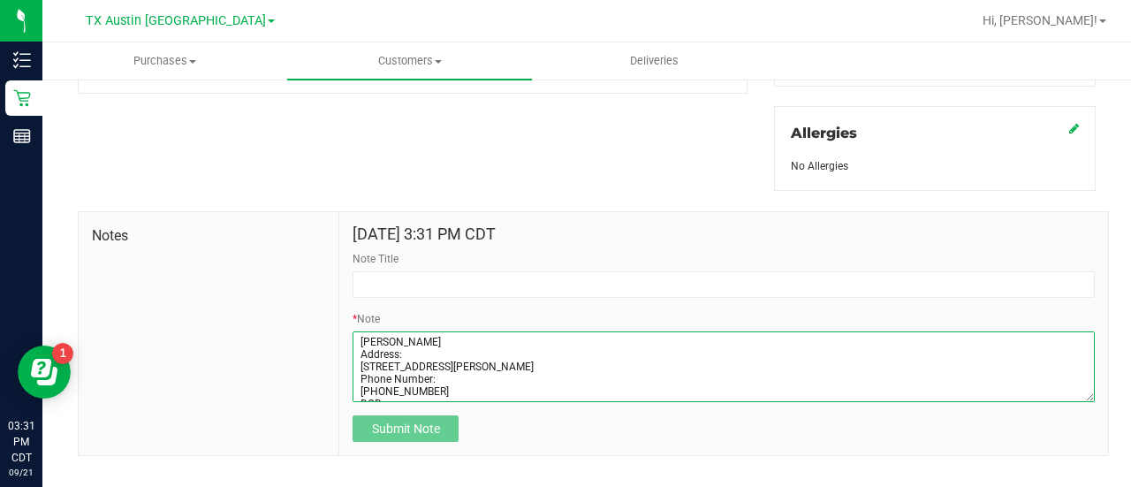
scroll to position [62, 0]
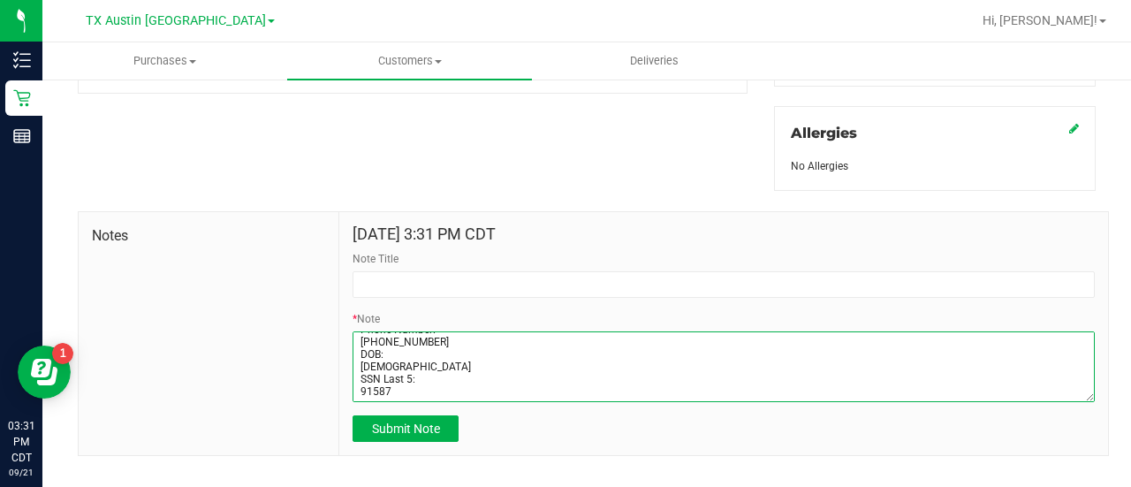
type textarea "Lane Parrott Address: 1803 Signet Dr Euless, TX, 76040 Phone Number: (651) 315-…"
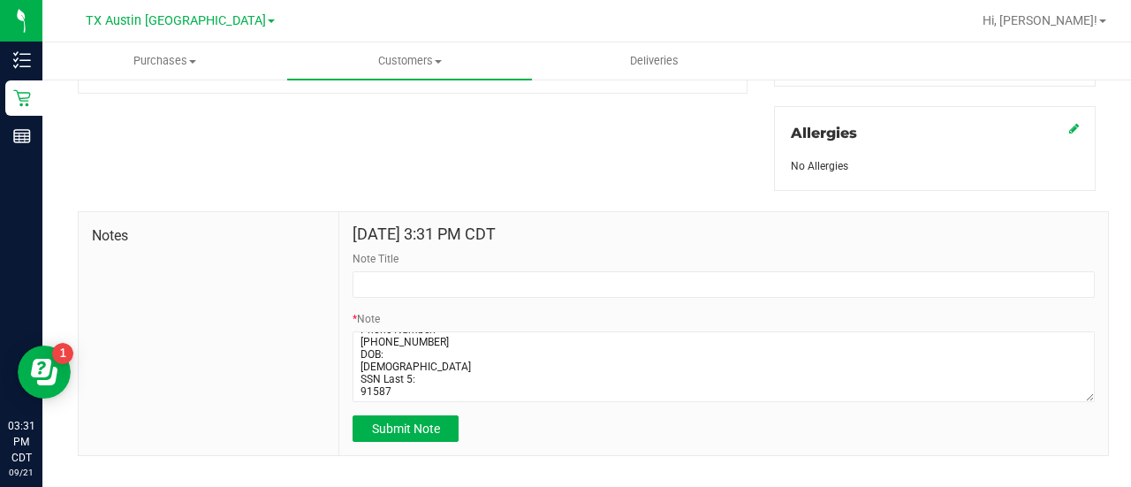
click at [647, 279] on form "Sep 21, 2025 3:31 PM CDT Note Title * Note Submit Note" at bounding box center [723, 333] width 742 height 217
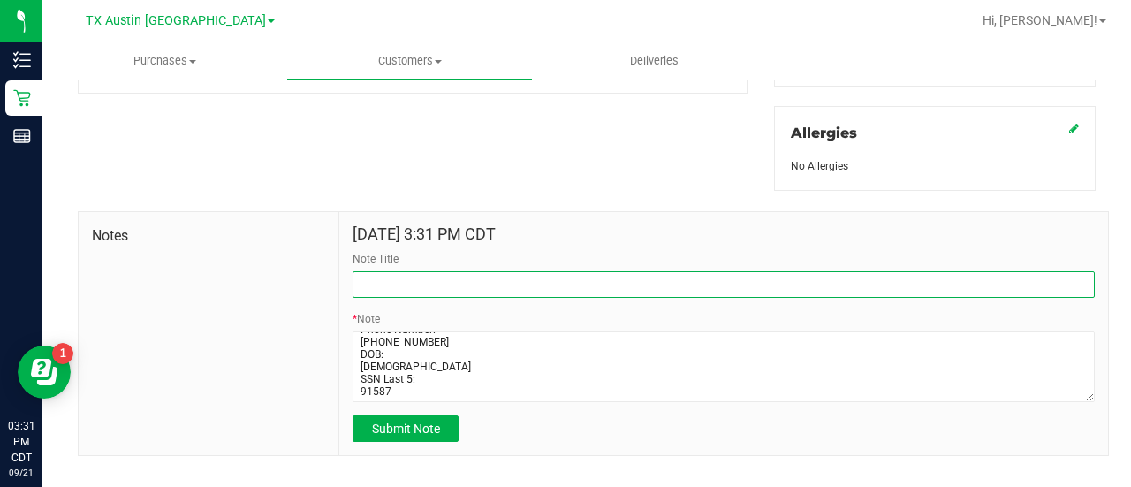
drag, startPoint x: 647, startPoint y: 269, endPoint x: 615, endPoint y: 277, distance: 32.8
click at [647, 271] on input "Note Title" at bounding box center [723, 284] width 742 height 26
type input "CURT."
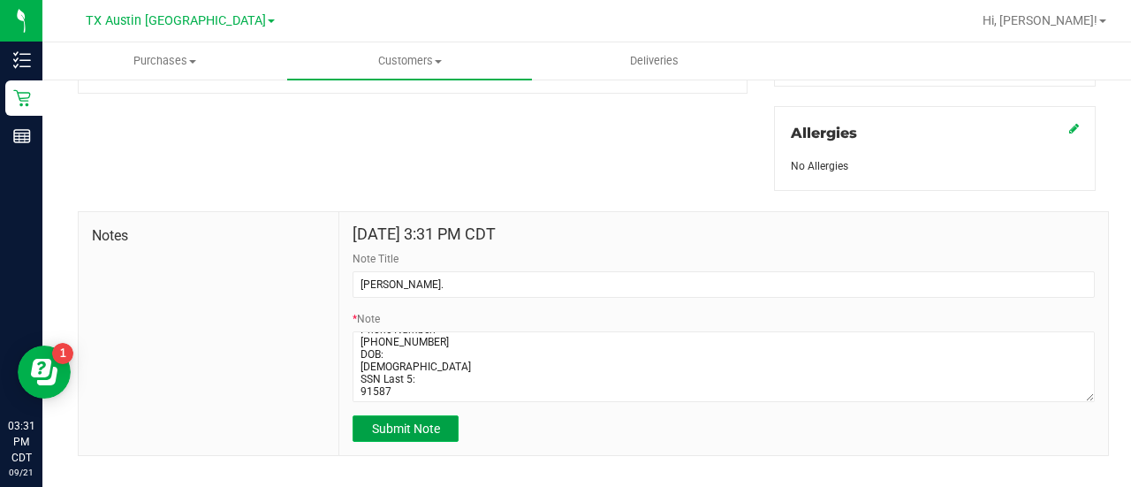
click at [444, 415] on button "Submit Note" at bounding box center [405, 428] width 106 height 26
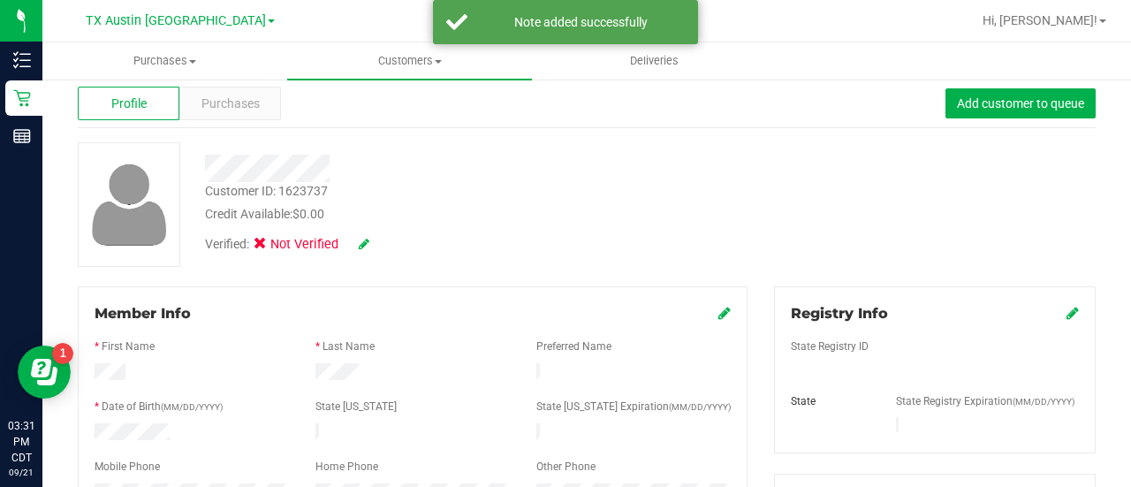
scroll to position [0, 0]
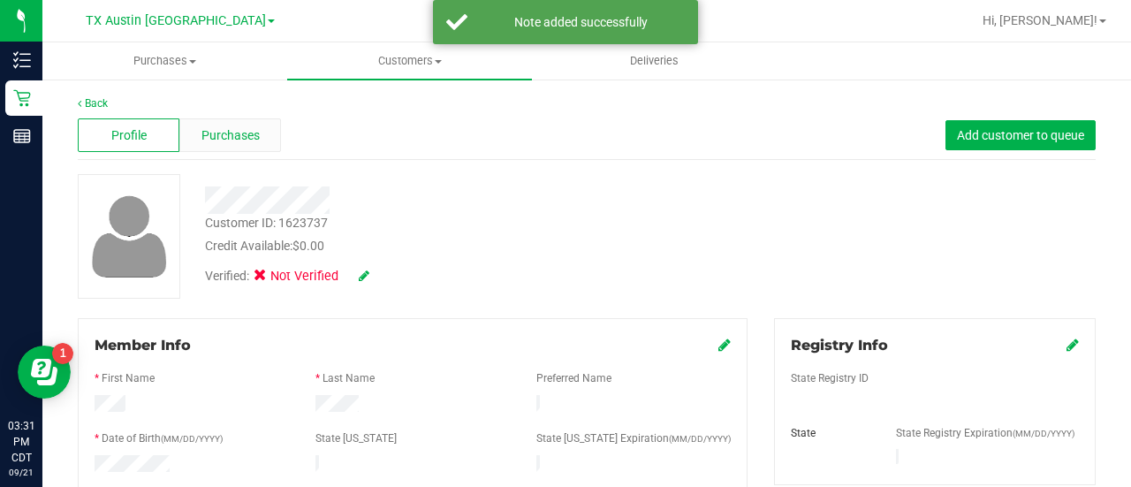
click at [247, 131] on span "Purchases" at bounding box center [230, 135] width 58 height 19
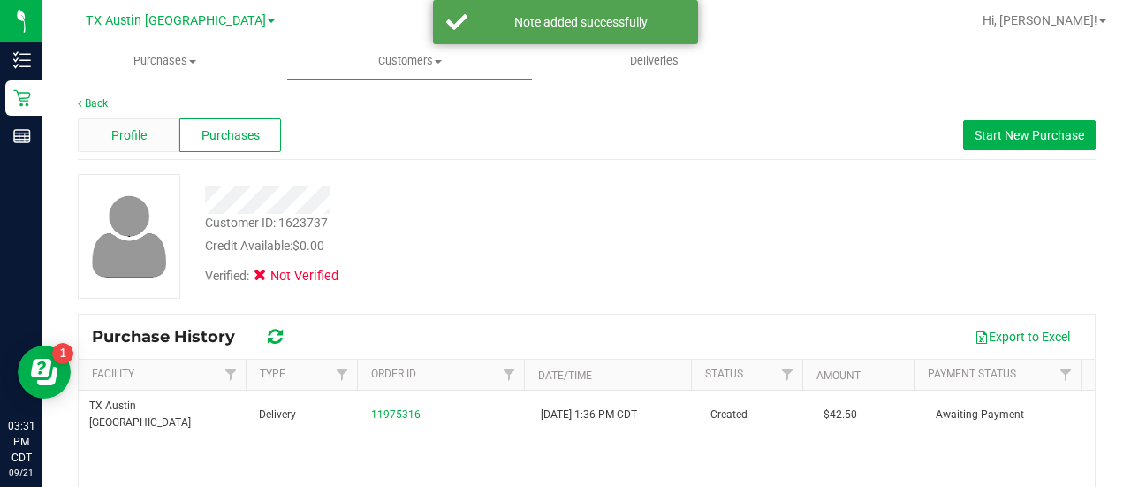
click at [149, 147] on div "Profile" at bounding box center [129, 135] width 102 height 34
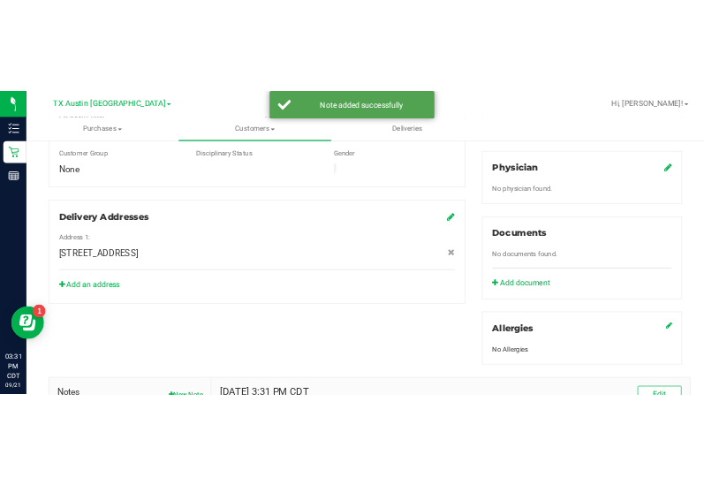
scroll to position [426, 0]
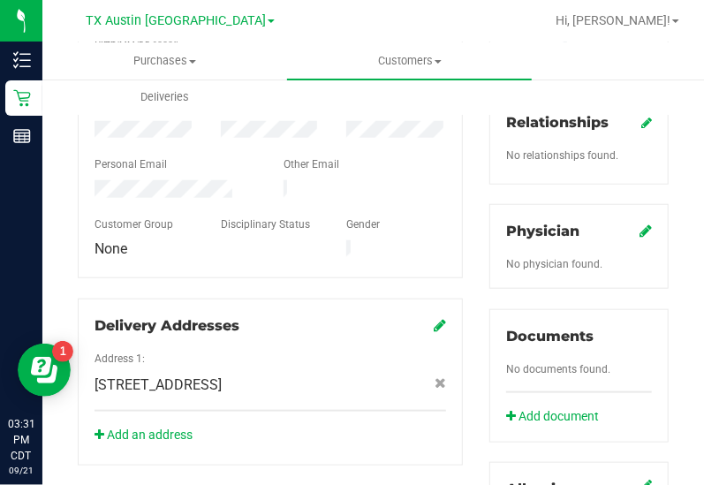
click at [639, 229] on icon at bounding box center [645, 230] width 12 height 14
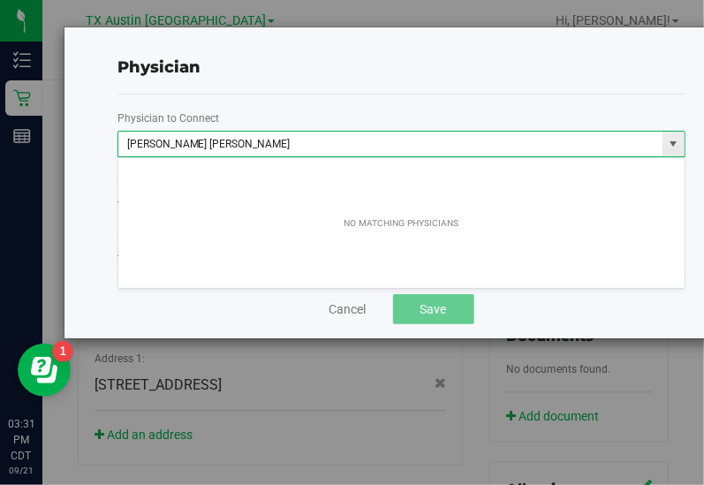
click at [201, 142] on input "GILLIAN NICOLE JONES" at bounding box center [390, 144] width 544 height 25
drag, startPoint x: 201, startPoint y: 142, endPoint x: 166, endPoint y: 142, distance: 35.3
click at [166, 142] on input "GILLIAN NICOLE JONES" at bounding box center [390, 144] width 544 height 25
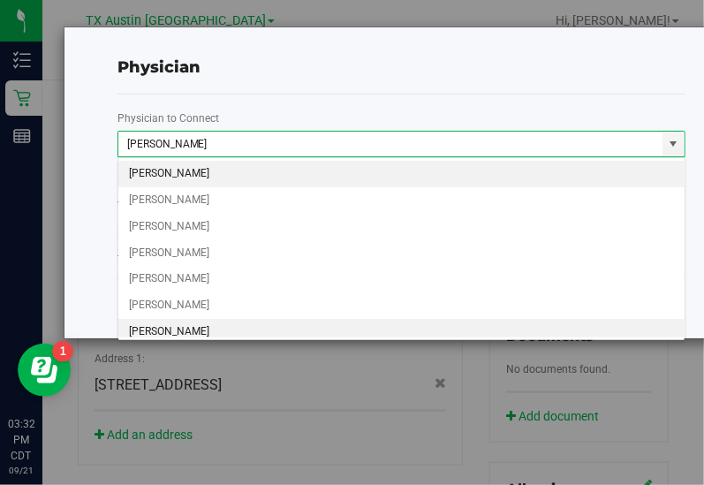
click at [175, 326] on li "[PERSON_NAME]" at bounding box center [401, 332] width 567 height 26
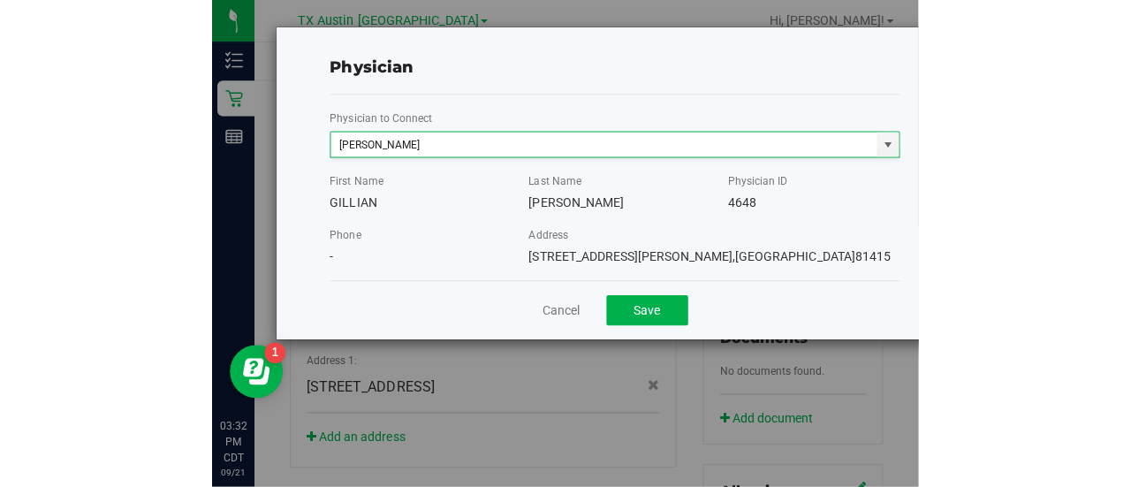
scroll to position [0, 0]
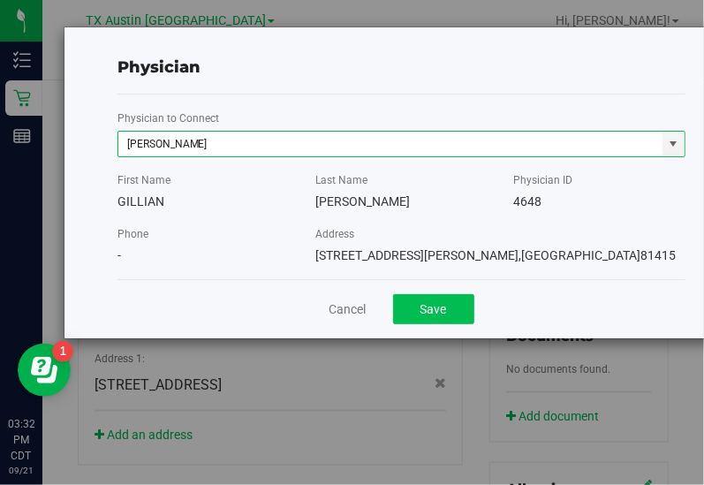
type input "[PERSON_NAME]"
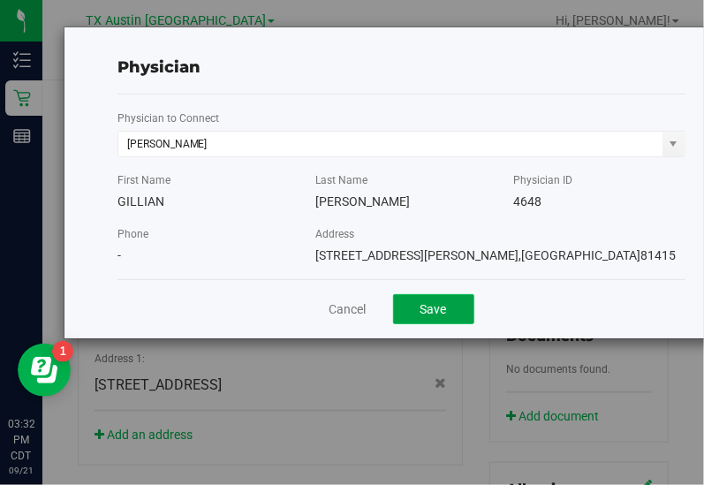
click at [422, 305] on button "Save" at bounding box center [433, 309] width 81 height 30
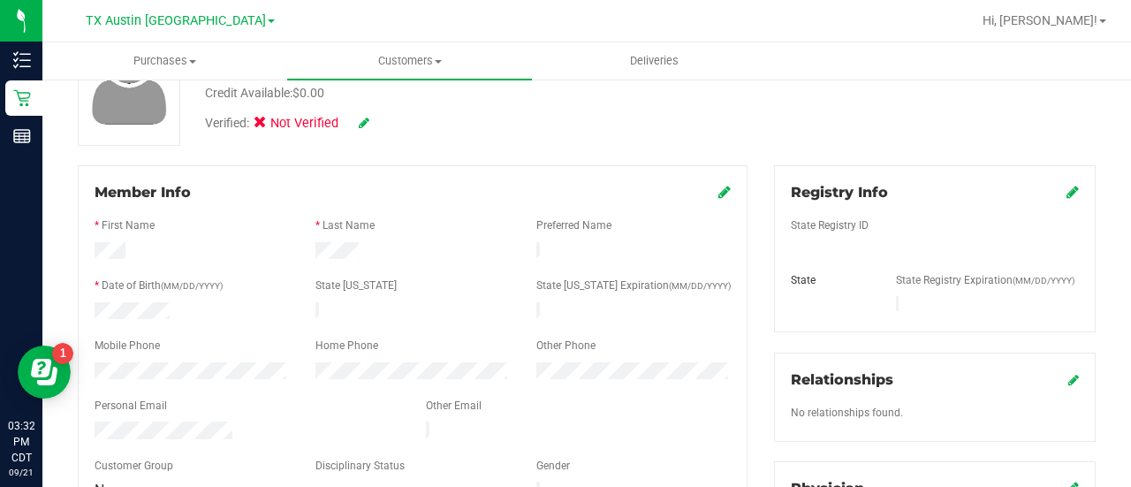
scroll to position [143, 0]
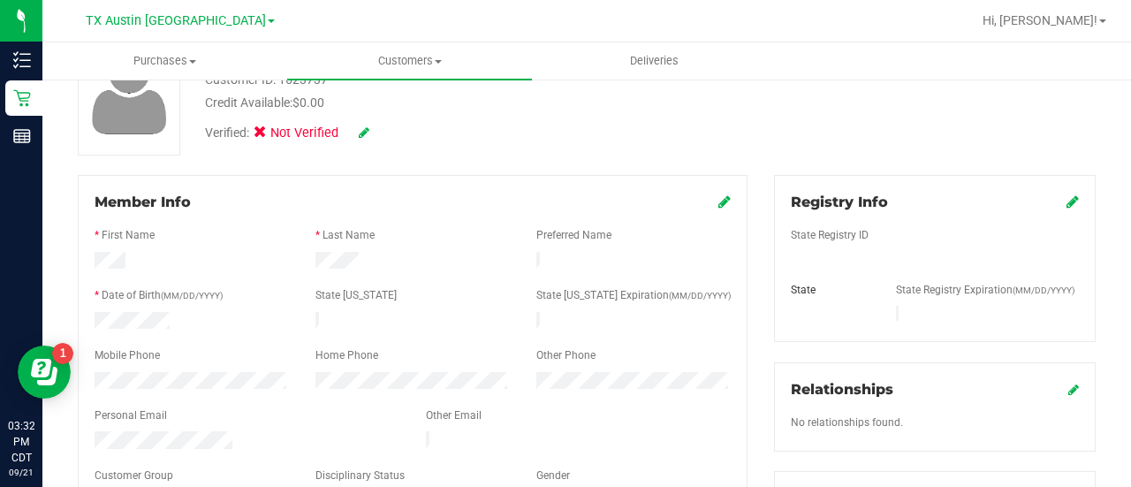
click at [1044, 188] on div "Registry Info State Registry ID State State Registry Expiration (MM/DD/YYYY)" at bounding box center [935, 258] width 322 height 167
click at [1045, 193] on div "Registry Info" at bounding box center [935, 202] width 288 height 21
click at [1052, 196] on div "Registry Info" at bounding box center [935, 202] width 288 height 21
click at [1066, 208] on link at bounding box center [1072, 201] width 12 height 17
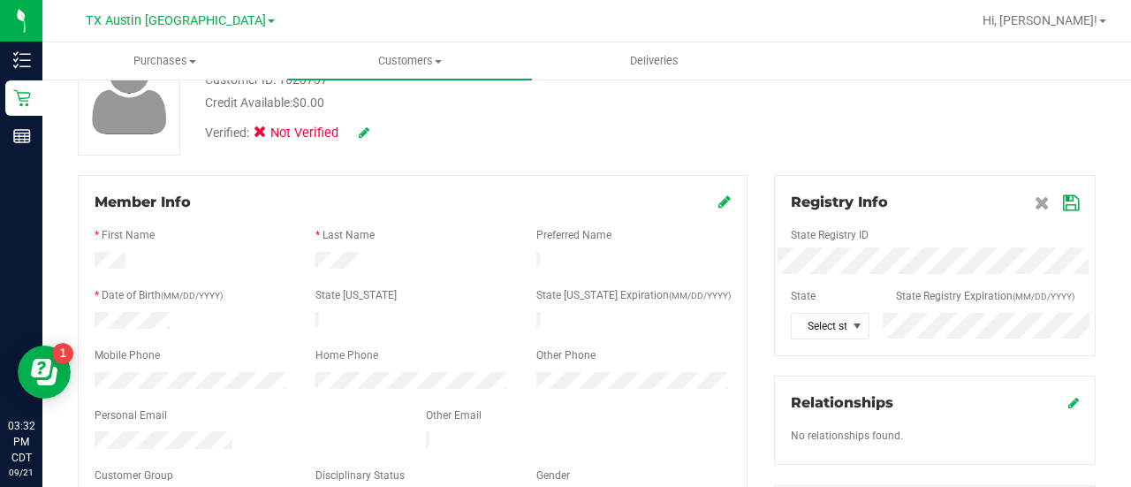
click at [891, 275] on div at bounding box center [935, 281] width 288 height 14
click at [829, 314] on span "Select state" at bounding box center [818, 326] width 55 height 25
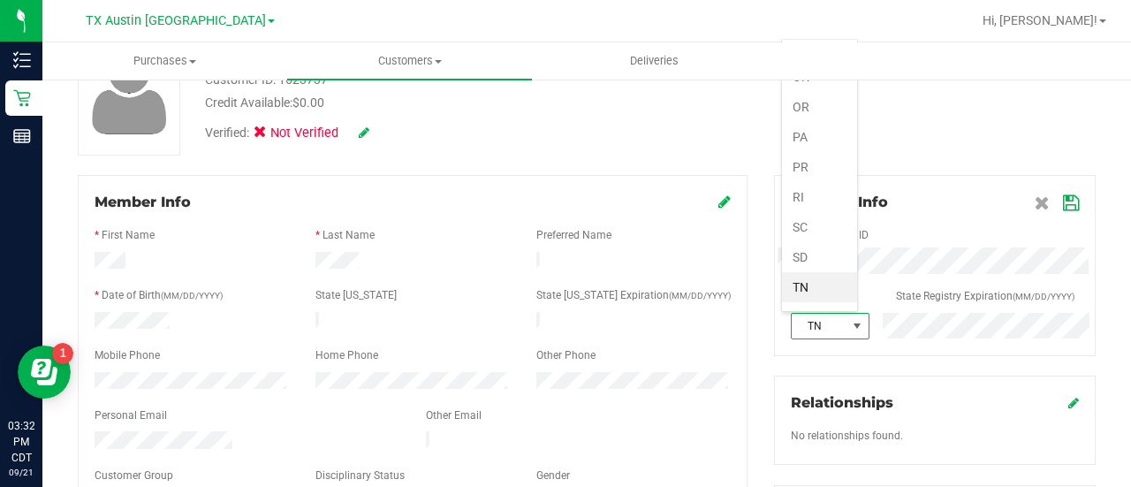
scroll to position [1097, 0]
click at [786, 268] on li "[GEOGRAPHIC_DATA]" at bounding box center [819, 283] width 75 height 30
click at [1063, 204] on icon at bounding box center [1071, 203] width 16 height 14
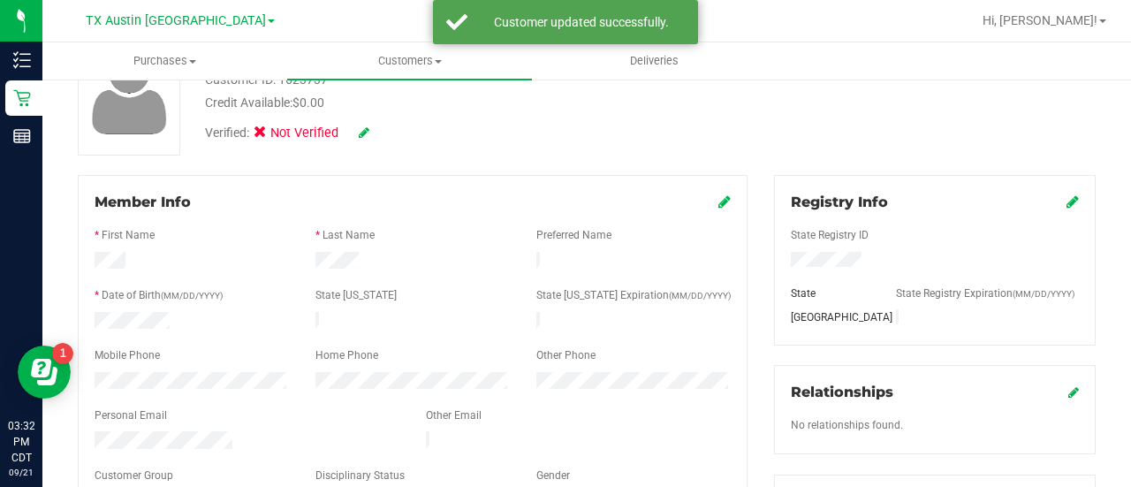
click at [374, 129] on div "Verified: Not Verified" at bounding box center [453, 131] width 522 height 39
click at [369, 129] on icon at bounding box center [364, 132] width 11 height 12
click at [269, 135] on icon at bounding box center [265, 135] width 11 height 0
click at [0, 0] on input "Medical" at bounding box center [0, 0] width 0 height 0
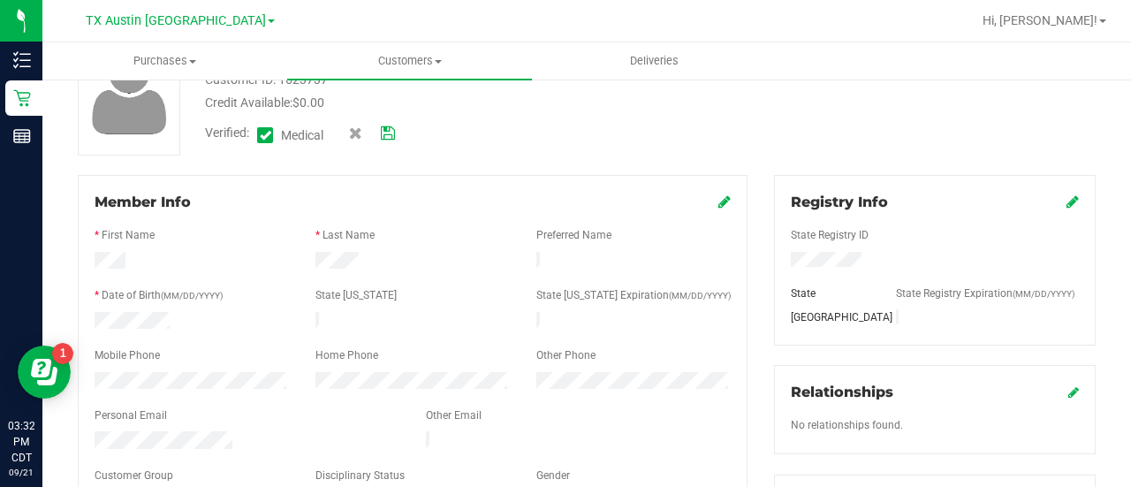
click at [395, 137] on icon at bounding box center [388, 133] width 14 height 12
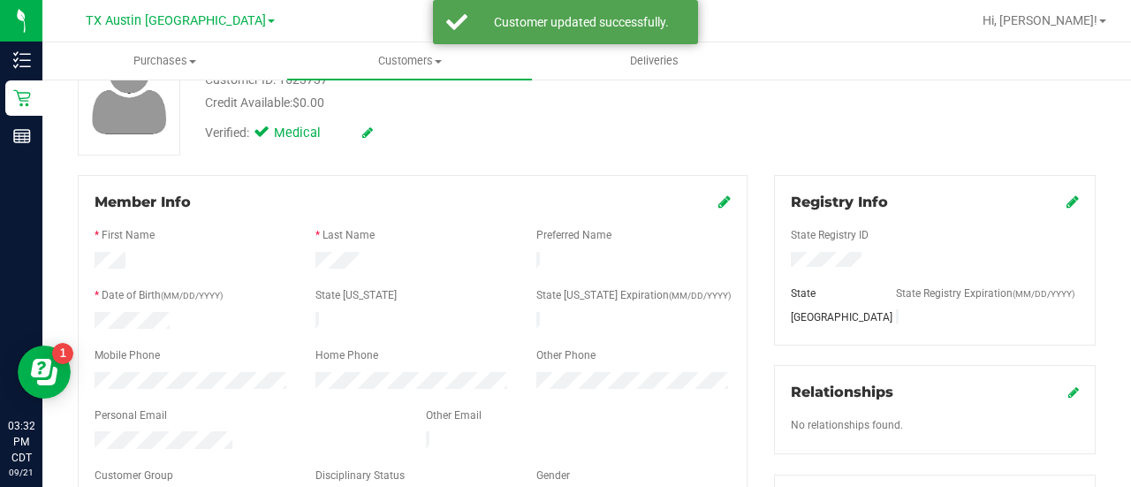
scroll to position [0, 0]
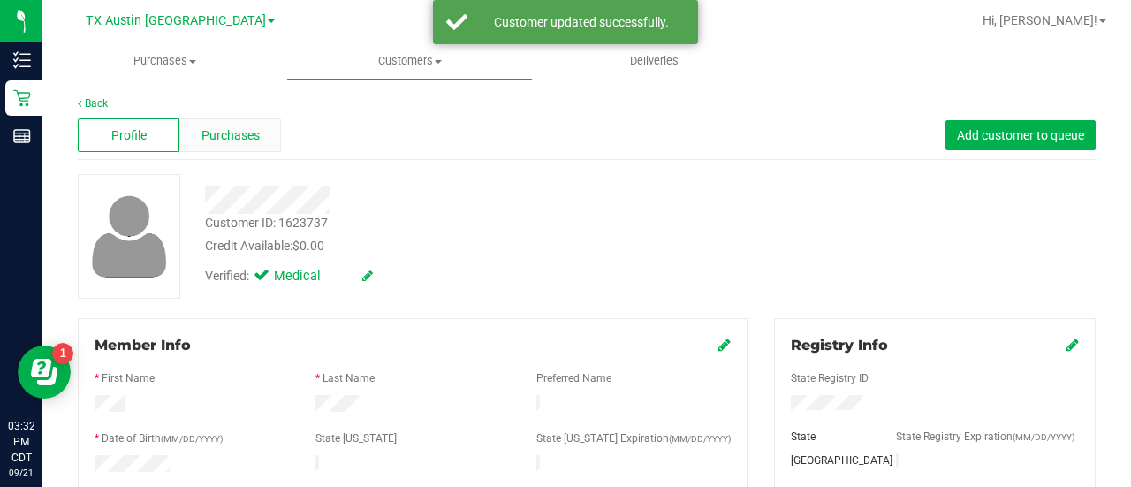
click at [215, 137] on span "Purchases" at bounding box center [230, 135] width 58 height 19
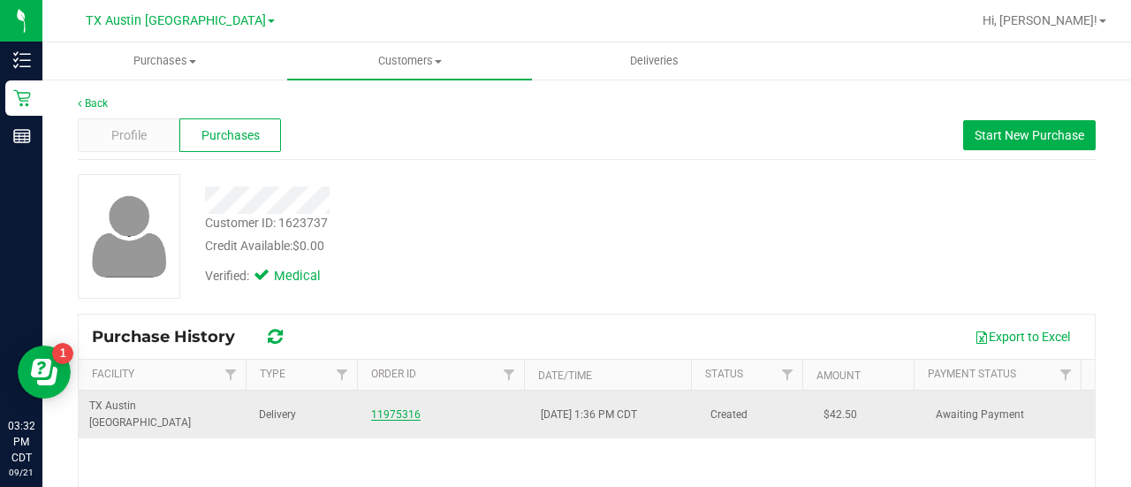
click at [388, 408] on link "11975316" at bounding box center [395, 414] width 49 height 12
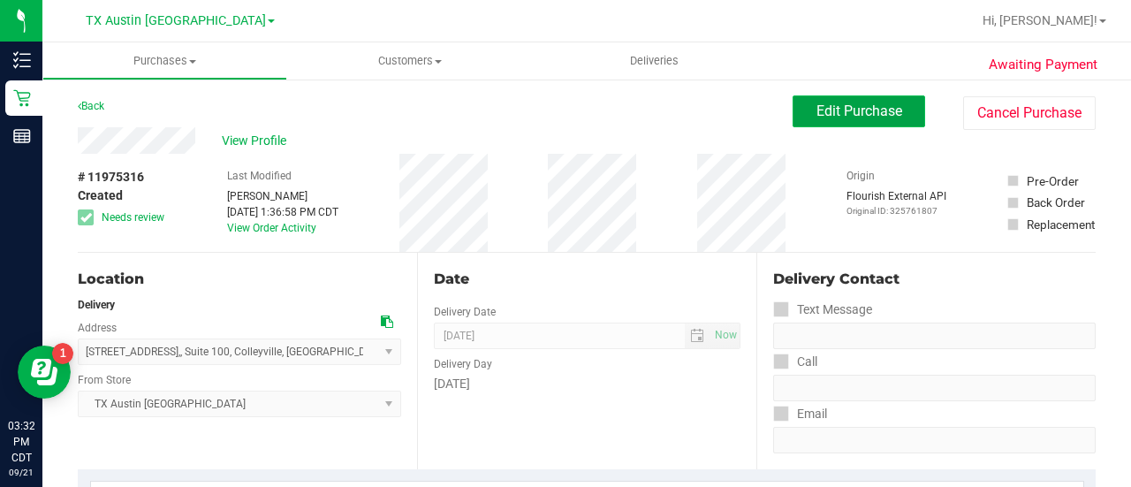
click at [817, 104] on span "Edit Purchase" at bounding box center [859, 110] width 86 height 17
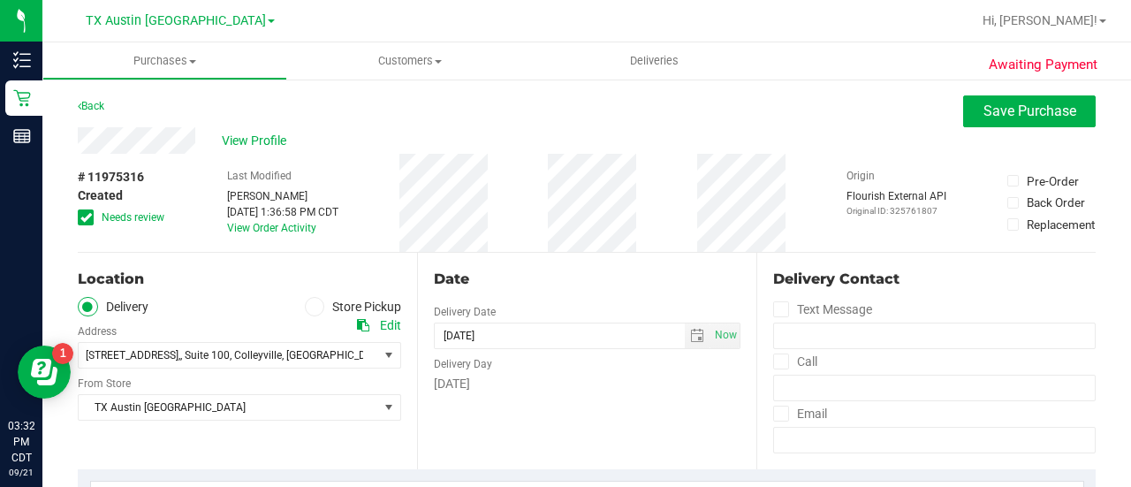
click at [80, 217] on icon at bounding box center [85, 217] width 11 height 0
click at [0, 0] on input "Needs review" at bounding box center [0, 0] width 0 height 0
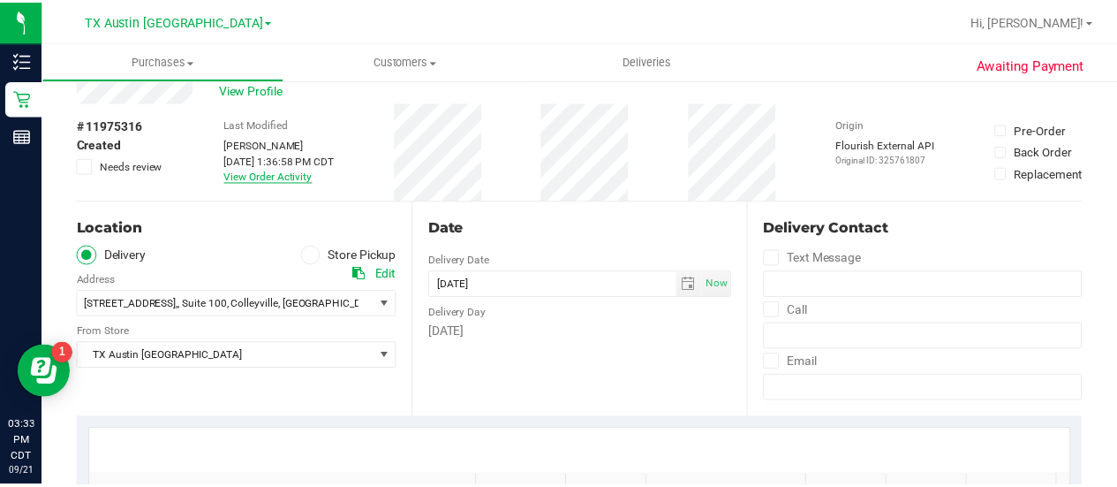
scroll to position [47, 0]
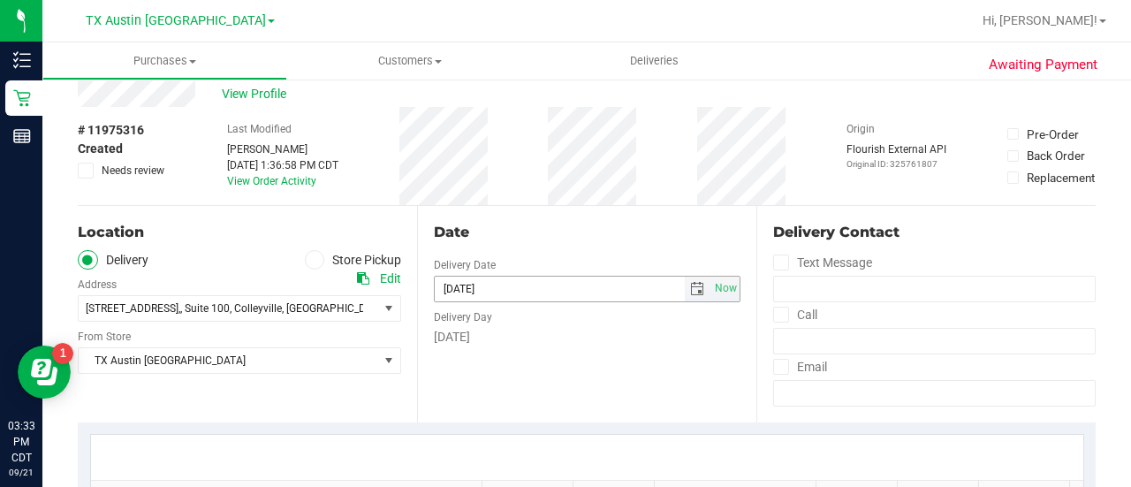
click at [688, 298] on span "select" at bounding box center [698, 288] width 26 height 25
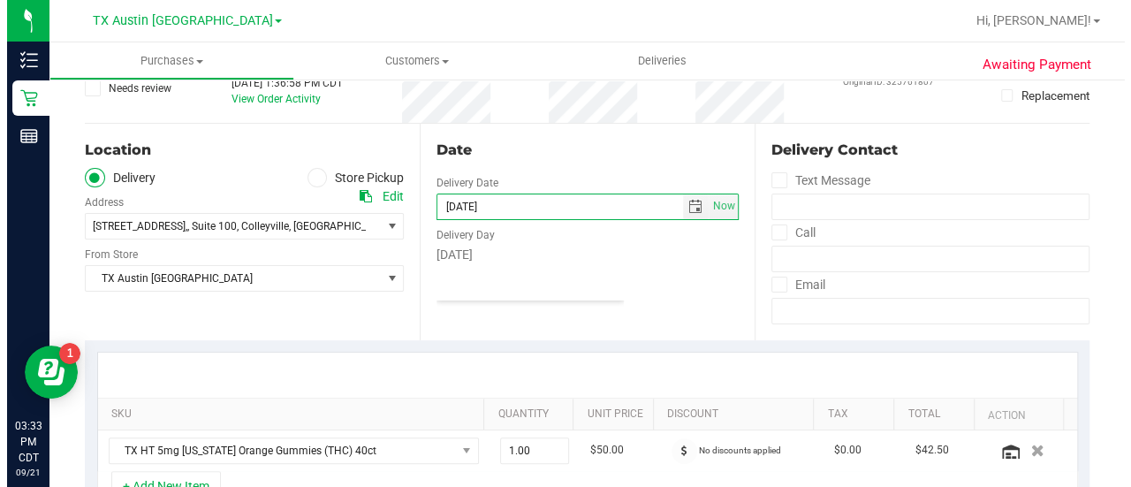
scroll to position [133, 0]
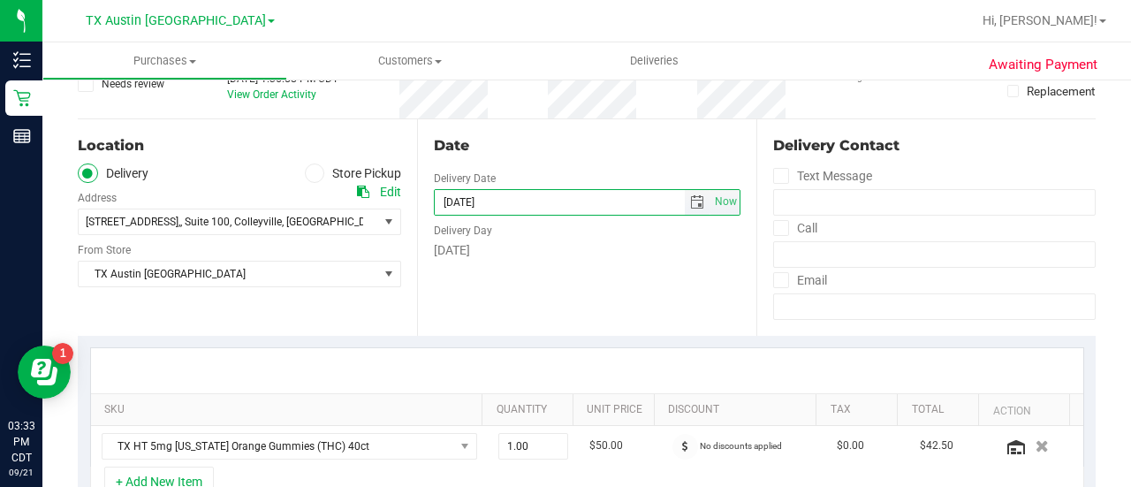
click at [692, 203] on span "select" at bounding box center [697, 202] width 14 height 14
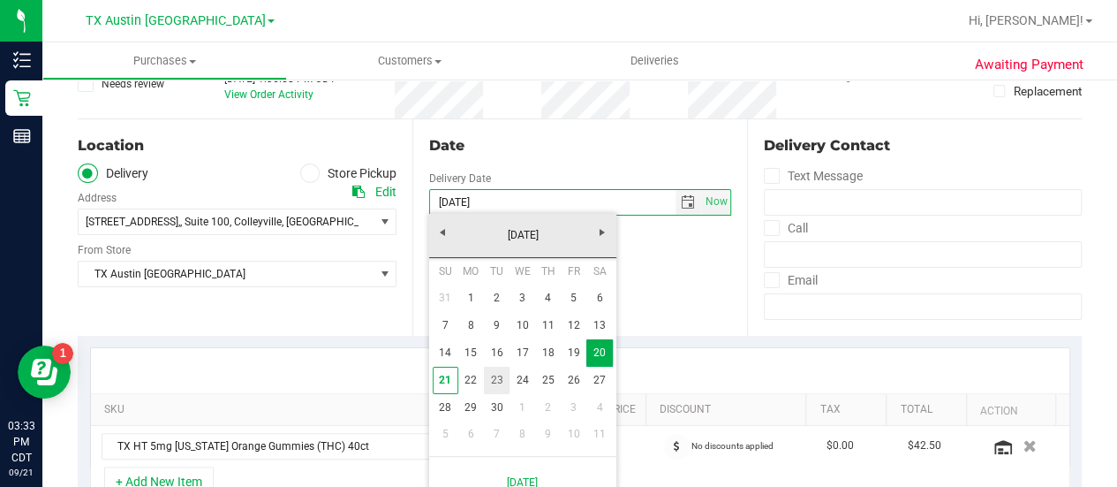
click at [488, 388] on link "23" at bounding box center [497, 380] width 26 height 27
type input "09/23/2025"
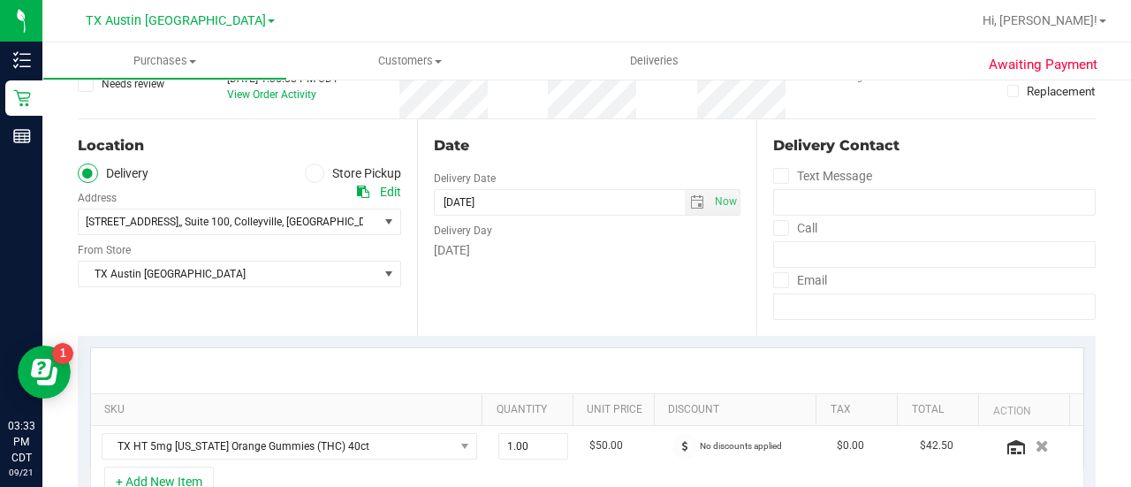
click at [613, 311] on div "Date Delivery Date 09/23/2025 Now 09/23/2025 08:00 AM Now Delivery Day Tuesday" at bounding box center [586, 227] width 339 height 216
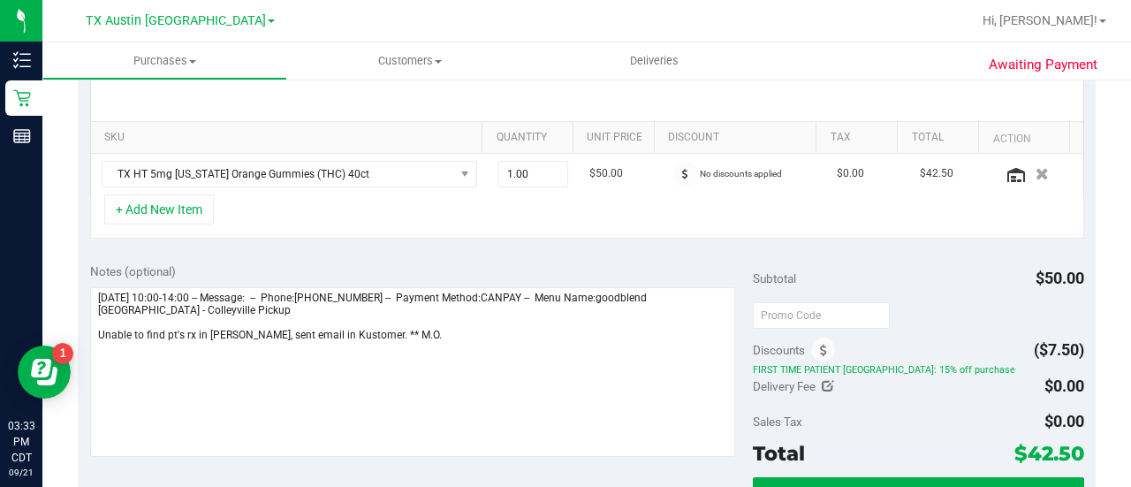
scroll to position [435, 0]
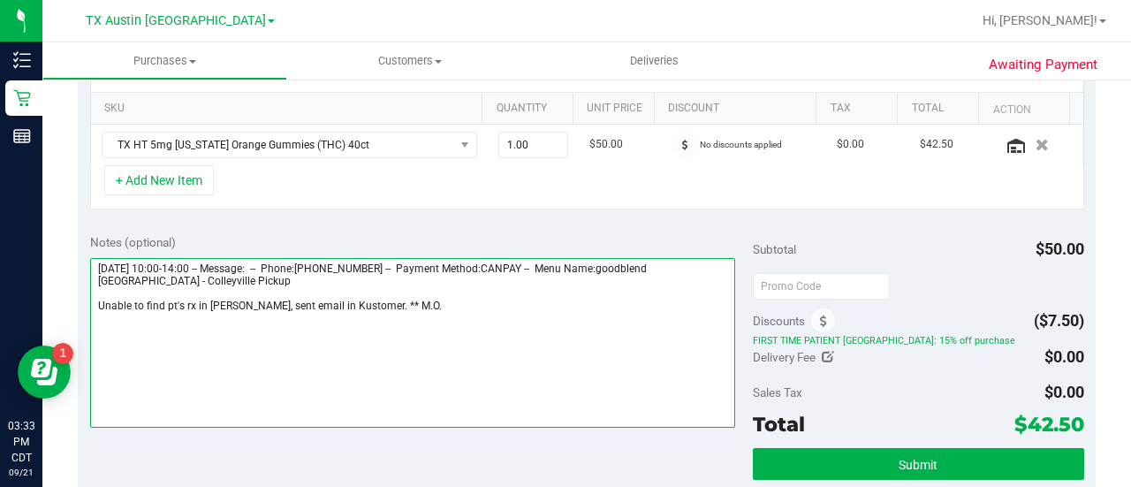
click at [496, 317] on textarea at bounding box center [412, 343] width 645 height 170
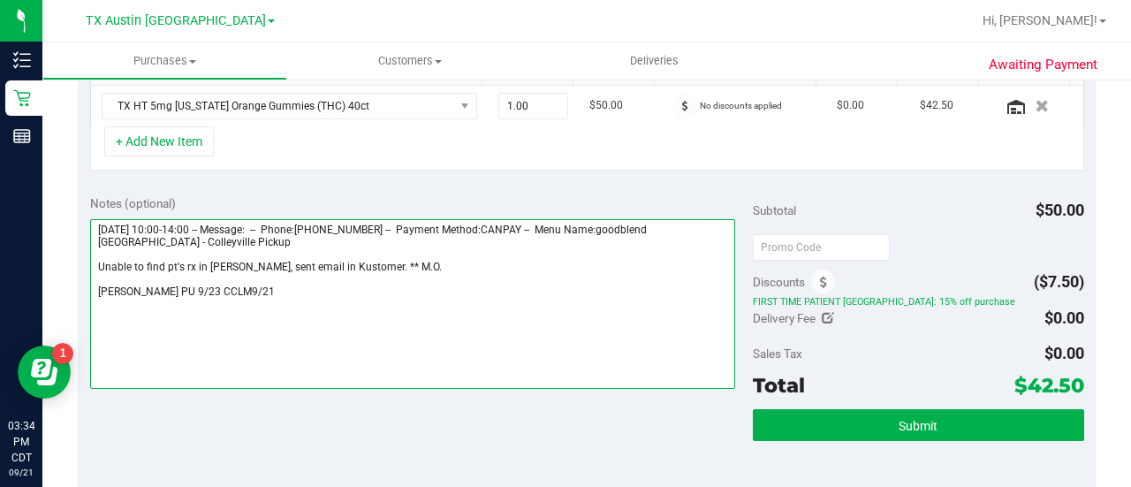
scroll to position [479, 0]
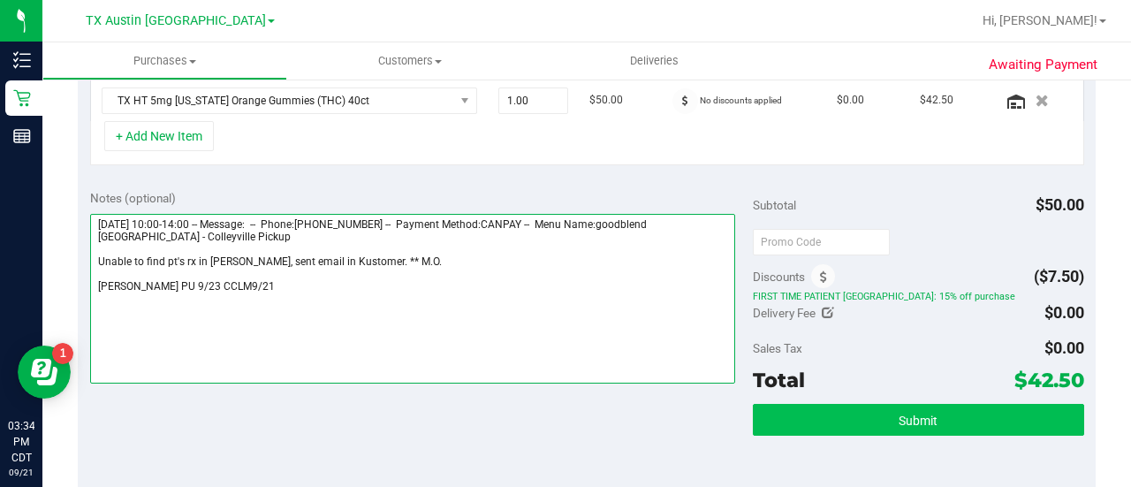
type textarea "Tuesday 09/23/2025 10:00-14:00 -- Message: -- Phone:6513155164 -- Payment Metho…"
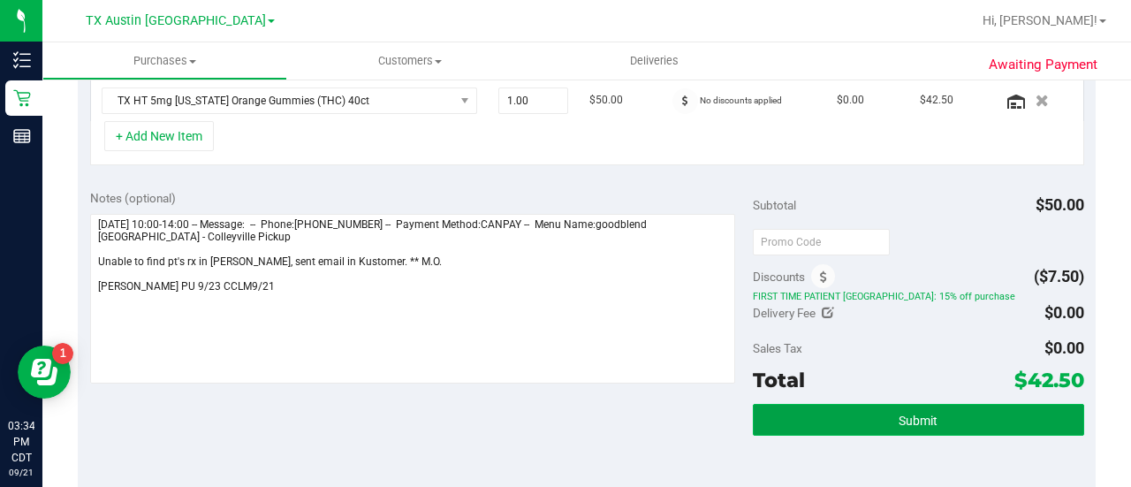
click at [891, 406] on button "Submit" at bounding box center [918, 420] width 331 height 32
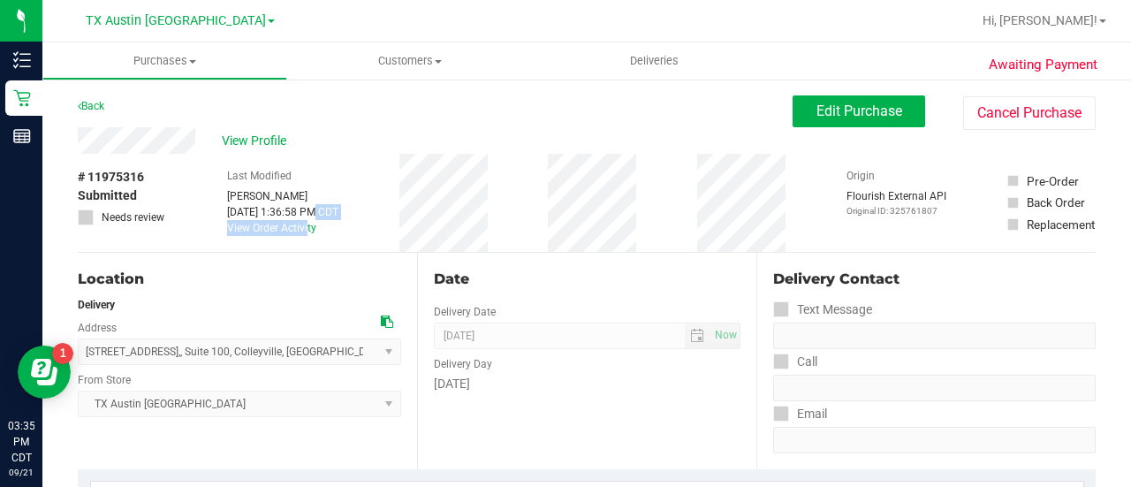
click at [258, 212] on div "Last Modified Lauren Myers Sep 20, 2025 1:36:58 PM CDT View Order Activity" at bounding box center [282, 203] width 111 height 98
click at [258, 222] on link "View Order Activity" at bounding box center [271, 228] width 89 height 12
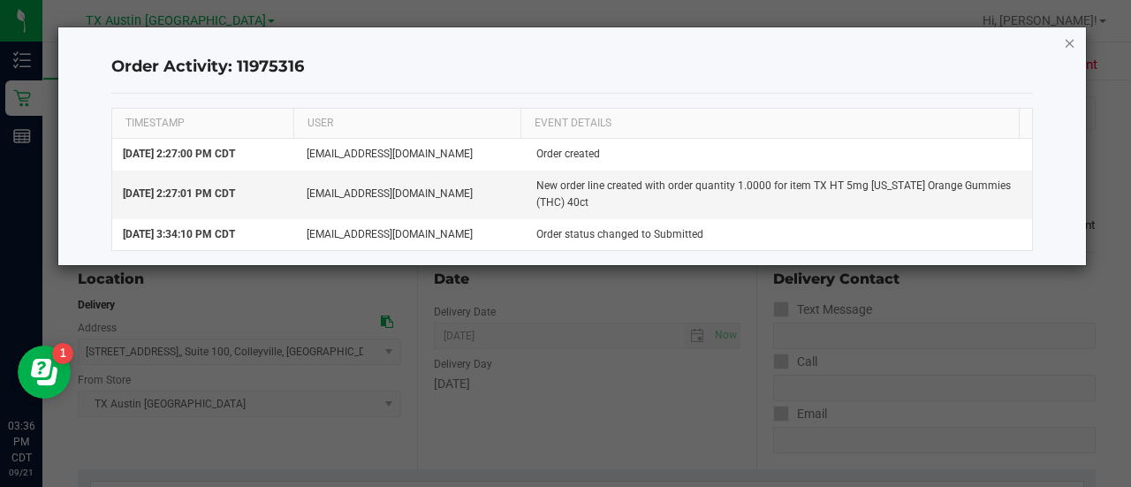
click at [1068, 40] on icon "button" at bounding box center [1069, 42] width 12 height 21
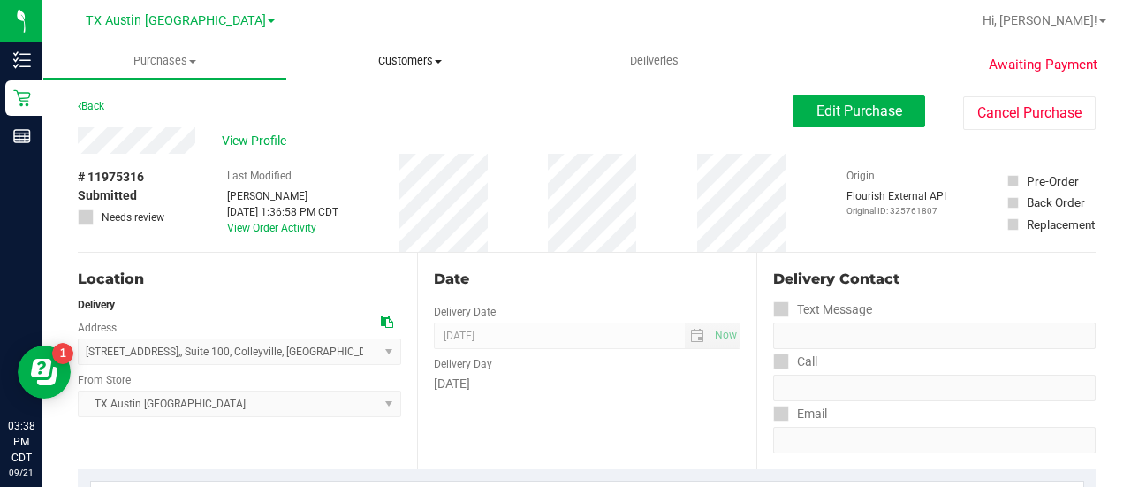
click at [426, 58] on span "Customers" at bounding box center [409, 61] width 245 height 16
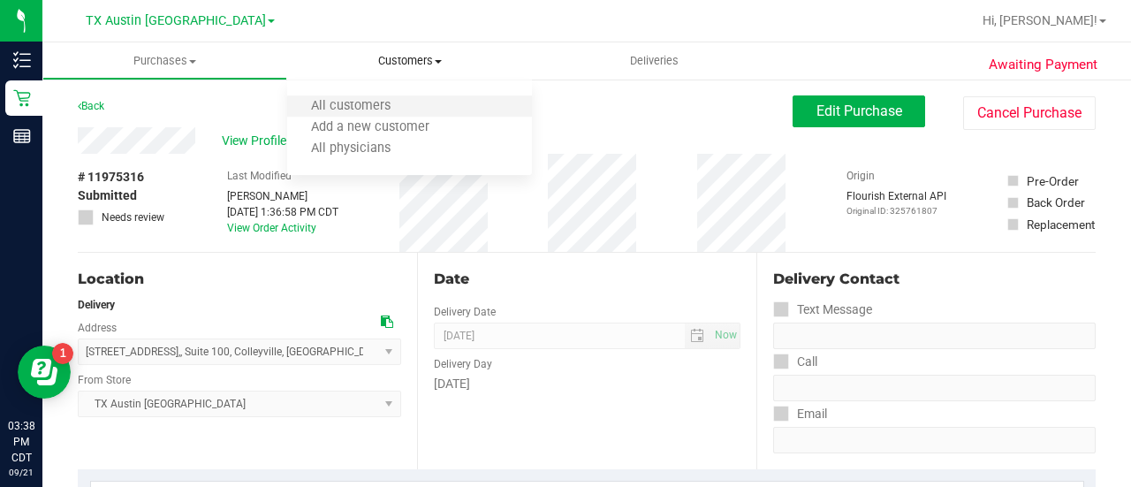
click at [415, 103] on li "All customers" at bounding box center [409, 106] width 245 height 21
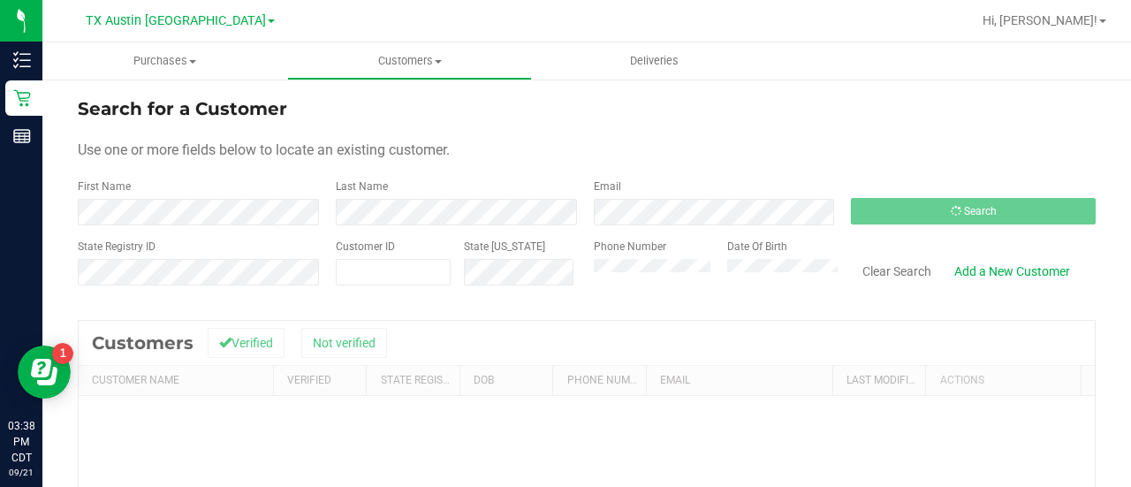
click at [656, 223] on form "Search for a Customer Use one or more fields below to locate an existing custom…" at bounding box center [587, 198] width 1018 height 206
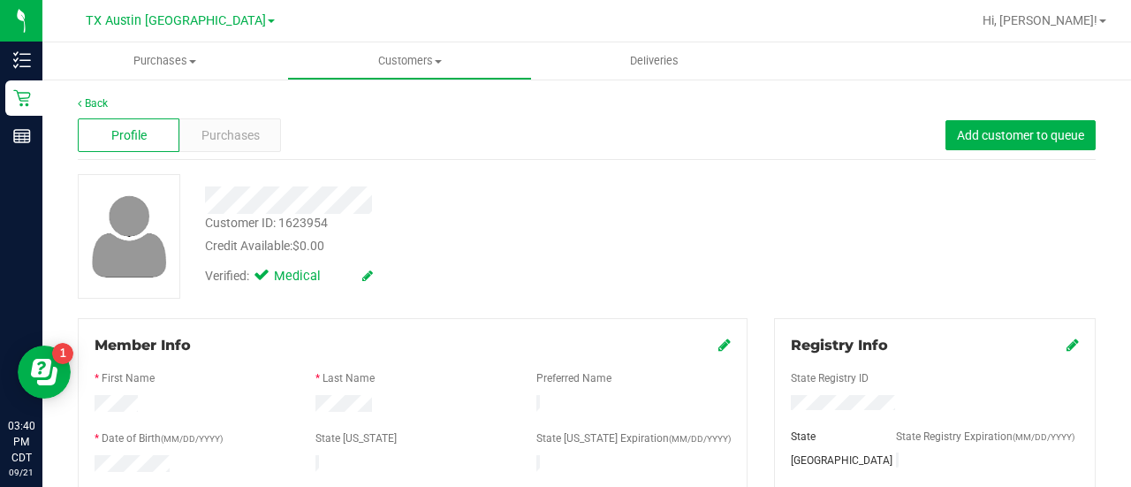
click at [256, 156] on div "Profile Purchases Add customer to queue" at bounding box center [587, 135] width 1018 height 49
click at [252, 137] on span "Purchases" at bounding box center [230, 135] width 58 height 19
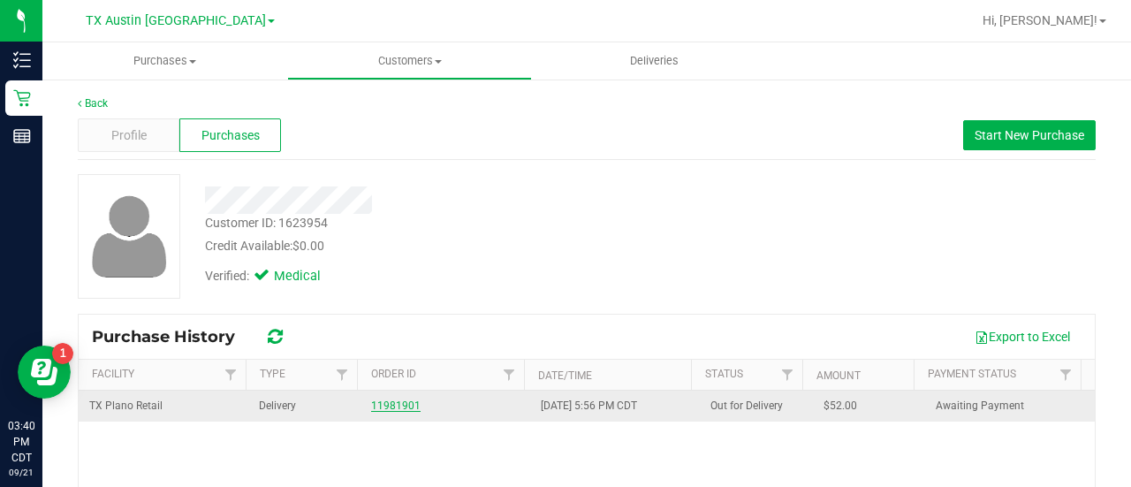
click at [396, 400] on link "11981901" at bounding box center [395, 405] width 49 height 12
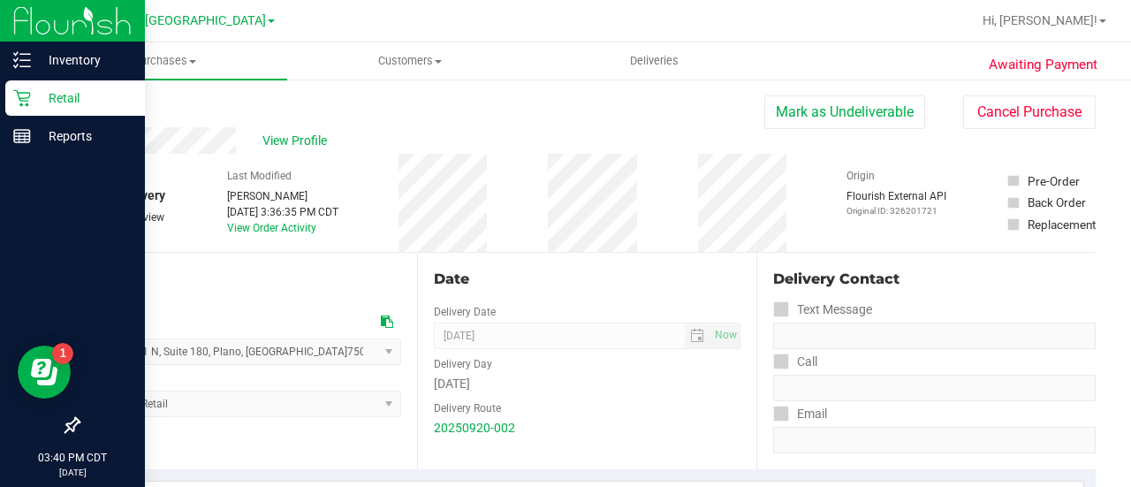
click at [32, 107] on p "Retail" at bounding box center [84, 97] width 106 height 21
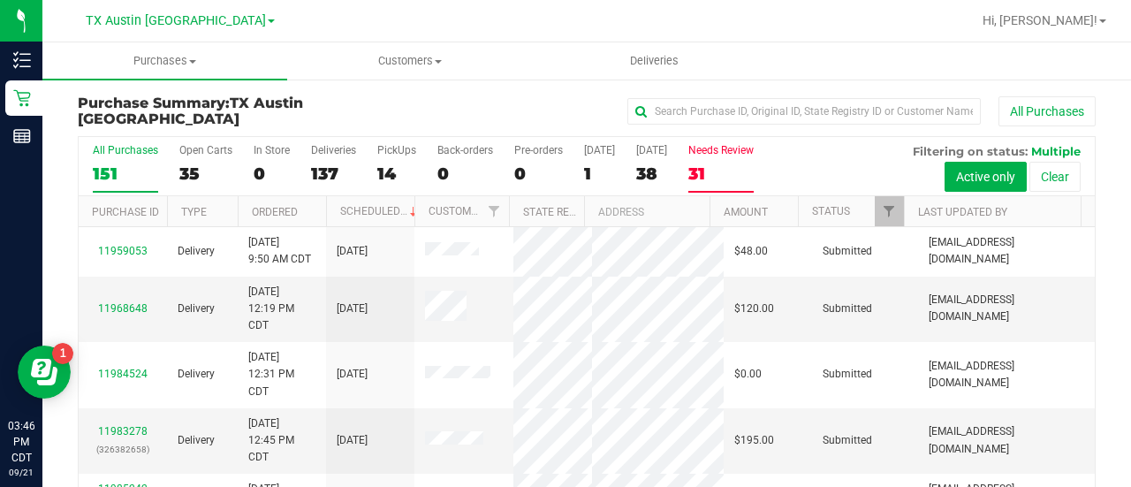
click at [723, 165] on div "31" at bounding box center [720, 173] width 65 height 20
click at [0, 0] on input "Needs Review 31" at bounding box center [0, 0] width 0 height 0
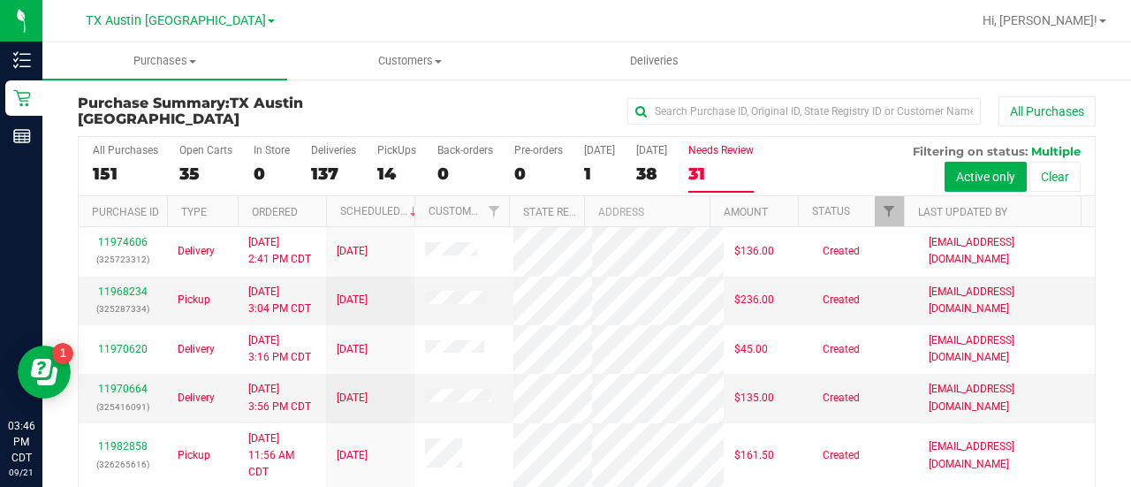
click at [949, 215] on th "Last Updated By" at bounding box center [992, 211] width 177 height 31
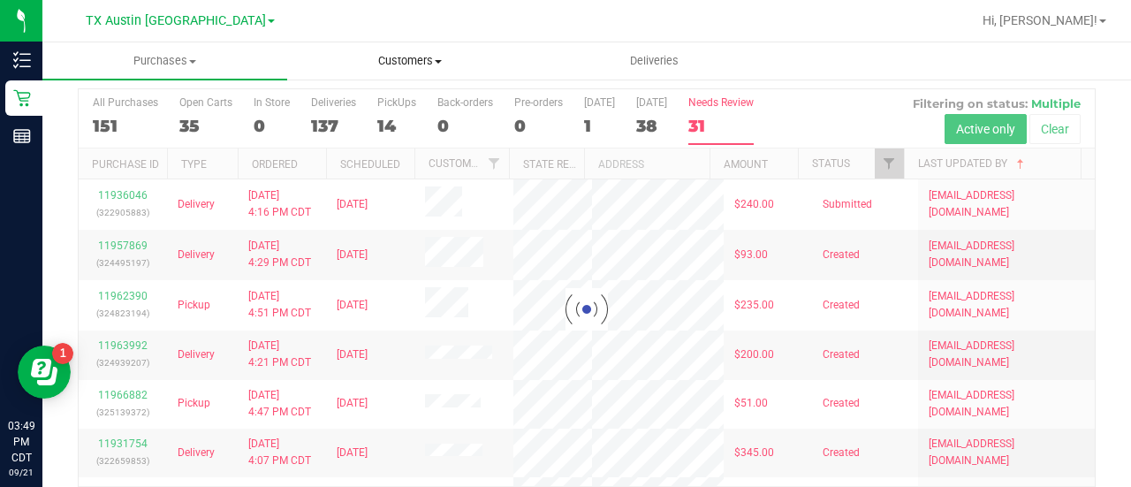
click at [396, 70] on uib-tab-heading "Customers All customers Add a new customer All physicians" at bounding box center [409, 60] width 243 height 35
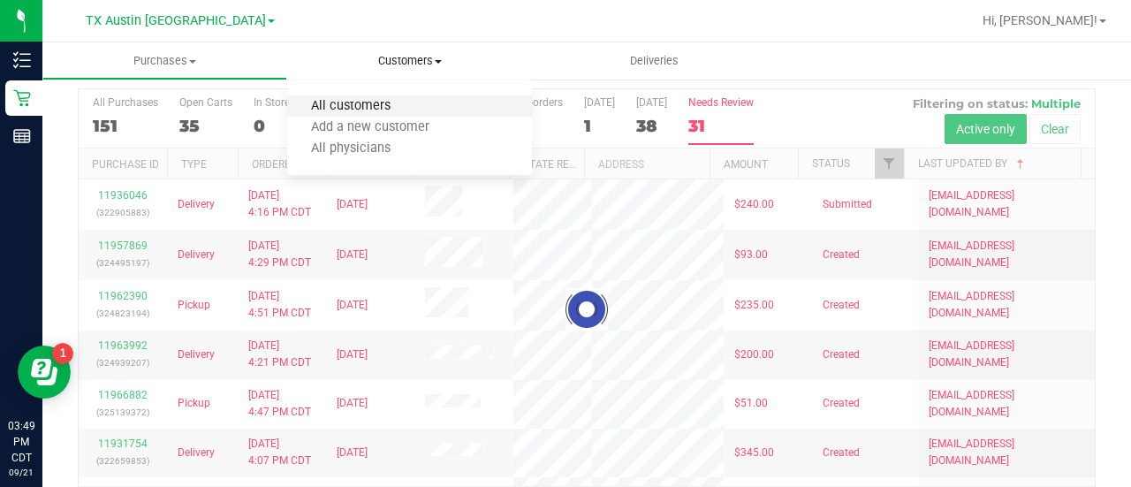
click at [355, 101] on span "All customers" at bounding box center [350, 106] width 127 height 15
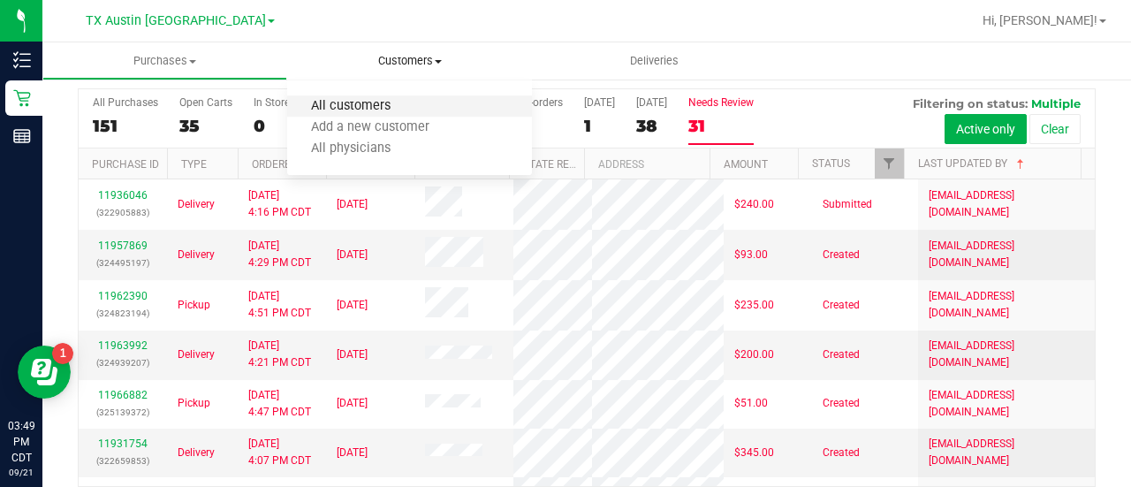
click at [376, 107] on span "All customers" at bounding box center [350, 106] width 127 height 15
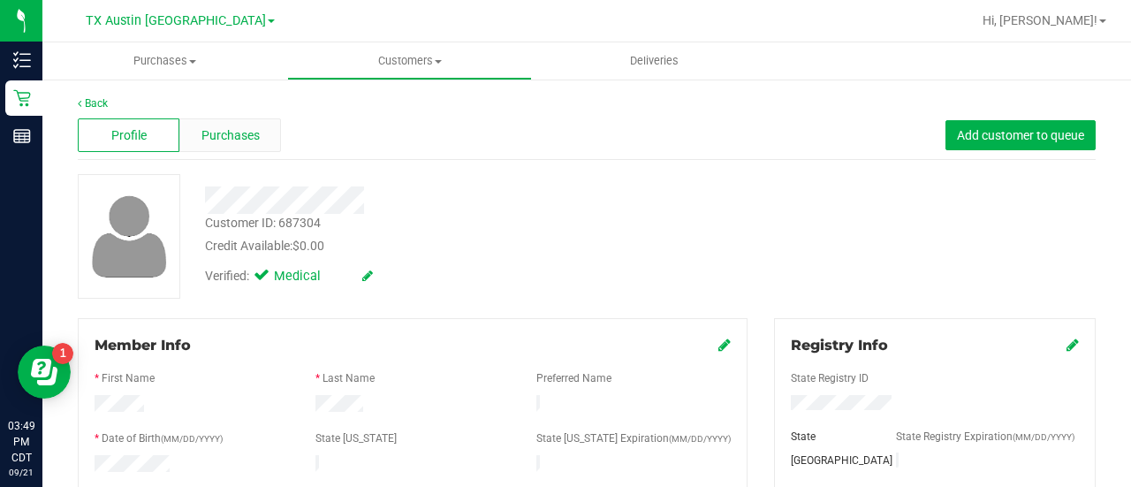
click at [239, 145] on div "Purchases" at bounding box center [230, 135] width 102 height 34
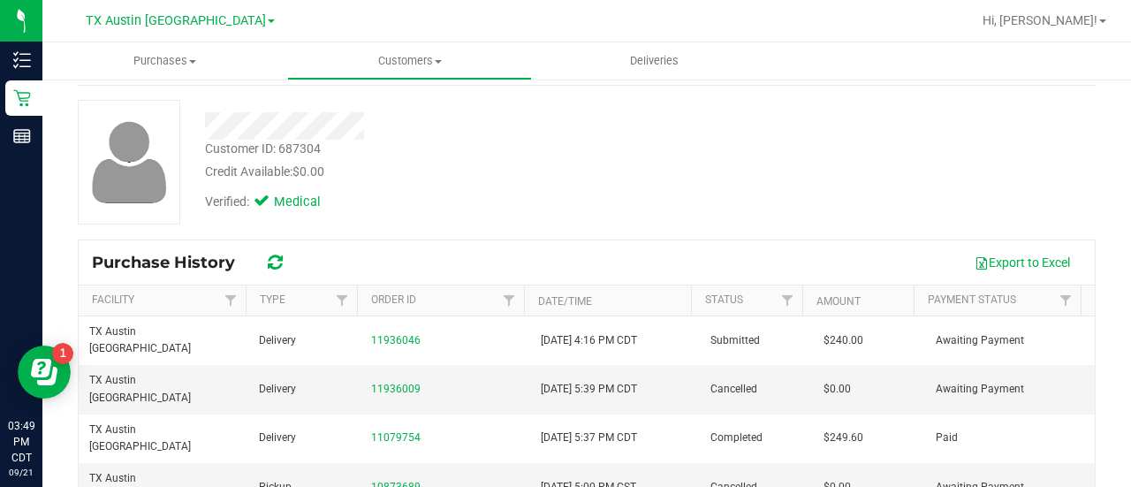
scroll to position [77, 0]
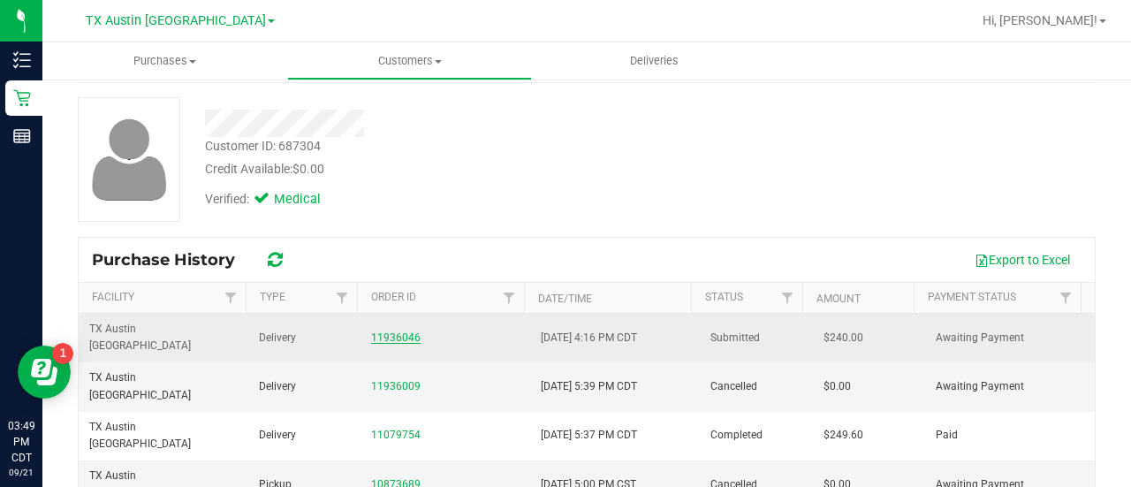
click at [399, 331] on link "11936046" at bounding box center [395, 337] width 49 height 12
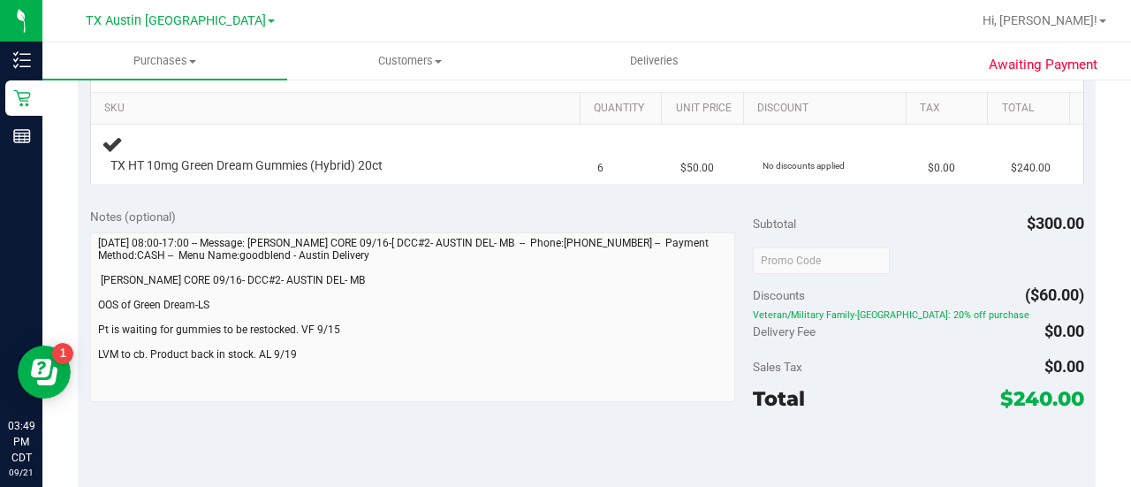
scroll to position [392, 0]
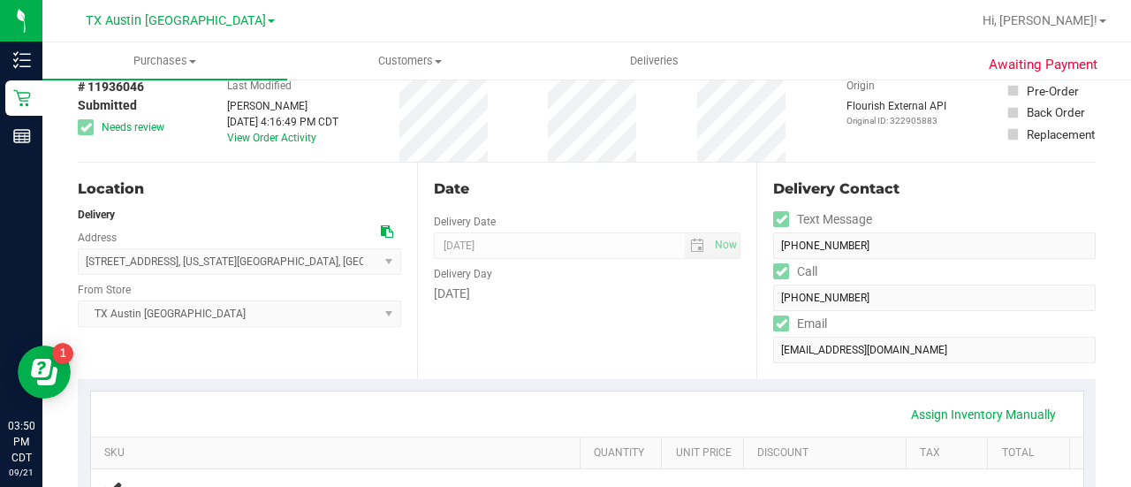
scroll to position [88, 0]
click at [381, 235] on icon at bounding box center [387, 233] width 12 height 12
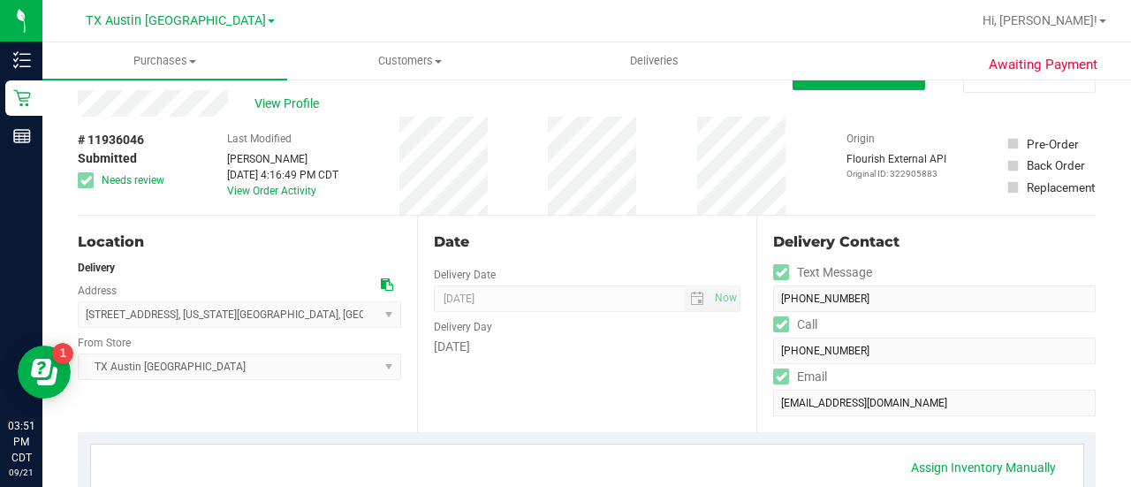
scroll to position [32, 0]
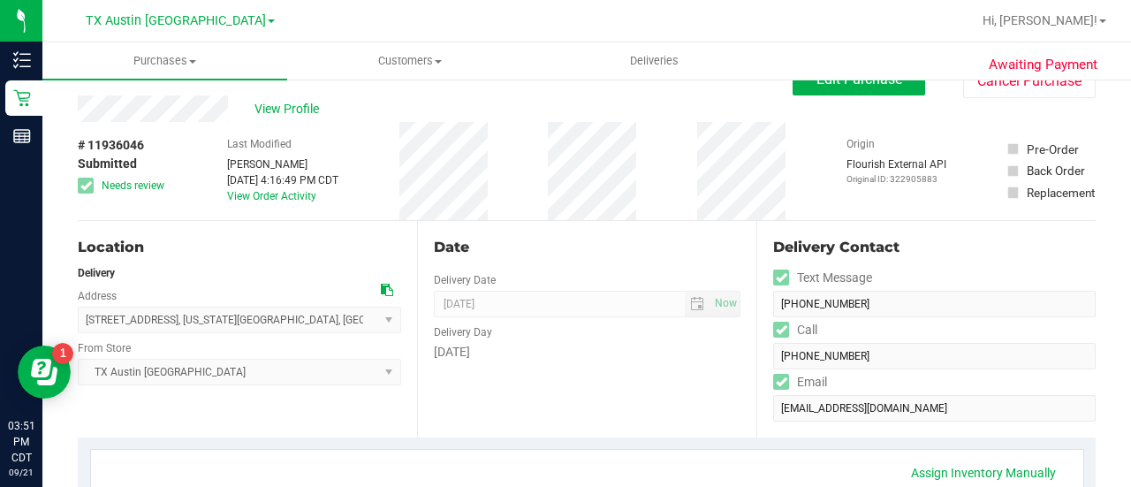
click at [507, 368] on div "Date Delivery Date [DATE] Now [DATE] 08:00 AM Now Delivery Day [DATE]" at bounding box center [586, 329] width 339 height 216
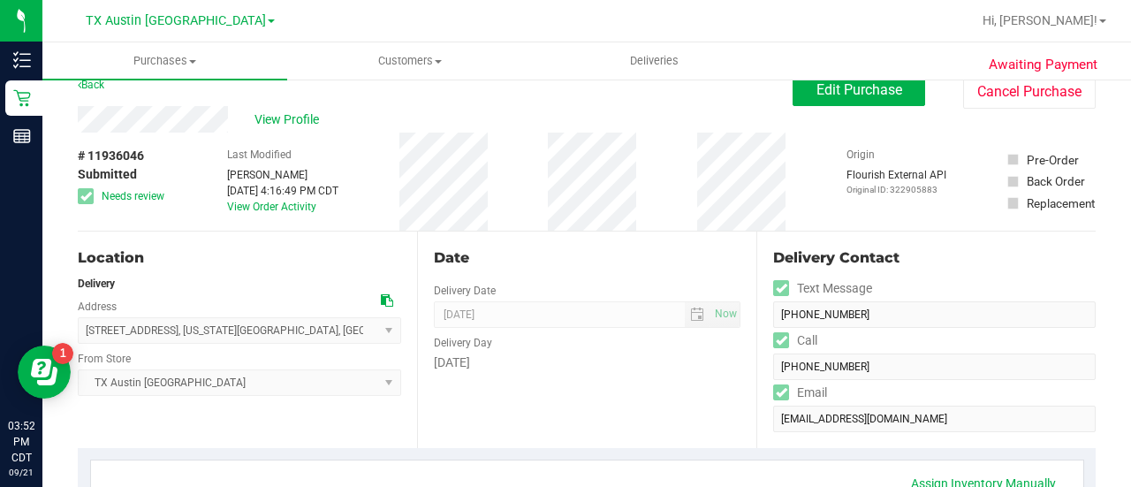
scroll to position [11, 0]
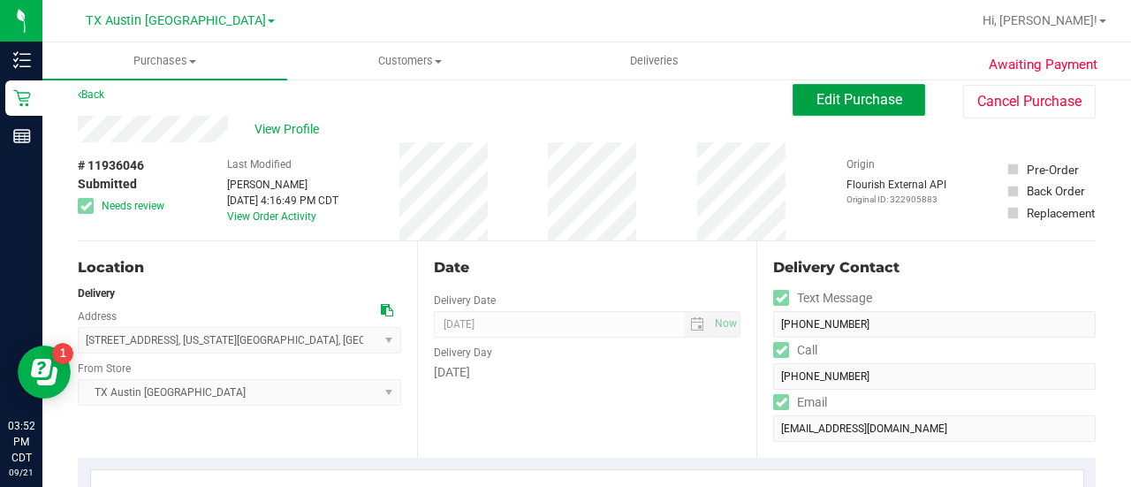
click at [821, 107] on span "Edit Purchase" at bounding box center [859, 99] width 86 height 17
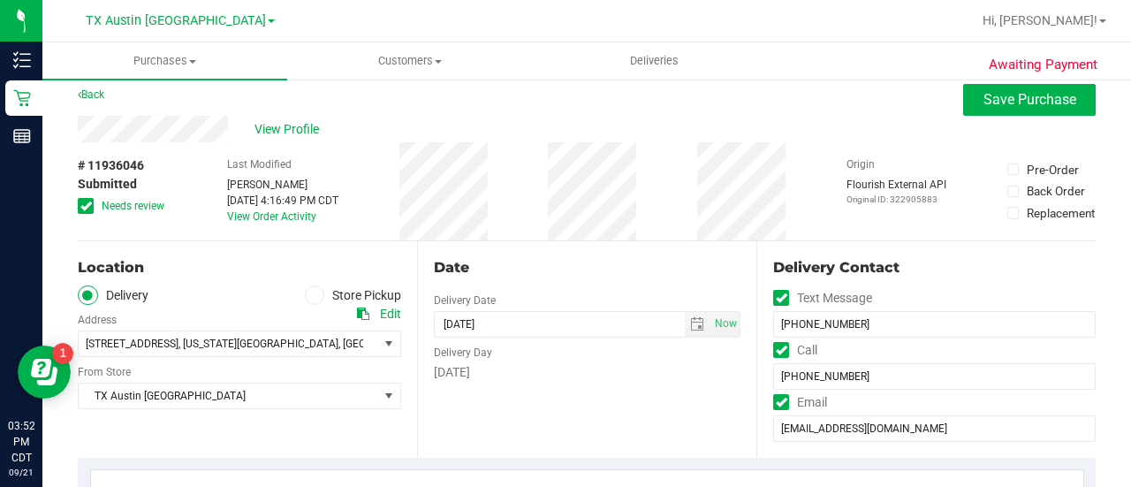
click at [124, 206] on span "Needs review" at bounding box center [133, 206] width 63 height 16
click at [0, 0] on input "Needs review" at bounding box center [0, 0] width 0 height 0
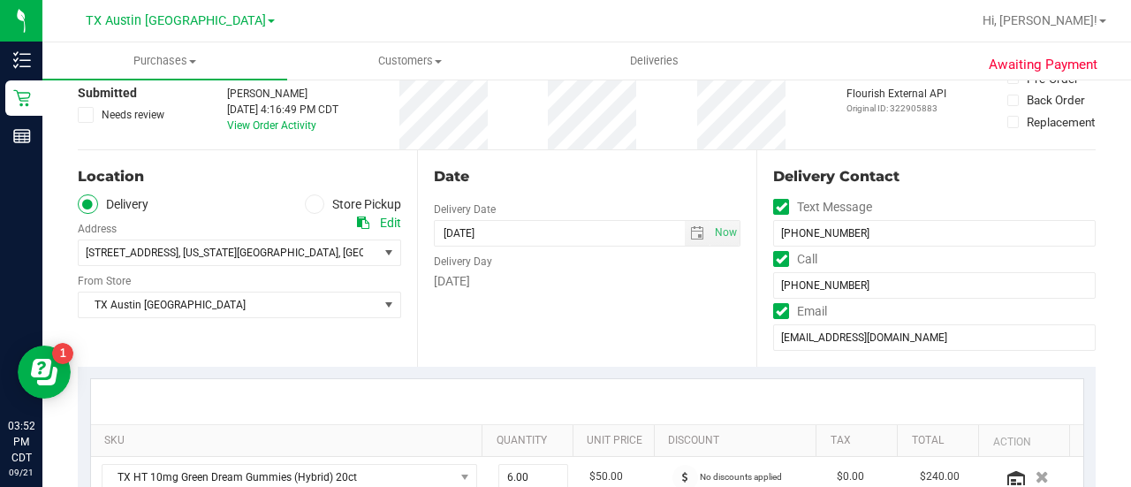
scroll to position [109, 0]
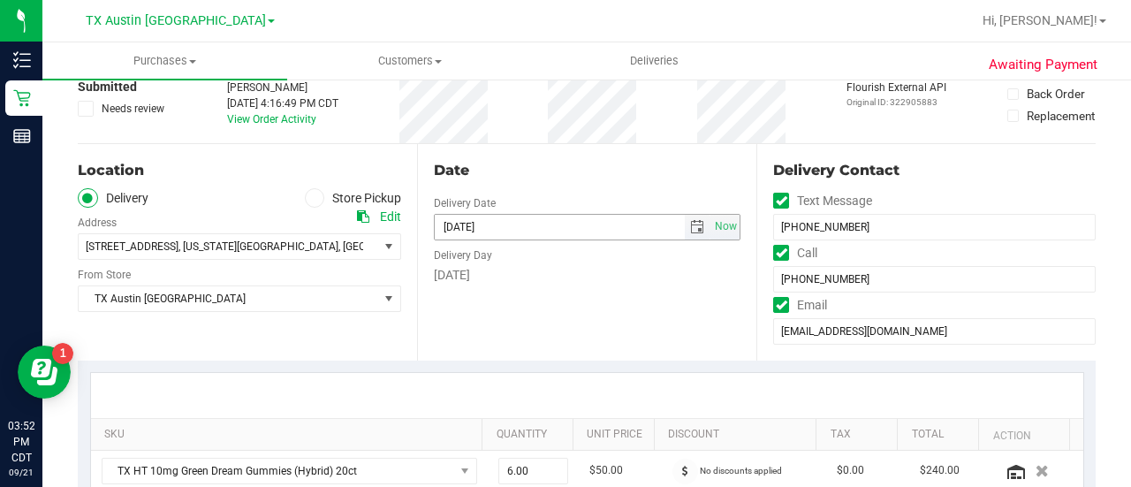
click at [690, 229] on span "select" at bounding box center [697, 227] width 14 height 14
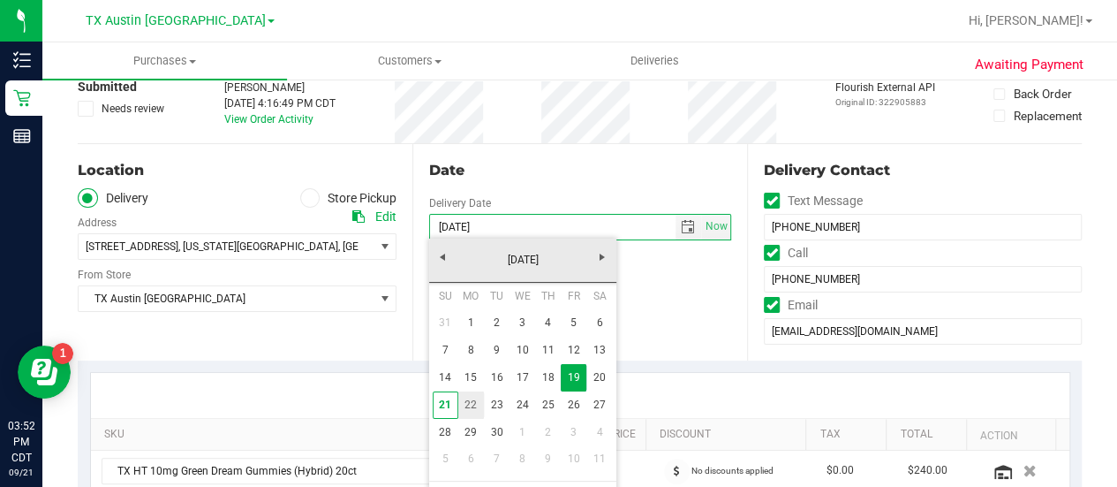
click at [481, 395] on link "22" at bounding box center [471, 404] width 26 height 27
type input "[DATE]"
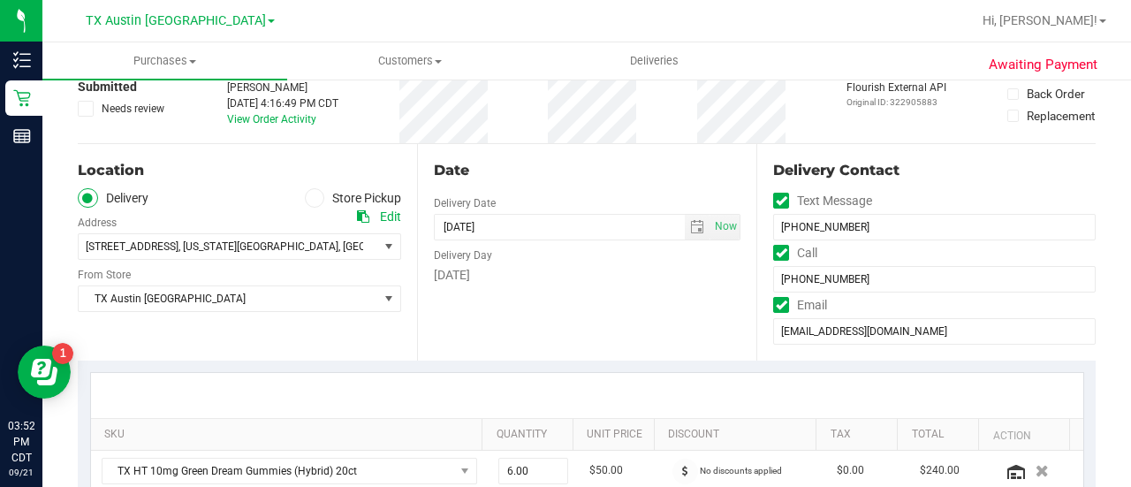
click at [314, 369] on div "SKU Quantity Unit Price Discount Tax Total Action TX HT 10mg Green Dream Gummie…" at bounding box center [587, 453] width 1018 height 187
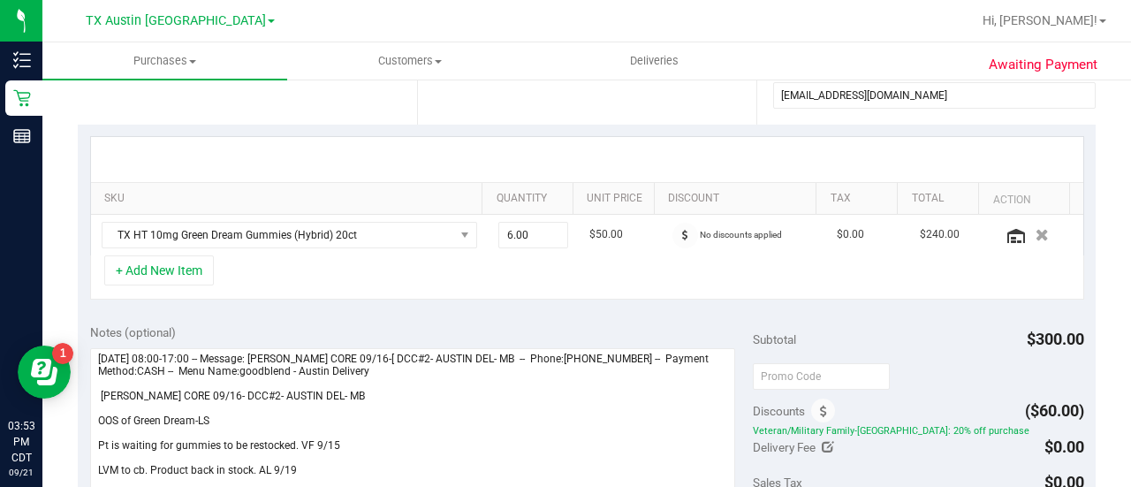
scroll to position [518, 0]
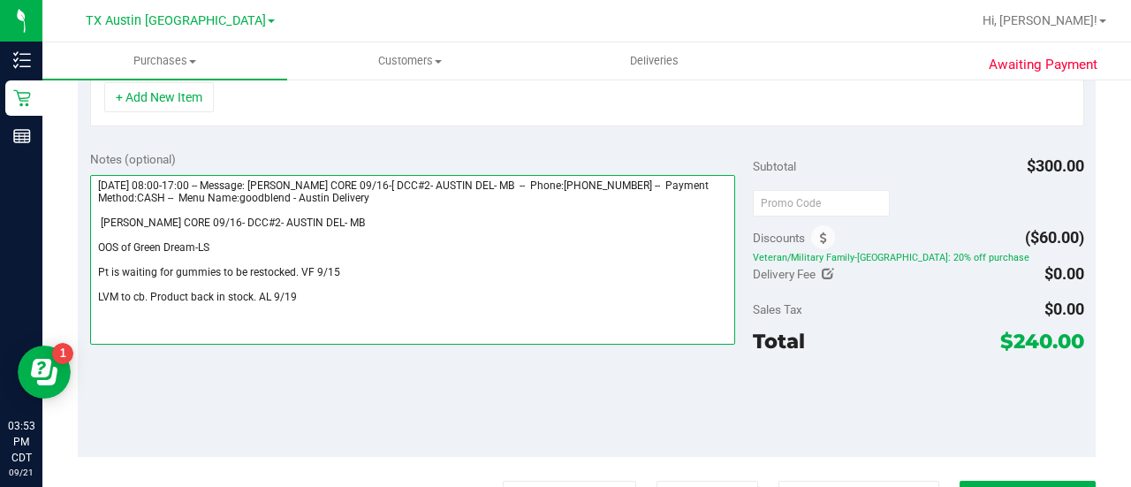
click at [195, 207] on textarea at bounding box center [412, 260] width 645 height 170
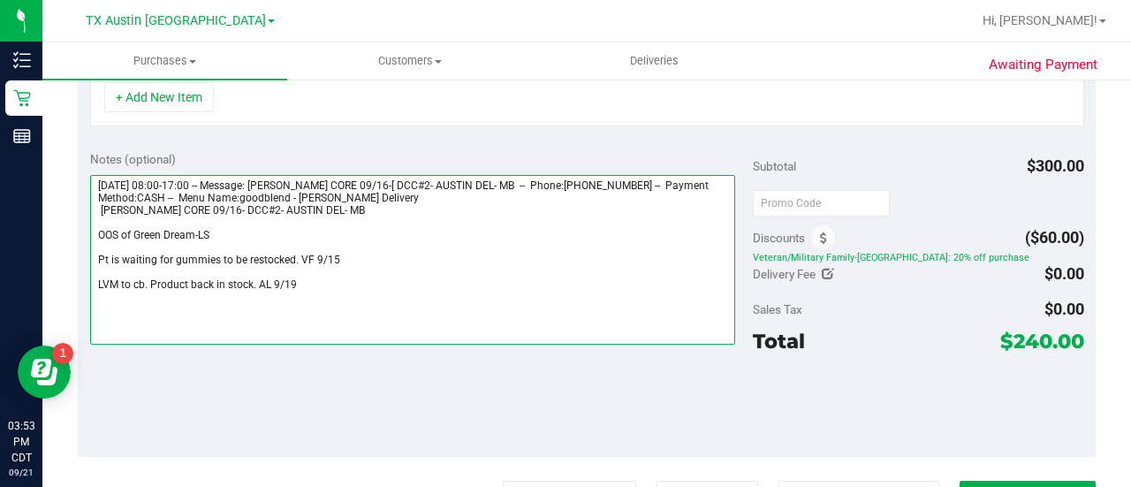
click at [195, 216] on textarea at bounding box center [412, 260] width 645 height 170
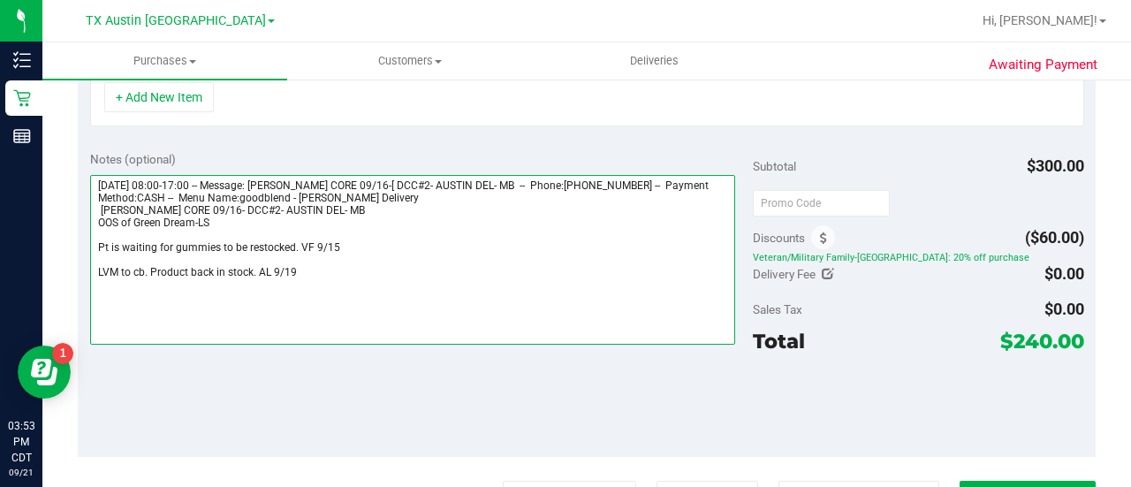
click at [198, 237] on textarea at bounding box center [412, 260] width 645 height 170
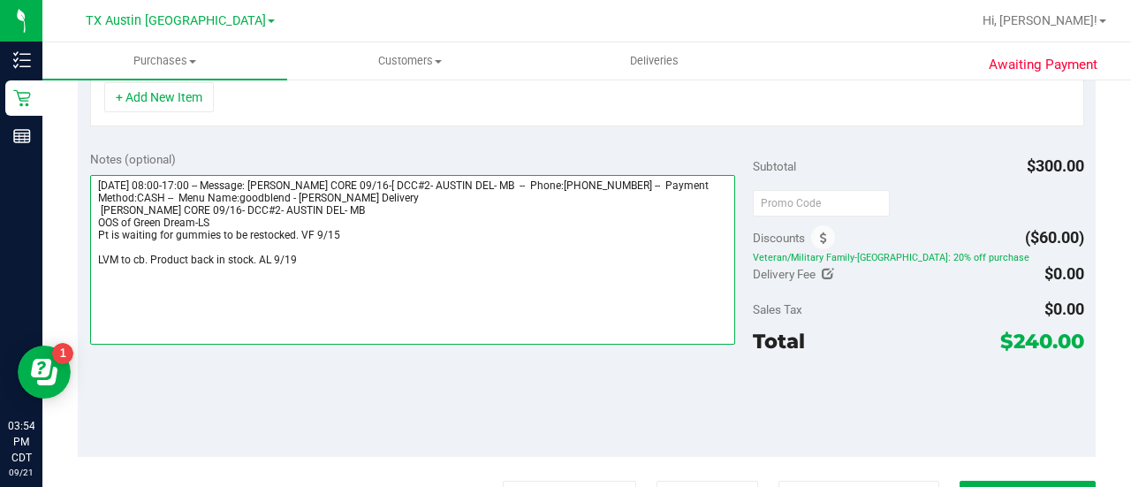
click at [206, 249] on textarea at bounding box center [412, 260] width 645 height 170
click at [342, 241] on textarea at bounding box center [412, 260] width 645 height 170
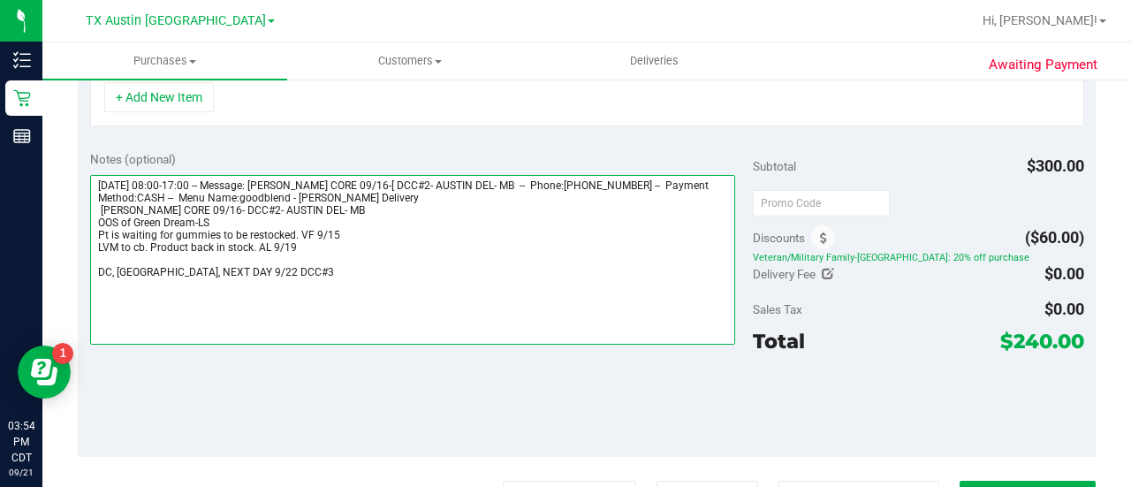
scroll to position [0, 0]
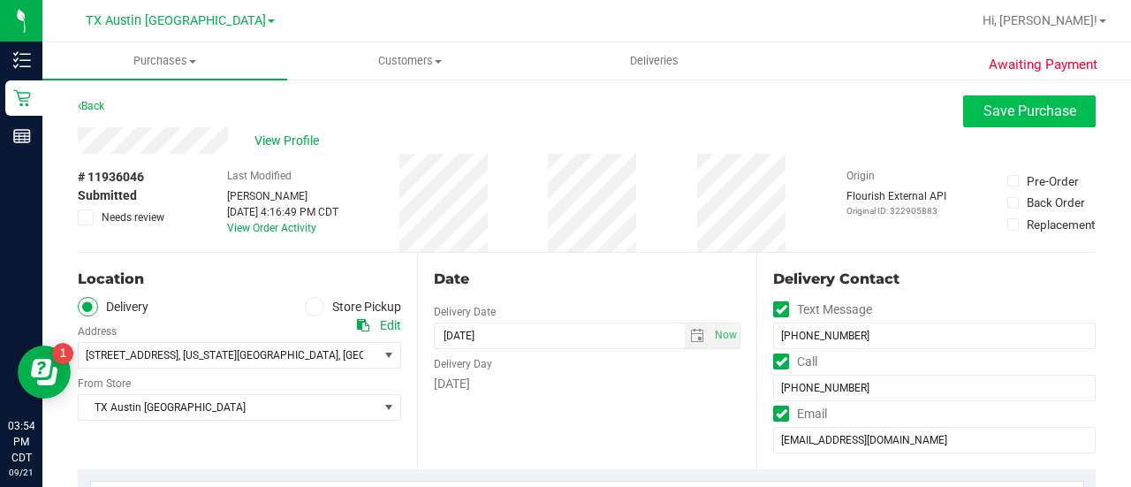
type textarea "[DATE] 08:00-17:00 -- Message: [PERSON_NAME] CORE 09/16-[ DCC#2- AUSTIN DEL- MB…"
click at [1012, 105] on span "Save Purchase" at bounding box center [1029, 110] width 93 height 17
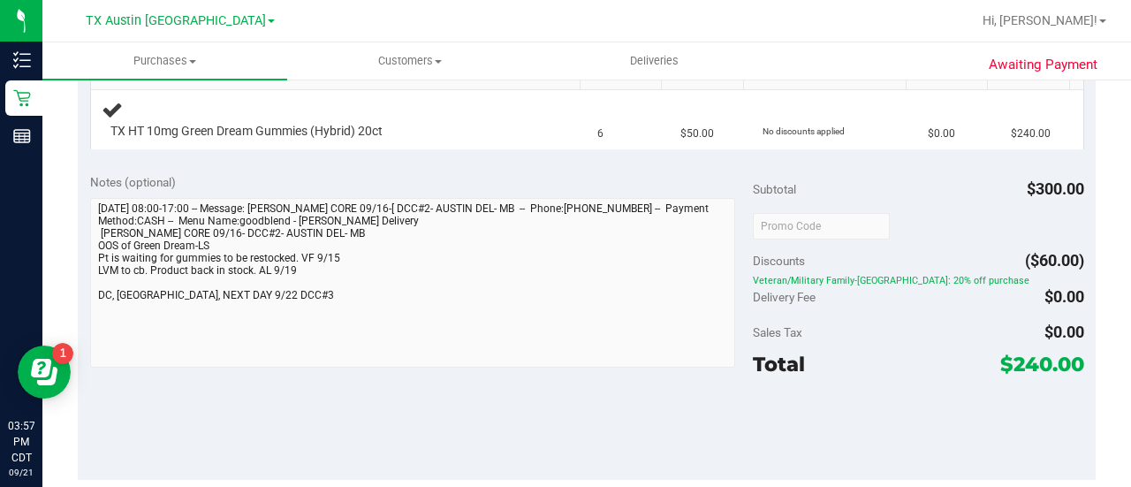
scroll to position [458, 0]
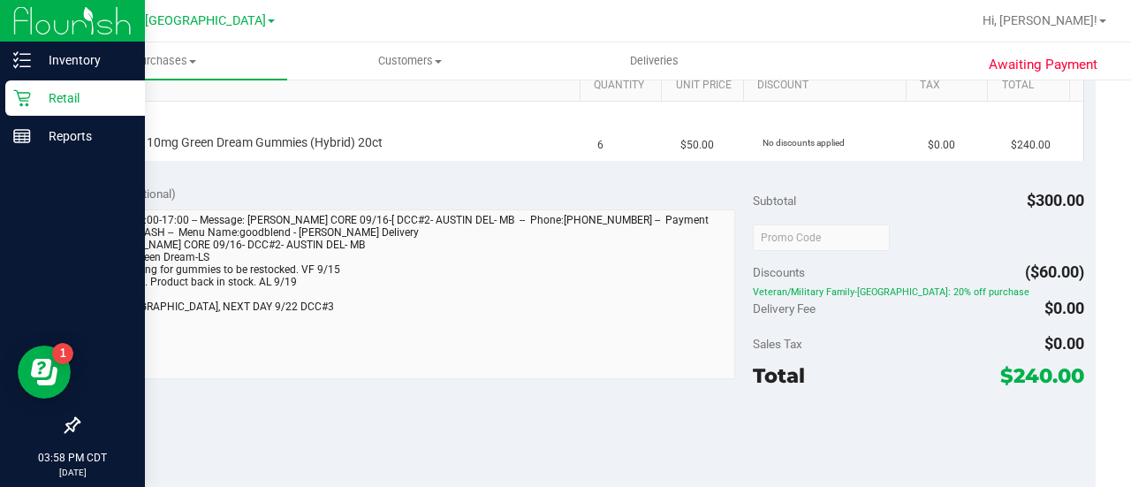
click at [17, 100] on icon at bounding box center [22, 98] width 18 height 18
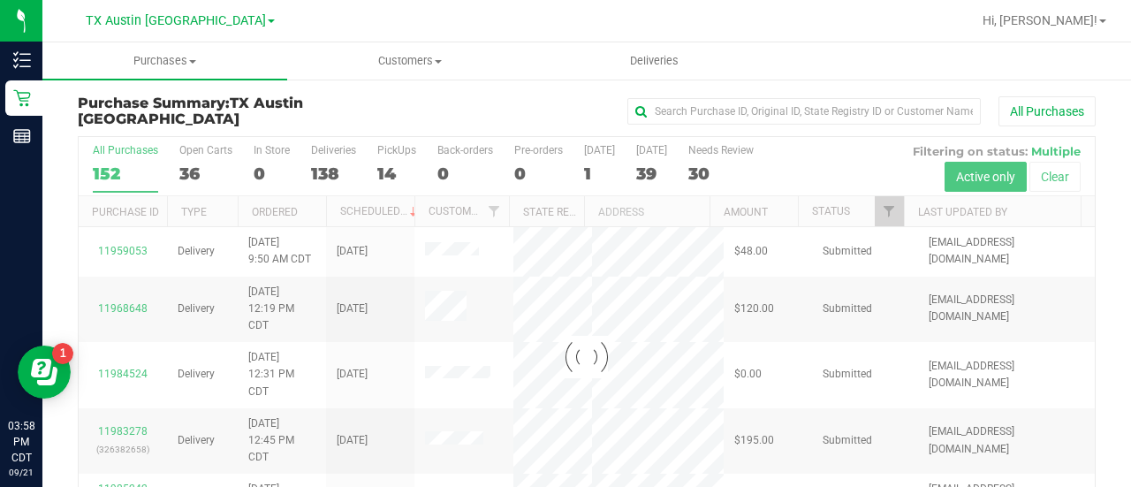
click at [718, 164] on div at bounding box center [587, 356] width 1016 height 439
click at [718, 171] on div at bounding box center [587, 356] width 1016 height 439
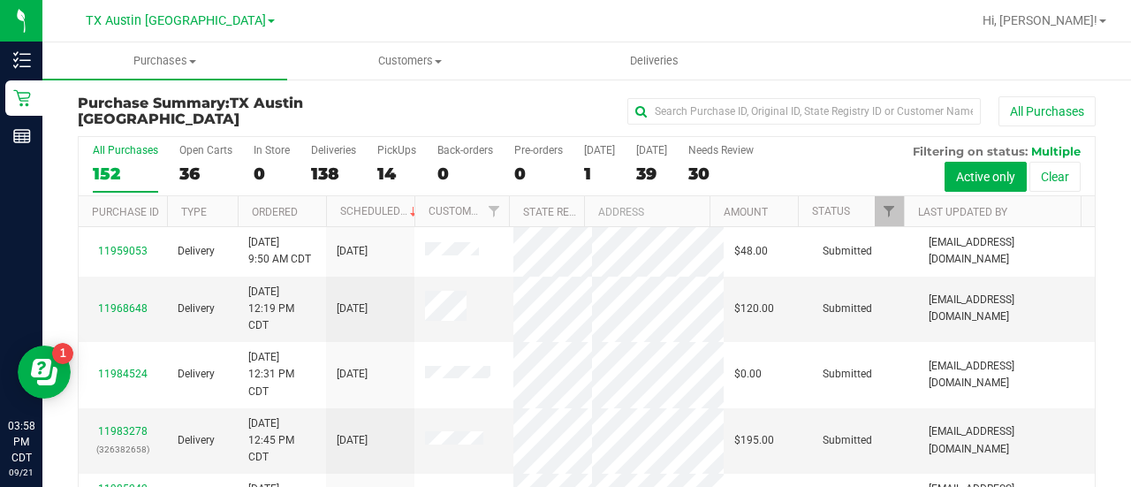
click at [718, 171] on div "30" at bounding box center [720, 173] width 65 height 20
click at [0, 0] on input "Needs Review 30" at bounding box center [0, 0] width 0 height 0
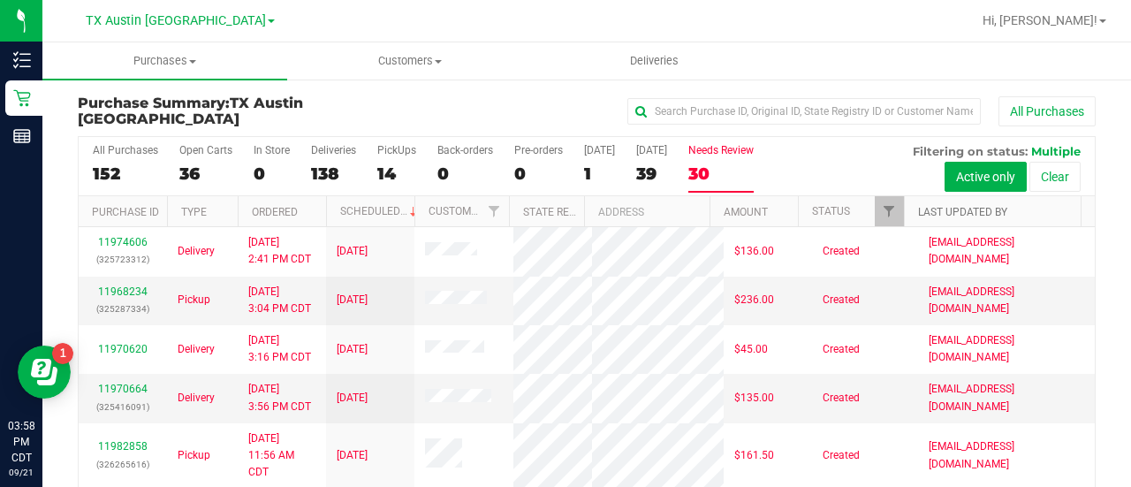
click at [950, 208] on link "Last Updated By" at bounding box center [962, 212] width 89 height 12
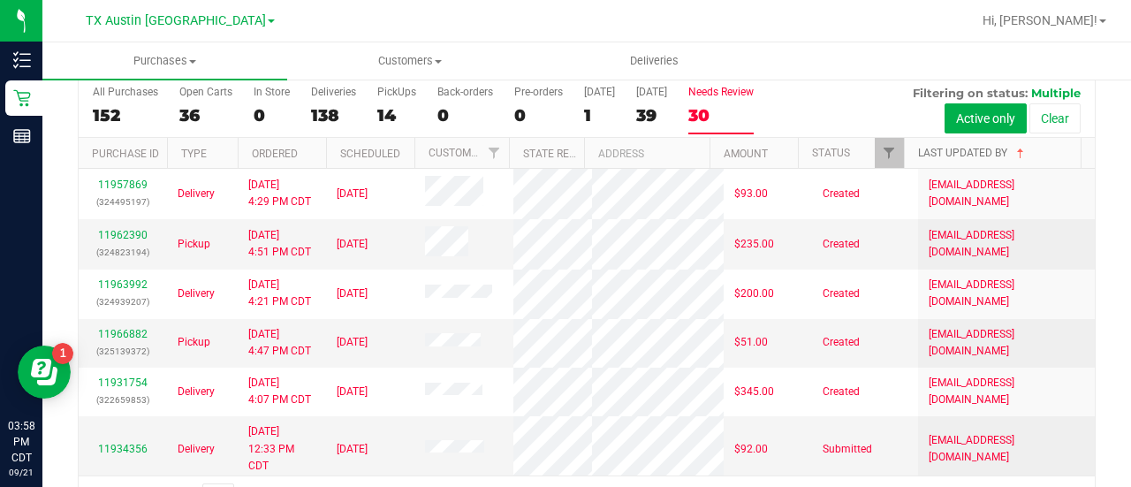
scroll to position [63, 0]
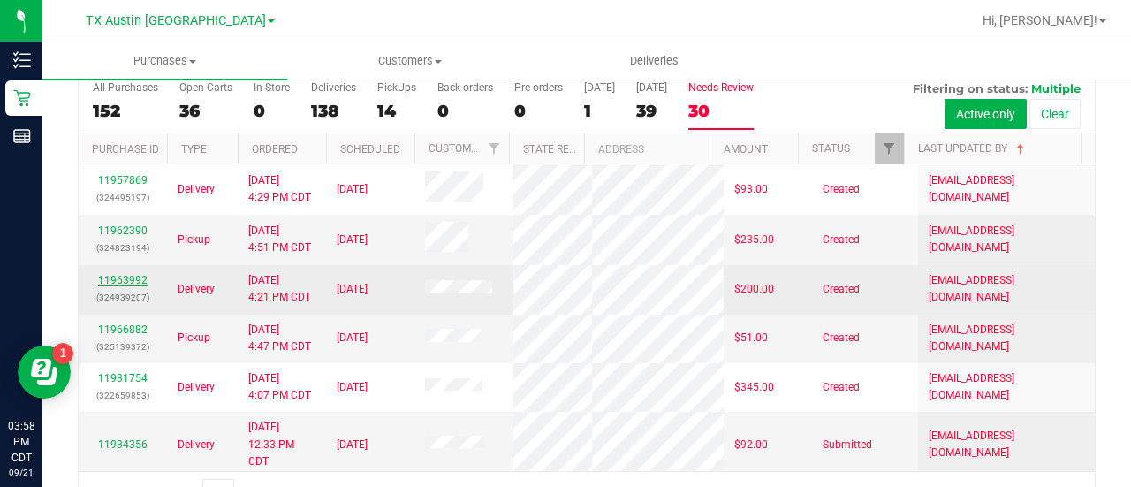
click at [127, 286] on link "11963992" at bounding box center [122, 280] width 49 height 12
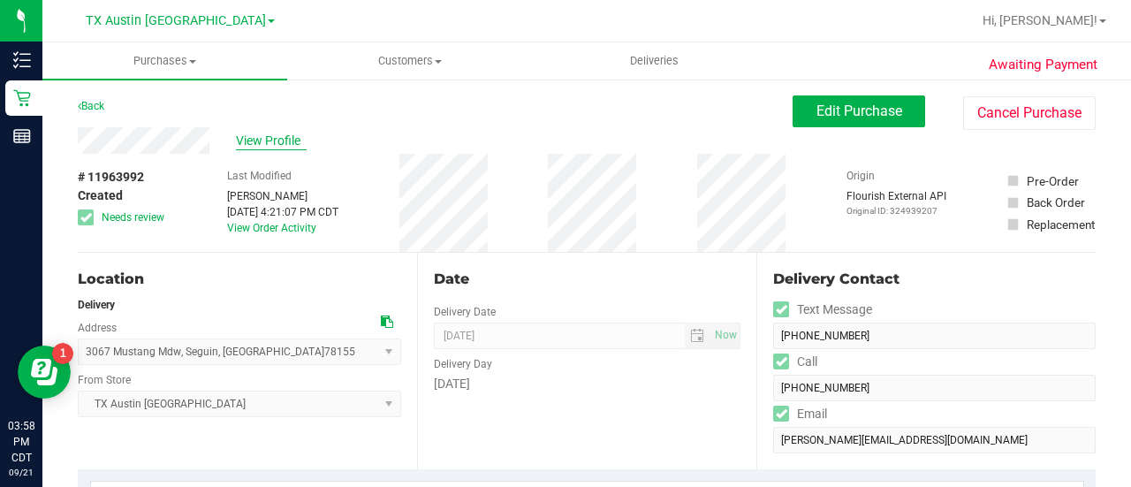
click at [277, 144] on span "View Profile" at bounding box center [271, 141] width 71 height 19
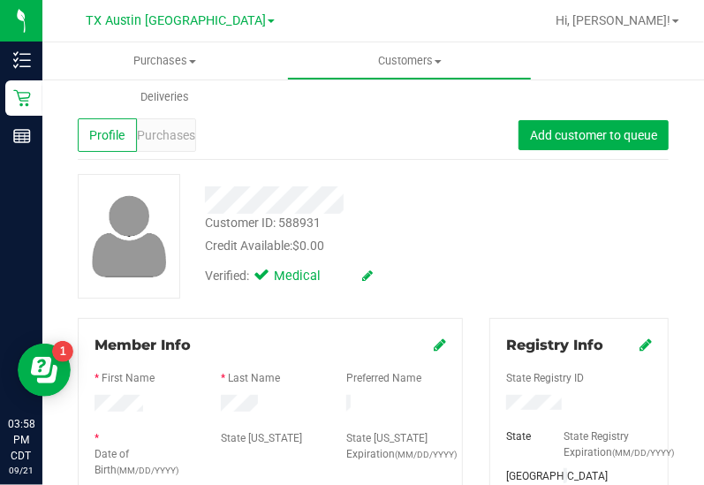
click at [544, 254] on div "Customer ID: 588931 Credit Available: $0.00 Verified: Medical" at bounding box center [372, 236] width 617 height 125
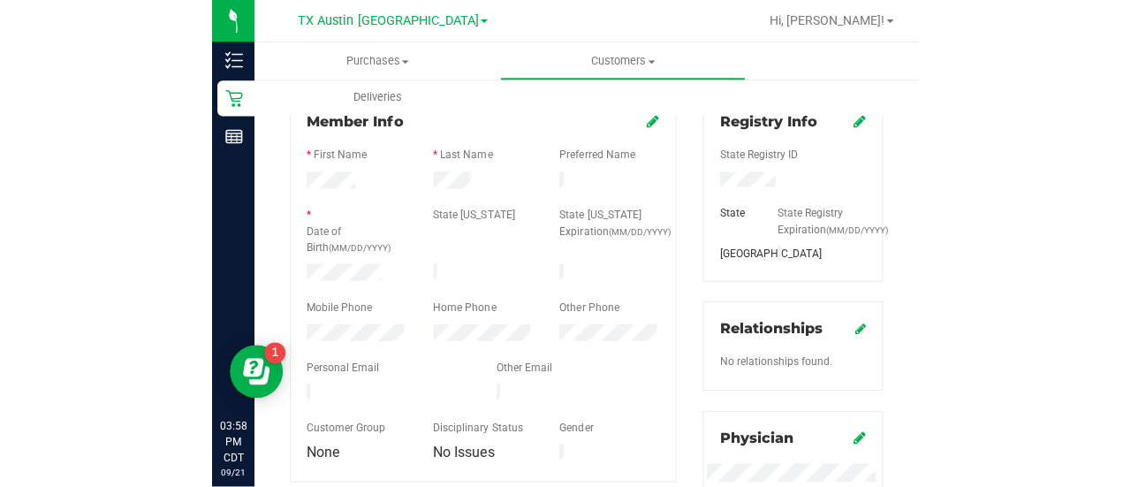
scroll to position [221, 0]
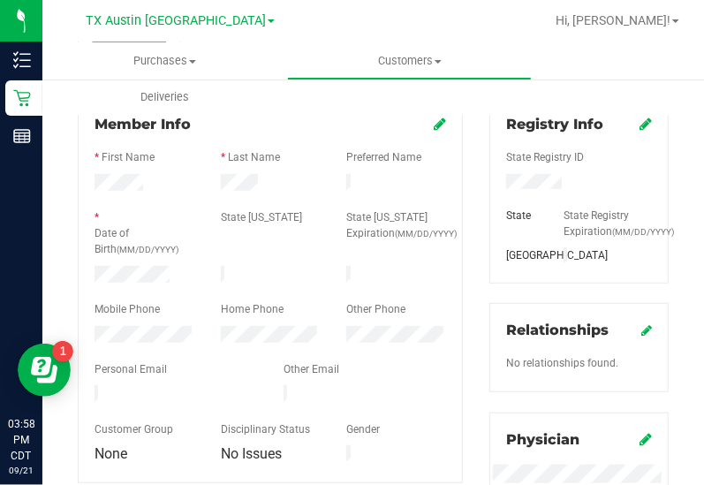
click at [229, 167] on div "* Last Name" at bounding box center [271, 159] width 126 height 20
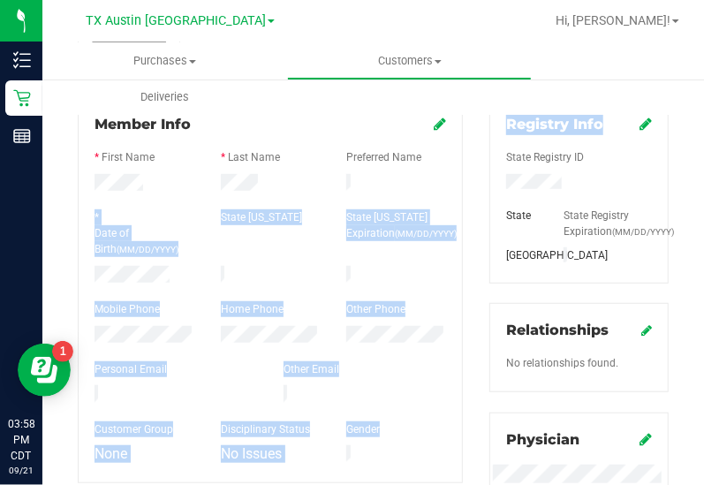
click at [704, 102] on html "Inventory Retail Reports 03:58 PM CDT [DATE] 09/21 [GEOGRAPHIC_DATA] [GEOGRAPHI…" at bounding box center [352, 242] width 704 height 485
click at [284, 196] on div at bounding box center [271, 202] width 352 height 14
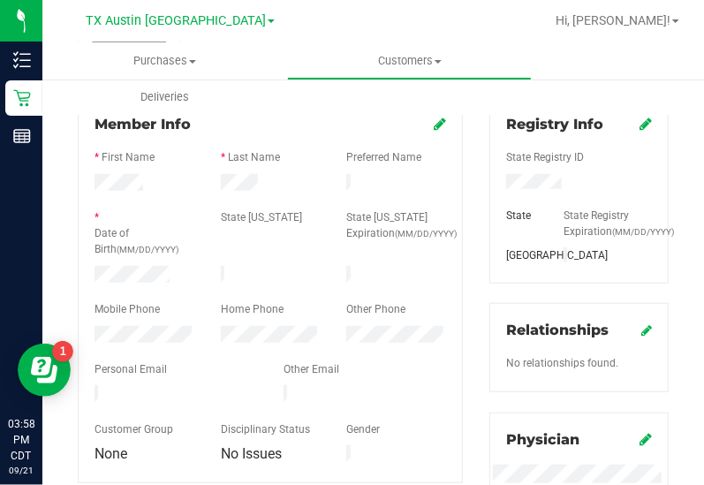
click at [171, 250] on label "Date of Birth (MM/DD/YYYY)" at bounding box center [145, 241] width 100 height 32
click at [145, 287] on div at bounding box center [271, 294] width 352 height 14
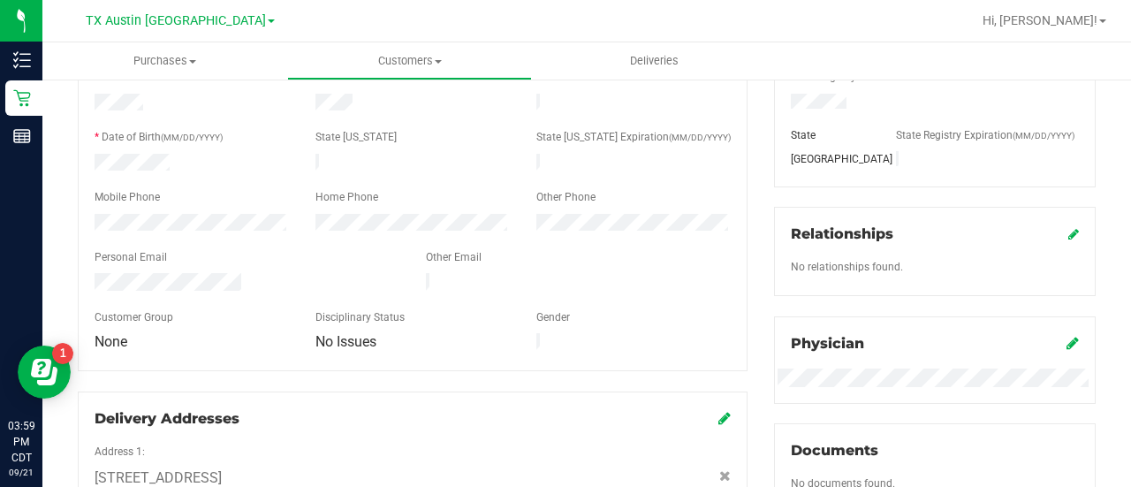
scroll to position [0, 0]
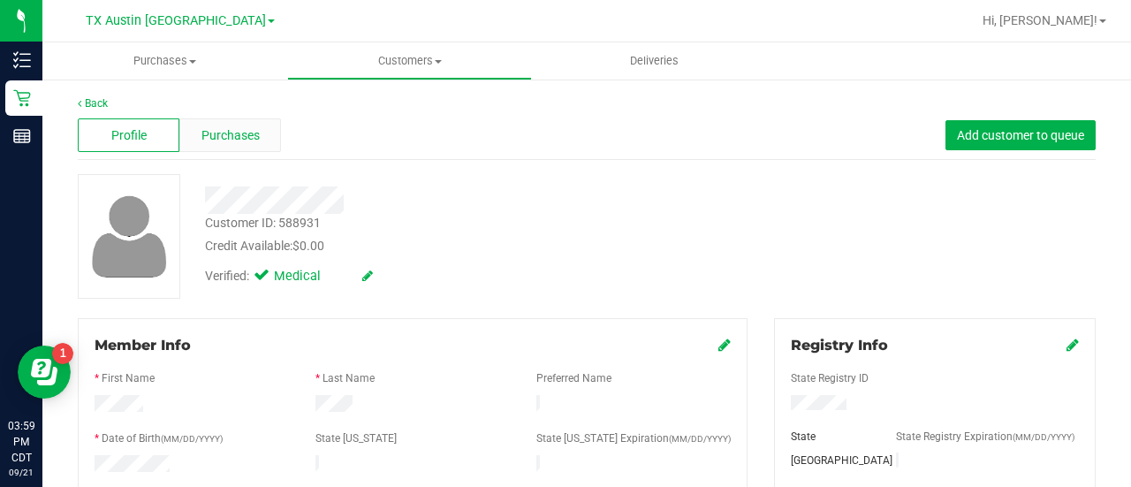
click at [246, 119] on div "Purchases" at bounding box center [230, 135] width 102 height 34
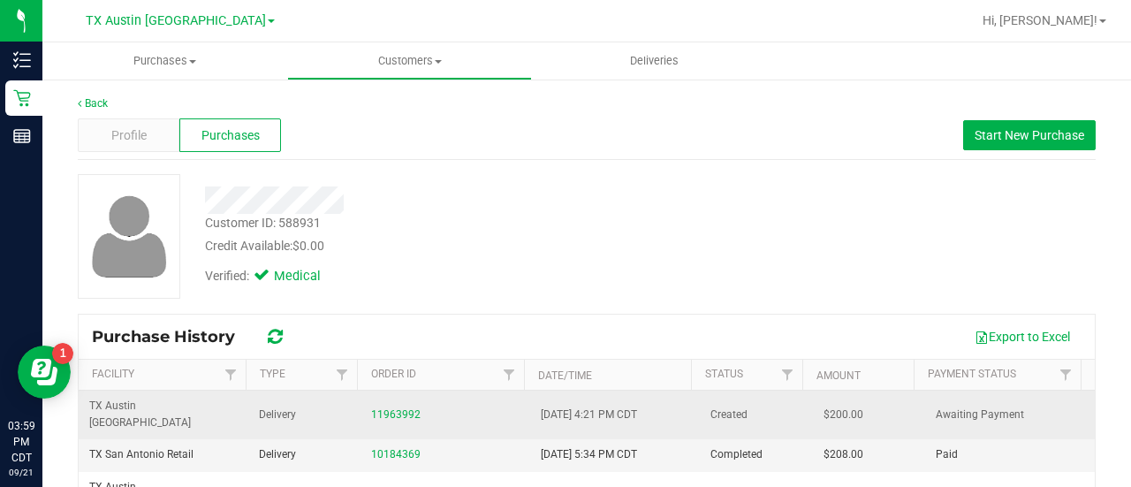
click at [360, 403] on td "11963992" at bounding box center [445, 414] width 170 height 49
click at [381, 408] on link "11963992" at bounding box center [395, 414] width 49 height 12
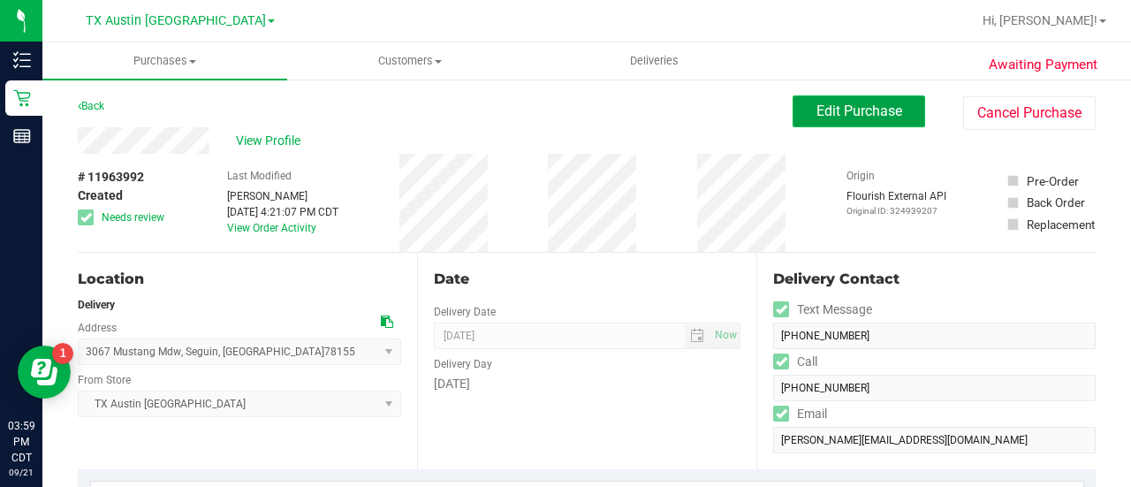
click at [799, 96] on button "Edit Purchase" at bounding box center [858, 111] width 132 height 32
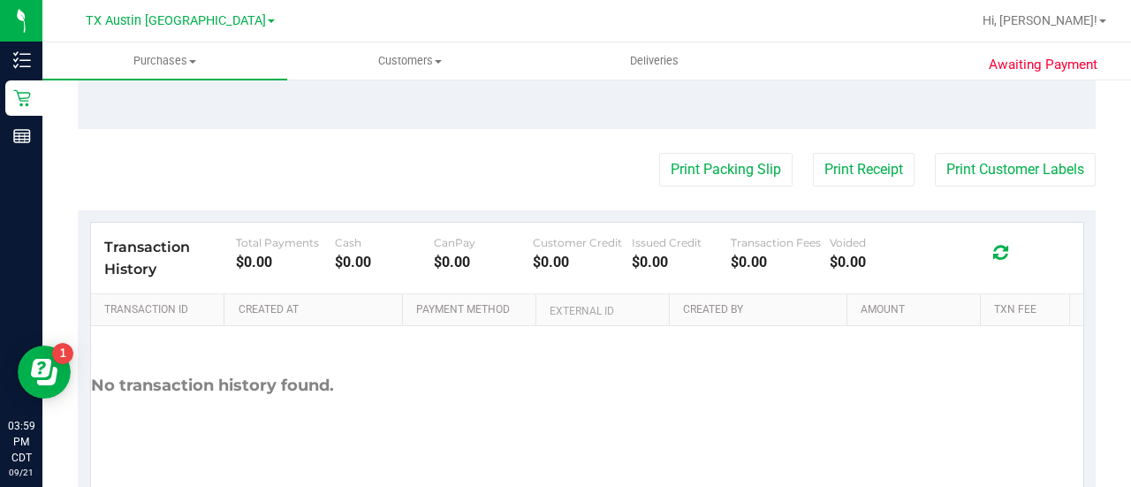
scroll to position [645, 0]
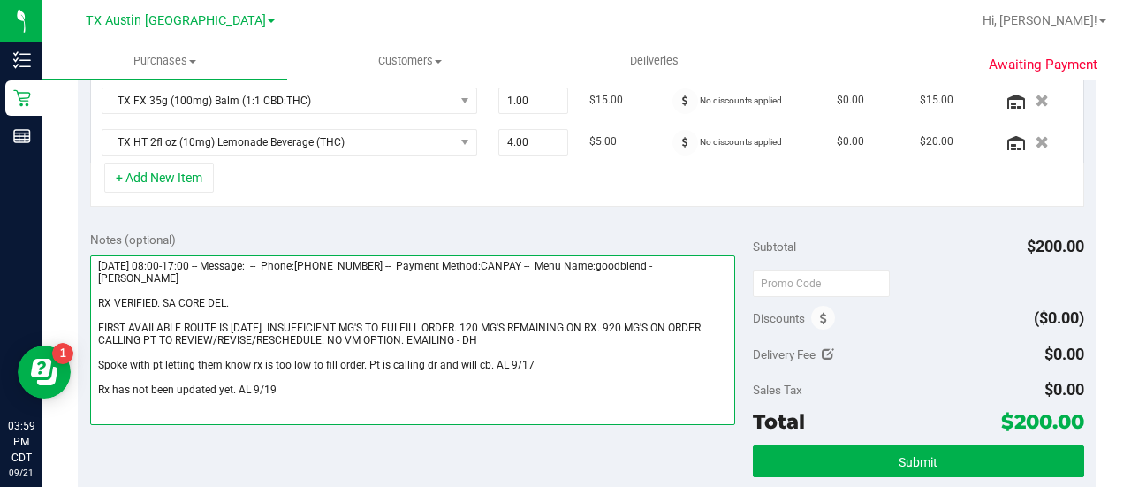
click at [385, 386] on textarea at bounding box center [412, 340] width 645 height 170
paste textarea "Remaining Amount: 120.00 mg"
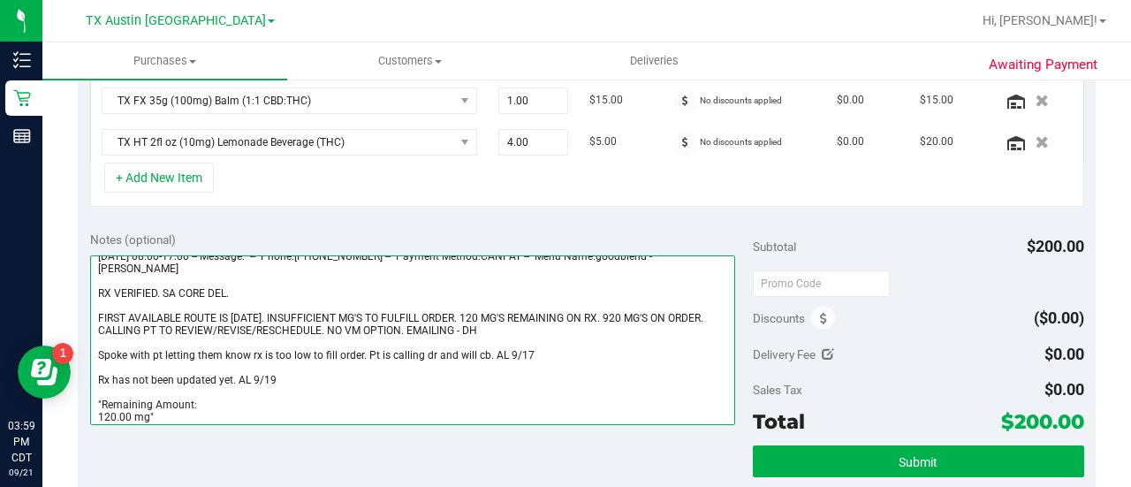
click at [148, 271] on textarea at bounding box center [412, 340] width 645 height 170
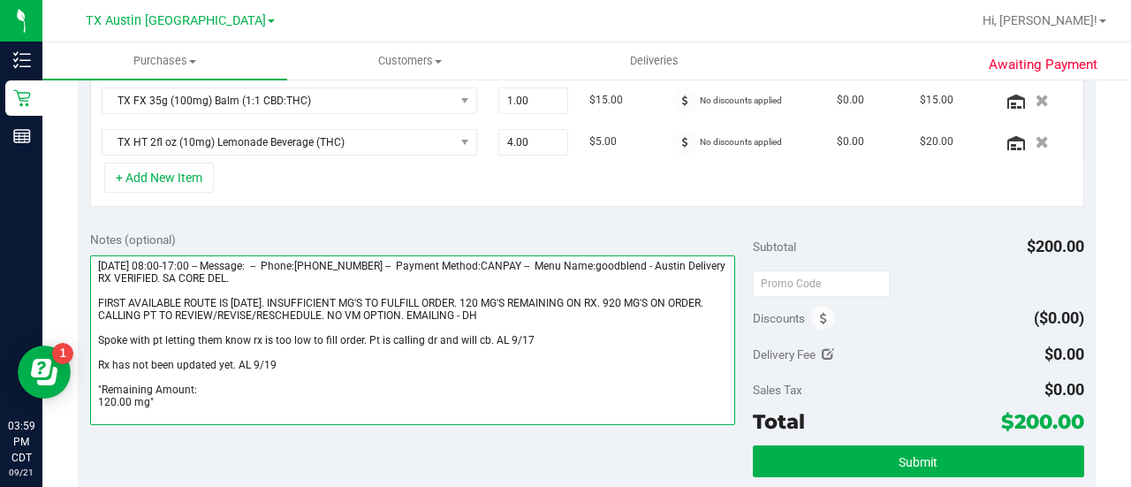
scroll to position [0, 0]
click at [152, 291] on textarea at bounding box center [412, 340] width 645 height 170
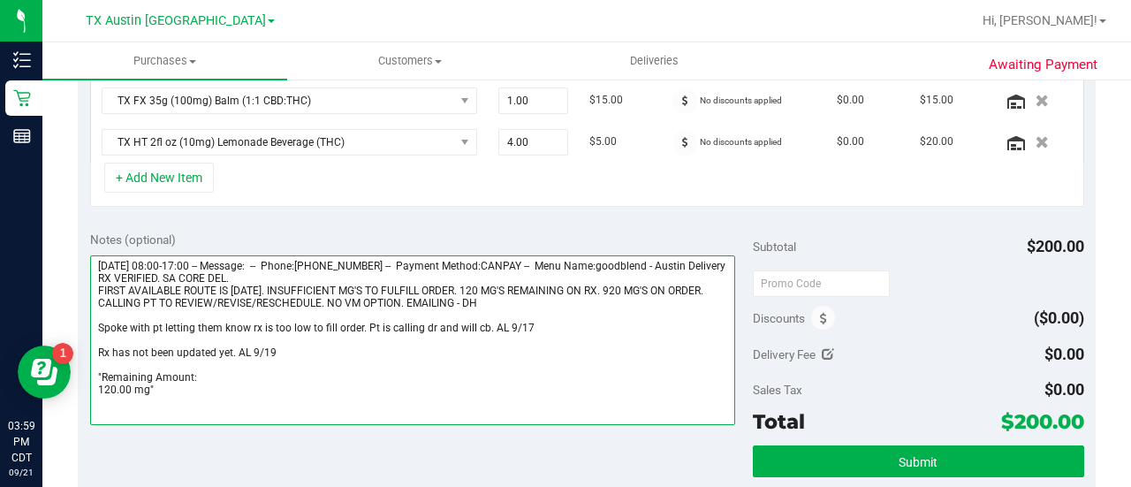
click at [155, 317] on textarea at bounding box center [412, 340] width 645 height 170
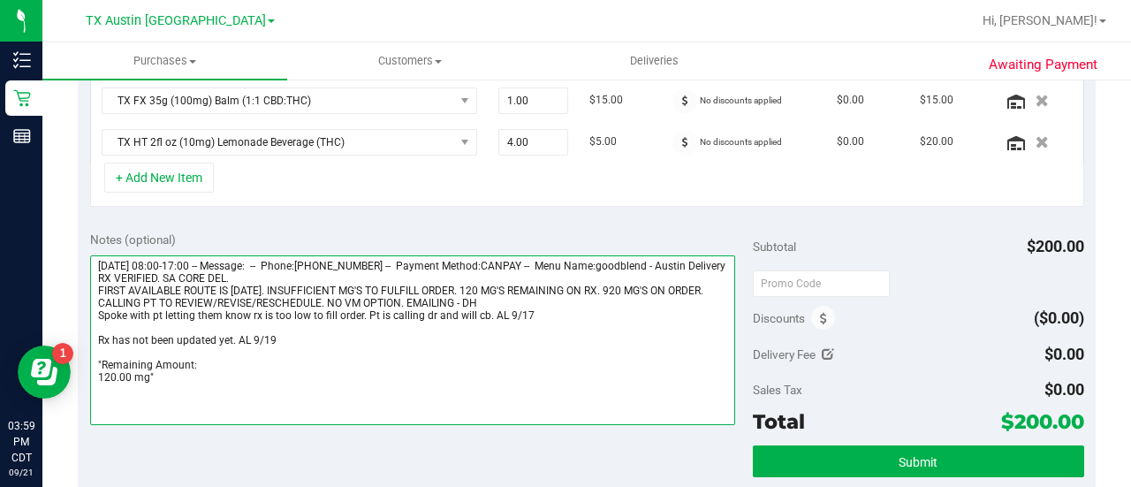
click at [158, 335] on textarea at bounding box center [412, 340] width 645 height 170
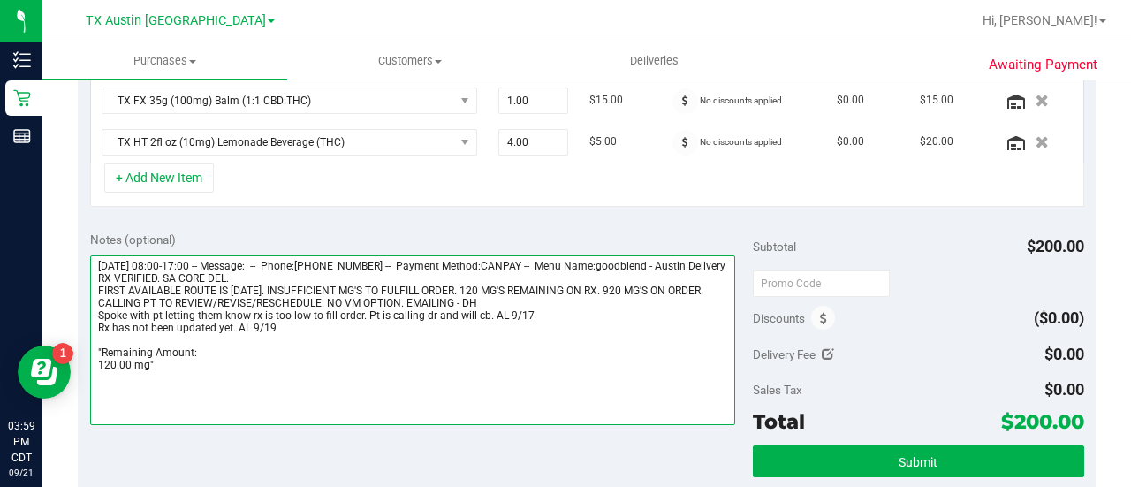
click at [200, 373] on textarea at bounding box center [412, 340] width 645 height 170
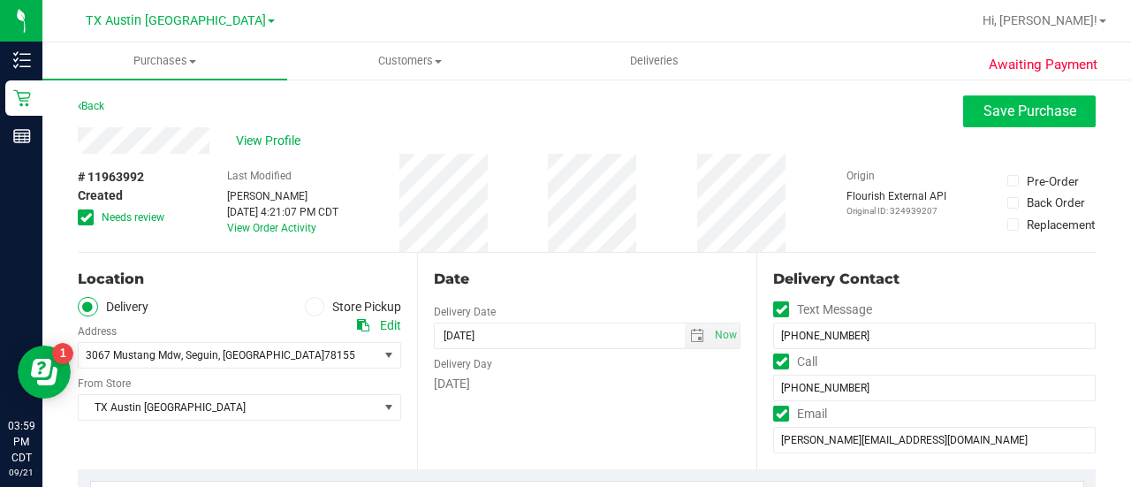
type textarea "[DATE] 08:00-17:00 -- Message: -- Phone:[PHONE_NUMBER] -- Payment Method:CANPAY…"
click at [1017, 103] on span "Save Purchase" at bounding box center [1029, 110] width 93 height 17
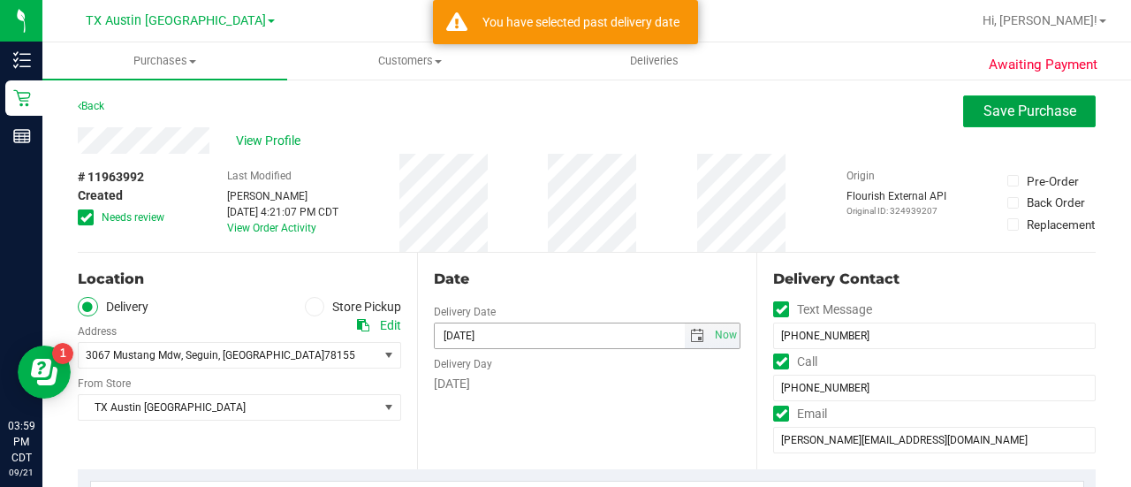
click at [685, 335] on span "select" at bounding box center [698, 335] width 26 height 25
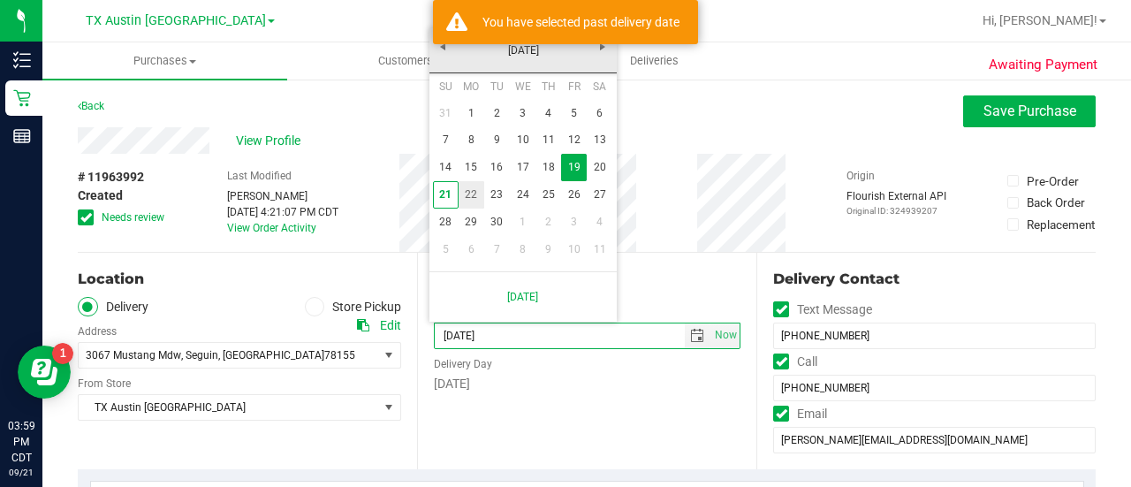
click at [472, 183] on link "22" at bounding box center [471, 194] width 26 height 27
type input "[DATE]"
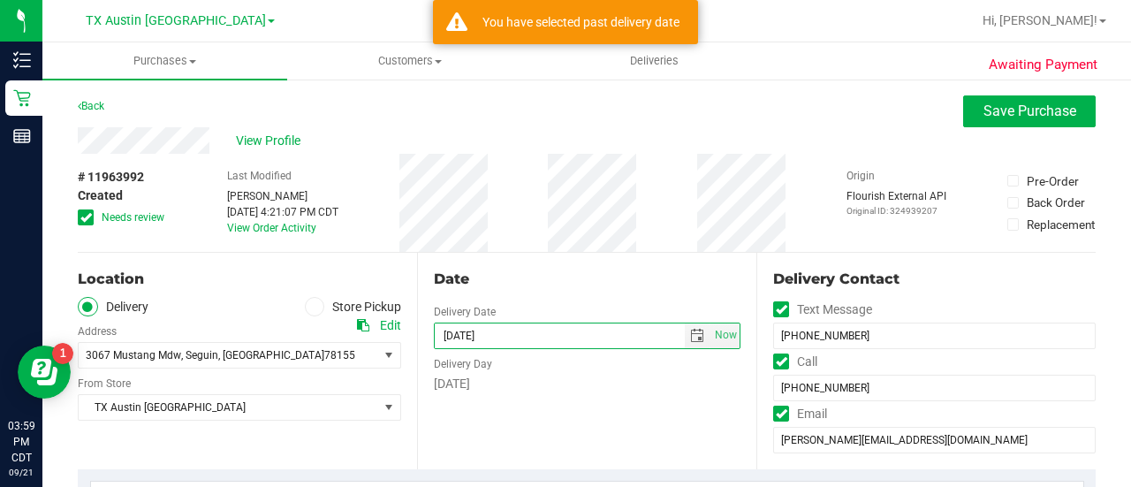
click at [1007, 129] on div "View Profile" at bounding box center [587, 140] width 1018 height 26
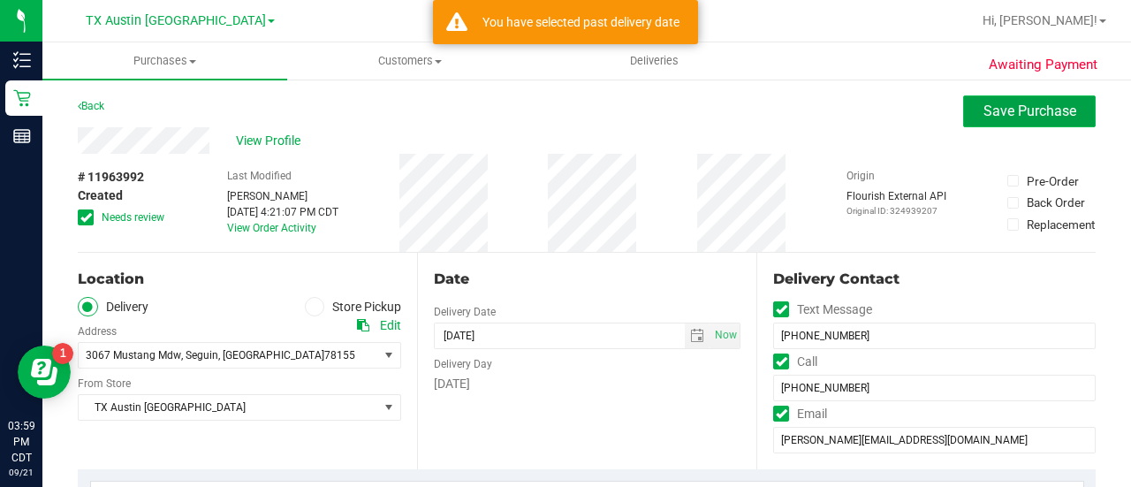
click at [1007, 114] on span "Save Purchase" at bounding box center [1029, 110] width 93 height 17
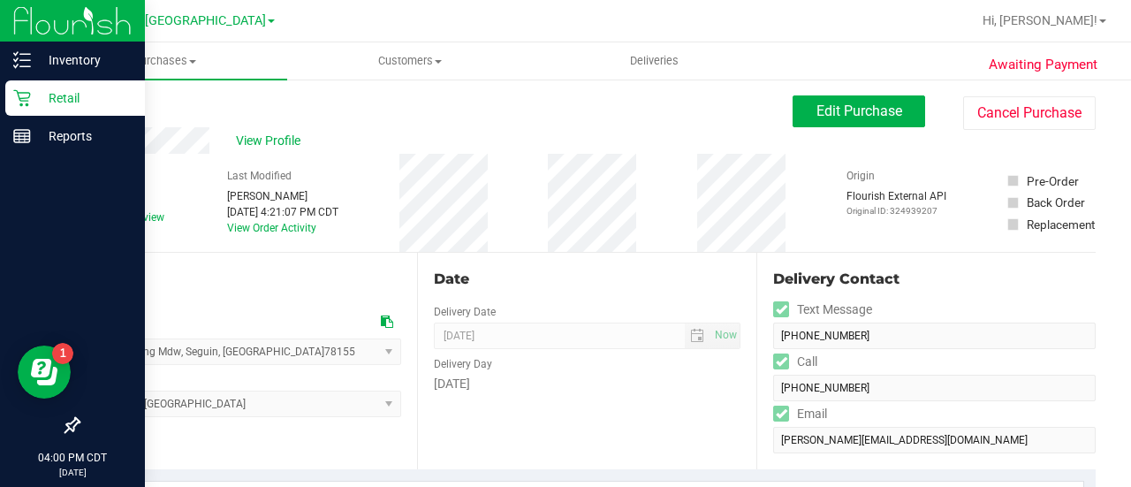
click at [18, 102] on icon at bounding box center [22, 98] width 18 height 18
